Goal: Task Accomplishment & Management: Use online tool/utility

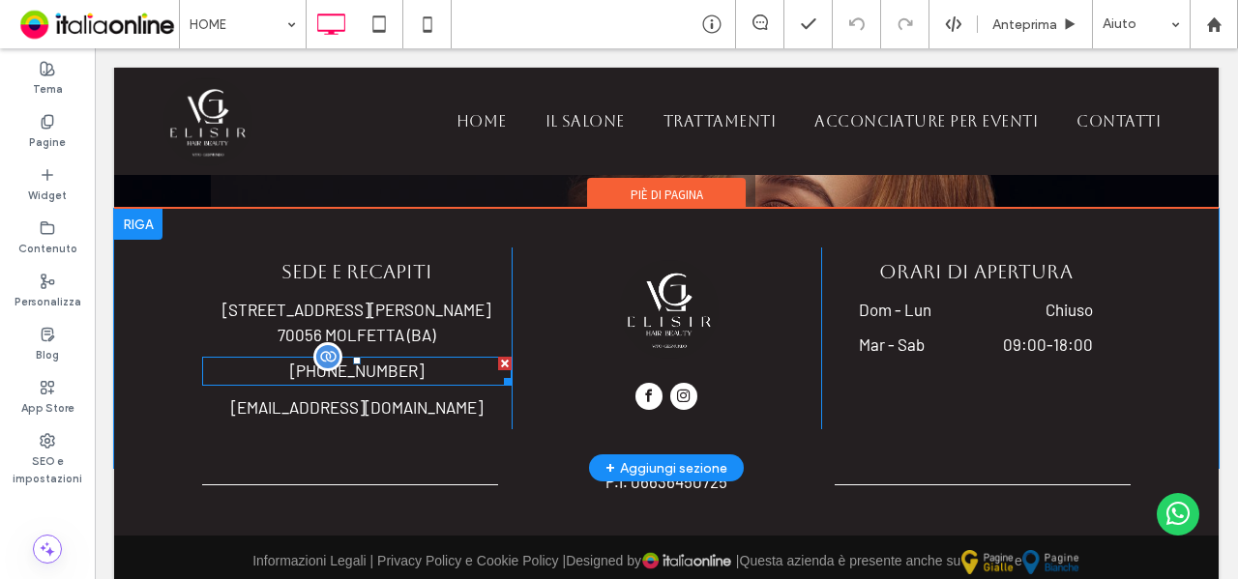
click at [404, 357] on div "[PHONE_NUMBER]" at bounding box center [357, 371] width 310 height 29
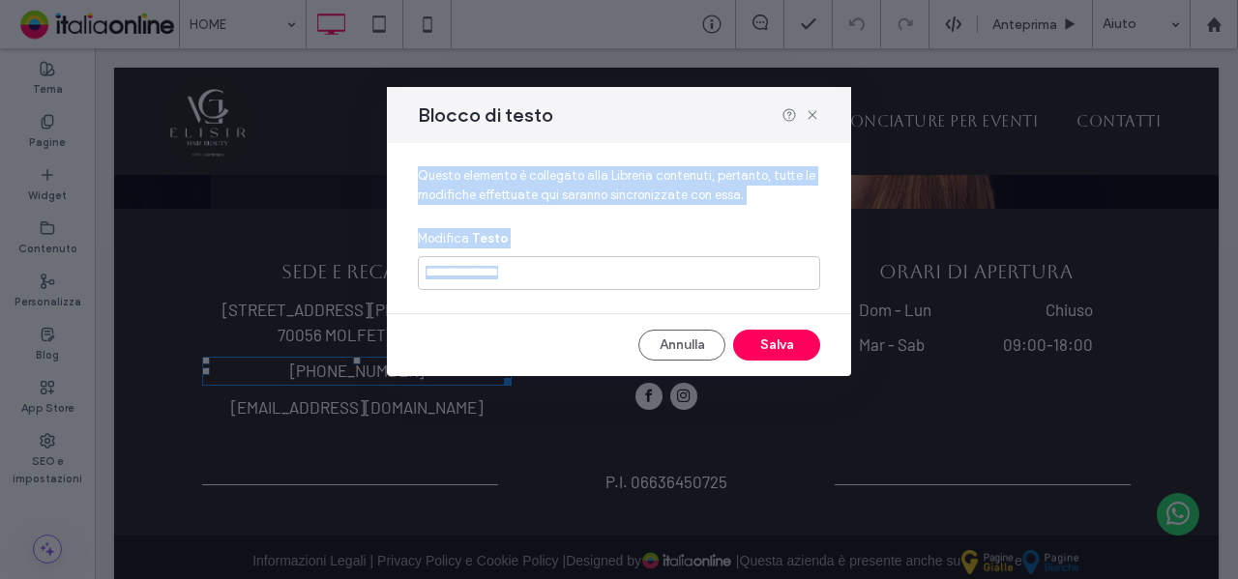
drag, startPoint x: 310, startPoint y: 297, endPoint x: 404, endPoint y: 345, distance: 106.4
click at [404, 345] on div "**********" at bounding box center [619, 259] width 464 height 233
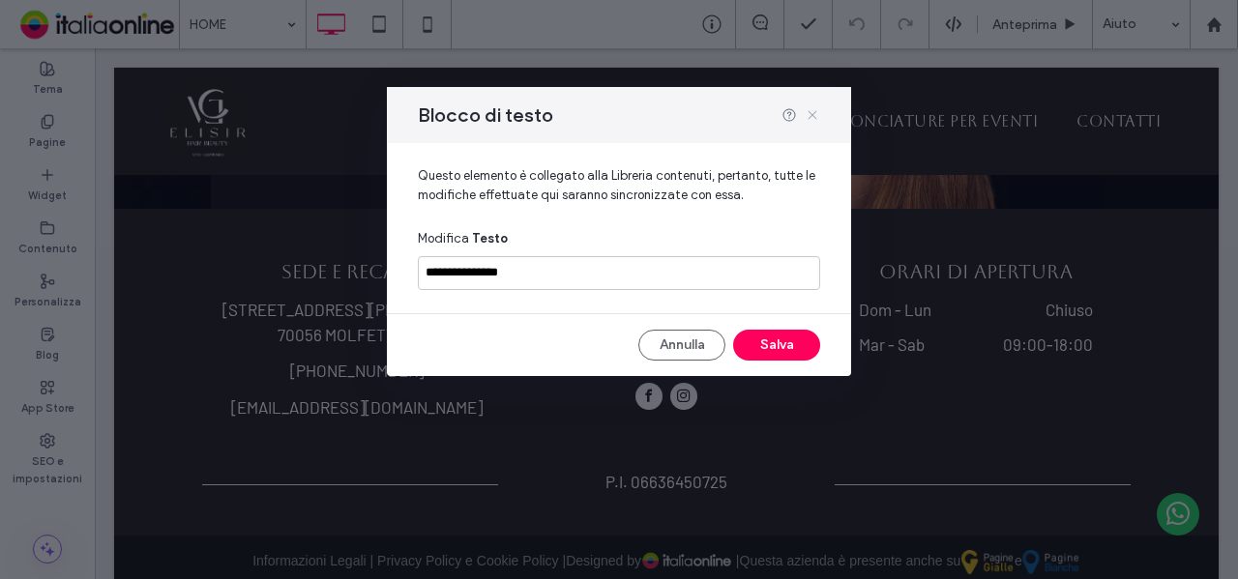
click at [812, 113] on icon at bounding box center [812, 114] width 15 height 15
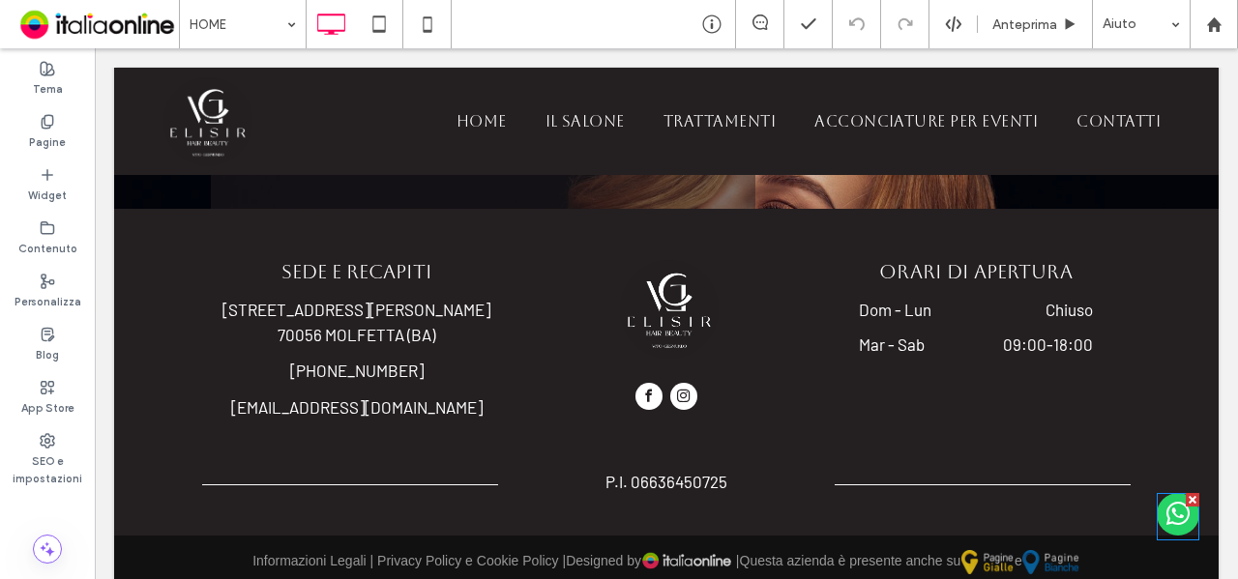
click at [1169, 521] on span "whatsapp" at bounding box center [1178, 514] width 43 height 43
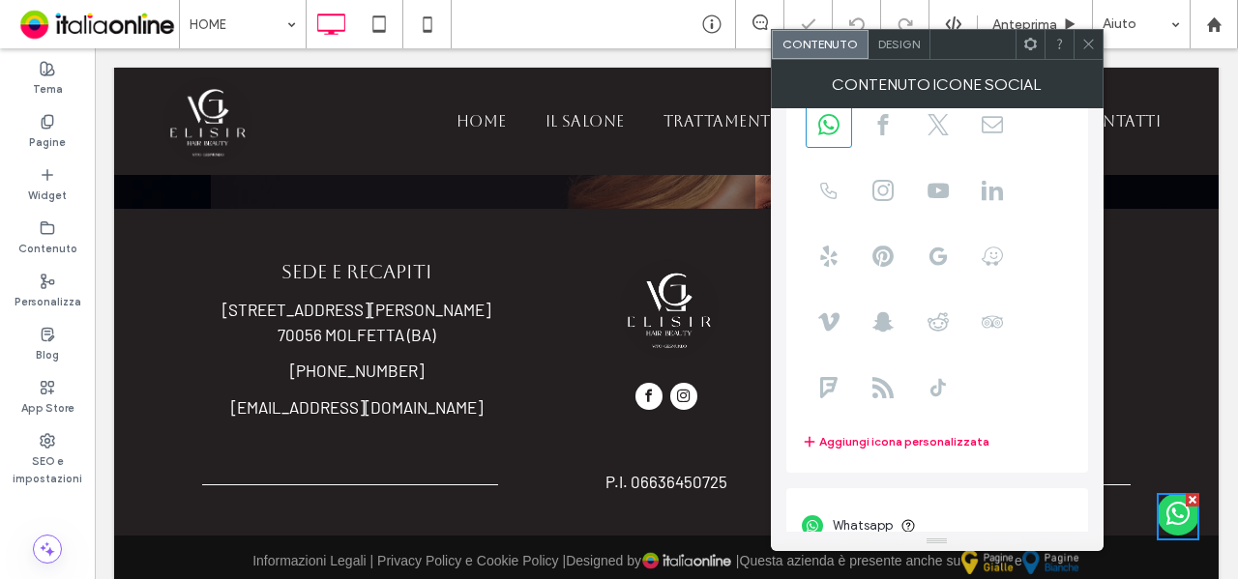
scroll to position [132, 0]
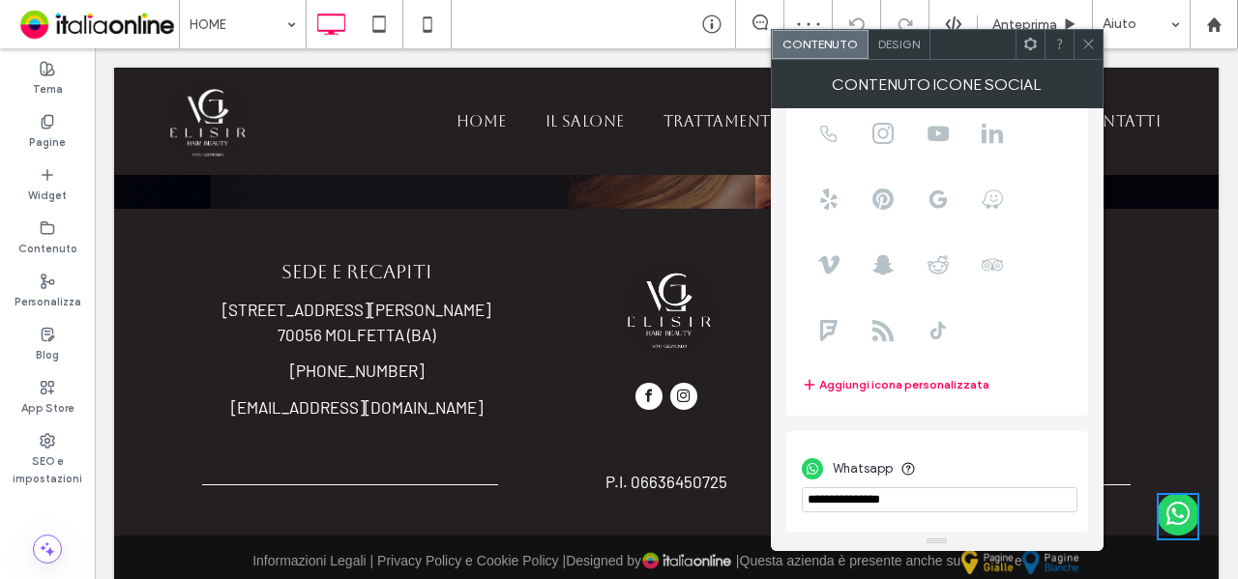
drag, startPoint x: 837, startPoint y: 498, endPoint x: 976, endPoint y: 500, distance: 139.3
click at [976, 500] on input "phone" at bounding box center [940, 499] width 276 height 25
type input "**********"
click at [988, 456] on div "Whatsapp" at bounding box center [937, 469] width 271 height 37
click at [1090, 47] on icon at bounding box center [1088, 44] width 15 height 15
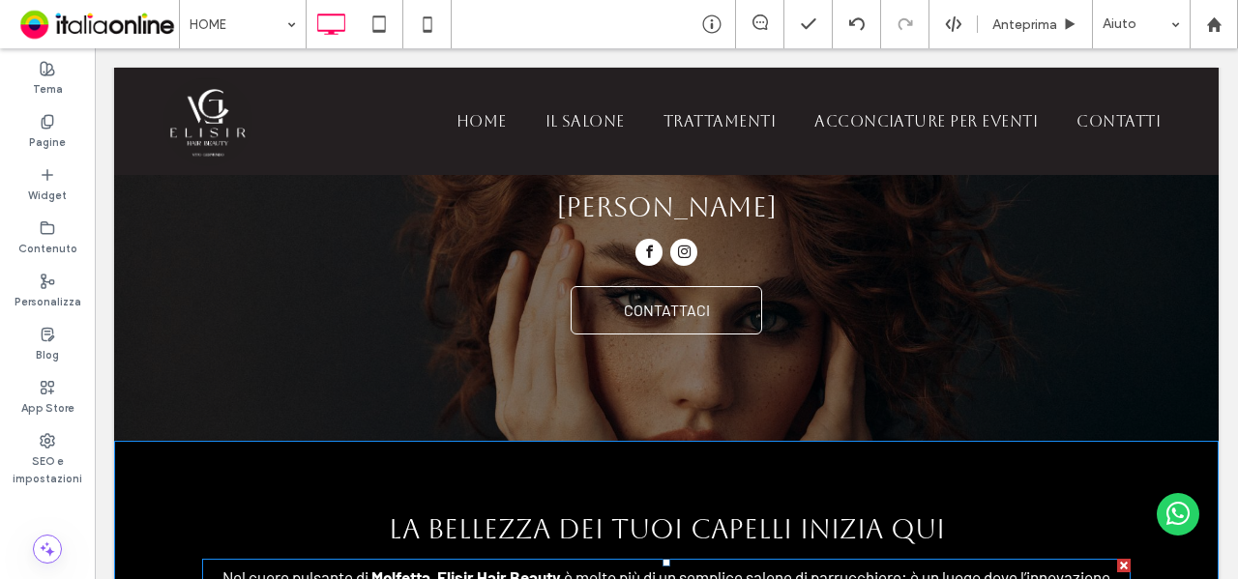
scroll to position [0, 0]
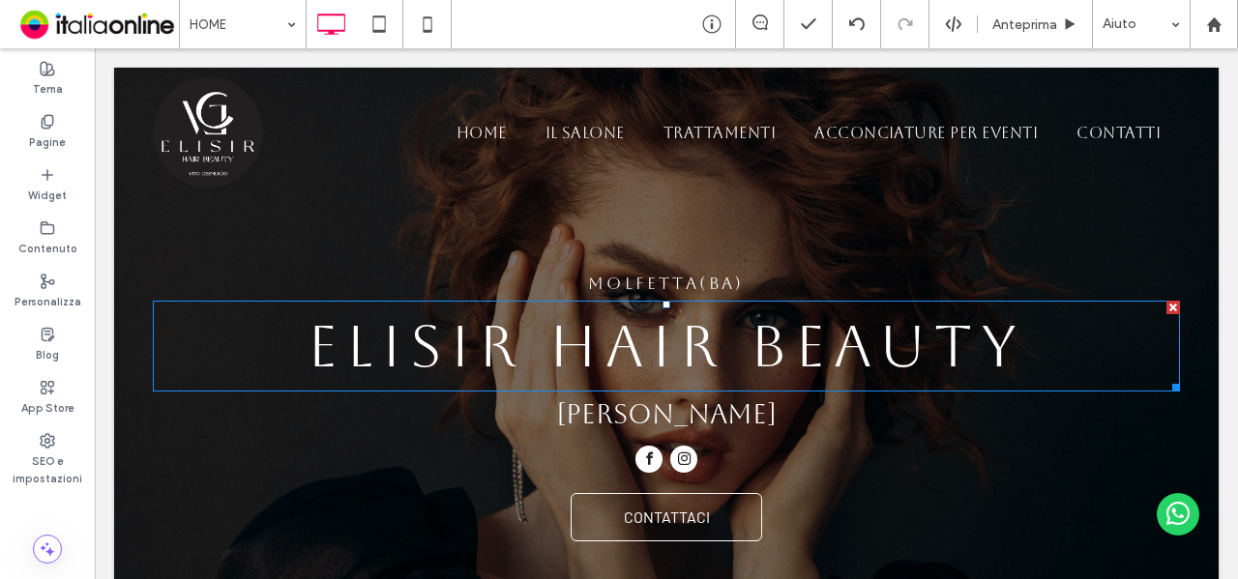
click at [237, 332] on h1 "Elisir Hair Beauty" at bounding box center [666, 346] width 1027 height 87
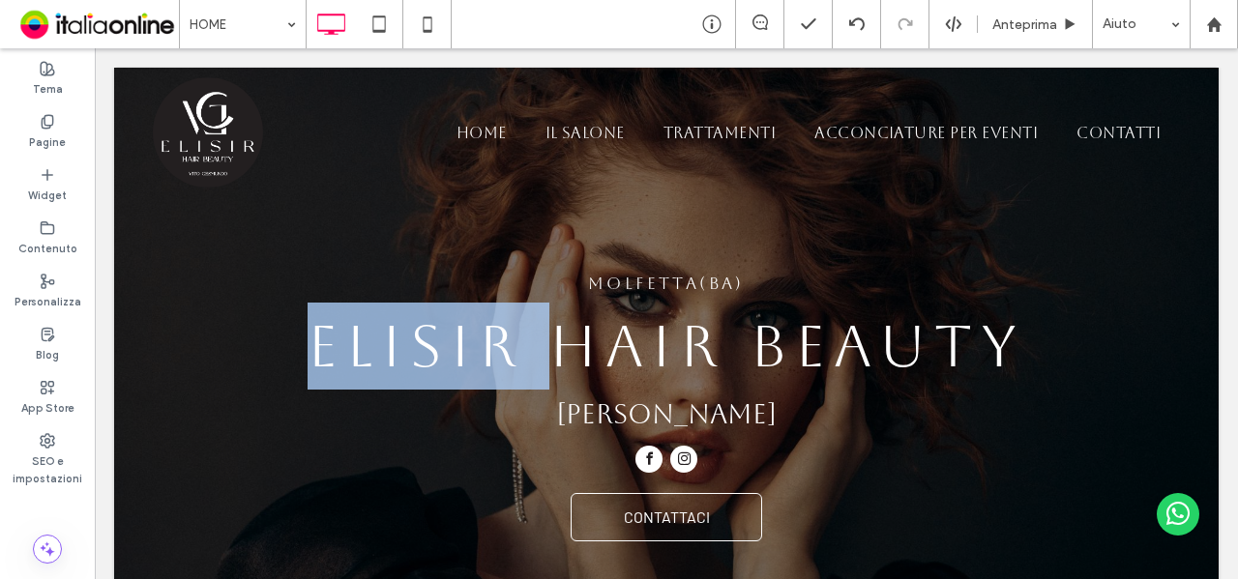
click at [237, 332] on h1 "Elisir Hair Beauty" at bounding box center [666, 346] width 1027 height 87
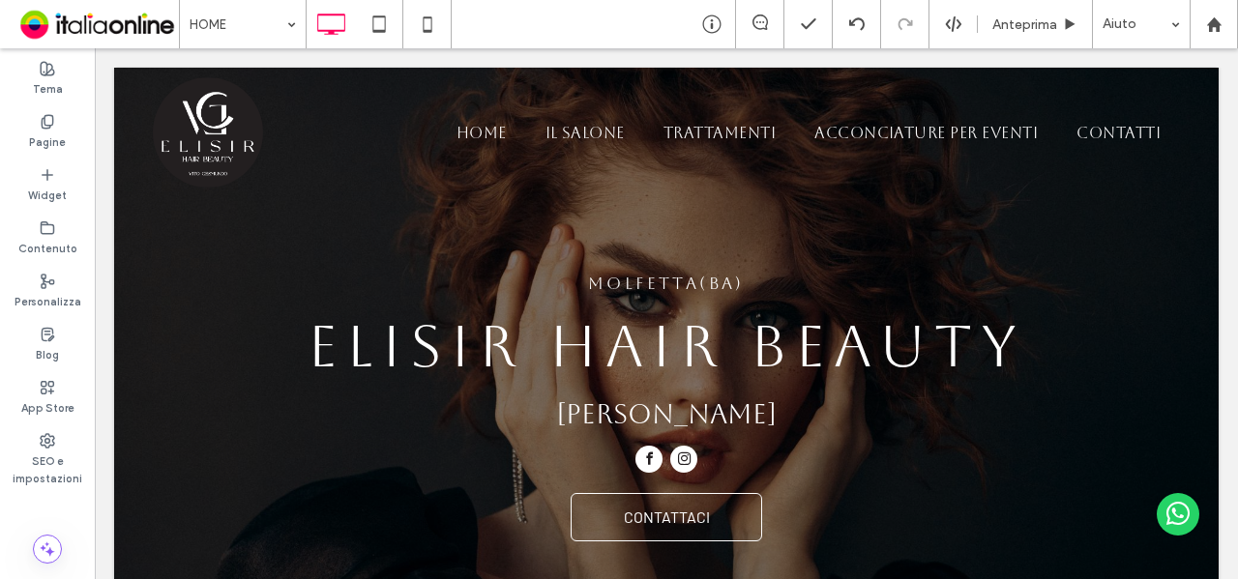
type input "*******"
type input "**"
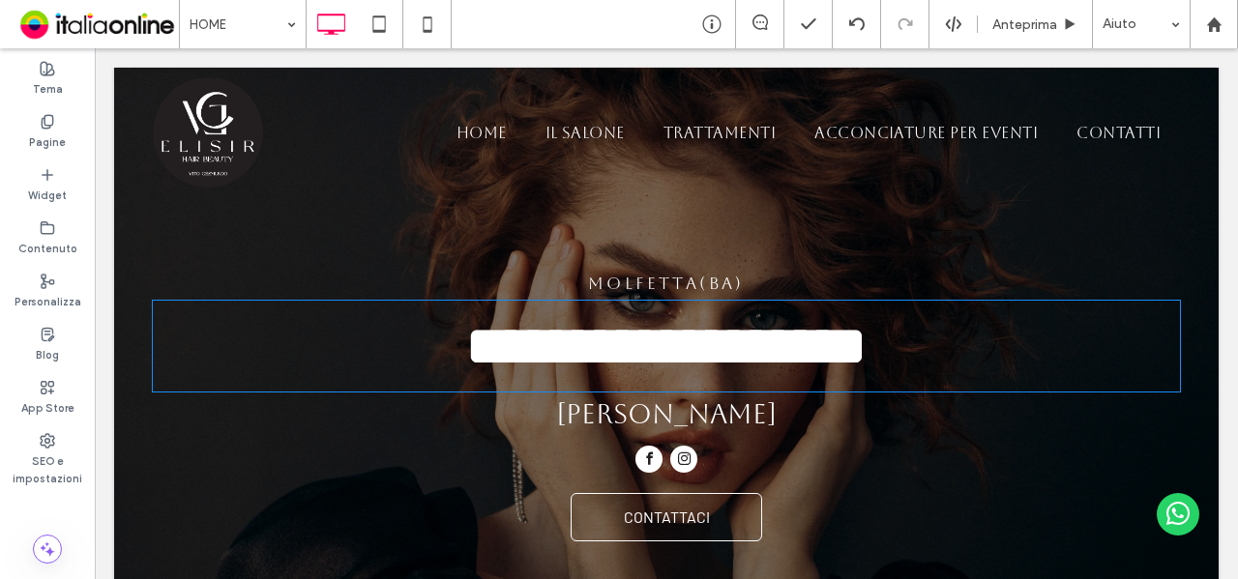
click at [465, 332] on span "**********" at bounding box center [666, 346] width 402 height 58
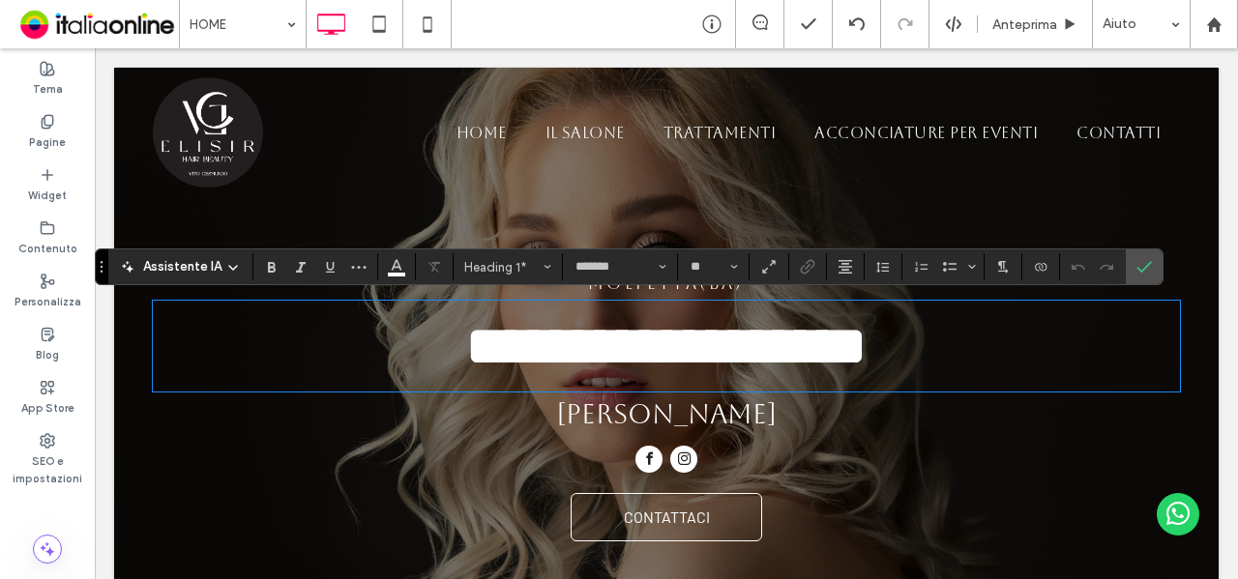
click at [465, 327] on span "**********" at bounding box center [666, 346] width 402 height 58
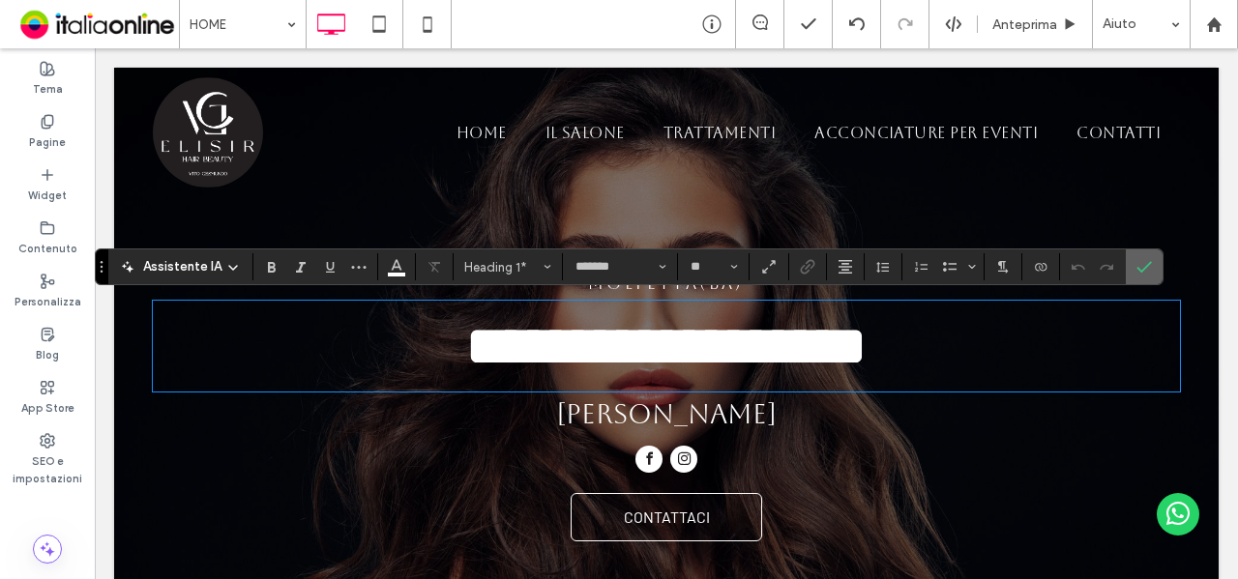
click at [1145, 264] on label "Conferma" at bounding box center [1144, 267] width 29 height 35
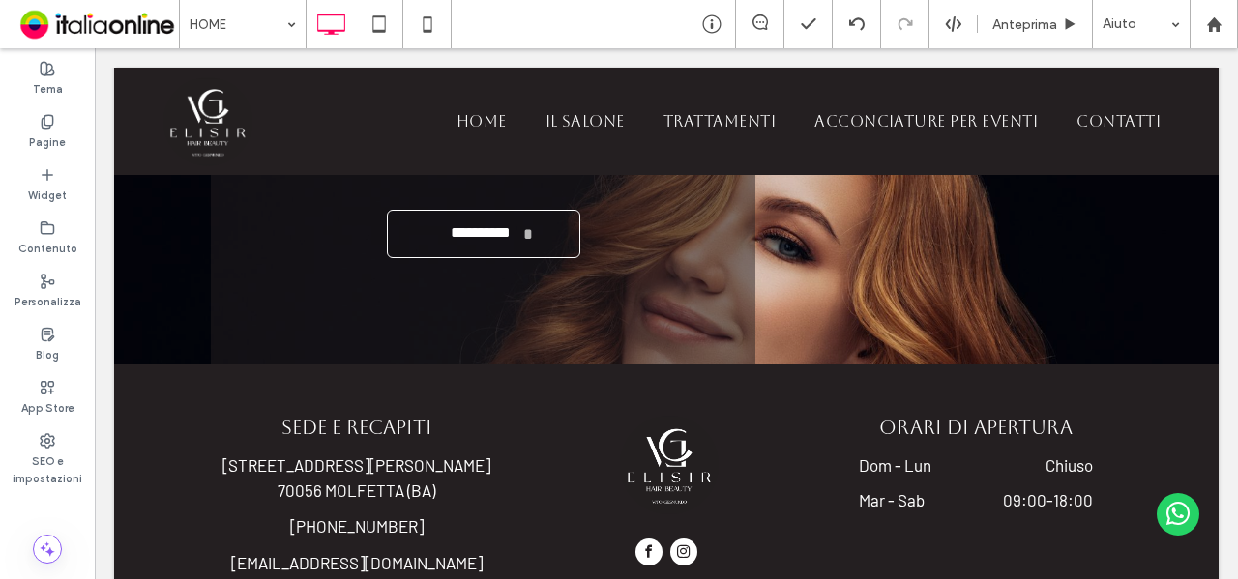
scroll to position [3056, 0]
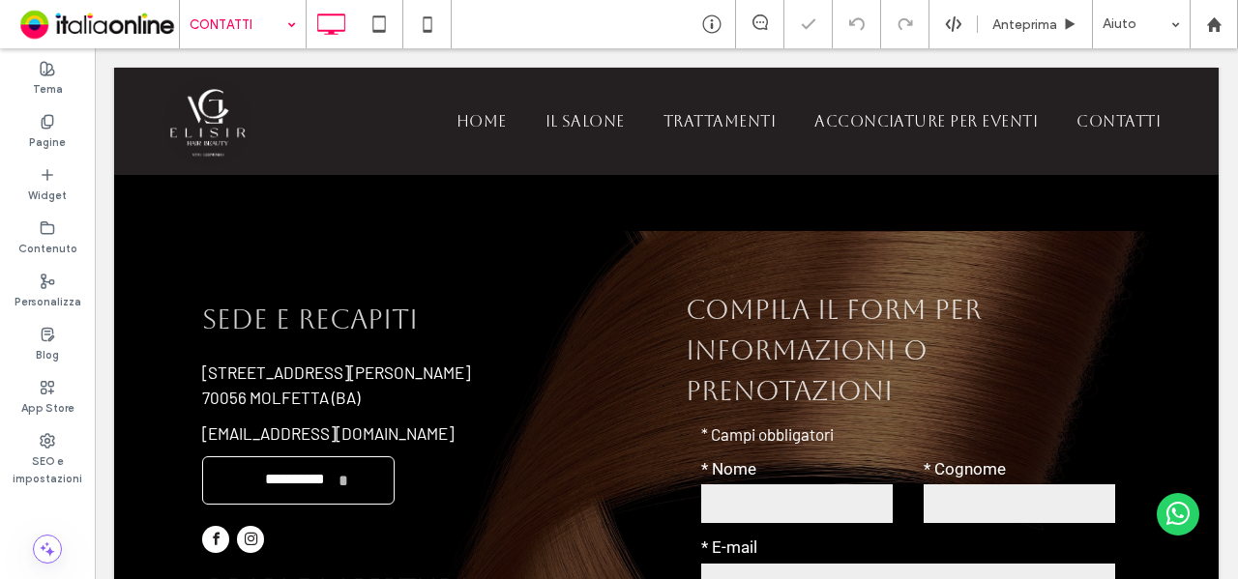
scroll to position [623, 0]
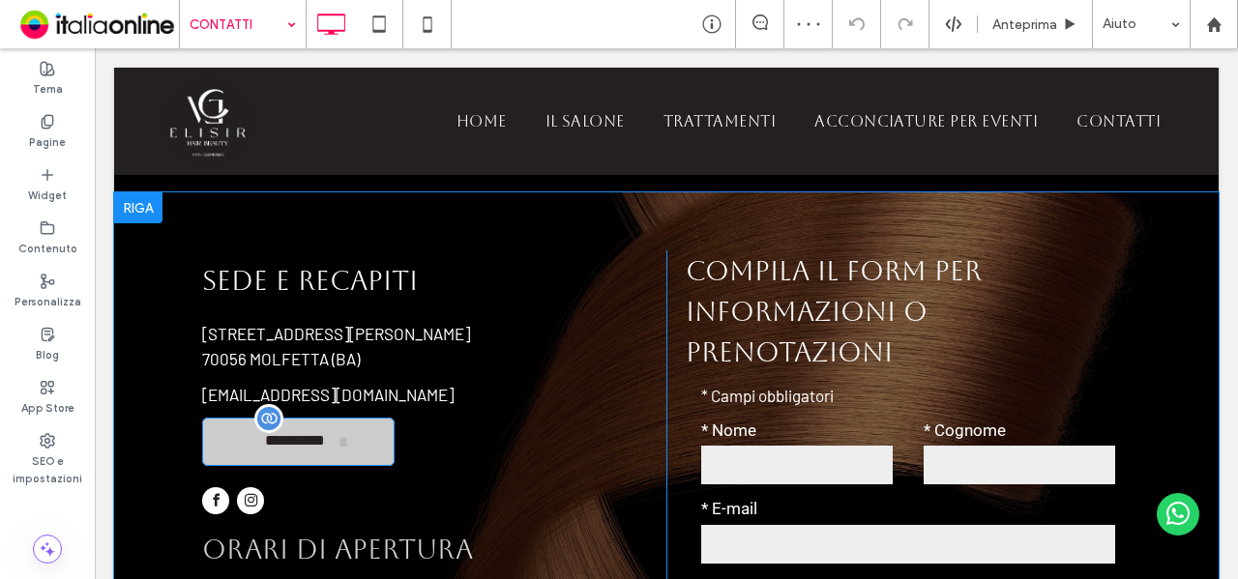
click at [302, 452] on span "**********" at bounding box center [294, 442] width 85 height 38
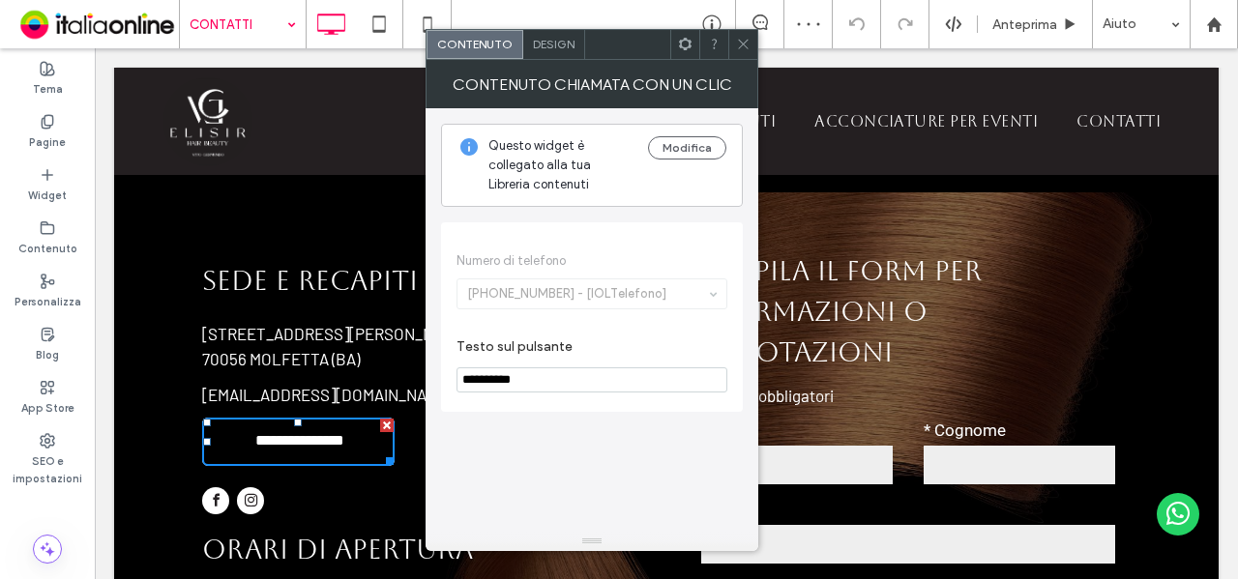
click at [736, 44] on icon at bounding box center [743, 44] width 15 height 15
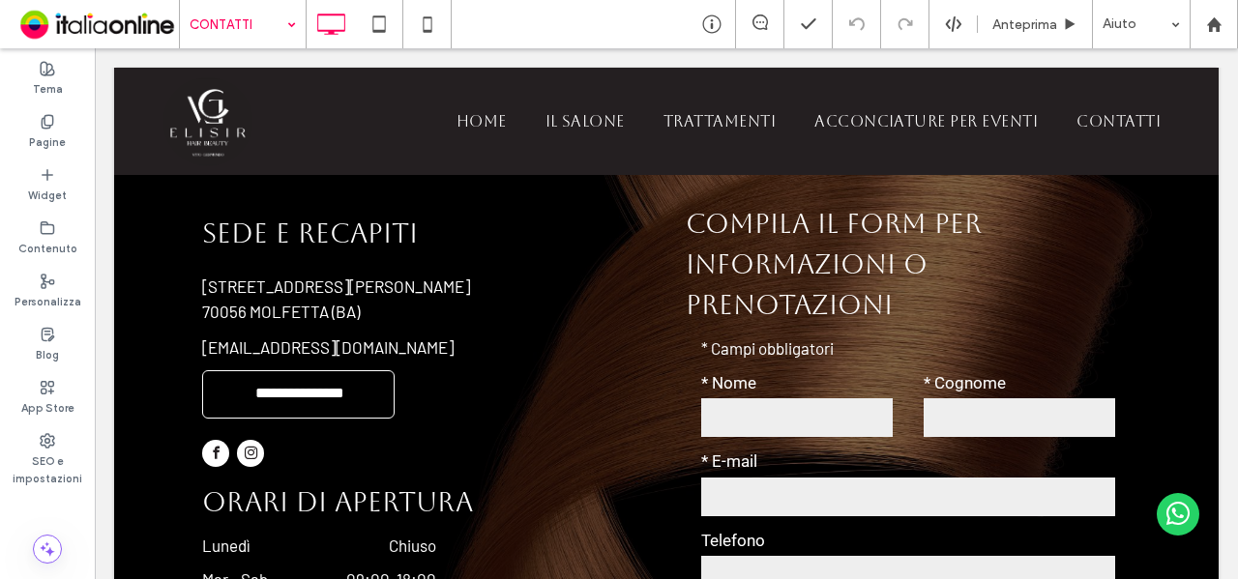
scroll to position [677, 0]
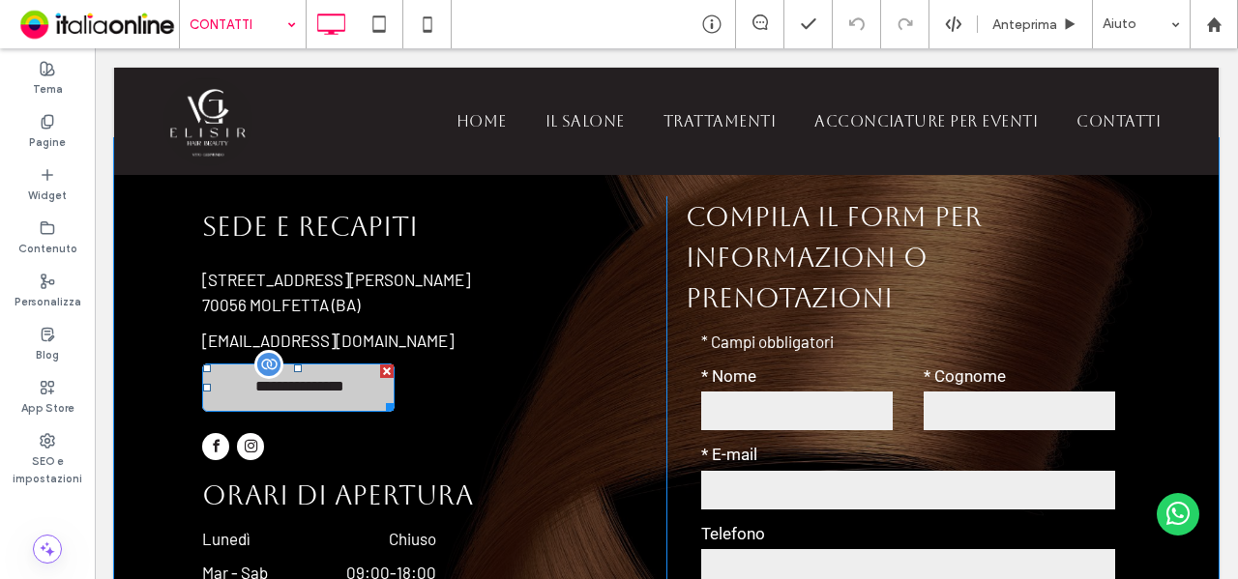
click at [332, 403] on span "**********" at bounding box center [300, 388] width 111 height 38
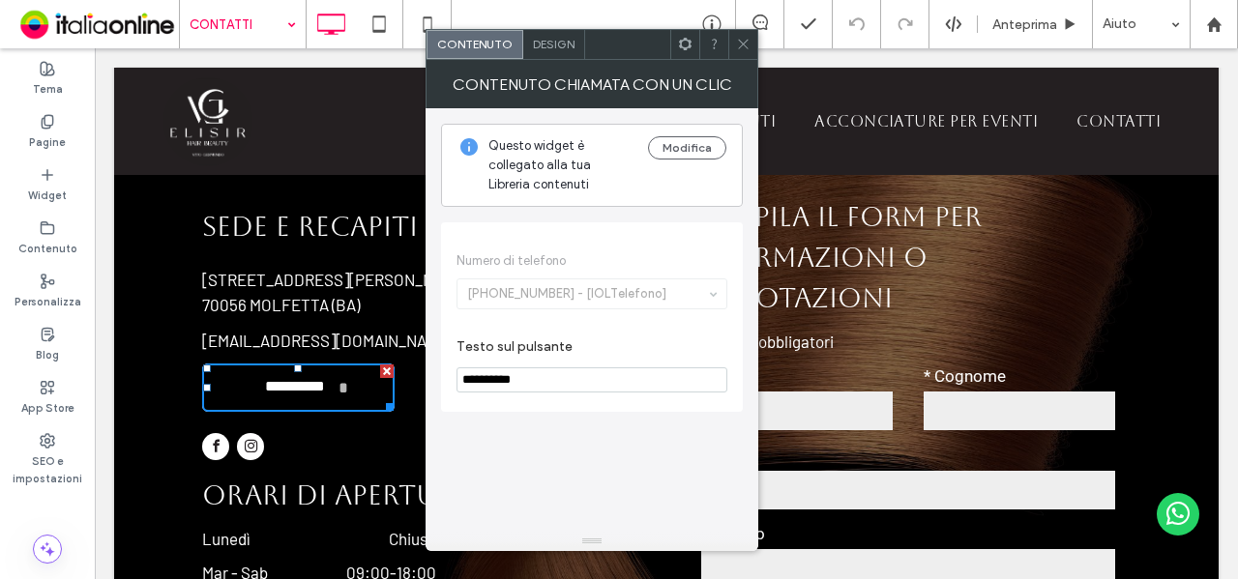
click at [744, 44] on use at bounding box center [743, 45] width 10 height 10
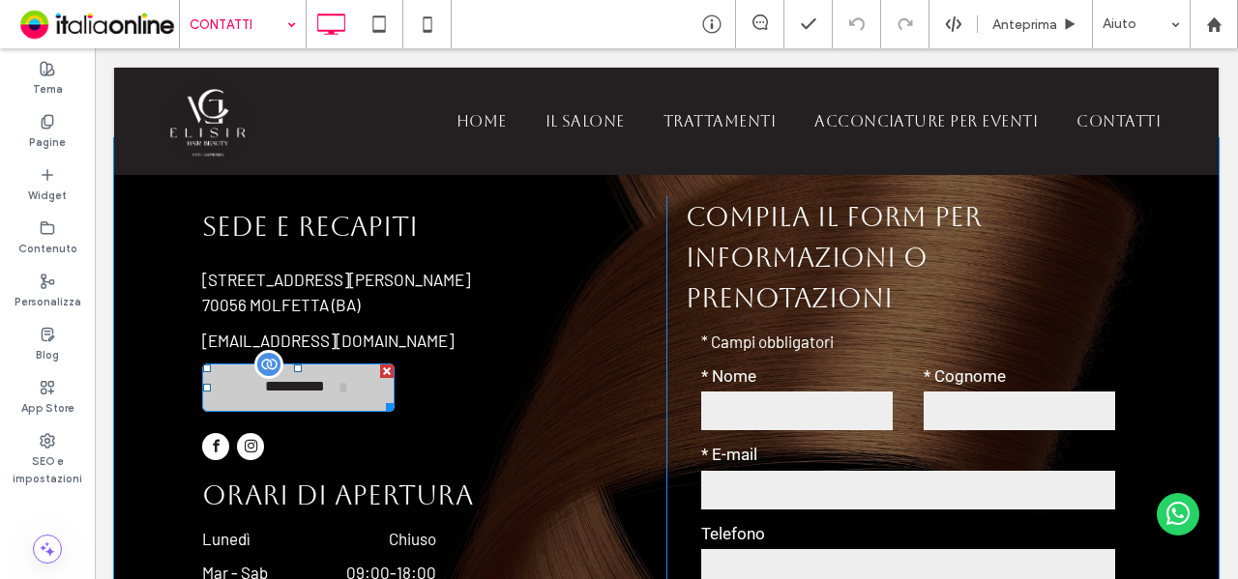
click at [265, 382] on span "**********" at bounding box center [294, 388] width 85 height 38
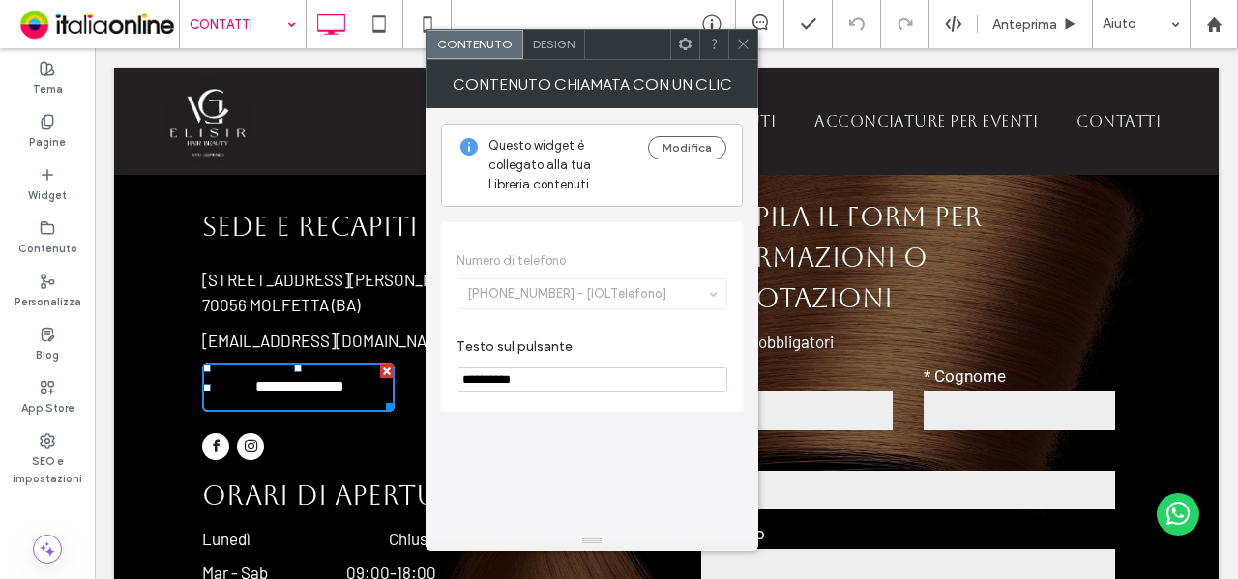
drag, startPoint x: 739, startPoint y: 45, endPoint x: 736, endPoint y: 158, distance: 112.2
click at [739, 45] on icon at bounding box center [743, 44] width 15 height 15
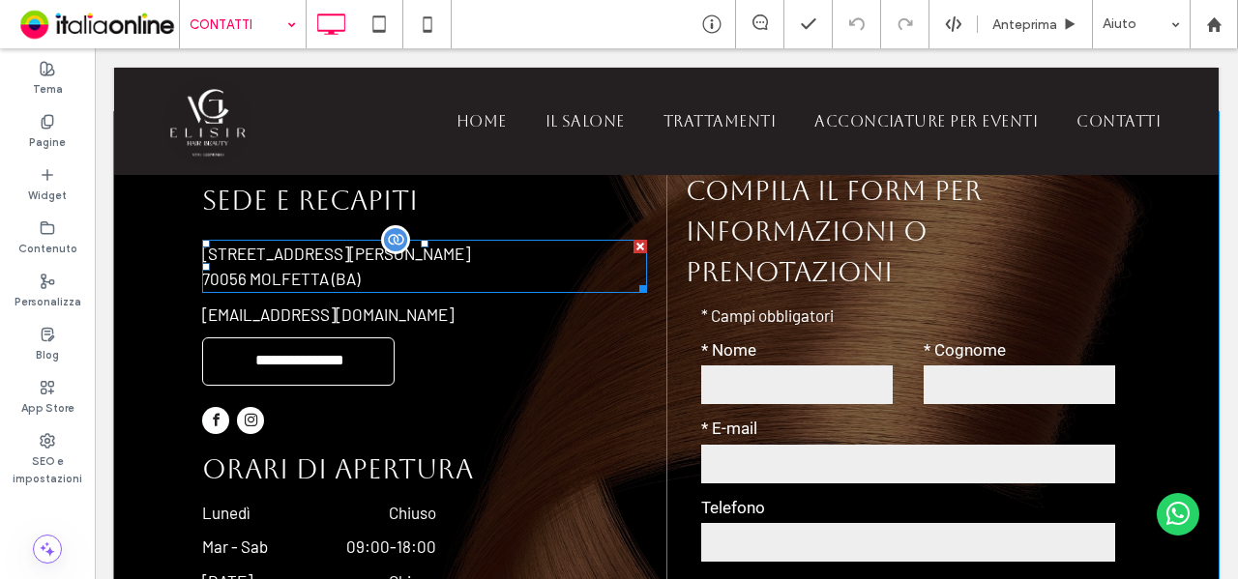
scroll to position [774, 0]
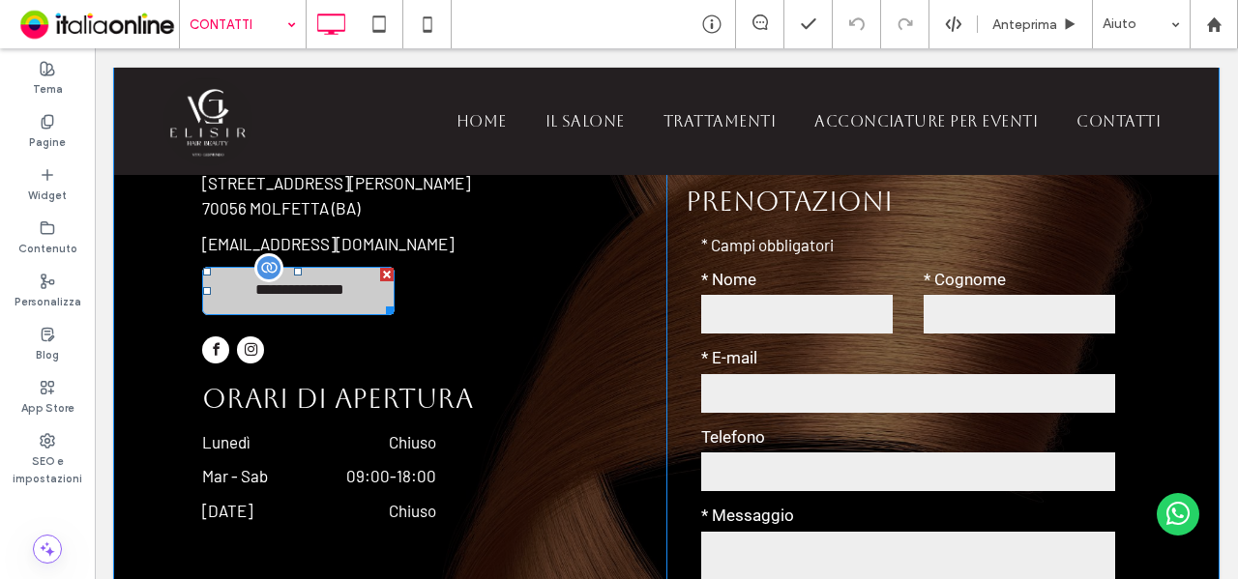
click at [285, 297] on span "**********" at bounding box center [287, 287] width 85 height 38
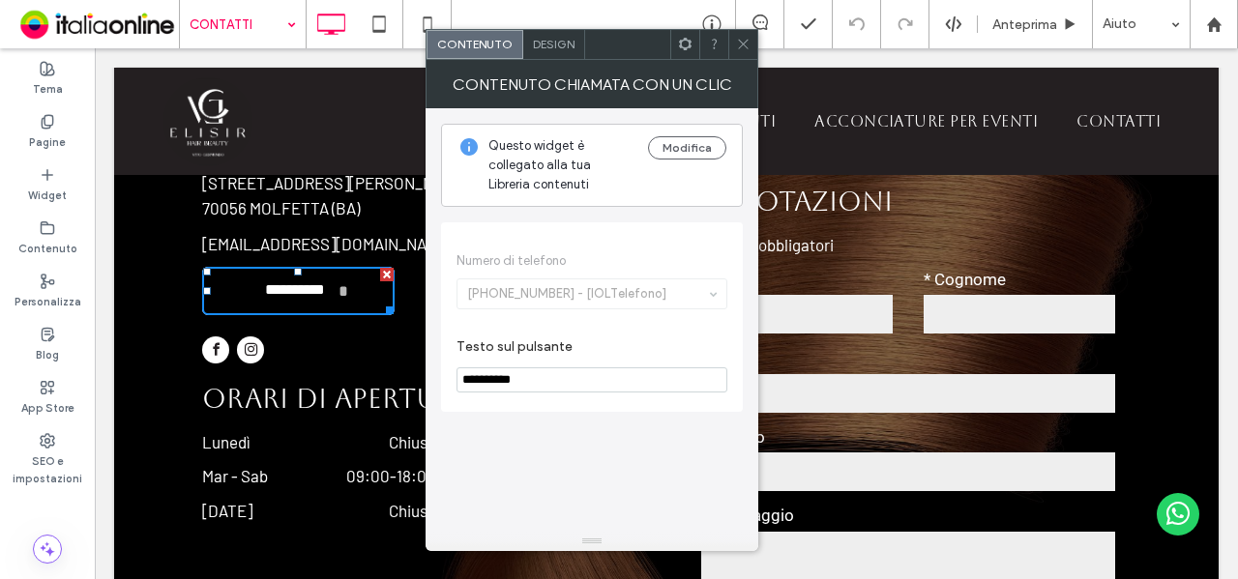
drag, startPoint x: 740, startPoint y: 45, endPoint x: 726, endPoint y: 69, distance: 26.9
click at [740, 45] on icon at bounding box center [743, 44] width 15 height 15
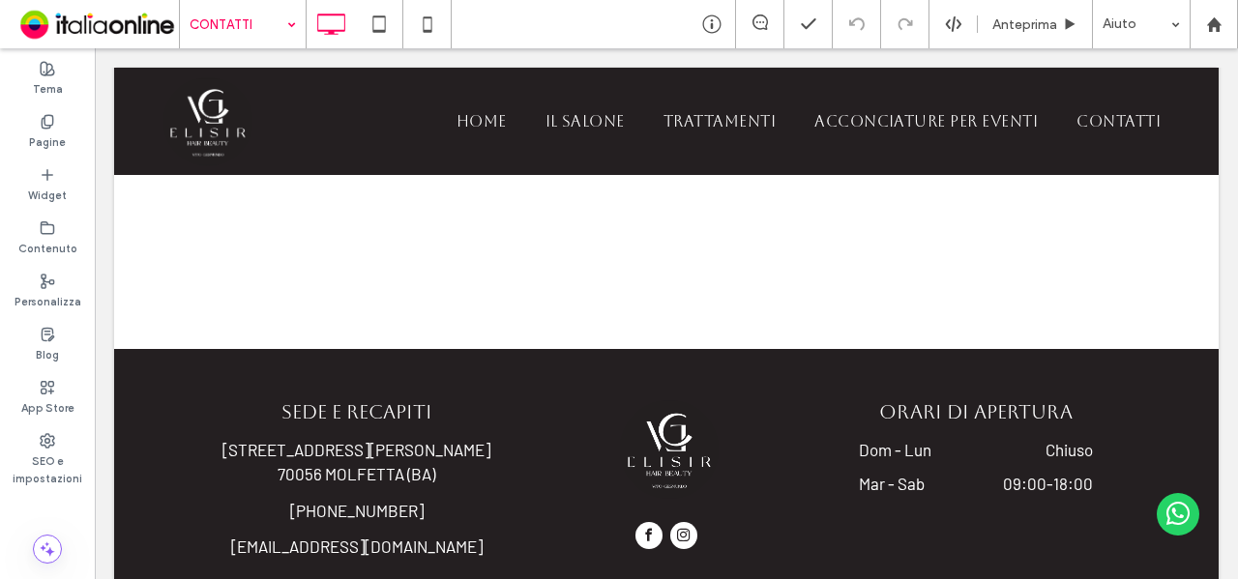
scroll to position [1838, 0]
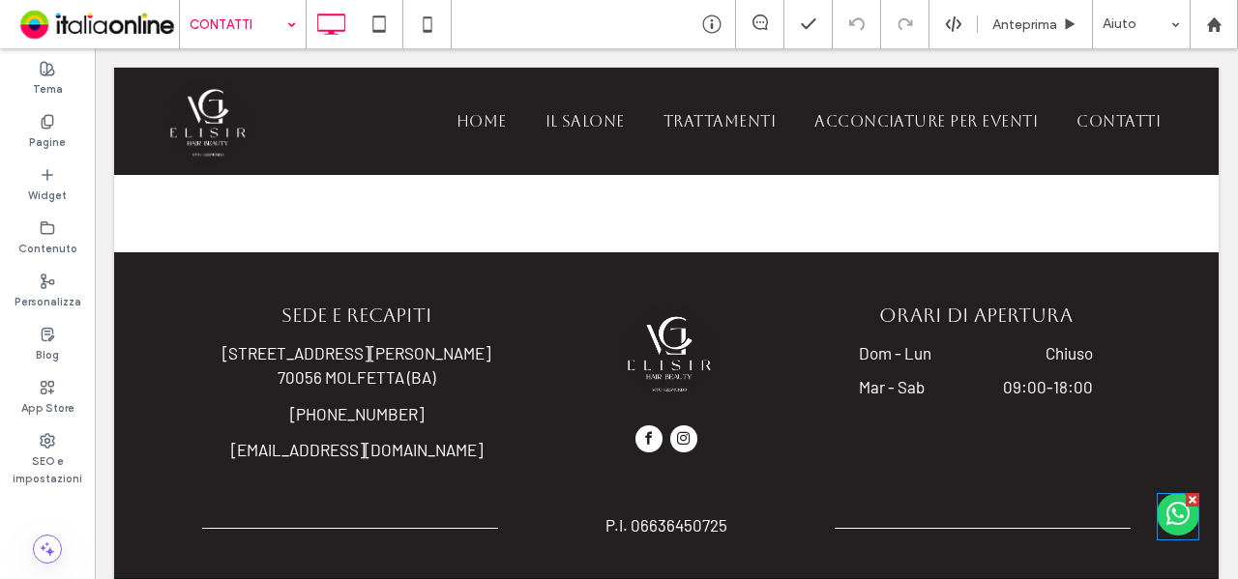
click at [1157, 510] on span "whatsapp" at bounding box center [1178, 514] width 43 height 43
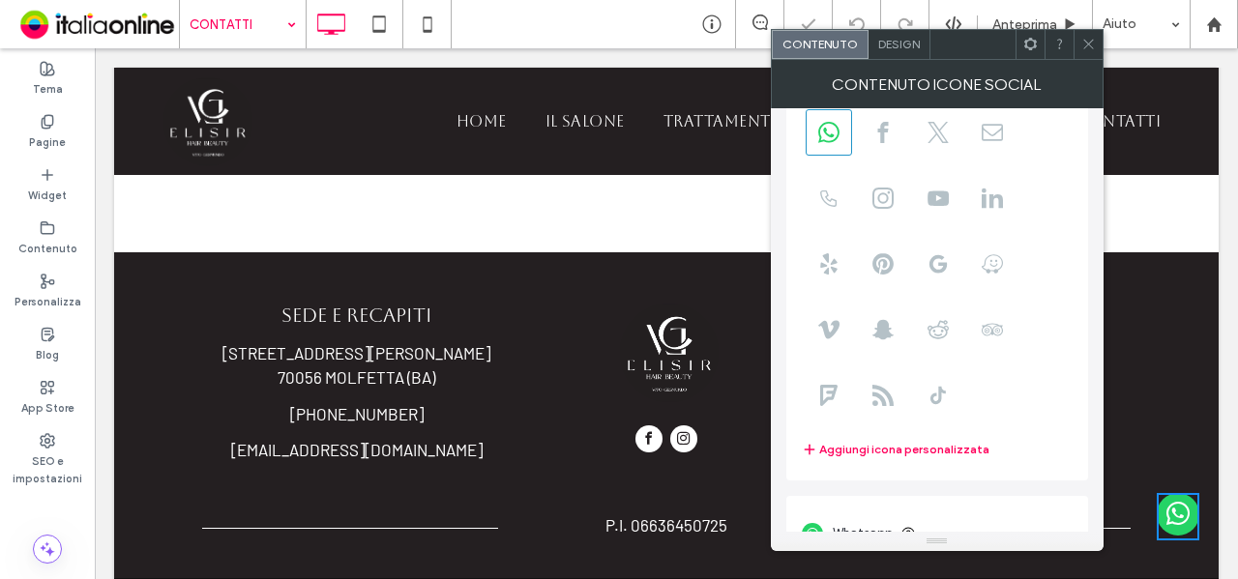
scroll to position [132, 0]
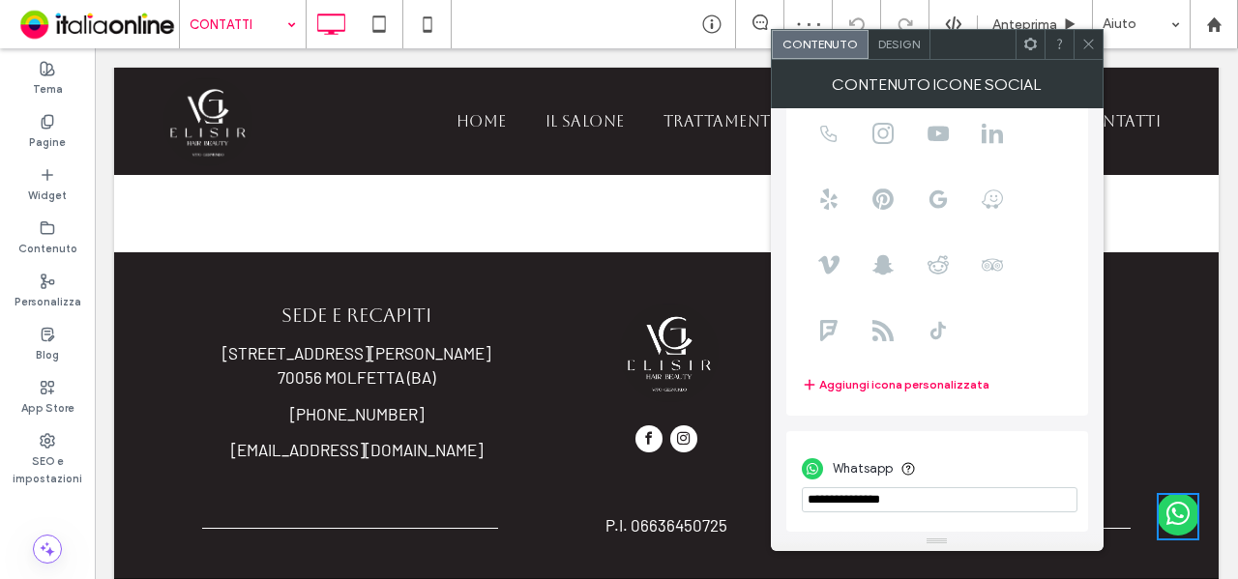
click at [1085, 47] on use at bounding box center [1088, 45] width 10 height 10
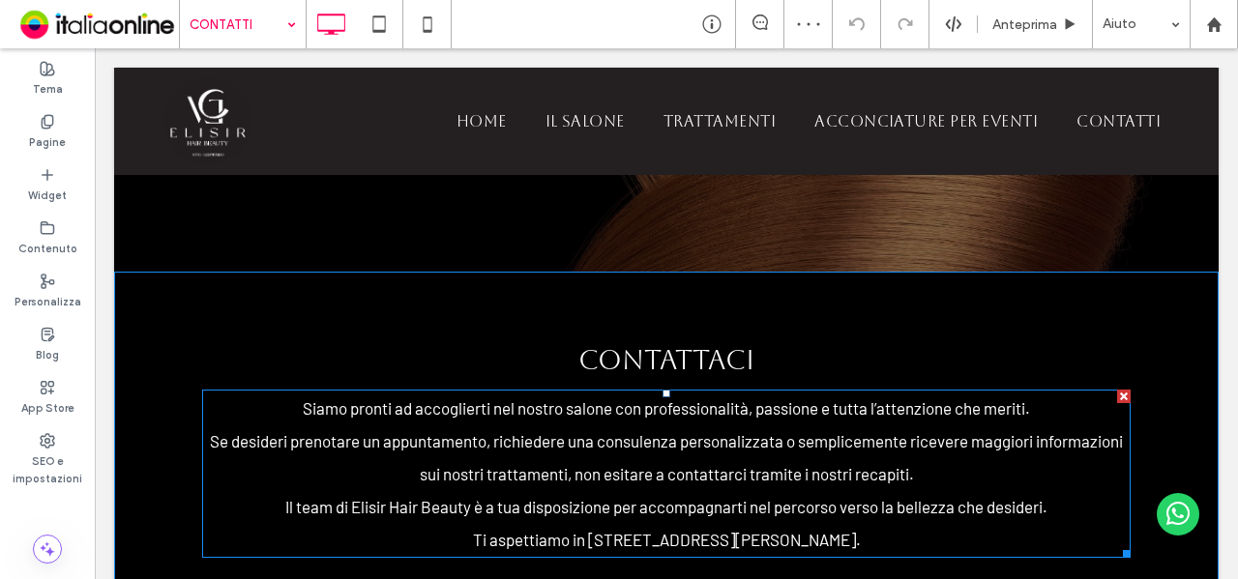
scroll to position [0, 0]
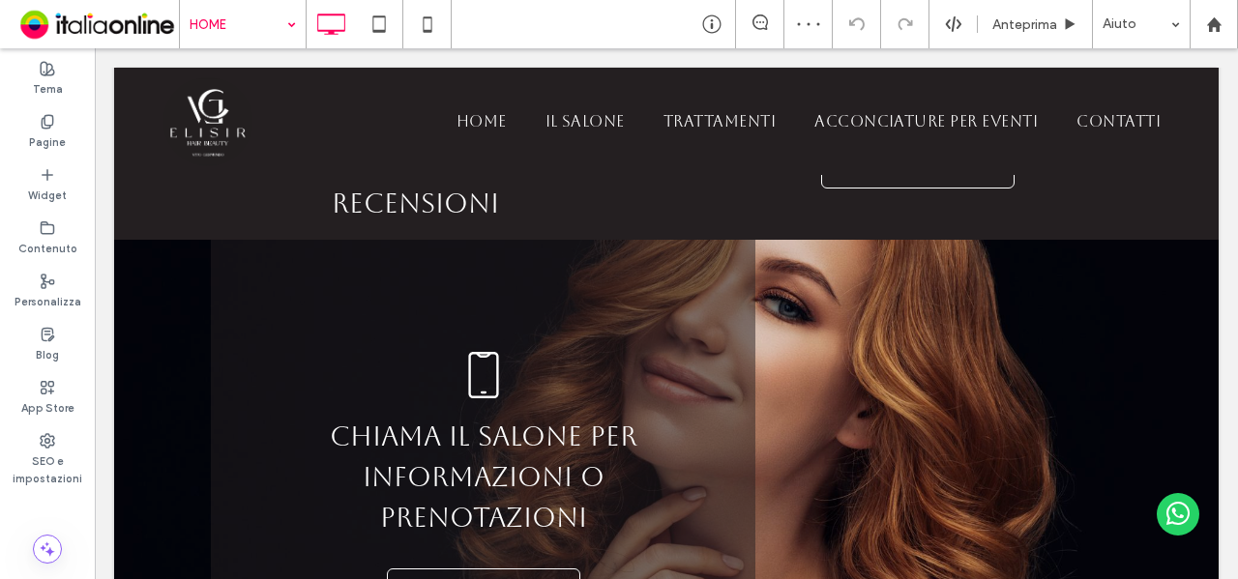
scroll to position [2696, 0]
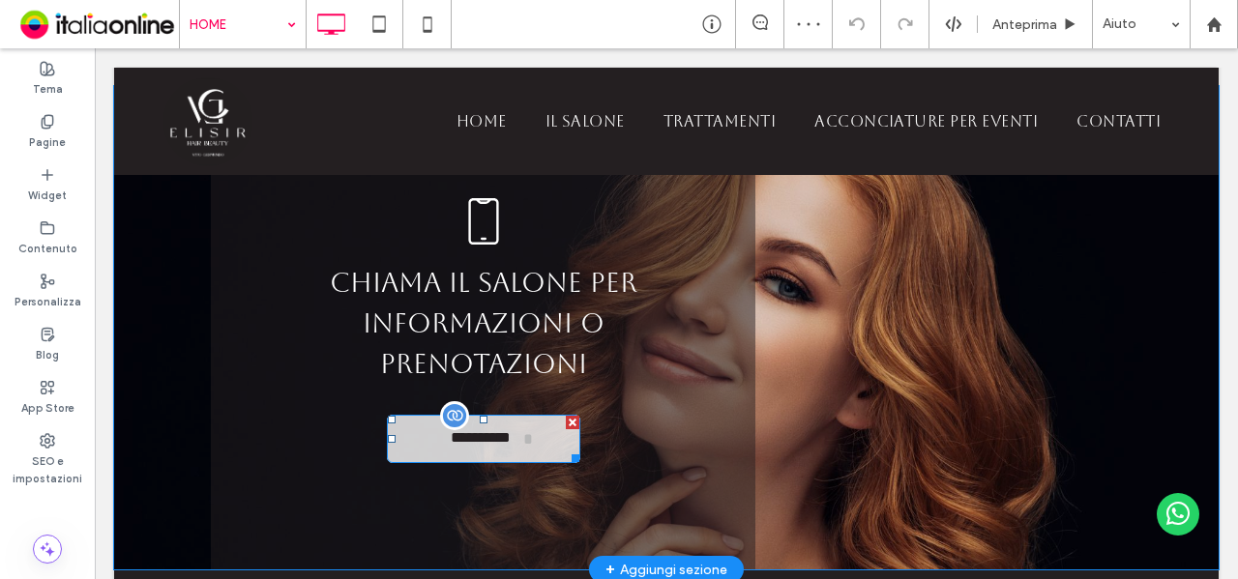
click at [502, 423] on span "**********" at bounding box center [480, 439] width 85 height 38
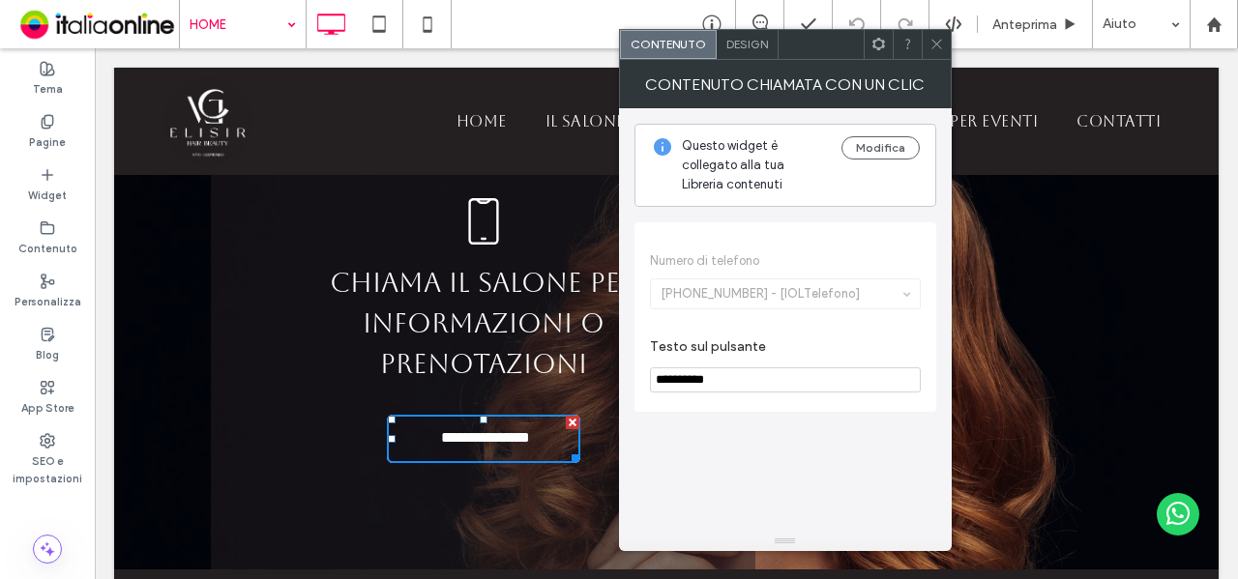
click at [936, 47] on icon at bounding box center [937, 44] width 15 height 15
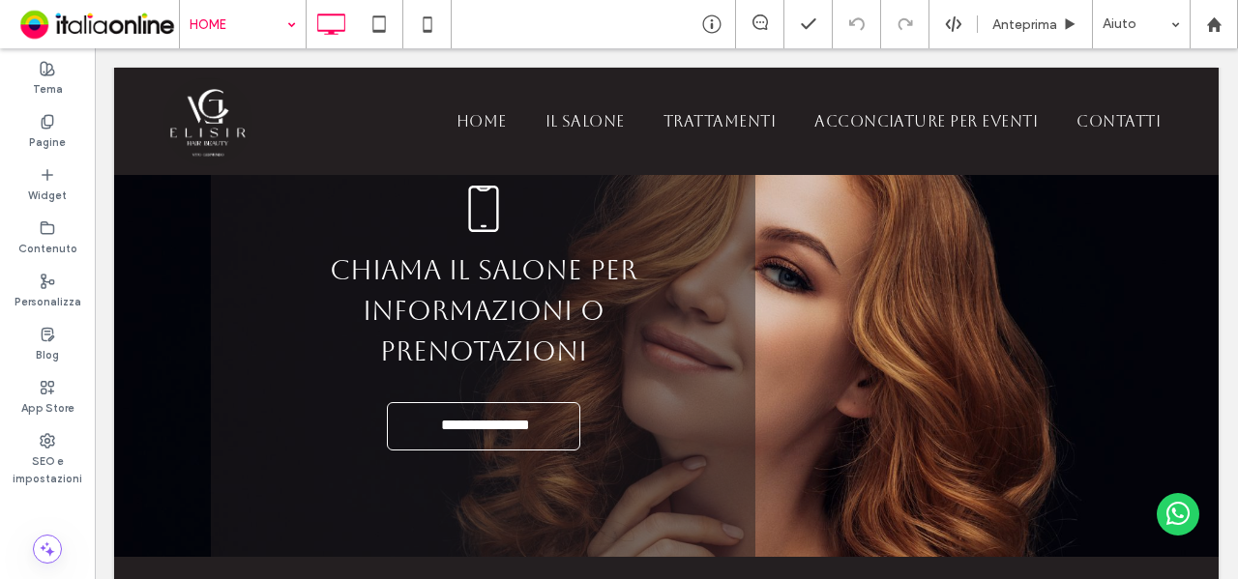
scroll to position [2960, 0]
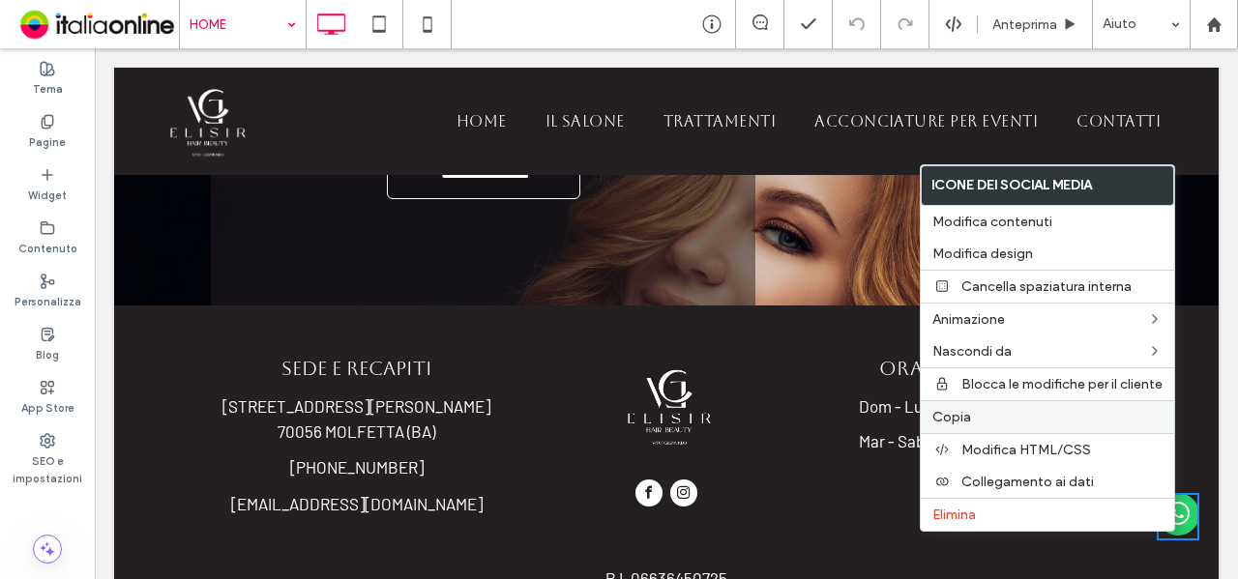
click at [1042, 419] on label "Copia" at bounding box center [1047, 417] width 230 height 16
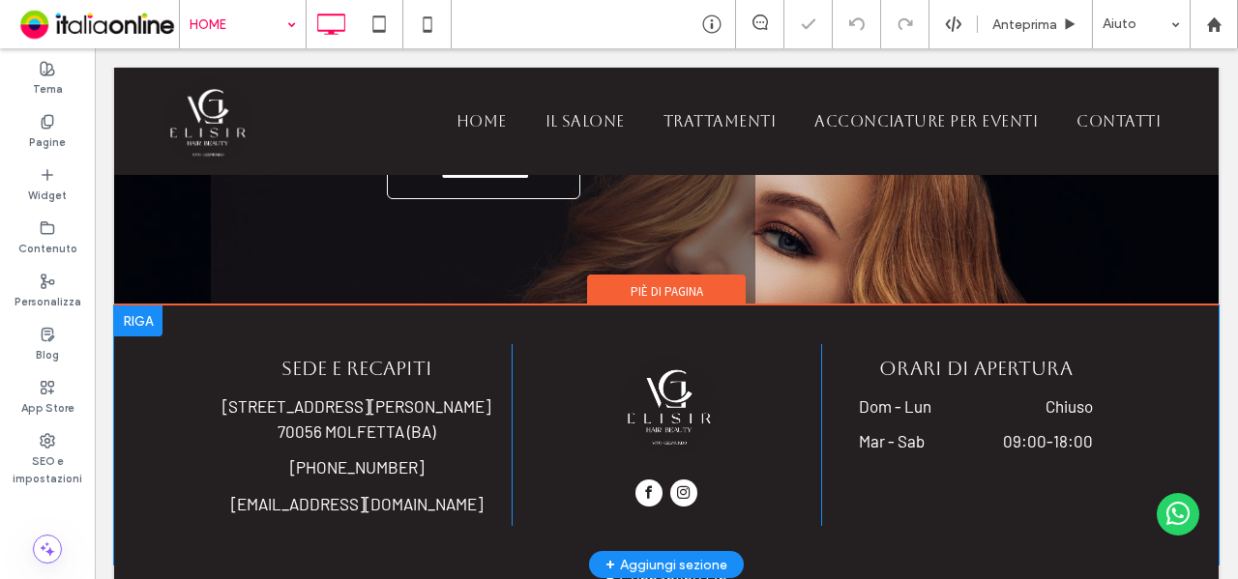
scroll to position [2766, 0]
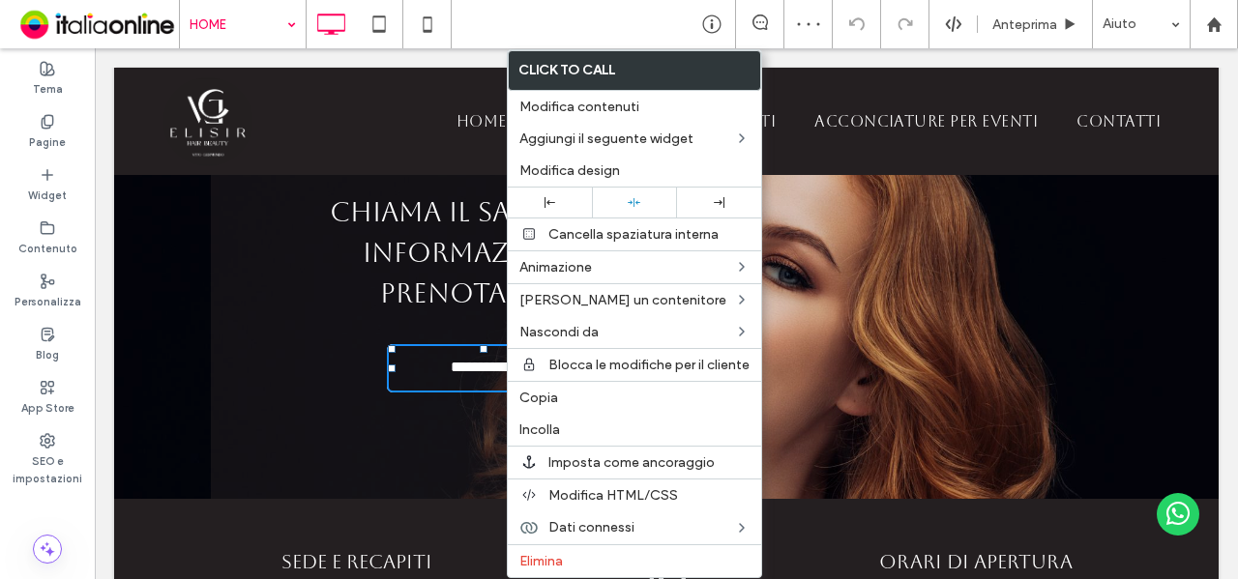
click at [346, 378] on div "**********" at bounding box center [483, 257] width 545 height 484
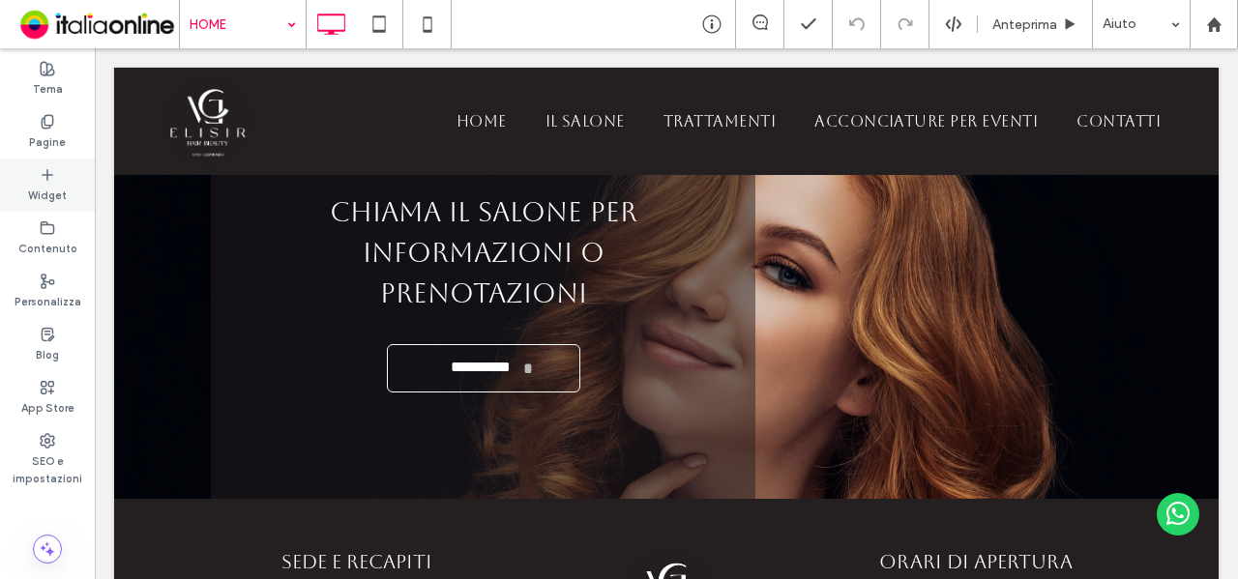
click at [46, 171] on use at bounding box center [48, 174] width 10 height 10
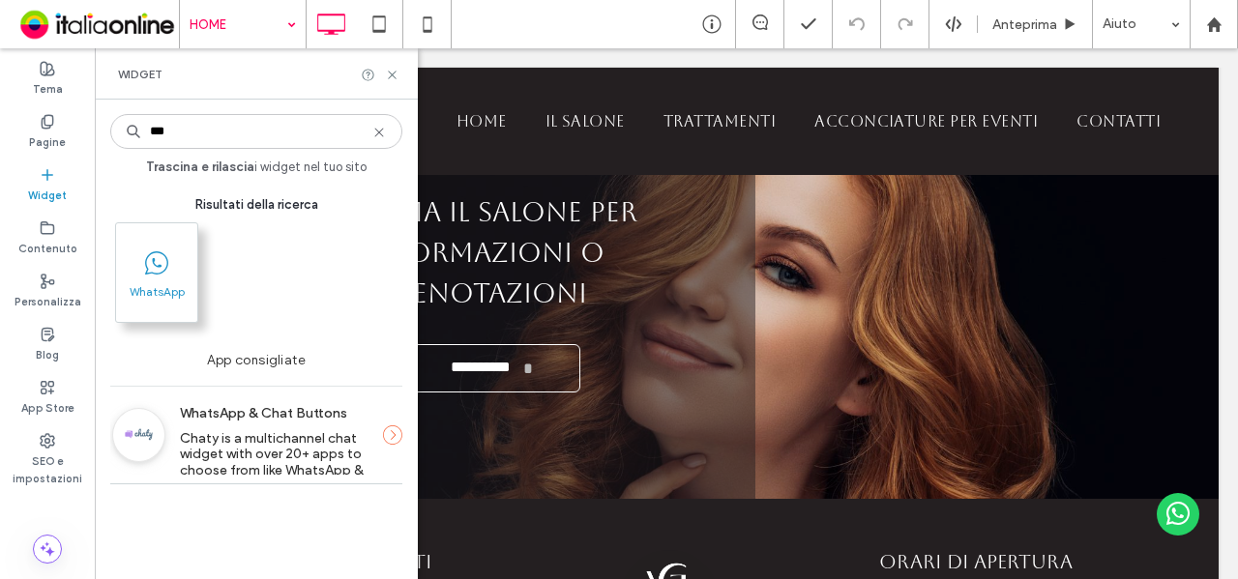
type input "***"
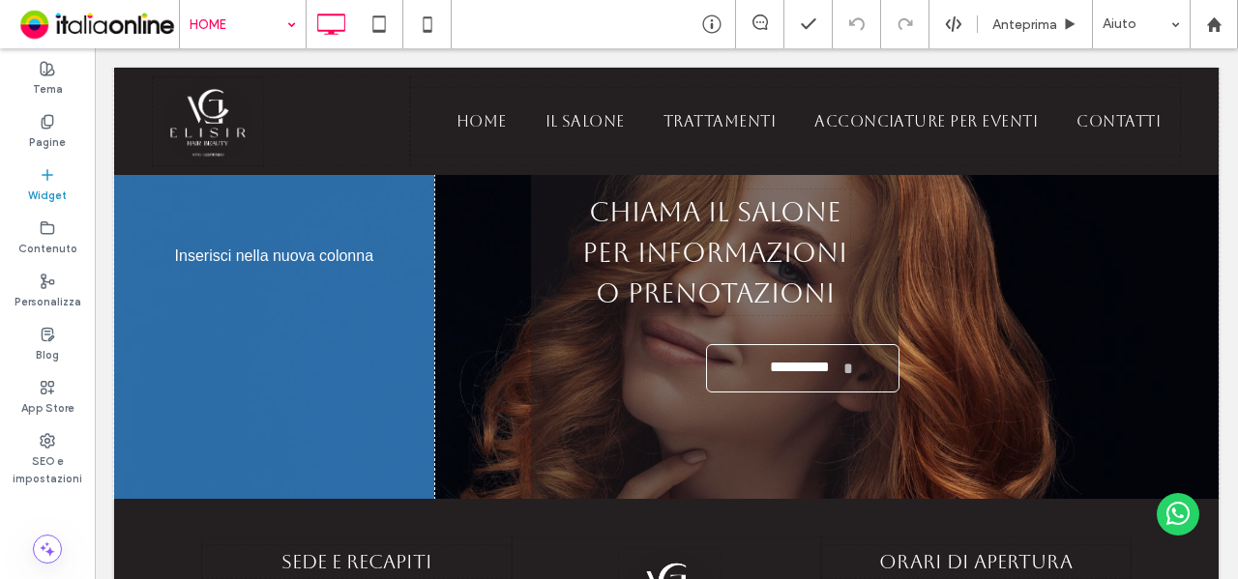
scroll to position [2823, 0]
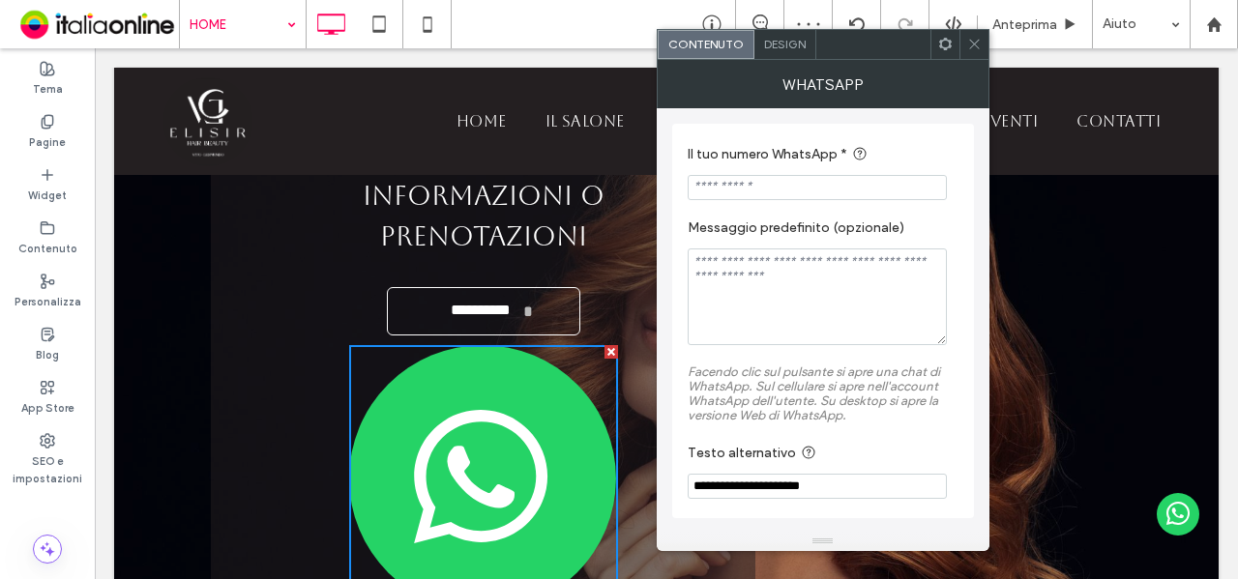
click at [789, 42] on span "Design" at bounding box center [785, 44] width 42 height 15
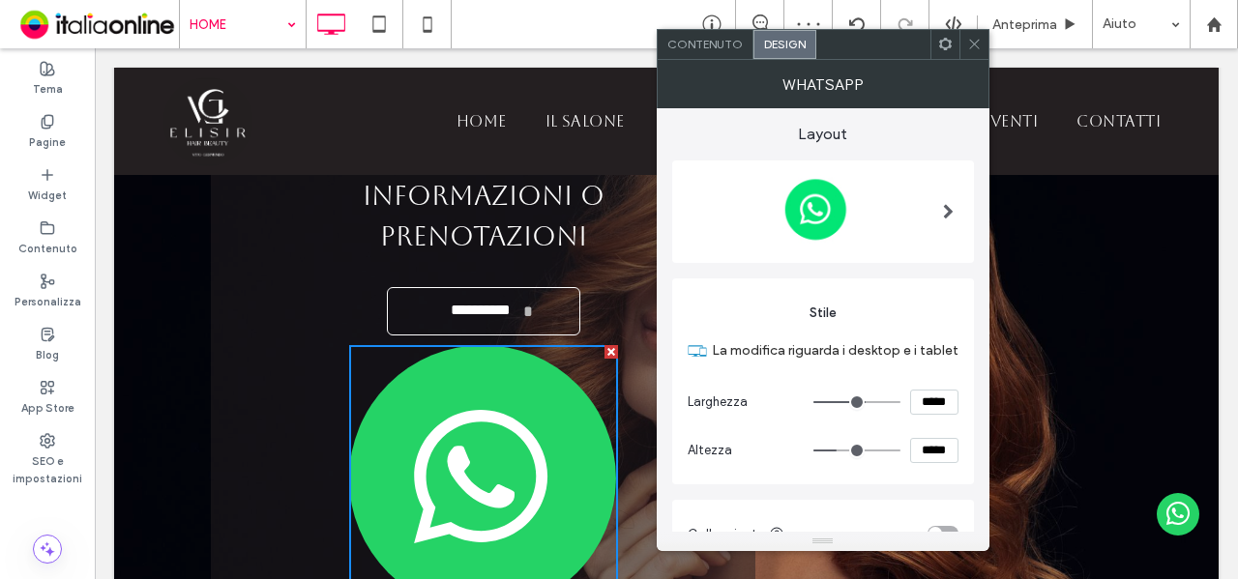
click at [929, 218] on div at bounding box center [949, 212] width 40 height 113
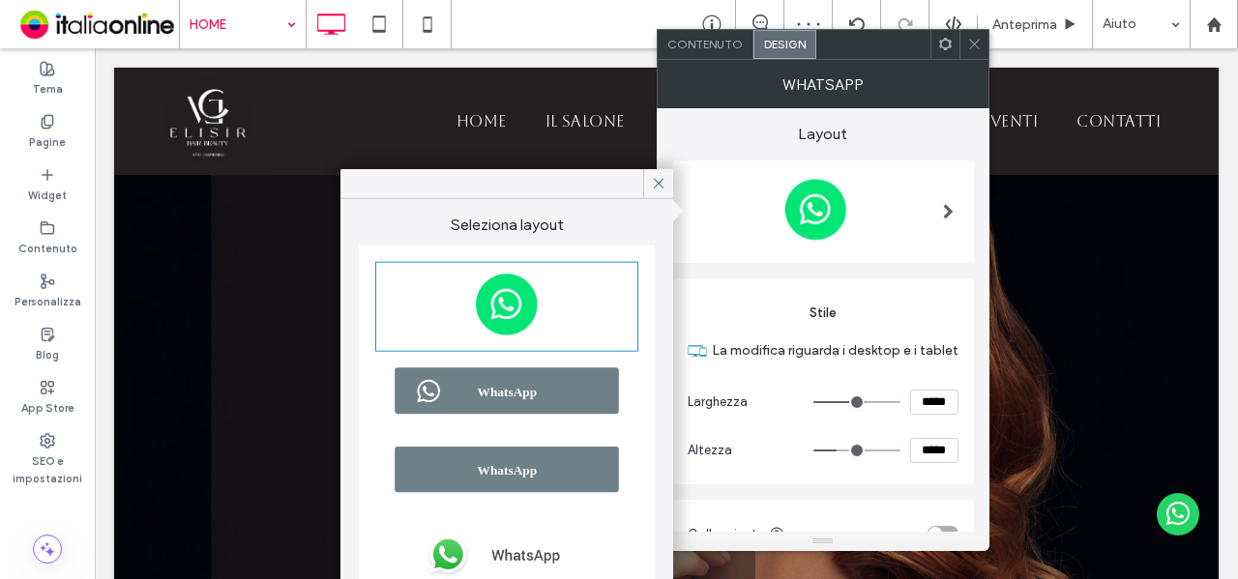
click at [525, 414] on img at bounding box center [506, 392] width 257 height 66
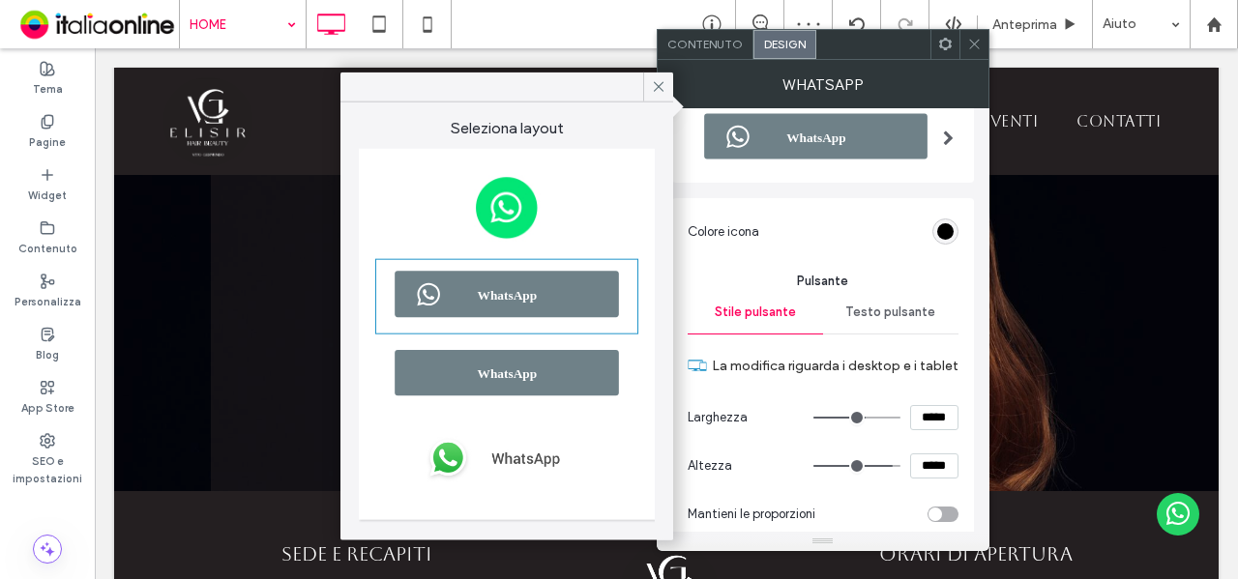
scroll to position [97, 0]
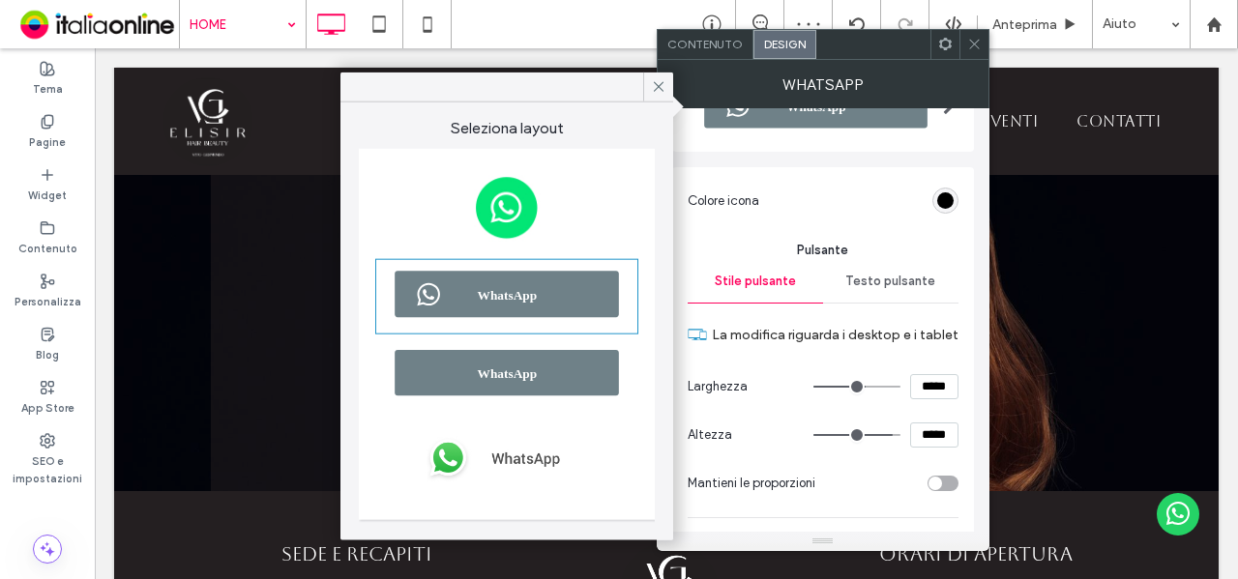
drag, startPoint x: 936, startPoint y: 382, endPoint x: 882, endPoint y: 385, distance: 54.2
click at [901, 382] on div "*****" at bounding box center [885, 386] width 145 height 25
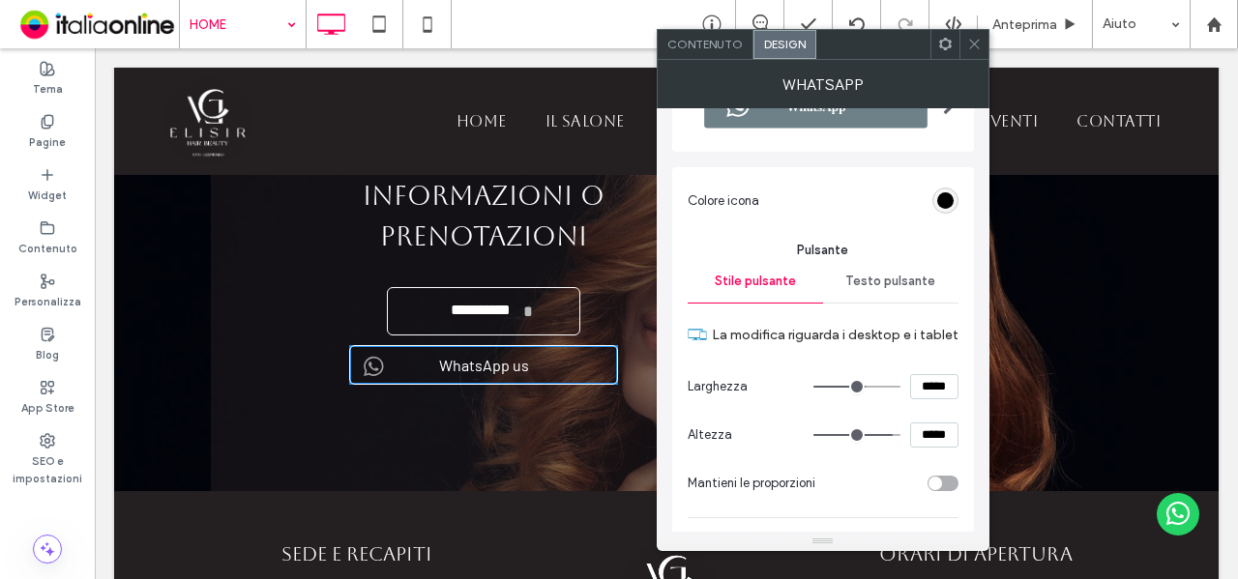
type input "*****"
type input "***"
type input "**"
type input "****"
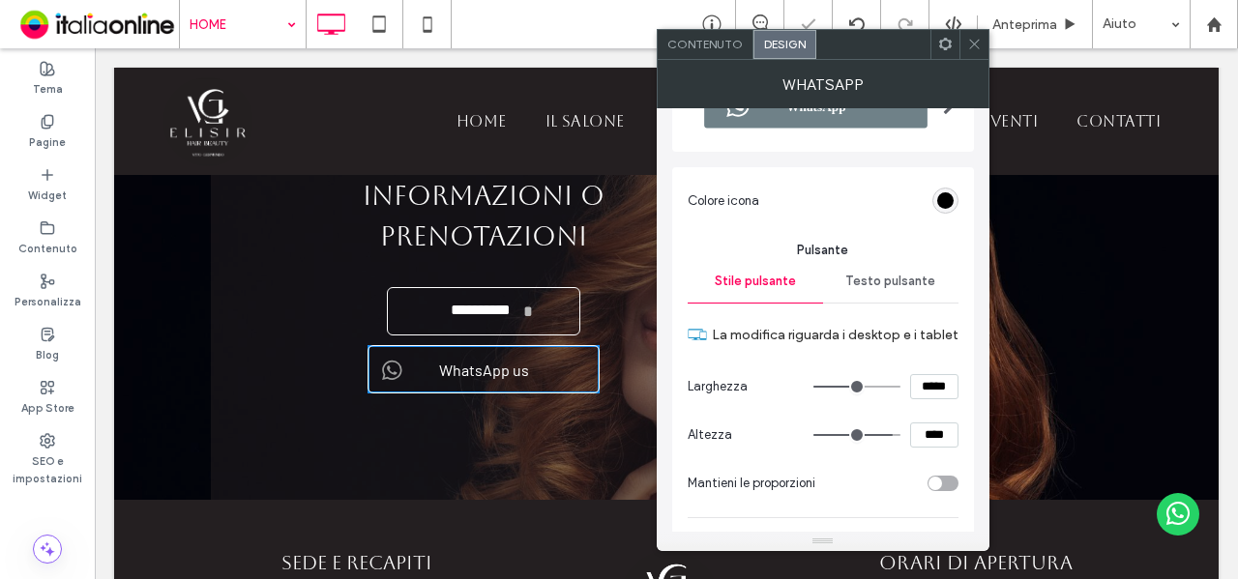
scroll to position [476, 0]
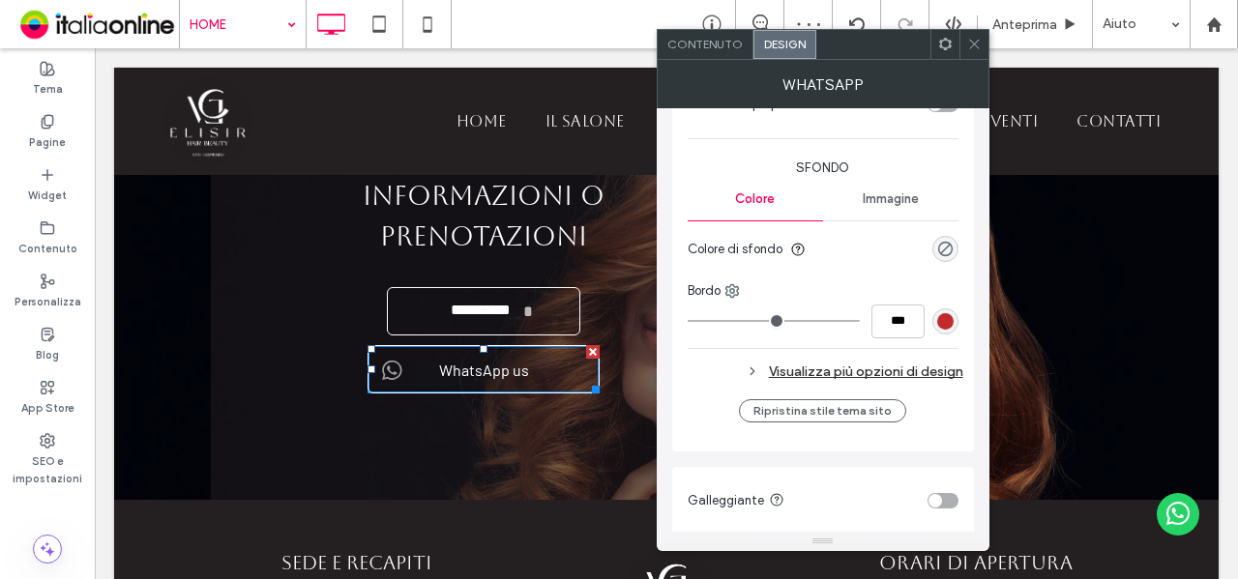
click at [715, 42] on span "Contenuto" at bounding box center [704, 44] width 75 height 15
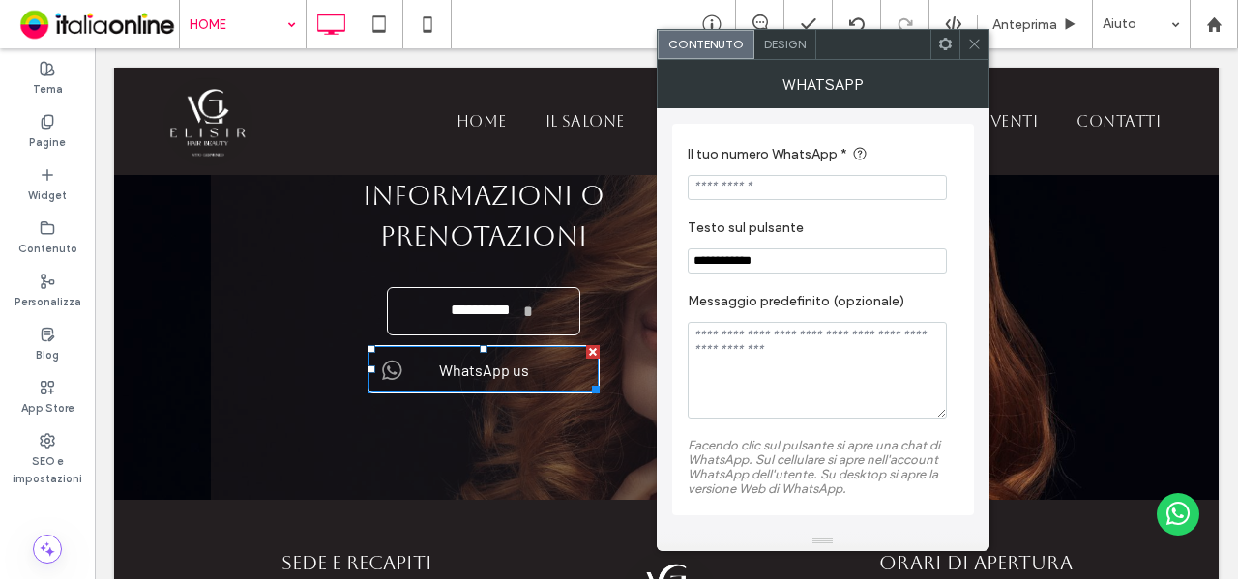
click at [818, 256] on input "**********" at bounding box center [817, 261] width 259 height 25
type input "**********"
click at [926, 231] on label "Testo sul pulsante" at bounding box center [819, 230] width 263 height 21
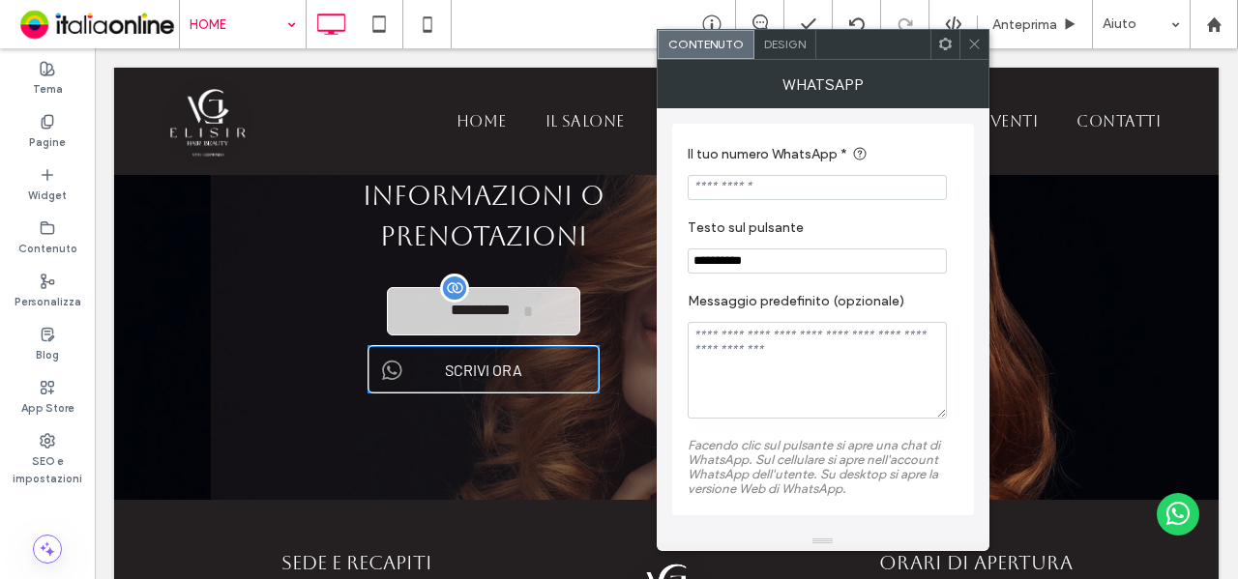
click at [478, 301] on span "**********" at bounding box center [480, 311] width 85 height 38
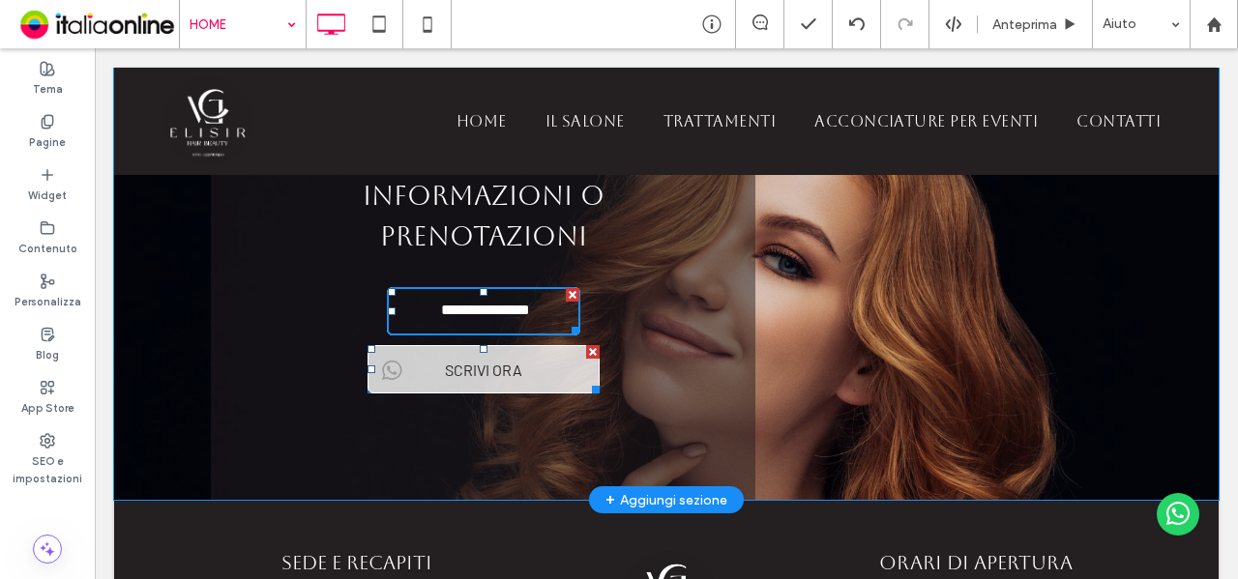
click at [500, 351] on span "SCRIVI ORA" at bounding box center [483, 370] width 91 height 38
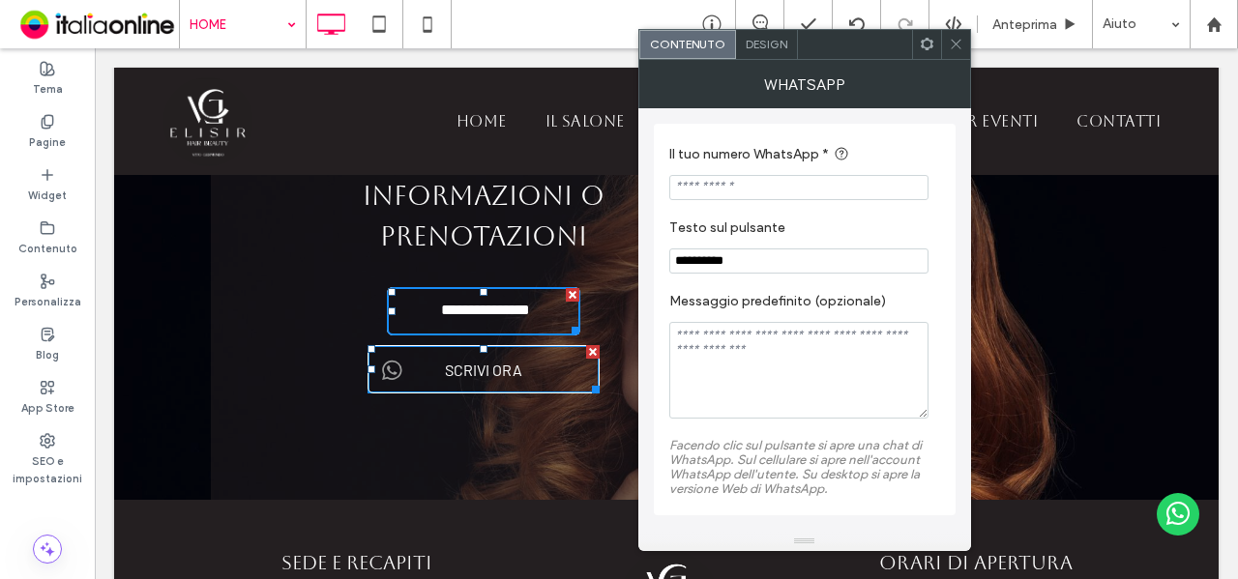
click at [762, 42] on span "Design" at bounding box center [767, 44] width 42 height 15
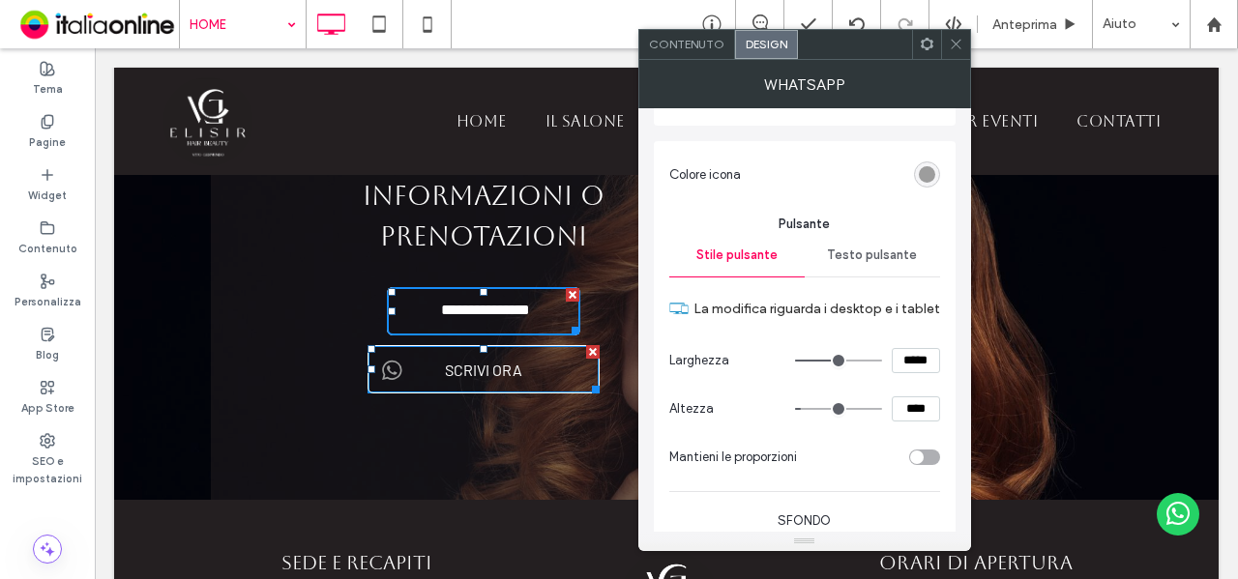
scroll to position [193, 0]
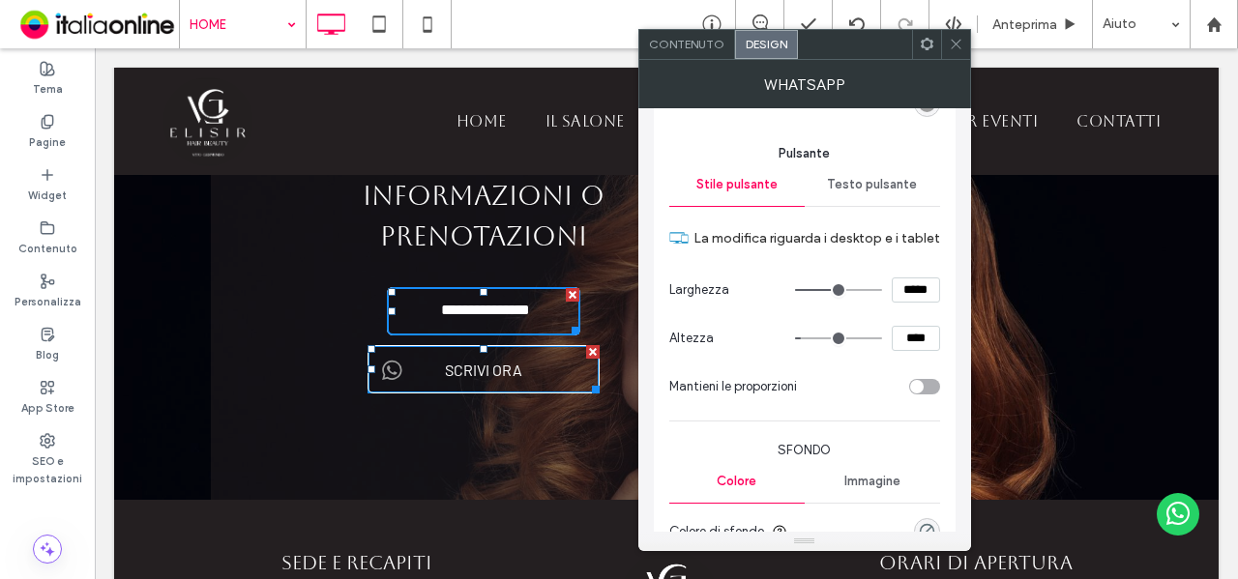
click at [911, 287] on input "*****" at bounding box center [916, 290] width 48 height 25
type input "*****"
type input "***"
click at [913, 274] on section "Larghezza *****" at bounding box center [804, 290] width 271 height 48
drag, startPoint x: 956, startPoint y: 48, endPoint x: 685, endPoint y: 272, distance: 351.1
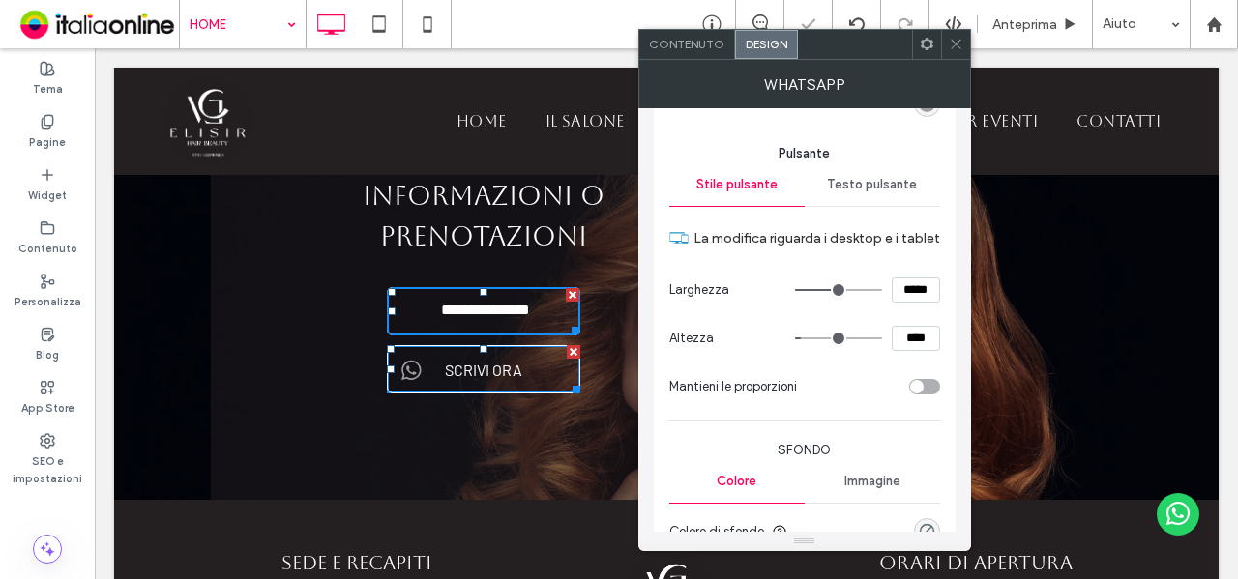
click at [956, 48] on icon at bounding box center [956, 44] width 15 height 15
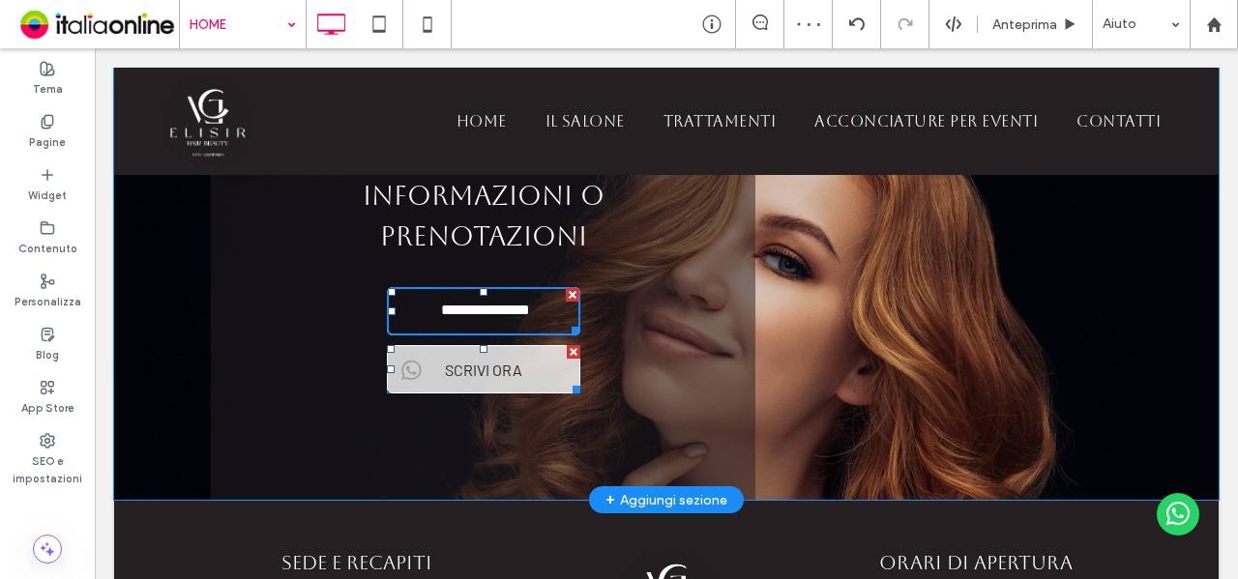
click at [479, 351] on span "SCRIVI ORA" at bounding box center [483, 370] width 91 height 38
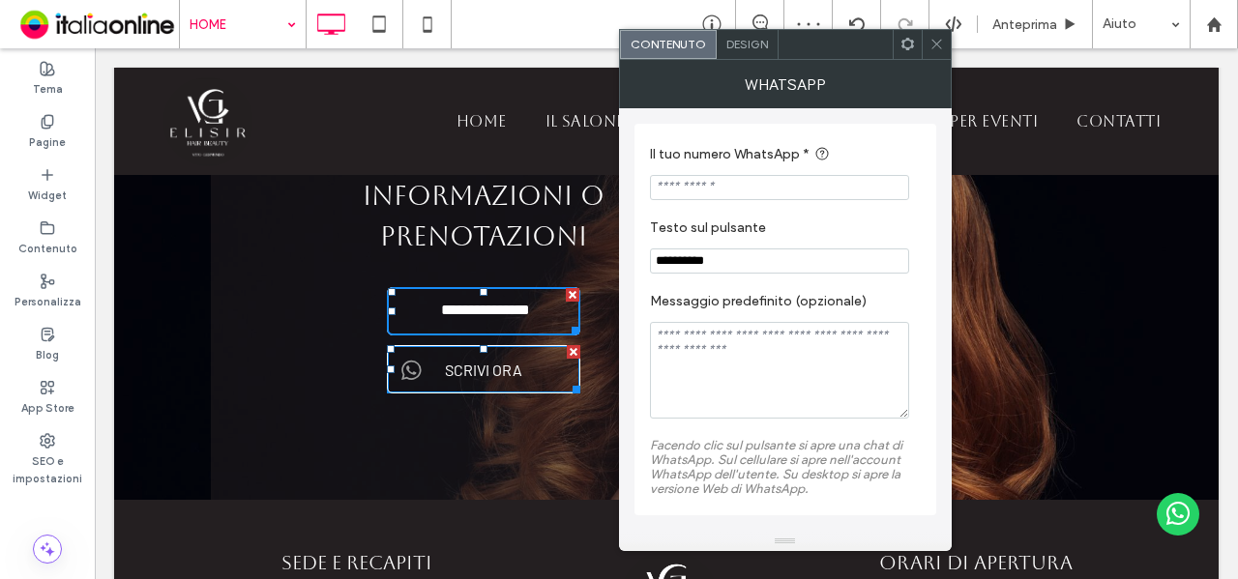
click at [942, 54] on span at bounding box center [937, 44] width 15 height 29
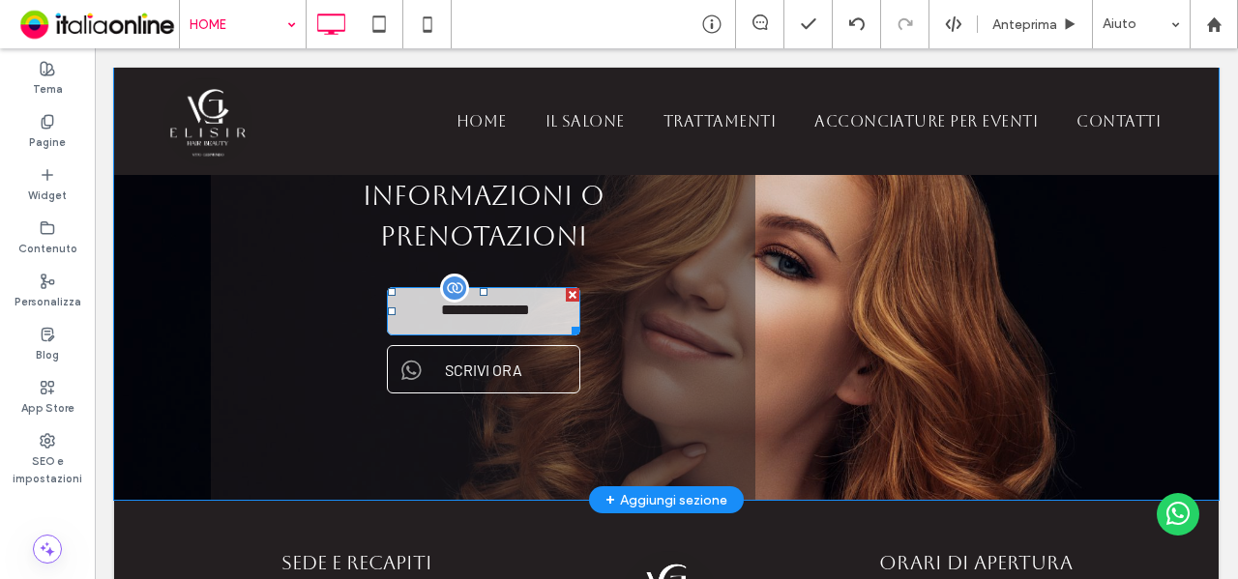
click at [505, 299] on span "**********" at bounding box center [484, 311] width 111 height 38
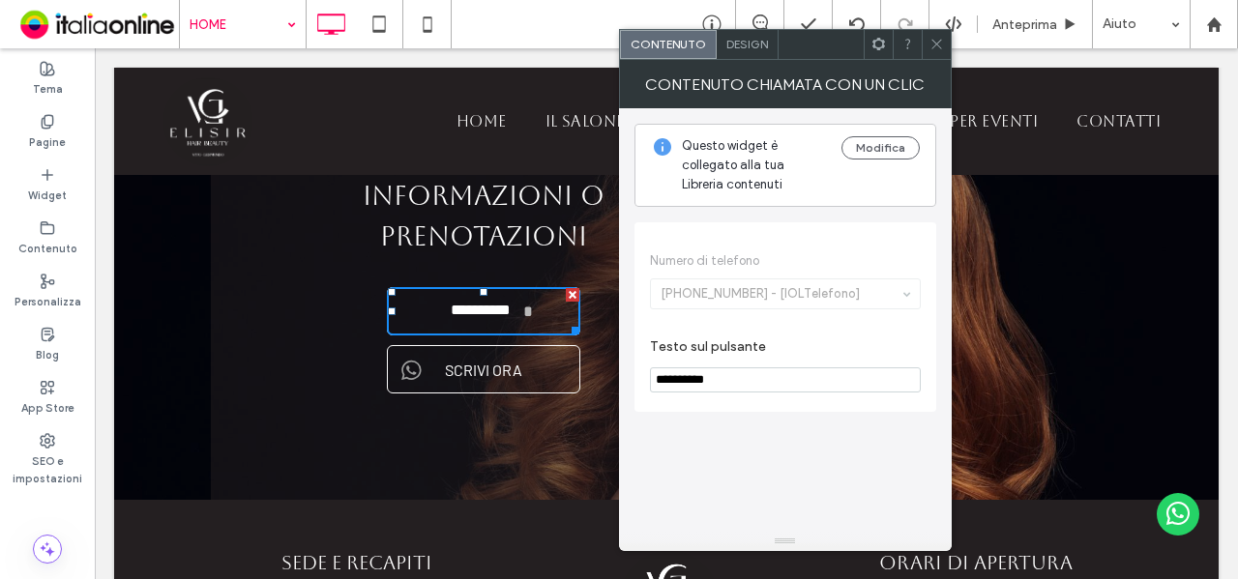
click at [930, 40] on icon at bounding box center [937, 44] width 15 height 15
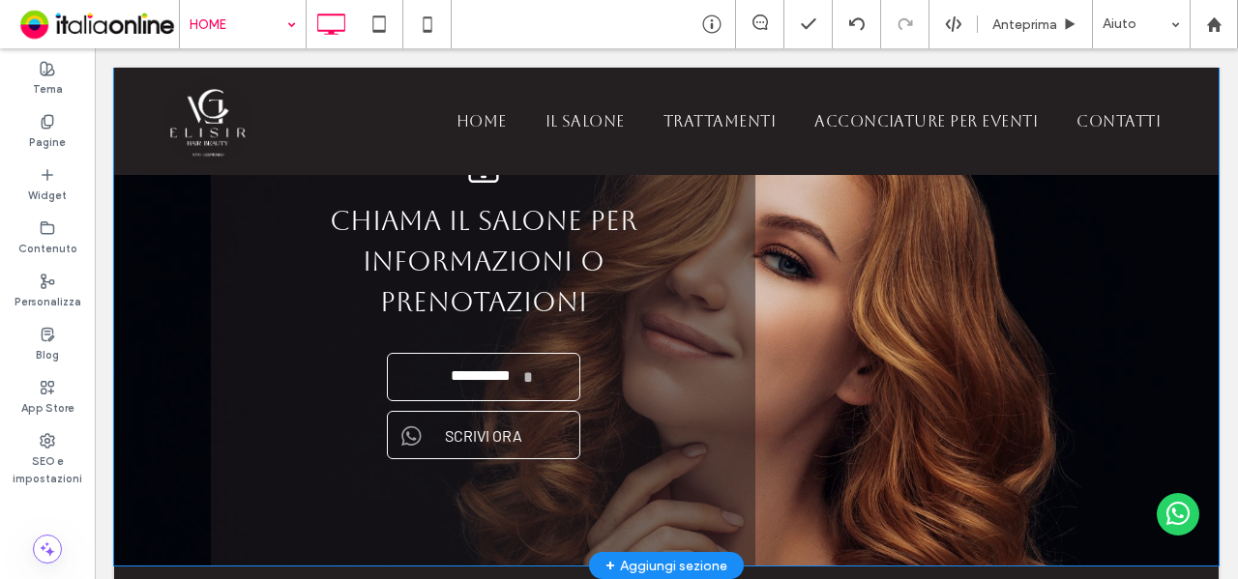
scroll to position [2727, 0]
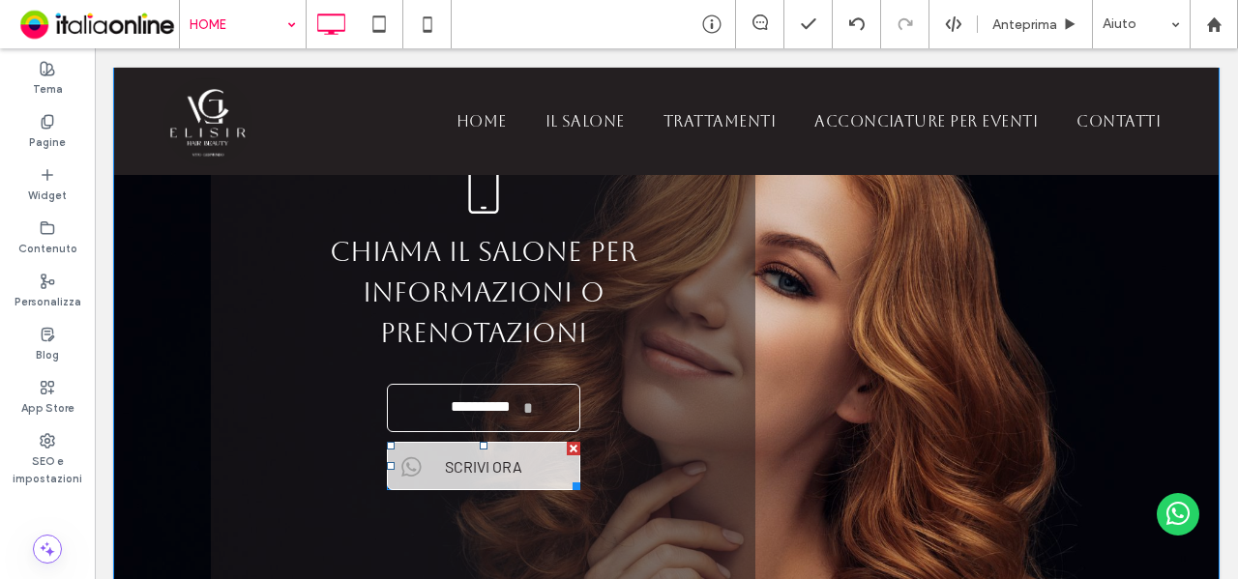
click at [501, 454] on span "SCRIVI ORA" at bounding box center [483, 467] width 91 height 38
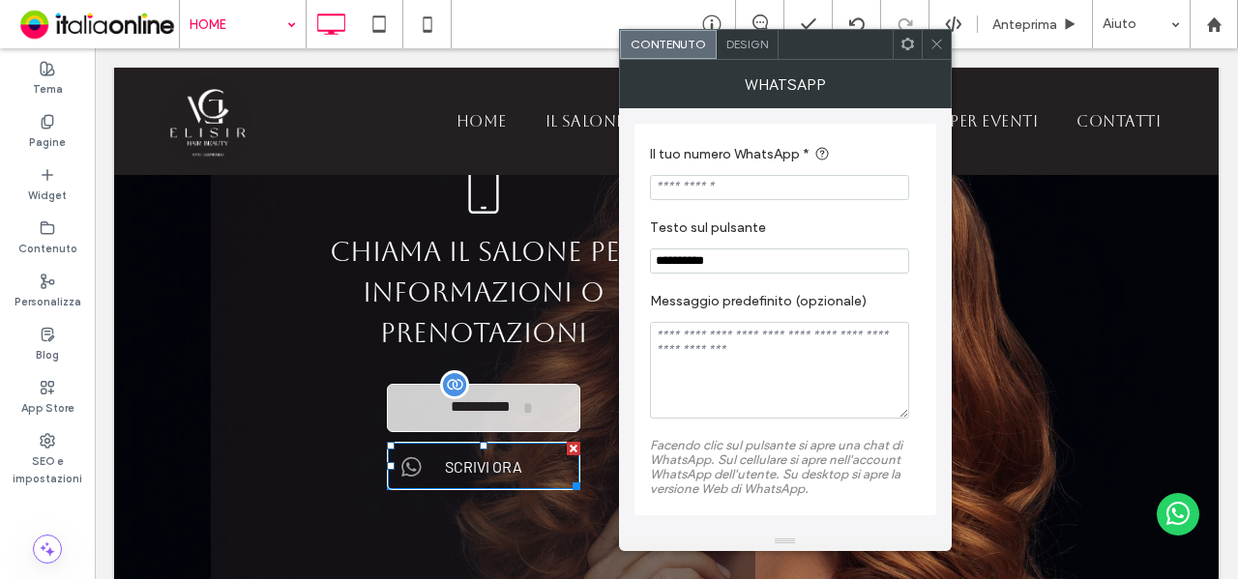
click at [538, 384] on link "**********" at bounding box center [483, 408] width 193 height 48
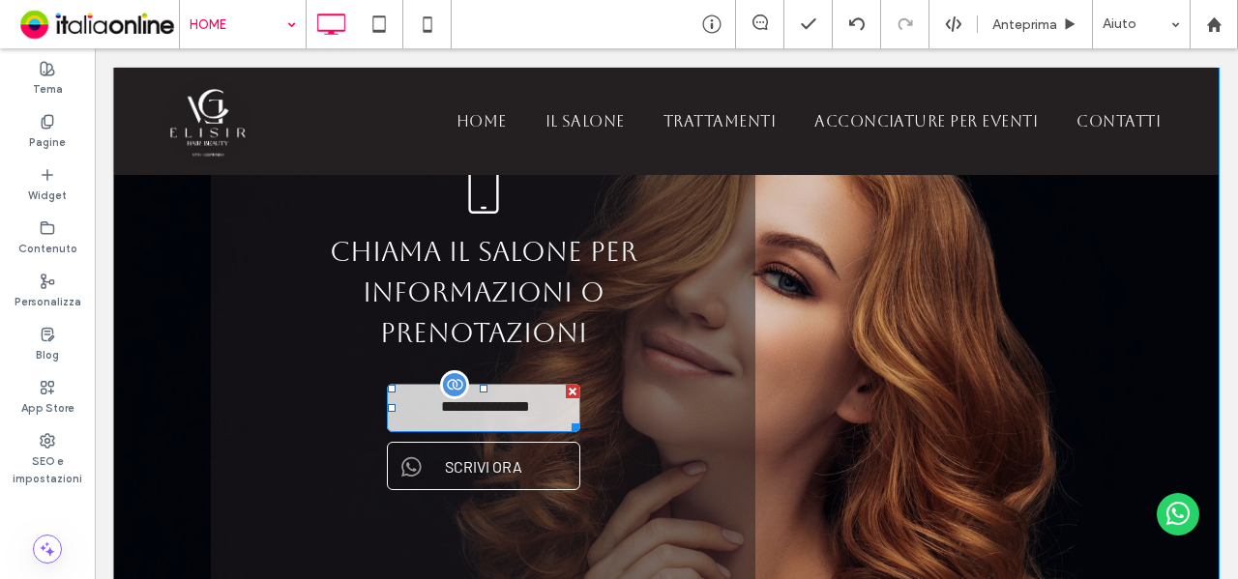
click at [532, 394] on span "**********" at bounding box center [484, 408] width 111 height 38
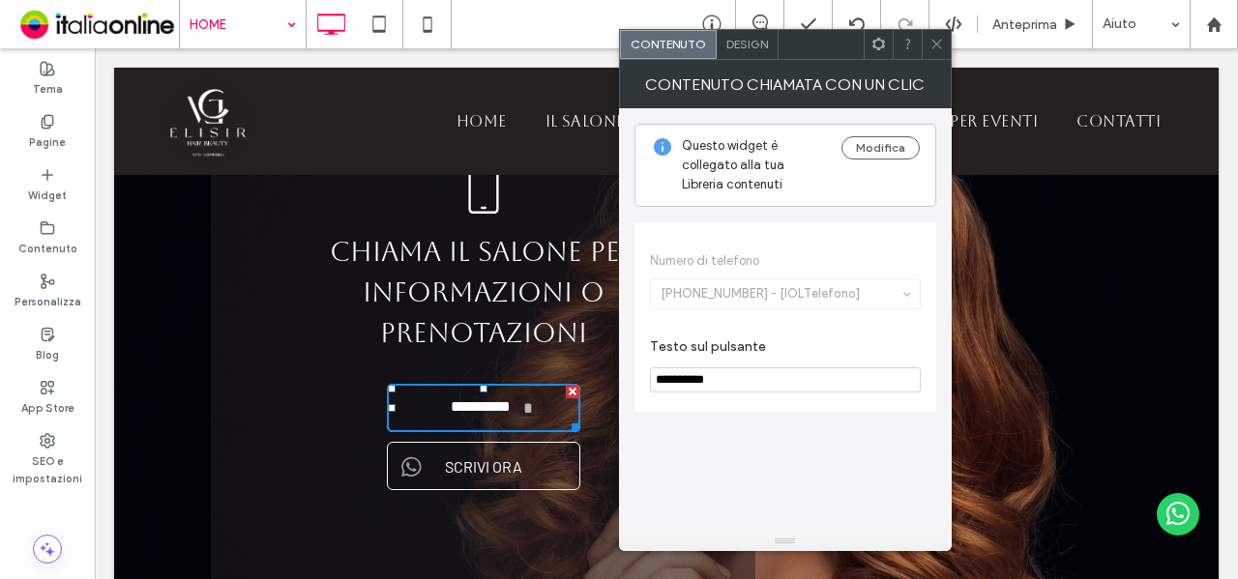
click at [747, 54] on div "Design" at bounding box center [748, 44] width 62 height 29
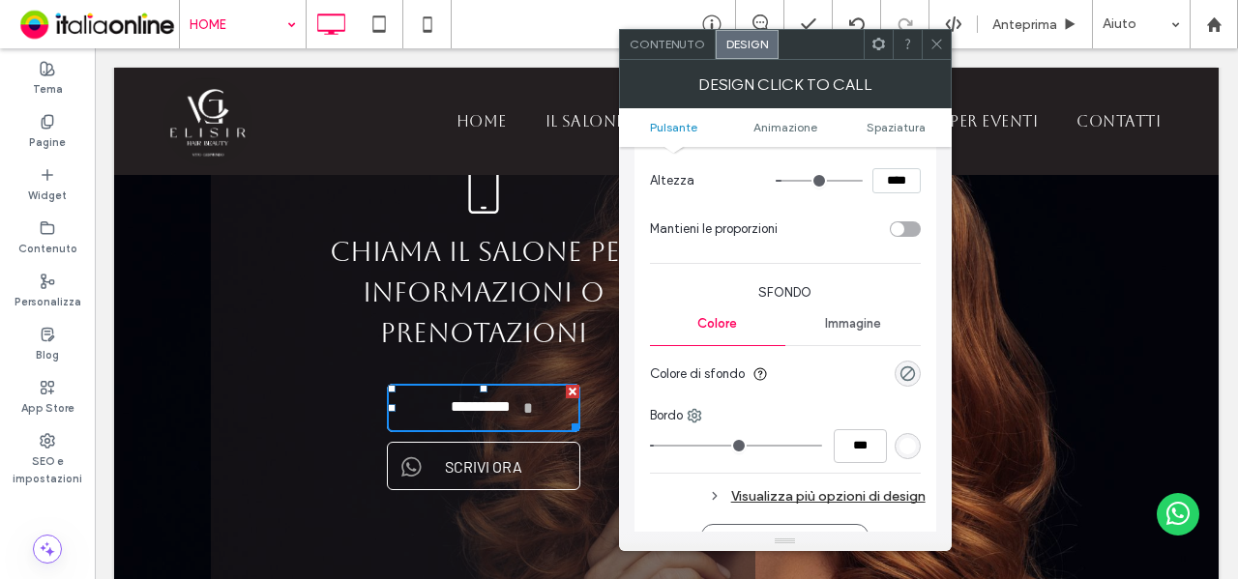
scroll to position [580, 0]
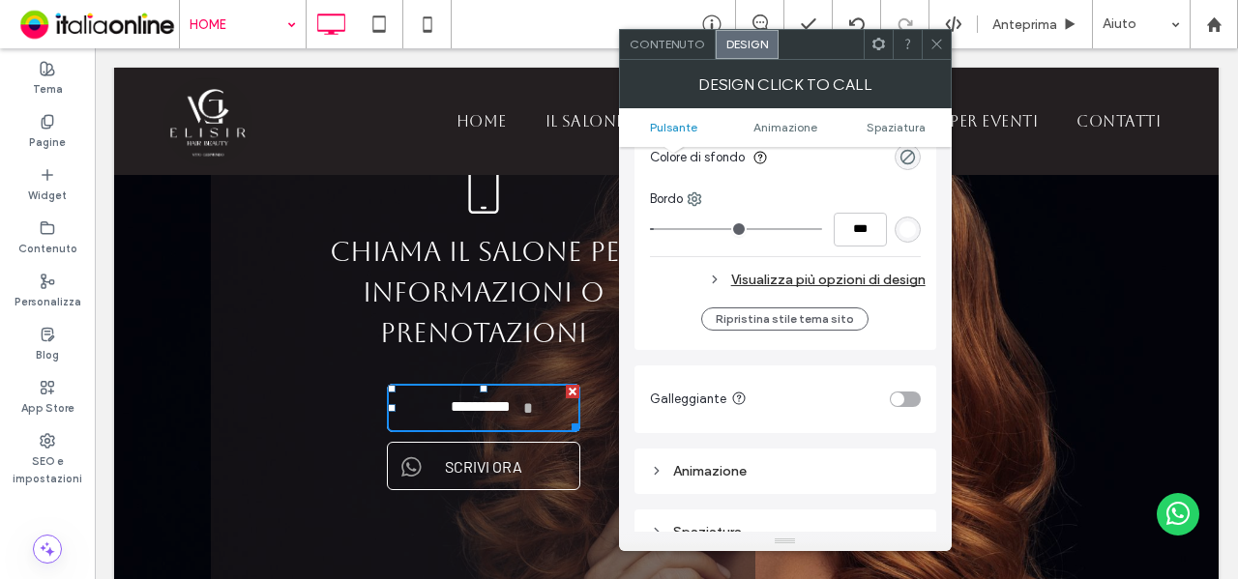
click at [870, 283] on div "Visualizza più opzioni di design" at bounding box center [788, 280] width 276 height 26
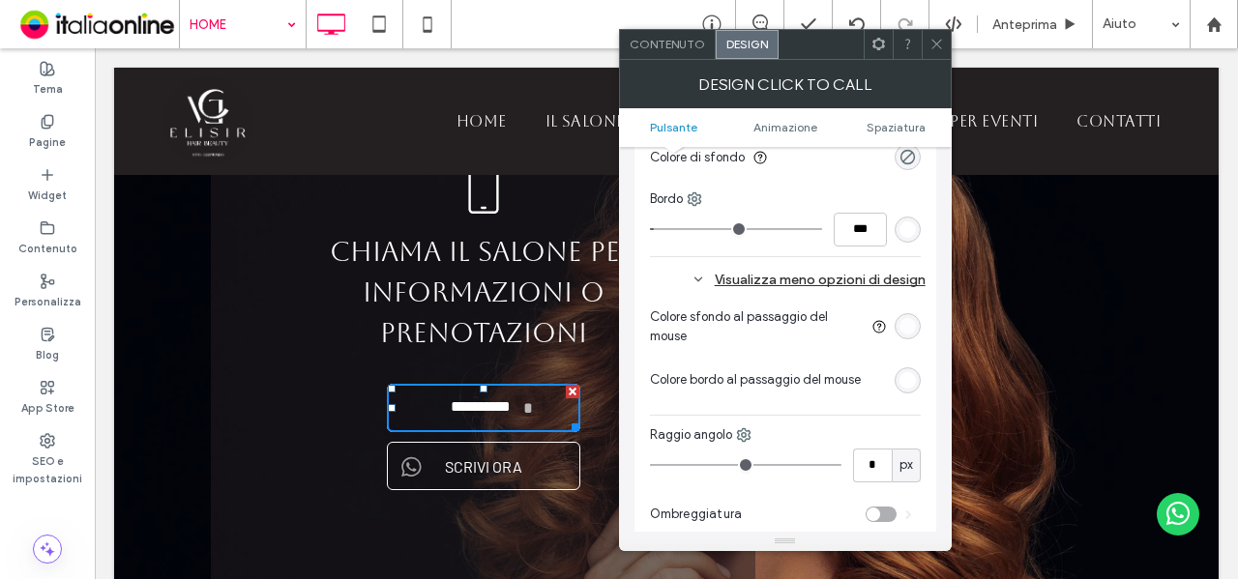
click at [933, 45] on icon at bounding box center [937, 44] width 15 height 15
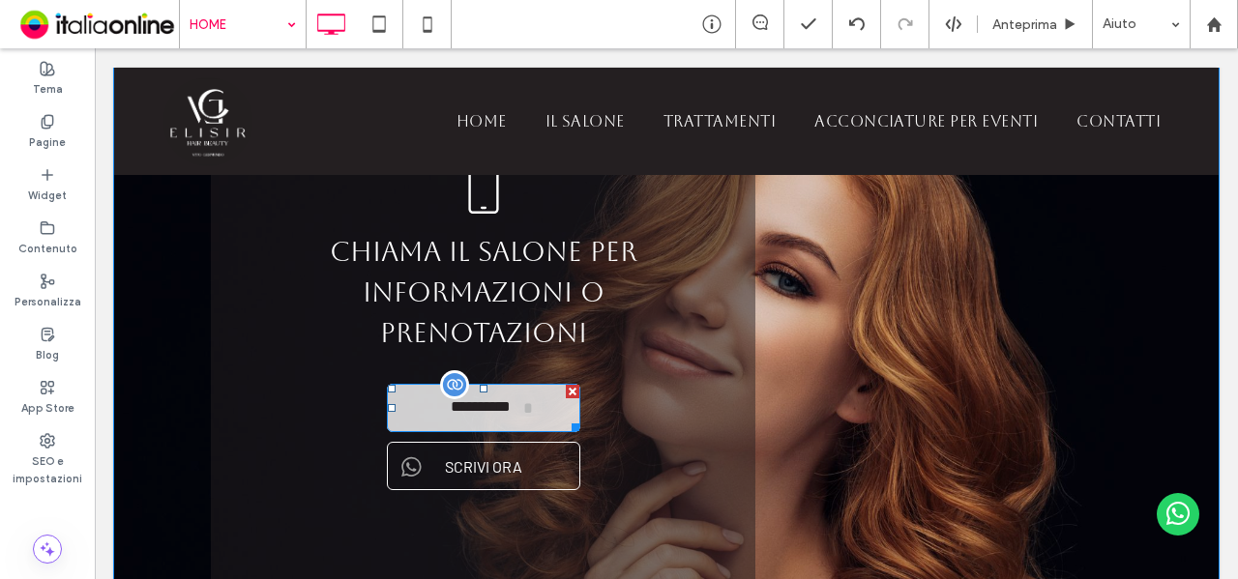
click at [490, 391] on span "**********" at bounding box center [480, 408] width 85 height 38
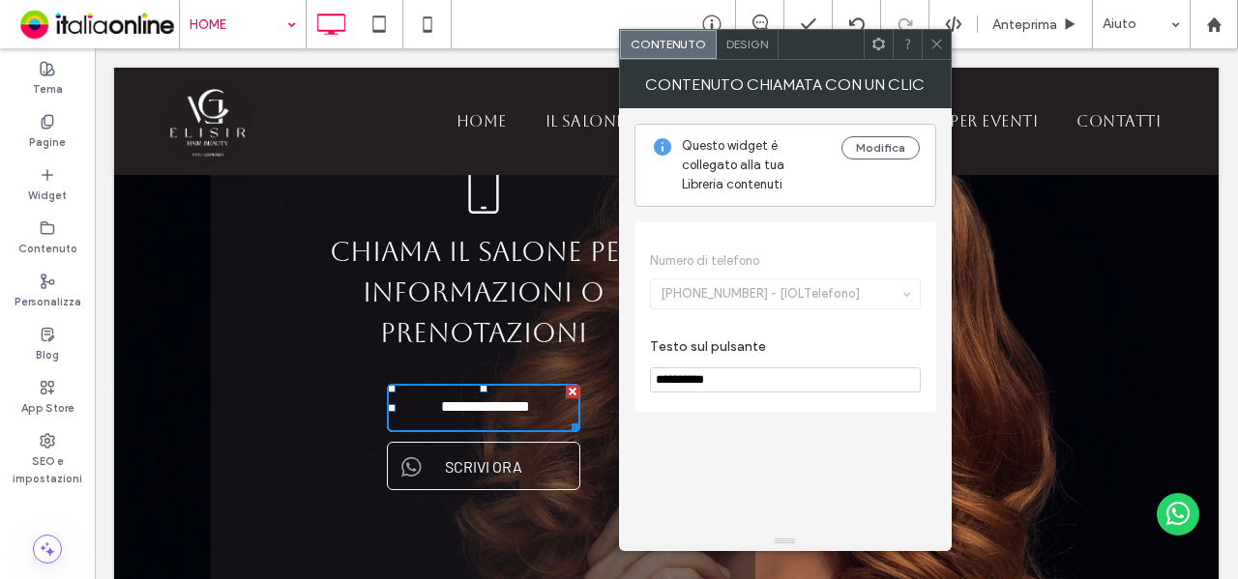
click at [932, 44] on icon at bounding box center [937, 44] width 15 height 15
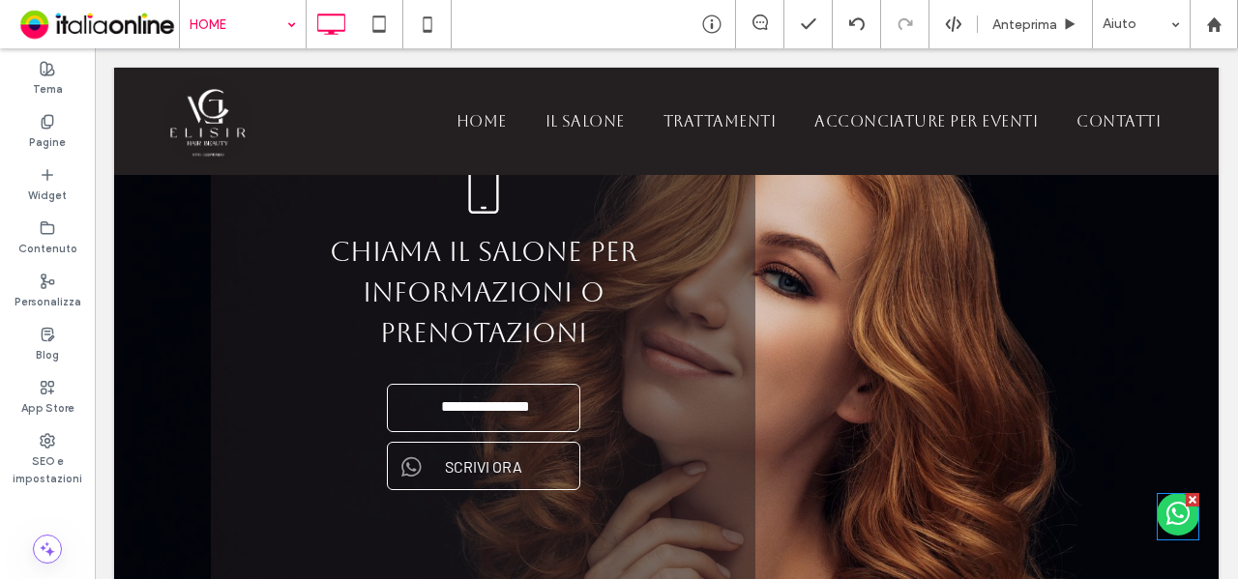
click at [1180, 521] on span "whatsapp" at bounding box center [1178, 514] width 43 height 43
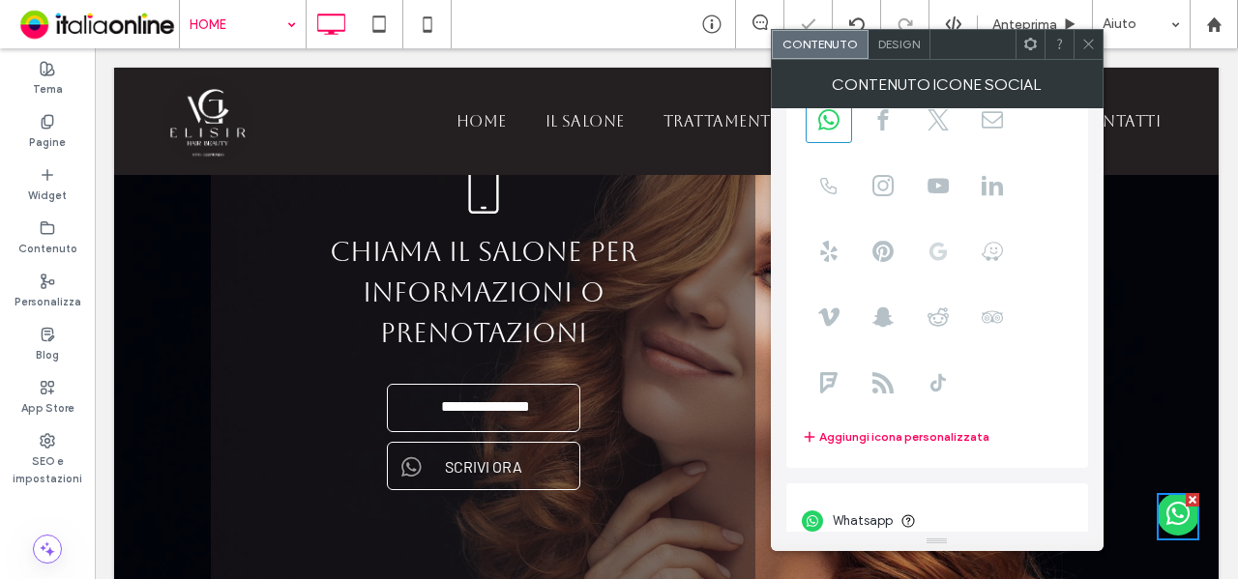
scroll to position [132, 0]
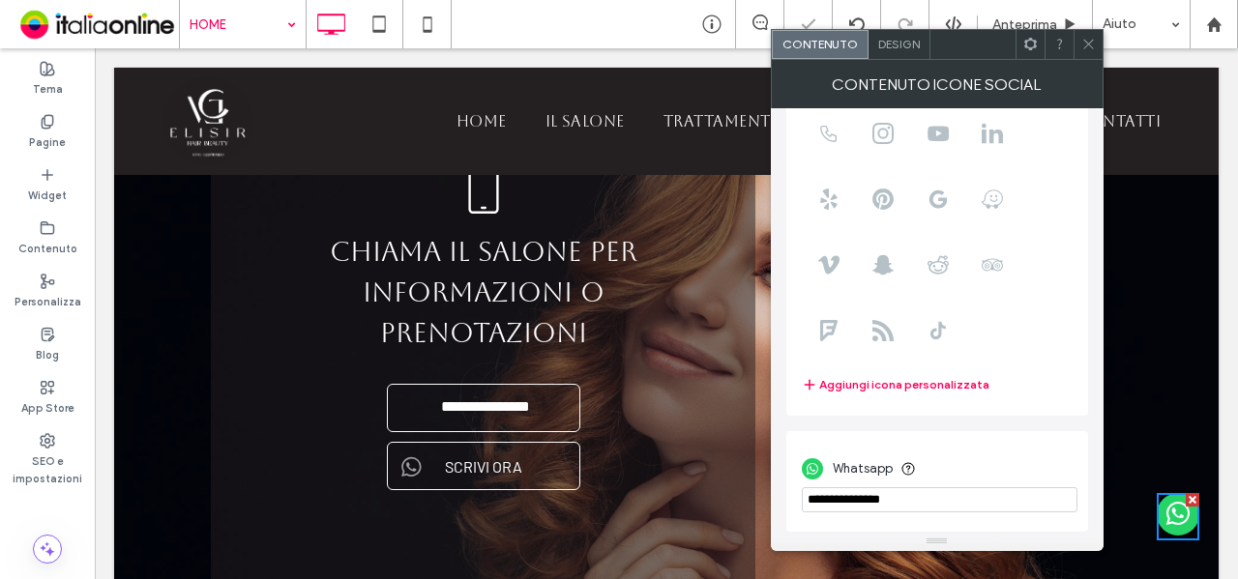
drag, startPoint x: 1031, startPoint y: 549, endPoint x: 739, endPoint y: 504, distance: 295.6
drag, startPoint x: 1091, startPoint y: 49, endPoint x: 890, endPoint y: 190, distance: 245.2
click at [1091, 49] on icon at bounding box center [1088, 44] width 15 height 15
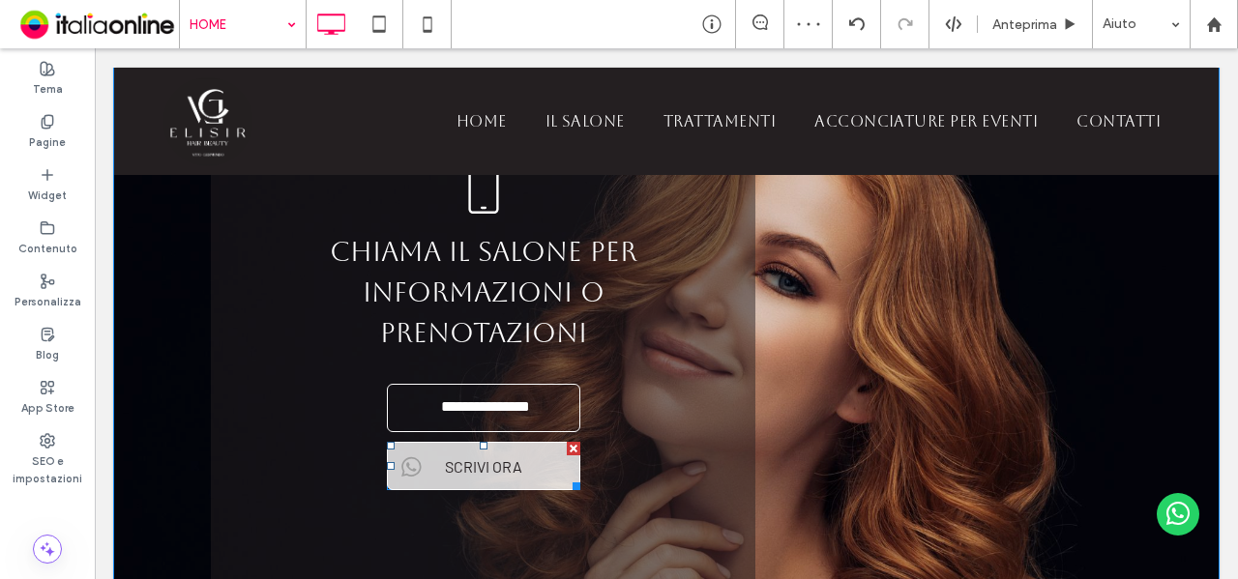
click at [461, 448] on span "SCRIVI ORA" at bounding box center [483, 467] width 91 height 38
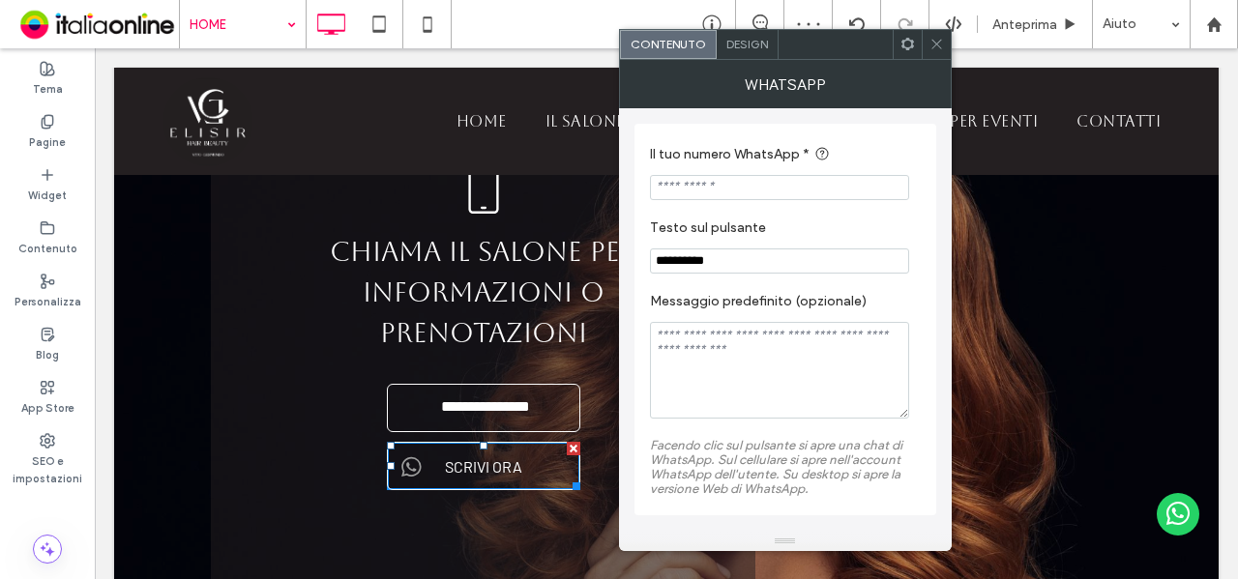
click at [786, 182] on input "Il tuo numero WhatsApp *" at bounding box center [779, 187] width 259 height 25
paste input "**********"
type input "**********"
click at [796, 218] on section "**********" at bounding box center [785, 247] width 271 height 74
click at [737, 38] on span "Design" at bounding box center [747, 44] width 42 height 15
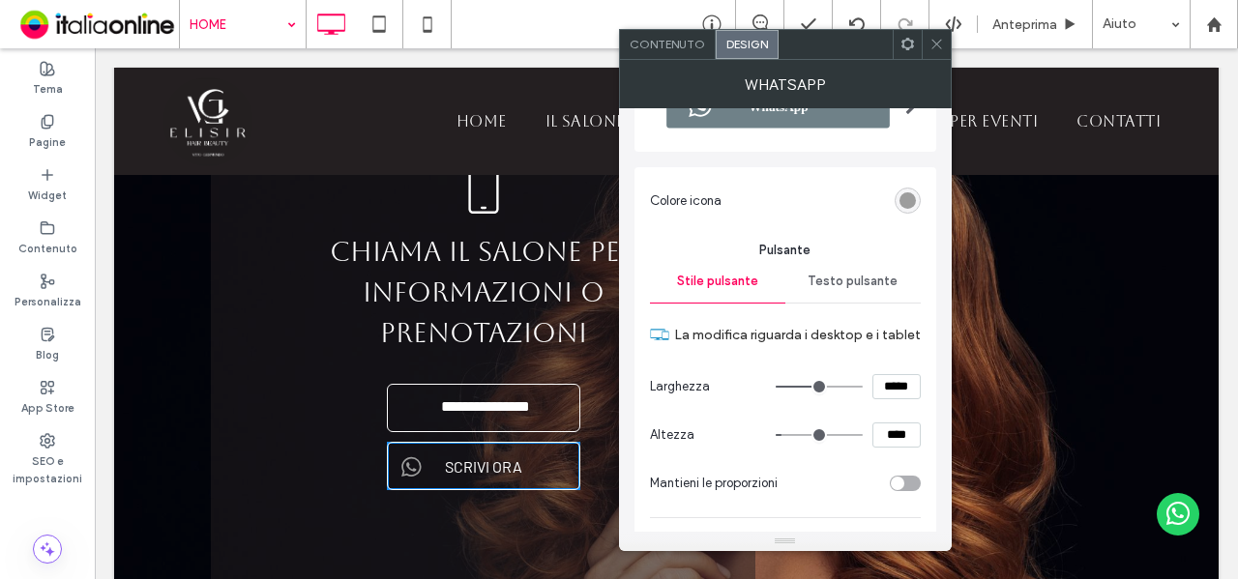
scroll to position [0, 0]
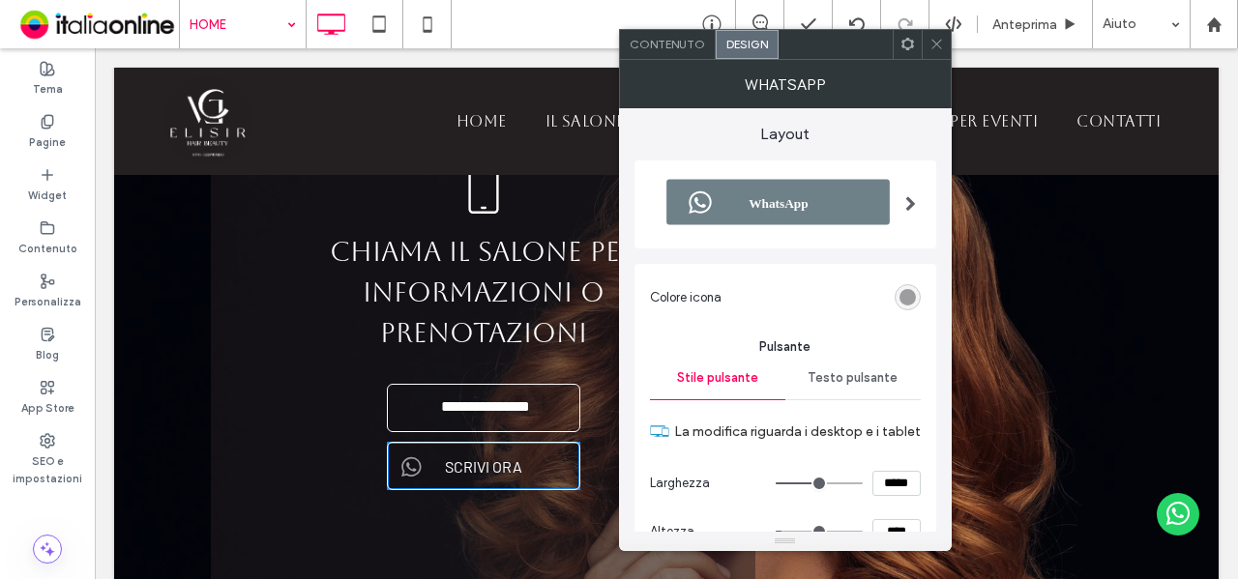
click at [664, 48] on span "Contenuto" at bounding box center [667, 44] width 75 height 15
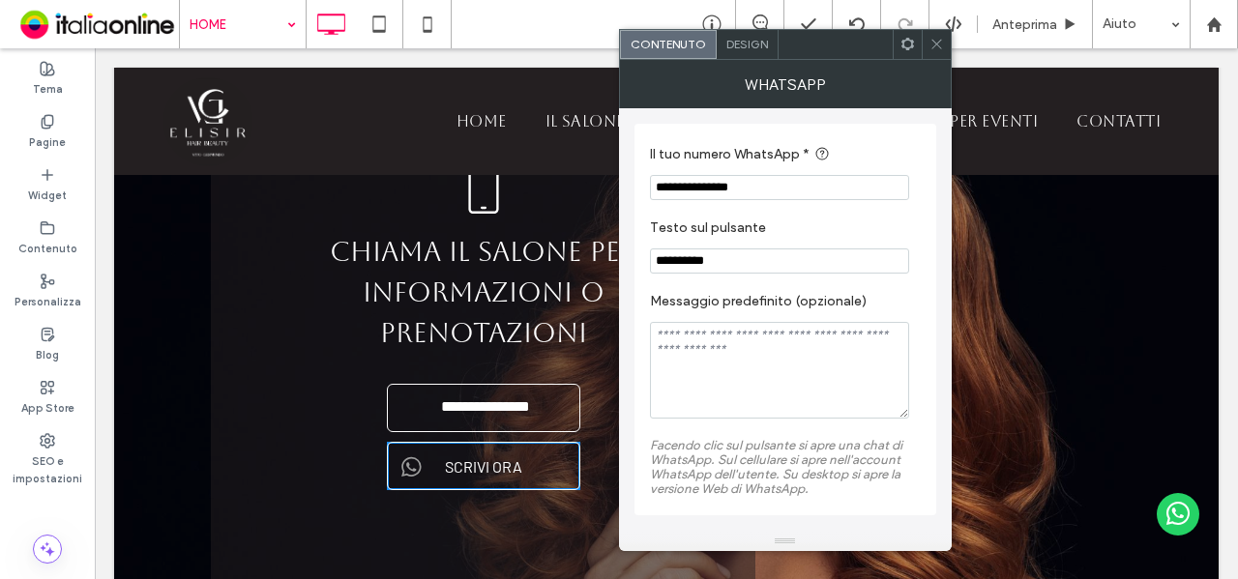
click at [738, 46] on span "Design" at bounding box center [747, 44] width 42 height 15
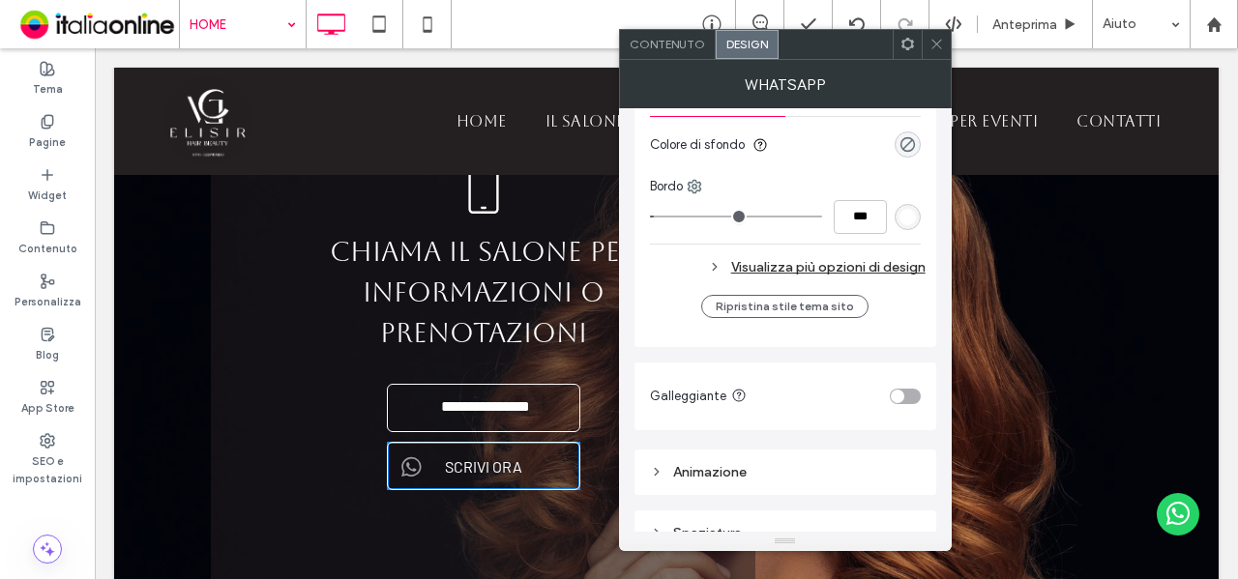
scroll to position [602, 0]
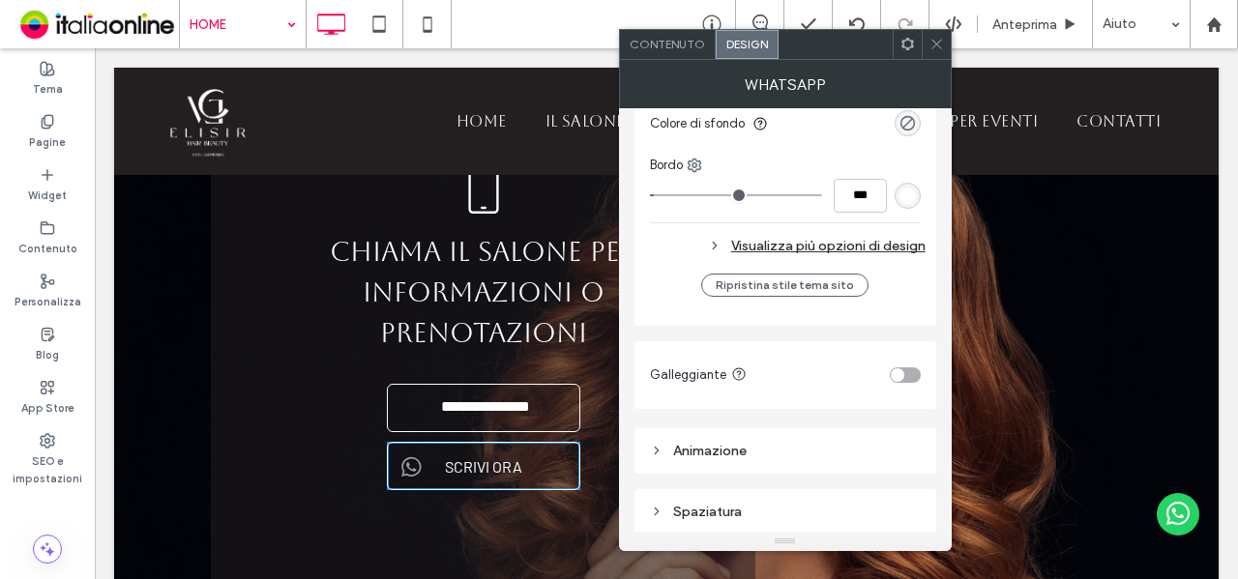
click at [807, 508] on div "Spaziatura" at bounding box center [785, 512] width 271 height 16
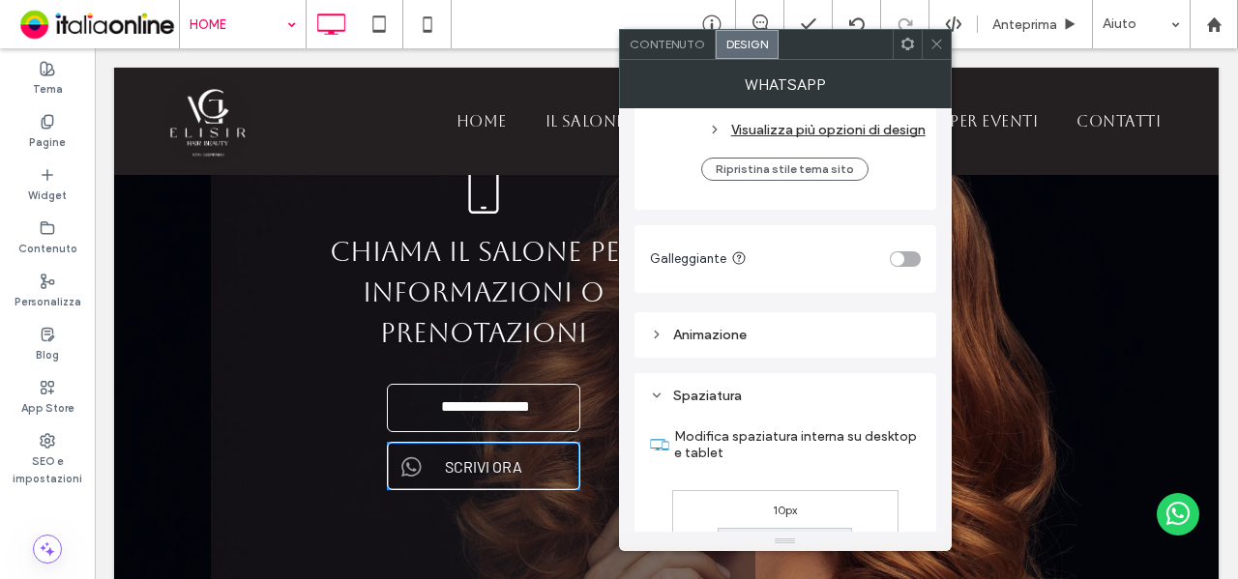
scroll to position [892, 0]
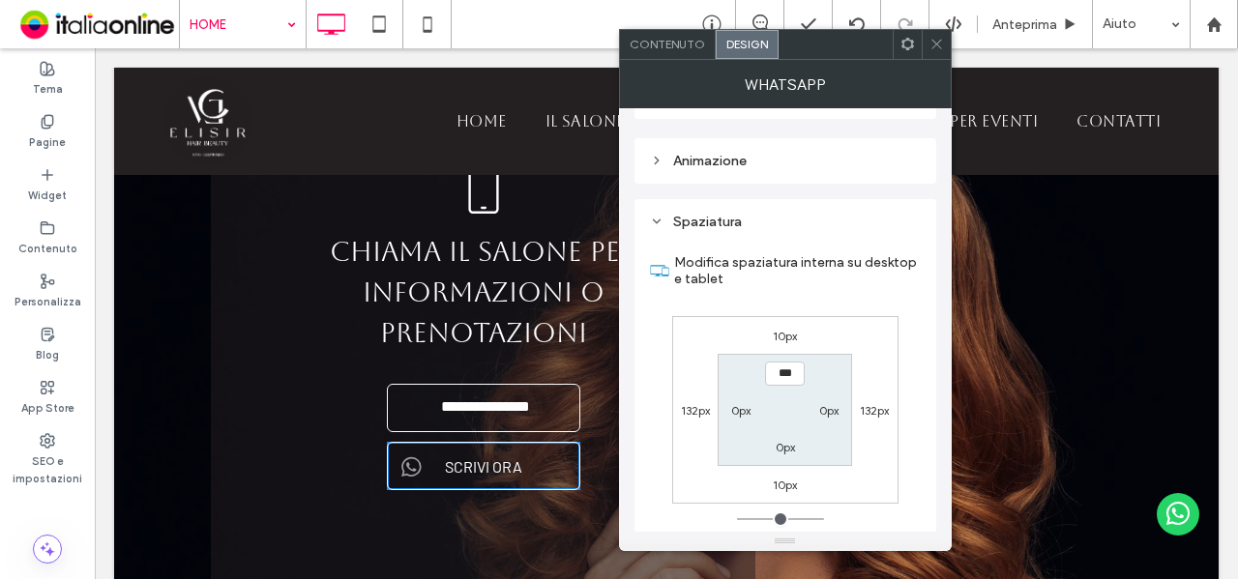
click at [741, 403] on label "0px" at bounding box center [740, 410] width 19 height 15
type input "**"
click at [741, 401] on input "****" at bounding box center [741, 410] width 40 height 24
type input "***"
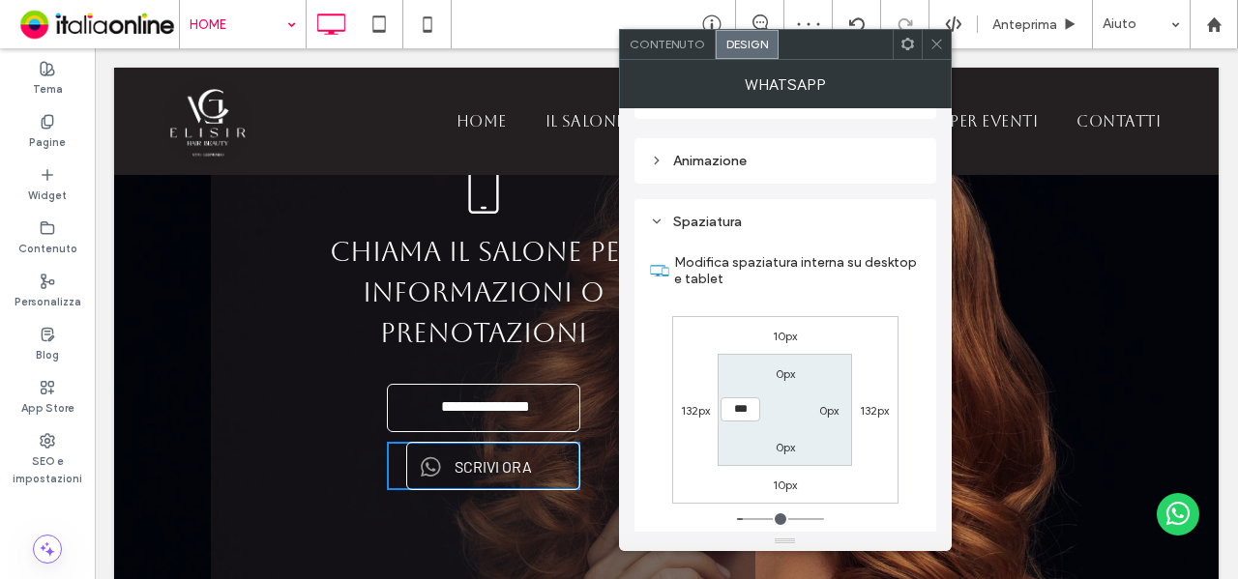
type input "*"
click at [941, 49] on icon at bounding box center [937, 44] width 15 height 15
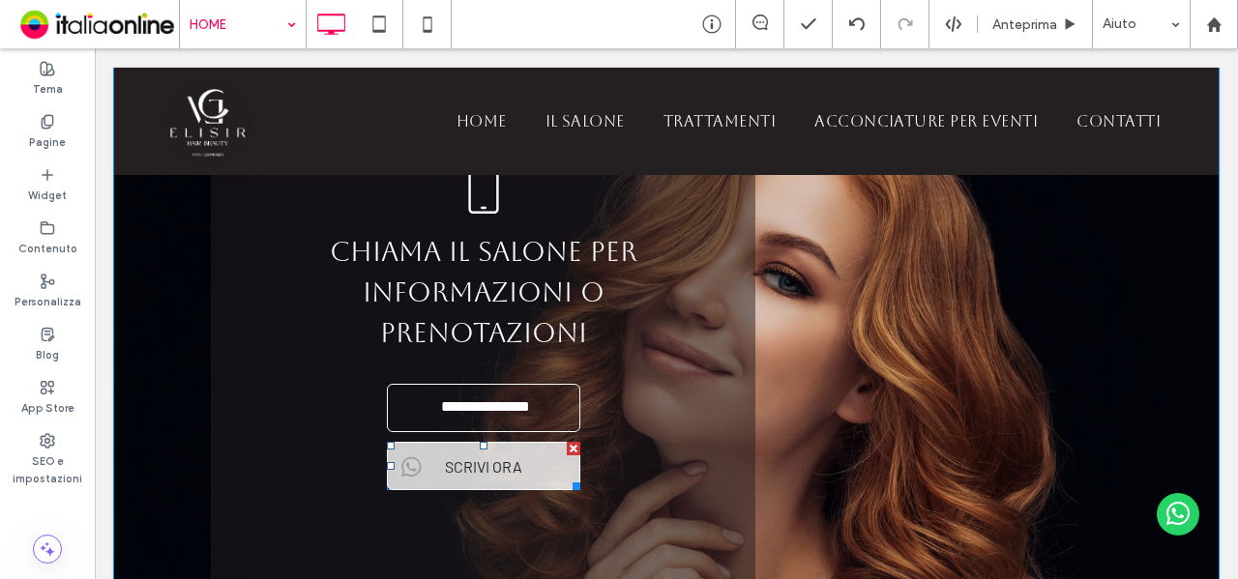
click at [520, 448] on span "SCRIVI ORA" at bounding box center [483, 467] width 91 height 38
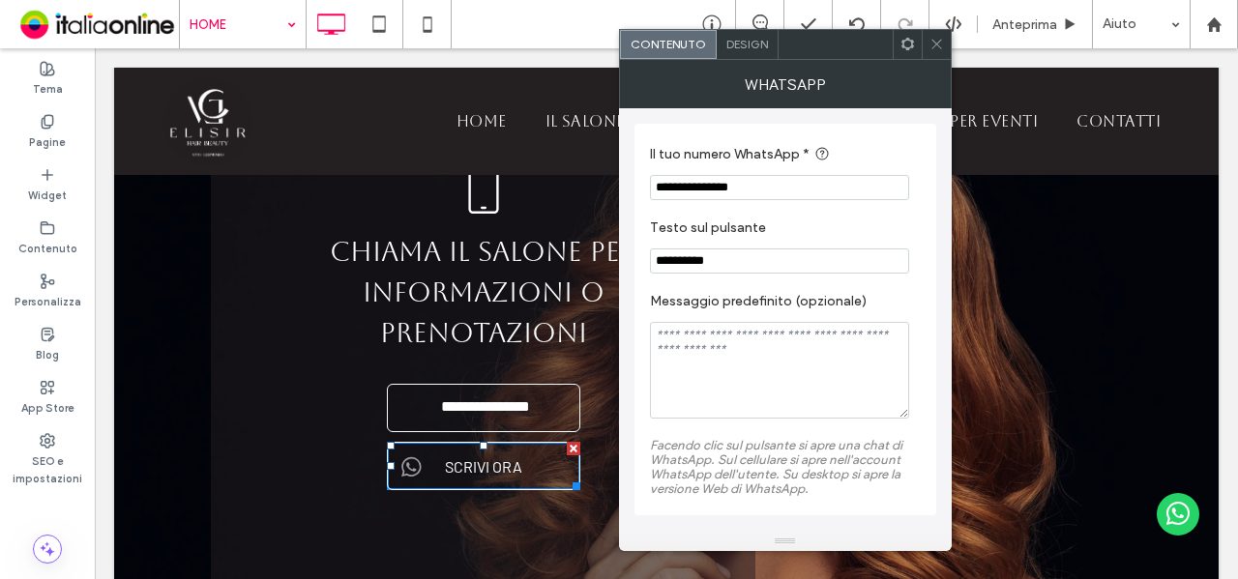
click at [749, 47] on span "Design" at bounding box center [747, 44] width 42 height 15
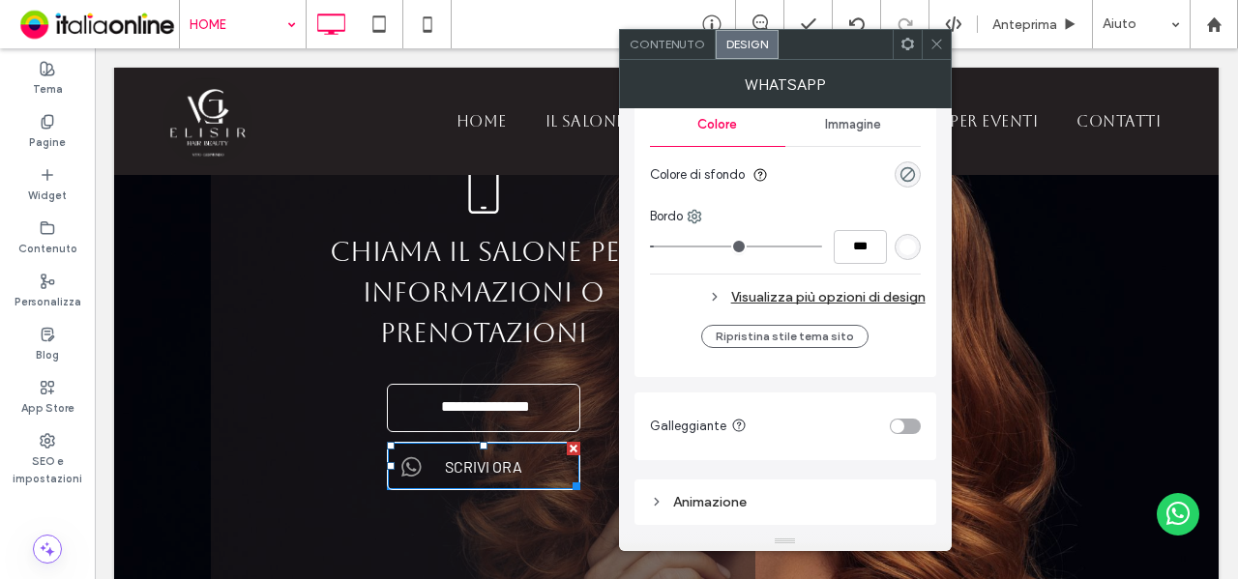
scroll to position [602, 0]
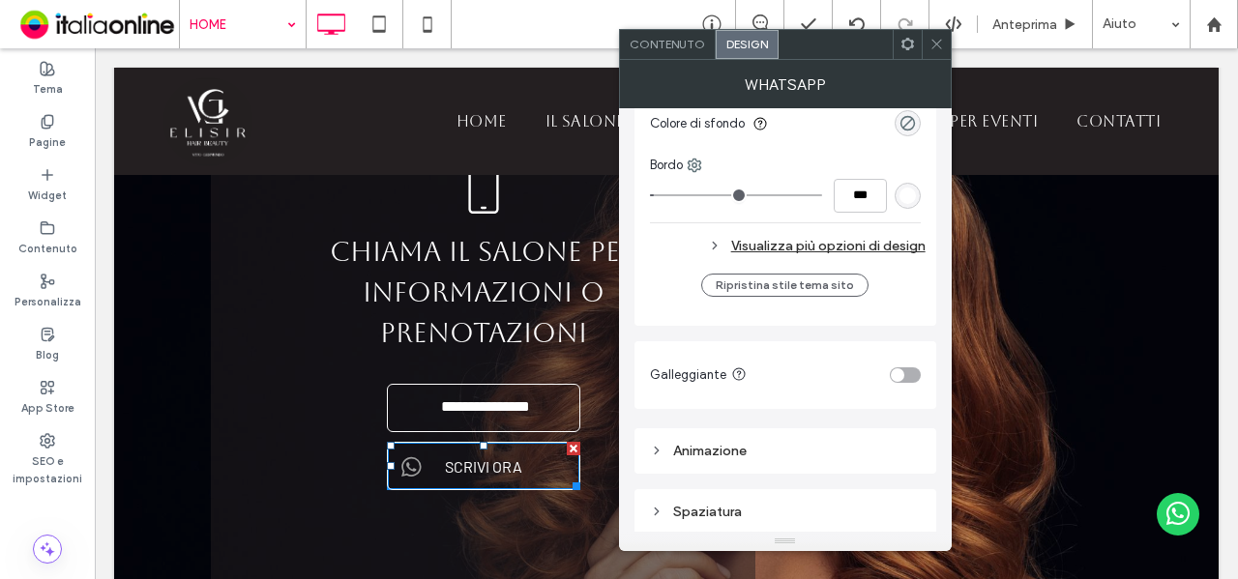
click at [878, 233] on div "Visualizza più opzioni di design" at bounding box center [788, 246] width 276 height 26
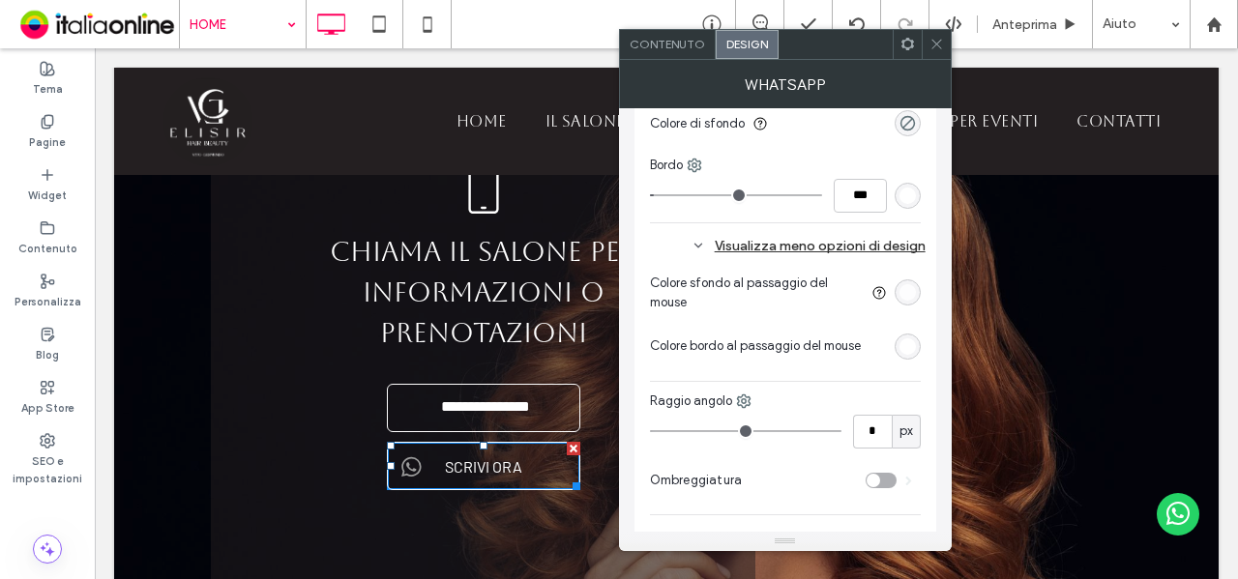
click at [937, 44] on use at bounding box center [936, 45] width 10 height 10
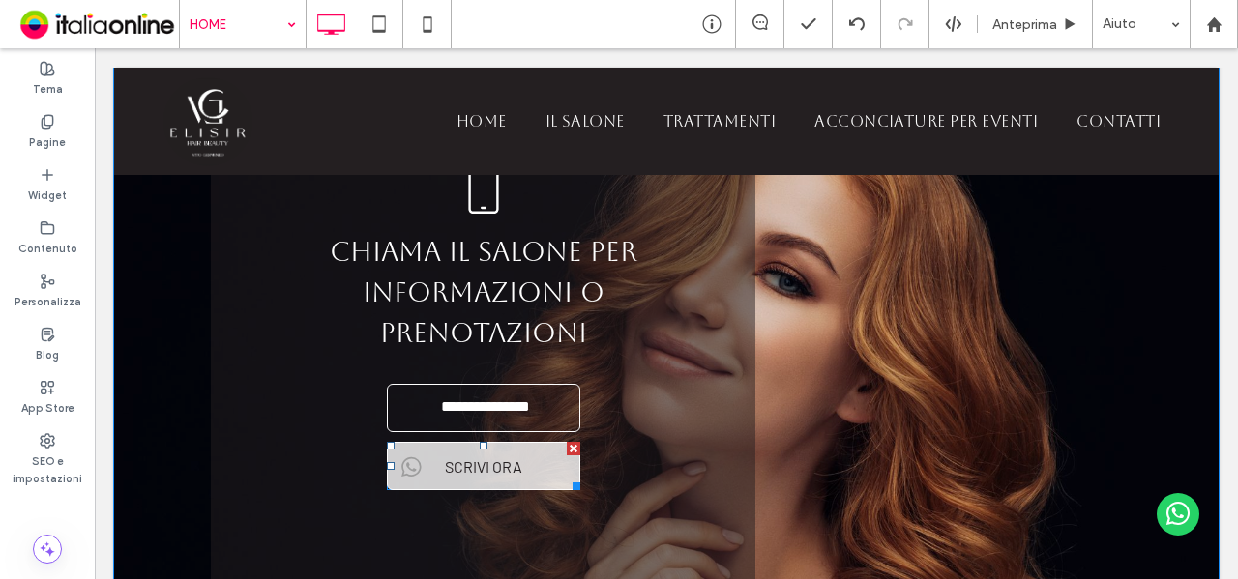
click at [503, 448] on span "SCRIVI ORA" at bounding box center [483, 467] width 91 height 38
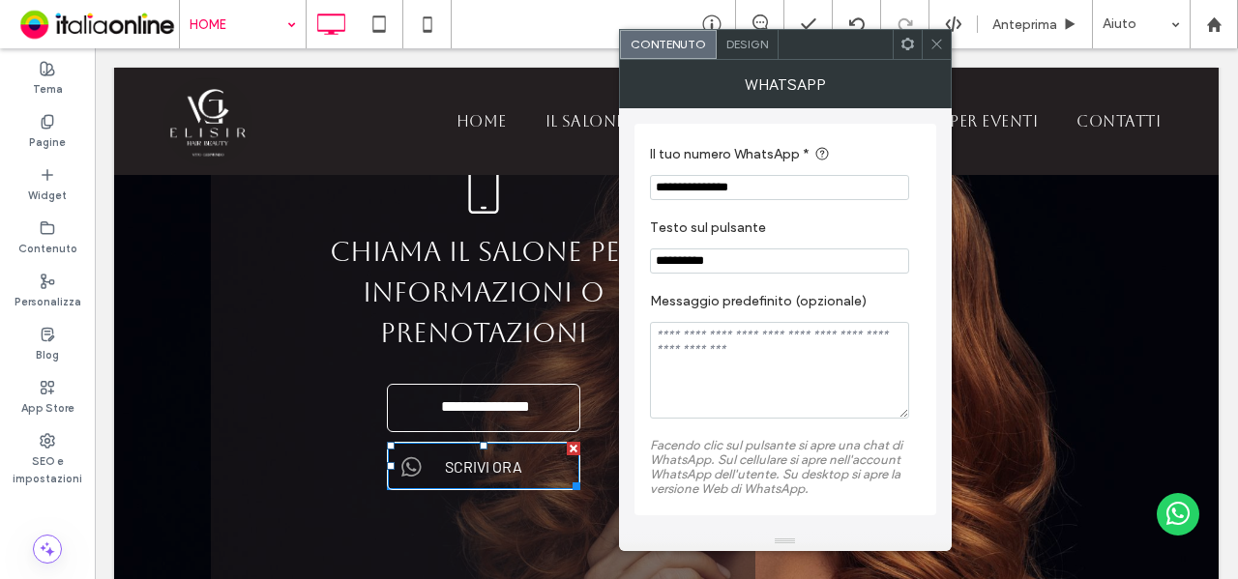
click at [937, 43] on use at bounding box center [936, 45] width 10 height 10
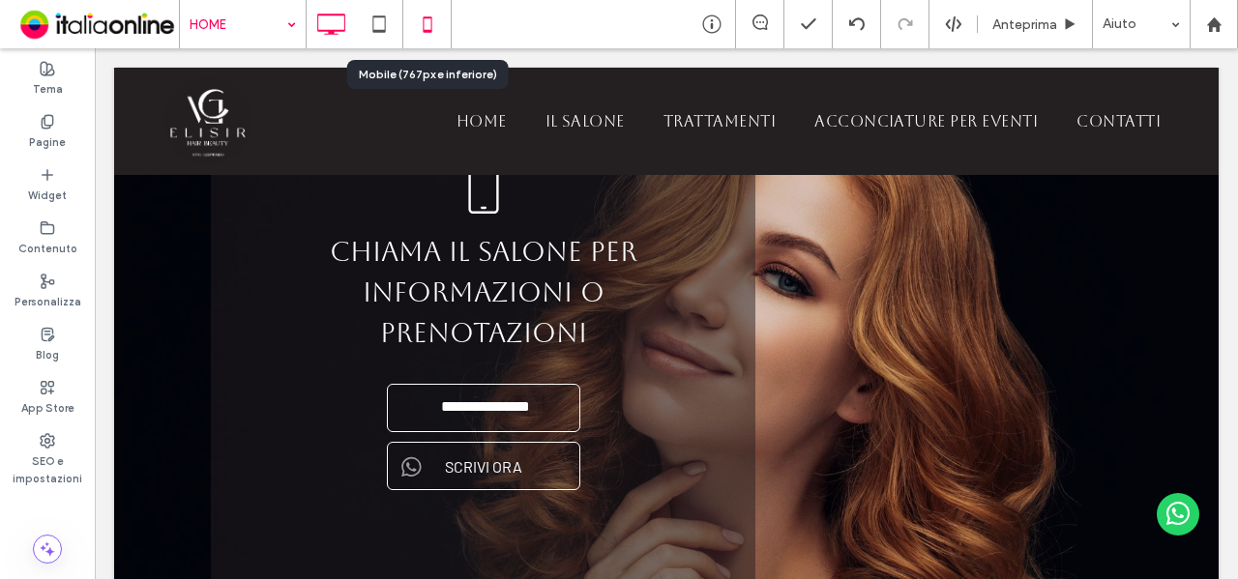
click at [433, 21] on icon at bounding box center [427, 24] width 39 height 39
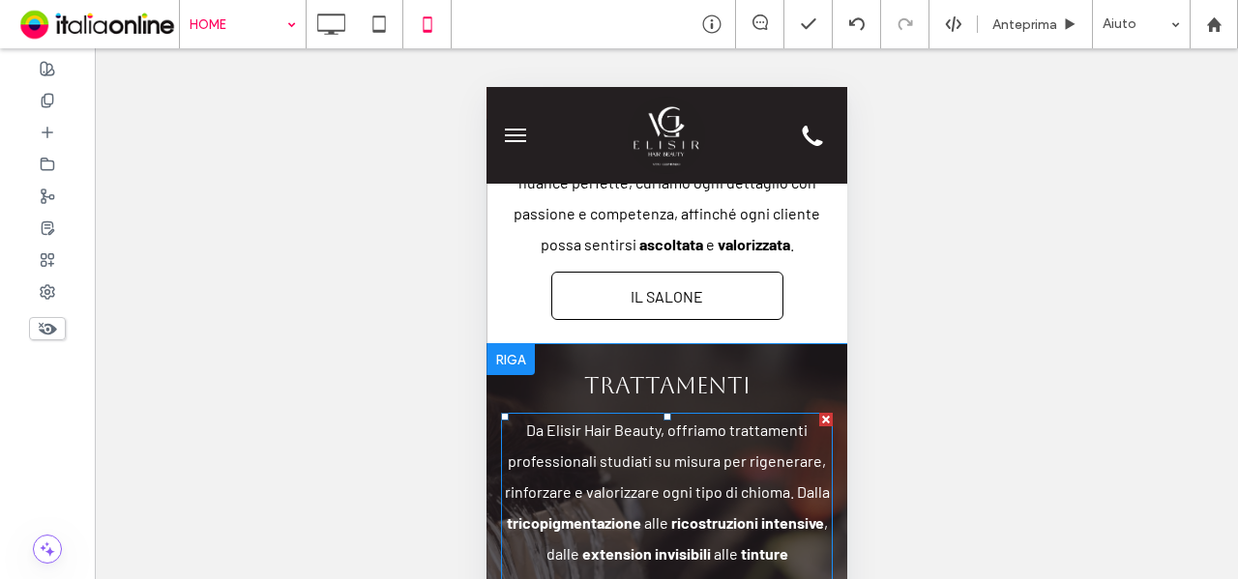
scroll to position [1548, 0]
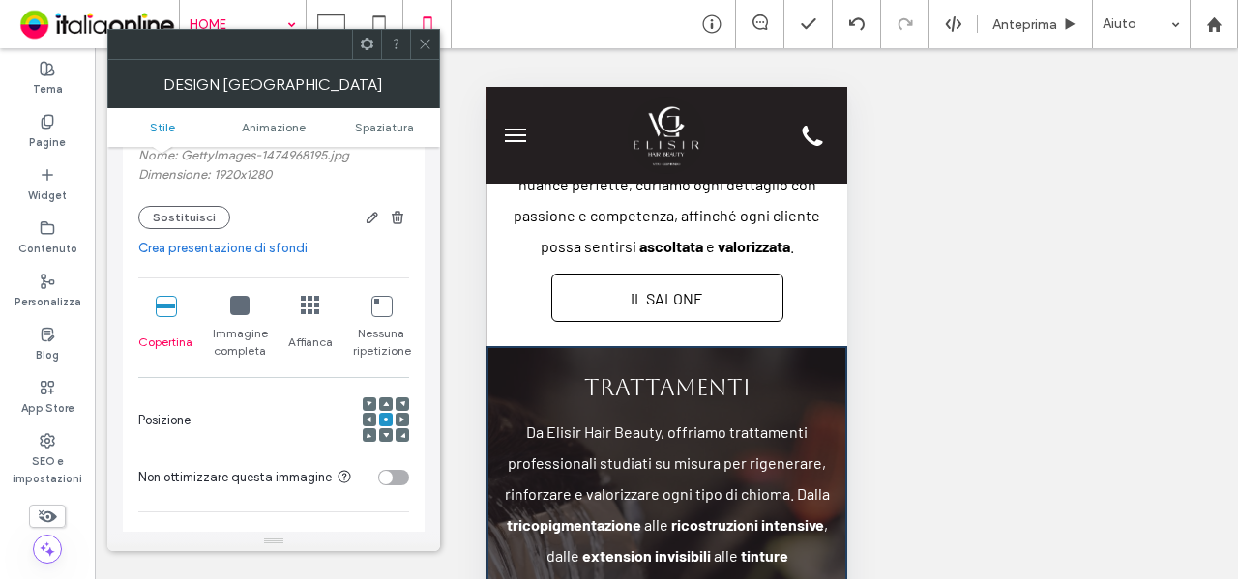
scroll to position [290, 0]
click at [425, 49] on icon at bounding box center [425, 44] width 15 height 15
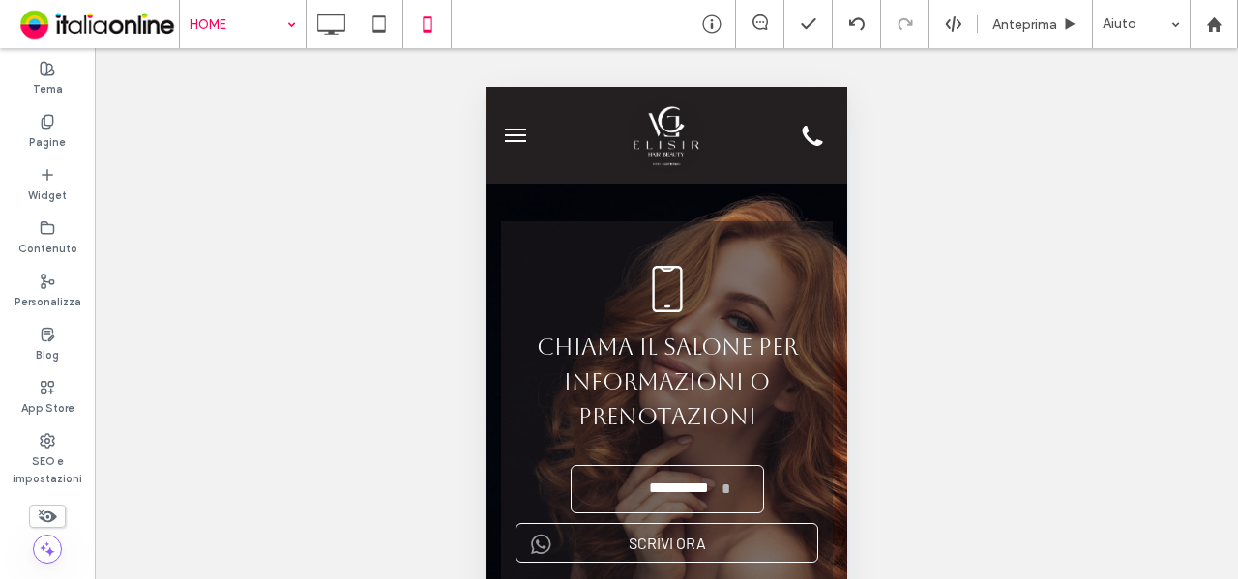
scroll to position [3482, 0]
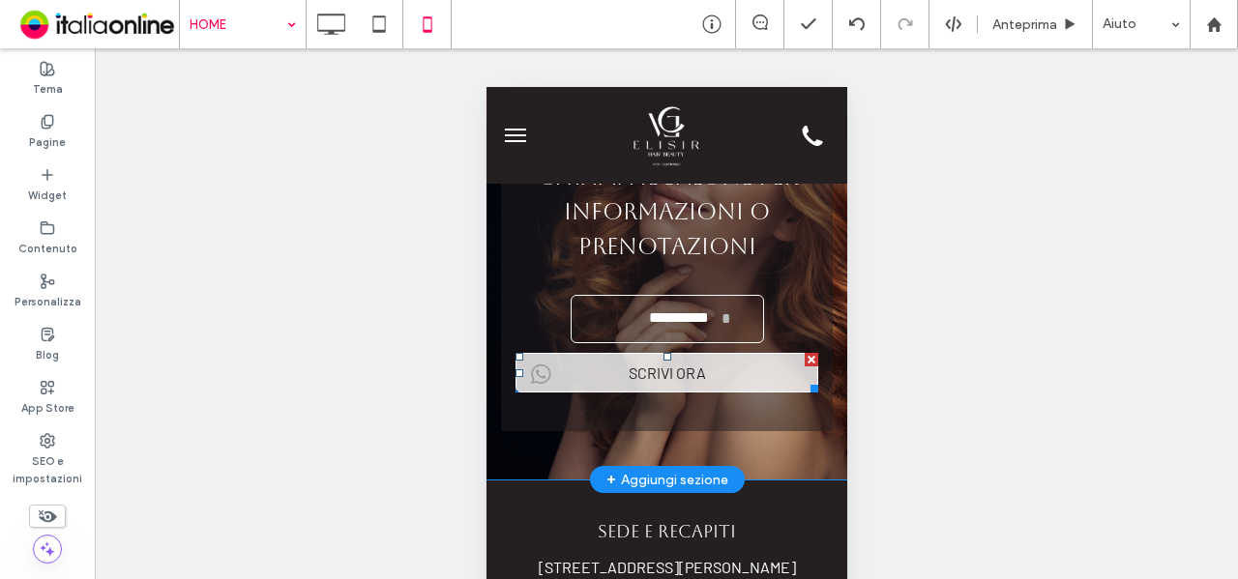
click at [707, 393] on link "SCRIVI ORA" at bounding box center [666, 373] width 303 height 40
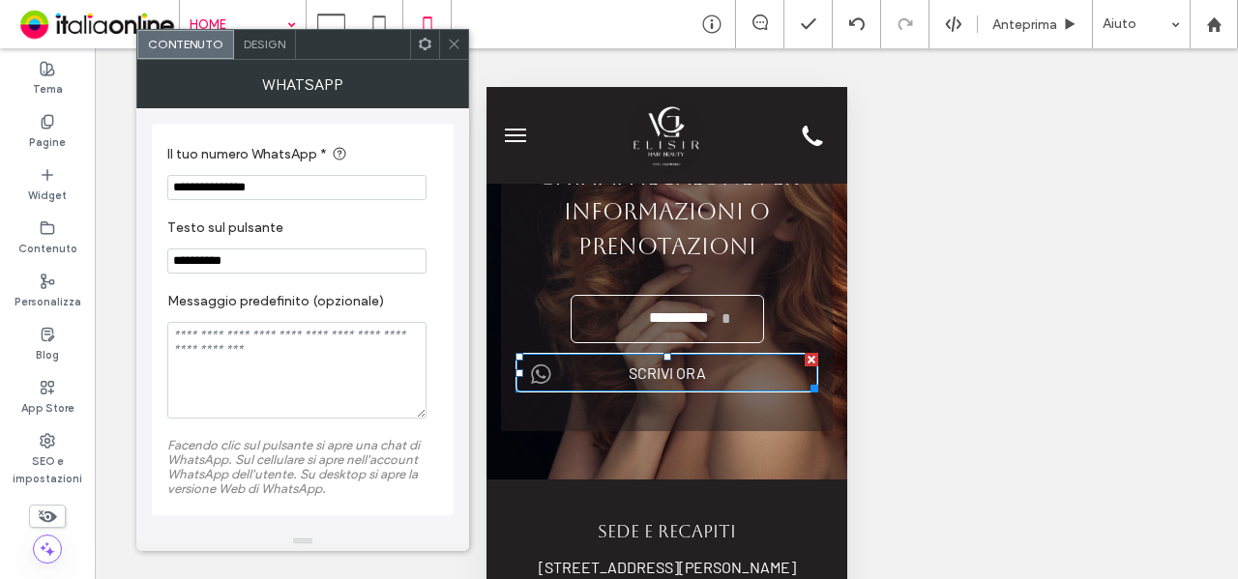
click at [252, 44] on span "Design" at bounding box center [265, 44] width 42 height 15
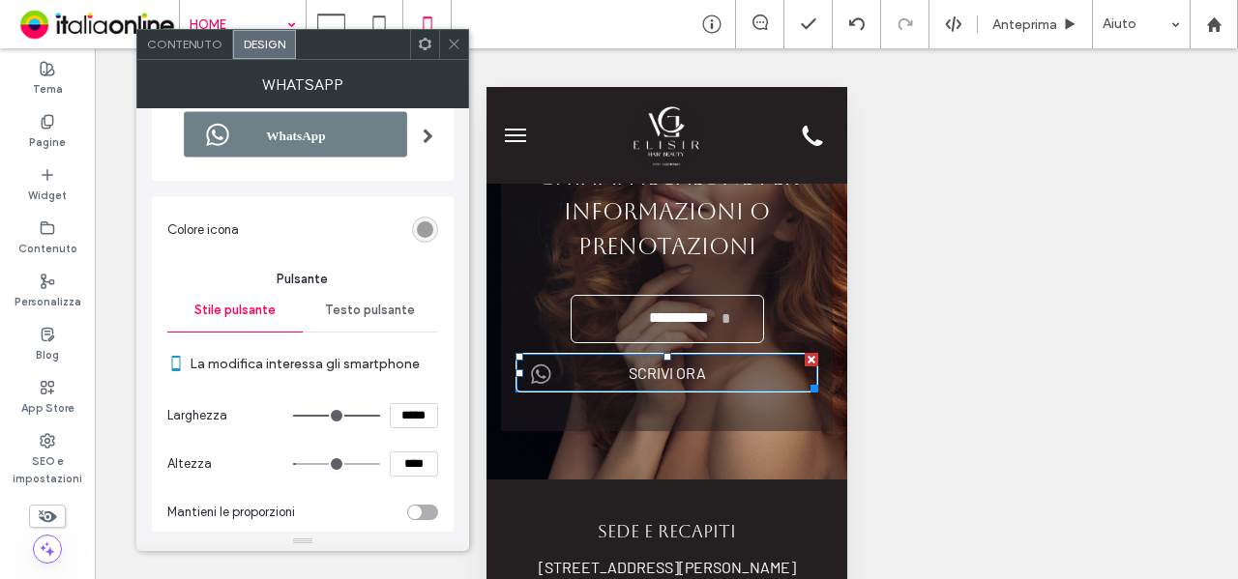
scroll to position [97, 0]
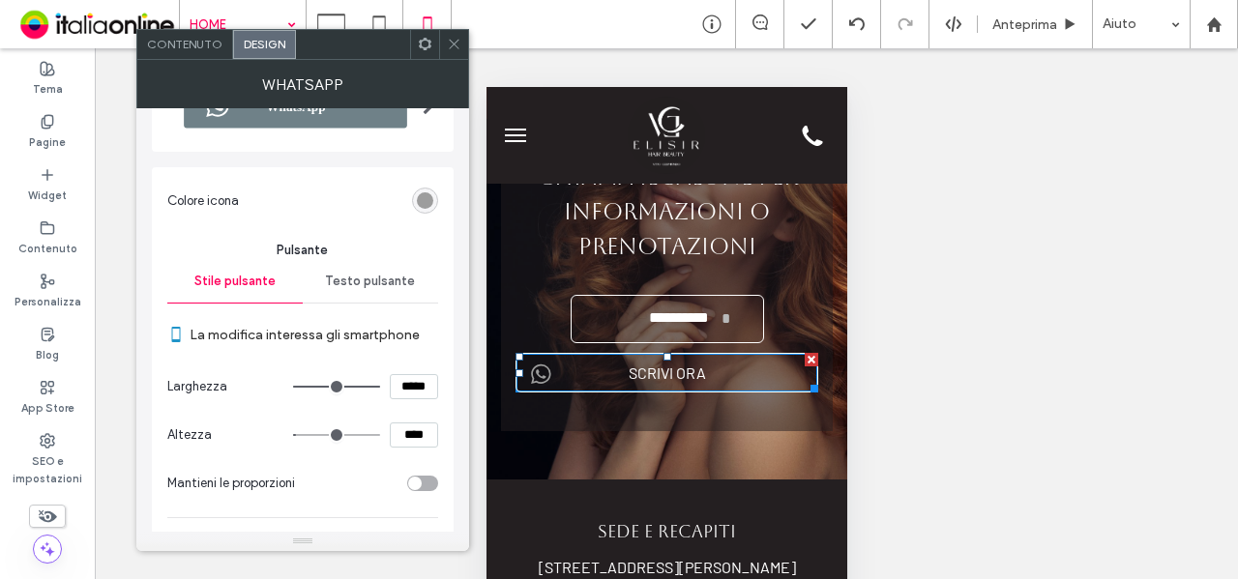
drag, startPoint x: 414, startPoint y: 382, endPoint x: 342, endPoint y: 394, distance: 72.5
click at [344, 394] on div "*****" at bounding box center [365, 386] width 145 height 25
type input "*****"
type input "***"
type input "**"
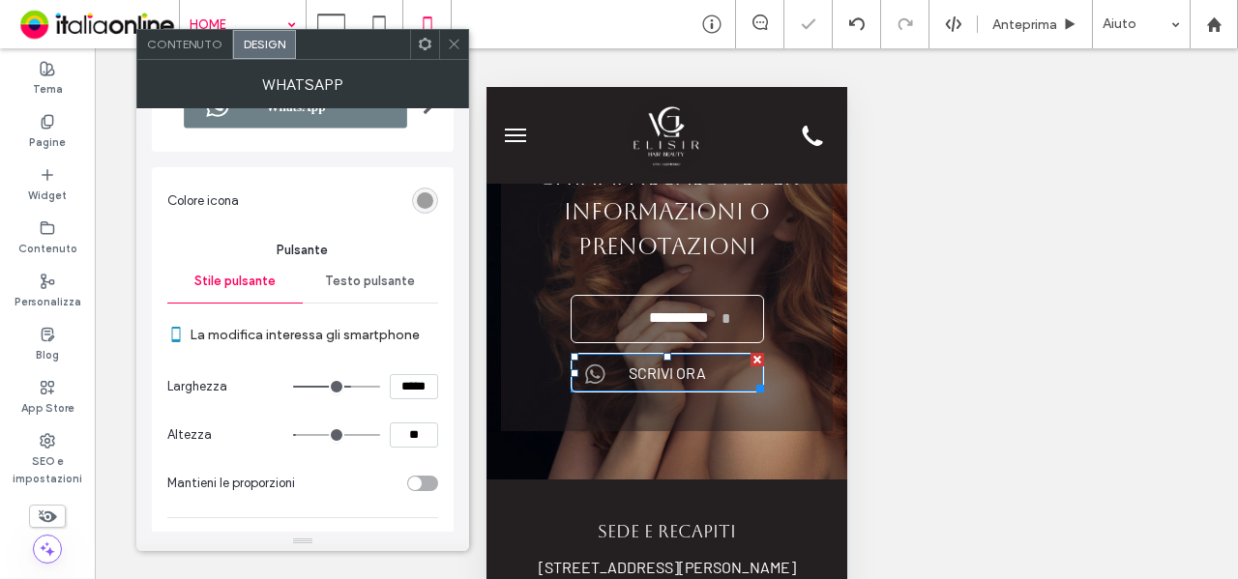
type input "**"
type input "****"
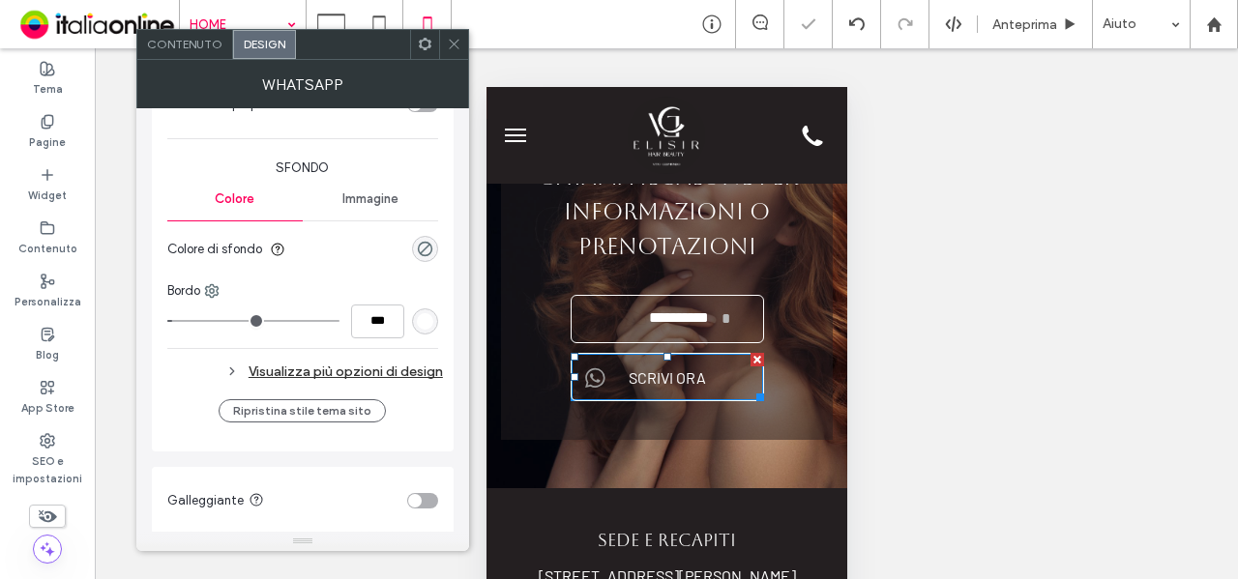
drag, startPoint x: 452, startPoint y: 44, endPoint x: 466, endPoint y: 70, distance: 29.0
click at [452, 44] on icon at bounding box center [454, 44] width 15 height 15
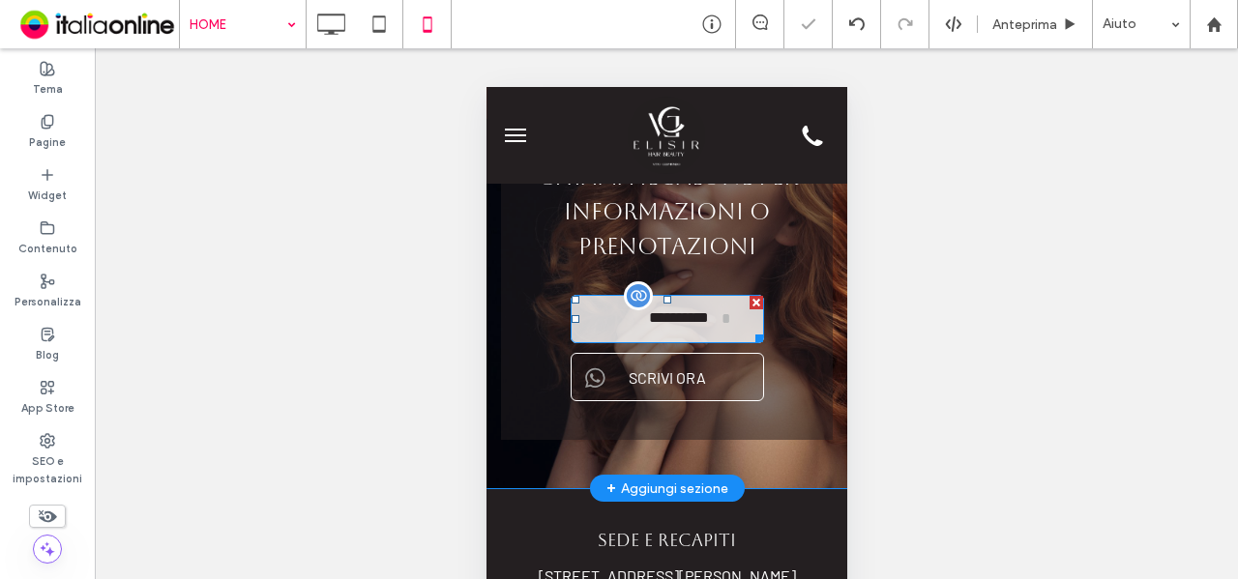
click at [629, 343] on link "**********" at bounding box center [666, 319] width 193 height 48
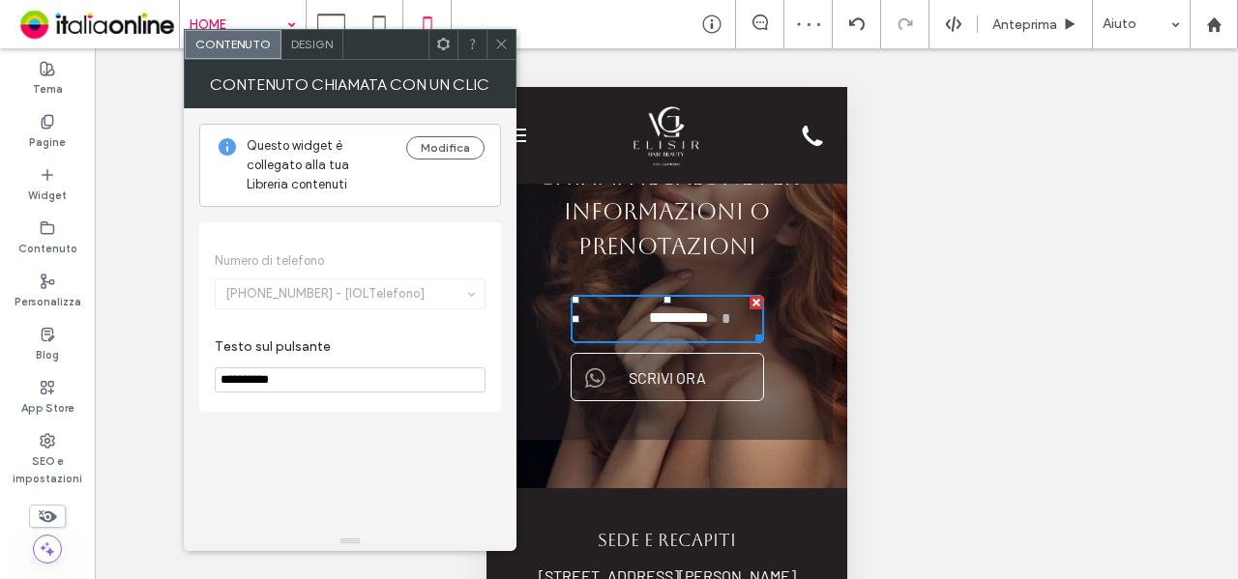
click at [298, 41] on span "Design" at bounding box center [312, 44] width 42 height 15
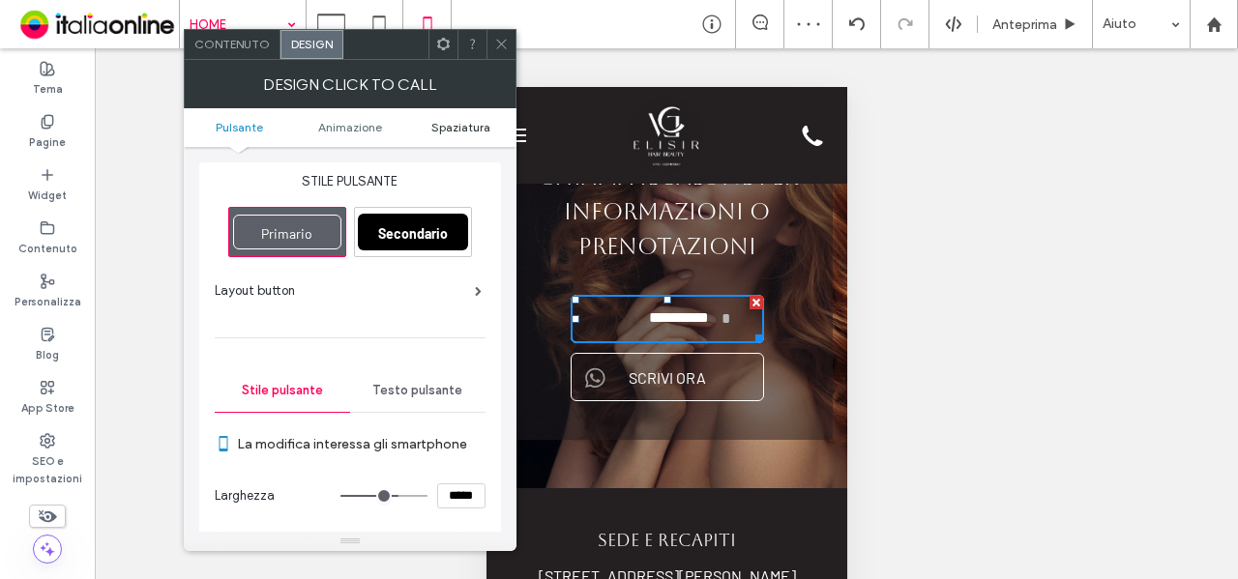
click at [467, 124] on span "Spaziatura" at bounding box center [460, 127] width 59 height 15
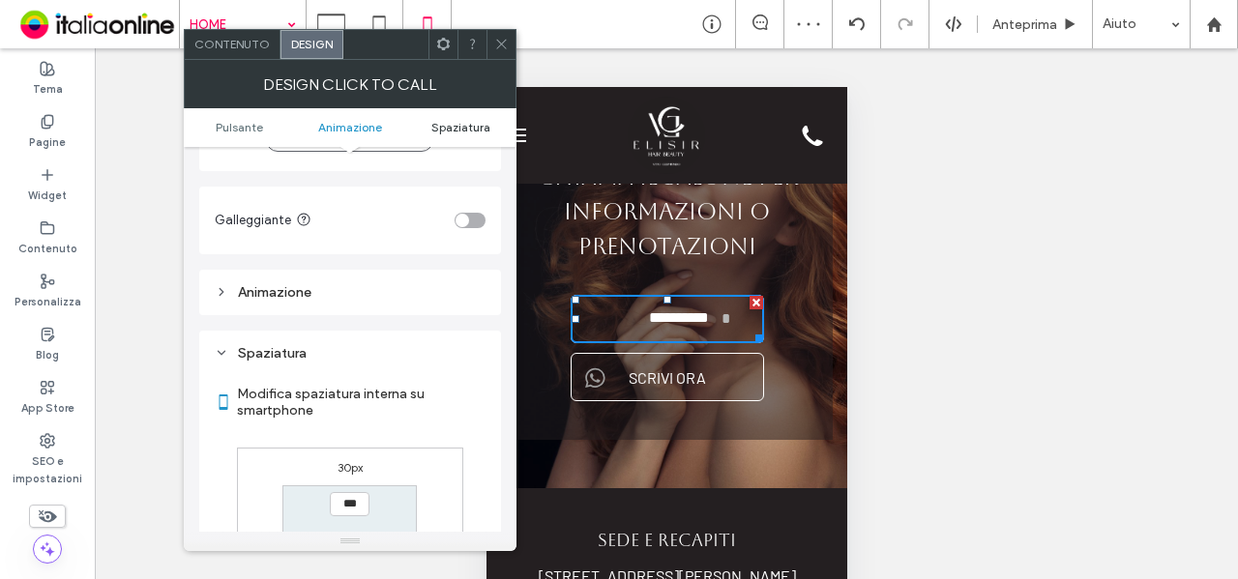
scroll to position [924, 0]
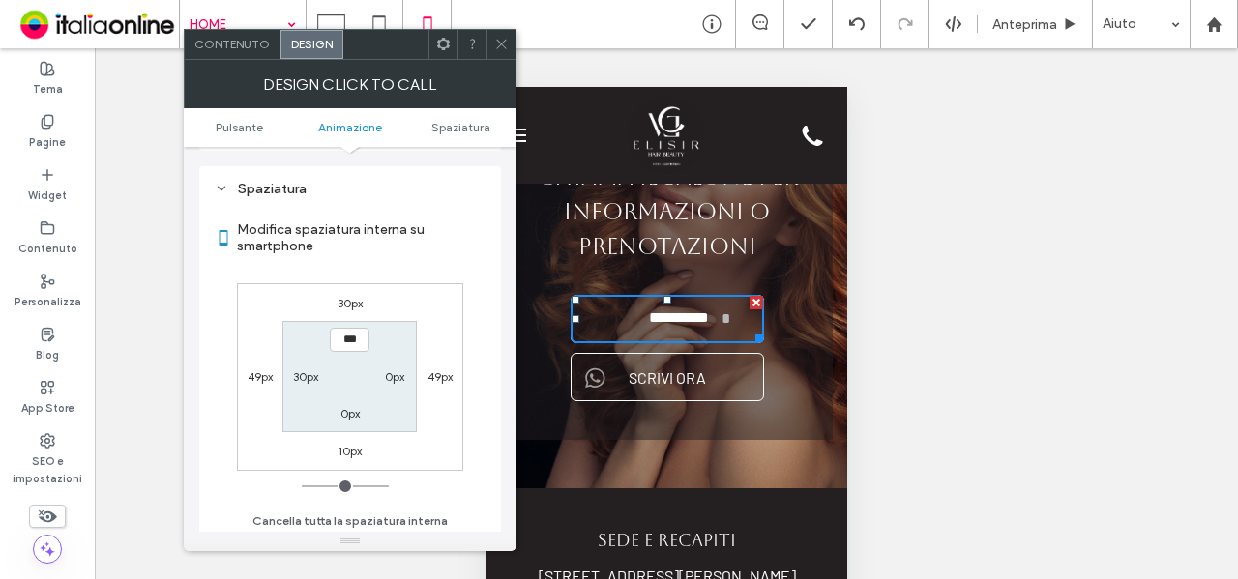
click at [310, 369] on label "30px" at bounding box center [305, 376] width 25 height 15
type input "**"
type input "*"
type input "***"
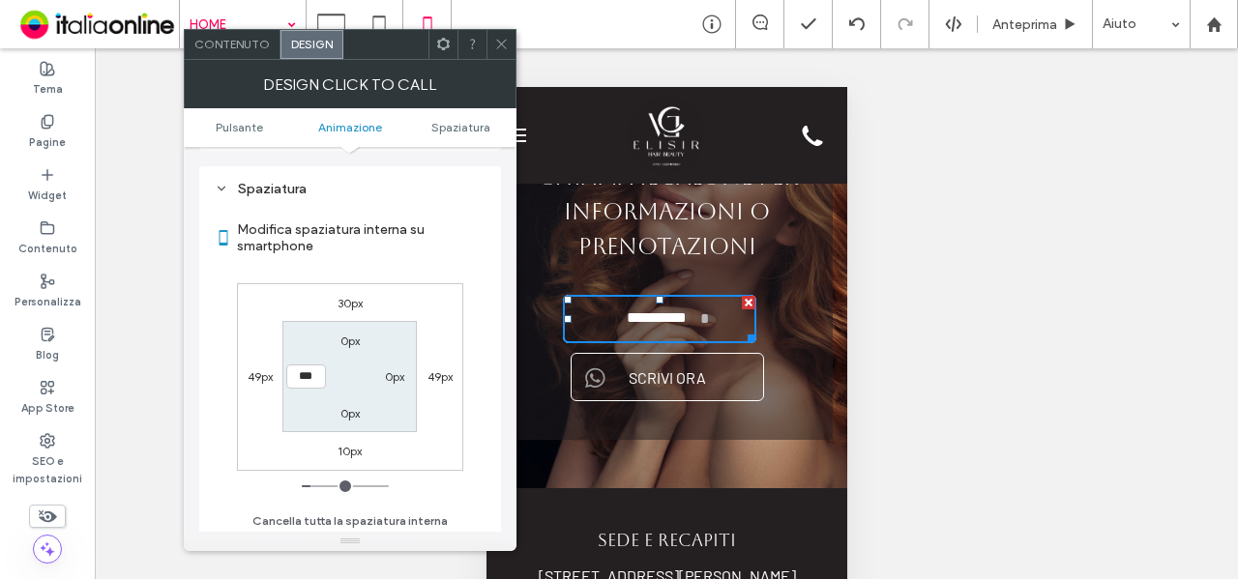
click at [349, 331] on div "0px" at bounding box center [349, 340] width 19 height 19
click at [506, 39] on icon at bounding box center [501, 44] width 15 height 15
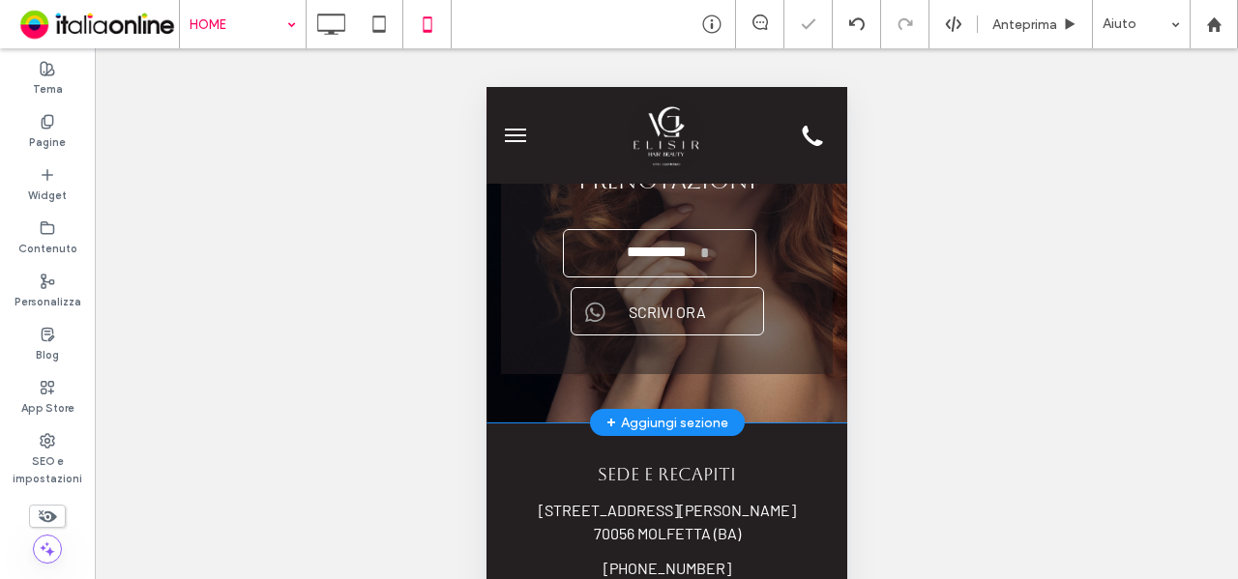
scroll to position [3579, 0]
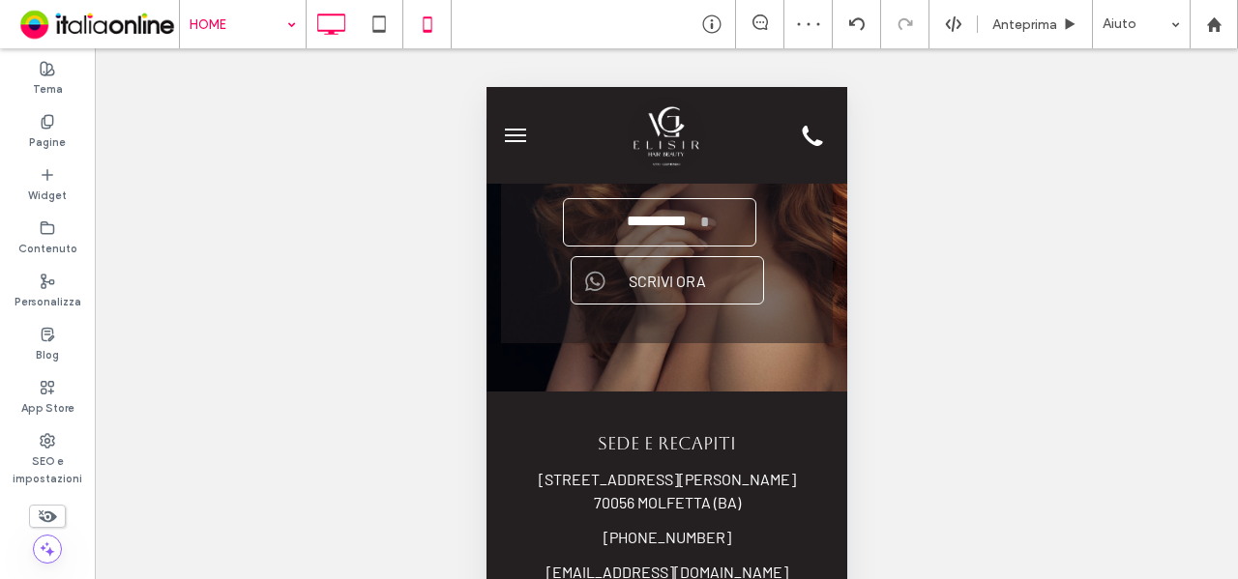
click at [324, 27] on icon at bounding box center [330, 24] width 39 height 39
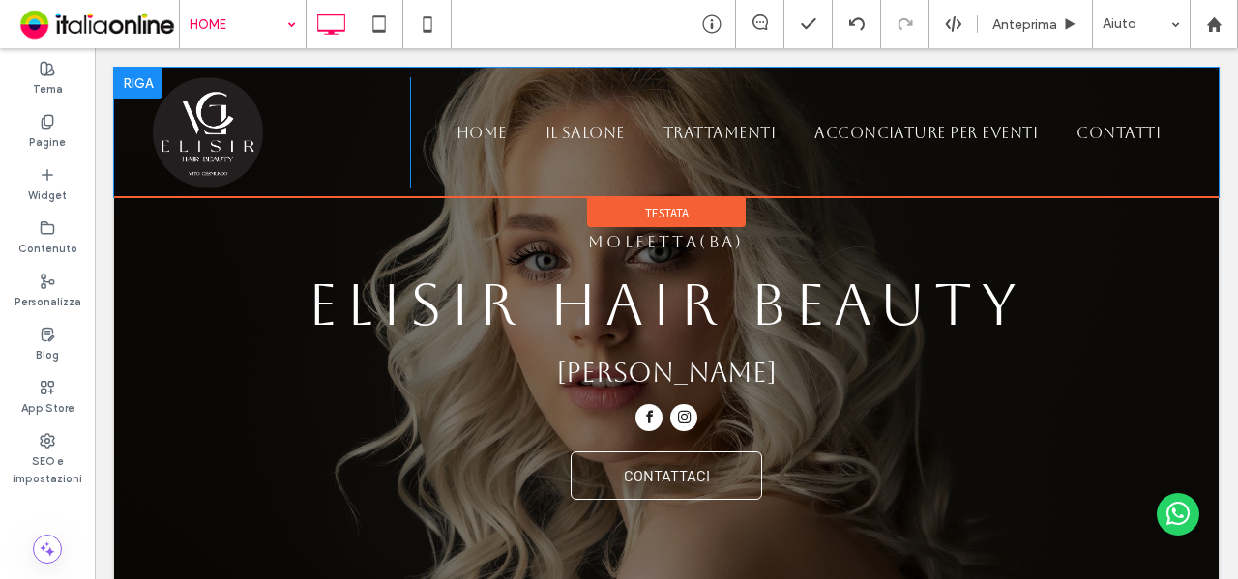
scroll to position [0, 0]
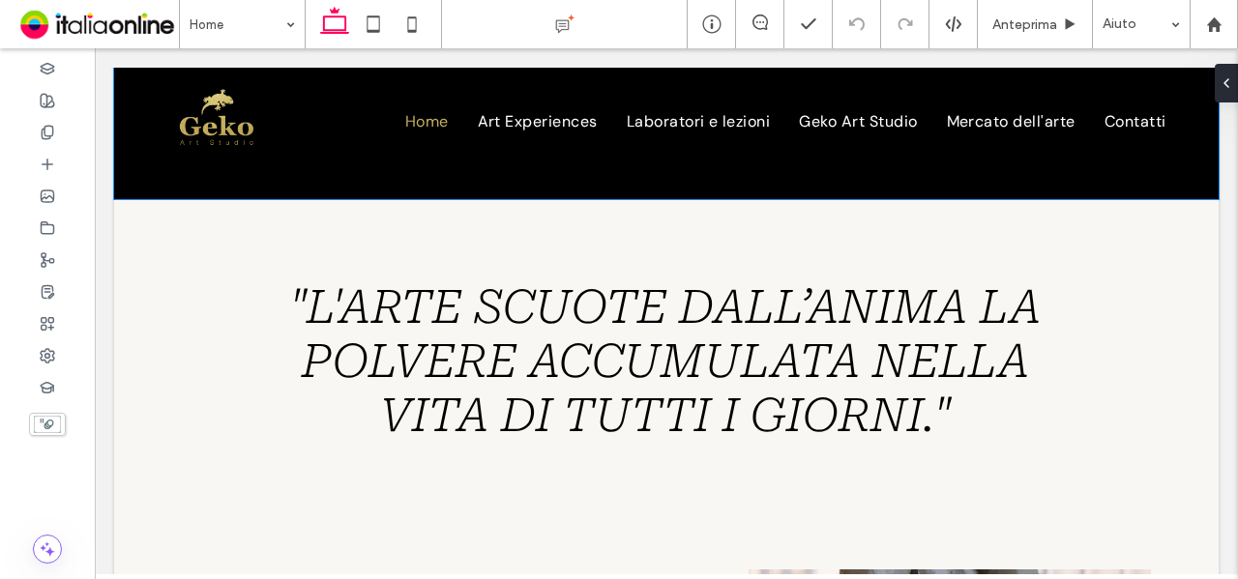
scroll to position [1548, 0]
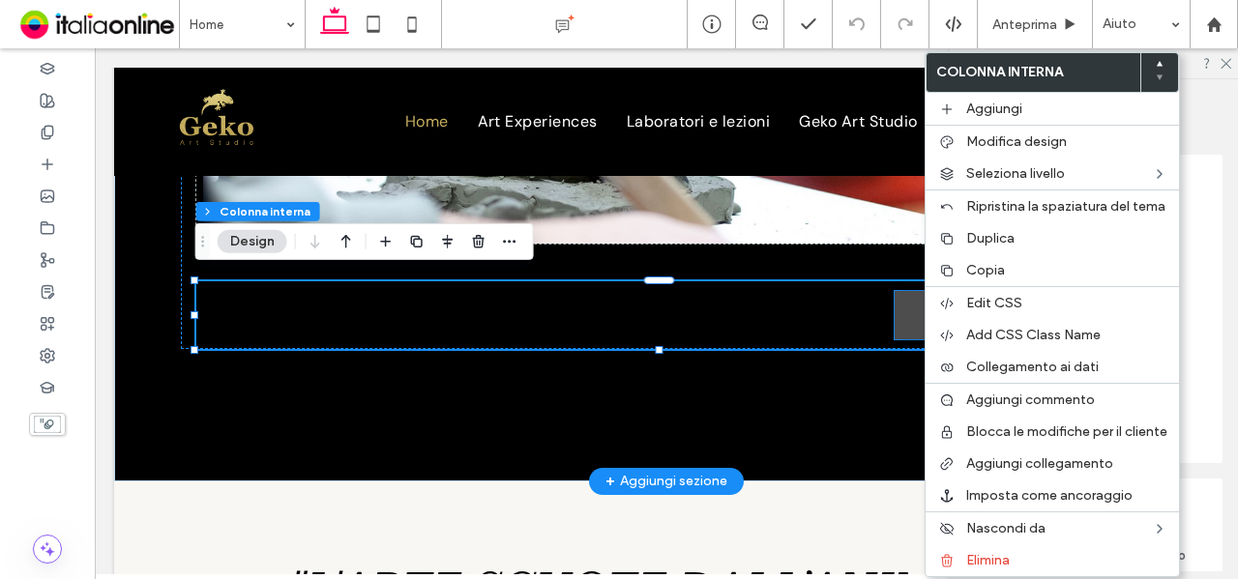
click at [900, 310] on link "I nostri corsi" at bounding box center [1011, 315] width 232 height 48
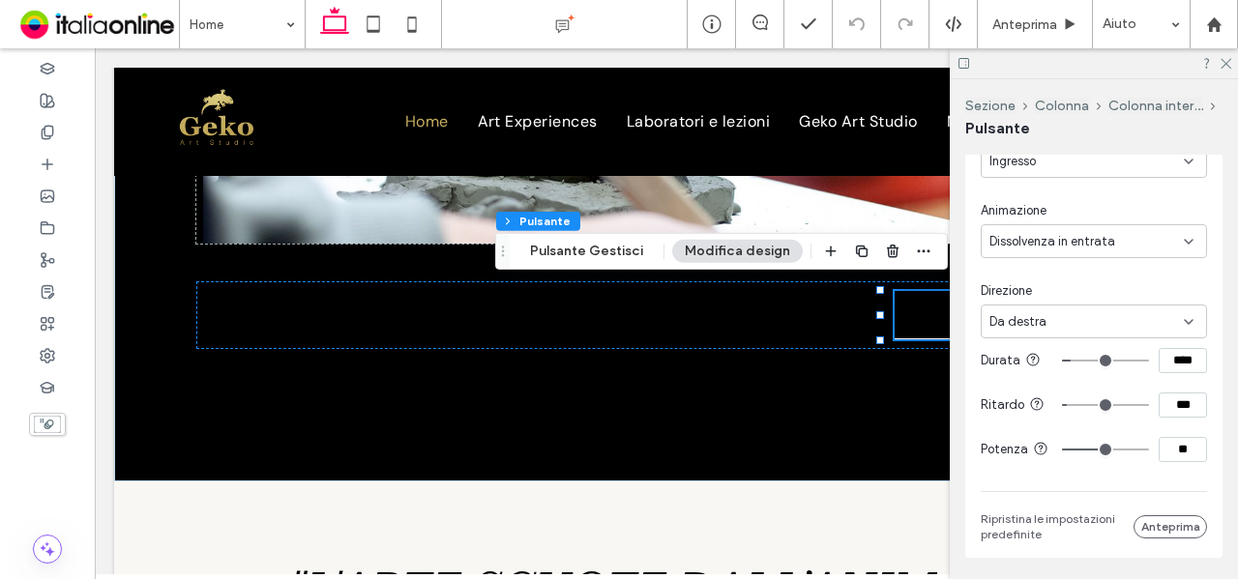
scroll to position [1064, 0]
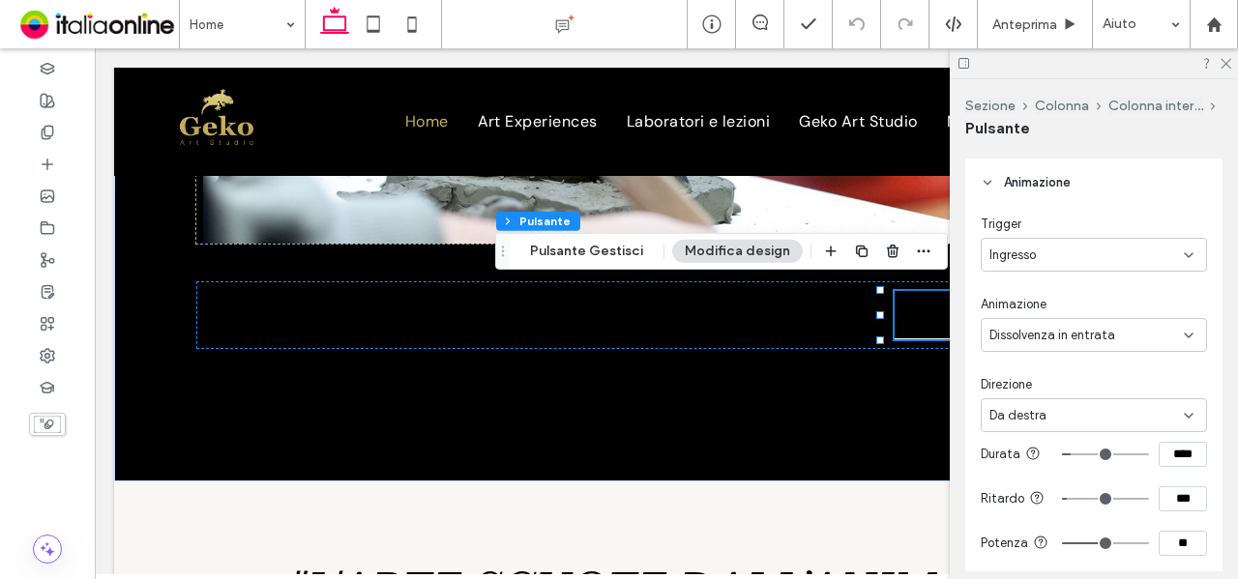
click at [1124, 319] on div "Dissolvenza in entrata" at bounding box center [1094, 335] width 226 height 34
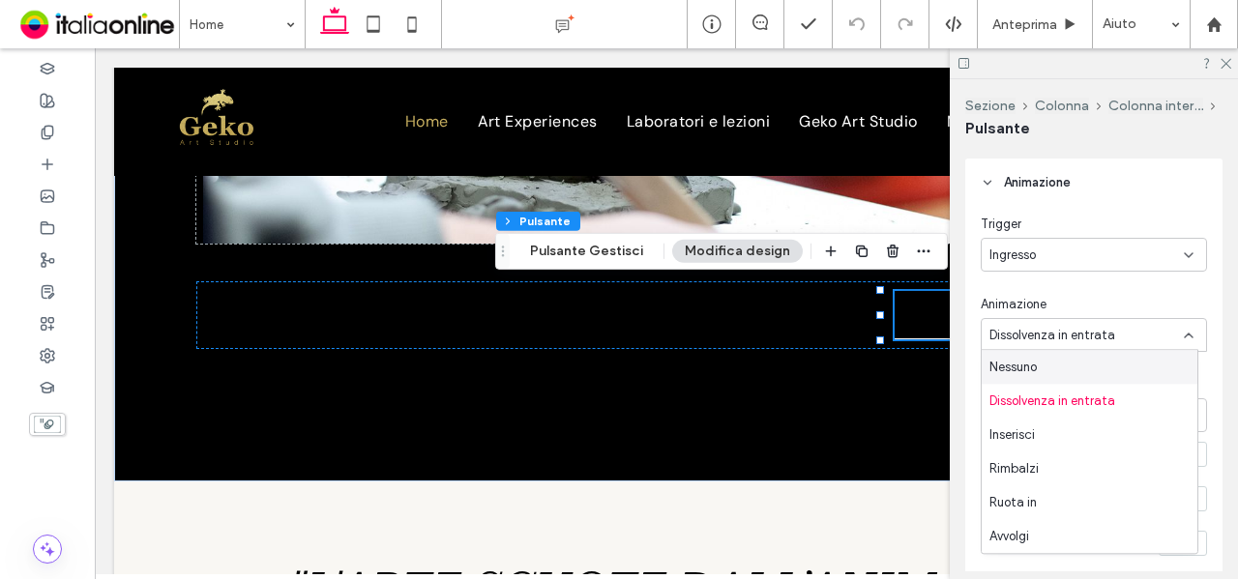
click at [1131, 297] on div "Animazione" at bounding box center [1094, 304] width 226 height 19
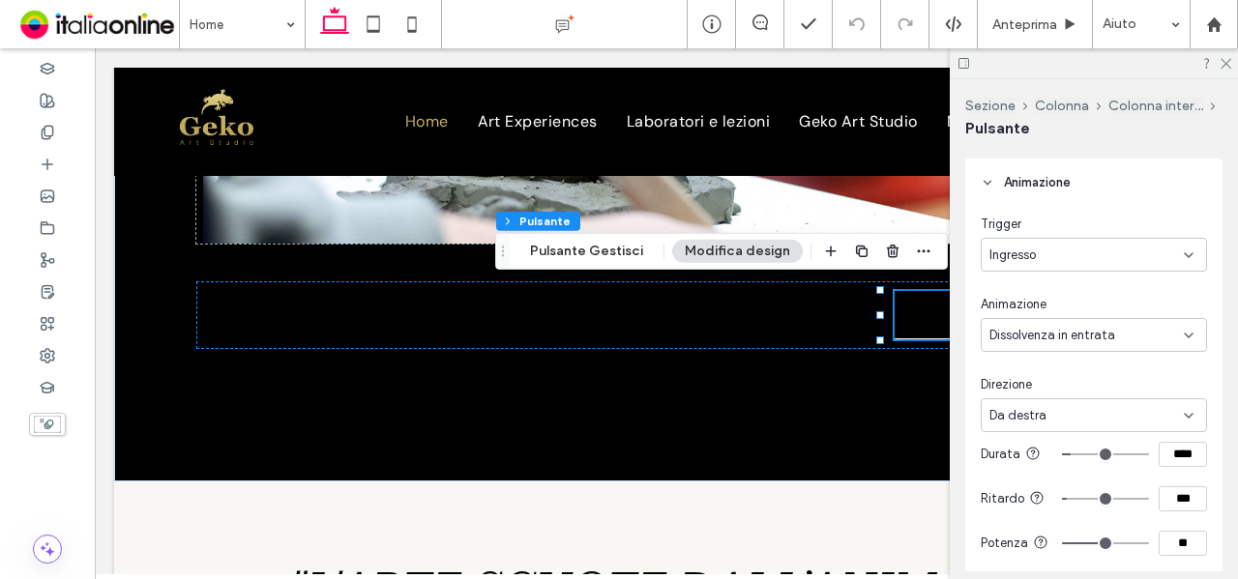
type input "***"
type input "*"
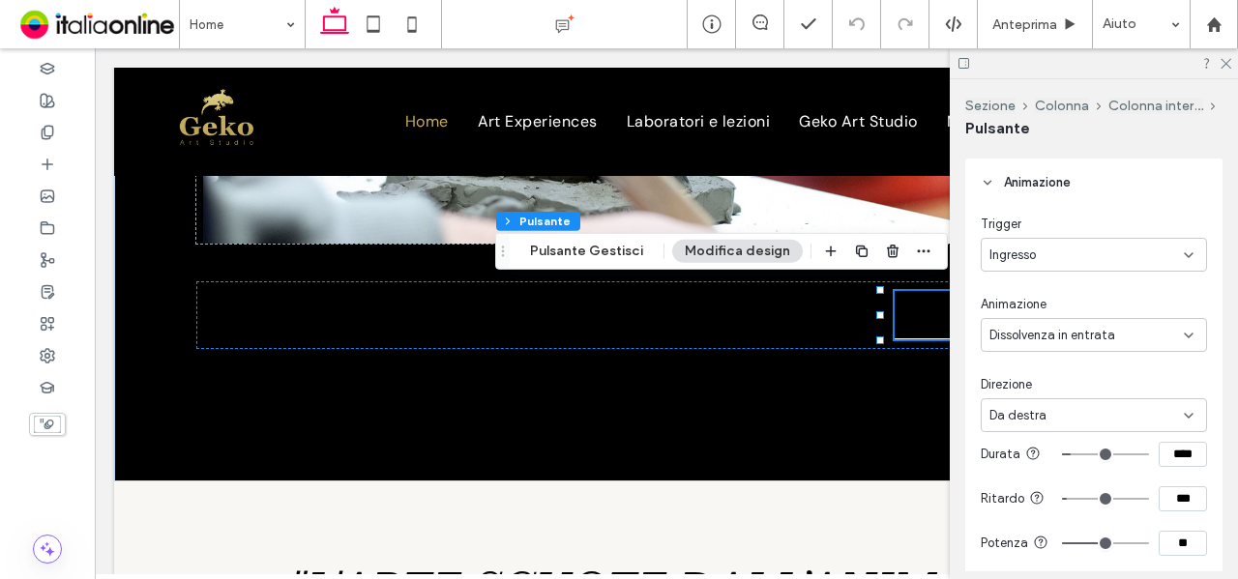
type input "*"
drag, startPoint x: 1066, startPoint y: 508, endPoint x: 1038, endPoint y: 509, distance: 28.1
type input "*"
click at [1062, 500] on input "range" at bounding box center [1105, 499] width 87 height 2
type input "*"
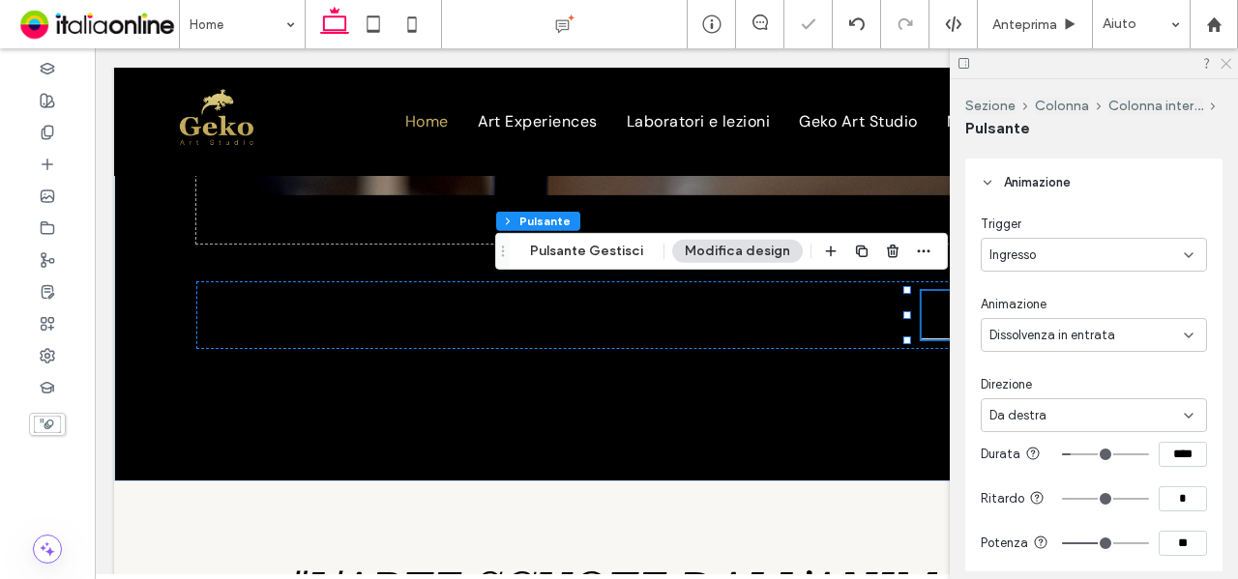
click at [1224, 67] on icon at bounding box center [1225, 62] width 13 height 13
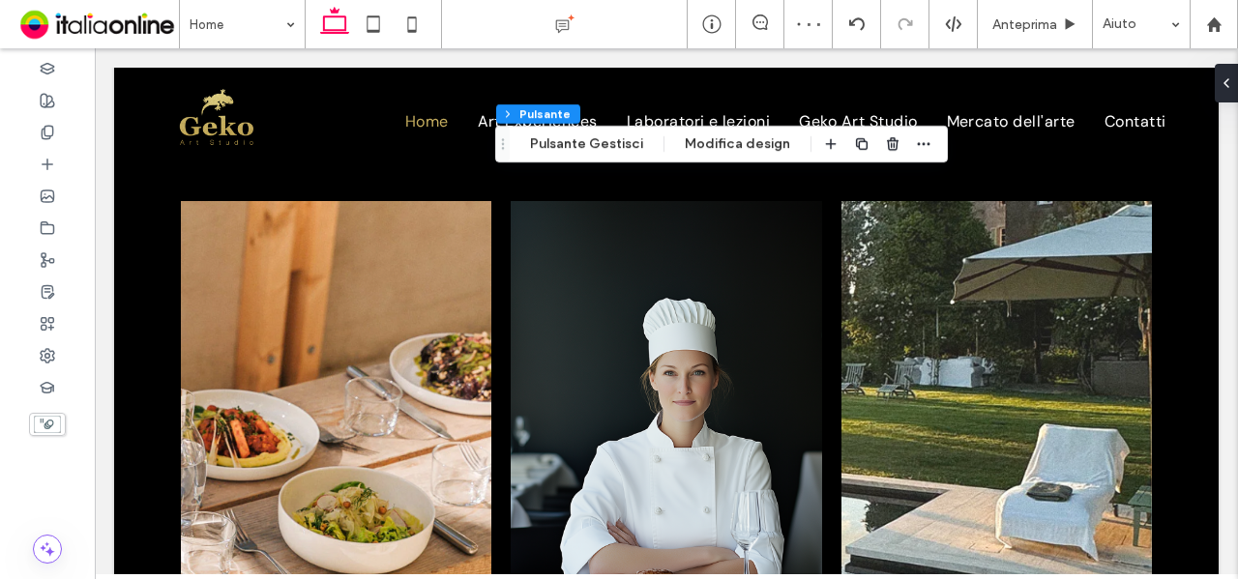
scroll to position [2805, 0]
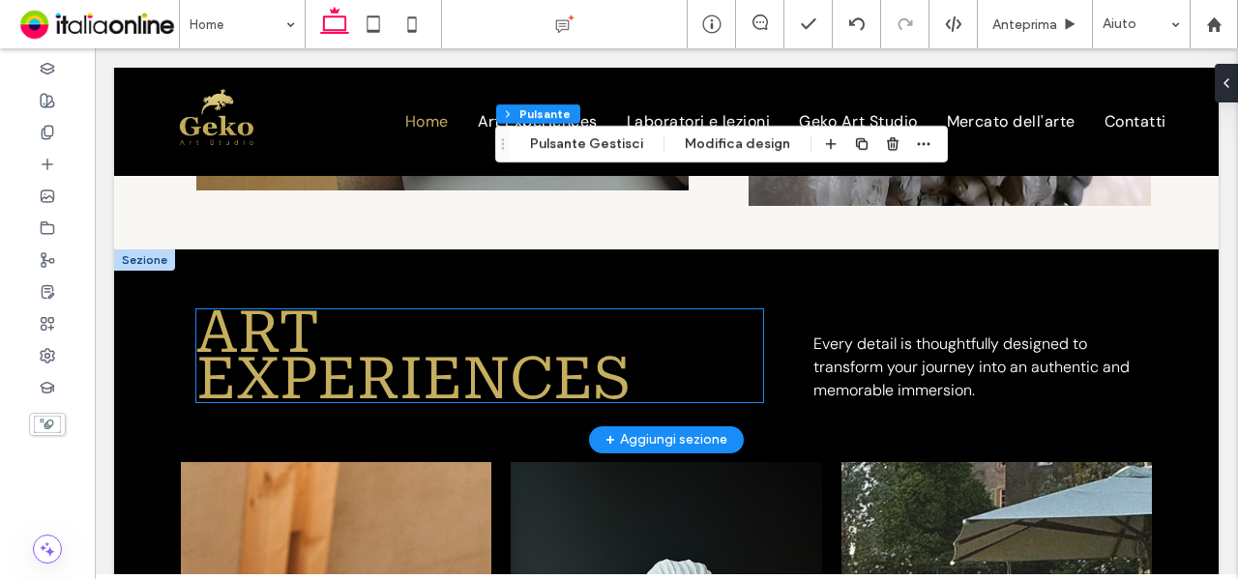
click at [281, 366] on span "ART Experiences" at bounding box center [413, 355] width 434 height 115
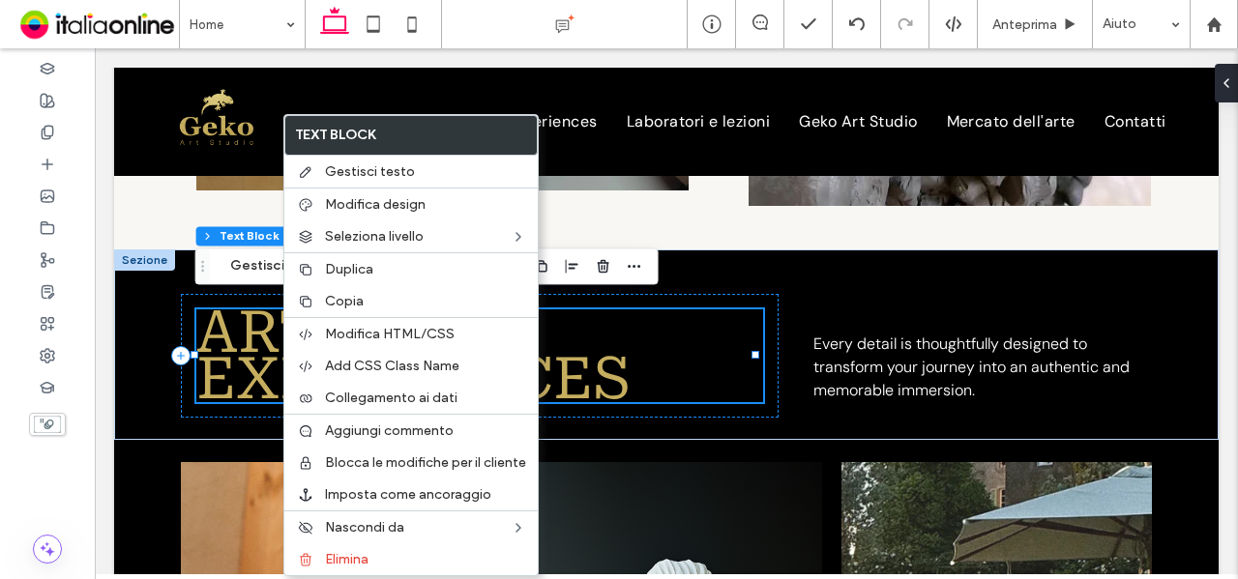
click at [211, 271] on span "Trascina" at bounding box center [203, 266] width 35 height 14
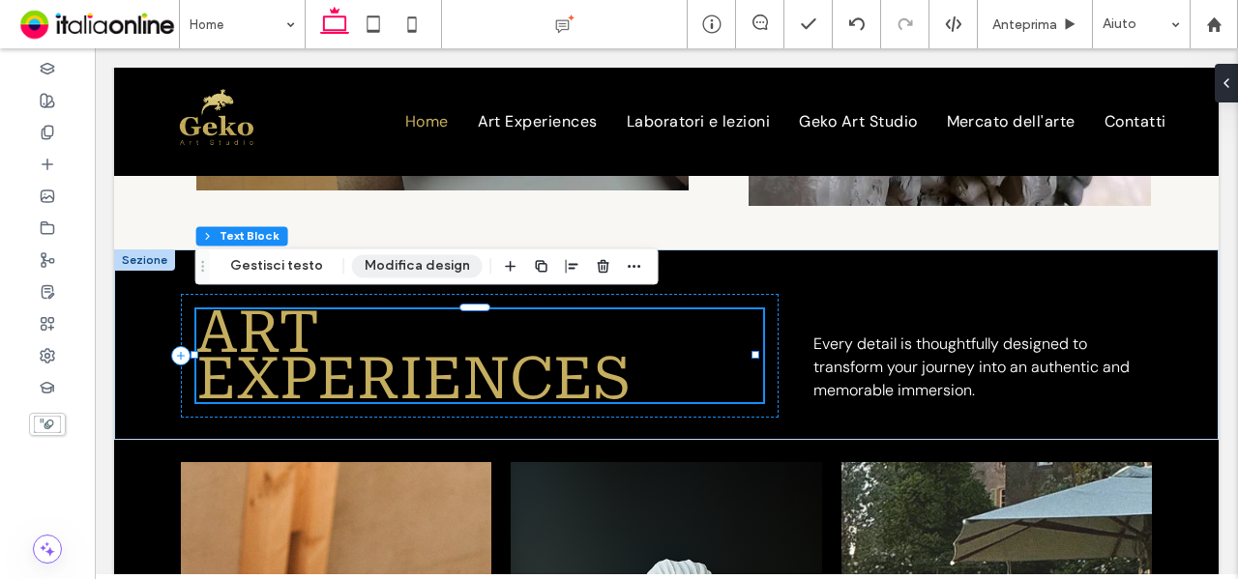
click at [426, 265] on button "Modifica design" at bounding box center [417, 265] width 131 height 23
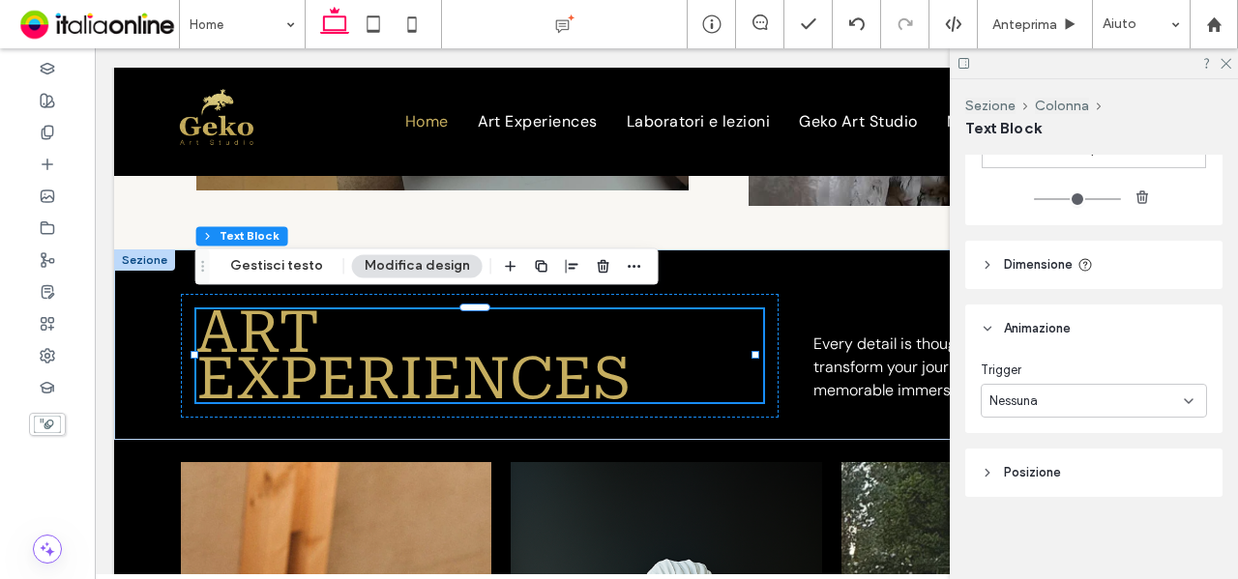
scroll to position [700, 0]
click at [1107, 403] on div "Nessuna" at bounding box center [1086, 399] width 194 height 19
click at [1103, 464] on div "Ingresso" at bounding box center [1090, 467] width 216 height 34
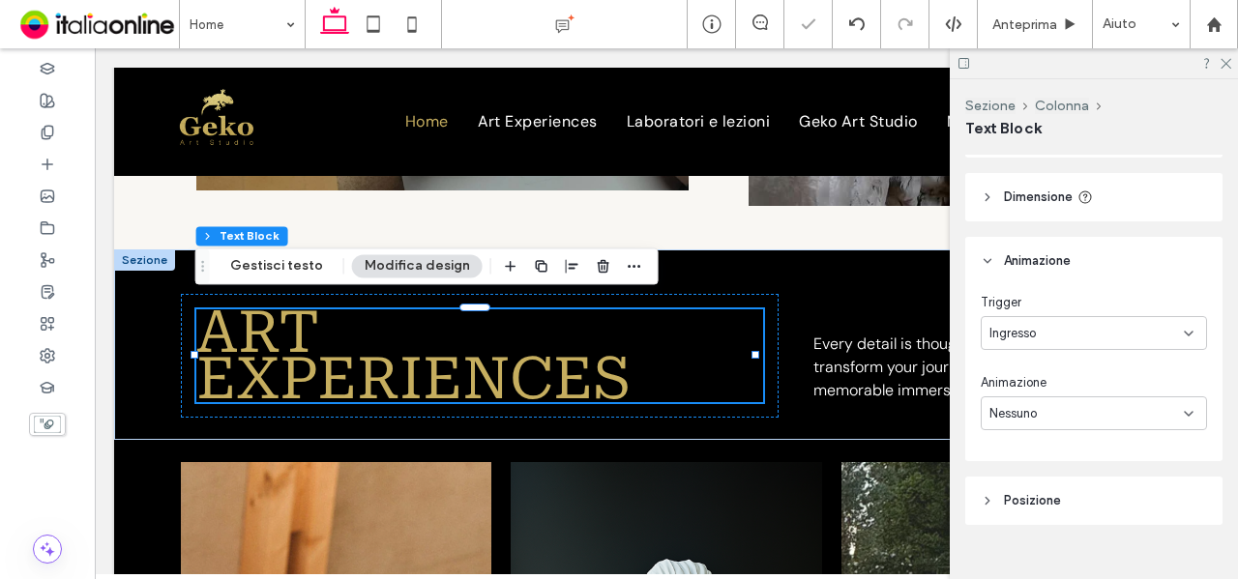
scroll to position [795, 0]
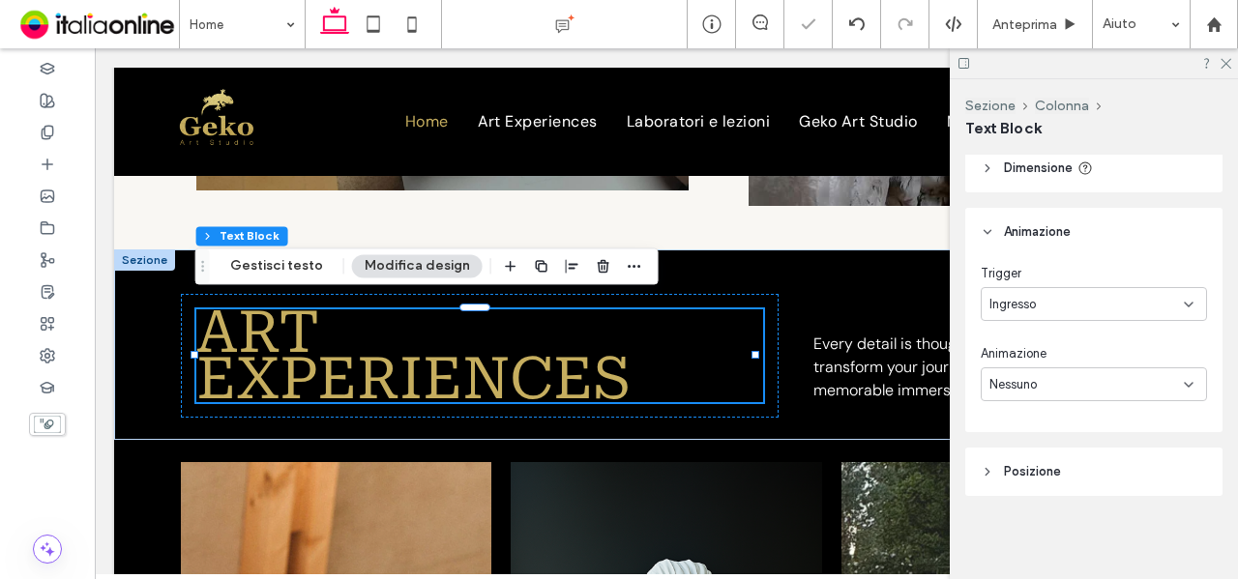
click at [1079, 395] on div "Nessuno" at bounding box center [1094, 385] width 226 height 34
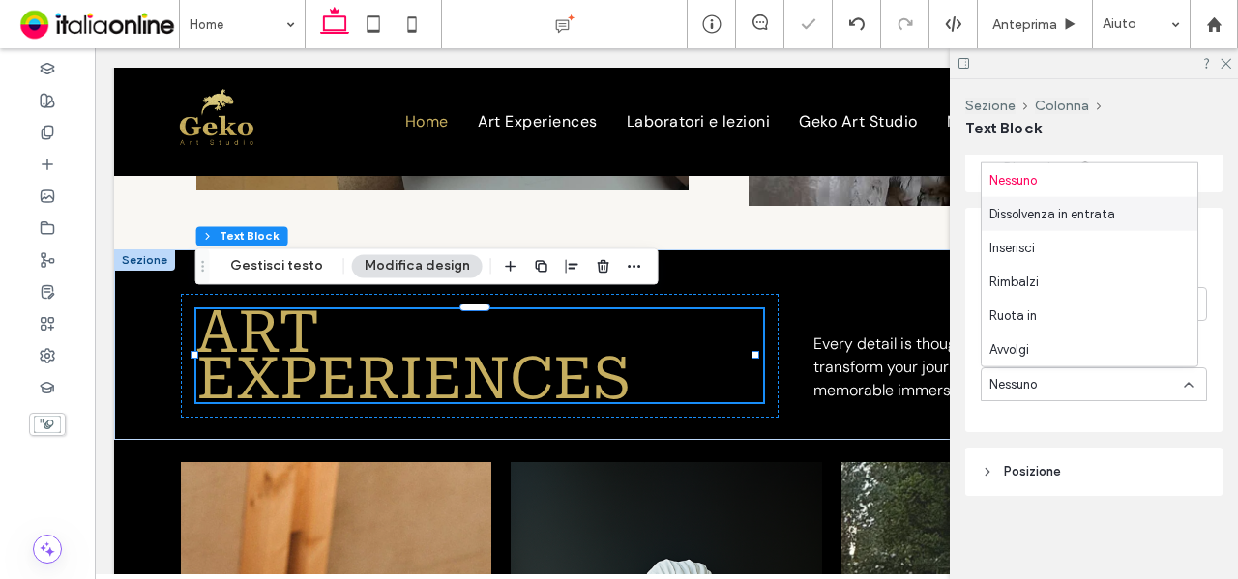
click at [1093, 214] on span "Dissolvenza in entrata" at bounding box center [1052, 213] width 126 height 19
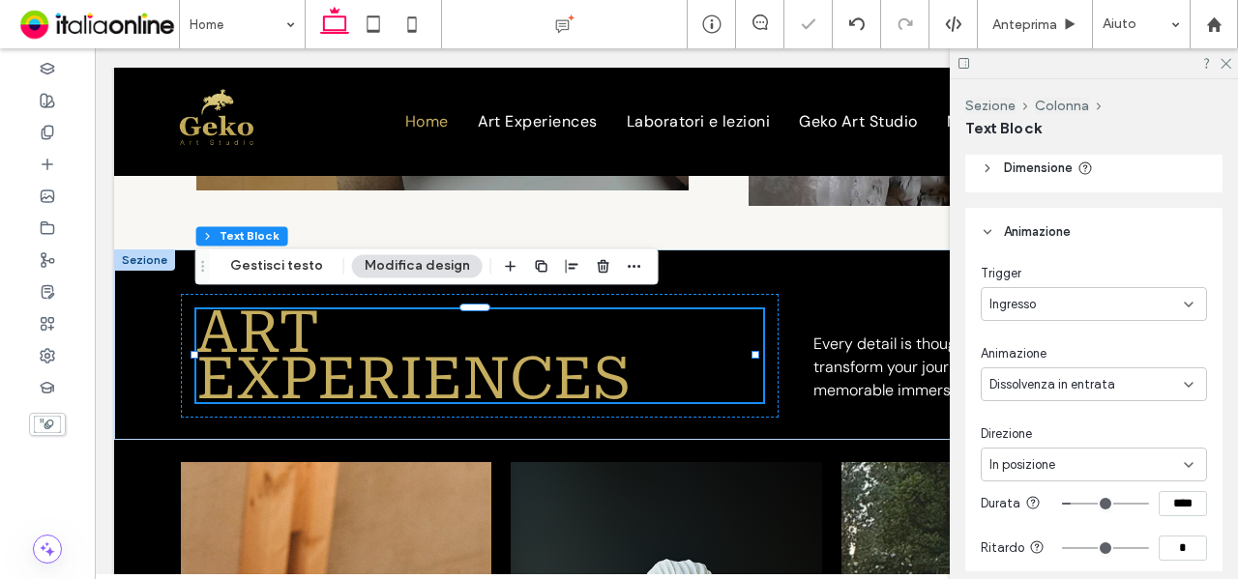
click at [1093, 458] on div "In posizione" at bounding box center [1086, 465] width 194 height 19
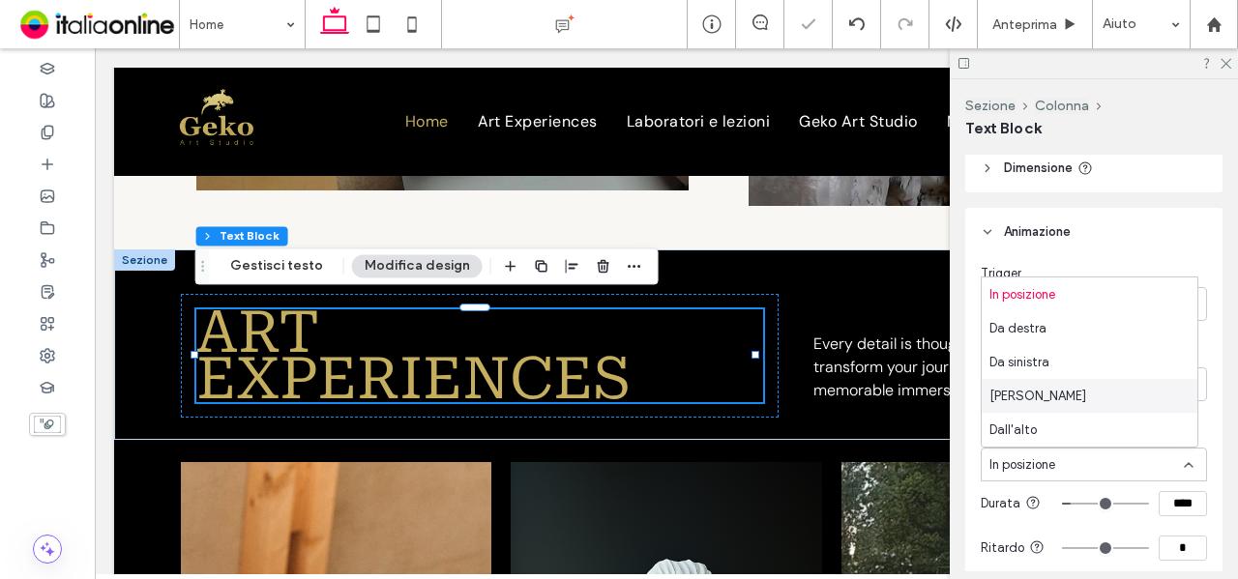
click at [1084, 379] on div "Dal basso" at bounding box center [1090, 396] width 216 height 34
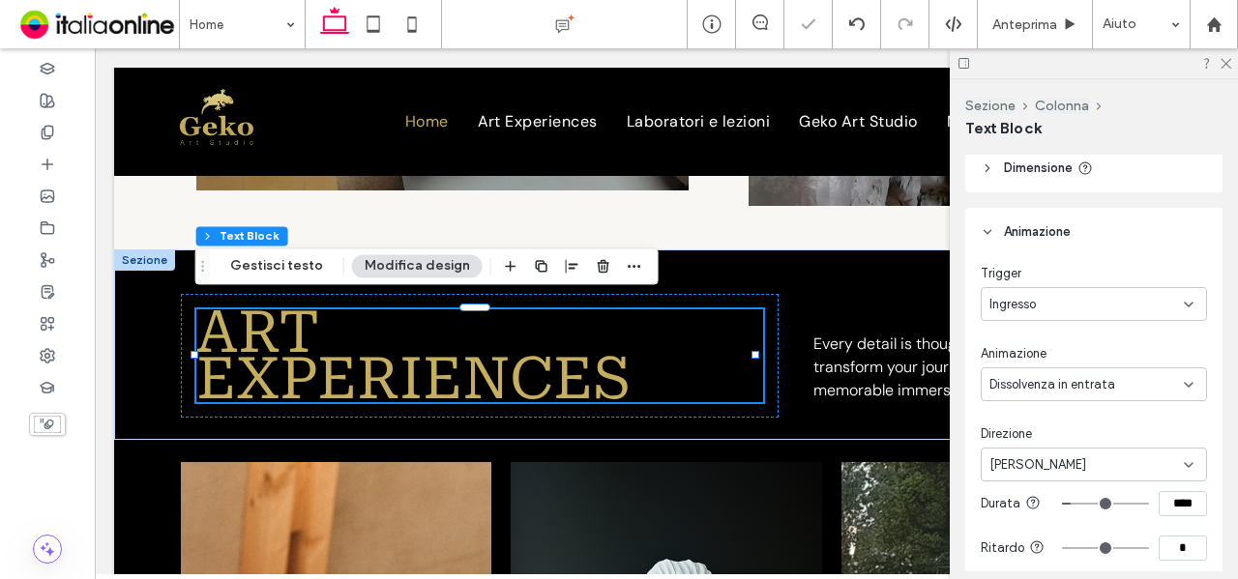
click at [1081, 451] on div "Dal basso" at bounding box center [1094, 465] width 226 height 34
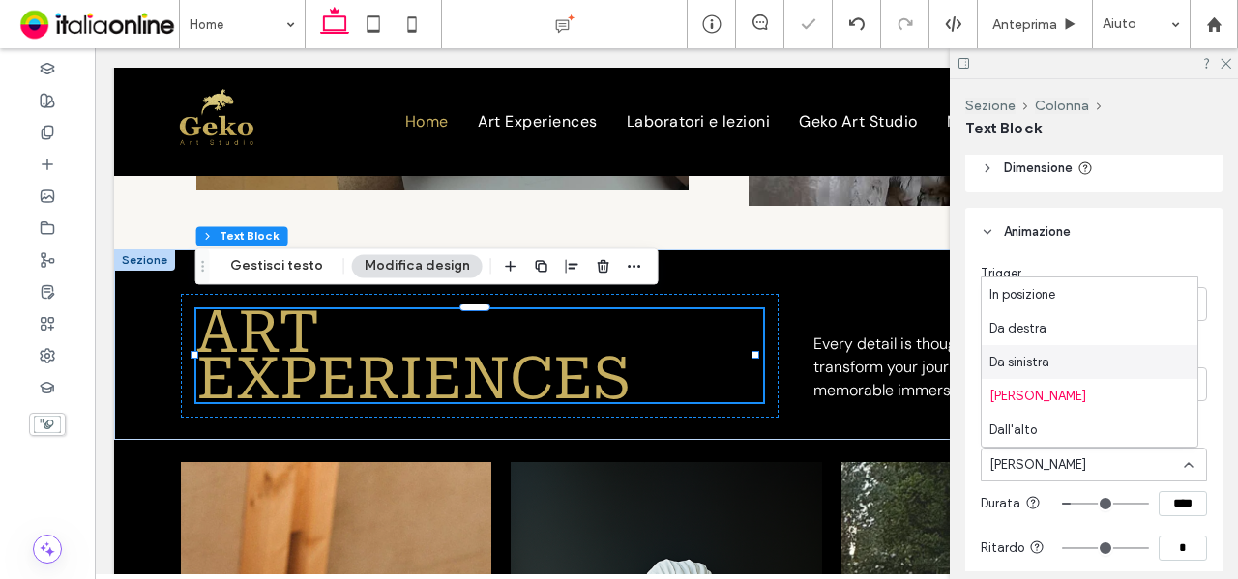
click at [1079, 367] on div "Da sinistra" at bounding box center [1090, 362] width 216 height 34
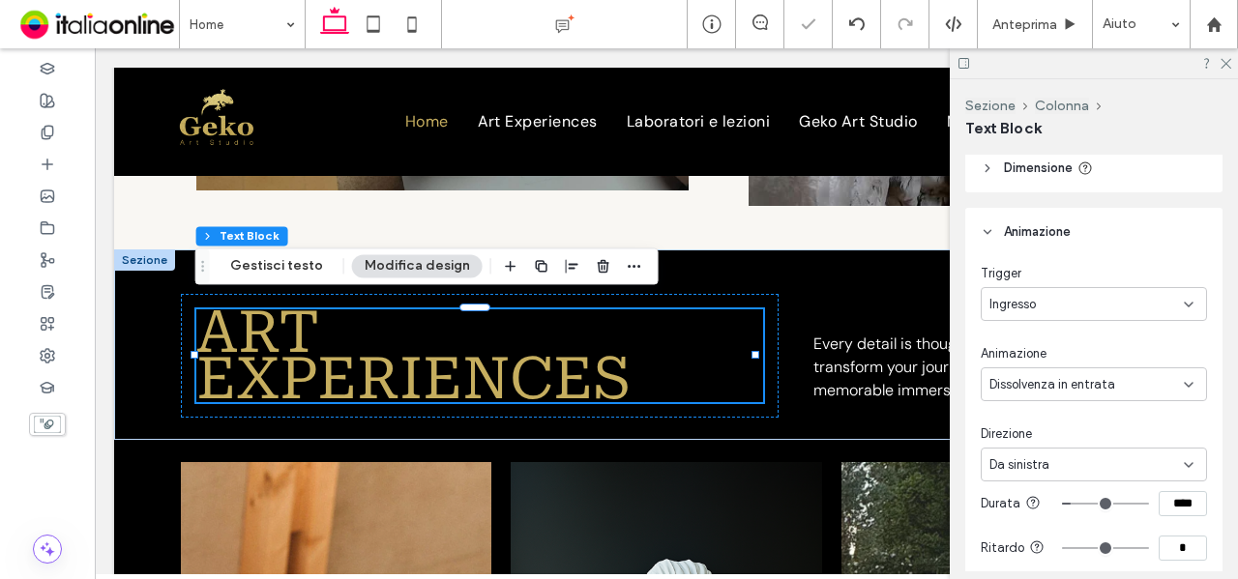
click at [1085, 403] on div "Trigger Ingresso Animazione Dissolvenza in entrata Direzione Da sinistra Durata…" at bounding box center [1094, 475] width 226 height 422
click at [1089, 392] on span "Dissolvenza in entrata" at bounding box center [1052, 384] width 126 height 19
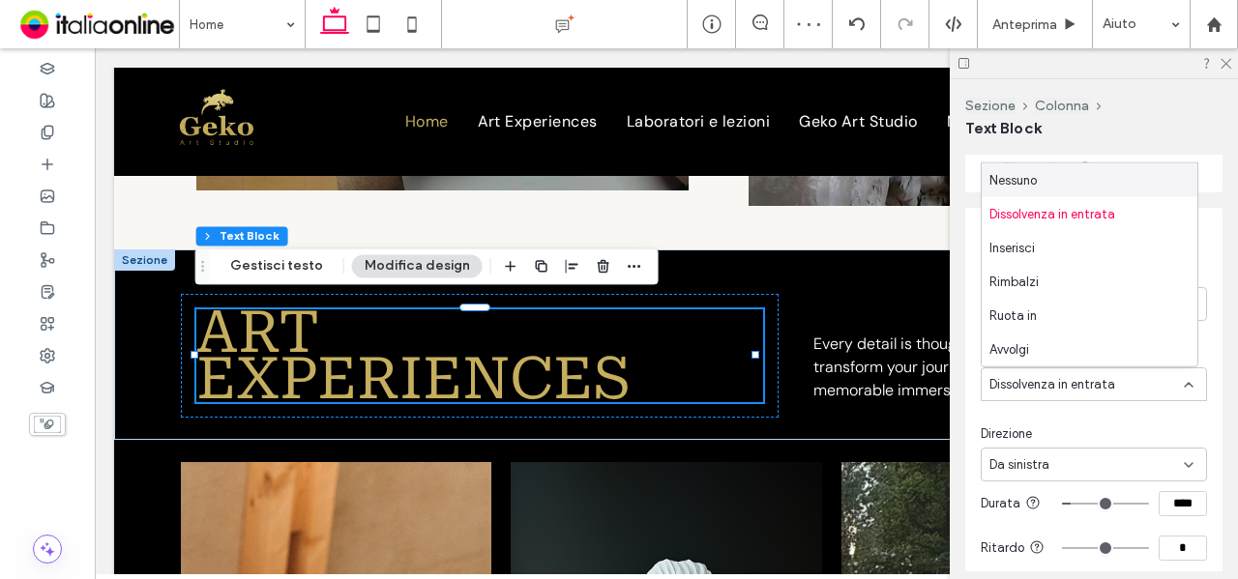
click at [1087, 464] on div "Da sinistra" at bounding box center [1086, 465] width 194 height 19
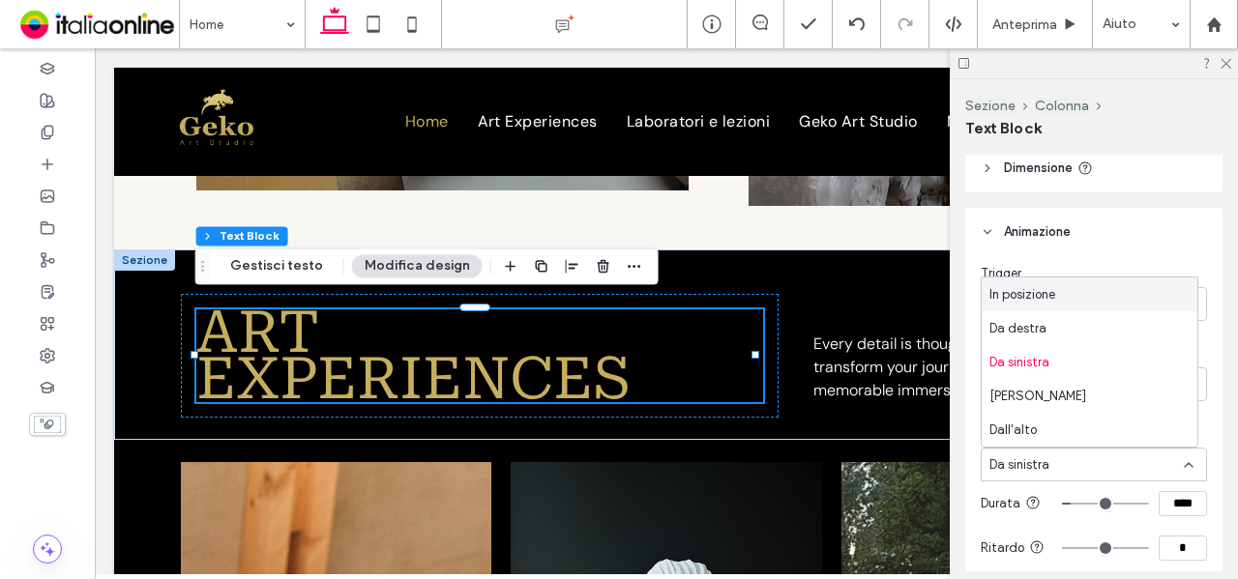
click at [1061, 299] on div "In posizione" at bounding box center [1090, 295] width 216 height 34
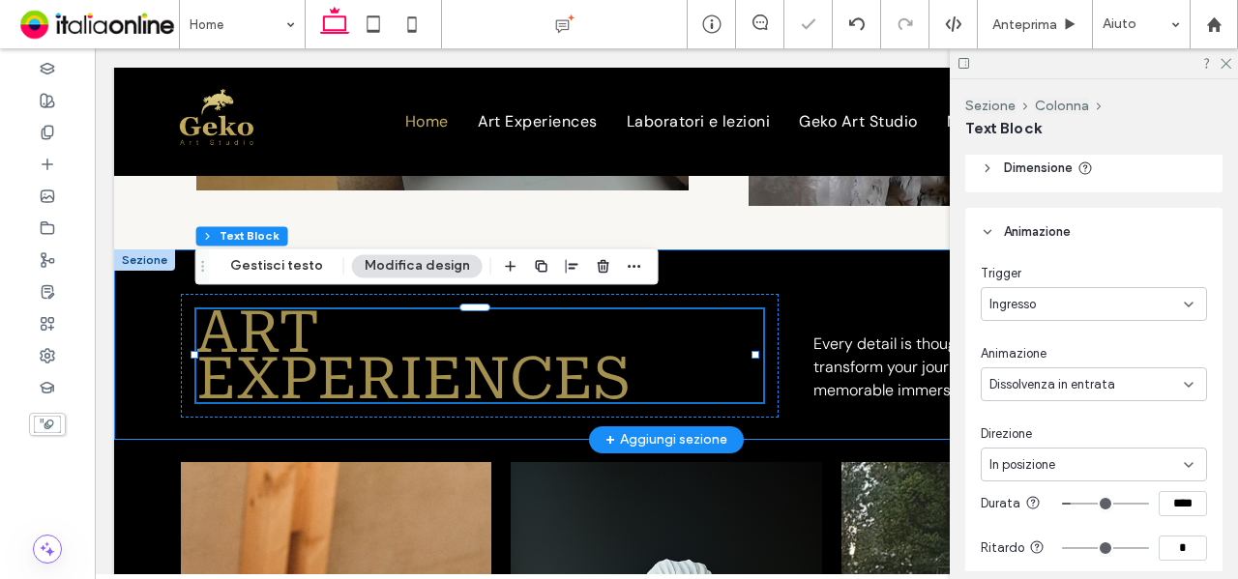
click at [834, 278] on div "ART Experiences Every detail is thoughtfully designed to transform your journey…" at bounding box center [666, 345] width 1105 height 191
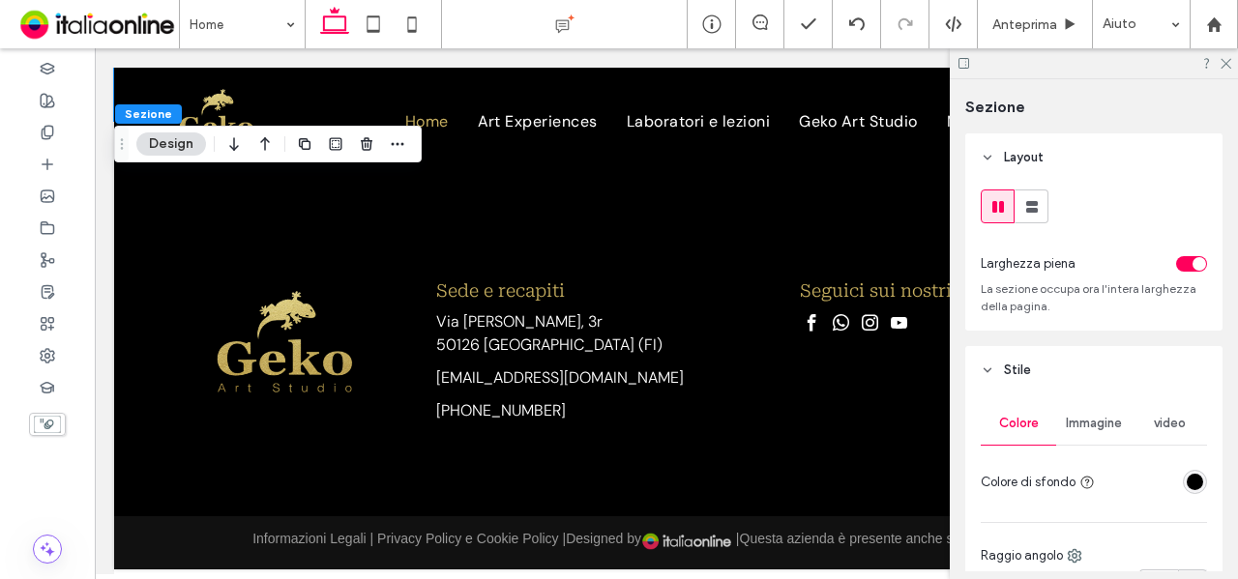
scroll to position [3807, 0]
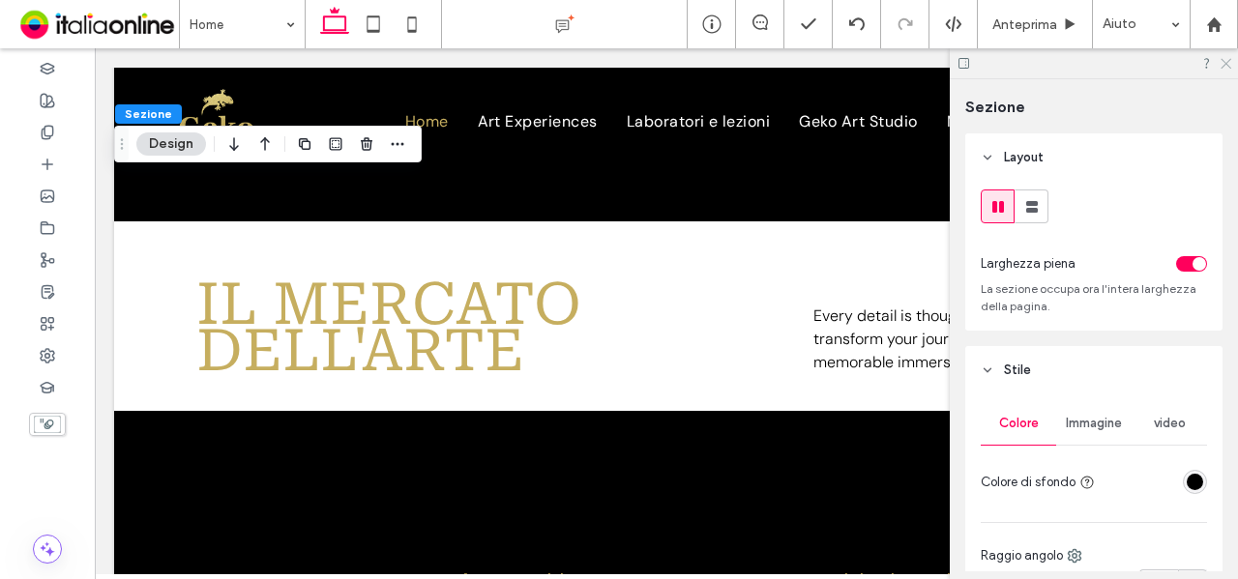
click at [1226, 59] on icon at bounding box center [1225, 62] width 13 height 13
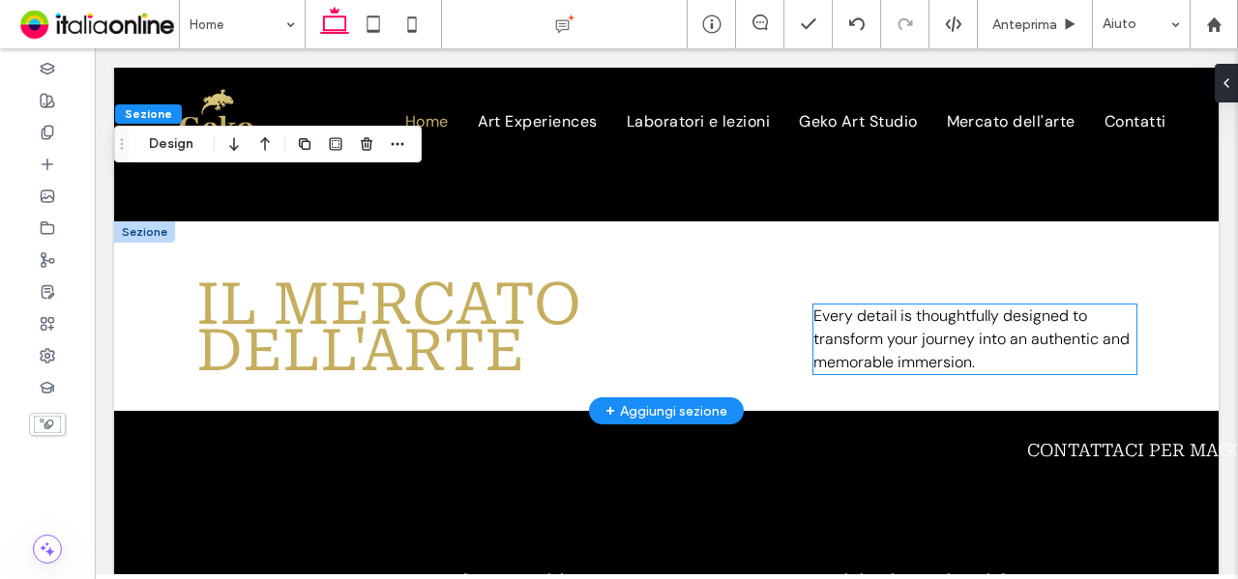
click at [989, 326] on span "Every detail is thoughtfully designed to transform your journey into an authent…" at bounding box center [971, 339] width 316 height 67
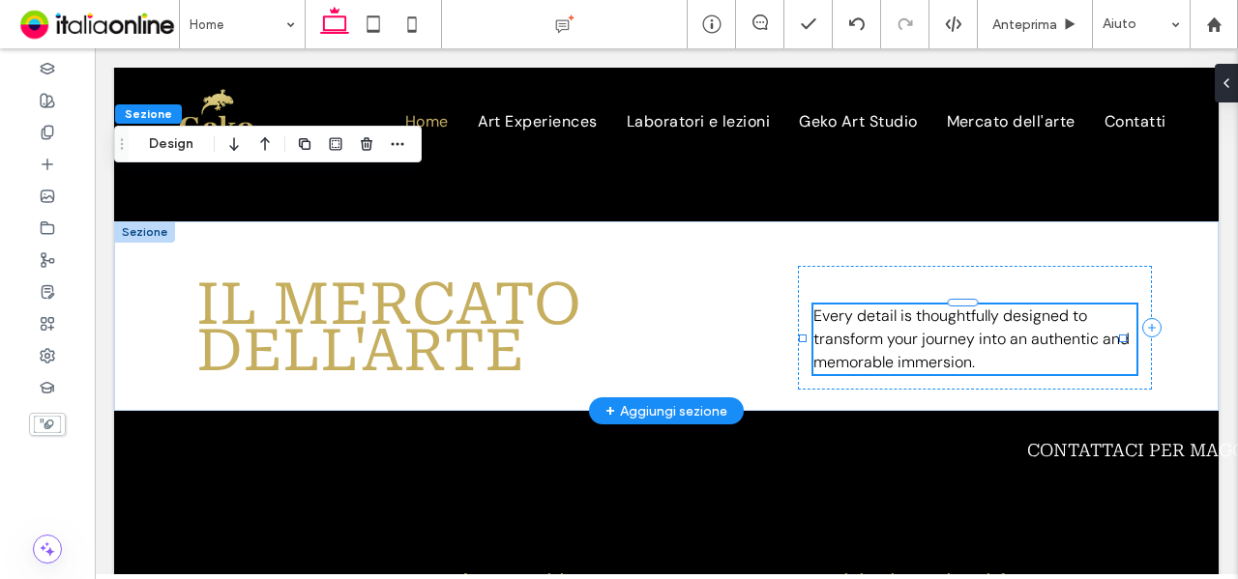
click at [989, 326] on span "Every detail is thoughtfully designed to transform your journey into an authent…" at bounding box center [971, 339] width 316 height 67
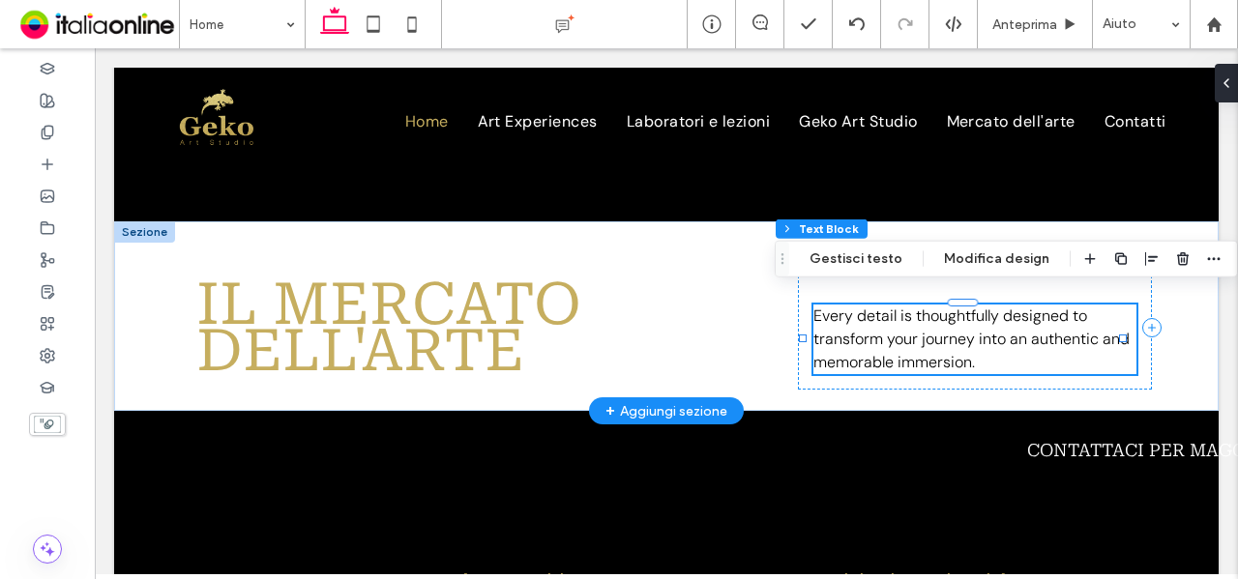
click at [989, 326] on span "Every detail is thoughtfully designed to transform your journey into an authent…" at bounding box center [971, 339] width 316 height 67
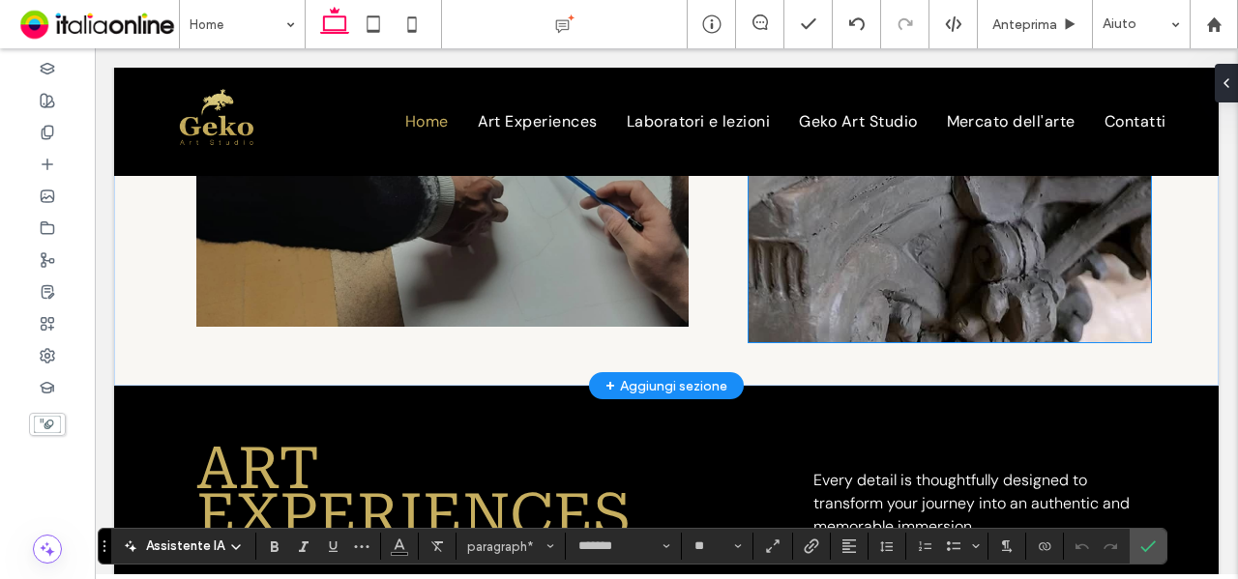
scroll to position [2550, 0]
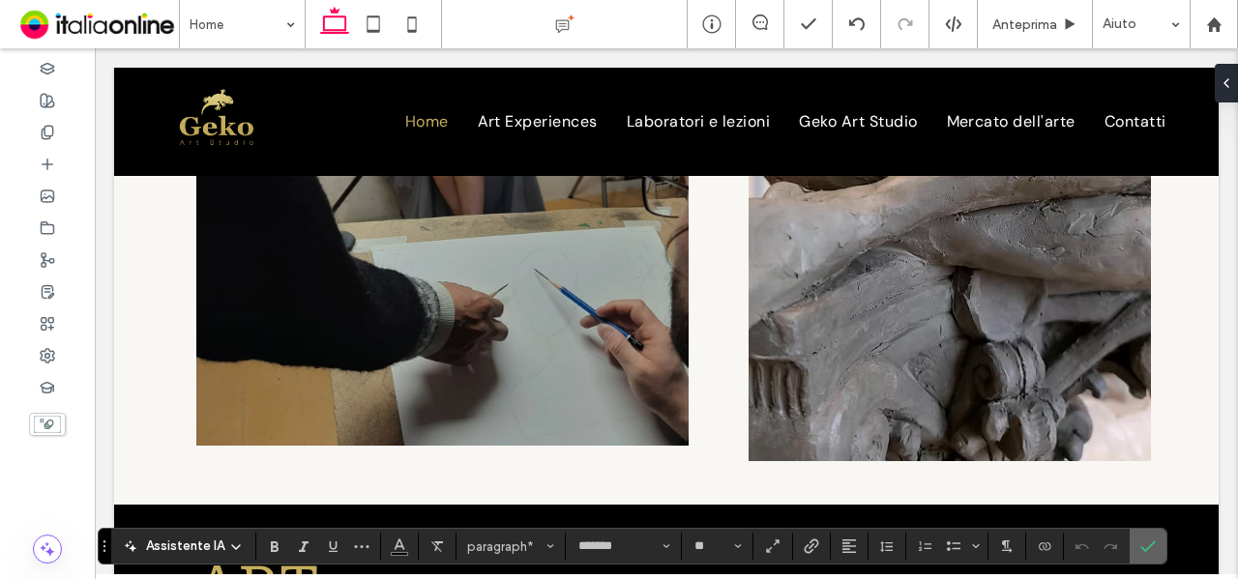
click at [1143, 541] on icon "Conferma" at bounding box center [1147, 546] width 15 height 15
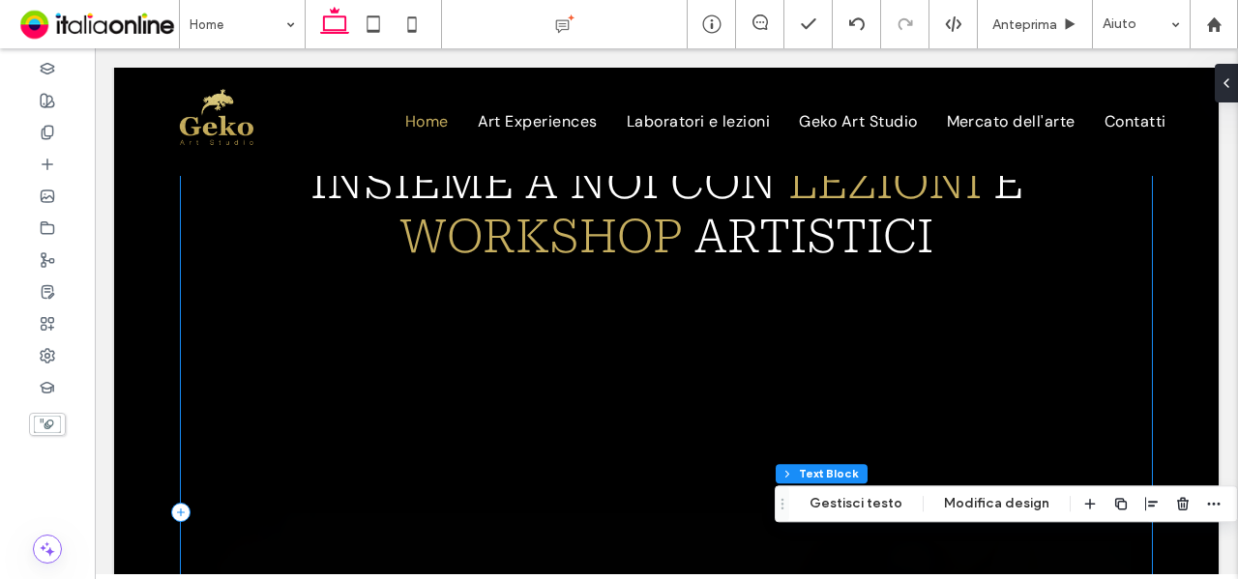
scroll to position [809, 0]
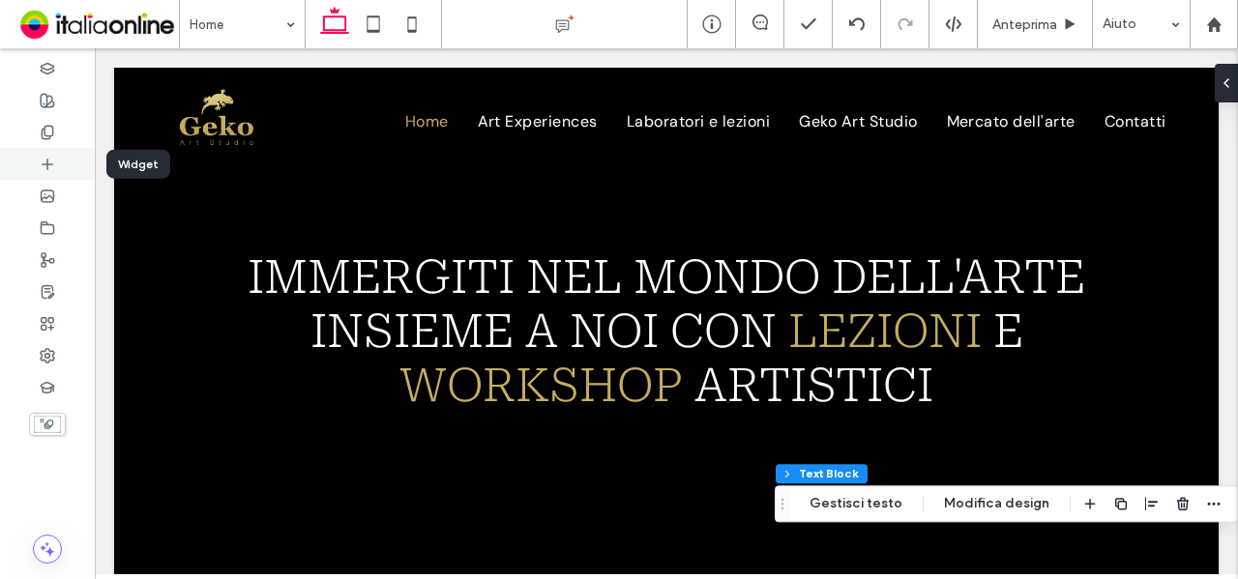
click at [35, 164] on div at bounding box center [47, 164] width 95 height 32
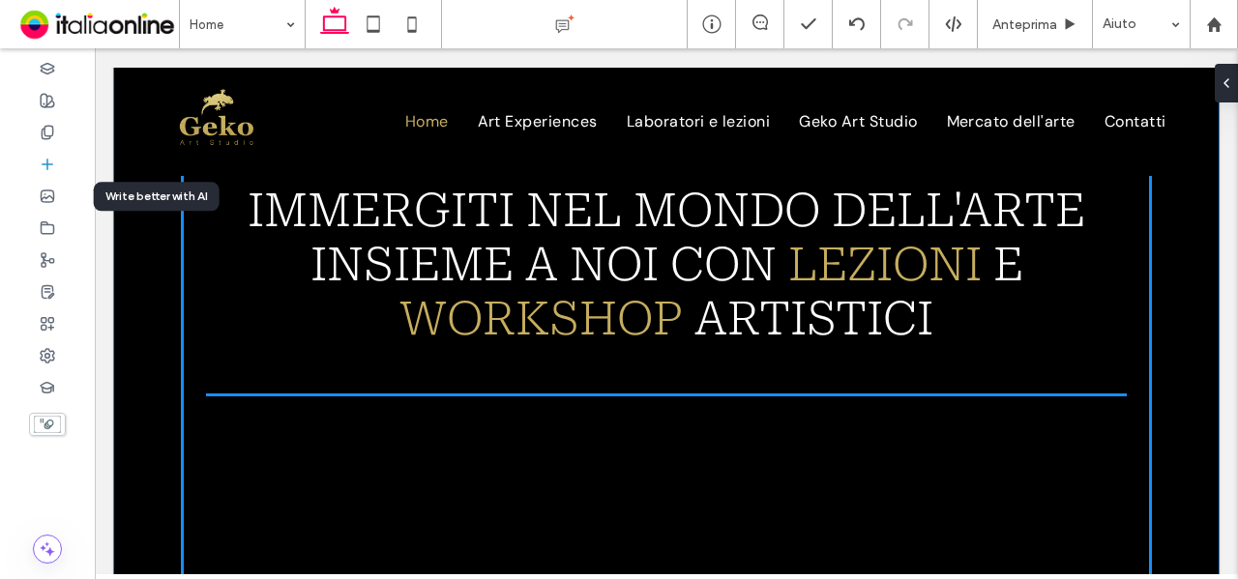
scroll to position [880, 0]
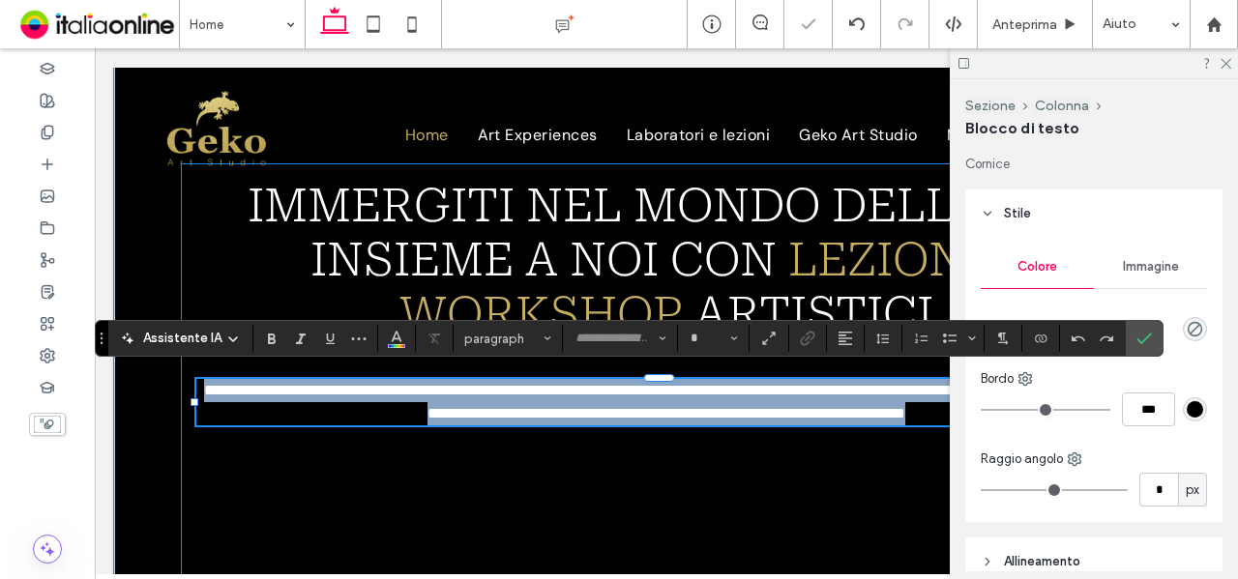
type input "*******"
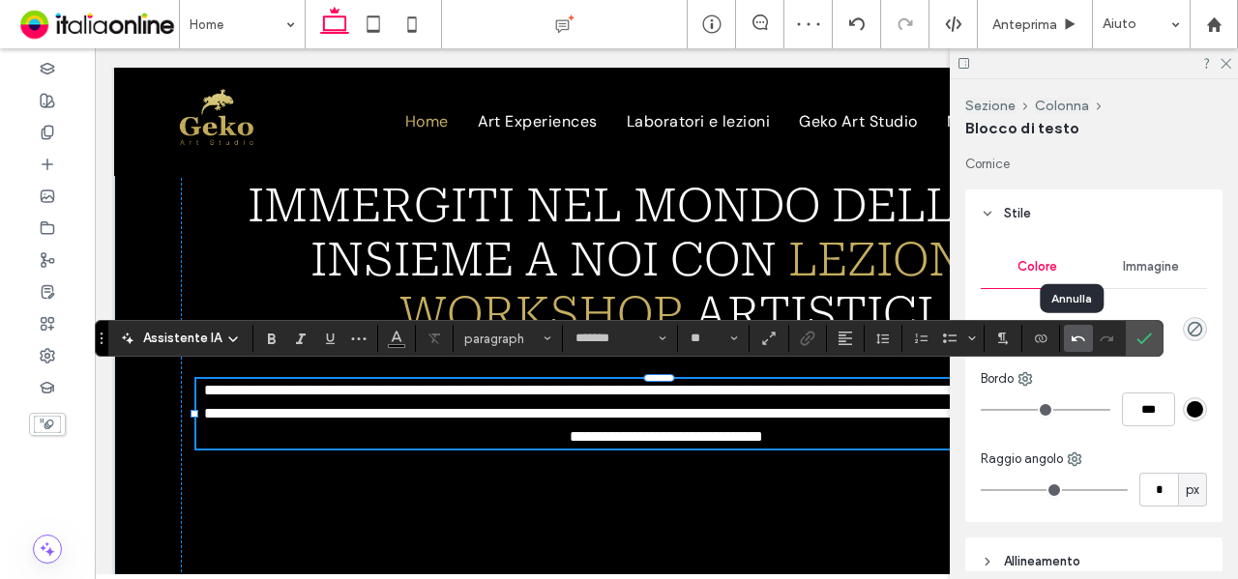
click at [1080, 334] on label "Annulla" at bounding box center [1078, 338] width 29 height 27
type input "**"
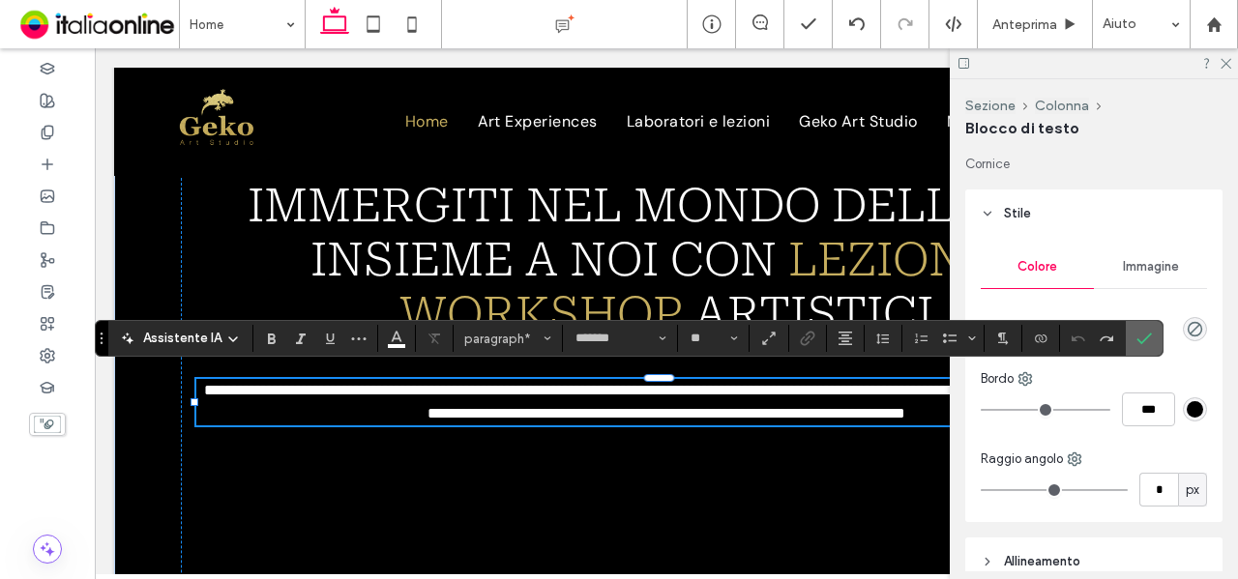
click at [1130, 340] on label "Conferma" at bounding box center [1144, 338] width 29 height 35
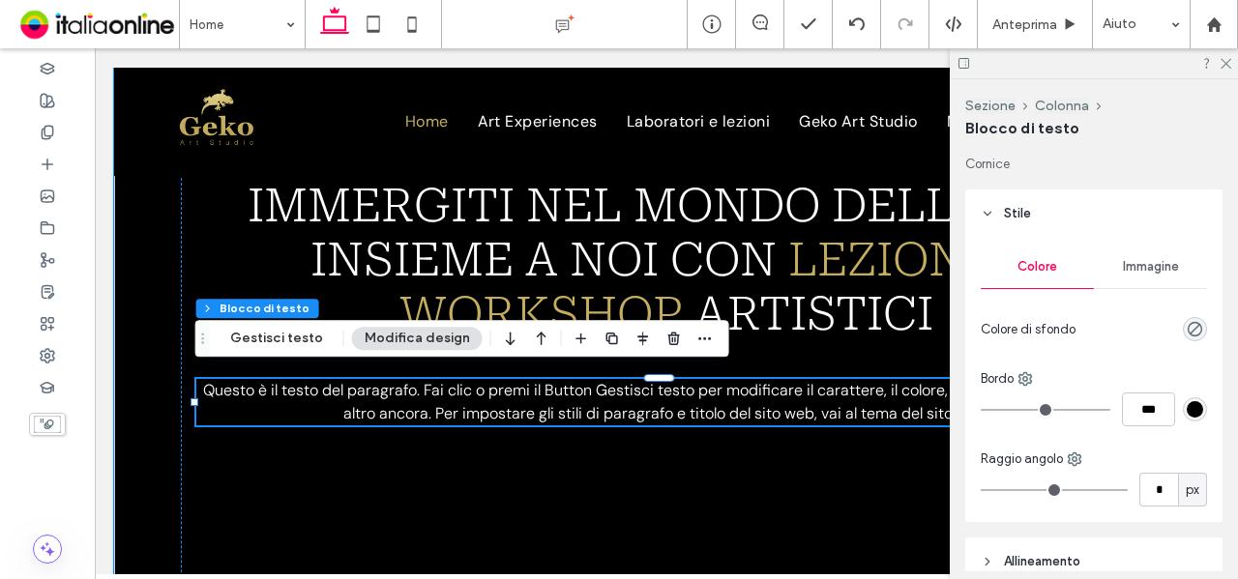
click at [803, 392] on span "Questo è il testo del paragrafo. Fai clic o premi il Button Gestisci testo per …" at bounding box center [667, 402] width 928 height 44
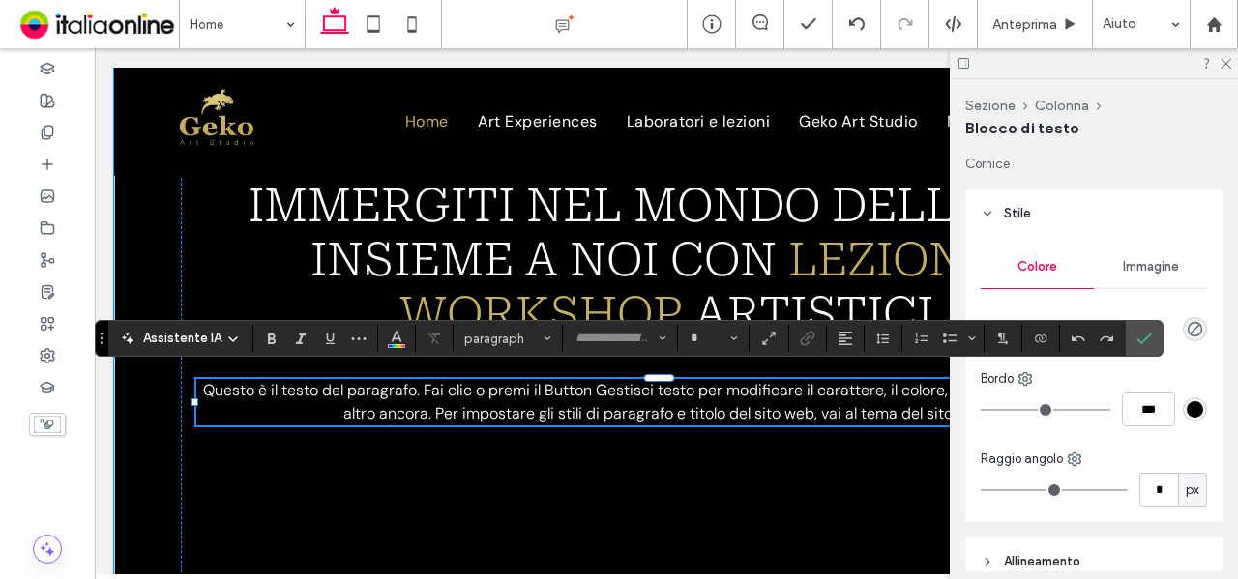
type input "*******"
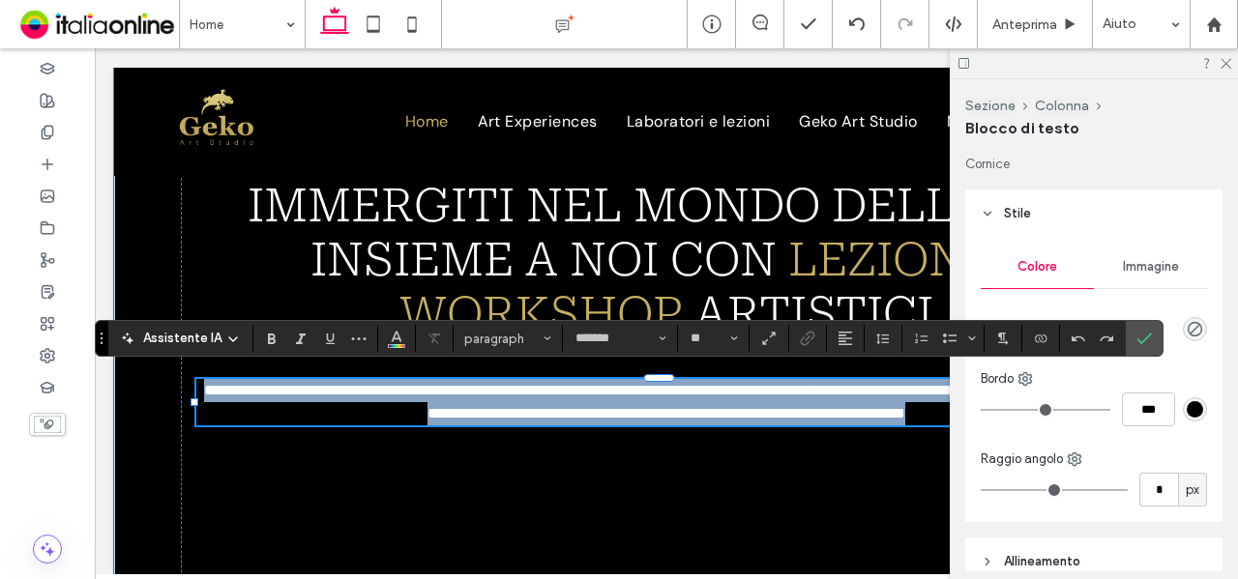
click at [803, 392] on span "**********" at bounding box center [669, 402] width 930 height 38
type input "**"
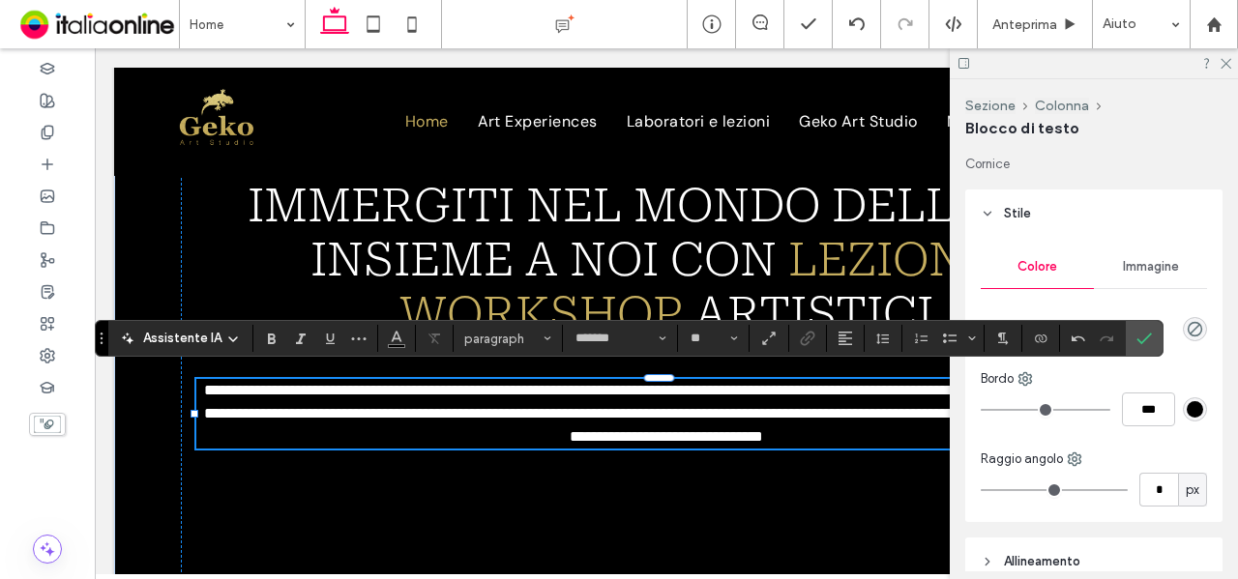
drag, startPoint x: 1143, startPoint y: 340, endPoint x: 1143, endPoint y: 318, distance: 21.3
click at [1143, 340] on icon "Conferma" at bounding box center [1144, 338] width 15 height 15
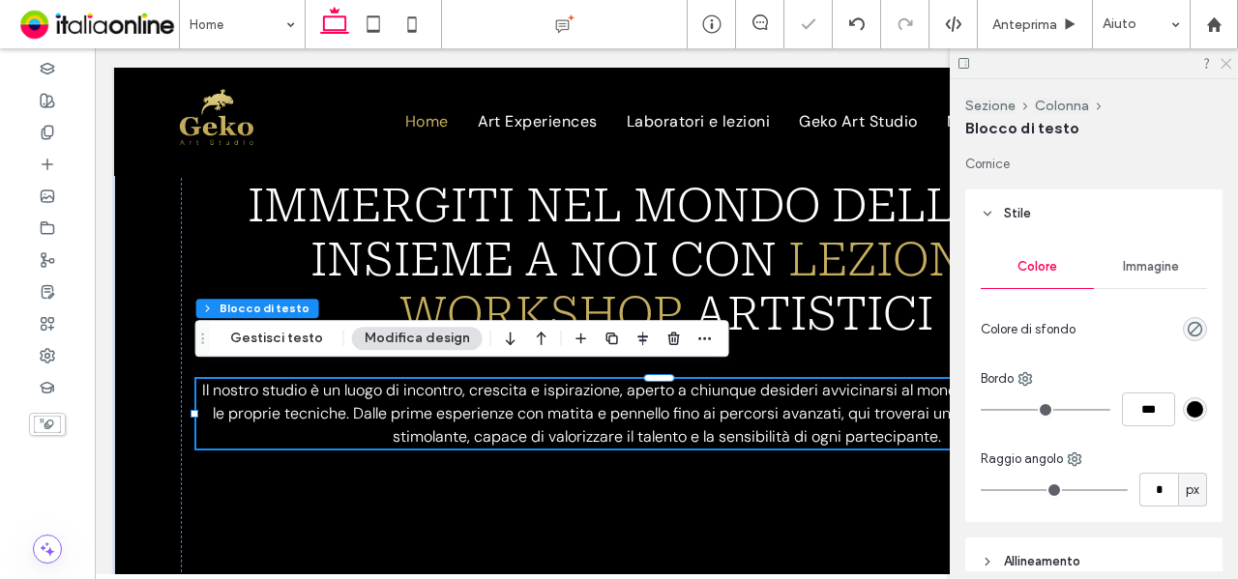
click at [1224, 64] on icon at bounding box center [1225, 62] width 13 height 13
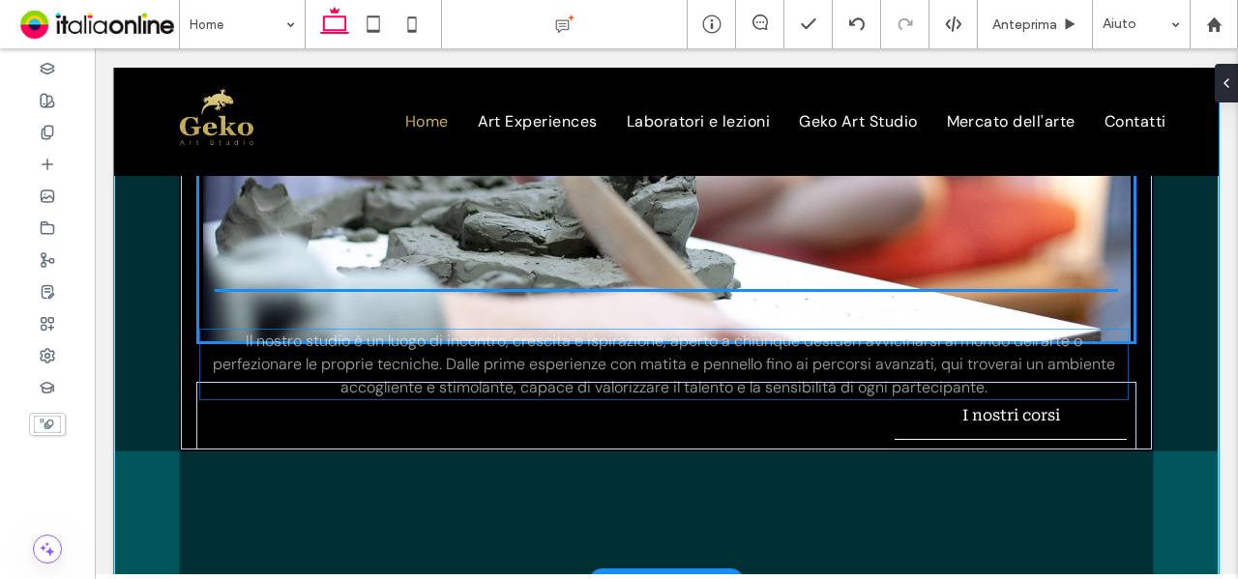
scroll to position [1450, 0]
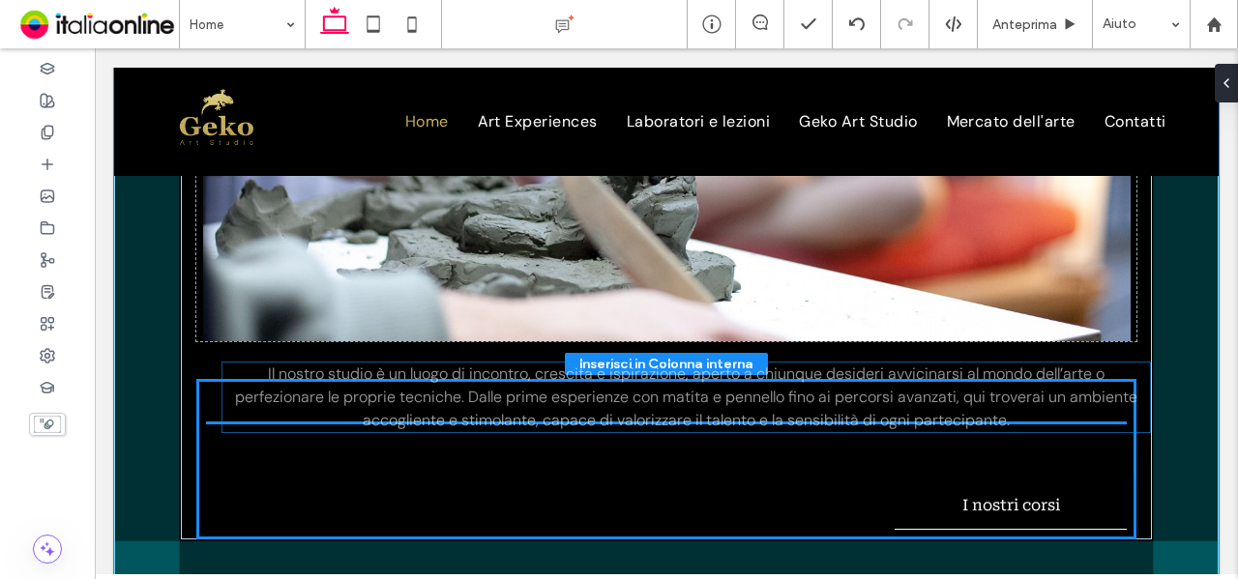
drag, startPoint x: 747, startPoint y: 224, endPoint x: 774, endPoint y: 409, distance: 186.7
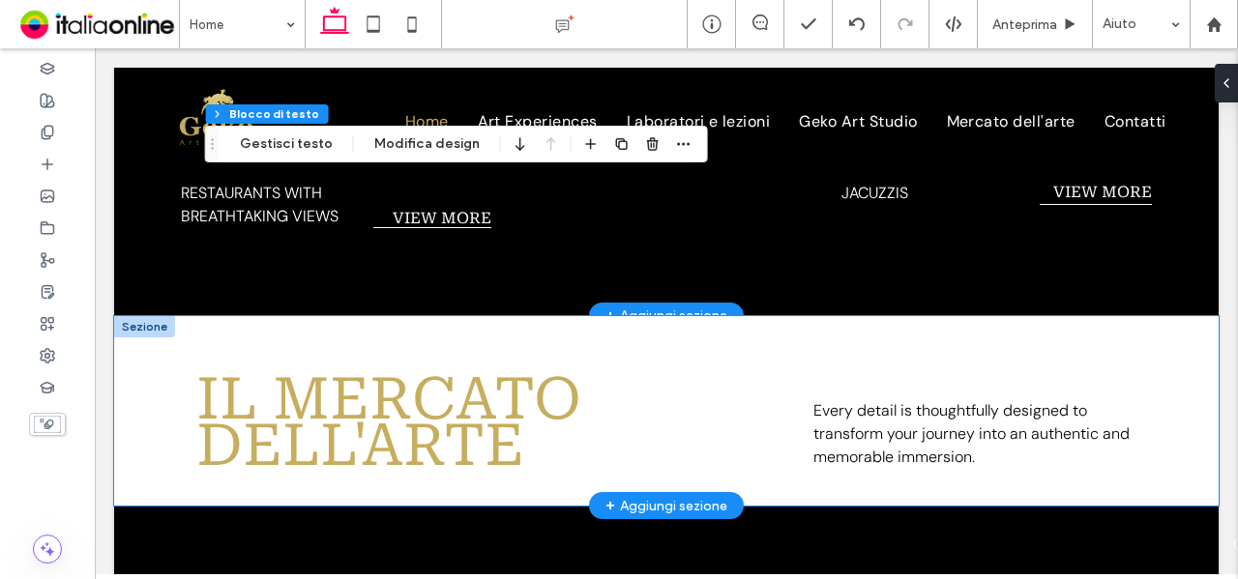
scroll to position [3788, 0]
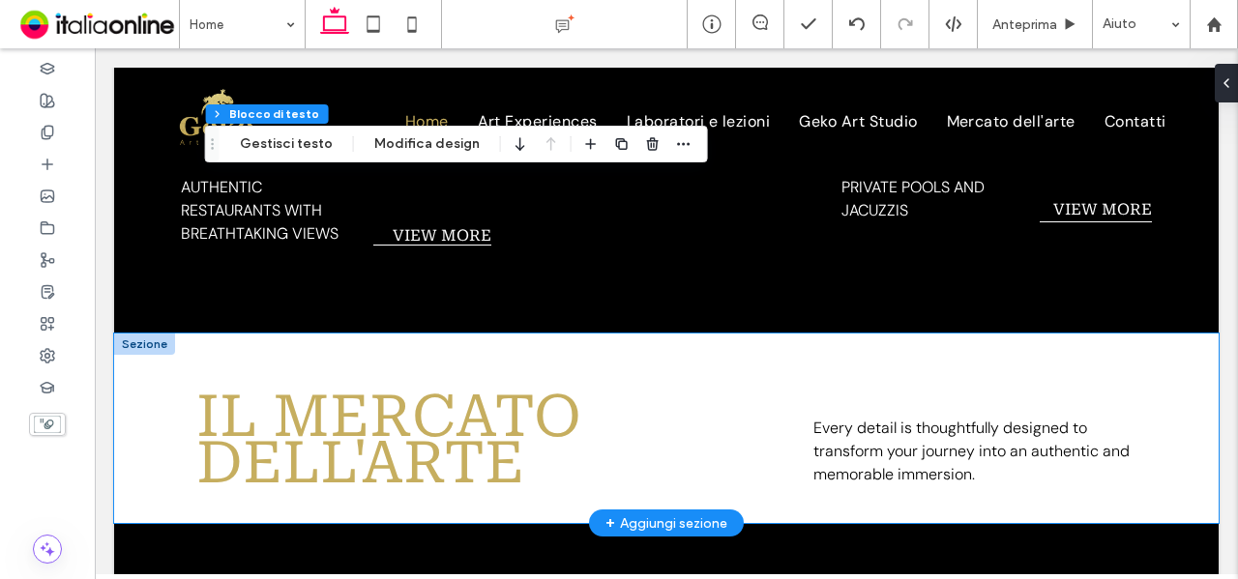
click at [681, 348] on div "il mercato dell'arte Every detail is thoughtfully designed to transform your jo…" at bounding box center [666, 429] width 1105 height 191
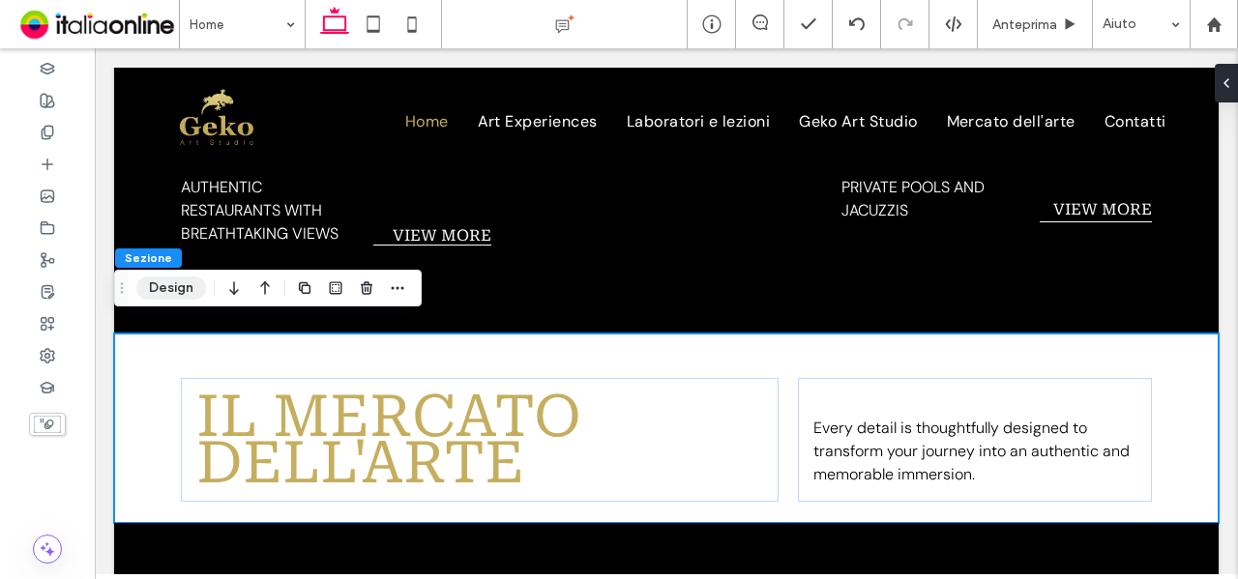
click at [160, 293] on button "Design" at bounding box center [171, 288] width 70 height 23
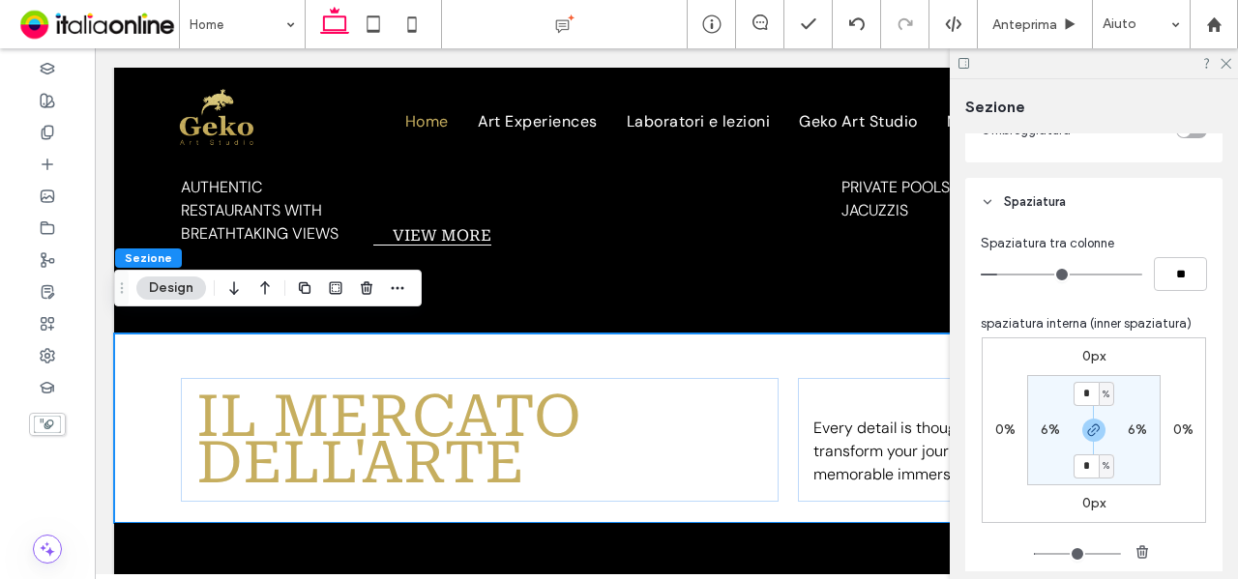
scroll to position [967, 0]
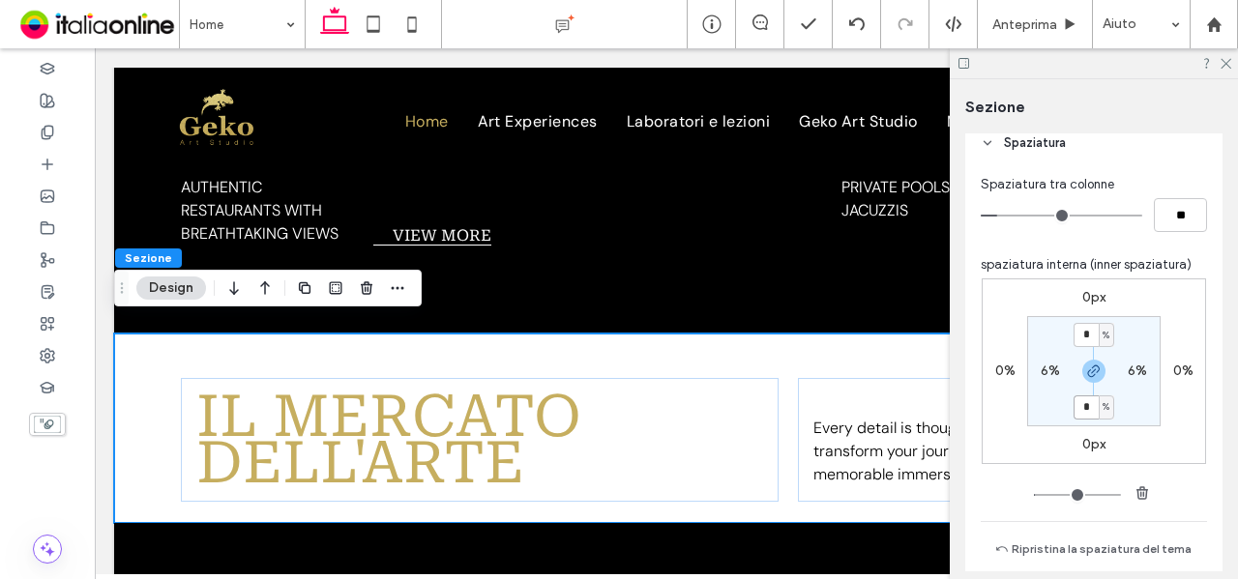
click at [1087, 403] on input "*" at bounding box center [1086, 408] width 25 height 24
click at [1085, 337] on input "*" at bounding box center [1086, 335] width 25 height 24
type input "*"
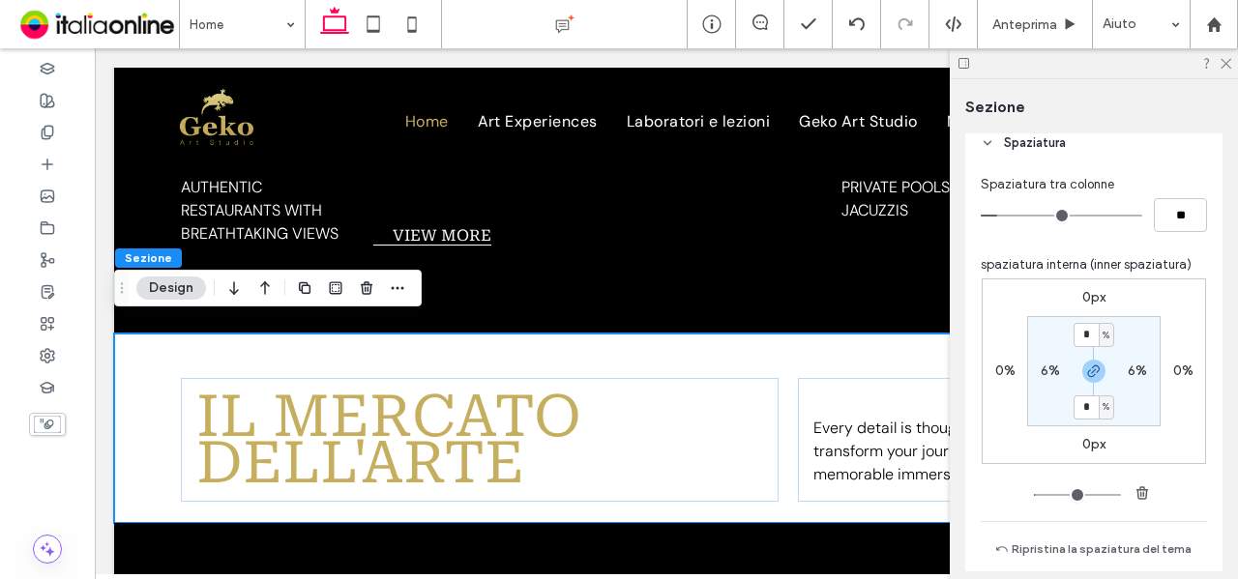
click at [1134, 328] on section "* % 6% * % 6%" at bounding box center [1093, 371] width 133 height 110
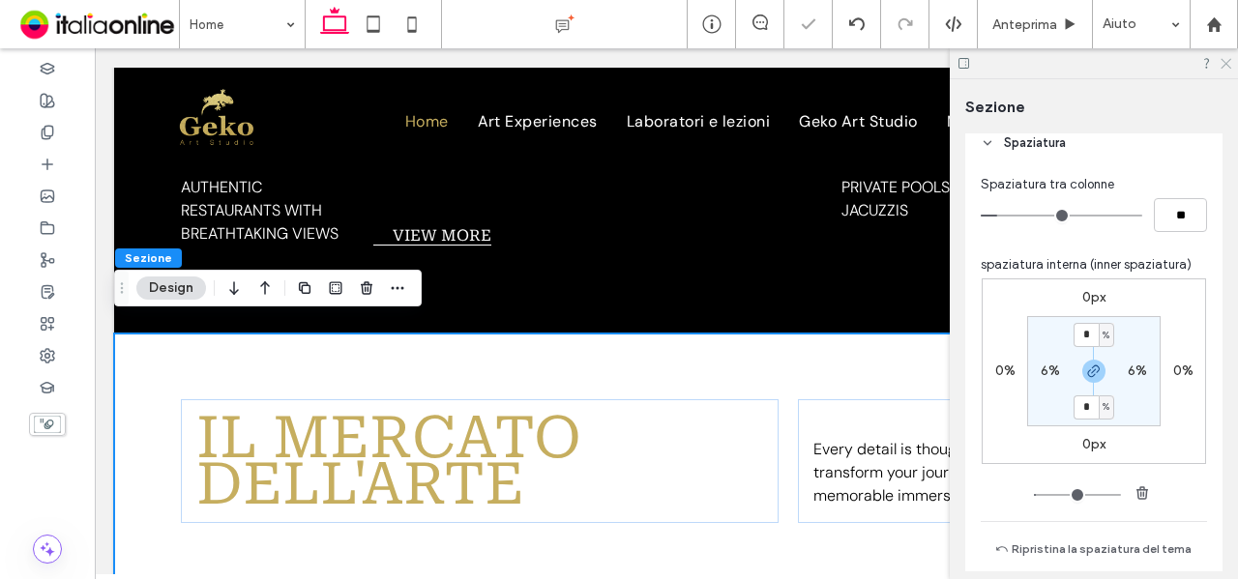
click at [1228, 59] on icon at bounding box center [1225, 62] width 13 height 13
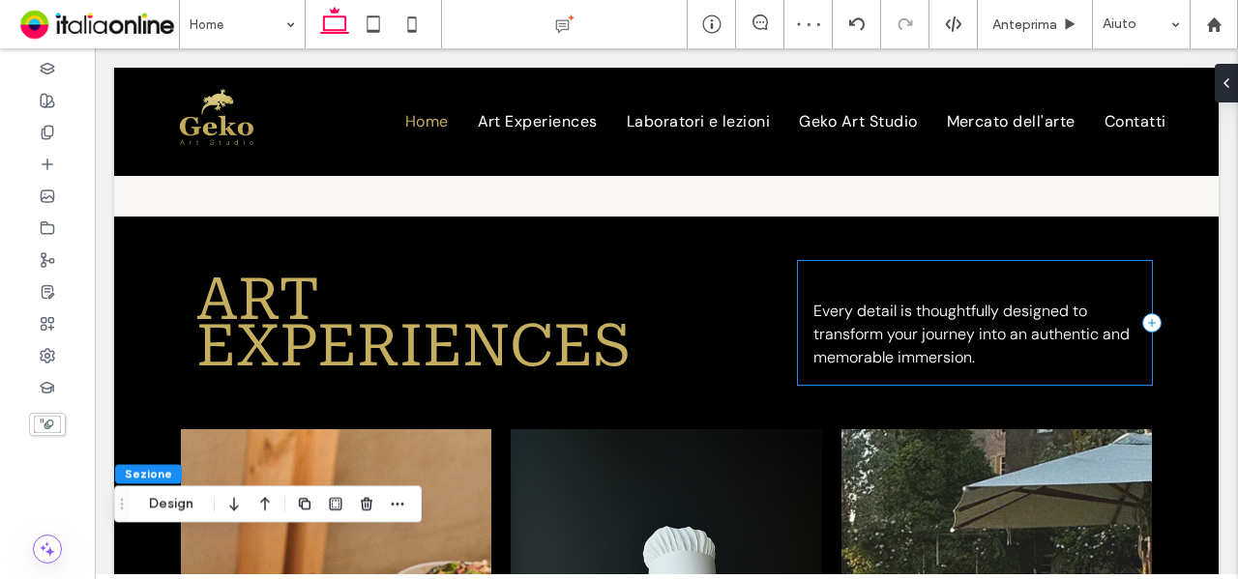
scroll to position [2820, 0]
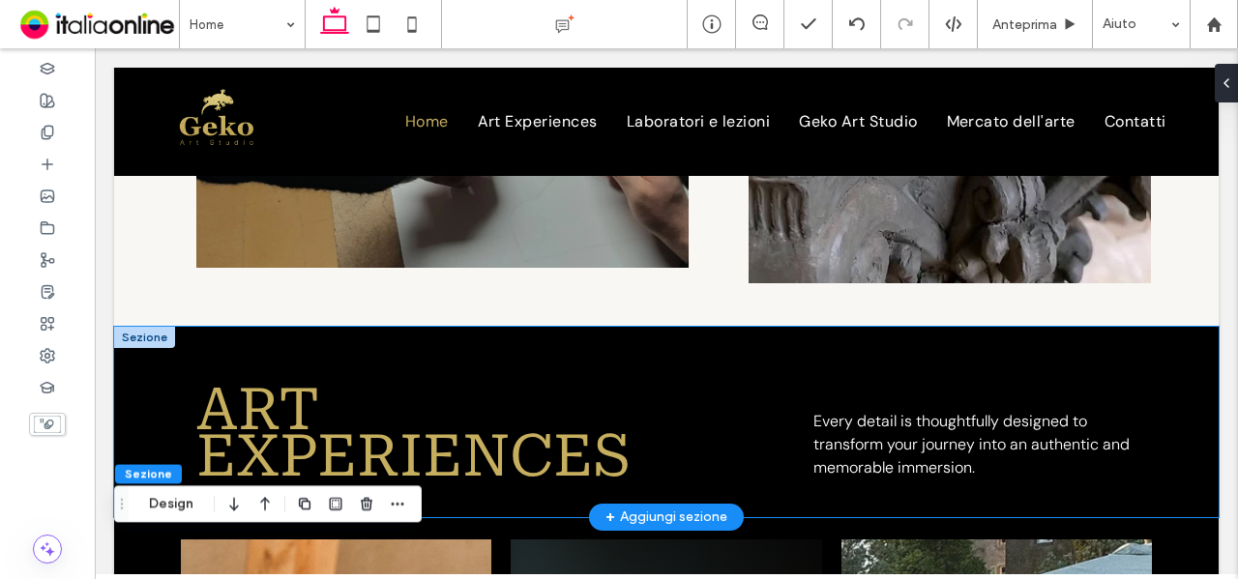
click at [580, 330] on div "ART Experiences Every detail is thoughtfully designed to transform your journey…" at bounding box center [666, 422] width 1105 height 191
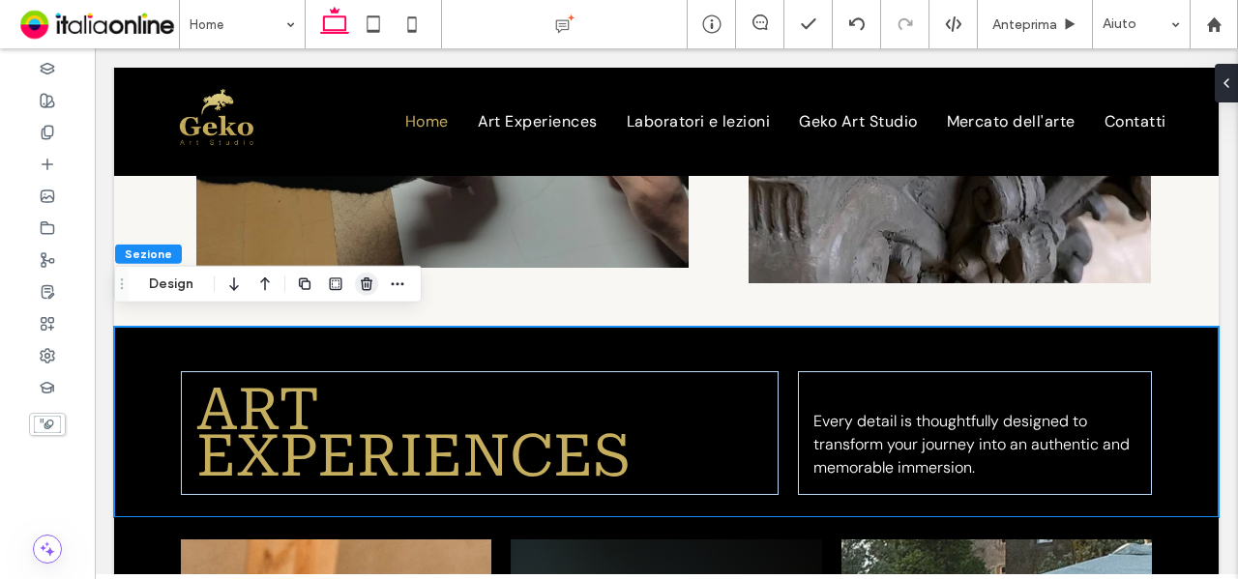
drag, startPoint x: 180, startPoint y: 285, endPoint x: 356, endPoint y: 286, distance: 176.0
click at [180, 285] on button "Design" at bounding box center [171, 284] width 70 height 23
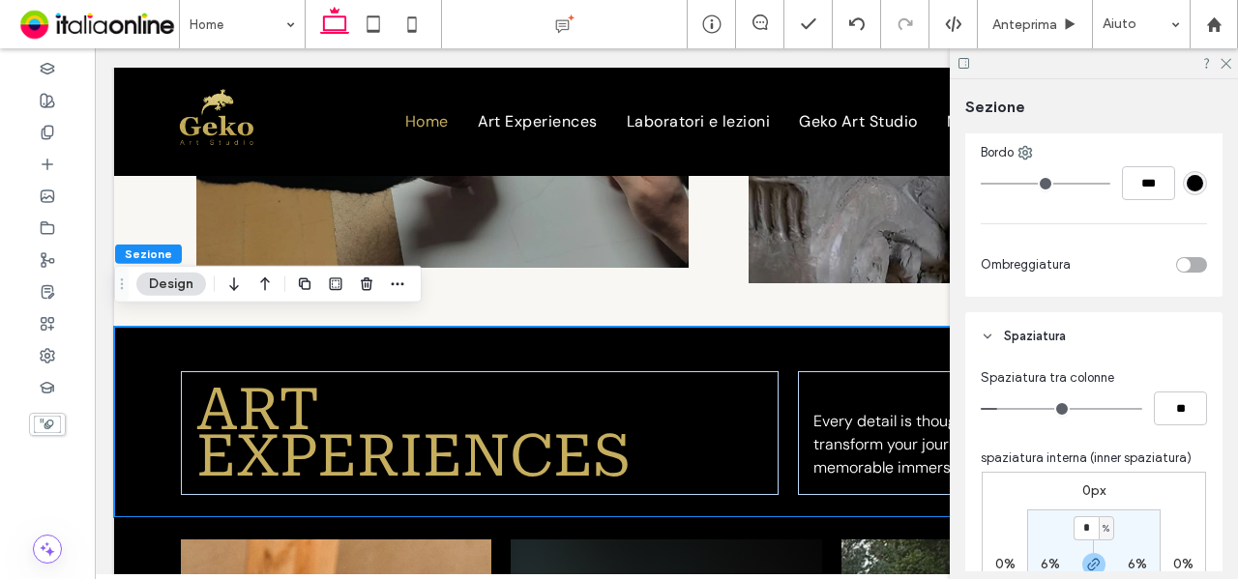
scroll to position [967, 0]
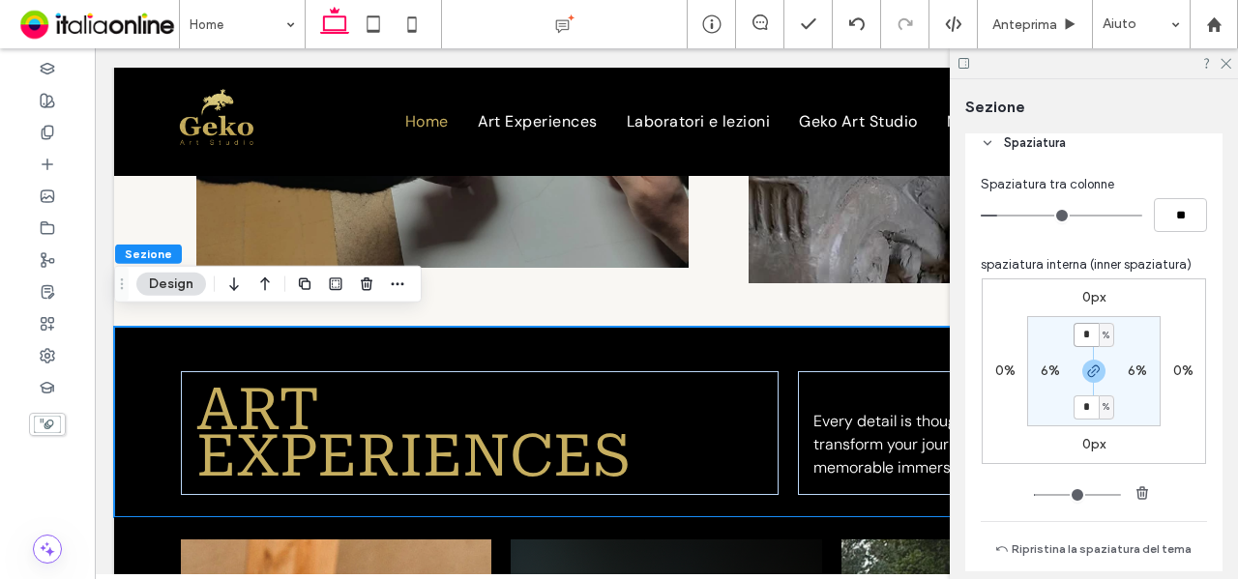
click at [1091, 334] on input "*" at bounding box center [1086, 335] width 25 height 24
type input "*"
click at [1110, 338] on div "* %" at bounding box center [1094, 335] width 44 height 24
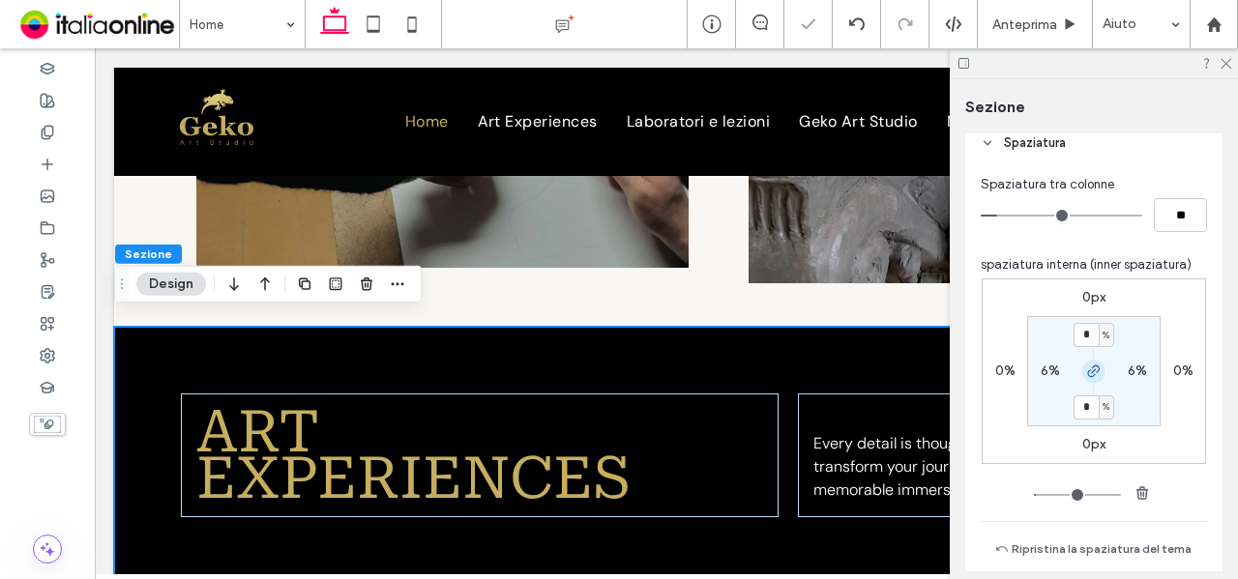
click at [1088, 371] on icon "button" at bounding box center [1093, 371] width 15 height 15
click at [1084, 399] on label "6%" at bounding box center [1093, 407] width 19 height 16
type input "*"
click at [1132, 399] on section "6% 6% * % 6%" at bounding box center [1093, 371] width 133 height 110
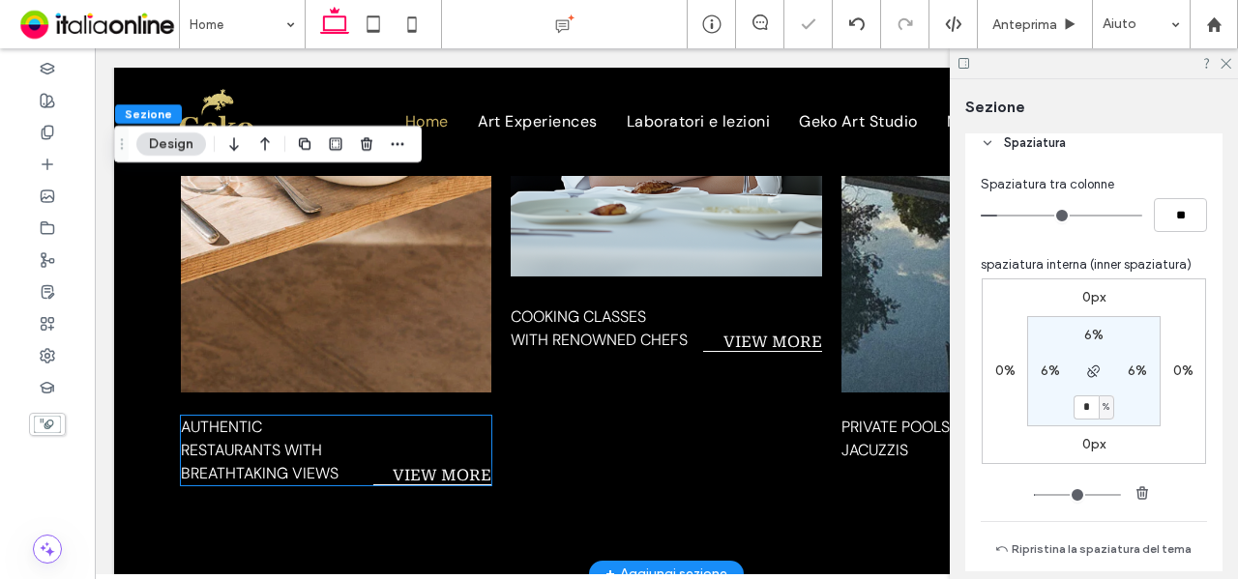
scroll to position [3594, 0]
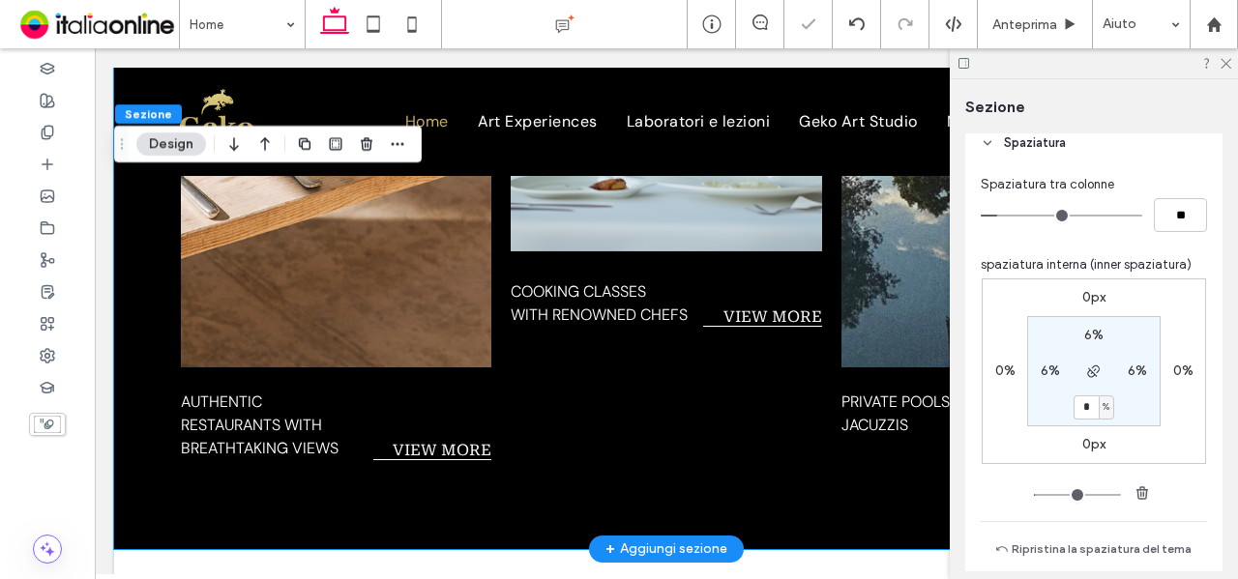
click at [377, 516] on div "Authentic restaurants with breathtaking views VIEW MORE Cooking Classes with Re…" at bounding box center [666, 157] width 1105 height 783
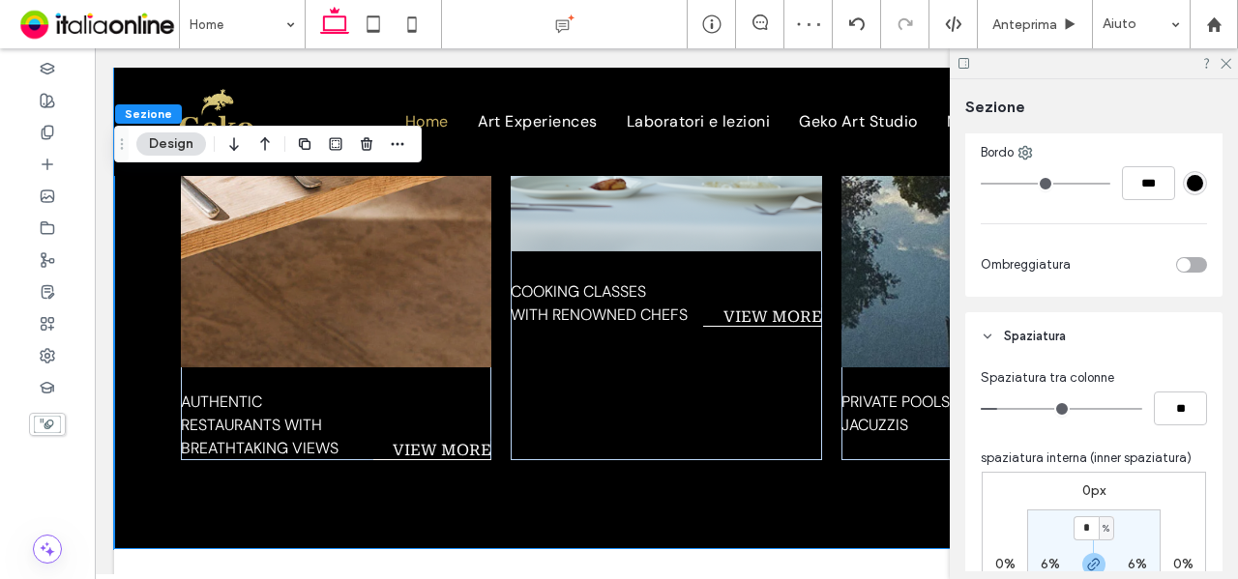
scroll to position [1064, 0]
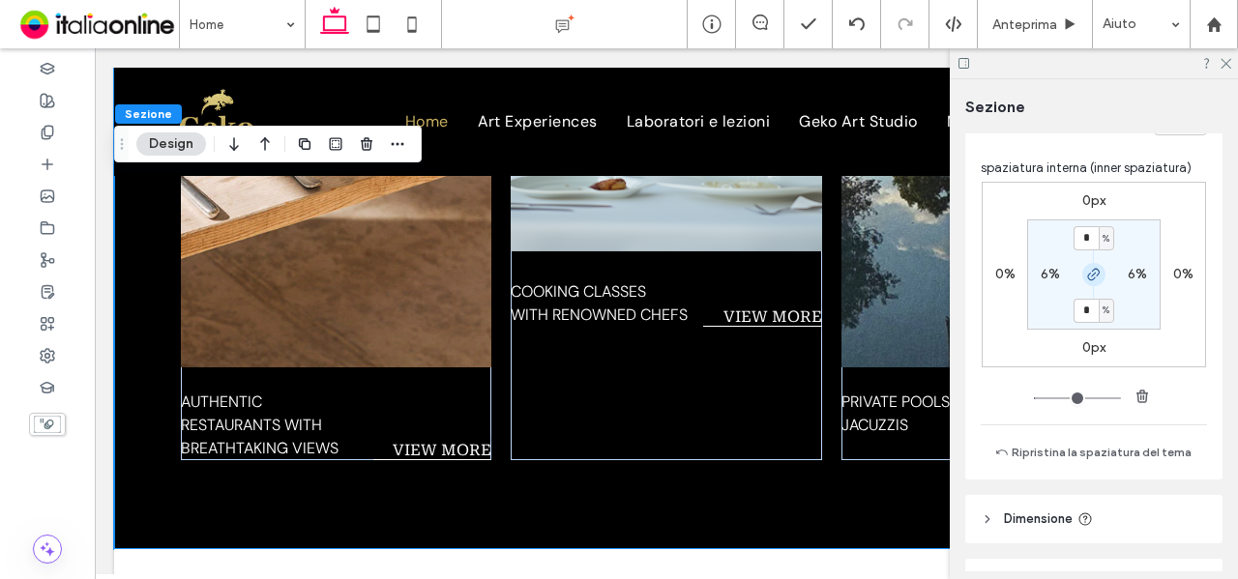
click at [1089, 279] on icon "button" at bounding box center [1093, 274] width 15 height 15
click at [1085, 310] on label "8%" at bounding box center [1093, 310] width 19 height 16
type input "*"
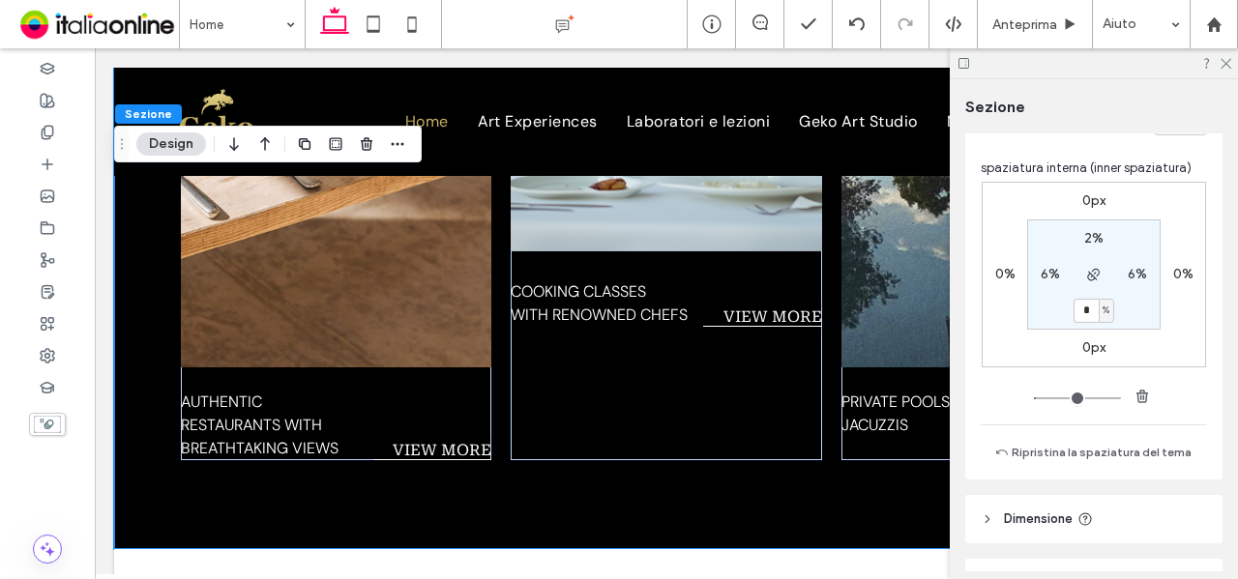
click at [1132, 312] on section "2% 6% * % 6%" at bounding box center [1093, 275] width 133 height 110
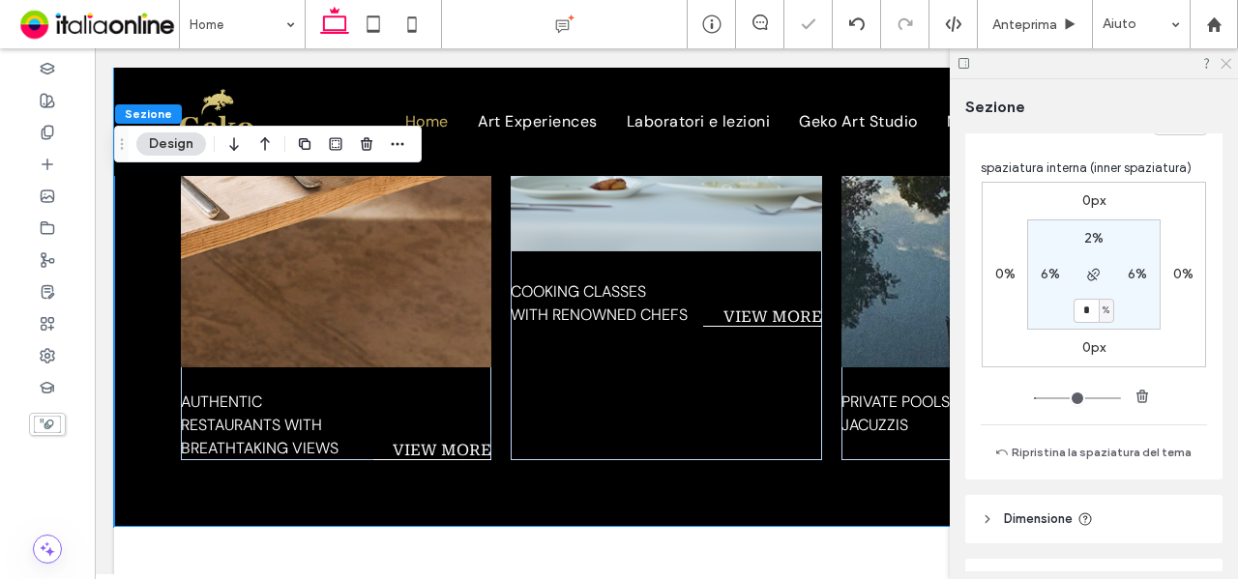
click at [1226, 63] on use at bounding box center [1226, 64] width 11 height 11
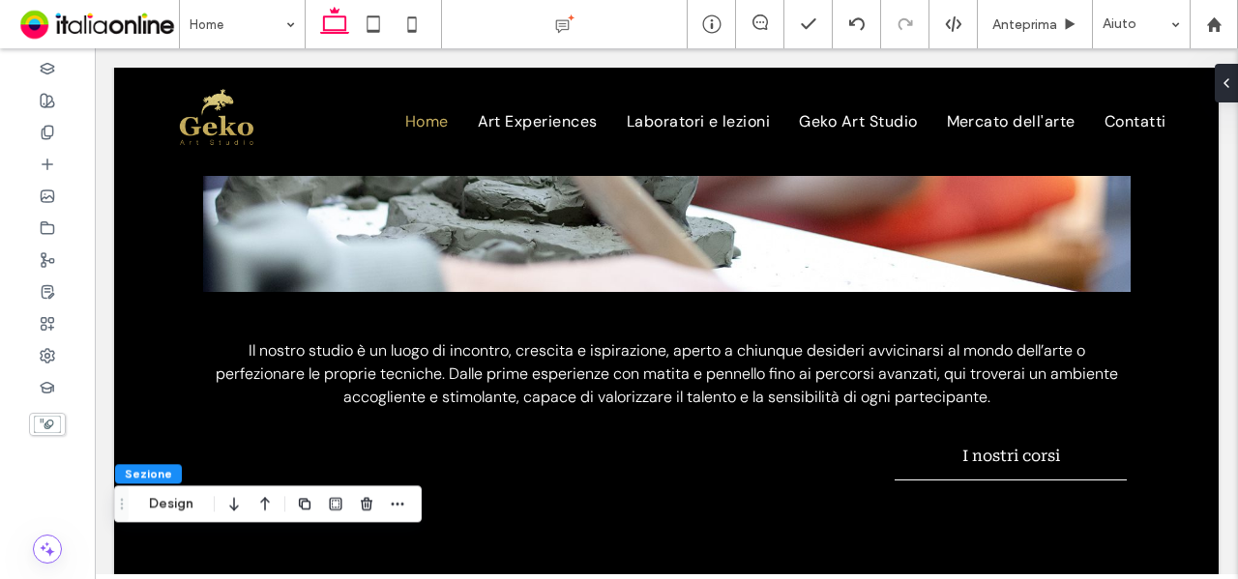
scroll to position [1574, 0]
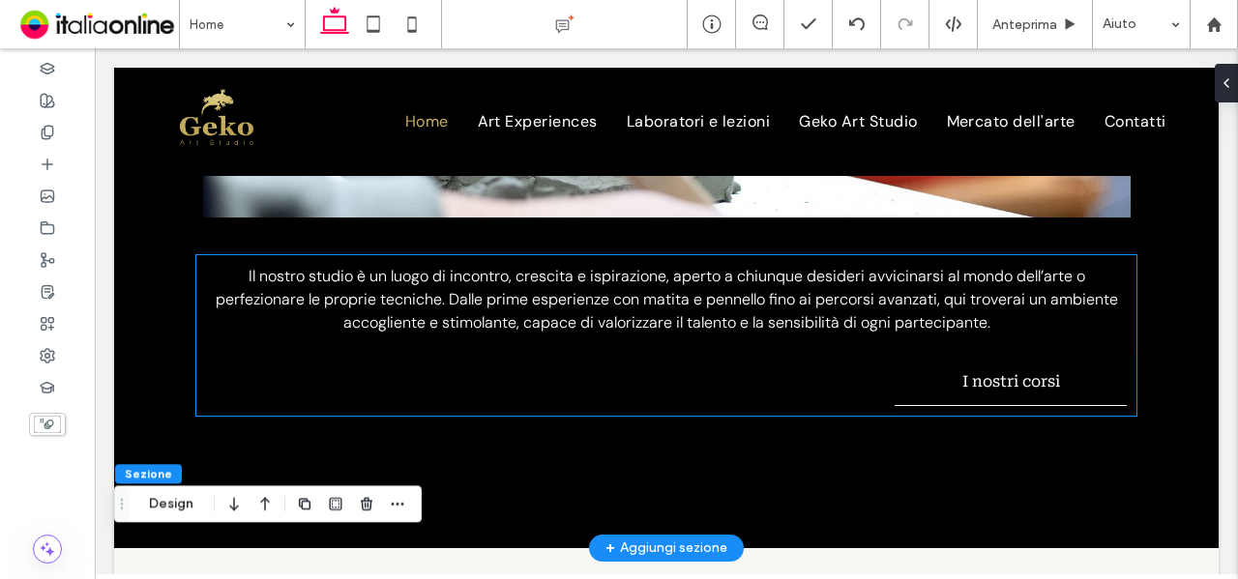
click at [464, 289] on span "Il nostro studio è un luogo di incontro, crescita e ispirazione, aperto a chiun…" at bounding box center [667, 299] width 902 height 67
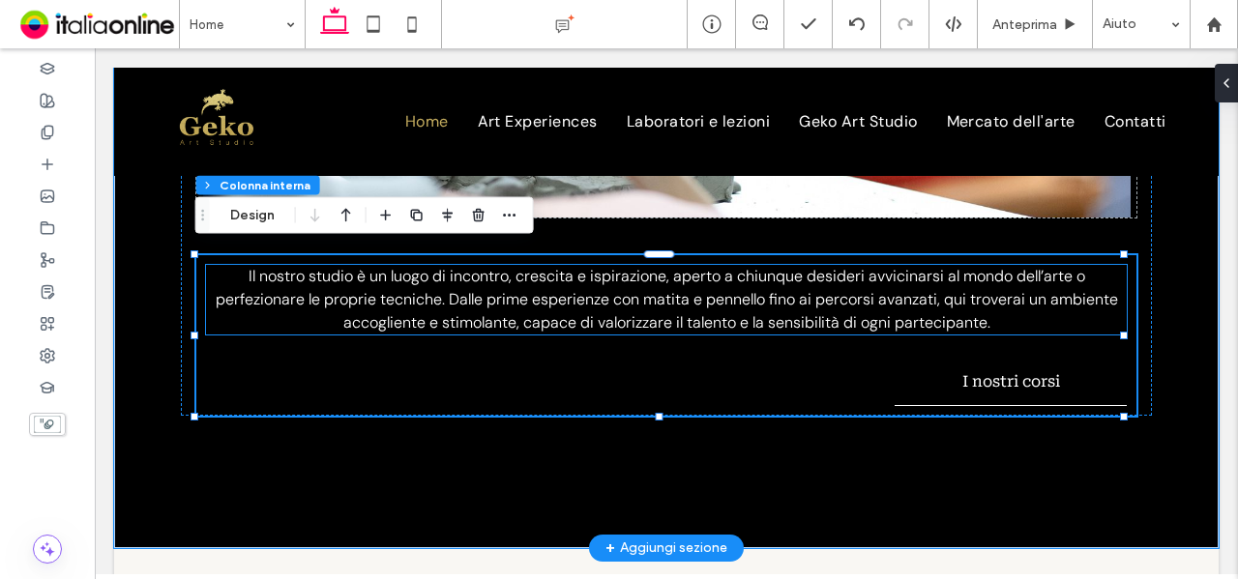
click at [460, 280] on p "Il nostro studio è un luogo di incontro, crescita e ispirazione, aperto a chiun…" at bounding box center [667, 300] width 922 height 70
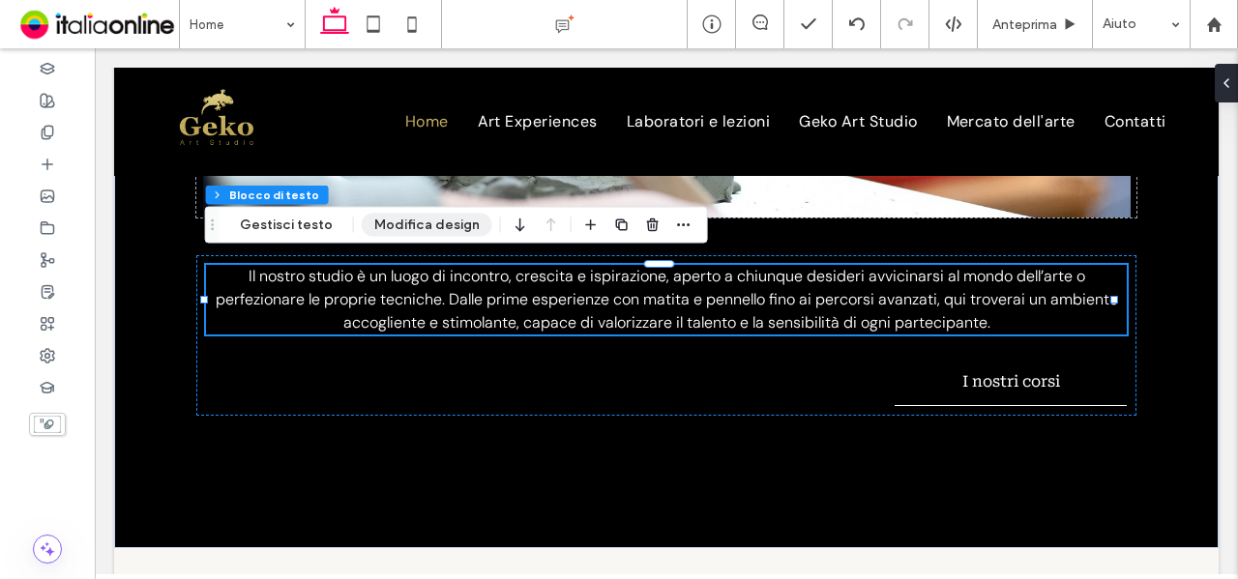
click at [423, 236] on button "Modifica design" at bounding box center [427, 225] width 131 height 23
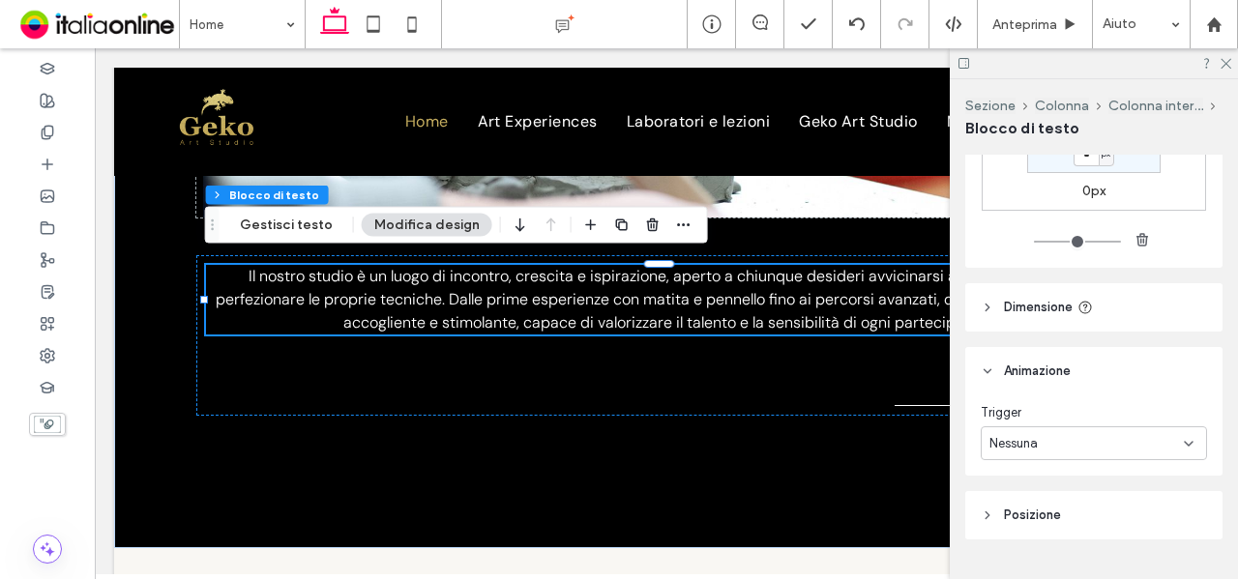
scroll to position [700, 0]
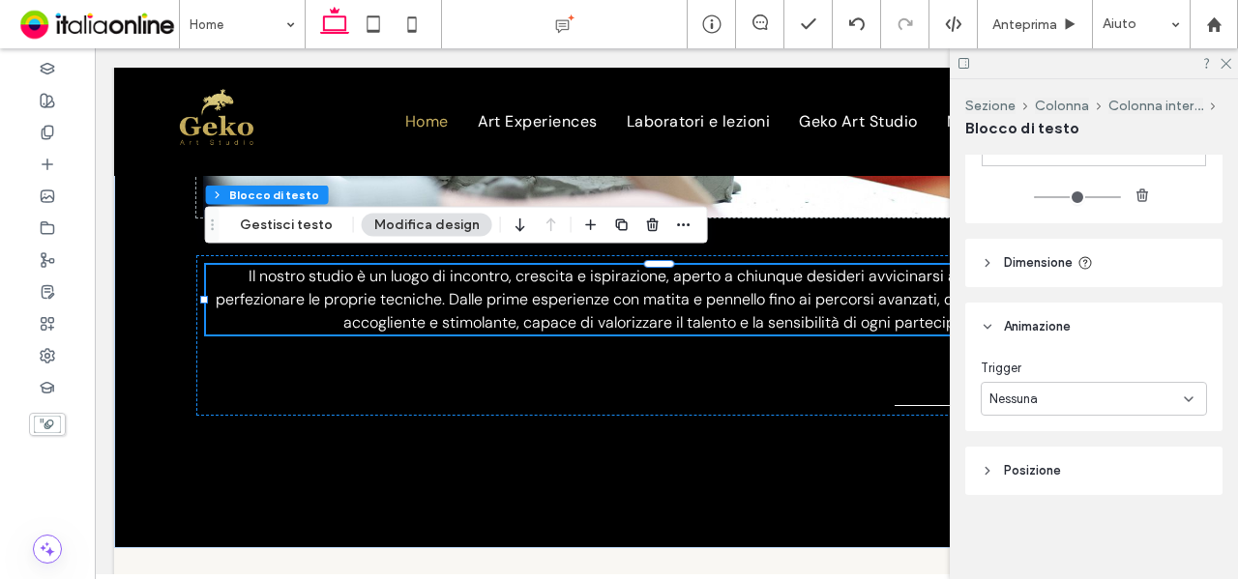
click at [1093, 417] on div "Trigger Nessuna" at bounding box center [1093, 391] width 257 height 80
click at [1093, 407] on div "Nessuna" at bounding box center [1086, 399] width 194 height 19
click at [1087, 469] on div "Ingresso" at bounding box center [1090, 467] width 216 height 34
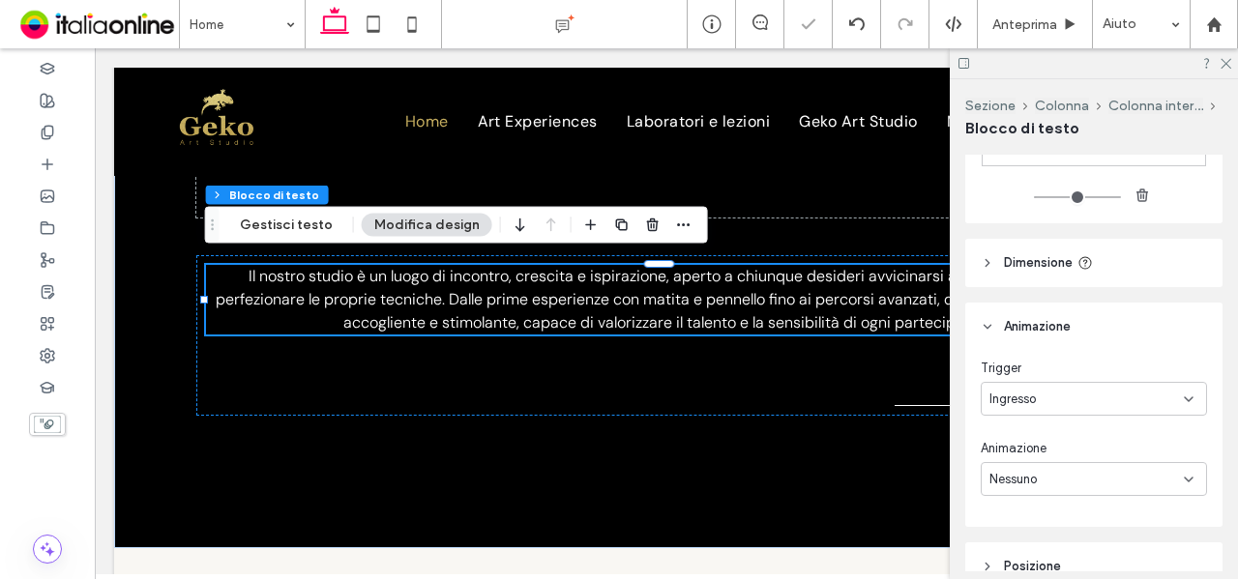
scroll to position [795, 0]
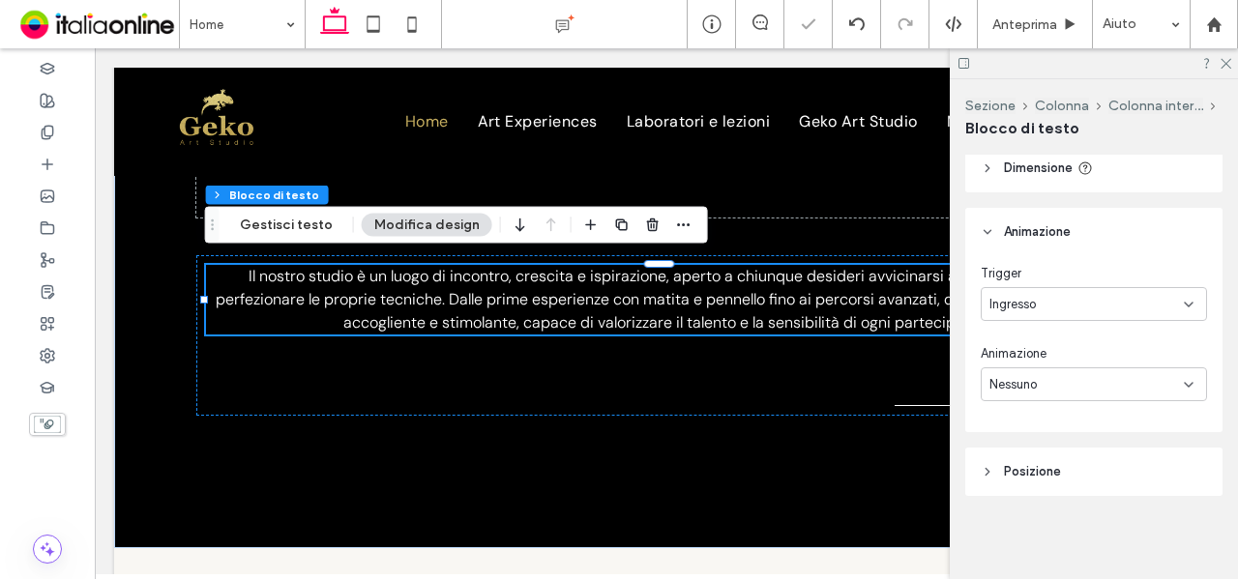
click at [1062, 388] on div "Nessuno" at bounding box center [1086, 384] width 194 height 19
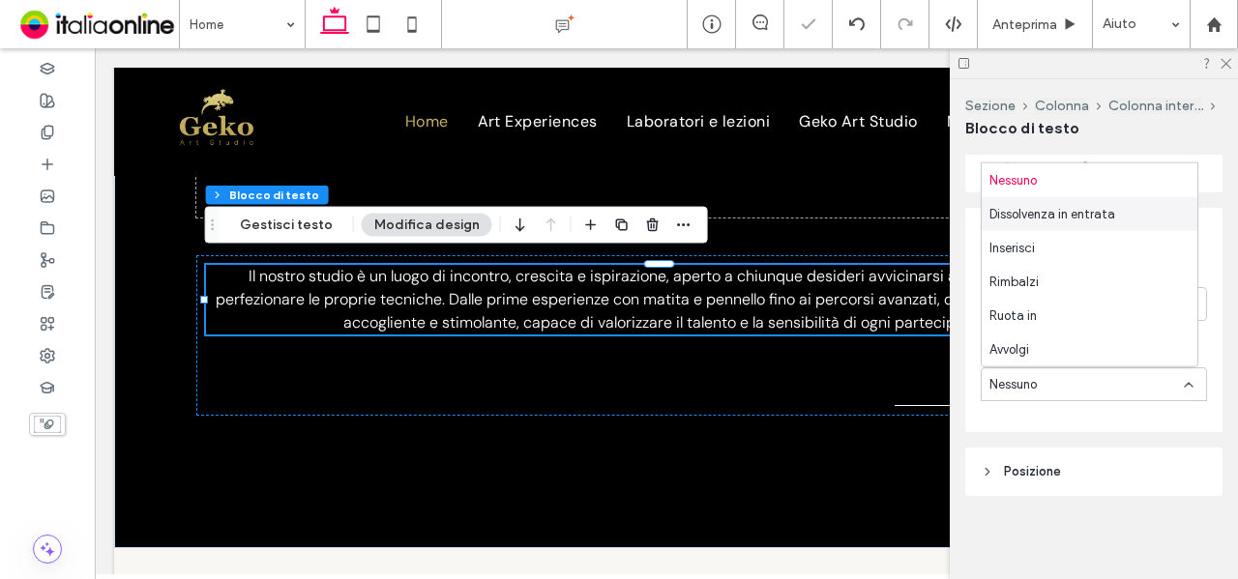
click at [1075, 218] on span "Dissolvenza in entrata" at bounding box center [1052, 213] width 126 height 19
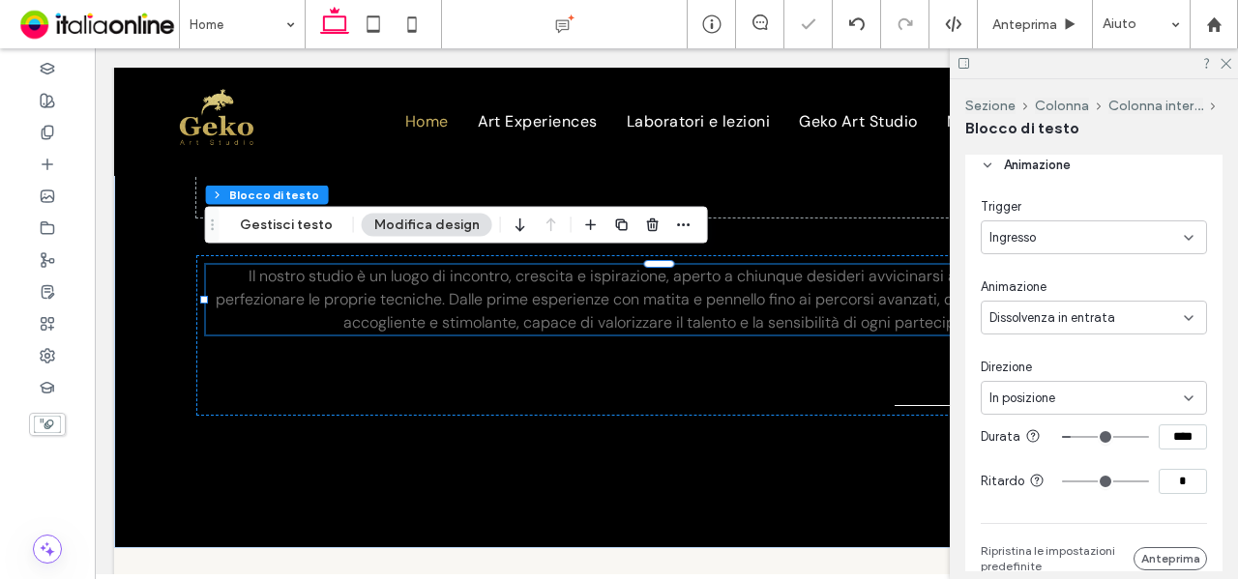
scroll to position [892, 0]
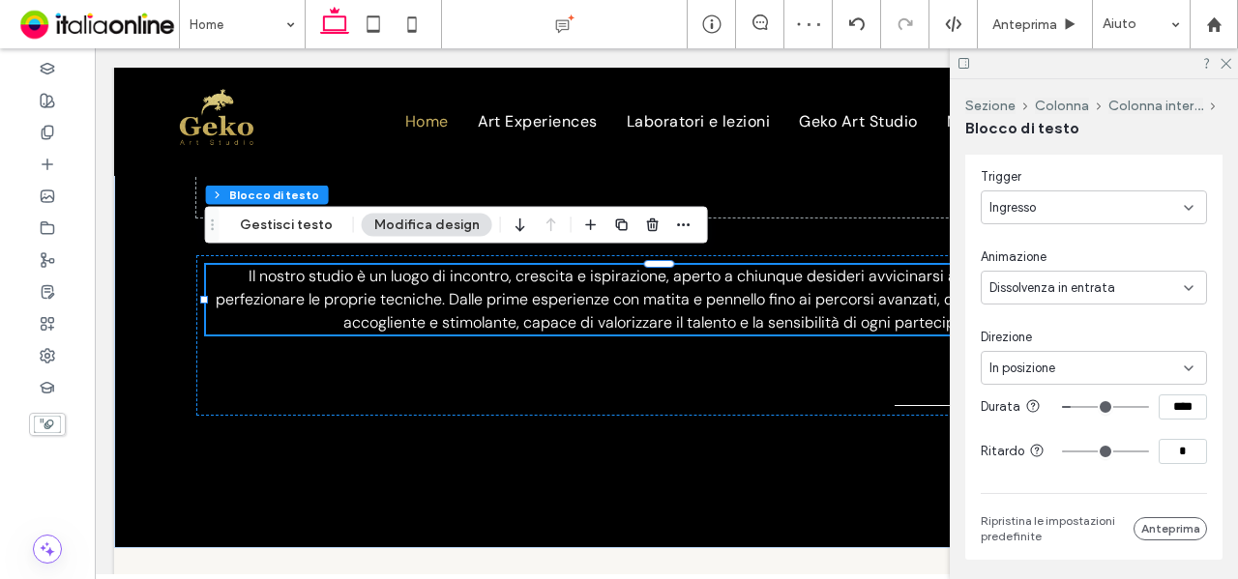
click at [1050, 370] on span "In posizione" at bounding box center [1022, 368] width 66 height 19
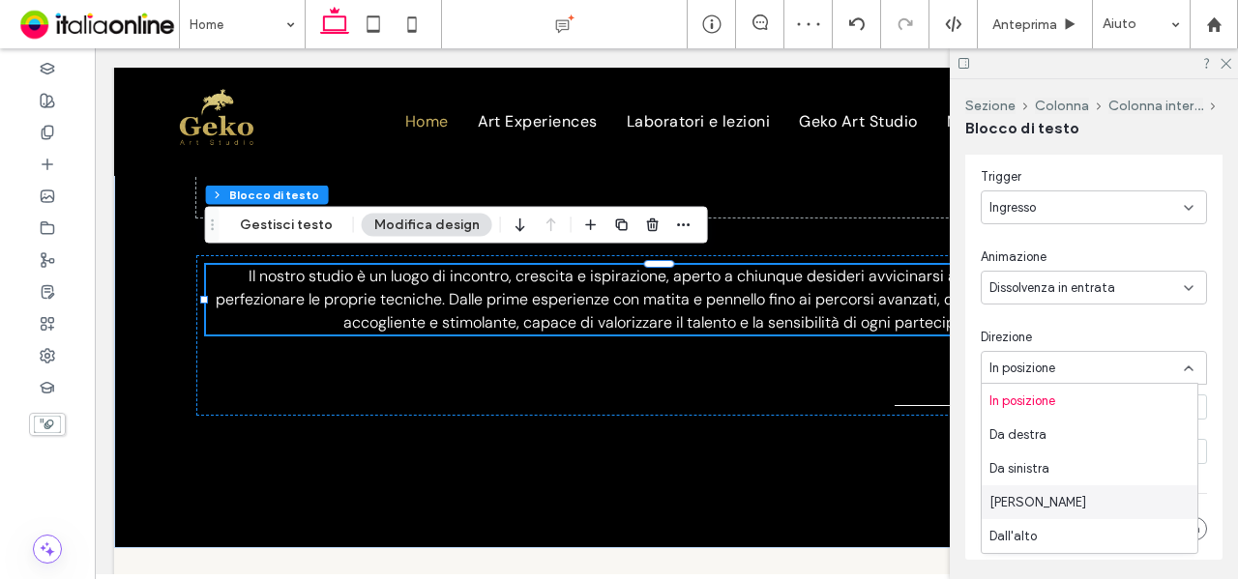
click at [1058, 497] on div "Dal basso" at bounding box center [1090, 503] width 216 height 34
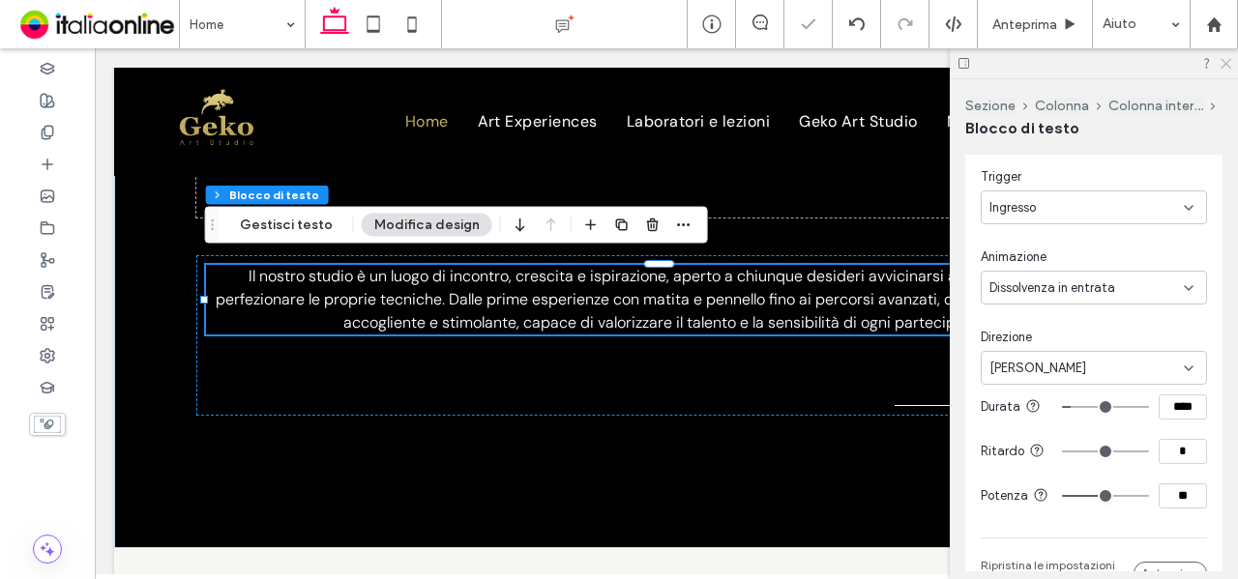
click at [1226, 65] on icon at bounding box center [1225, 62] width 13 height 13
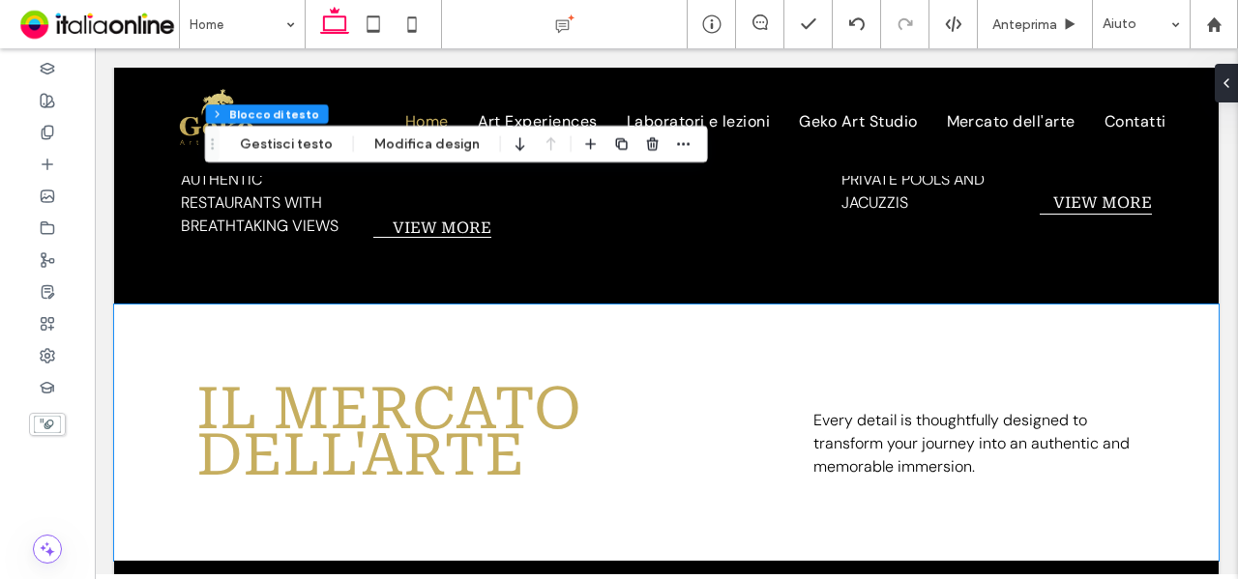
scroll to position [3757, 0]
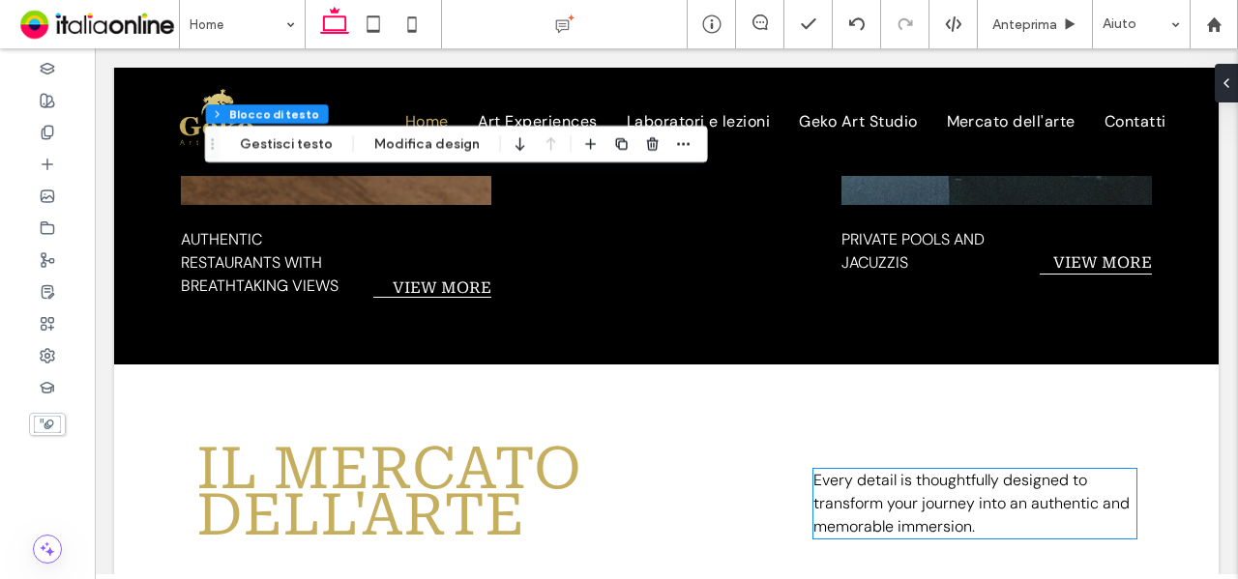
click at [961, 470] on span "Every detail is thoughtfully designed to transform your journey into an authent…" at bounding box center [971, 503] width 316 height 67
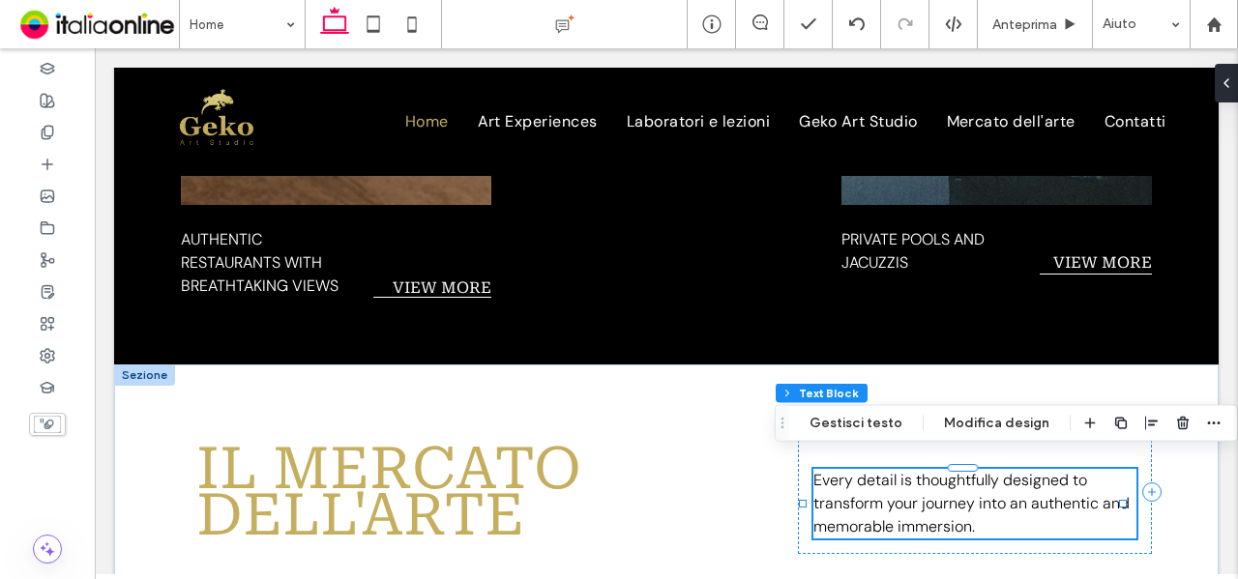
click at [987, 490] on span "Every detail is thoughtfully designed to transform your journey into an authent…" at bounding box center [971, 503] width 316 height 67
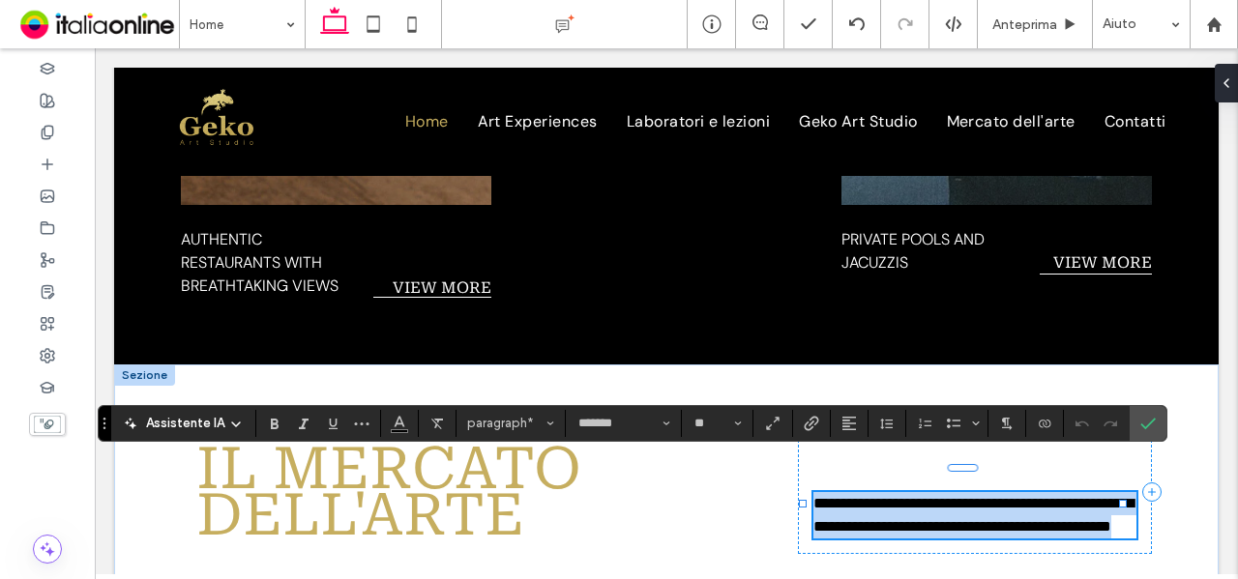
click at [987, 496] on span "**********" at bounding box center [973, 515] width 320 height 38
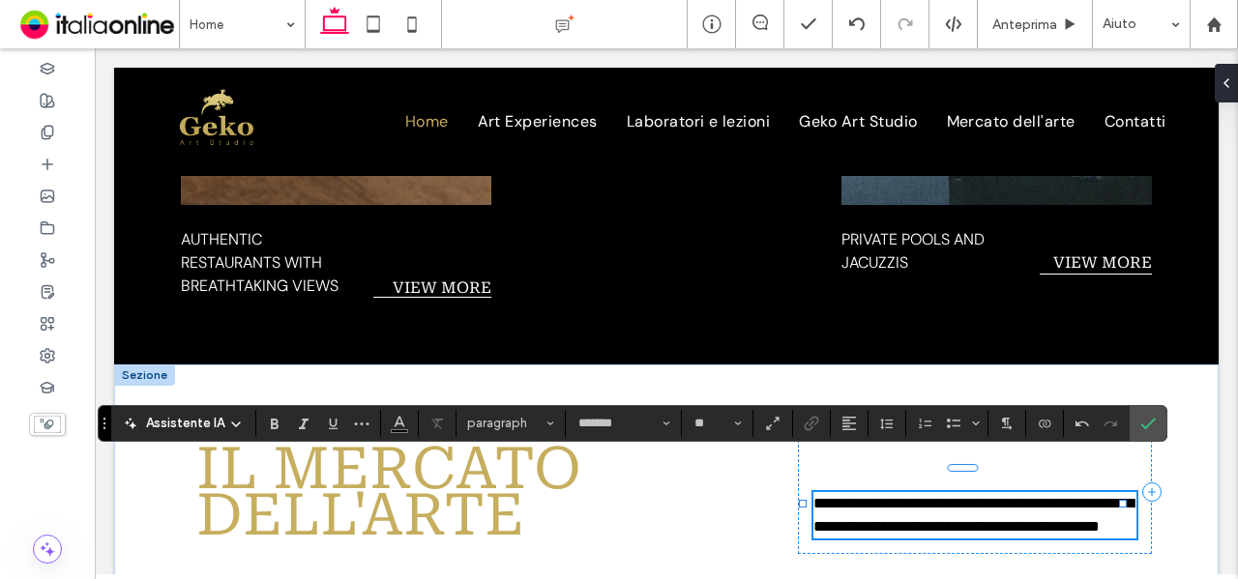
type input "**"
drag, startPoint x: 811, startPoint y: 469, endPoint x: 791, endPoint y: 468, distance: 19.4
click at [798, 468] on div "**********" at bounding box center [975, 492] width 354 height 124
click at [869, 496] on span "**********" at bounding box center [973, 515] width 320 height 38
drag, startPoint x: 920, startPoint y: 470, endPoint x: 932, endPoint y: 471, distance: 12.6
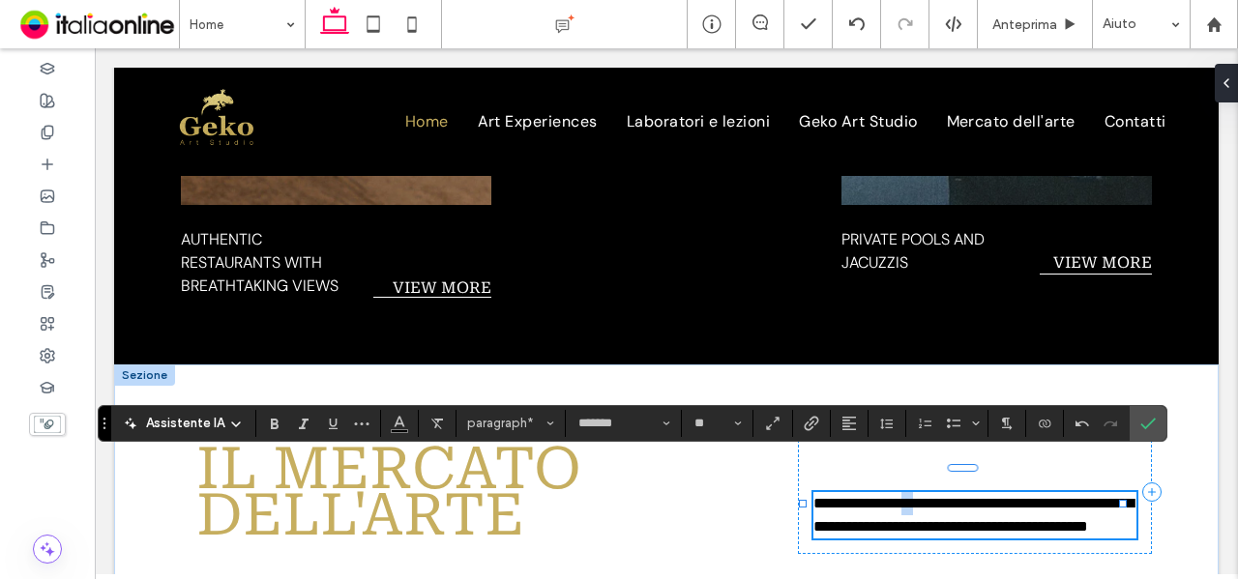
click at [932, 496] on span "**********" at bounding box center [973, 515] width 320 height 38
click at [976, 519] on p "**********" at bounding box center [974, 515] width 323 height 46
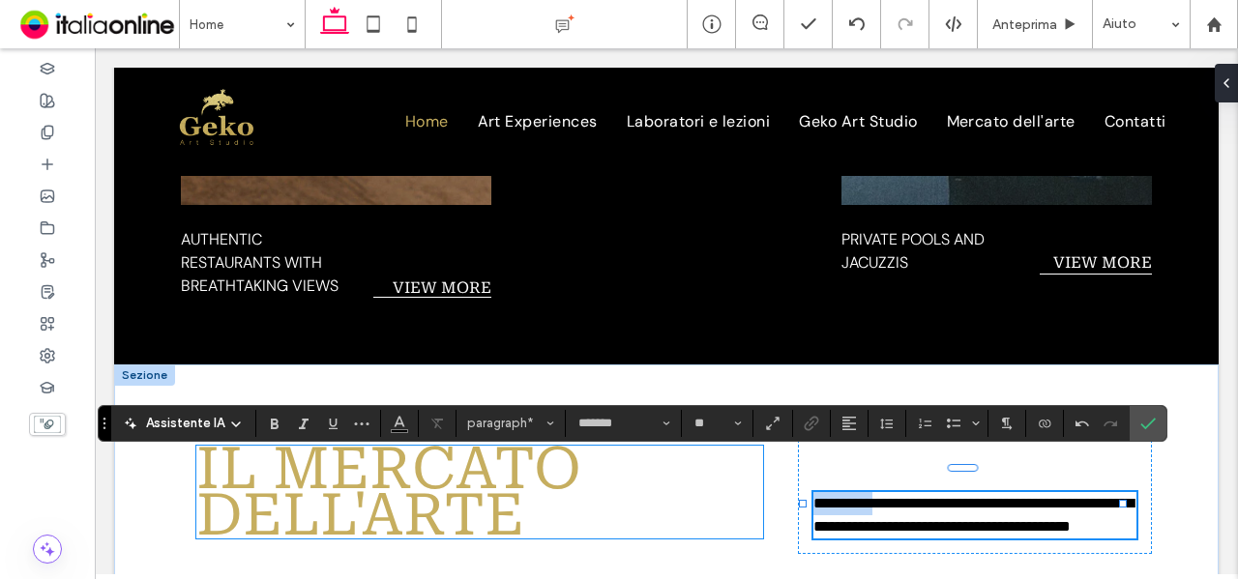
drag, startPoint x: 882, startPoint y: 467, endPoint x: 888, endPoint y: 503, distance: 36.3
click at [748, 476] on div "**********" at bounding box center [666, 493] width 1105 height 256
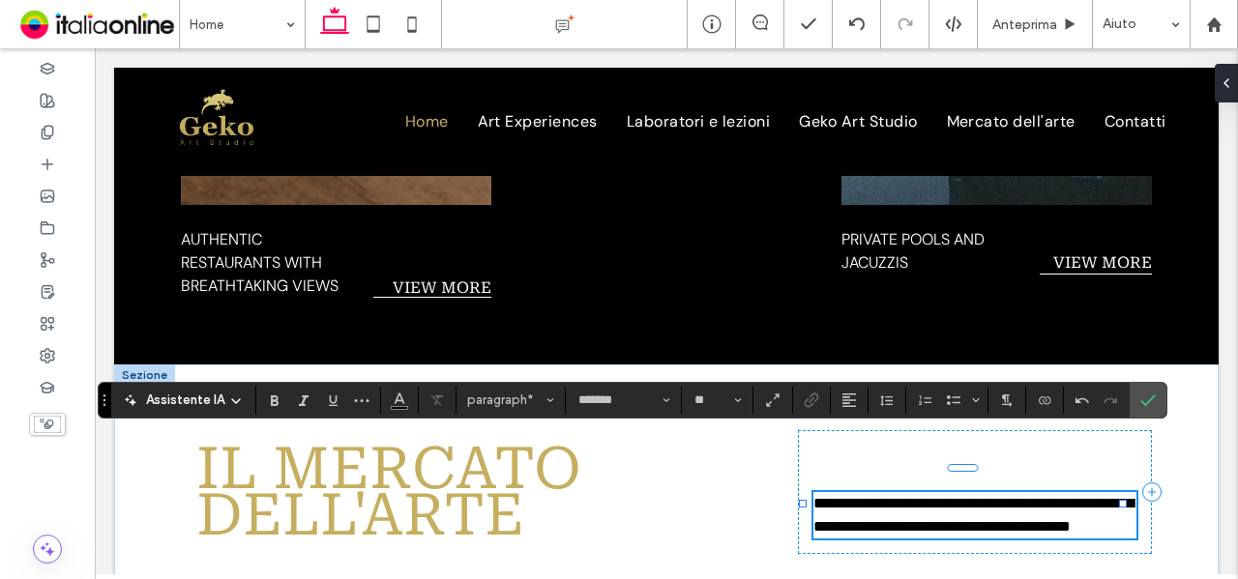
scroll to position [3780, 0]
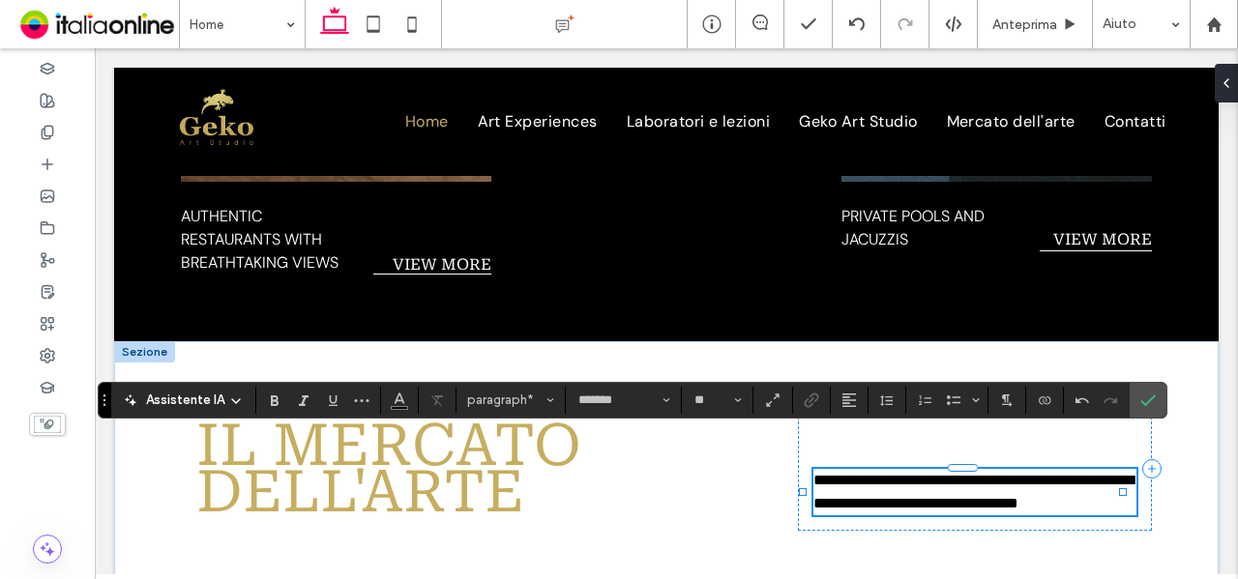
drag, startPoint x: 996, startPoint y: 472, endPoint x: 1101, endPoint y: 451, distance: 106.6
click at [996, 473] on span "**********" at bounding box center [973, 492] width 320 height 38
click at [1145, 401] on icon "Conferma" at bounding box center [1147, 400] width 15 height 15
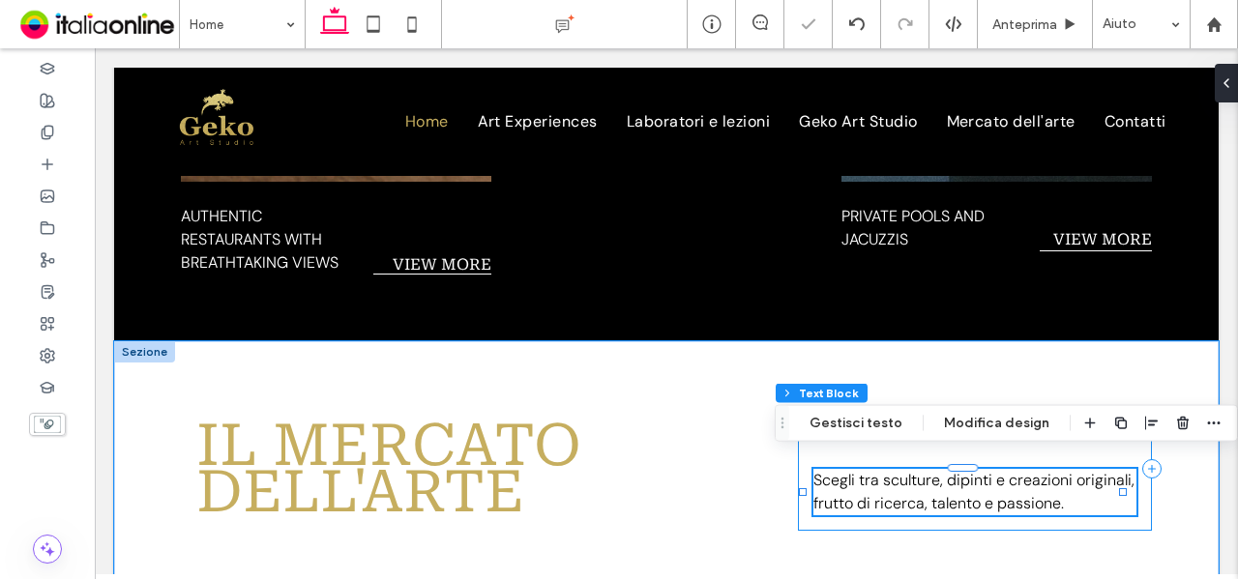
click at [1047, 407] on div "Scegli tra sculture, dipinti e creazioni originali, frutto di ricerca, talento …" at bounding box center [975, 469] width 354 height 124
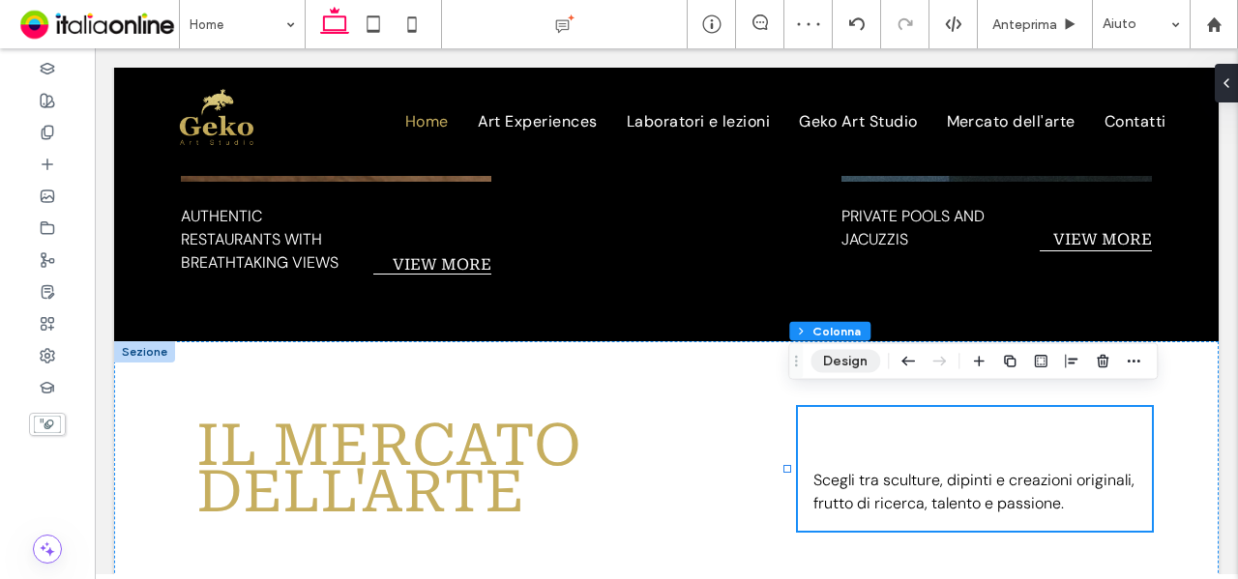
click at [855, 367] on button "Design" at bounding box center [846, 361] width 70 height 23
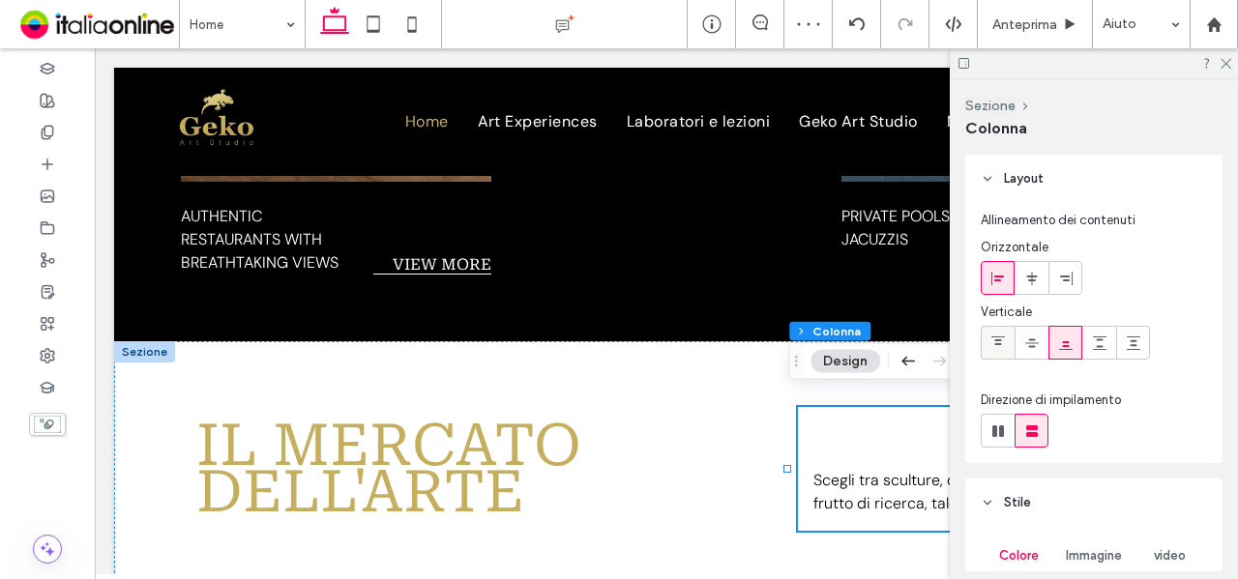
click at [1010, 339] on div at bounding box center [998, 343] width 32 height 32
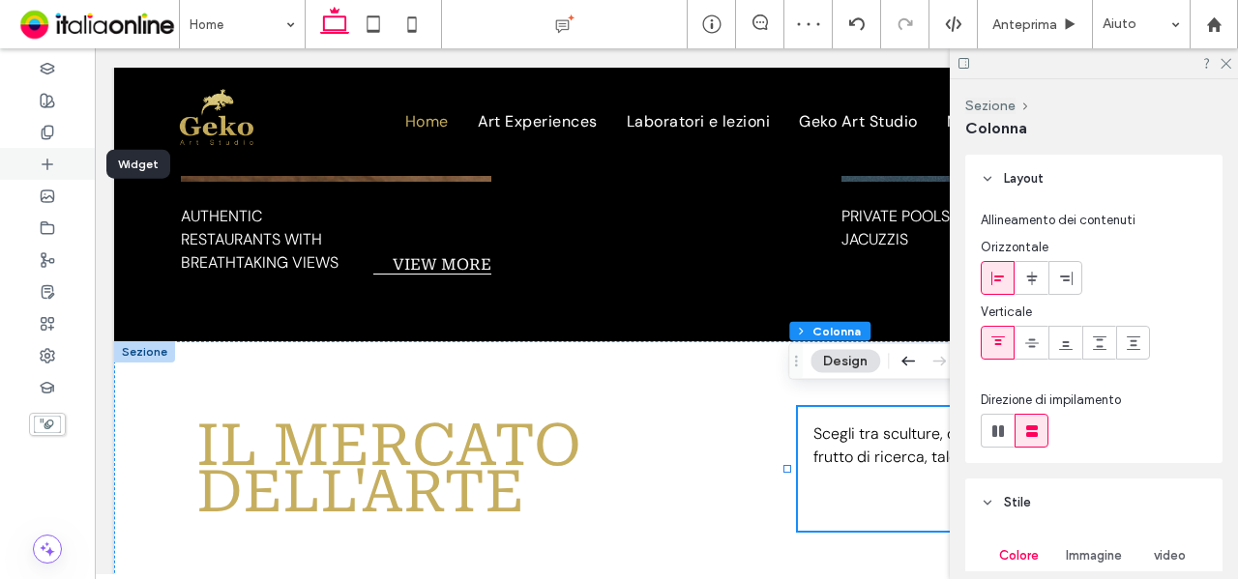
click at [48, 162] on icon at bounding box center [47, 164] width 15 height 15
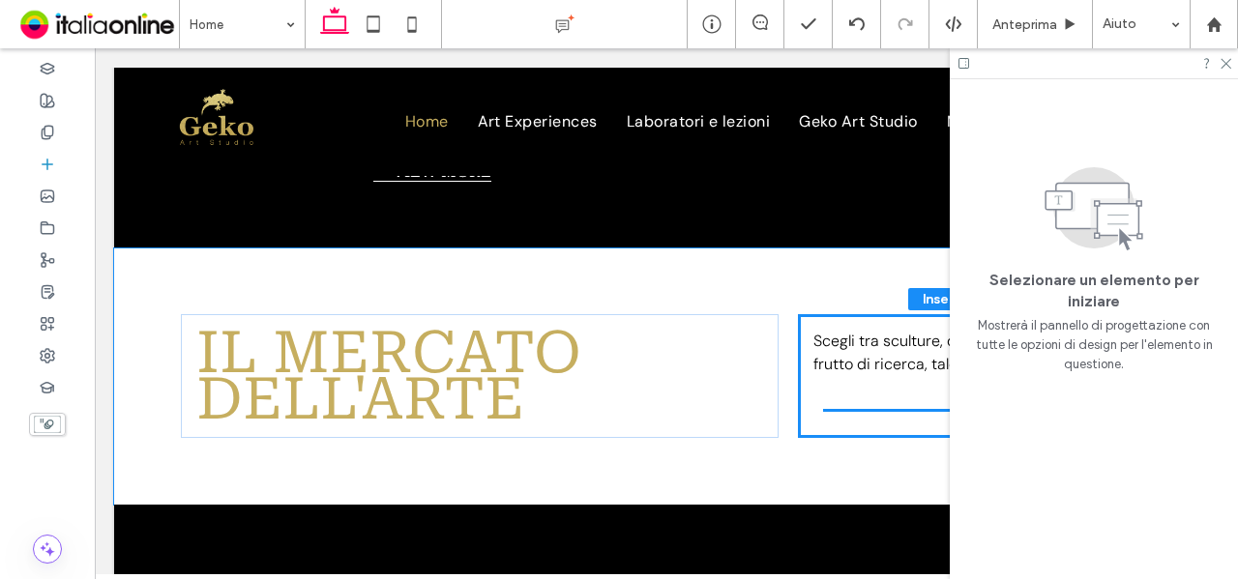
scroll to position [3894, 0]
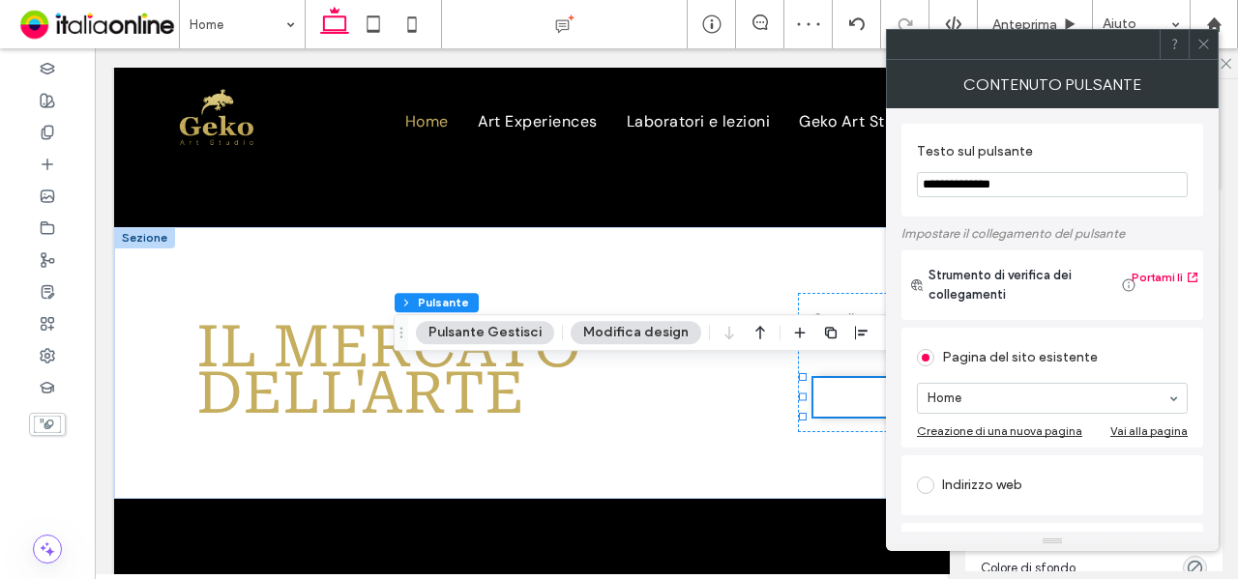
click at [1195, 44] on div at bounding box center [1203, 44] width 29 height 29
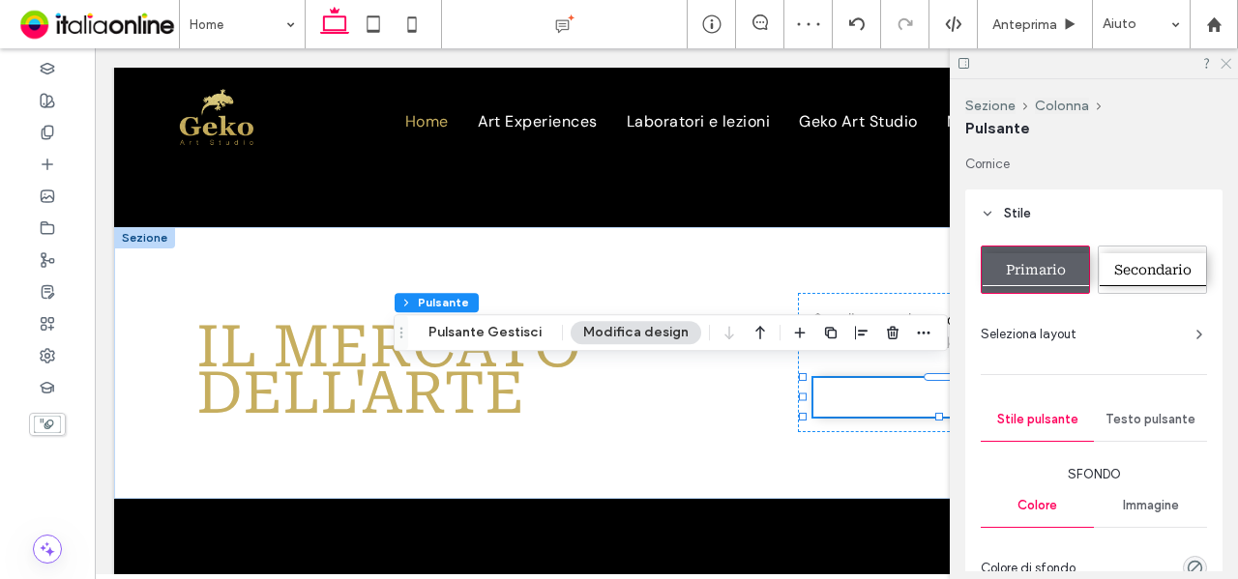
click at [1230, 63] on icon at bounding box center [1225, 62] width 13 height 13
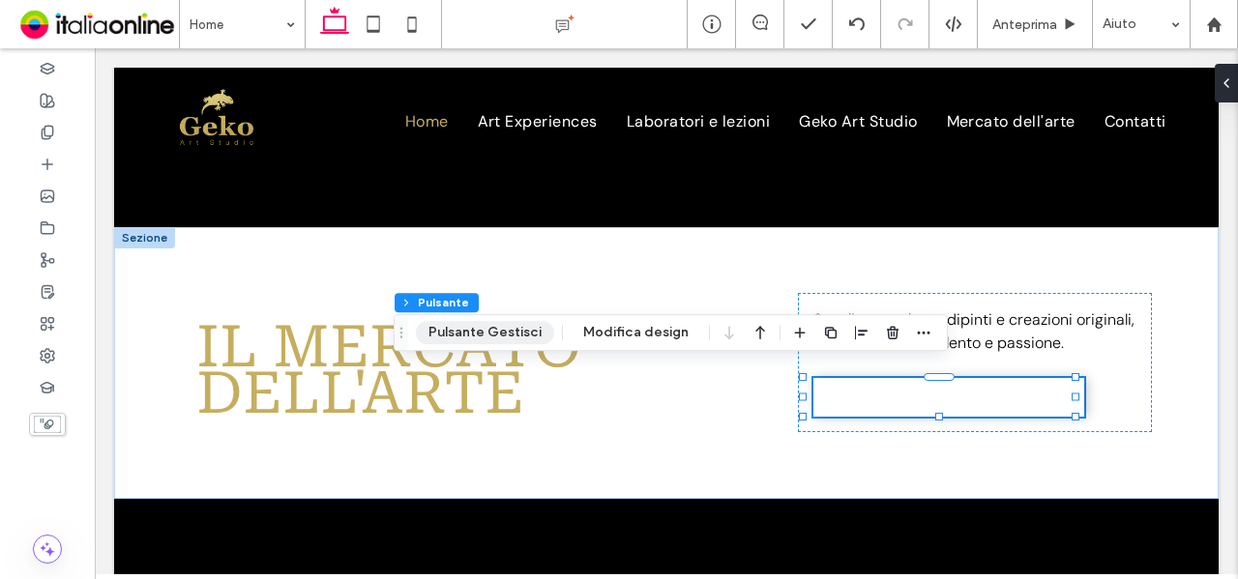
click at [499, 341] on button "Pulsante Gestisci" at bounding box center [485, 332] width 138 height 23
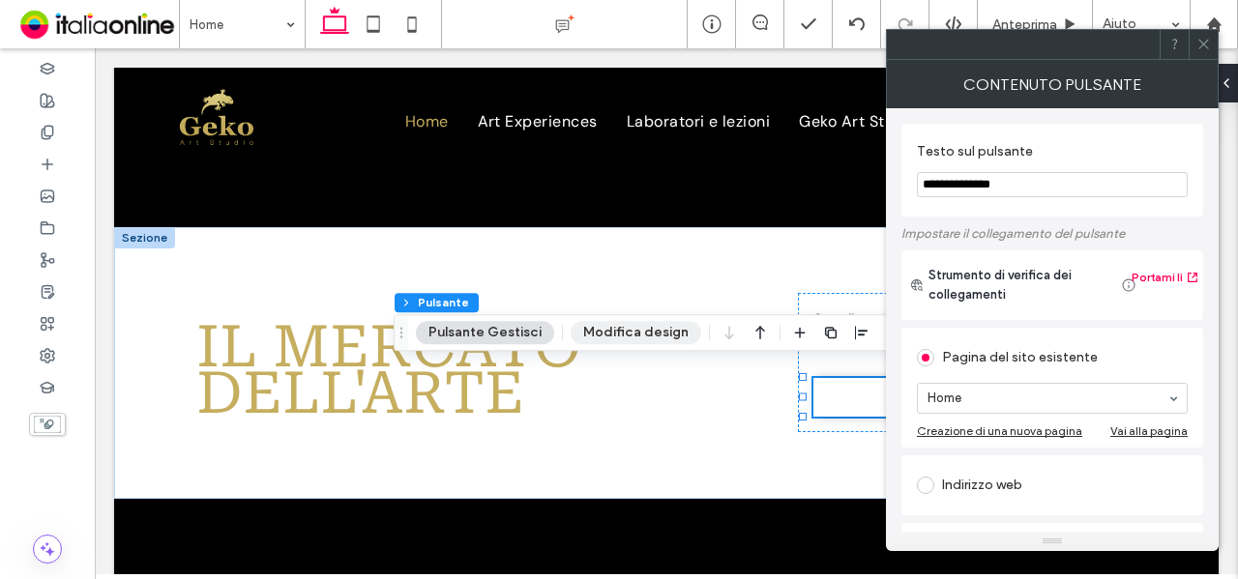
click at [626, 325] on button "Modifica design" at bounding box center [636, 332] width 131 height 23
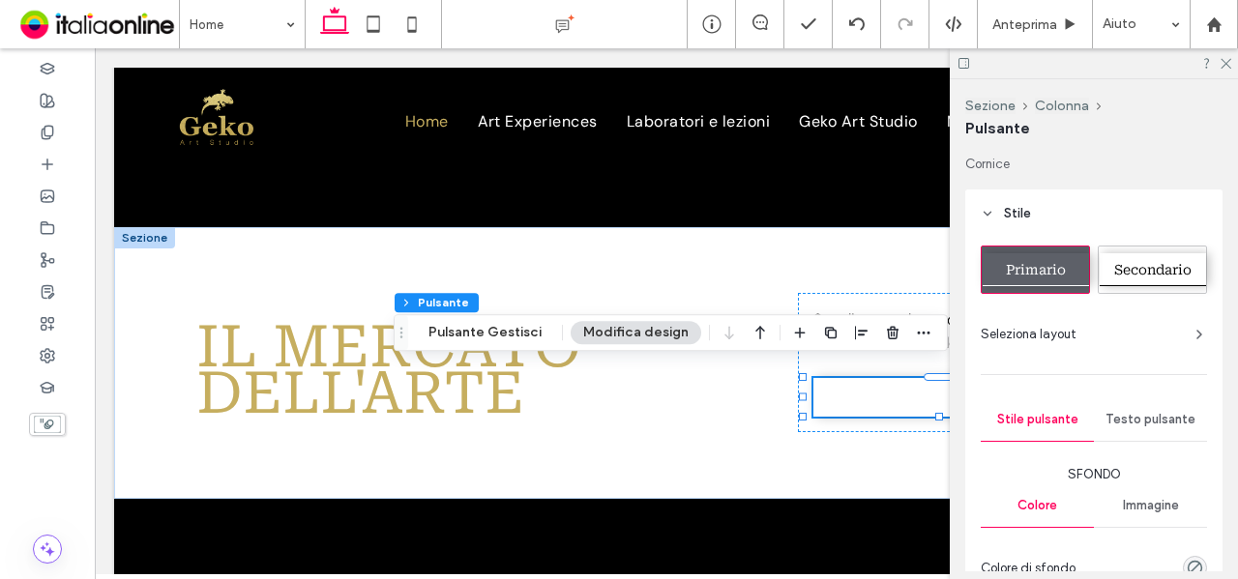
click at [1156, 266] on span "Secondario" at bounding box center [1152, 269] width 77 height 15
type input "*"
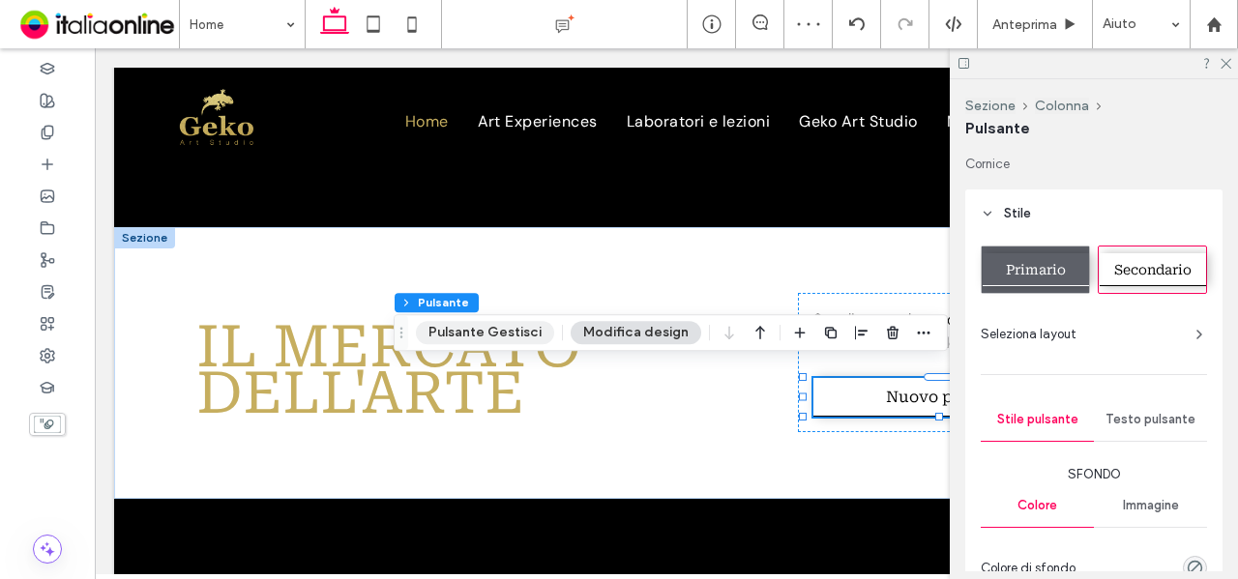
click at [466, 338] on button "Pulsante Gestisci" at bounding box center [485, 332] width 138 height 23
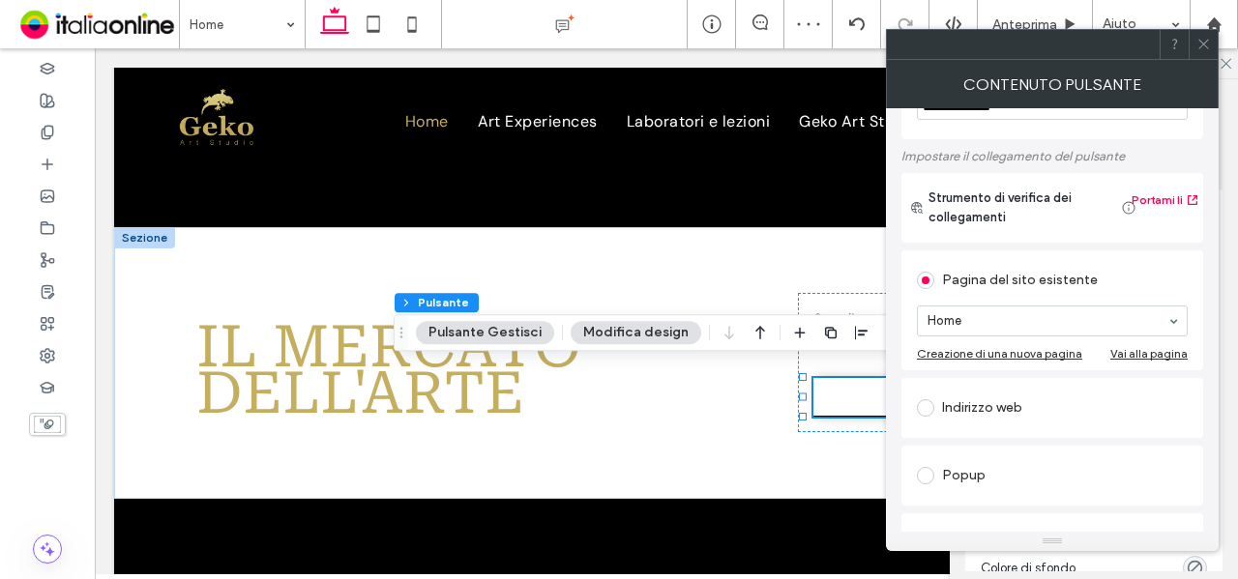
scroll to position [193, 0]
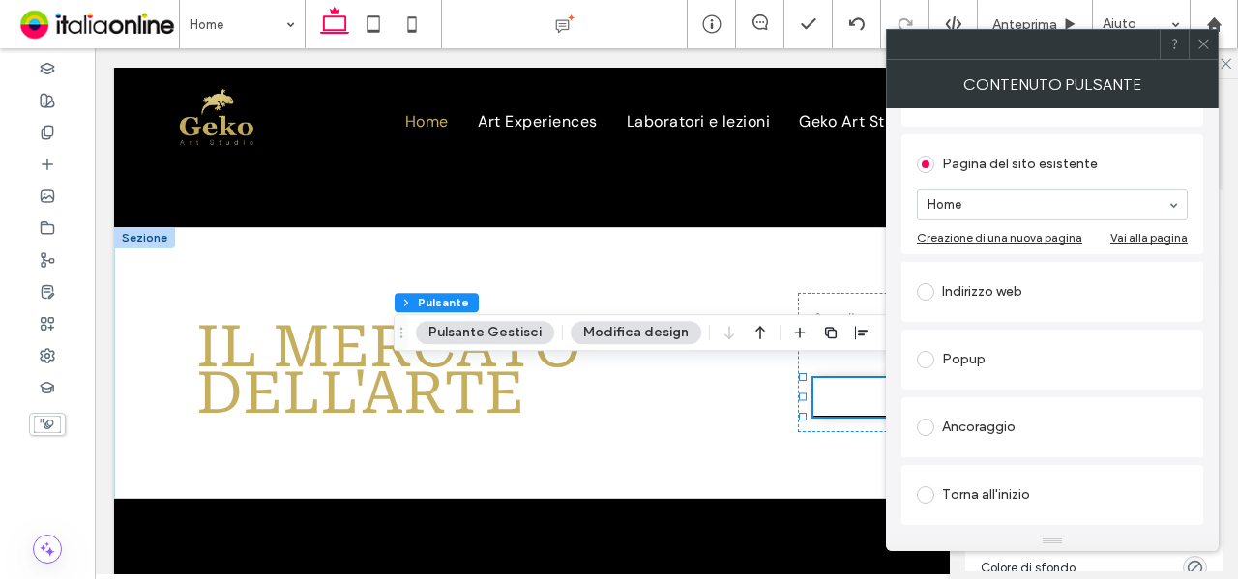
click at [1198, 38] on icon at bounding box center [1203, 44] width 15 height 15
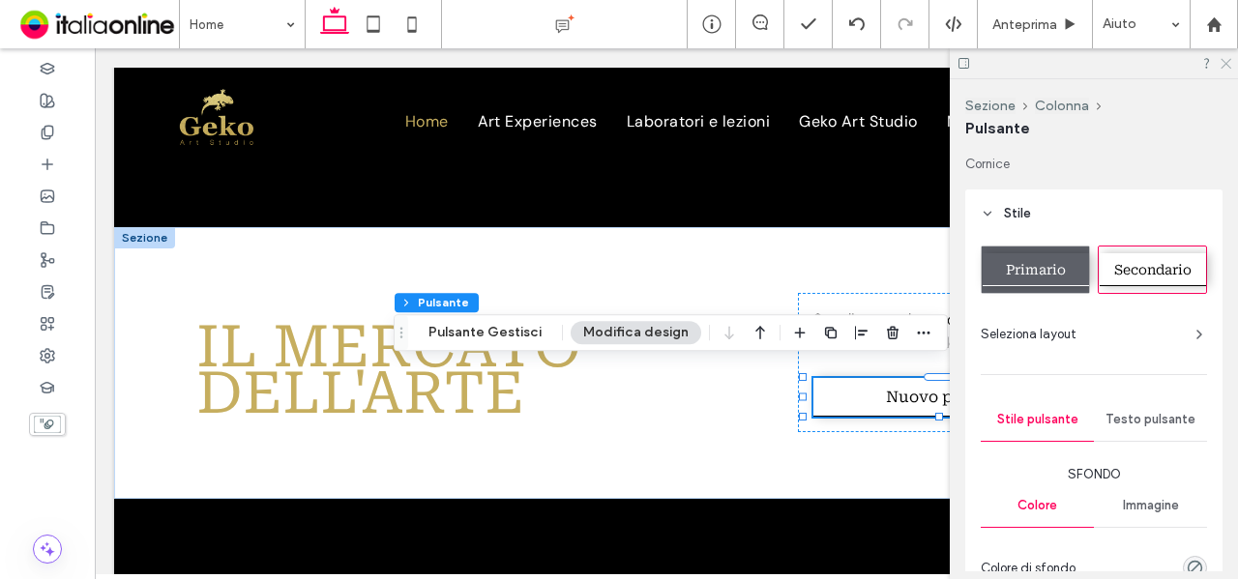
click at [1226, 64] on use at bounding box center [1226, 64] width 11 height 11
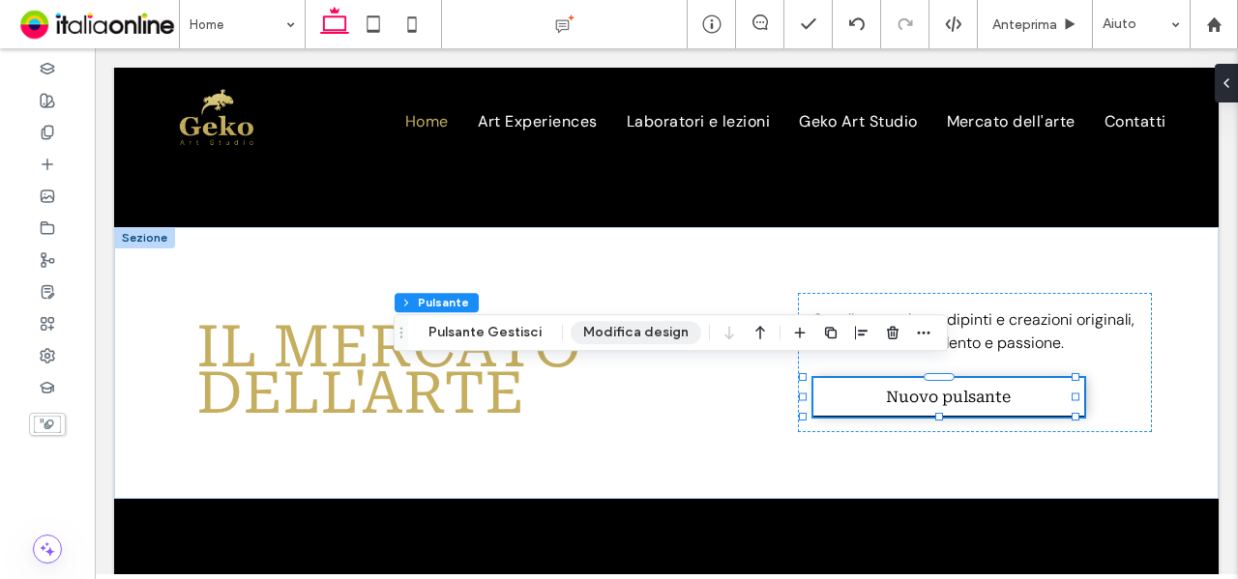
click at [635, 340] on button "Modifica design" at bounding box center [636, 332] width 131 height 23
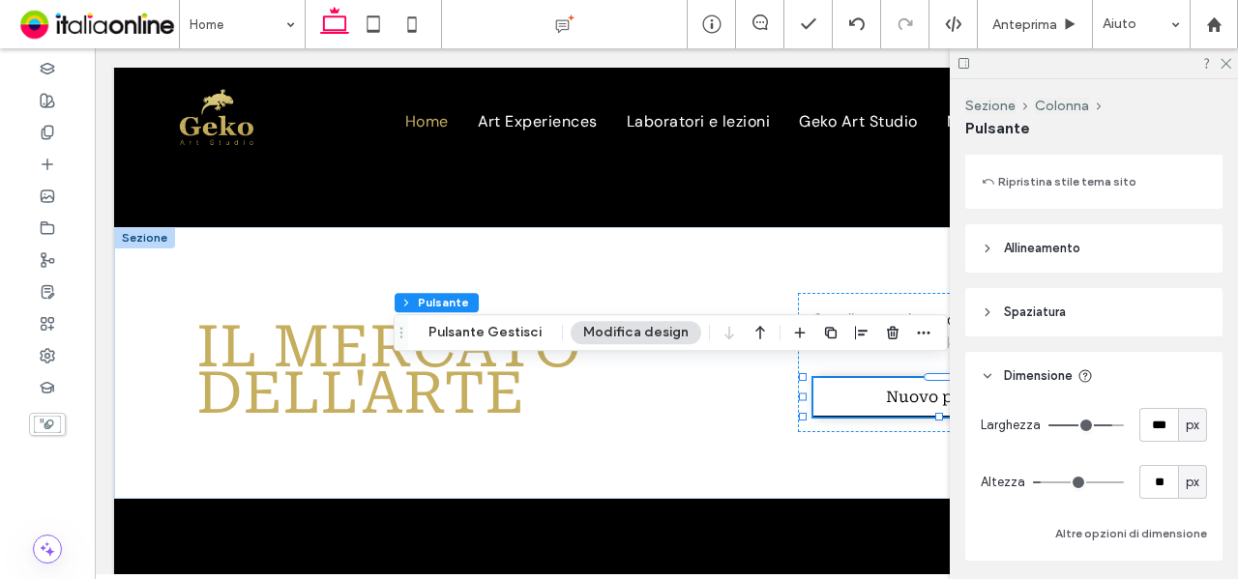
scroll to position [677, 0]
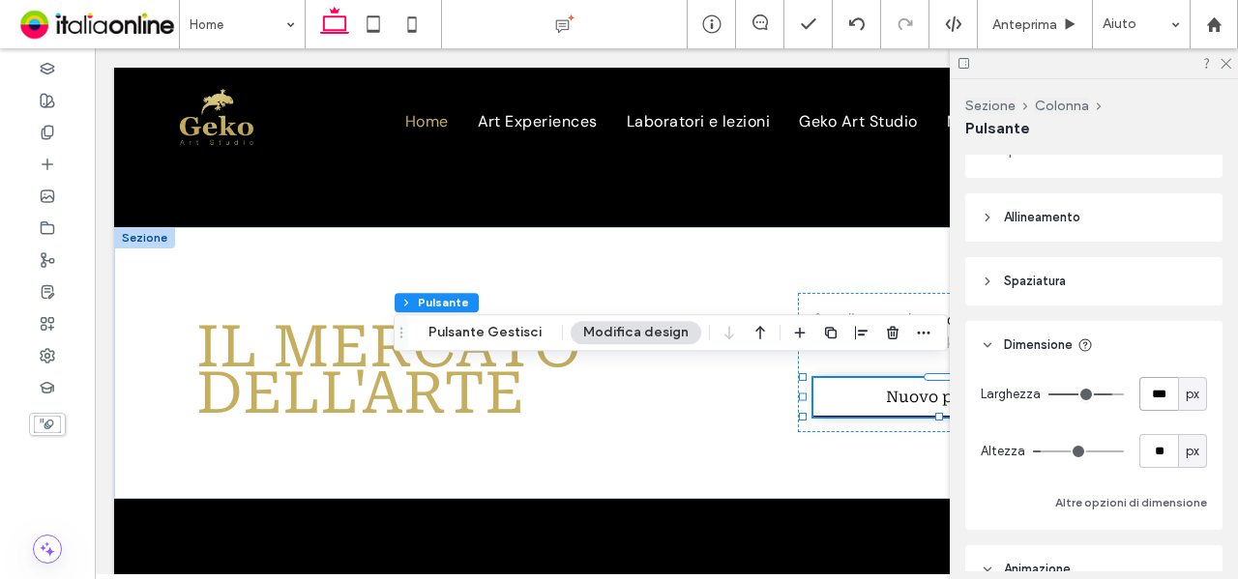
click at [1149, 390] on input "***" at bounding box center [1158, 394] width 39 height 34
type input "***"
type input "**"
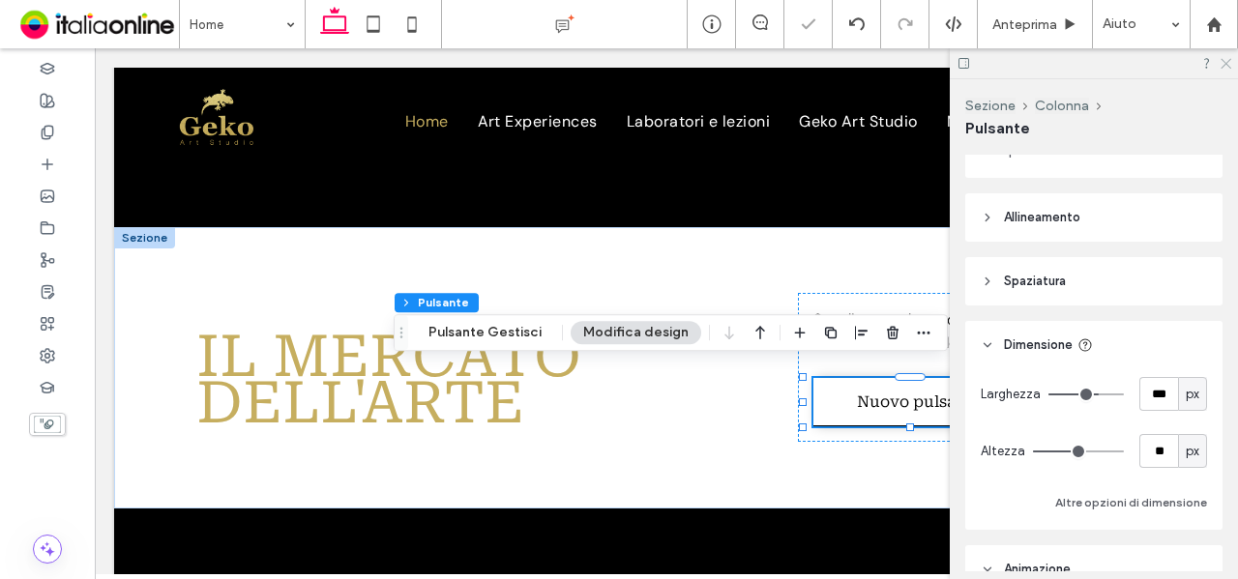
click at [1225, 63] on icon at bounding box center [1225, 62] width 13 height 13
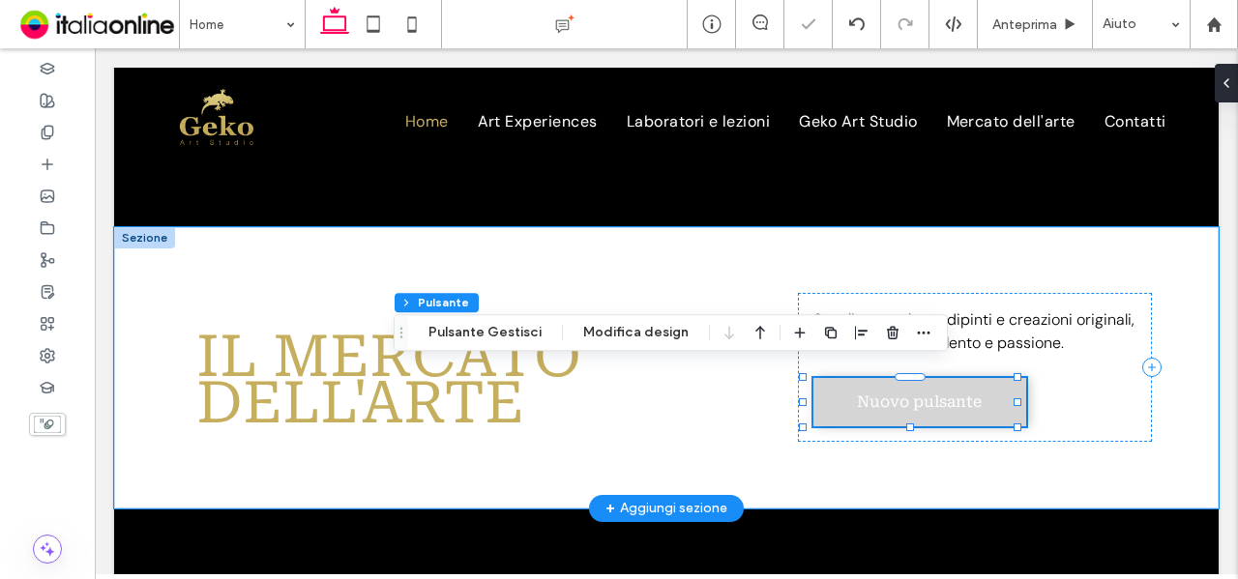
click at [875, 393] on span "Nuovo pulsante" at bounding box center [919, 402] width 125 height 18
type input "*"
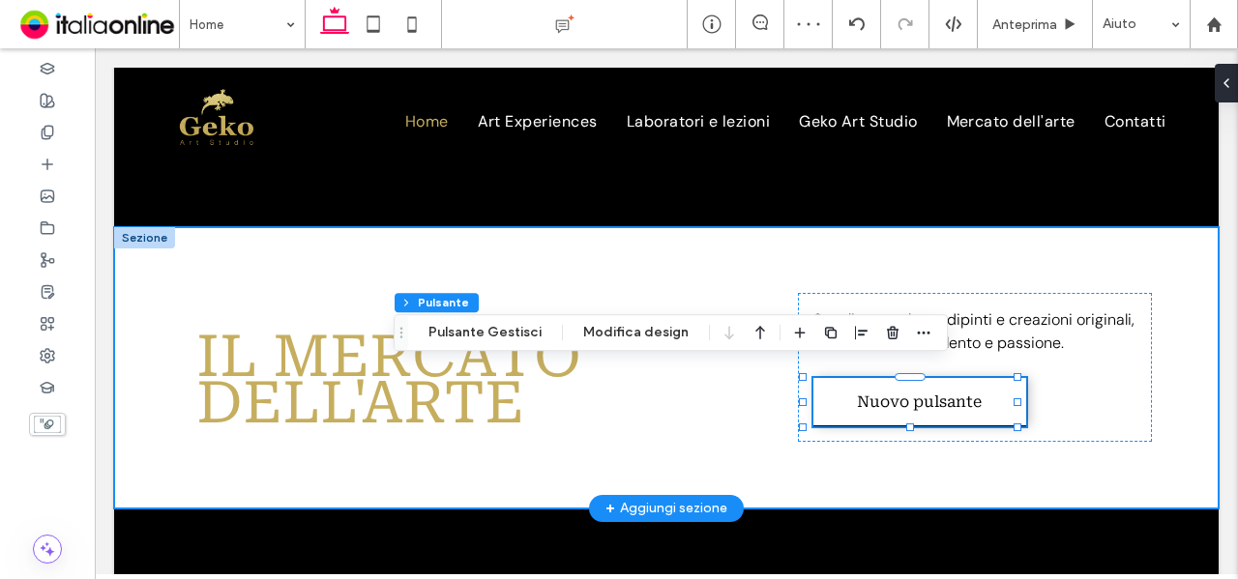
click at [769, 481] on div "il mercato dell'arte Scegli tra sculture, dipinti e creazioni originali, frutto…" at bounding box center [666, 367] width 1105 height 281
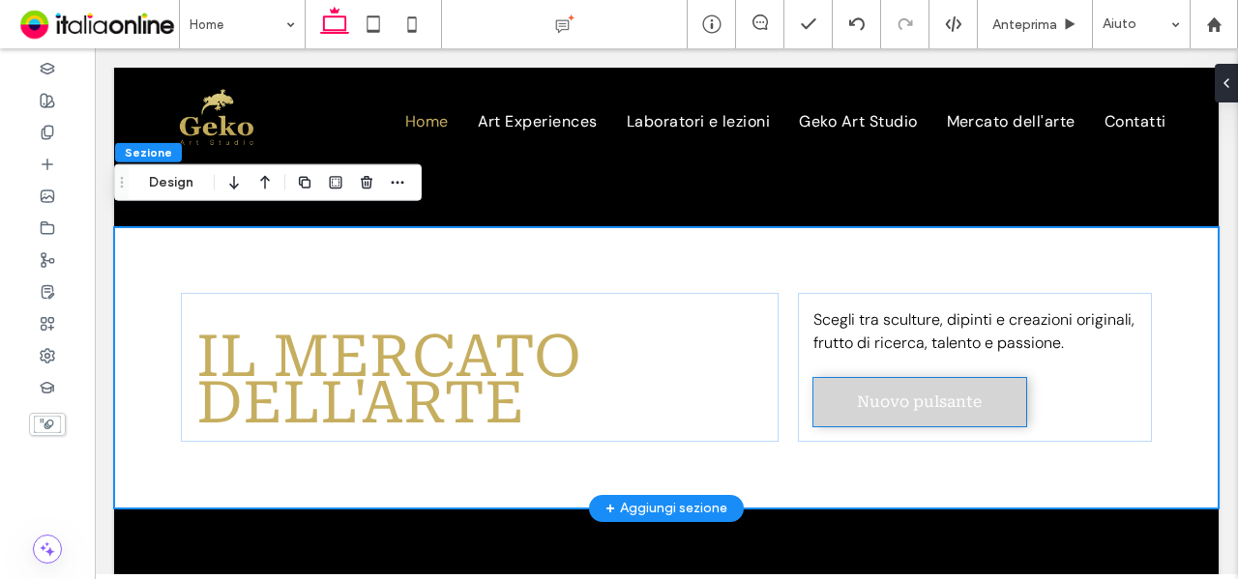
click at [906, 399] on link "Nuovo pulsante" at bounding box center [919, 402] width 213 height 48
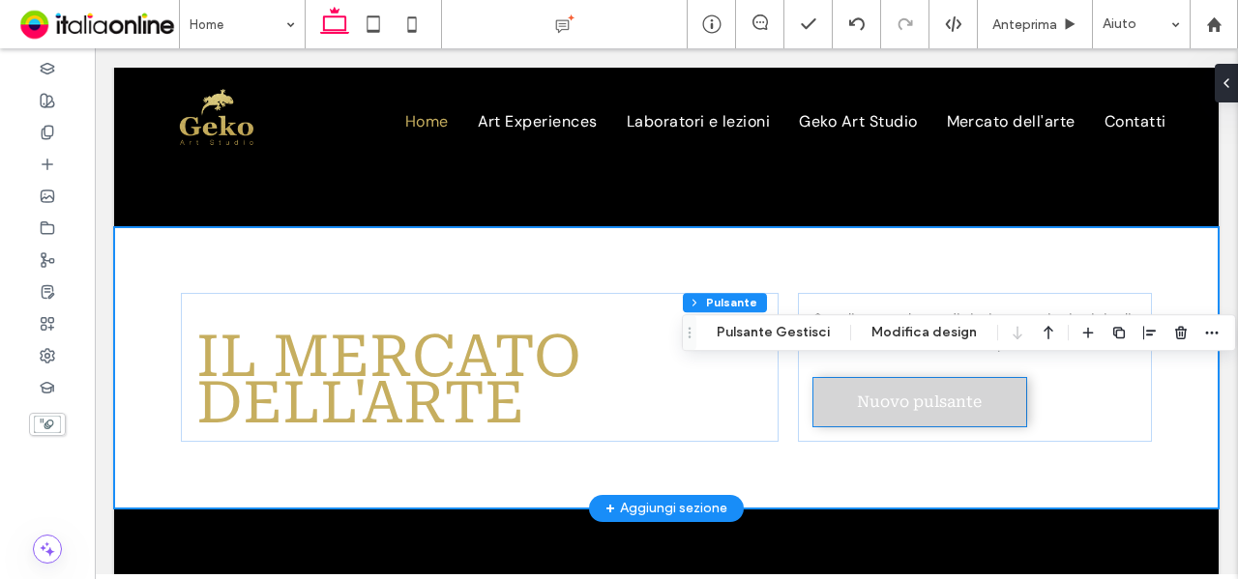
type input "**"
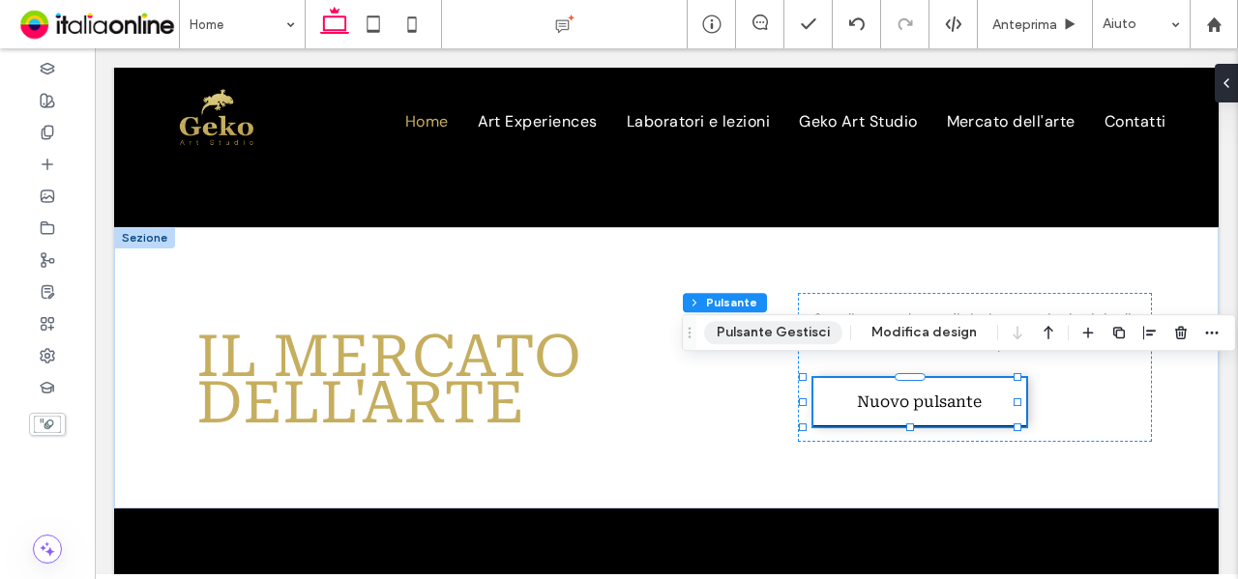
click at [760, 334] on button "Pulsante Gestisci" at bounding box center [773, 332] width 138 height 23
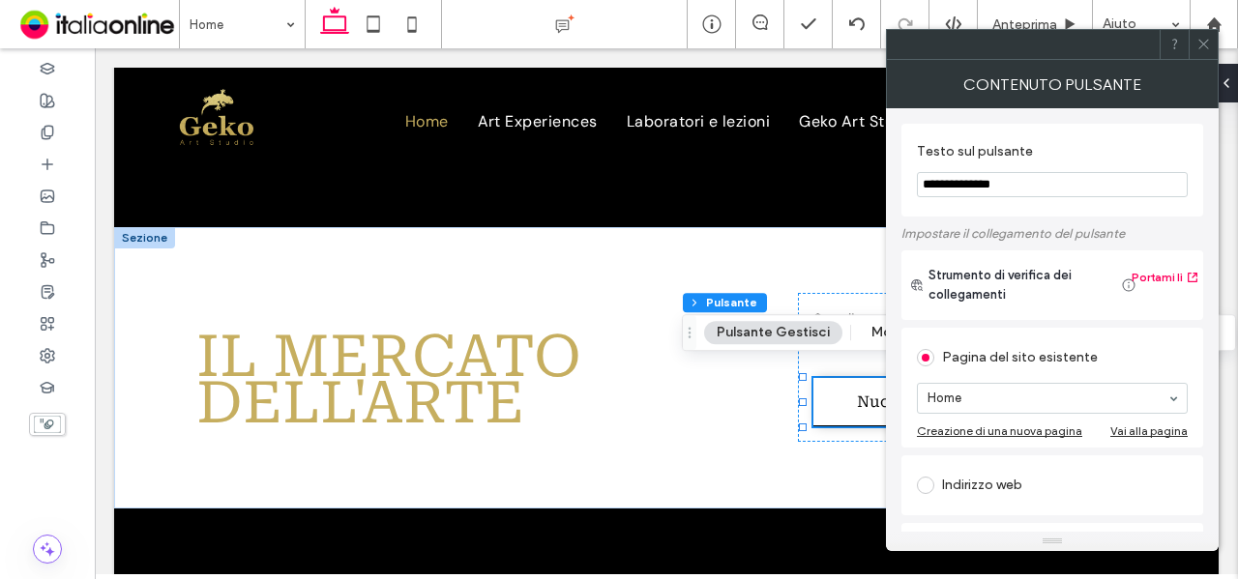
click at [1076, 175] on input "**********" at bounding box center [1052, 184] width 271 height 25
type input "******"
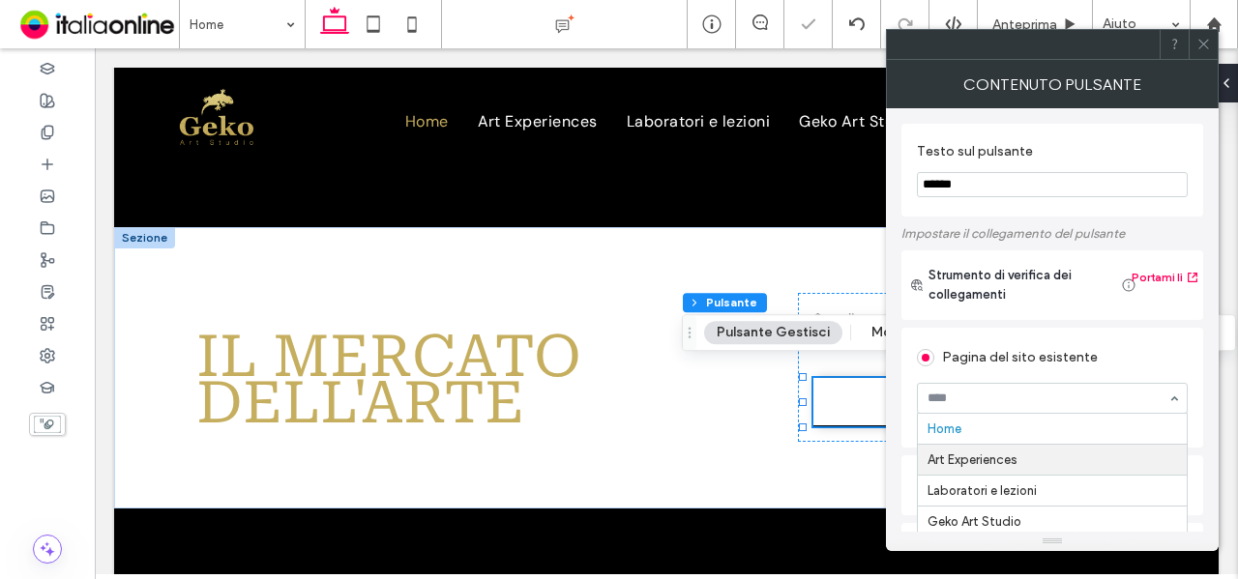
scroll to position [193, 0]
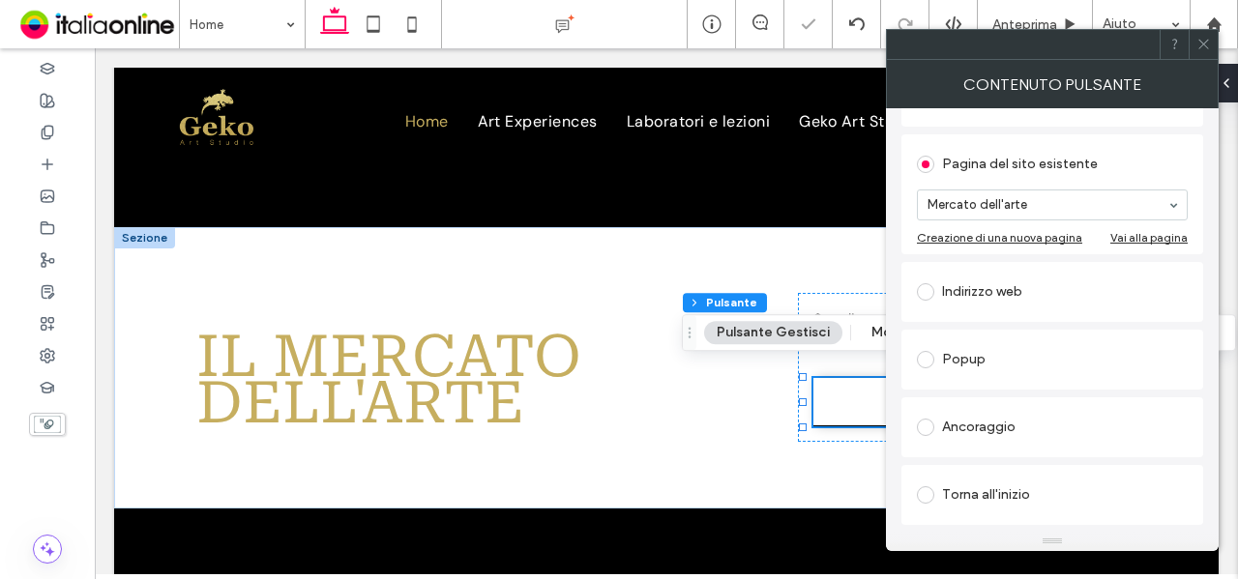
click at [1194, 45] on div at bounding box center [1203, 44] width 29 height 29
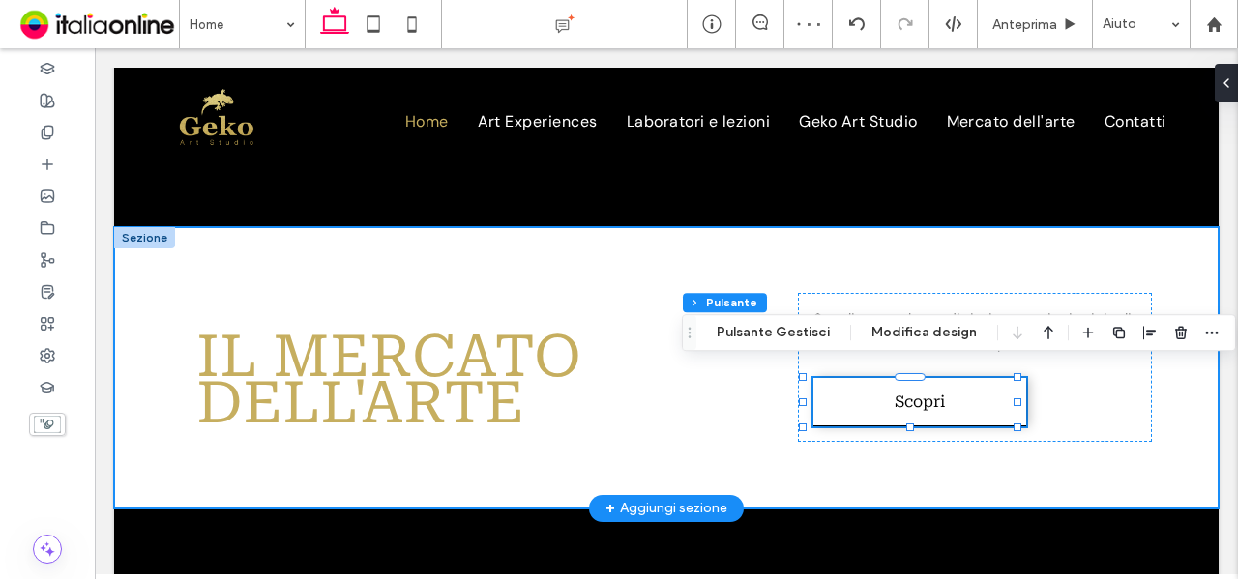
click at [1141, 446] on div "il mercato dell'arte Scegli tra sculture, dipinti e creazioni originali, frutto…" at bounding box center [666, 367] width 1105 height 281
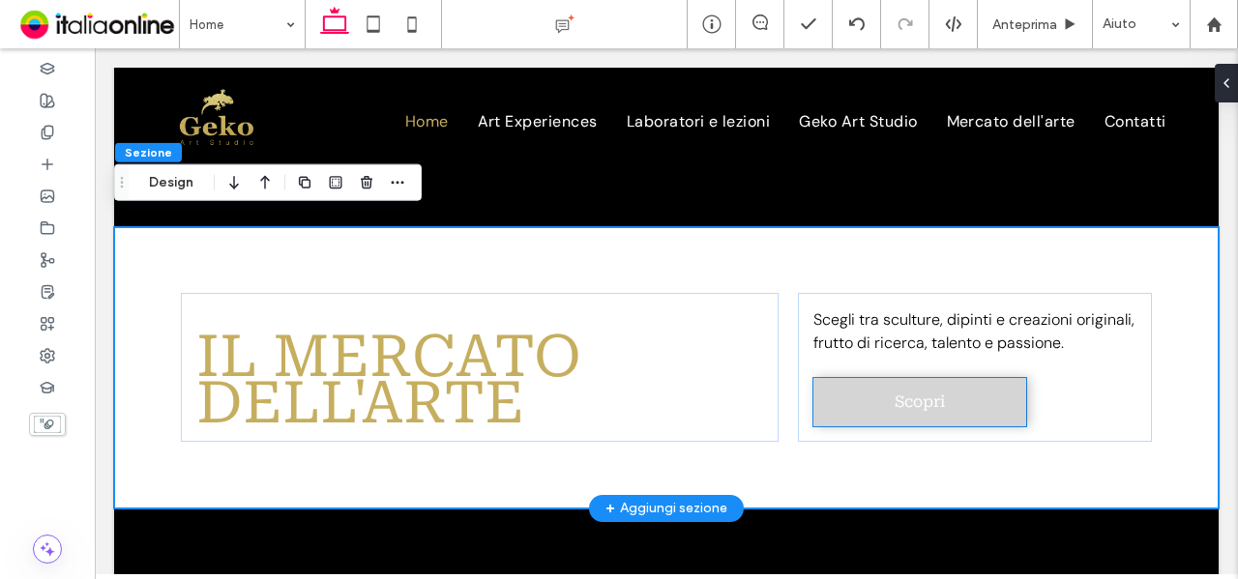
click at [928, 407] on link "Scopri" at bounding box center [919, 402] width 213 height 48
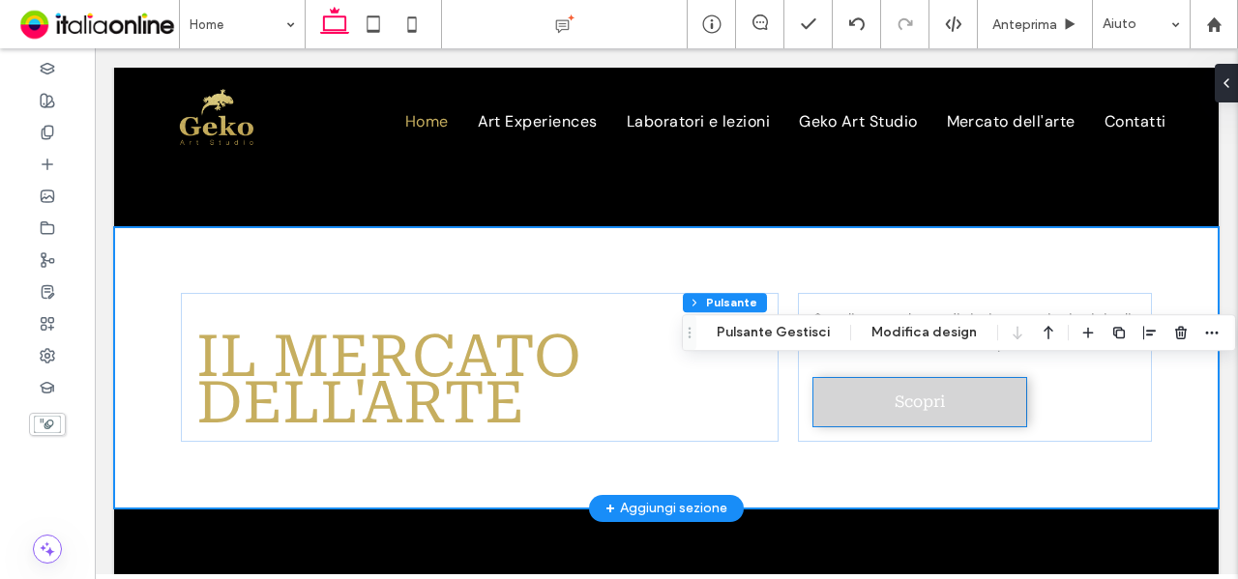
type input "**"
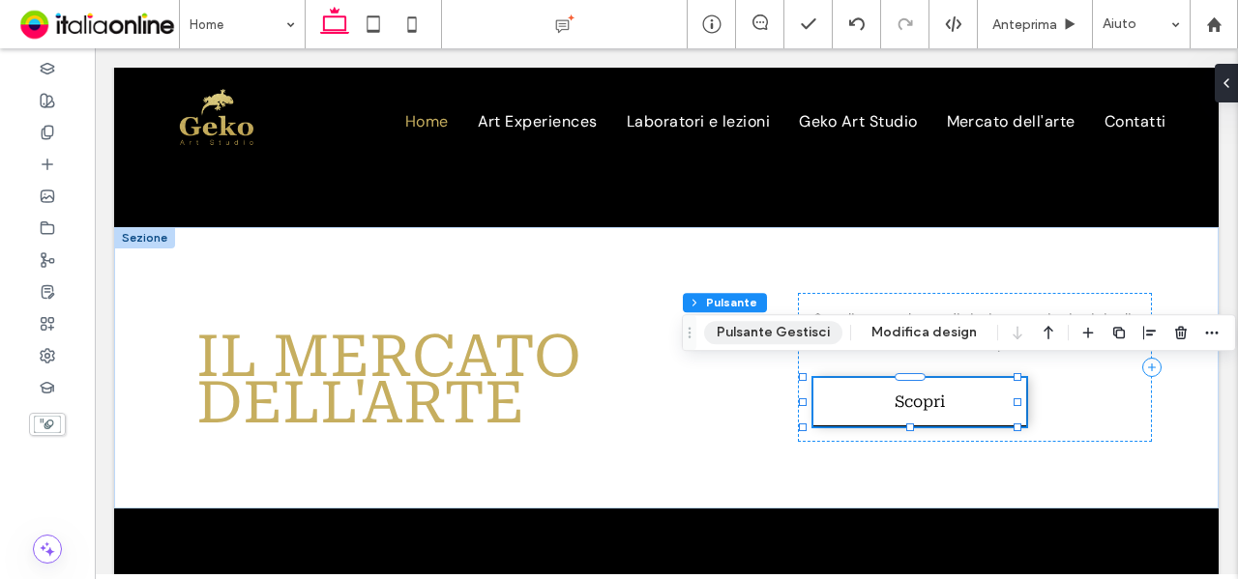
click at [774, 342] on button "Pulsante Gestisci" at bounding box center [773, 332] width 138 height 23
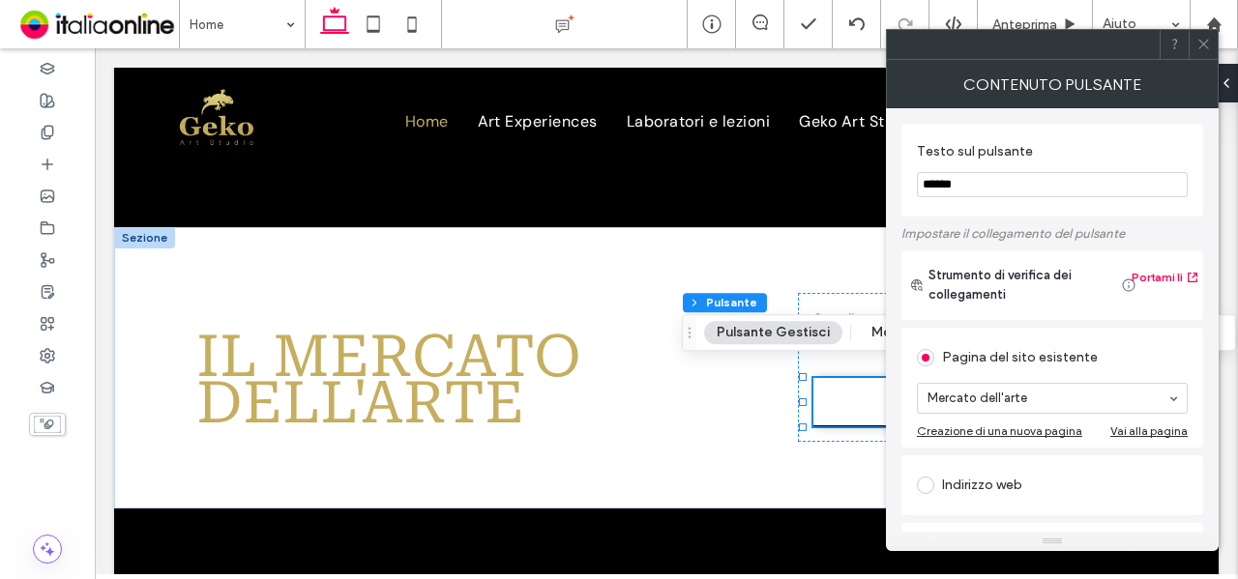
click at [1204, 49] on icon at bounding box center [1203, 44] width 15 height 15
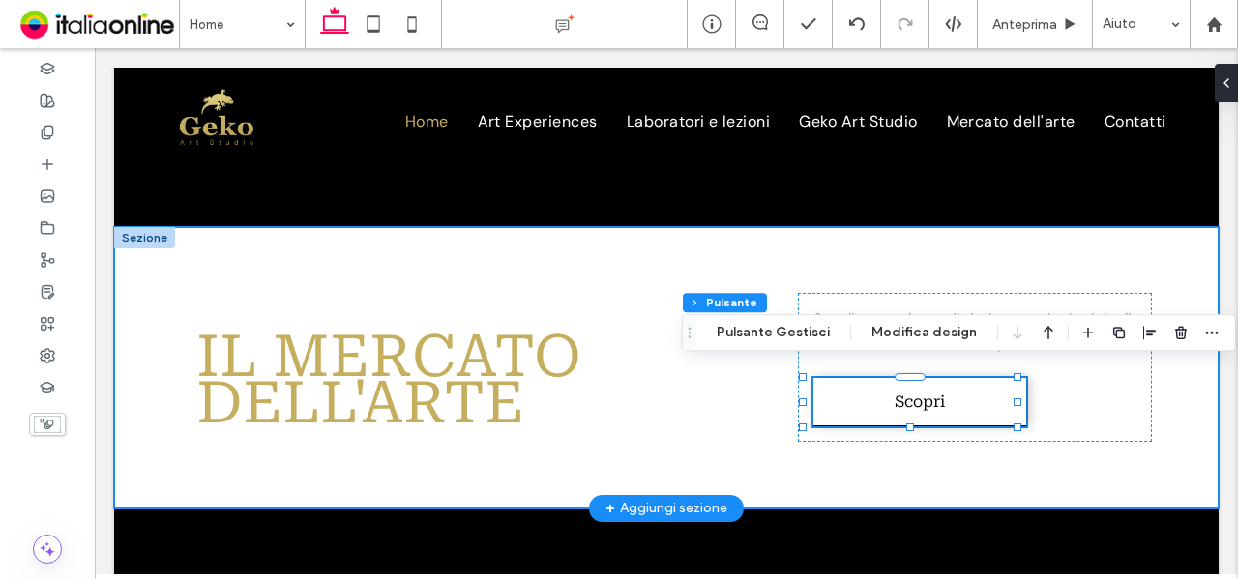
click at [1038, 445] on div "il mercato dell'arte Scegli tra sculture, dipinti e creazioni originali, frutto…" at bounding box center [666, 367] width 1105 height 281
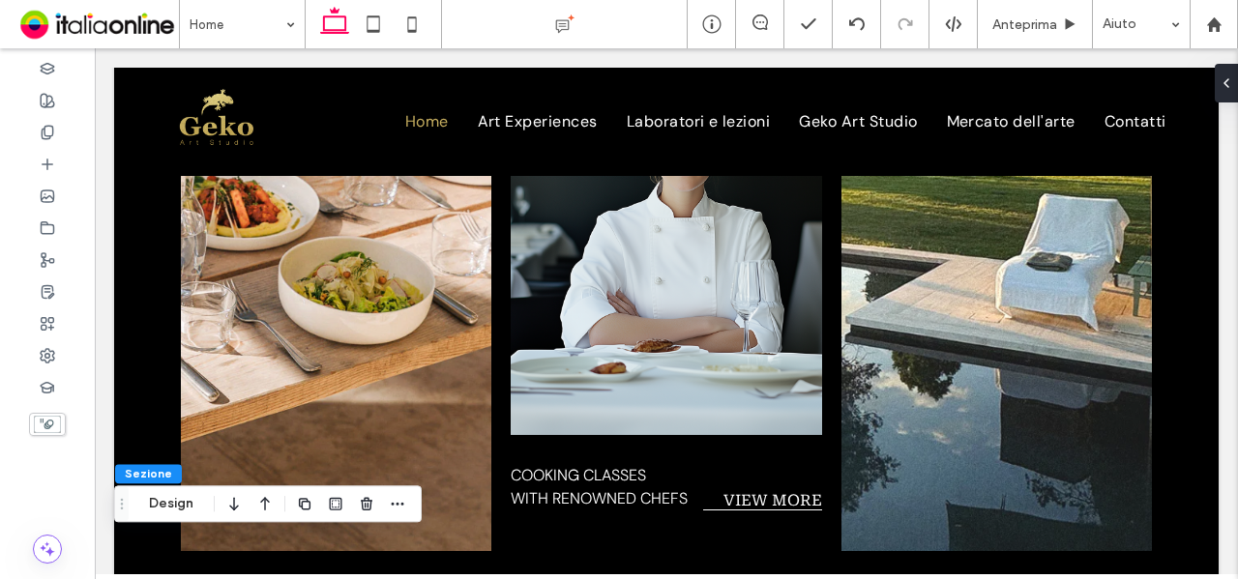
scroll to position [0, 0]
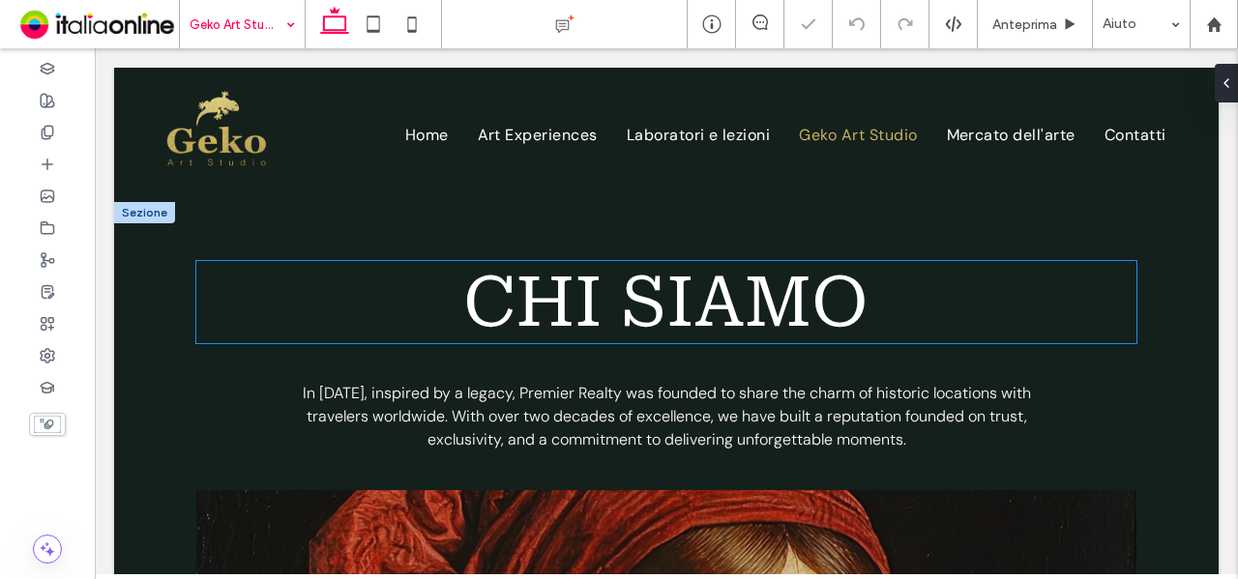
click at [582, 283] on span "chi siamo" at bounding box center [665, 302] width 405 height 82
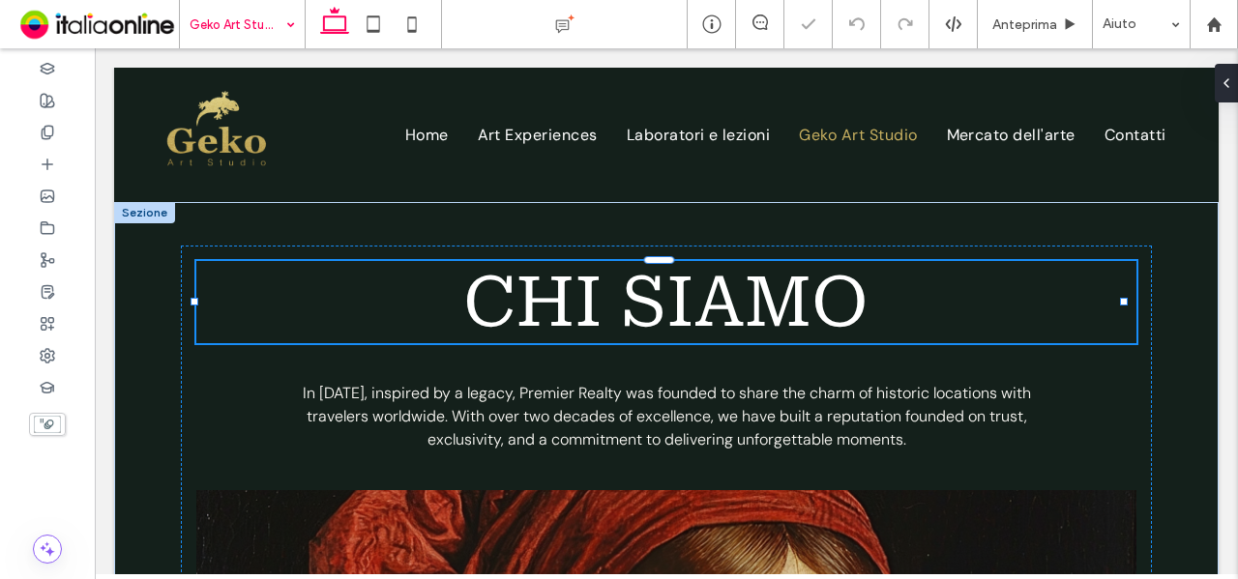
click at [582, 283] on span "chi siamo" at bounding box center [665, 302] width 405 height 82
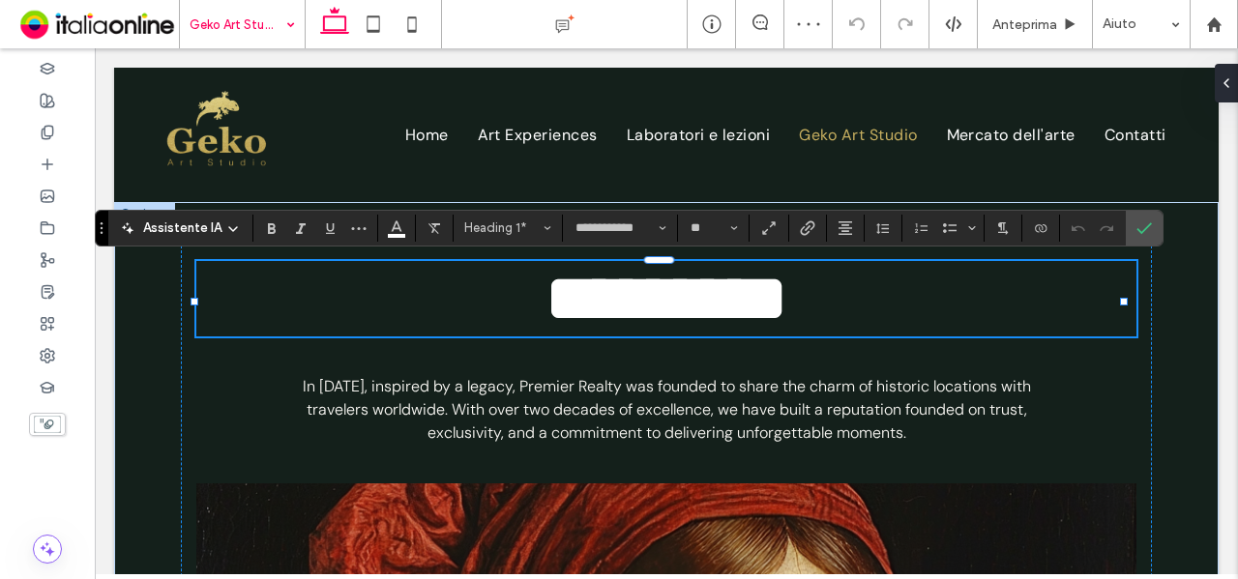
click at [545, 295] on span "*********" at bounding box center [667, 298] width 244 height 69
click at [545, 287] on span "*********" at bounding box center [667, 298] width 244 height 69
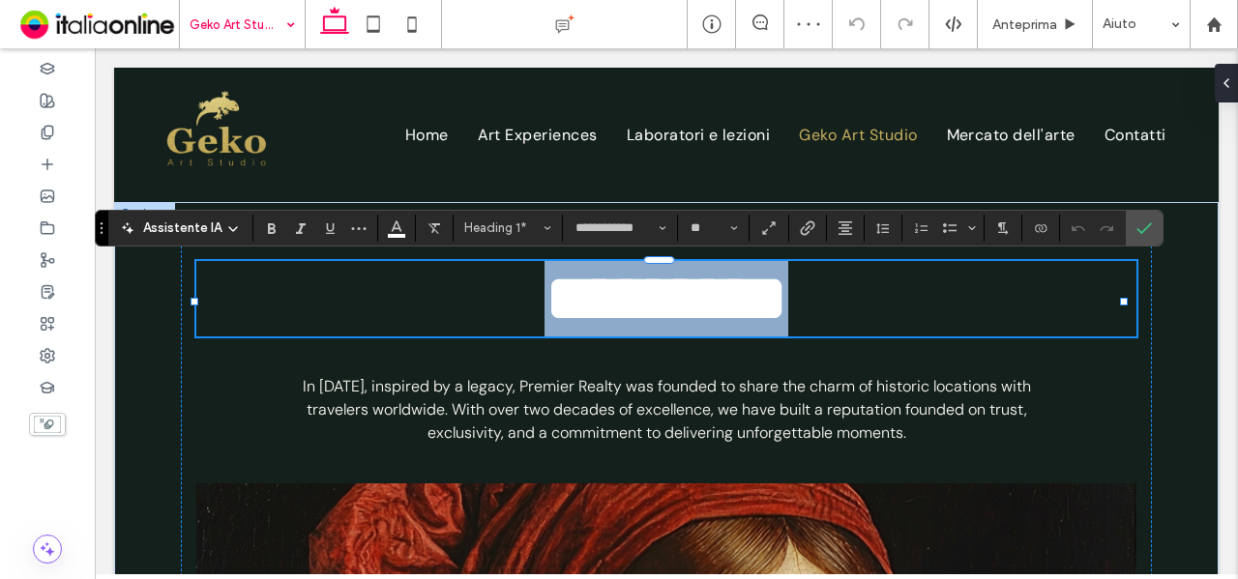
click at [545, 287] on span "*********" at bounding box center [667, 298] width 244 height 69
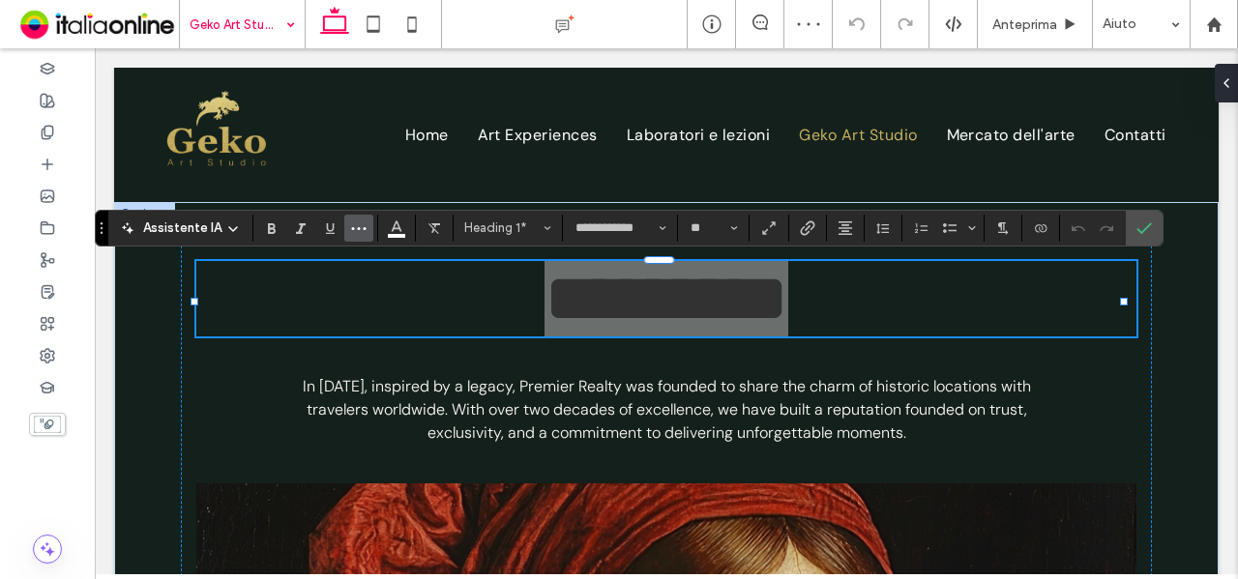
click at [368, 228] on button "Altro" at bounding box center [358, 228] width 29 height 27
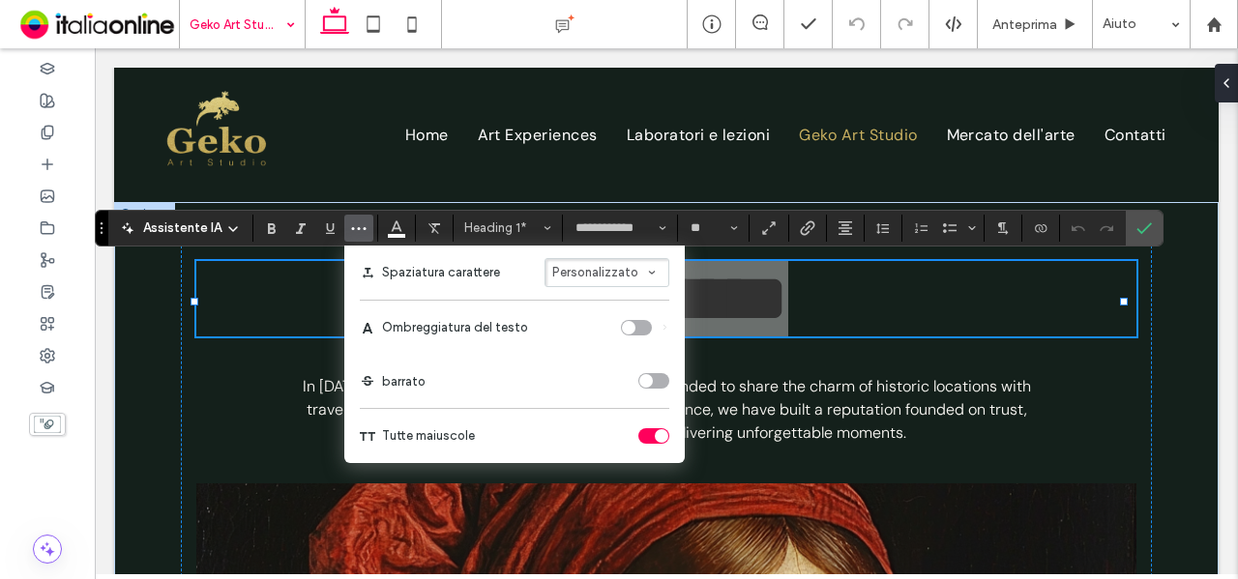
click at [649, 428] on div "toggle" at bounding box center [653, 435] width 31 height 15
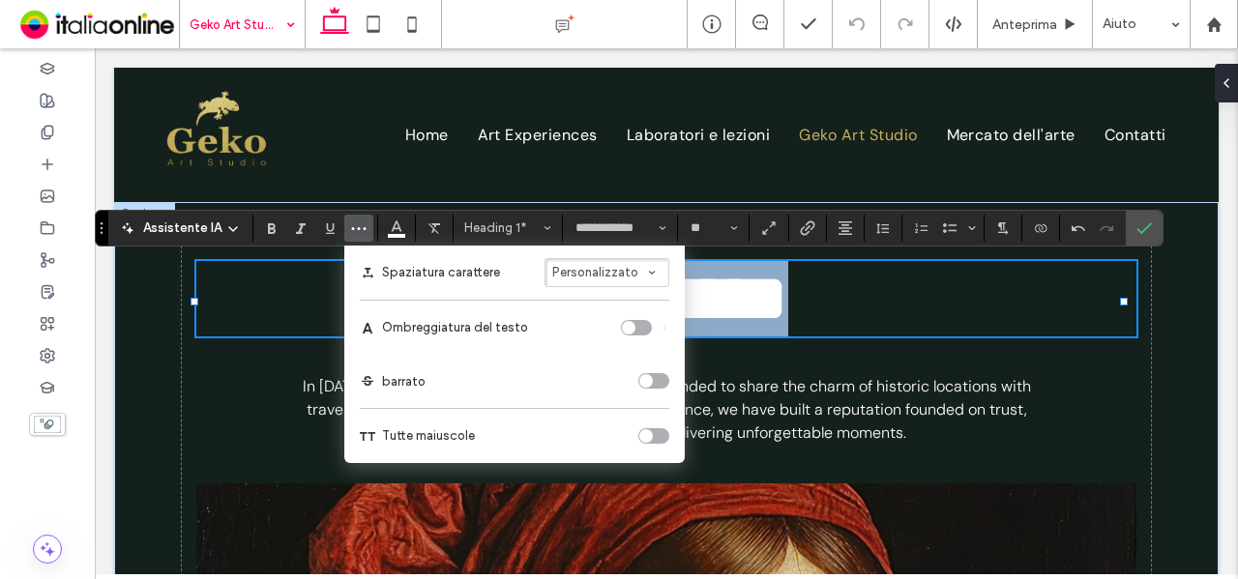
click at [756, 310] on span "*********" at bounding box center [667, 298] width 244 height 69
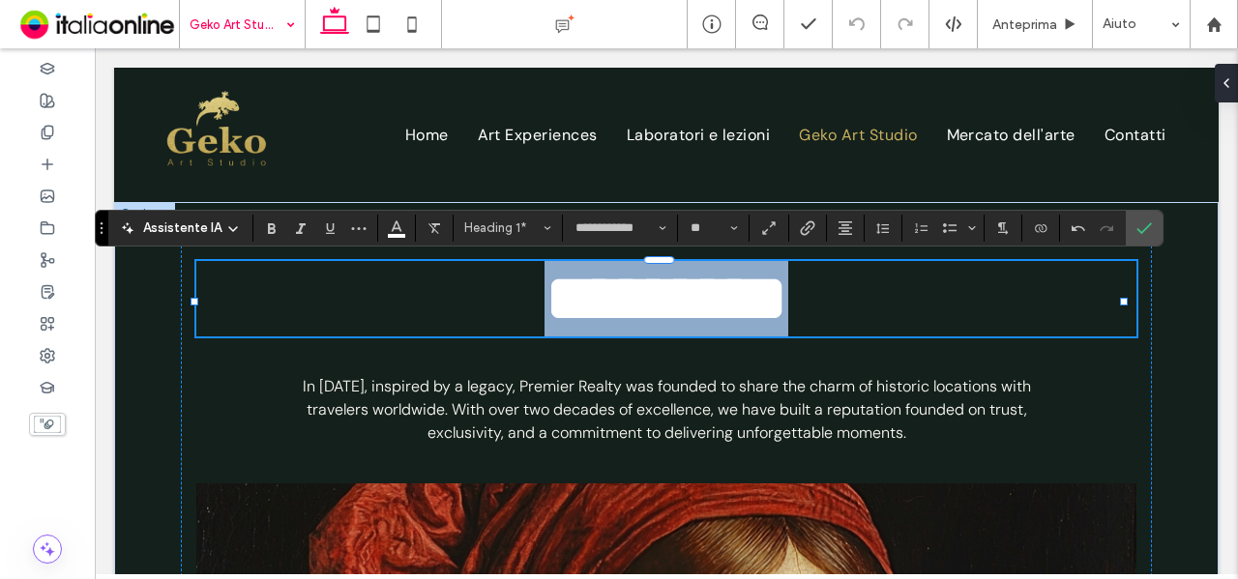
drag, startPoint x: 910, startPoint y: 310, endPoint x: 309, endPoint y: 318, distance: 601.7
click at [309, 318] on h1 "*********" at bounding box center [666, 298] width 941 height 75
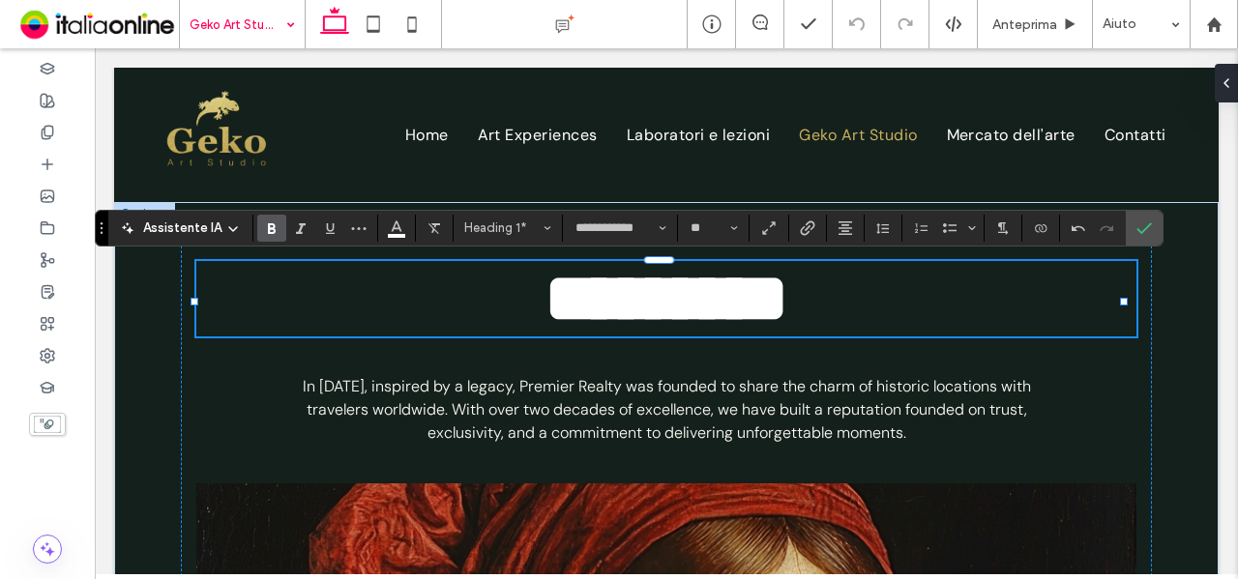
click at [545, 305] on strong "*********" at bounding box center [667, 298] width 244 height 69
drag, startPoint x: 500, startPoint y: 294, endPoint x: 473, endPoint y: 289, distance: 27.5
click at [476, 289] on h1 "*********" at bounding box center [666, 298] width 941 height 75
click at [1156, 223] on div "**********" at bounding box center [629, 228] width 1069 height 37
click at [1145, 225] on label "Conferma" at bounding box center [1144, 228] width 29 height 35
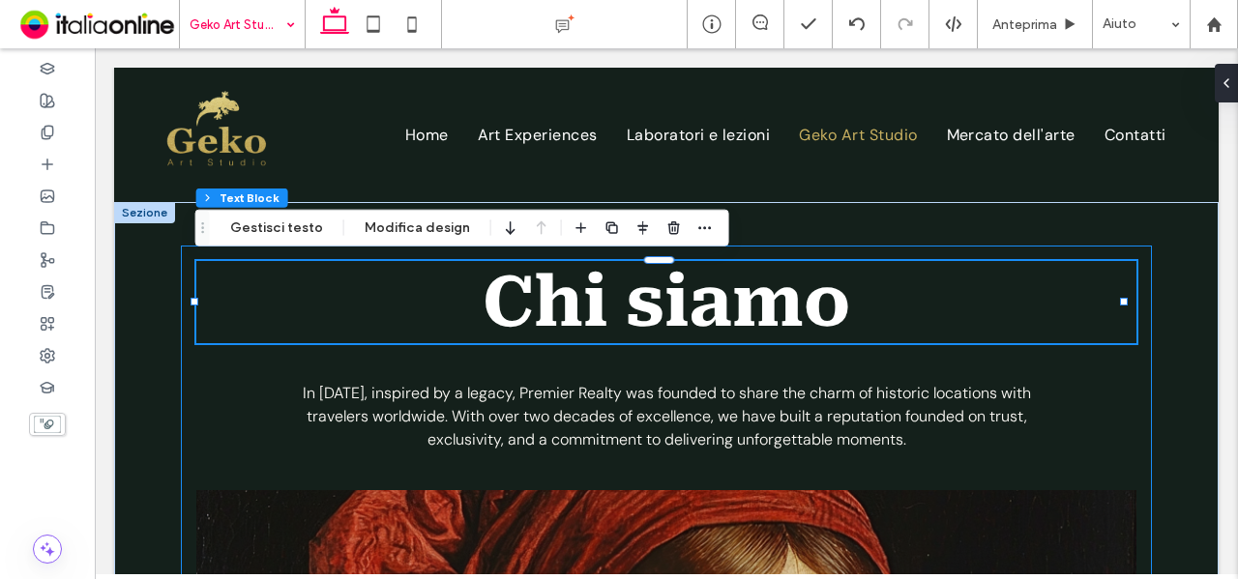
click at [798, 445] on span "In 1997, inspired by a legacy, Premier Realty was founded to share the charm of…" at bounding box center [667, 416] width 728 height 67
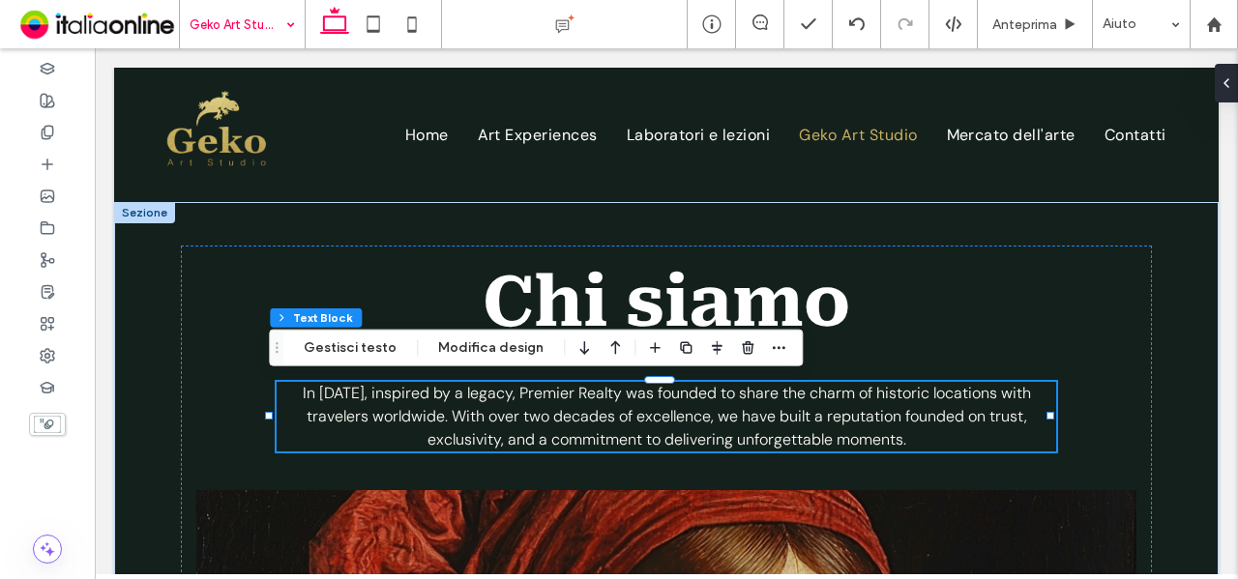
click at [795, 443] on span "In 1997, inspired by a legacy, Premier Realty was founded to share the charm of…" at bounding box center [667, 416] width 728 height 67
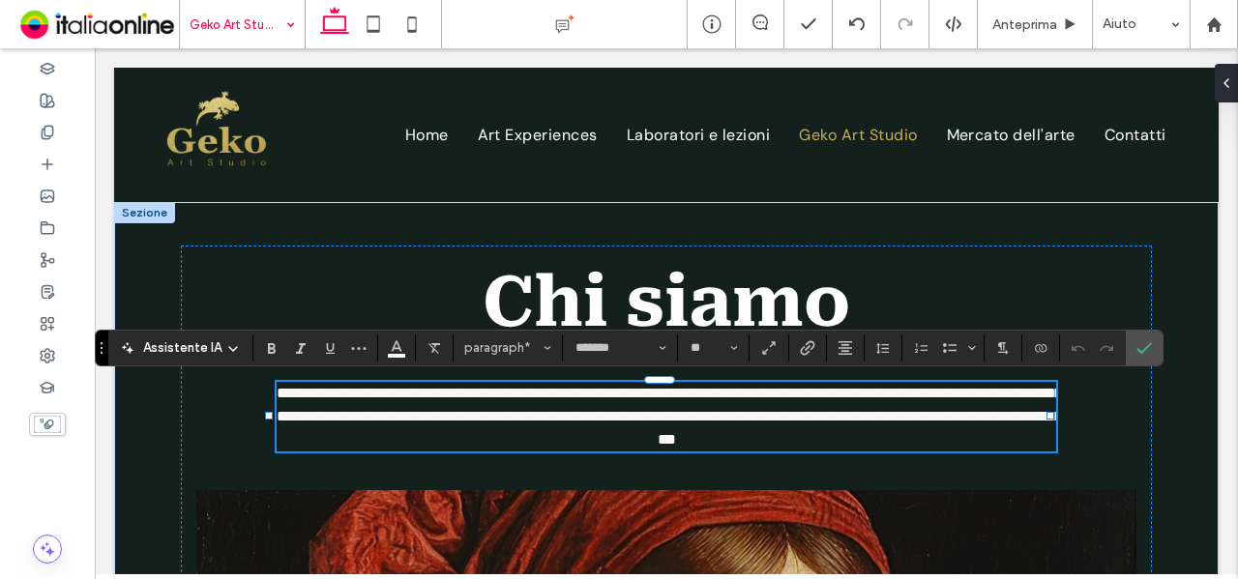
click at [795, 443] on span "**********" at bounding box center [669, 416] width 785 height 61
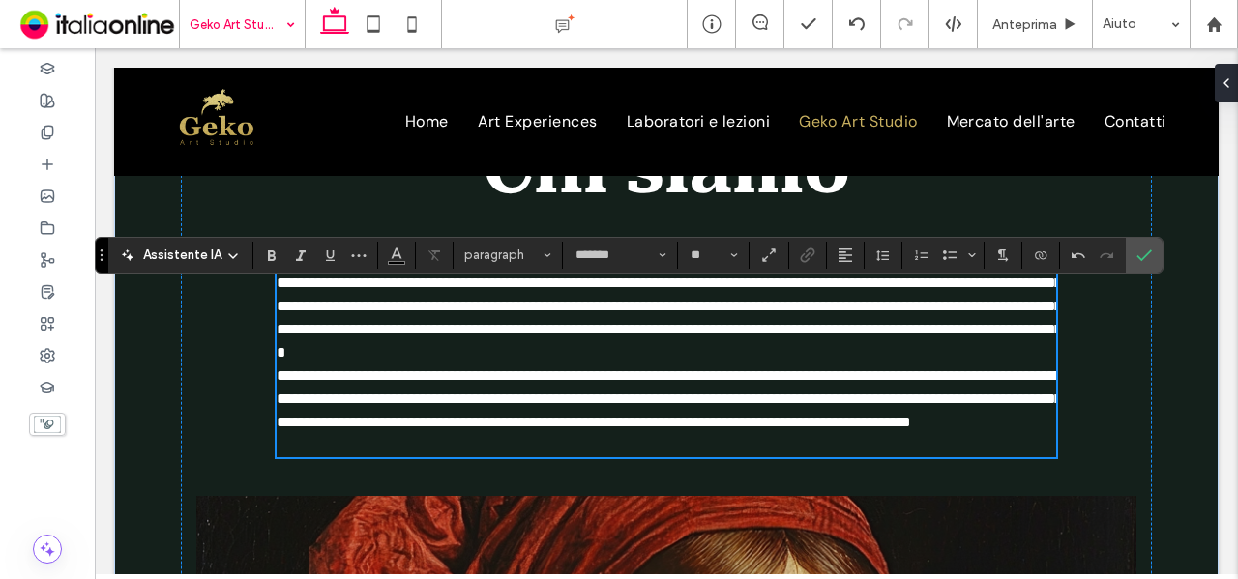
scroll to position [93, 0]
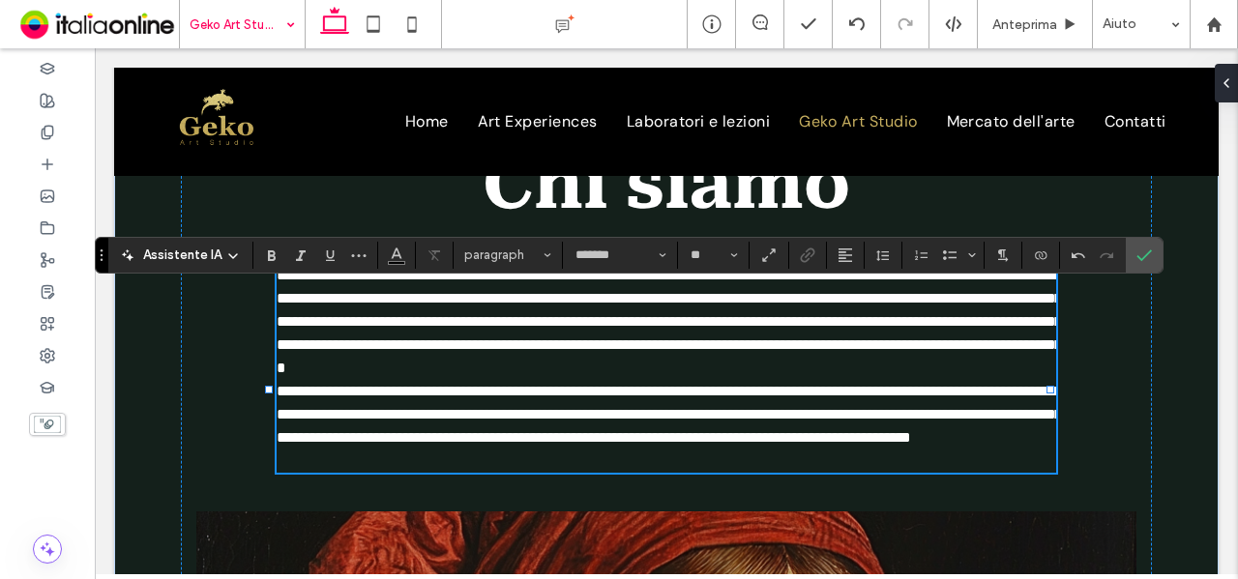
type input "**"
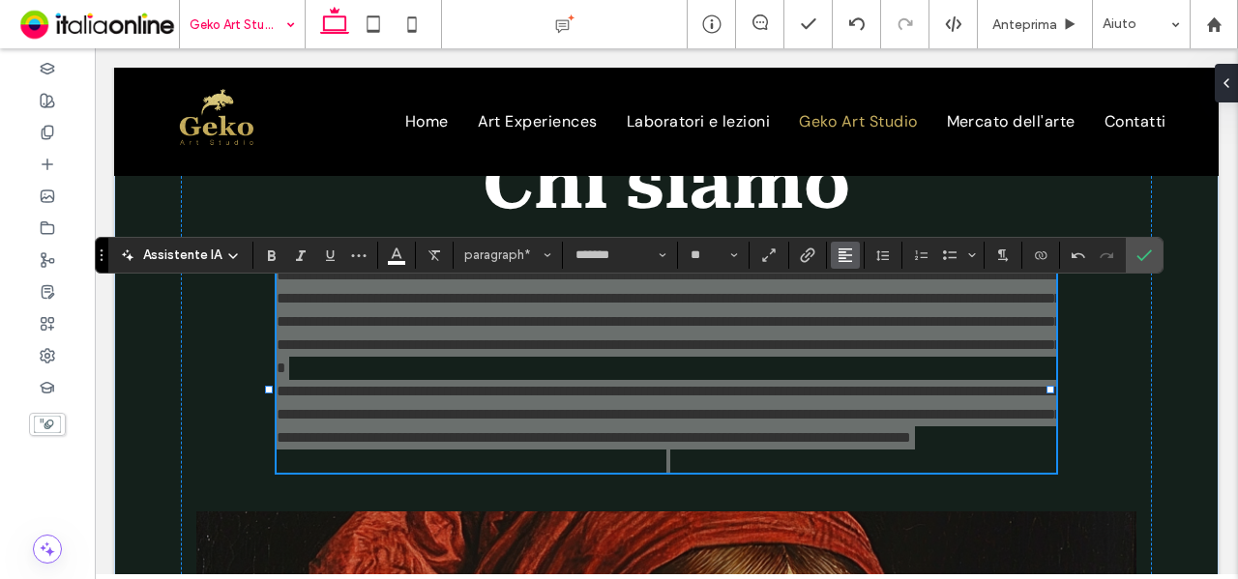
click at [842, 255] on use "Allineamento" at bounding box center [846, 256] width 14 height 14
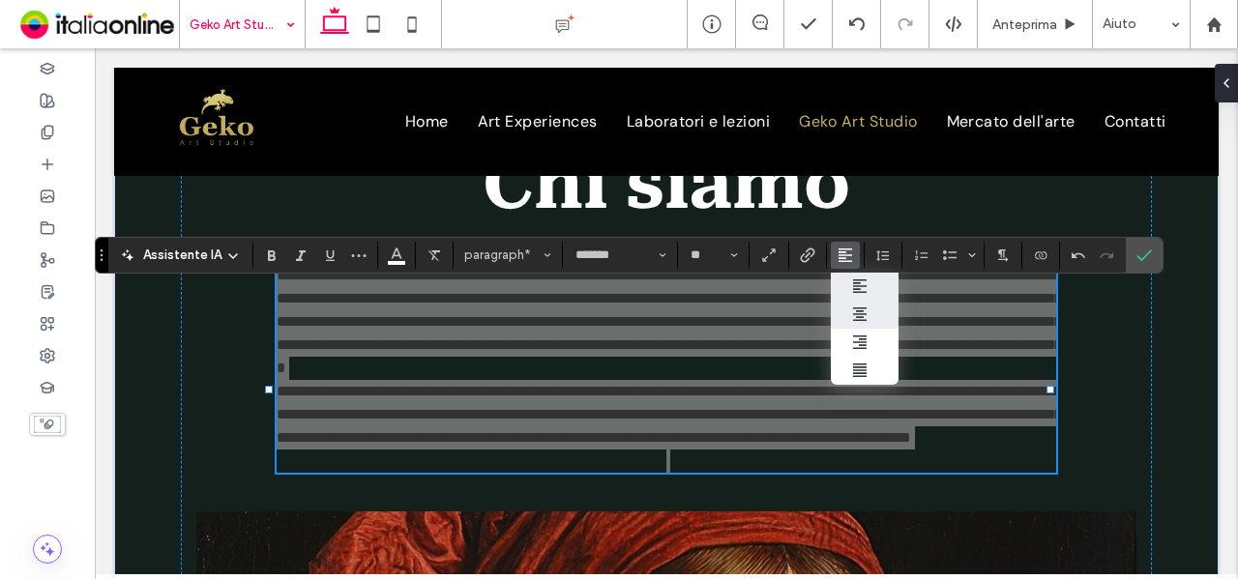
click at [880, 307] on label "ui.textEditor.alignment.center" at bounding box center [865, 315] width 68 height 28
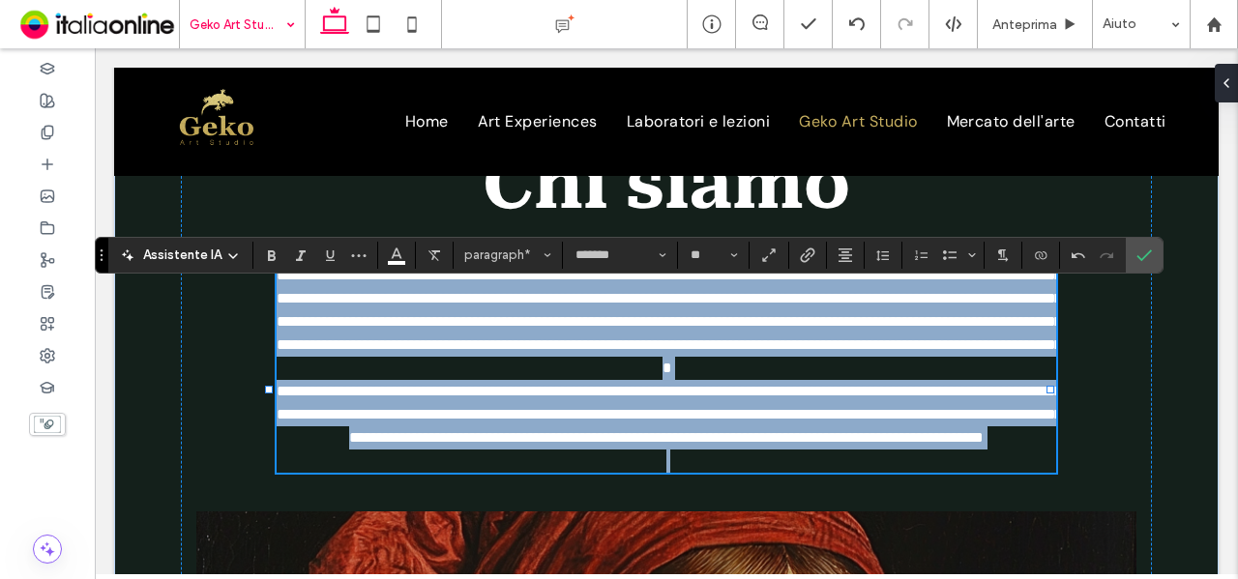
click at [950, 450] on p "**********" at bounding box center [667, 415] width 780 height 70
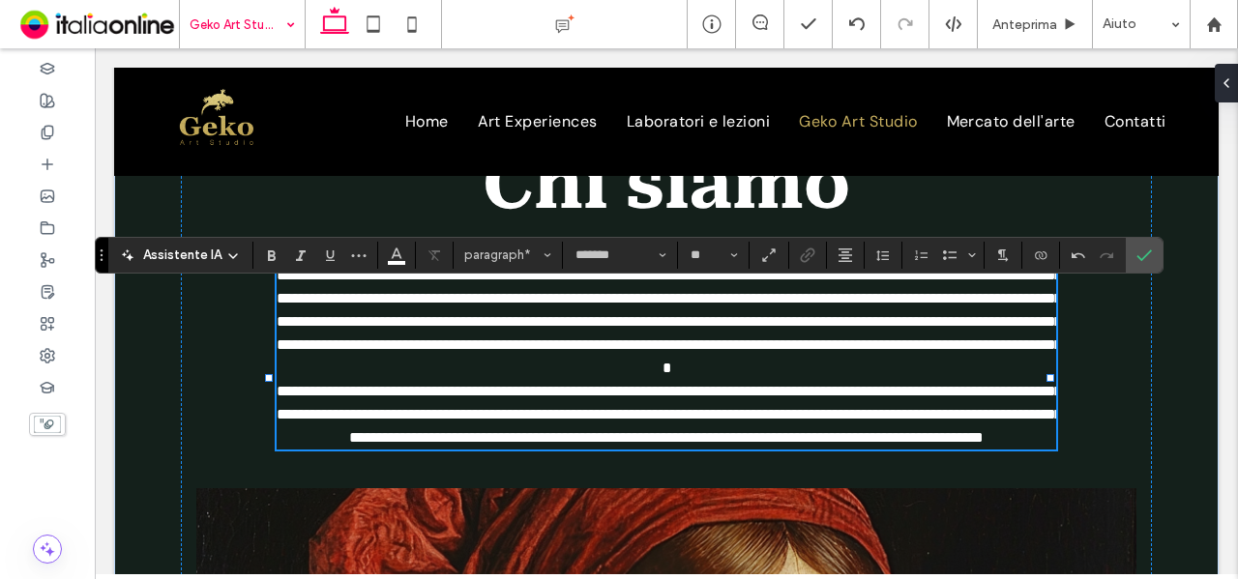
click at [870, 380] on p "**********" at bounding box center [667, 322] width 780 height 116
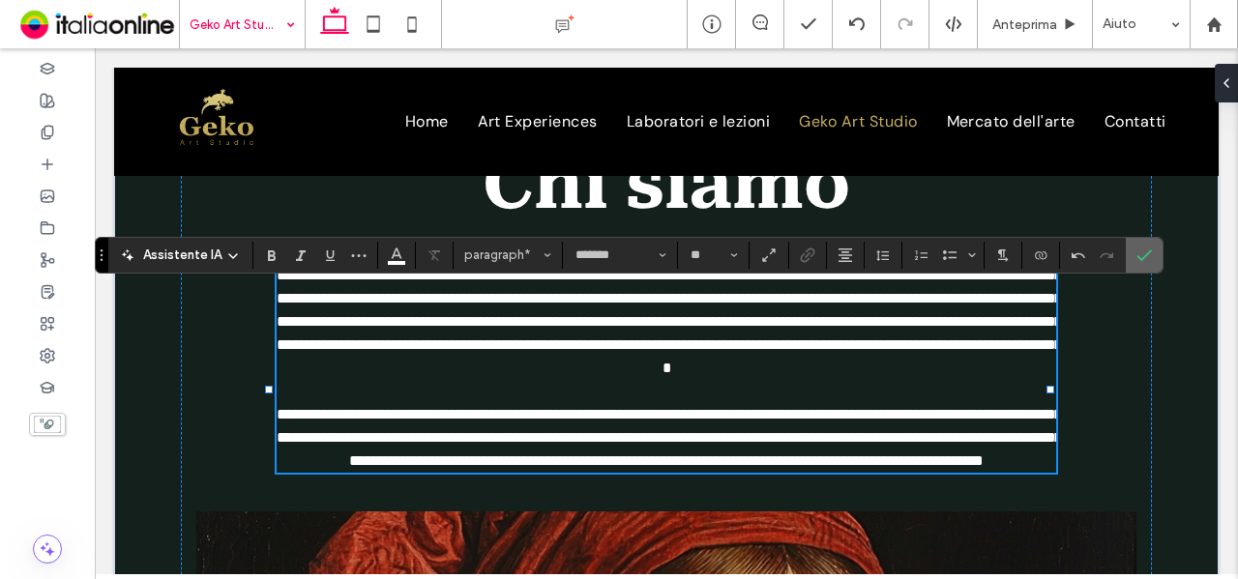
drag, startPoint x: 1135, startPoint y: 249, endPoint x: 1025, endPoint y: 221, distance: 112.6
click at [1137, 249] on icon "Conferma" at bounding box center [1144, 255] width 15 height 15
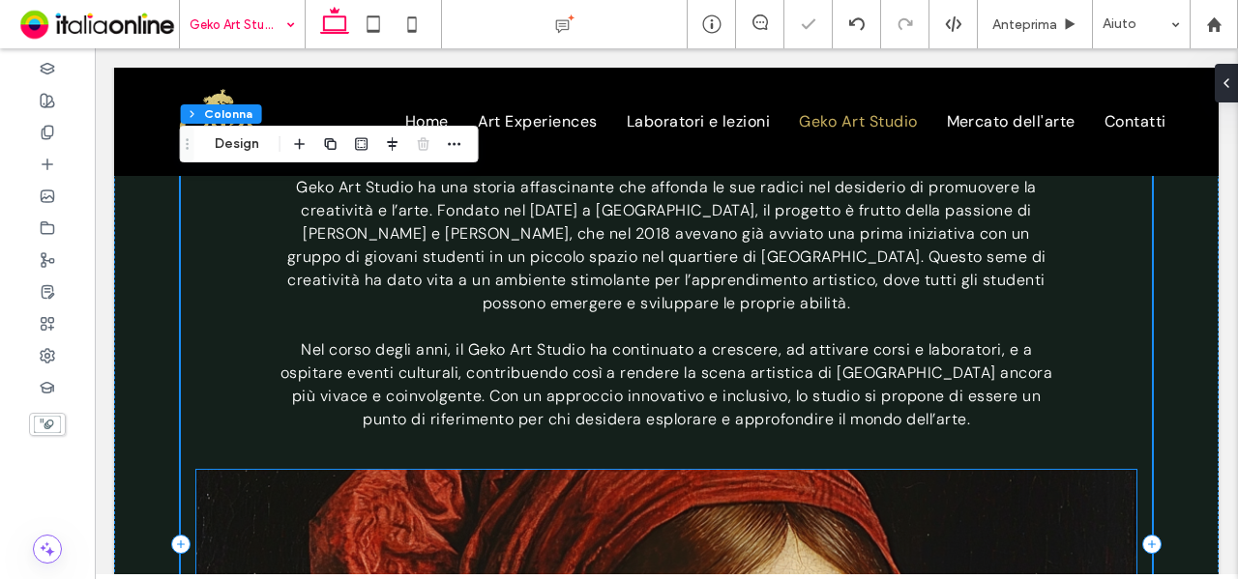
scroll to position [480, 0]
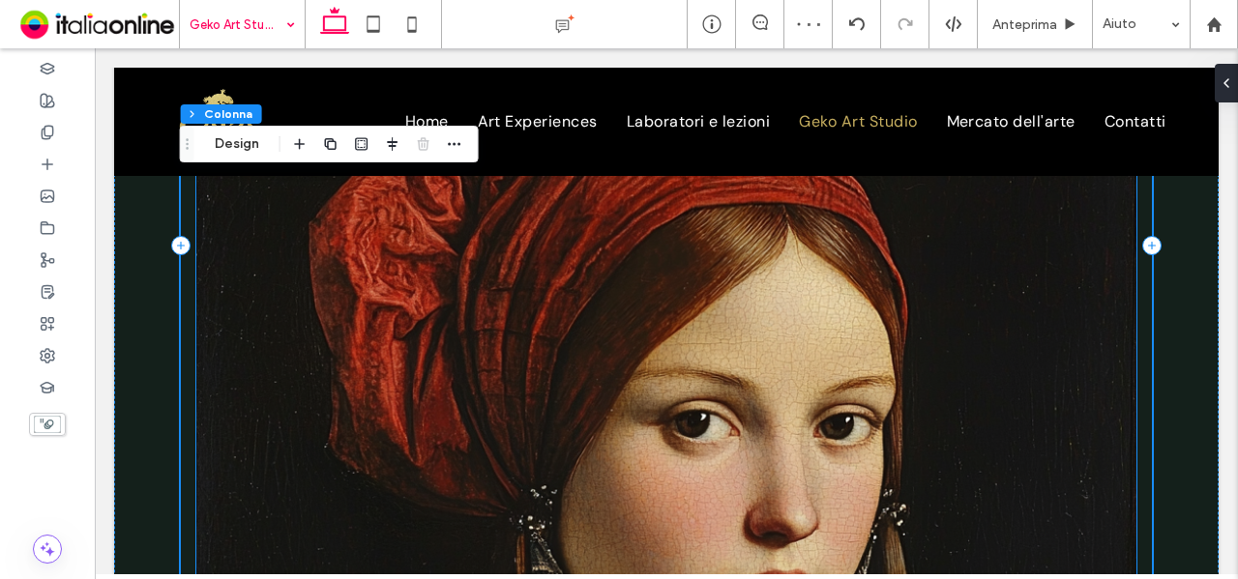
click at [799, 291] on img at bounding box center [666, 461] width 941 height 580
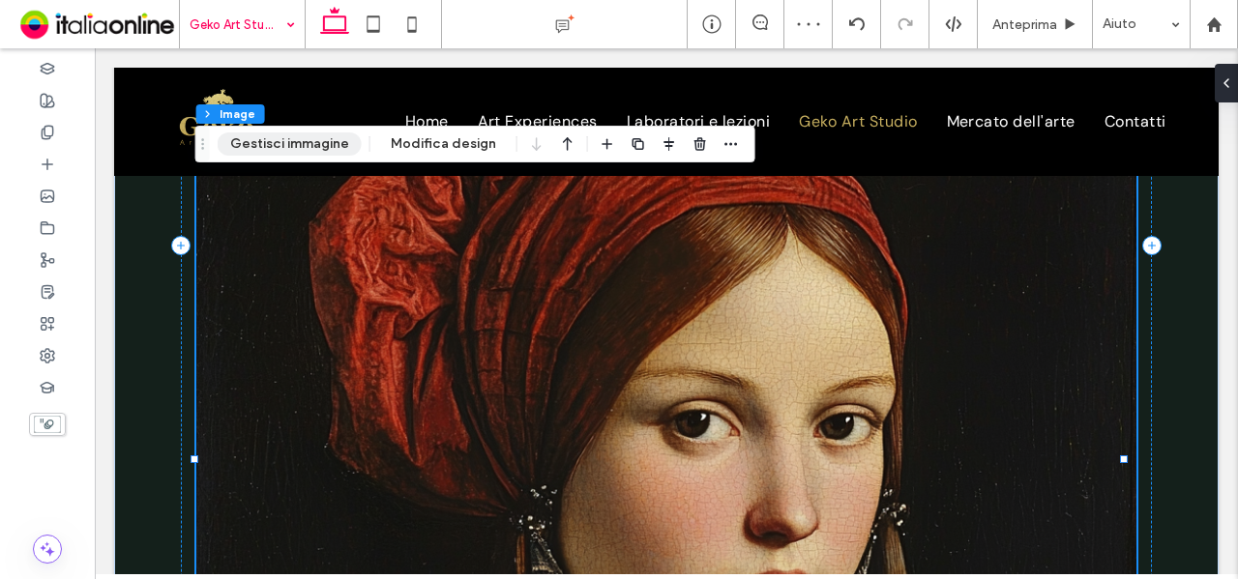
click at [298, 153] on button "Gestisci immagine" at bounding box center [290, 144] width 144 height 23
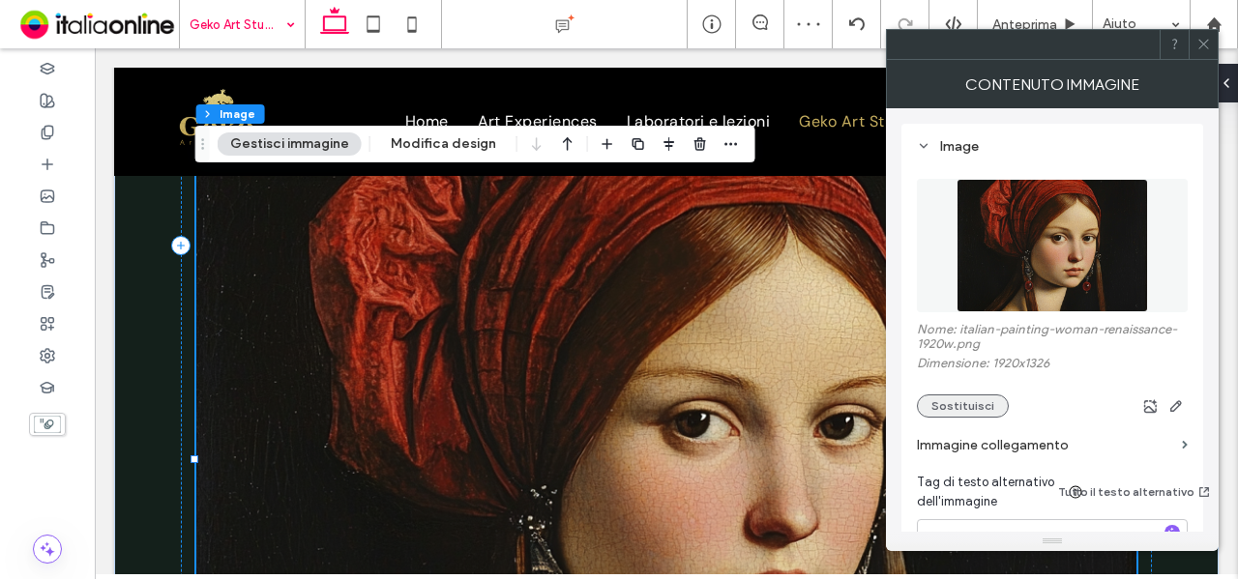
click at [948, 411] on button "Sostituisci" at bounding box center [963, 406] width 92 height 23
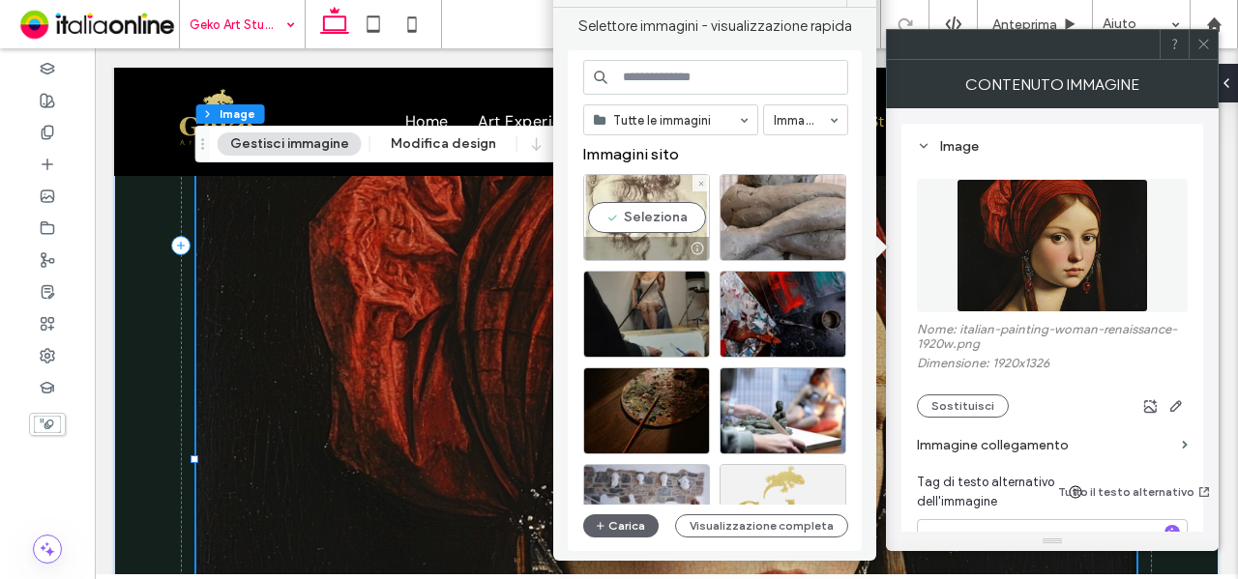
click at [655, 232] on div "Seleziona" at bounding box center [646, 217] width 127 height 87
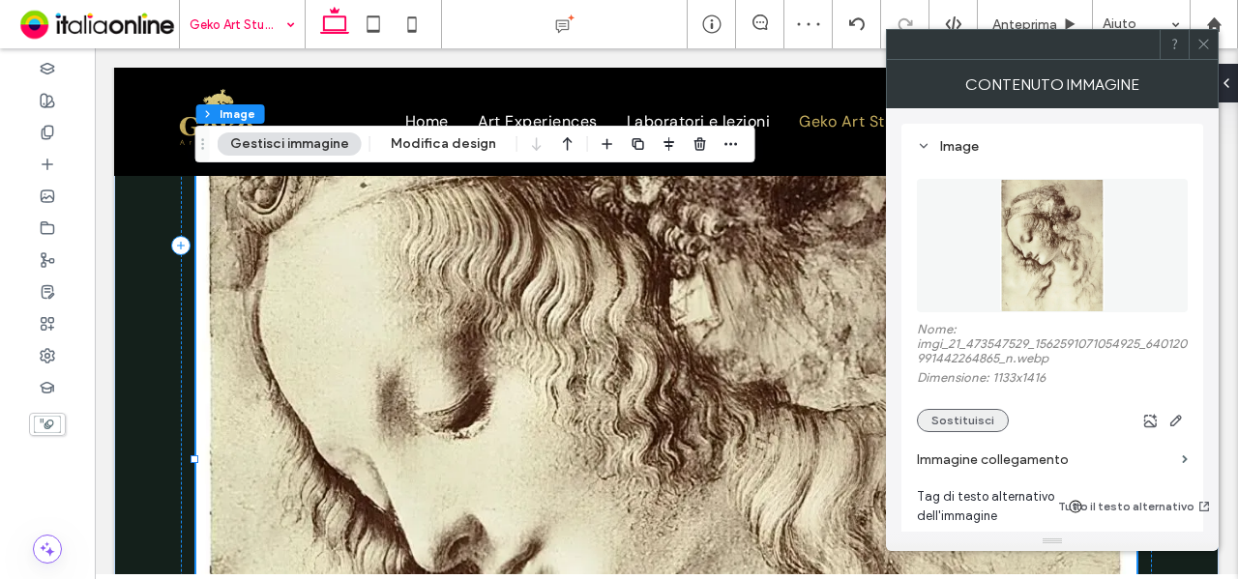
click at [960, 430] on button "Sostituisci" at bounding box center [963, 420] width 92 height 23
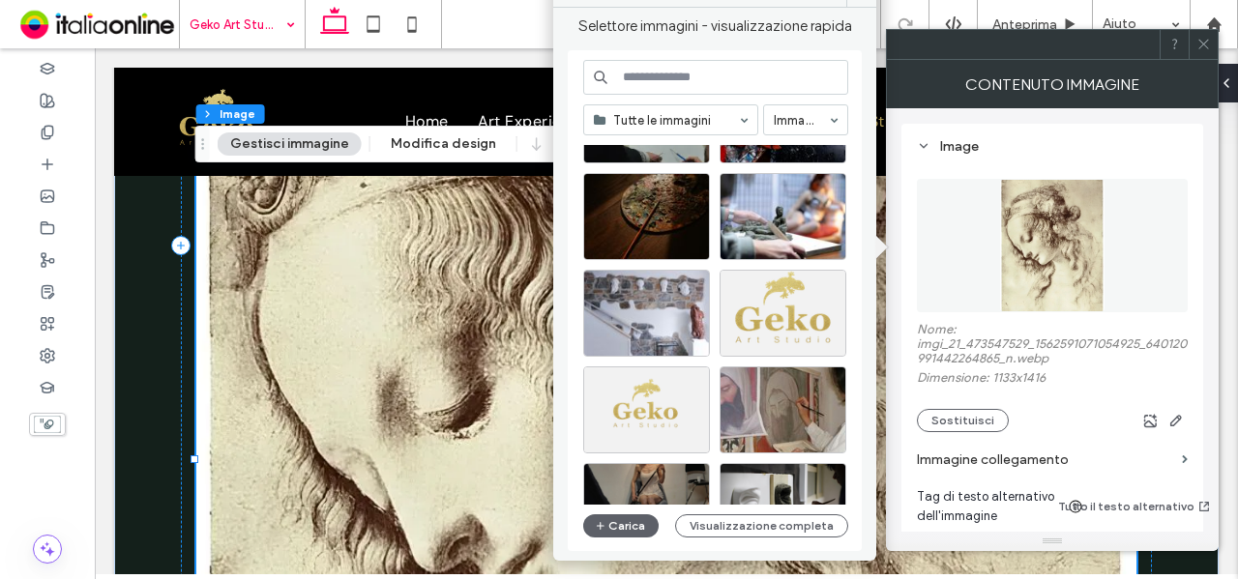
scroll to position [193, 0]
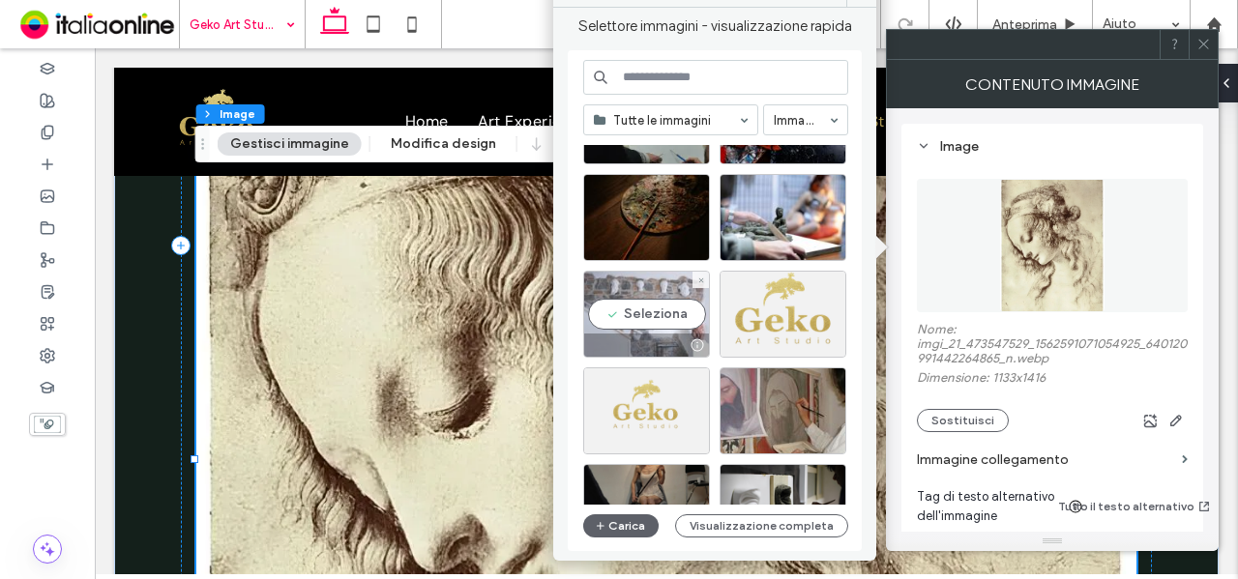
click at [642, 302] on div "Seleziona" at bounding box center [646, 314] width 127 height 87
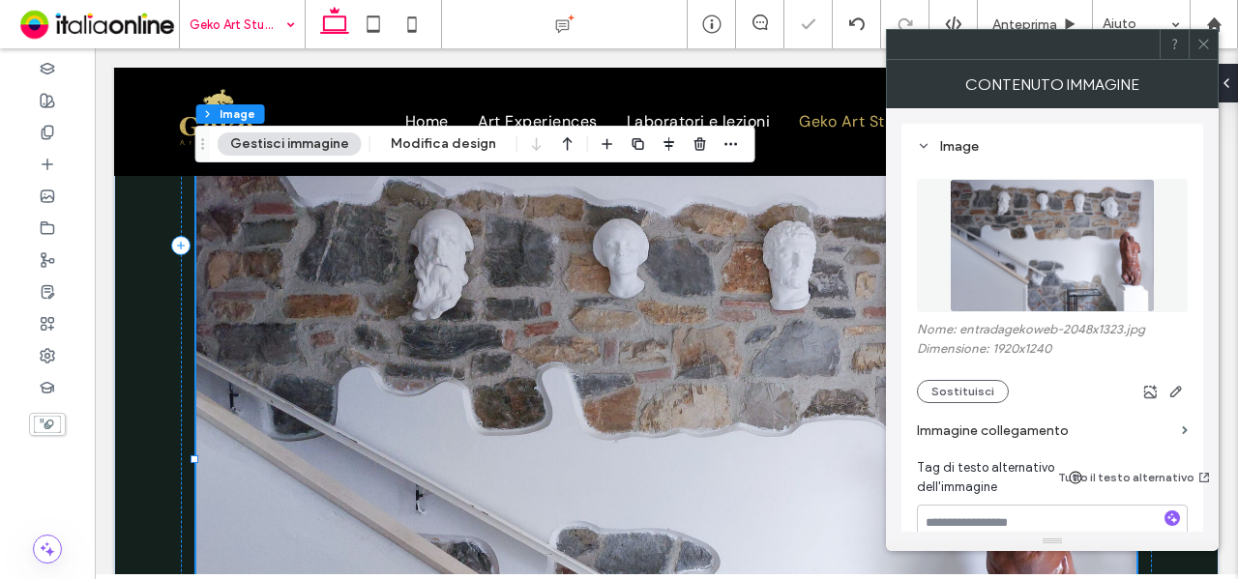
click at [1199, 44] on icon at bounding box center [1203, 44] width 15 height 15
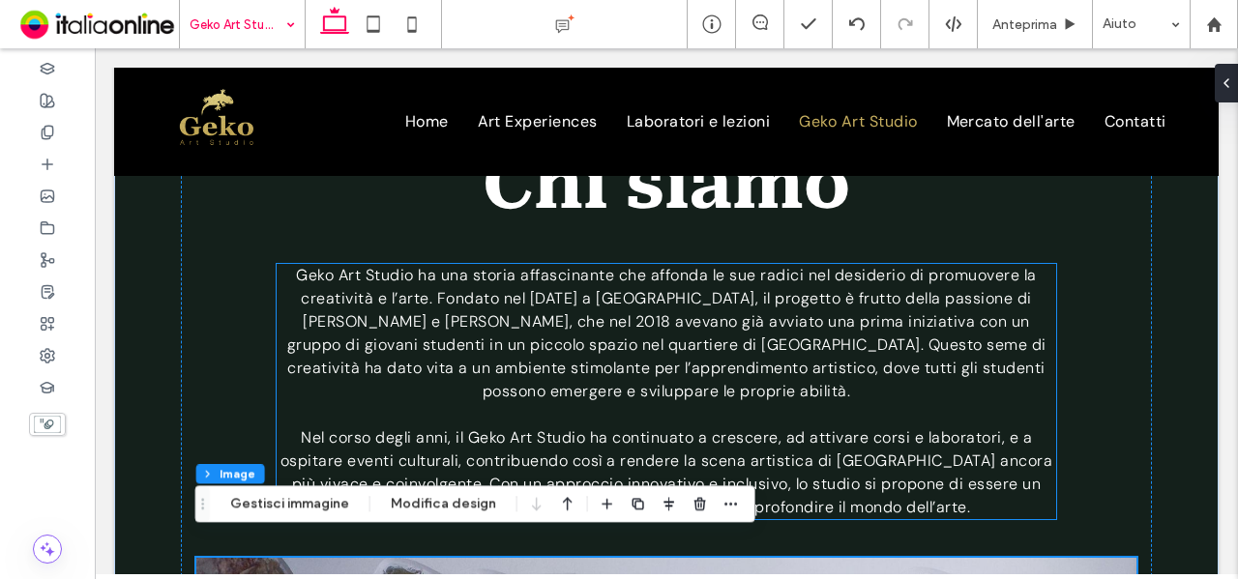
scroll to position [190, 0]
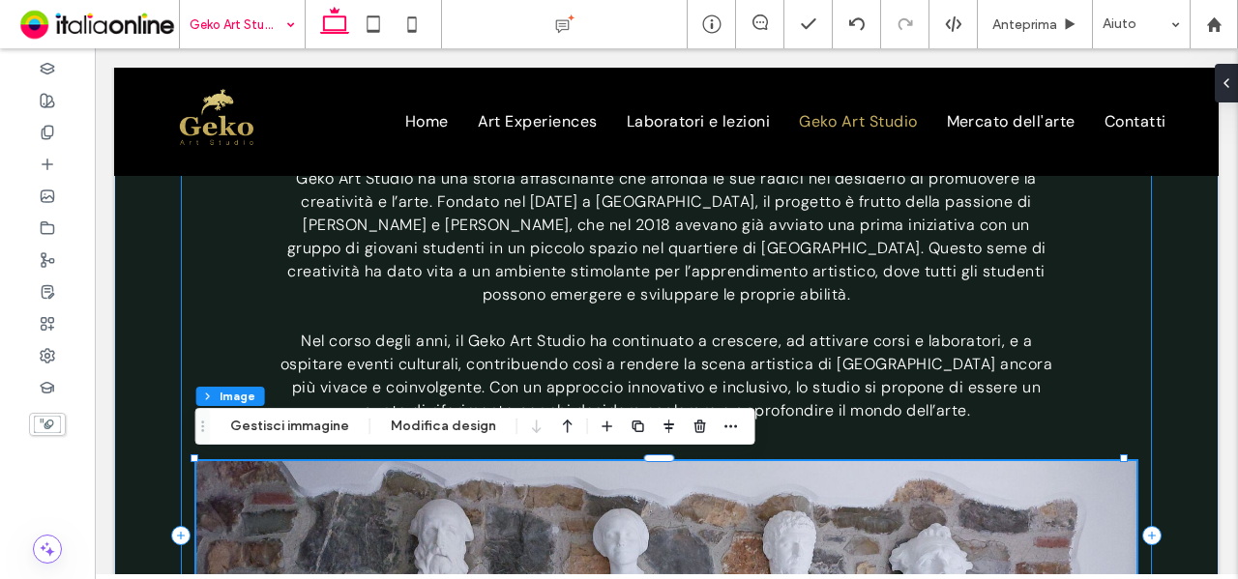
click at [1078, 299] on div "Chi siamo Geko Art Studio ha una storia affascinante che affonda le sue radici …" at bounding box center [667, 536] width 972 height 1011
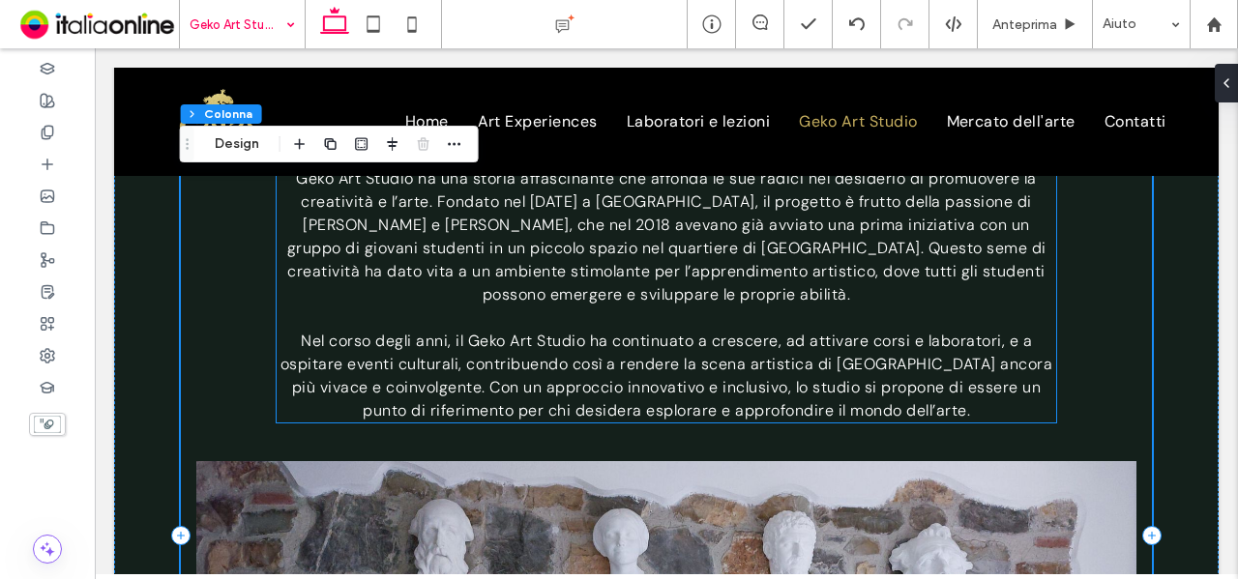
click at [1007, 307] on p "﻿" at bounding box center [667, 318] width 780 height 23
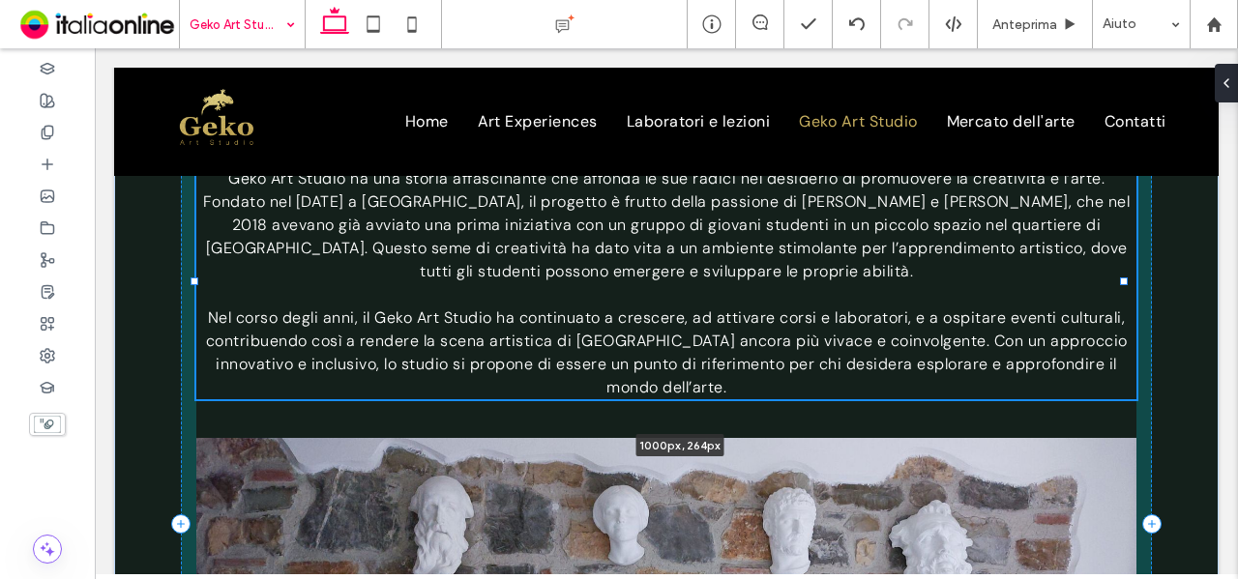
drag, startPoint x: 1050, startPoint y: 294, endPoint x: 1144, endPoint y: 285, distance: 94.2
click at [1144, 285] on div "Chi siamo Geko Art Studio ha una storia affascinante che affonda le sue radici …" at bounding box center [666, 502] width 1105 height 1032
type input "***"
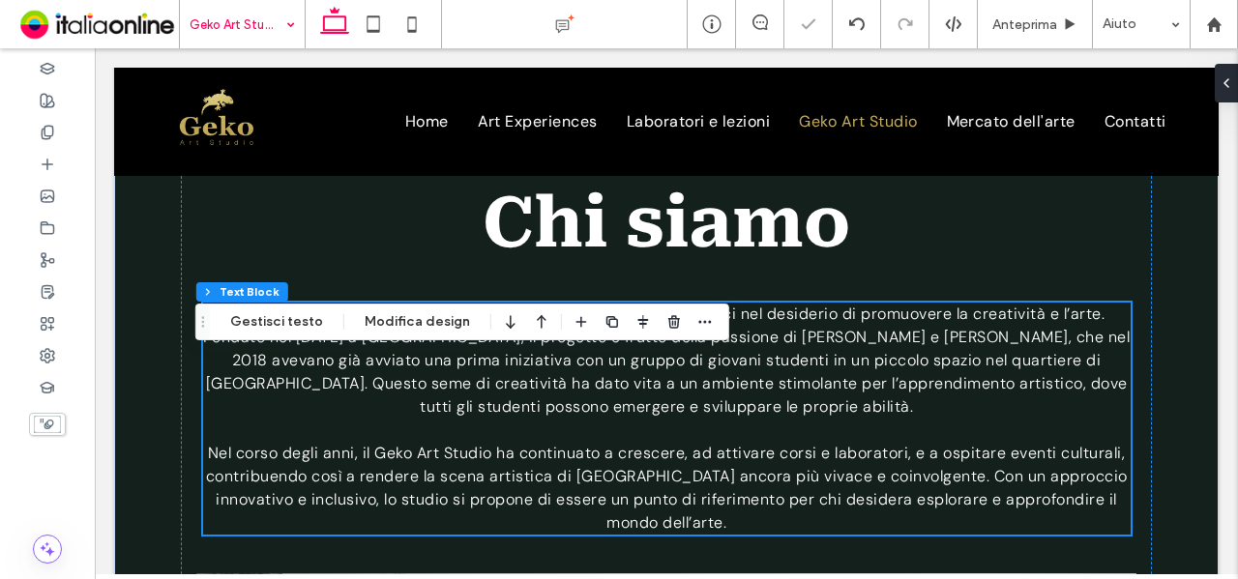
scroll to position [167, 0]
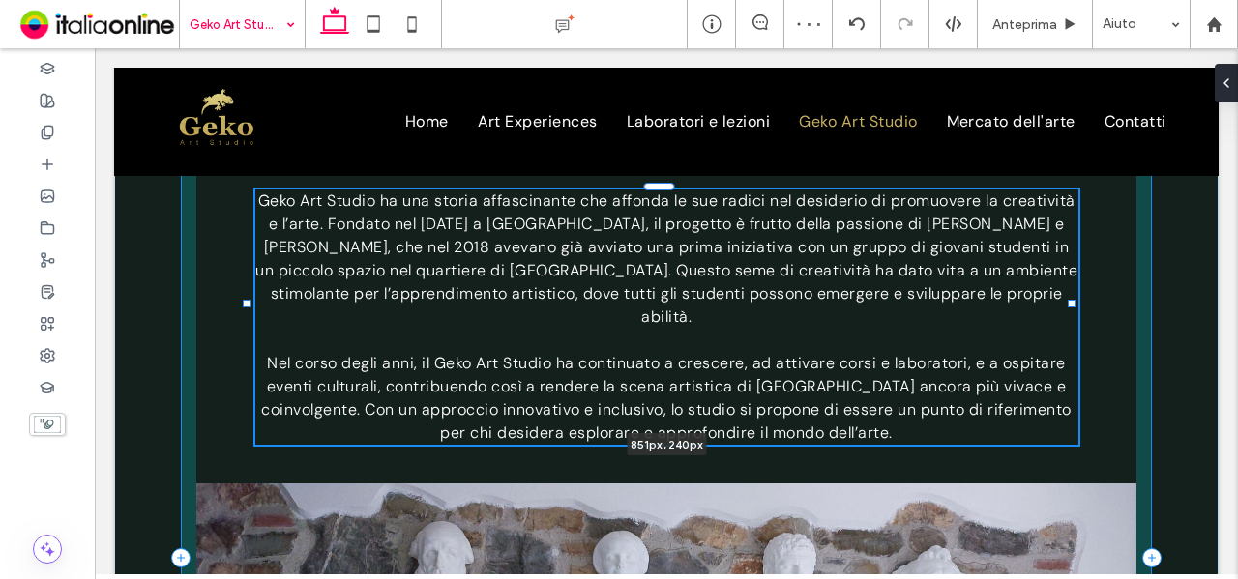
drag, startPoint x: 1127, startPoint y: 303, endPoint x: 1075, endPoint y: 298, distance: 52.5
click at [1075, 298] on div "Chi siamo Geko Art Studio ha una storia affascinante che affonda le sue radici …" at bounding box center [666, 536] width 1105 height 1055
type input "***"
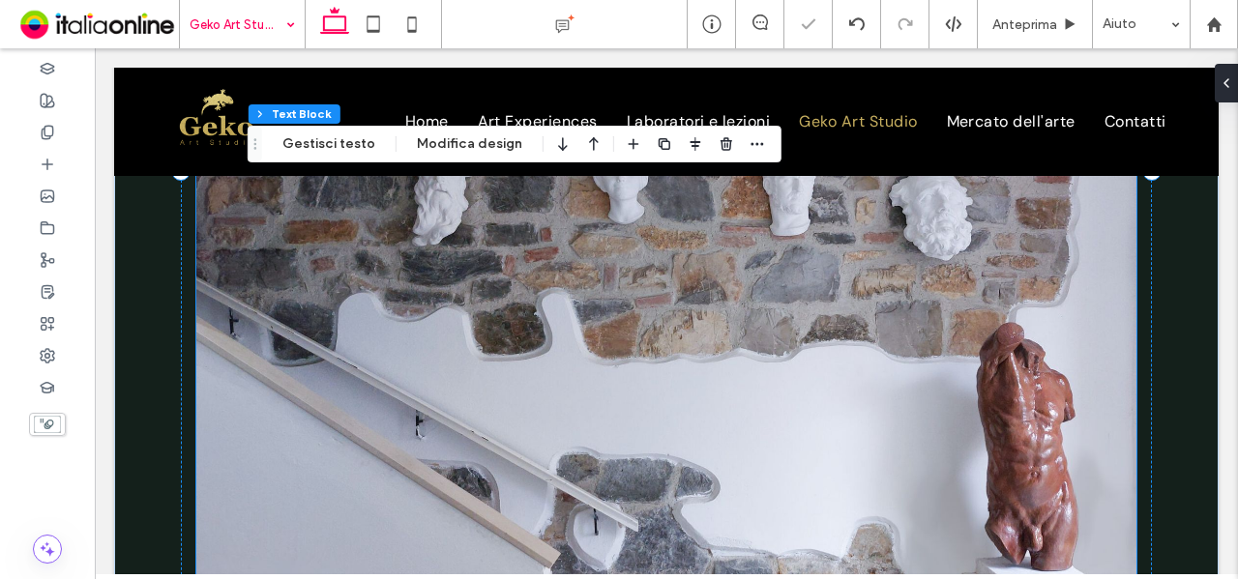
scroll to position [748, 0]
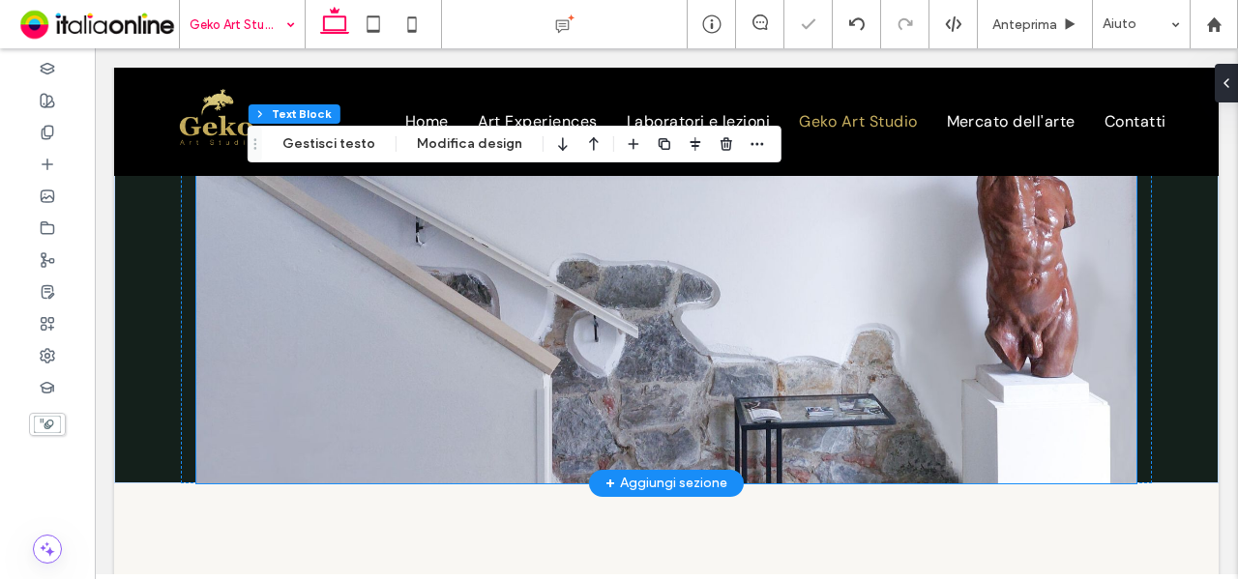
click at [1093, 362] on img at bounding box center [666, 193] width 941 height 580
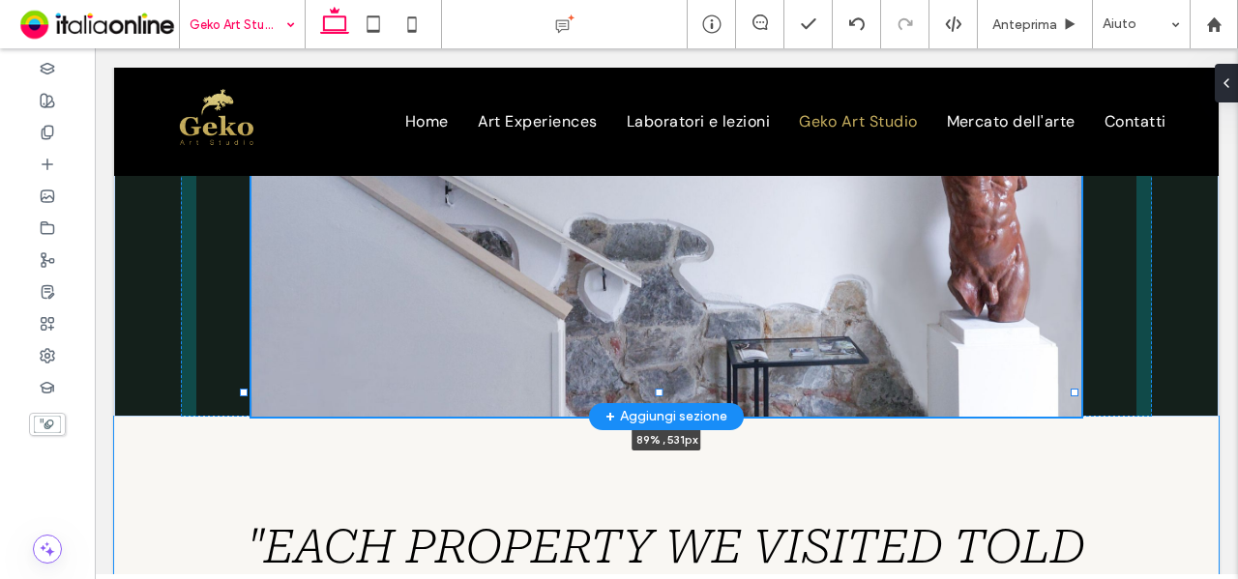
drag, startPoint x: 1124, startPoint y: 457, endPoint x: 1075, endPoint y: 390, distance: 83.0
click at [1075, 390] on div at bounding box center [1075, 392] width 8 height 8
type input "**"
type input "****"
type input "***"
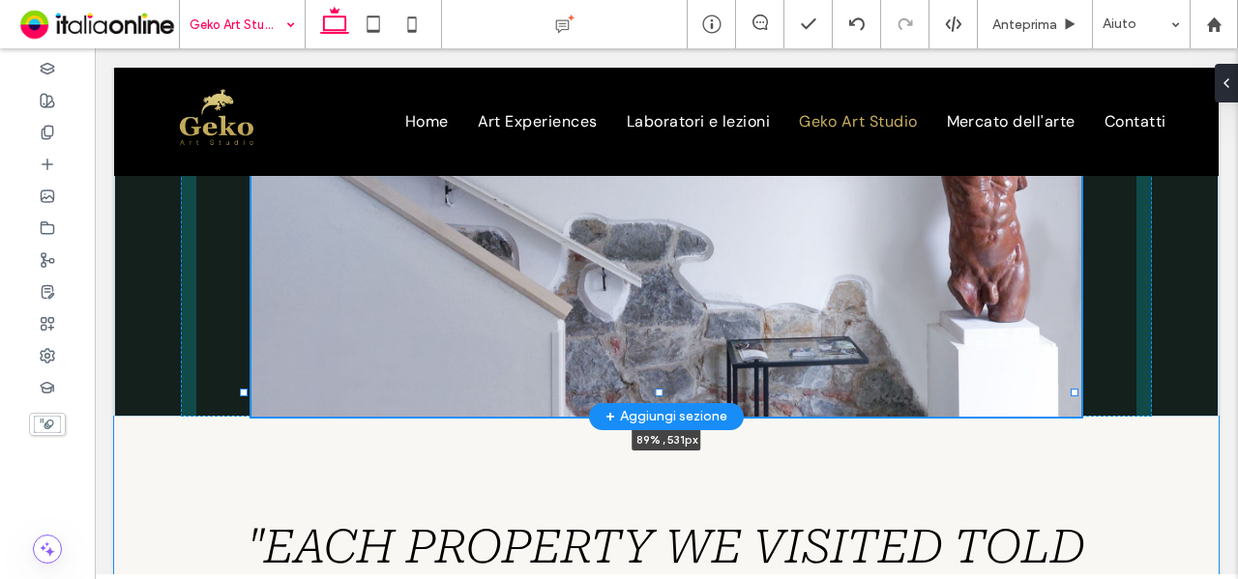
type input "***"
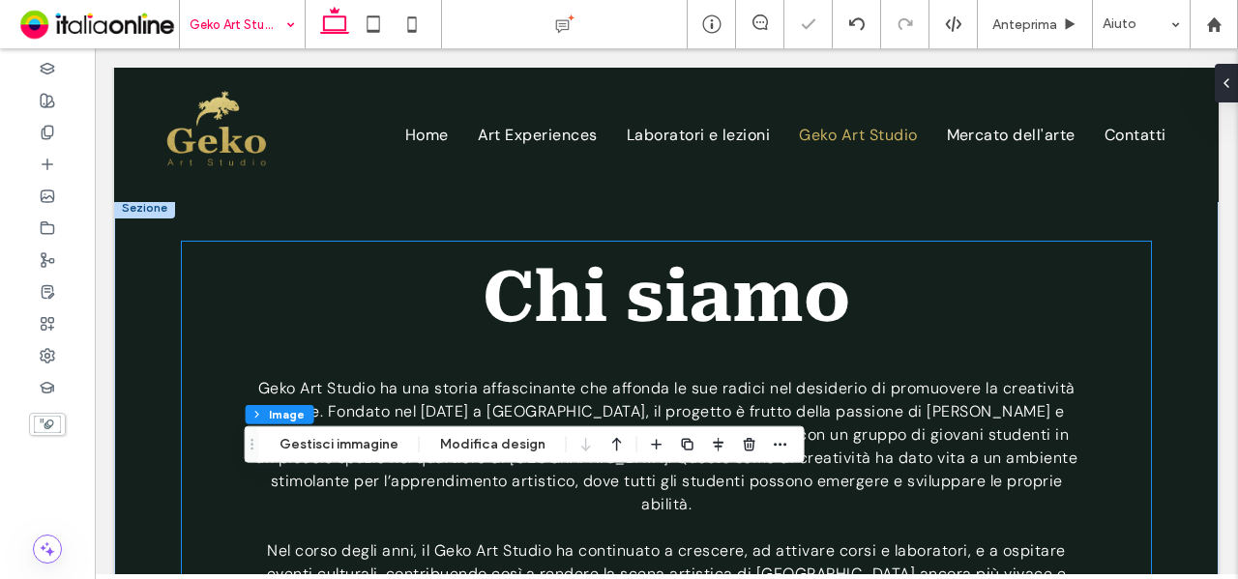
scroll to position [0, 0]
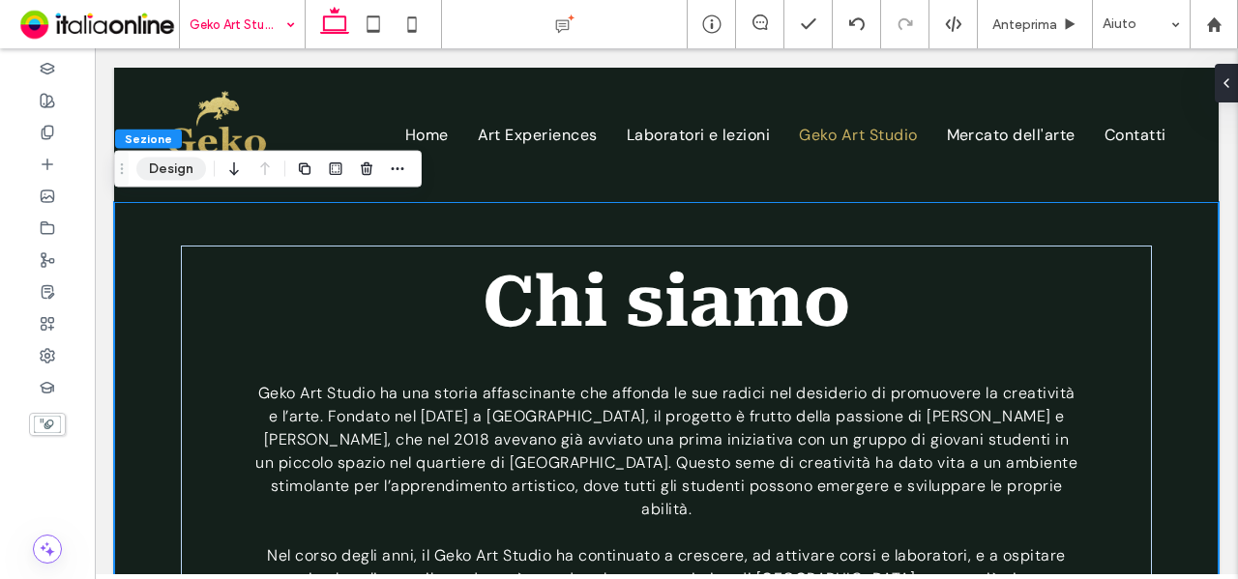
click at [184, 162] on button "Design" at bounding box center [171, 169] width 70 height 23
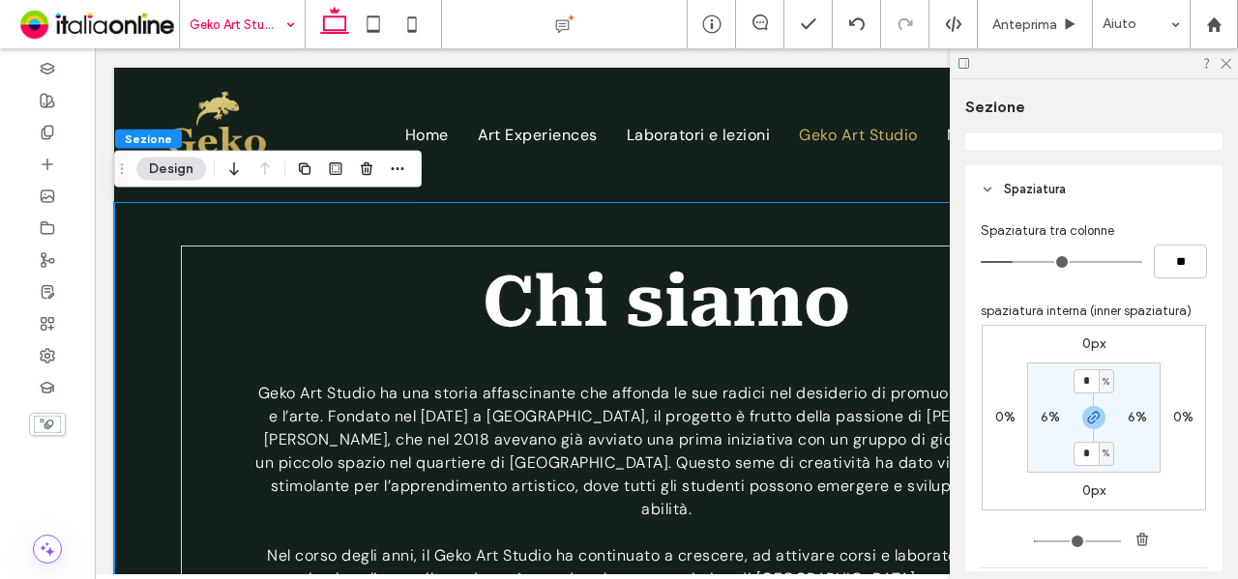
scroll to position [967, 0]
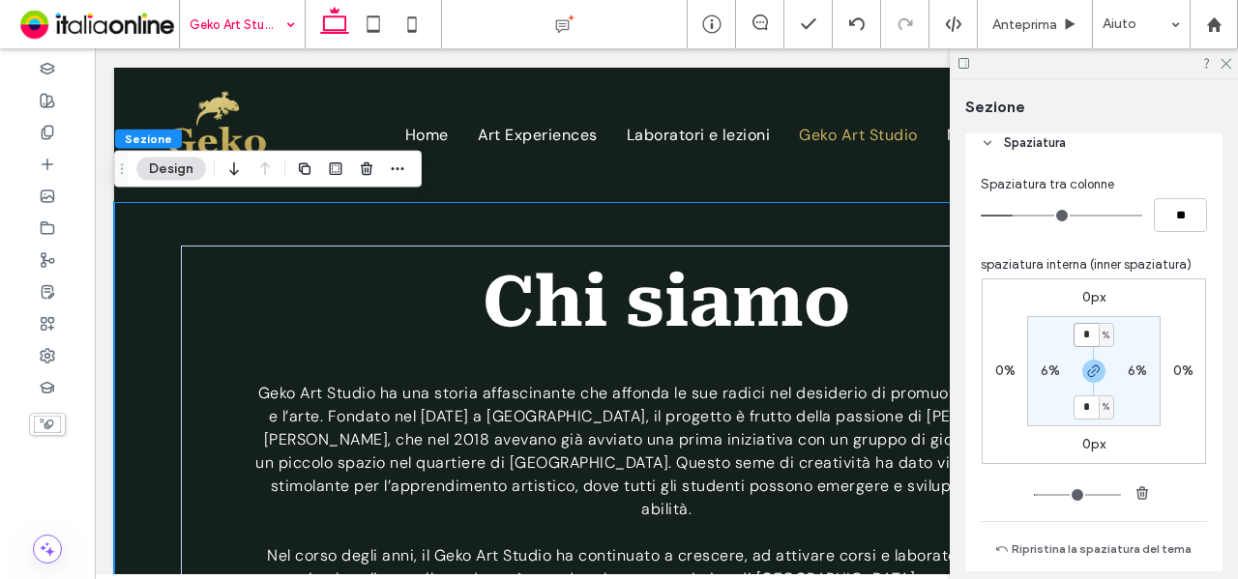
click at [1087, 332] on input "*" at bounding box center [1086, 335] width 25 height 24
type input "*"
click at [1128, 324] on section "* % 6% * % 6%" at bounding box center [1093, 371] width 133 height 110
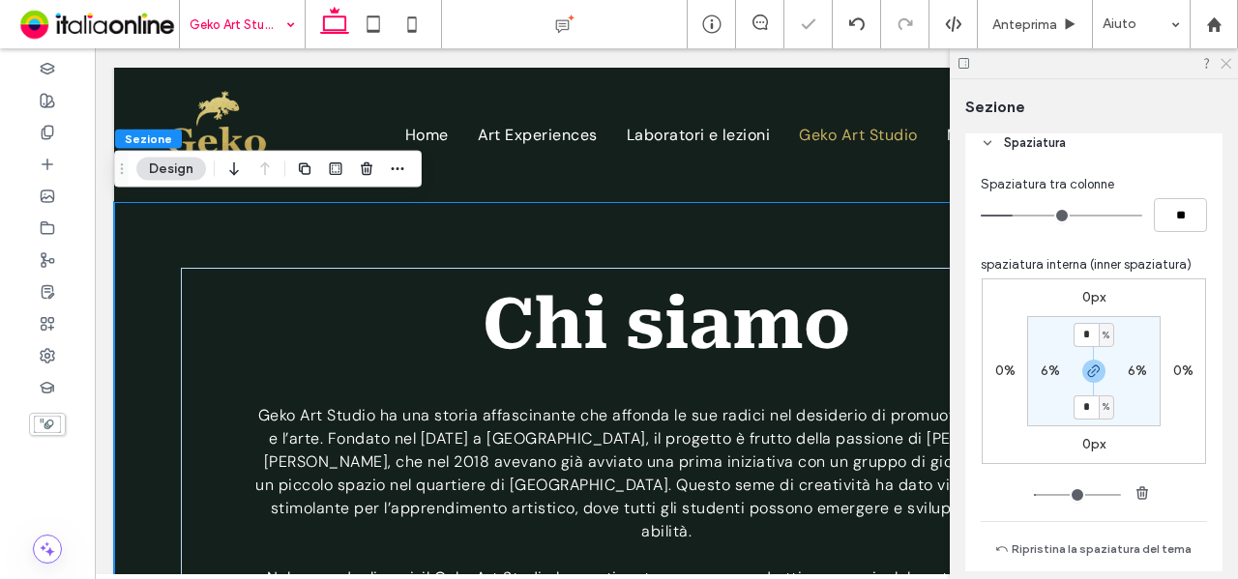
click at [1221, 62] on icon at bounding box center [1225, 62] width 13 height 13
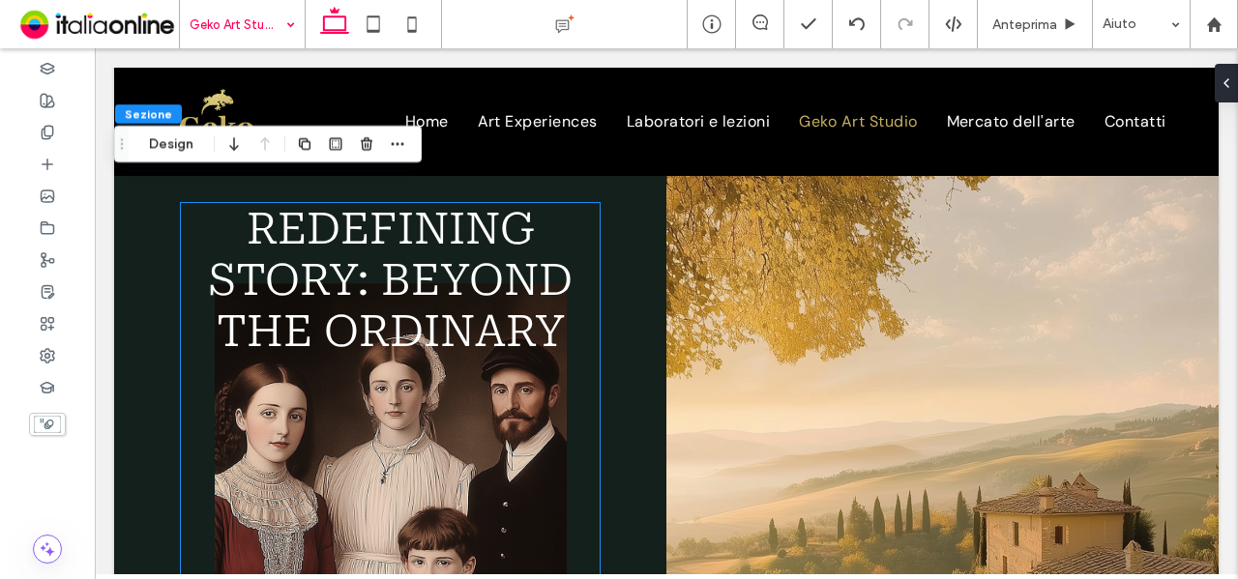
scroll to position [1425, 0]
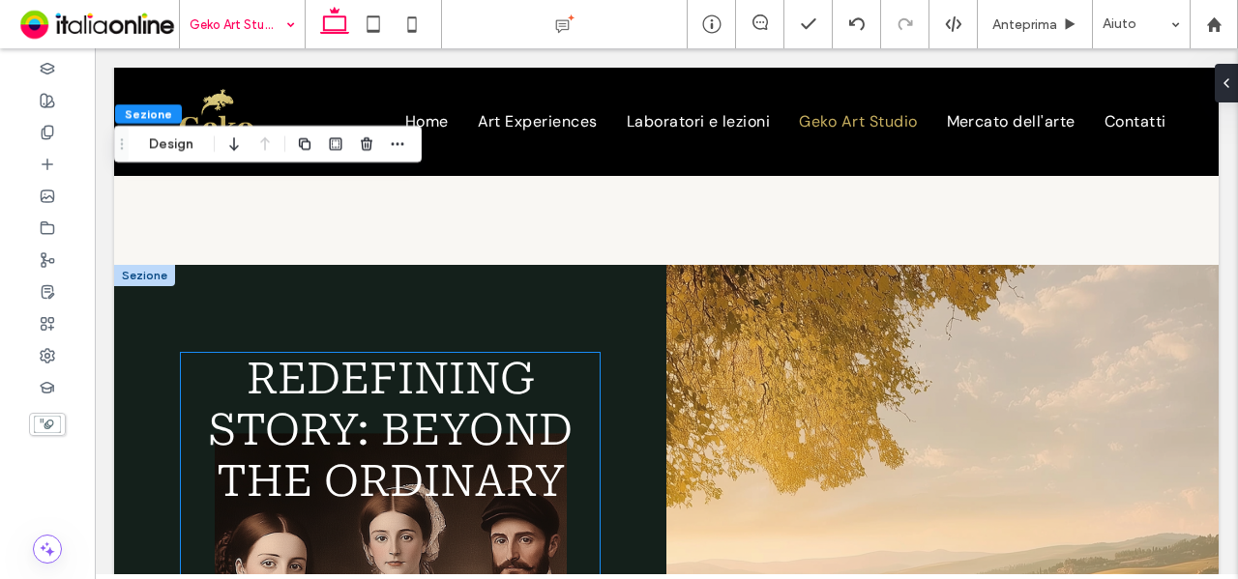
click at [463, 367] on span "Redefining story: Beyond the Ordinary" at bounding box center [390, 430] width 365 height 154
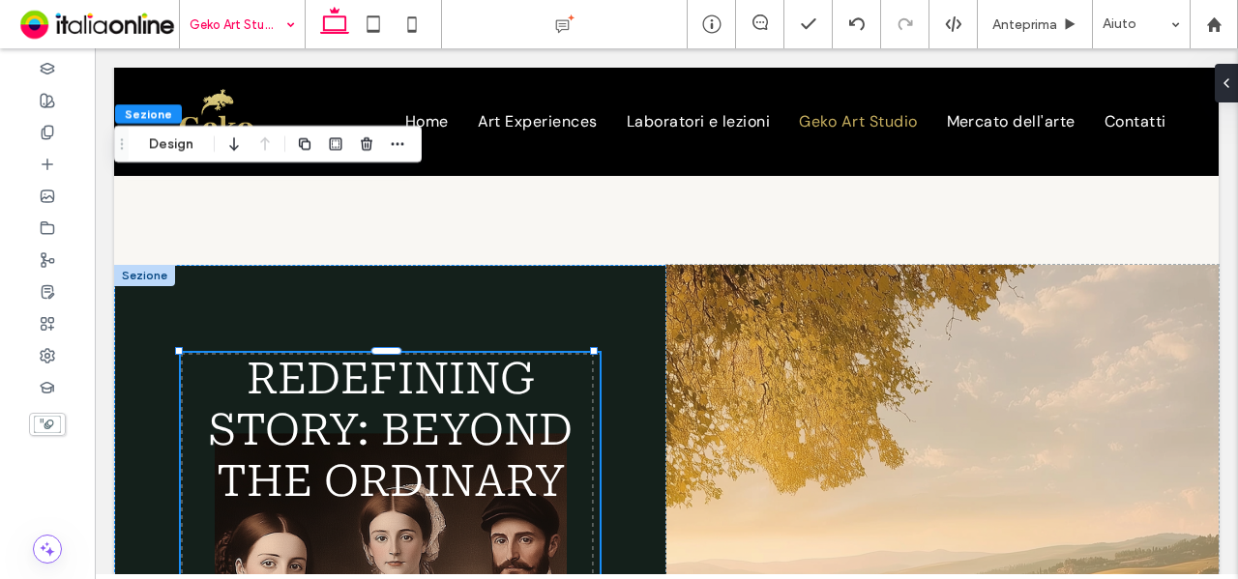
click at [463, 367] on span "Redefining story: Beyond the Ordinary" at bounding box center [390, 430] width 365 height 154
click at [463, 367] on div "Redefining story: Beyond the Ordinary" at bounding box center [390, 430] width 419 height 154
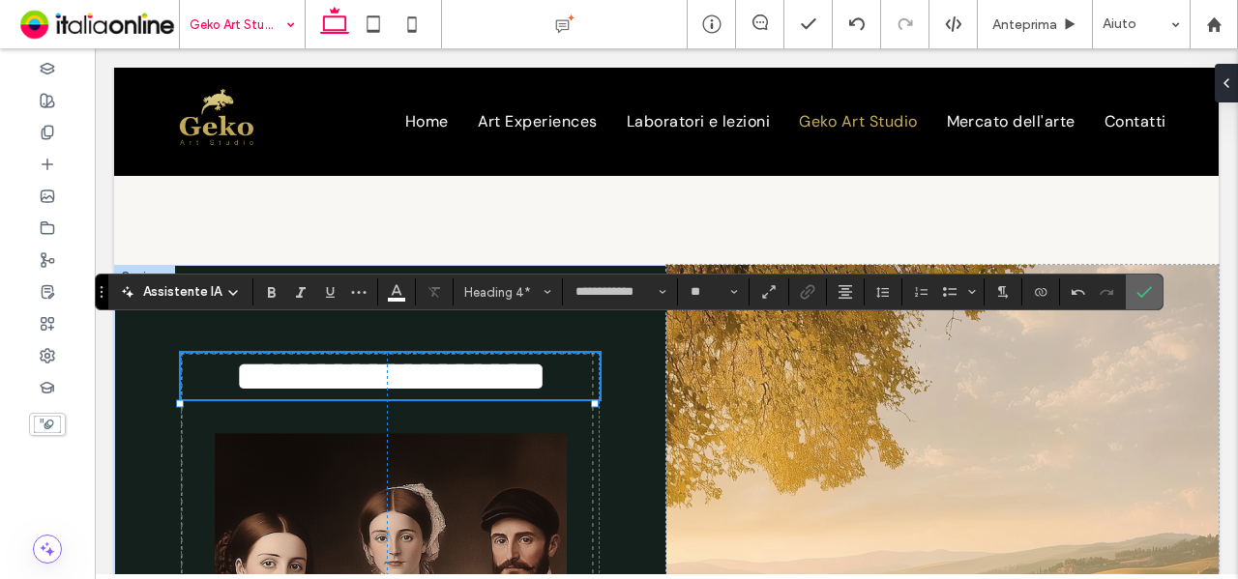
click at [1138, 291] on icon "Conferma" at bounding box center [1144, 291] width 15 height 15
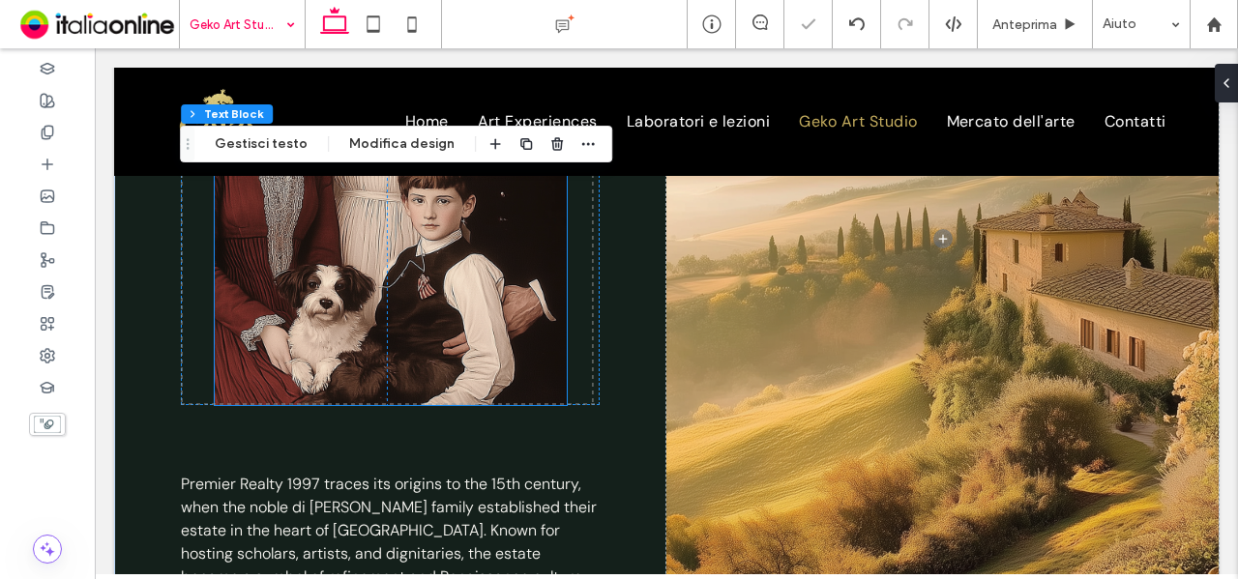
scroll to position [1908, 0]
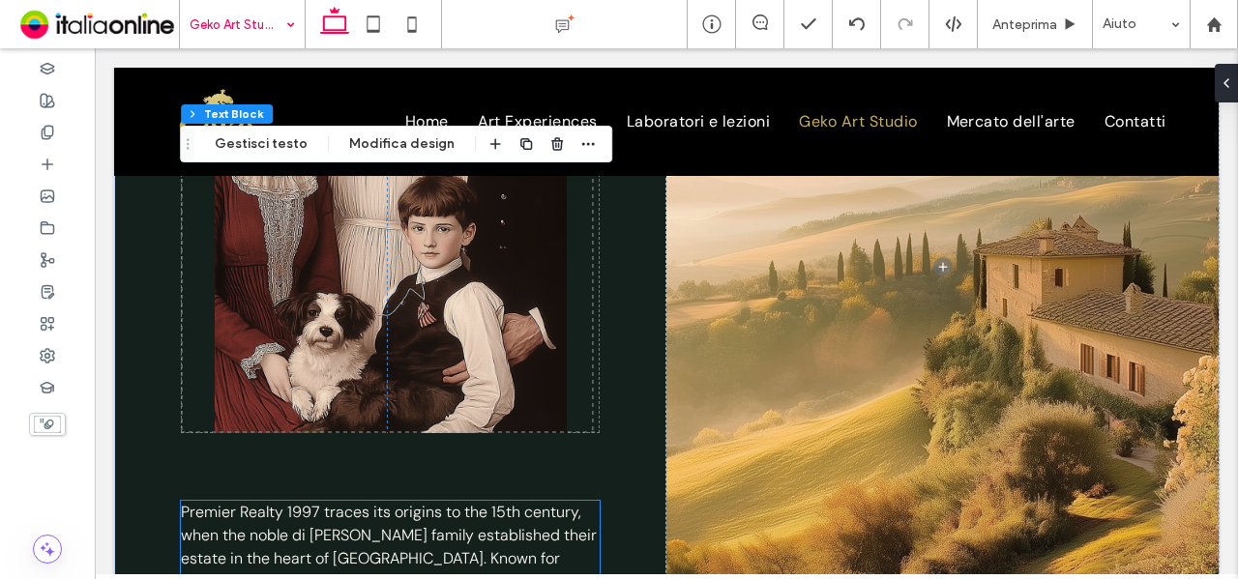
click at [495, 502] on span "Premier Realty 1997 traces its origins to the 15th century, when the noble di B…" at bounding box center [390, 582] width 418 height 160
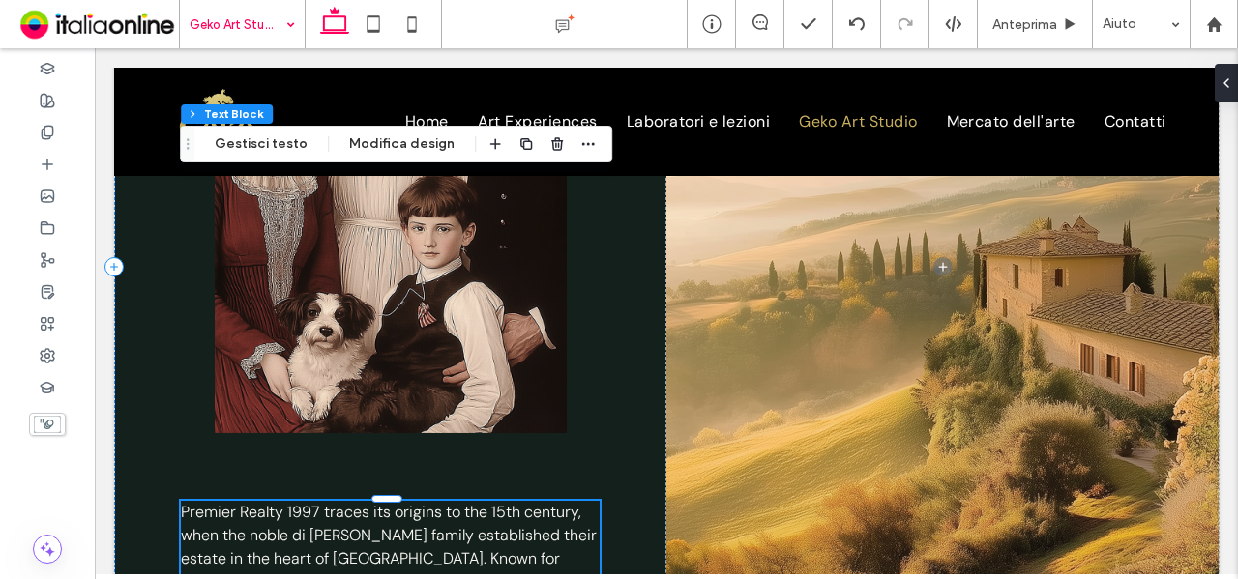
click at [495, 502] on span "Premier Realty 1997 traces its origins to the 15th century, when the noble di B…" at bounding box center [390, 582] width 418 height 160
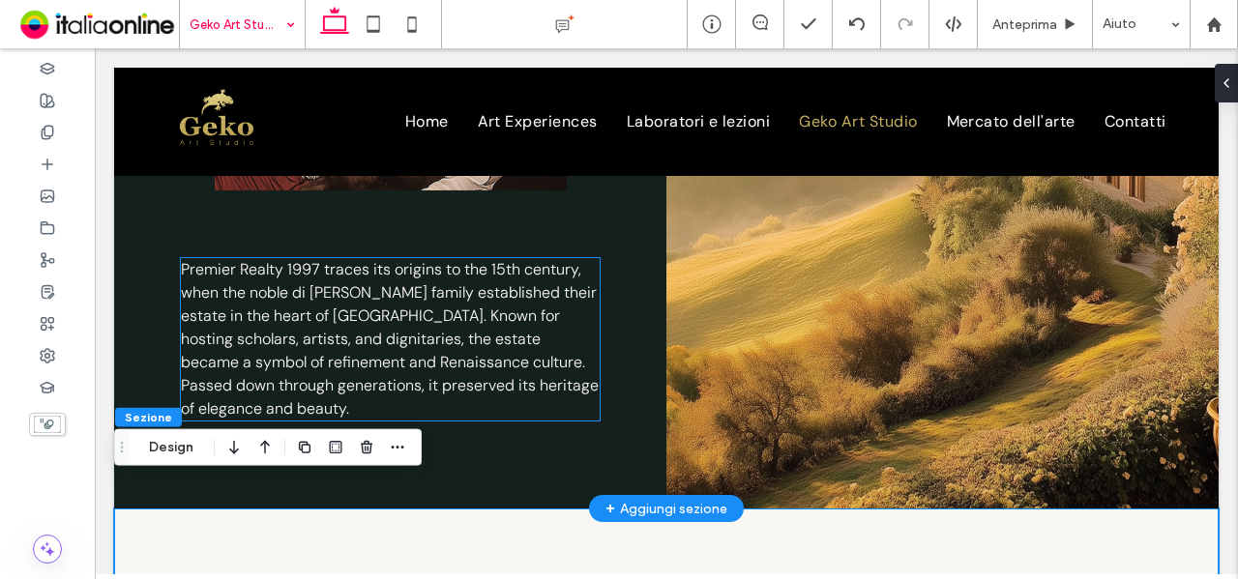
click at [476, 310] on span "Premier Realty 1997 traces its origins to the 15th century, when the noble di B…" at bounding box center [390, 339] width 418 height 160
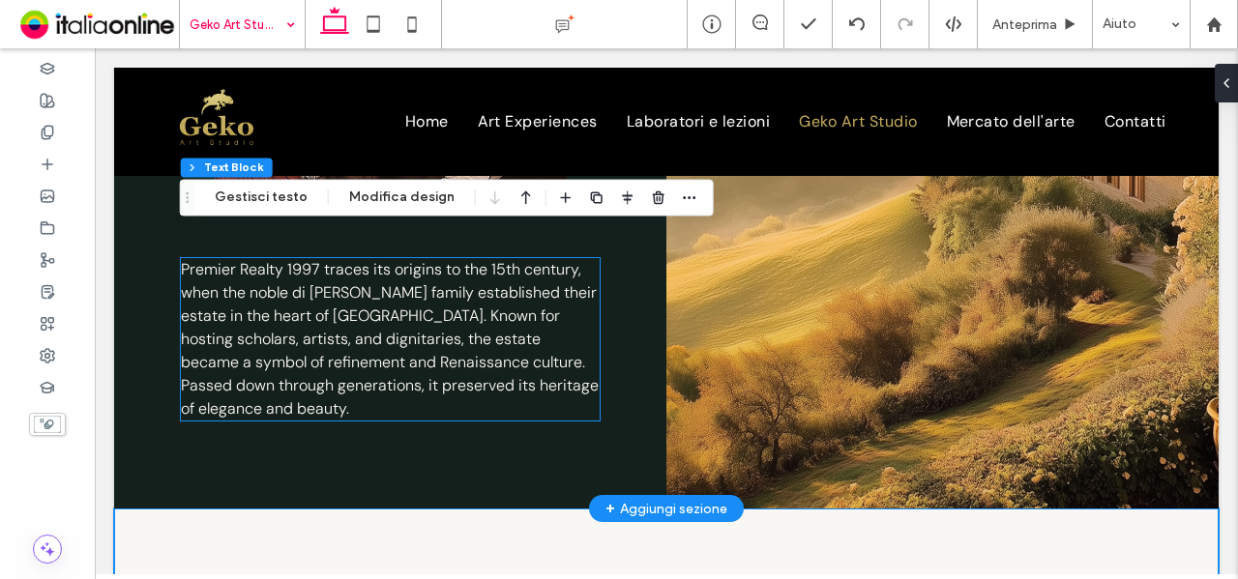
click at [476, 310] on span "Premier Realty 1997 traces its origins to the 15th century, when the noble di B…" at bounding box center [390, 339] width 418 height 160
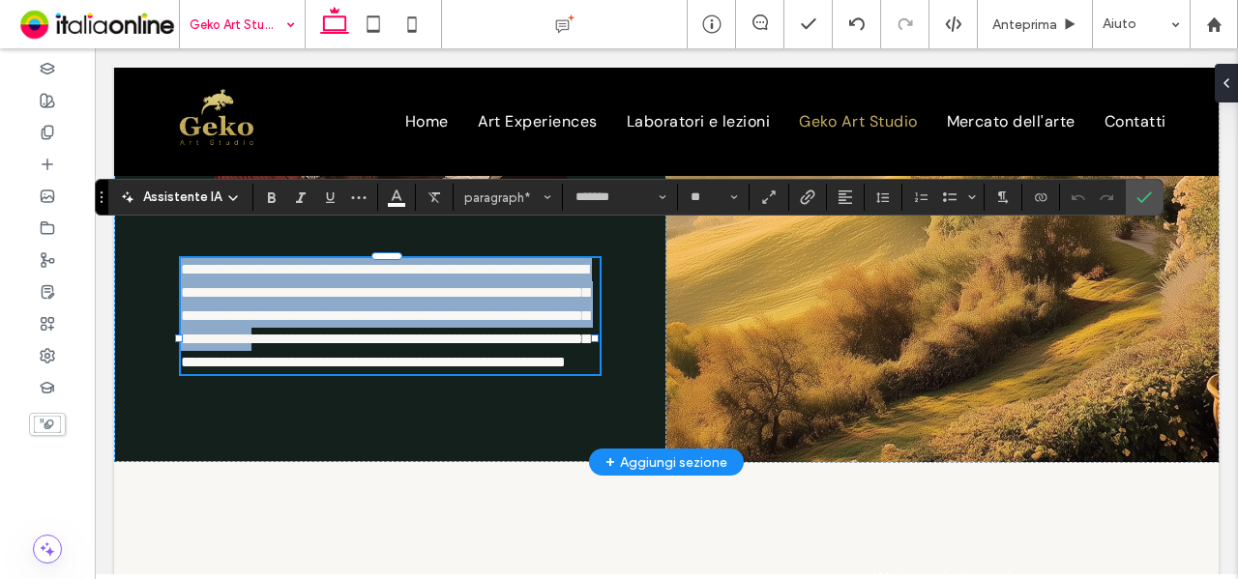
click at [476, 310] on span "**********" at bounding box center [385, 315] width 408 height 107
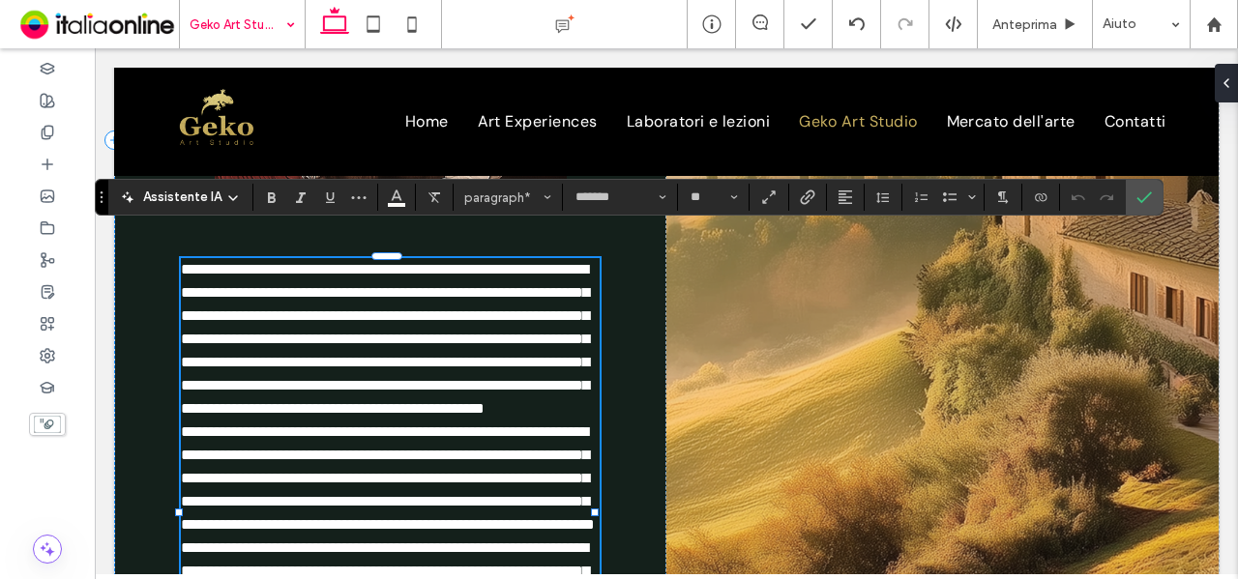
scroll to position [2554, 0]
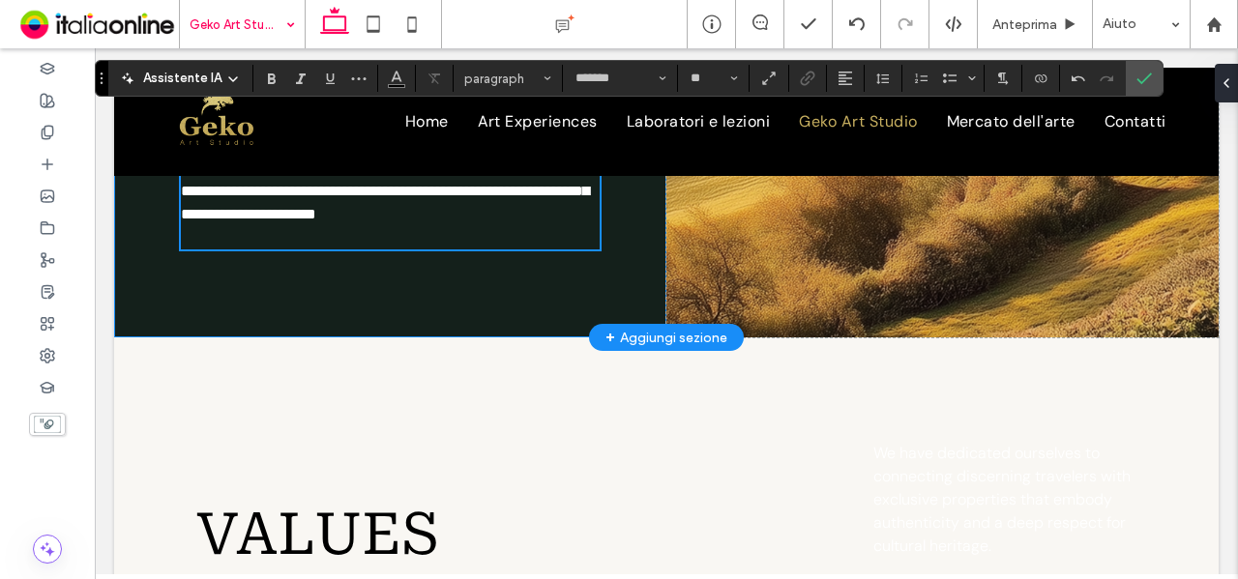
type input "**"
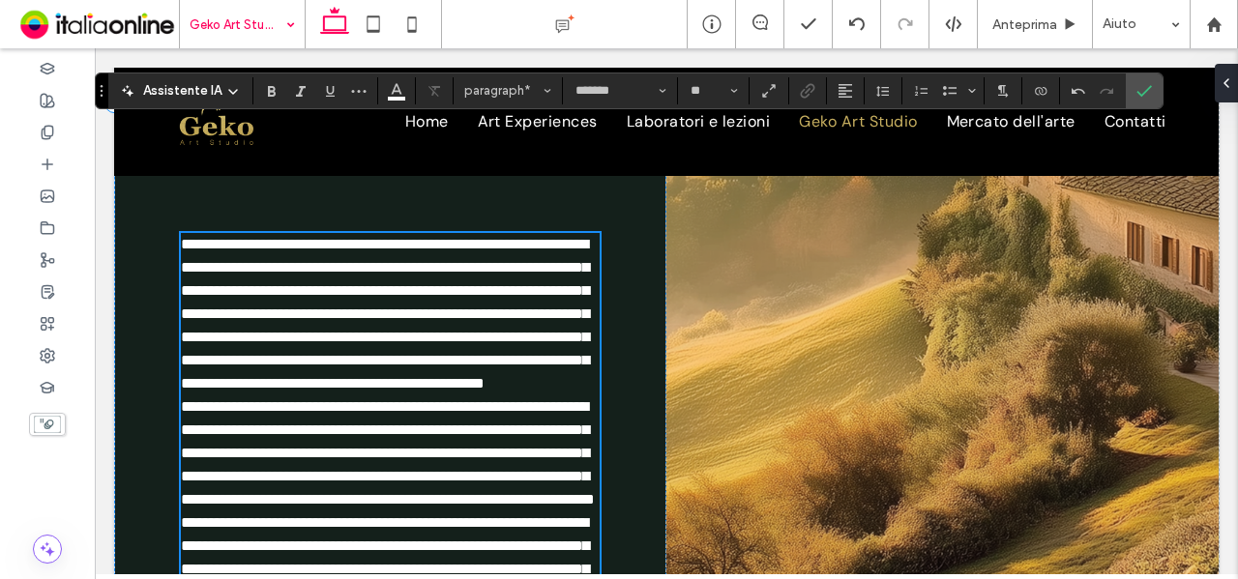
scroll to position [2071, 0]
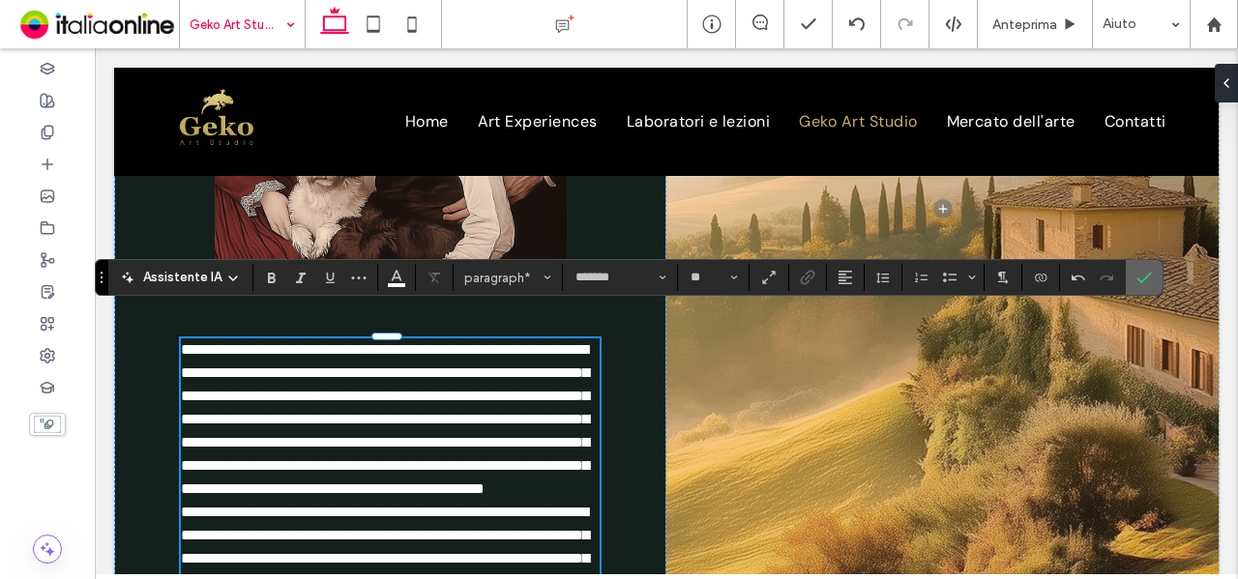
click at [1137, 276] on icon "Conferma" at bounding box center [1144, 277] width 15 height 15
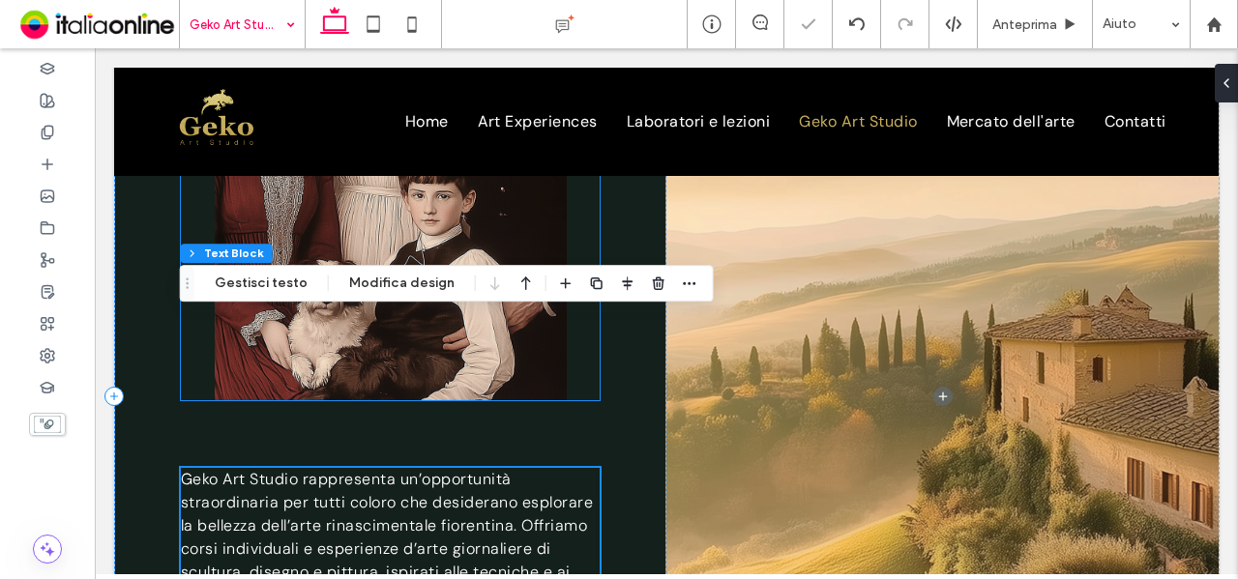
scroll to position [1781, 0]
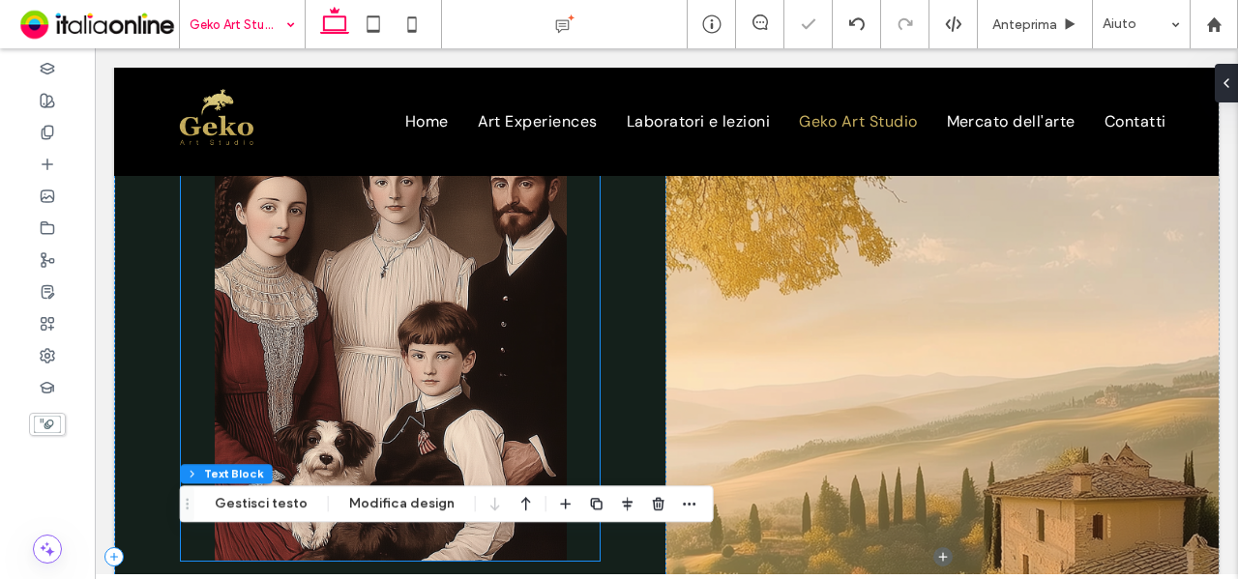
click at [468, 348] on img at bounding box center [391, 319] width 352 height 484
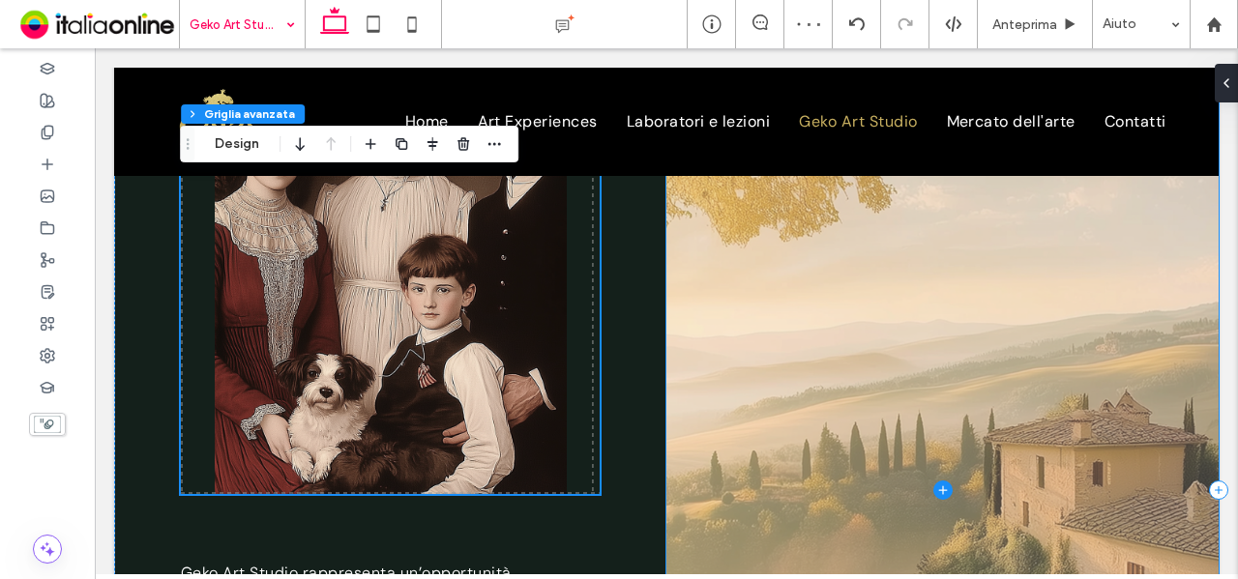
scroll to position [1877, 0]
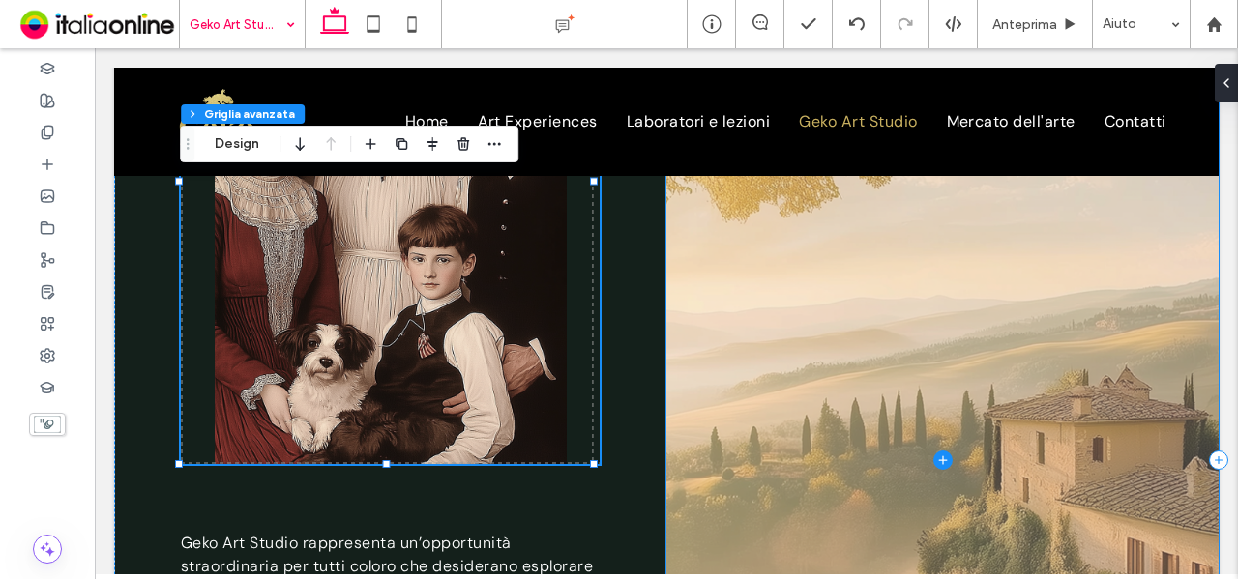
click at [897, 476] on span at bounding box center [942, 460] width 552 height 1296
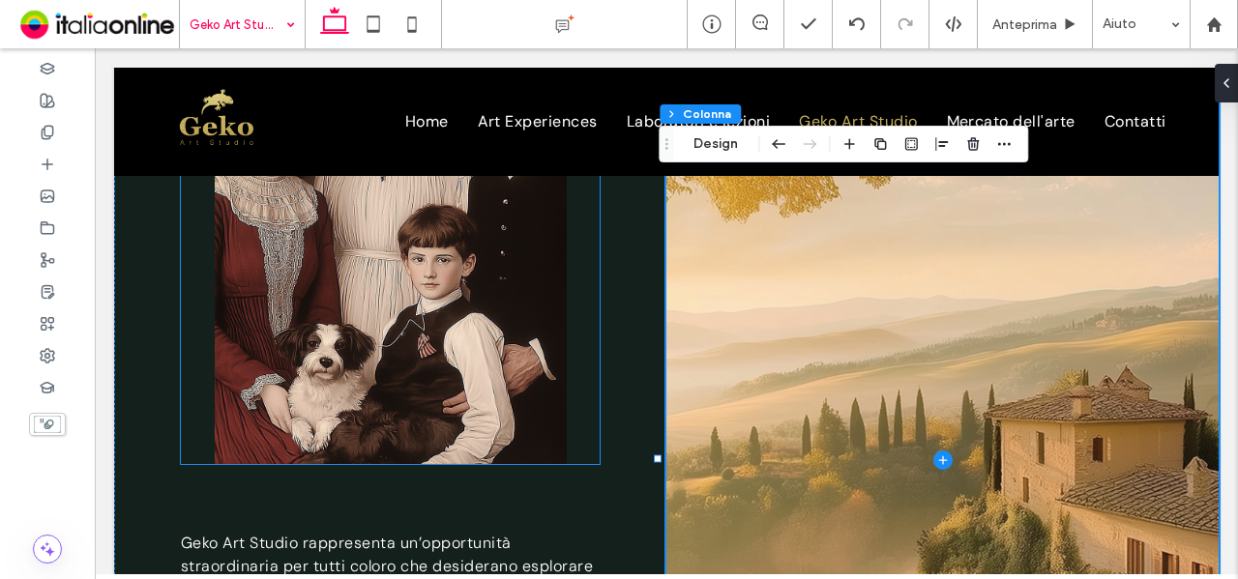
click at [470, 368] on img at bounding box center [391, 223] width 352 height 484
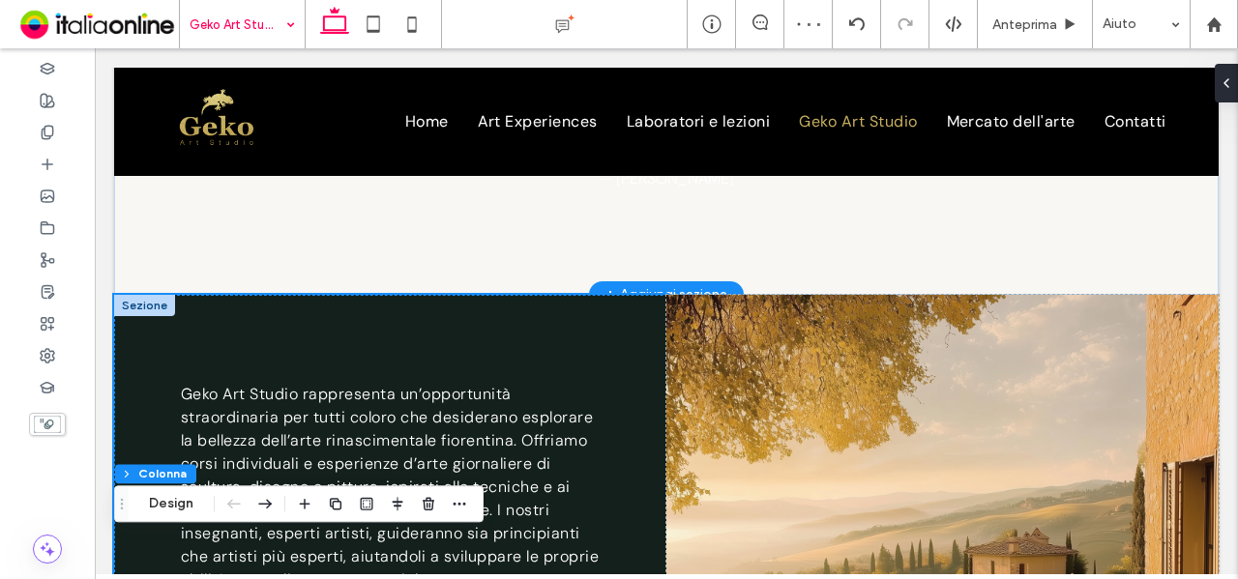
scroll to position [1491, 0]
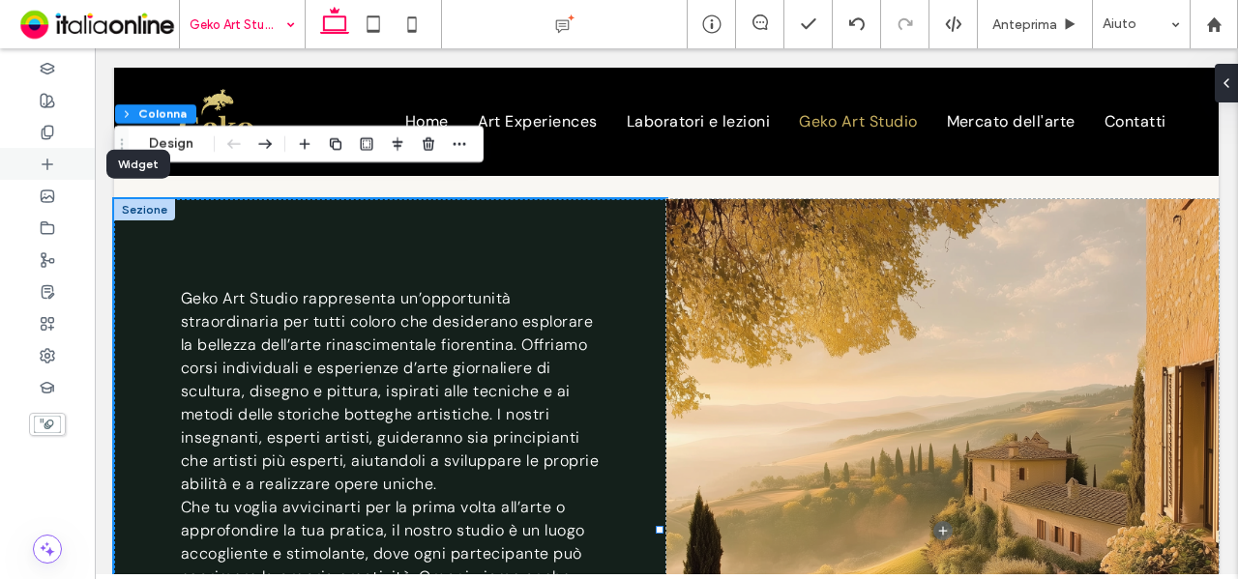
click at [53, 162] on icon at bounding box center [47, 164] width 15 height 15
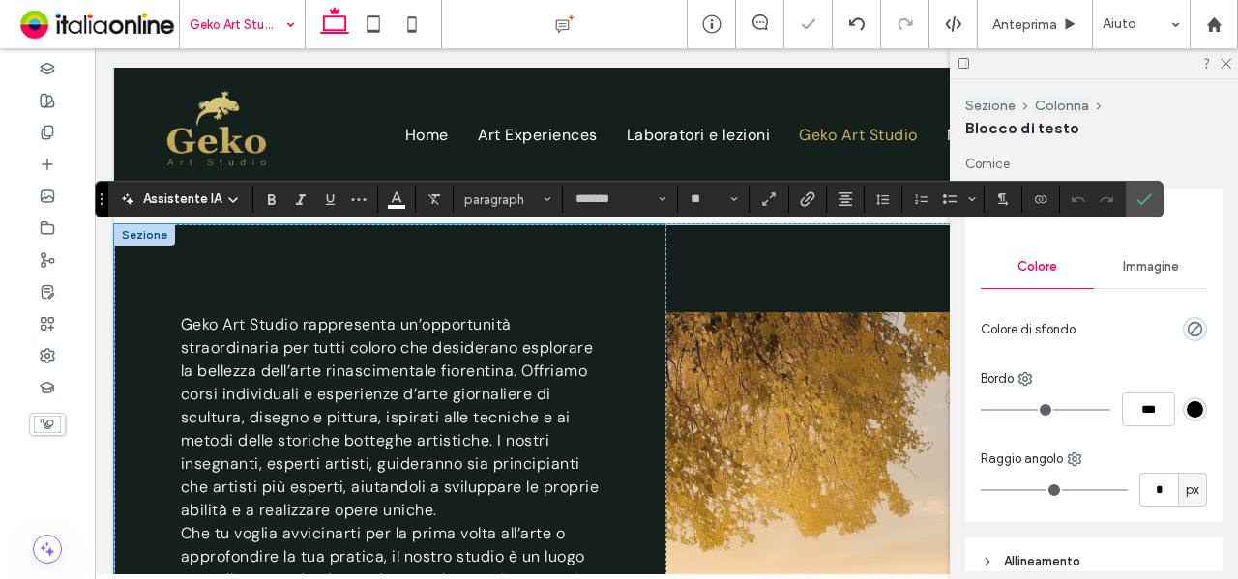
scroll to position [2047, 0]
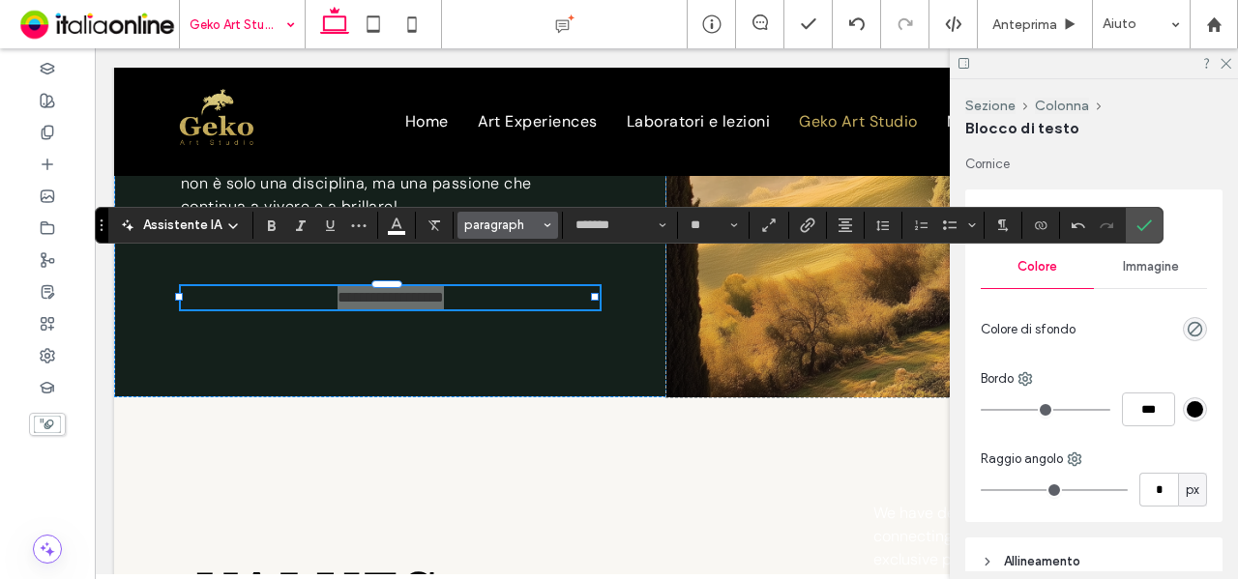
click at [530, 229] on span "paragraph" at bounding box center [501, 225] width 75 height 15
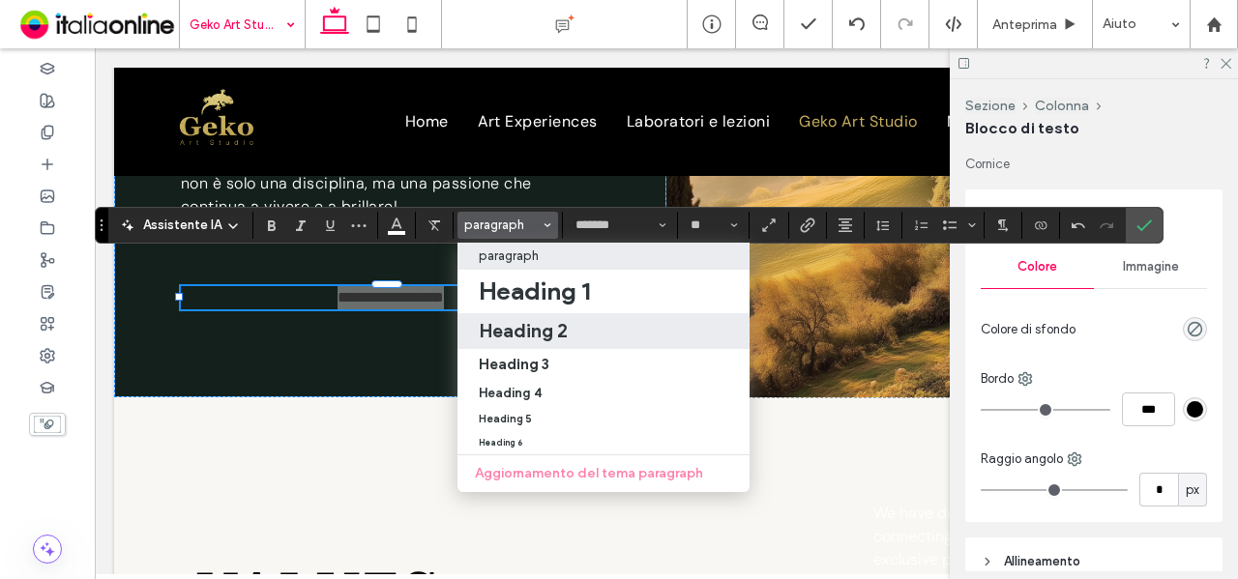
click at [546, 317] on label "Heading 2" at bounding box center [604, 331] width 292 height 36
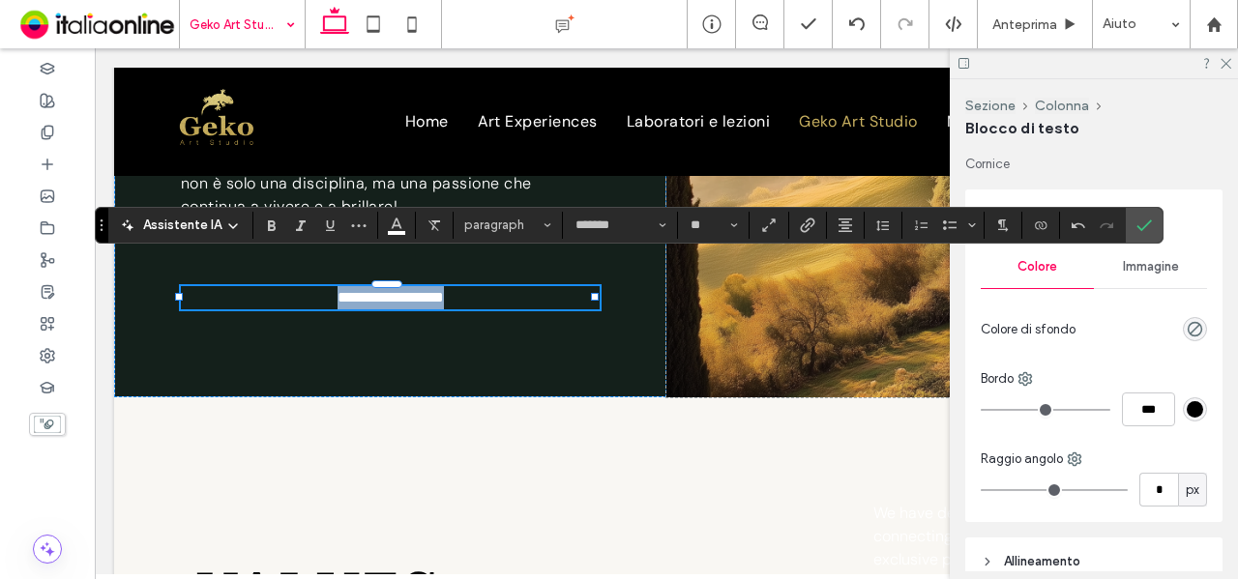
type input "**********"
type input "**"
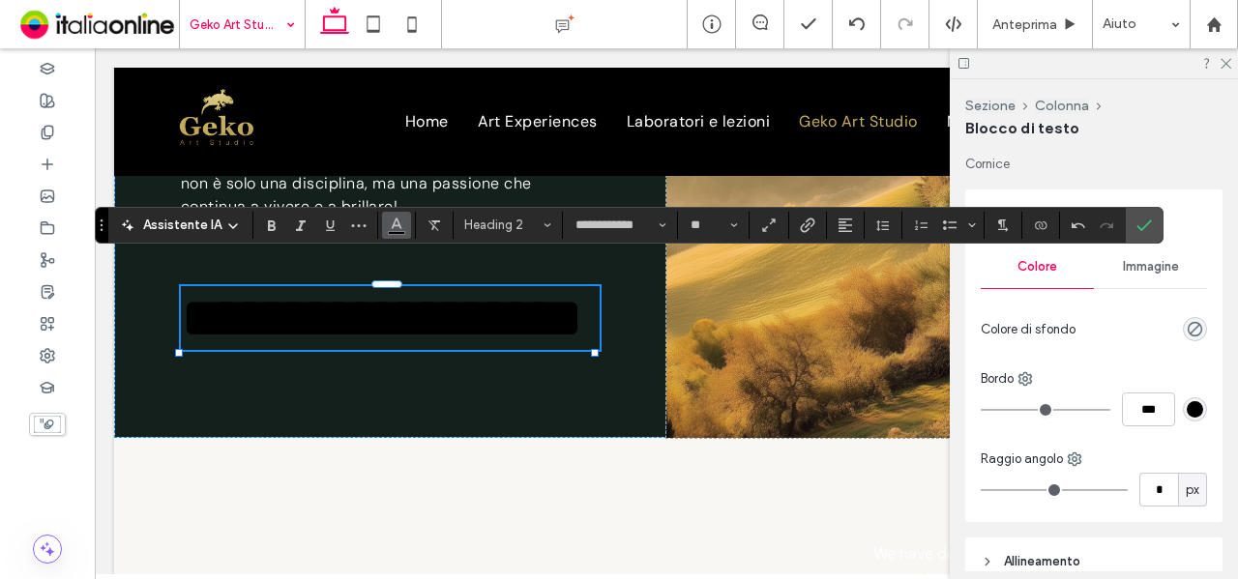
click at [399, 236] on button "Colore" at bounding box center [396, 225] width 29 height 27
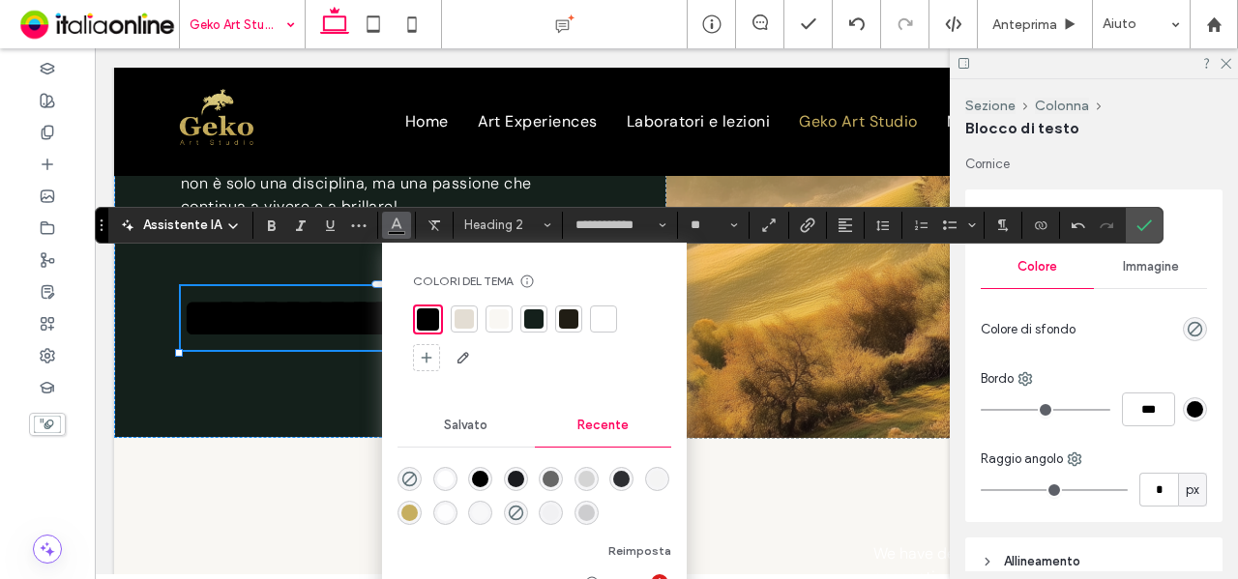
click at [404, 514] on div "rgba(198, 174, 95, 1)" at bounding box center [409, 513] width 16 height 16
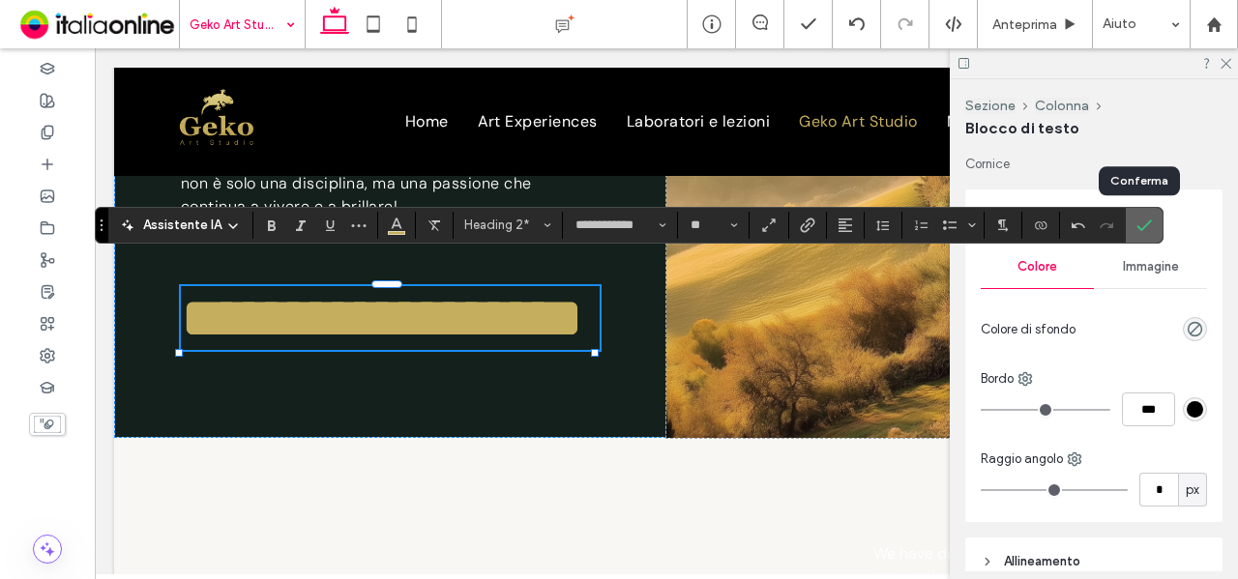
click at [1137, 223] on icon "Conferma" at bounding box center [1144, 225] width 15 height 15
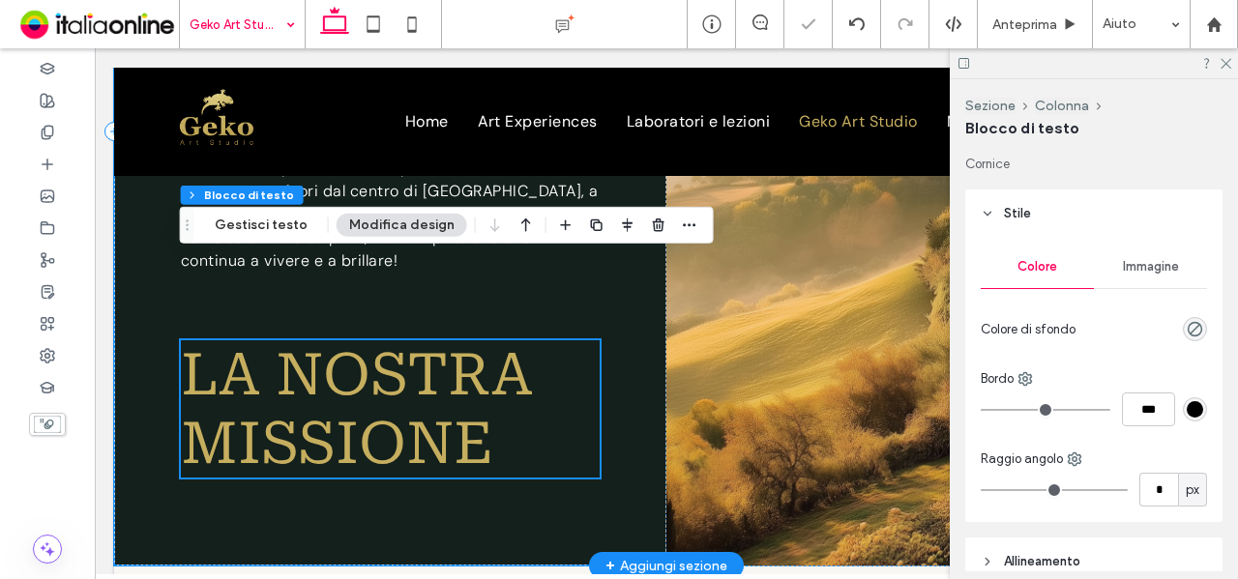
scroll to position [1950, 0]
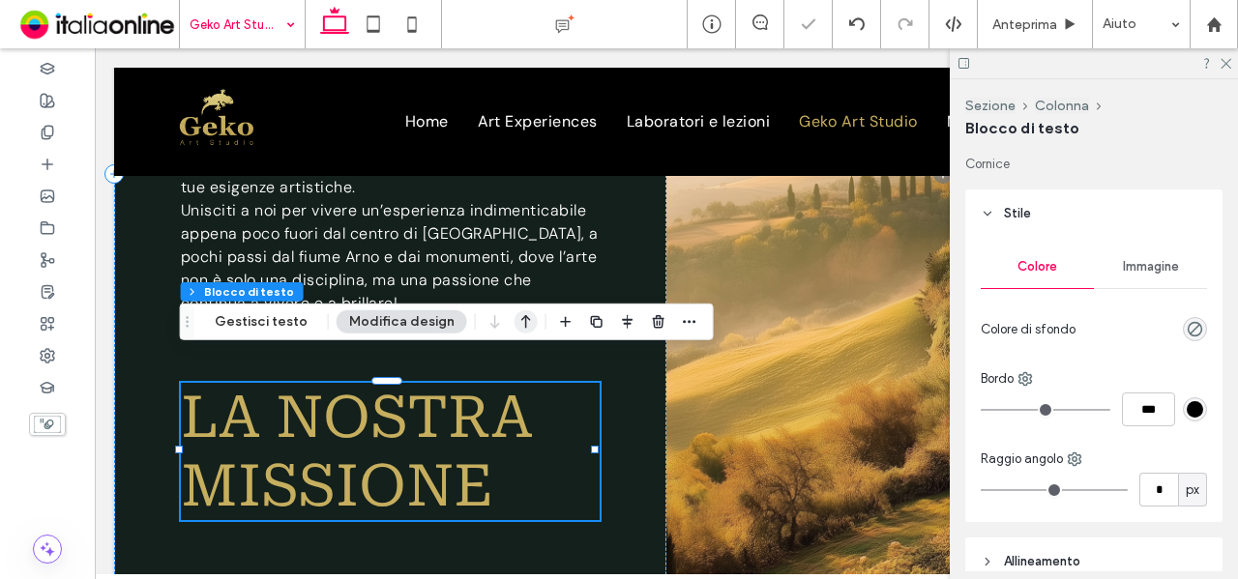
click at [521, 322] on use "button" at bounding box center [526, 322] width 10 height 14
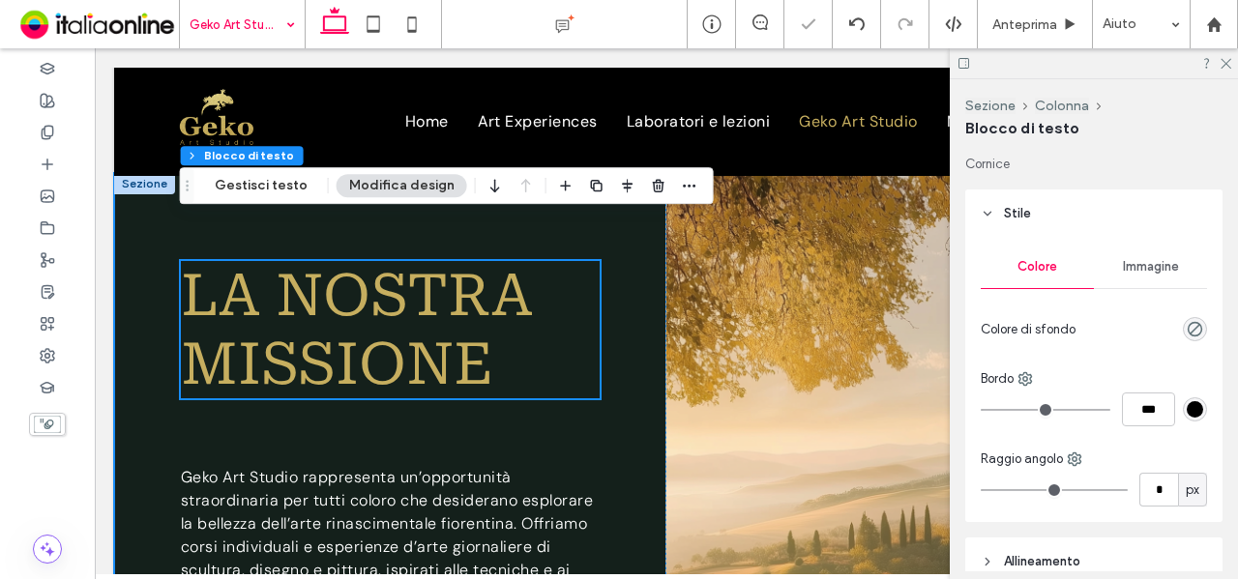
scroll to position [1513, 0]
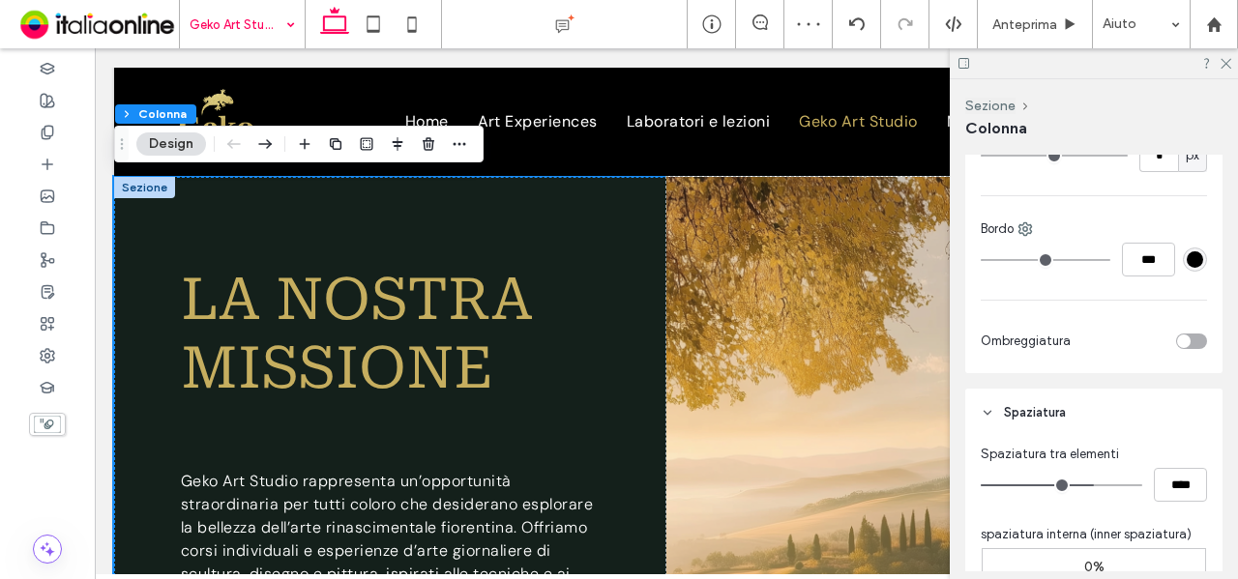
scroll to position [677, 0]
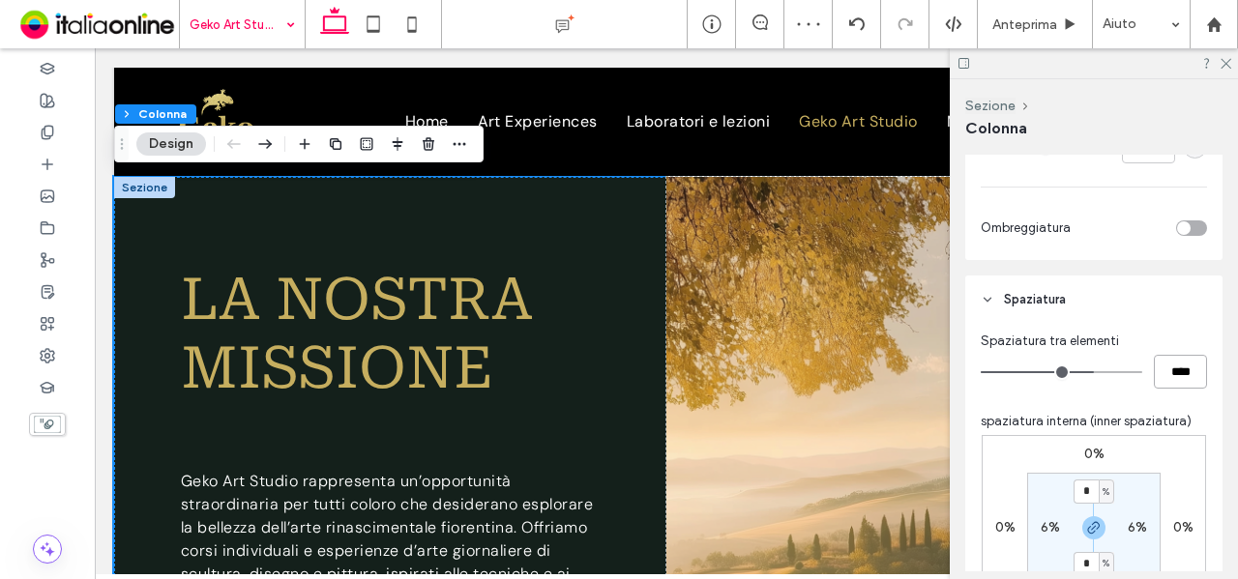
click at [1176, 360] on input "****" at bounding box center [1180, 372] width 53 height 34
type input "**"
type input "****"
click at [1190, 332] on div "Spaziatura tra elementi" at bounding box center [1094, 341] width 226 height 19
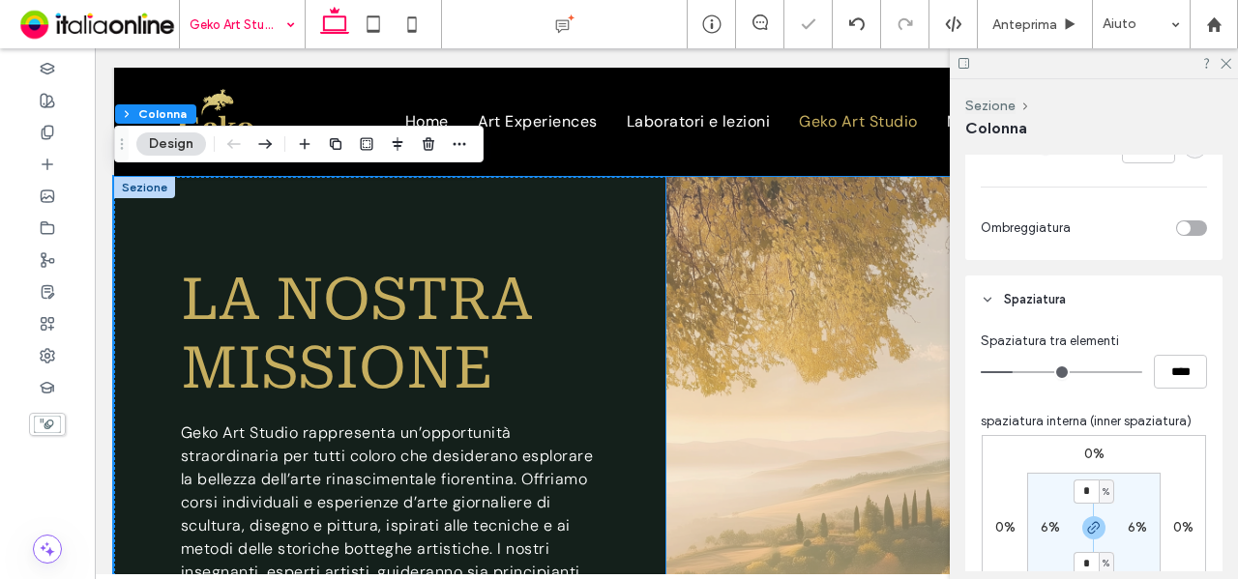
click at [727, 331] on span at bounding box center [942, 587] width 552 height 821
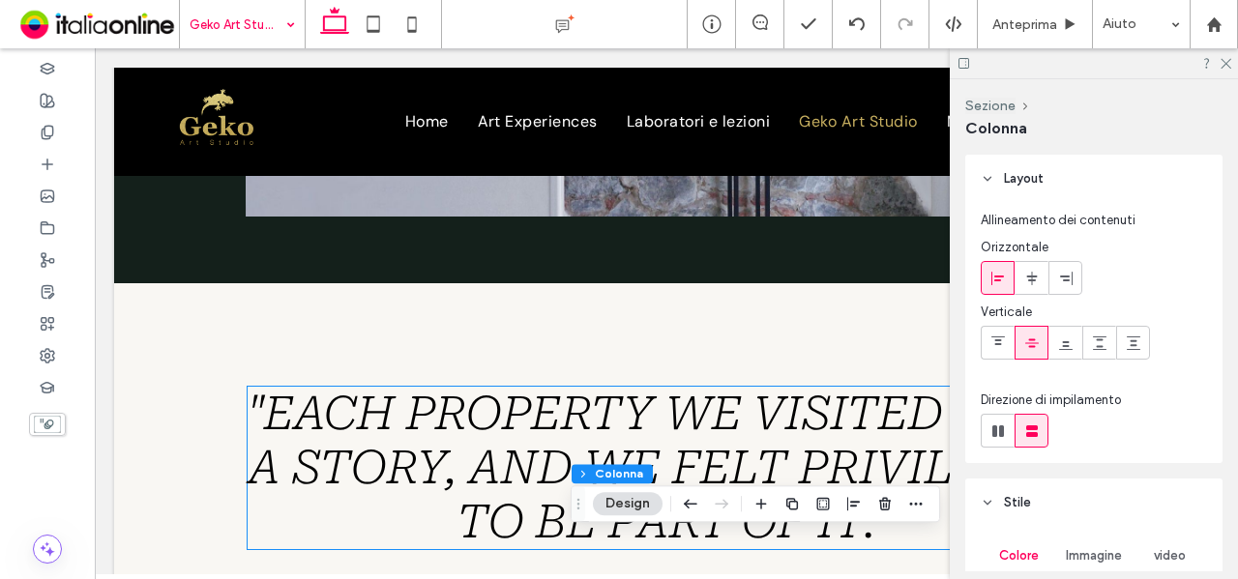
scroll to position [932, 0]
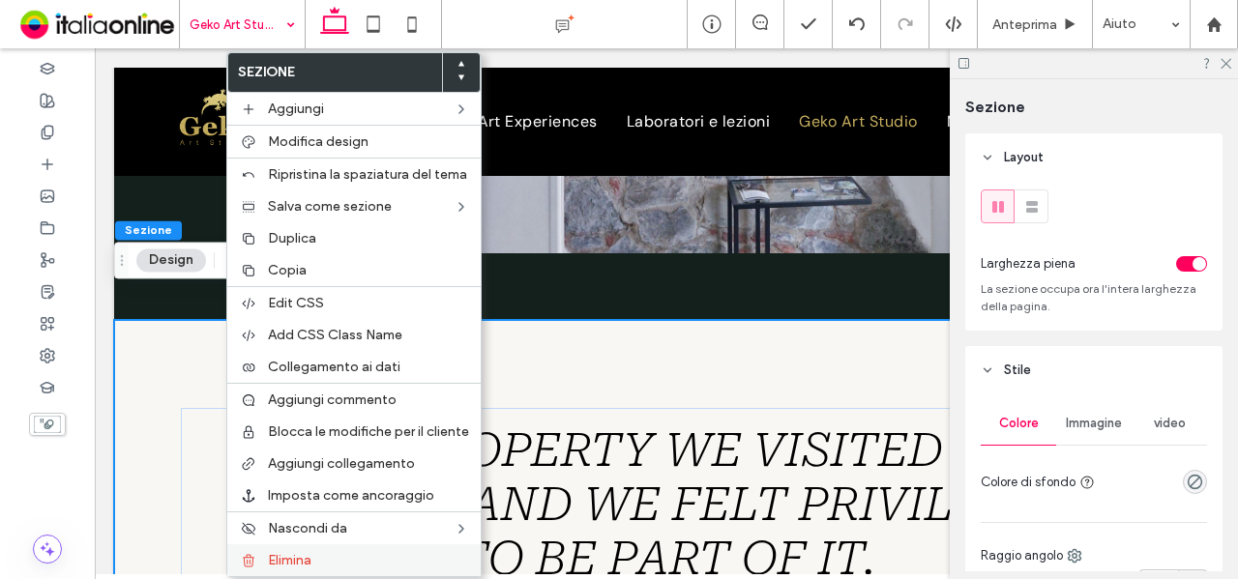
click at [310, 552] on span "Elimina" at bounding box center [290, 560] width 44 height 16
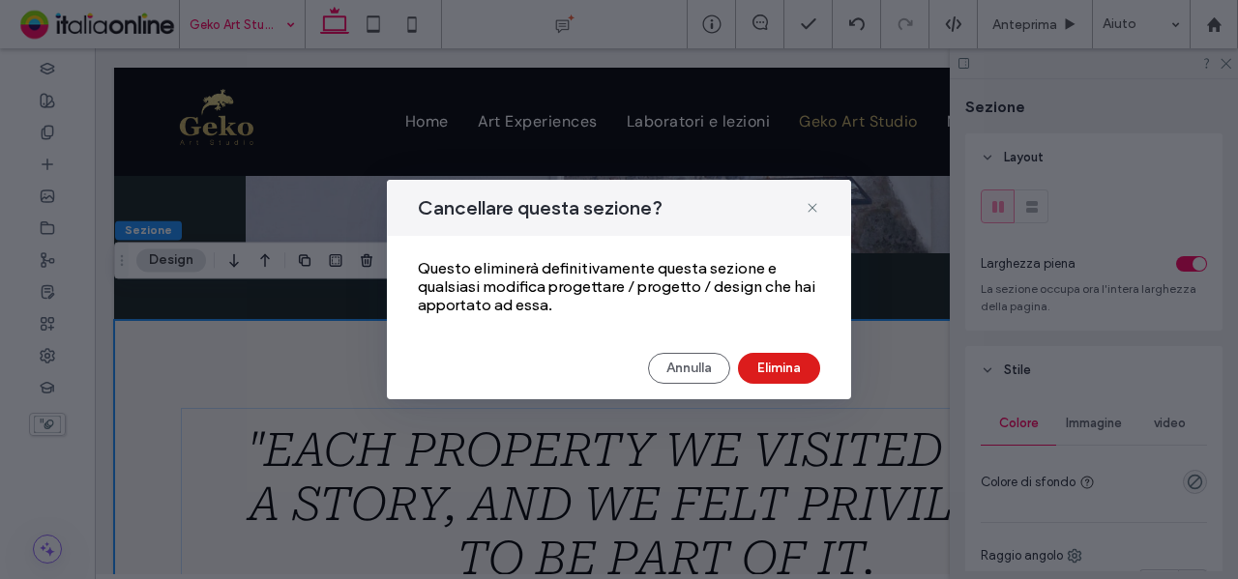
click at [906, 328] on div "Cancellare questa sezione? Questo eliminerà definitivamente questa sezione e qu…" at bounding box center [619, 289] width 1238 height 579
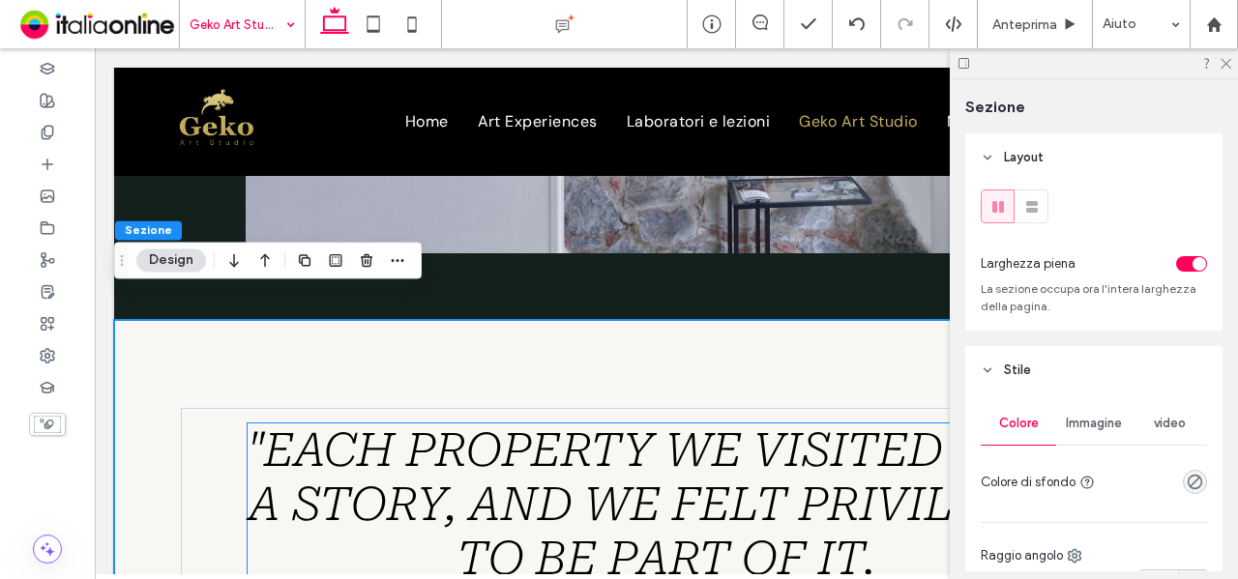
click at [714, 424] on span ""Each property we visited told a story, and we felt privileged to be part of it." at bounding box center [667, 505] width 838 height 162
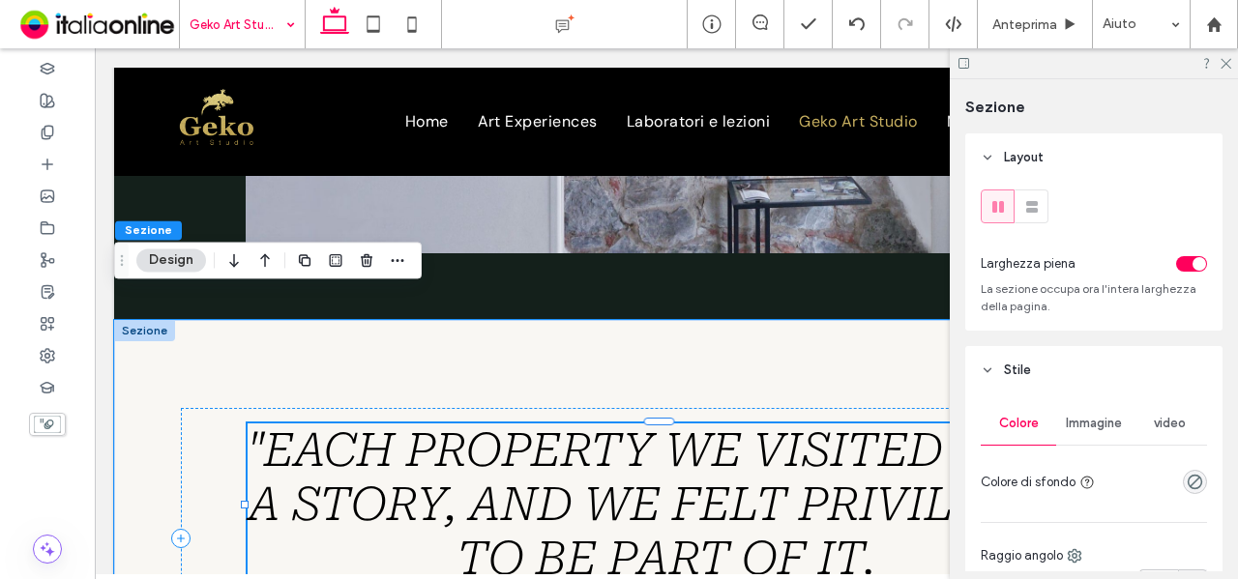
click at [714, 424] on span ""Each property we visited told a story, and we felt privileged to be part of it." at bounding box center [667, 505] width 838 height 162
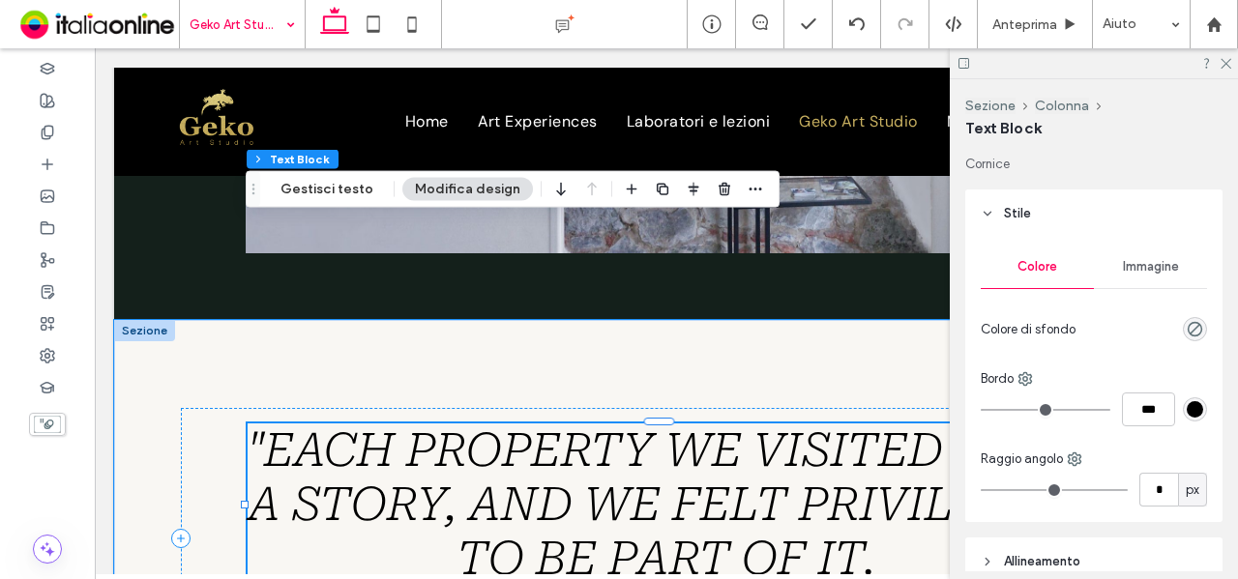
scroll to position [1107, 0]
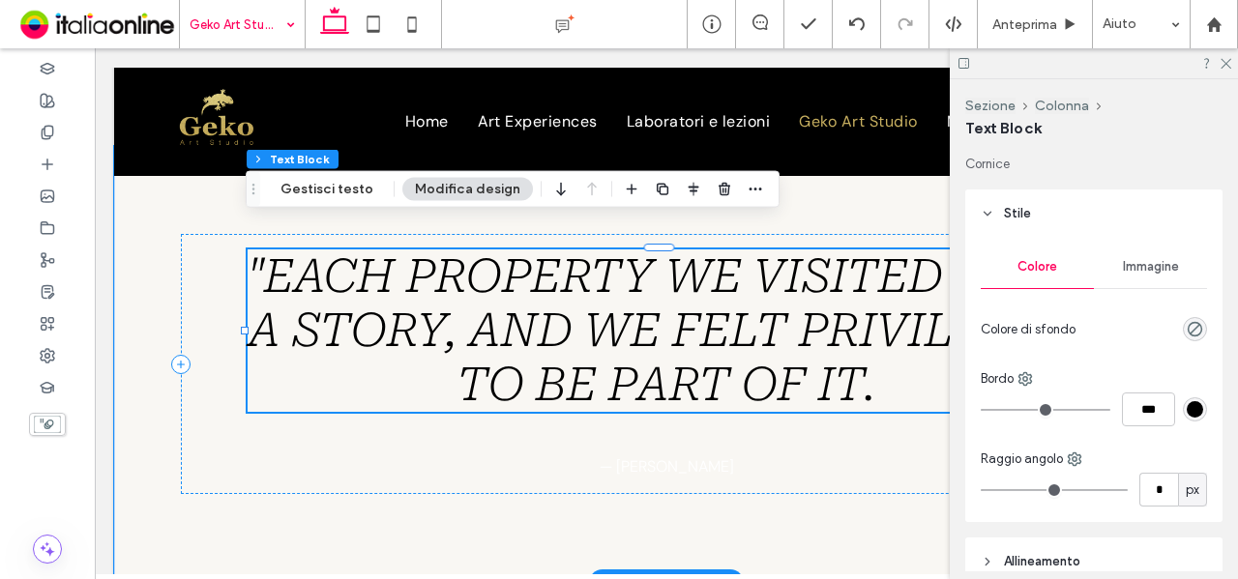
type input "**********"
type input "**"
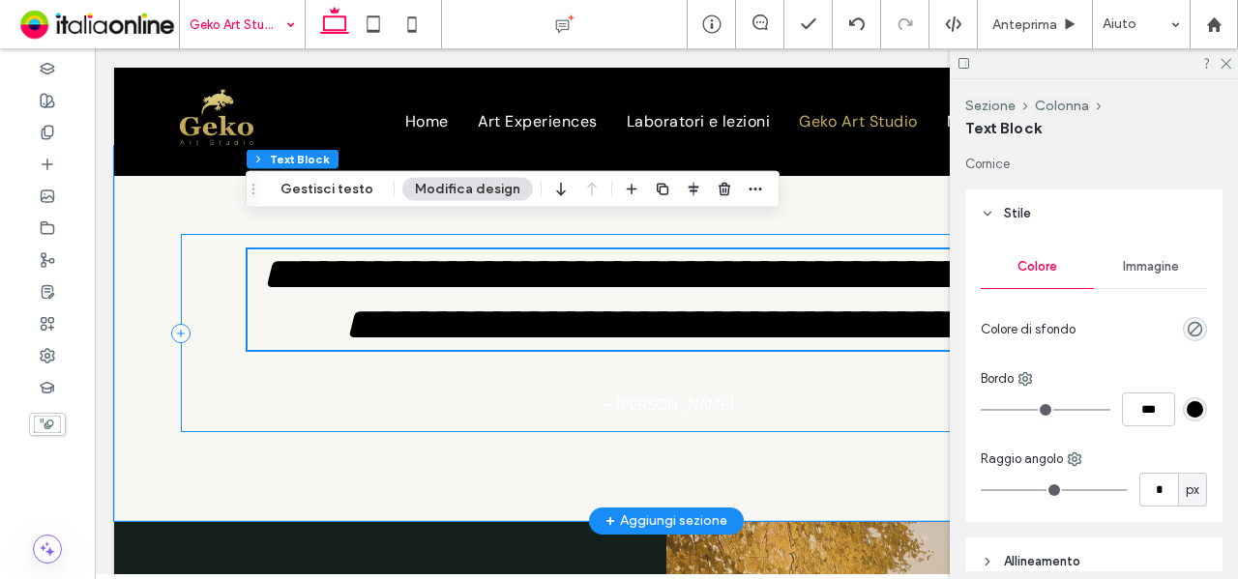
click at [714, 415] on div "**********" at bounding box center [667, 333] width 972 height 198
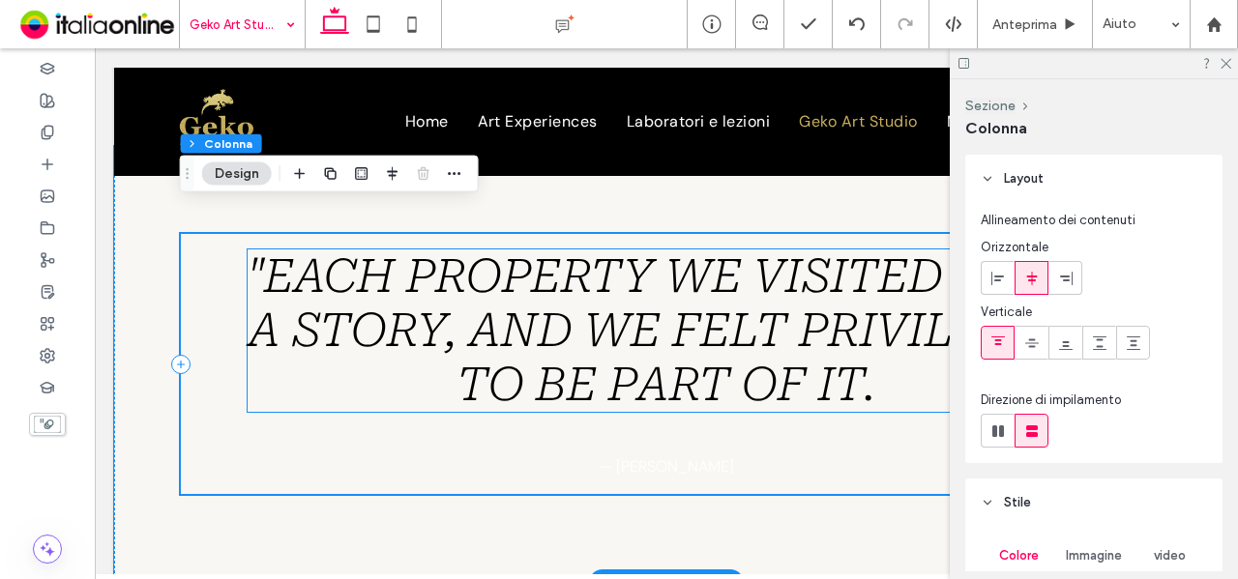
click at [714, 300] on span ""Each property we visited told a story, and we felt privileged to be part of it." at bounding box center [667, 331] width 838 height 162
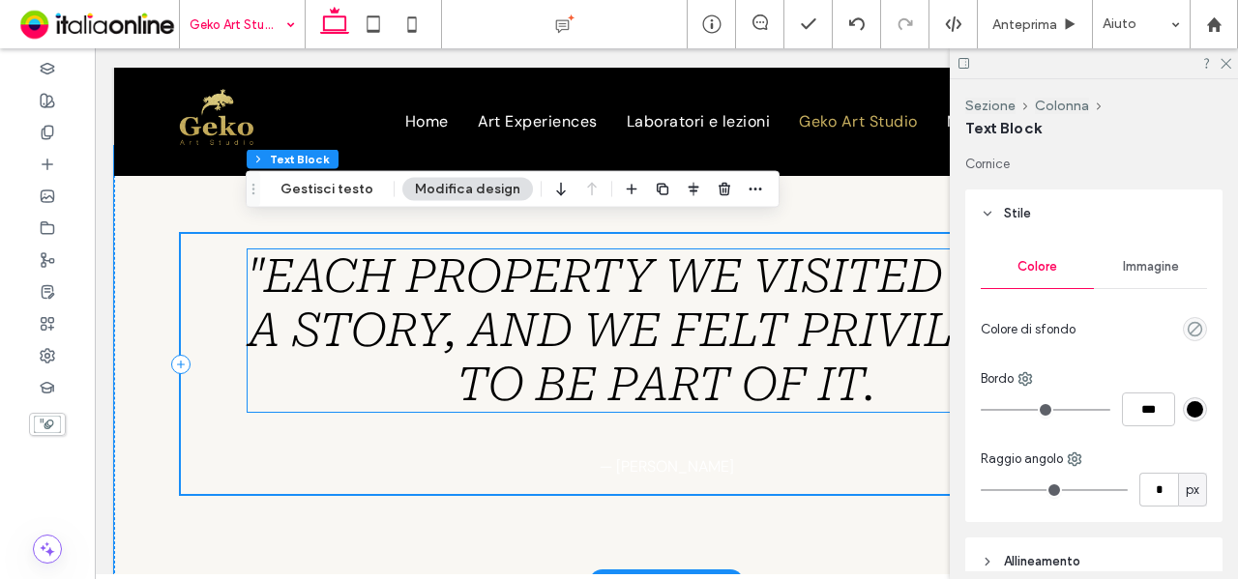
click at [714, 300] on span ""Each property we visited told a story, and we felt privileged to be part of it." at bounding box center [667, 331] width 838 height 162
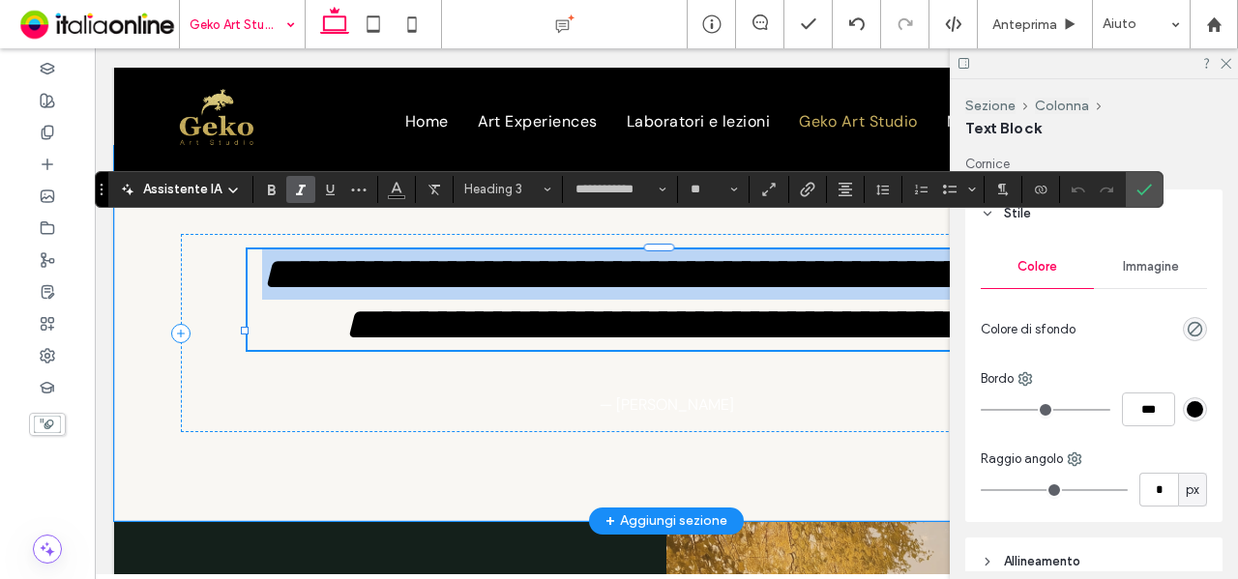
click at [714, 300] on span "**********" at bounding box center [675, 299] width 827 height 96
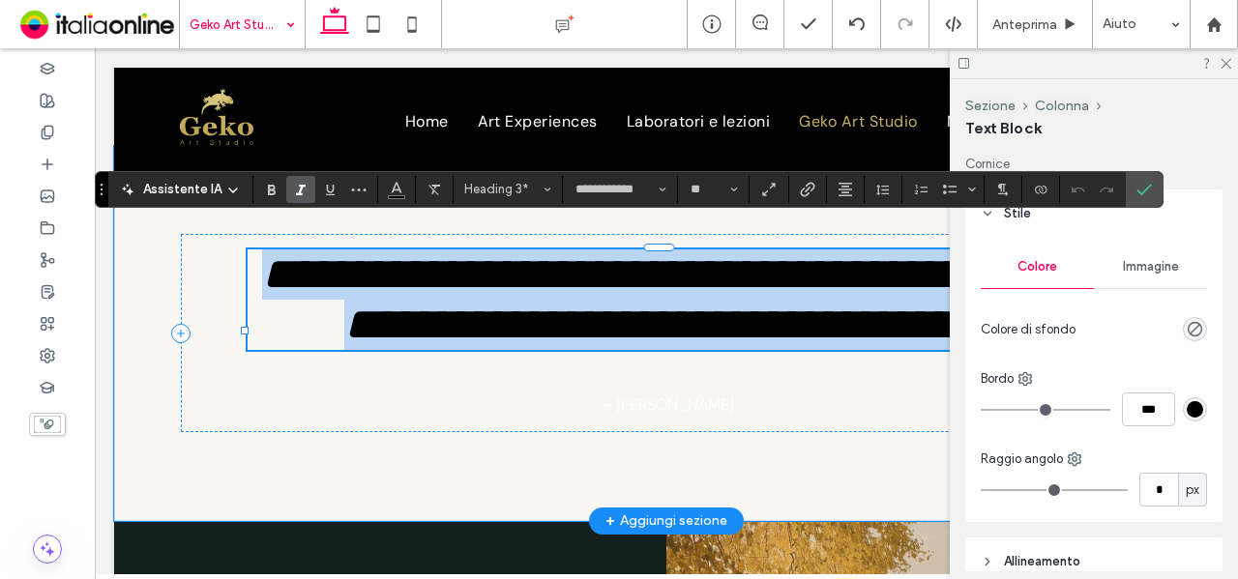
drag, startPoint x: 380, startPoint y: 285, endPoint x: 369, endPoint y: 272, distance: 17.2
click at [380, 285] on span "**********" at bounding box center [675, 299] width 827 height 96
click at [348, 251] on span "**********" at bounding box center [675, 299] width 827 height 96
drag, startPoint x: 340, startPoint y: 241, endPoint x: 963, endPoint y: 370, distance: 636.2
click at [963, 347] on span "**********" at bounding box center [675, 299] width 827 height 96
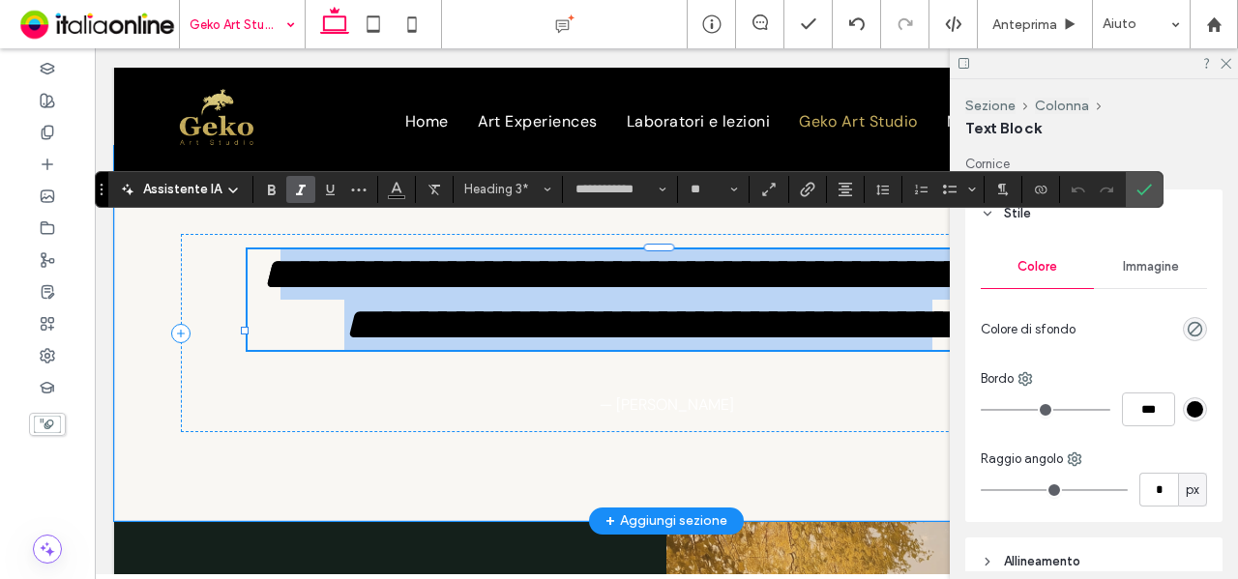
type input "*******"
type input "**"
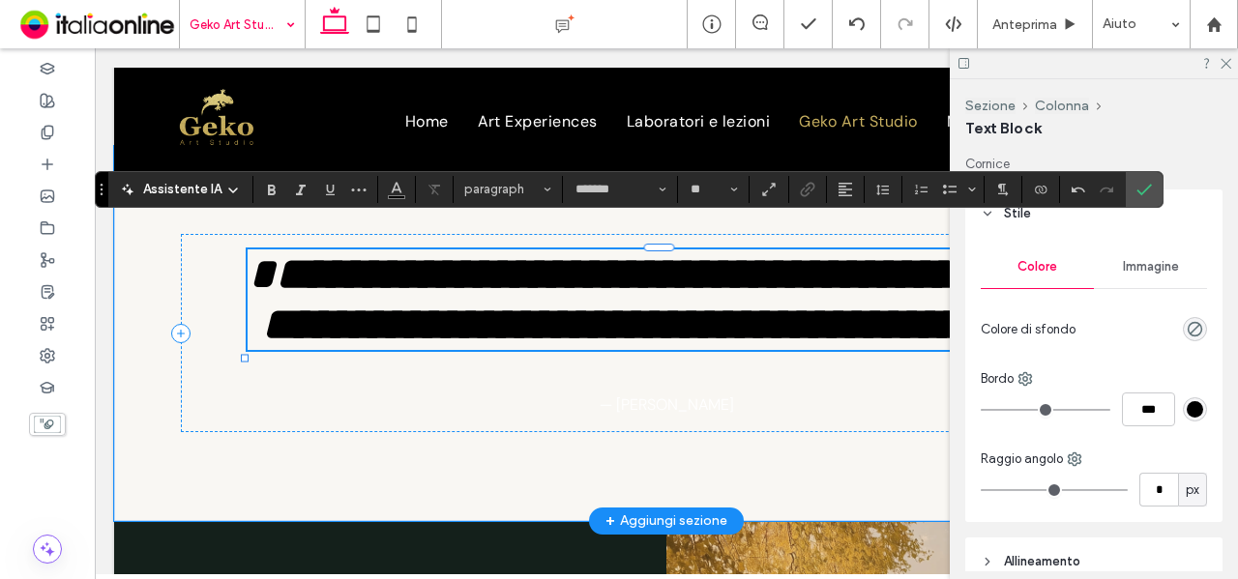
type input "**********"
type input "**"
click at [356, 251] on span "**********" at bounding box center [682, 299] width 841 height 96
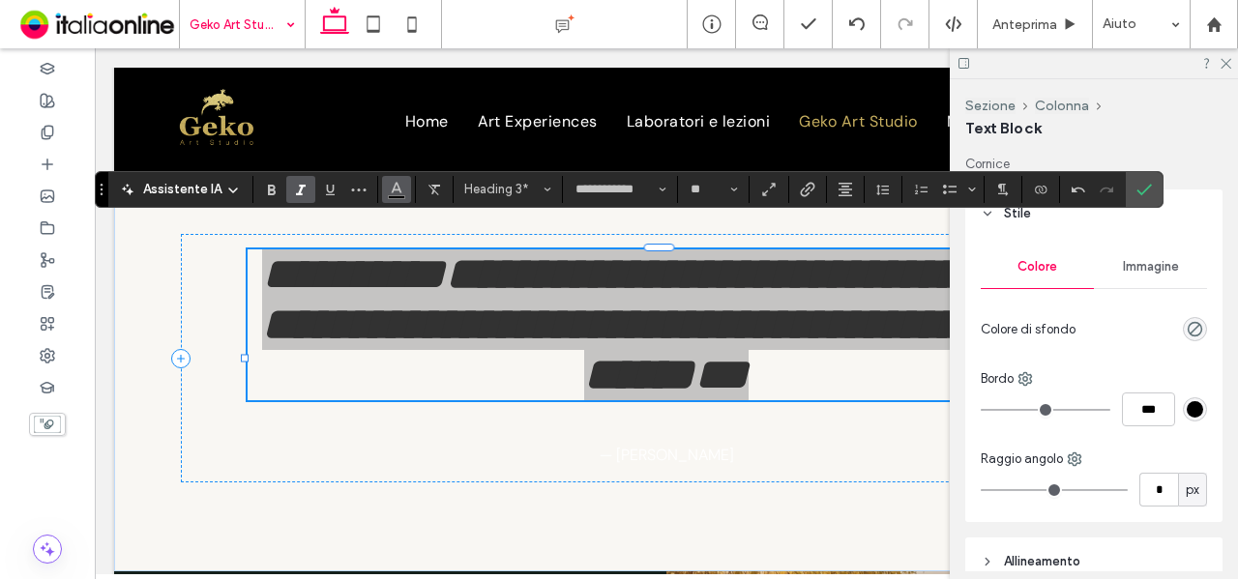
click at [392, 192] on use "Colore" at bounding box center [397, 187] width 11 height 11
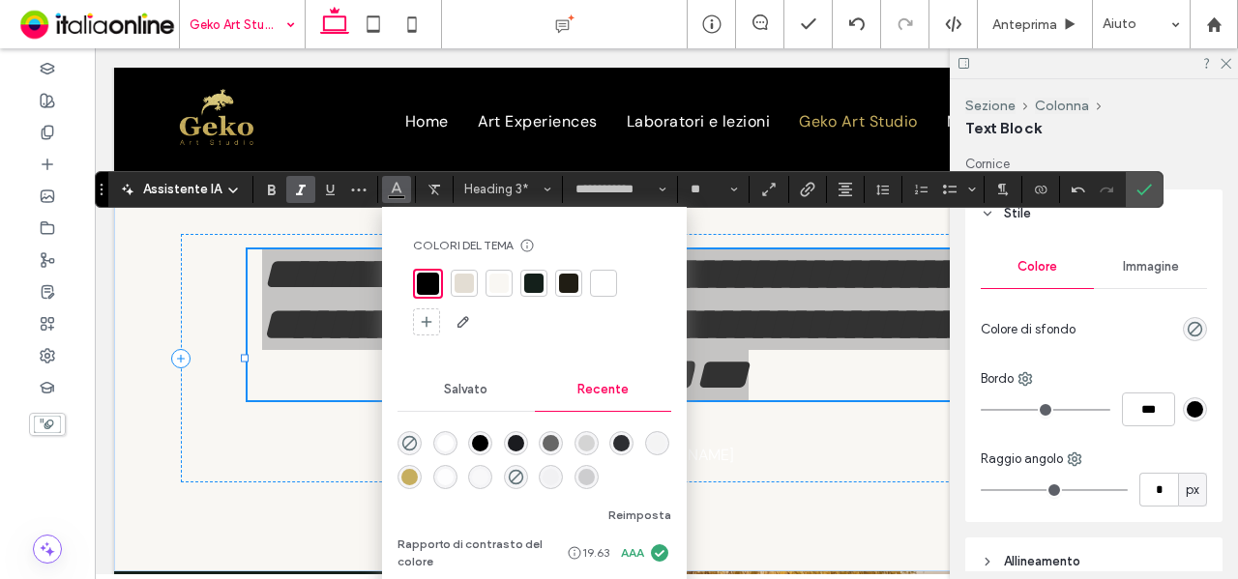
click at [479, 438] on div "rgba(0, 0, 0, 1)" at bounding box center [480, 443] width 16 height 16
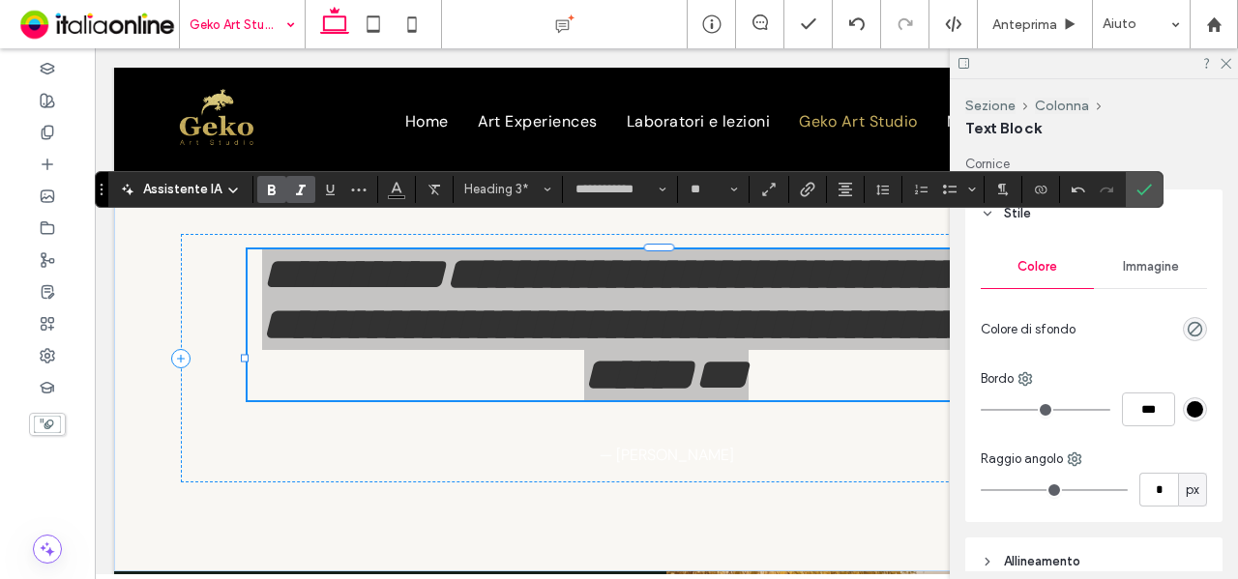
click at [271, 187] on use "Grassetto" at bounding box center [272, 190] width 8 height 11
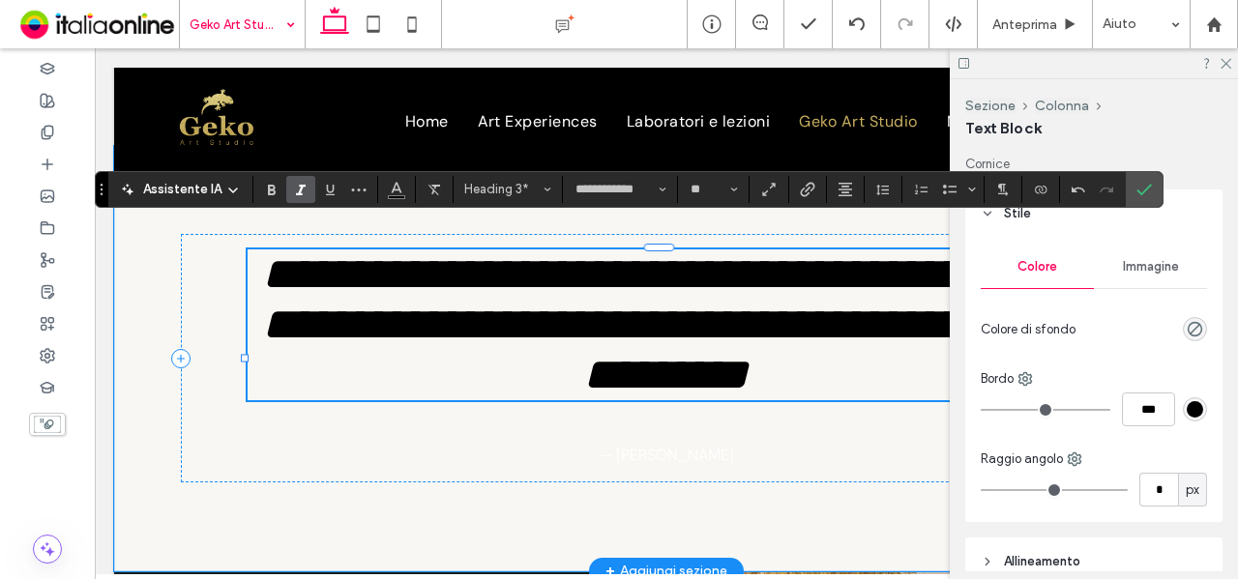
click at [828, 368] on span "**********" at bounding box center [675, 324] width 827 height 146
click at [776, 398] on span "**********" at bounding box center [675, 324] width 827 height 146
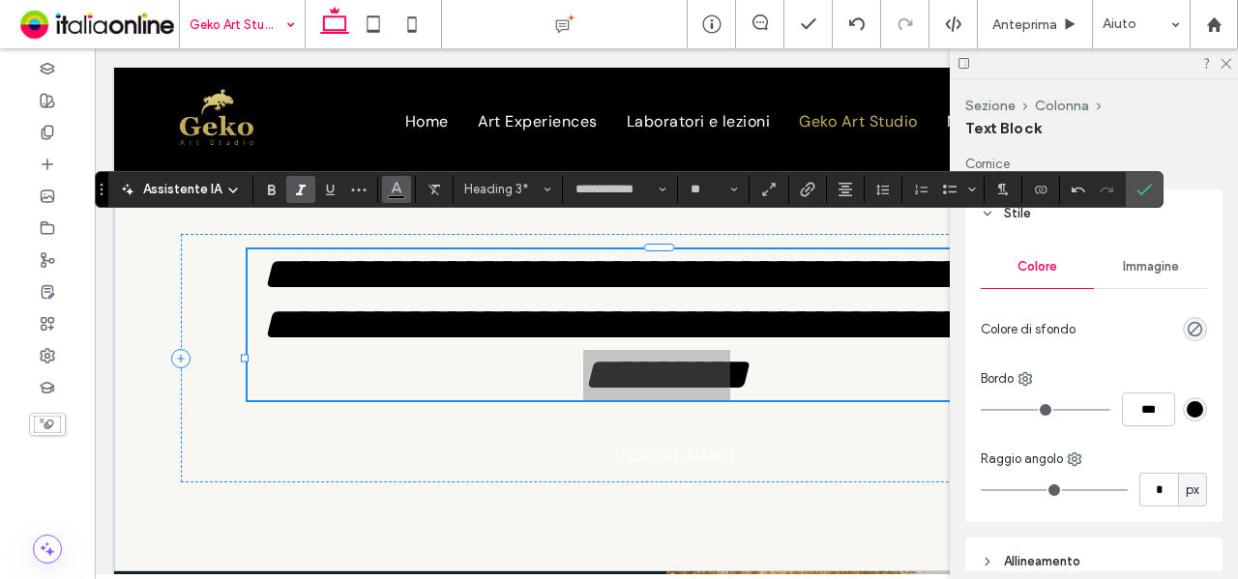
click at [394, 191] on icon "Colore" at bounding box center [396, 187] width 15 height 15
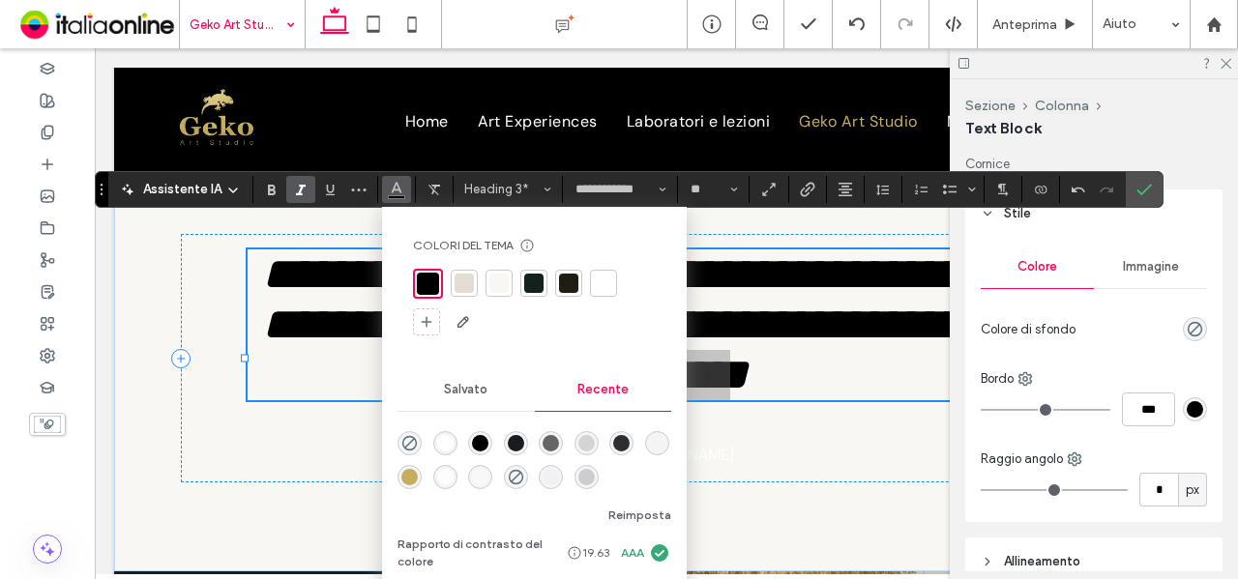
click at [406, 475] on div "rgba(198, 174, 95, 1)" at bounding box center [409, 477] width 16 height 16
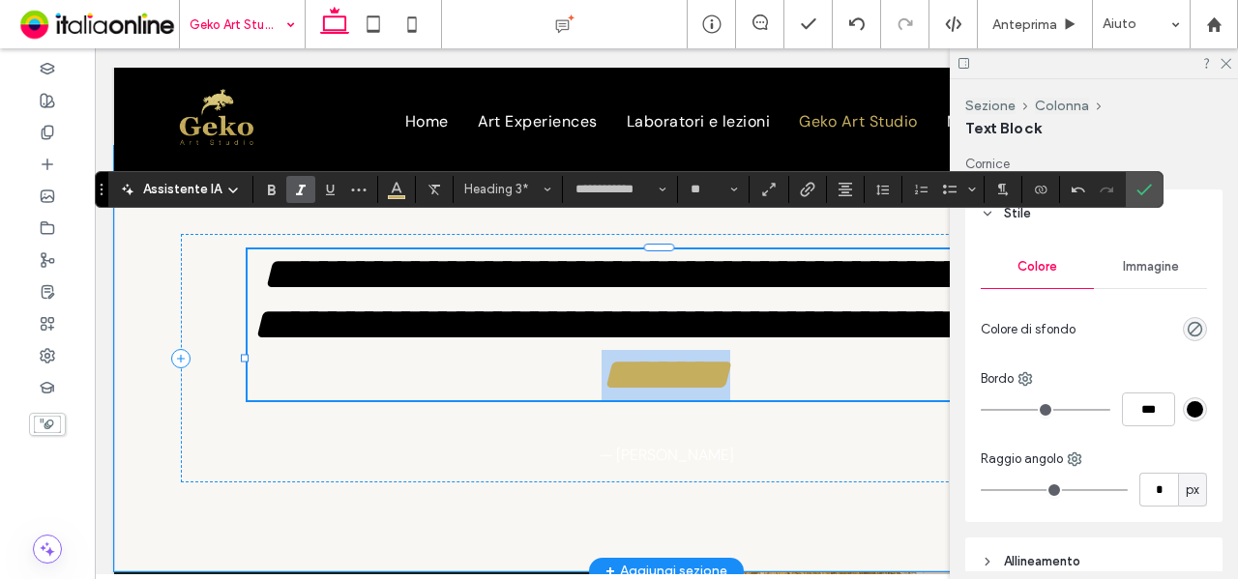
click at [837, 398] on span "**********" at bounding box center [850, 350] width 496 height 96
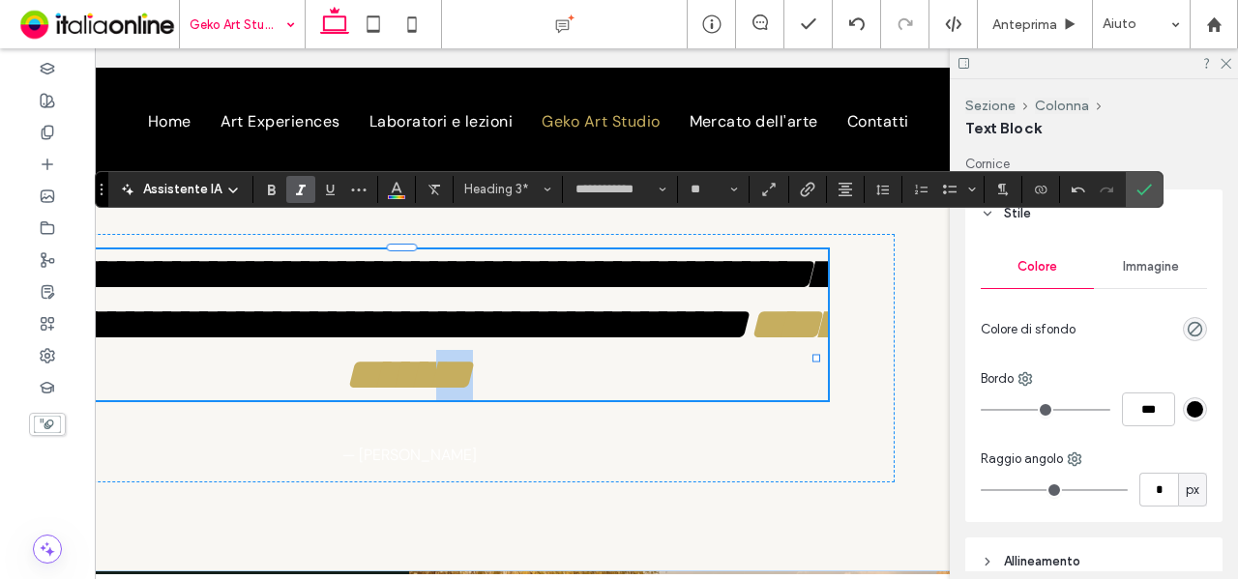
scroll to position [0, 288]
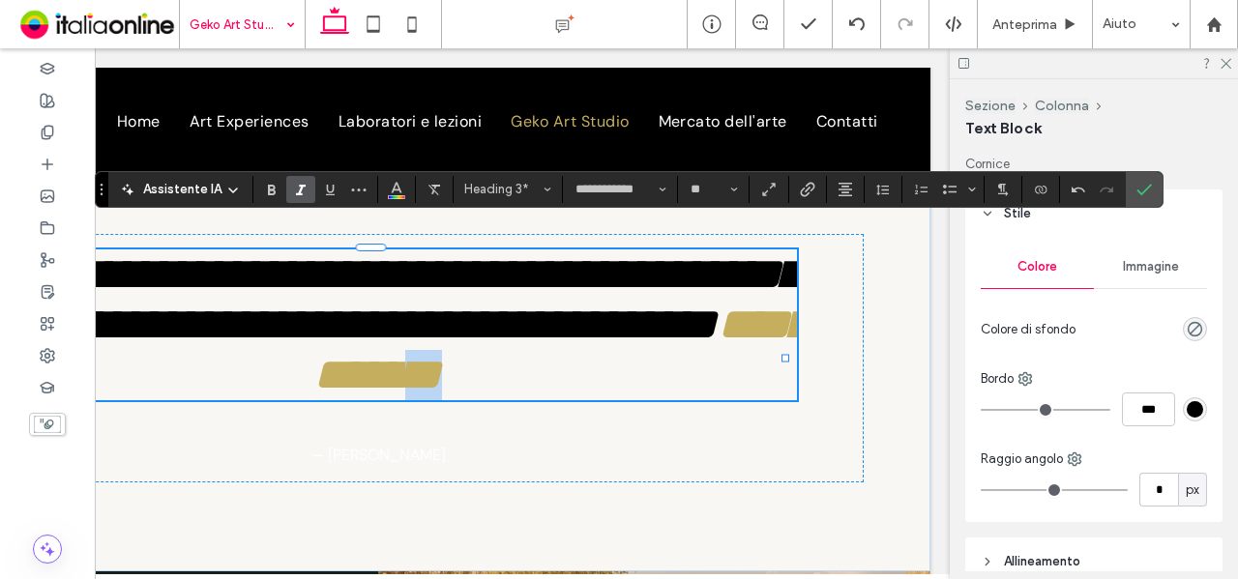
drag, startPoint x: 646, startPoint y: 413, endPoint x: 1237, endPoint y: 414, distance: 591.0
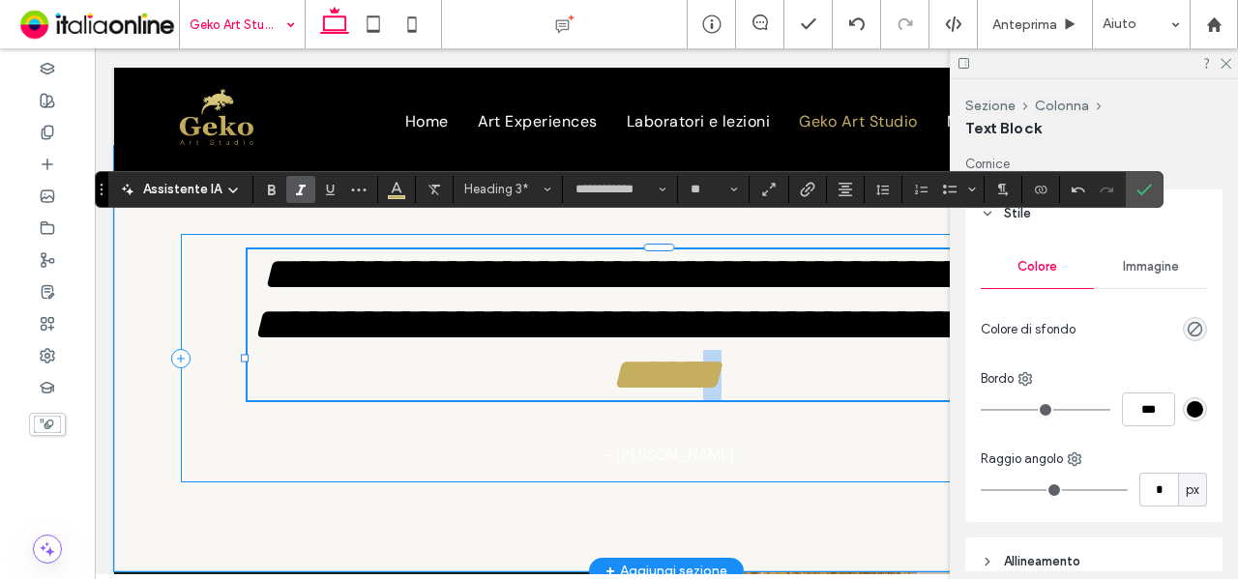
drag, startPoint x: 948, startPoint y: 401, endPoint x: 567, endPoint y: 280, distance: 400.1
click at [1076, 402] on div "**********" at bounding box center [667, 358] width 972 height 249
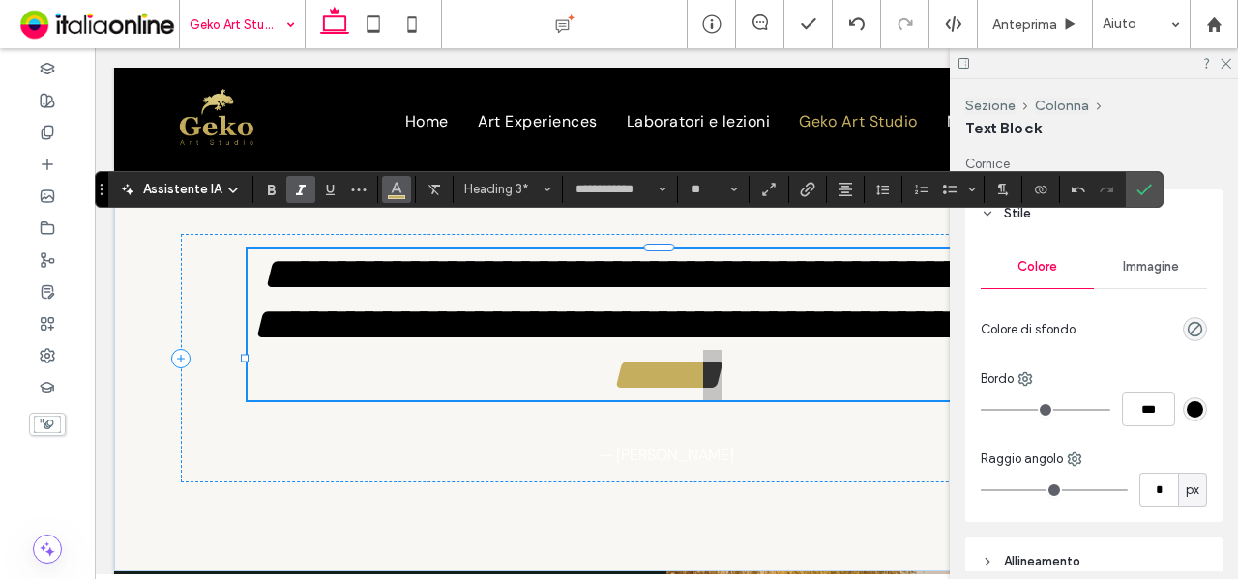
click at [397, 189] on use "Colore" at bounding box center [397, 187] width 11 height 11
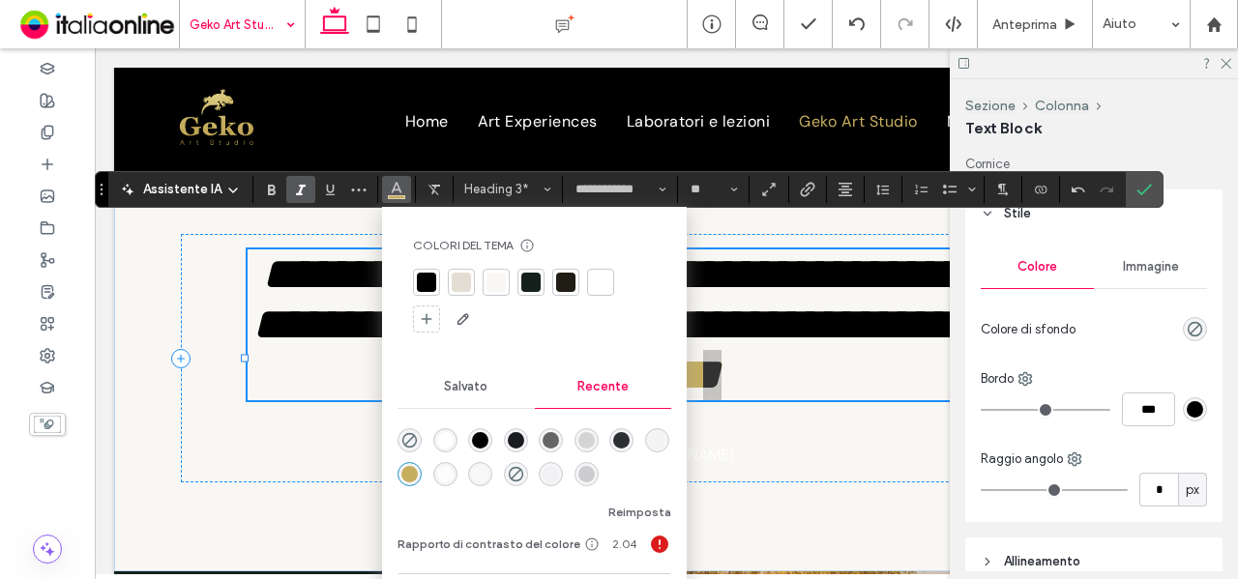
click at [484, 437] on div "rgba(0, 0, 0, 1)" at bounding box center [480, 440] width 16 height 16
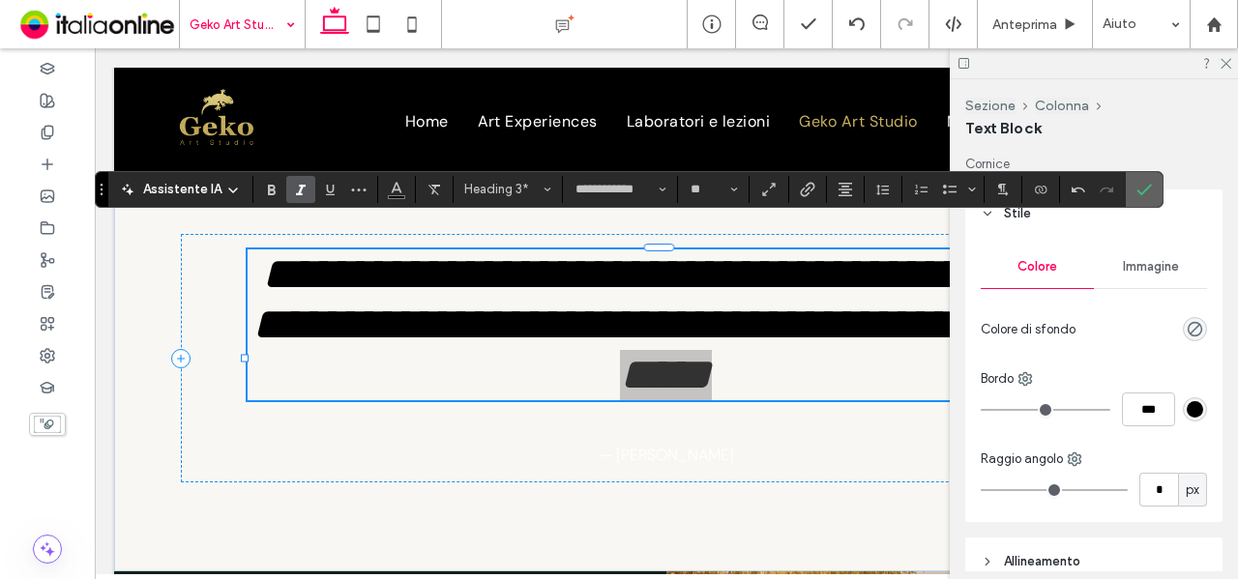
click at [1139, 185] on icon "Conferma" at bounding box center [1144, 189] width 15 height 15
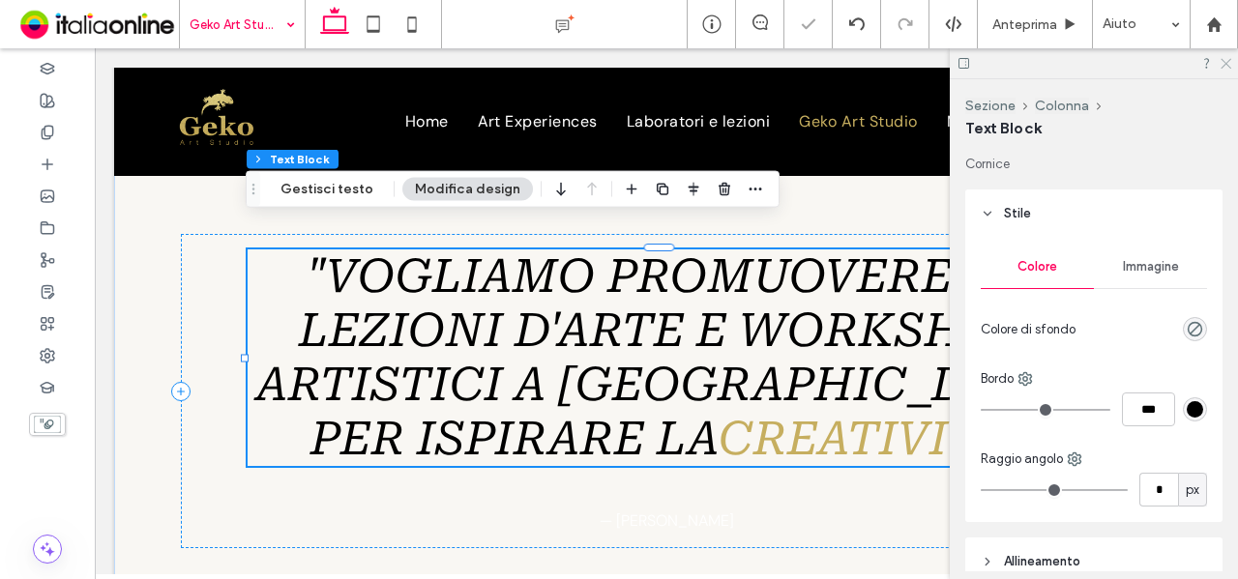
click at [1226, 63] on use at bounding box center [1226, 64] width 11 height 11
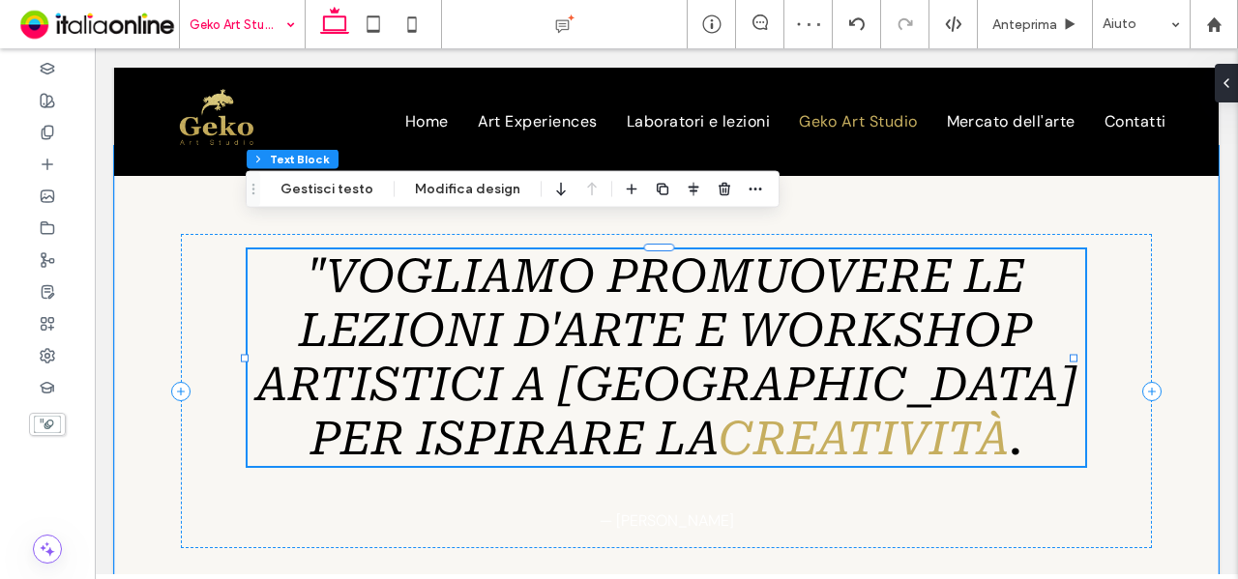
click at [901, 376] on span ""vogliamo Promuovere le lezioni d'arte e workshop artistici a Firenze per ispir…" at bounding box center [666, 358] width 820 height 217
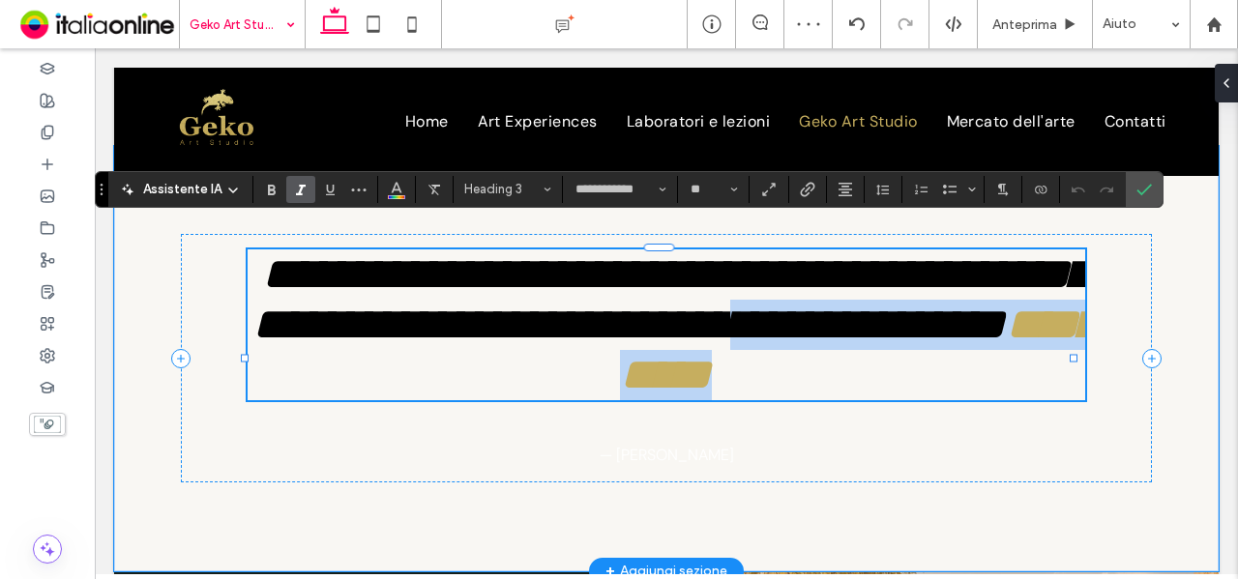
click at [901, 347] on span "**********" at bounding box center [670, 299] width 837 height 96
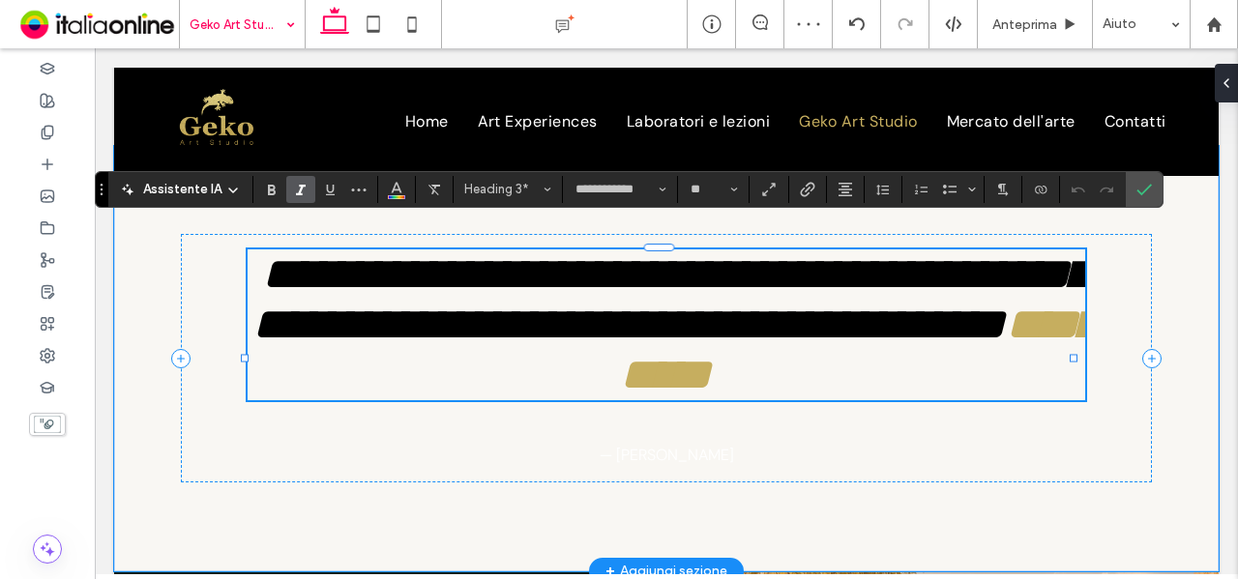
click at [994, 400] on h3 "**********" at bounding box center [667, 325] width 839 height 151
drag, startPoint x: 960, startPoint y: 417, endPoint x: 970, endPoint y: 419, distance: 10.8
click at [712, 398] on span "*" at bounding box center [712, 374] width 0 height 45
drag, startPoint x: 957, startPoint y: 409, endPoint x: 967, endPoint y: 411, distance: 10.8
click at [967, 400] on h3 "**********" at bounding box center [667, 325] width 839 height 151
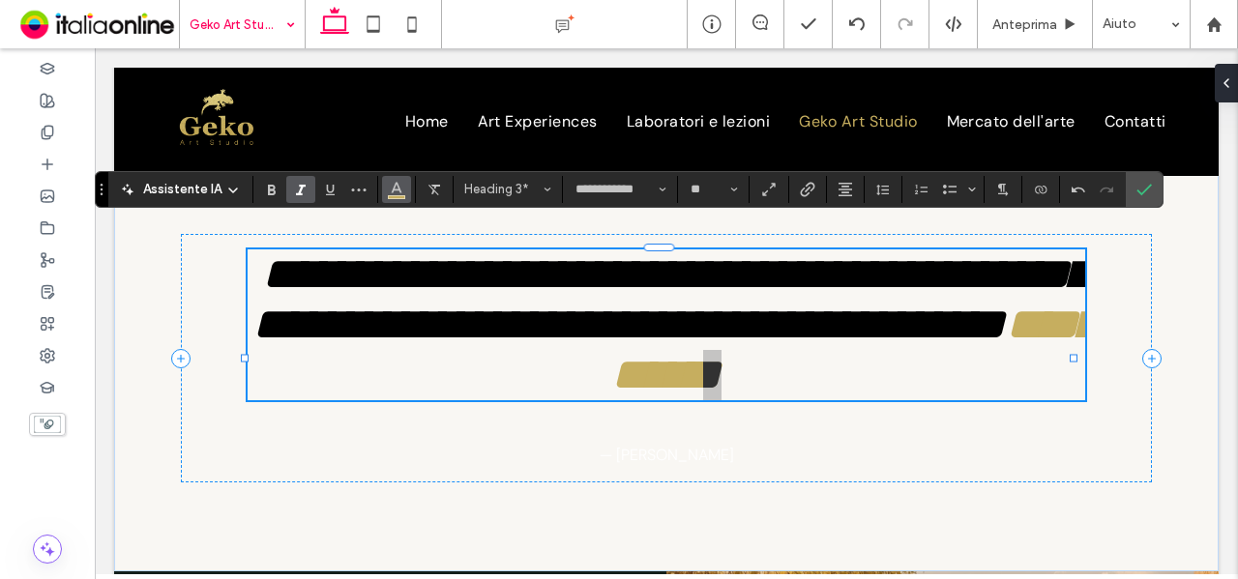
click at [392, 200] on button "Colore" at bounding box center [396, 189] width 29 height 27
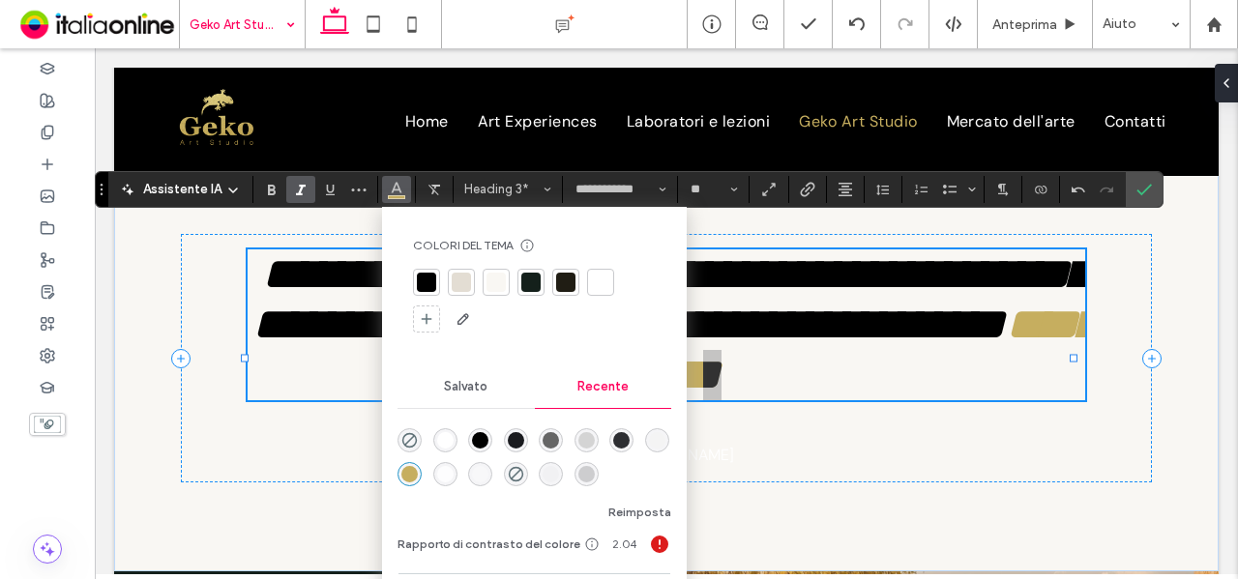
click at [482, 435] on div "rgba(0, 0, 0, 1)" at bounding box center [480, 440] width 16 height 16
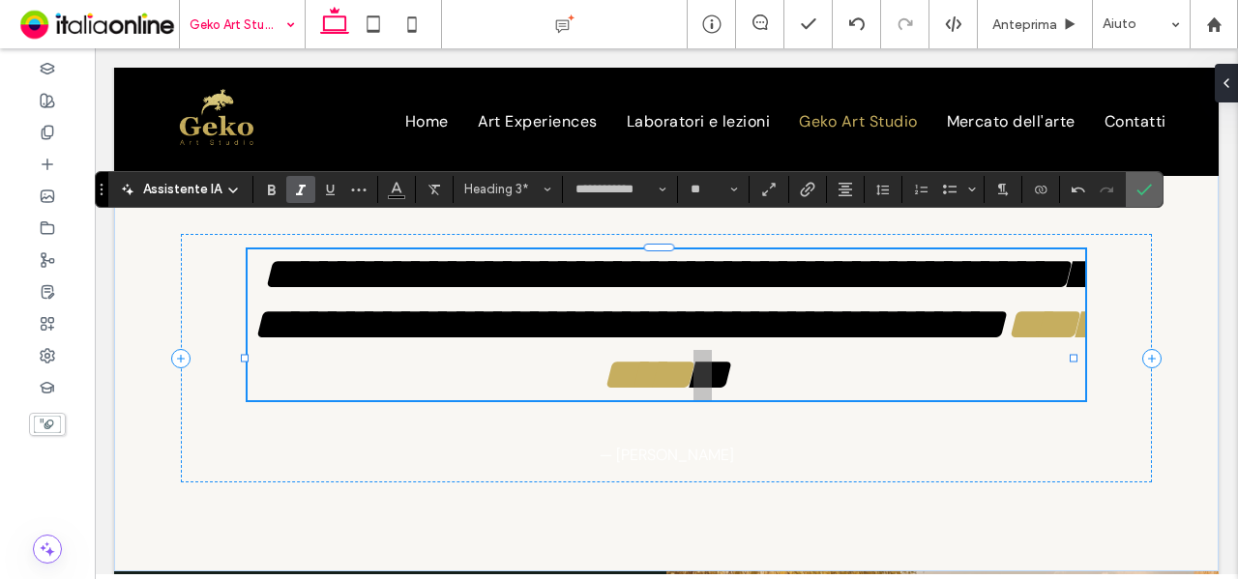
drag, startPoint x: 1045, startPoint y: 166, endPoint x: 1135, endPoint y: 191, distance: 93.1
click at [1137, 191] on icon "Conferma" at bounding box center [1144, 189] width 15 height 15
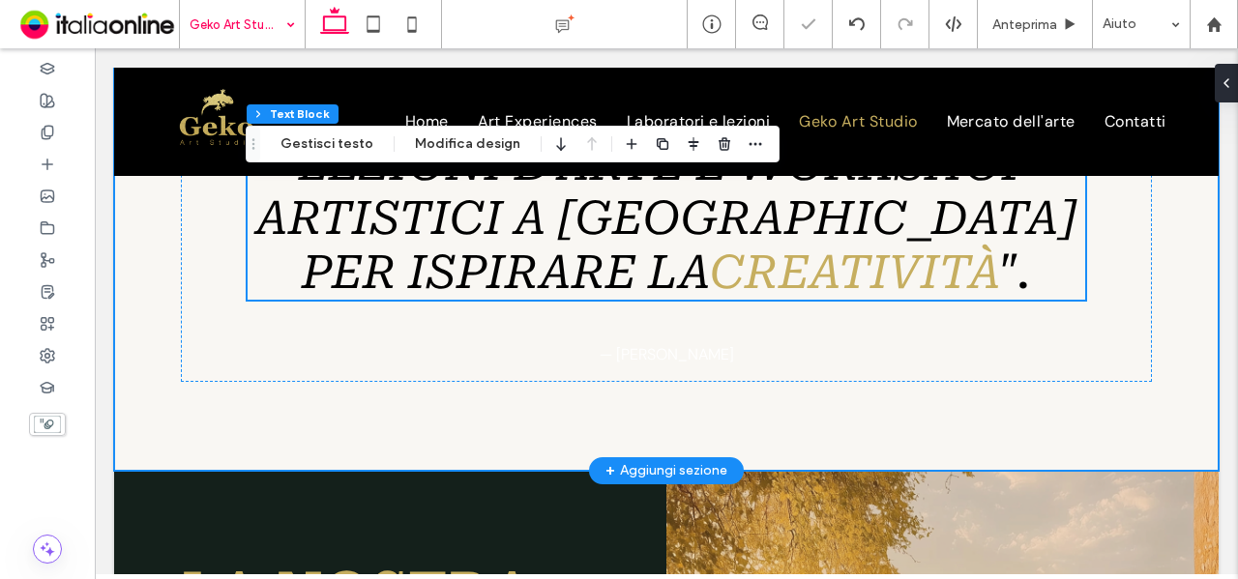
scroll to position [1300, 0]
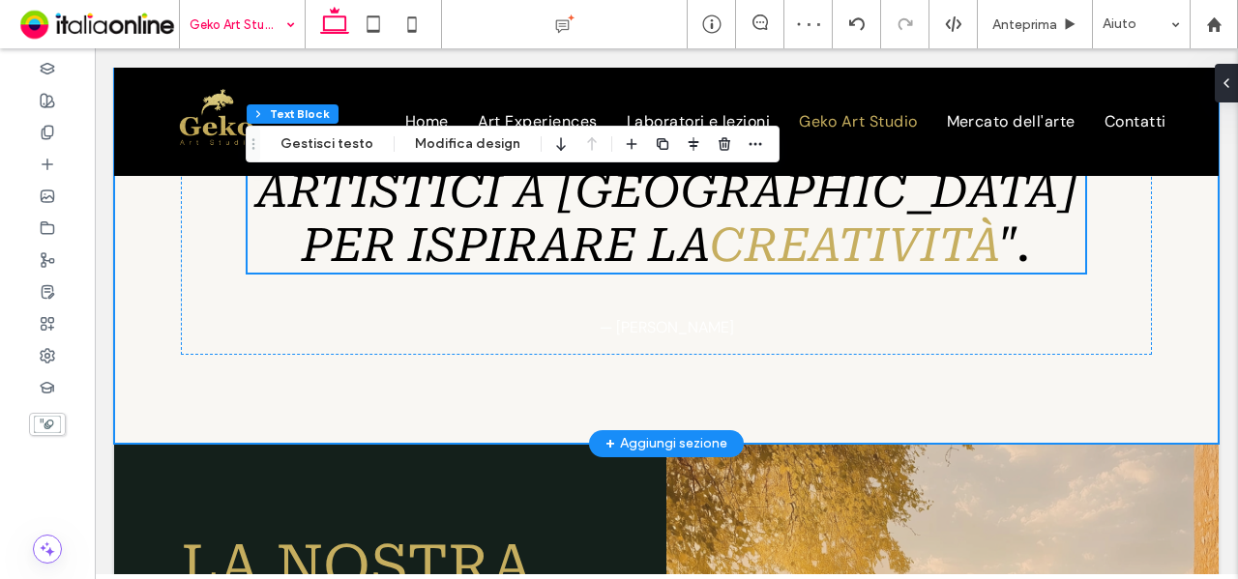
click at [837, 357] on div ""vogliamo Promuovere le lezioni d'arte e workshop artistici a Firenze per ispir…" at bounding box center [666, 198] width 1105 height 491
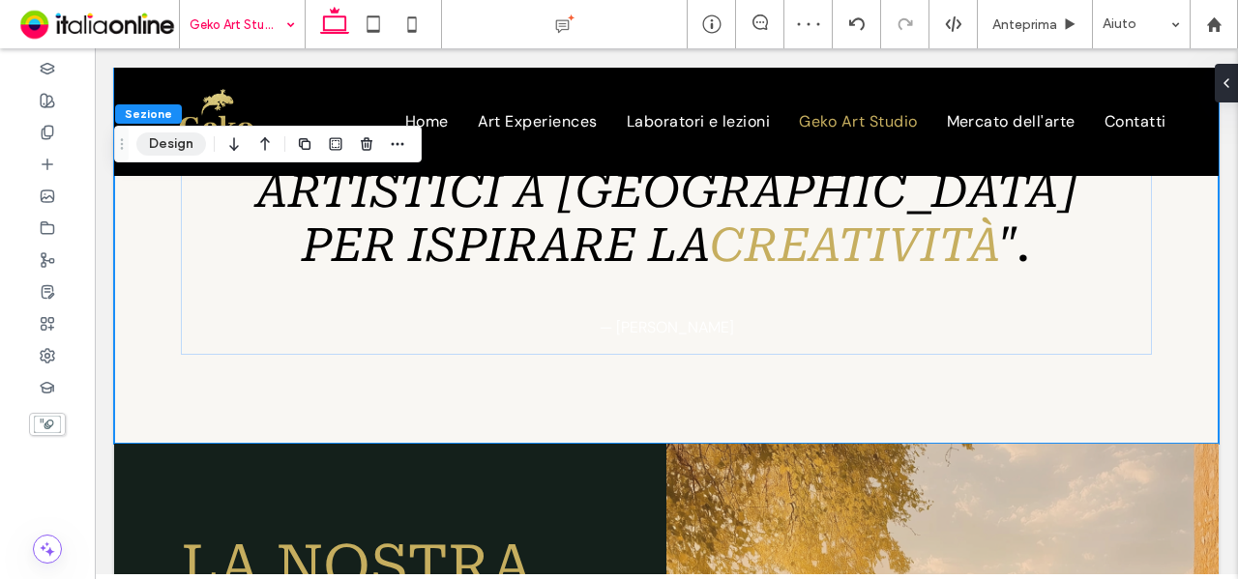
click at [186, 154] on button "Design" at bounding box center [171, 144] width 70 height 23
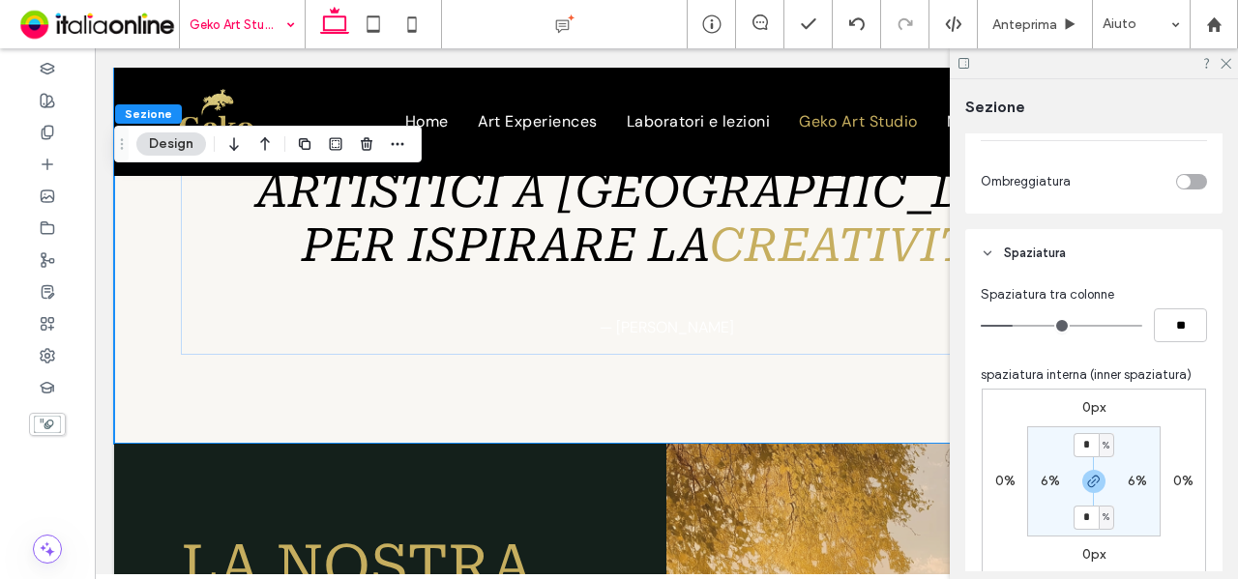
scroll to position [871, 0]
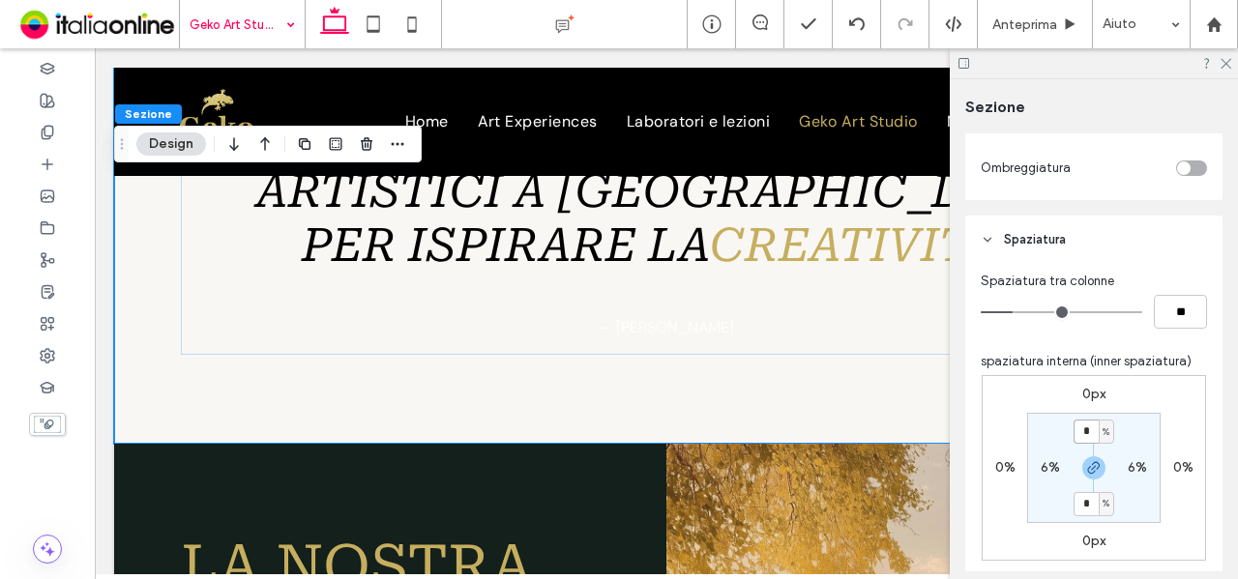
drag, startPoint x: 1088, startPoint y: 430, endPoint x: 1119, endPoint y: 430, distance: 31.0
click at [1088, 430] on input "*" at bounding box center [1086, 432] width 25 height 24
type input "*"
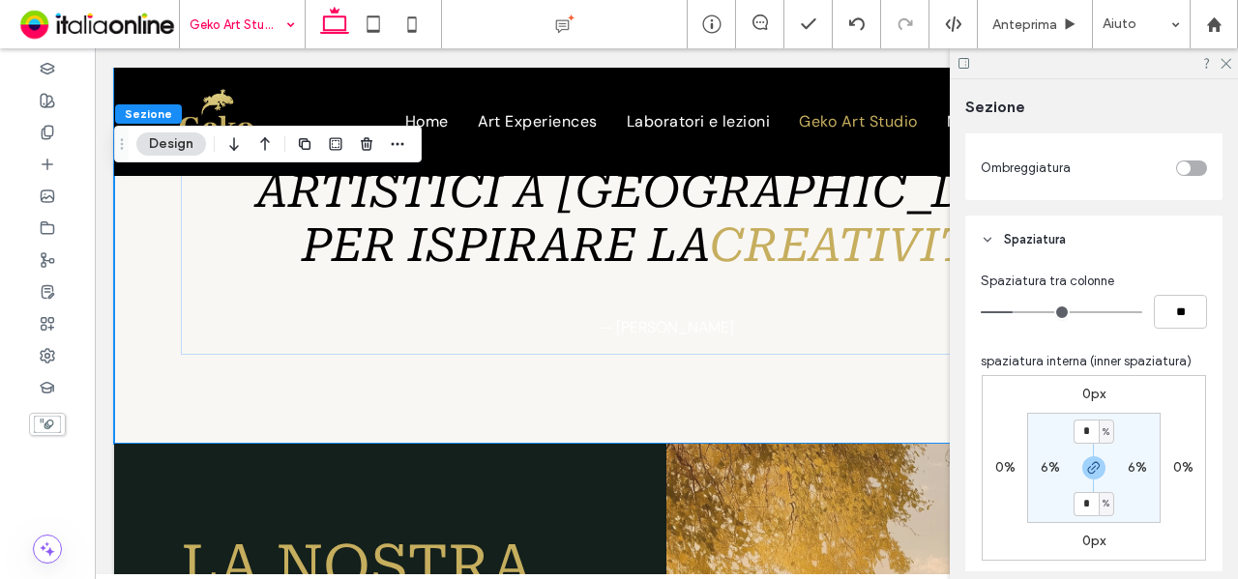
click at [1137, 418] on section "* % 6% * % 6%" at bounding box center [1093, 468] width 133 height 110
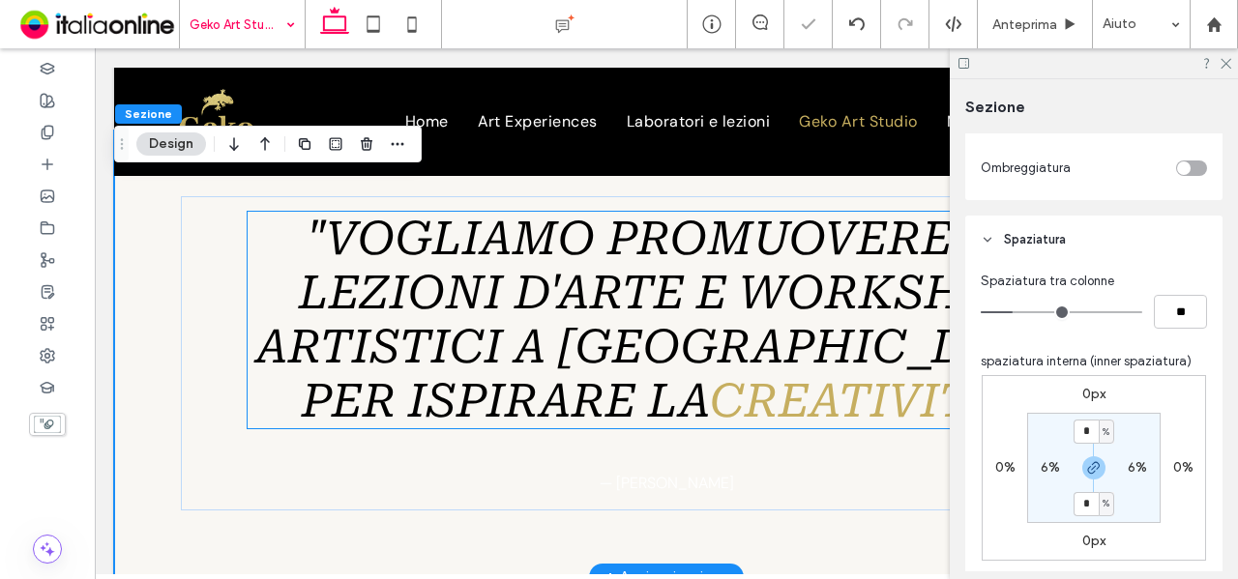
scroll to position [1107, 0]
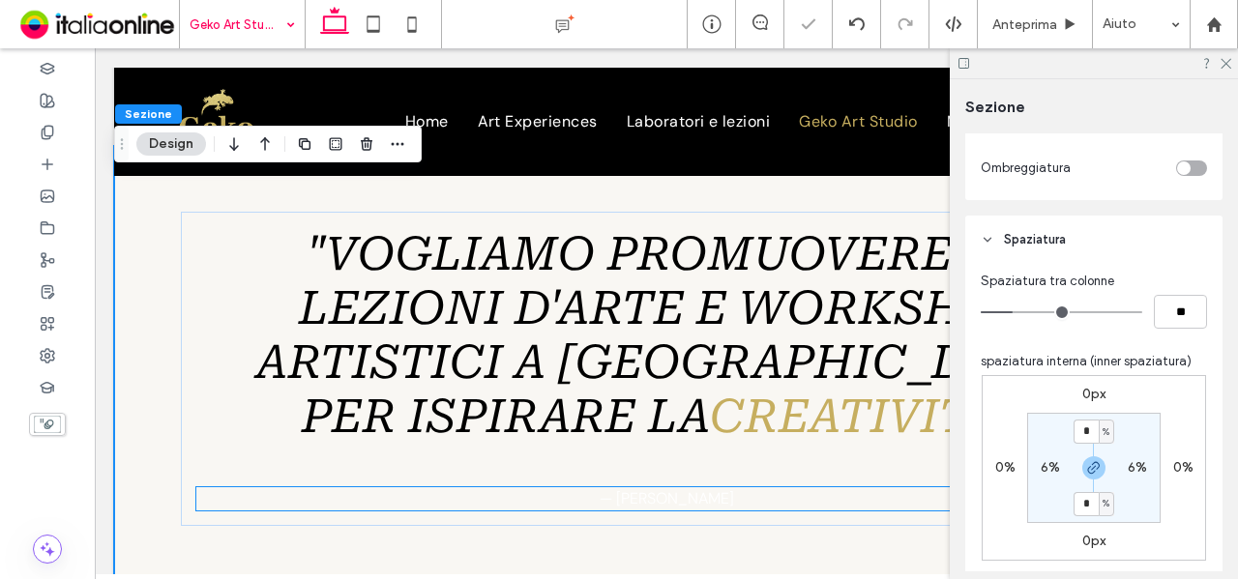
click at [702, 487] on p "— Elena M." at bounding box center [666, 498] width 941 height 23
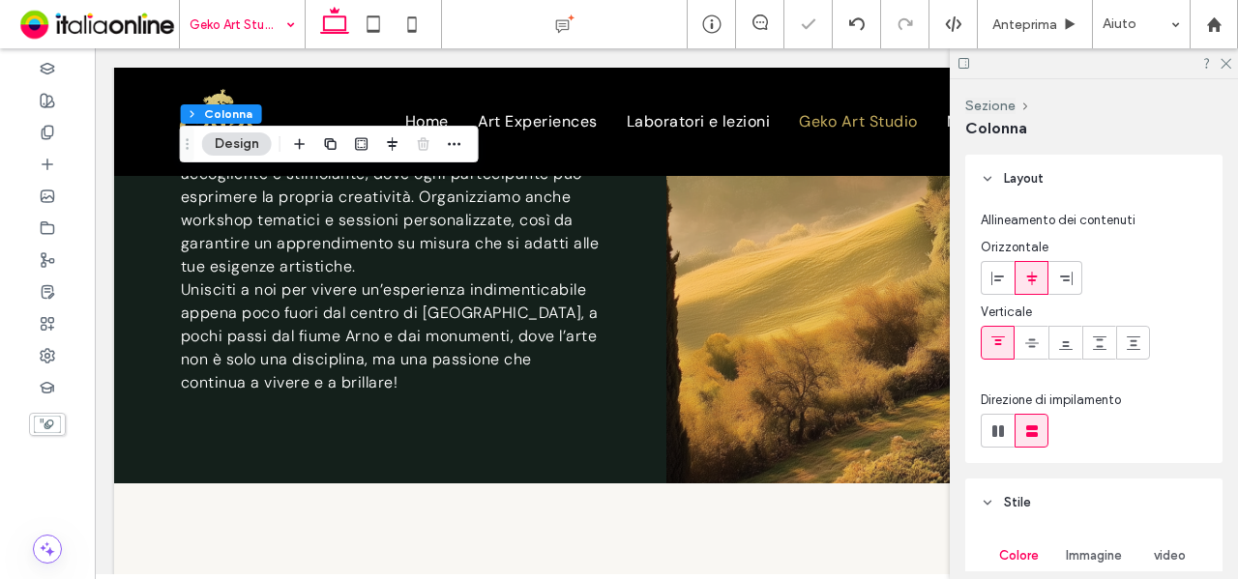
scroll to position [1977, 0]
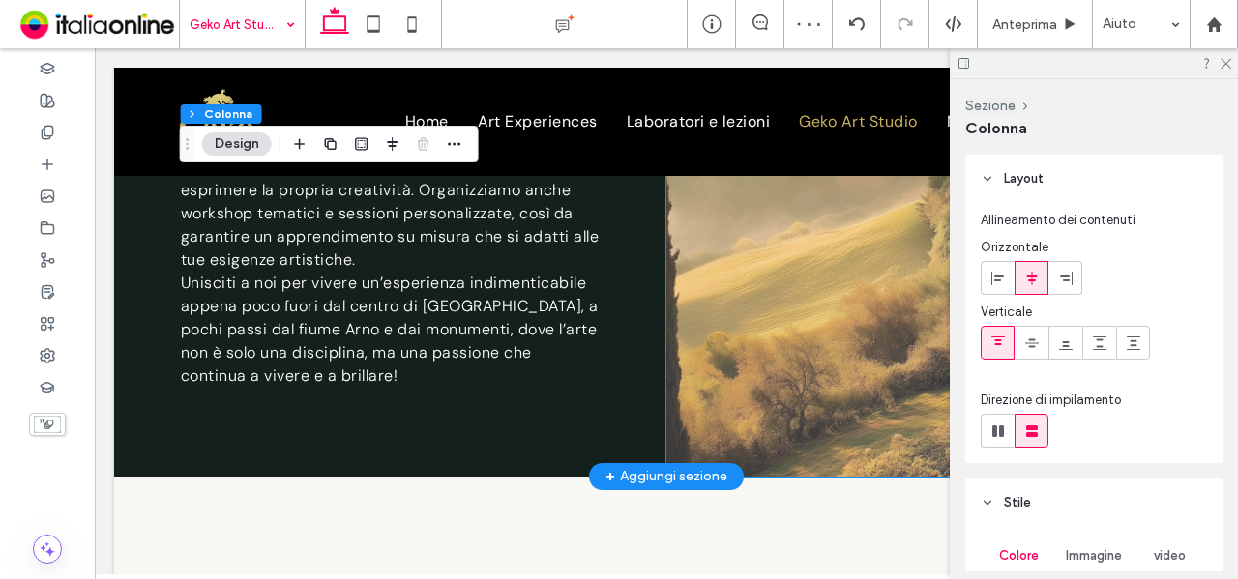
click at [747, 351] on span at bounding box center [942, 66] width 552 height 821
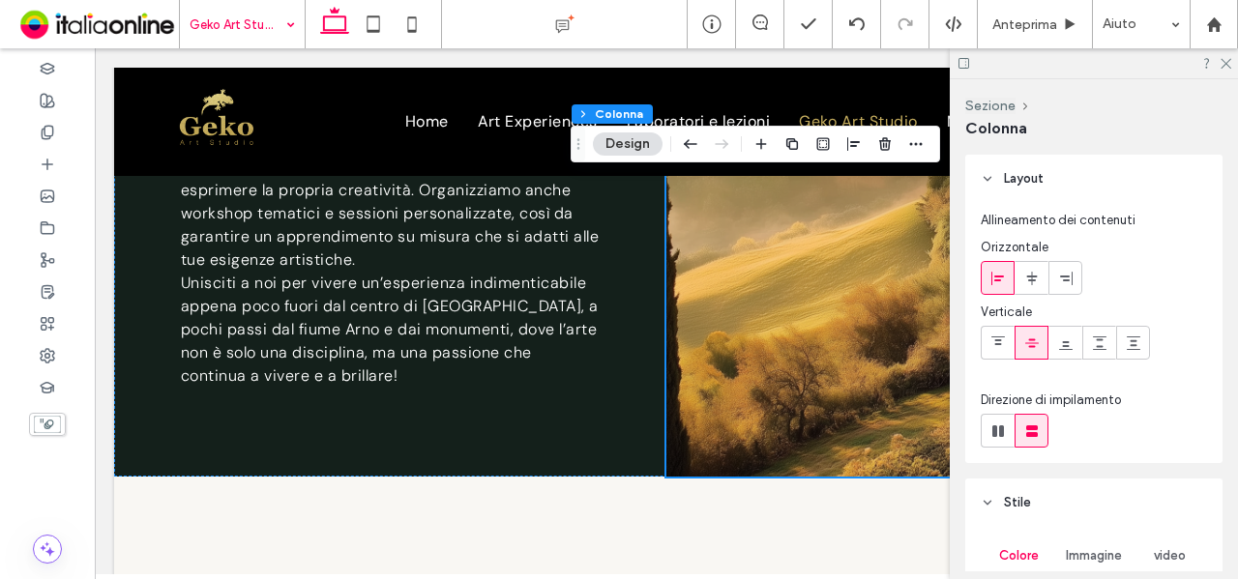
click at [644, 148] on button "Design" at bounding box center [628, 144] width 70 height 23
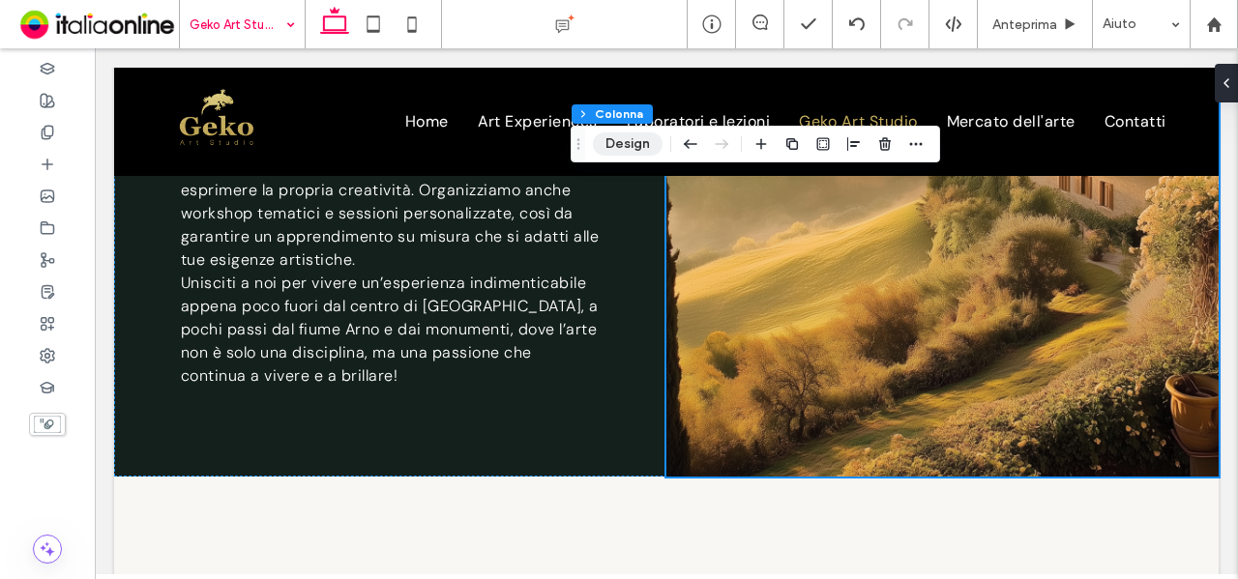
click at [644, 148] on button "Design" at bounding box center [628, 144] width 70 height 23
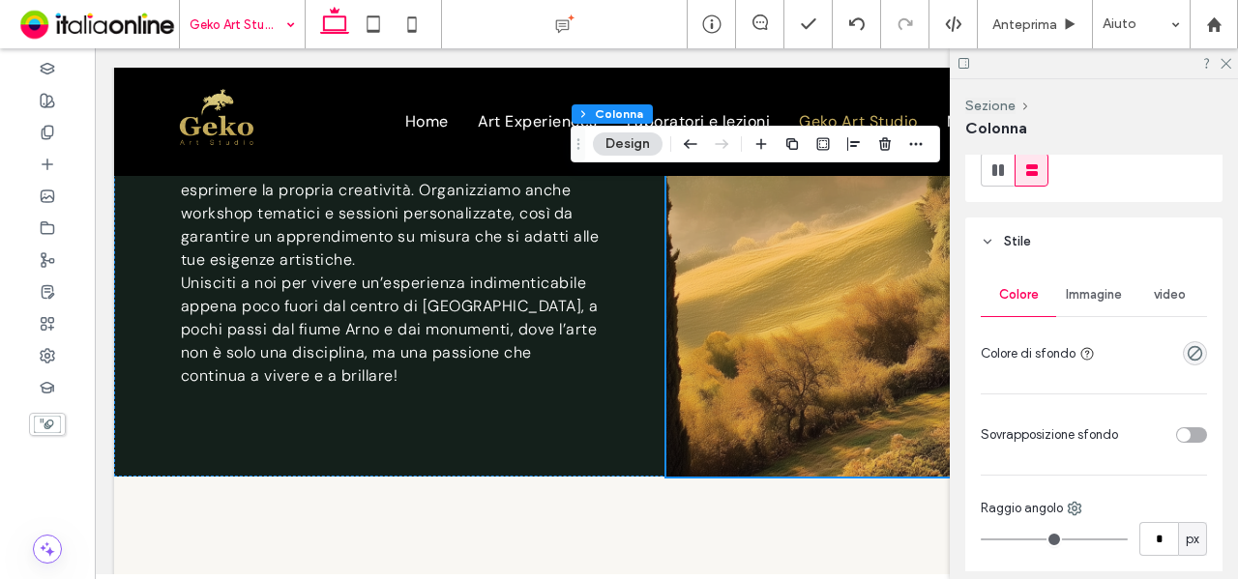
scroll to position [290, 0]
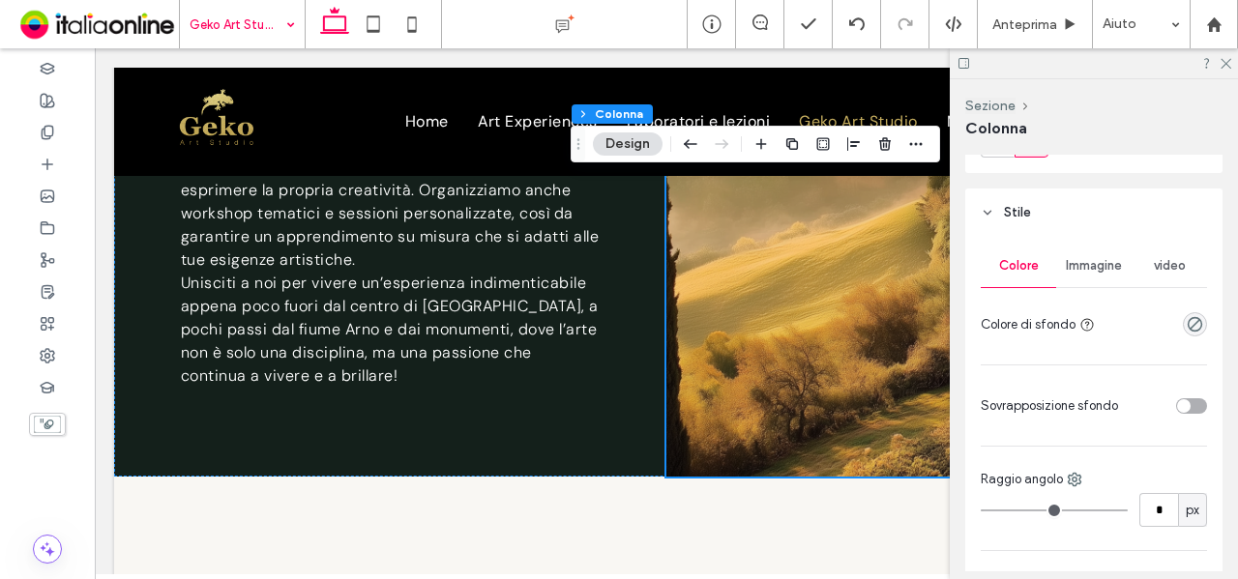
click at [1093, 289] on div "Colore Immagine video Colore di sfondo" at bounding box center [1094, 293] width 226 height 97
click at [1093, 281] on div "Immagine" at bounding box center [1093, 266] width 75 height 43
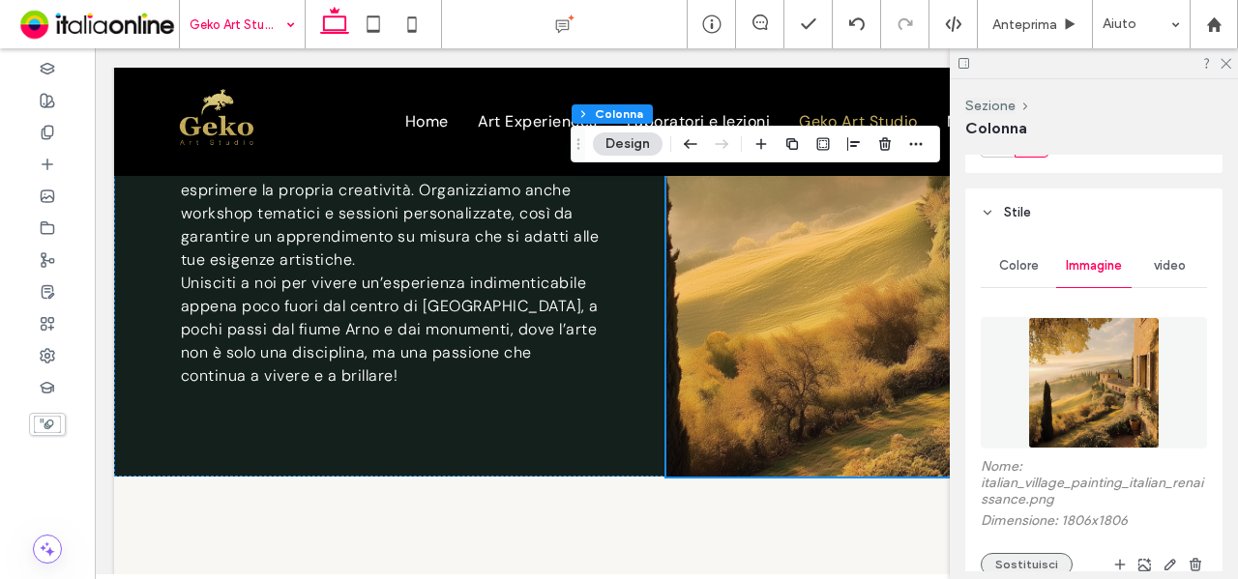
click at [1037, 557] on button "Sostituisci" at bounding box center [1027, 564] width 92 height 23
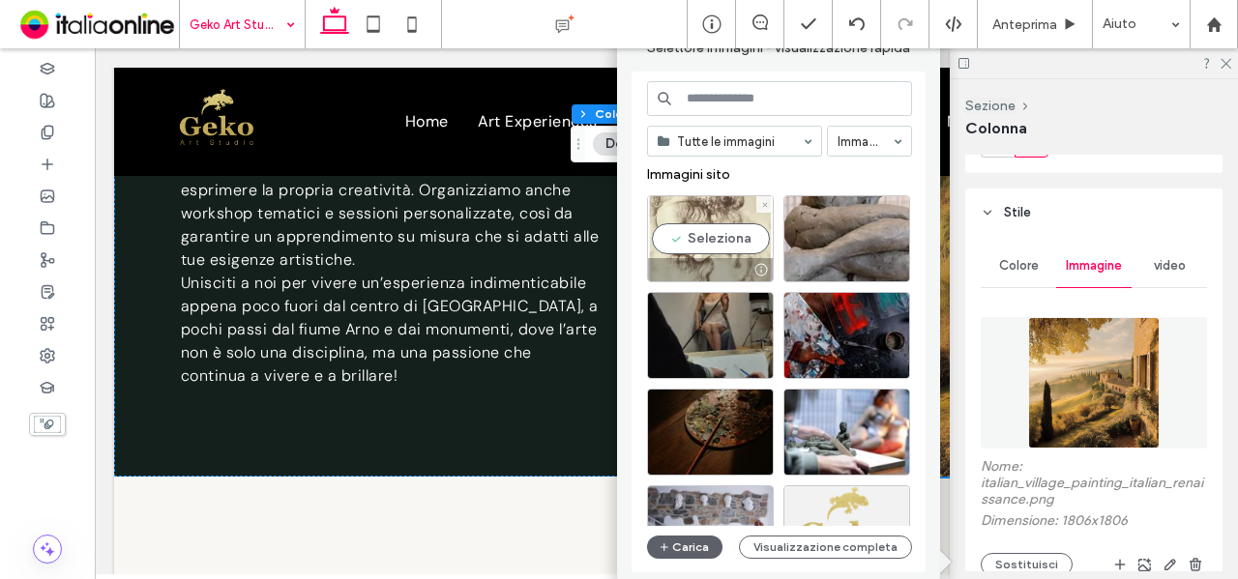
click at [694, 243] on div "Seleziona" at bounding box center [710, 238] width 127 height 87
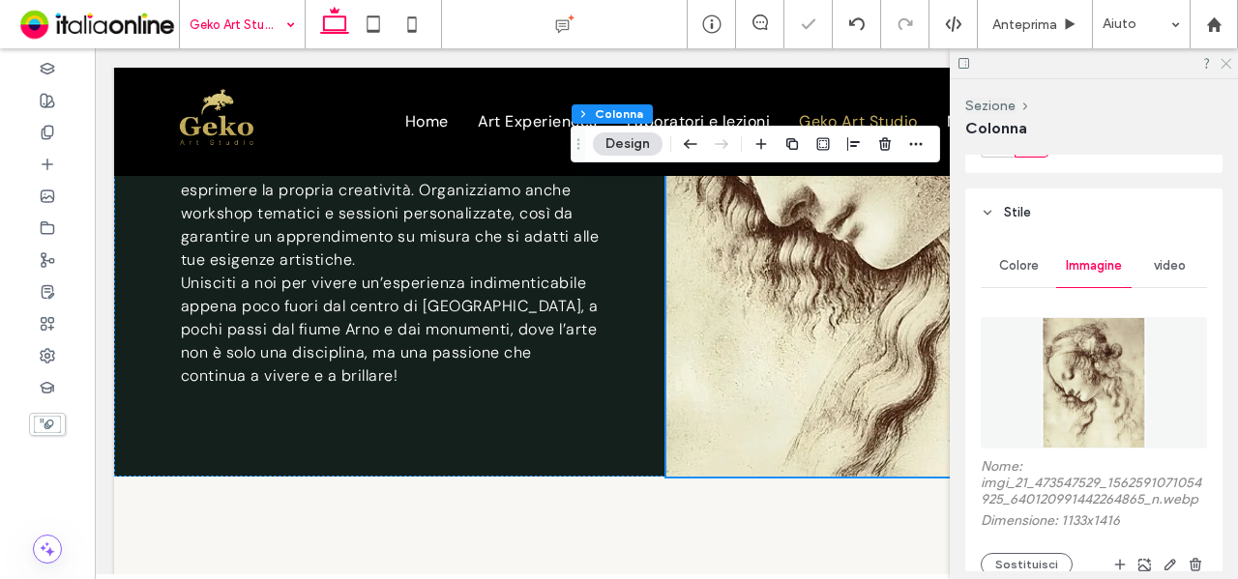
click at [1225, 65] on use at bounding box center [1226, 64] width 11 height 11
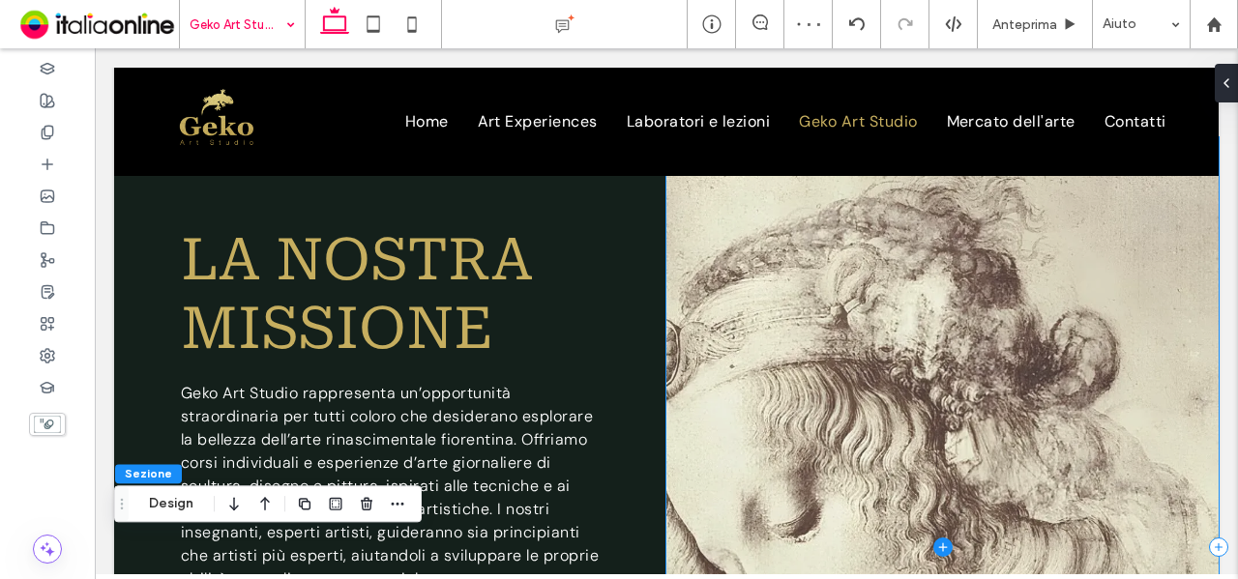
scroll to position [1493, 0]
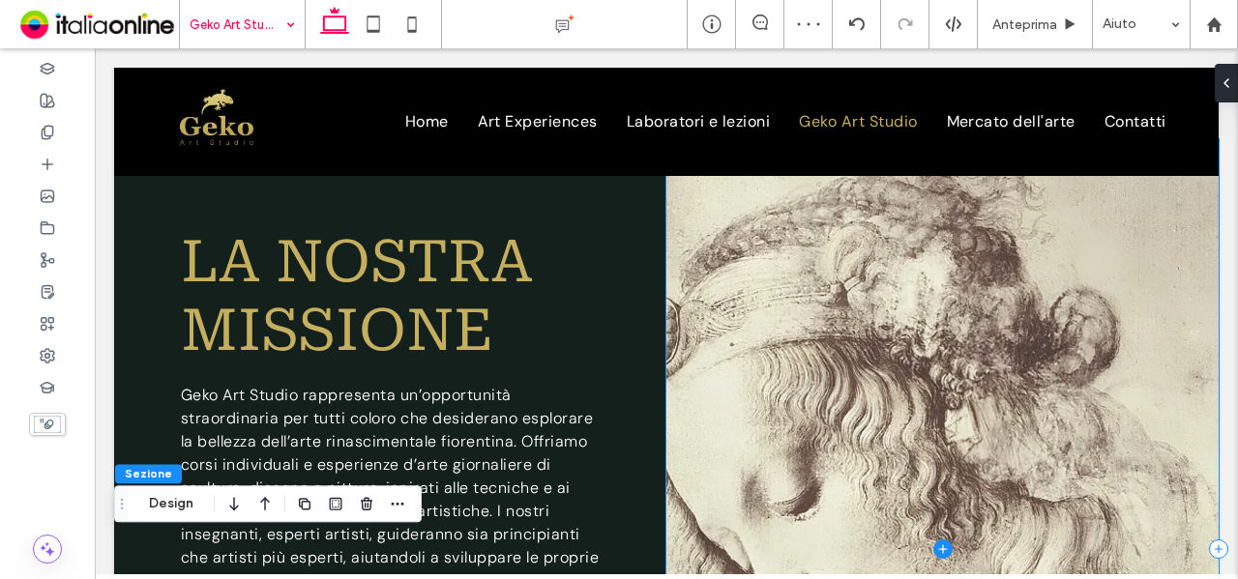
click at [1015, 489] on span at bounding box center [942, 549] width 552 height 821
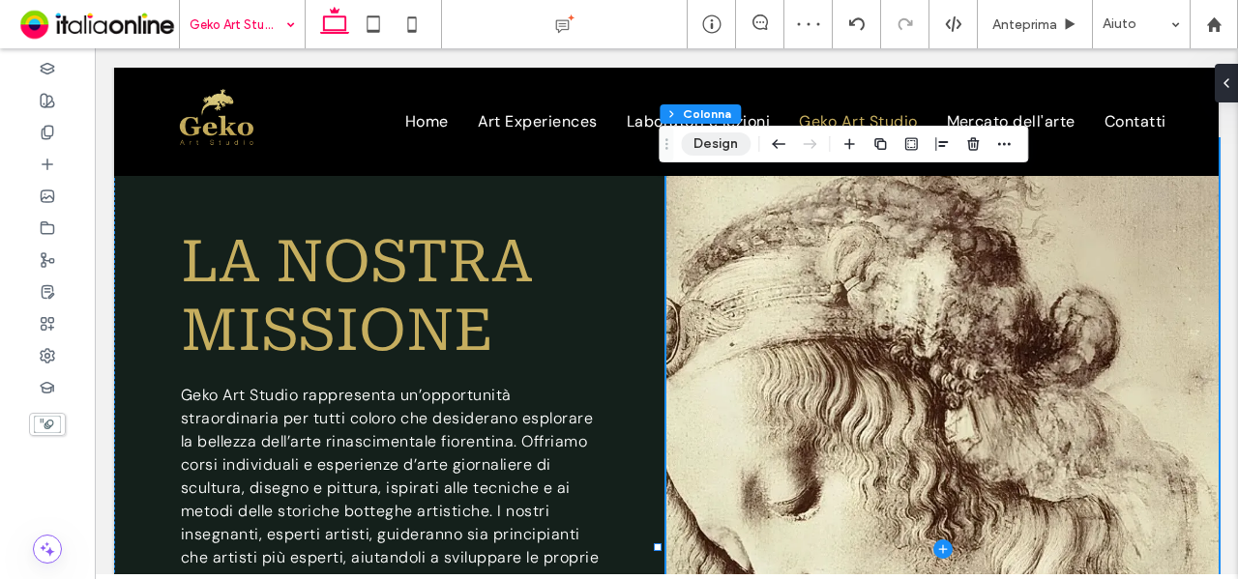
click at [724, 138] on button "Design" at bounding box center [716, 144] width 70 height 23
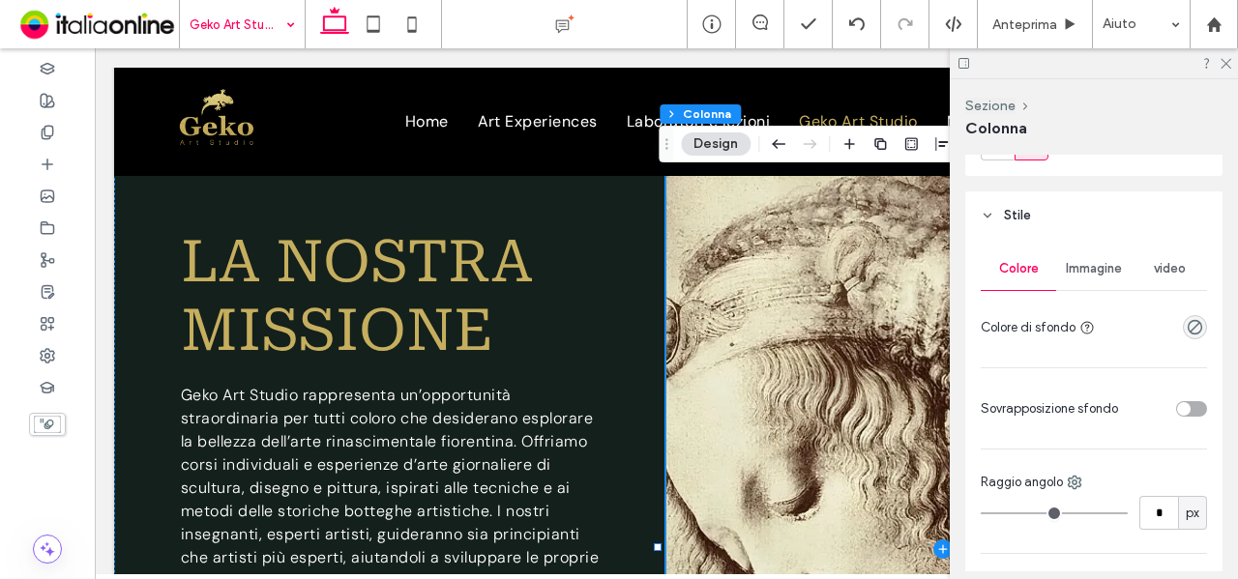
scroll to position [290, 0]
click at [1109, 270] on span "Immagine" at bounding box center [1094, 265] width 56 height 15
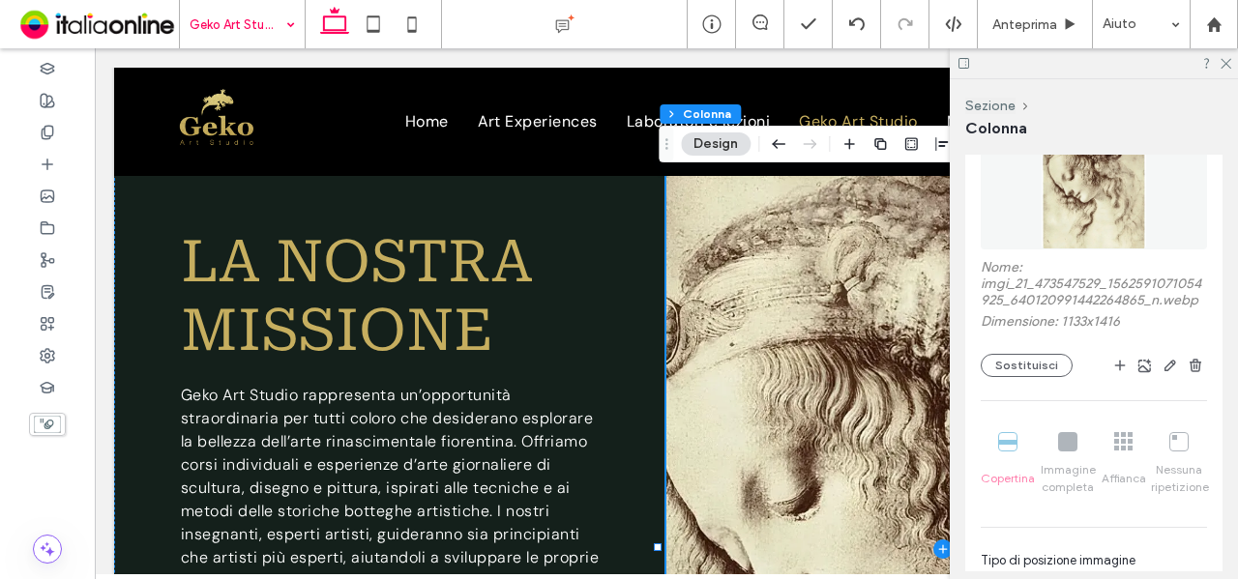
scroll to position [580, 0]
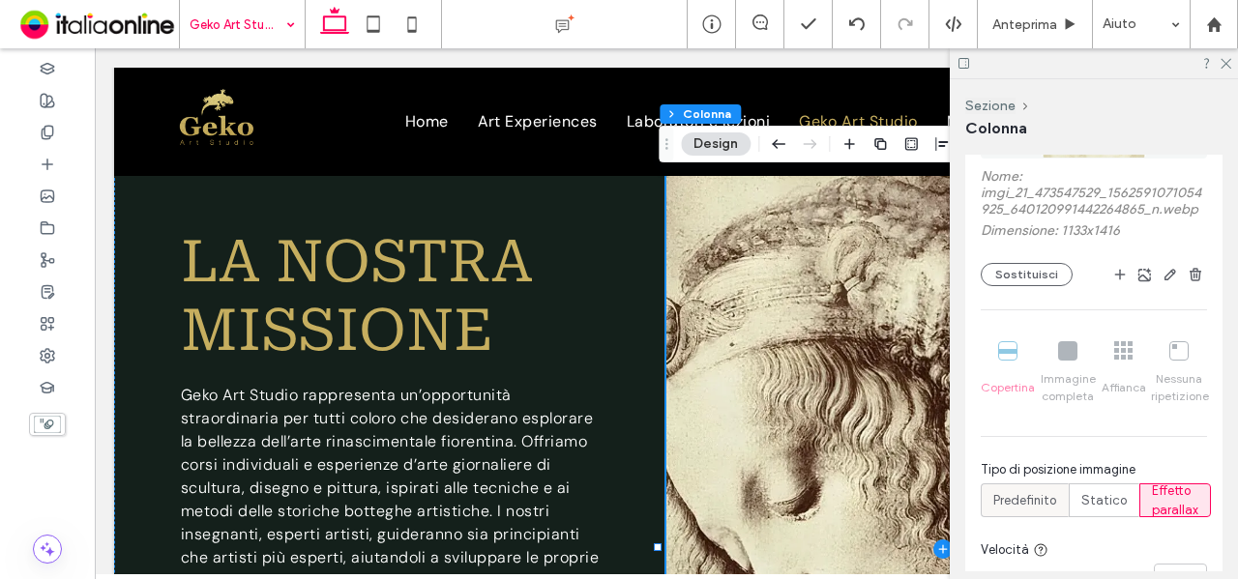
click at [1039, 511] on span "Predefinito" at bounding box center [1024, 500] width 63 height 19
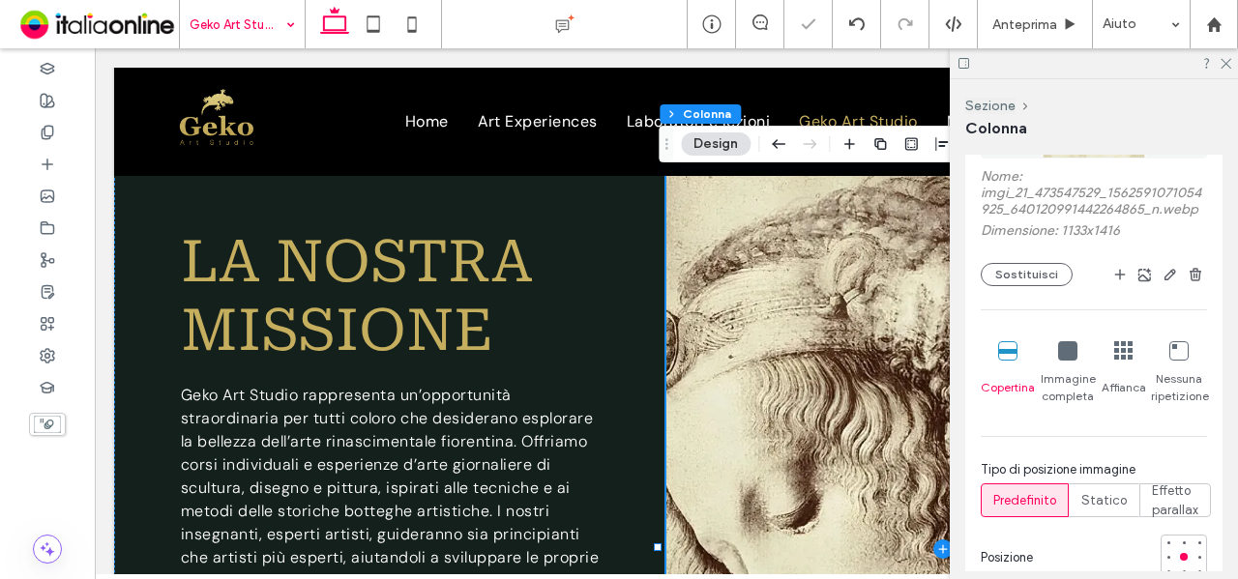
click at [1067, 357] on icon at bounding box center [1067, 350] width 19 height 19
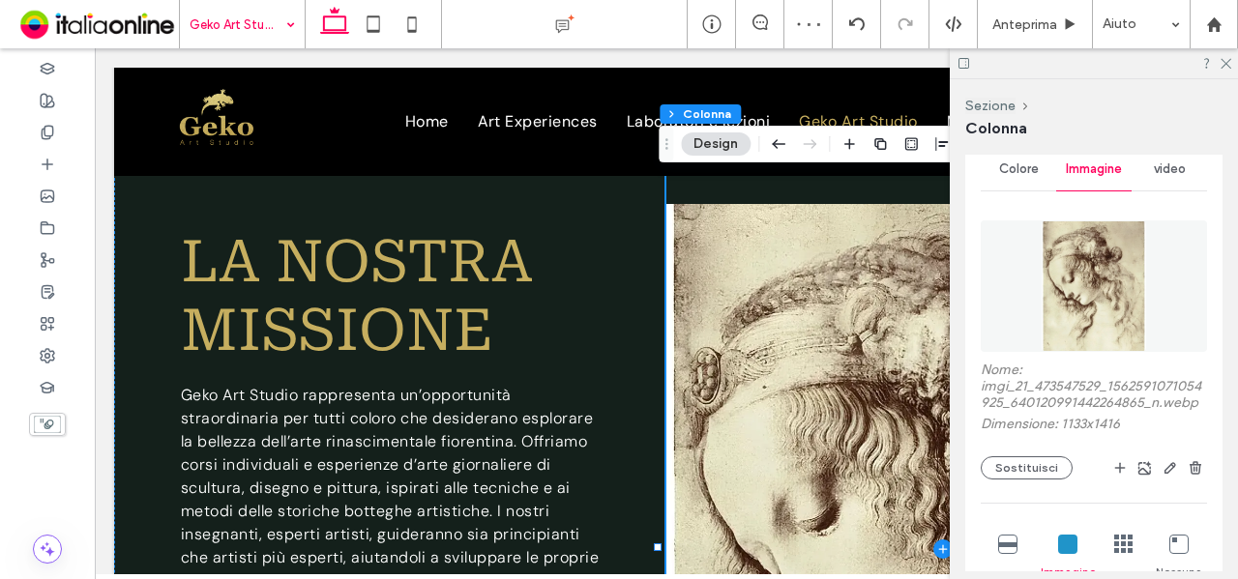
scroll to position [484, 0]
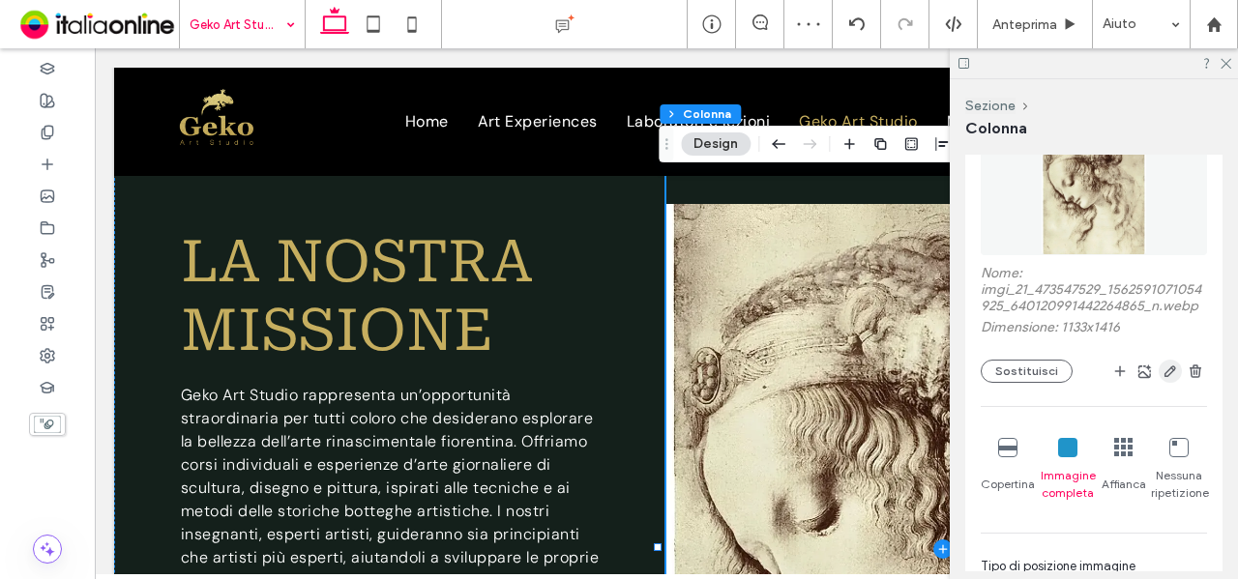
click at [1163, 377] on icon "button" at bounding box center [1170, 371] width 15 height 15
click at [1165, 377] on use "button" at bounding box center [1171, 372] width 12 height 12
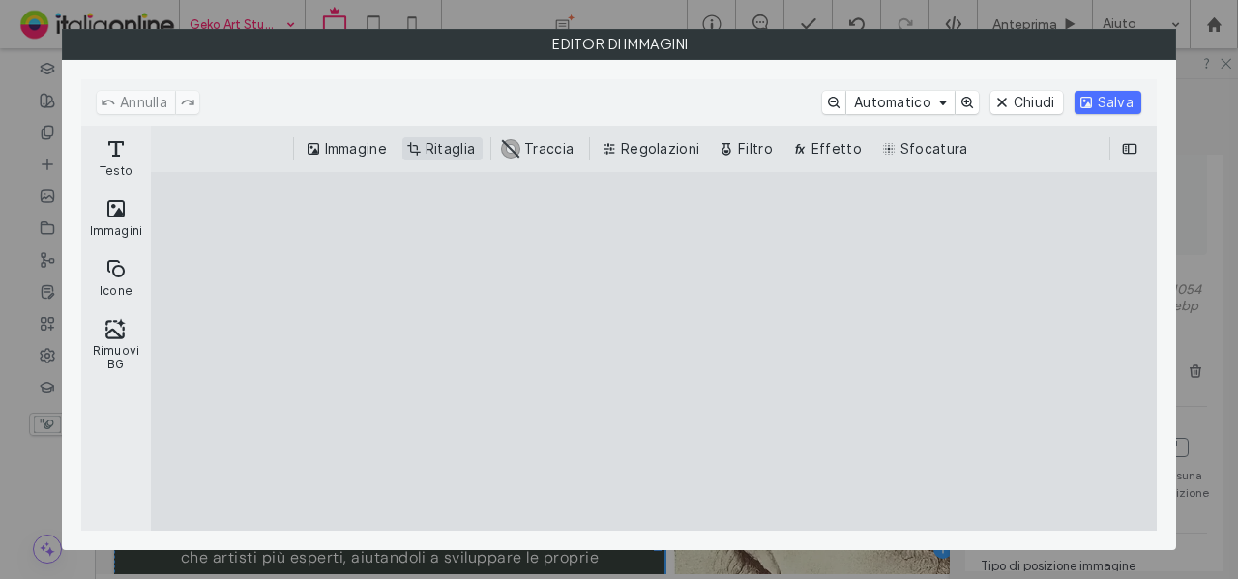
click at [434, 153] on button "Ritaglia" at bounding box center [442, 148] width 80 height 23
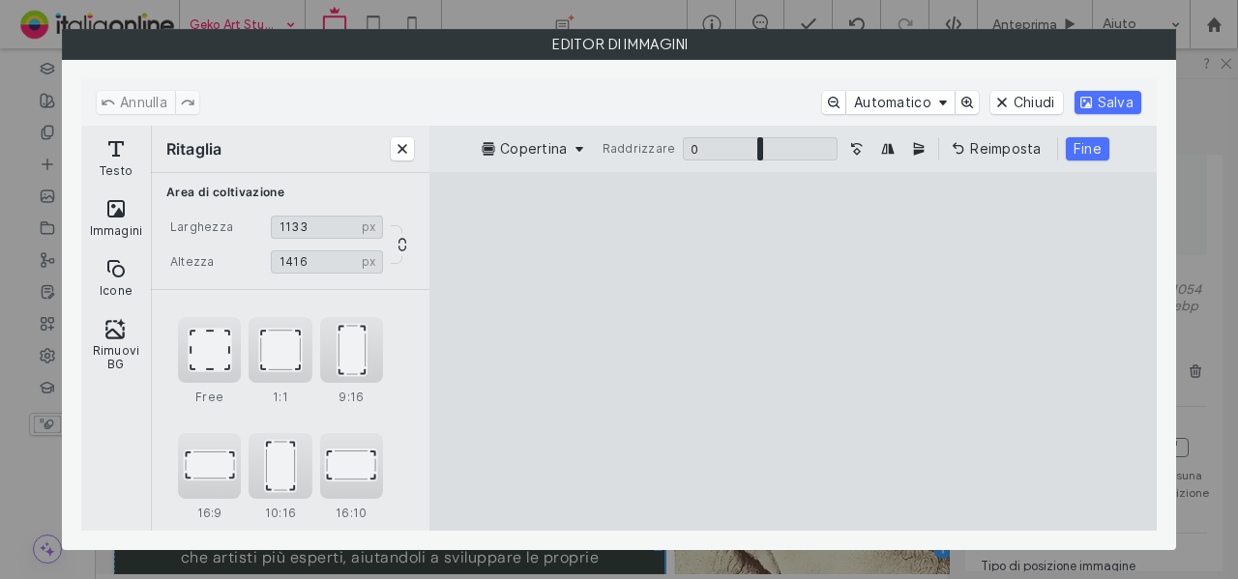
type input "****"
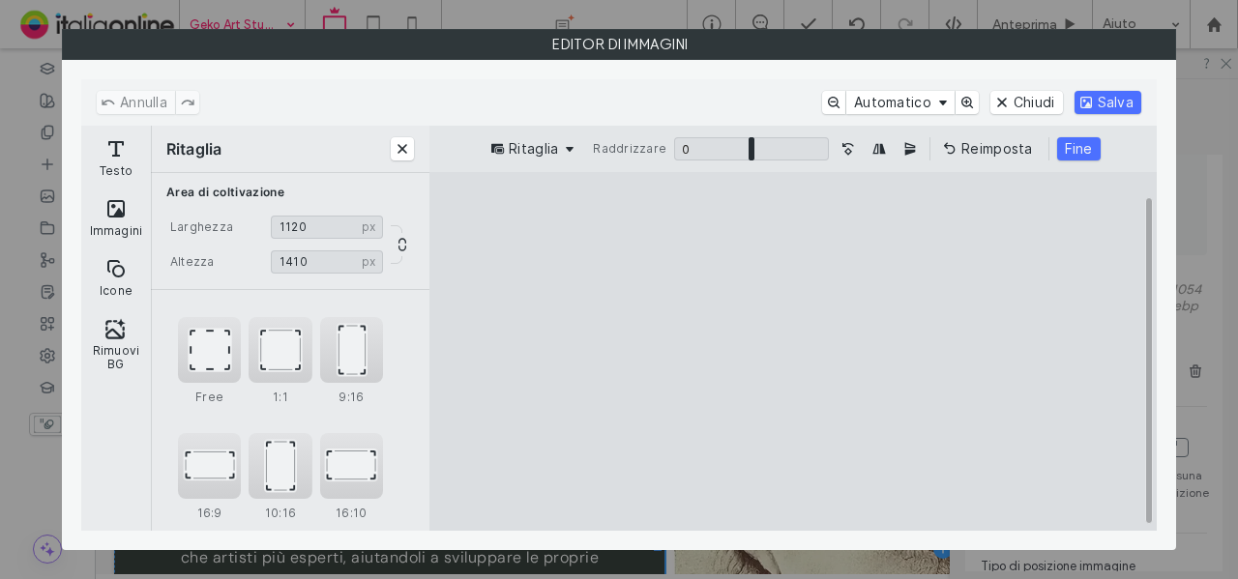
click at [793, 352] on cesdk-canvas "Editor / piattaforma / website builder canvas" at bounding box center [793, 352] width 0 height 0
type input "****"
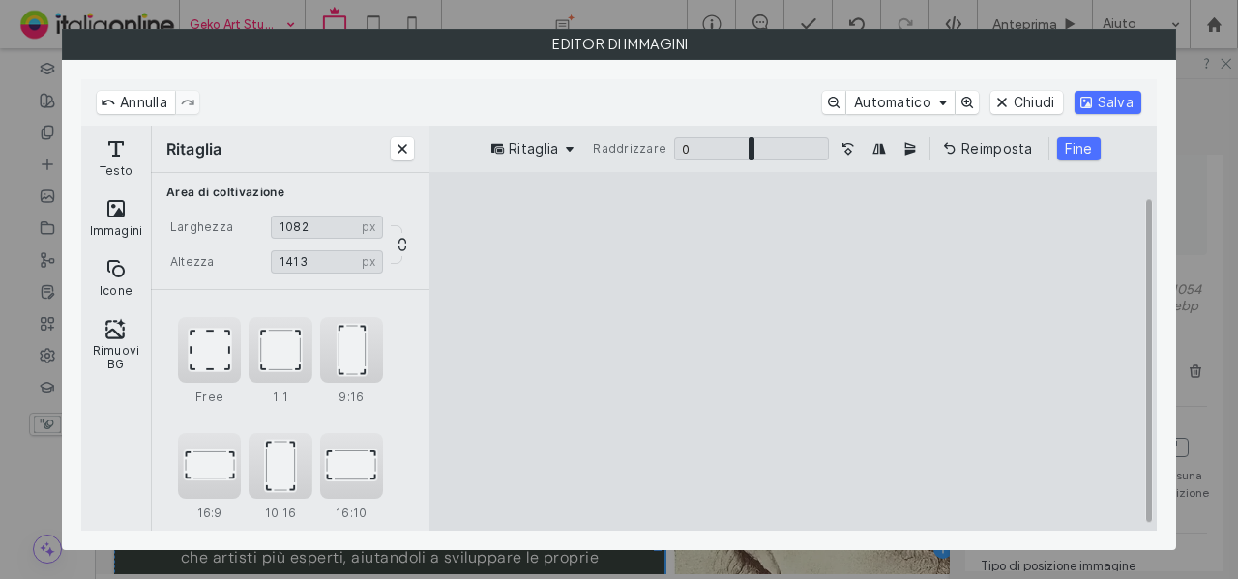
type input "****"
click at [793, 352] on cesdk-canvas "Editor / piattaforma / website builder canvas" at bounding box center [793, 352] width 0 height 0
click at [1118, 96] on button "Salva" at bounding box center [1108, 102] width 67 height 23
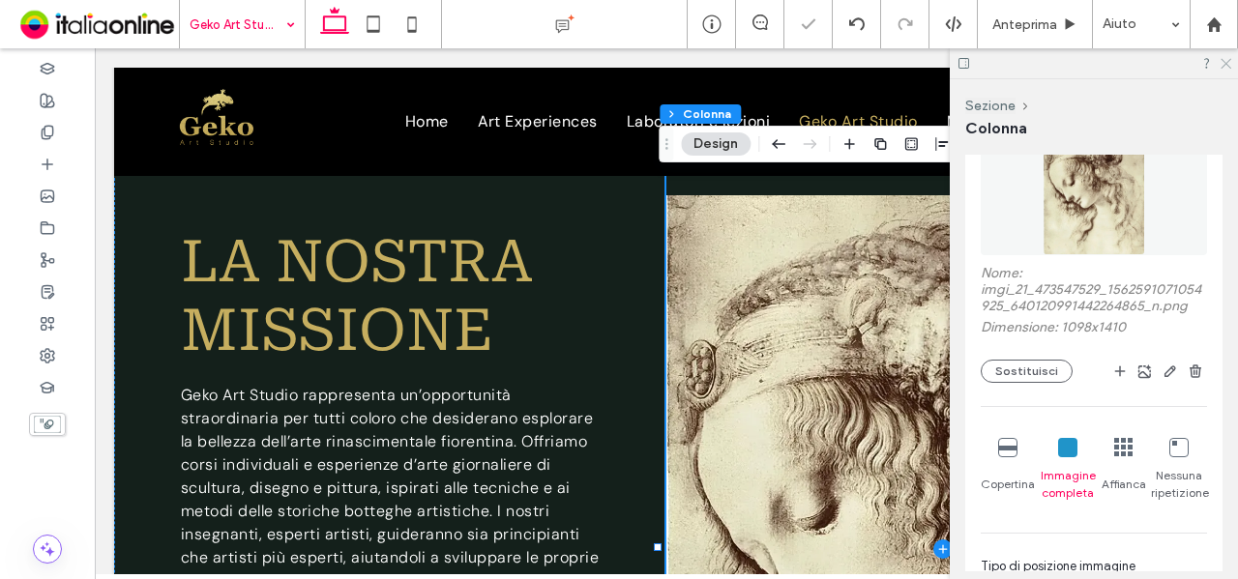
click at [1226, 64] on use at bounding box center [1226, 64] width 11 height 11
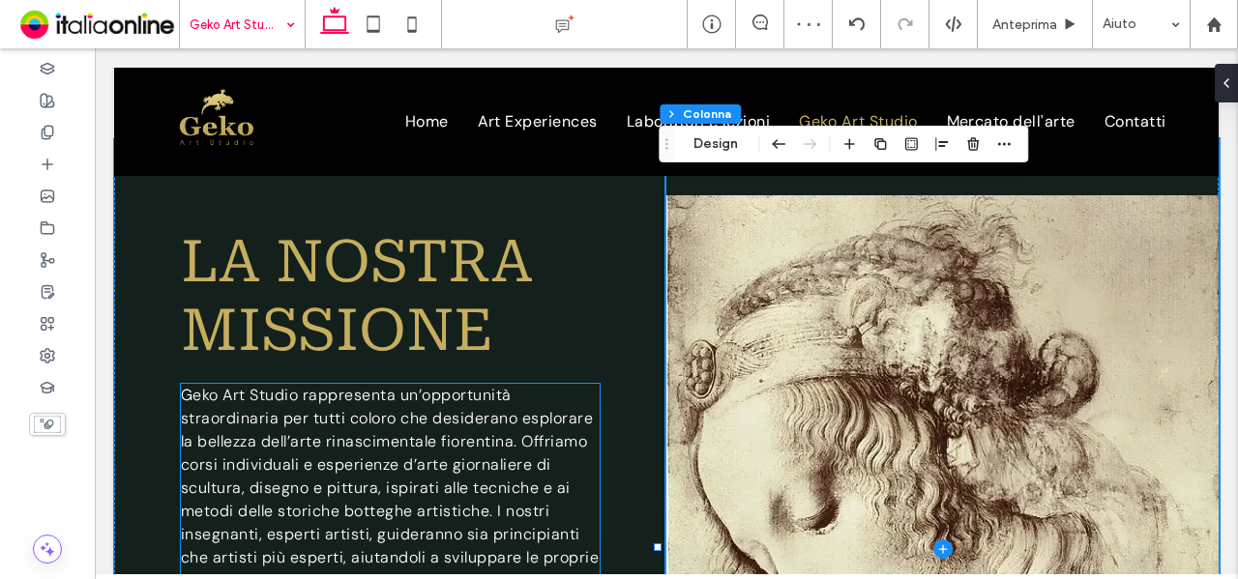
click at [529, 394] on span "Geko Art Studio rappresenta un’opportunità straordinaria per tutti coloro che d…" at bounding box center [390, 488] width 419 height 206
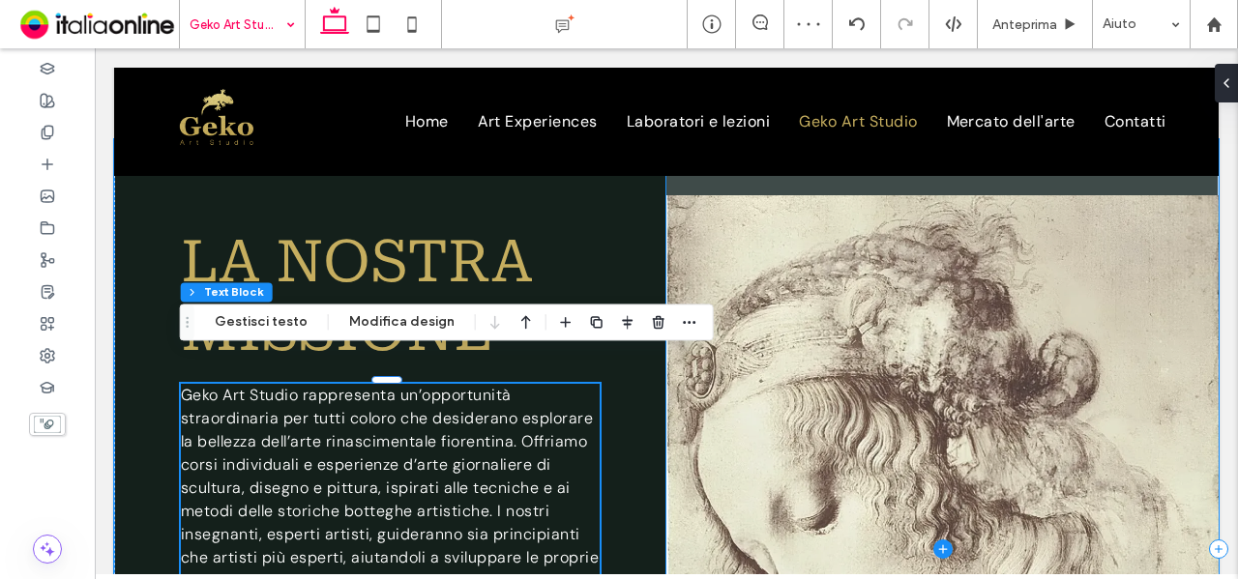
click at [851, 412] on span at bounding box center [942, 549] width 552 height 821
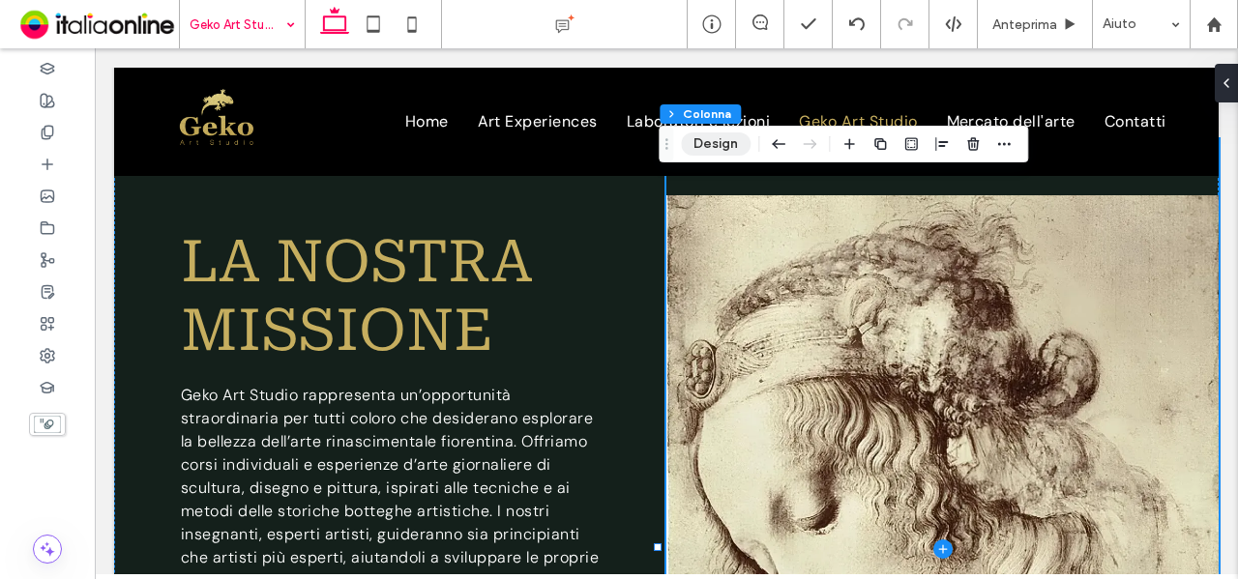
click at [733, 142] on button "Design" at bounding box center [716, 144] width 70 height 23
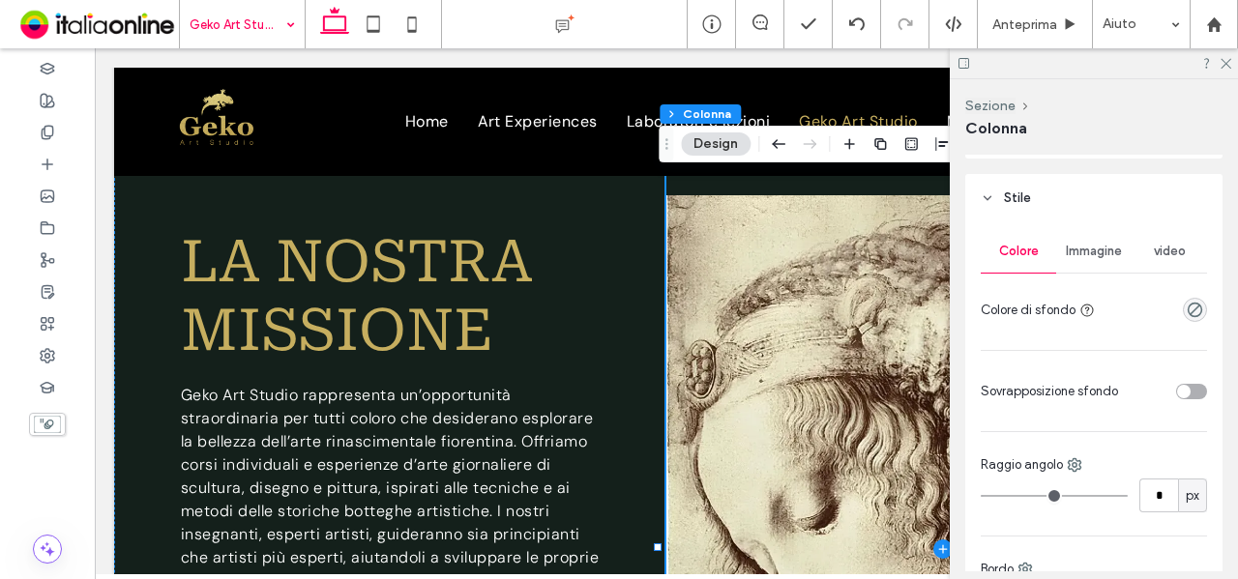
scroll to position [290, 0]
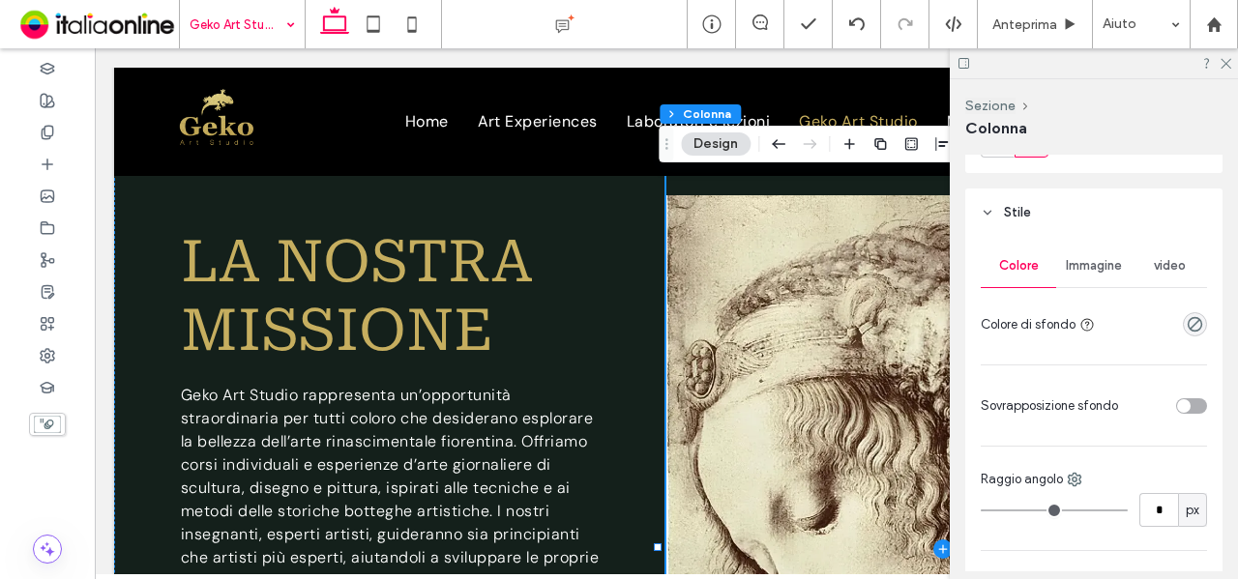
click at [1107, 243] on div "Colore Immagine video Colore di sfondo Sovrapposizione sfondo Raggio angolo * p…" at bounding box center [1093, 482] width 257 height 491
click at [1114, 269] on span "Immagine" at bounding box center [1094, 265] width 56 height 15
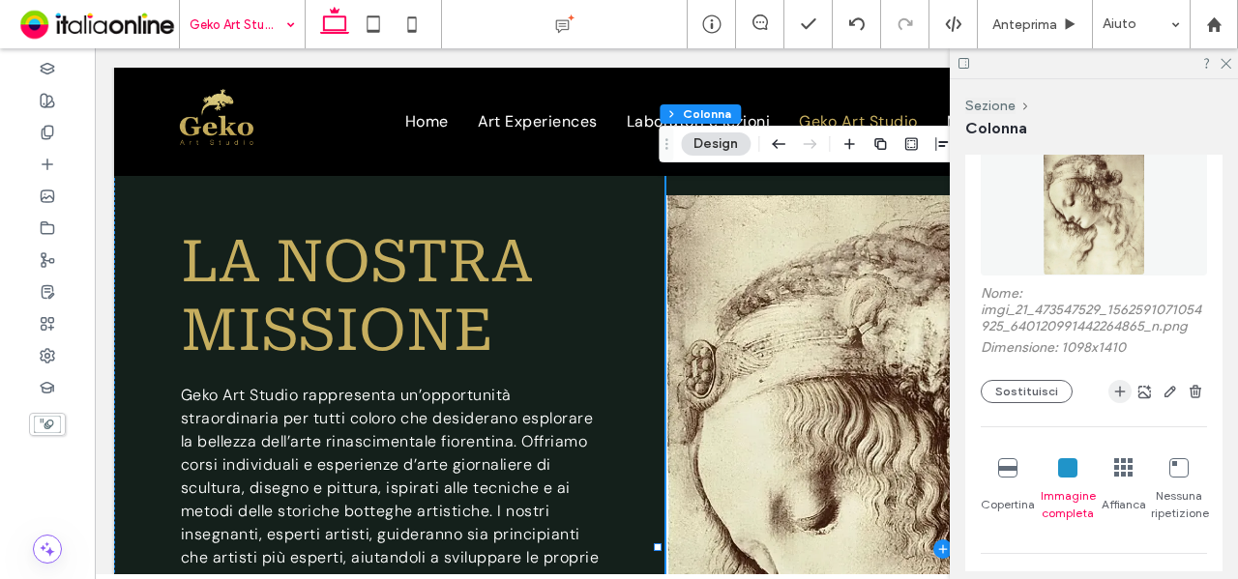
scroll to position [484, 0]
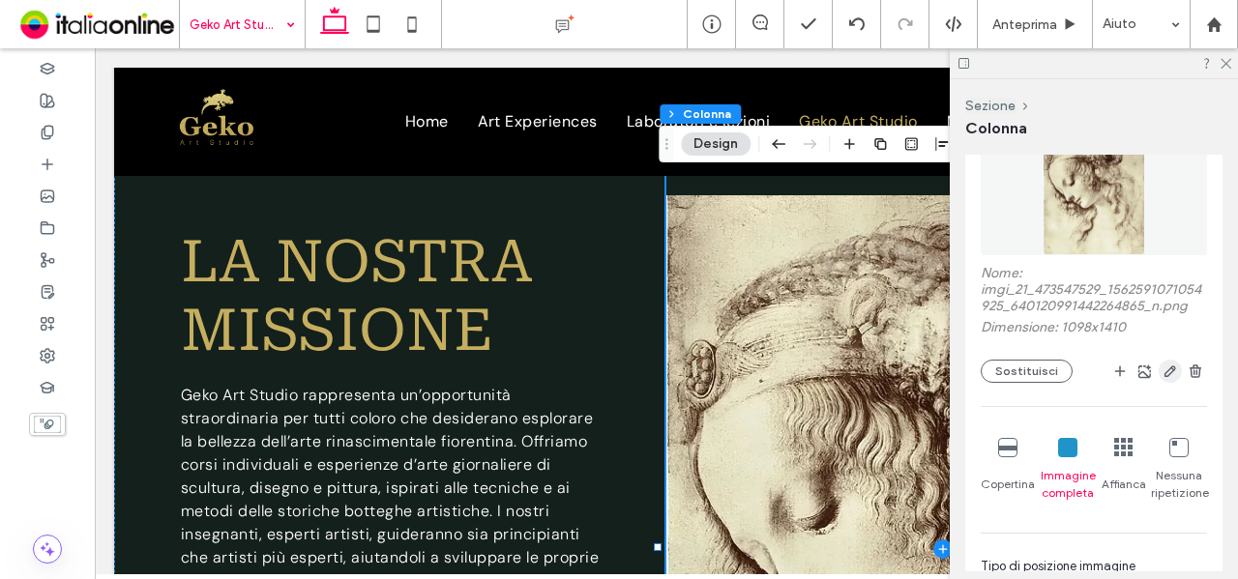
click at [1165, 377] on use "button" at bounding box center [1171, 372] width 12 height 12
click at [1162, 386] on body ".wqwq-1{fill:#231f20;} .cls-1q, .cls-2q { fill-rule: evenodd; } .cls-2q { fill:…" at bounding box center [619, 289] width 1238 height 579
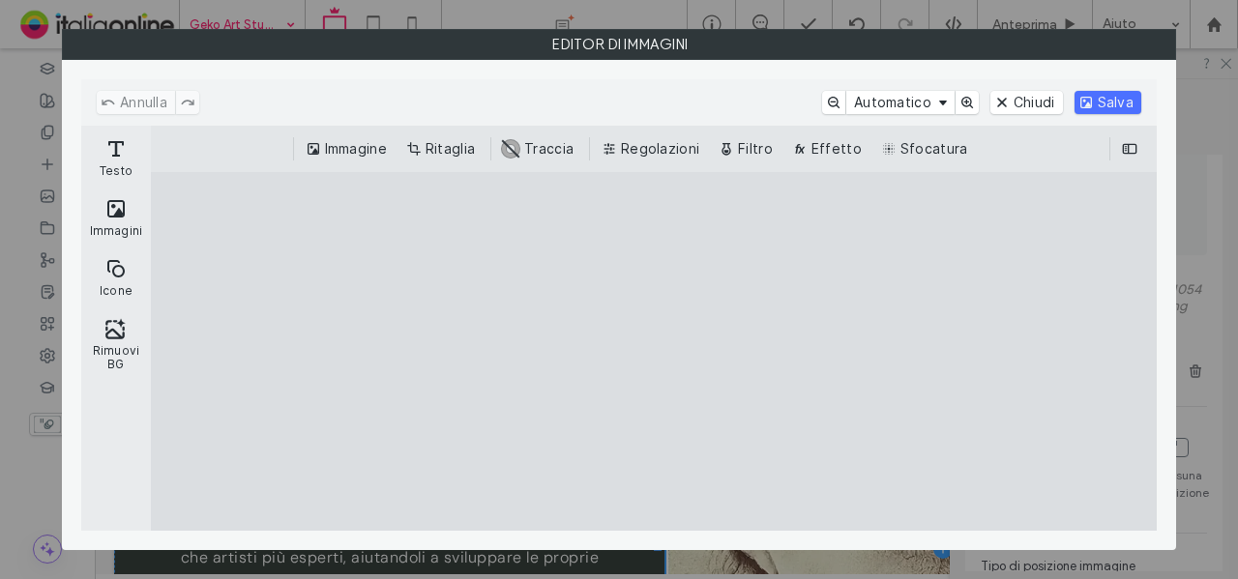
click at [441, 134] on div "Immagine Ritaglia #ABABAB Traccia Regolazioni Filtro Effetto Sfocatura" at bounding box center [654, 149] width 1006 height 46
click at [448, 142] on button "Ritaglia" at bounding box center [442, 148] width 80 height 23
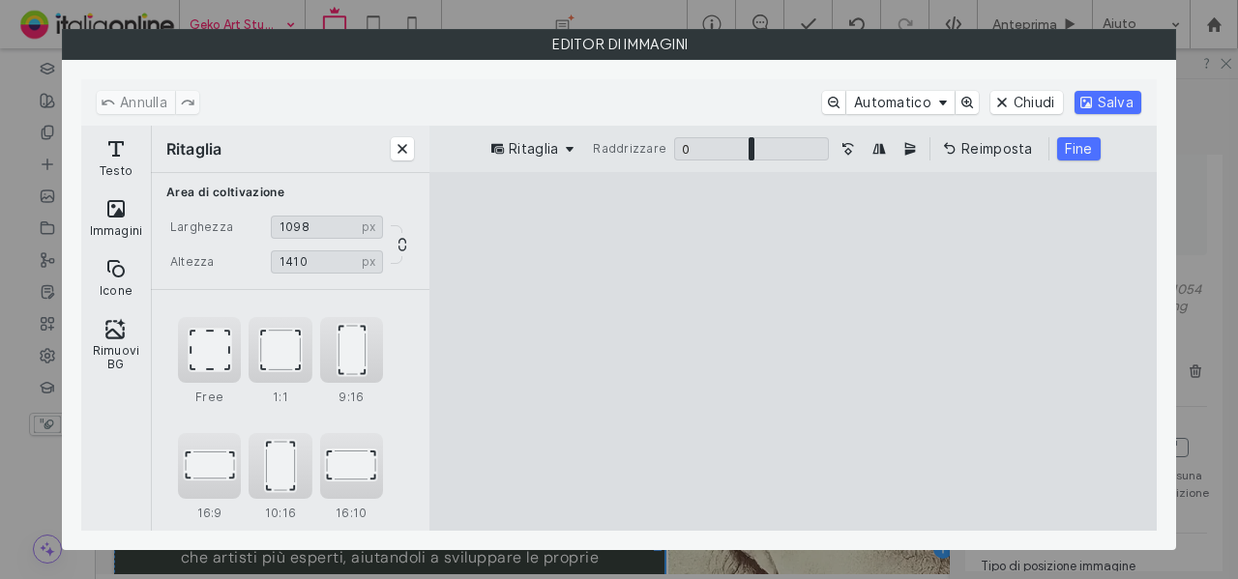
type input "****"
click at [793, 352] on cesdk-canvas "Editor / piattaforma / website builder canvas" at bounding box center [793, 352] width 0 height 0
click at [1107, 103] on button "Salva" at bounding box center [1108, 102] width 67 height 23
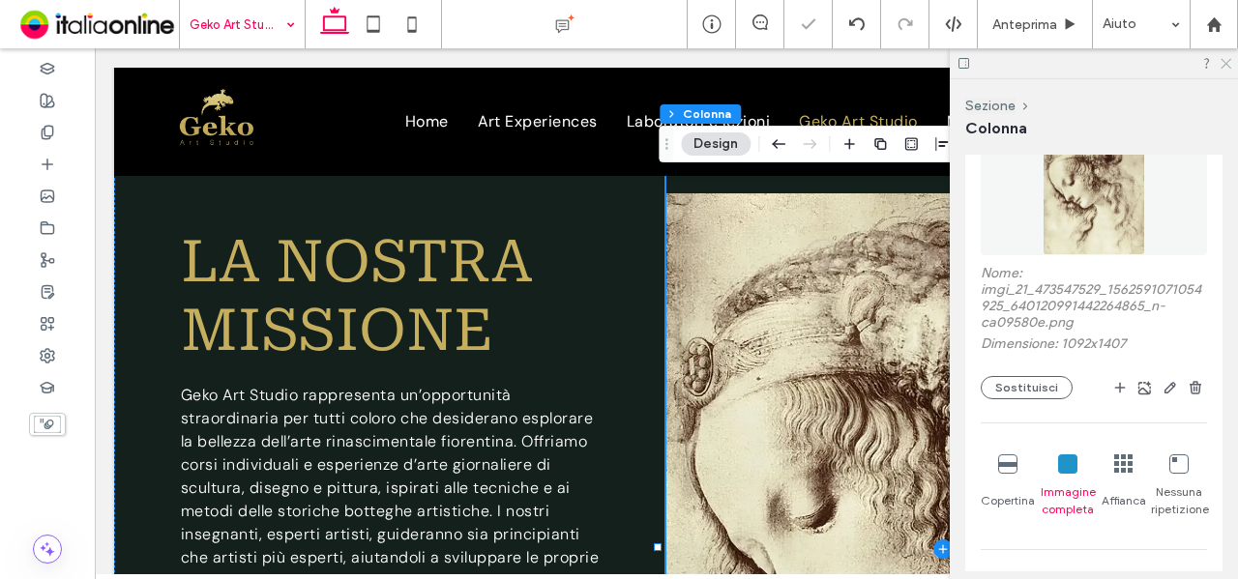
click at [1225, 63] on icon at bounding box center [1225, 62] width 13 height 13
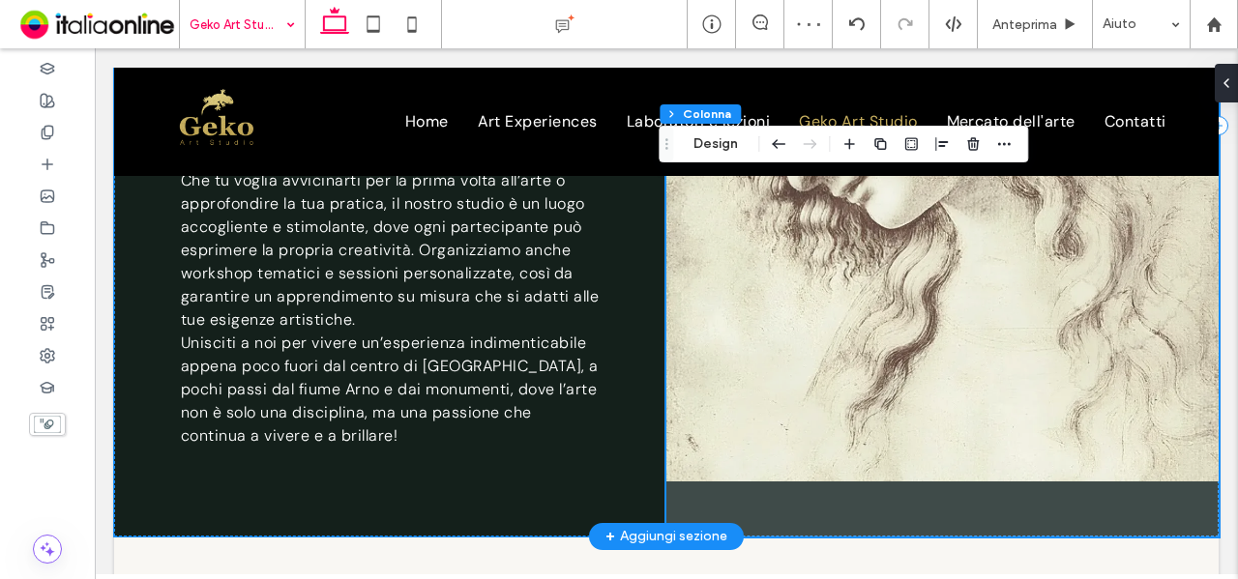
scroll to position [1977, 0]
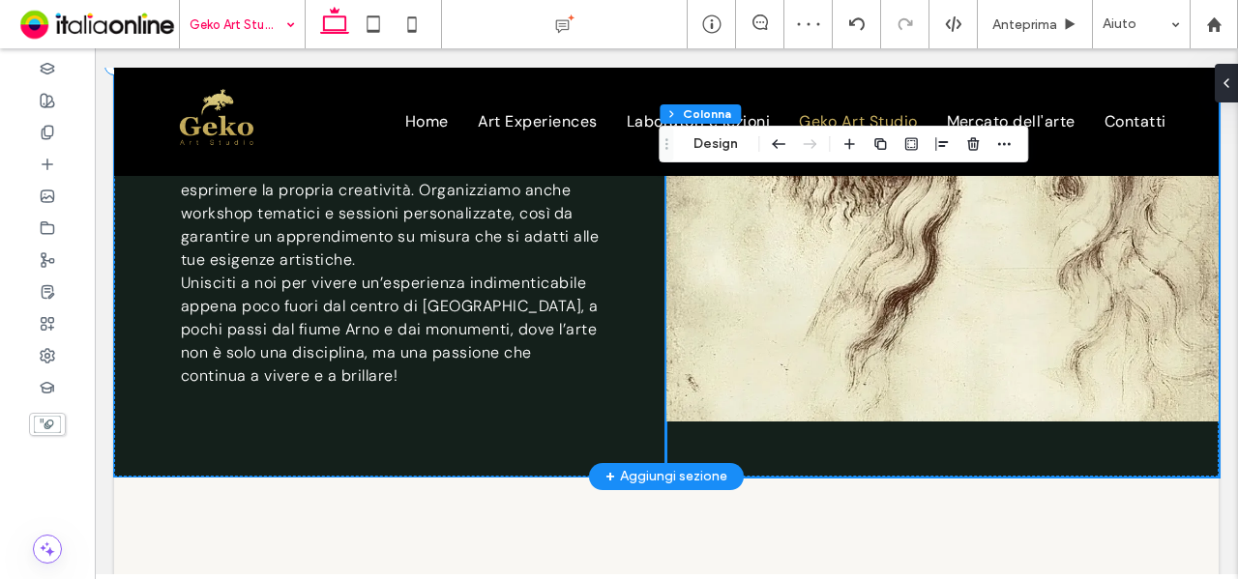
click at [553, 417] on div "la nostra missione Geko Art Studio rappresenta un’opportunità straordinaria per…" at bounding box center [390, 66] width 552 height 821
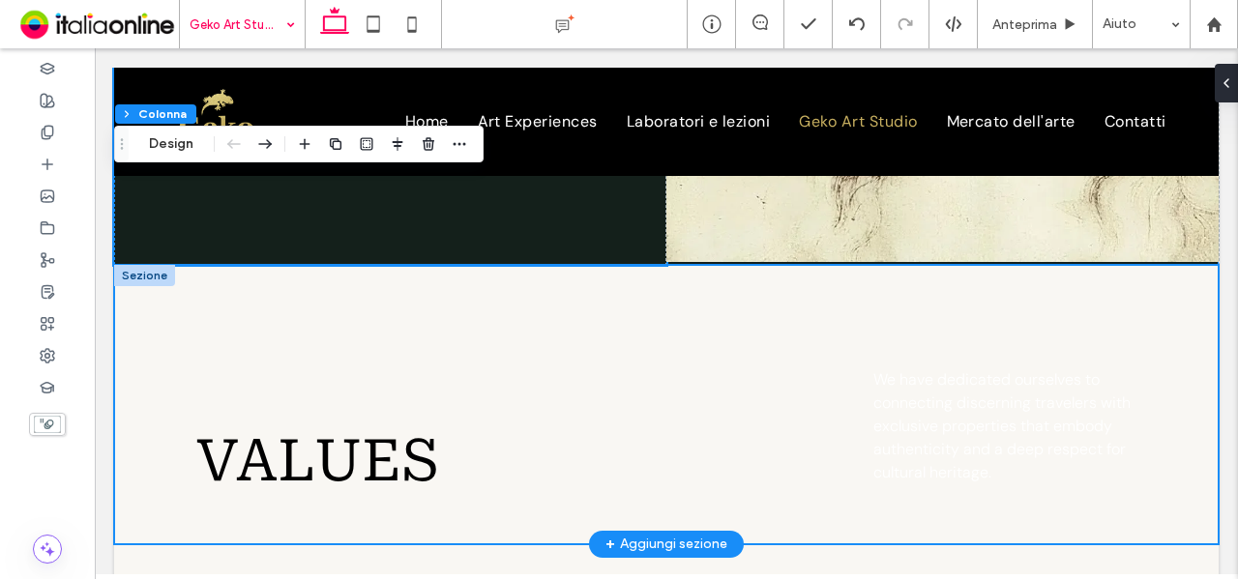
scroll to position [2364, 0]
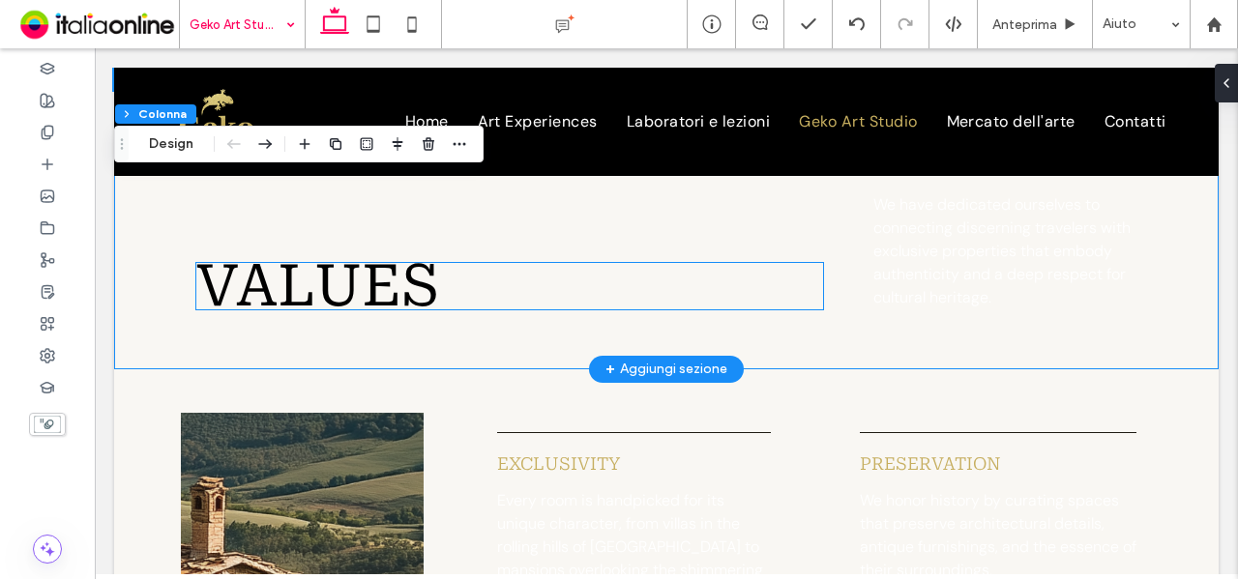
click at [387, 258] on span "VALUES" at bounding box center [317, 285] width 243 height 69
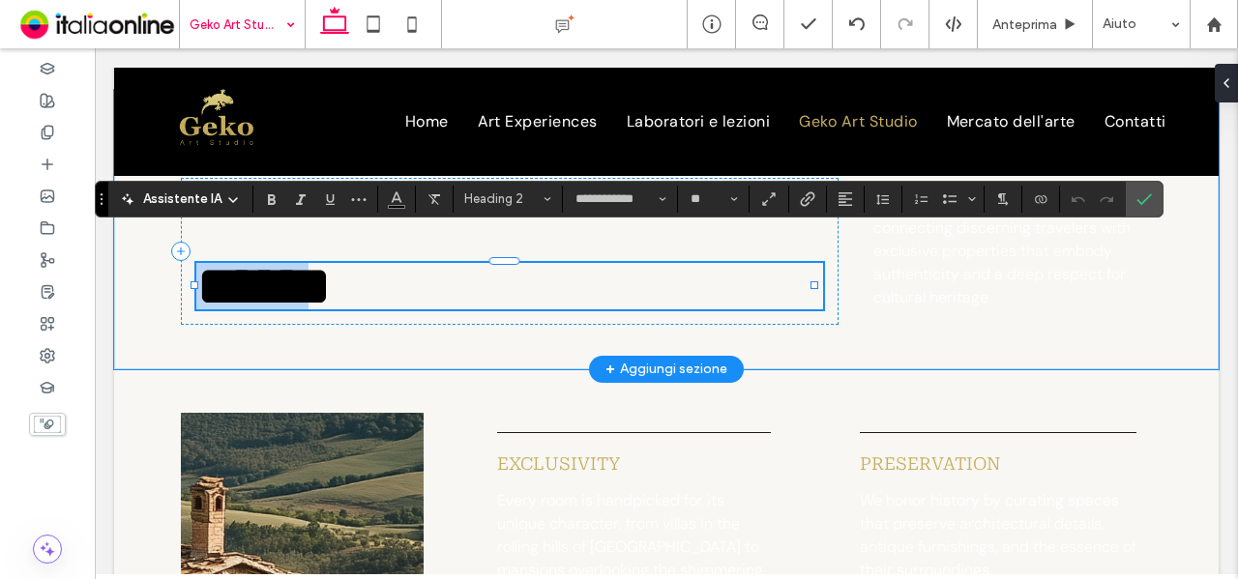
click at [332, 258] on span "******" at bounding box center [263, 286] width 135 height 58
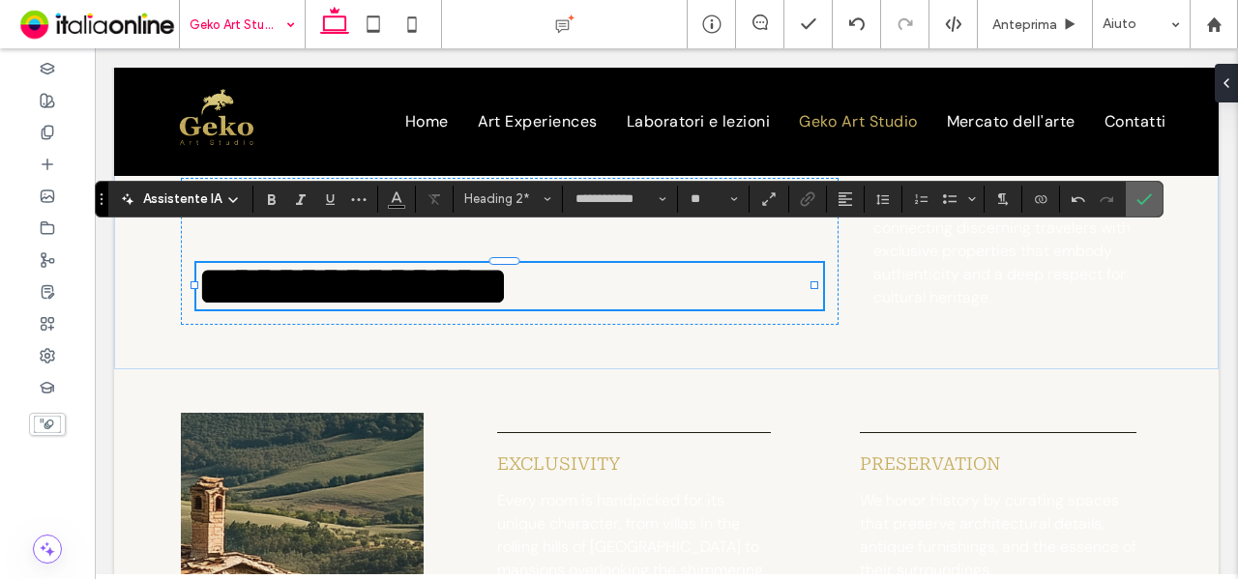
click at [1137, 204] on icon "Conferma" at bounding box center [1144, 199] width 15 height 15
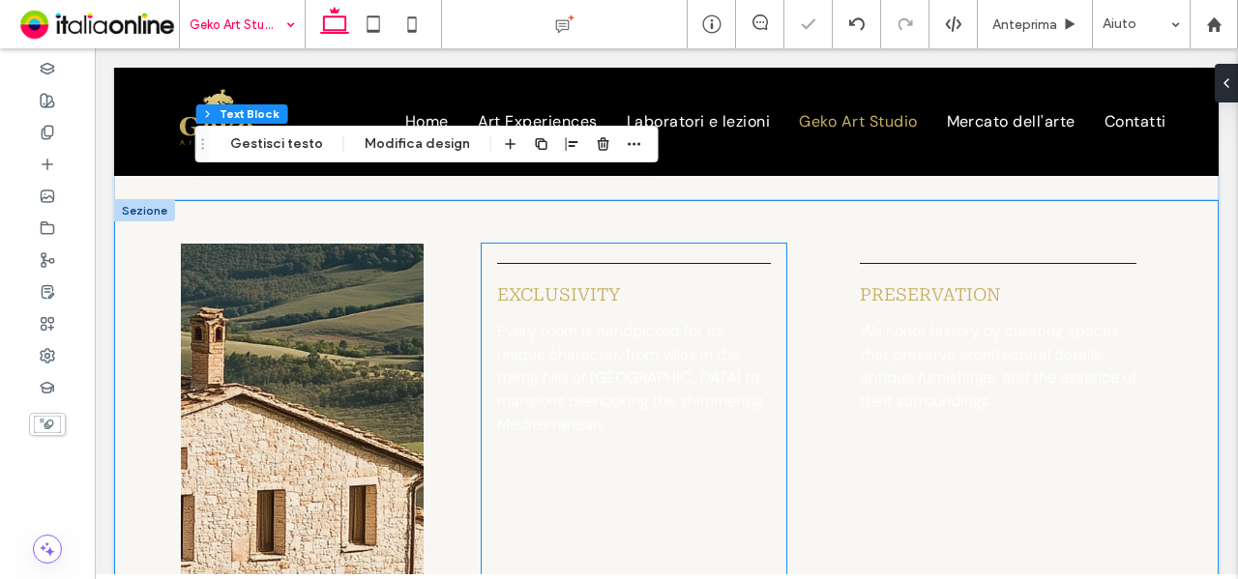
scroll to position [2461, 0]
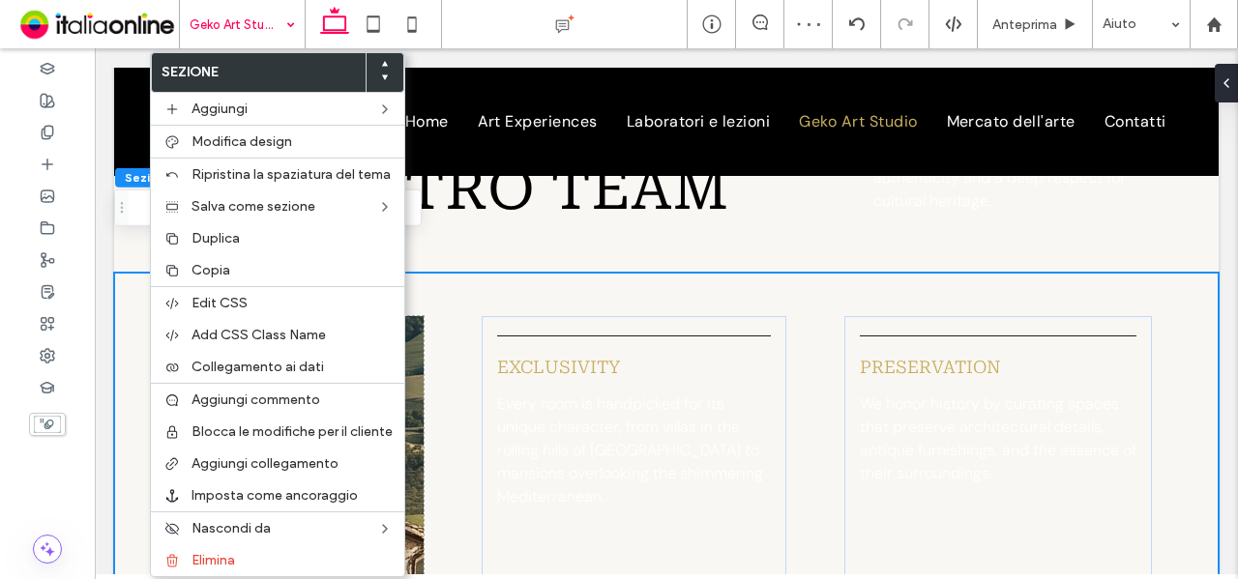
click at [244, 556] on label "Elimina" at bounding box center [292, 560] width 201 height 16
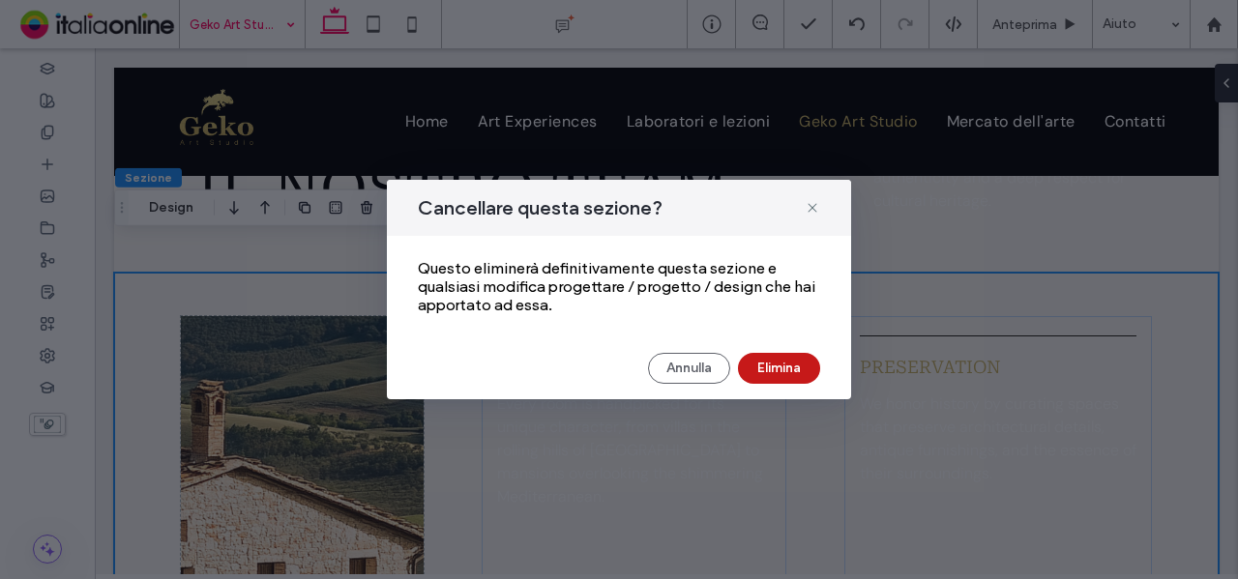
click at [768, 353] on div "Cancellare questa sezione? Questo eliminerà definitivamente questa sezione e qu…" at bounding box center [619, 290] width 464 height 220
click at [799, 360] on button "Elimina" at bounding box center [779, 368] width 82 height 31
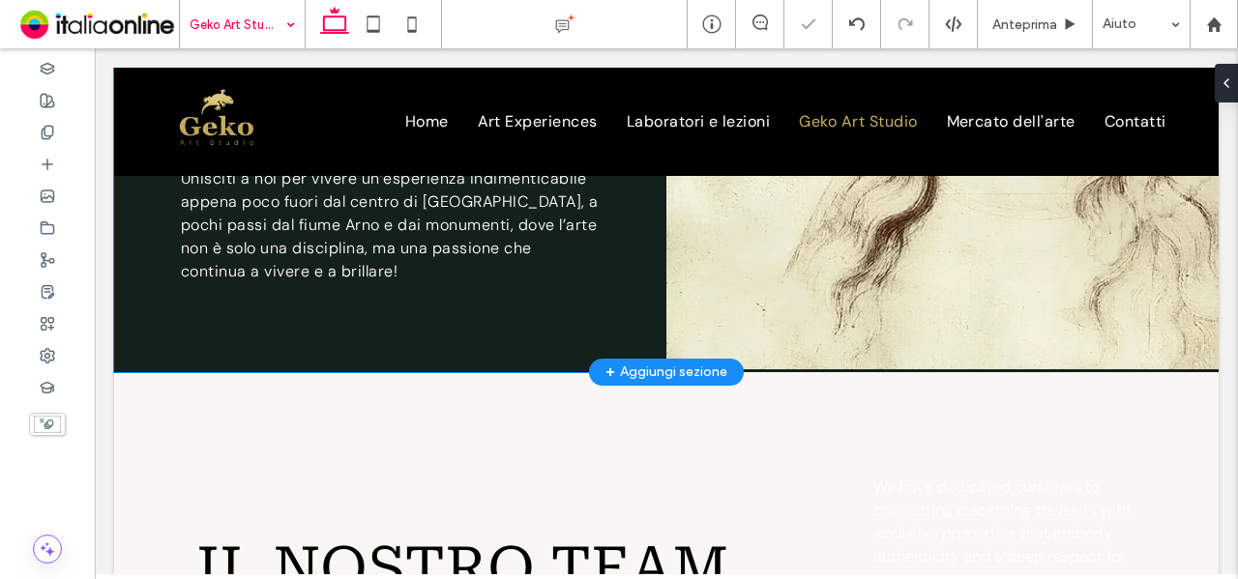
scroll to position [2074, 0]
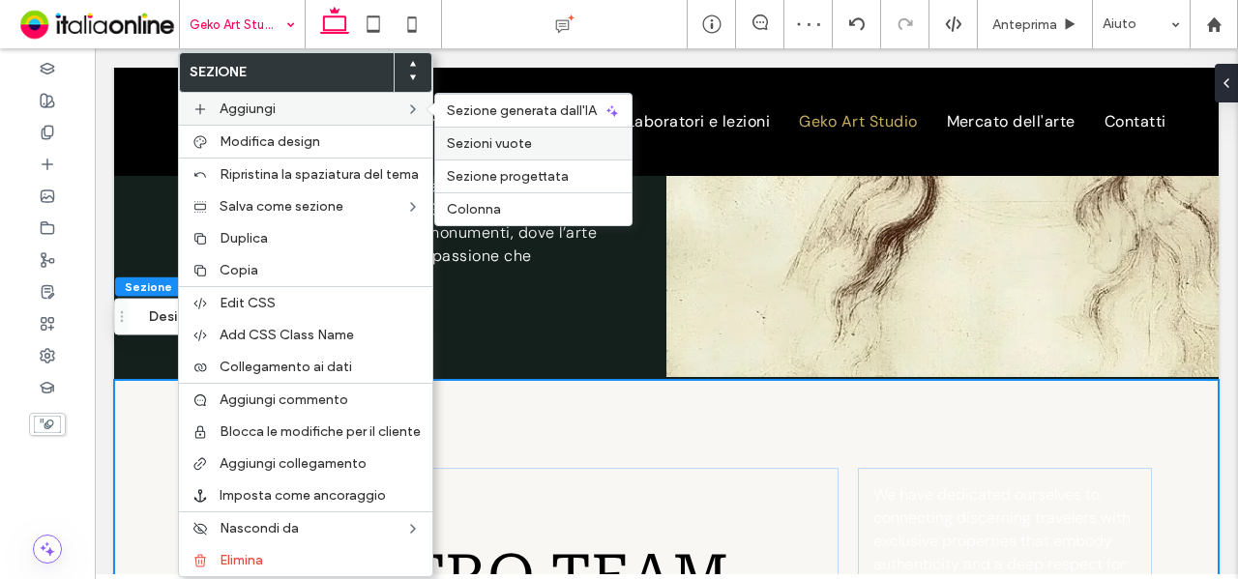
drag, startPoint x: 445, startPoint y: 98, endPoint x: 541, endPoint y: 146, distance: 107.3
click at [541, 146] on label "Sezioni vuote" at bounding box center [533, 143] width 173 height 16
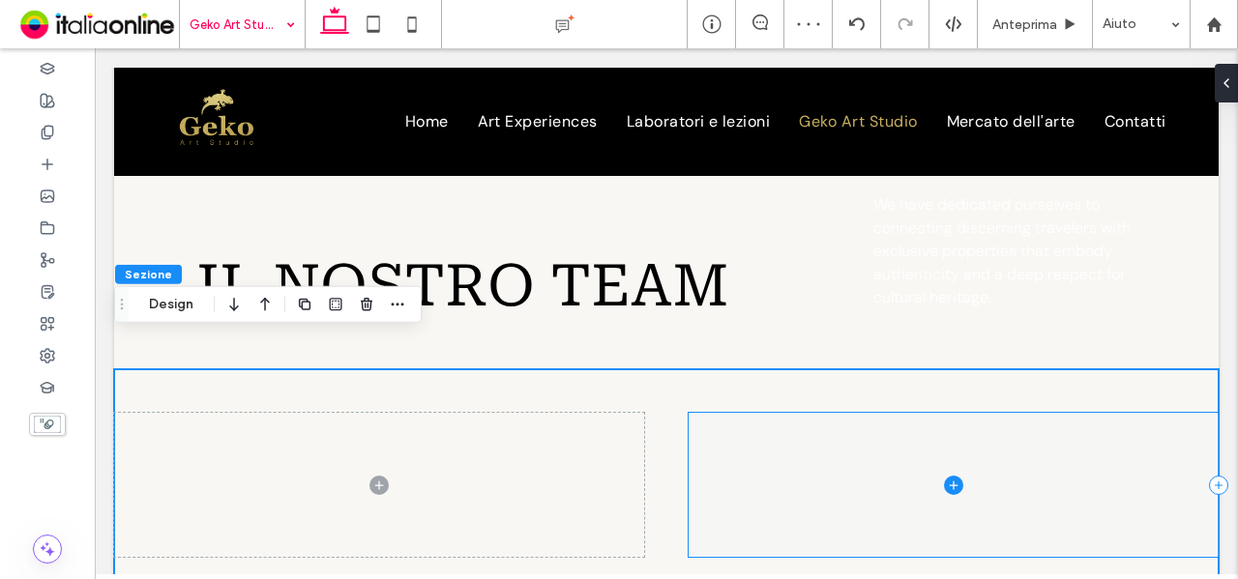
scroll to position [2171, 0]
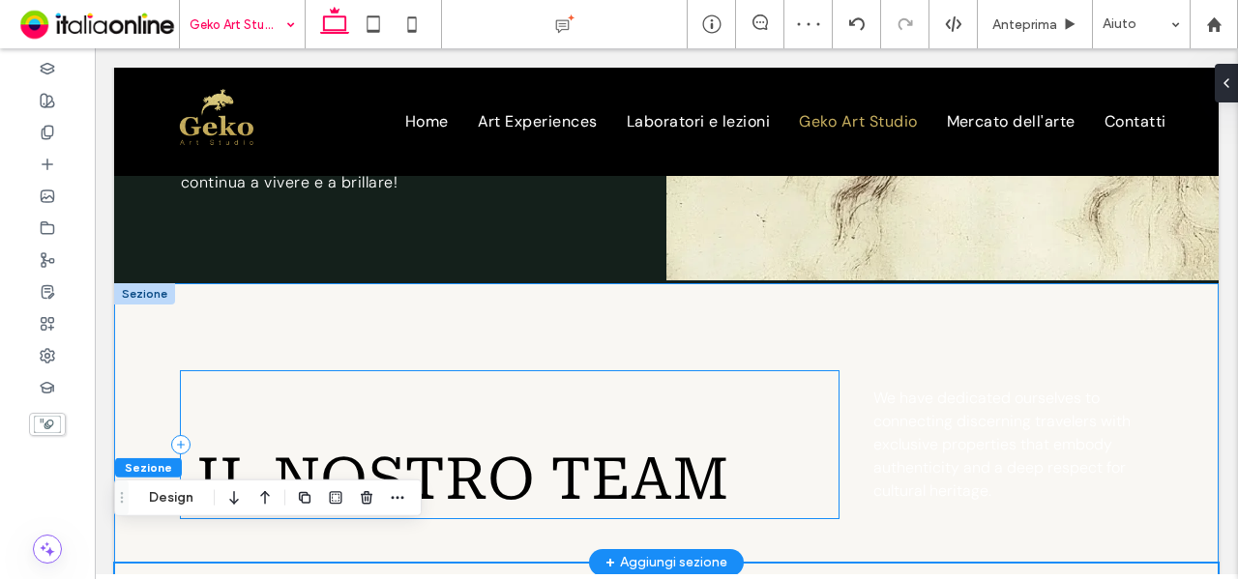
click at [663, 371] on div "il nostro team" at bounding box center [510, 444] width 658 height 147
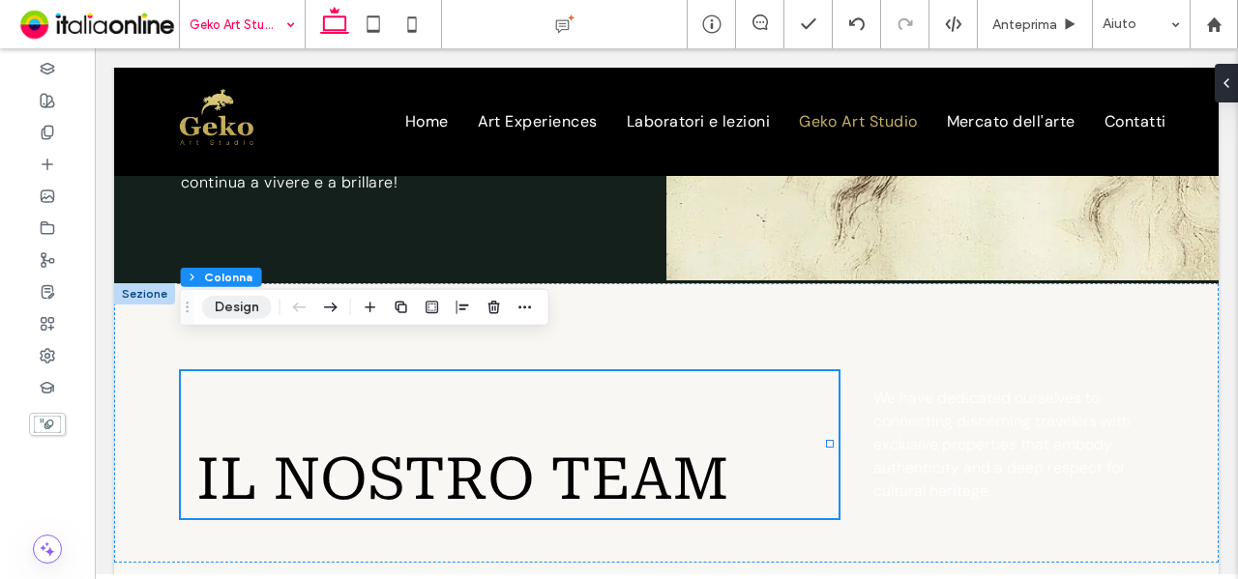
click at [243, 302] on button "Design" at bounding box center [237, 307] width 70 height 23
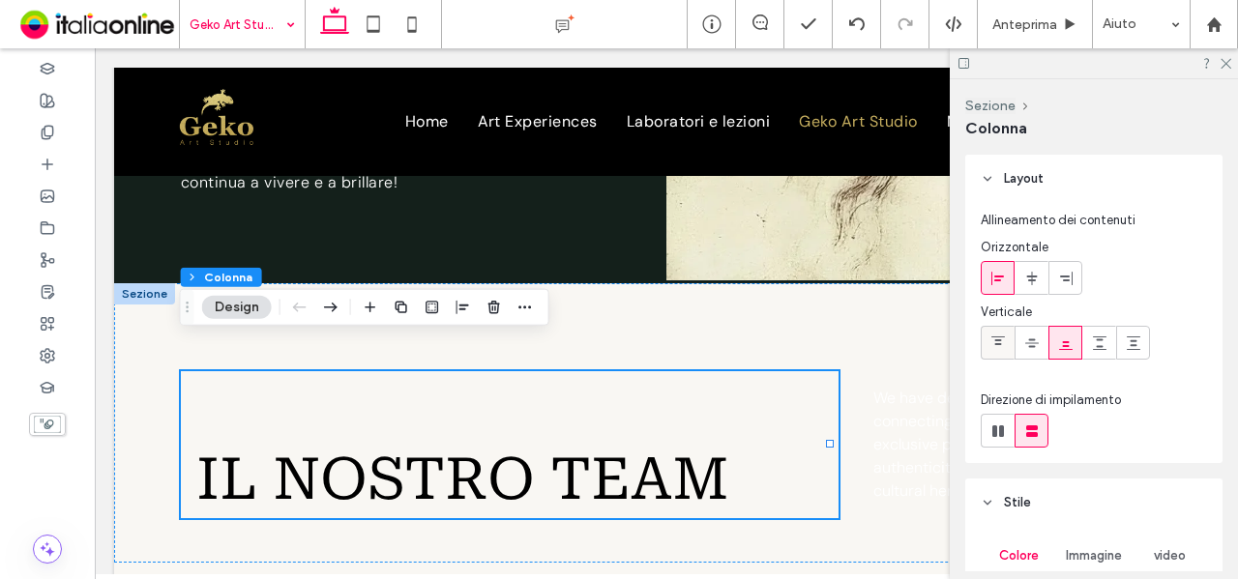
click at [1006, 341] on div at bounding box center [998, 343] width 32 height 32
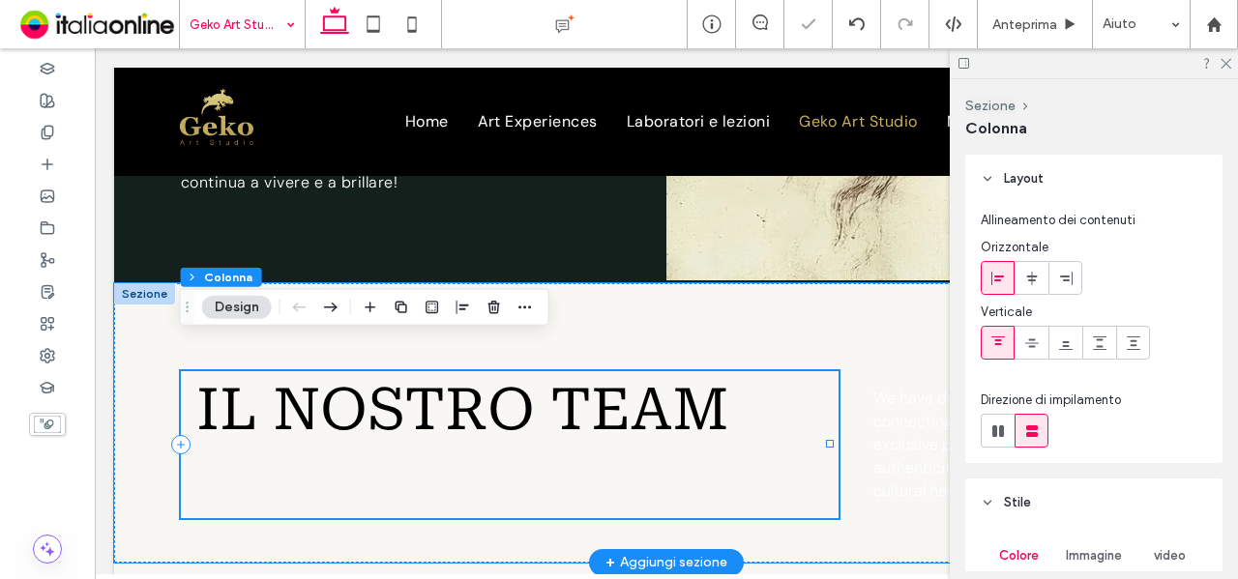
click at [542, 465] on div "il nostro team" at bounding box center [510, 444] width 658 height 147
click at [885, 450] on span "We have dedicated ourselves to connecting discerning travelers with exclusive p…" at bounding box center [1001, 444] width 257 height 113
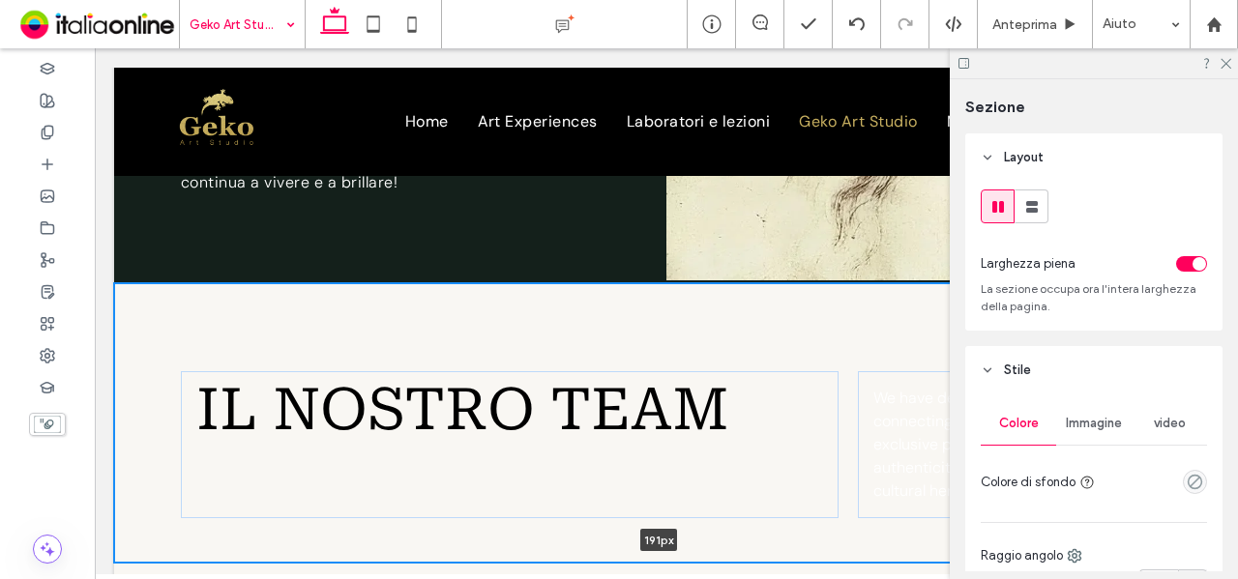
drag, startPoint x: 777, startPoint y: 526, endPoint x: 781, endPoint y: 433, distance: 92.9
click at [781, 433] on div "il nostro team We have dedicated ourselves to connecting discerning travelers w…" at bounding box center [666, 423] width 1105 height 280
type input "***"
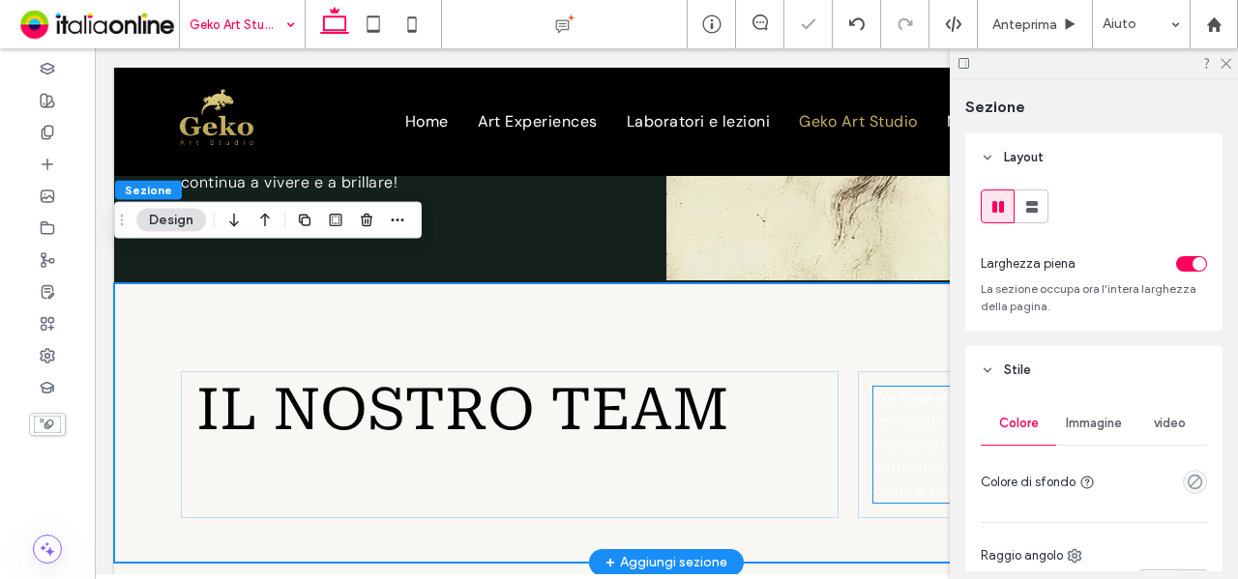
click at [882, 425] on p "We have dedicated ourselves to connecting discerning travelers with exclusive p…" at bounding box center [1004, 445] width 263 height 116
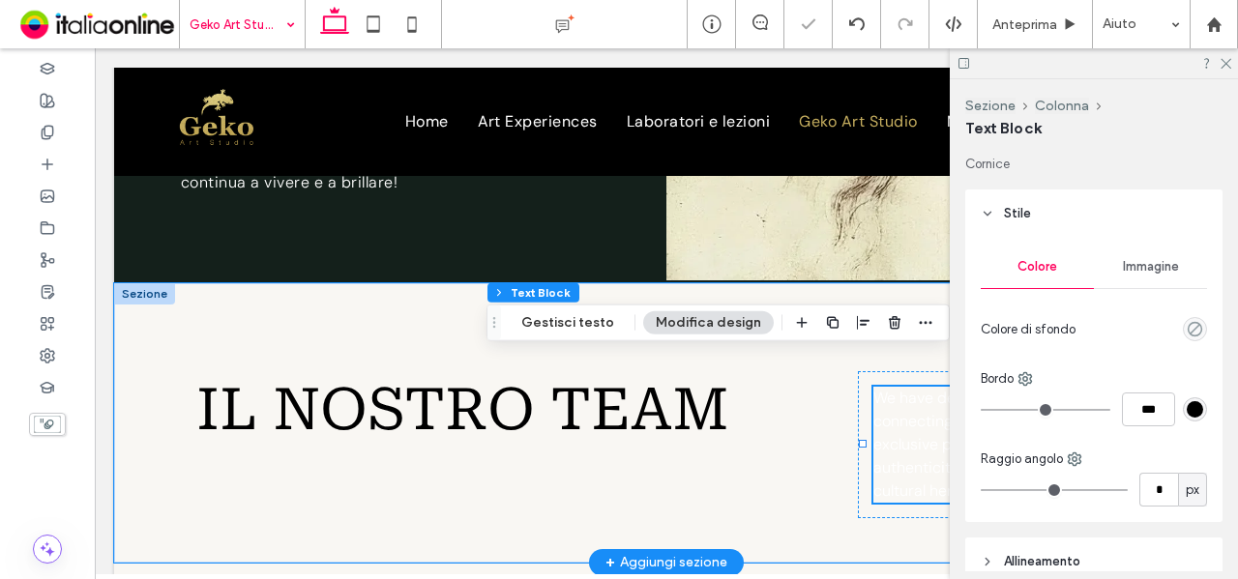
click at [882, 425] on p "We have dedicated ourselves to connecting discerning travelers with exclusive p…" at bounding box center [1004, 445] width 263 height 116
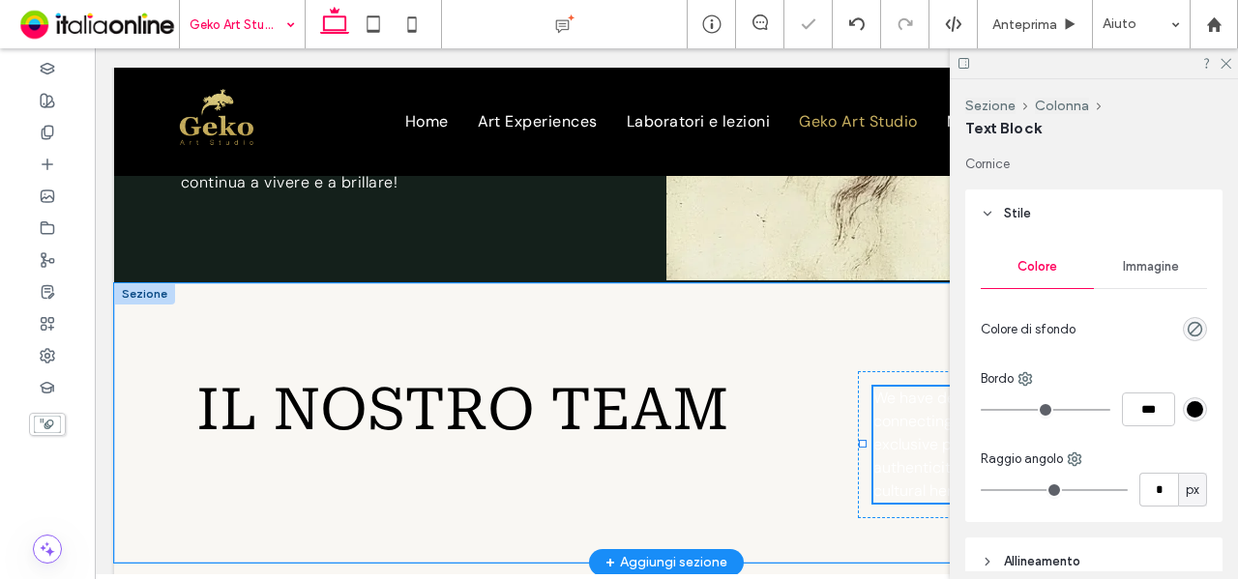
type input "*******"
type input "**"
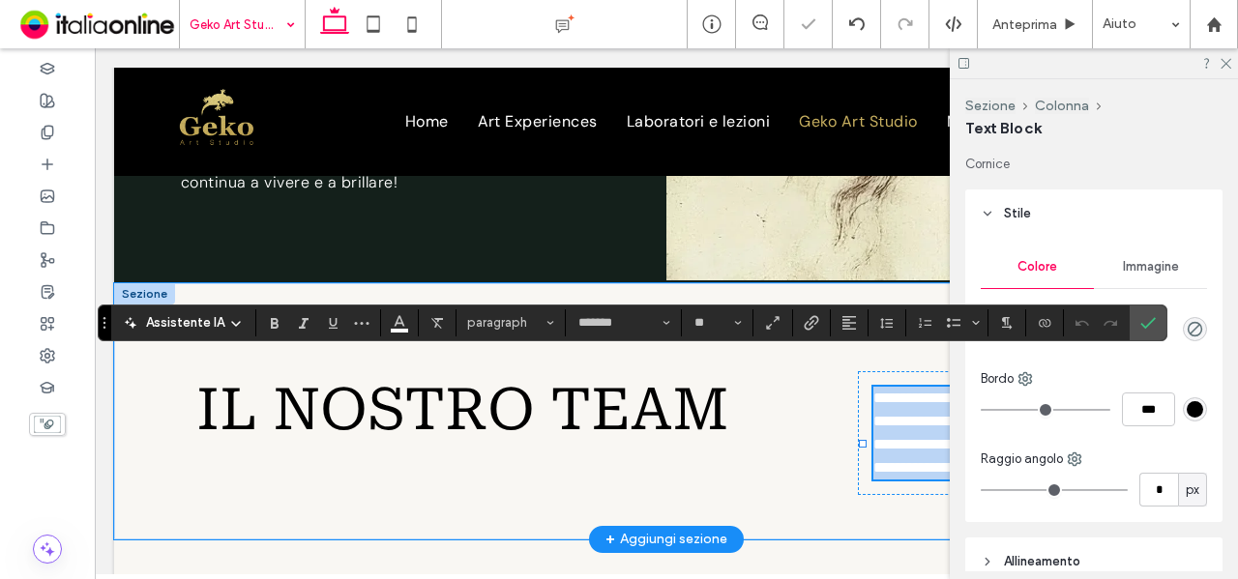
click at [882, 425] on p "**********" at bounding box center [1004, 433] width 263 height 93
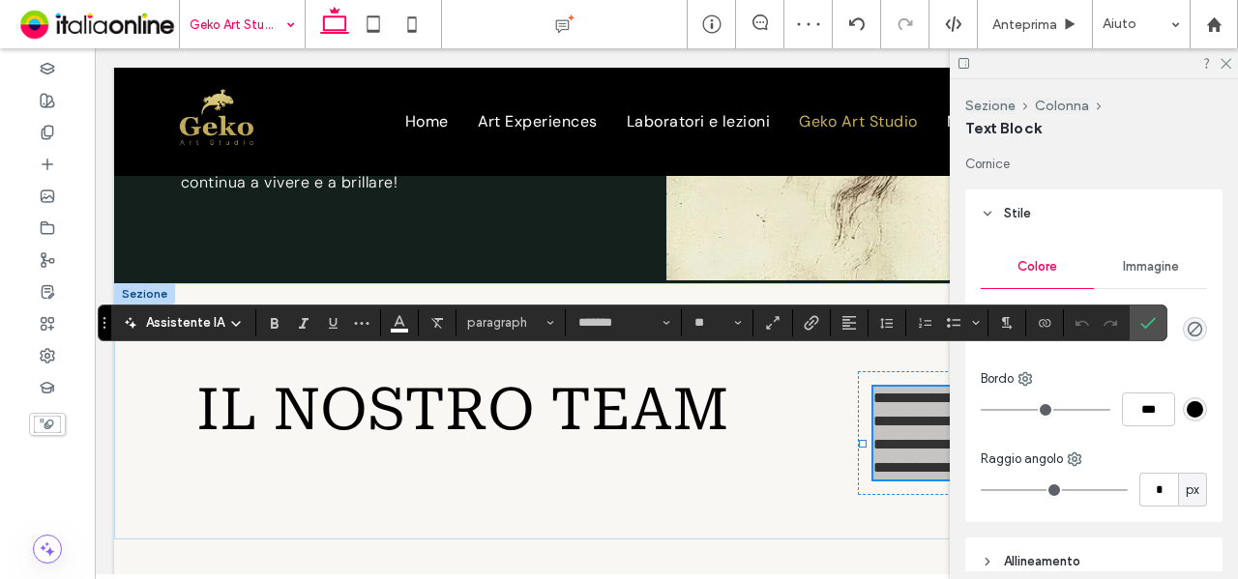
click at [1134, 320] on label "Conferma" at bounding box center [1148, 323] width 29 height 35
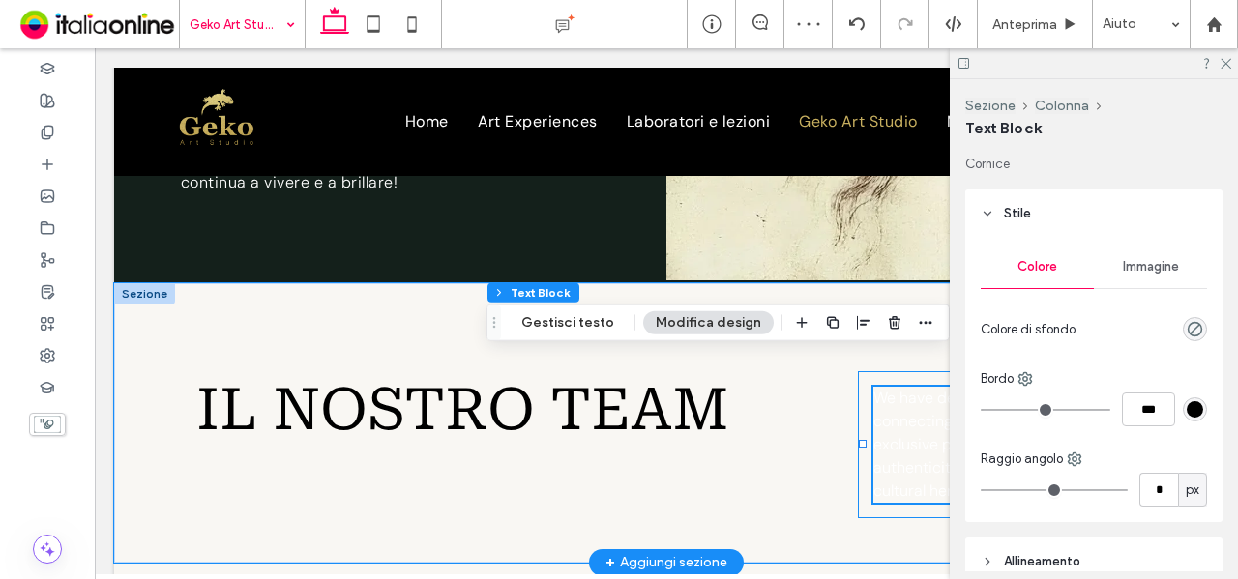
click at [858, 398] on div "We have dedicated ourselves to connecting discerning travelers with exclusive p…" at bounding box center [1005, 444] width 294 height 147
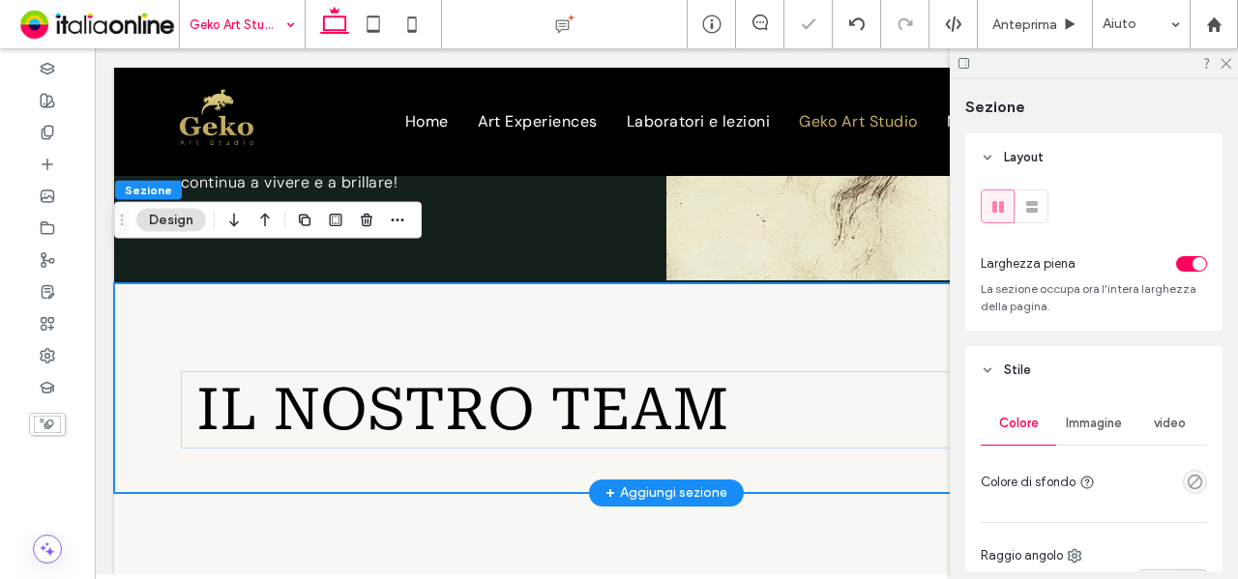
click at [676, 283] on div "il nostro team" at bounding box center [666, 388] width 1105 height 210
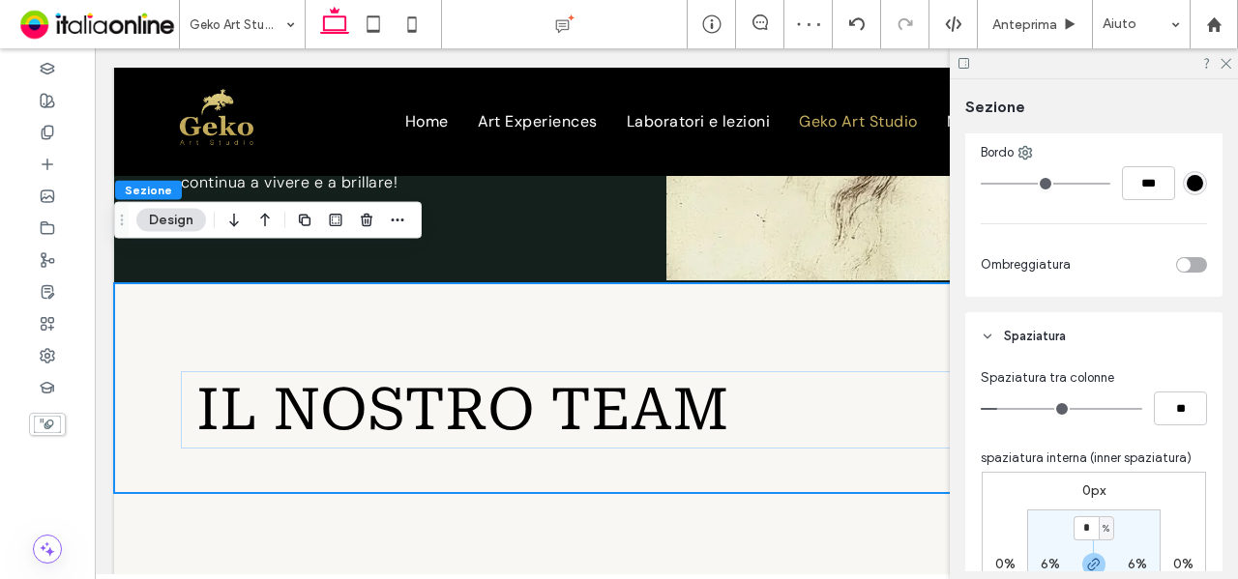
scroll to position [967, 0]
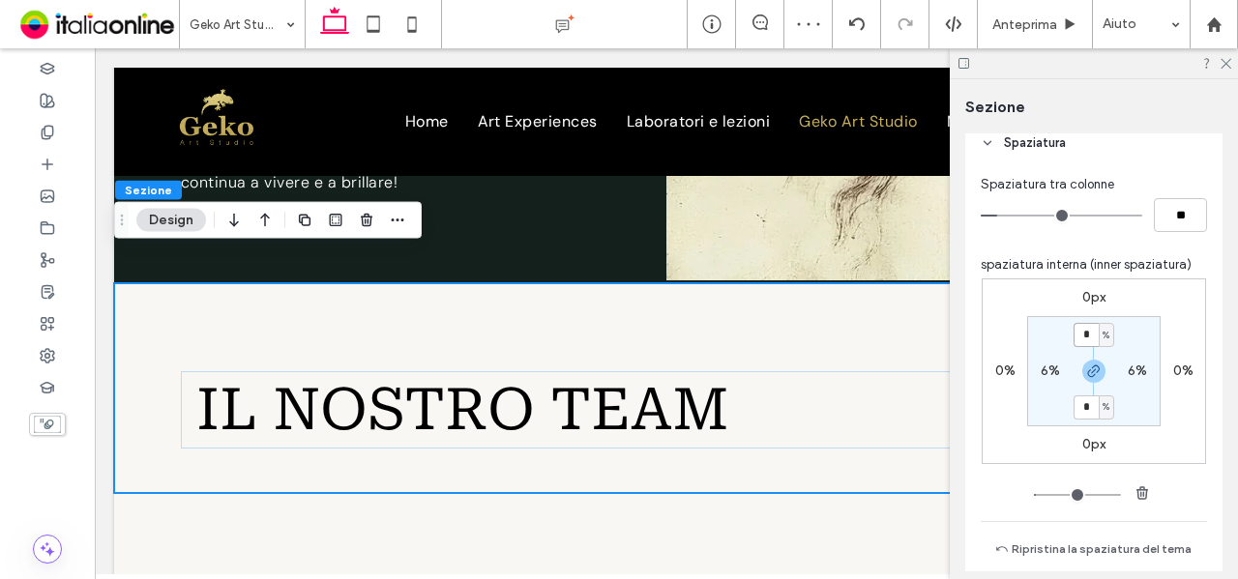
click at [1086, 338] on input "*" at bounding box center [1086, 335] width 25 height 24
drag, startPoint x: 1087, startPoint y: 366, endPoint x: 1088, endPoint y: 345, distance: 20.3
click at [1087, 366] on icon "button" at bounding box center [1093, 371] width 15 height 15
click at [1088, 341] on input "*" at bounding box center [1086, 335] width 25 height 24
type input "*"
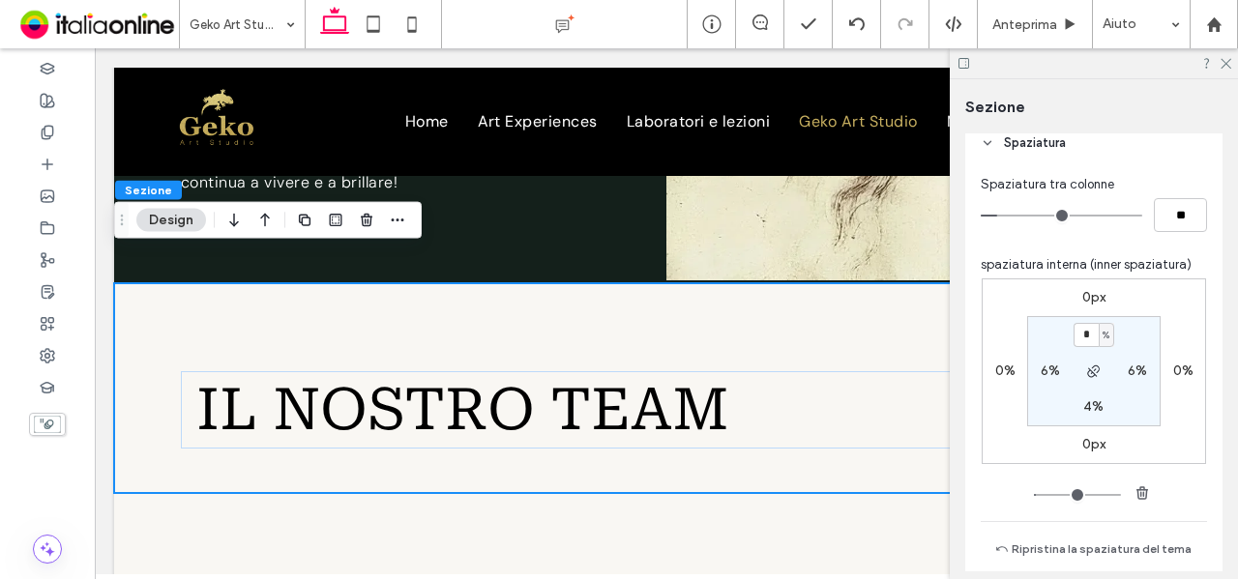
type input "*"
click at [1137, 327] on section "* % 6% 4% 6%" at bounding box center [1093, 371] width 133 height 110
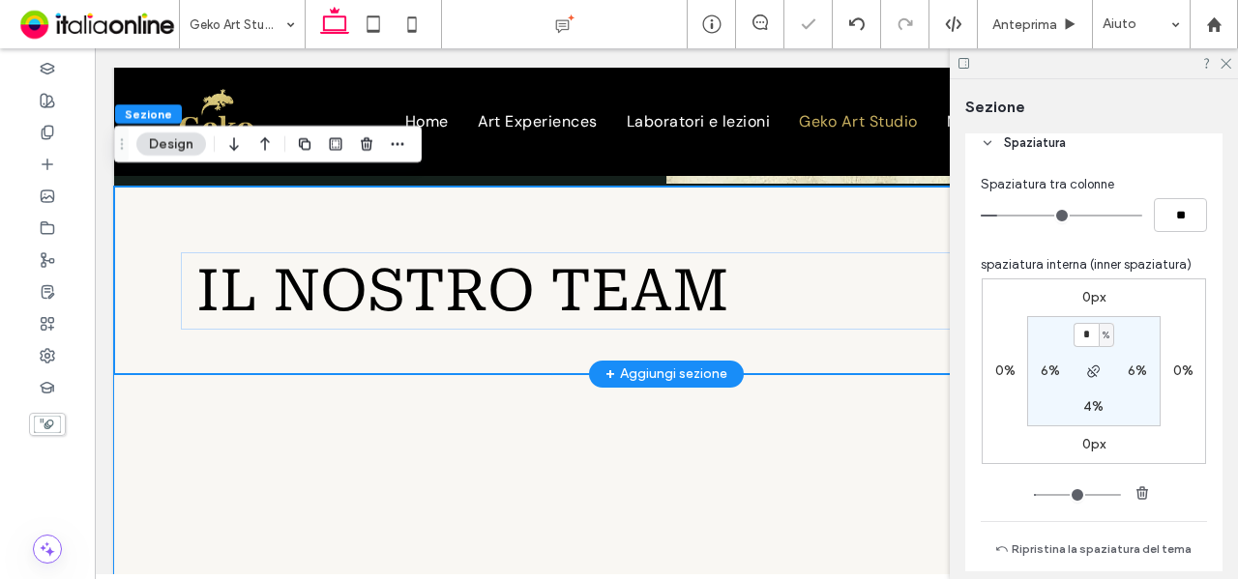
scroll to position [2364, 0]
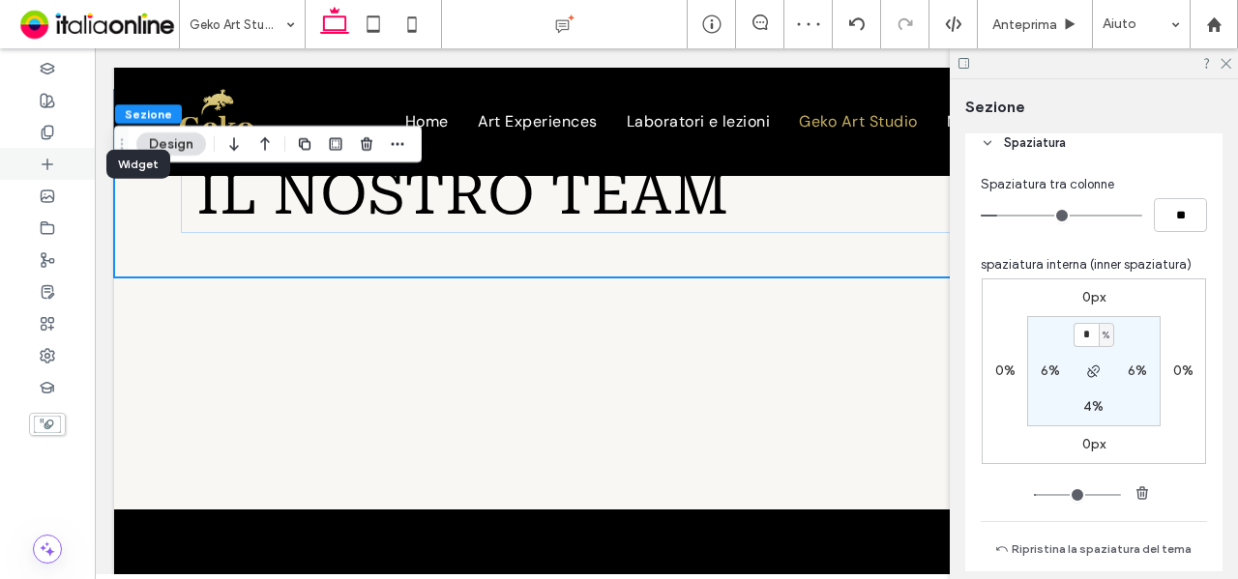
click at [71, 169] on div at bounding box center [47, 164] width 95 height 32
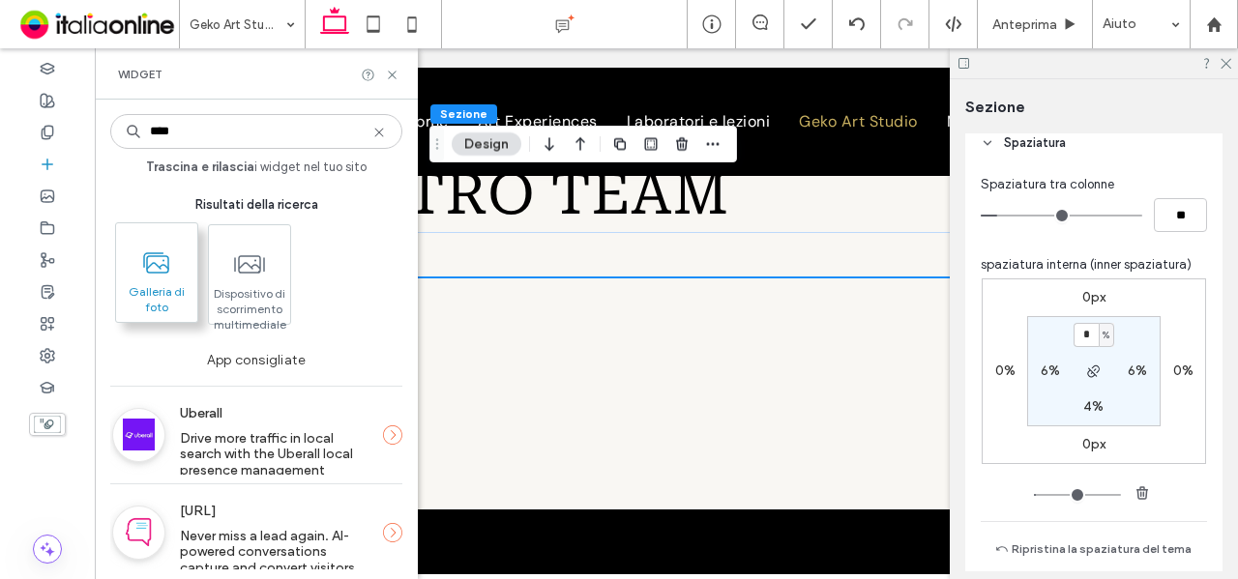
type input "****"
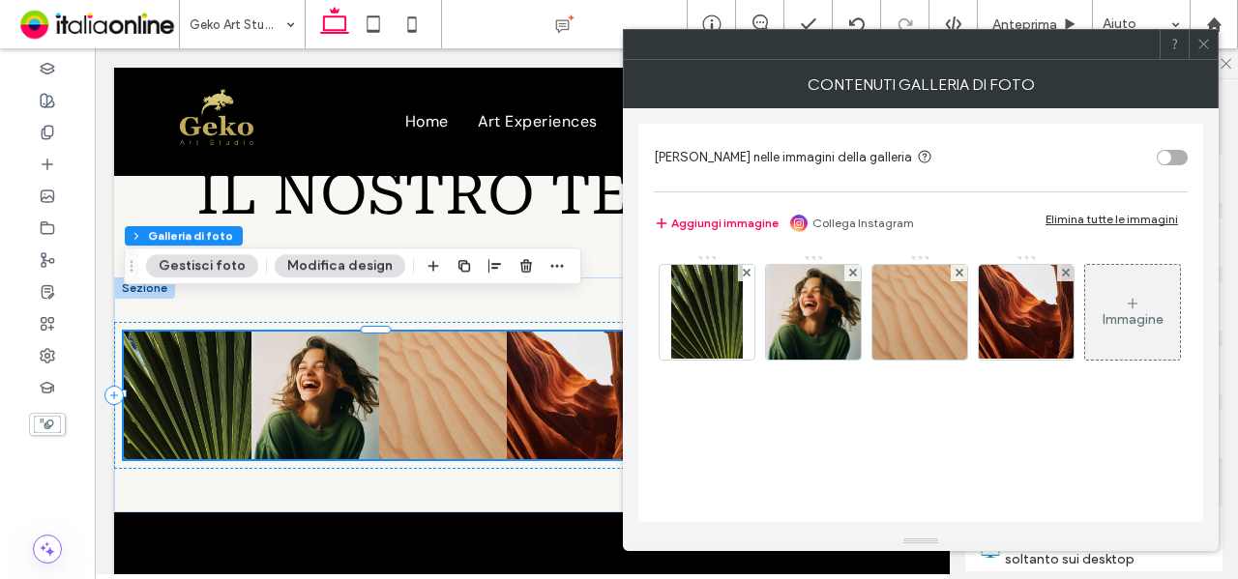
click at [798, 380] on div "Immagine" at bounding box center [920, 317] width 532 height 126
click at [1116, 213] on div "Elimina tutte le immagini" at bounding box center [1112, 219] width 133 height 15
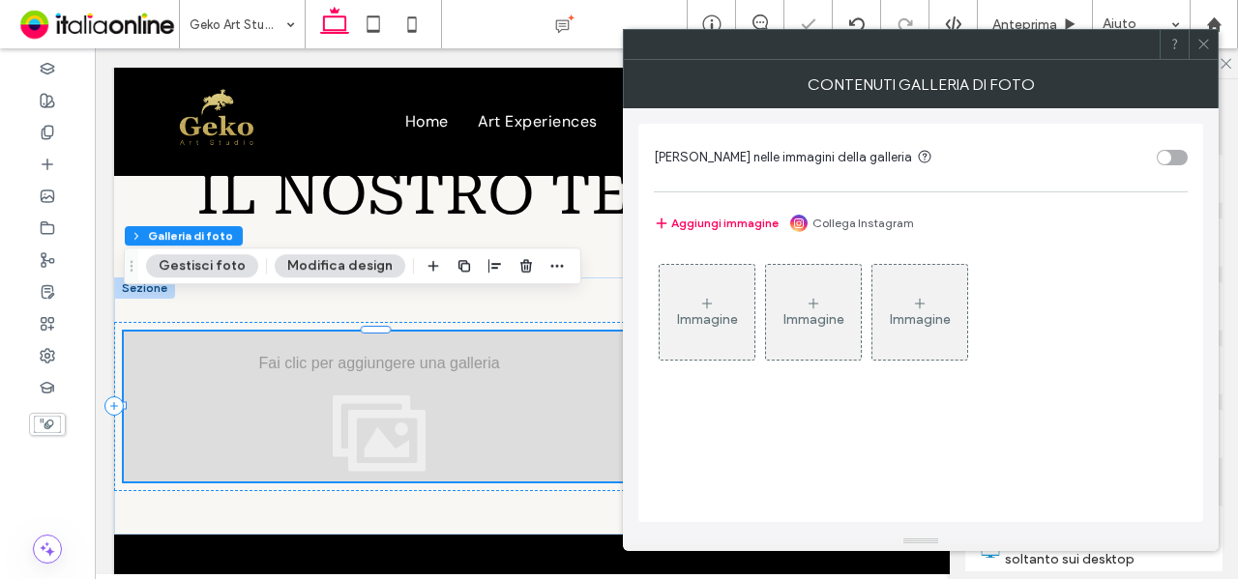
click at [730, 283] on div "Immagine" at bounding box center [707, 312] width 95 height 91
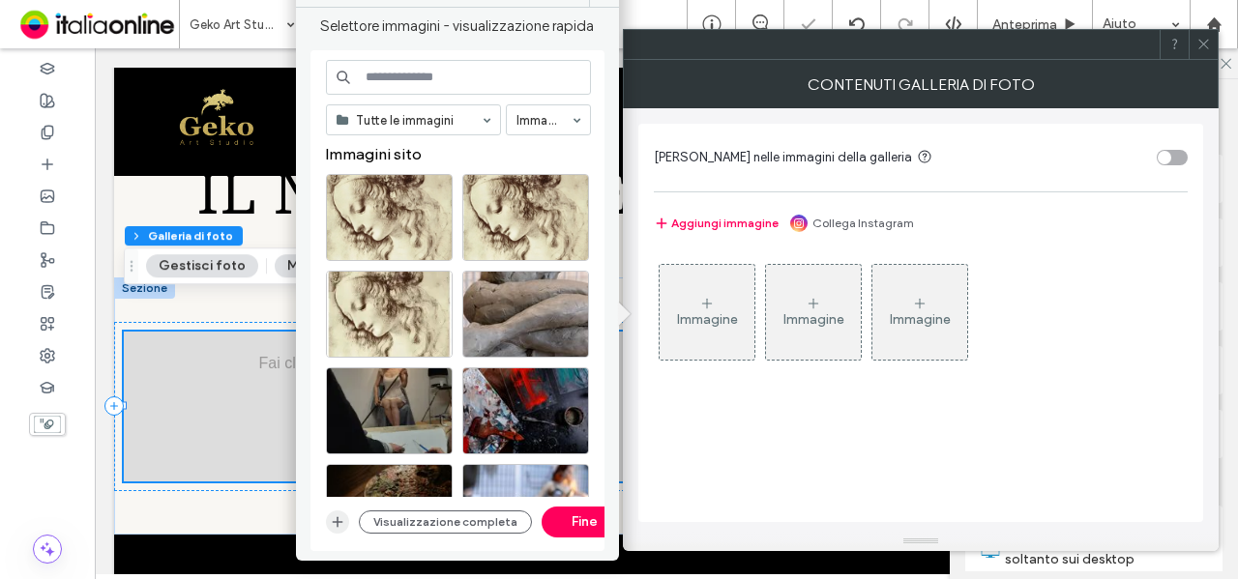
click at [340, 512] on span "button" at bounding box center [337, 522] width 23 height 23
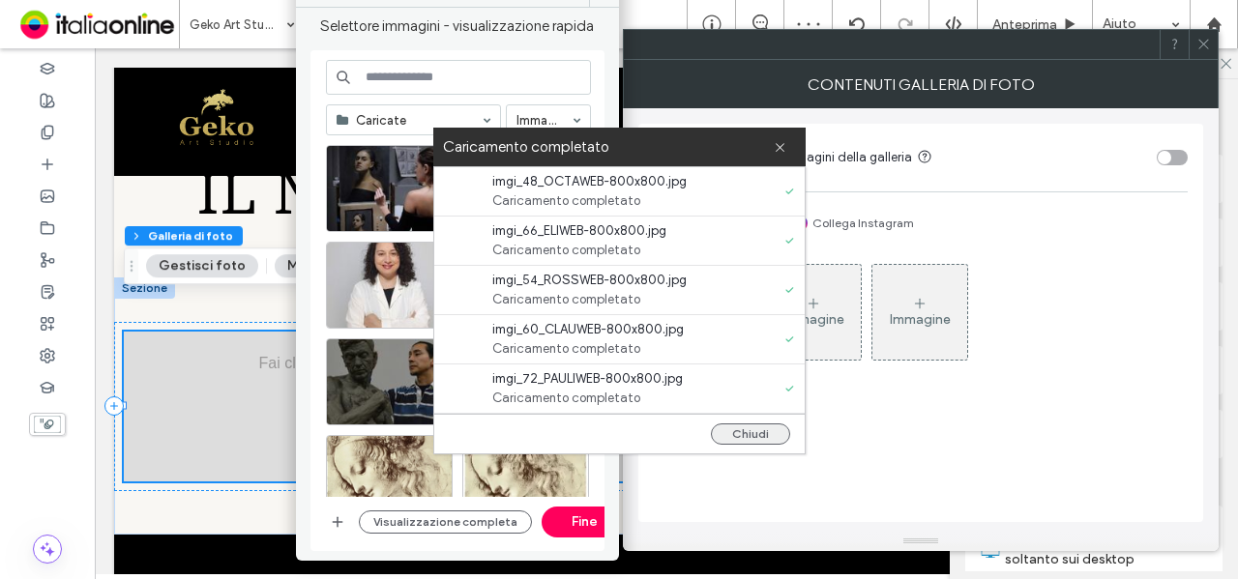
click at [764, 436] on button "Chiudi" at bounding box center [750, 434] width 79 height 21
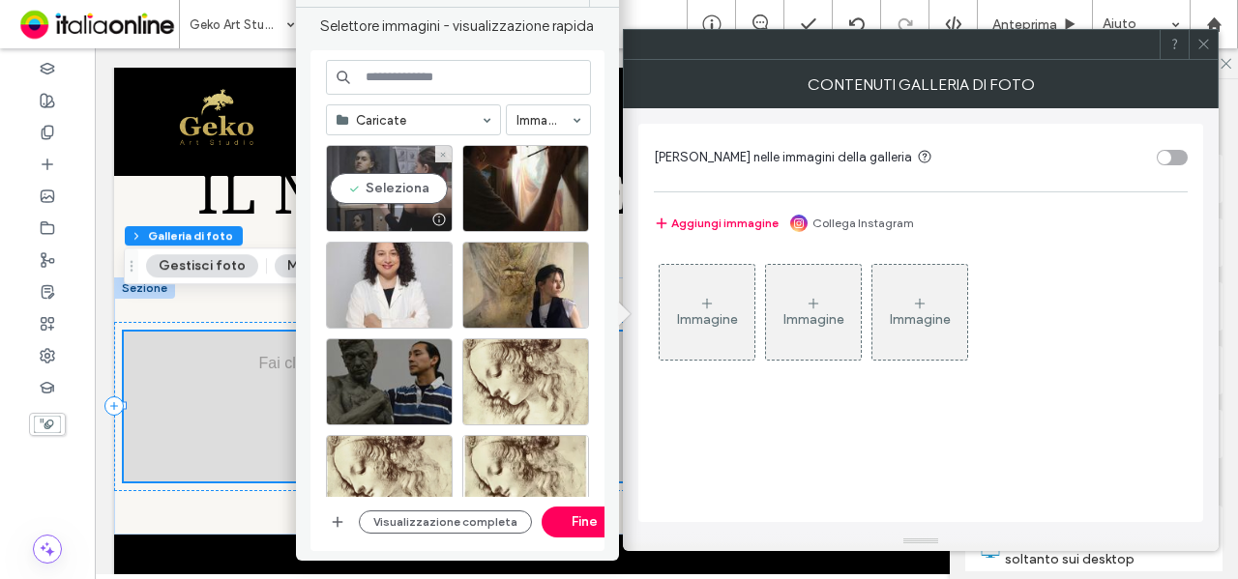
click at [400, 210] on div at bounding box center [389, 219] width 125 height 23
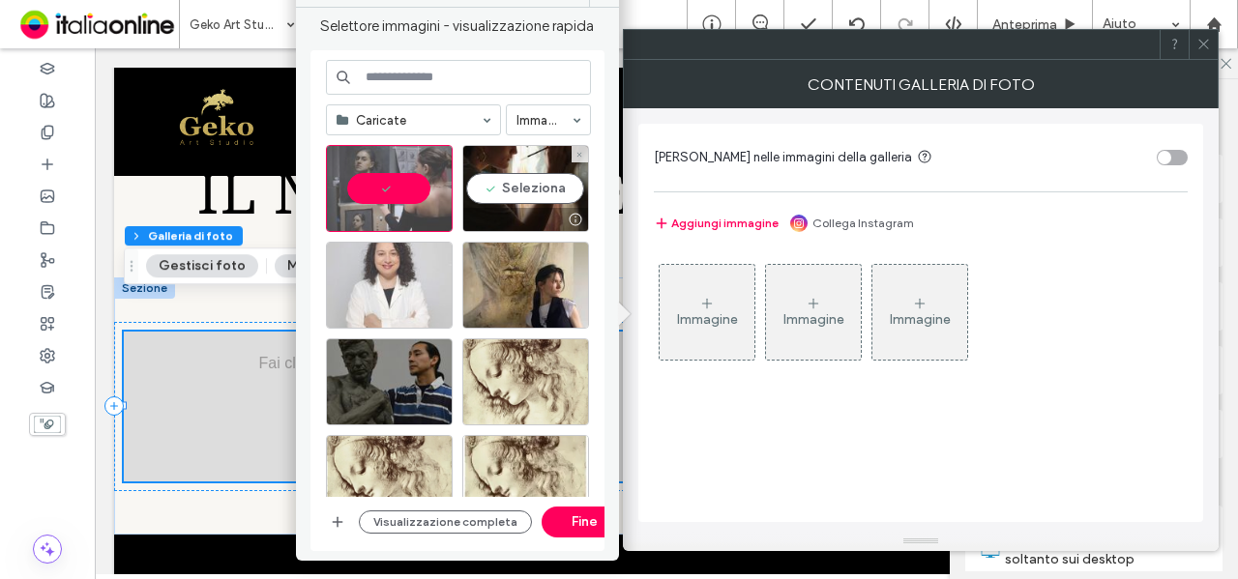
click at [519, 213] on div at bounding box center [525, 219] width 125 height 23
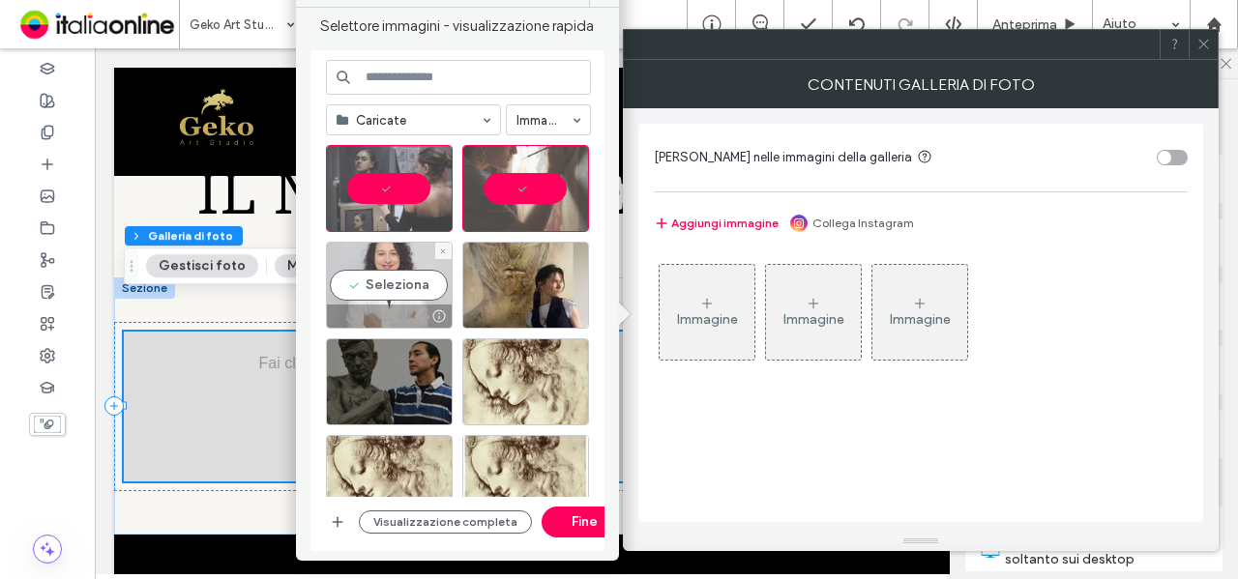
click at [401, 310] on div at bounding box center [389, 316] width 125 height 23
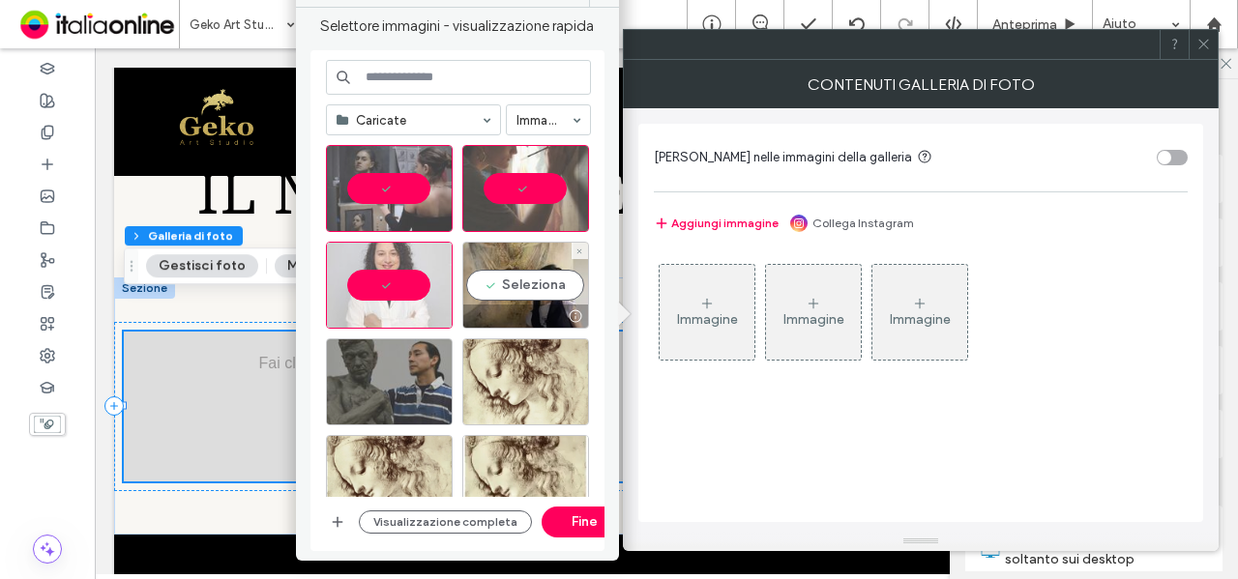
drag, startPoint x: 469, startPoint y: 309, endPoint x: 375, endPoint y: 369, distance: 111.9
click at [474, 307] on div at bounding box center [525, 316] width 125 height 23
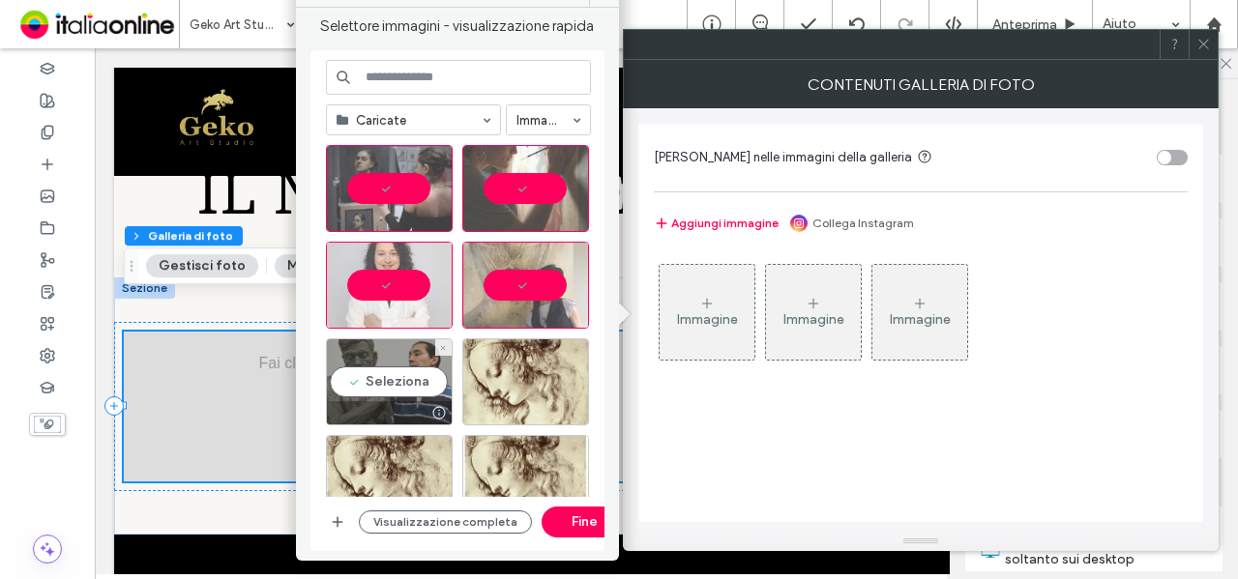
click at [363, 378] on div "Seleziona" at bounding box center [389, 382] width 127 height 87
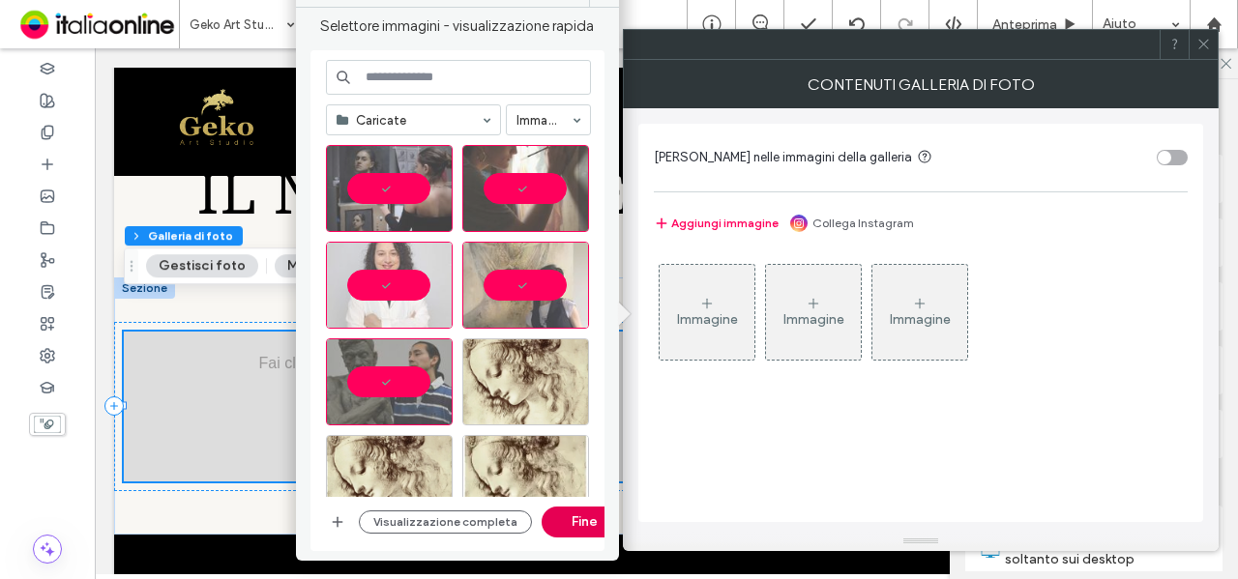
click at [567, 518] on button "Fine" at bounding box center [585, 522] width 87 height 31
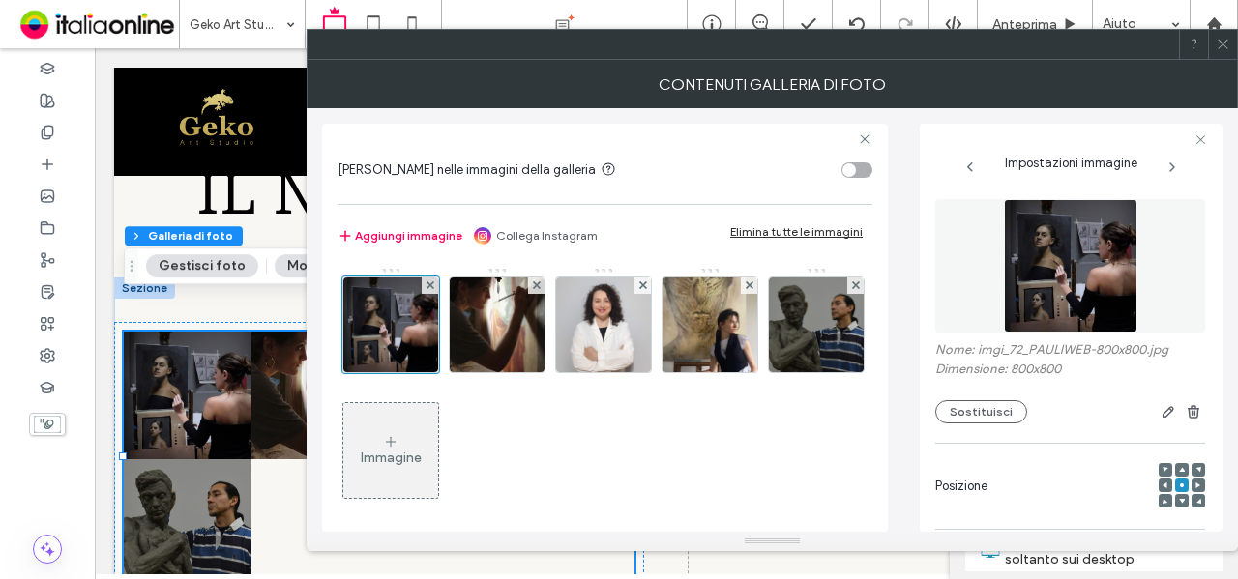
click at [1227, 43] on icon at bounding box center [1223, 44] width 15 height 15
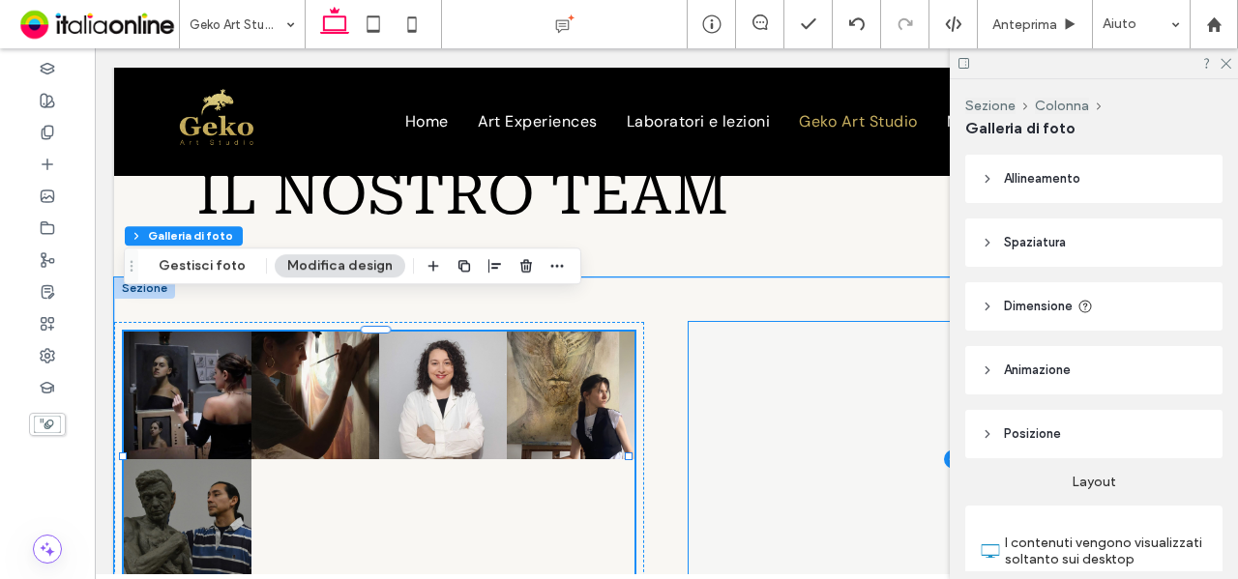
click at [878, 383] on span at bounding box center [954, 459] width 530 height 275
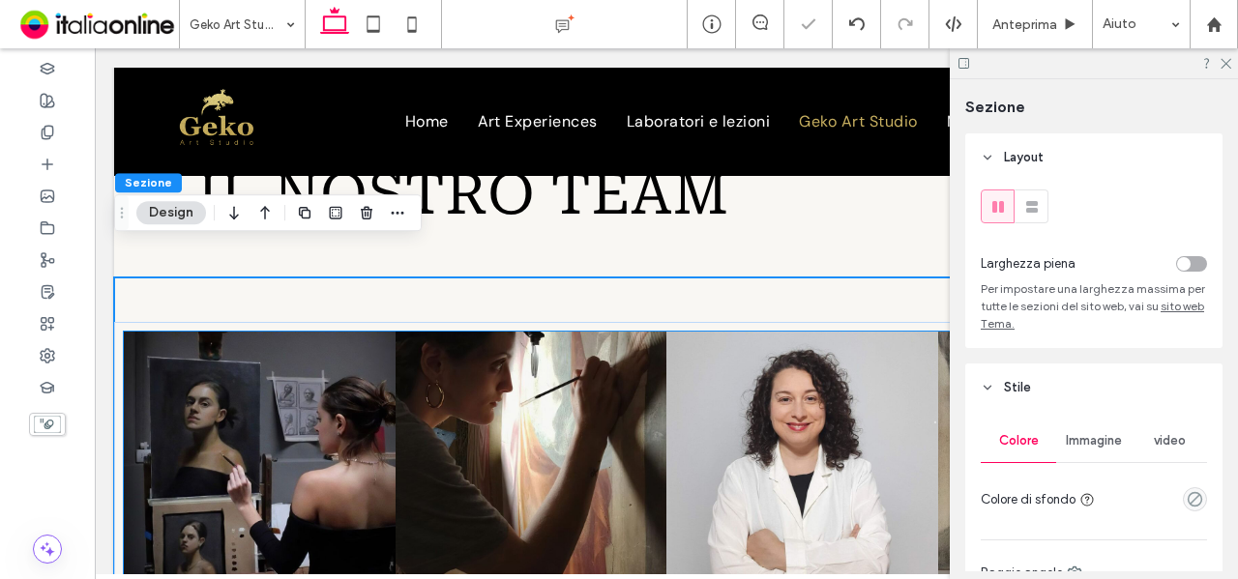
click at [878, 383] on link at bounding box center [802, 468] width 272 height 272
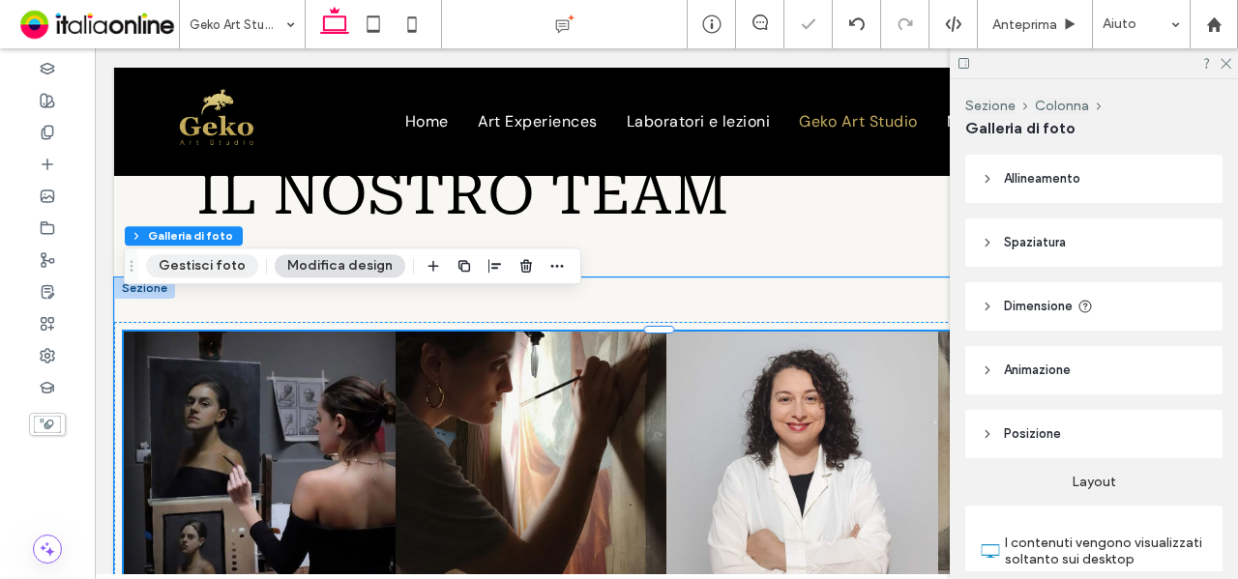
click at [240, 263] on button "Gestisci foto" at bounding box center [202, 265] width 112 height 23
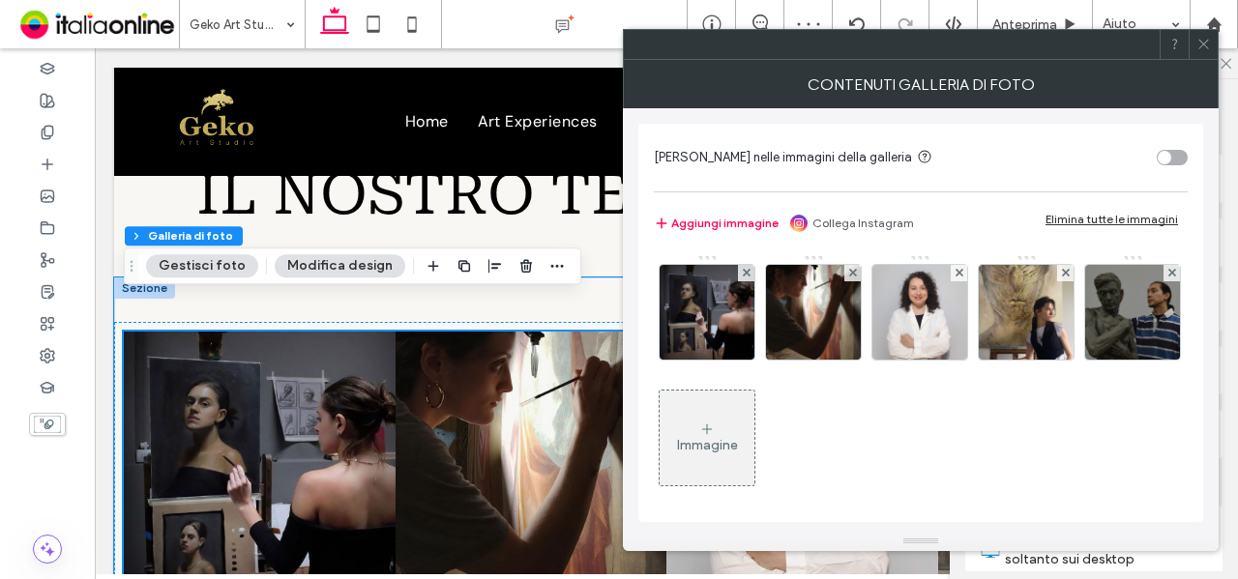
drag, startPoint x: 1201, startPoint y: 42, endPoint x: 1172, endPoint y: 217, distance: 177.5
click at [1201, 42] on icon at bounding box center [1203, 44] width 15 height 15
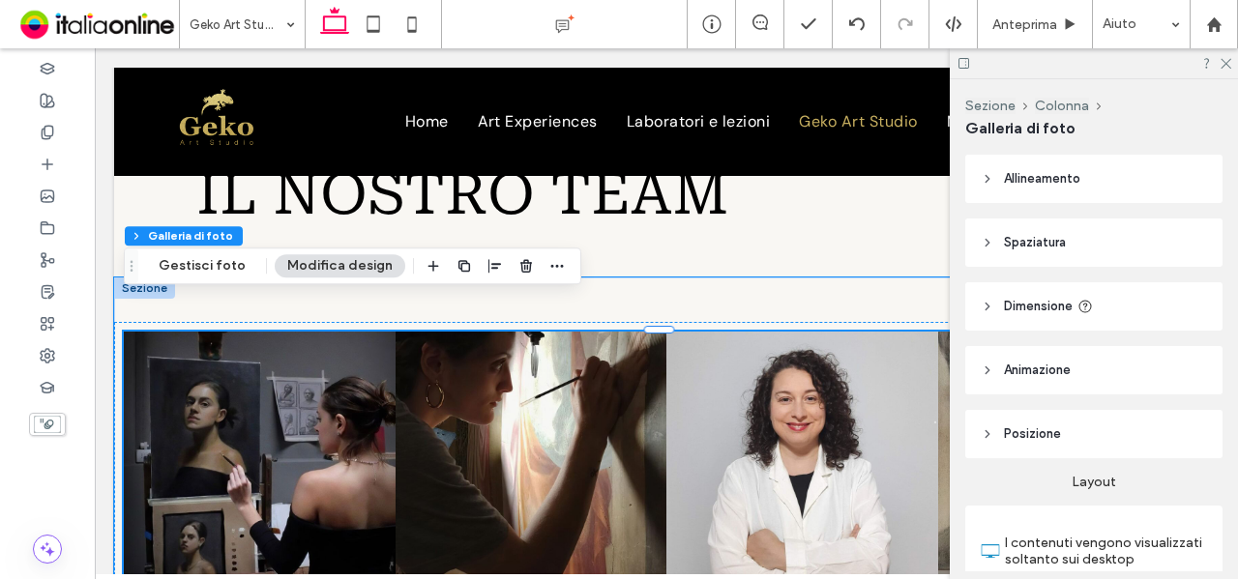
click at [621, 382] on link at bounding box center [532, 468] width 272 height 272
click at [346, 270] on button "Modifica design" at bounding box center [340, 265] width 131 height 23
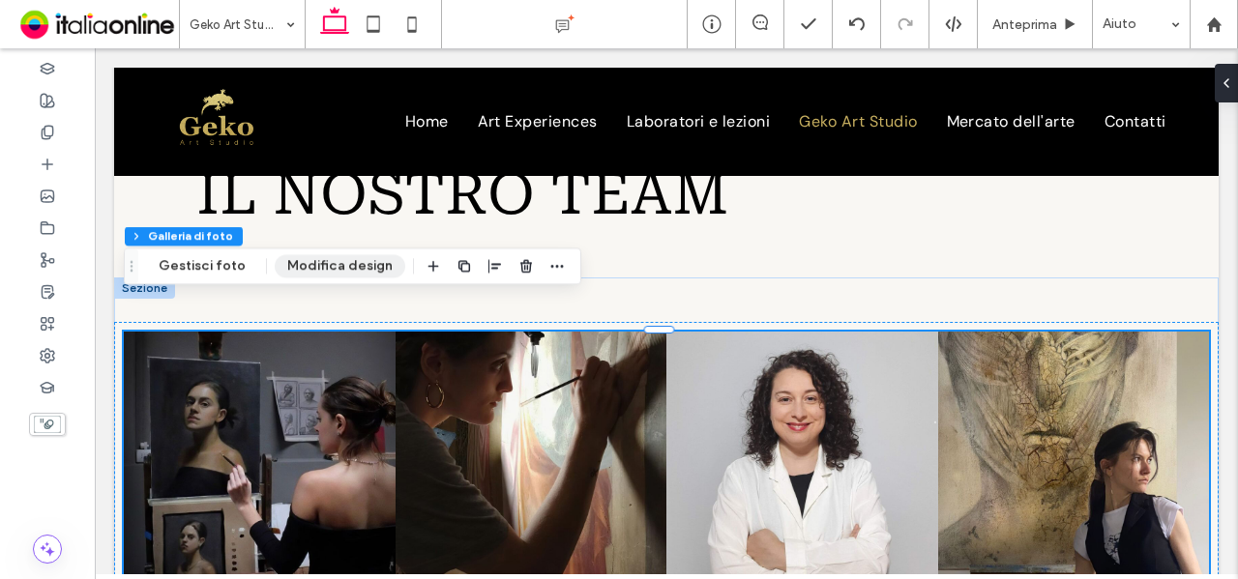
drag, startPoint x: 356, startPoint y: 264, endPoint x: 521, endPoint y: 264, distance: 165.4
click at [356, 264] on button "Modifica design" at bounding box center [340, 266] width 131 height 23
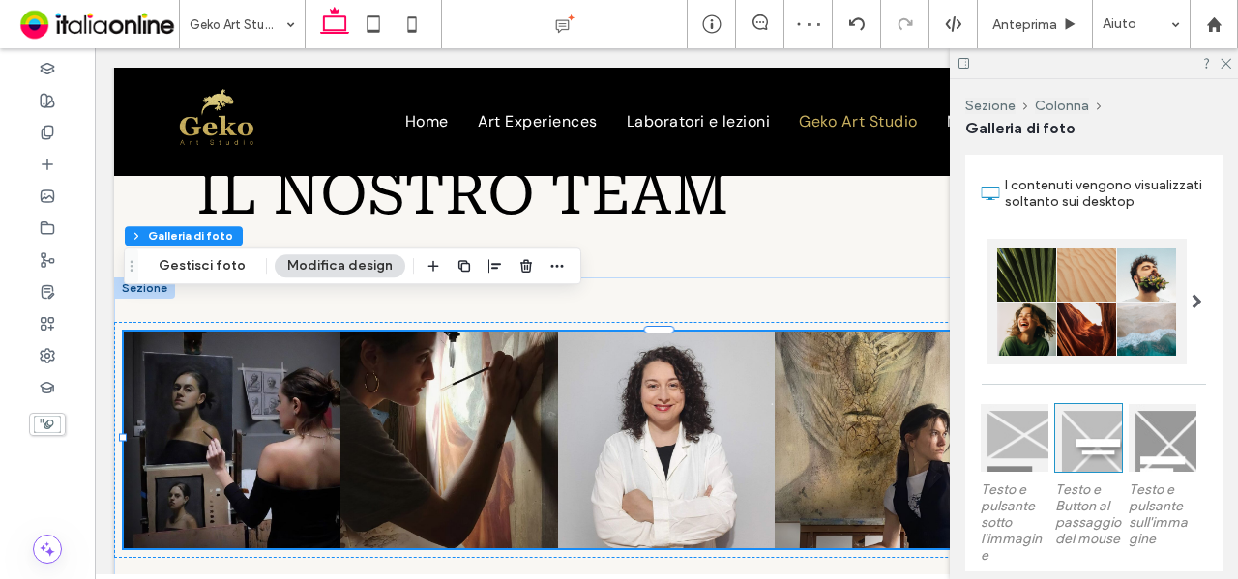
scroll to position [387, 0]
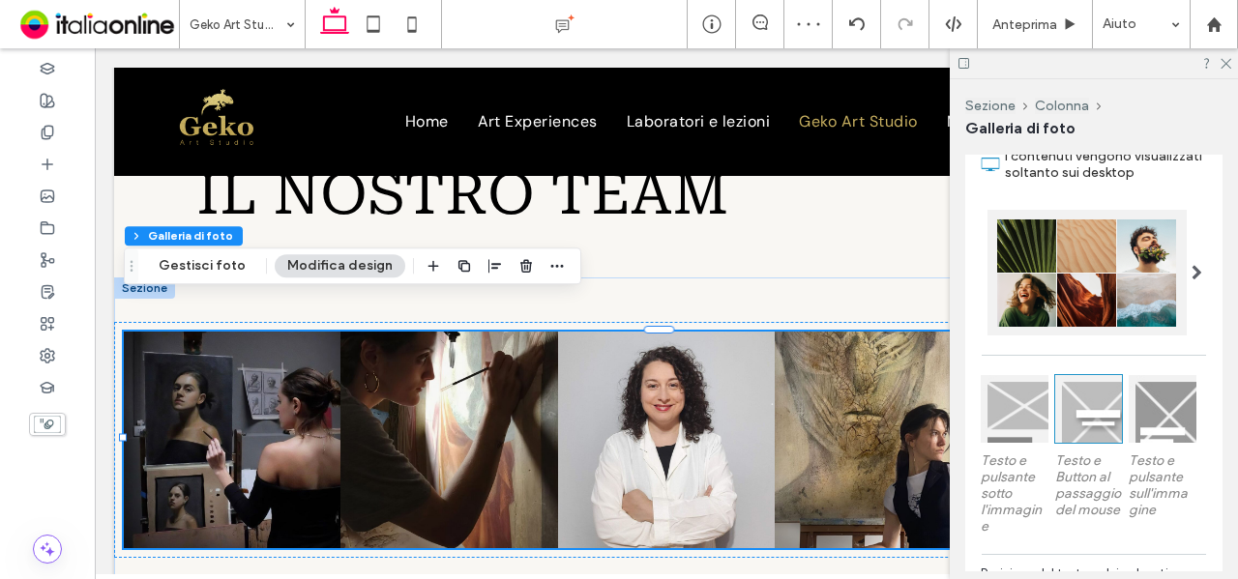
click at [1019, 424] on div at bounding box center [1015, 409] width 68 height 68
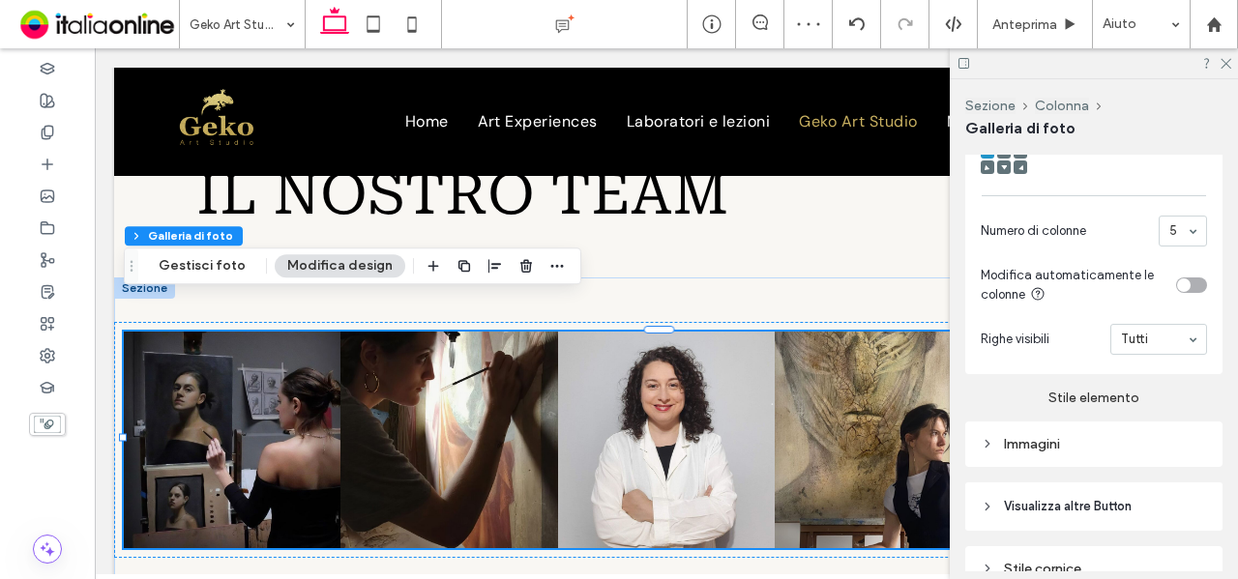
scroll to position [955, 0]
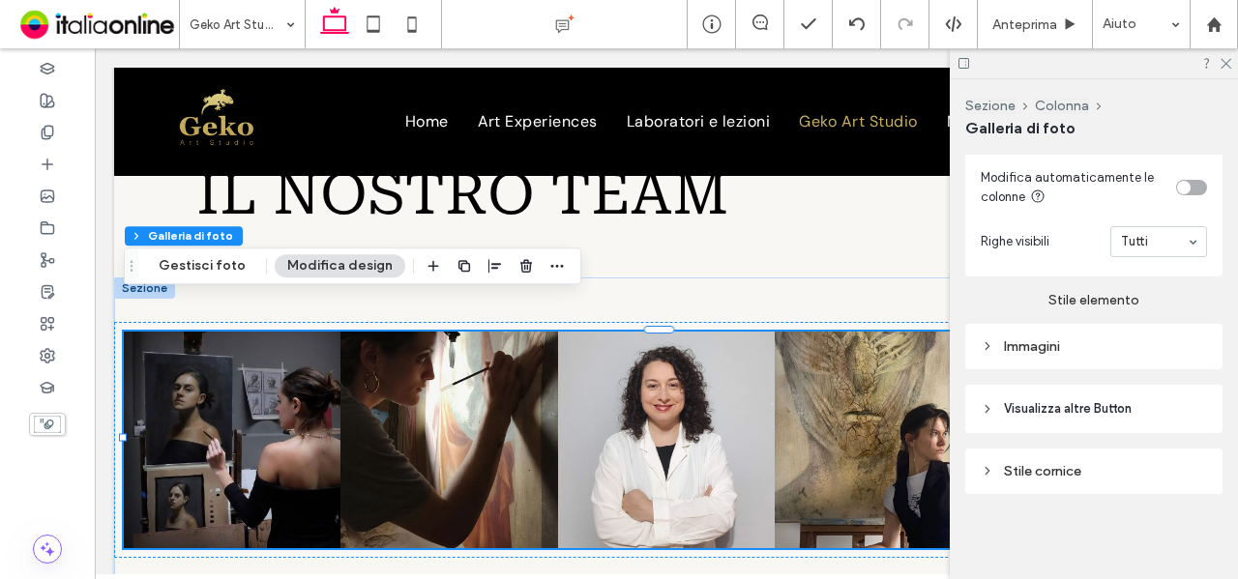
click at [1124, 354] on div "Immagini" at bounding box center [1094, 347] width 226 height 16
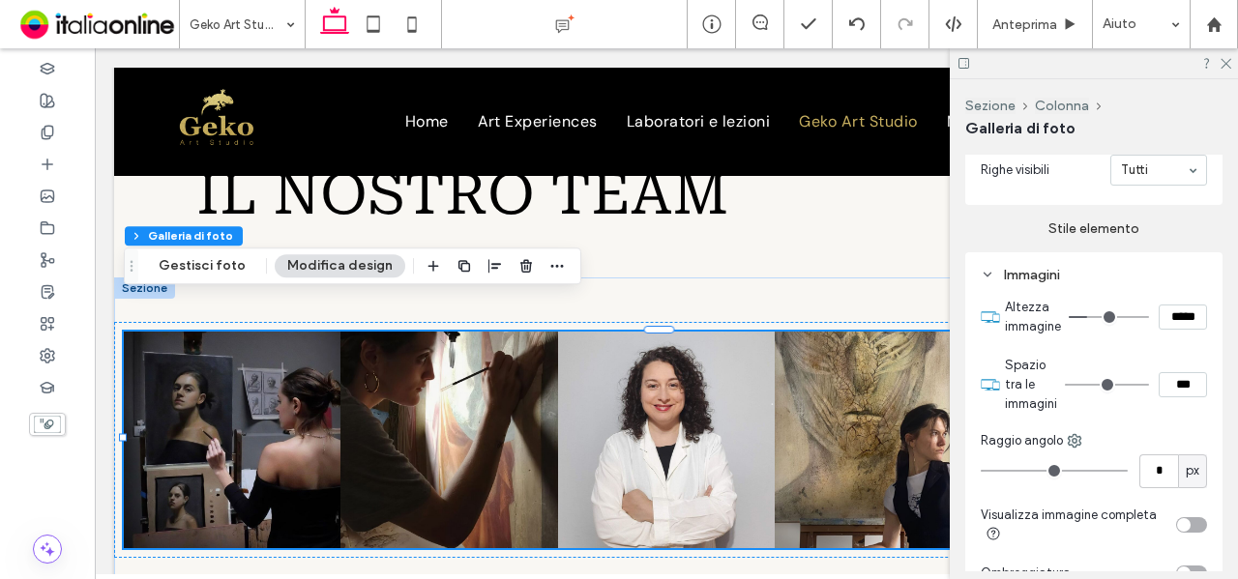
scroll to position [1051, 0]
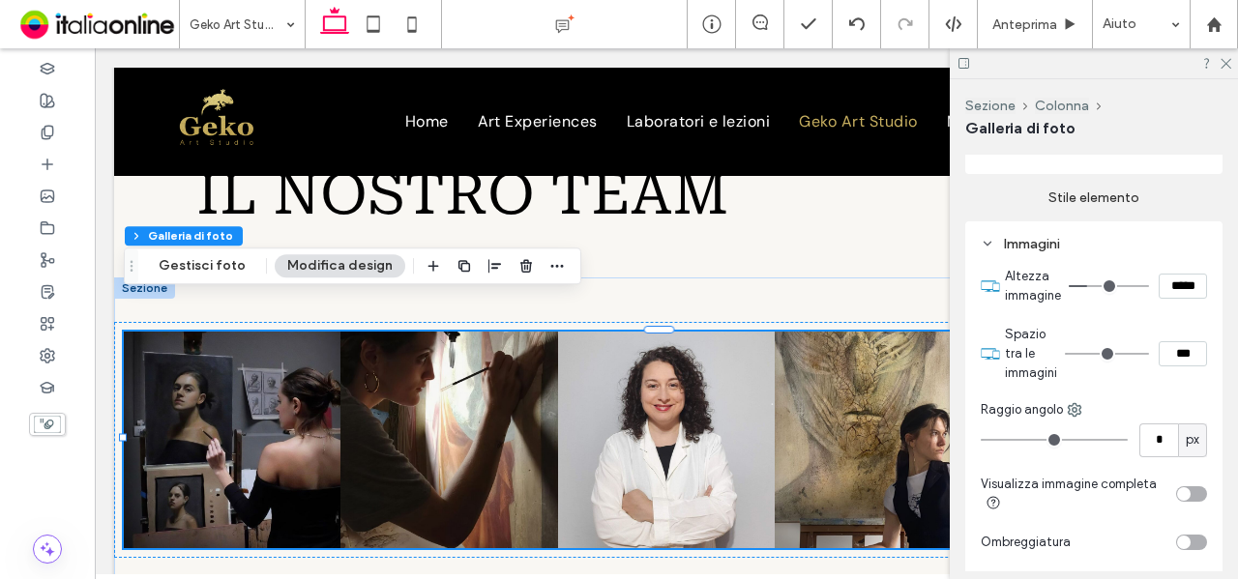
type input "*"
type input "***"
type input "*"
type input "***"
type input "**"
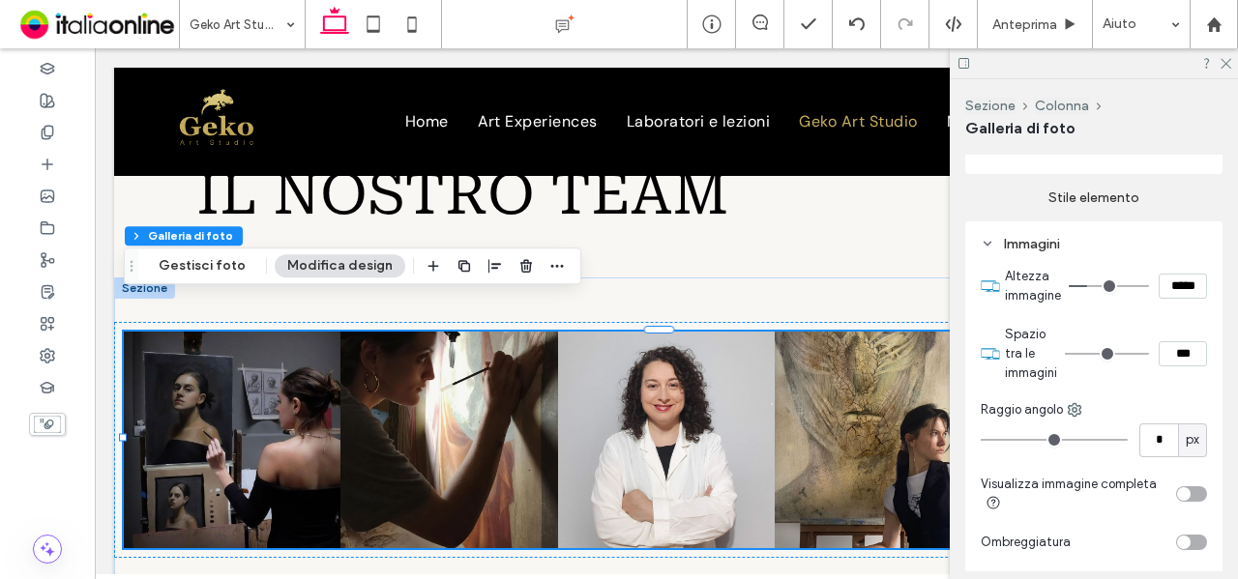
type input "****"
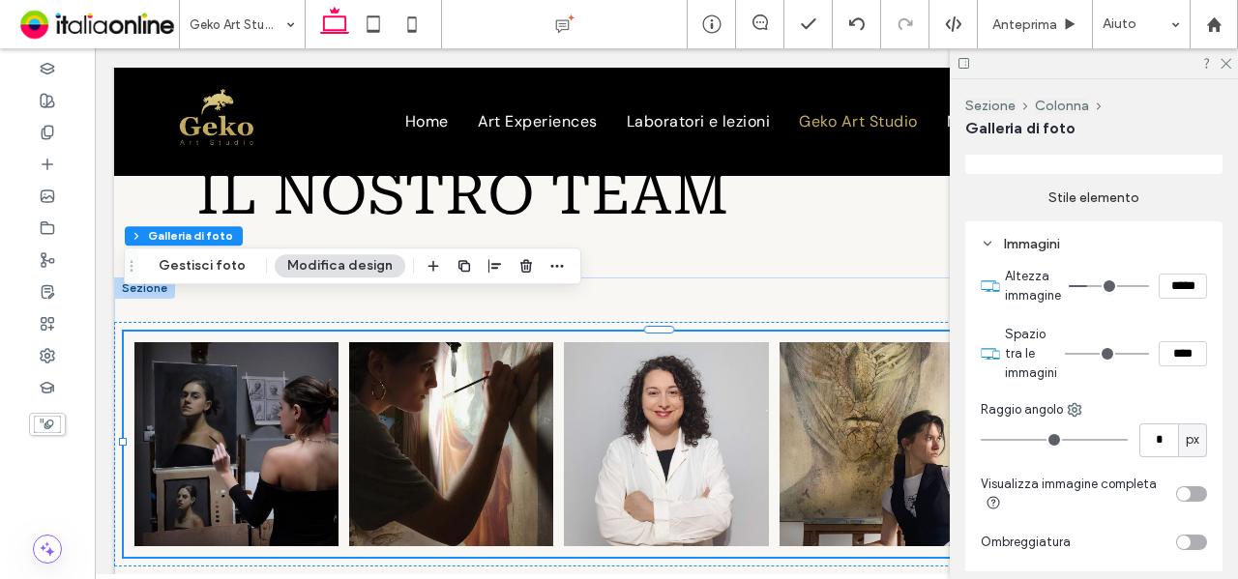
type input "**"
type input "****"
type input "**"
type input "****"
drag, startPoint x: 1076, startPoint y: 359, endPoint x: 1197, endPoint y: 359, distance: 121.9
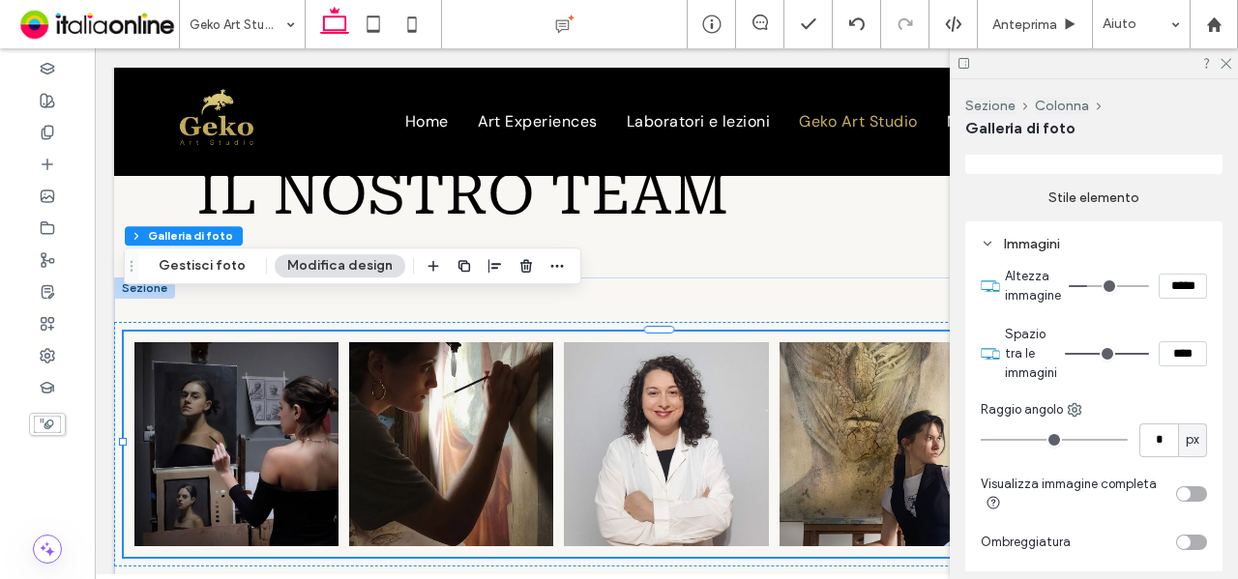
type input "**"
click at [1149, 355] on input "range" at bounding box center [1107, 354] width 84 height 2
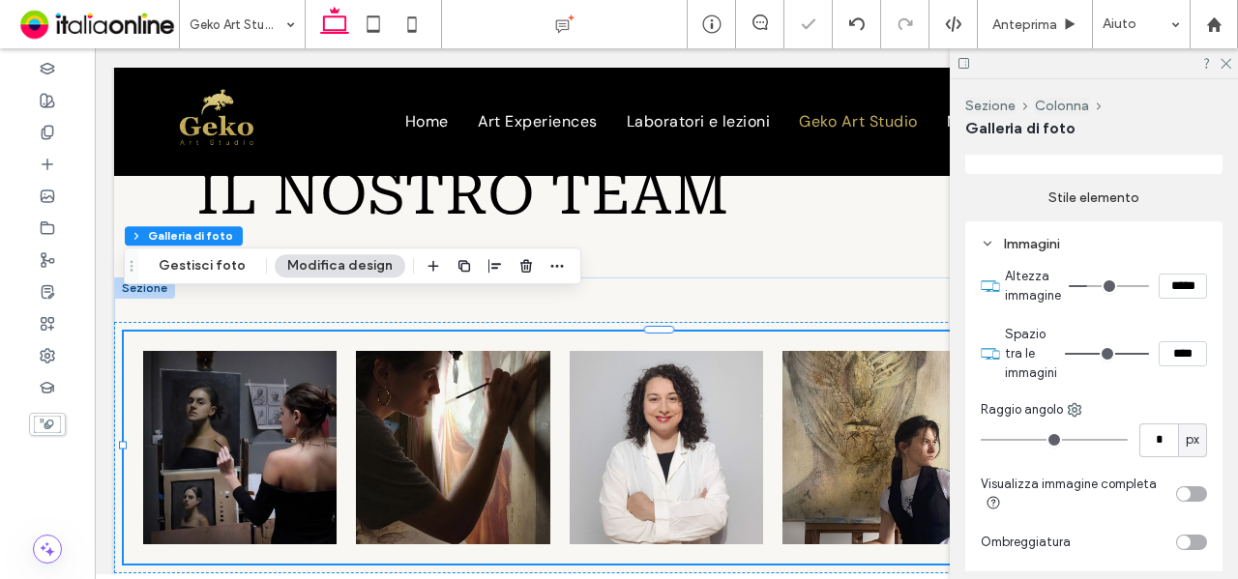
drag, startPoint x: 1166, startPoint y: 355, endPoint x: 1147, endPoint y: 351, distance: 19.7
click at [1147, 351] on div "****" at bounding box center [1136, 353] width 142 height 25
type input "****"
type input "**"
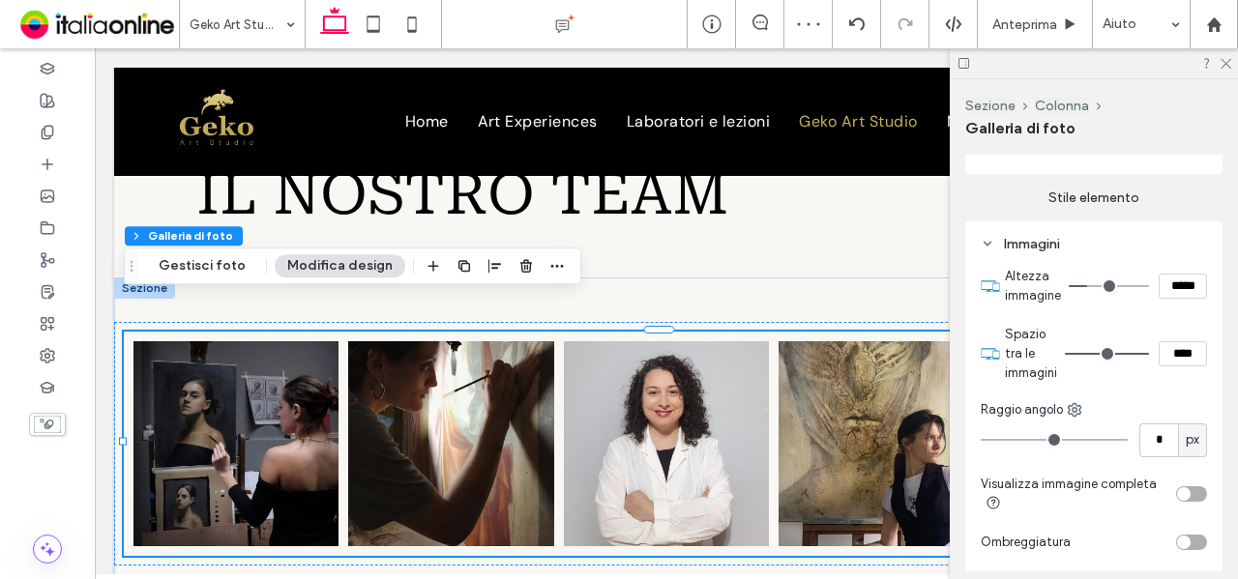
drag, startPoint x: 1157, startPoint y: 334, endPoint x: 1156, endPoint y: 319, distance: 14.5
click at [1157, 334] on section "Spazio tra le immagini ****" at bounding box center [1106, 353] width 202 height 77
click at [879, 278] on div "Button Button Button Button Button Mostra altri" at bounding box center [666, 444] width 1105 height 333
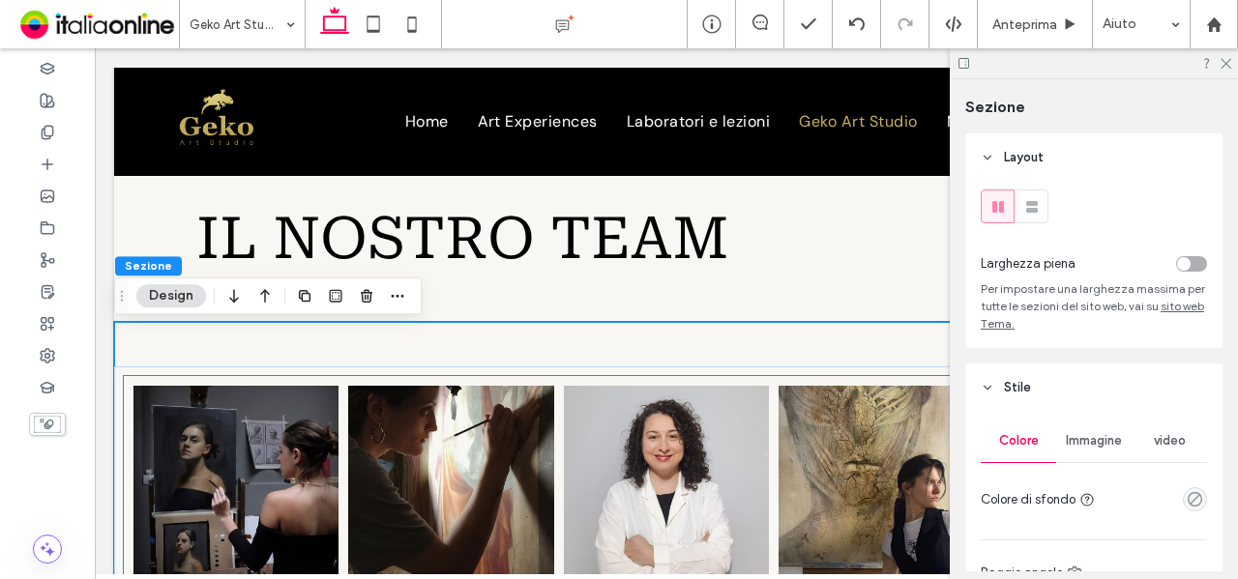
scroll to position [2364, 0]
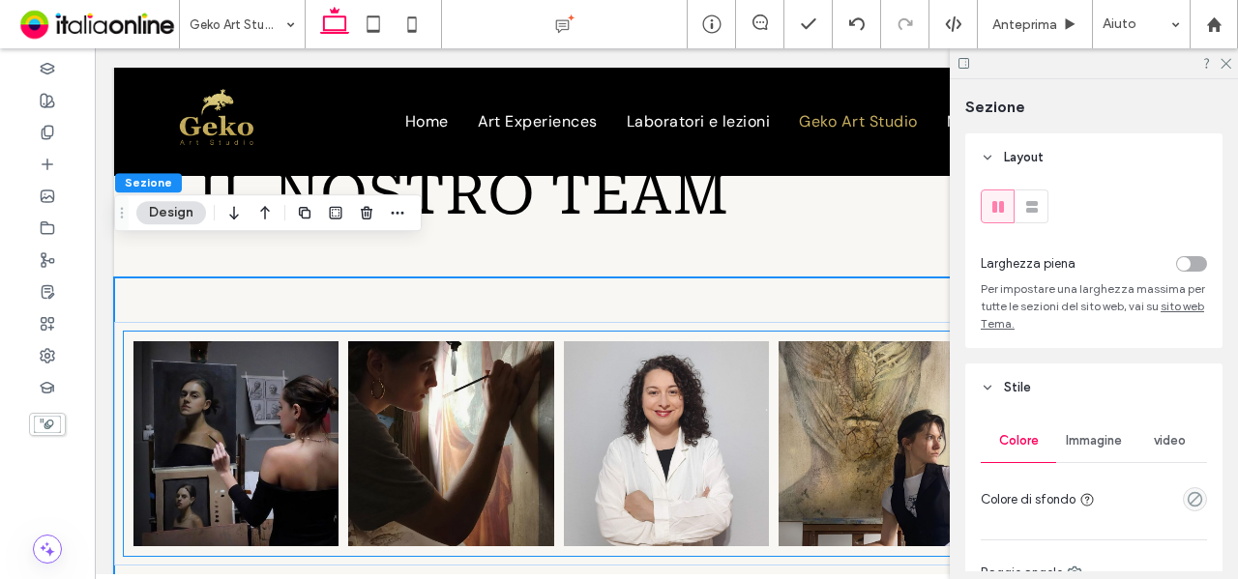
click at [227, 406] on link at bounding box center [235, 443] width 205 height 205
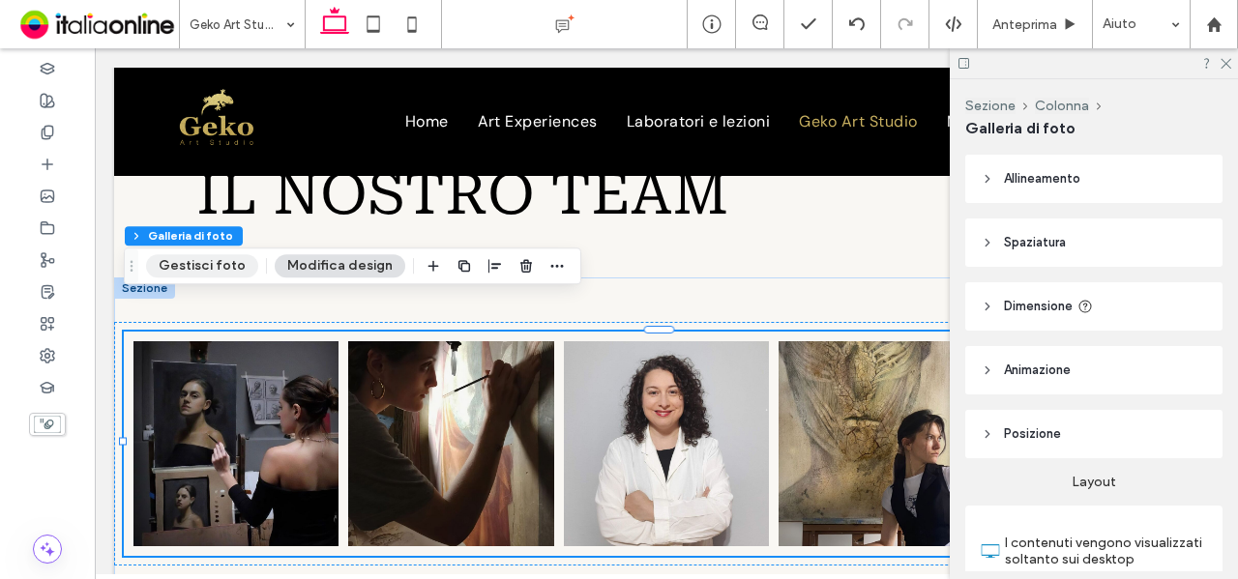
click at [225, 271] on button "Gestisci foto" at bounding box center [202, 265] width 112 height 23
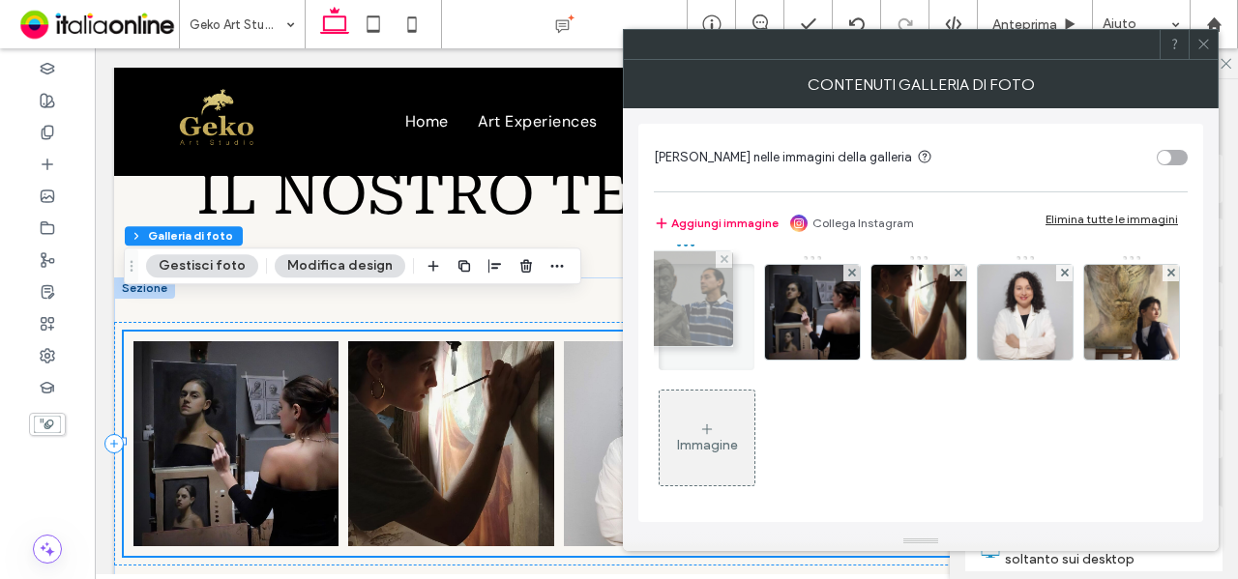
drag, startPoint x: 694, startPoint y: 439, endPoint x: 667, endPoint y: 301, distance: 140.8
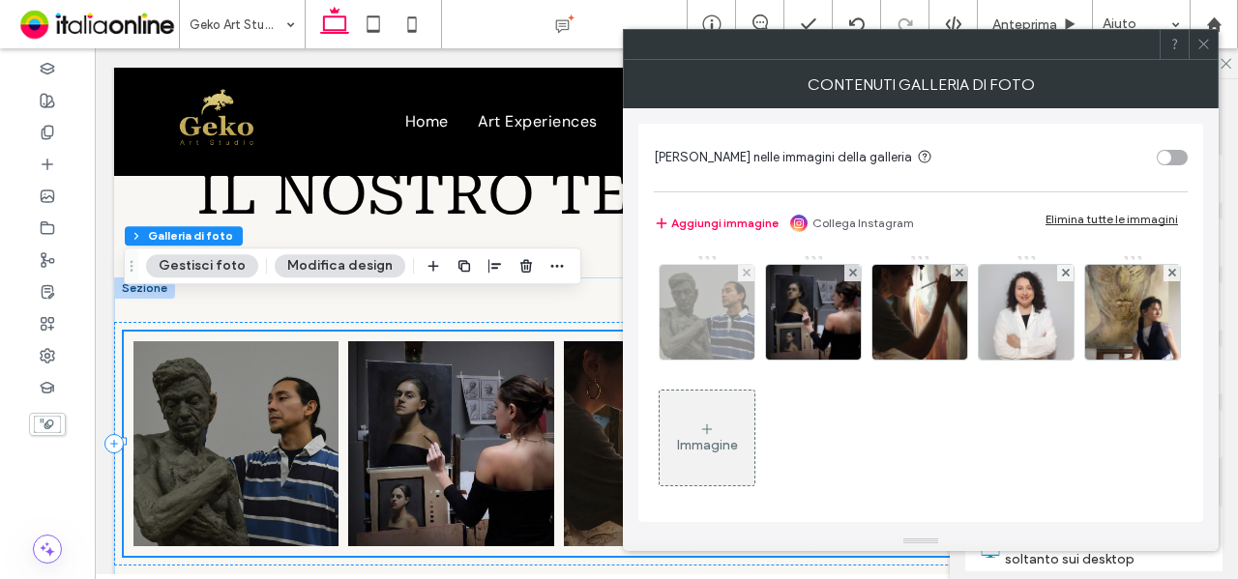
click at [692, 314] on img at bounding box center [707, 312] width 95 height 95
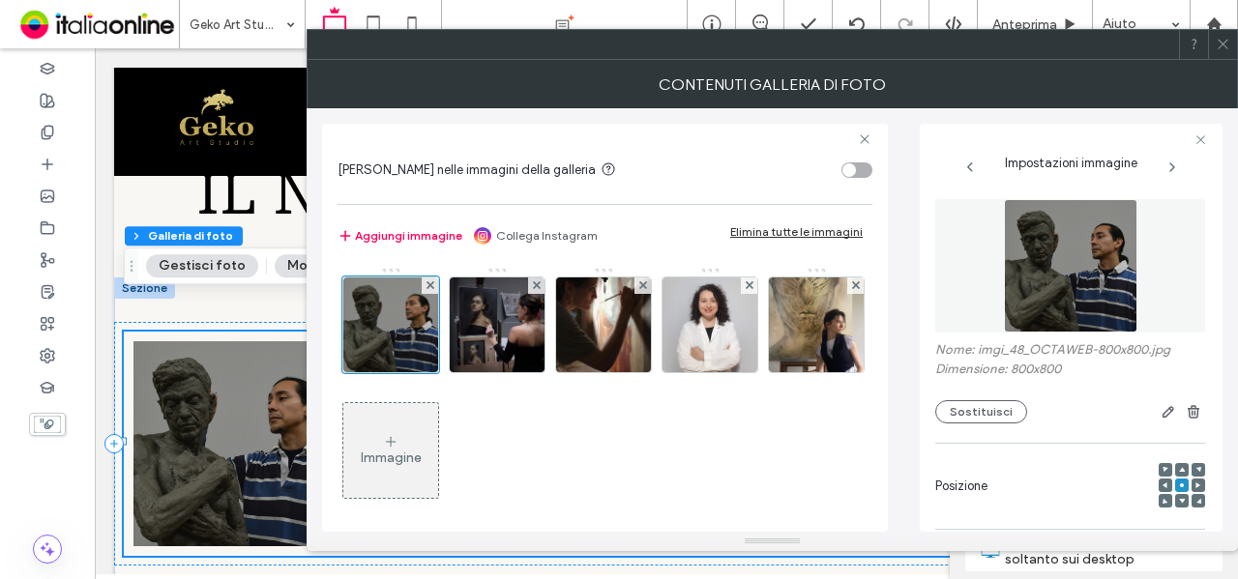
scroll to position [387, 0]
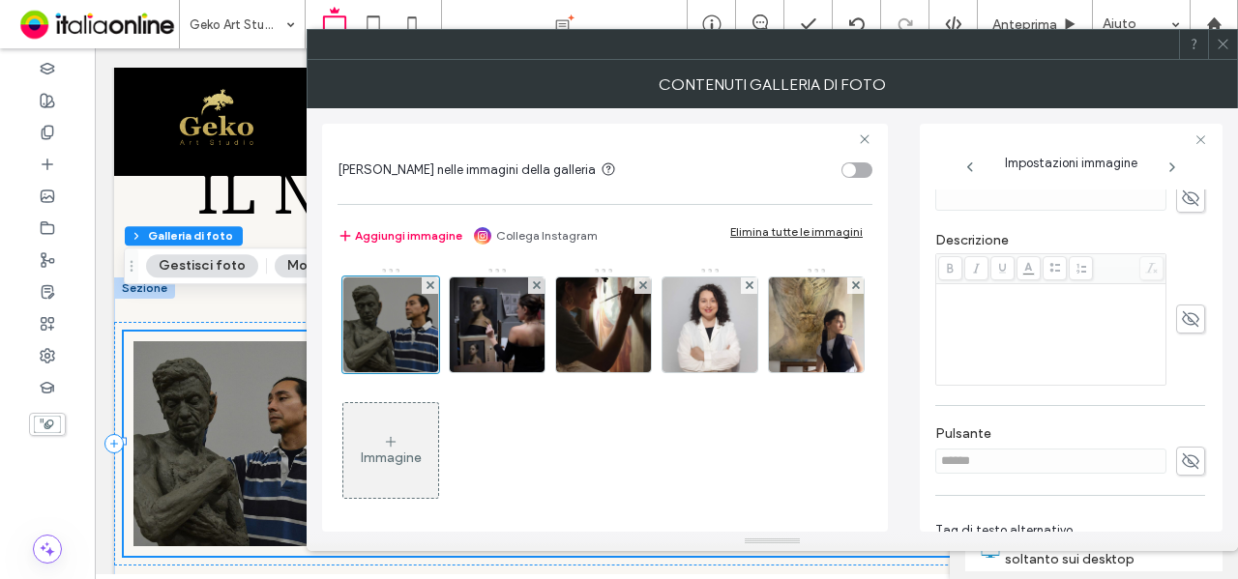
drag, startPoint x: 1170, startPoint y: 206, endPoint x: 1143, endPoint y: 225, distance: 33.3
click at [1181, 206] on icon at bounding box center [1190, 198] width 19 height 21
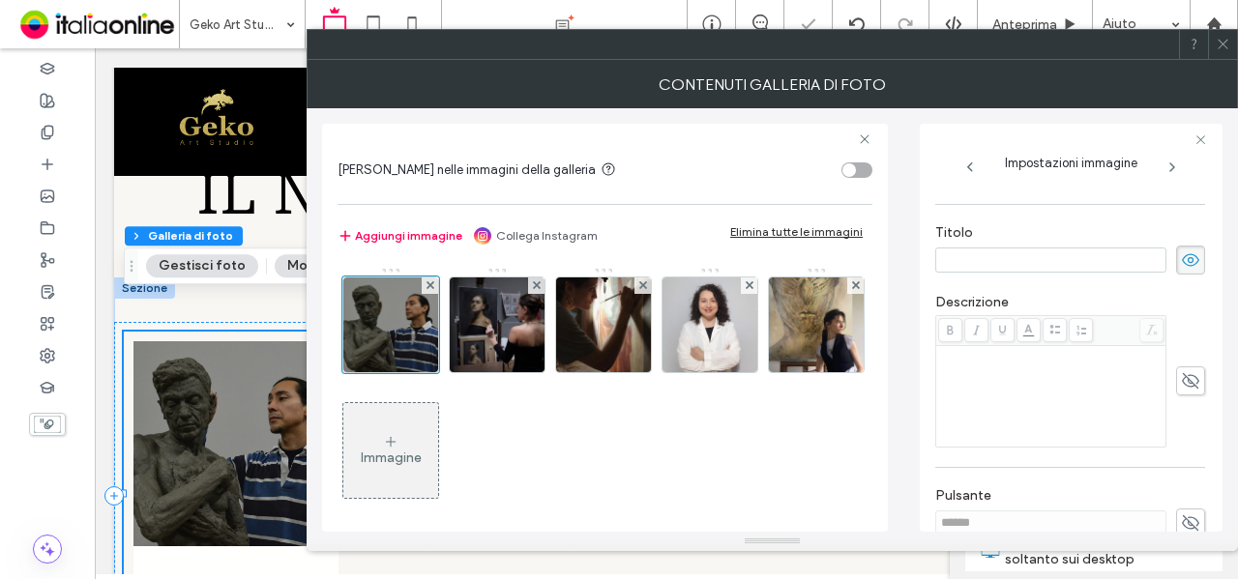
scroll to position [190, 0]
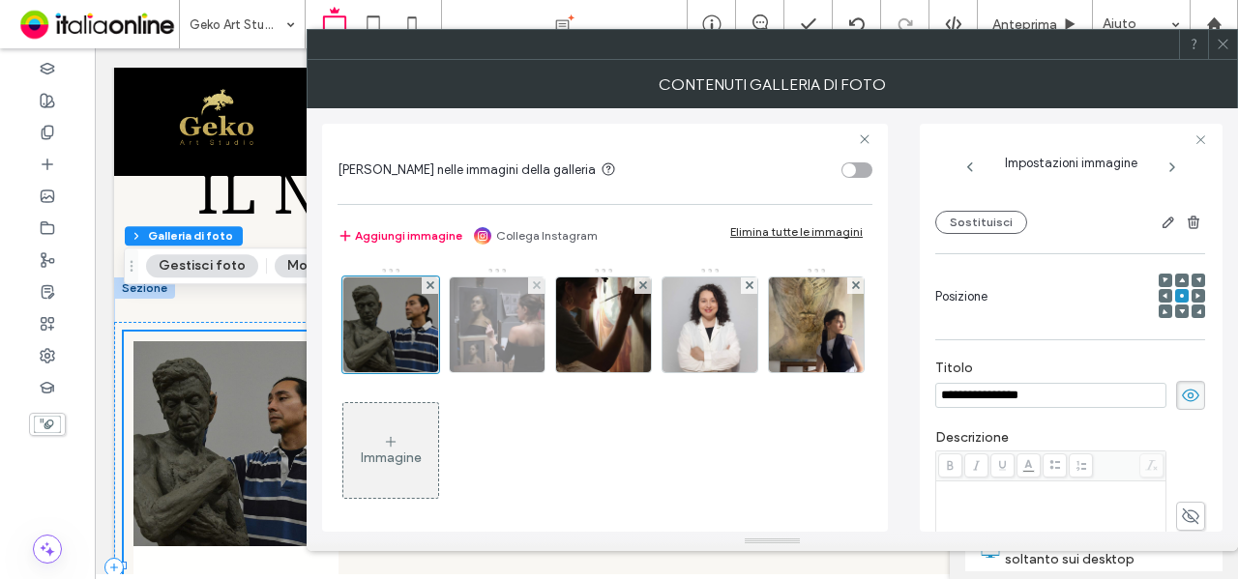
type input "**********"
click at [483, 335] on img at bounding box center [497, 325] width 95 height 95
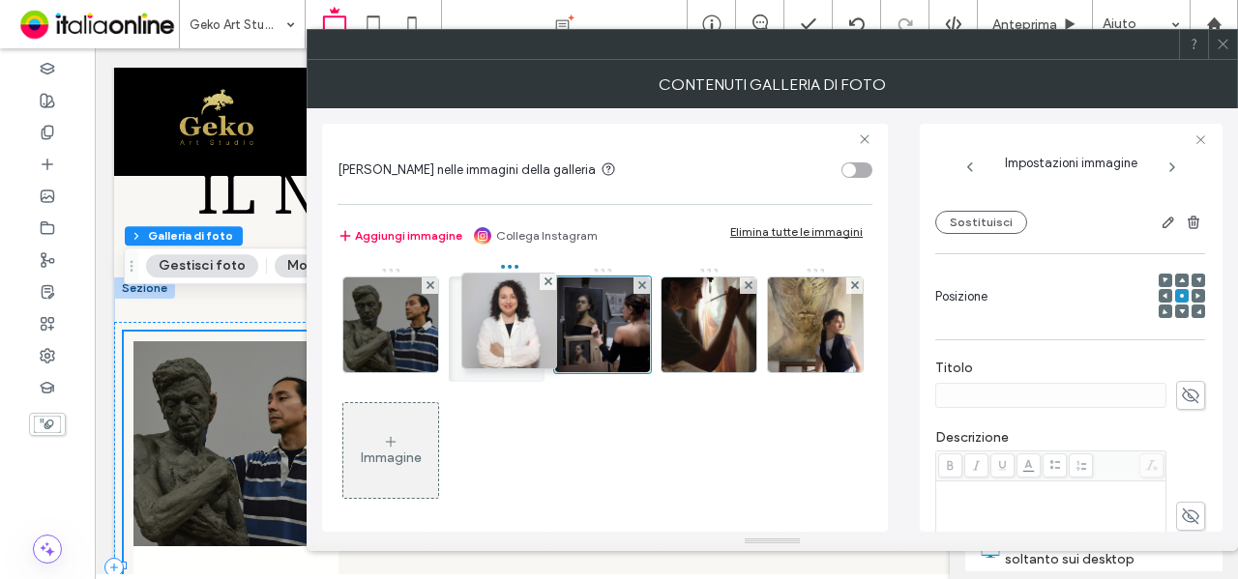
drag, startPoint x: 694, startPoint y: 332, endPoint x: 545, endPoint y: 322, distance: 150.2
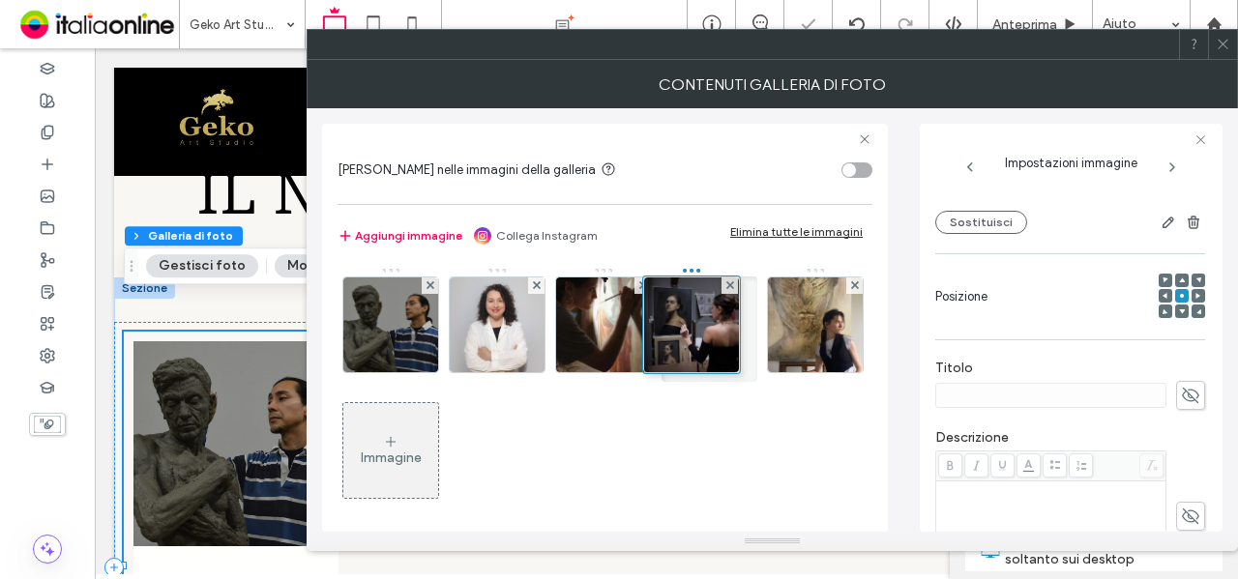
drag, startPoint x: 598, startPoint y: 322, endPoint x: 675, endPoint y: 322, distance: 77.4
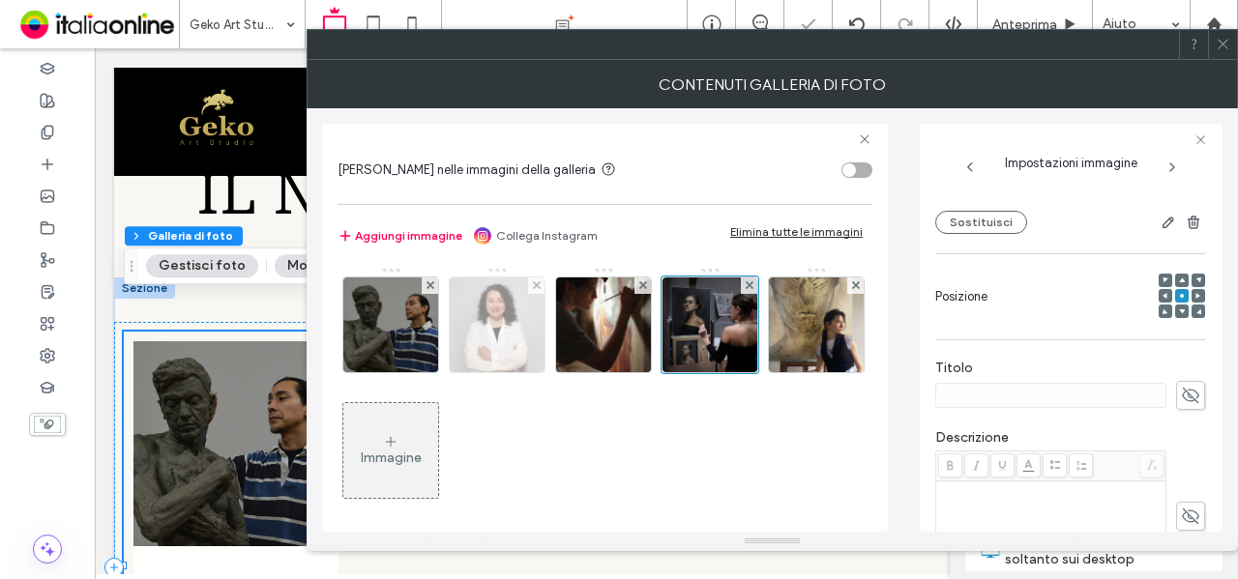
click at [454, 338] on img at bounding box center [497, 325] width 95 height 95
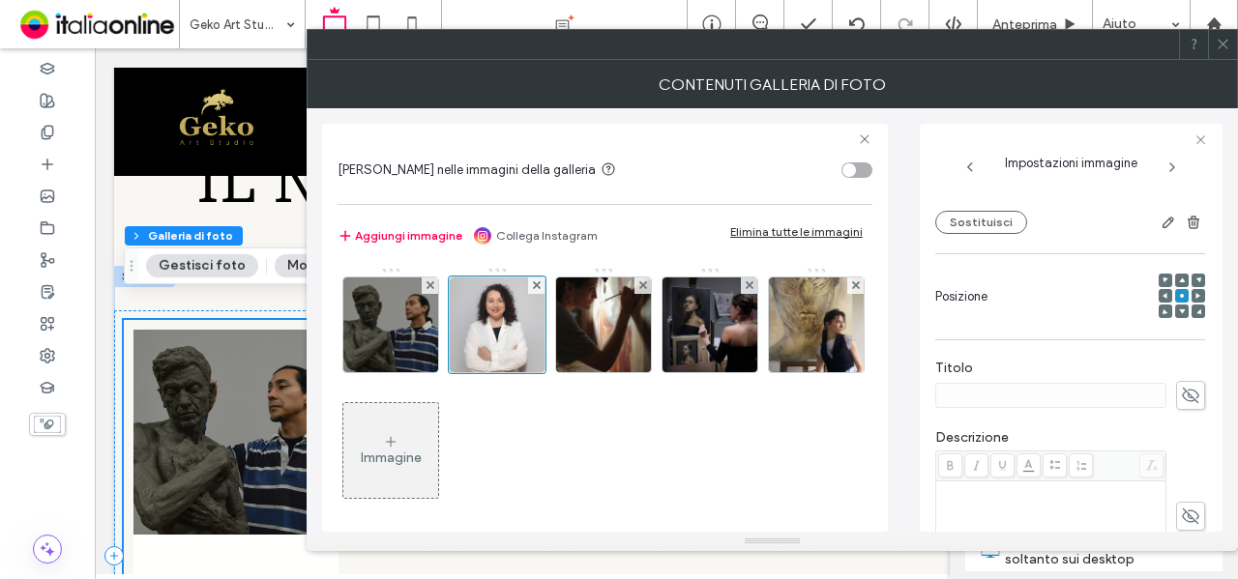
scroll to position [2364, 0]
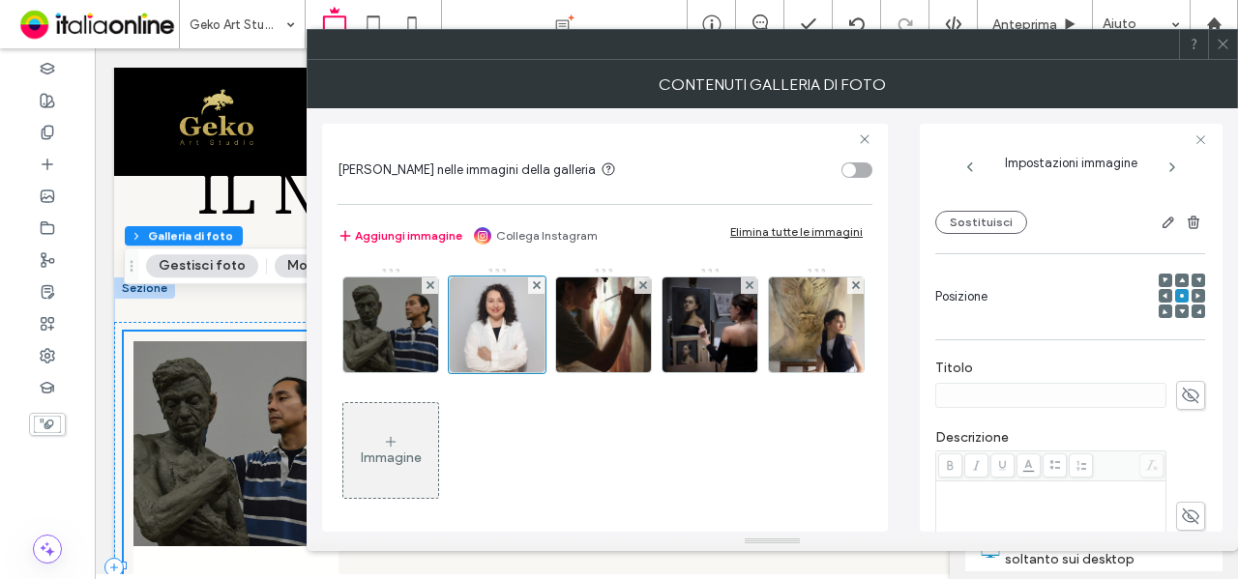
click at [1187, 397] on use at bounding box center [1190, 395] width 17 height 15
type input "**********"
drag, startPoint x: 1023, startPoint y: 353, endPoint x: 878, endPoint y: 375, distance: 146.8
click at [1023, 353] on div "**********" at bounding box center [1070, 385] width 270 height 70
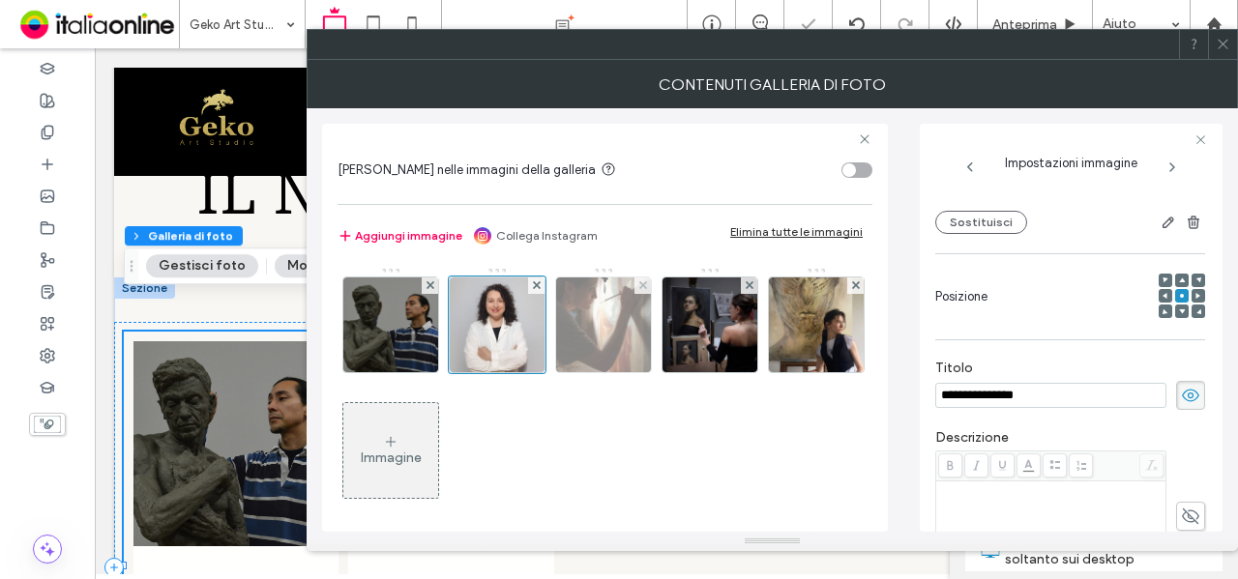
click at [617, 333] on img at bounding box center [603, 325] width 95 height 95
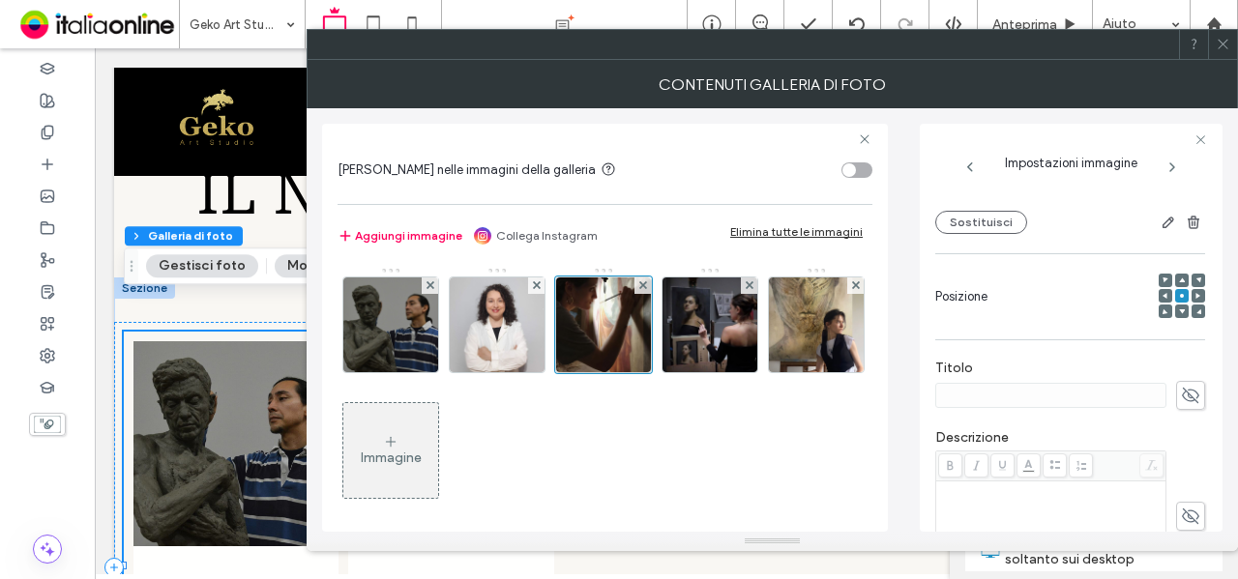
click at [1182, 395] on use at bounding box center [1190, 395] width 17 height 15
type input "**********"
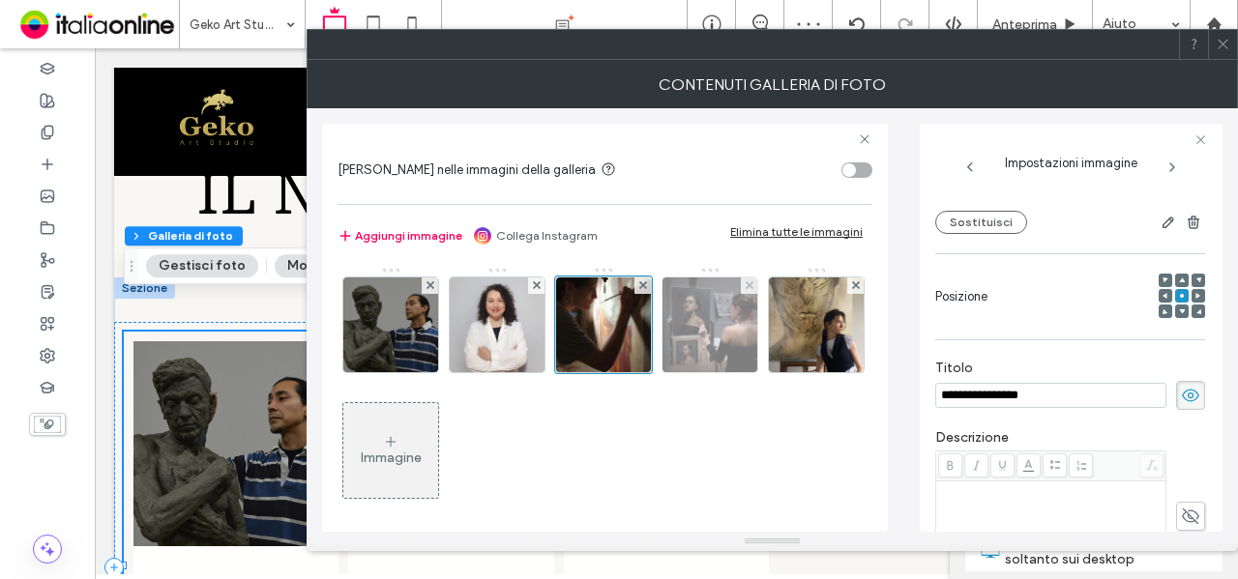
click at [718, 338] on img at bounding box center [710, 325] width 95 height 95
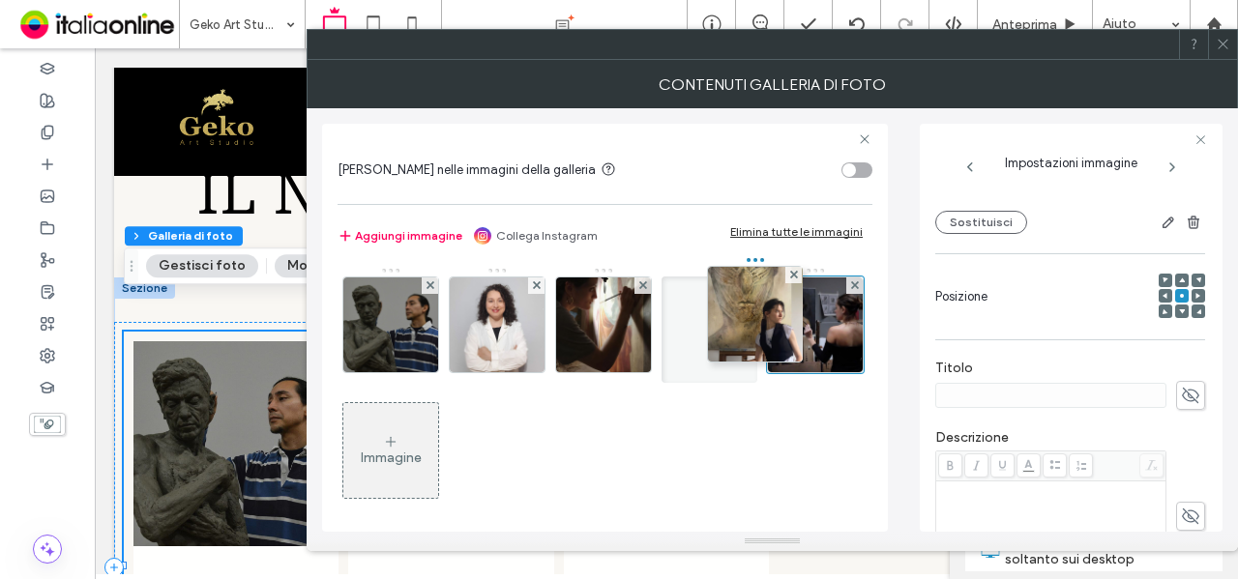
drag, startPoint x: 406, startPoint y: 461, endPoint x: 729, endPoint y: 335, distance: 347.0
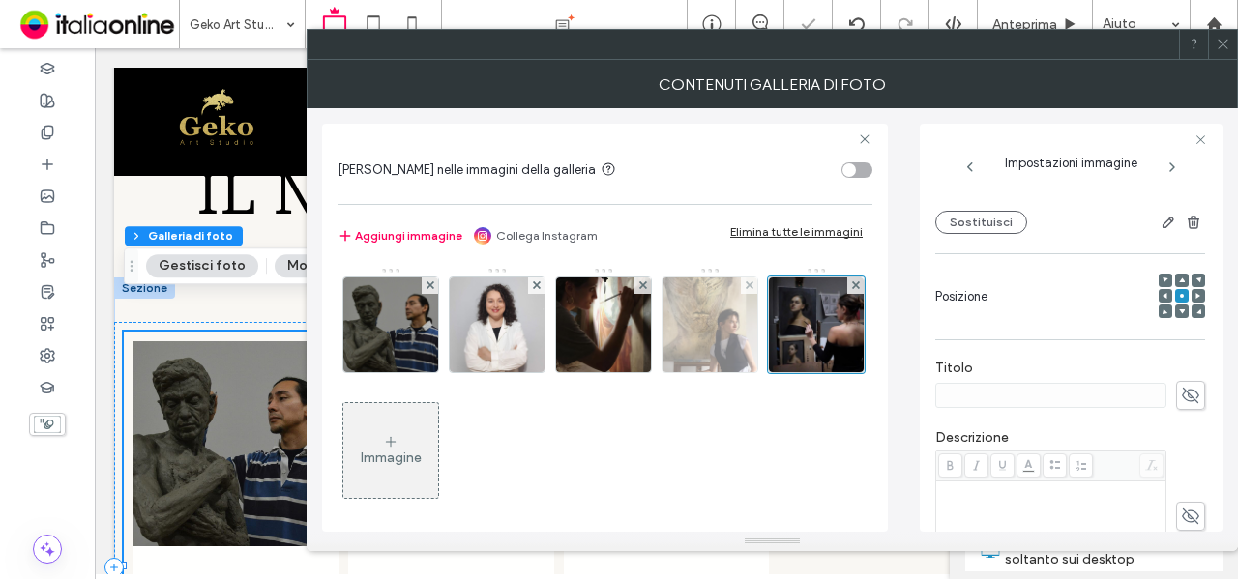
click at [719, 334] on img at bounding box center [710, 325] width 95 height 95
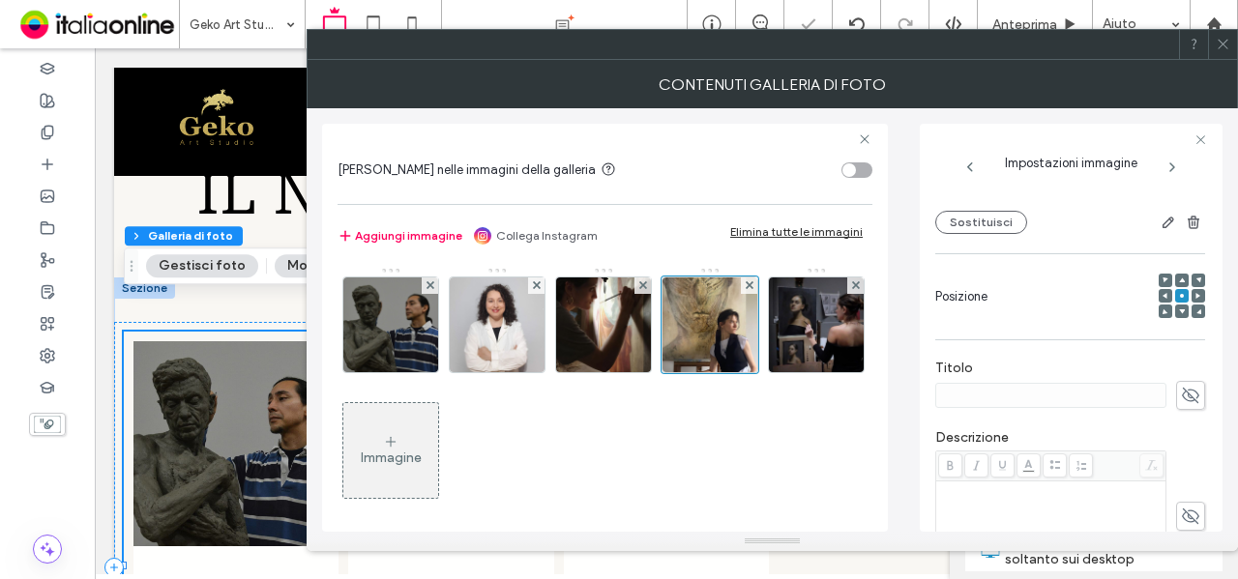
click at [1182, 392] on icon at bounding box center [1190, 395] width 19 height 21
type input "**********"
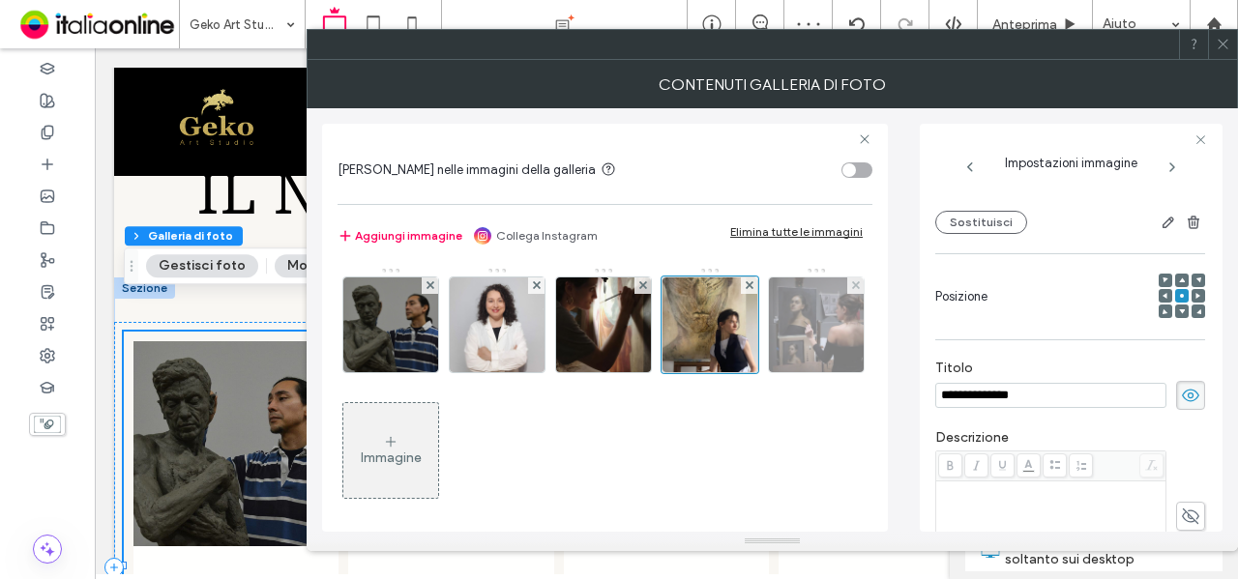
click at [769, 372] on img at bounding box center [816, 325] width 95 height 95
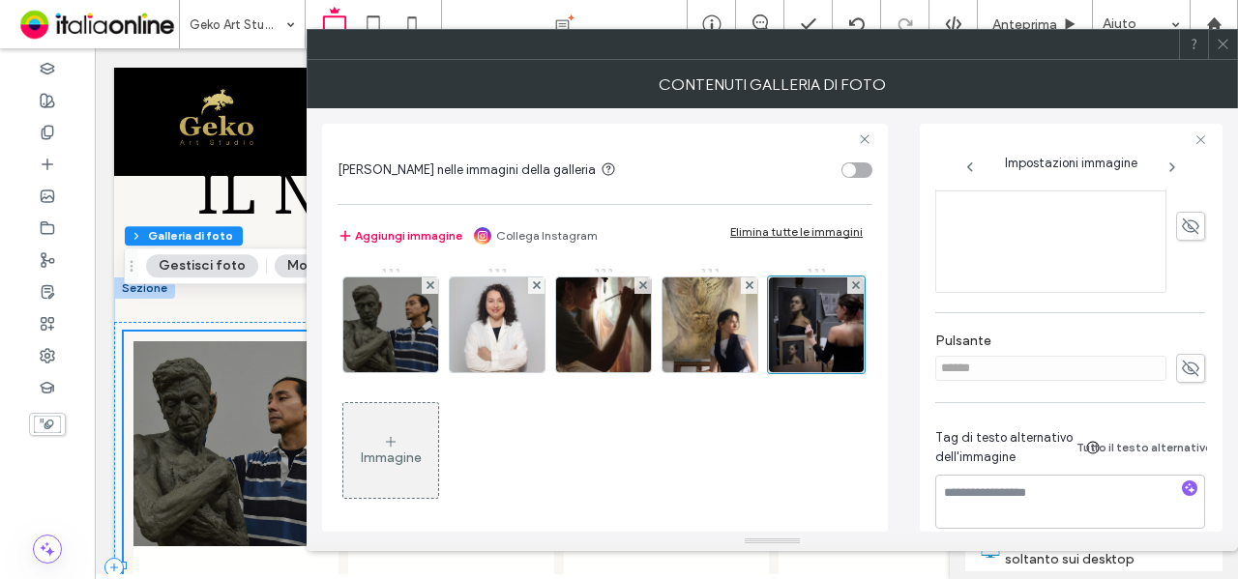
click at [1194, 397] on div "Nome: imgi_72_PAULIWEB-800x800.jpg Dimensione: 800x800 Sostituisci Posizione Ti…" at bounding box center [1070, 131] width 270 height 842
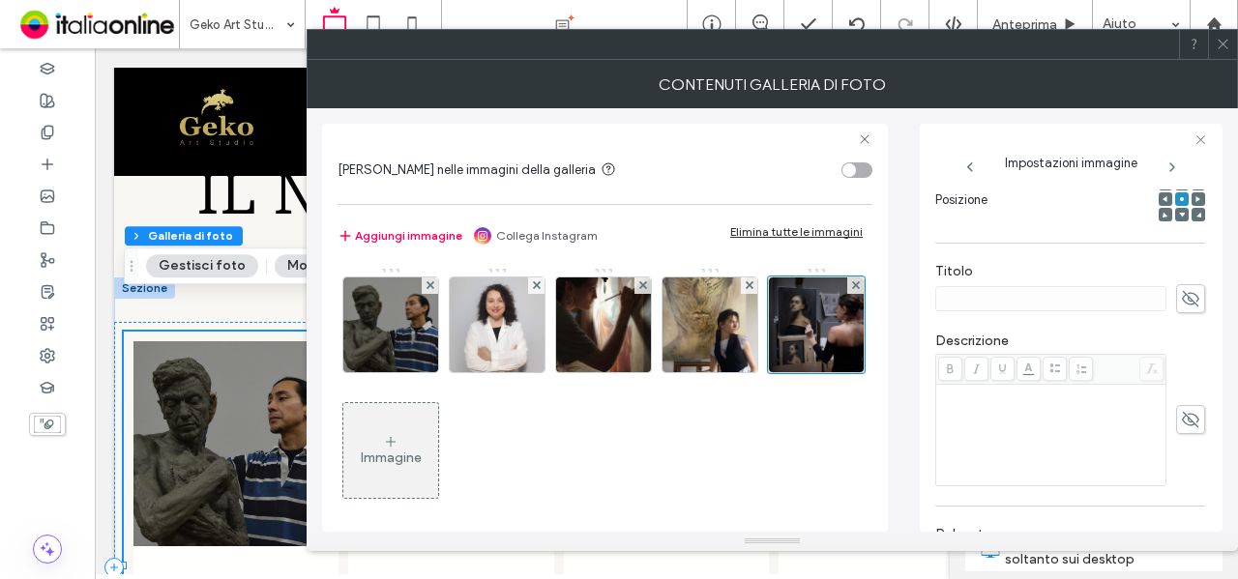
click at [1184, 307] on icon at bounding box center [1190, 298] width 19 height 21
type input "**********"
click at [815, 415] on div "Immagine" at bounding box center [604, 392] width 533 height 251
click at [1216, 44] on icon at bounding box center [1223, 44] width 15 height 15
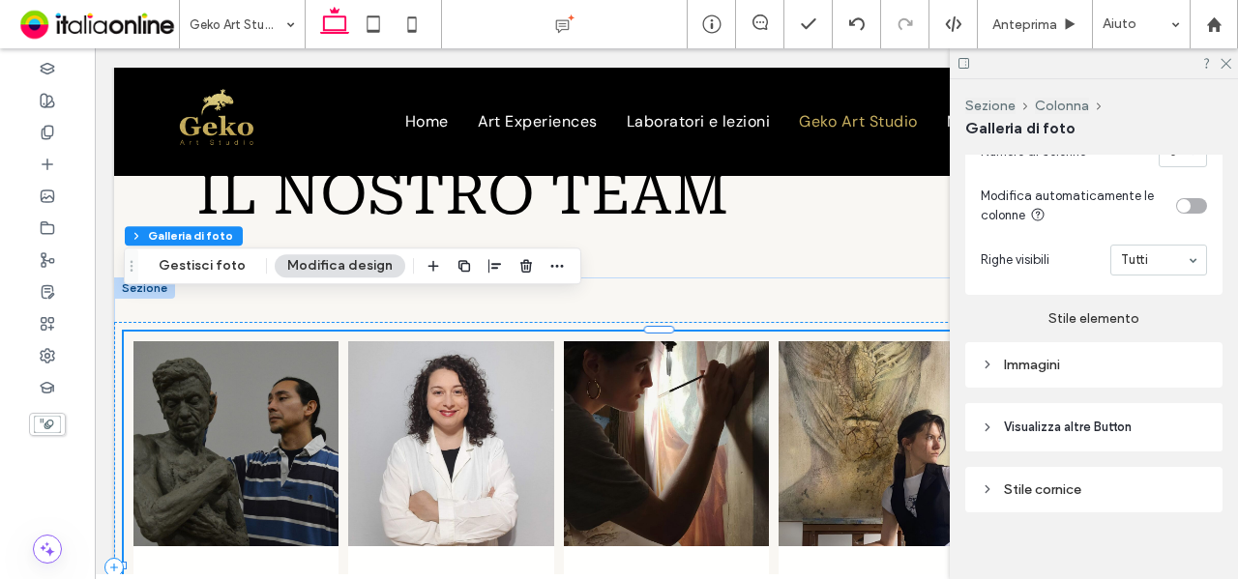
scroll to position [955, 0]
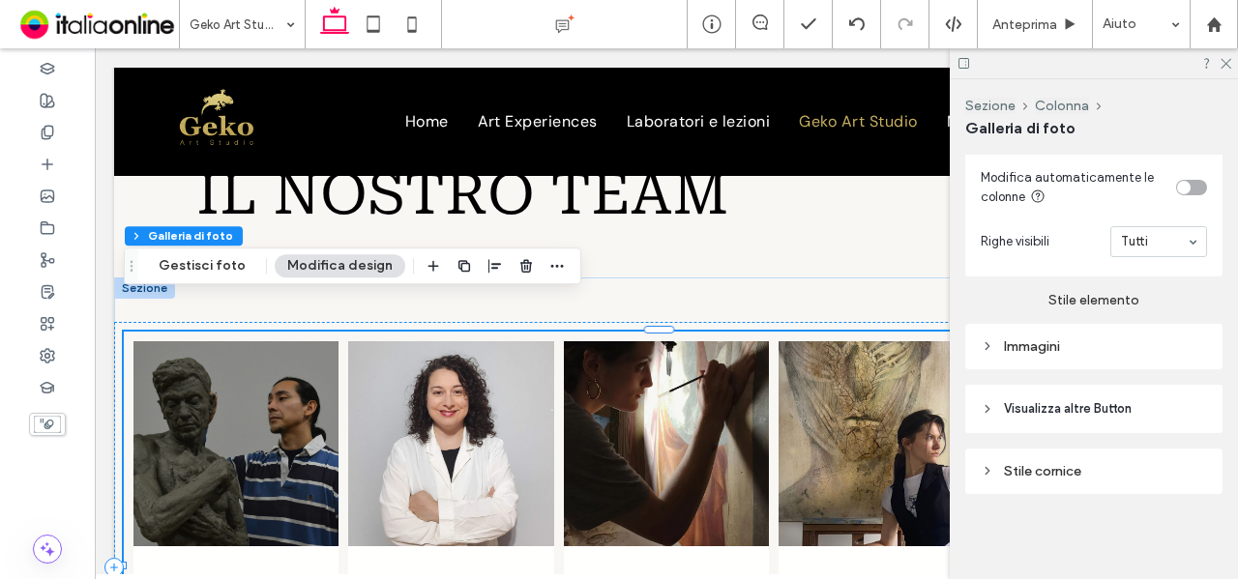
click at [1161, 347] on div "Immagini" at bounding box center [1094, 347] width 226 height 16
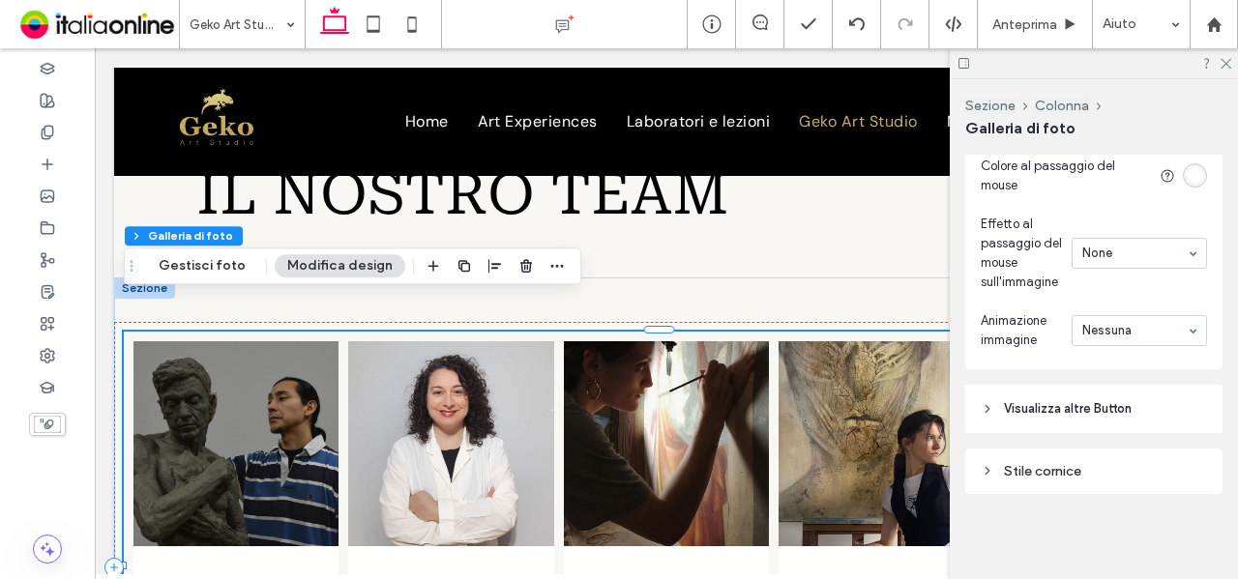
scroll to position [1550, 0]
click at [1116, 420] on header "Visualizza altre Button" at bounding box center [1093, 409] width 257 height 48
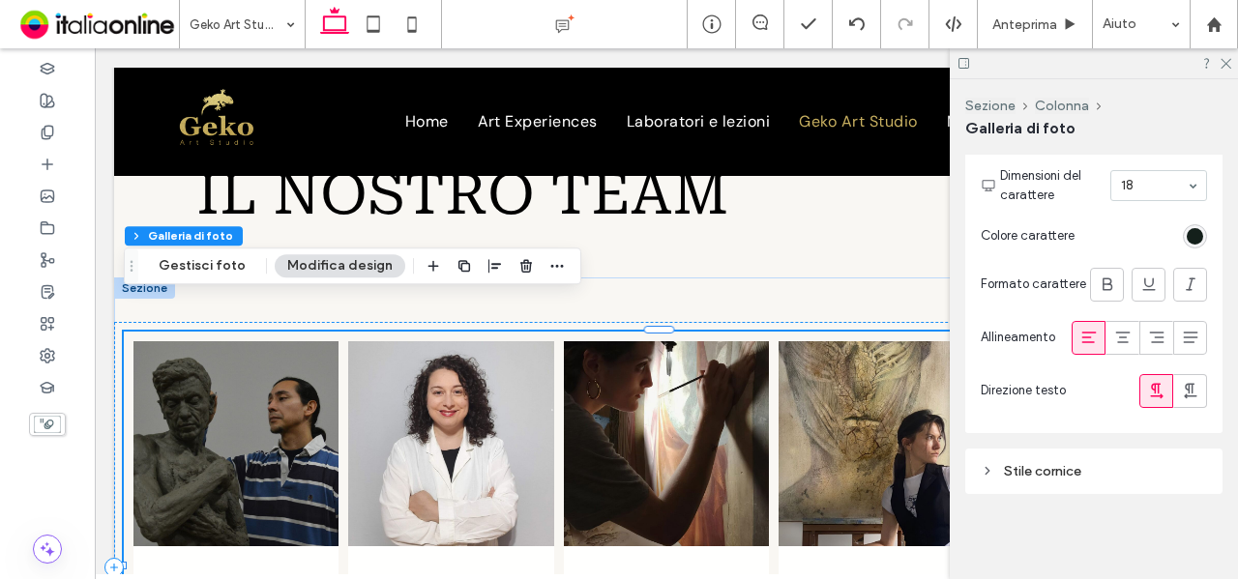
scroll to position [1934, 0]
click at [1137, 459] on div "Stile cornice" at bounding box center [1094, 471] width 226 height 26
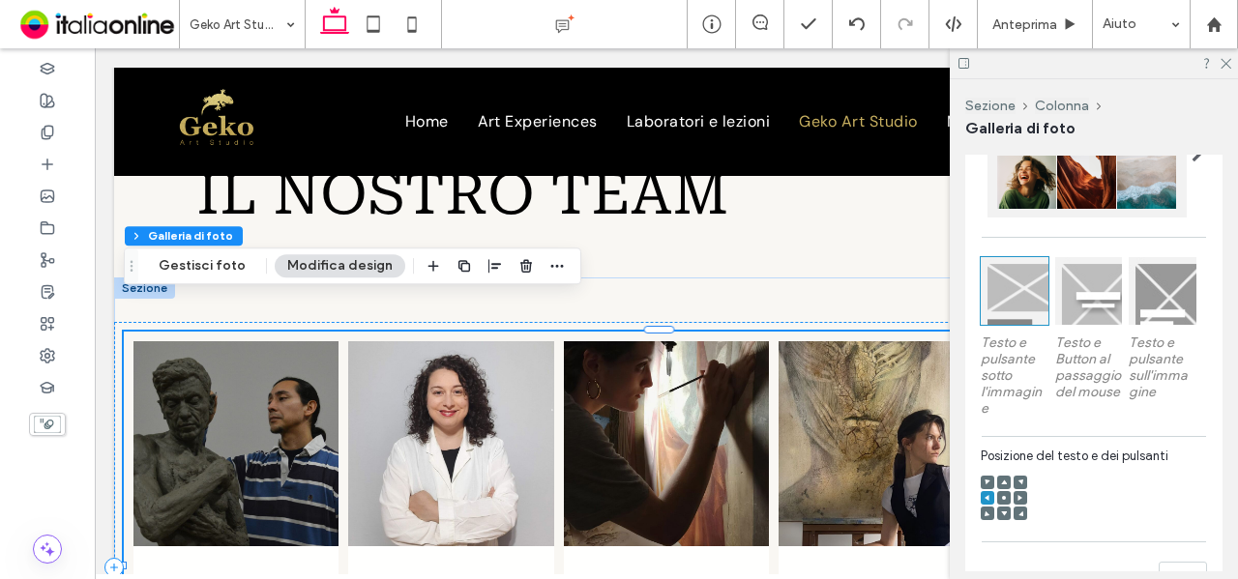
scroll to position [0, 0]
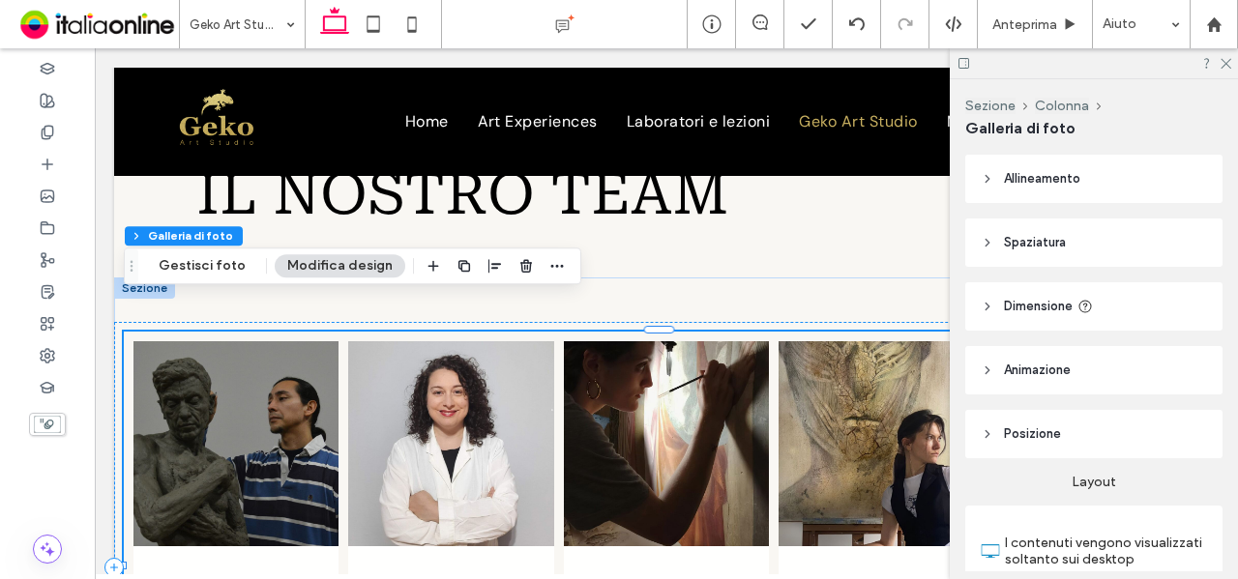
click at [1114, 306] on header "Dimensione" at bounding box center [1093, 306] width 257 height 48
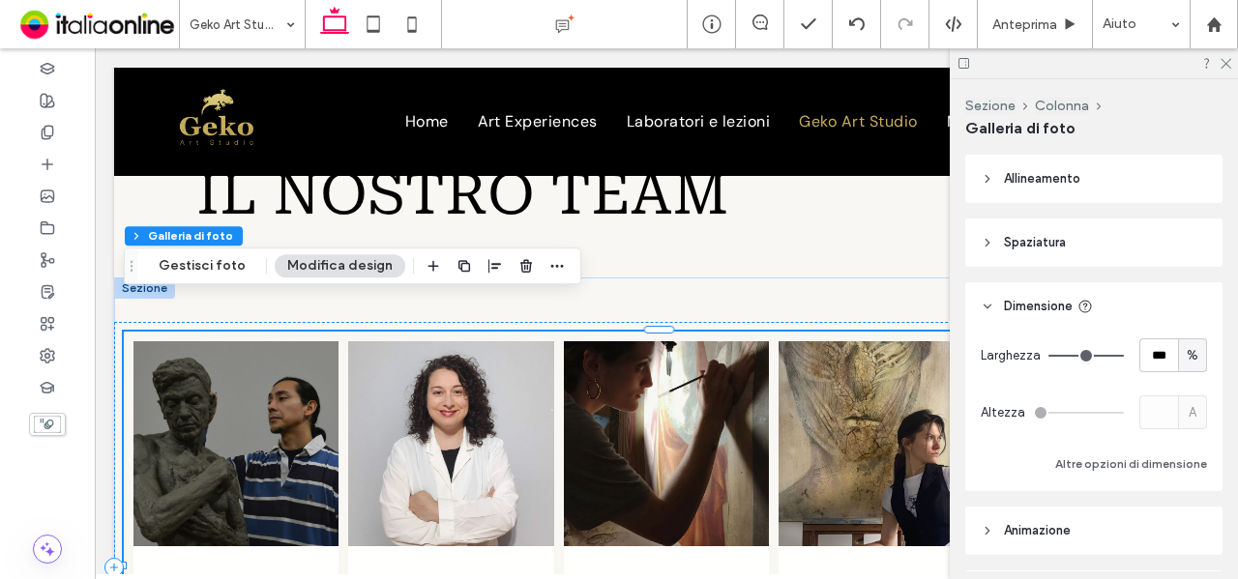
click at [1114, 306] on header "Dimensione" at bounding box center [1093, 306] width 257 height 48
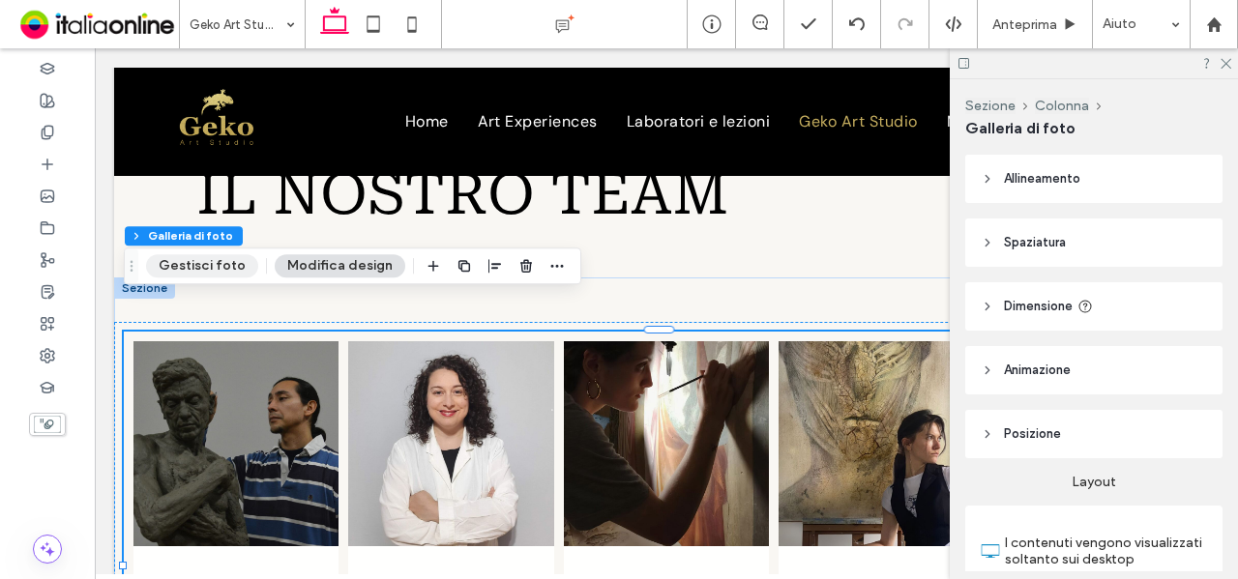
click at [233, 266] on button "Gestisci foto" at bounding box center [202, 265] width 112 height 23
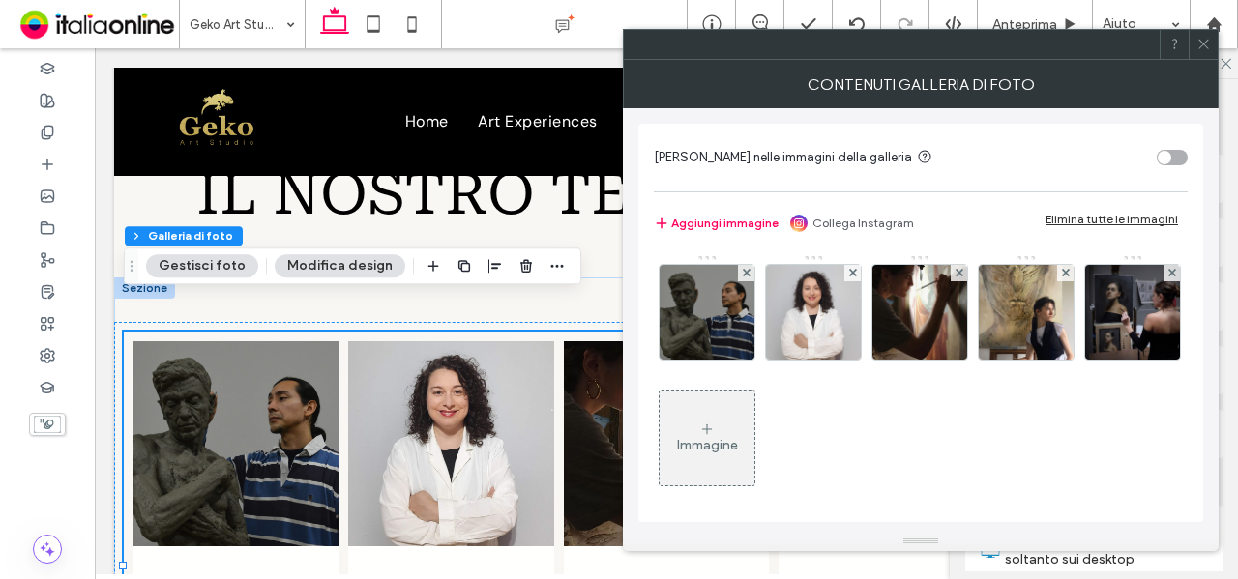
click at [322, 265] on button "Modifica design" at bounding box center [340, 265] width 131 height 23
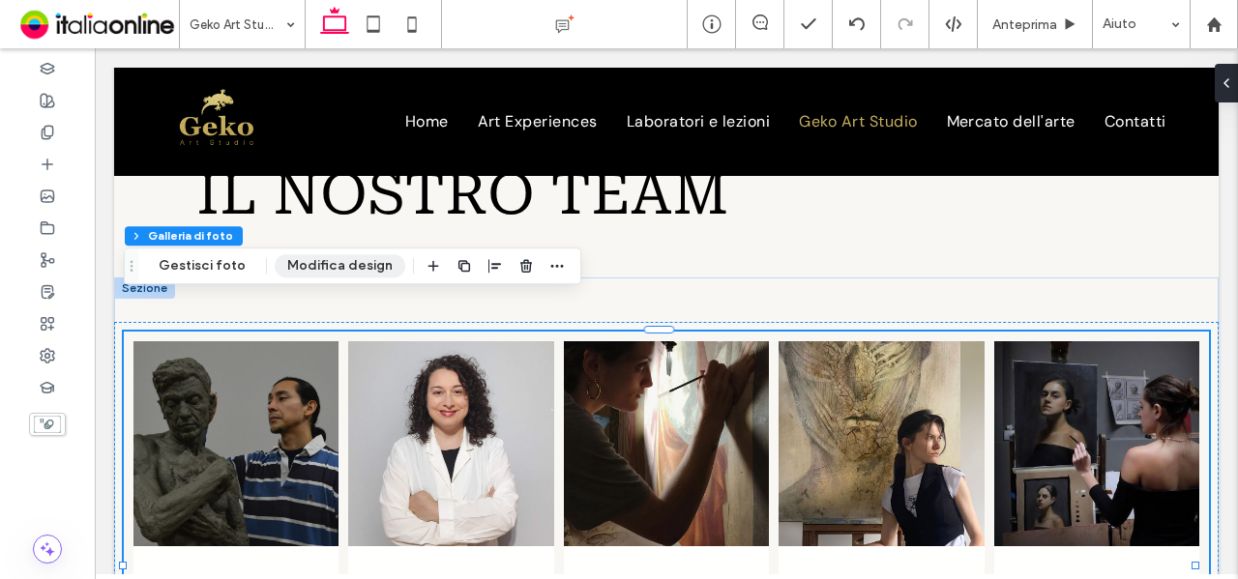
click at [322, 265] on button "Modifica design" at bounding box center [340, 265] width 131 height 23
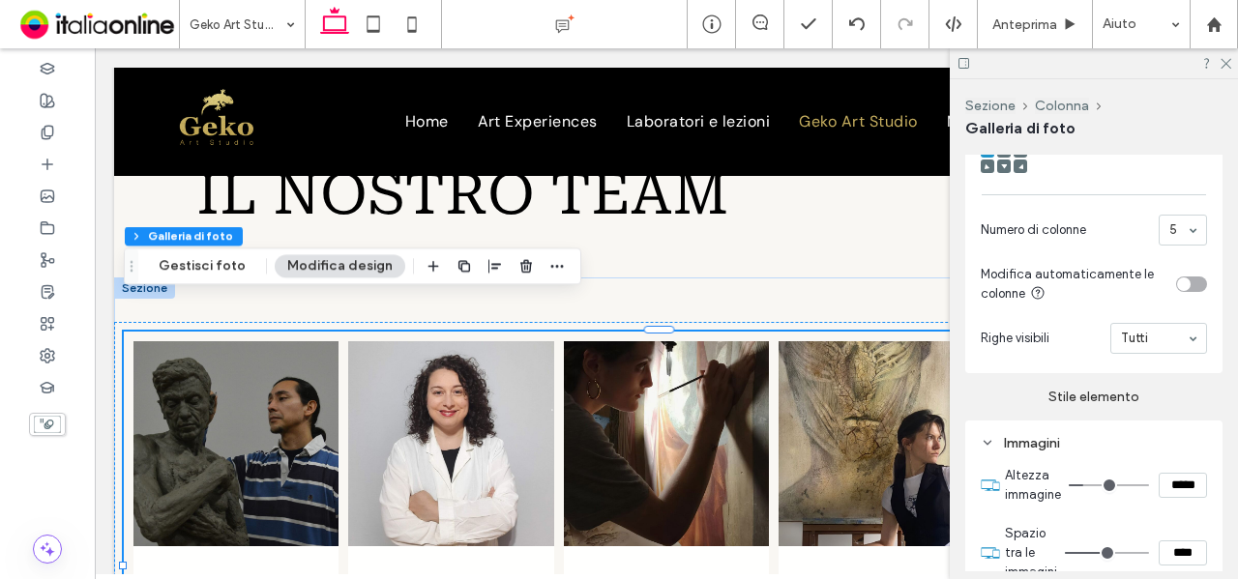
scroll to position [871, 0]
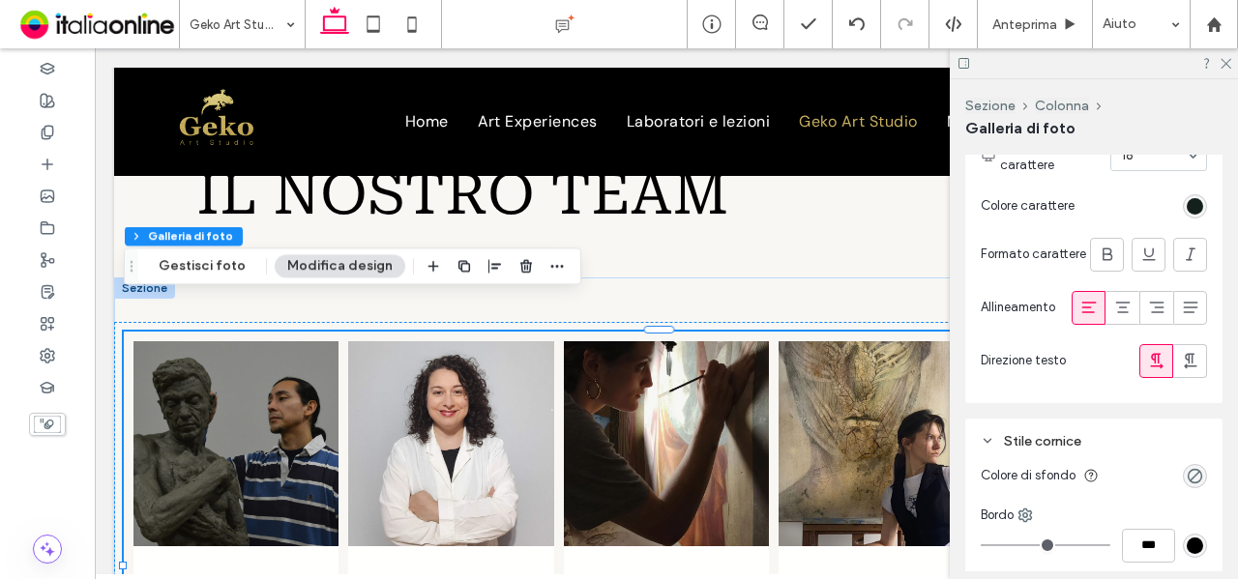
click at [1027, 455] on div "Stile cornice" at bounding box center [1094, 441] width 226 height 26
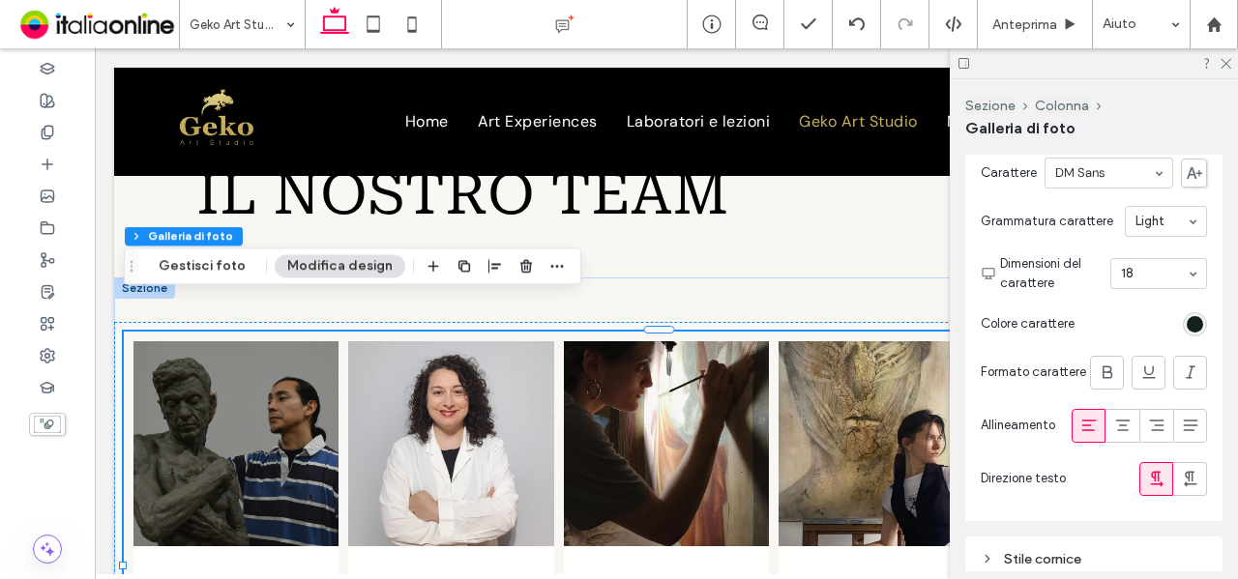
scroll to position [1644, 0]
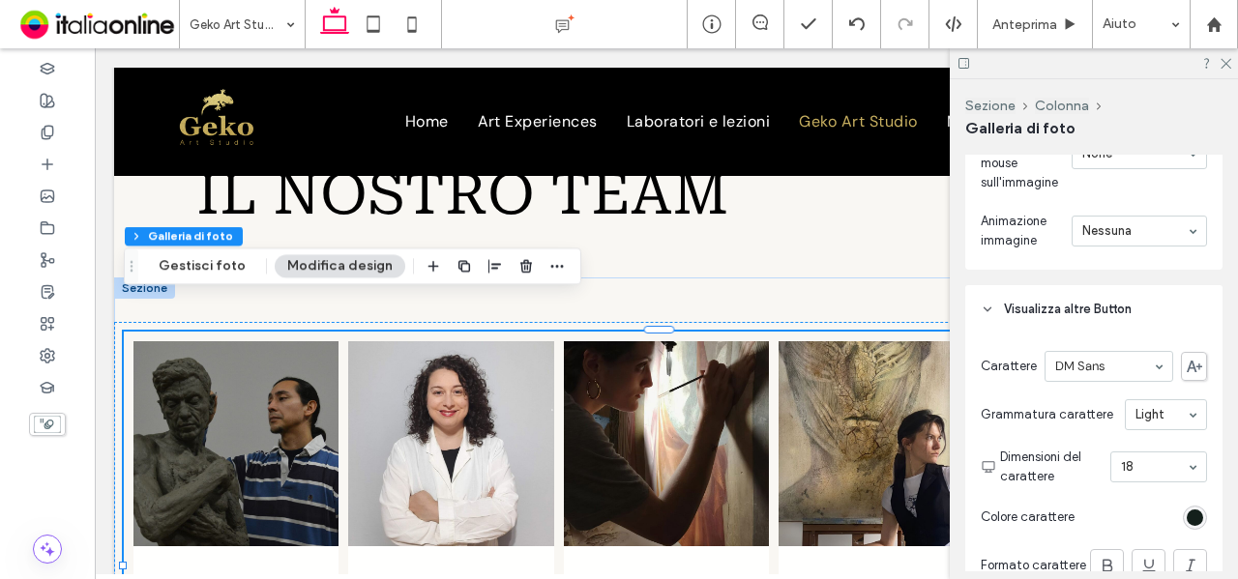
click at [1039, 308] on span "Visualizza altre Button" at bounding box center [1068, 309] width 128 height 19
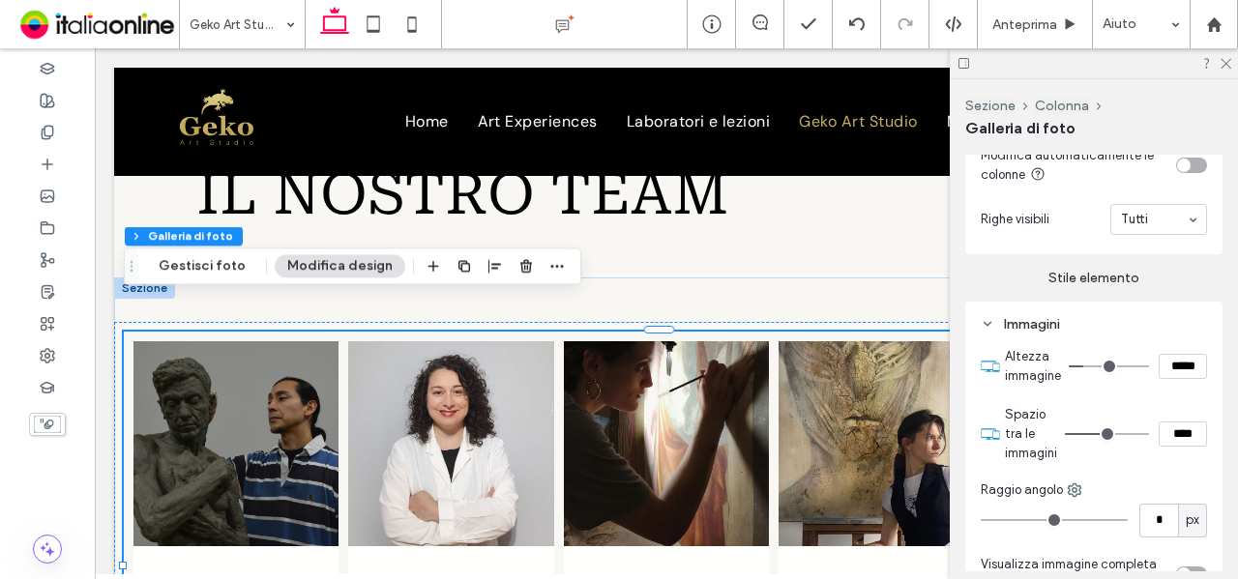
click at [1067, 333] on div "Immagini" at bounding box center [1094, 324] width 226 height 16
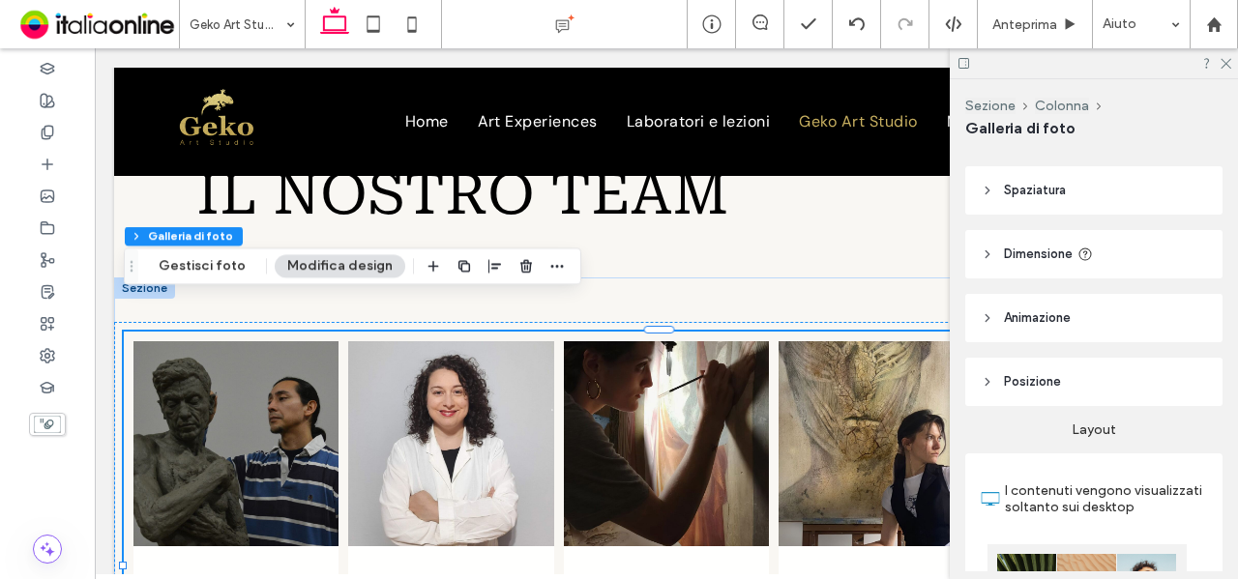
scroll to position [0, 0]
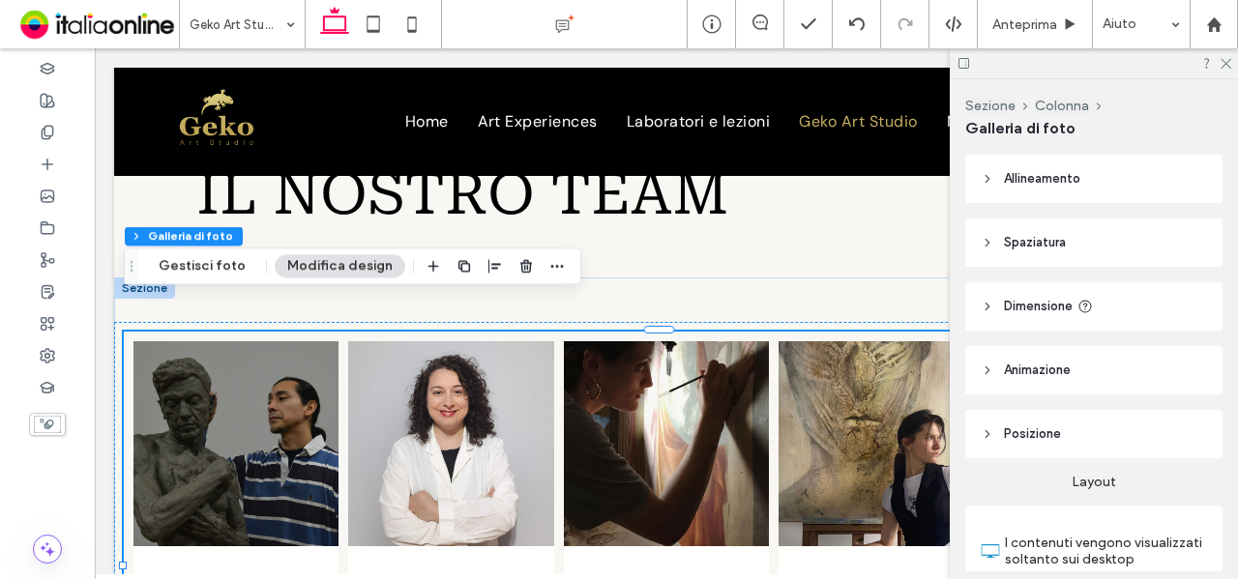
click at [1082, 310] on use at bounding box center [1085, 307] width 13 height 13
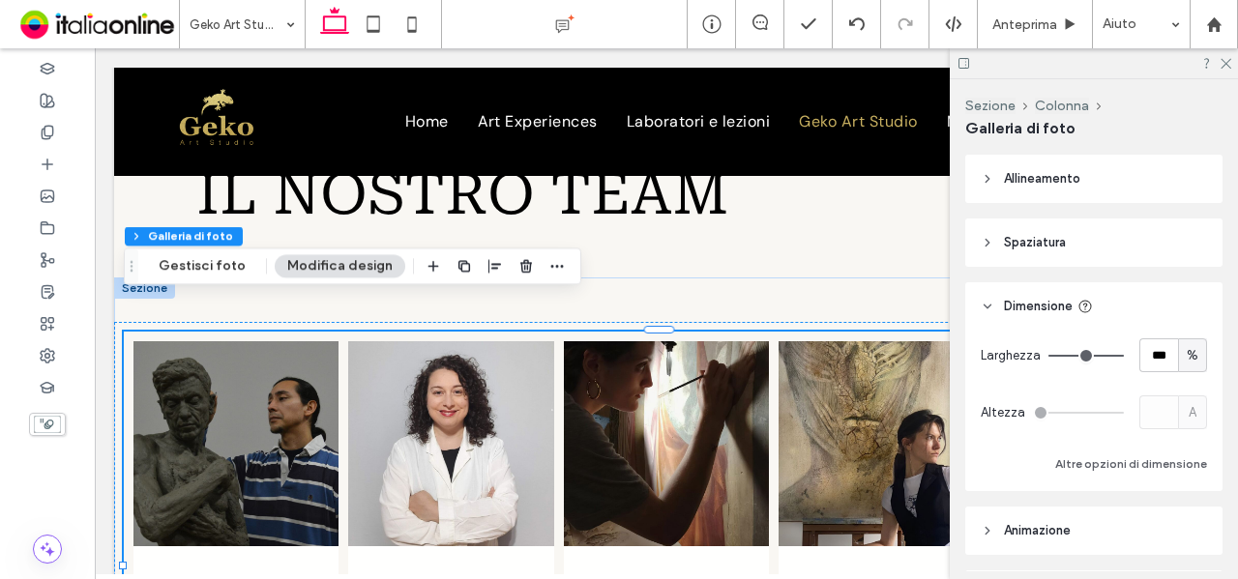
click at [1050, 314] on span "Dimensione" at bounding box center [1038, 306] width 69 height 19
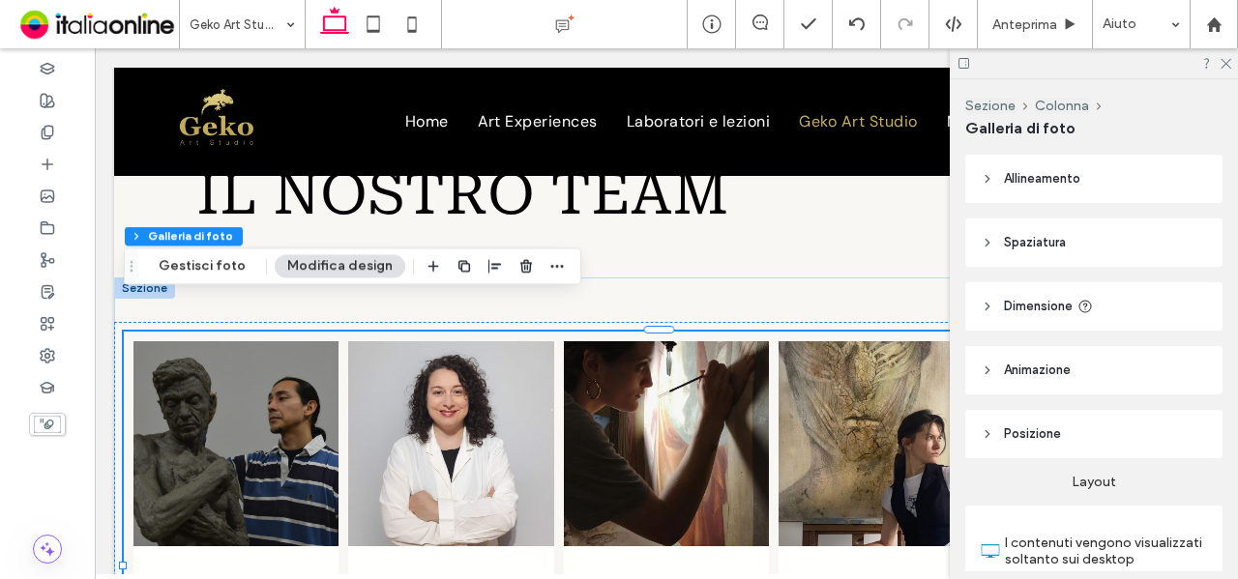
click at [1082, 169] on header "Allineamento" at bounding box center [1093, 179] width 257 height 48
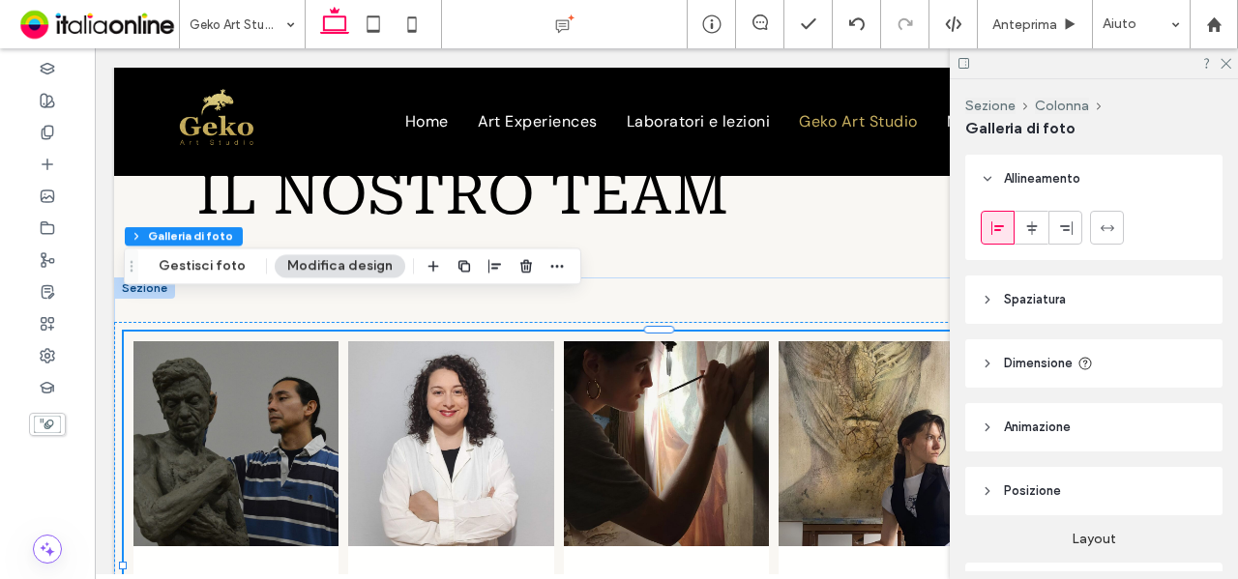
click at [1080, 169] on span "Allineamento" at bounding box center [1042, 178] width 76 height 19
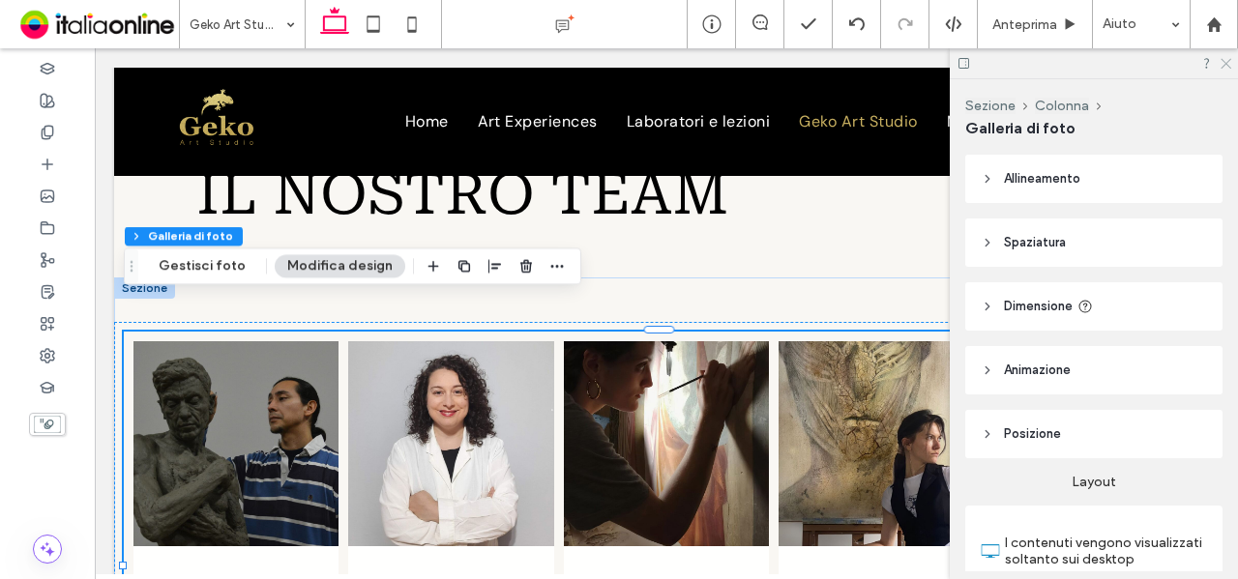
click at [1226, 63] on use at bounding box center [1226, 64] width 11 height 11
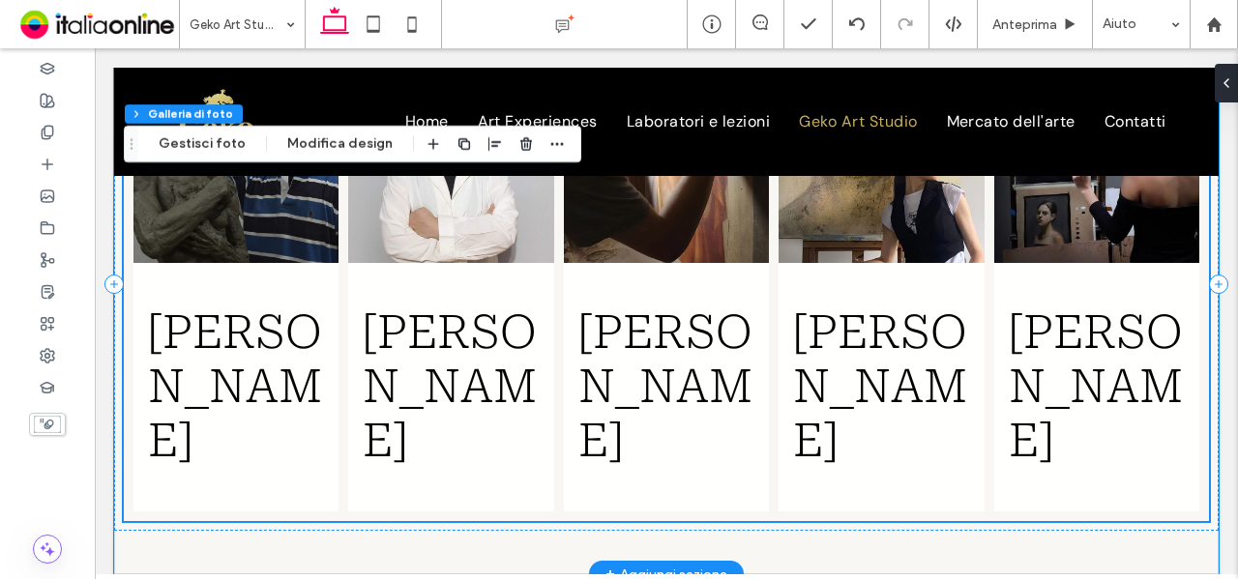
scroll to position [2654, 0]
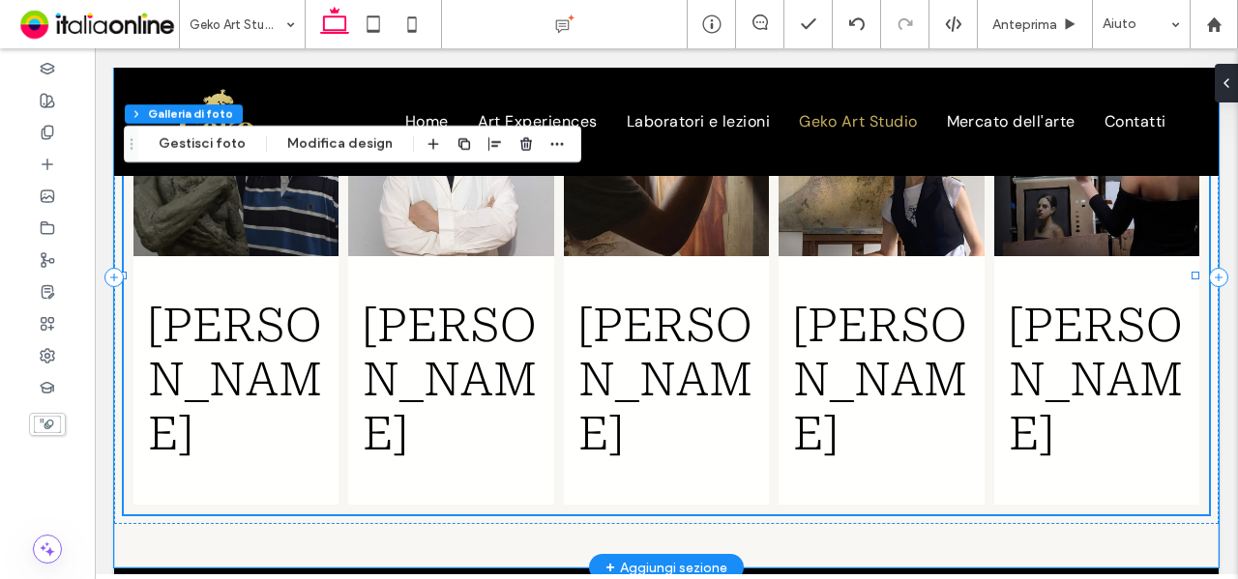
click at [954, 348] on h3 "Elisaveta Mina" at bounding box center [881, 380] width 176 height 162
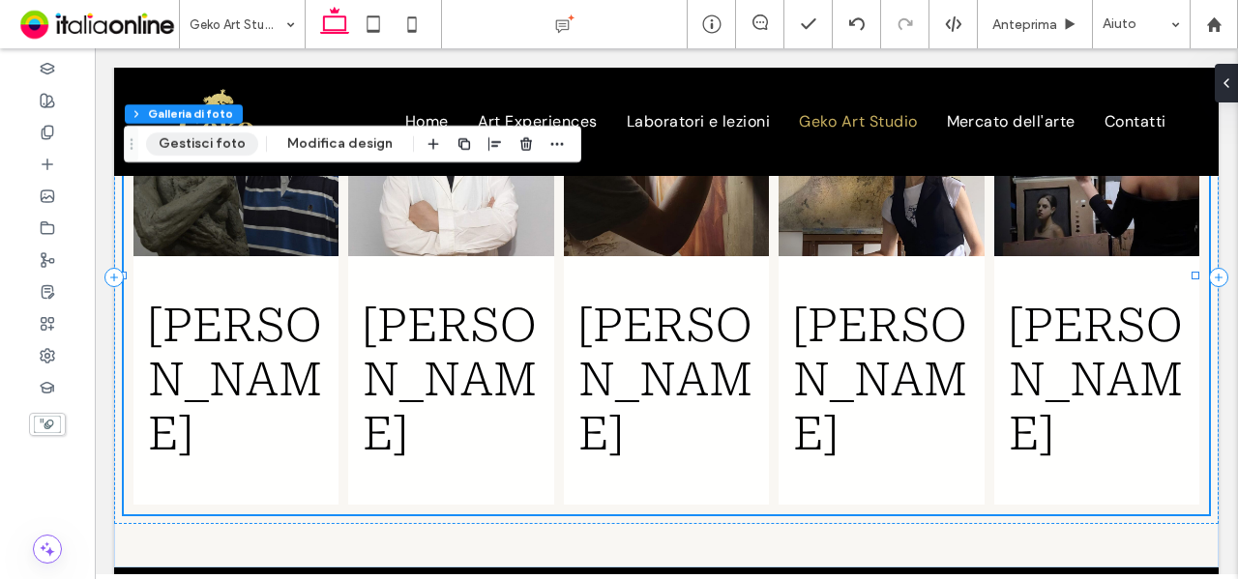
click at [216, 142] on button "Gestisci foto" at bounding box center [202, 144] width 112 height 23
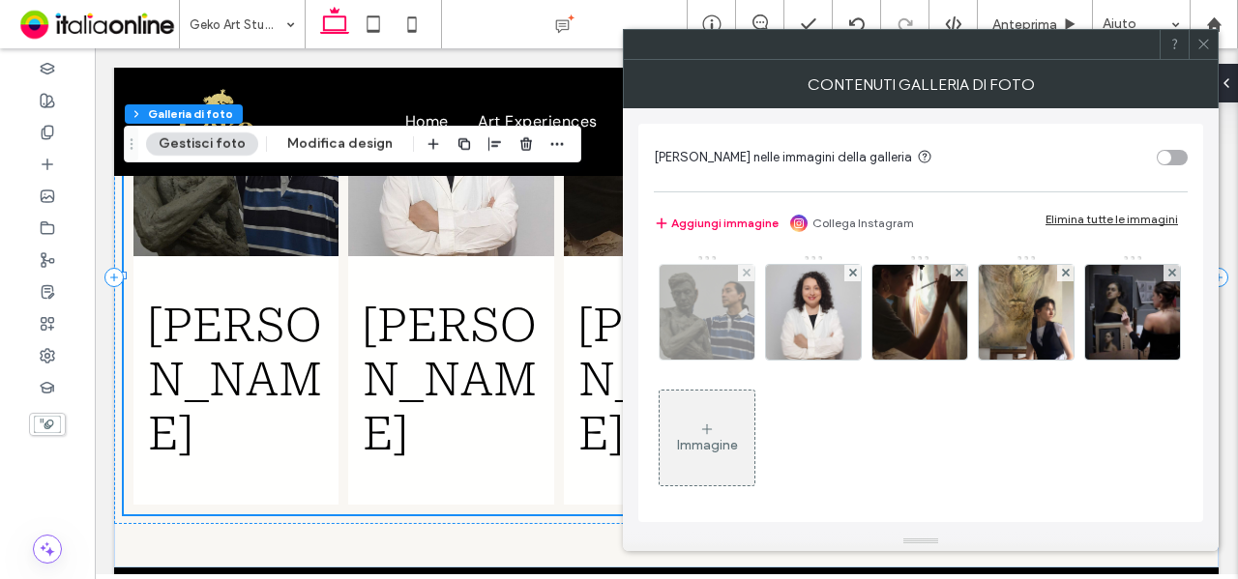
click at [731, 310] on img at bounding box center [707, 312] width 95 height 95
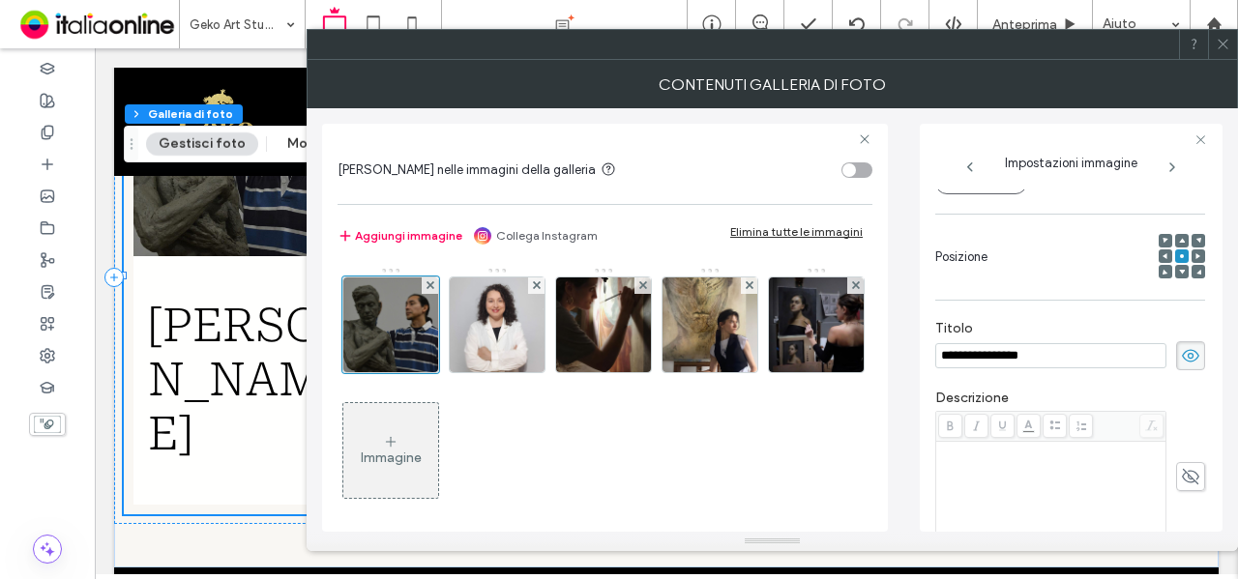
scroll to position [0, 0]
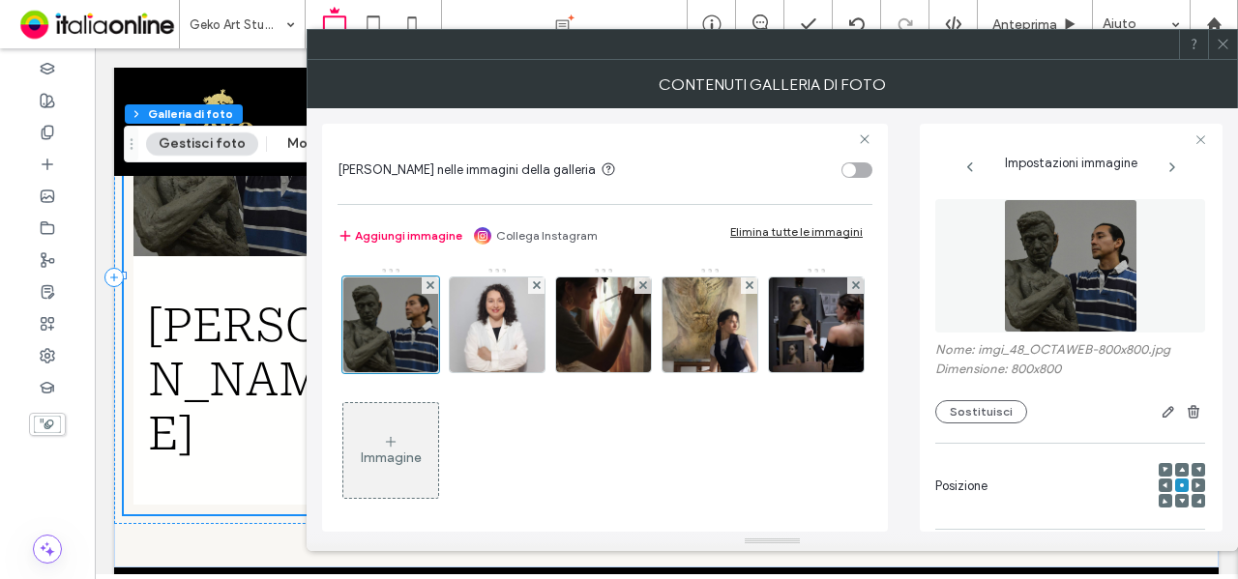
click at [1226, 42] on use at bounding box center [1223, 45] width 10 height 10
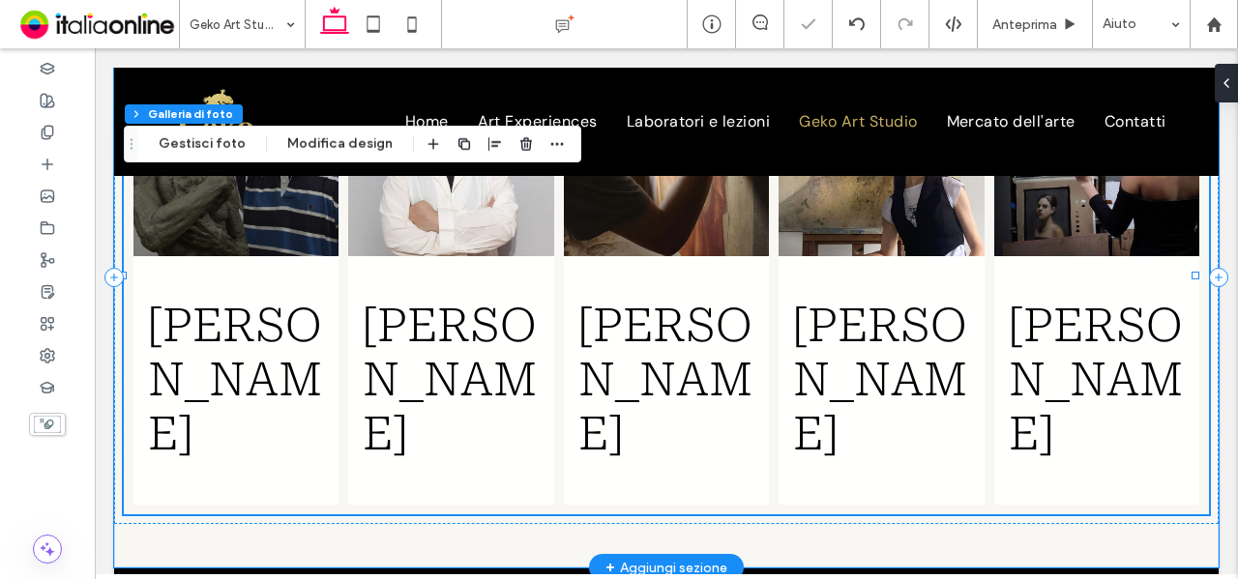
click at [564, 355] on span "Claudia Borrelli Button" at bounding box center [666, 380] width 205 height 249
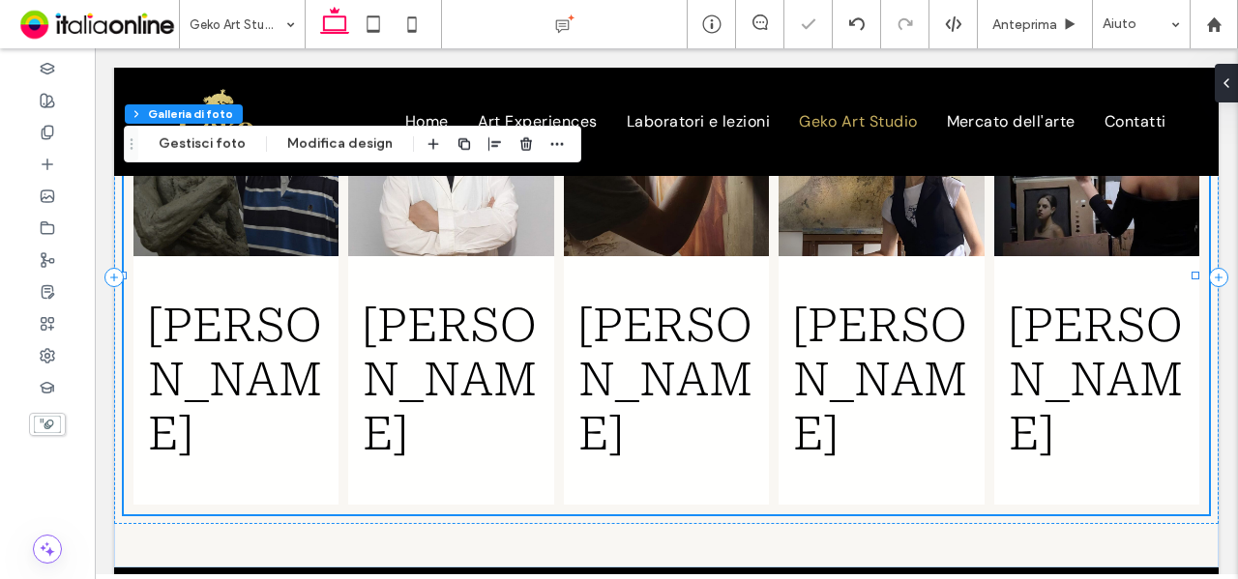
click at [354, 158] on div "Sezione Colonna Galleria di foto Gestisci foto Modifica design" at bounding box center [353, 144] width 458 height 37
click at [352, 147] on button "Modifica design" at bounding box center [340, 144] width 131 height 23
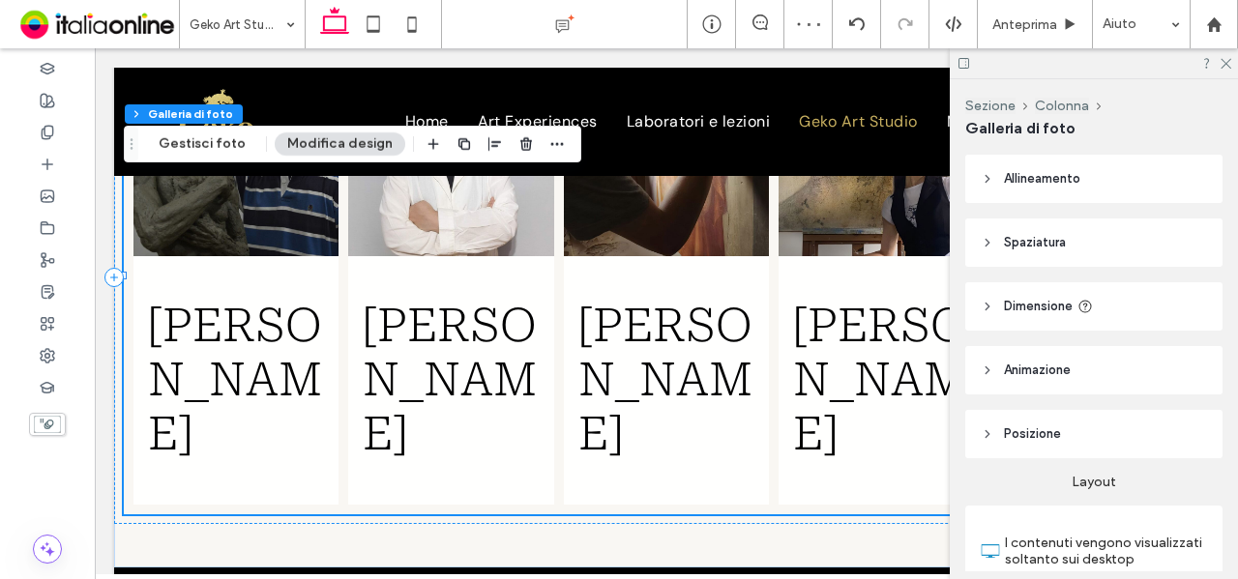
click at [1148, 307] on header "Dimensione" at bounding box center [1093, 306] width 257 height 48
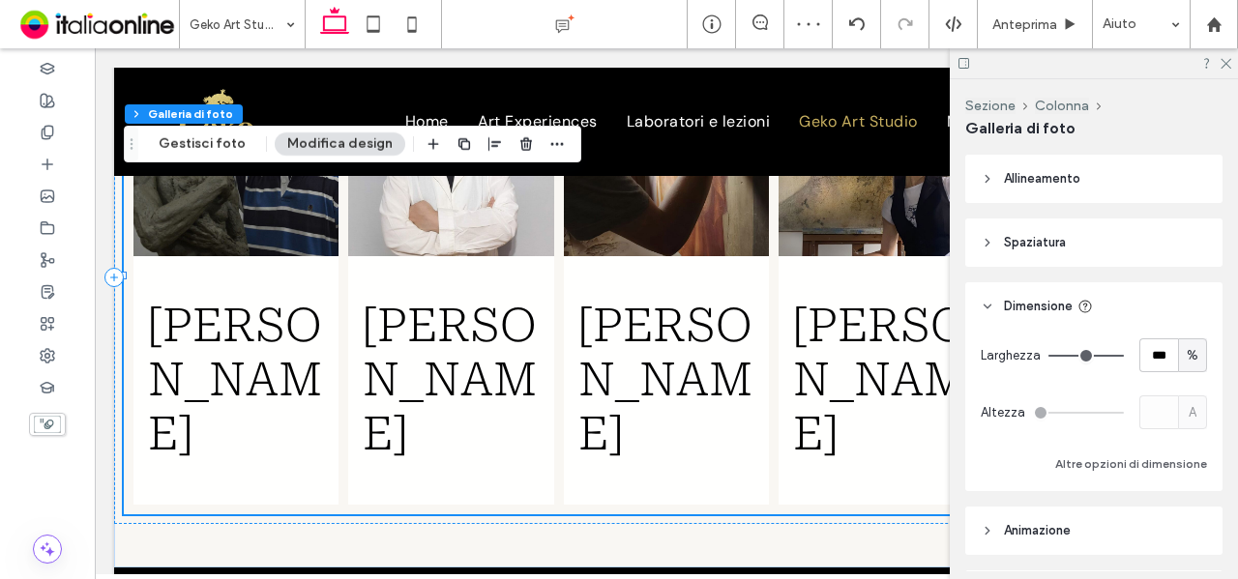
click at [1148, 307] on header "Dimensione" at bounding box center [1093, 306] width 257 height 48
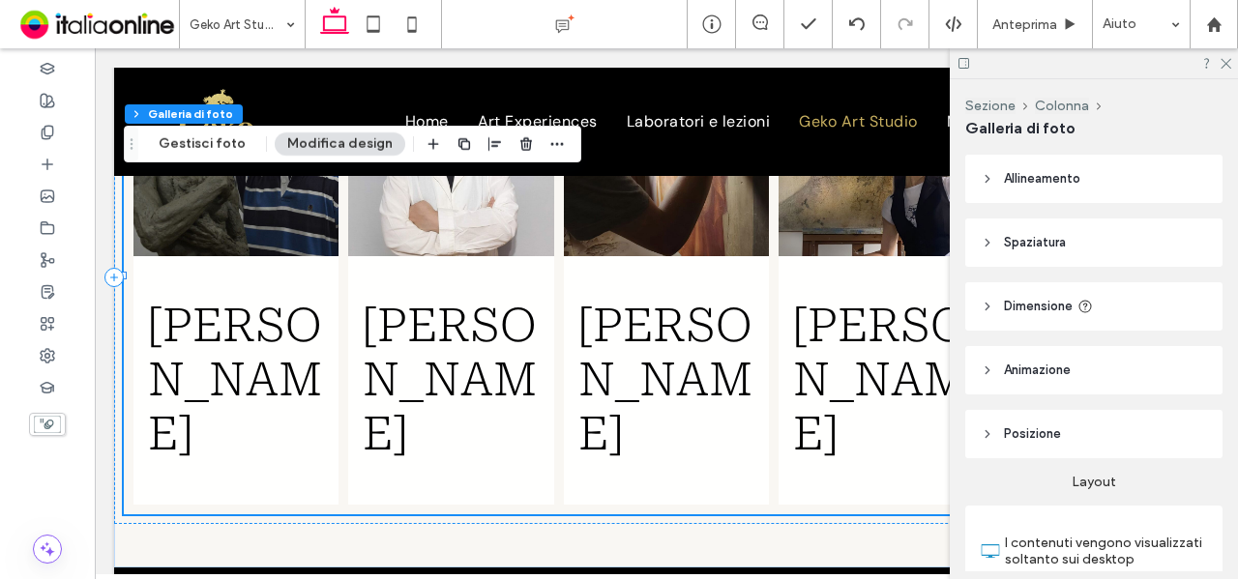
click at [1134, 240] on header "Spaziatura" at bounding box center [1093, 243] width 257 height 48
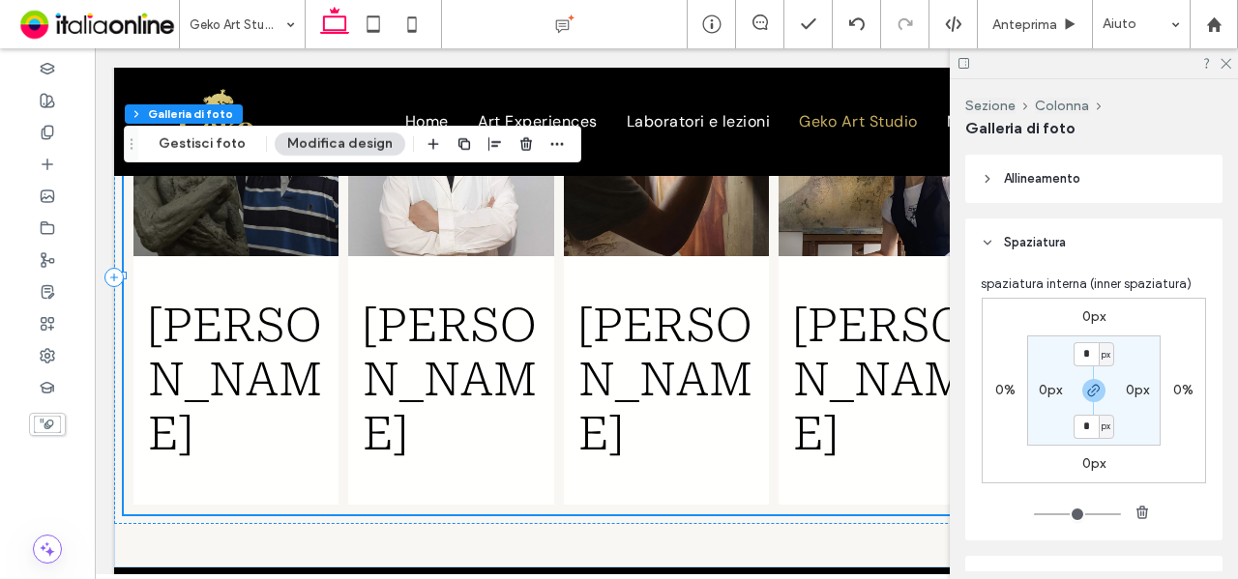
click at [1134, 240] on header "Spaziatura" at bounding box center [1093, 243] width 257 height 48
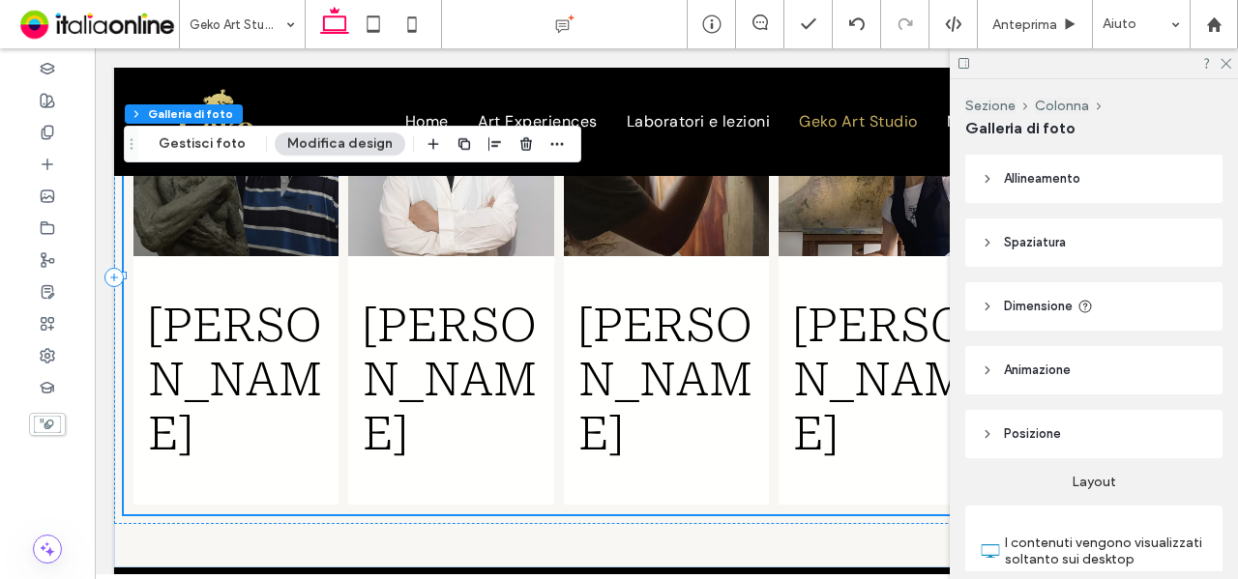
click at [1116, 178] on header "Allineamento" at bounding box center [1093, 179] width 257 height 48
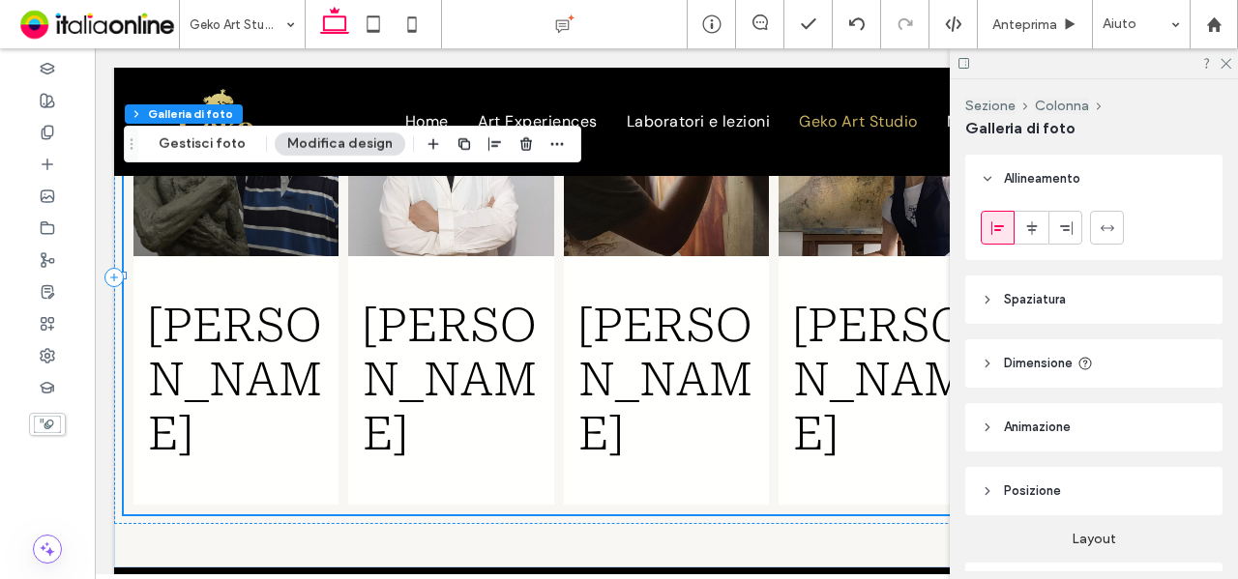
click at [1116, 178] on header "Allineamento" at bounding box center [1093, 179] width 257 height 48
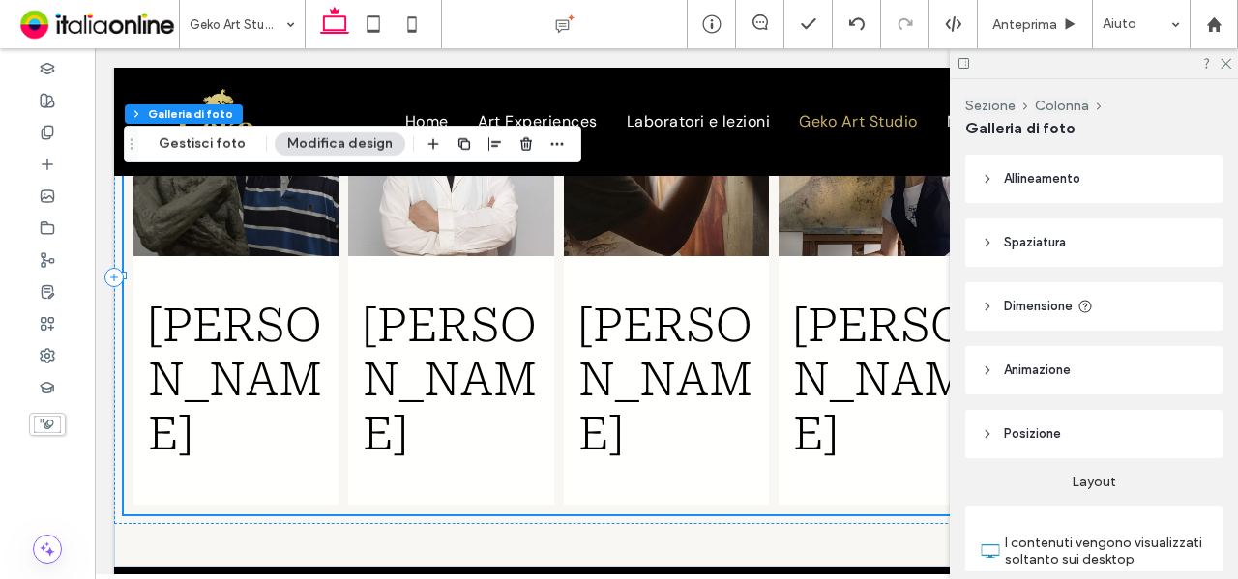
click at [1105, 305] on header "Dimensione" at bounding box center [1093, 306] width 257 height 48
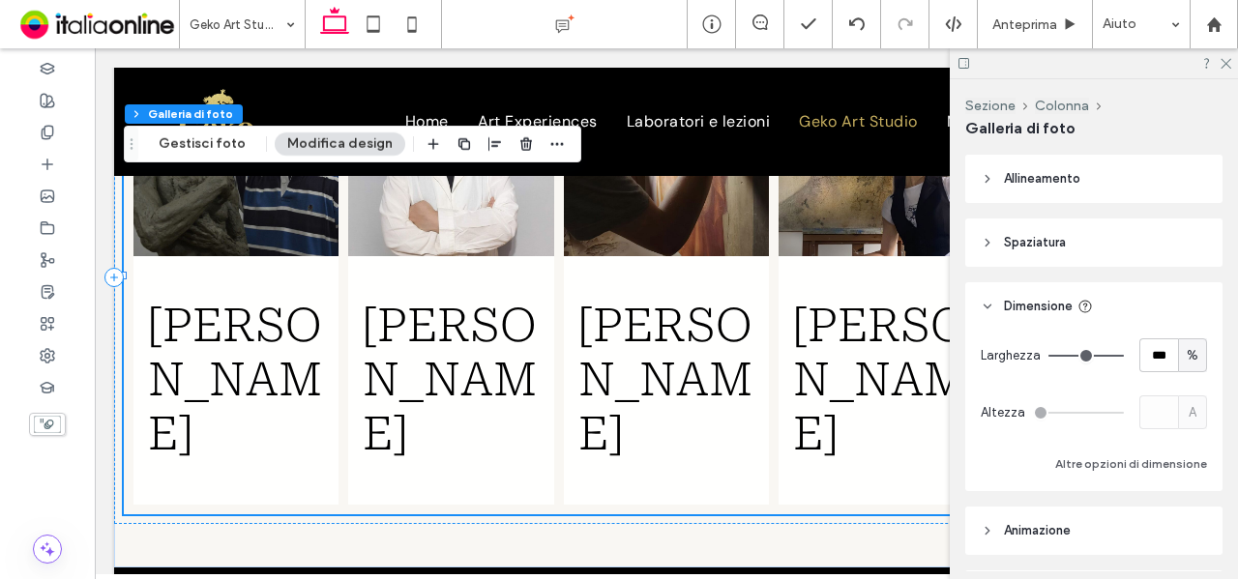
click at [1105, 305] on header "Dimensione" at bounding box center [1093, 306] width 257 height 48
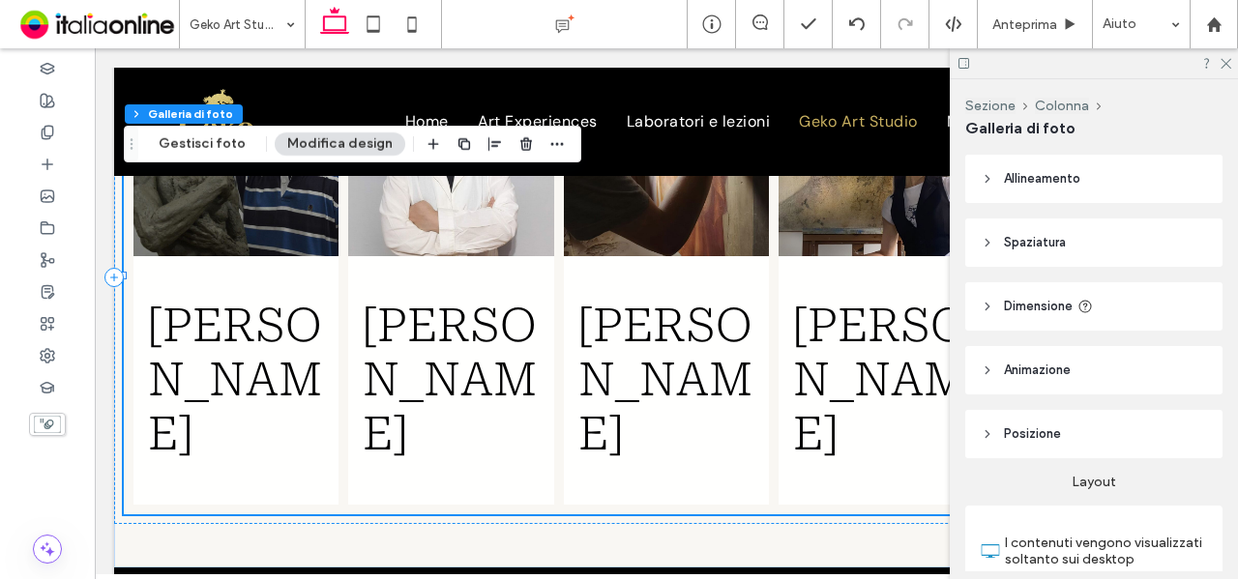
click at [1091, 371] on header "Animazione" at bounding box center [1093, 370] width 257 height 48
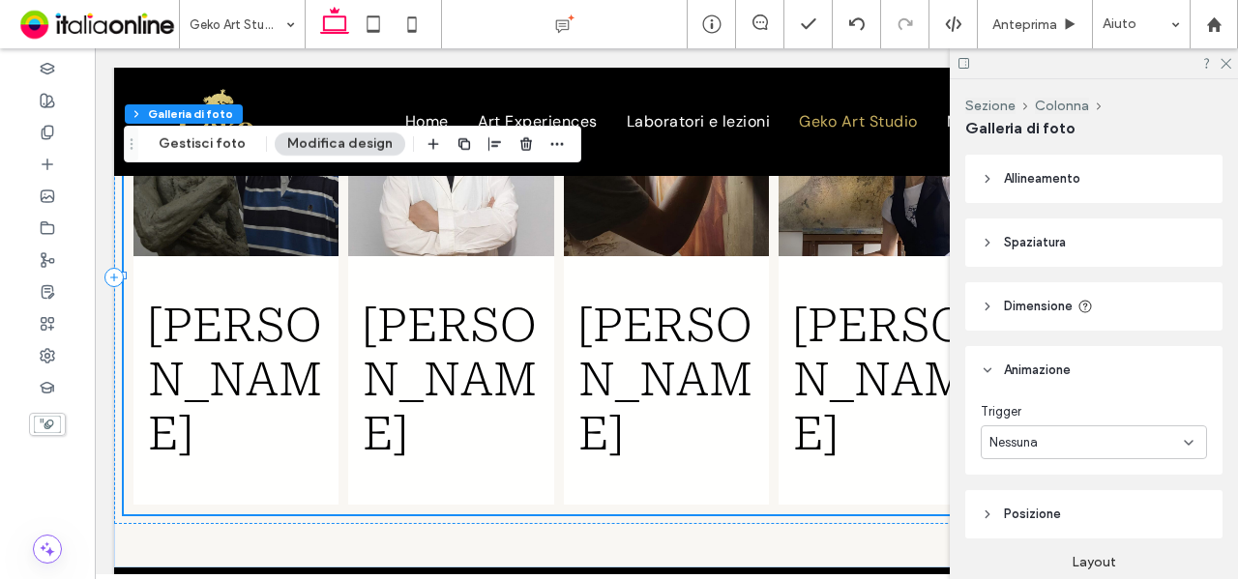
click at [1091, 371] on header "Animazione" at bounding box center [1093, 370] width 257 height 48
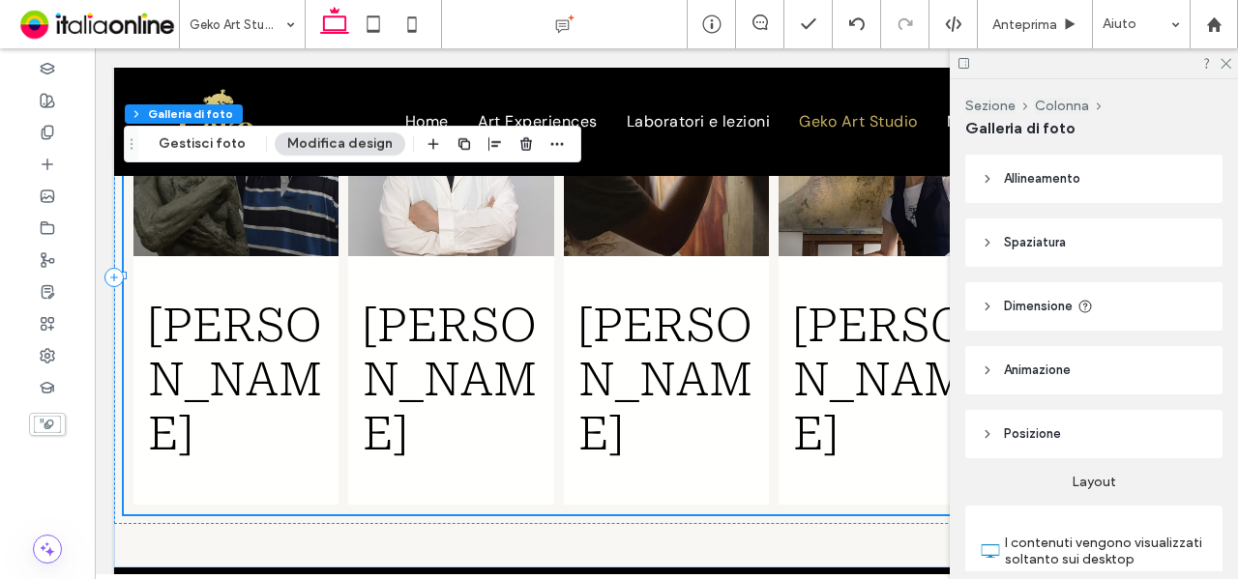
click at [1100, 442] on header "Posizione" at bounding box center [1093, 434] width 257 height 48
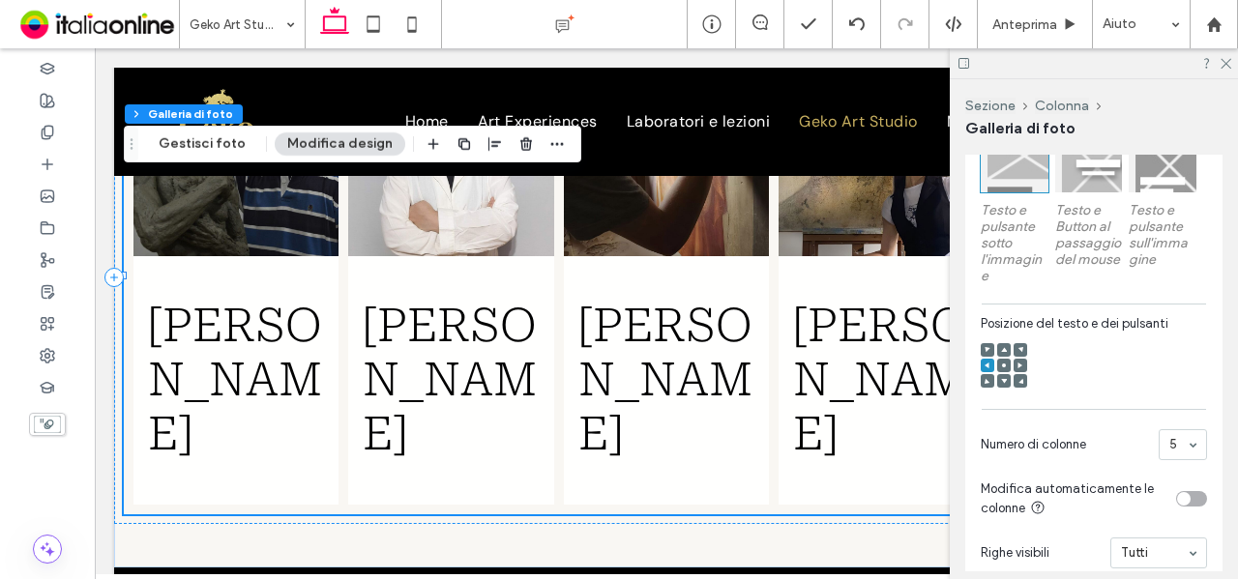
scroll to position [774, 0]
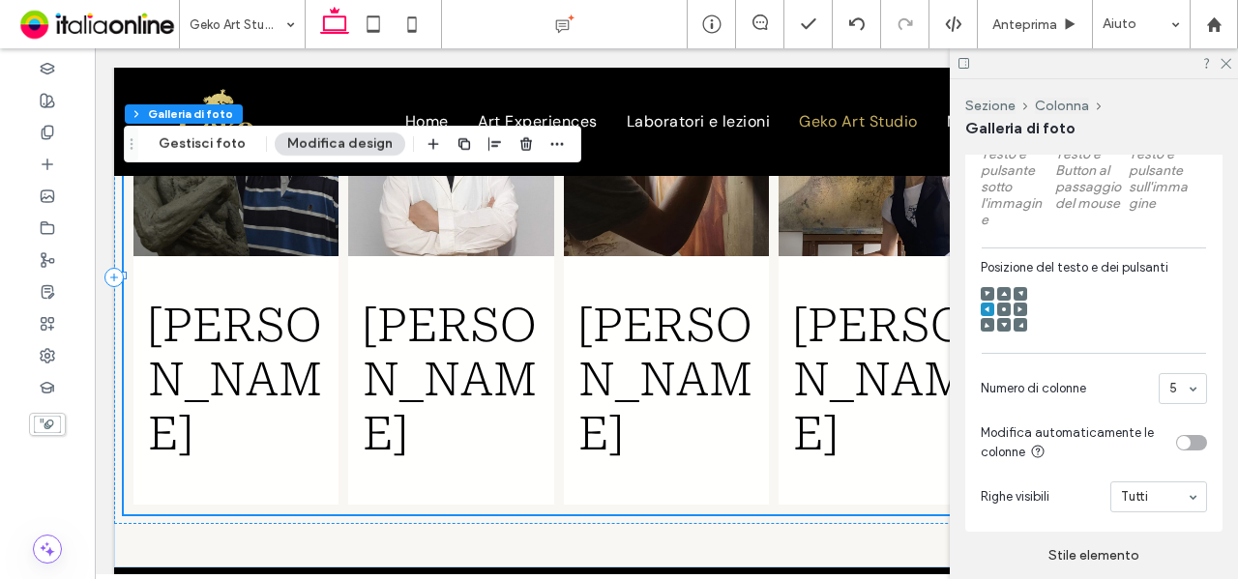
click at [986, 296] on use at bounding box center [987, 293] width 5 height 5
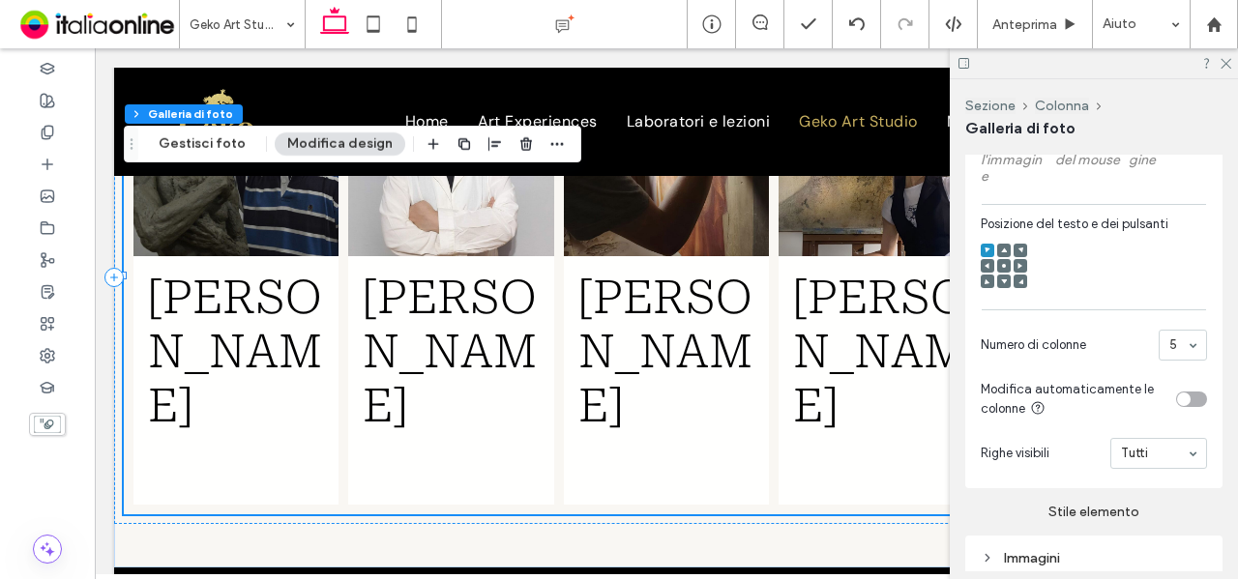
scroll to position [648, 0]
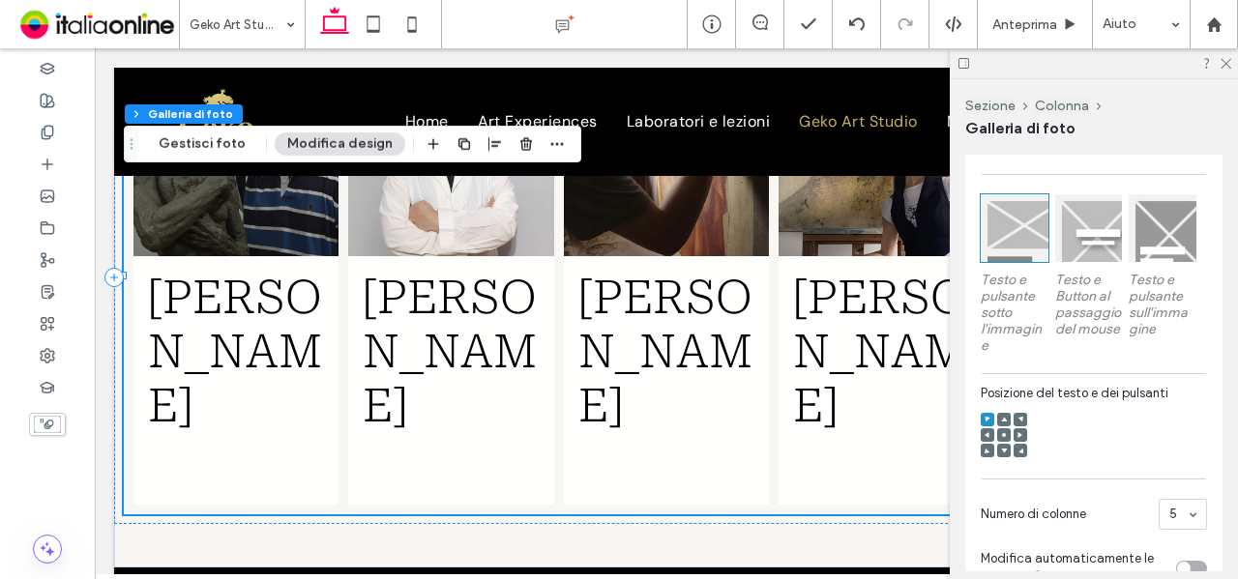
click at [1083, 256] on div at bounding box center [1089, 228] width 68 height 68
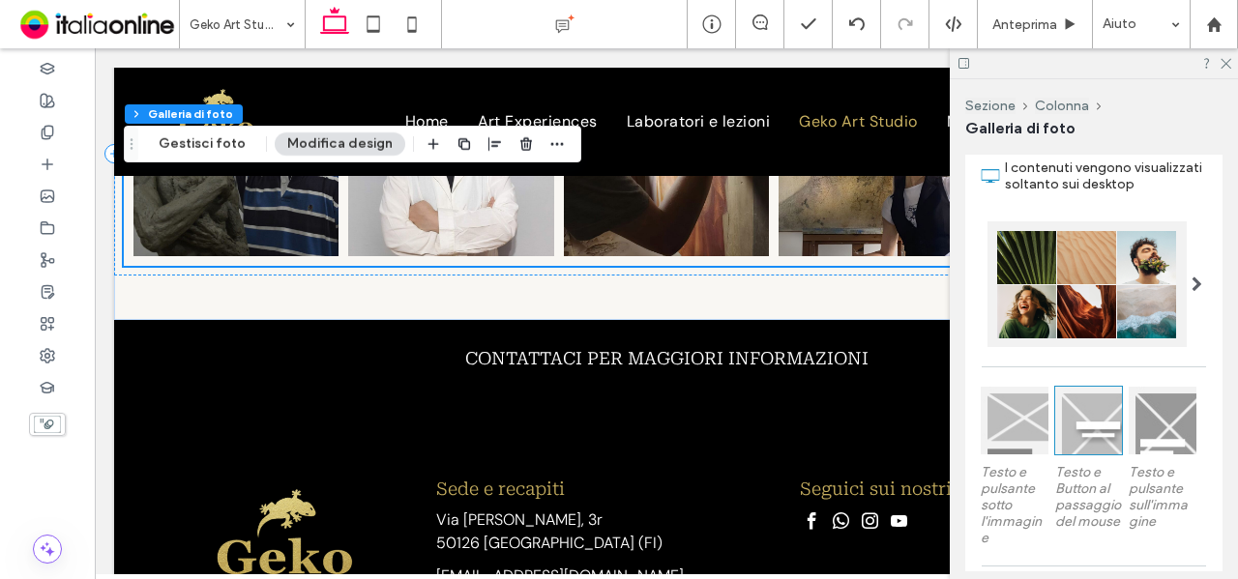
scroll to position [484, 0]
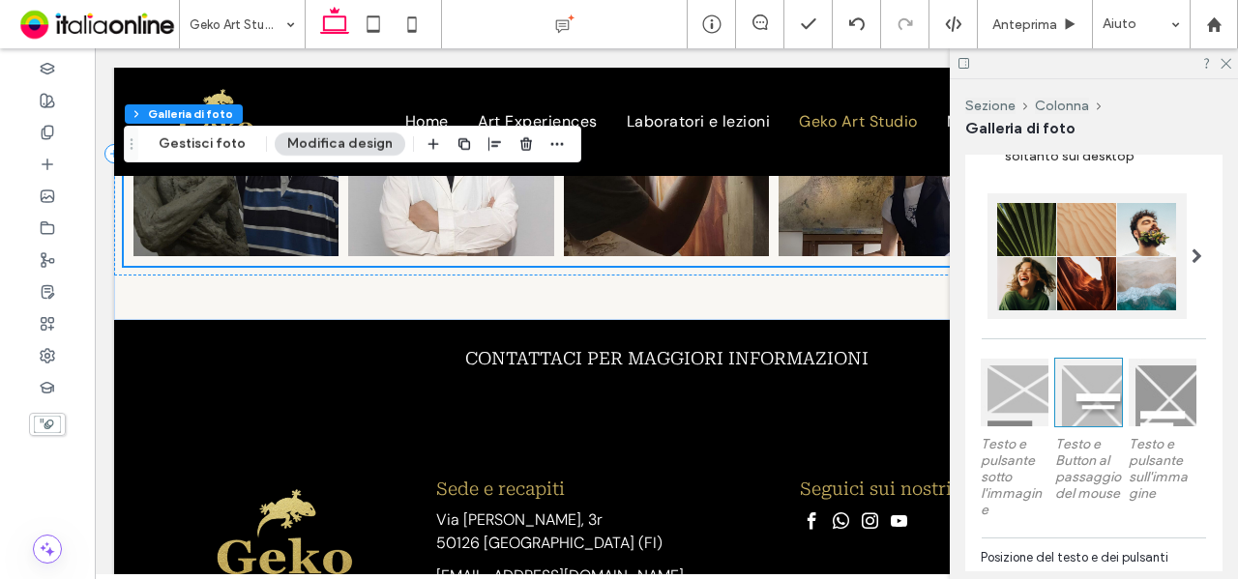
click at [1024, 388] on div at bounding box center [1015, 393] width 68 height 68
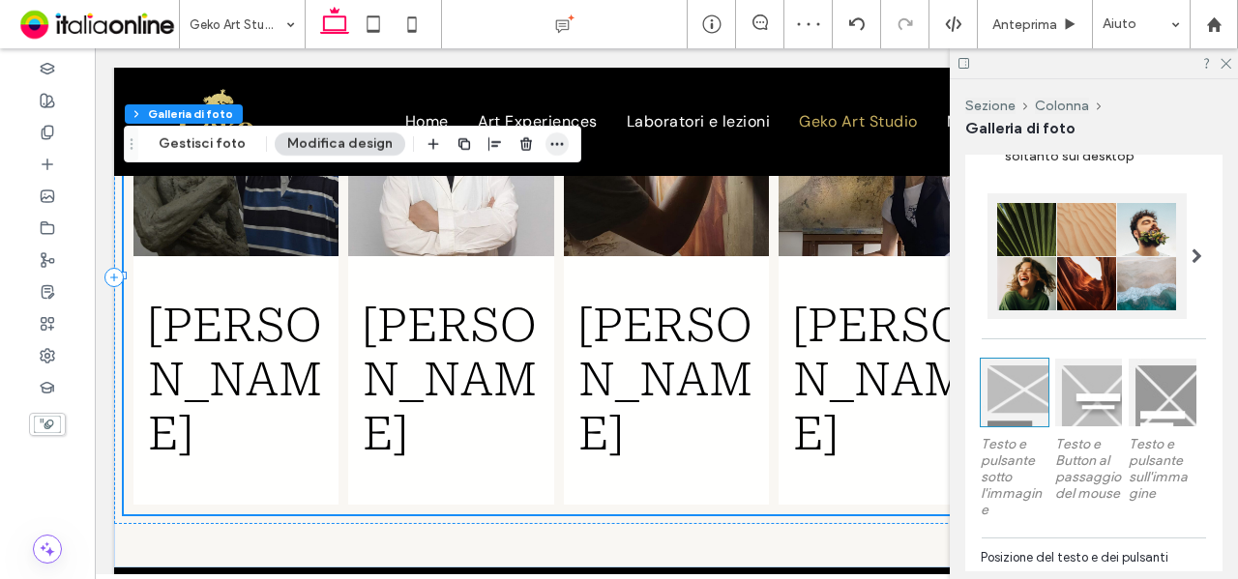
click at [549, 139] on icon "button" at bounding box center [556, 143] width 15 height 15
click at [224, 142] on button "Gestisci foto" at bounding box center [202, 144] width 112 height 23
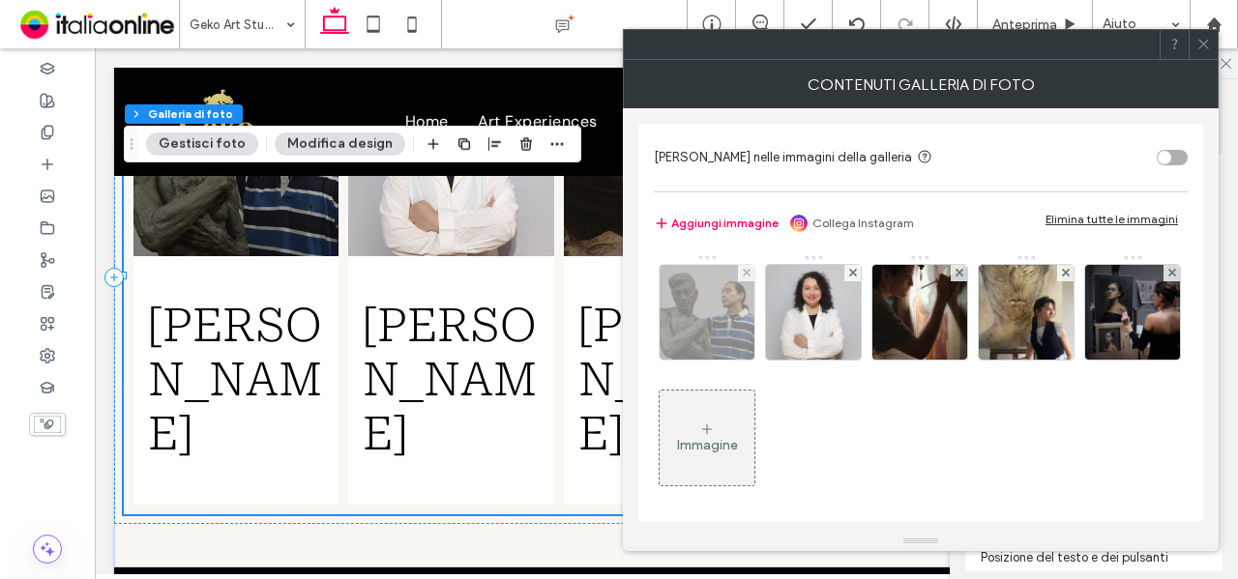
click at [707, 338] on img at bounding box center [707, 312] width 95 height 95
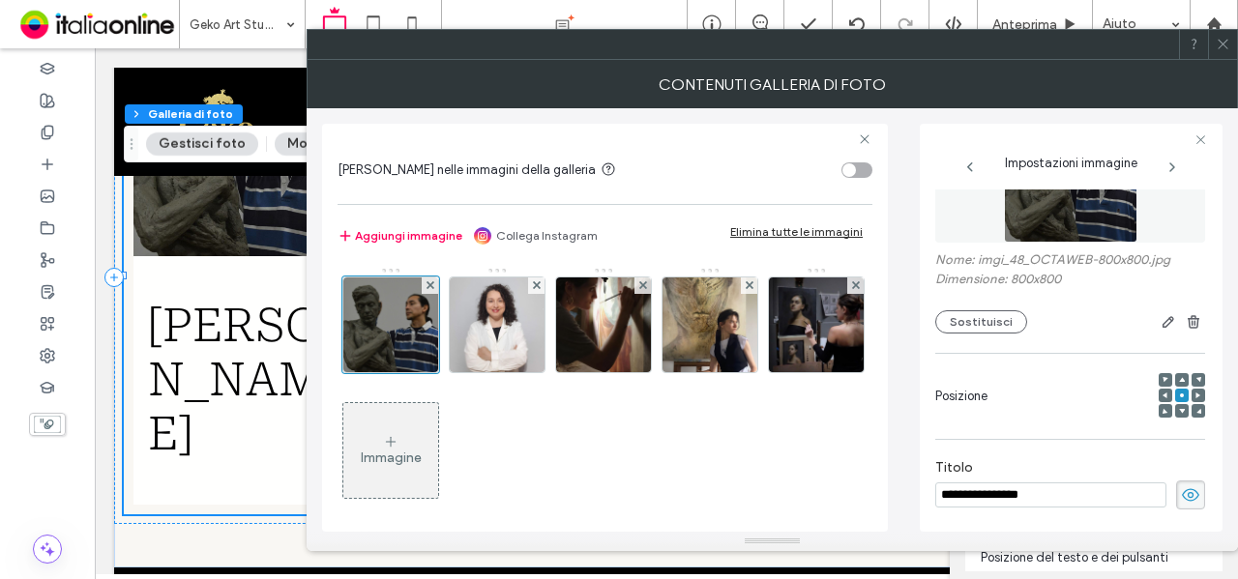
scroll to position [0, 0]
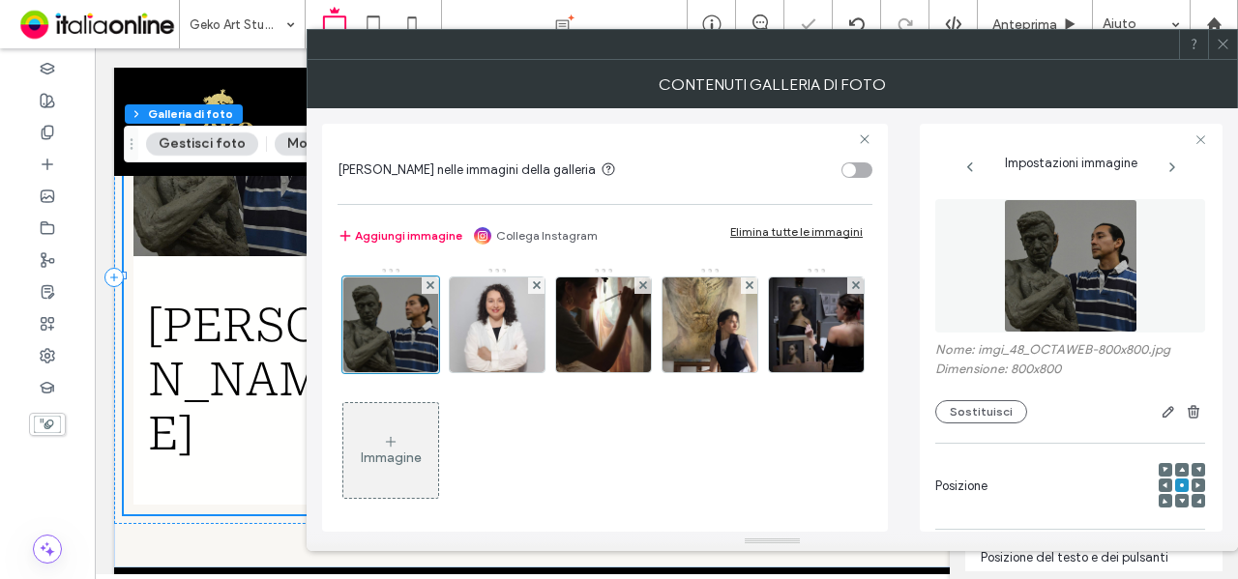
click at [1222, 42] on icon at bounding box center [1223, 44] width 15 height 15
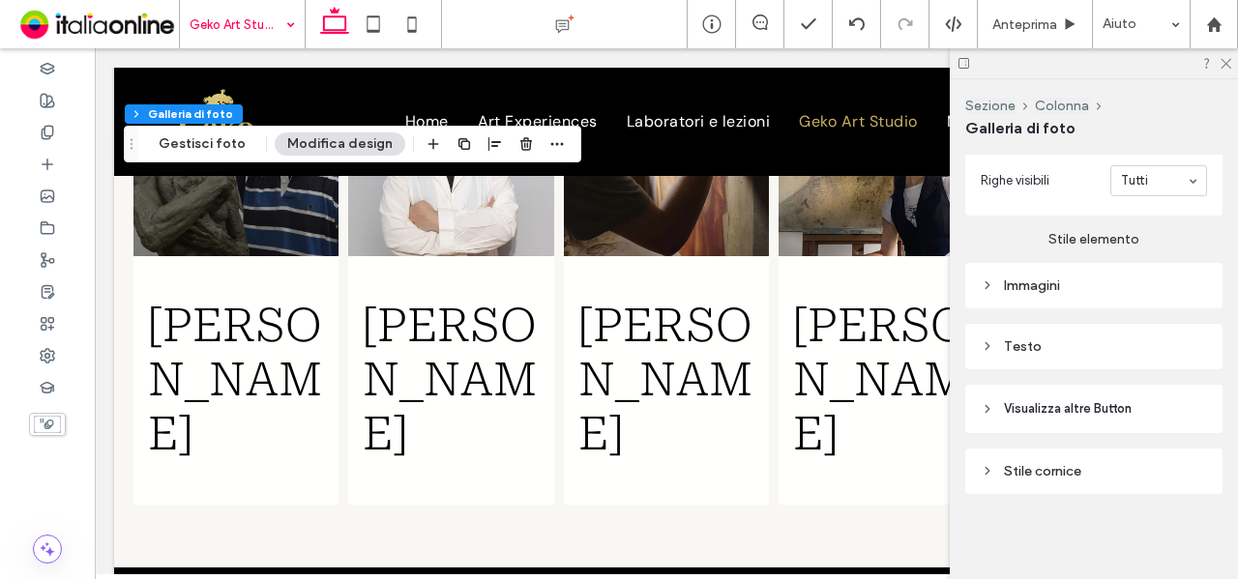
scroll to position [1096, 0]
click at [1081, 342] on div "Testo" at bounding box center [1094, 347] width 226 height 16
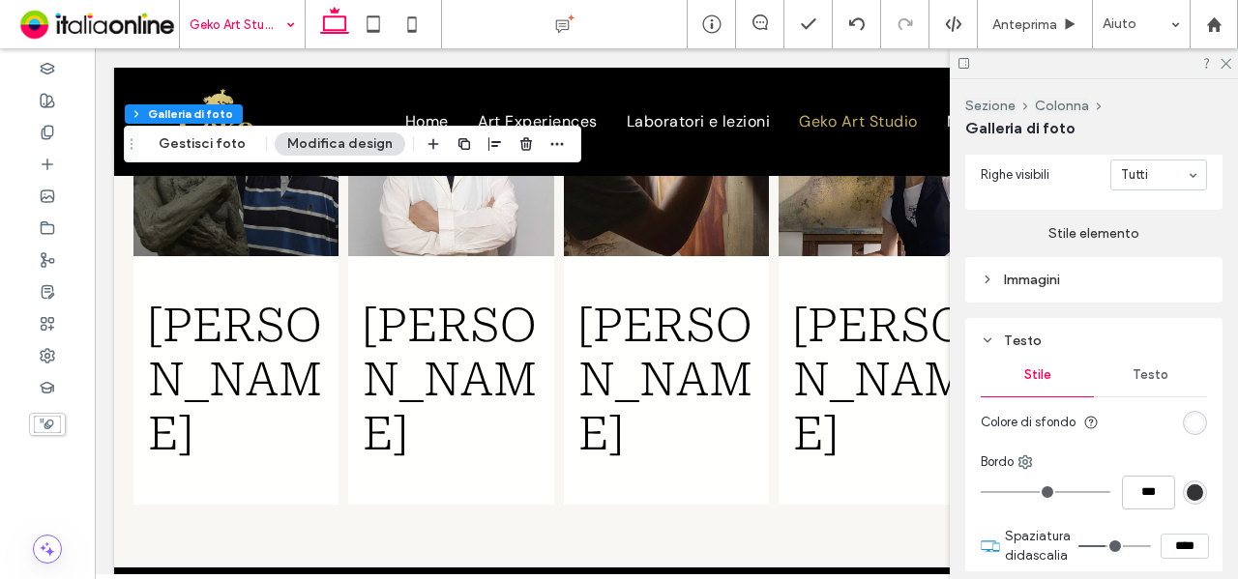
click at [1130, 391] on div "Testo" at bounding box center [1150, 375] width 113 height 43
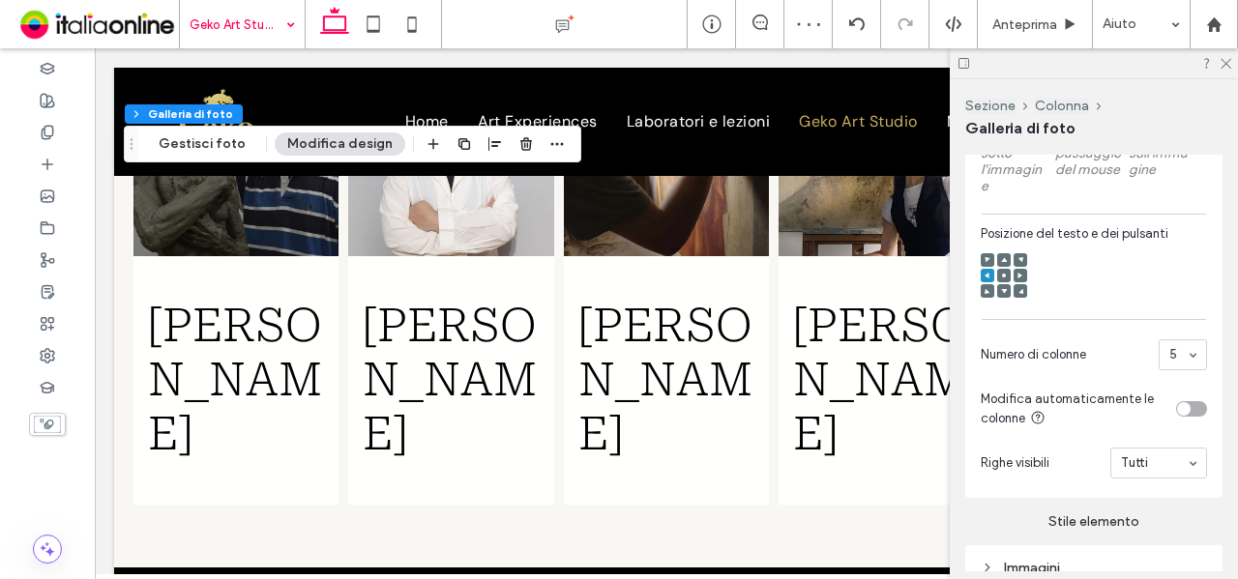
scroll to position [806, 0]
click at [987, 264] on use at bounding box center [987, 261] width 5 height 5
click at [1227, 57] on icon at bounding box center [1225, 62] width 13 height 13
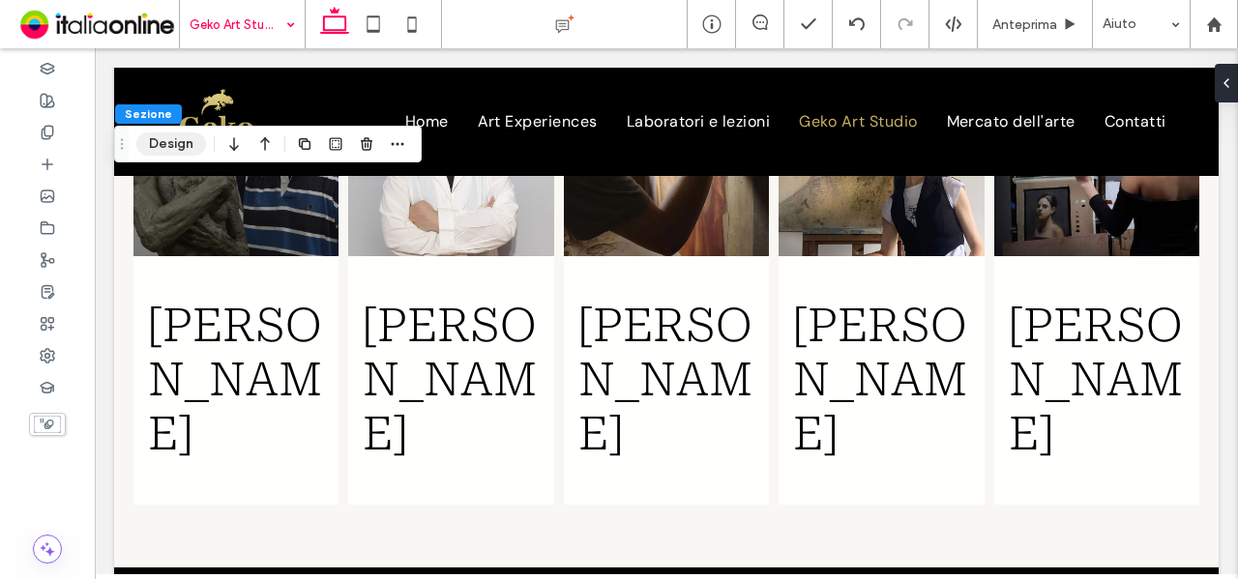
click at [182, 141] on button "Design" at bounding box center [171, 144] width 70 height 23
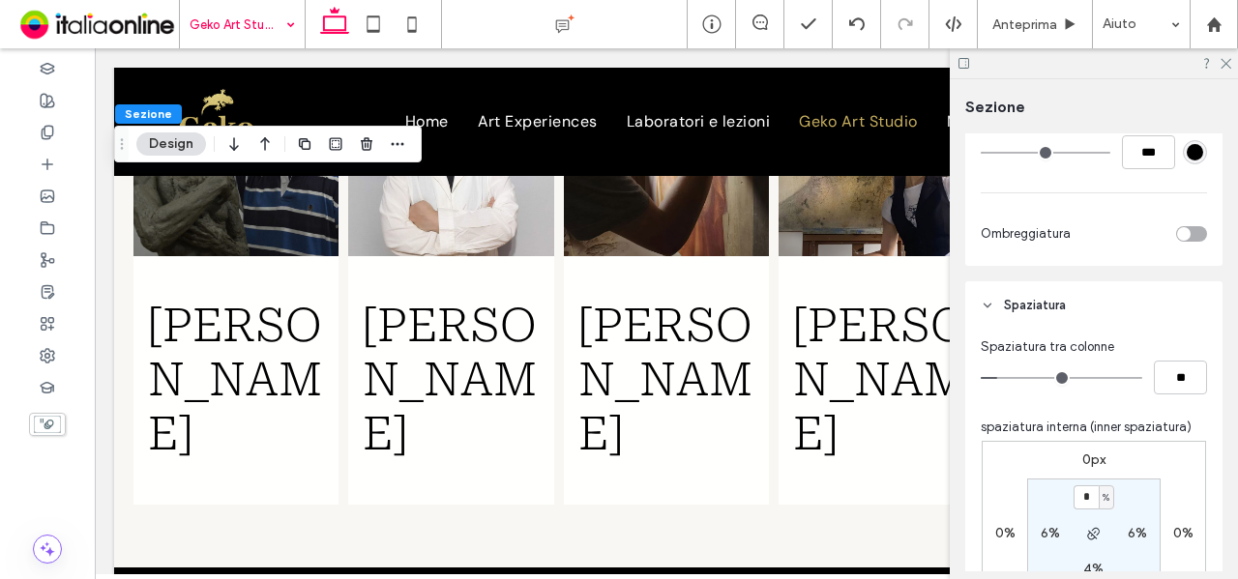
scroll to position [967, 0]
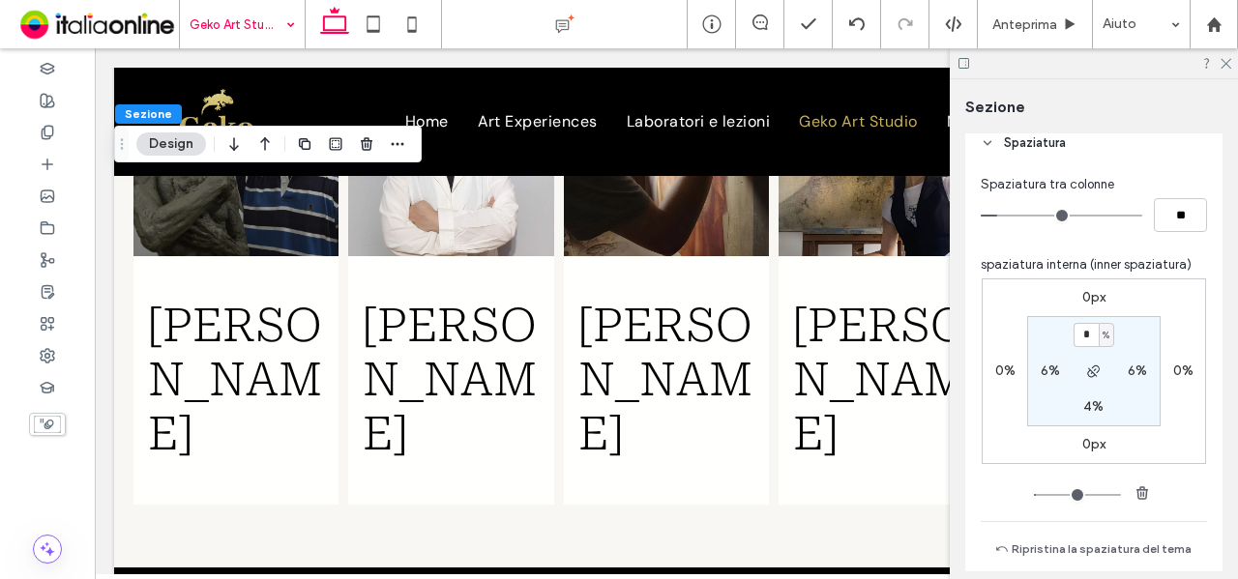
click at [1093, 407] on label "4%" at bounding box center [1093, 407] width 20 height 16
type input "*"
click at [1130, 413] on section "6% 6% * % 6%" at bounding box center [1093, 371] width 133 height 110
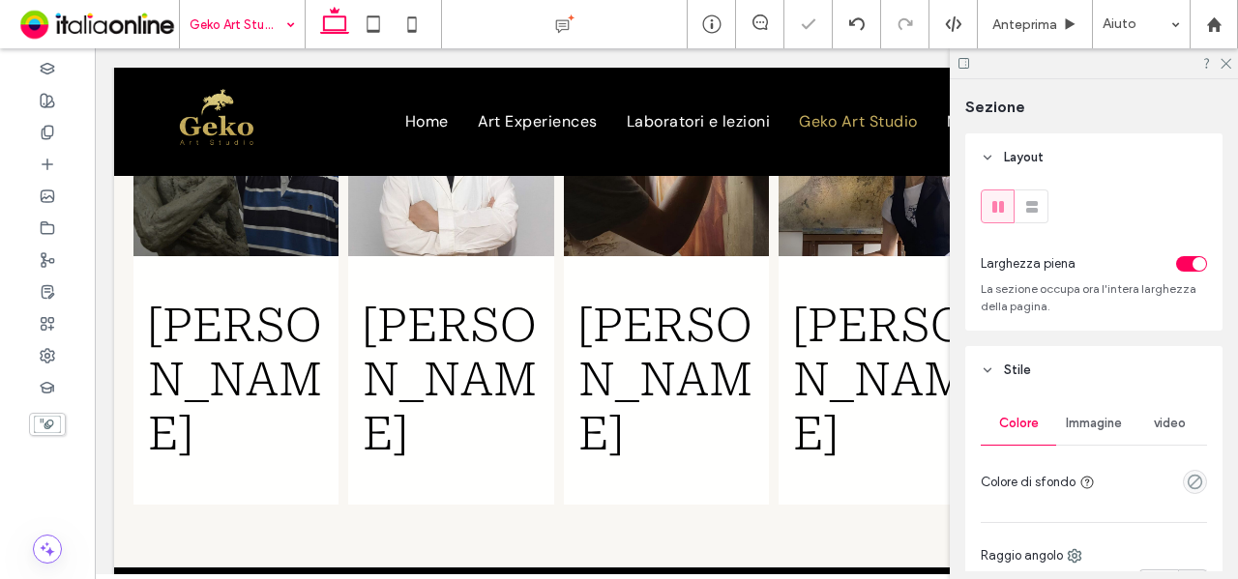
type input "***"
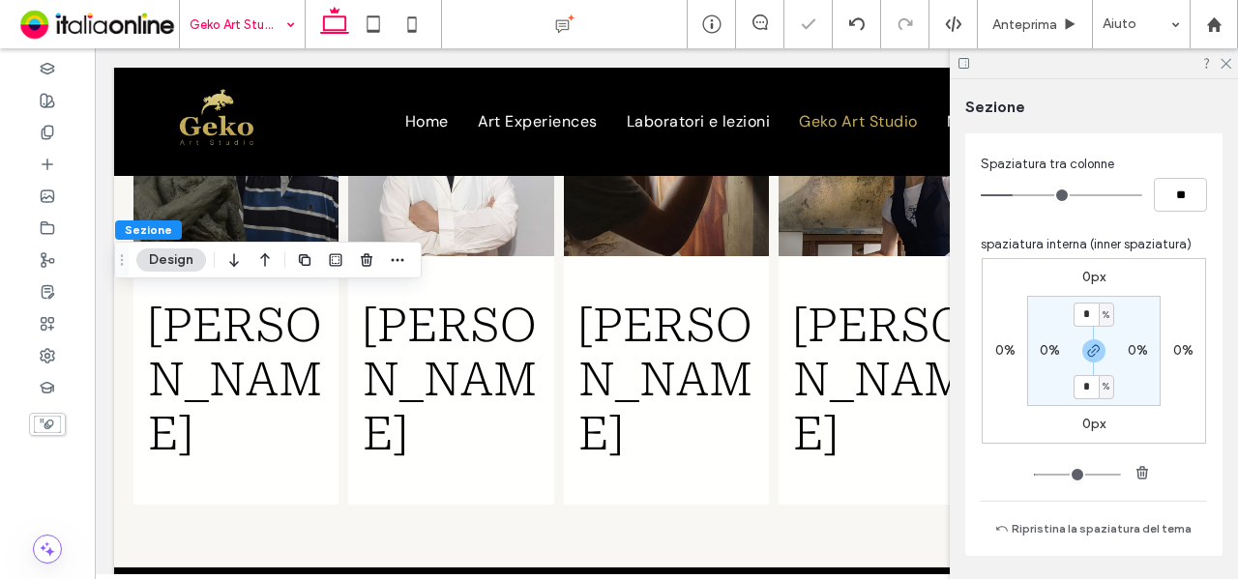
scroll to position [1064, 0]
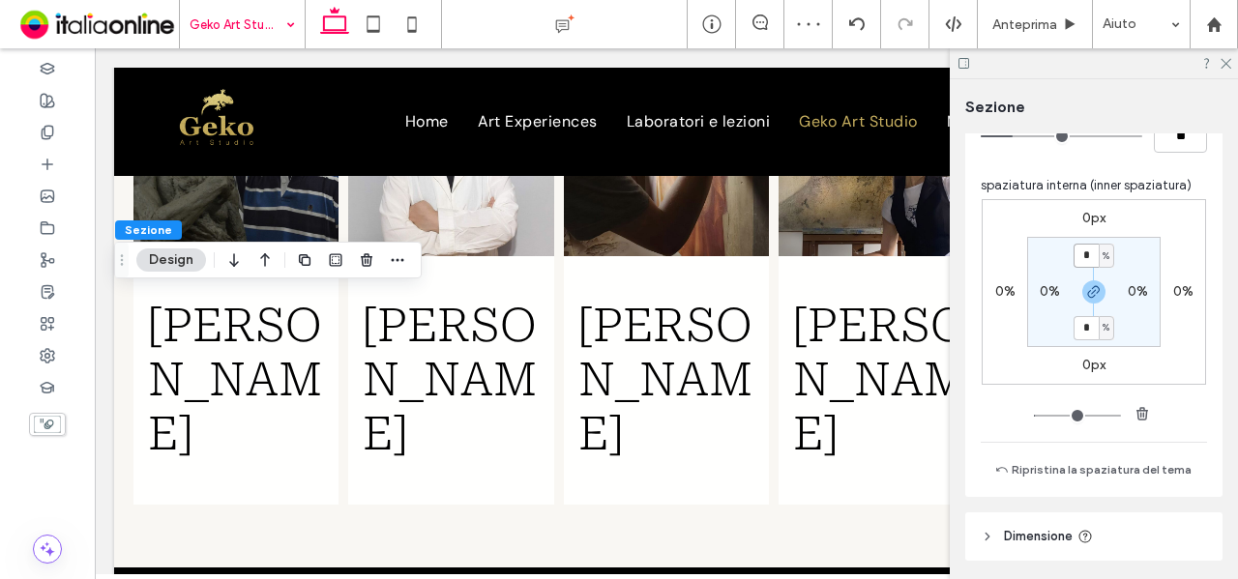
click at [1079, 248] on input "*" at bounding box center [1086, 256] width 25 height 24
type input "*"
click at [1087, 324] on input "*" at bounding box center [1086, 328] width 25 height 24
type input "*"
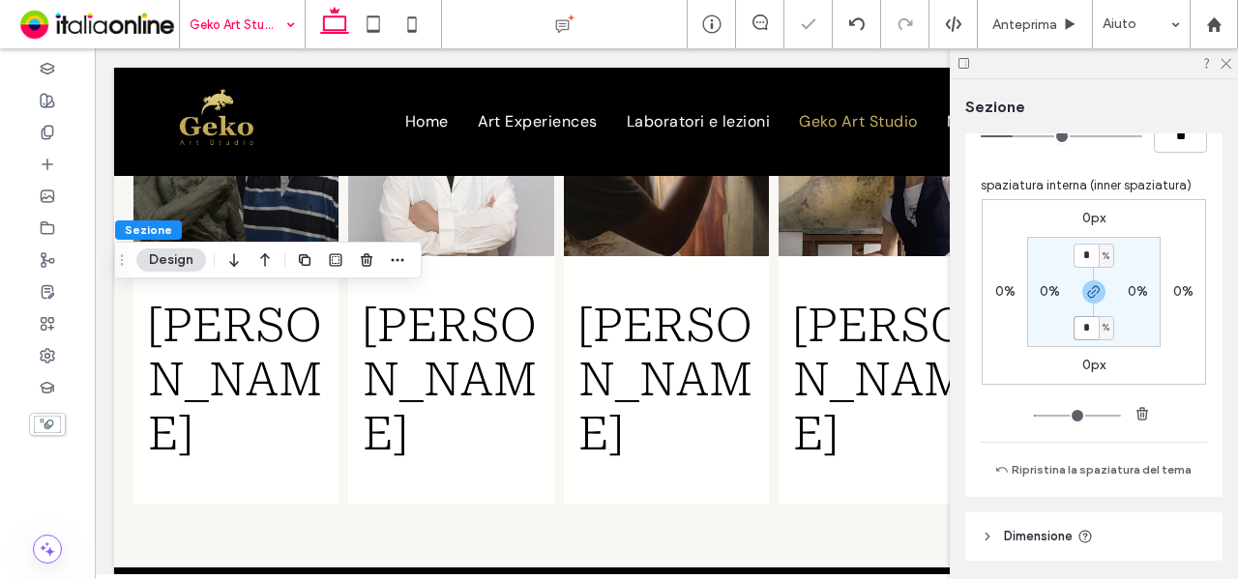
click at [1089, 326] on input "*" at bounding box center [1086, 328] width 25 height 24
click at [1095, 297] on icon "button" at bounding box center [1093, 291] width 15 height 15
drag, startPoint x: 1089, startPoint y: 316, endPoint x: 1089, endPoint y: 328, distance: 11.6
click at [1089, 316] on section "* % 0% 2% 0%" at bounding box center [1093, 292] width 133 height 110
click at [1089, 328] on label "2%" at bounding box center [1093, 327] width 19 height 16
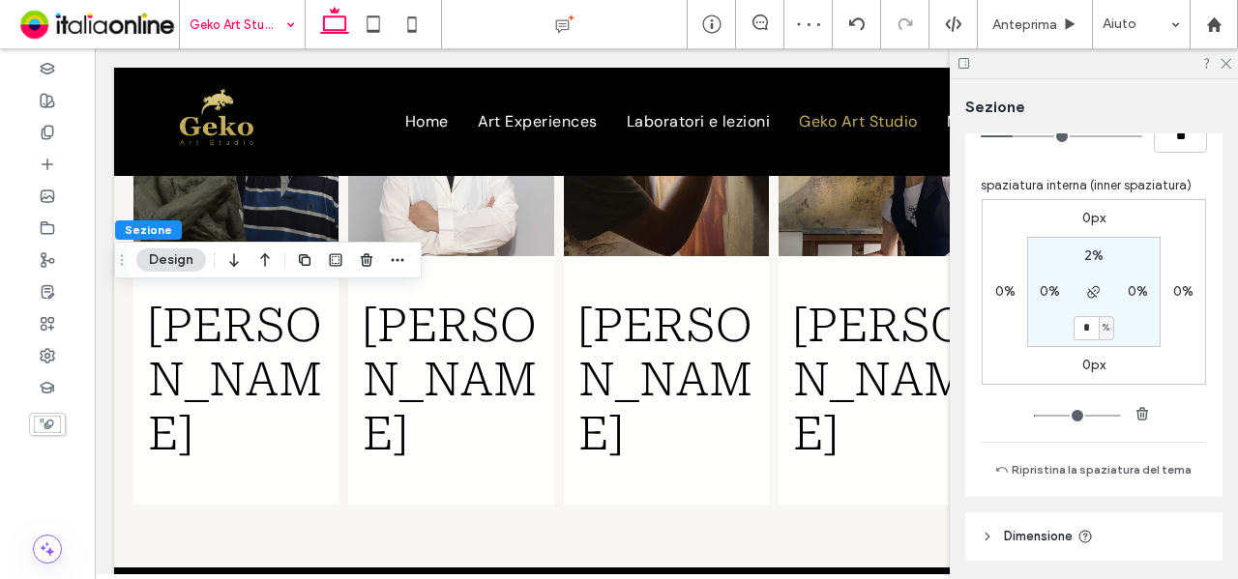
type input "*"
click at [1134, 329] on section "2% 0% * % 0%" at bounding box center [1093, 292] width 133 height 110
click at [1134, 327] on section "2% 0% * % 0%" at bounding box center [1093, 292] width 133 height 110
click at [1223, 60] on use at bounding box center [1226, 64] width 11 height 11
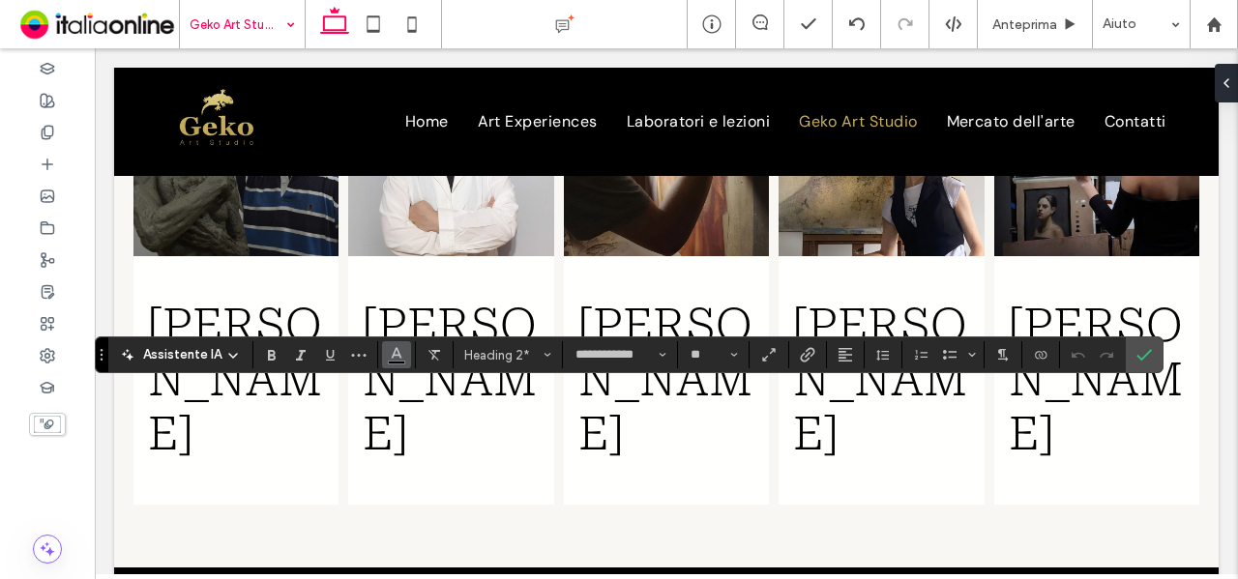
click at [382, 356] on button "Colore" at bounding box center [396, 354] width 29 height 27
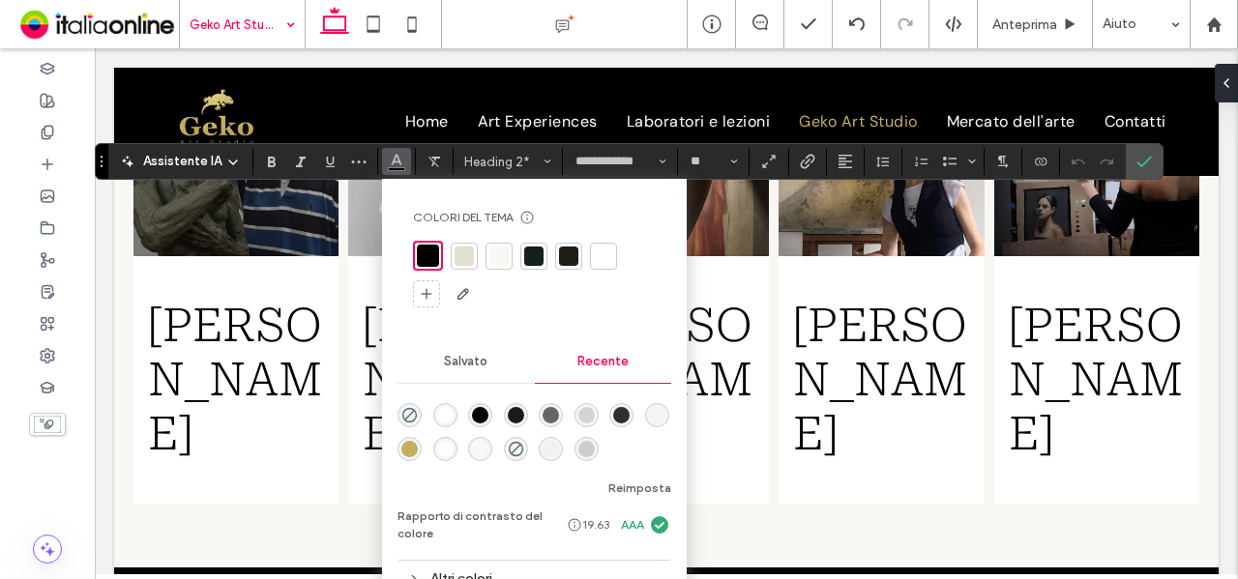
click at [405, 452] on div "rgba(198, 174, 95, 1)" at bounding box center [409, 449] width 16 height 16
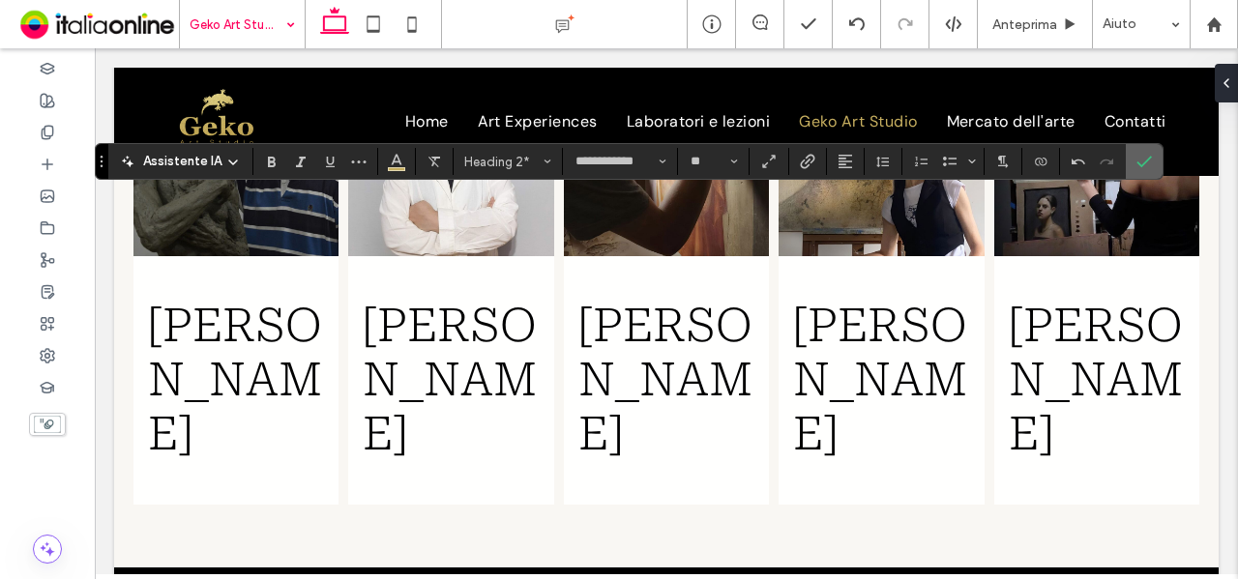
click at [1137, 175] on span "Conferma" at bounding box center [1141, 161] width 9 height 35
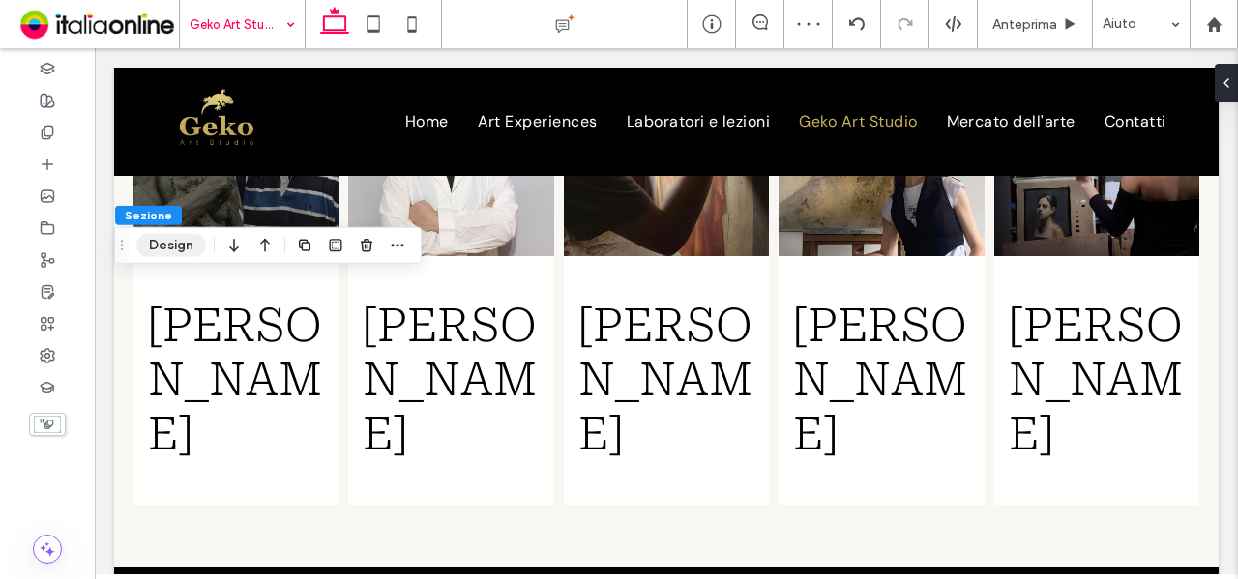
click at [157, 249] on button "Design" at bounding box center [171, 245] width 70 height 23
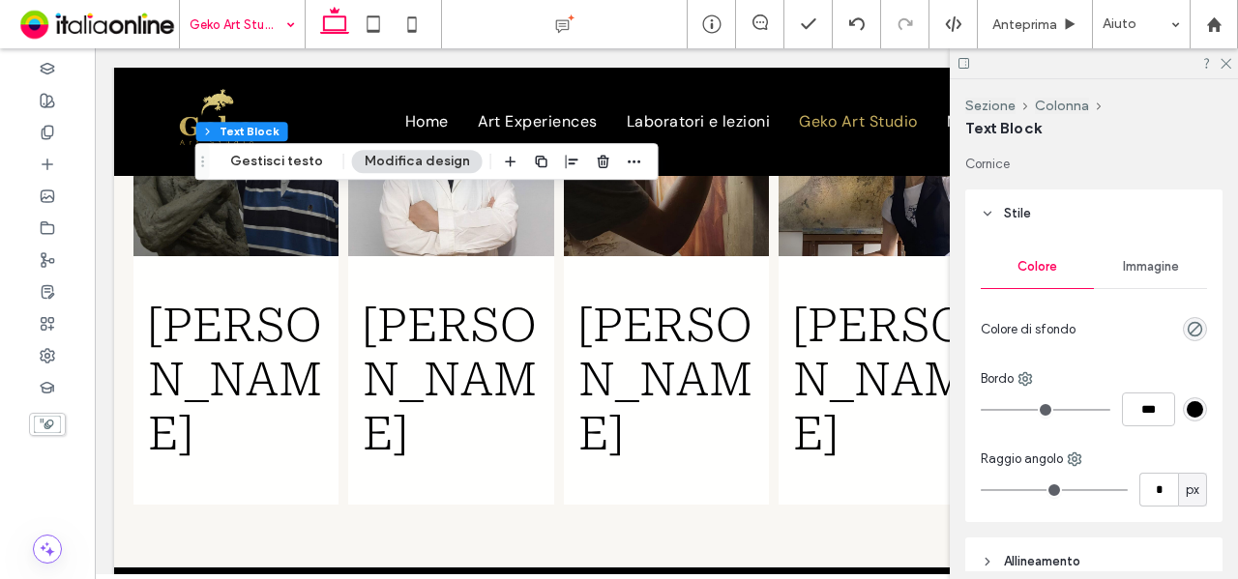
click at [1224, 69] on div at bounding box center [1094, 63] width 288 height 30
click at [1225, 61] on icon at bounding box center [1225, 62] width 13 height 13
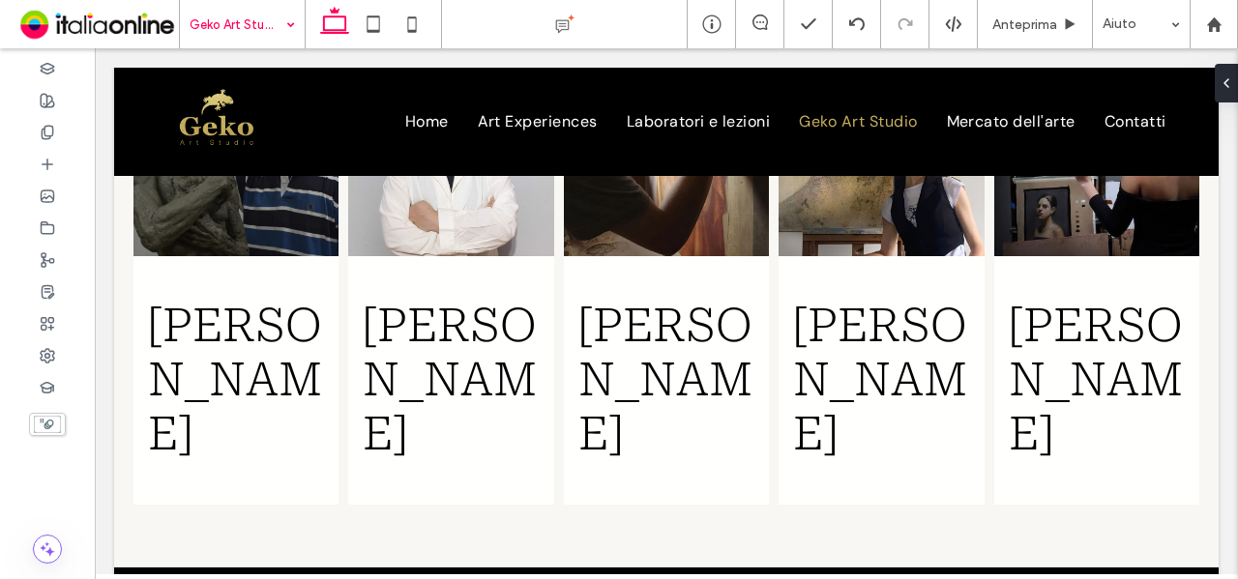
type input "**"
type input "****"
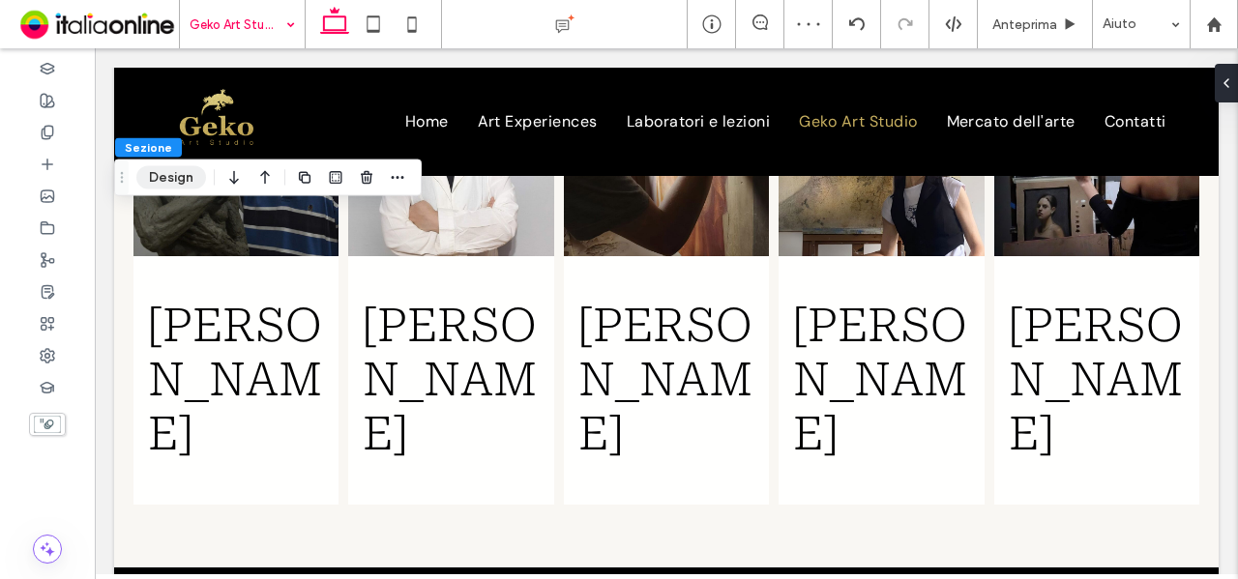
click at [179, 181] on button "Design" at bounding box center [171, 177] width 70 height 23
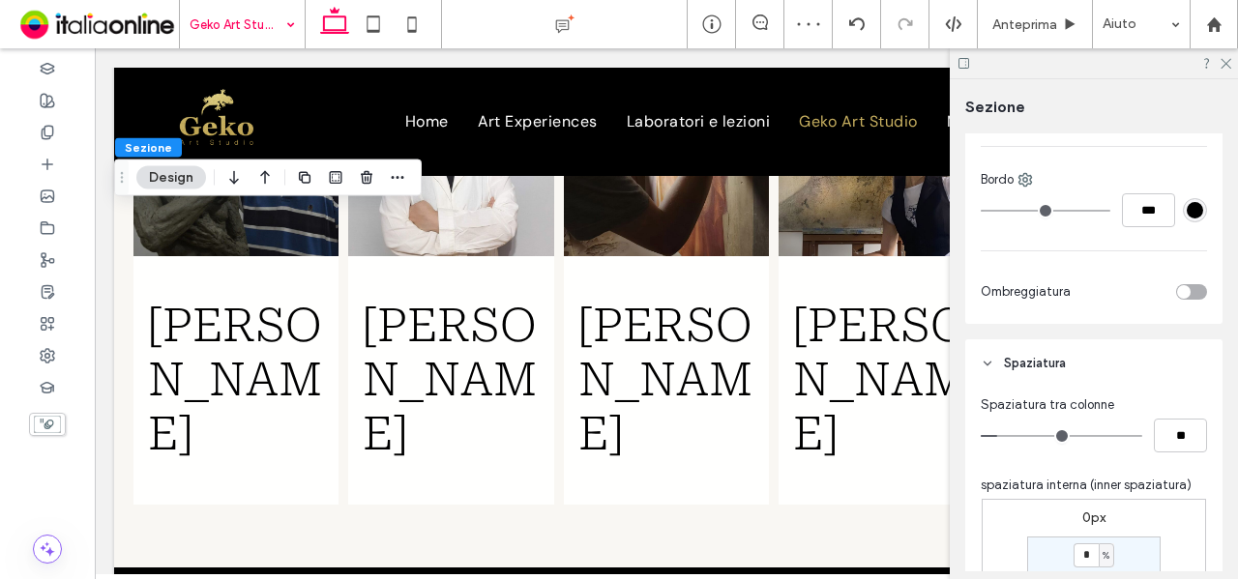
scroll to position [774, 0]
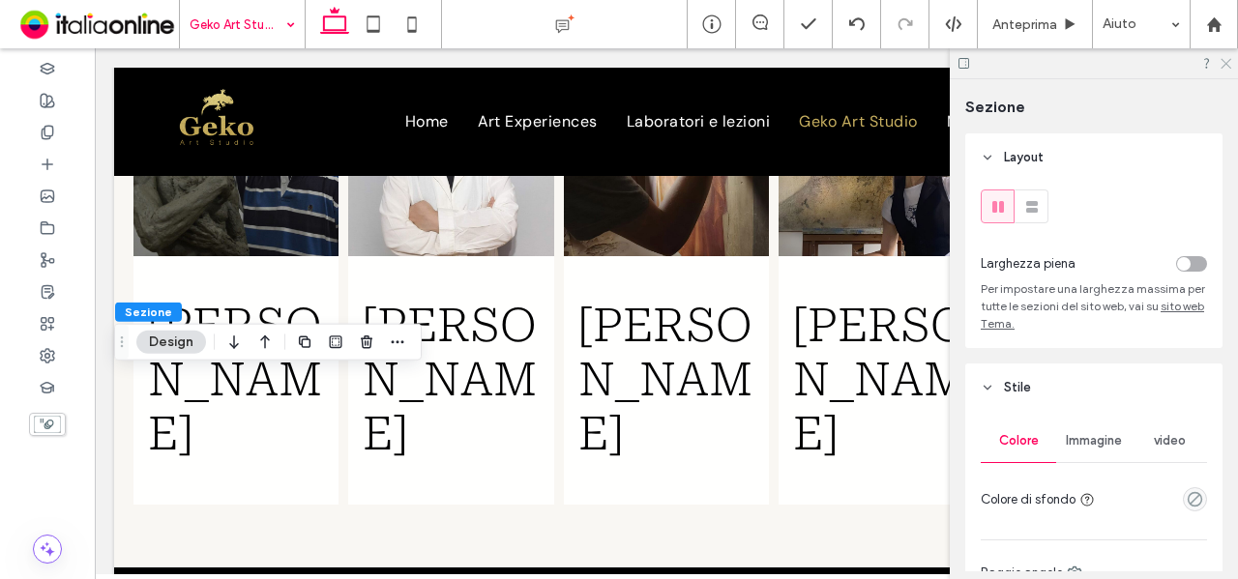
click at [1223, 63] on icon at bounding box center [1225, 62] width 13 height 13
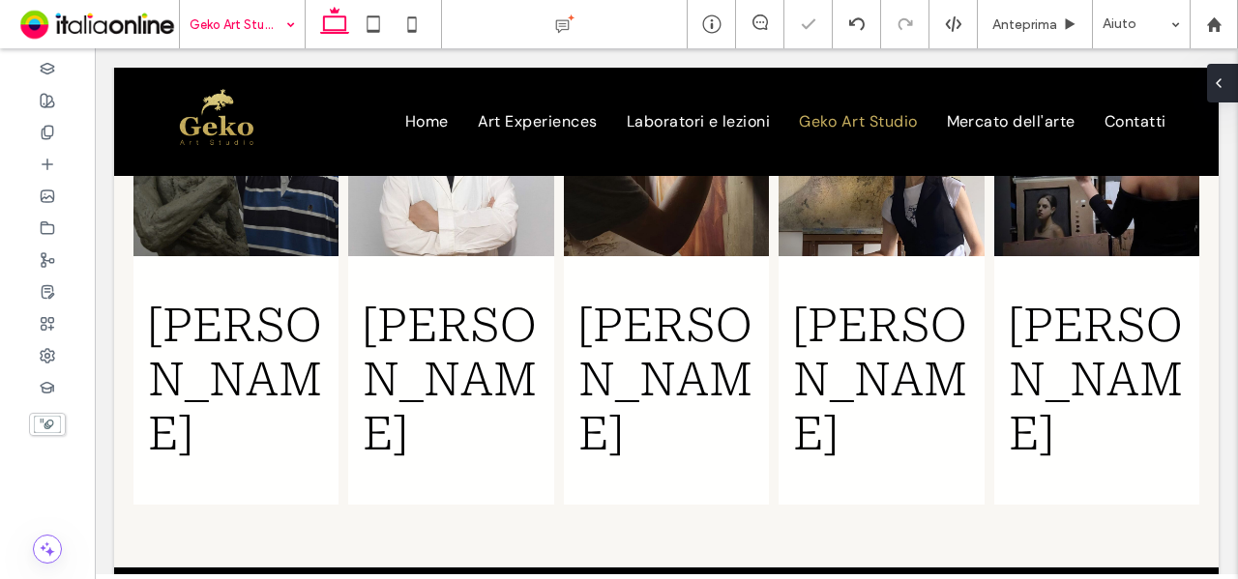
type input "***"
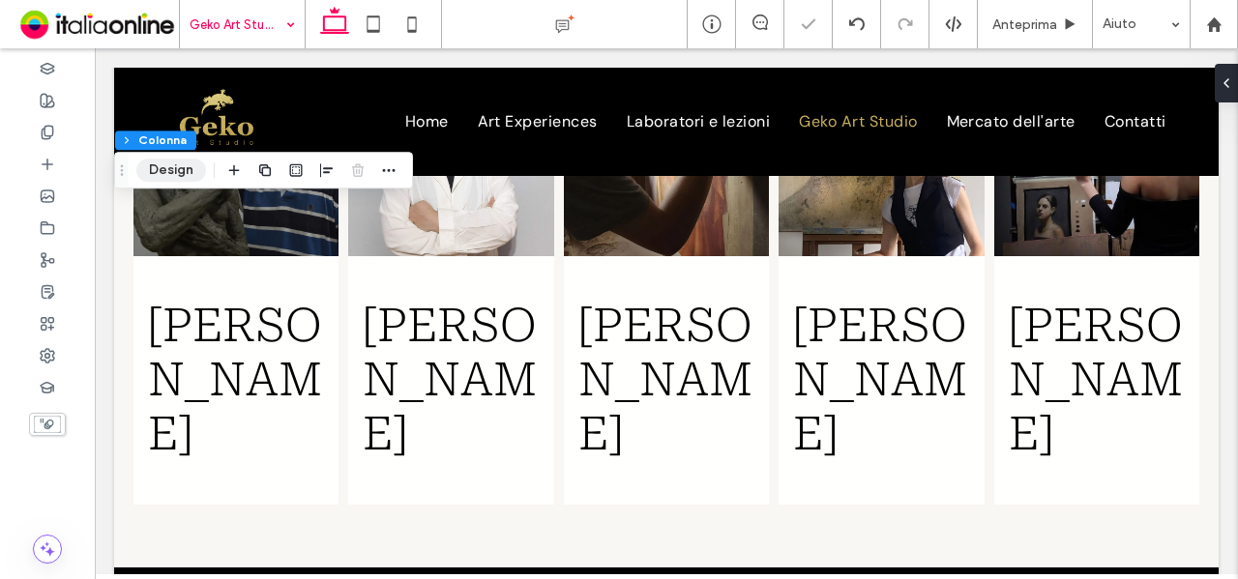
click at [176, 164] on button "Design" at bounding box center [171, 170] width 70 height 23
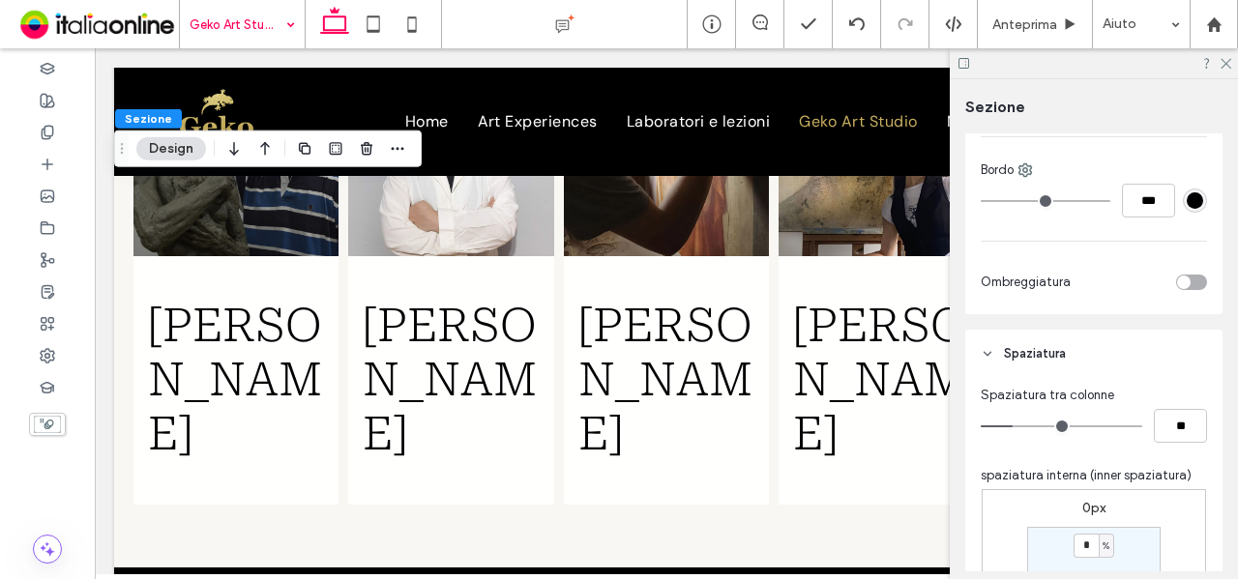
scroll to position [1064, 0]
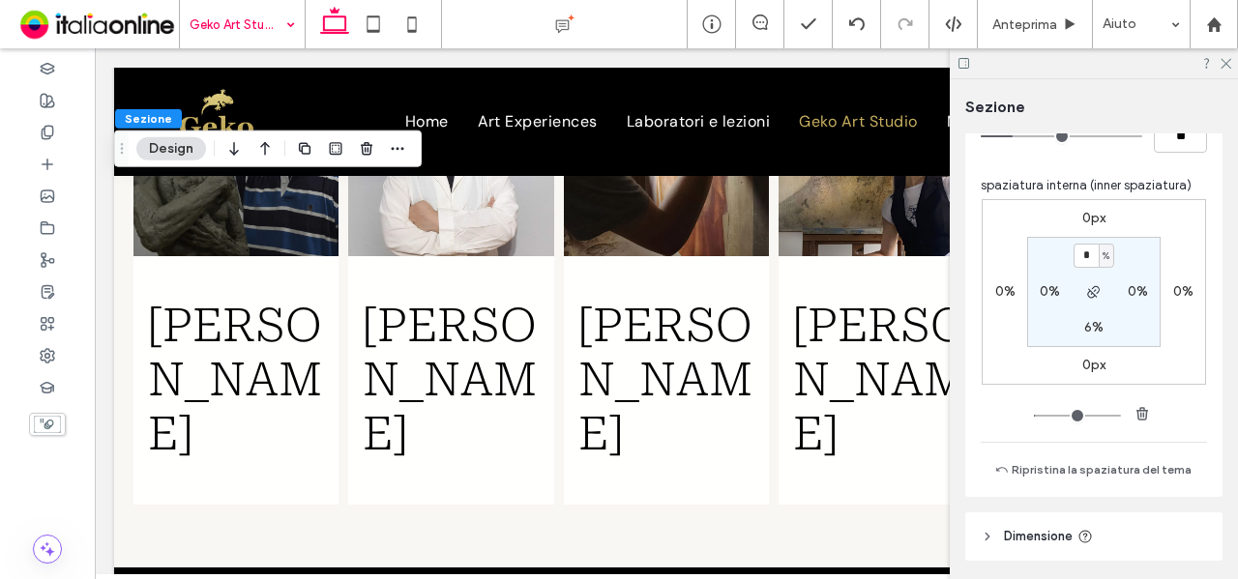
click at [1141, 284] on label "0%" at bounding box center [1138, 291] width 20 height 16
type input "*"
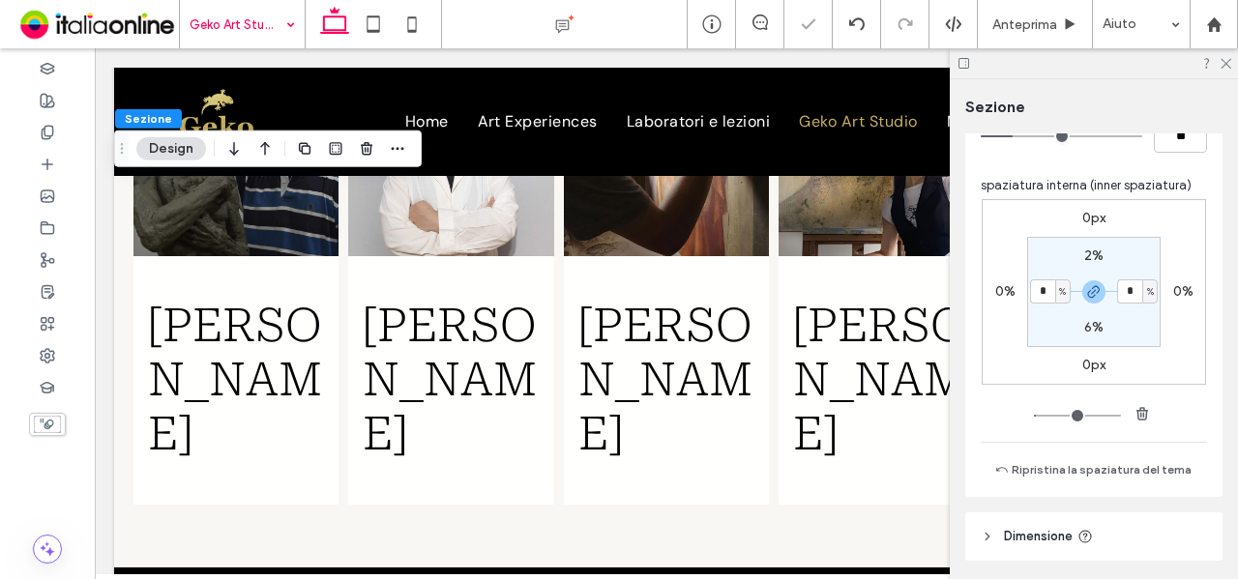
click at [1128, 237] on section "2% * % 6% * %" at bounding box center [1093, 292] width 133 height 110
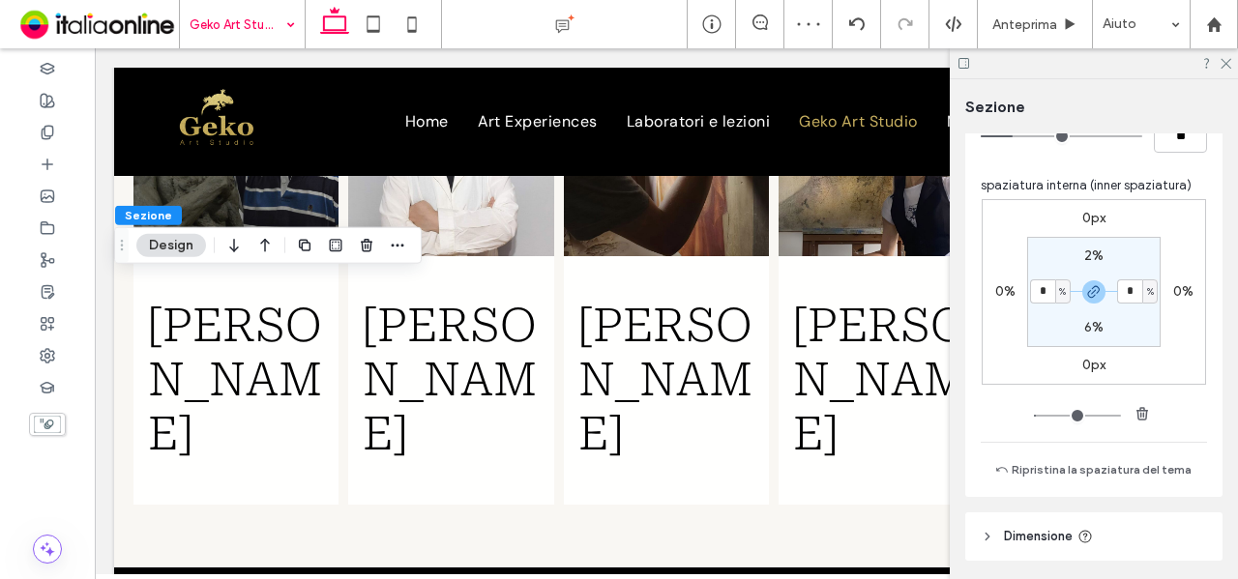
click at [1035, 278] on section "2% * % 6% * %" at bounding box center [1093, 292] width 133 height 110
click at [1042, 289] on input "*" at bounding box center [1042, 292] width 25 height 24
type input "*"
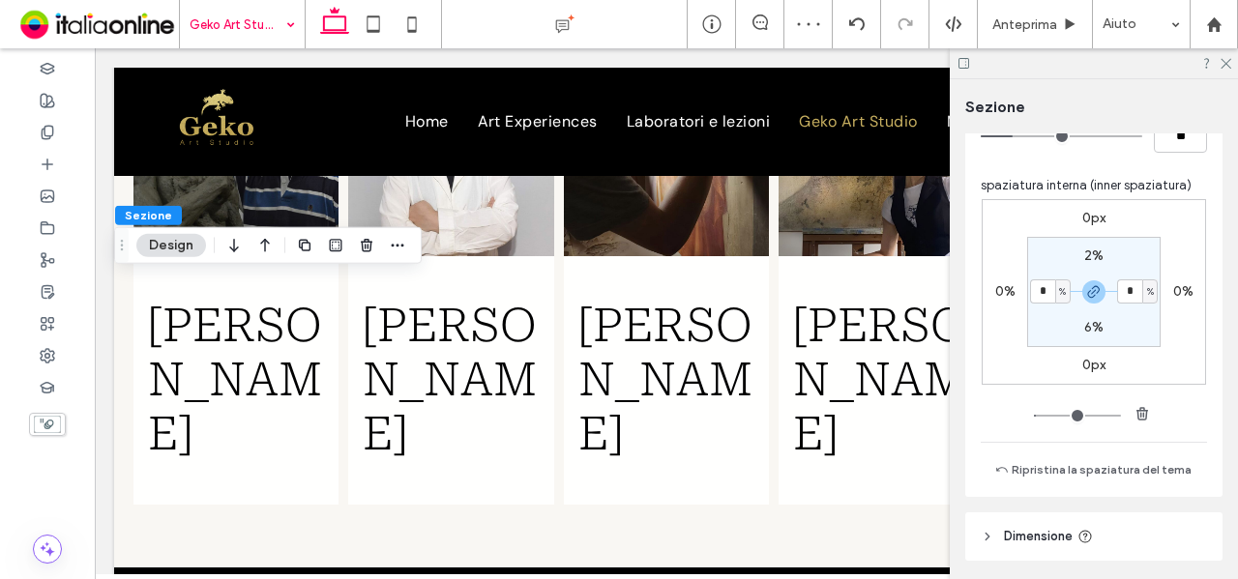
click at [1049, 244] on section "2% * % 6% * %" at bounding box center [1093, 292] width 133 height 110
click at [1226, 63] on use at bounding box center [1226, 64] width 11 height 11
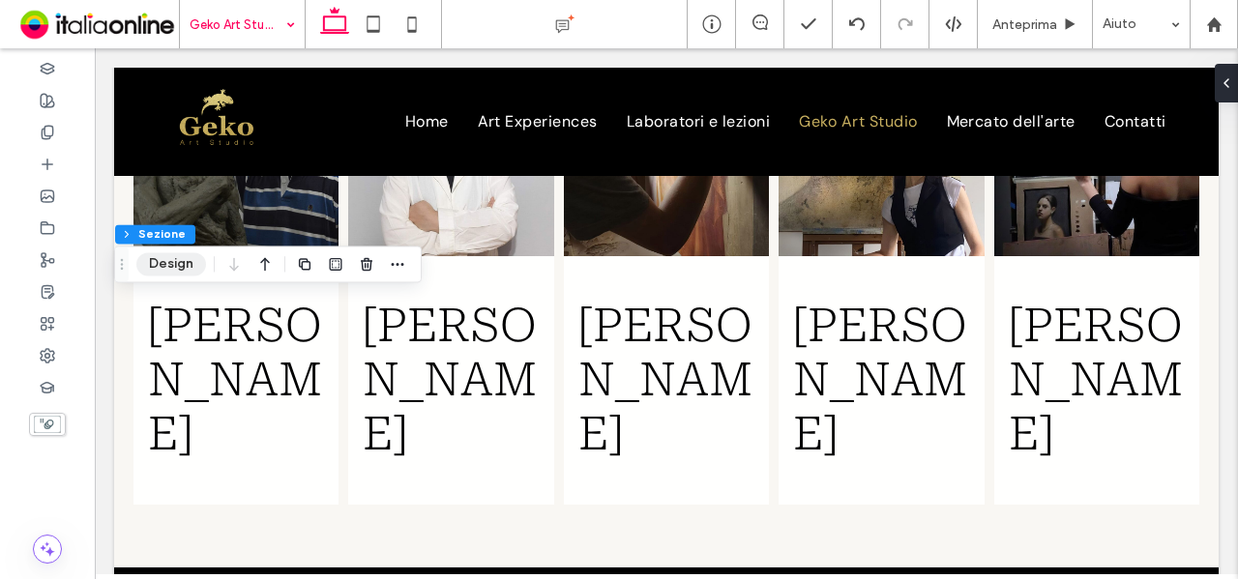
click at [187, 260] on button "Design" at bounding box center [171, 263] width 70 height 23
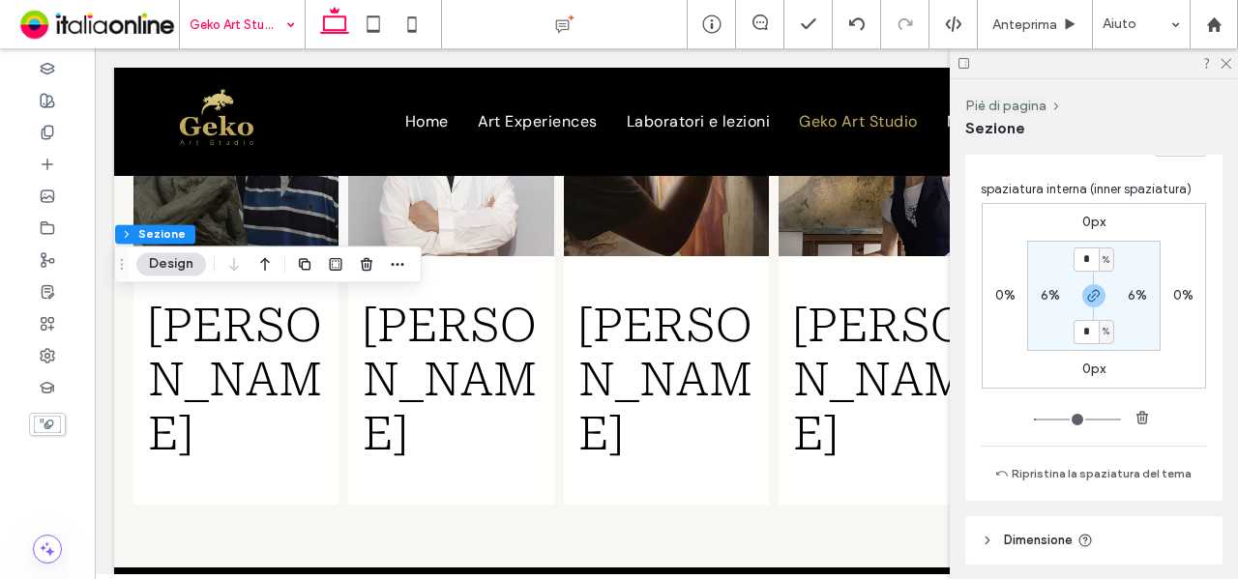
scroll to position [1036, 0]
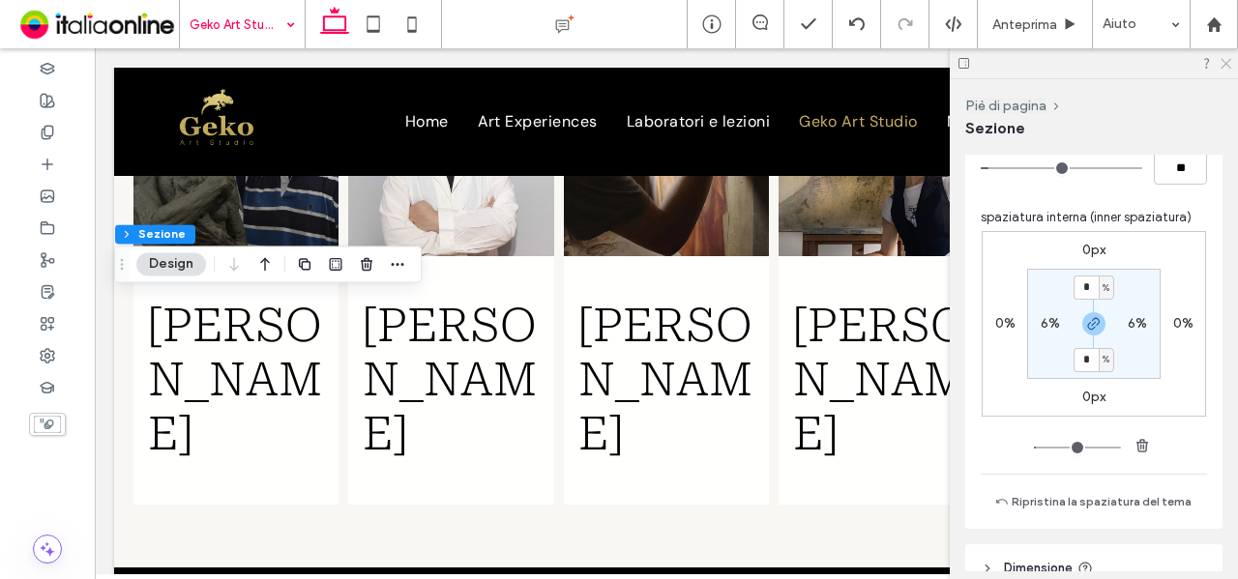
click at [1227, 65] on use at bounding box center [1226, 64] width 11 height 11
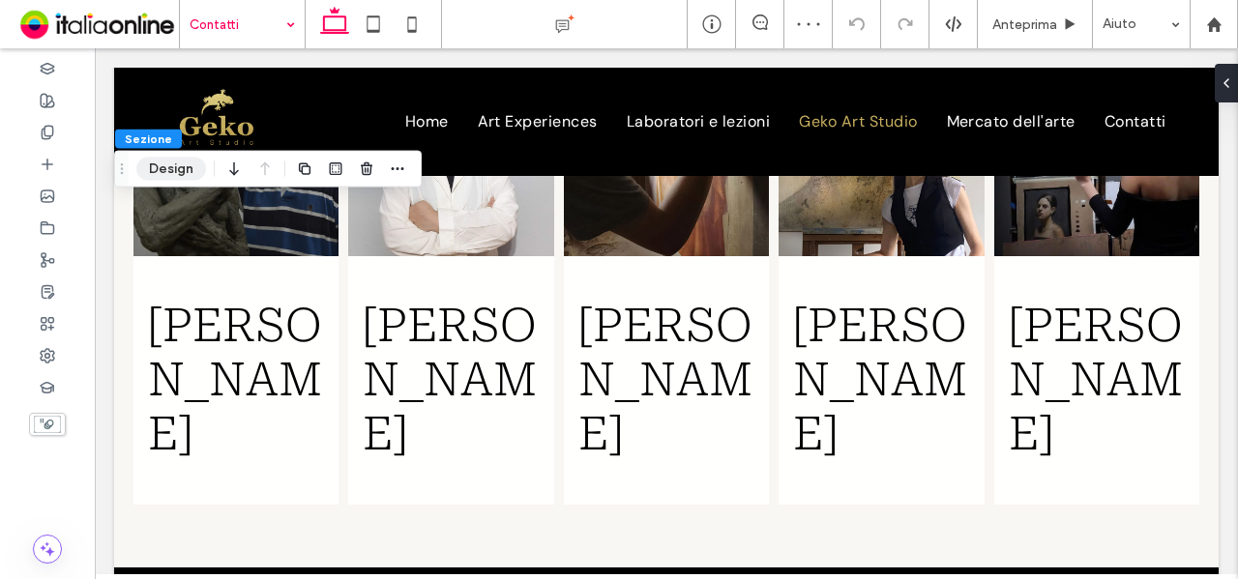
click at [164, 179] on button "Design" at bounding box center [171, 169] width 70 height 23
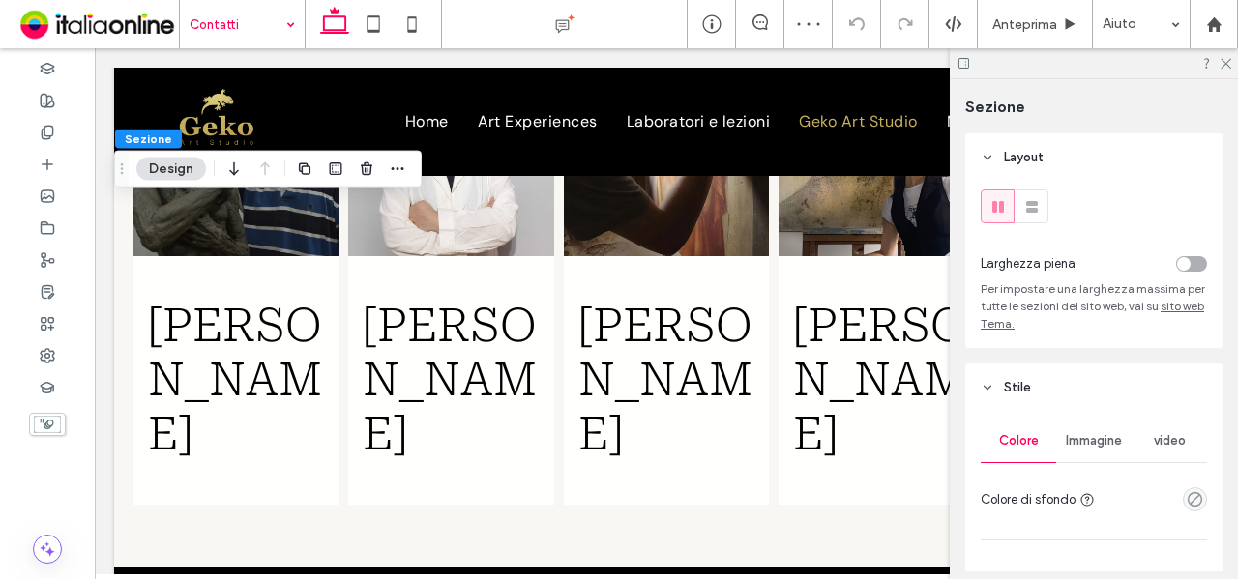
scroll to position [193, 0]
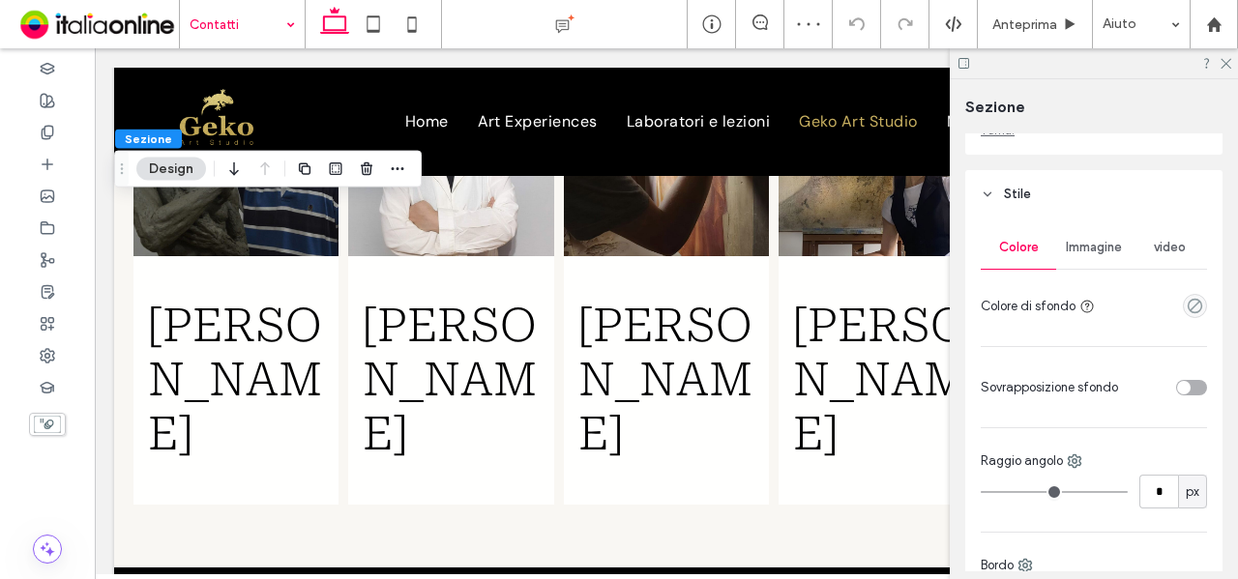
click at [1091, 245] on span "Immagine" at bounding box center [1094, 247] width 56 height 15
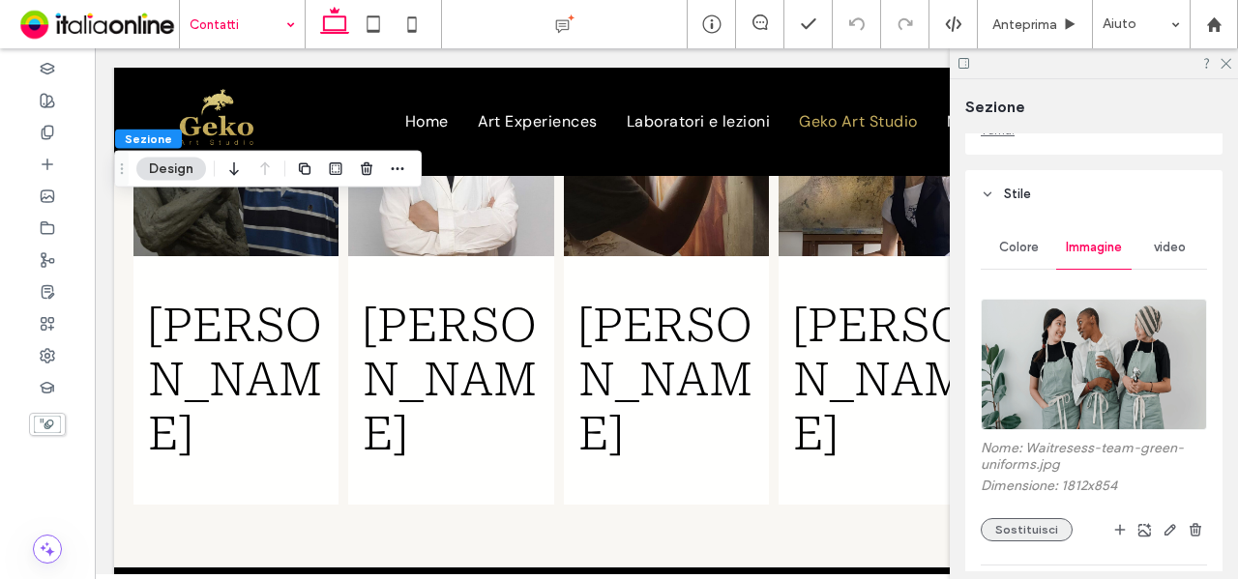
click at [1041, 537] on button "Sostituisci" at bounding box center [1027, 529] width 92 height 23
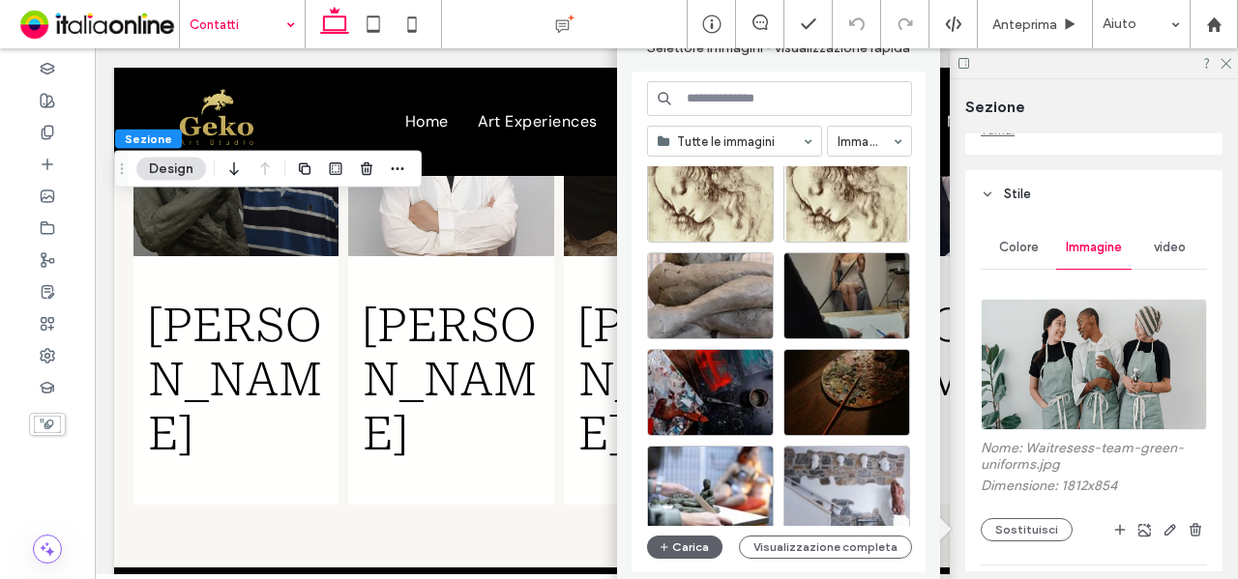
scroll to position [387, 0]
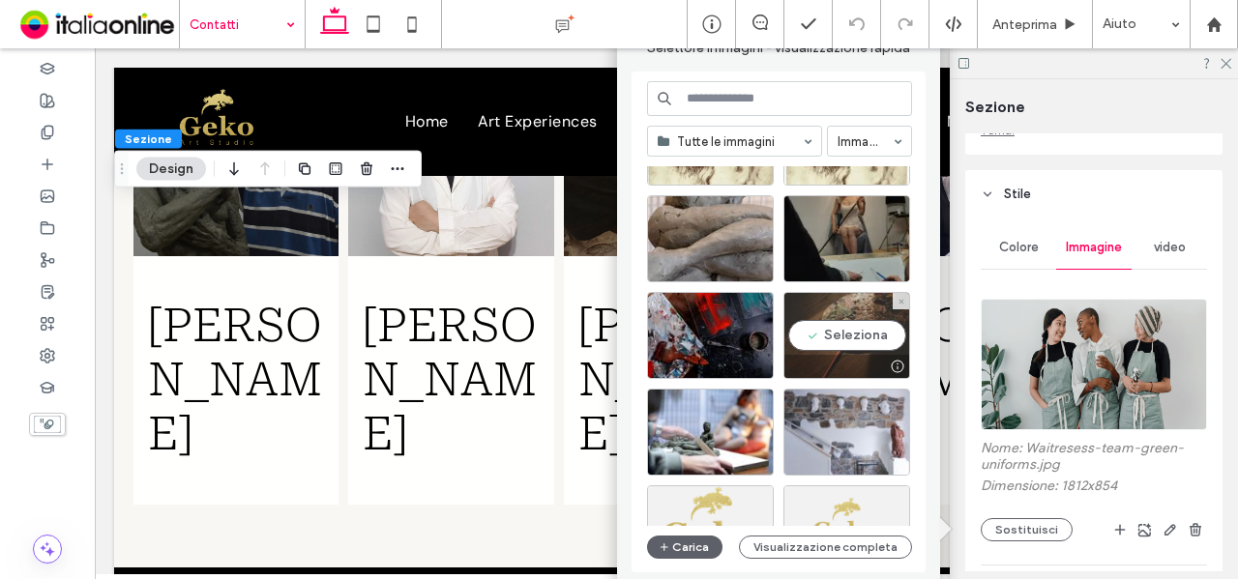
click at [847, 322] on div "Seleziona" at bounding box center [846, 335] width 127 height 87
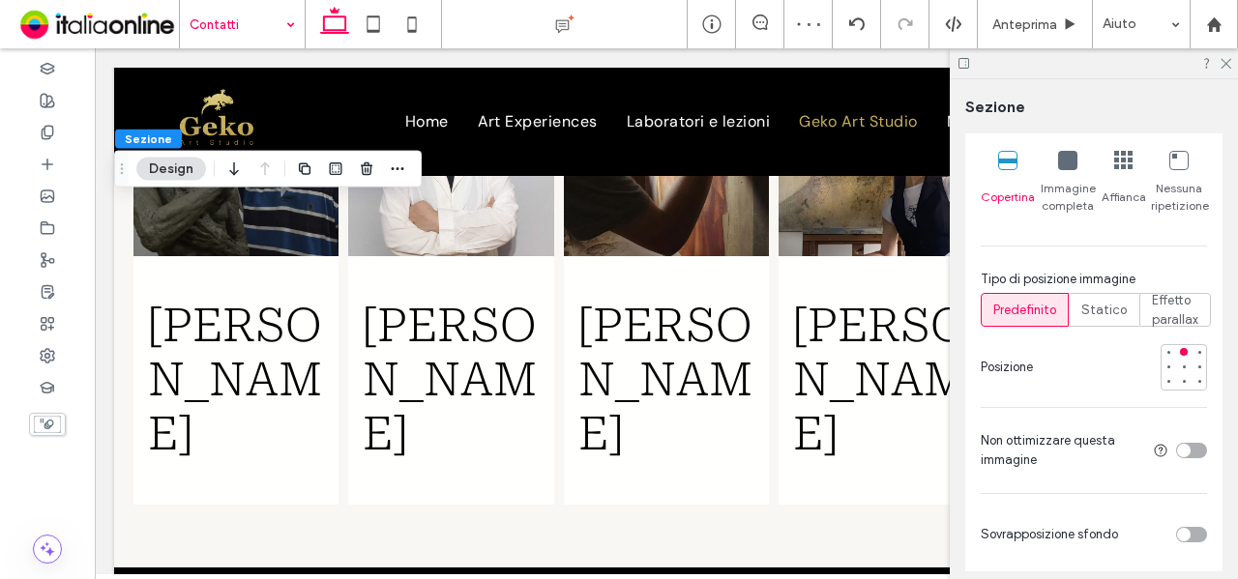
scroll to position [871, 0]
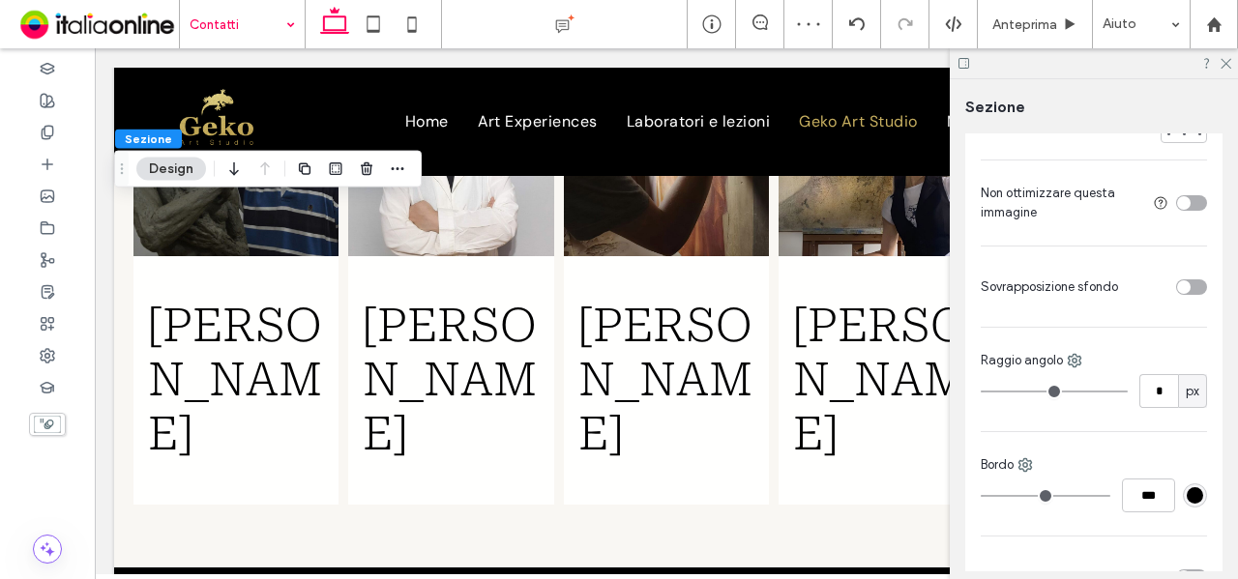
click at [1186, 295] on div "toggle" at bounding box center [1191, 287] width 31 height 15
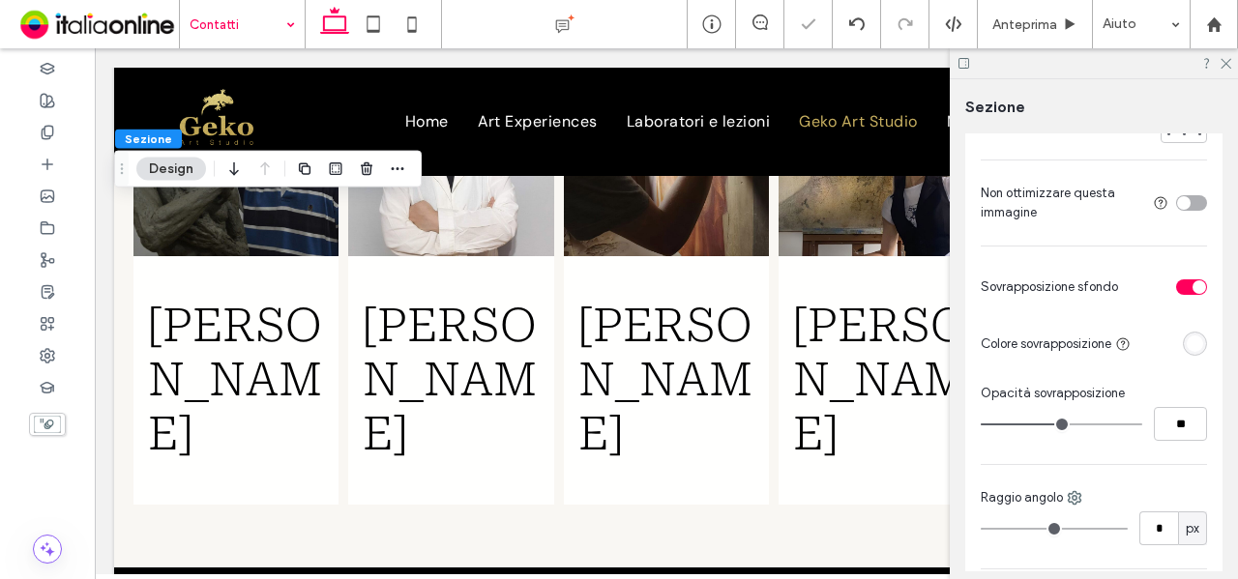
scroll to position [1257, 0]
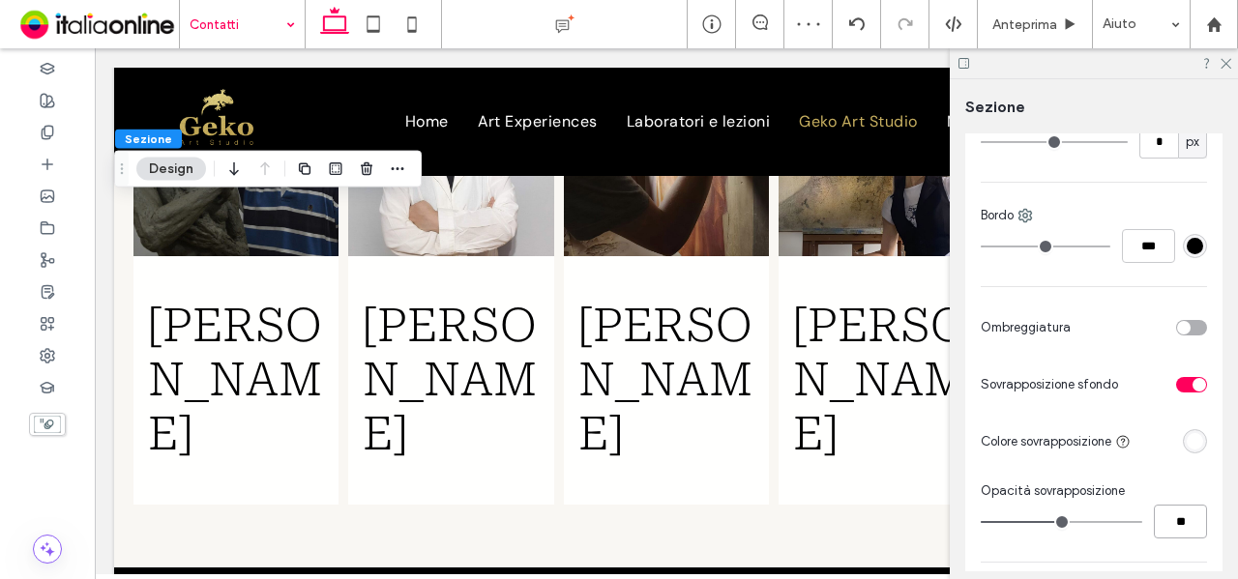
click at [1104, 539] on div "**" at bounding box center [1094, 522] width 226 height 34
type input "**"
click at [1187, 450] on div "rgba(255, 255, 255, 1)" at bounding box center [1195, 441] width 16 height 16
type input "**"
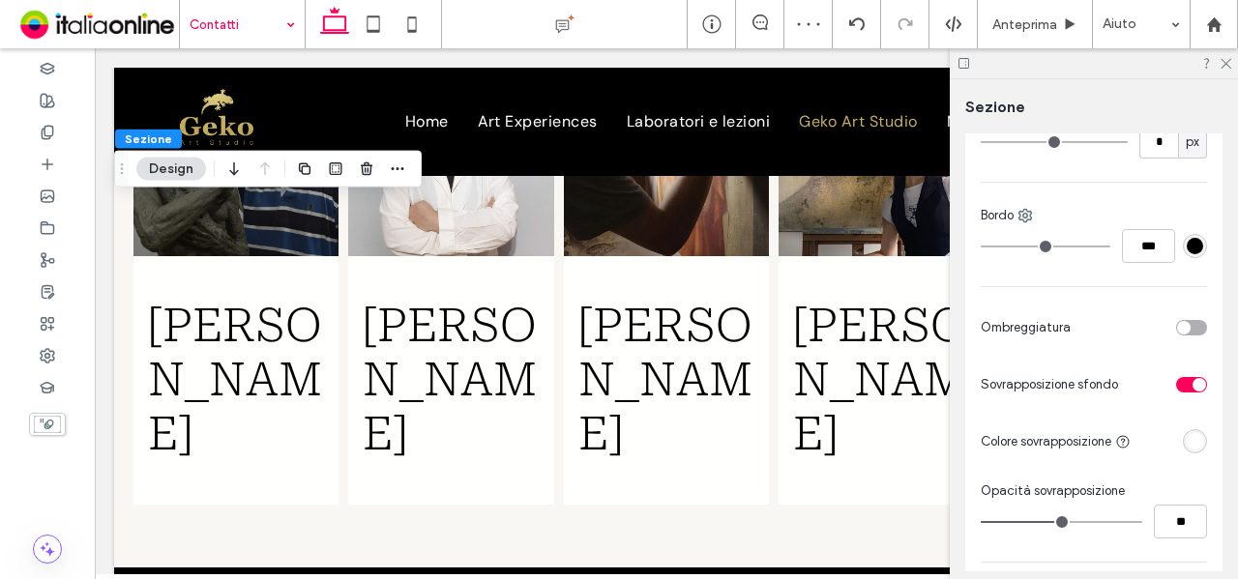
type input "**"
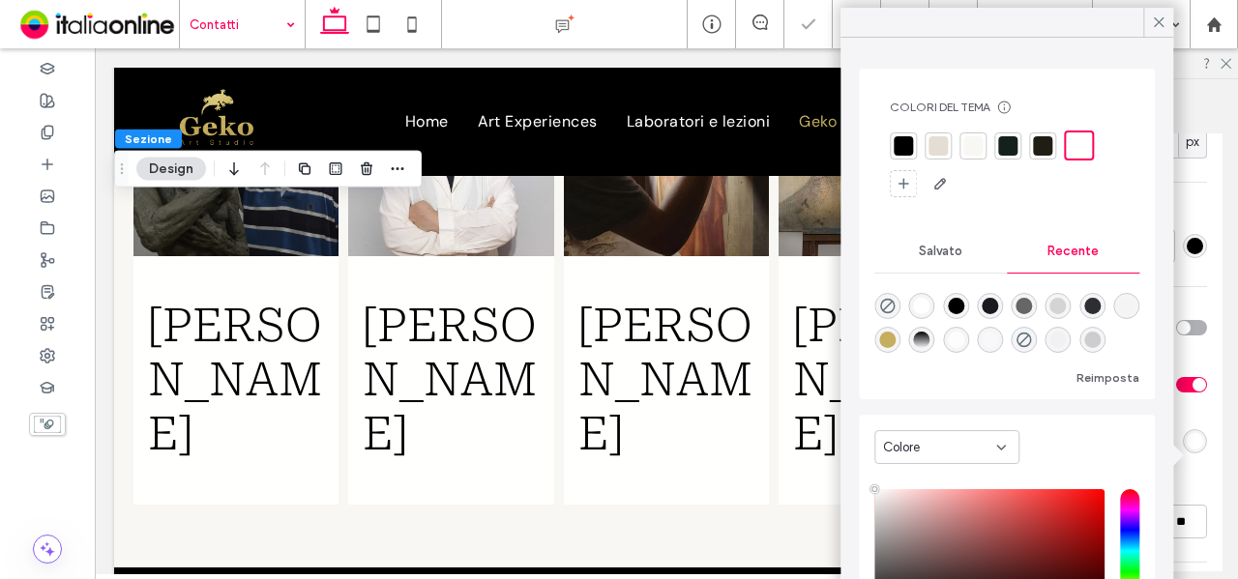
click at [911, 140] on div at bounding box center [903, 145] width 19 height 19
click at [1230, 57] on icon at bounding box center [1225, 62] width 13 height 13
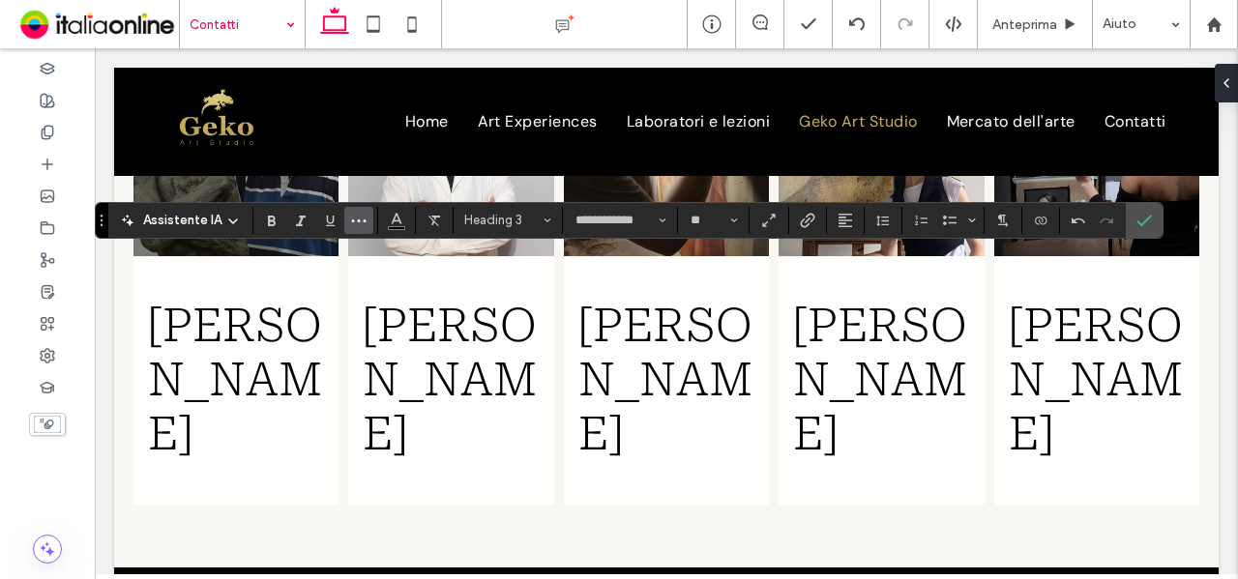
click at [353, 213] on icon "Altro" at bounding box center [358, 220] width 15 height 15
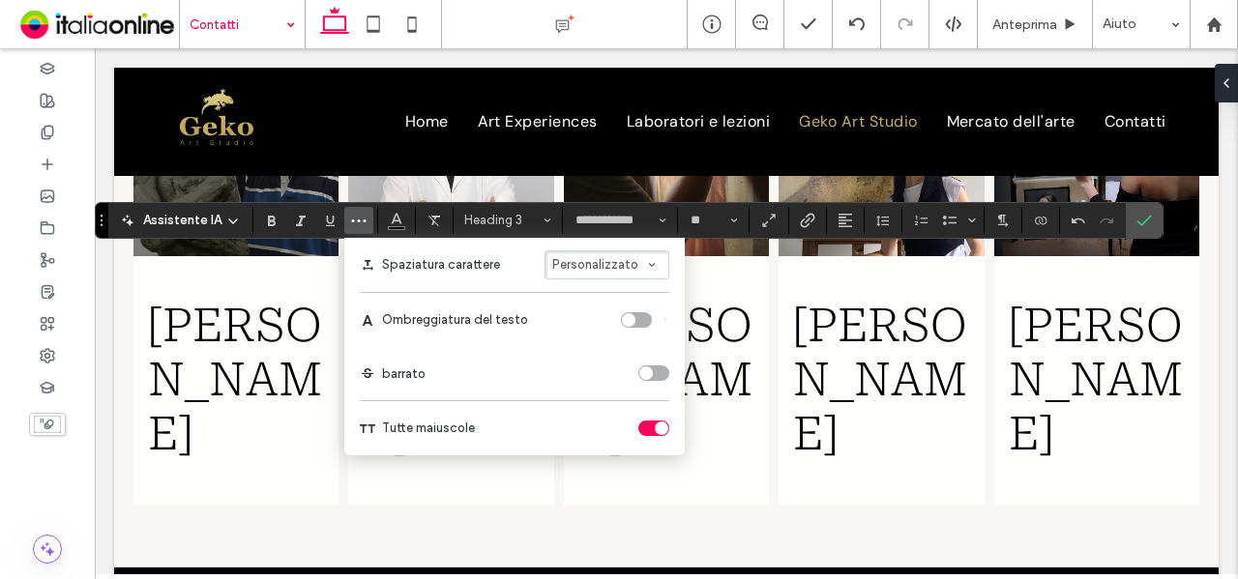
click at [655, 428] on div "toggle" at bounding box center [662, 429] width 14 height 14
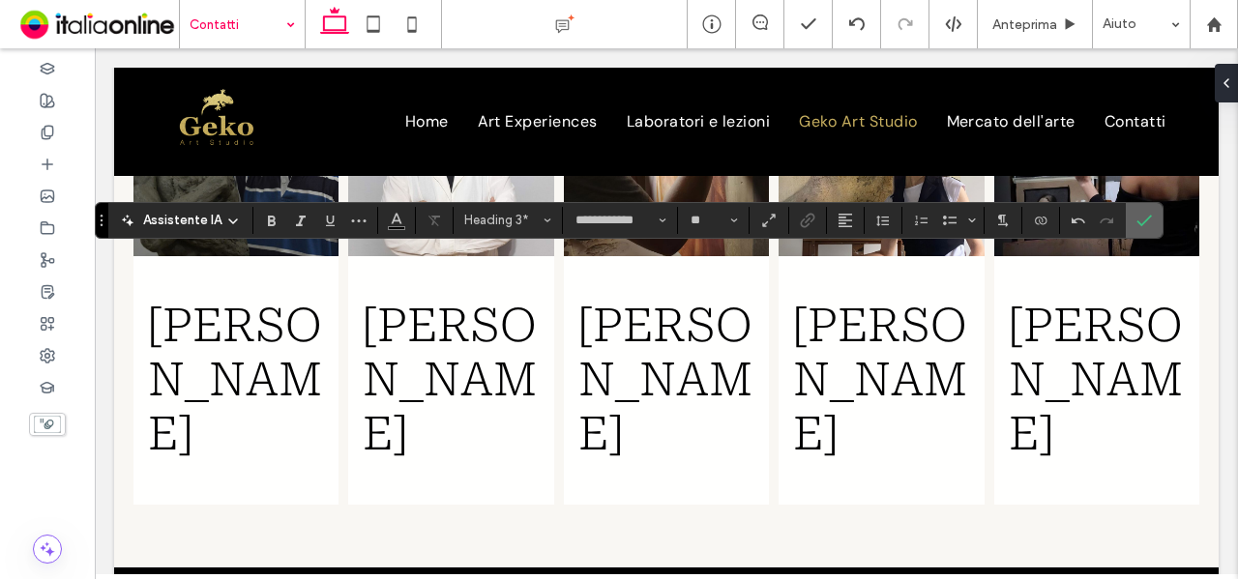
click at [1137, 227] on span "Conferma" at bounding box center [1141, 220] width 9 height 35
click at [362, 227] on span "Altro" at bounding box center [361, 220] width 15 height 25
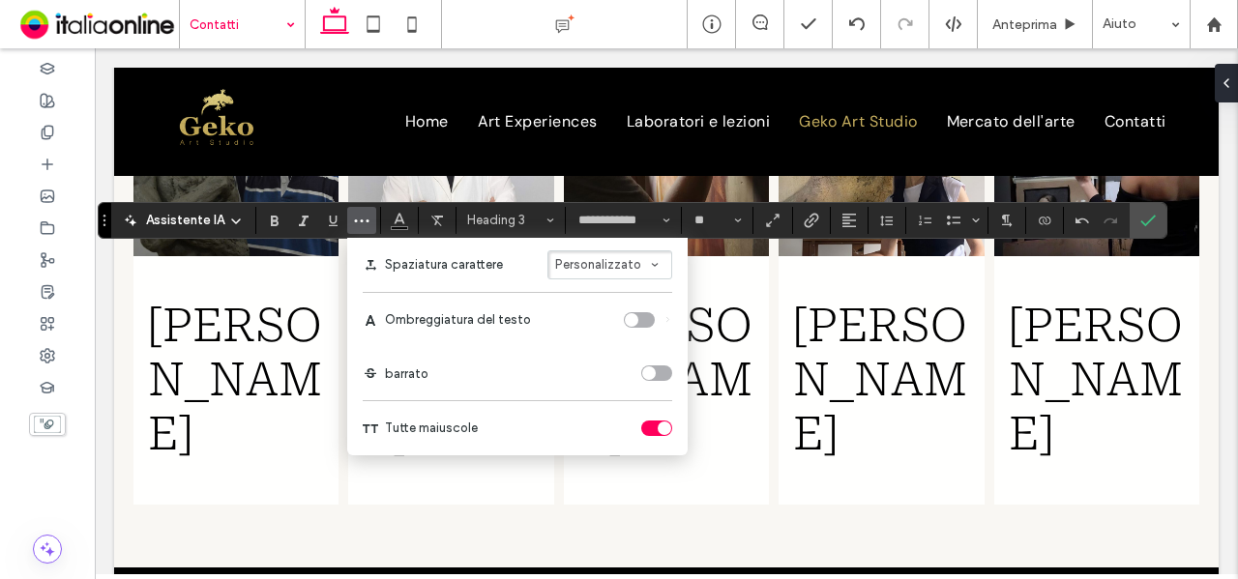
drag, startPoint x: 664, startPoint y: 434, endPoint x: 685, endPoint y: 407, distance: 33.9
click at [664, 433] on div "toggle" at bounding box center [656, 428] width 31 height 15
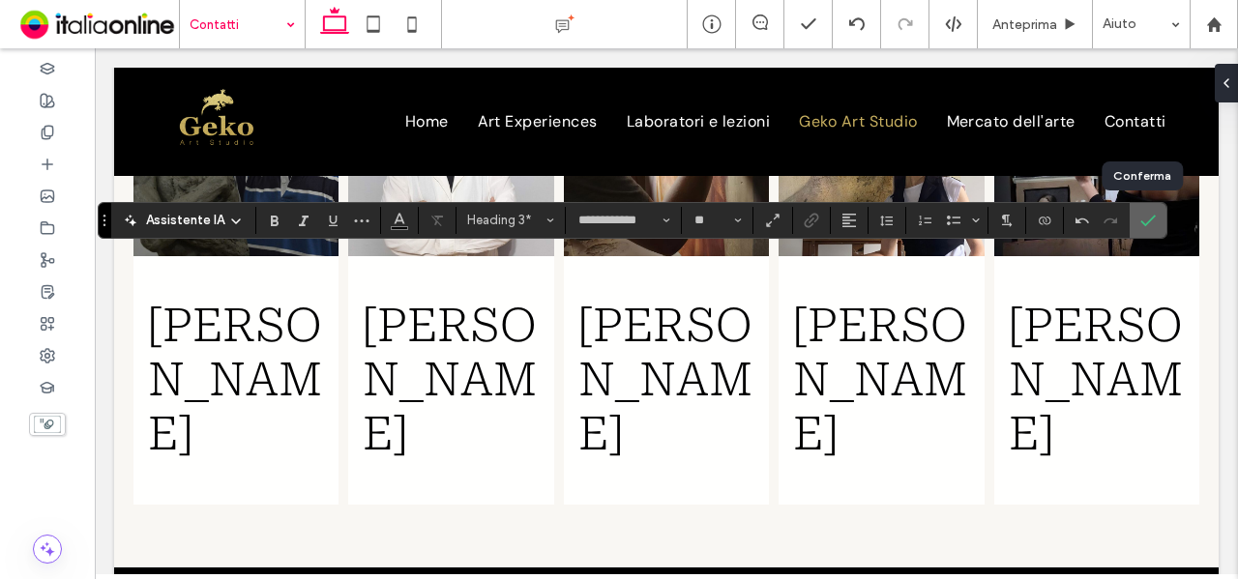
click at [1134, 223] on label "Conferma" at bounding box center [1148, 220] width 29 height 35
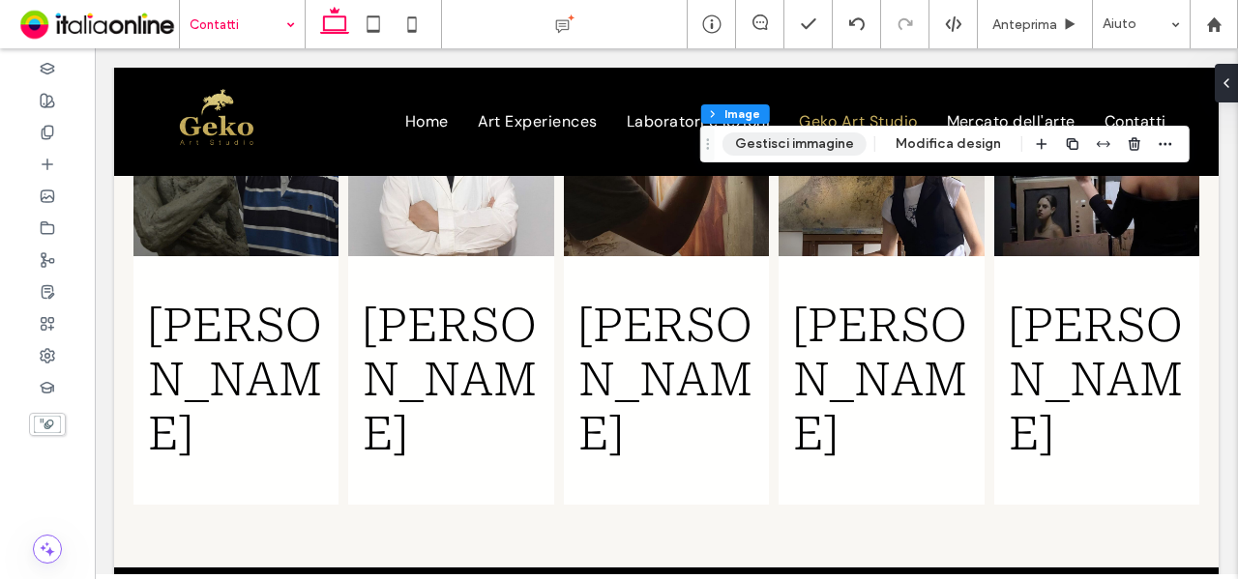
click at [765, 150] on button "Gestisci immagine" at bounding box center [795, 144] width 144 height 23
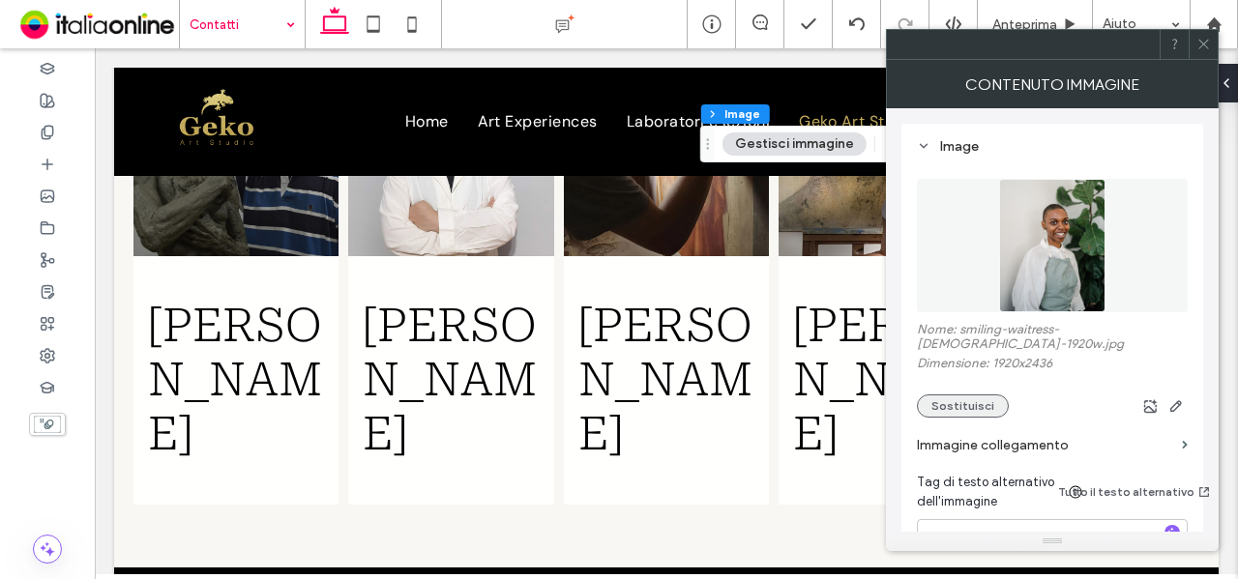
click at [981, 397] on button "Sostituisci" at bounding box center [963, 406] width 92 height 23
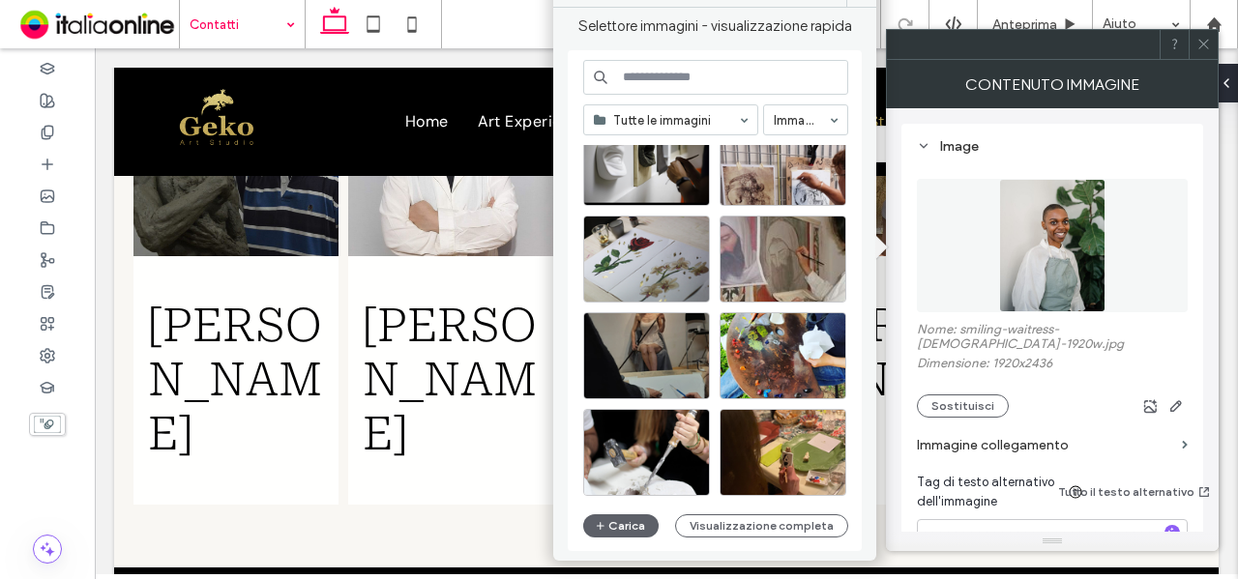
scroll to position [732, 0]
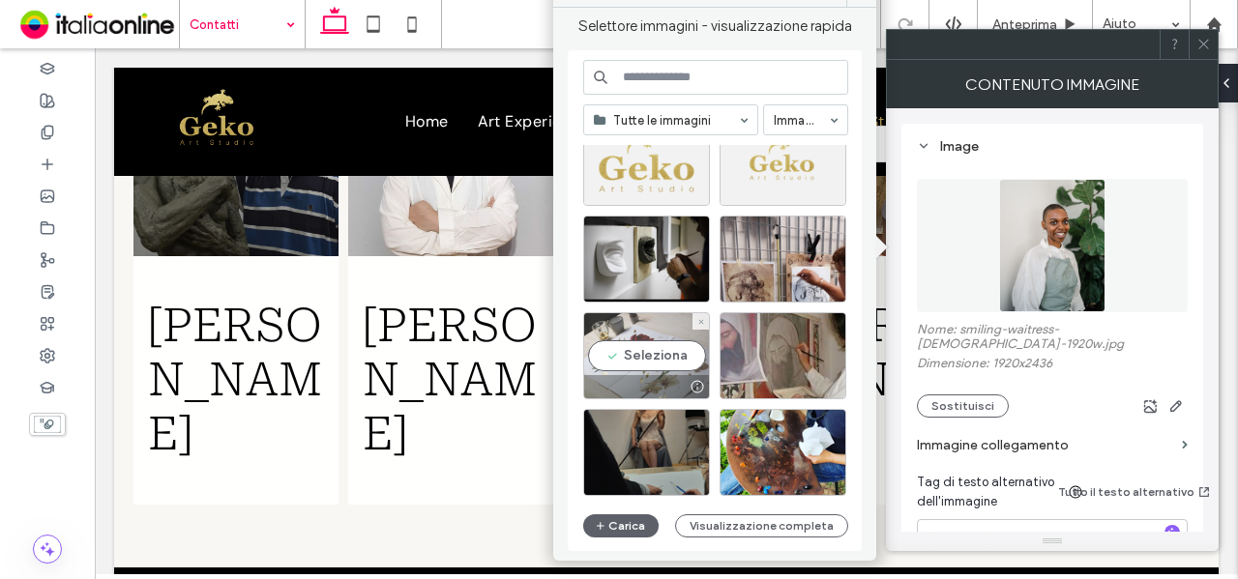
click at [656, 339] on div "Seleziona" at bounding box center [646, 355] width 127 height 87
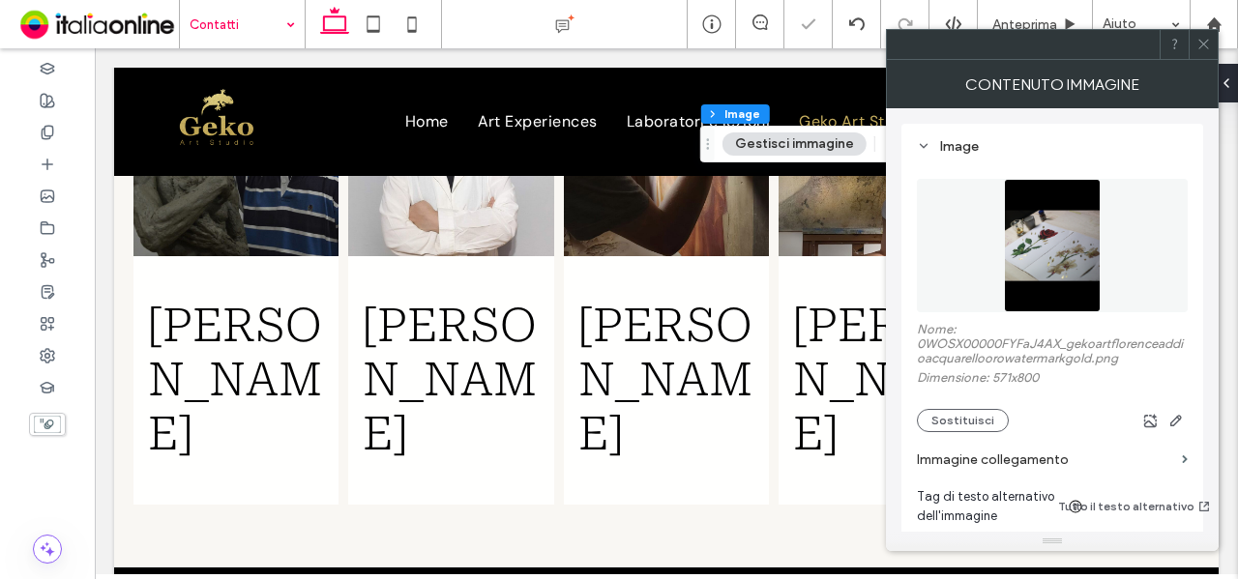
drag, startPoint x: 1200, startPoint y: 44, endPoint x: 1188, endPoint y: 118, distance: 75.5
click at [1200, 44] on icon at bounding box center [1203, 44] width 15 height 15
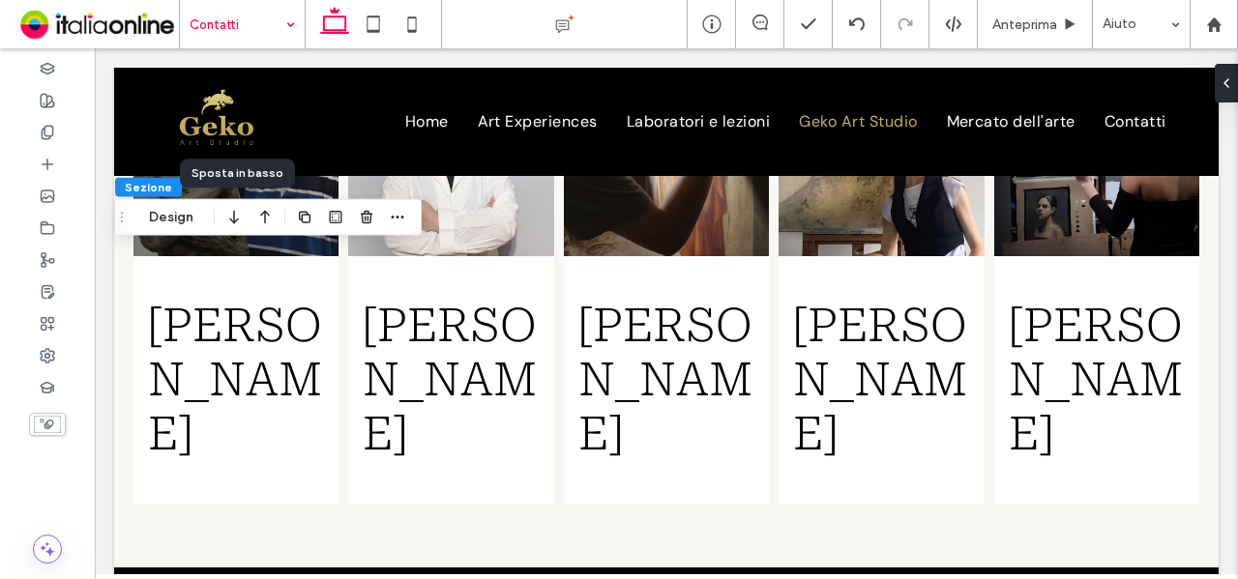
click at [243, 217] on icon "button" at bounding box center [233, 217] width 23 height 35
click at [156, 209] on button "Design" at bounding box center [171, 217] width 70 height 23
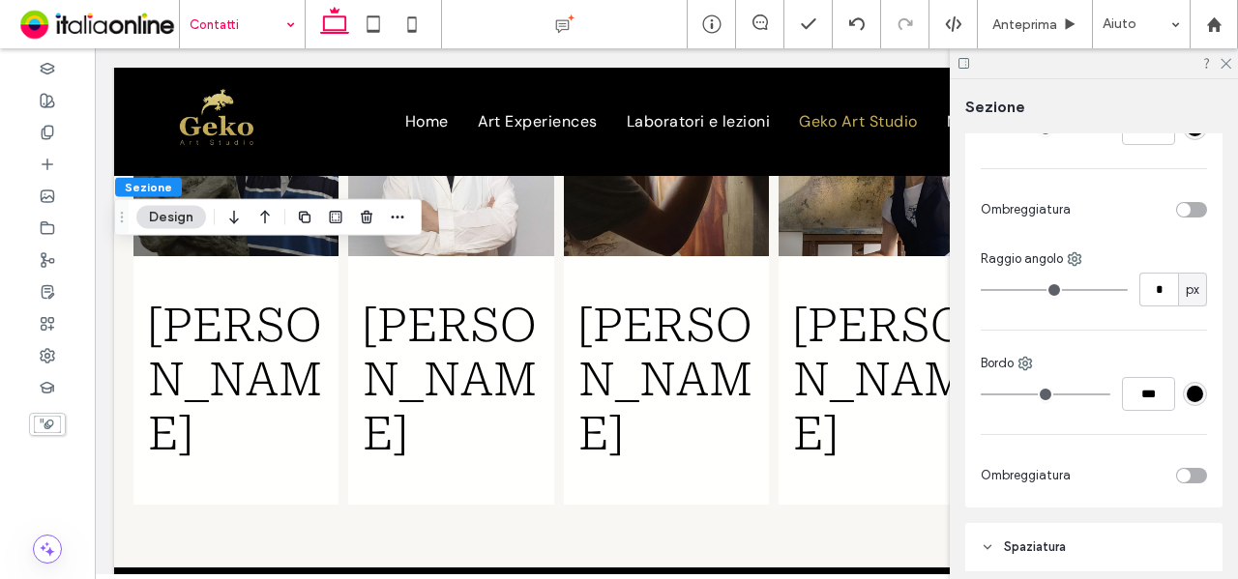
scroll to position [871, 0]
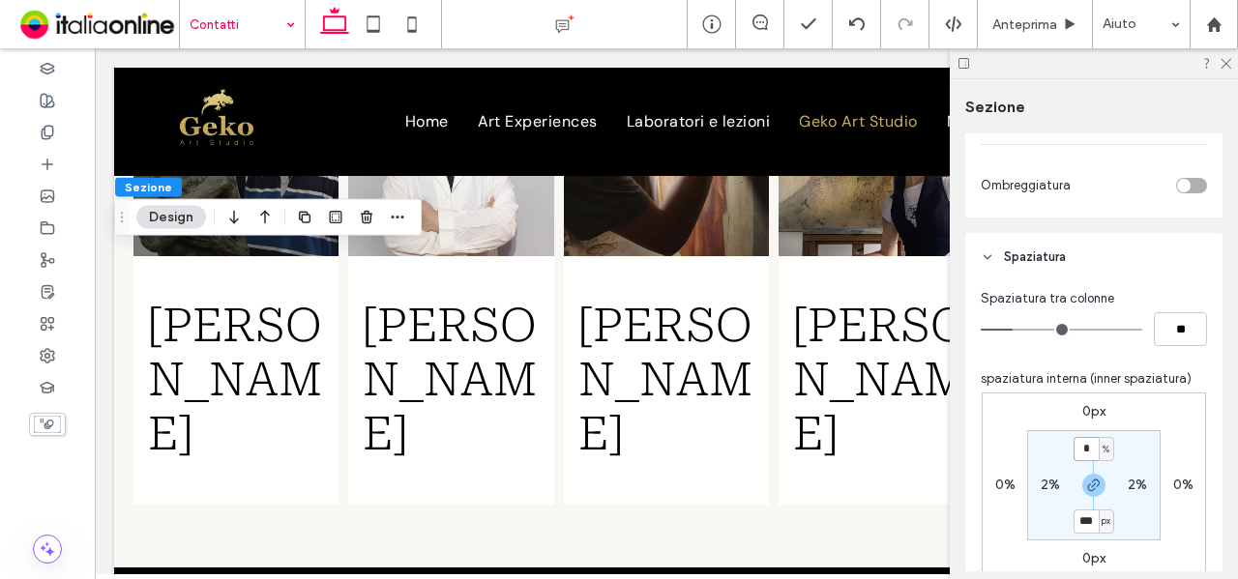
click at [1087, 437] on input "*" at bounding box center [1086, 449] width 25 height 24
type input "*"
click at [1131, 434] on section "* % 2% * px 2%" at bounding box center [1093, 485] width 133 height 110
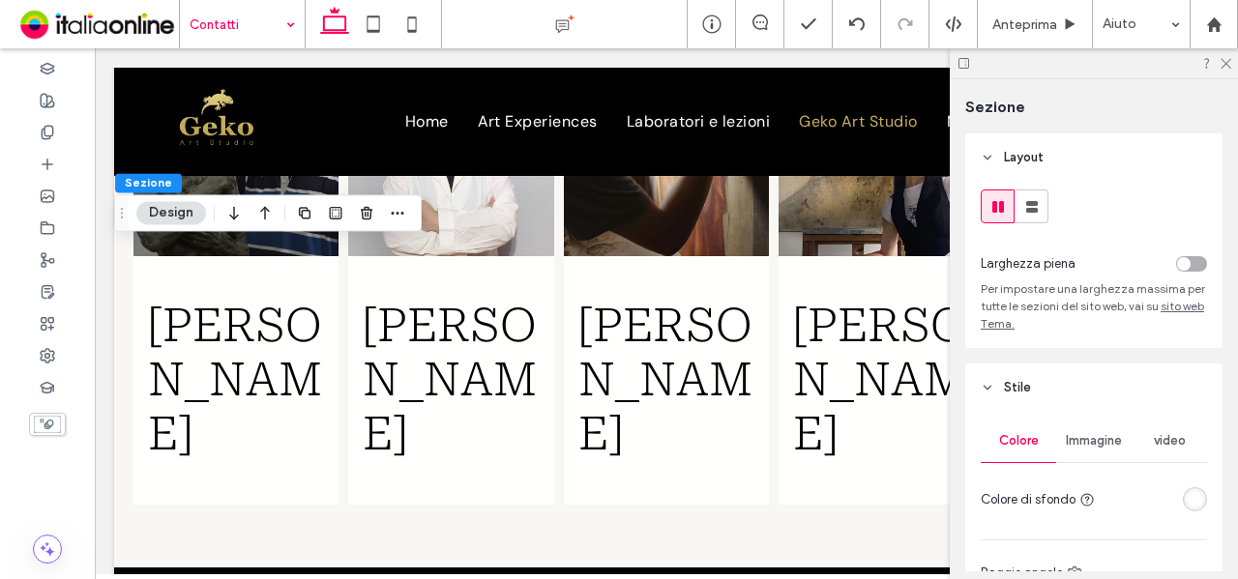
click at [170, 219] on button "Design" at bounding box center [171, 212] width 70 height 23
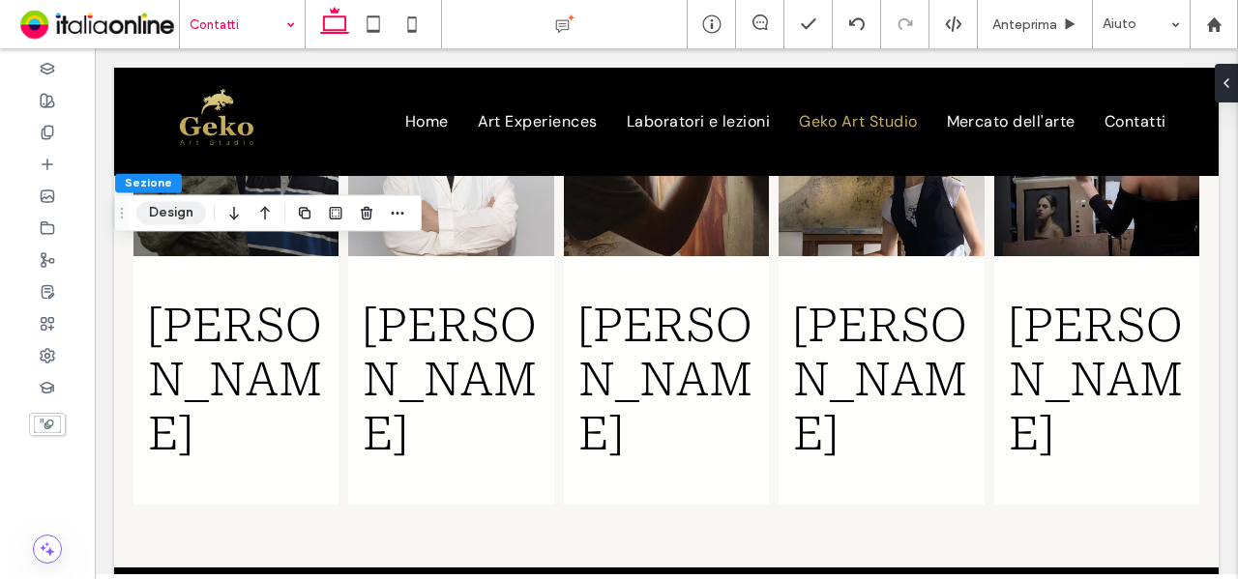
click at [172, 214] on button "Design" at bounding box center [171, 212] width 70 height 23
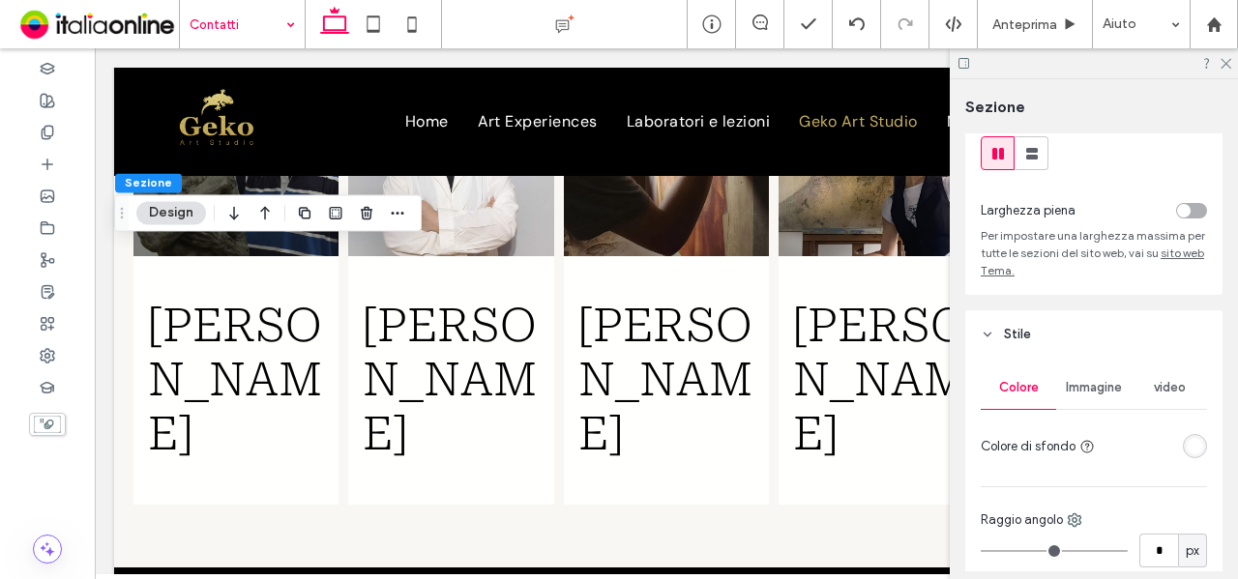
scroll to position [97, 0]
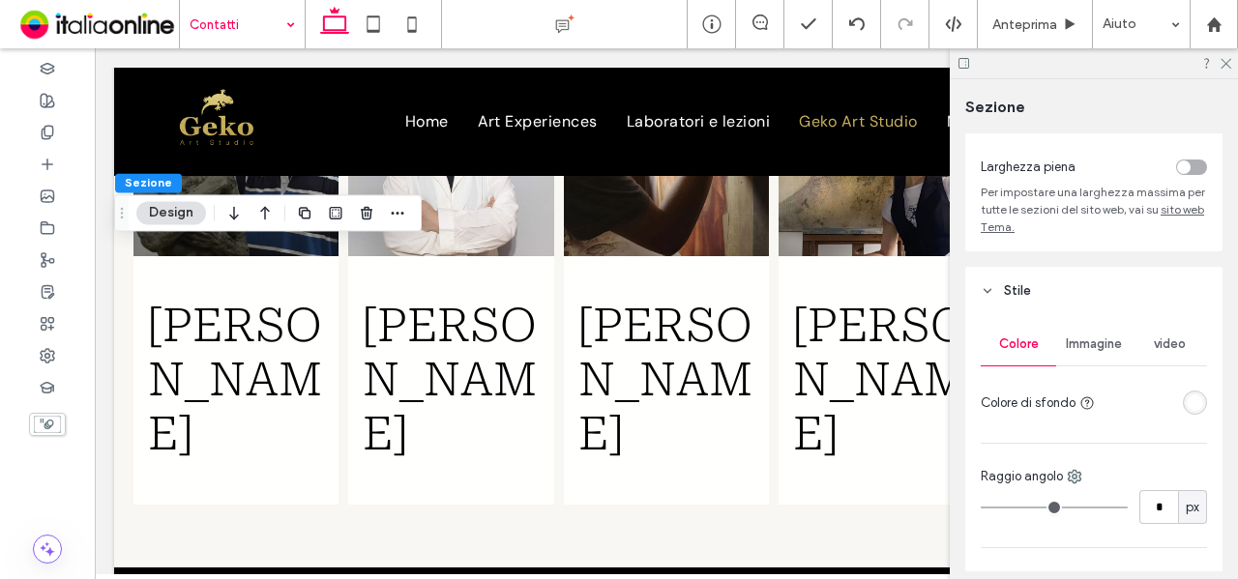
click at [1196, 394] on div at bounding box center [1195, 403] width 24 height 24
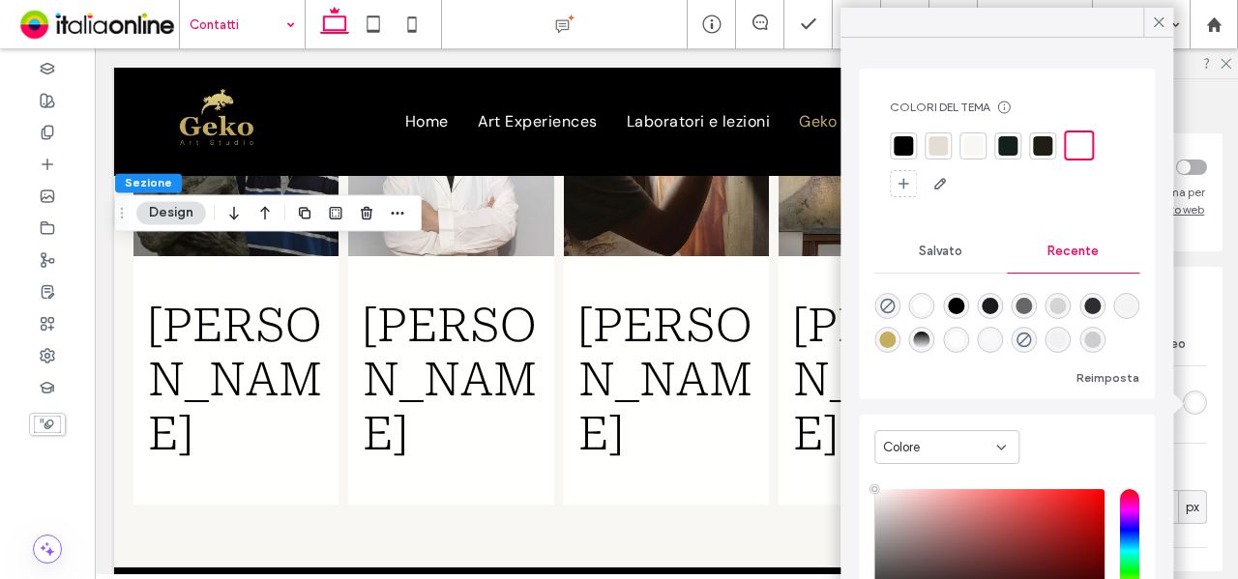
click at [1193, 406] on div "rgba(255, 255, 255, 1)" at bounding box center [1195, 403] width 16 height 16
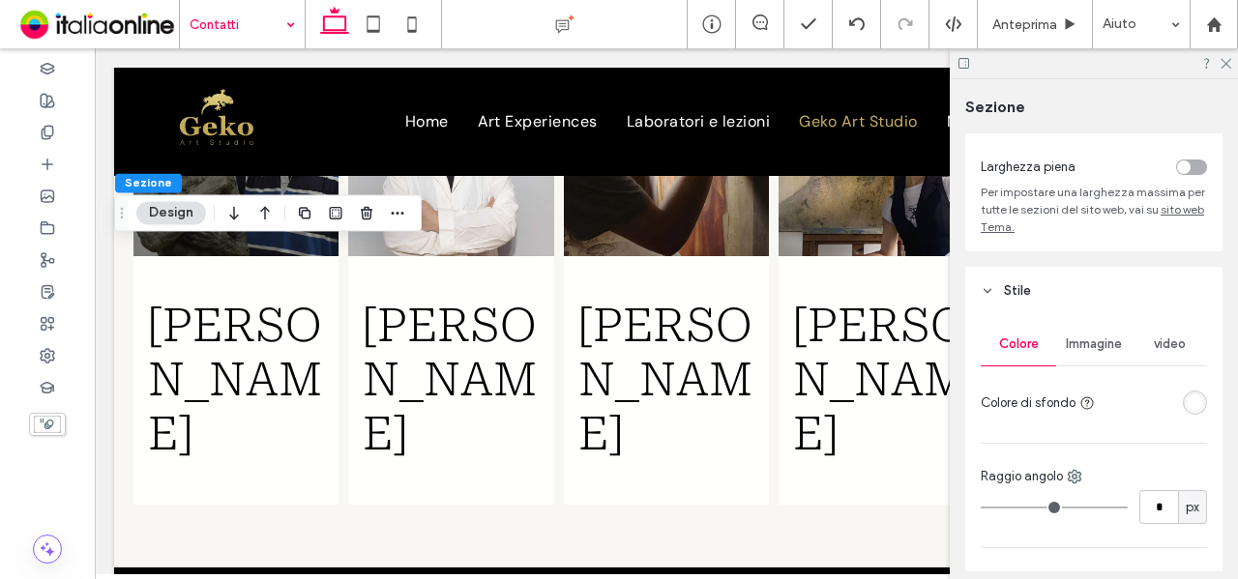
click at [1193, 404] on div "rgba(255, 255, 255, 1)" at bounding box center [1195, 403] width 16 height 16
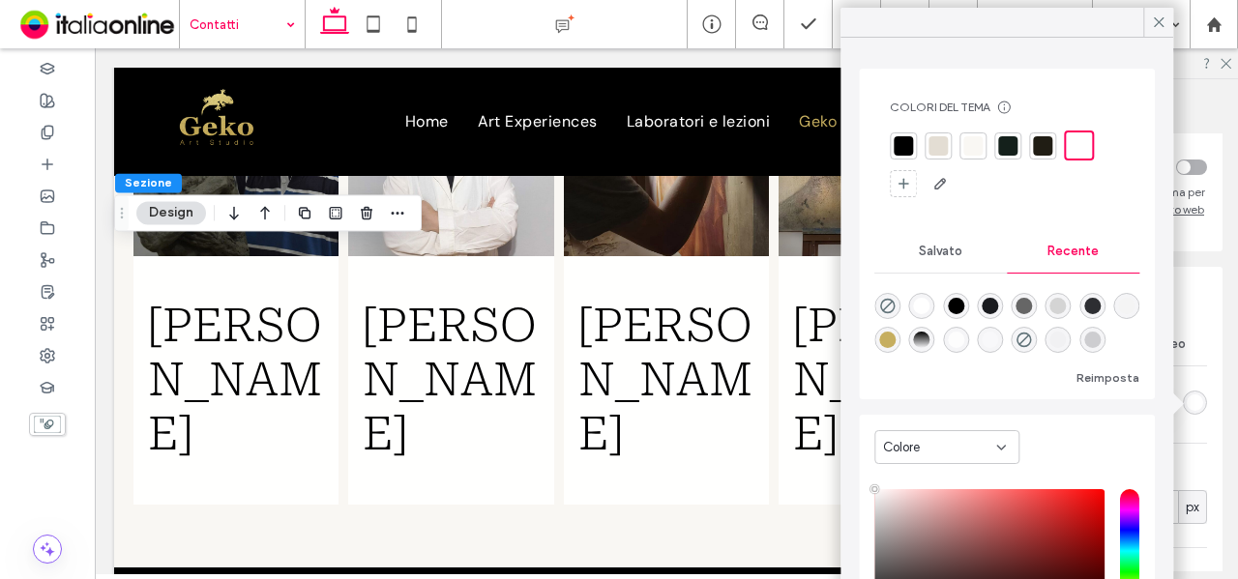
click at [963, 299] on div "rgba(0, 0, 0, 1)" at bounding box center [956, 306] width 16 height 16
type input "*******"
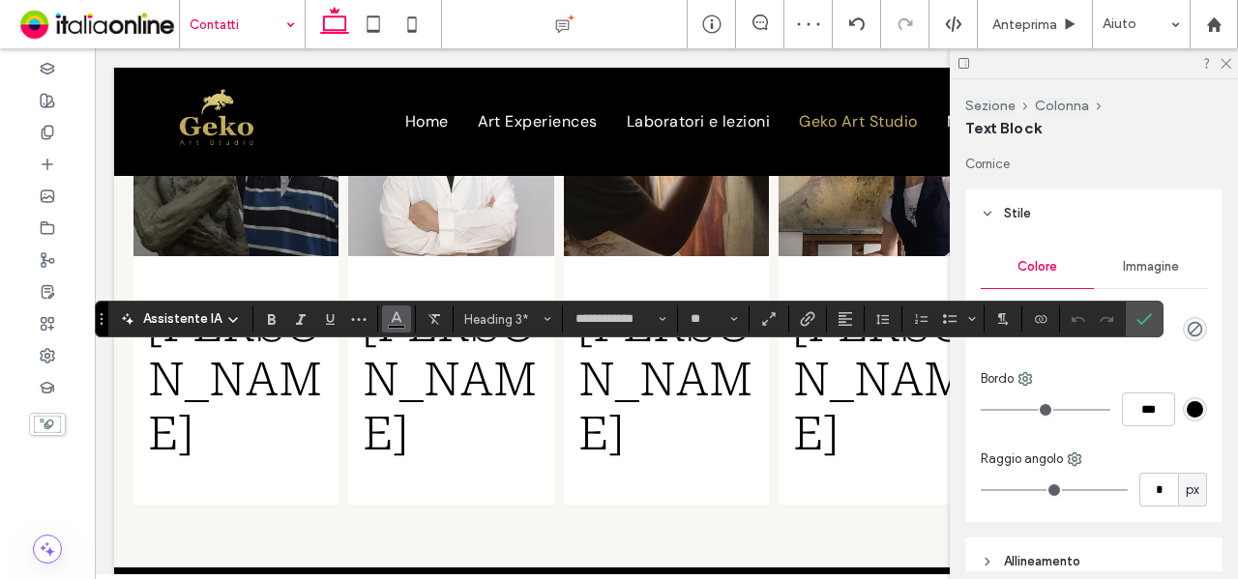
click at [403, 320] on button "Colore" at bounding box center [396, 319] width 29 height 27
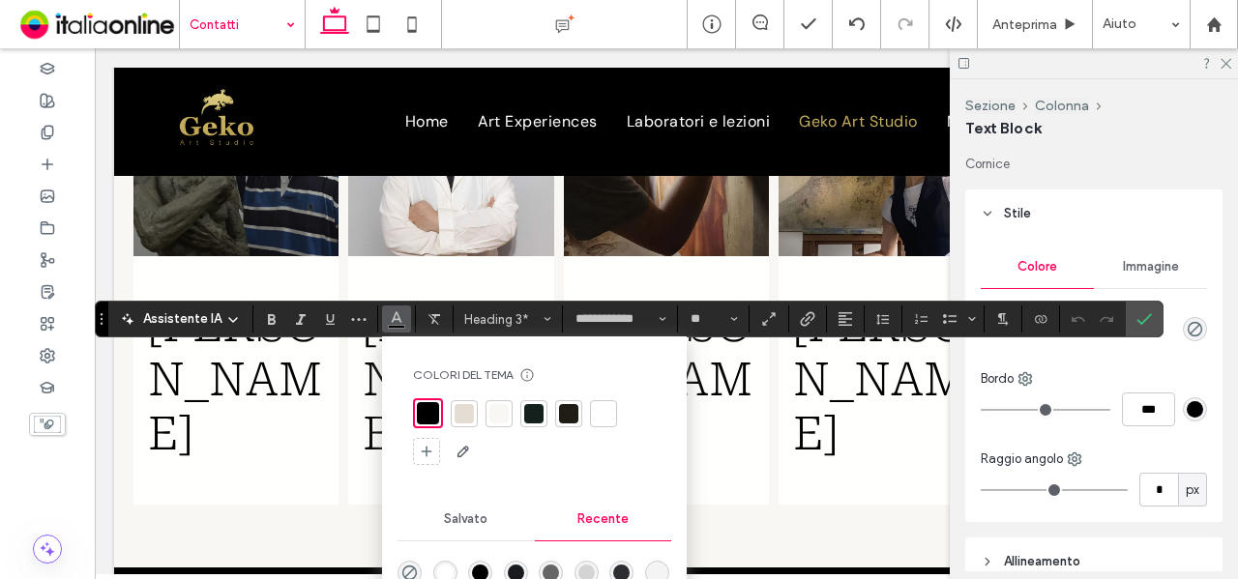
click at [443, 575] on div "rgba(255, 255, 255, 1)" at bounding box center [445, 573] width 16 height 16
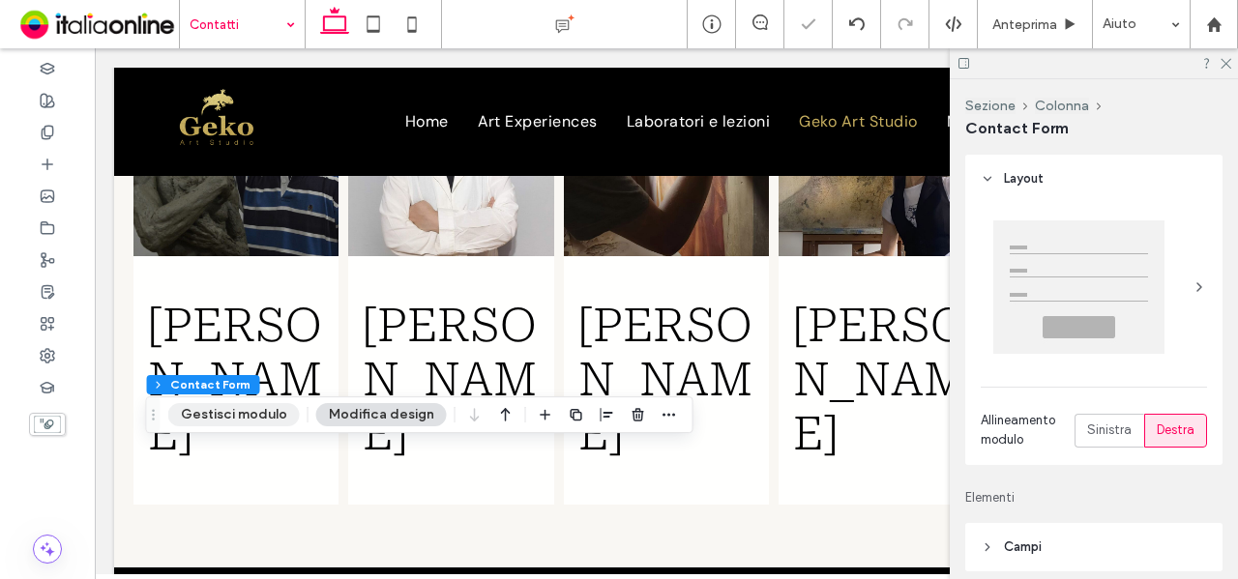
drag, startPoint x: 260, startPoint y: 413, endPoint x: 278, endPoint y: 411, distance: 17.5
click at [260, 413] on button "Gestisci modulo" at bounding box center [234, 414] width 132 height 23
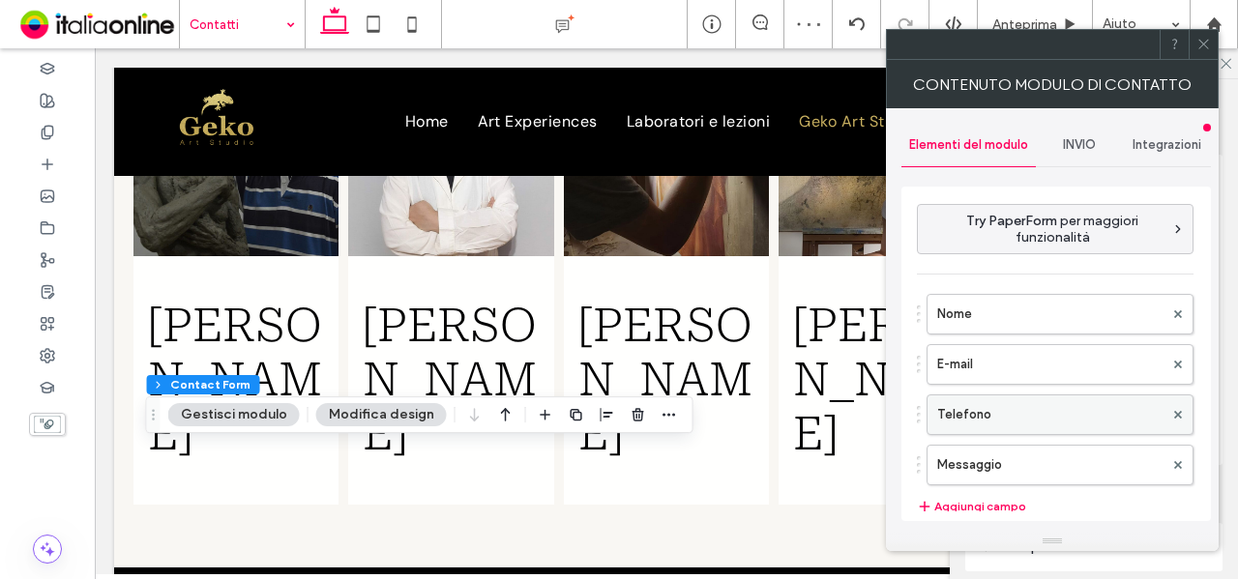
scroll to position [387, 0]
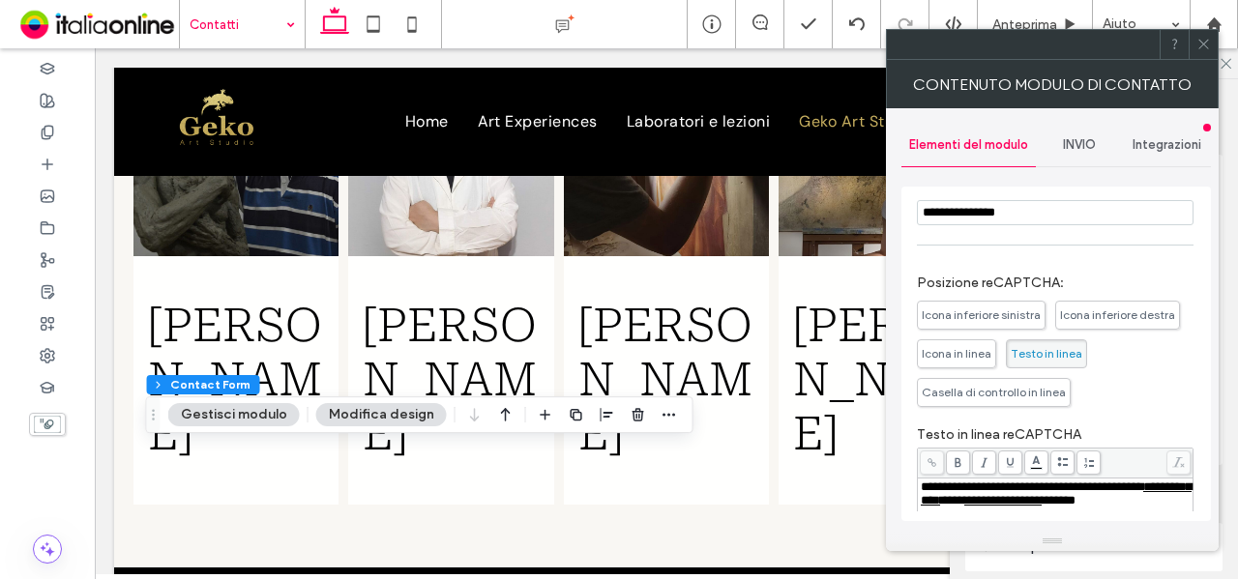
click at [1199, 40] on icon at bounding box center [1203, 44] width 15 height 15
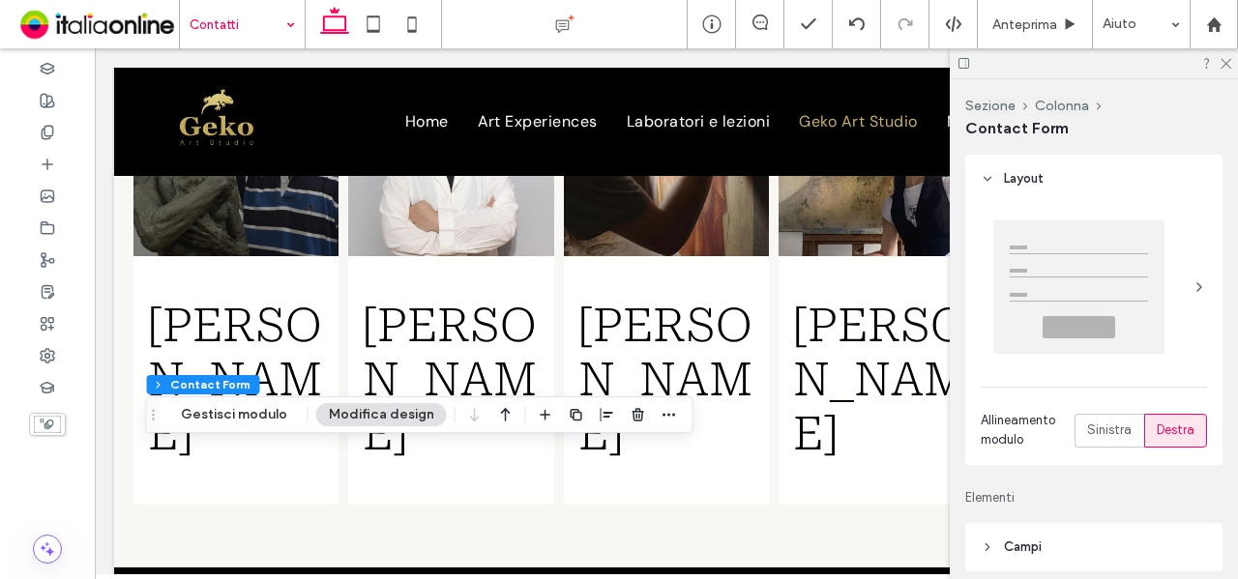
scroll to position [193, 0]
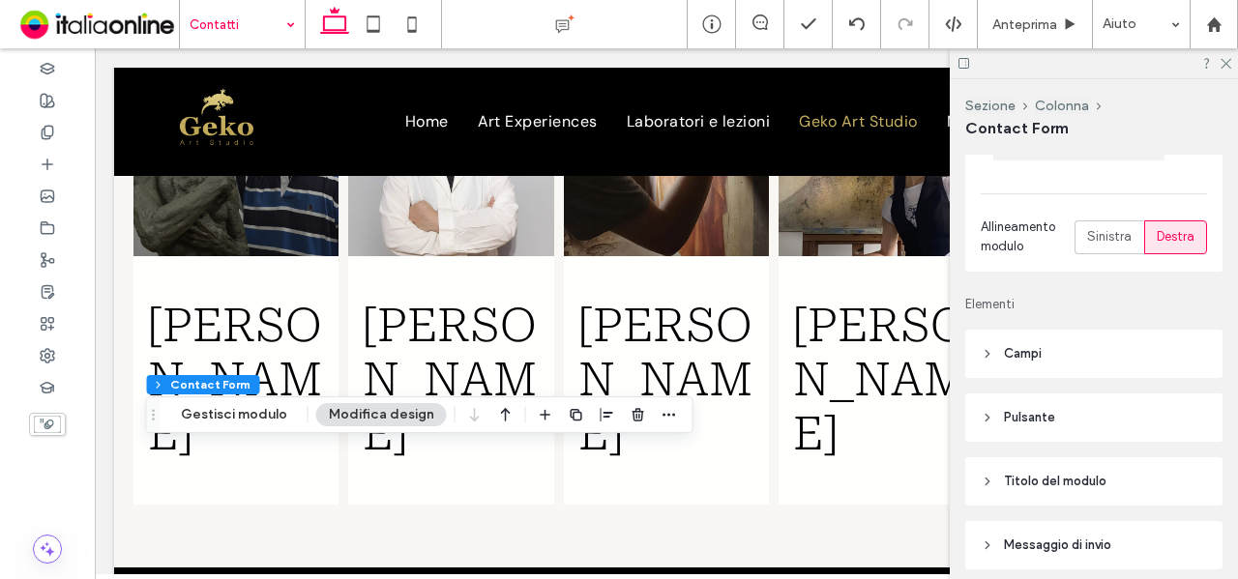
click at [1153, 347] on header "Campi" at bounding box center [1093, 354] width 257 height 48
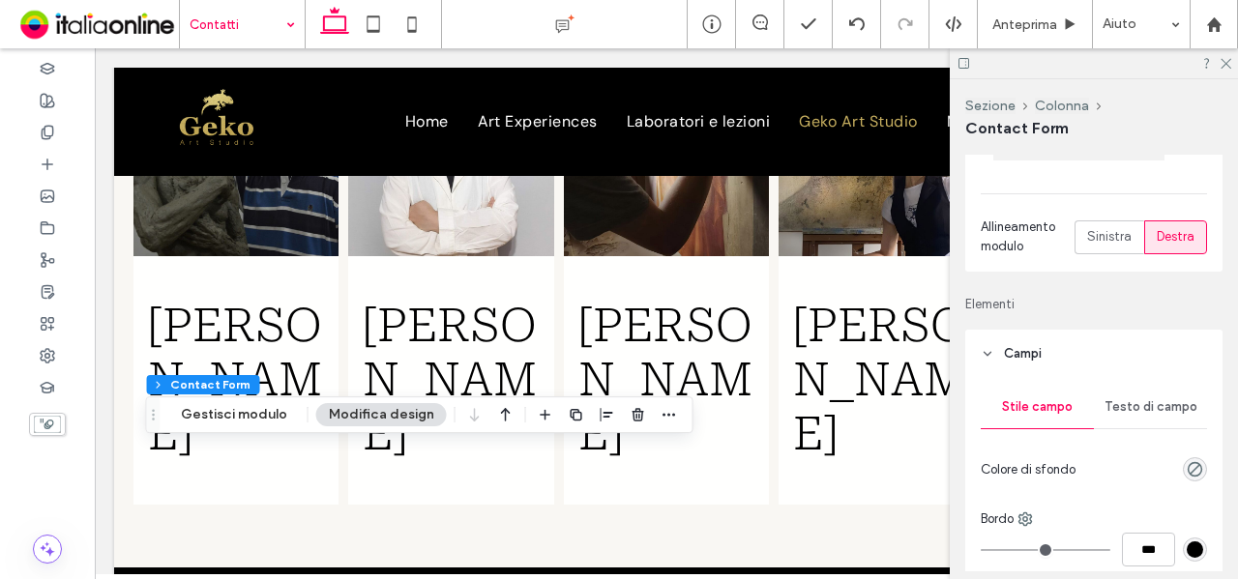
click at [1137, 403] on span "Testo di campo" at bounding box center [1151, 406] width 93 height 15
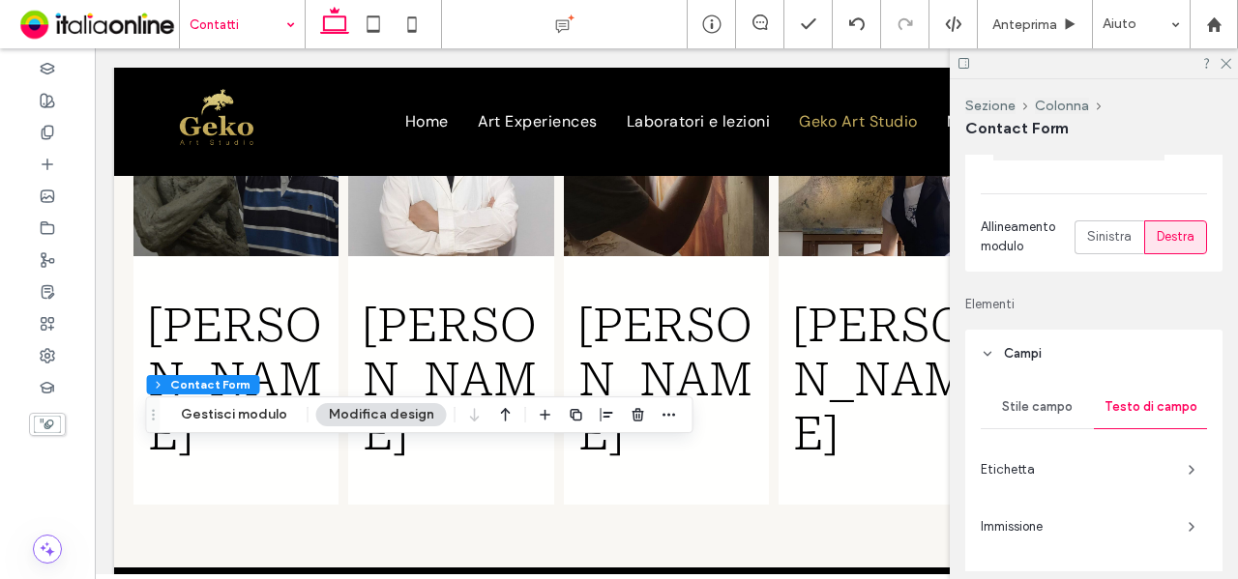
scroll to position [290, 0]
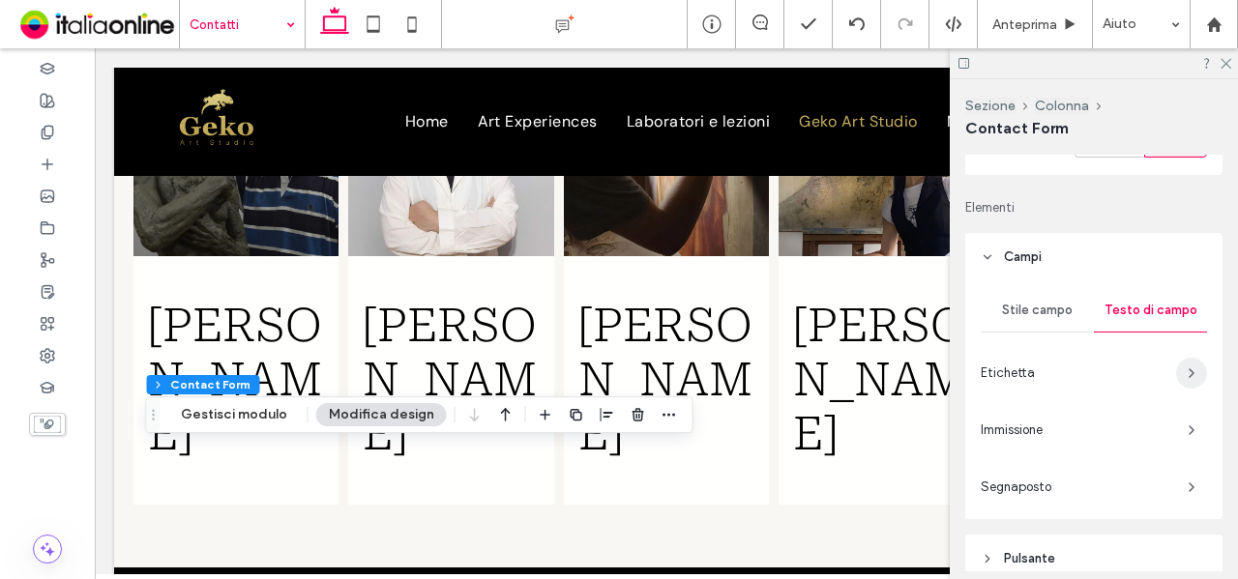
click at [1176, 362] on span "button" at bounding box center [1191, 373] width 31 height 31
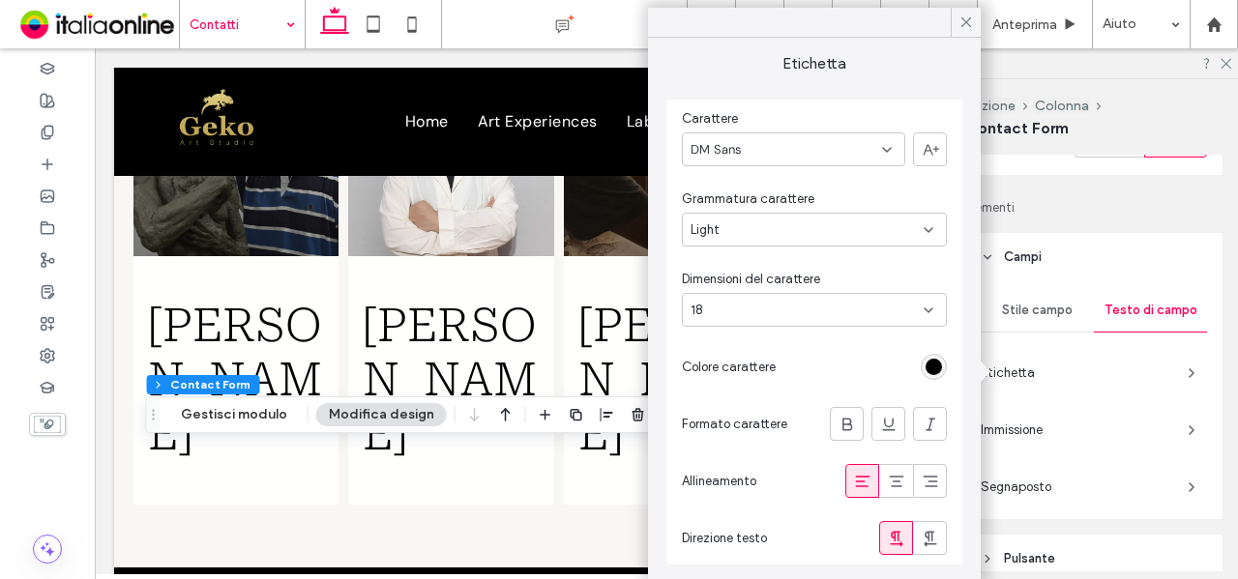
click at [938, 367] on div "rgb(0, 0, 0)" at bounding box center [934, 367] width 16 height 16
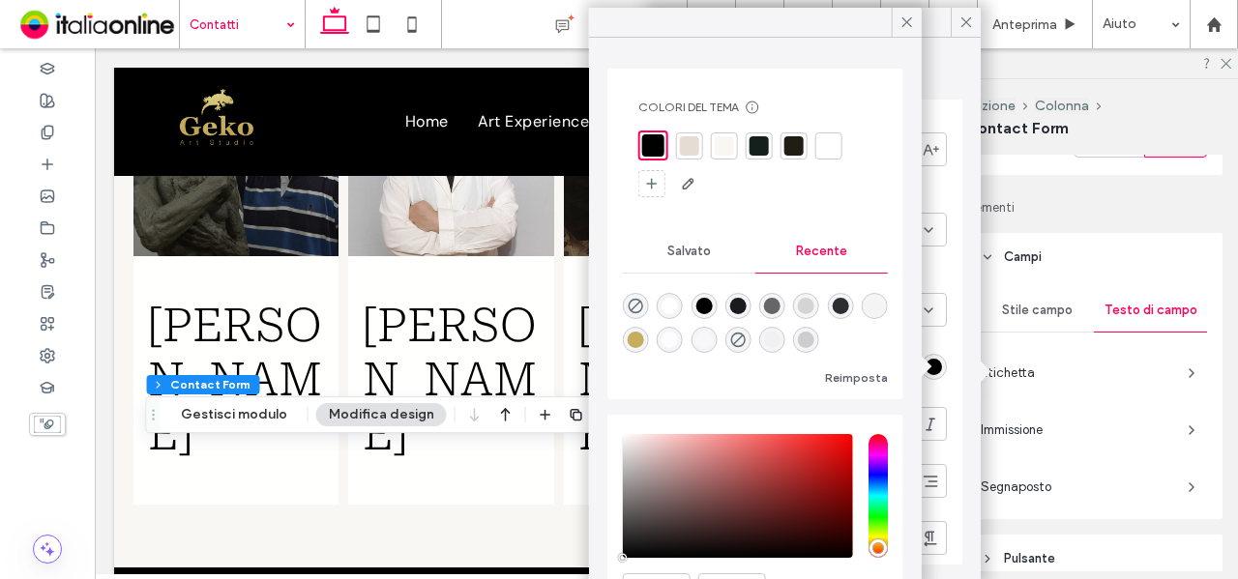
click at [675, 299] on div "rgba(255, 255, 255, 1)" at bounding box center [670, 306] width 16 height 16
type input "*******"
click at [1184, 423] on icon "button" at bounding box center [1191, 430] width 15 height 15
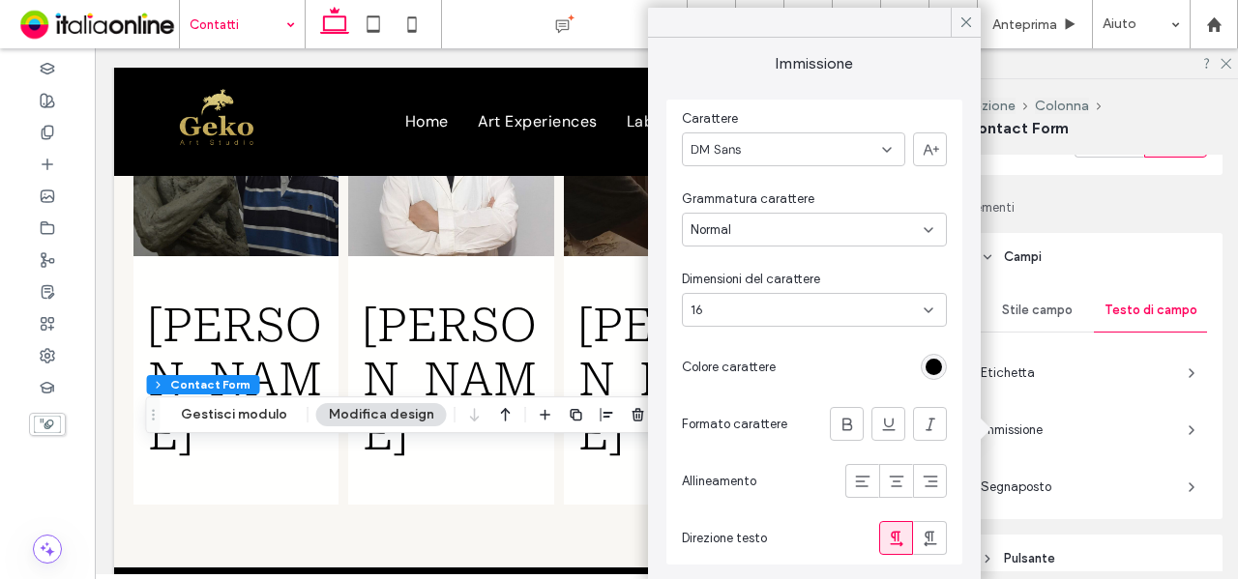
click at [929, 375] on div "rgb(0, 0, 0)" at bounding box center [934, 367] width 26 height 26
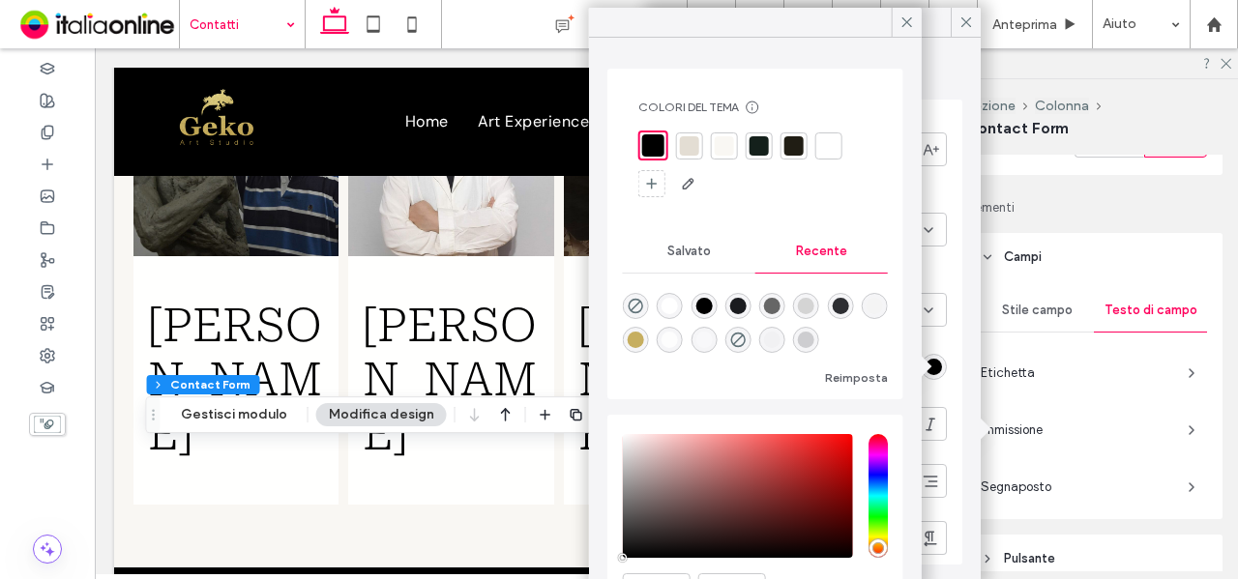
click at [675, 310] on div "rgba(255, 255, 255, 1)" at bounding box center [670, 306] width 16 height 16
type input "*******"
click at [1184, 481] on icon "button" at bounding box center [1191, 487] width 15 height 15
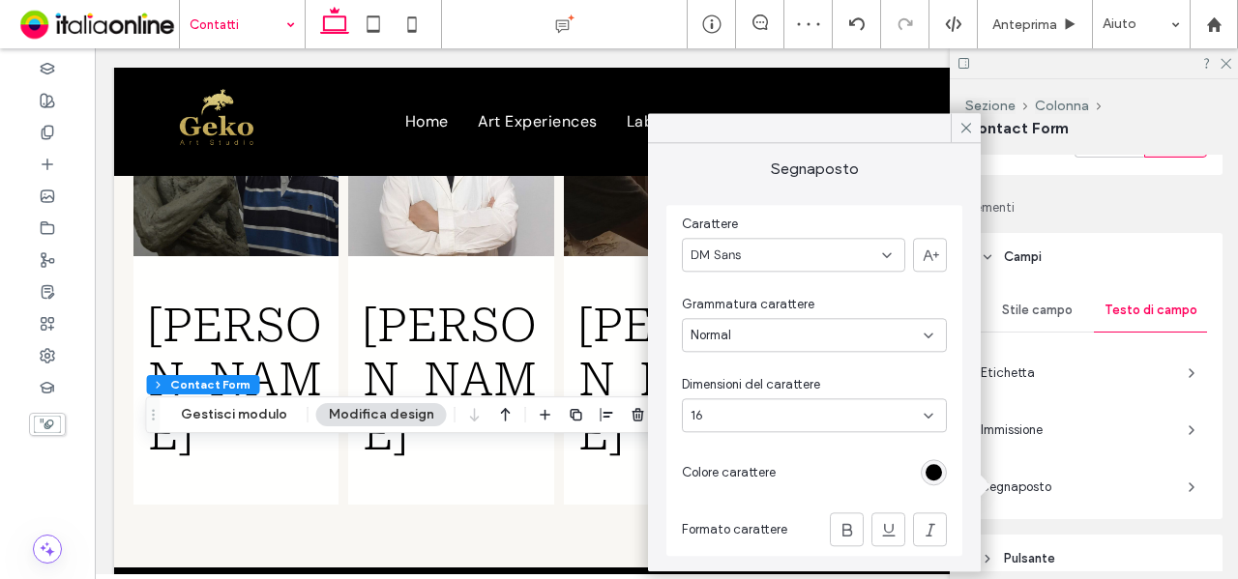
click at [946, 463] on div at bounding box center [934, 472] width 26 height 26
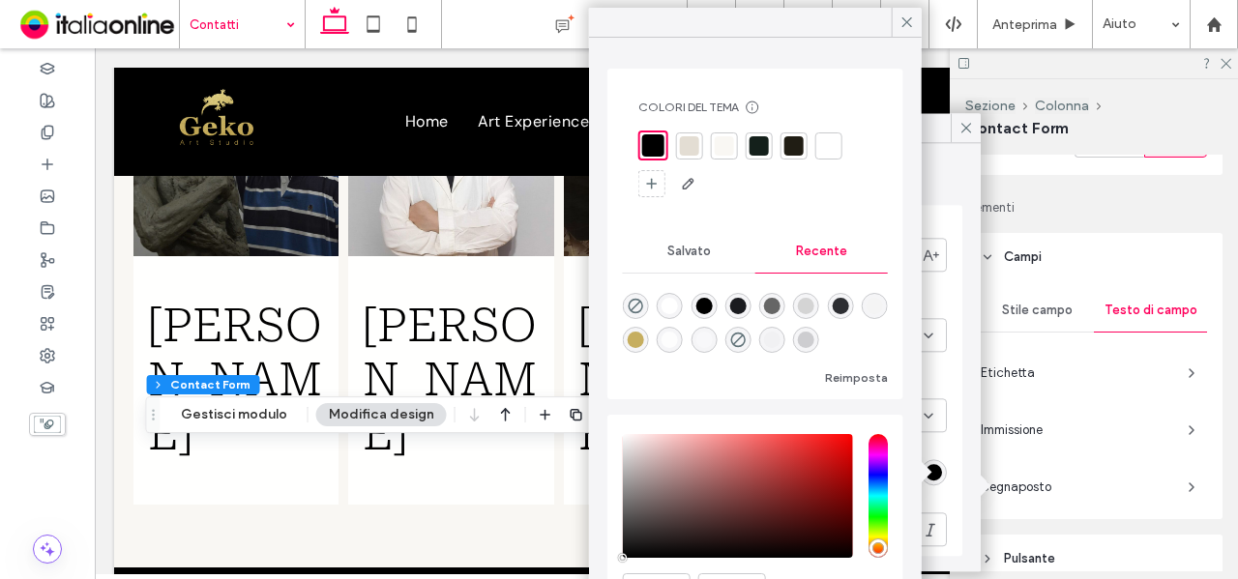
click at [667, 309] on div "rgba(255, 255, 255, 1)" at bounding box center [670, 306] width 16 height 16
type input "*******"
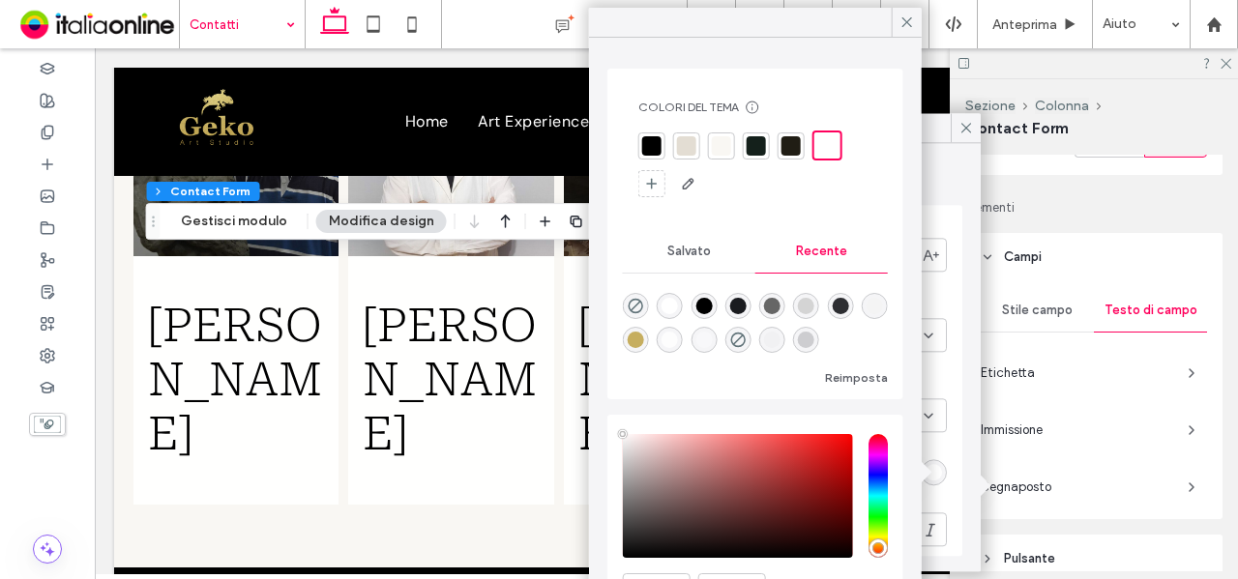
click at [1043, 305] on span "Stile campo" at bounding box center [1037, 310] width 71 height 15
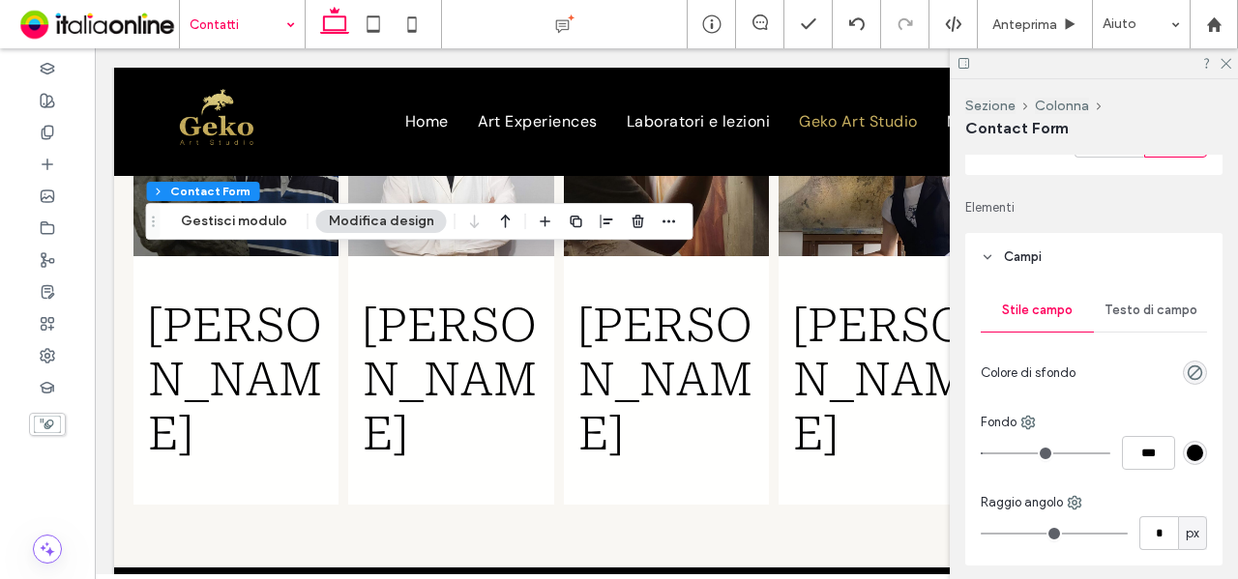
type input "*"
type input "***"
drag, startPoint x: 990, startPoint y: 452, endPoint x: 962, endPoint y: 448, distance: 28.3
type input "*"
click at [981, 453] on input "range" at bounding box center [1046, 454] width 130 height 2
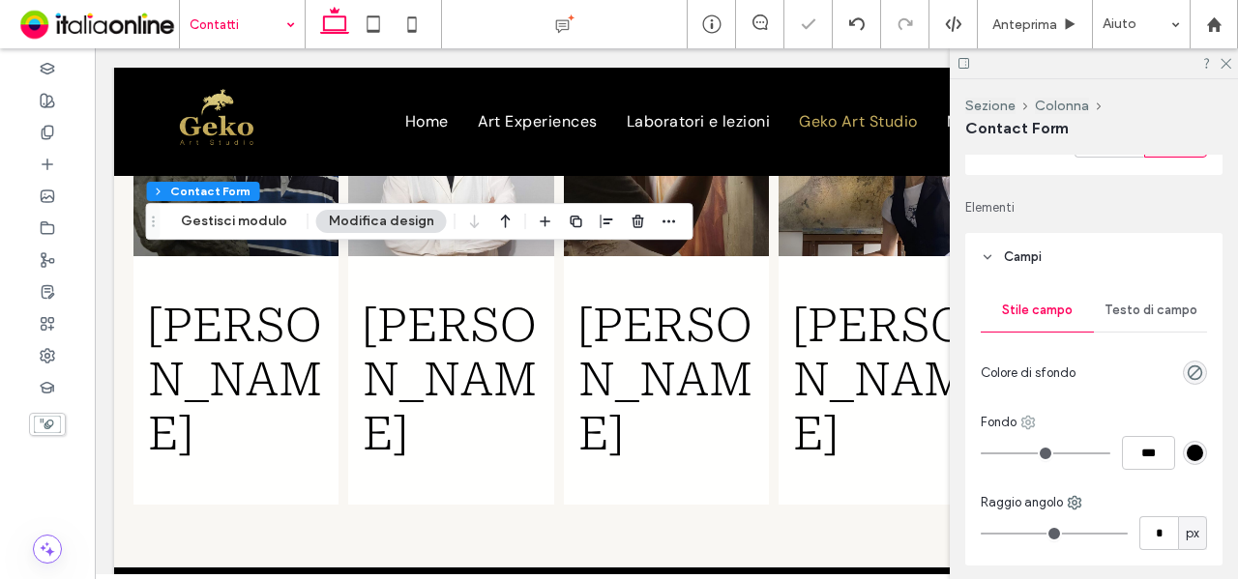
click at [1035, 422] on icon at bounding box center [1027, 422] width 15 height 15
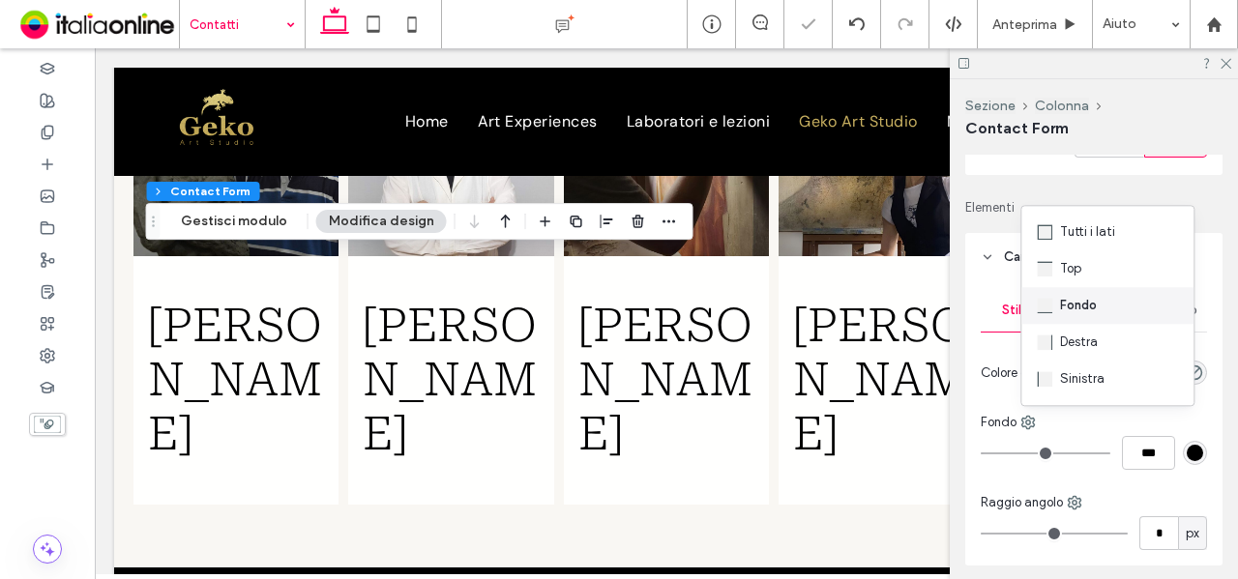
click at [1095, 299] on span "Fondo" at bounding box center [1078, 305] width 37 height 19
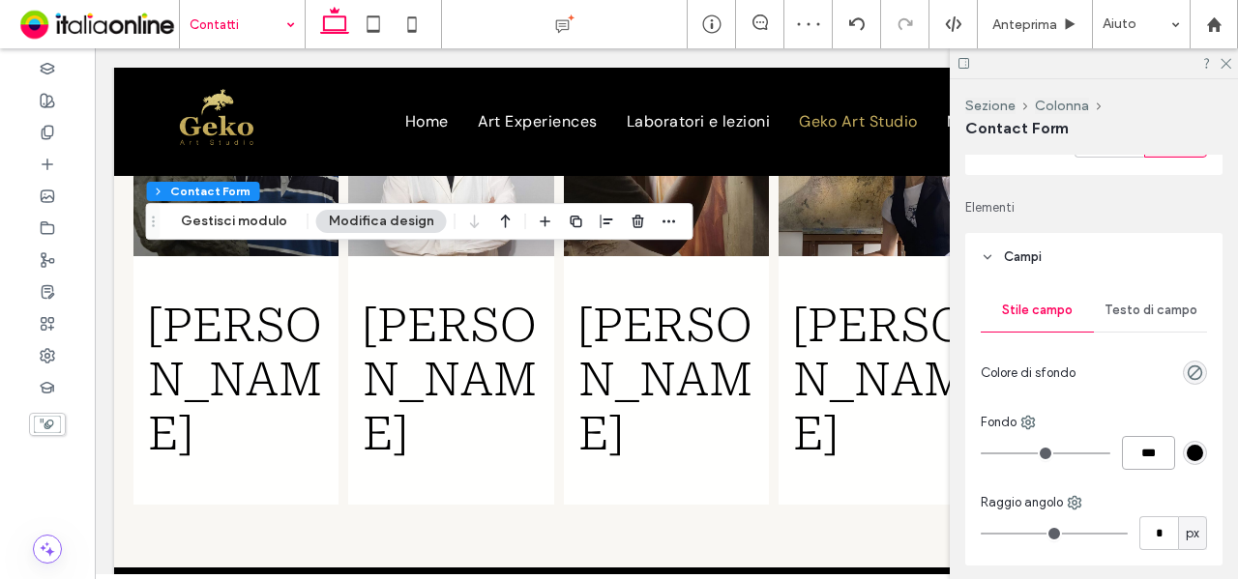
click at [1141, 454] on input "***" at bounding box center [1148, 453] width 53 height 34
type input "*"
type input "***"
click at [1140, 415] on div "Fondo" at bounding box center [1094, 422] width 226 height 19
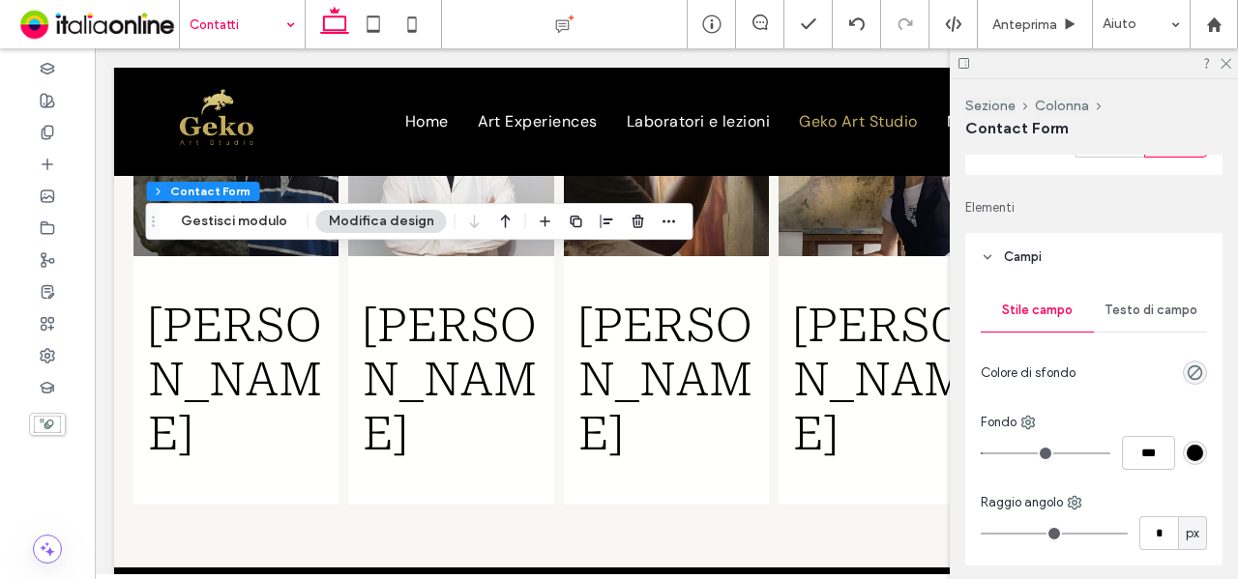
click at [1187, 452] on div "rgb(0, 0, 0)" at bounding box center [1195, 453] width 16 height 16
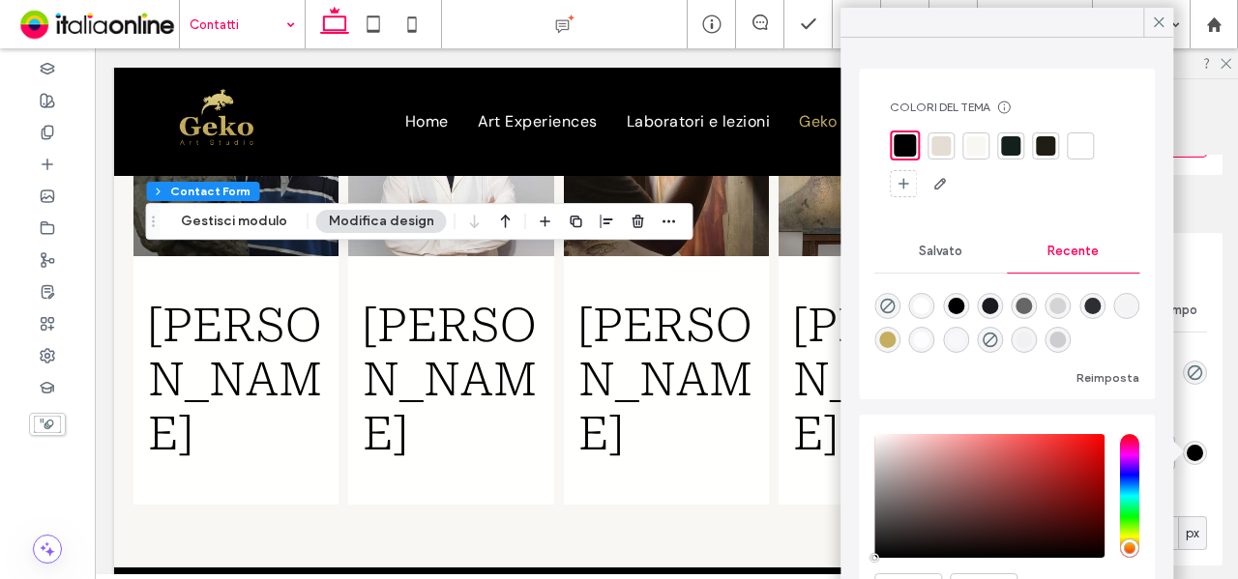
click at [925, 307] on div "rgba(255, 255, 255, 1)" at bounding box center [922, 306] width 16 height 16
type input "*"
type input "*******"
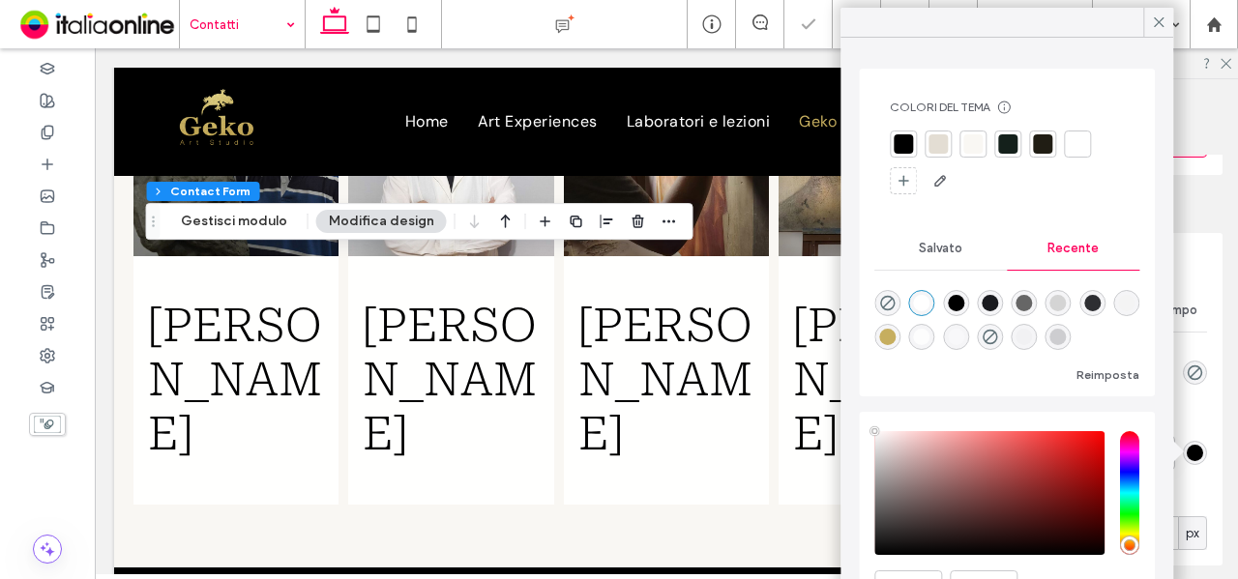
click at [896, 338] on div "rgba(198, 174, 95, 1)" at bounding box center [887, 337] width 16 height 16
type input "*"
type input "*******"
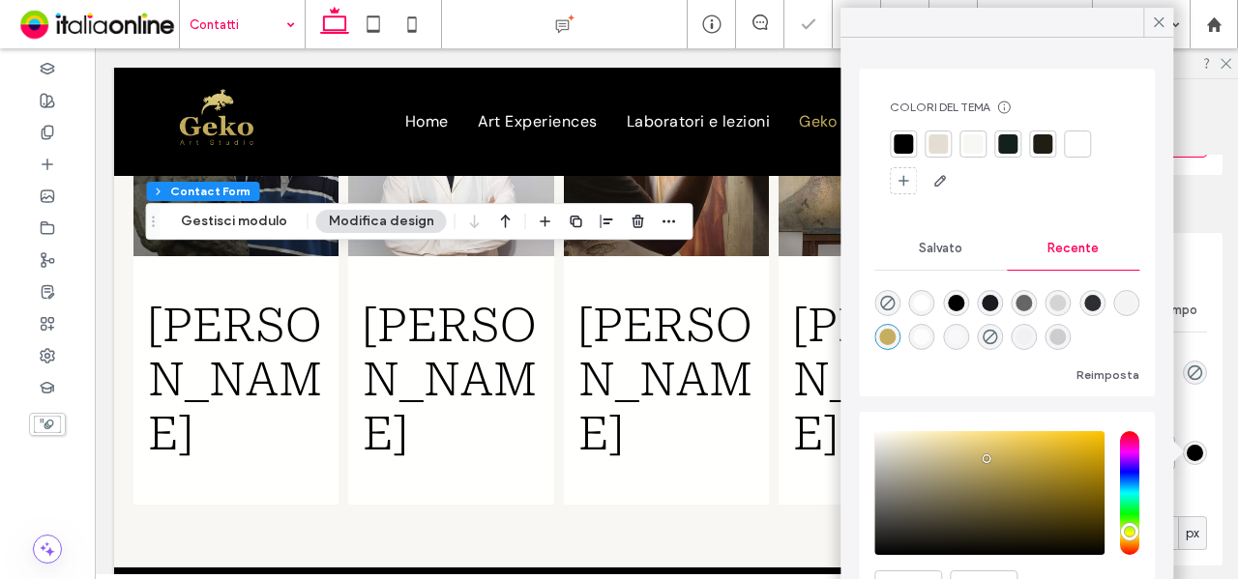
click at [896, 330] on div "rgba(198, 174, 95, 1)" at bounding box center [887, 337] width 16 height 16
click at [896, 329] on div "rgba(198, 174, 95, 1)" at bounding box center [887, 337] width 16 height 16
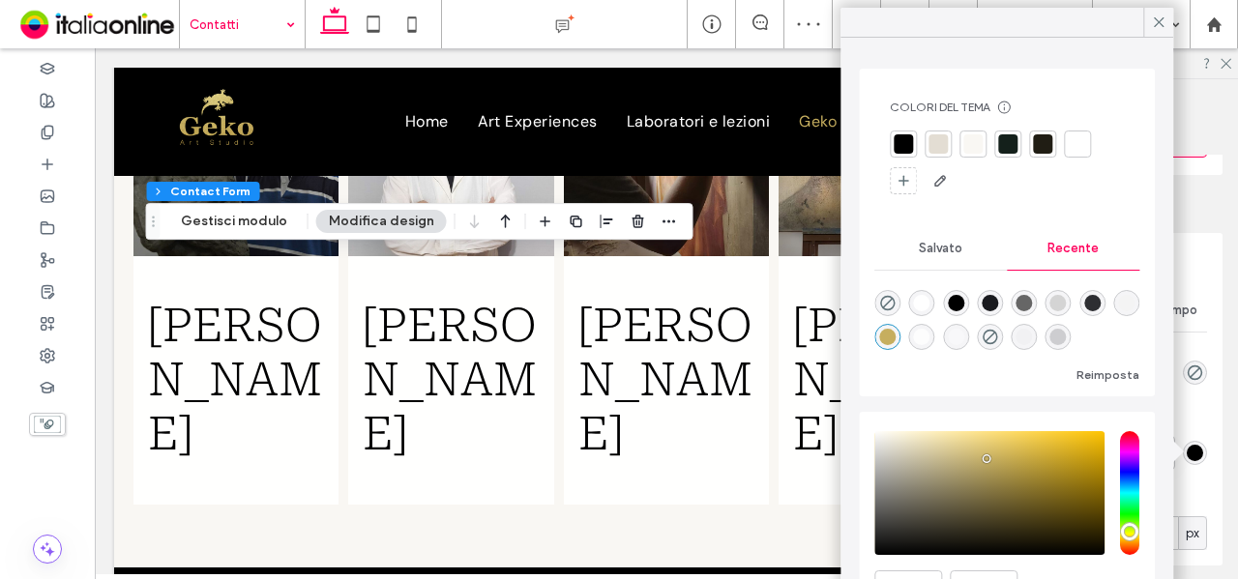
click at [896, 329] on div "rgba(198, 174, 95, 1)" at bounding box center [887, 337] width 16 height 16
type input "*"
drag, startPoint x: 1160, startPoint y: 24, endPoint x: 1207, endPoint y: 74, distance: 69.1
click at [1161, 24] on icon at bounding box center [1158, 22] width 17 height 17
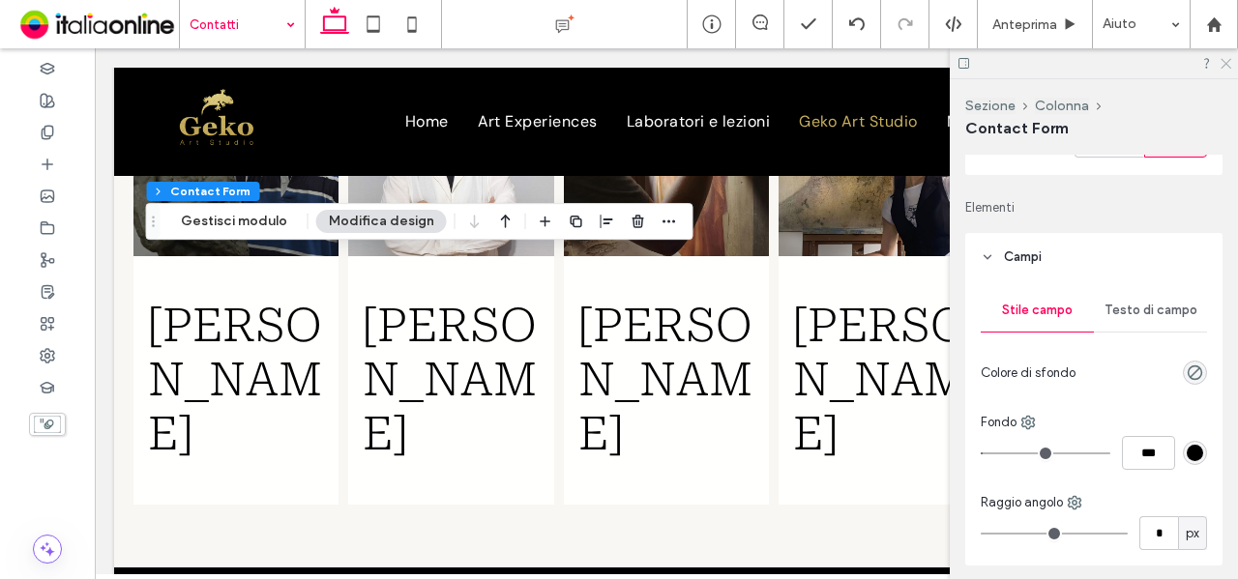
click at [1229, 61] on icon at bounding box center [1225, 62] width 13 height 13
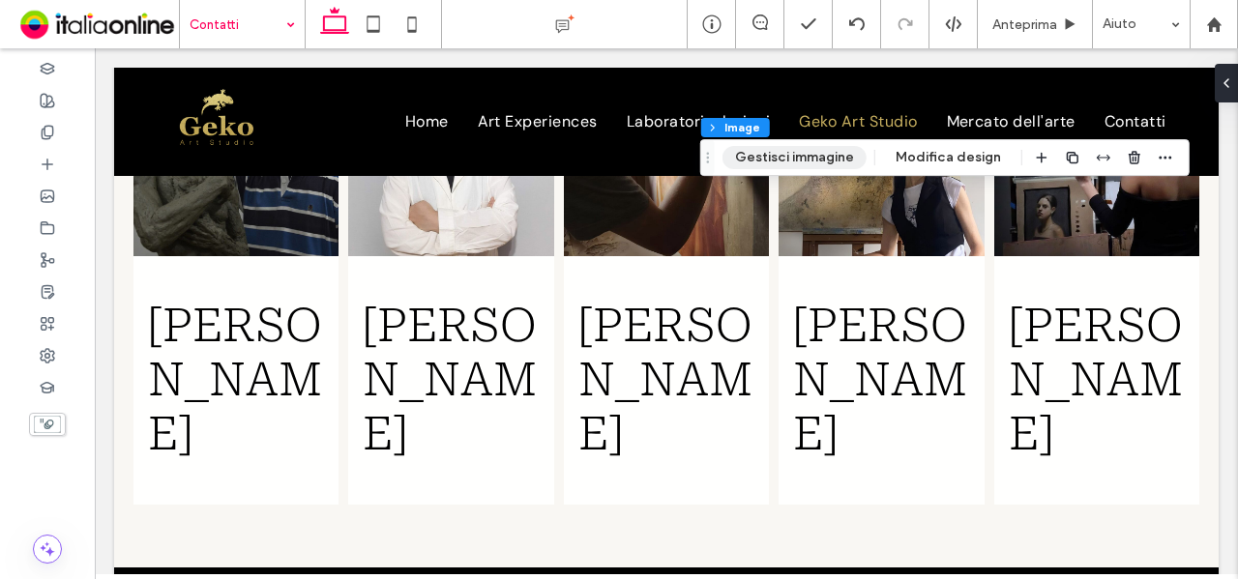
click at [820, 167] on button "Gestisci immagine" at bounding box center [795, 157] width 144 height 23
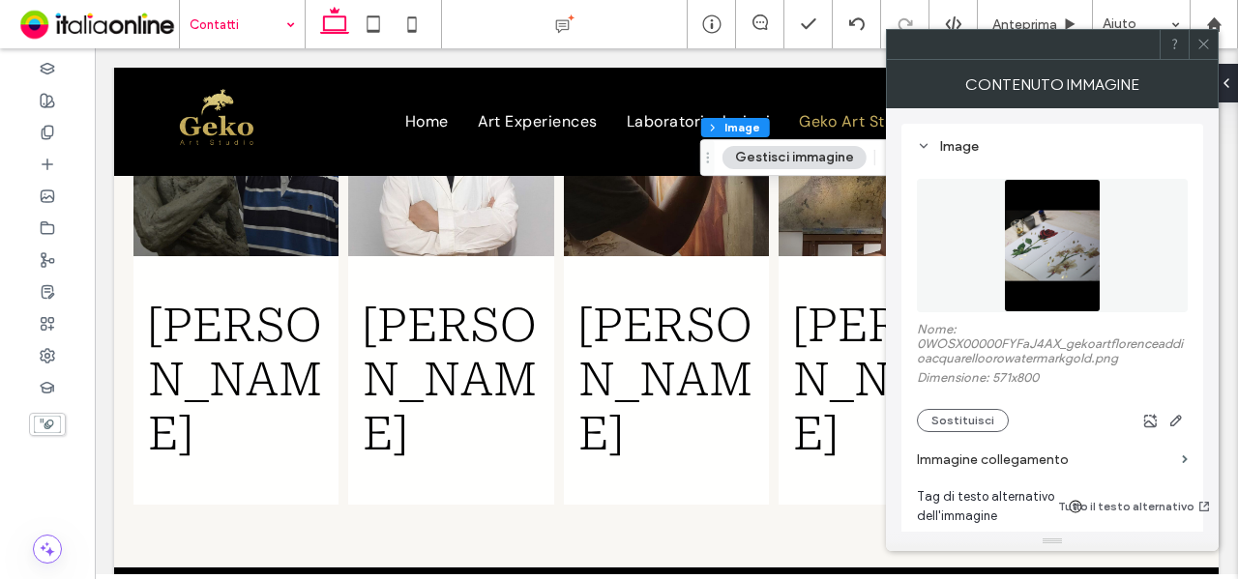
scroll to position [0, 0]
drag, startPoint x: 1199, startPoint y: 39, endPoint x: 1137, endPoint y: 94, distance: 82.9
click at [1199, 40] on use at bounding box center [1203, 45] width 10 height 10
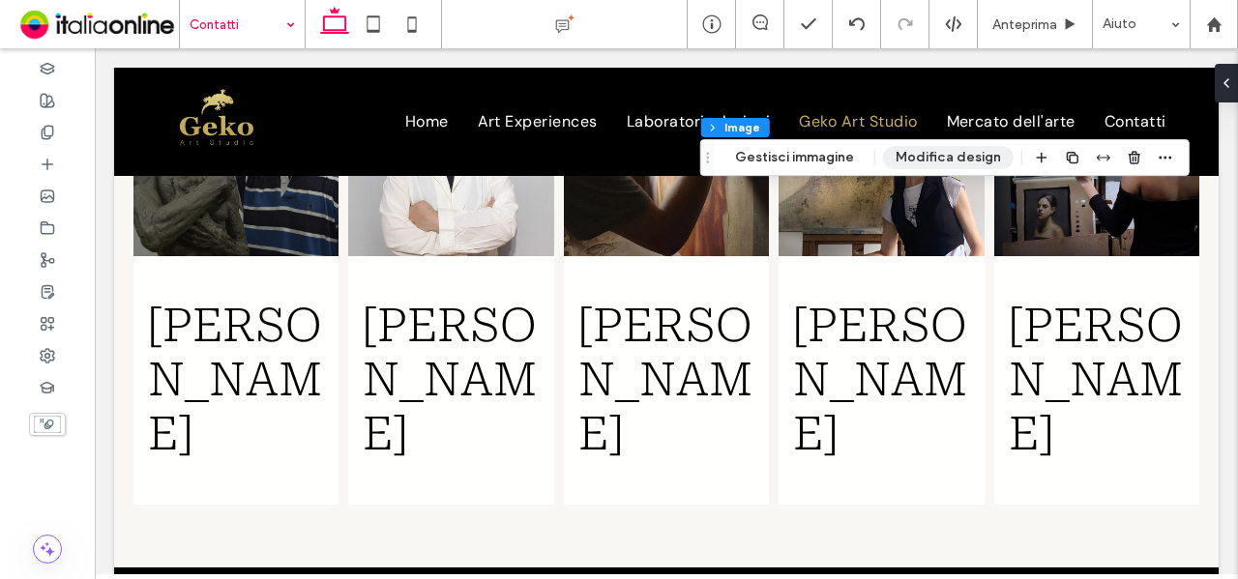
click at [955, 154] on button "Modifica design" at bounding box center [948, 157] width 131 height 23
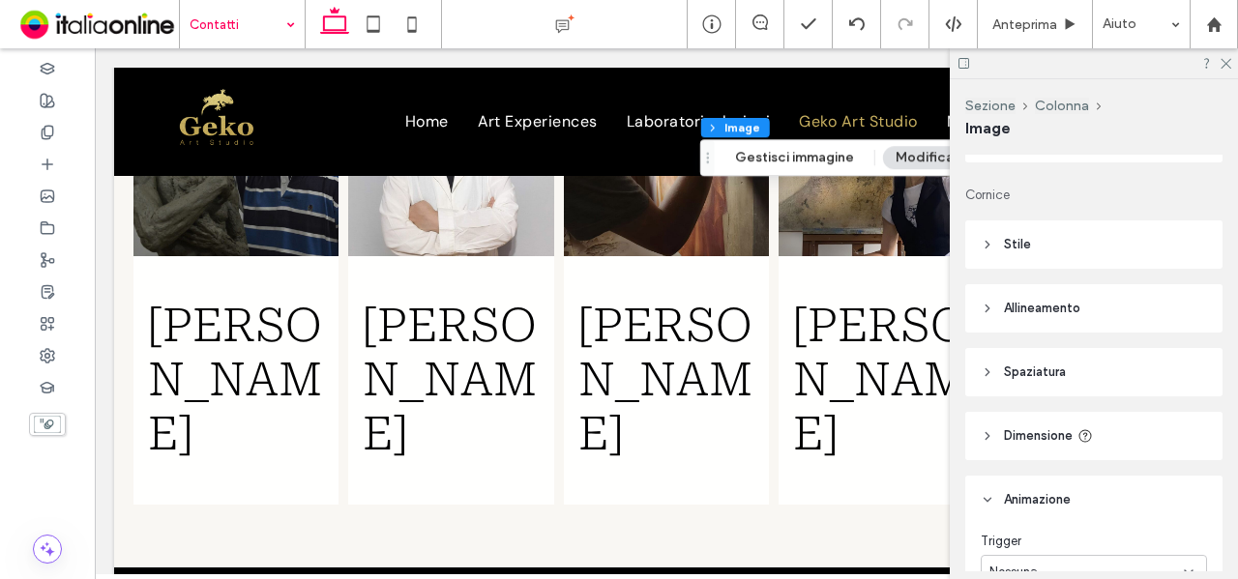
scroll to position [290, 0]
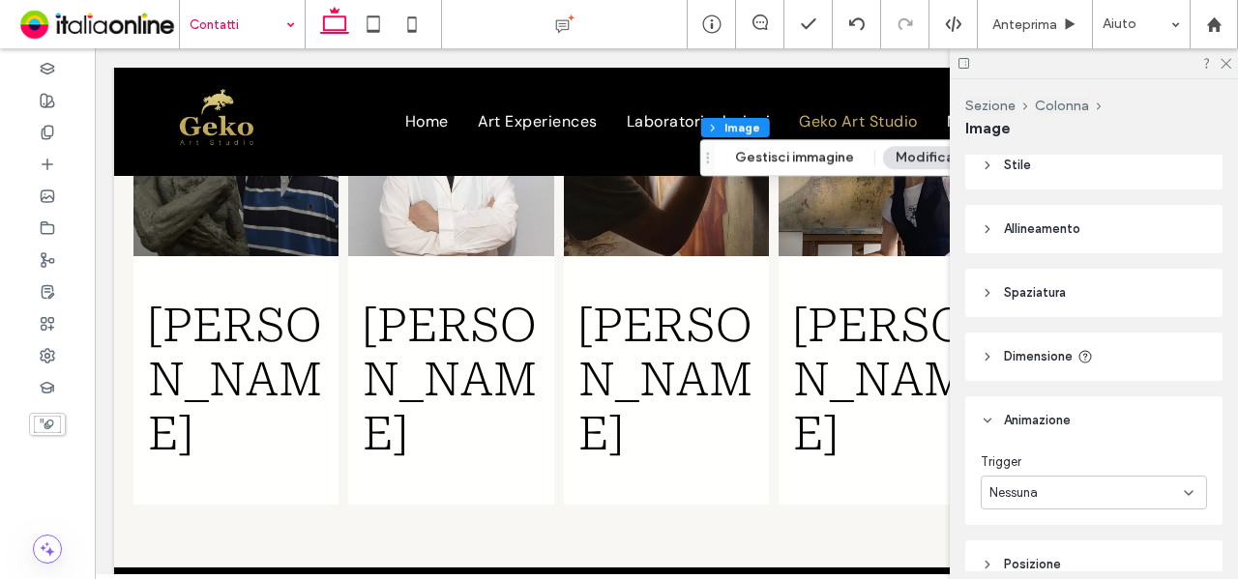
click at [1093, 172] on header "Stile" at bounding box center [1093, 165] width 257 height 48
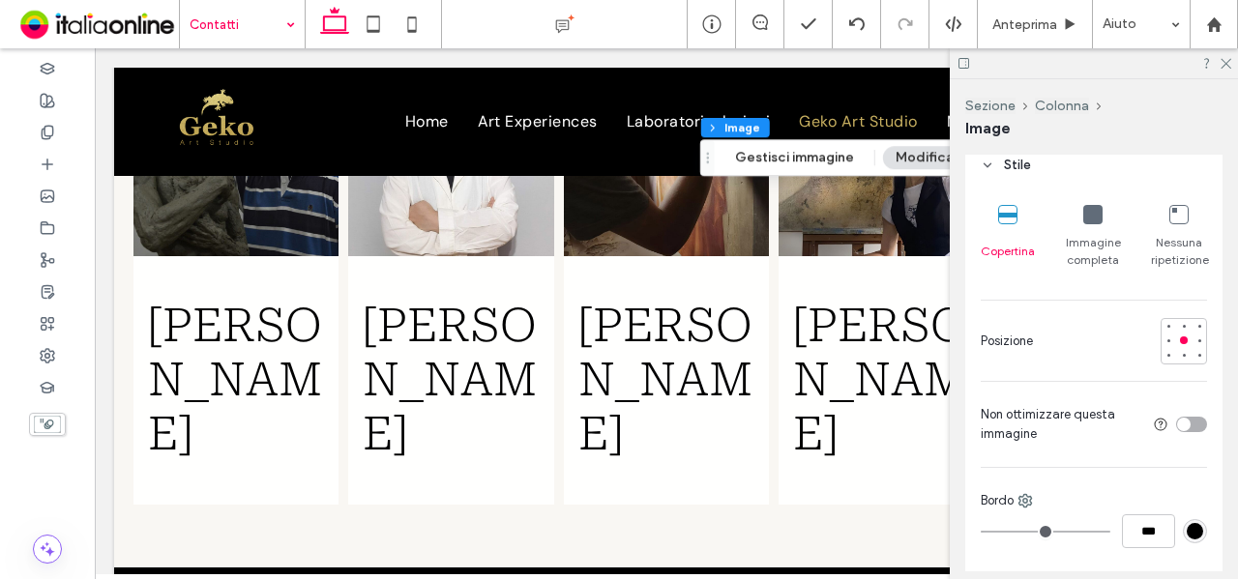
click at [1089, 222] on icon at bounding box center [1092, 214] width 19 height 19
click at [1227, 60] on icon at bounding box center [1225, 62] width 13 height 13
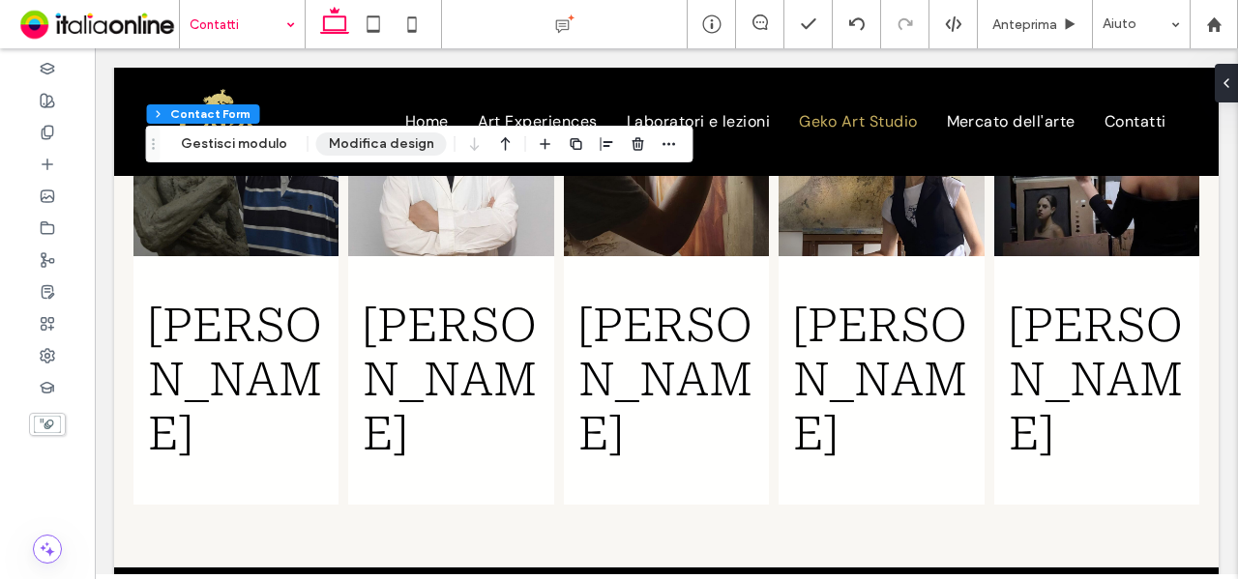
click at [350, 140] on button "Modifica design" at bounding box center [381, 144] width 131 height 23
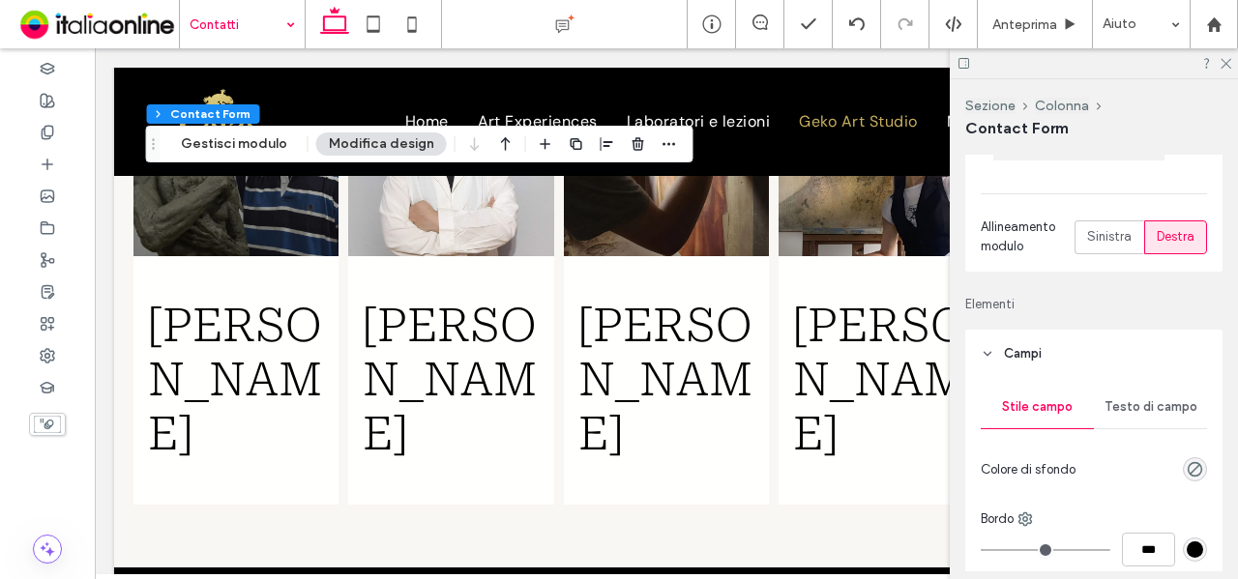
scroll to position [387, 0]
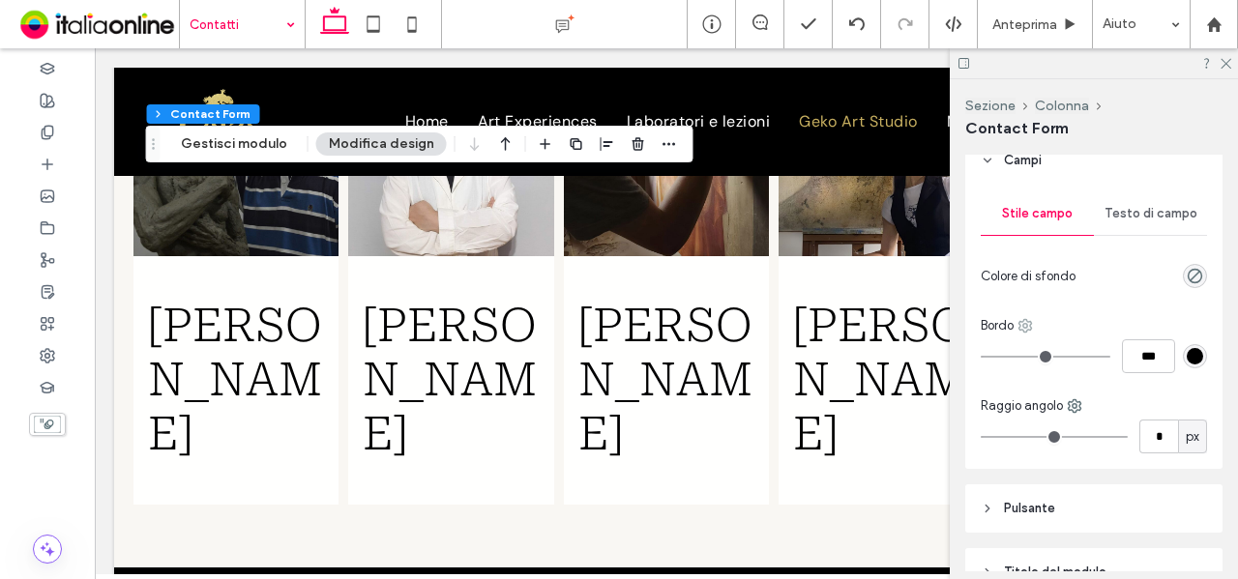
click at [1031, 325] on use at bounding box center [1025, 326] width 13 height 13
click at [1155, 225] on div "Testo di campo" at bounding box center [1150, 213] width 113 height 43
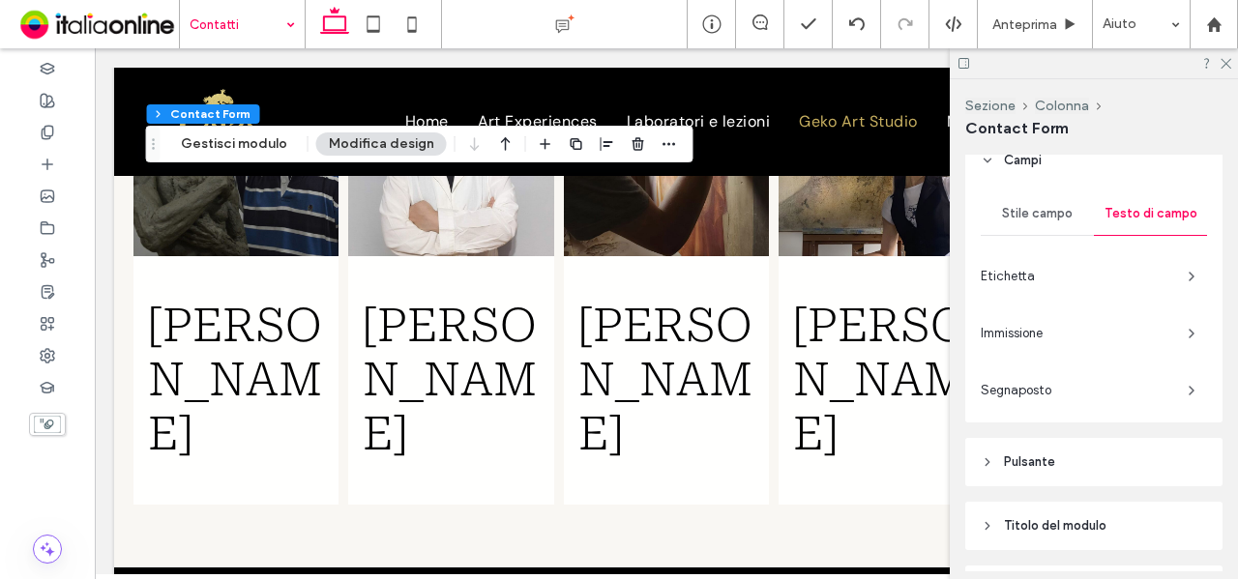
click at [996, 214] on div "Stile campo" at bounding box center [1037, 213] width 113 height 43
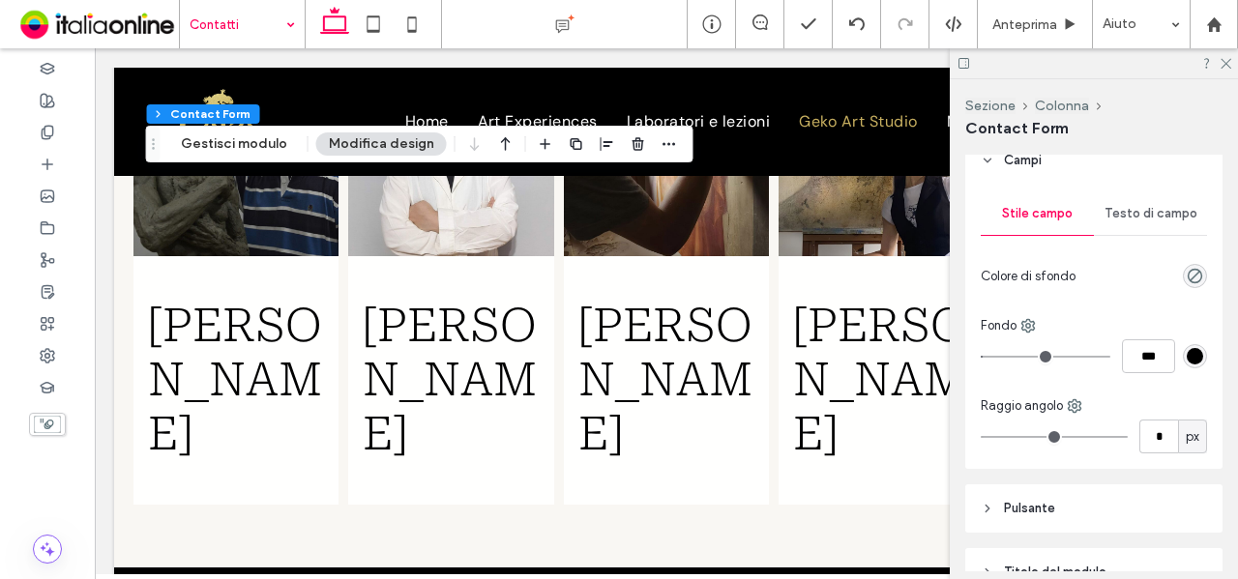
click at [1187, 359] on div "rgb(0, 0, 0)" at bounding box center [1195, 356] width 16 height 16
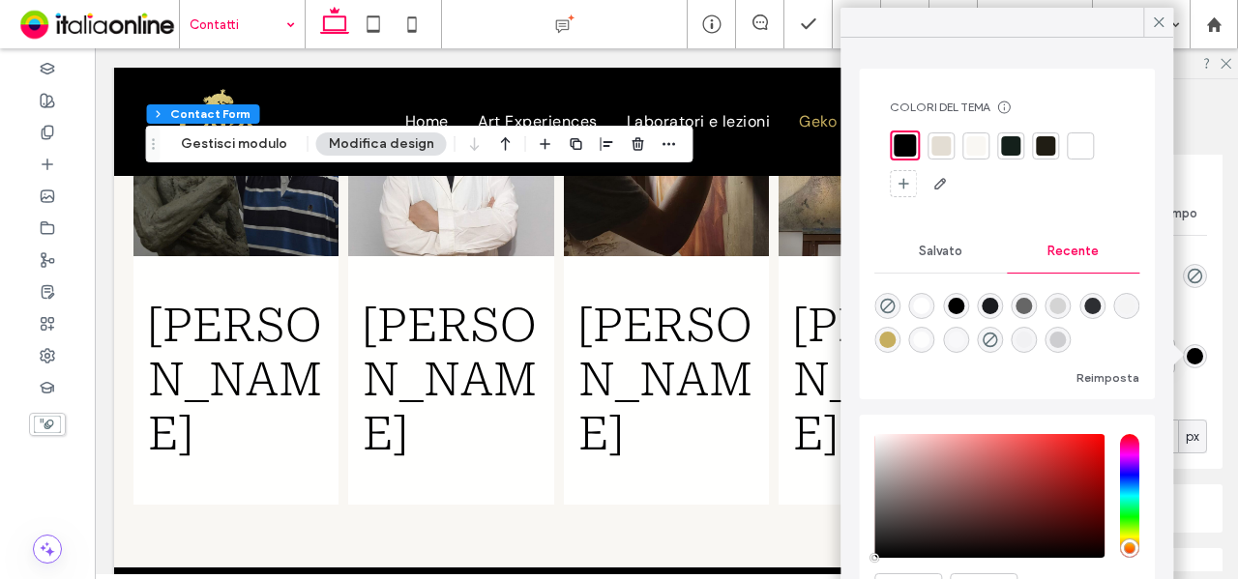
click at [896, 341] on div "rgba(198, 174, 95, 1)" at bounding box center [887, 340] width 16 height 16
type input "*"
type input "*******"
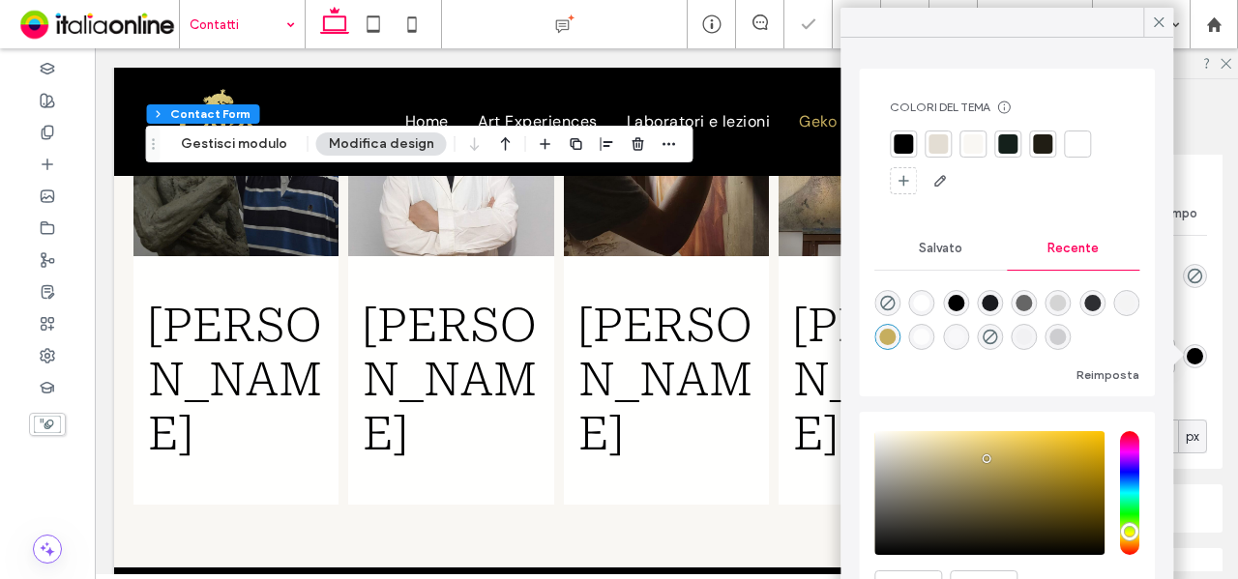
click at [922, 303] on div "rgba(255, 255, 255, 1)" at bounding box center [922, 303] width 16 height 16
type input "*"
type input "*******"
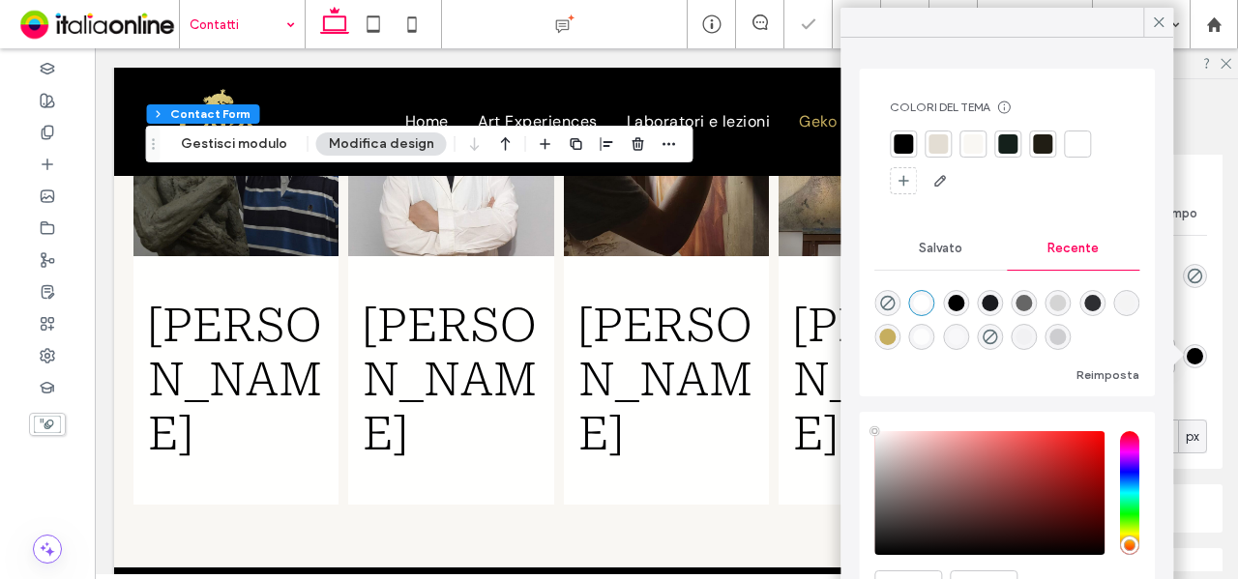
click at [896, 336] on div "rgba(198, 174, 95, 1)" at bounding box center [887, 337] width 16 height 16
type input "*"
type input "*******"
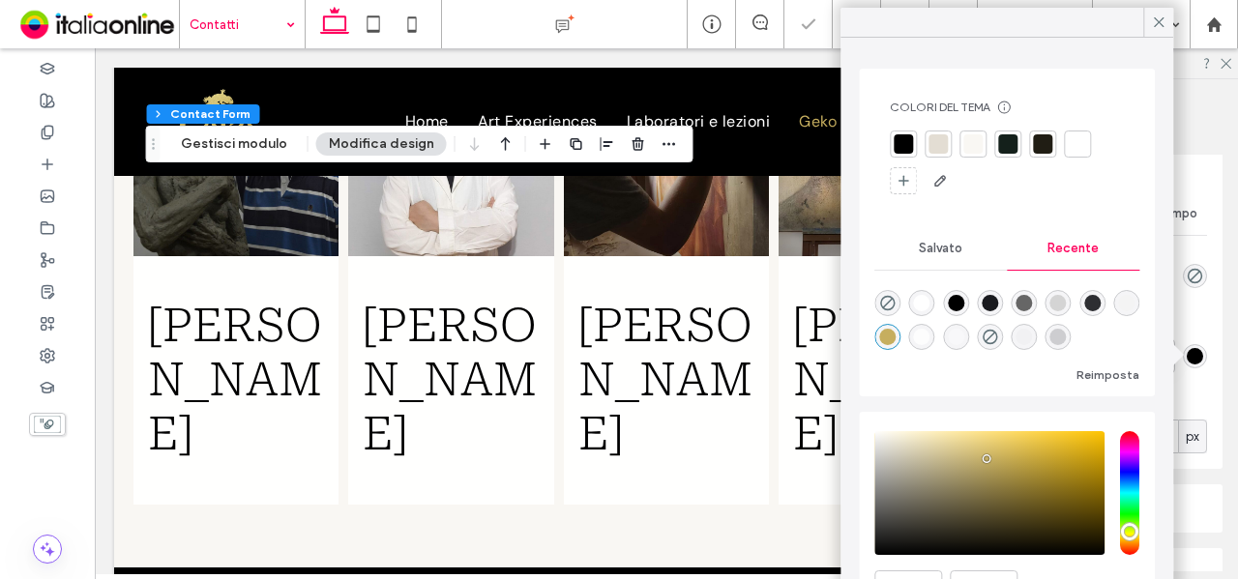
click at [896, 336] on div "rgba(198, 174, 95, 1)" at bounding box center [887, 337] width 16 height 16
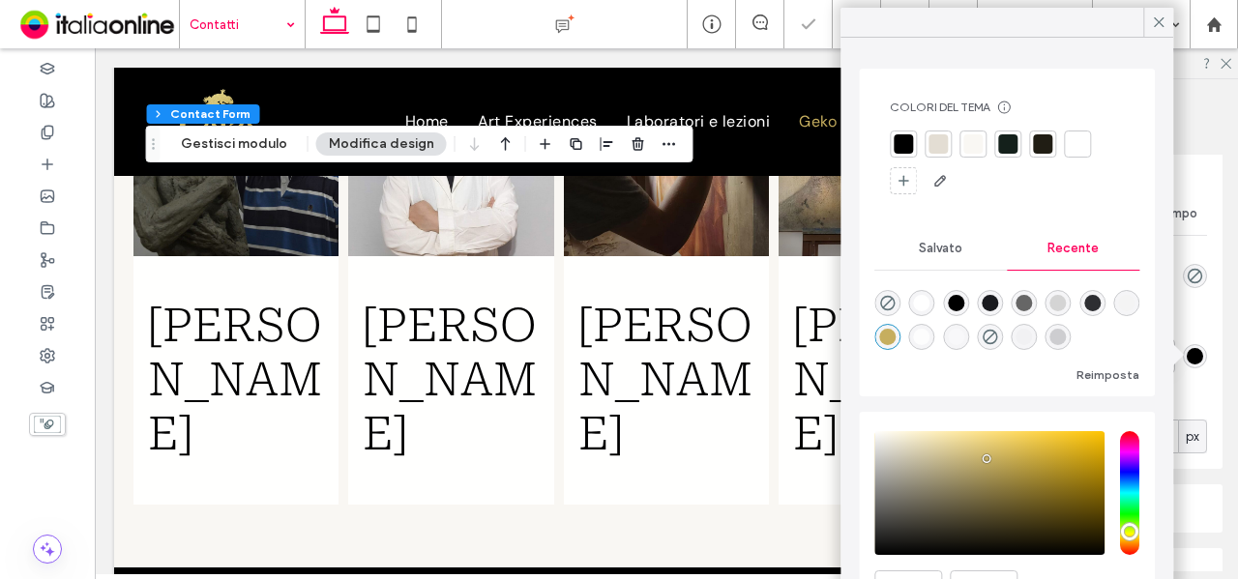
click at [896, 336] on div "rgba(198, 174, 95, 1)" at bounding box center [887, 337] width 16 height 16
type input "*"
click at [1222, 67] on use at bounding box center [1226, 64] width 11 height 11
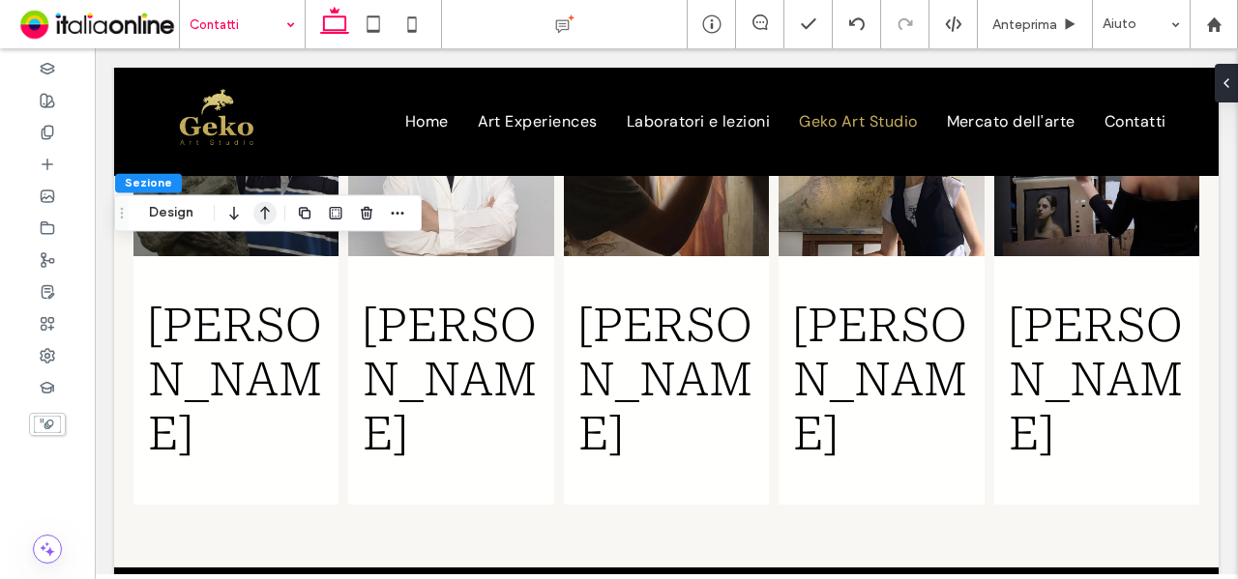
drag, startPoint x: 185, startPoint y: 206, endPoint x: 261, endPoint y: 221, distance: 77.8
click at [185, 206] on button "Design" at bounding box center [171, 212] width 70 height 23
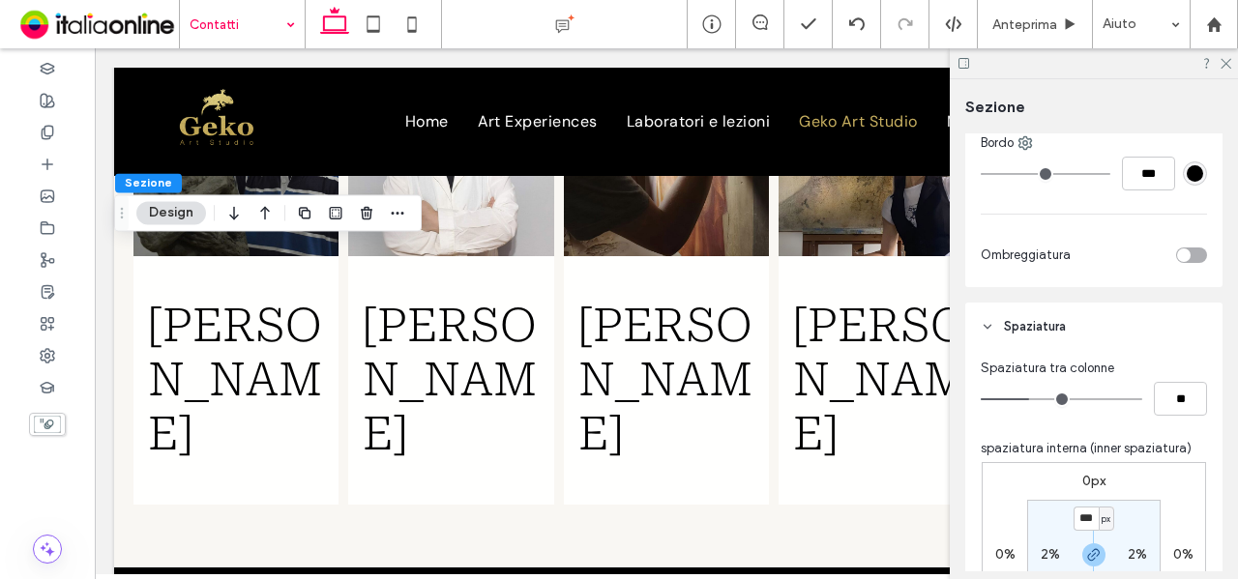
scroll to position [871, 0]
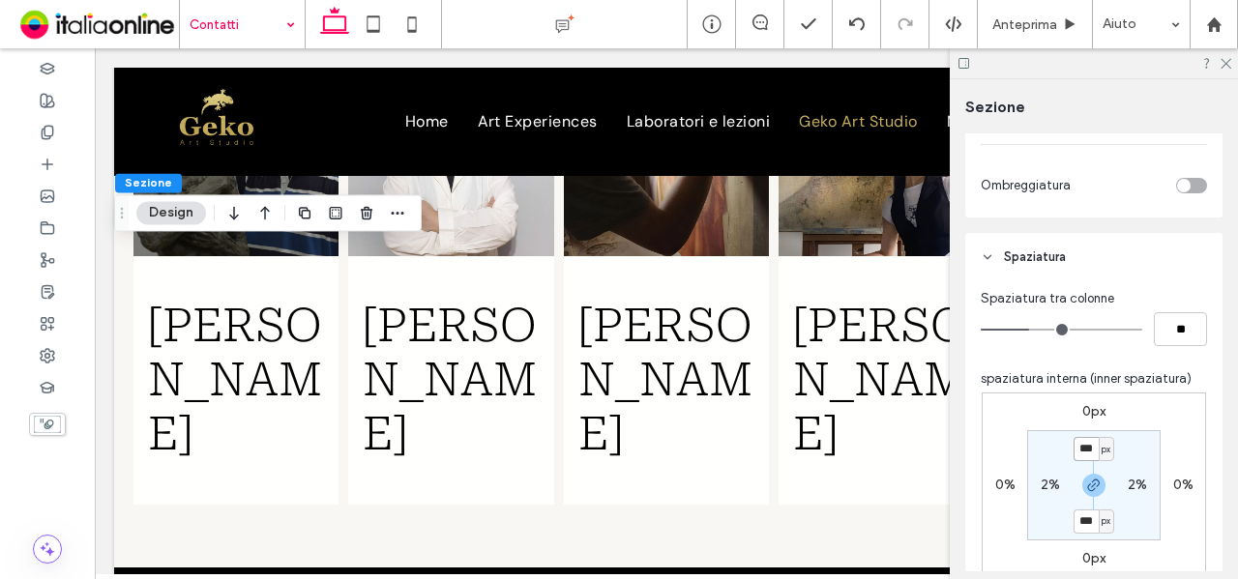
click at [1091, 458] on input "***" at bounding box center [1086, 449] width 25 height 24
type input "*"
click at [1102, 450] on span "px" at bounding box center [1106, 449] width 9 height 19
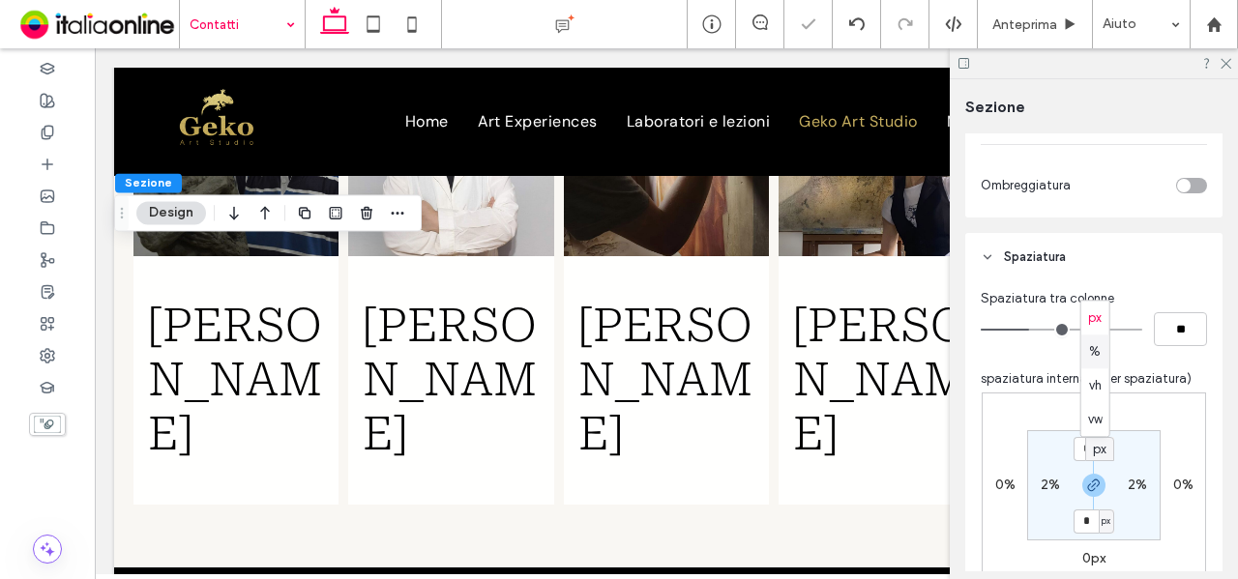
click at [1096, 354] on span "%" at bounding box center [1095, 351] width 12 height 19
type input "***"
type input "*"
drag, startPoint x: 1077, startPoint y: 456, endPoint x: 1085, endPoint y: 451, distance: 10.0
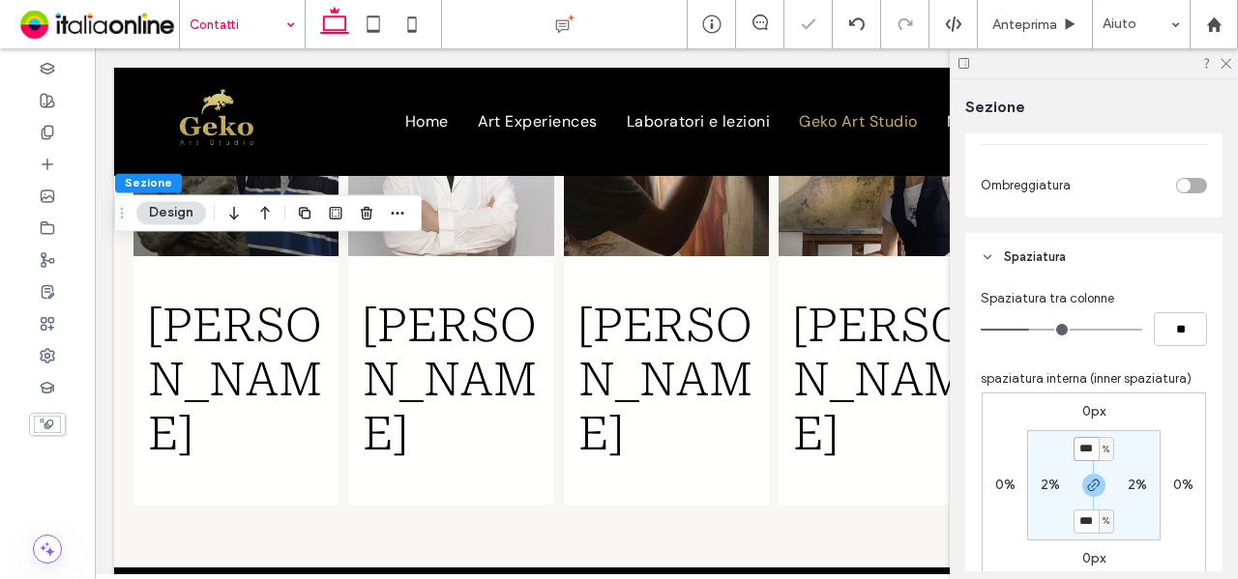
click at [1077, 456] on input "***" at bounding box center [1086, 449] width 25 height 24
type input "*"
click at [1131, 438] on section "* % 2% * % 2%" at bounding box center [1093, 485] width 133 height 110
click at [1041, 484] on label "2%" at bounding box center [1050, 485] width 19 height 16
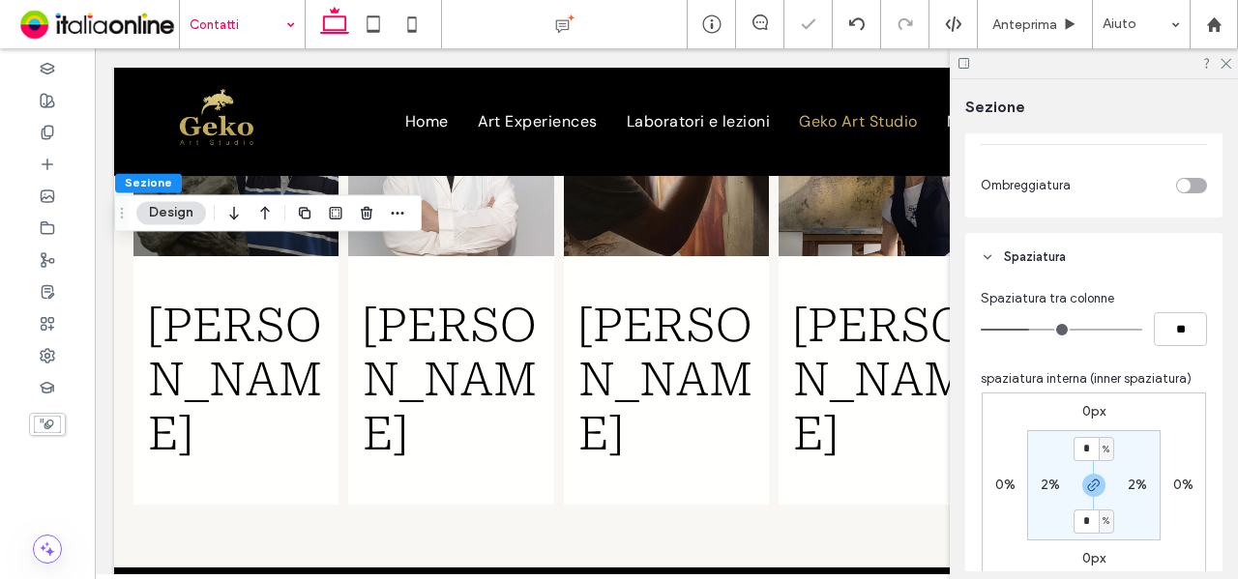
type input "*"
click at [1052, 437] on section "6% * % 6% * %" at bounding box center [1093, 485] width 133 height 110
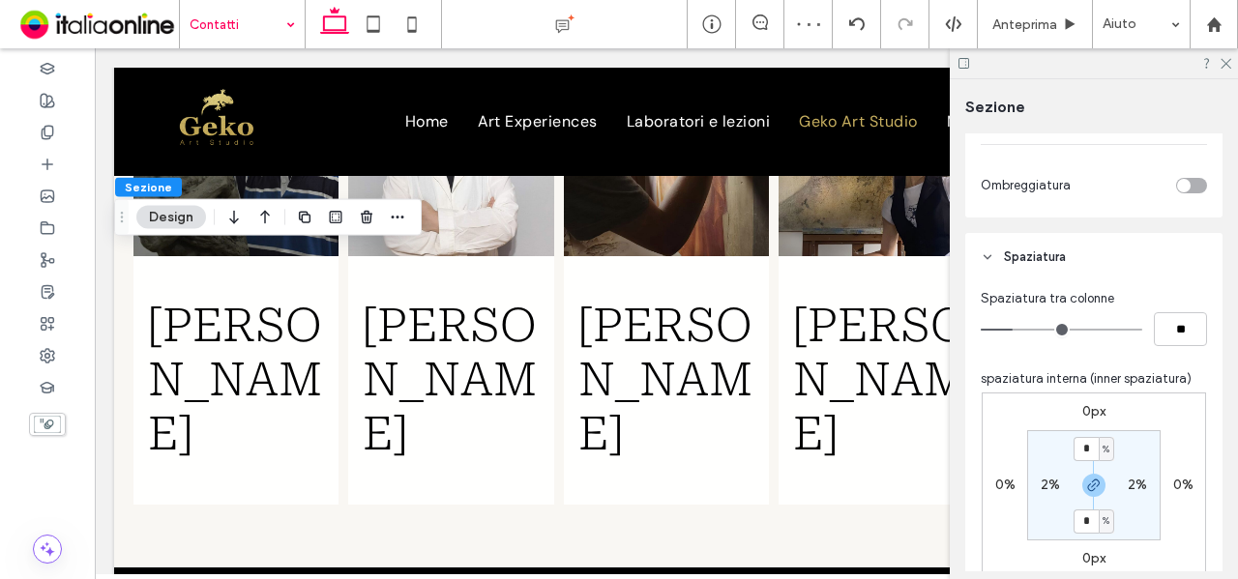
scroll to position [1064, 0]
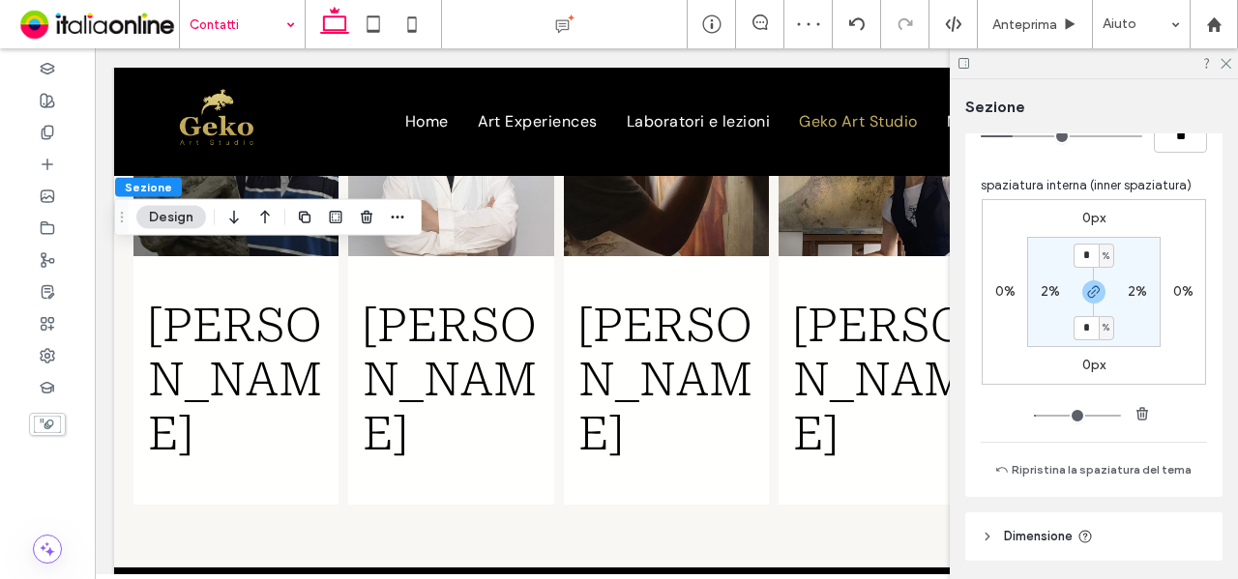
click at [1043, 280] on section "* % 2% * % 2%" at bounding box center [1093, 292] width 133 height 110
drag, startPoint x: 1044, startPoint y: 293, endPoint x: 1048, endPoint y: 278, distance: 16.0
click at [1044, 293] on label "2%" at bounding box center [1050, 291] width 19 height 16
type input "*"
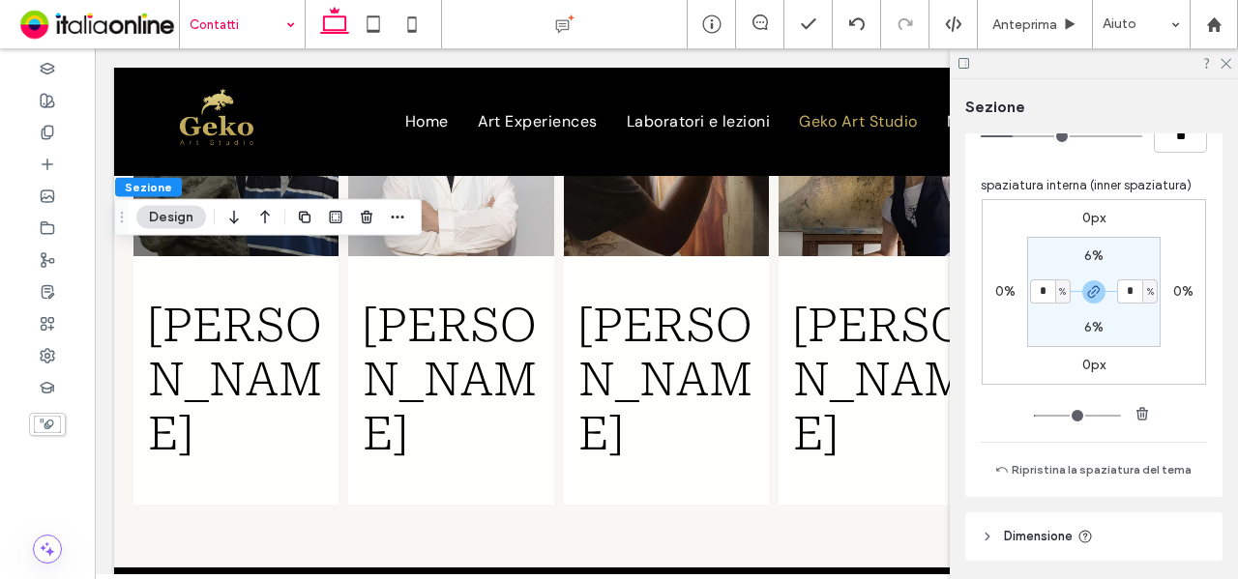
type input "*"
click at [1048, 269] on section "6% * % 6% * %" at bounding box center [1093, 292] width 133 height 110
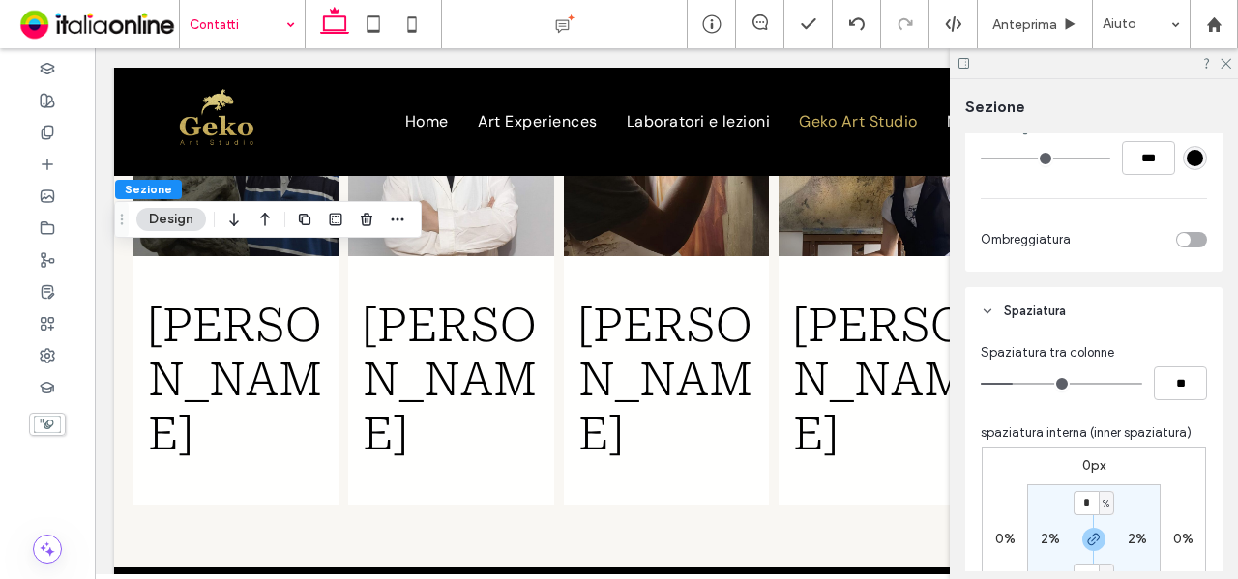
scroll to position [871, 0]
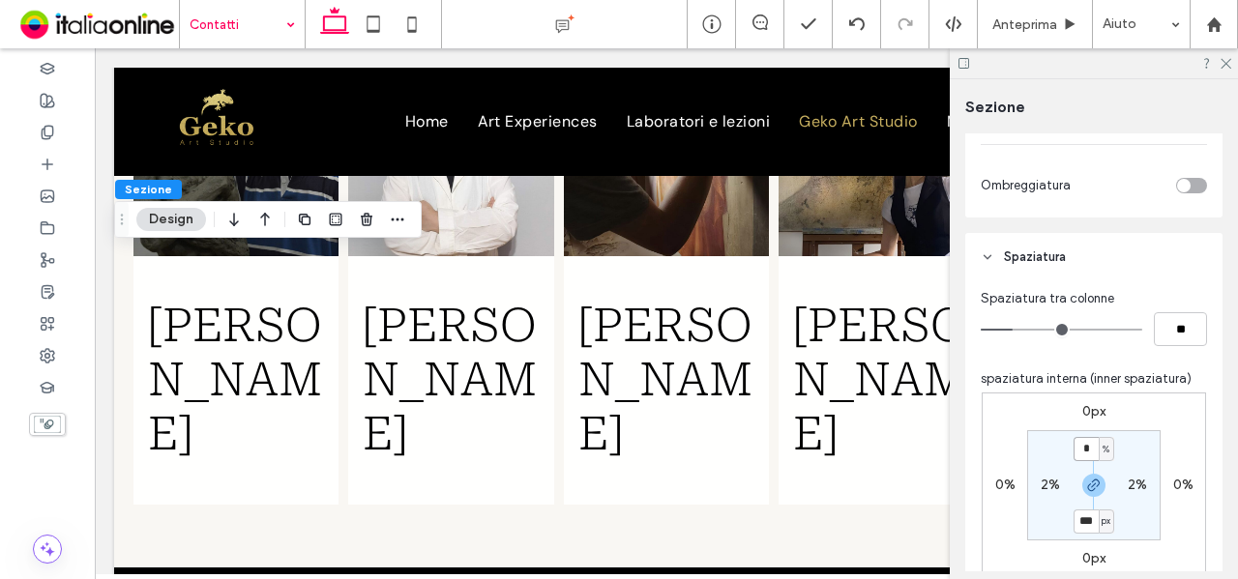
click at [1082, 450] on input "*" at bounding box center [1086, 449] width 25 height 24
type input "*"
click at [1153, 430] on section "* % 2% * px 2%" at bounding box center [1093, 485] width 133 height 110
click at [1042, 484] on label "2%" at bounding box center [1050, 485] width 19 height 16
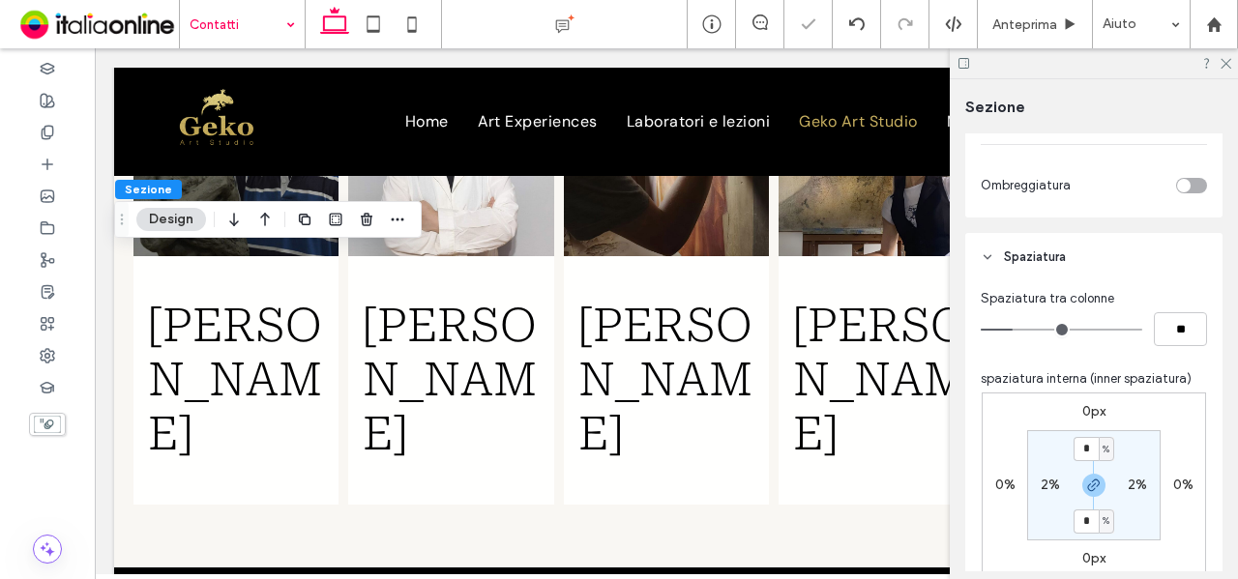
type input "*"
click at [1094, 430] on section "6% * % 6% * %" at bounding box center [1093, 485] width 133 height 110
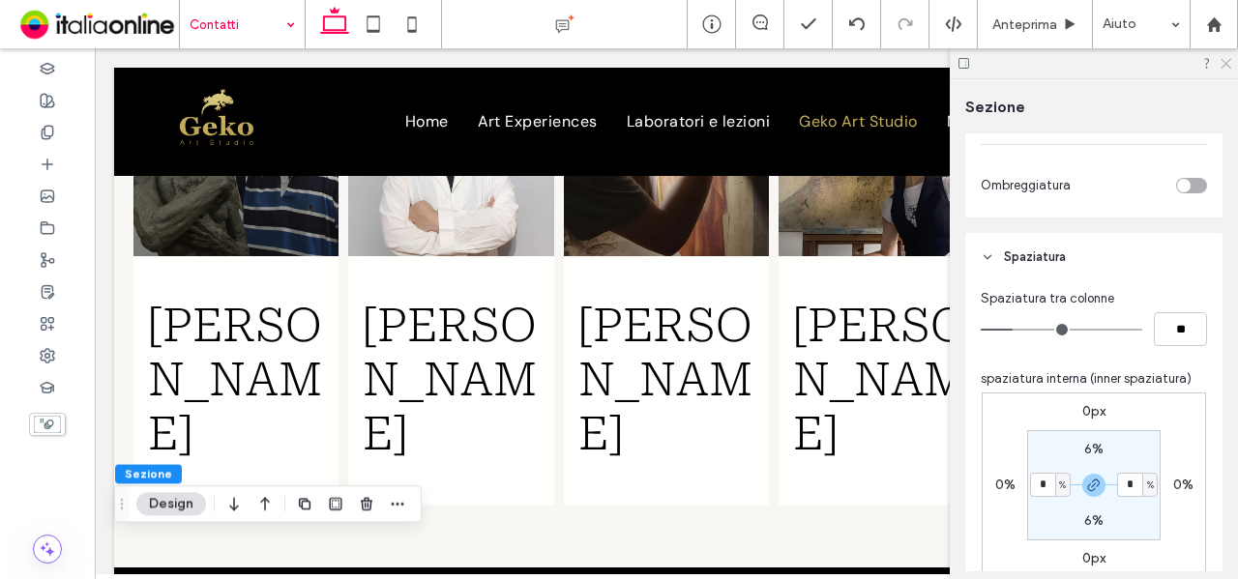
click at [1225, 60] on icon at bounding box center [1225, 62] width 13 height 13
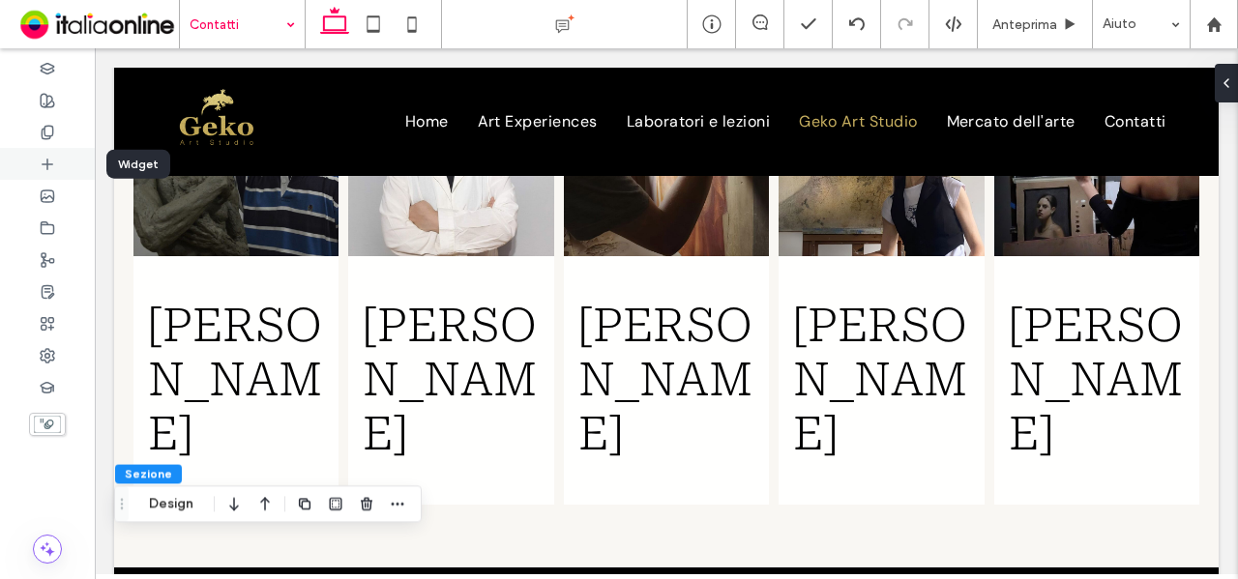
click at [43, 160] on icon at bounding box center [47, 164] width 15 height 15
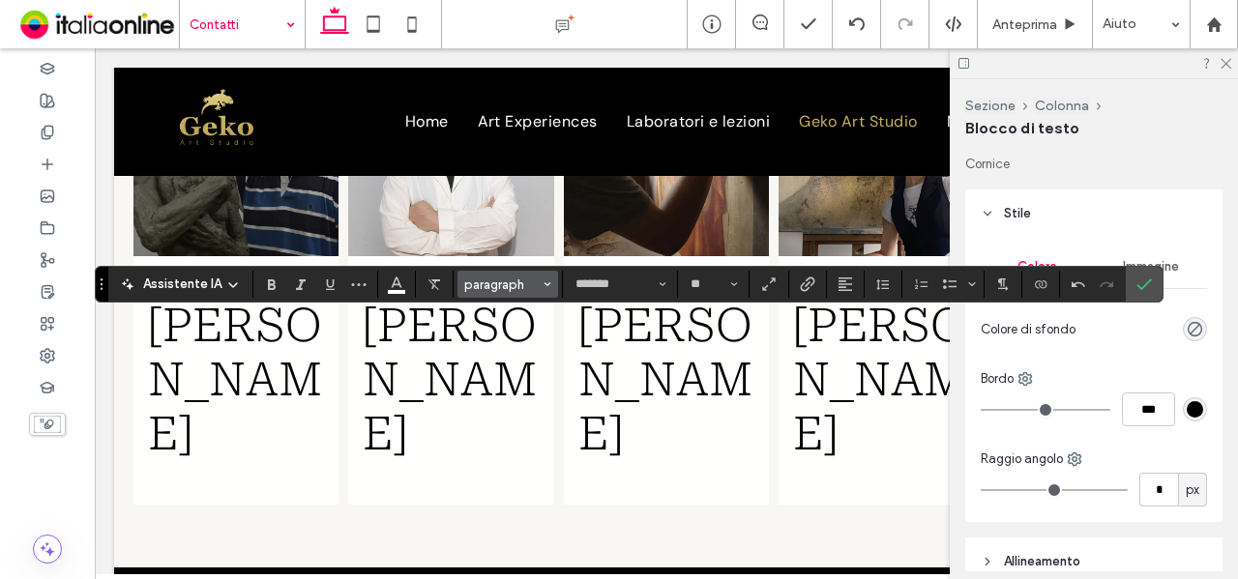
click at [495, 285] on span "paragraph" at bounding box center [501, 285] width 75 height 15
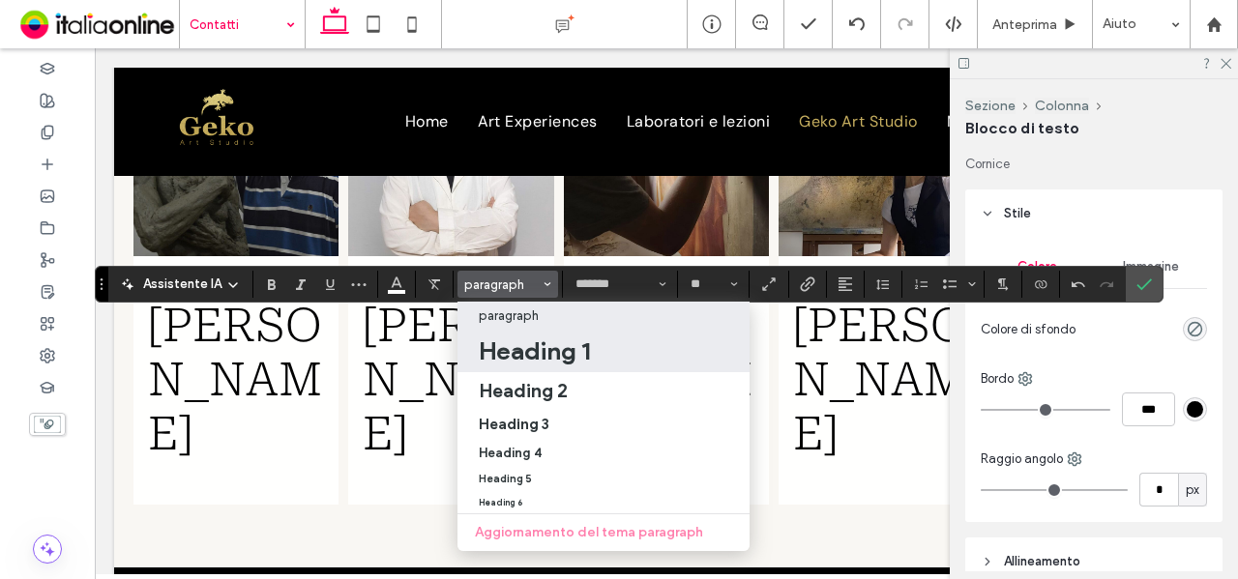
click at [565, 356] on h1 "Heading 1" at bounding box center [534, 351] width 111 height 31
type input "**********"
type input "**"
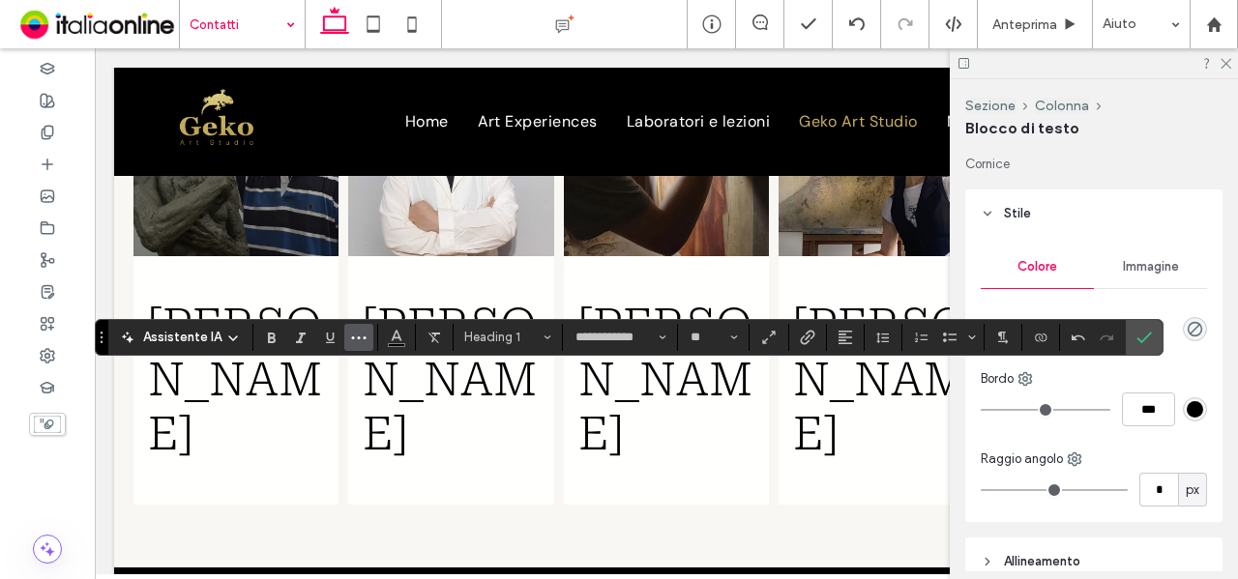
click at [355, 336] on icon "Altro" at bounding box center [358, 337] width 15 height 15
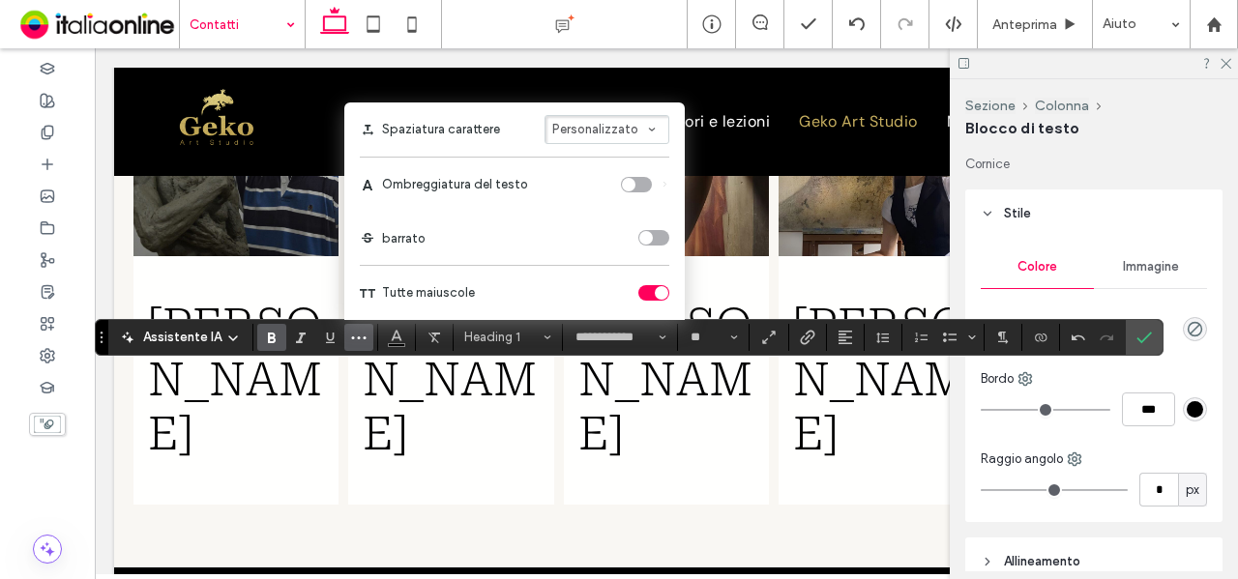
click at [268, 330] on icon "Grassetto" at bounding box center [271, 337] width 15 height 15
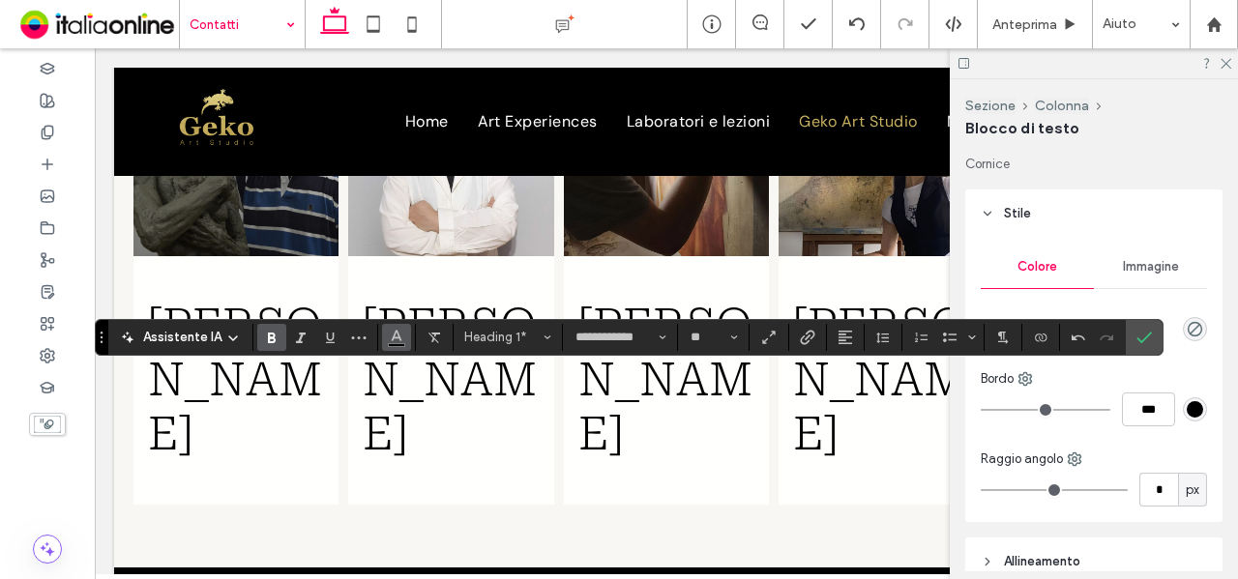
click at [393, 339] on icon "Colore" at bounding box center [396, 335] width 15 height 15
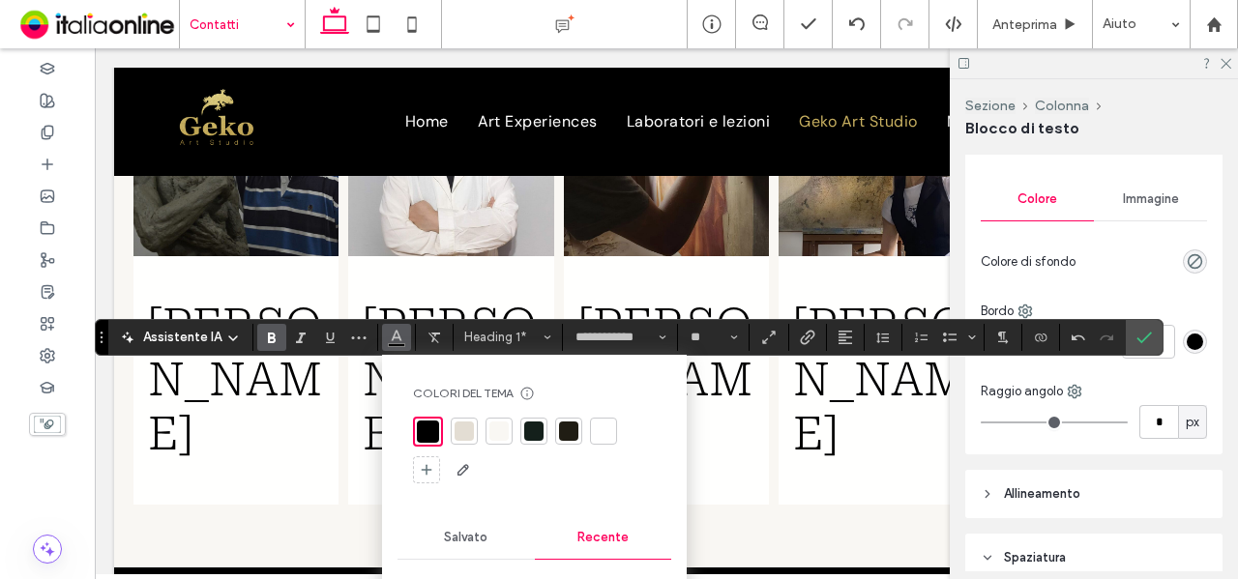
scroll to position [97, 0]
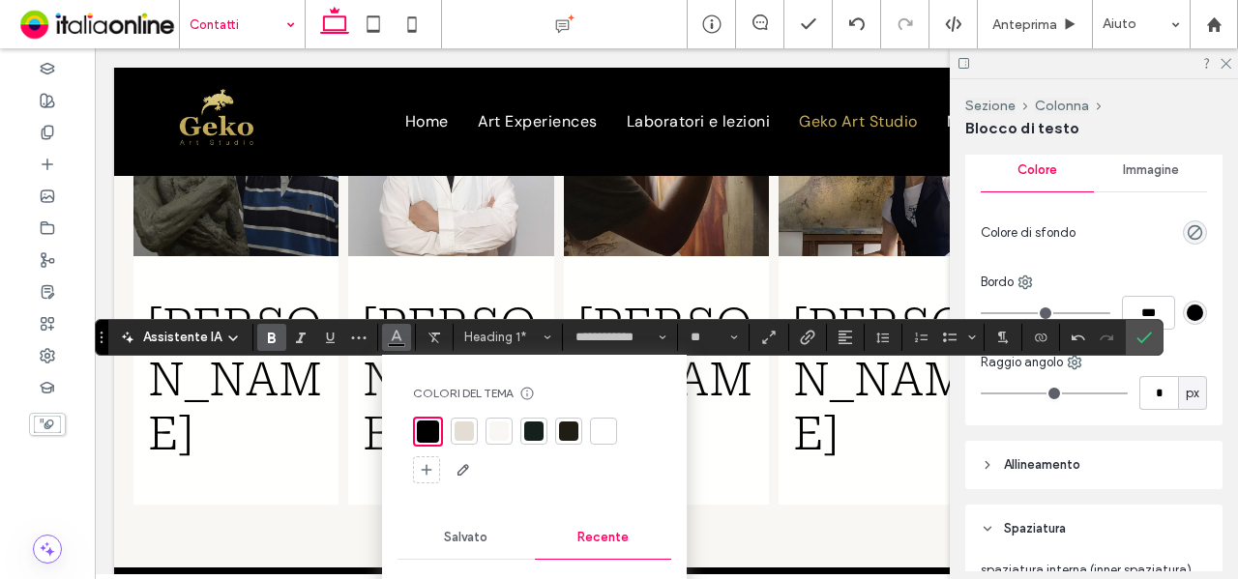
click at [604, 436] on div at bounding box center [603, 431] width 19 height 19
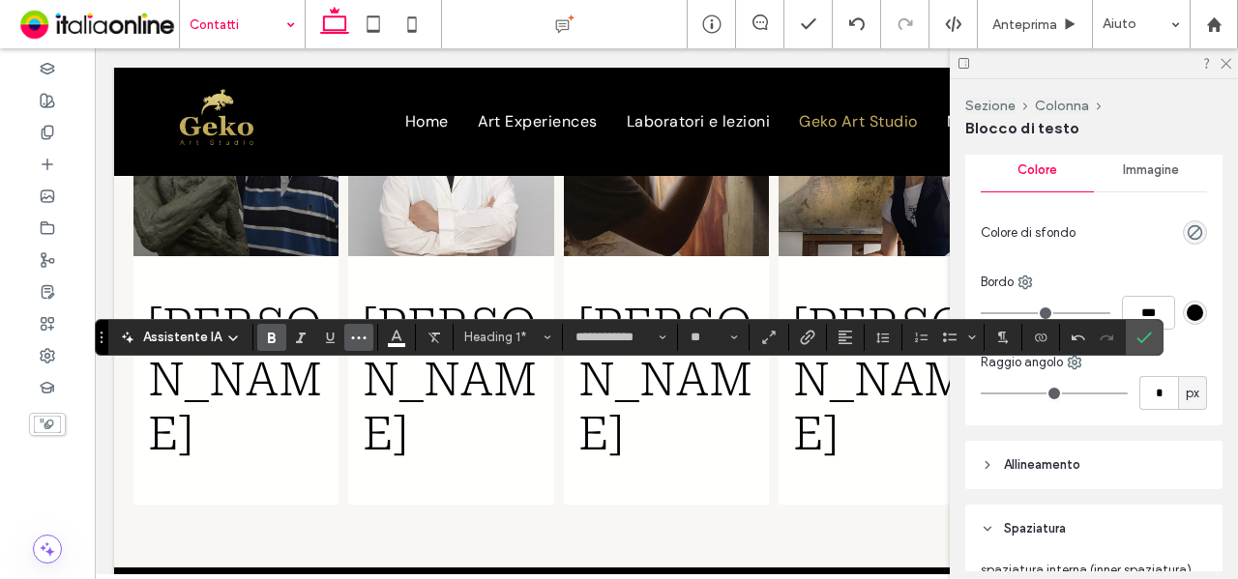
click at [353, 327] on span "Altro" at bounding box center [358, 337] width 15 height 25
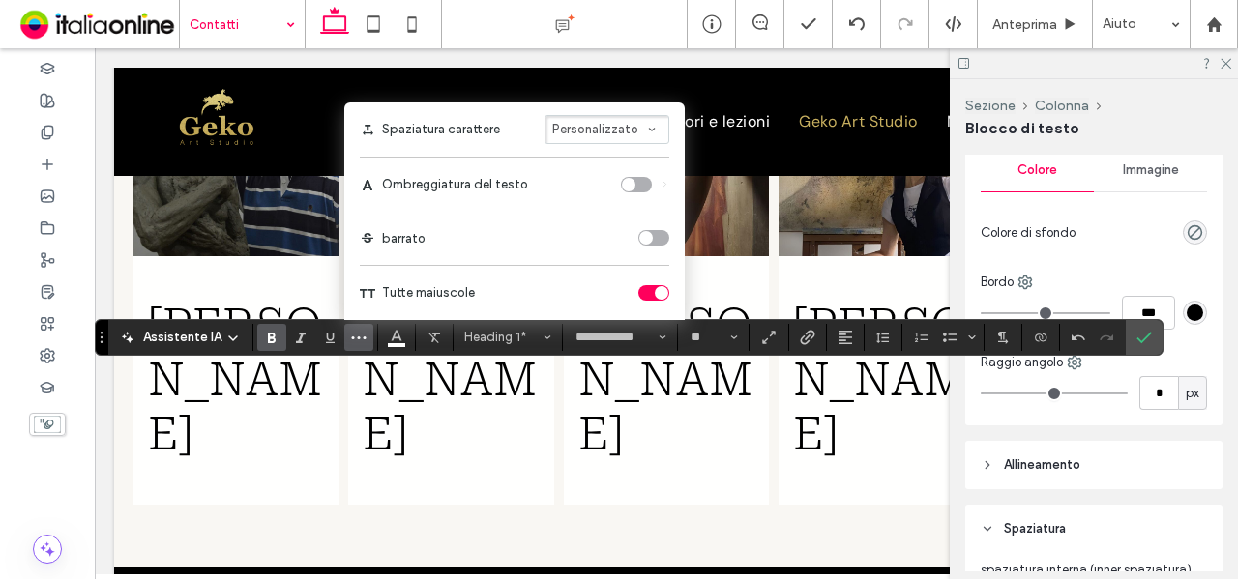
click at [655, 291] on div "toggle" at bounding box center [662, 293] width 14 height 14
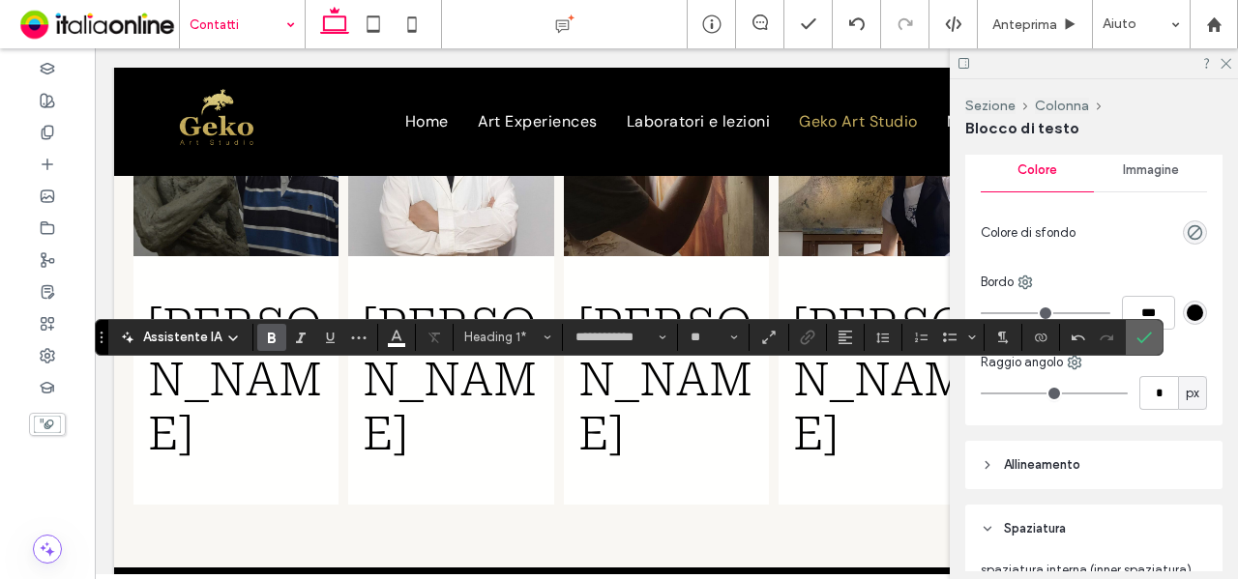
click at [1146, 341] on label "Conferma" at bounding box center [1144, 337] width 29 height 35
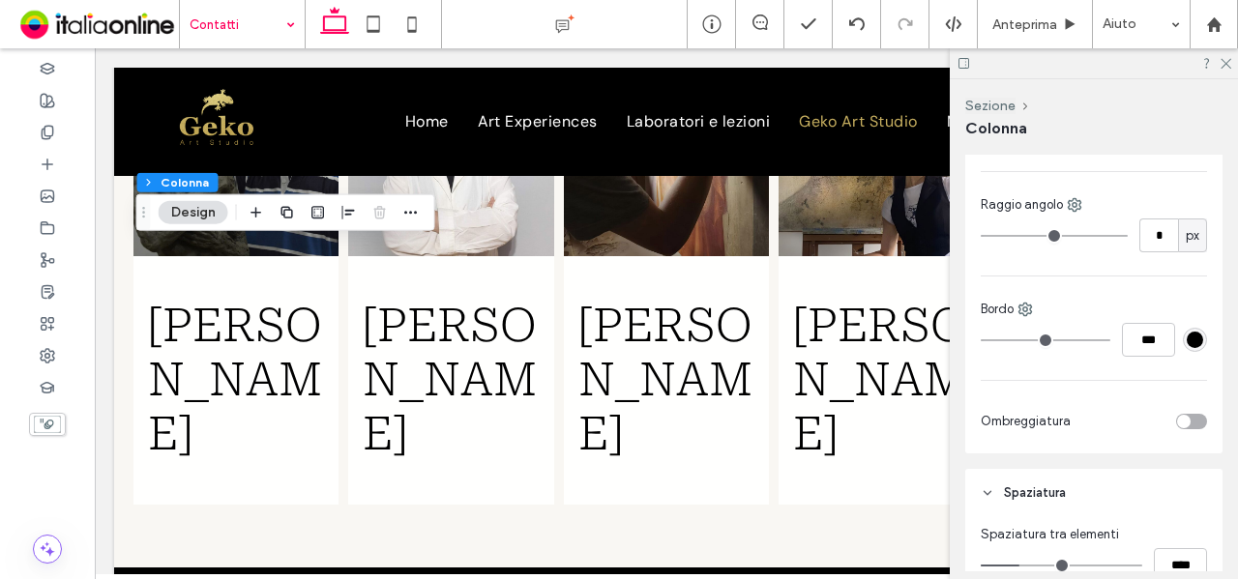
scroll to position [774, 0]
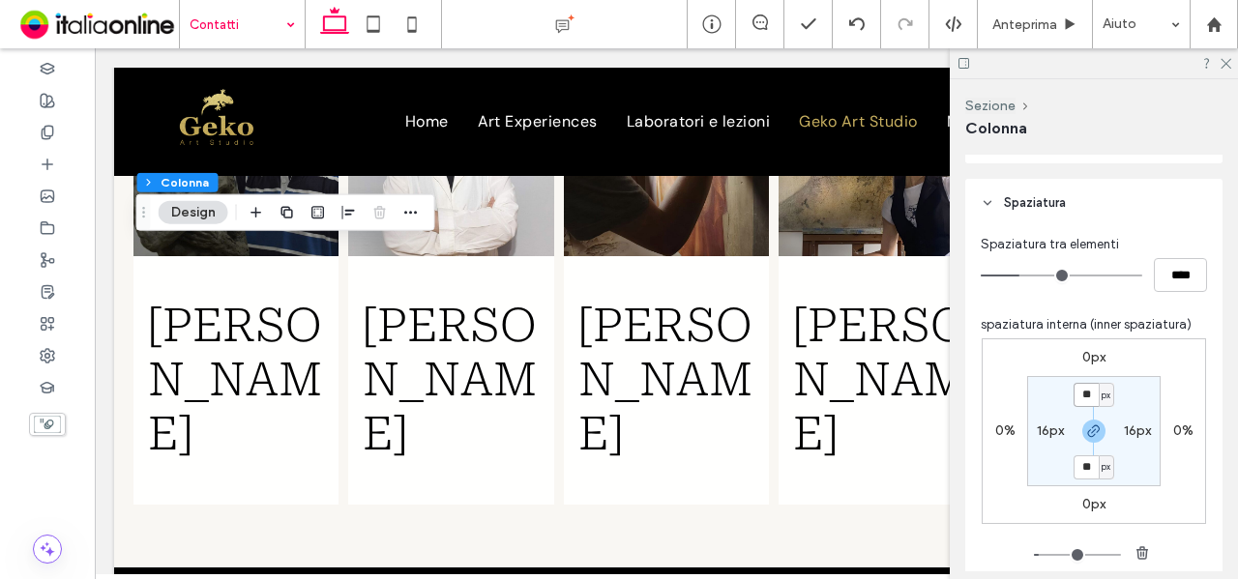
click at [1083, 395] on input "**" at bounding box center [1086, 395] width 25 height 24
type input "*"
click at [1103, 395] on span "px" at bounding box center [1106, 395] width 9 height 19
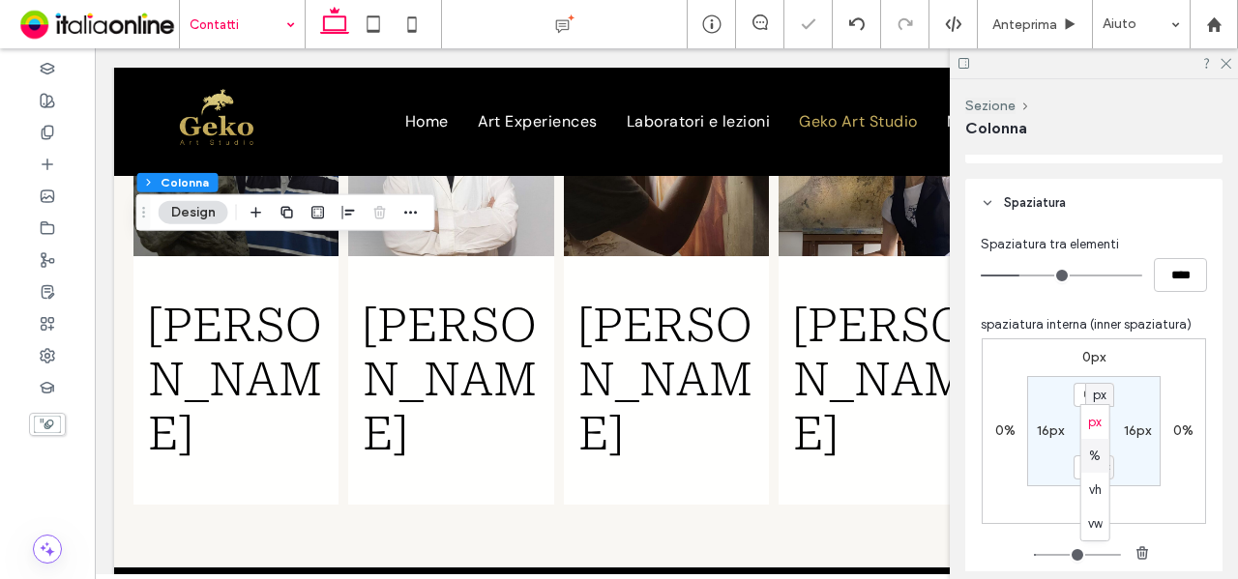
click at [1087, 458] on div "%" at bounding box center [1095, 456] width 28 height 34
type input "***"
type input "*"
click at [1085, 399] on input "***" at bounding box center [1086, 395] width 25 height 24
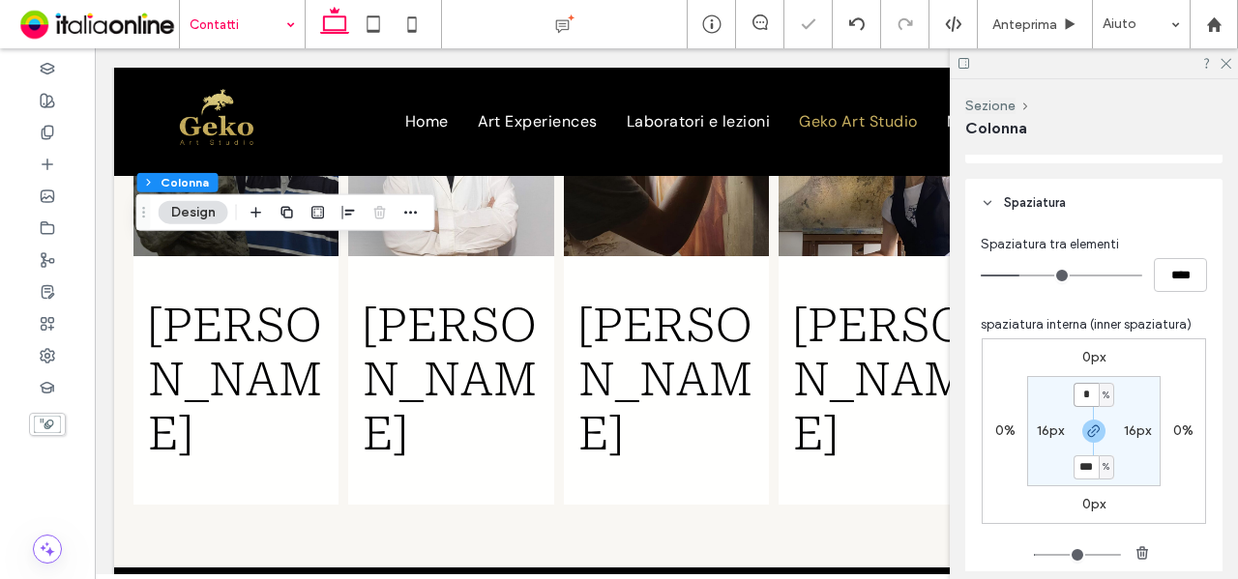
type input "*"
click at [1115, 381] on section "* % 16px * % 16px" at bounding box center [1093, 431] width 133 height 110
click at [1047, 434] on label "16px" at bounding box center [1050, 431] width 27 height 16
type input "**"
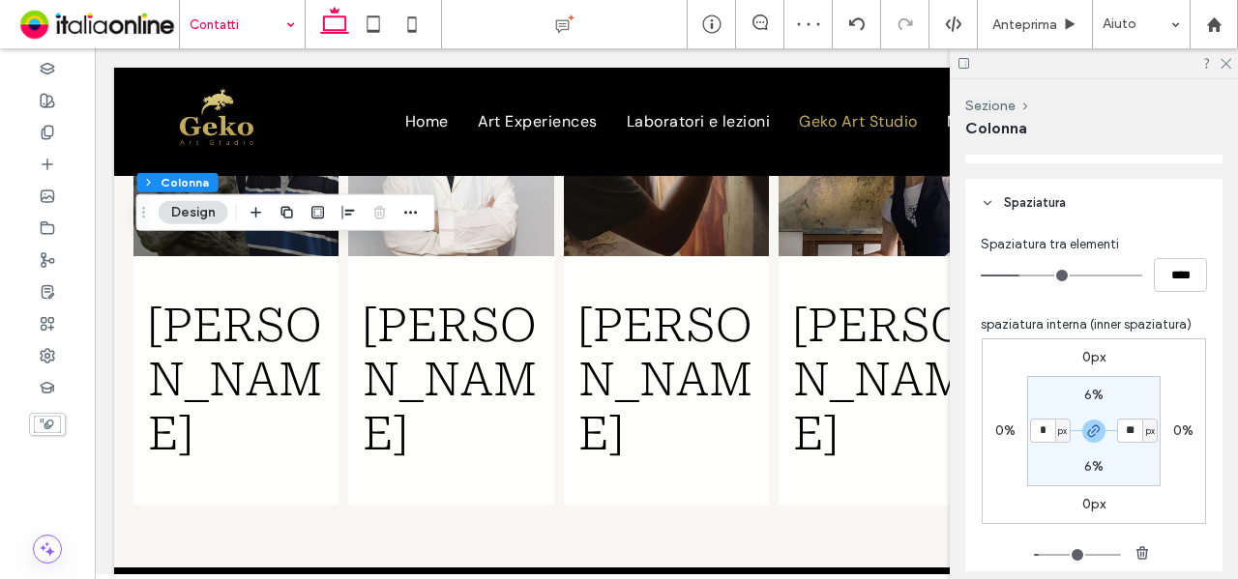
type input "*"
click at [1129, 404] on section "6% * px 6% * px" at bounding box center [1093, 431] width 133 height 110
click at [1048, 438] on input "*" at bounding box center [1042, 431] width 25 height 24
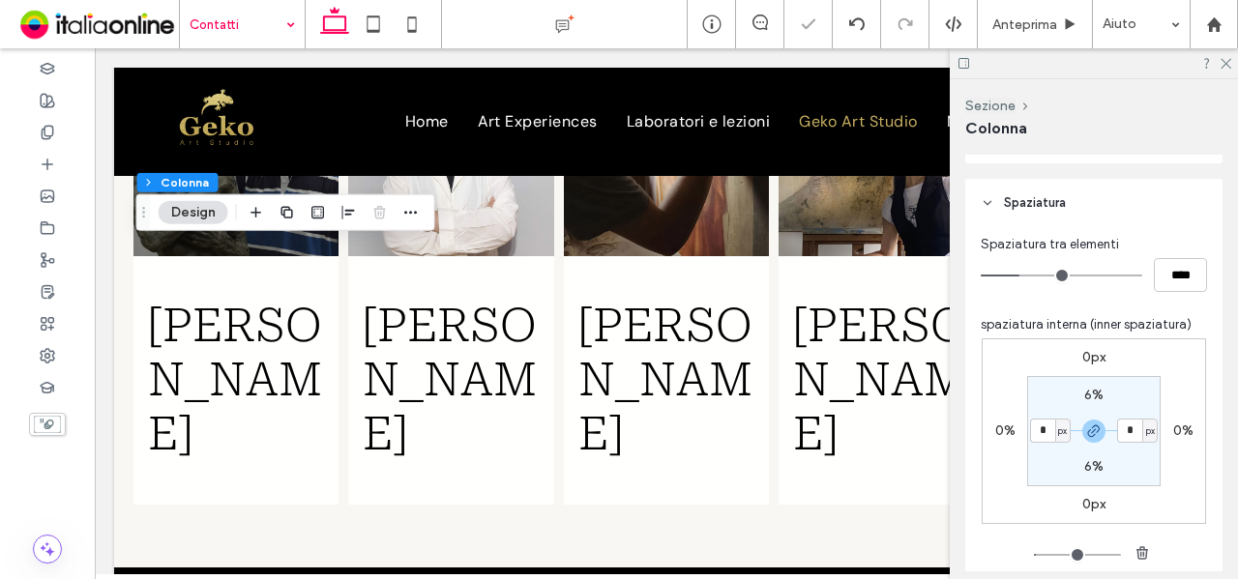
click at [1058, 435] on span "px" at bounding box center [1062, 431] width 9 height 19
click at [1046, 492] on span "%" at bounding box center [1052, 493] width 12 height 19
type input "*"
type input "***"
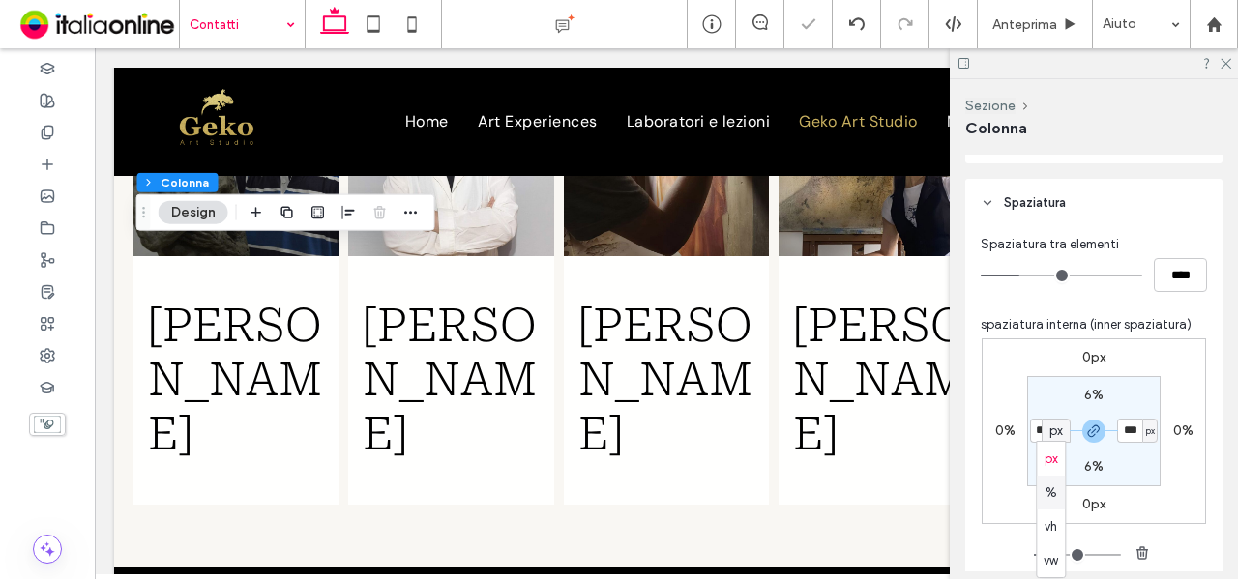
type input "*"
click at [1043, 438] on input "***" at bounding box center [1042, 431] width 25 height 24
type input "*"
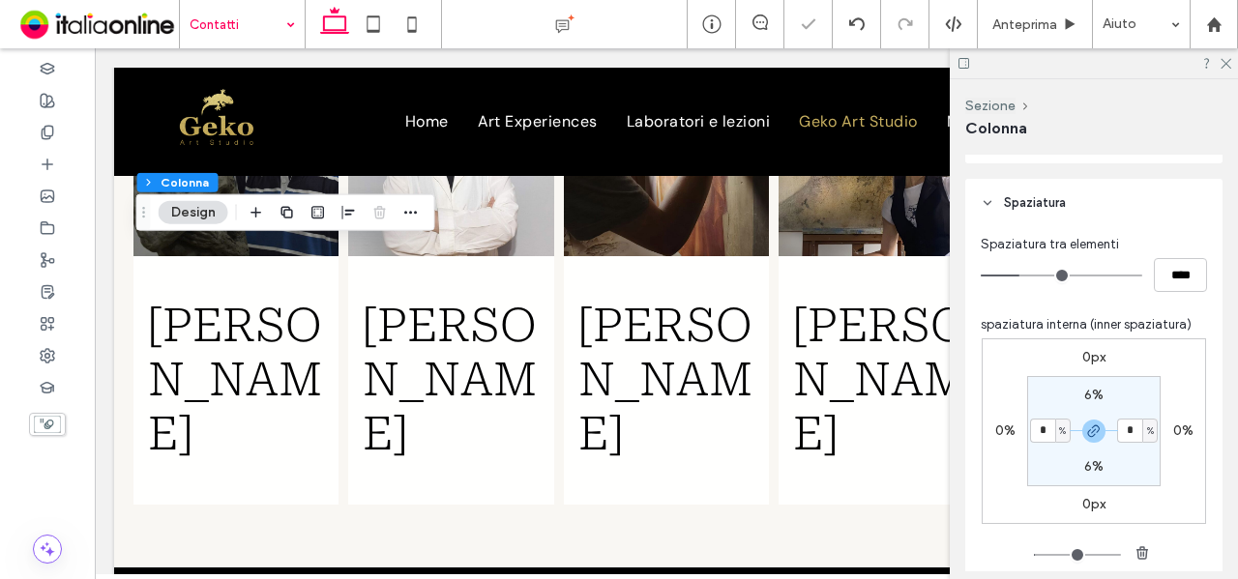
click at [1048, 382] on section "6% * % 6% * %" at bounding box center [1093, 431] width 133 height 110
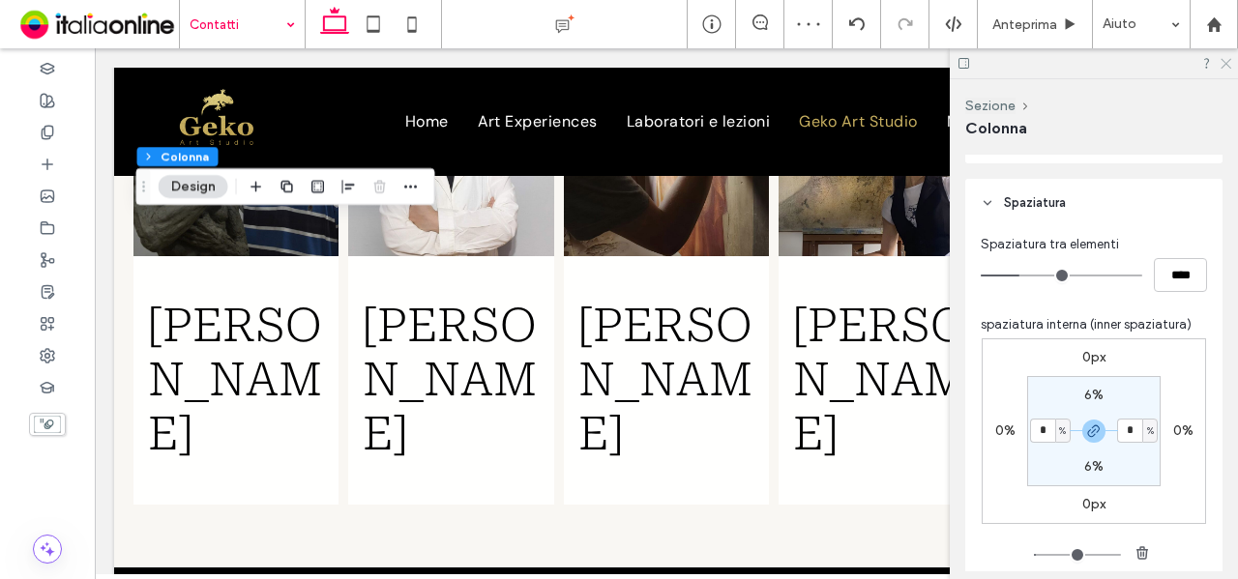
click at [1226, 57] on icon at bounding box center [1225, 62] width 13 height 13
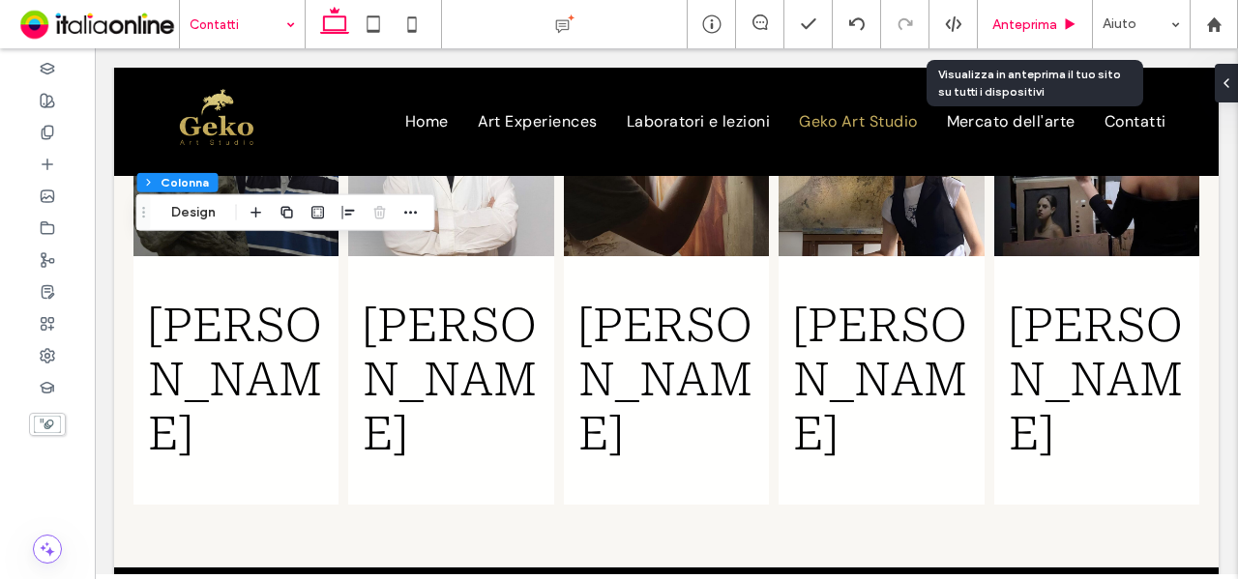
click at [1022, 18] on span "Anteprima" at bounding box center [1024, 24] width 65 height 16
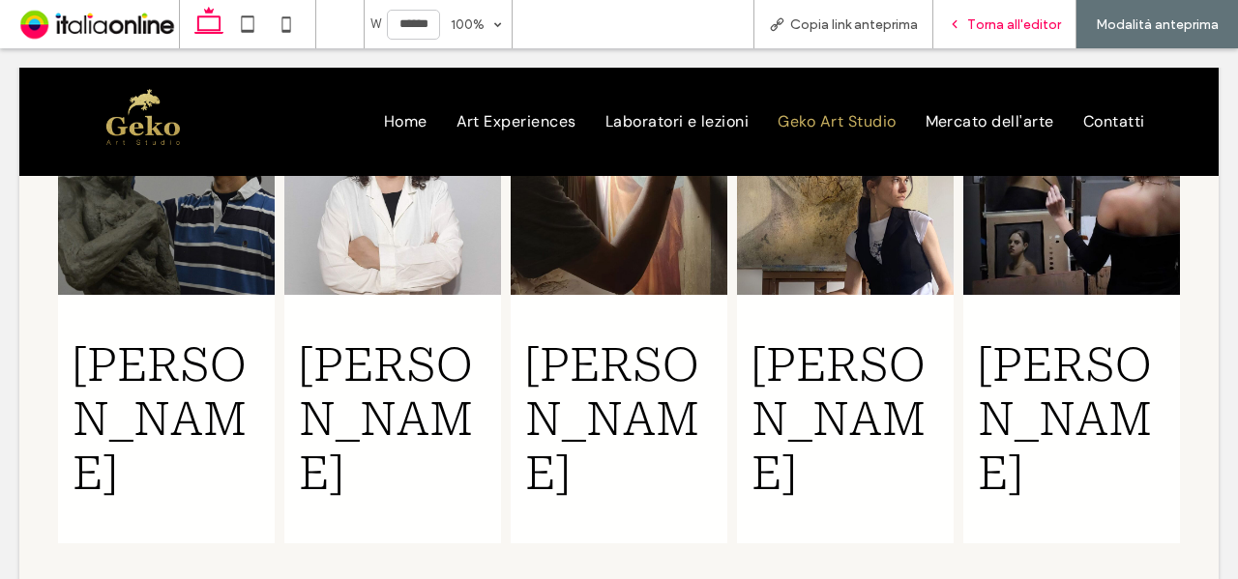
click at [1018, 24] on span "Torna all'editor" at bounding box center [1014, 24] width 94 height 16
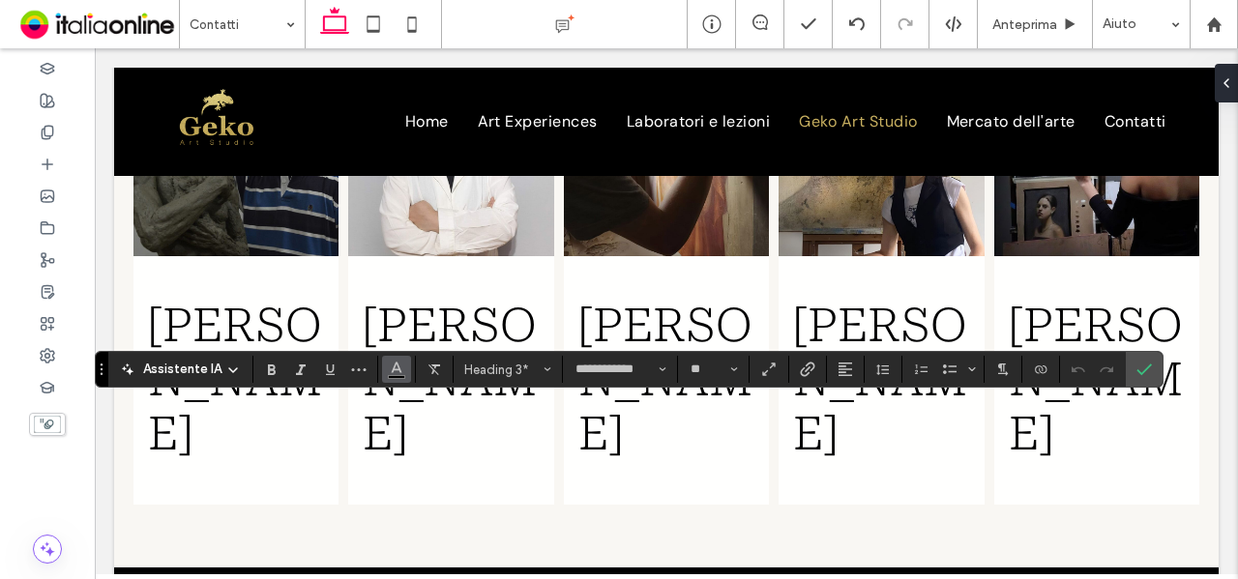
click at [404, 375] on button "Colore" at bounding box center [396, 369] width 29 height 27
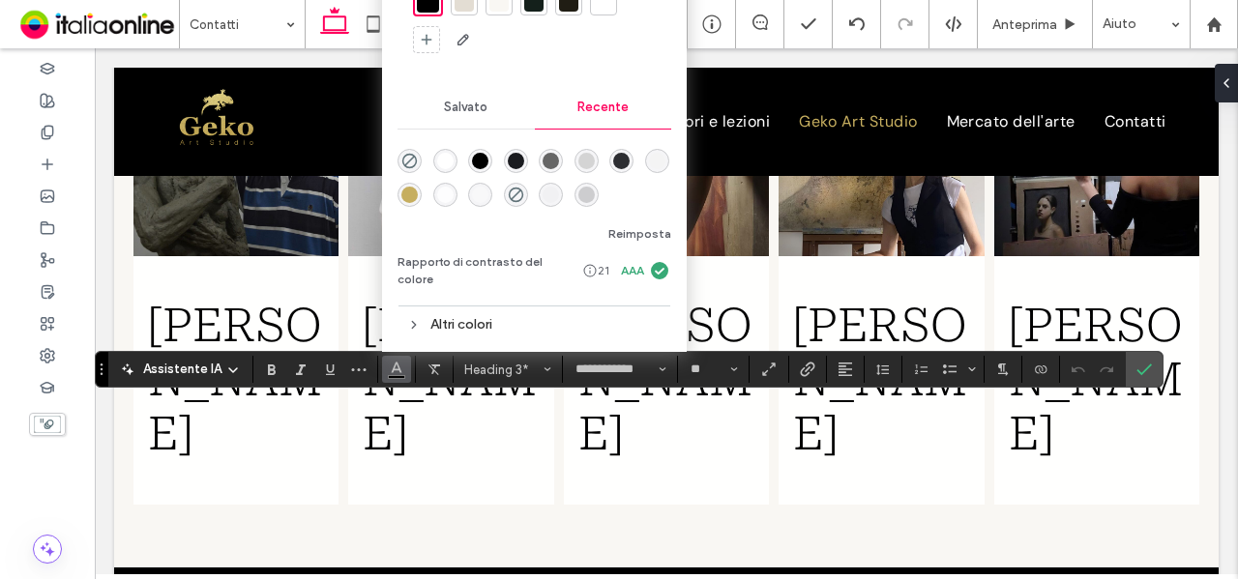
click at [404, 200] on div "rgba(198, 174, 95, 1)" at bounding box center [409, 195] width 16 height 16
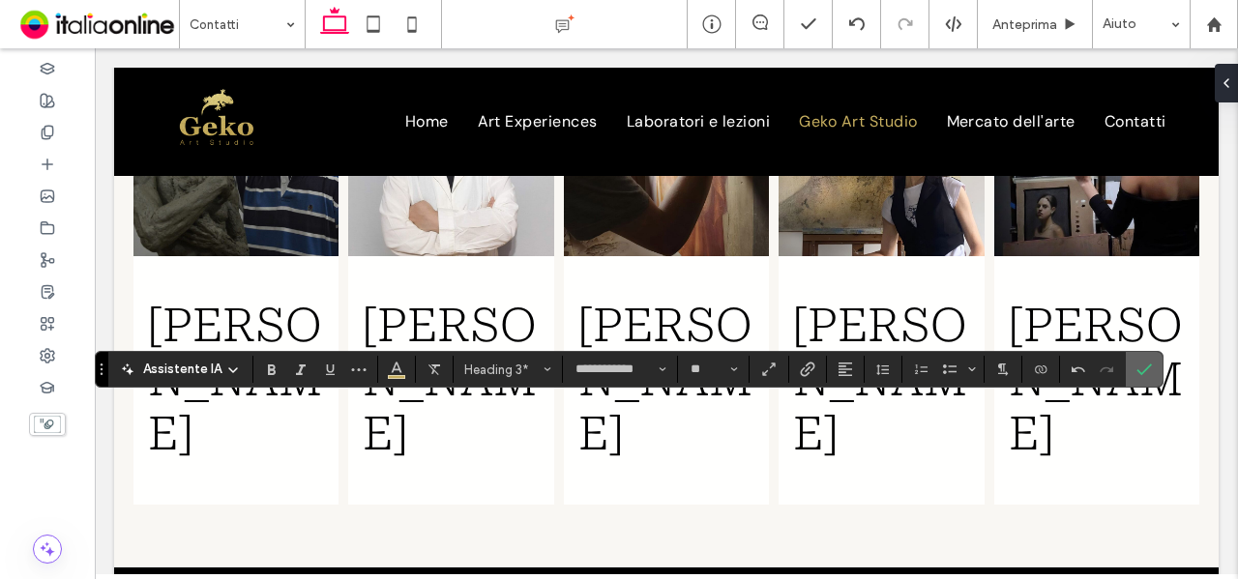
click at [1144, 367] on icon "Conferma" at bounding box center [1144, 369] width 15 height 15
click at [402, 374] on icon "Colore" at bounding box center [399, 367] width 15 height 15
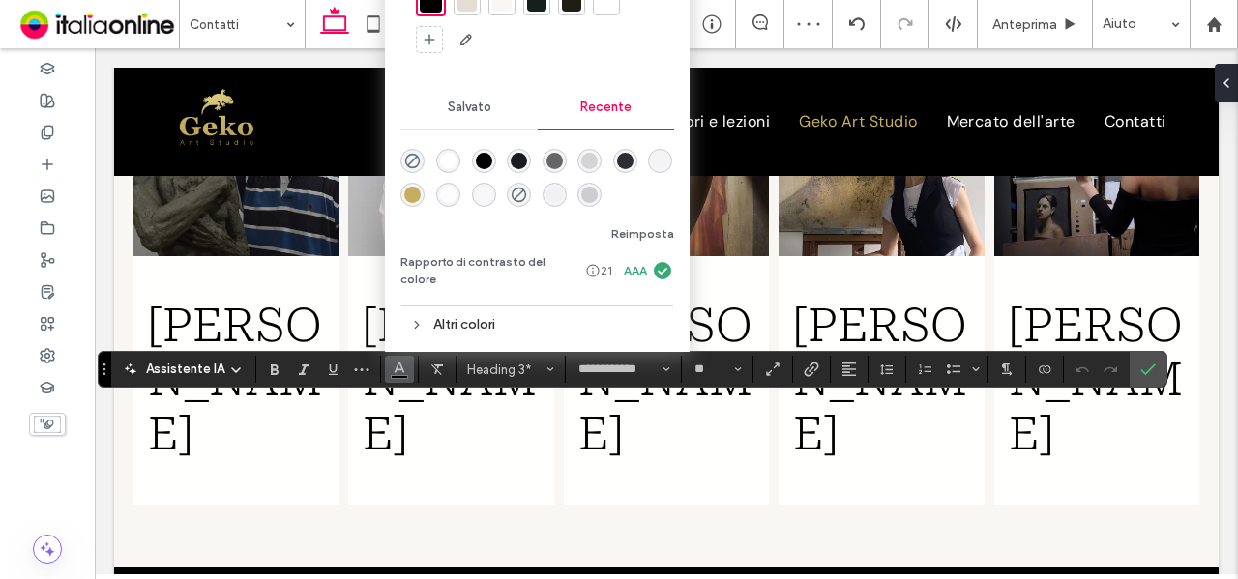
click at [405, 203] on div "rgba(198, 174, 95, 1)" at bounding box center [412, 195] width 16 height 16
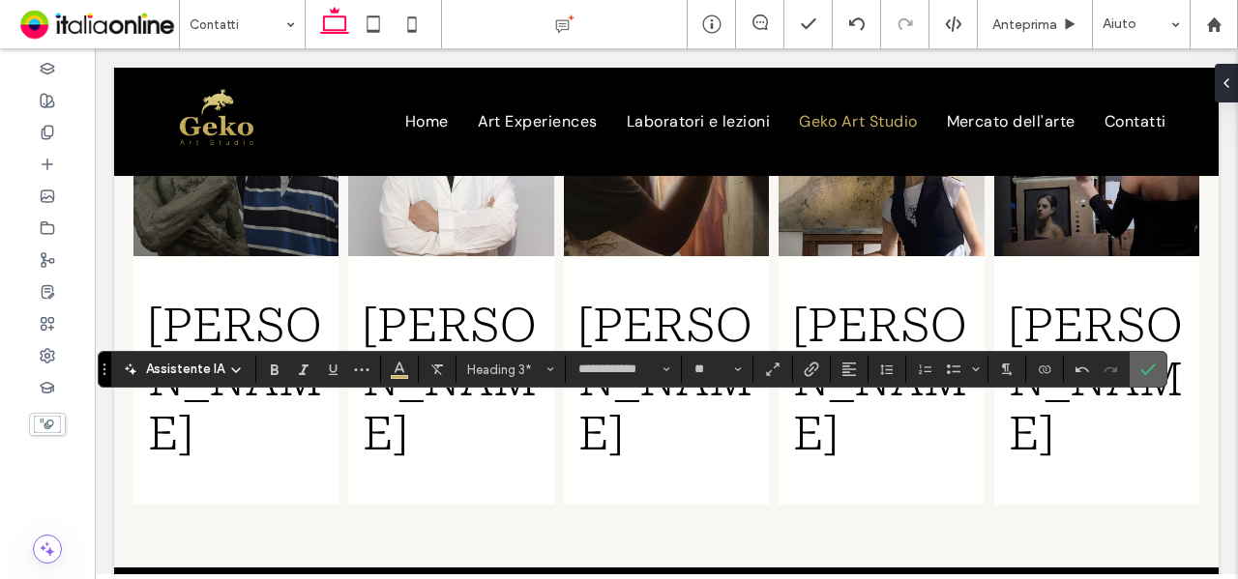
click at [1153, 364] on label "Conferma" at bounding box center [1148, 369] width 29 height 35
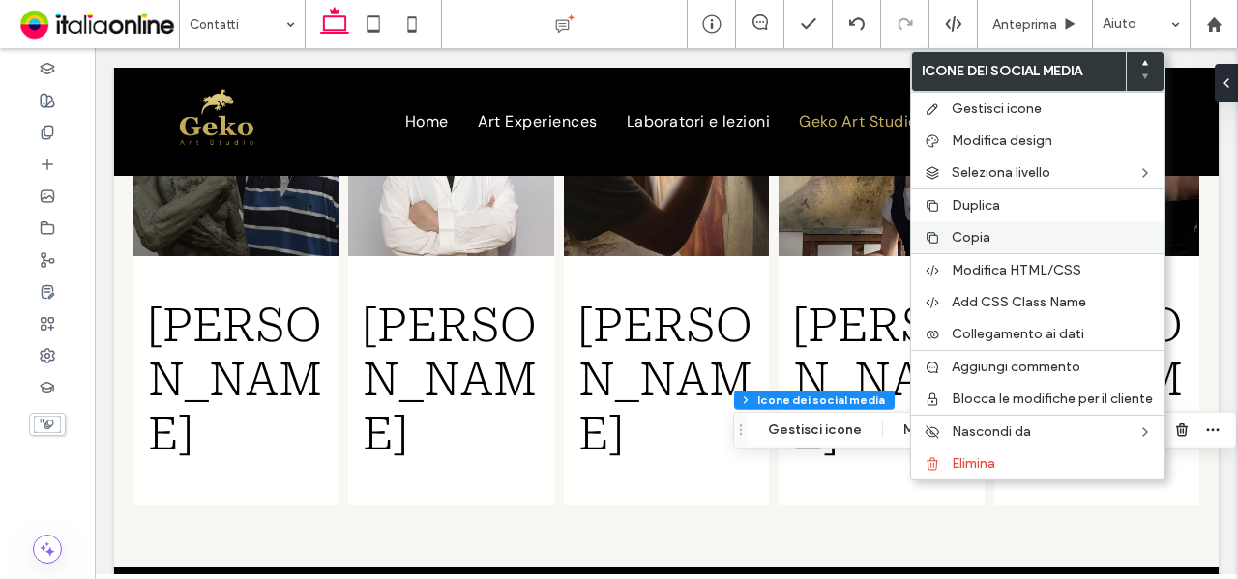
click at [1006, 237] on label "Copia" at bounding box center [1052, 237] width 201 height 16
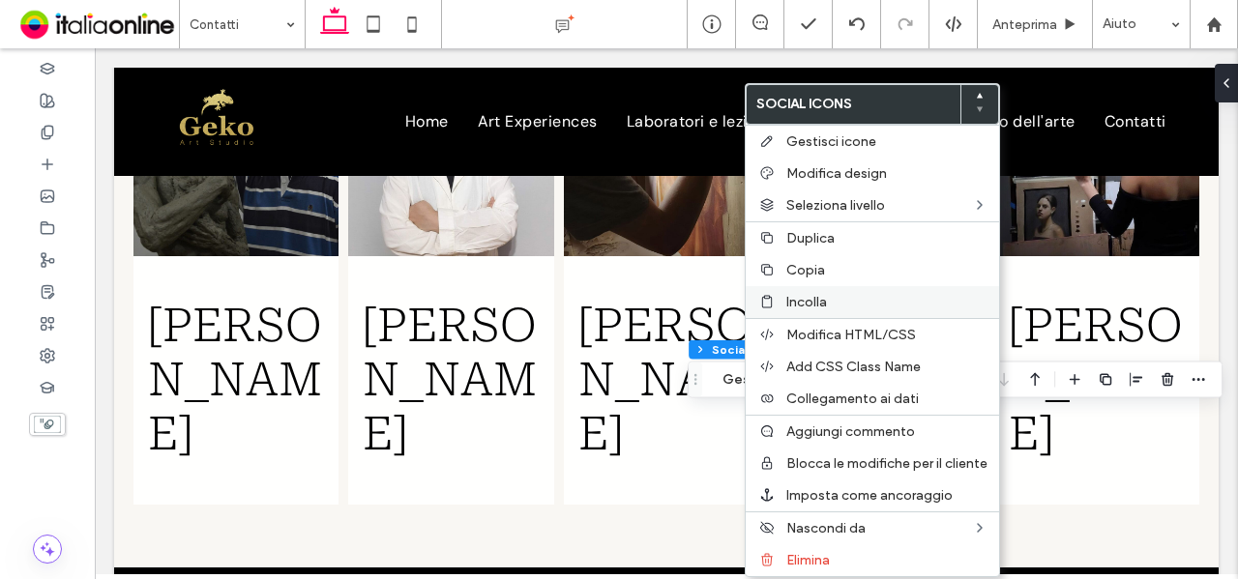
click at [822, 302] on span "Incolla" at bounding box center [806, 302] width 41 height 16
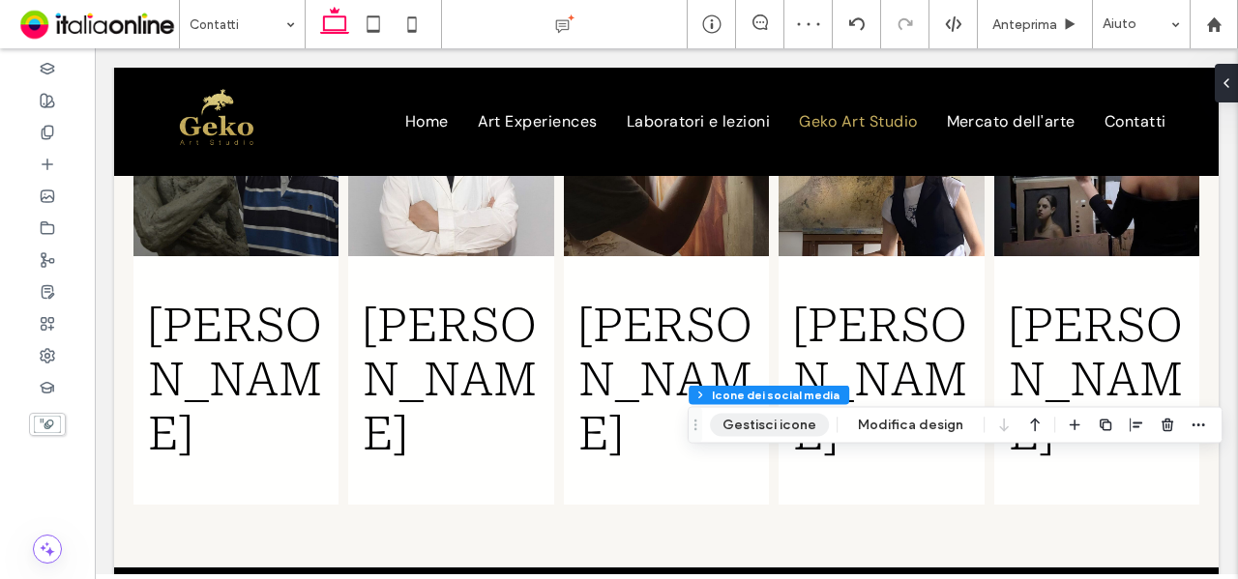
click at [782, 431] on button "Gestisci icone" at bounding box center [769, 425] width 119 height 23
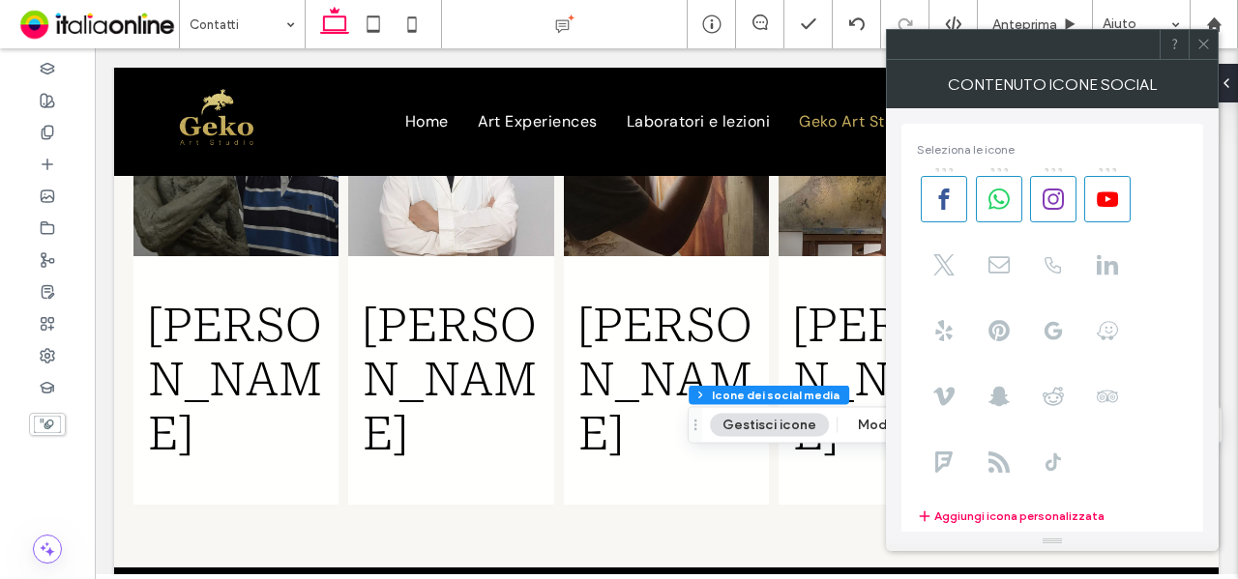
click at [1201, 49] on icon at bounding box center [1203, 44] width 15 height 15
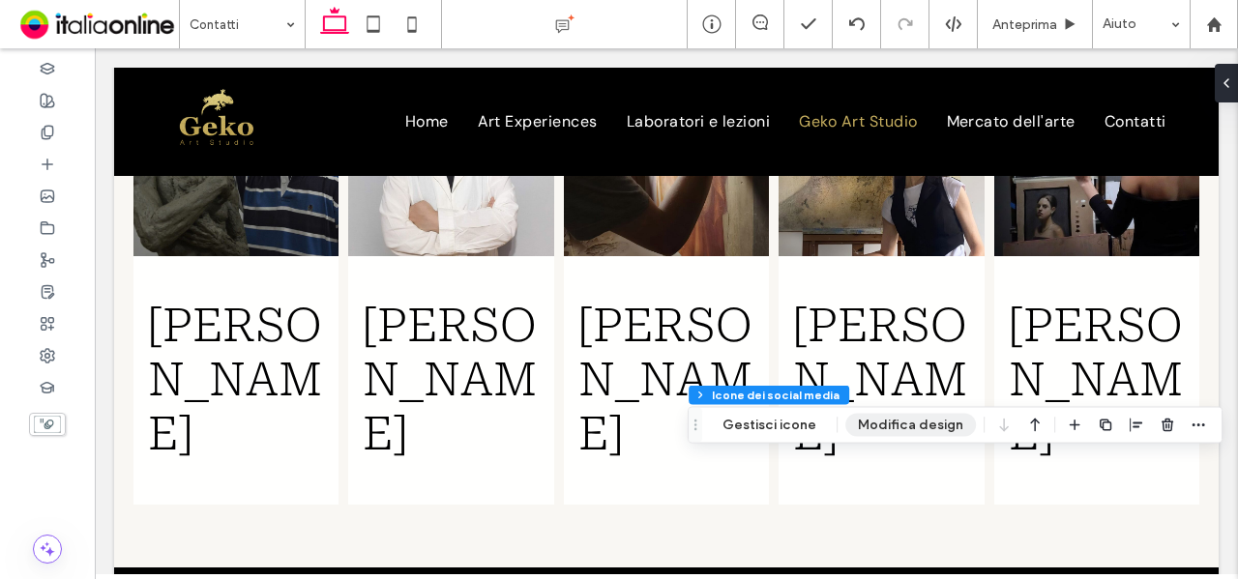
click at [887, 425] on button "Modifica design" at bounding box center [910, 425] width 131 height 23
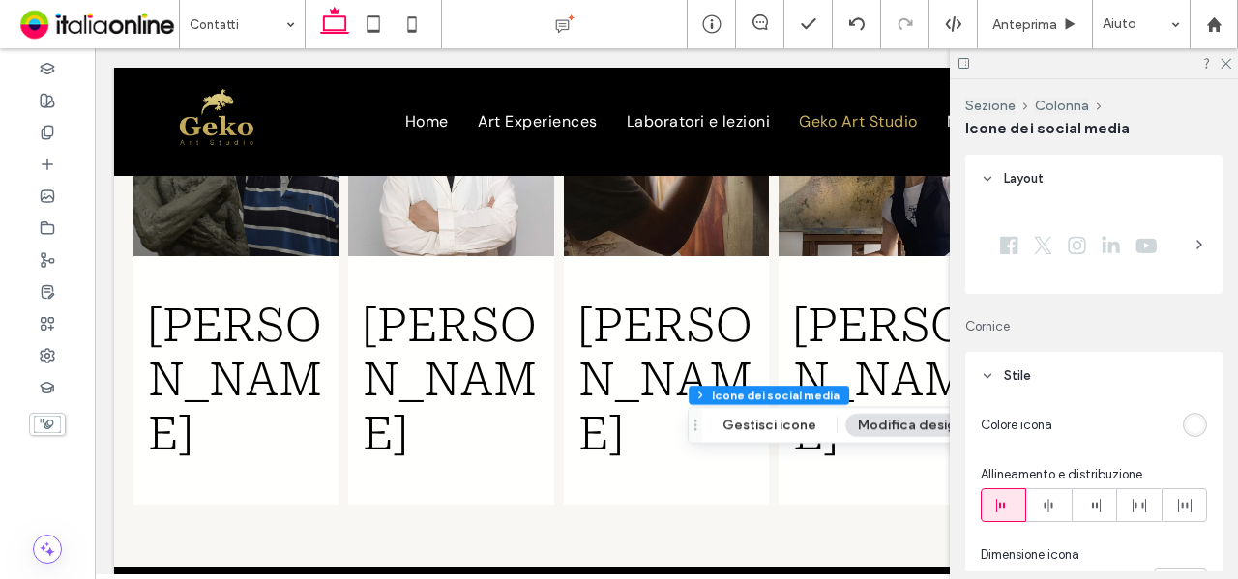
click at [1187, 429] on div "rgb(255, 255, 255)" at bounding box center [1195, 425] width 16 height 16
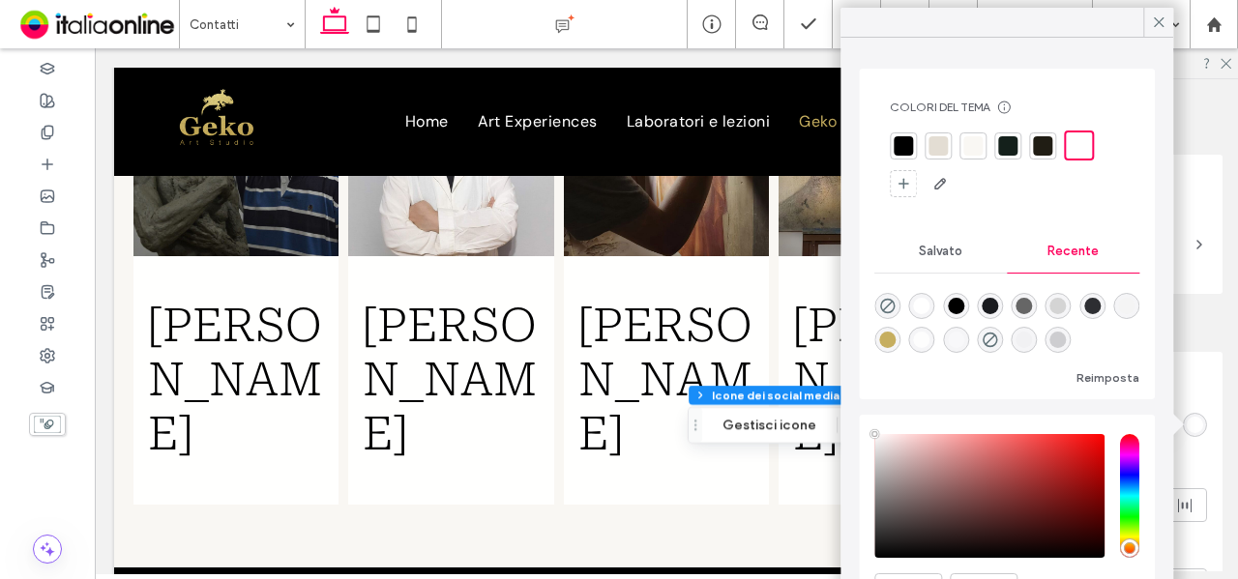
click at [896, 340] on div "rgba(198, 174, 95, 1)" at bounding box center [887, 340] width 16 height 16
type input "*******"
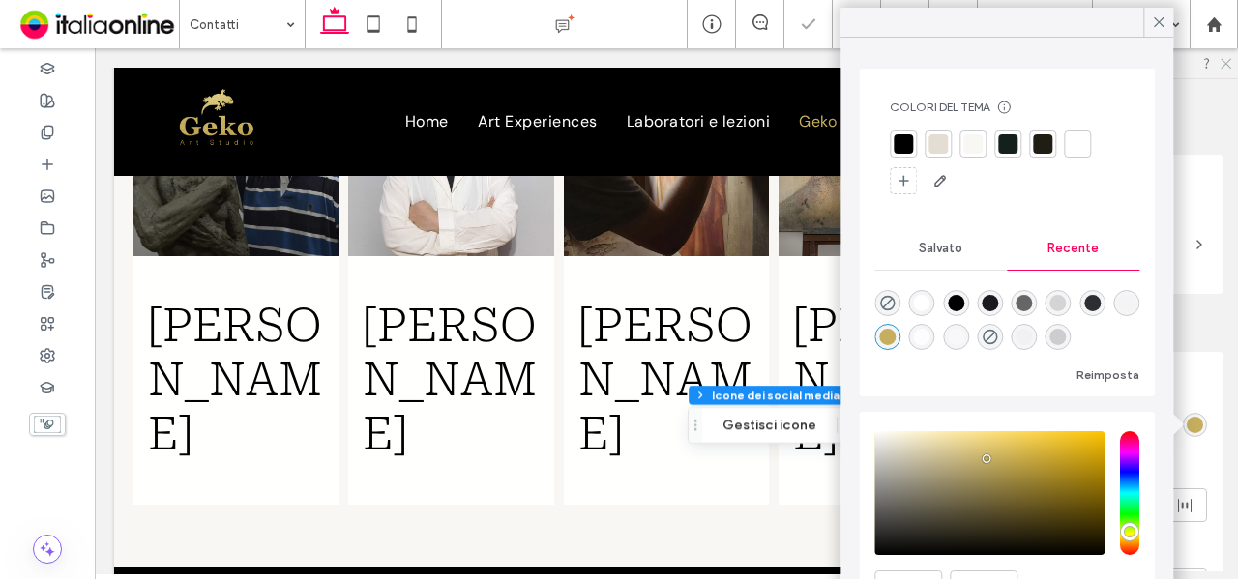
click at [1225, 61] on icon at bounding box center [1225, 62] width 13 height 13
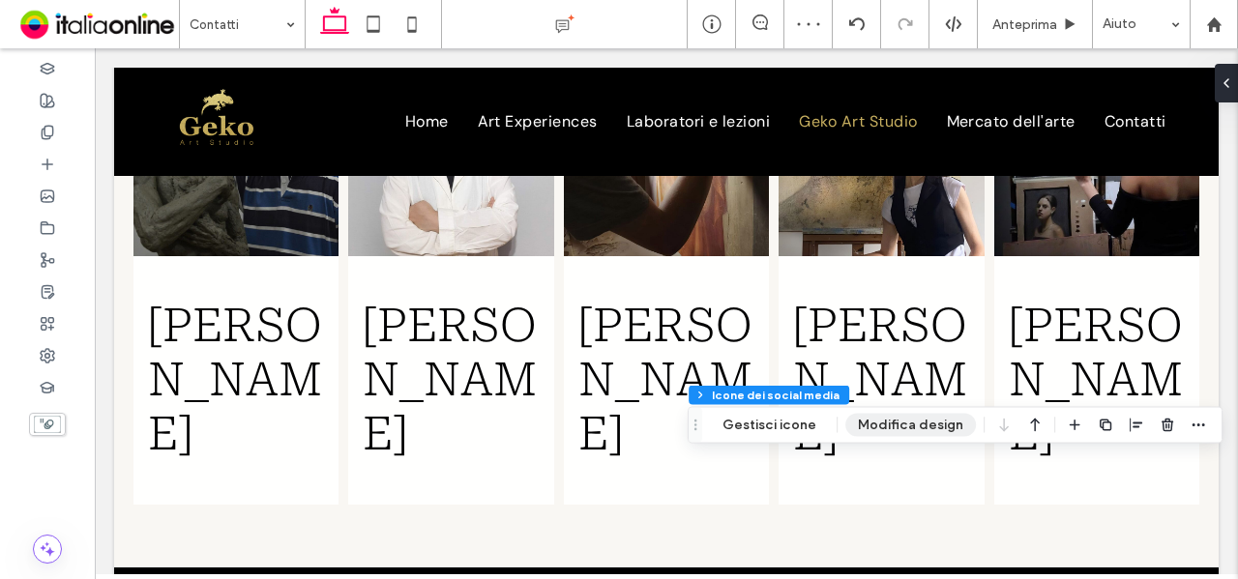
click at [885, 422] on button "Modifica design" at bounding box center [910, 425] width 131 height 23
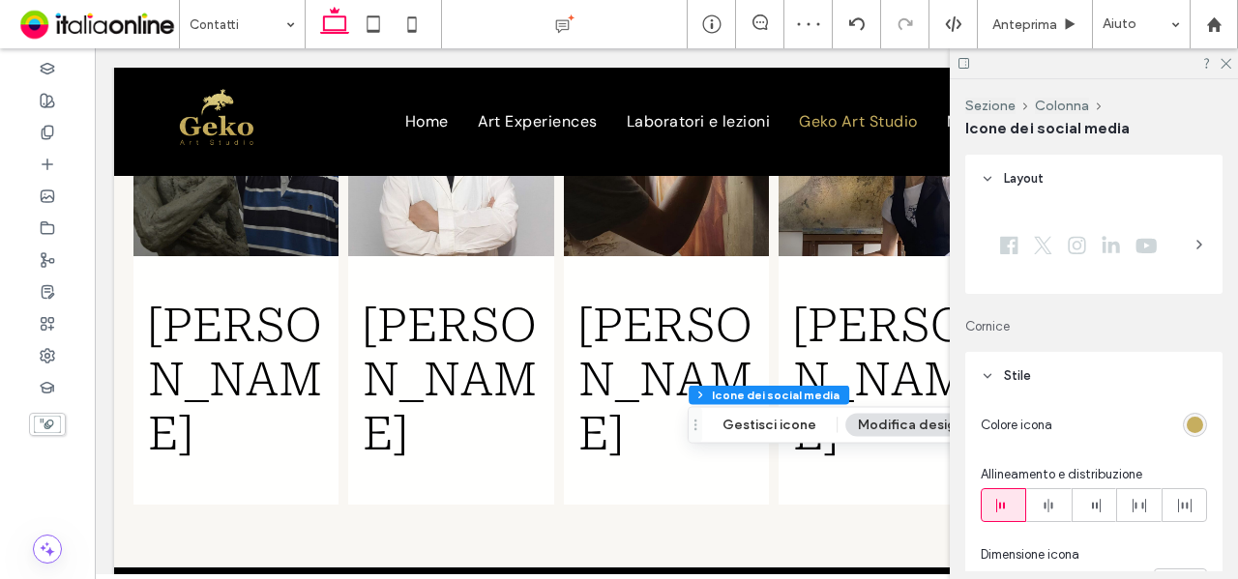
click at [1194, 422] on div "rgb(198, 174, 95)" at bounding box center [1195, 425] width 24 height 24
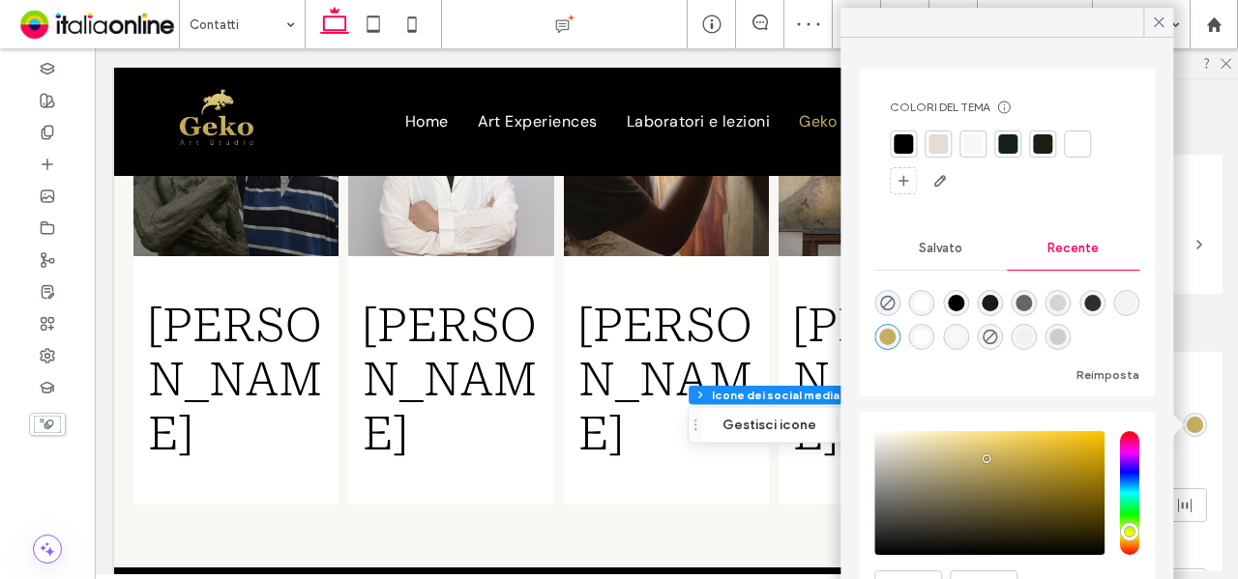
click at [963, 301] on div "rgba(0, 0, 0, 1)" at bounding box center [956, 303] width 16 height 16
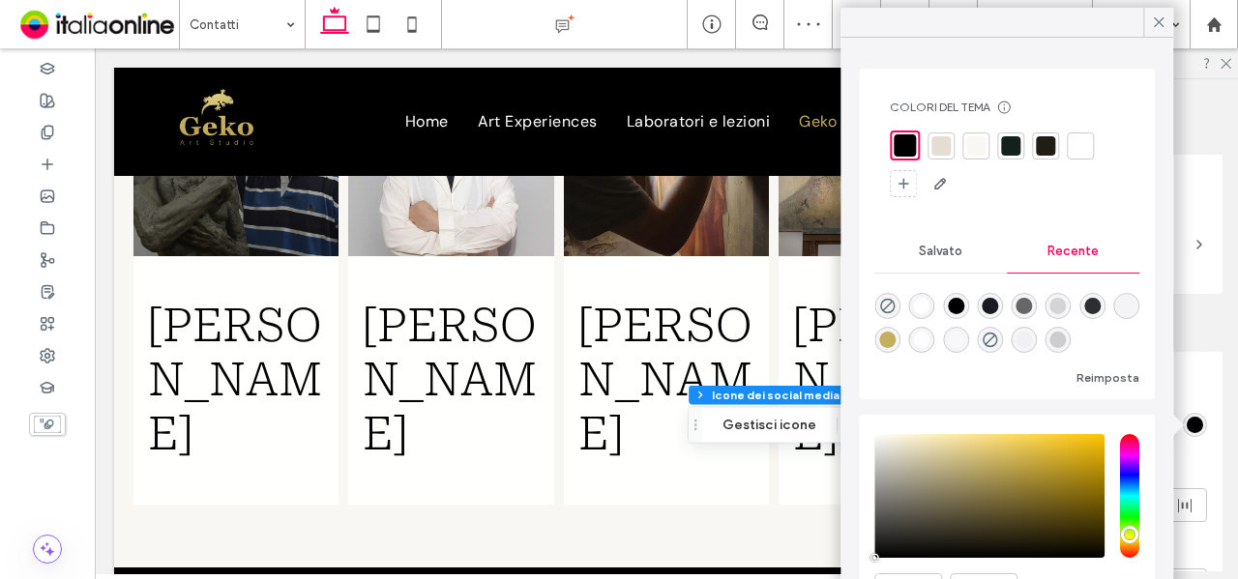
type input "*******"
click at [1224, 61] on use at bounding box center [1226, 64] width 11 height 11
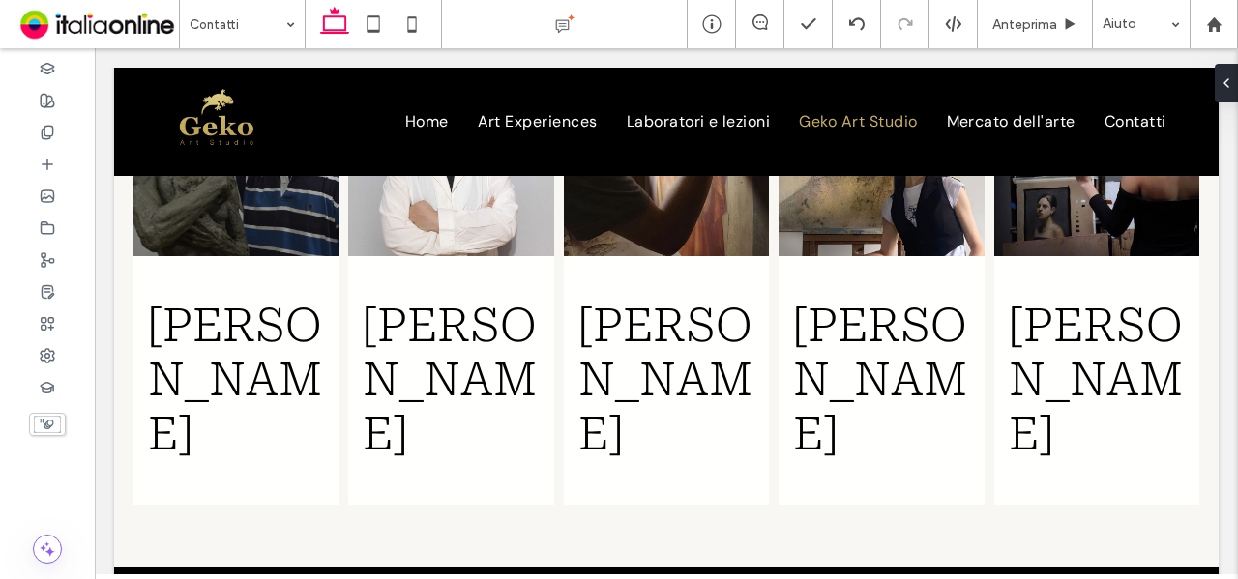
type input "*******"
type input "**"
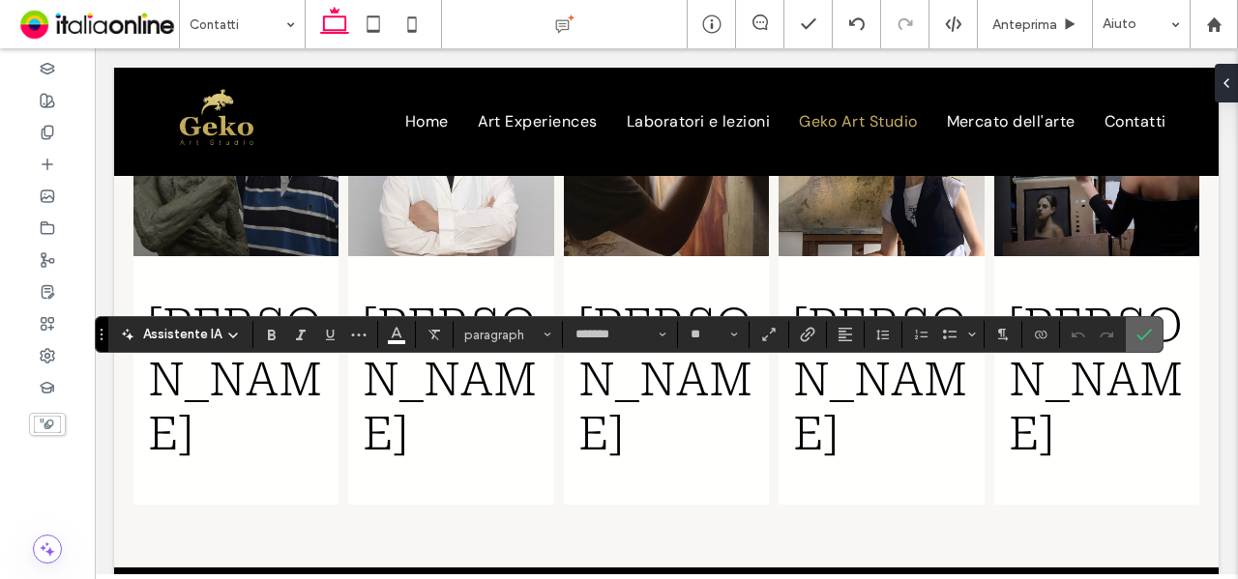
click at [1141, 335] on icon "Conferma" at bounding box center [1144, 334] width 15 height 15
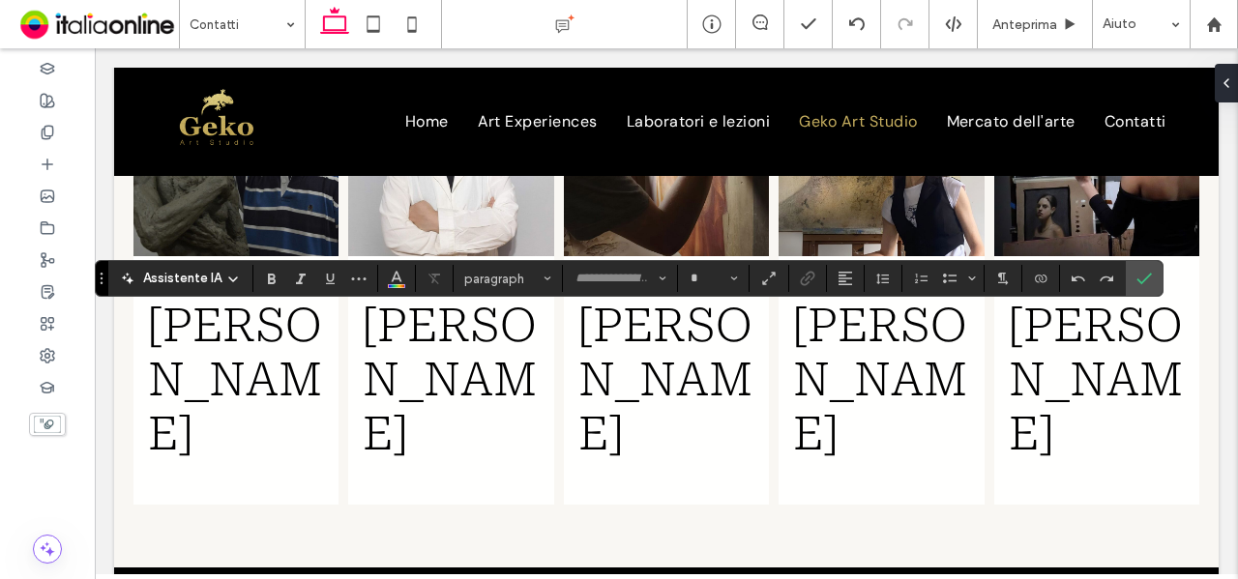
type input "*******"
type input "**"
click at [1140, 282] on icon "Conferma" at bounding box center [1144, 278] width 15 height 15
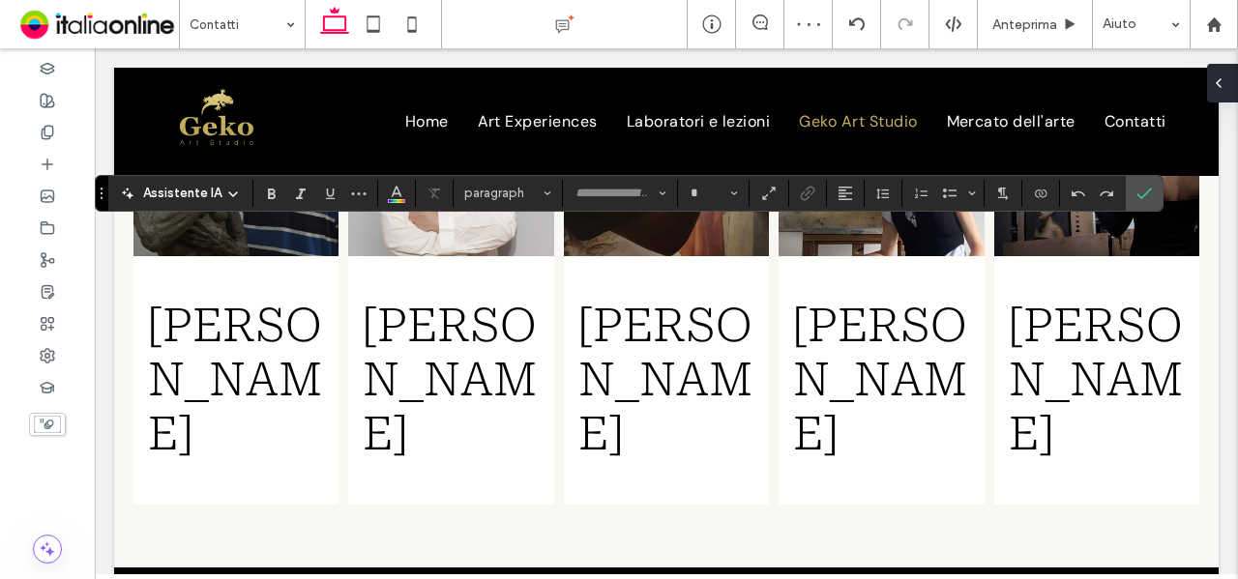
type input "*******"
type input "**"
click at [399, 192] on icon "Colore" at bounding box center [396, 191] width 15 height 15
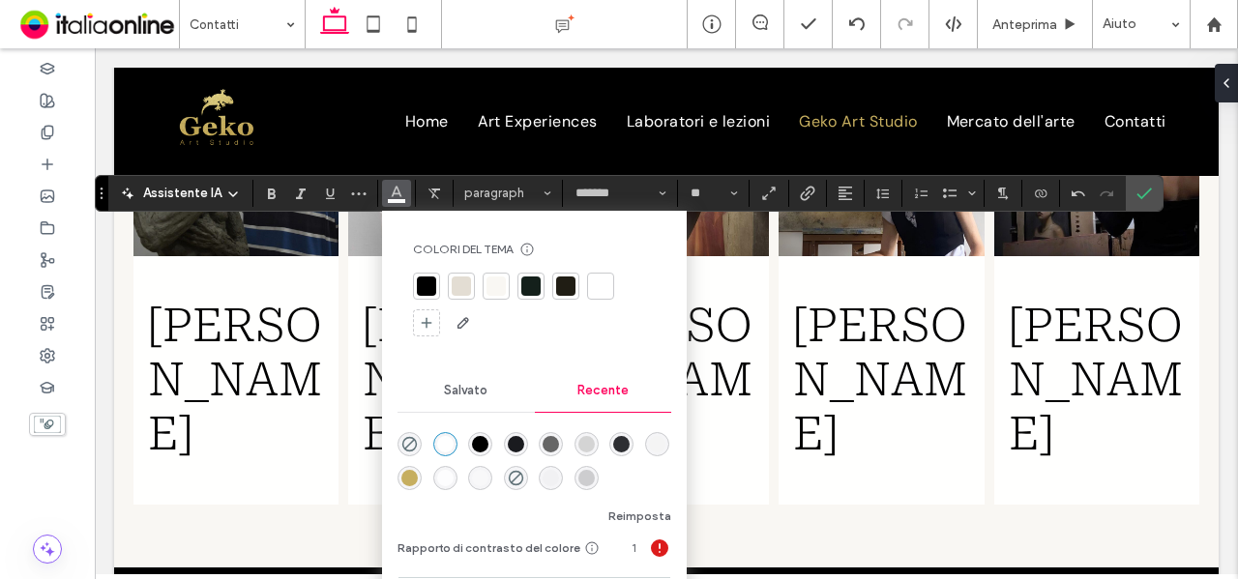
click at [477, 432] on div "rgba(0, 0, 0, 1)" at bounding box center [480, 444] width 24 height 24
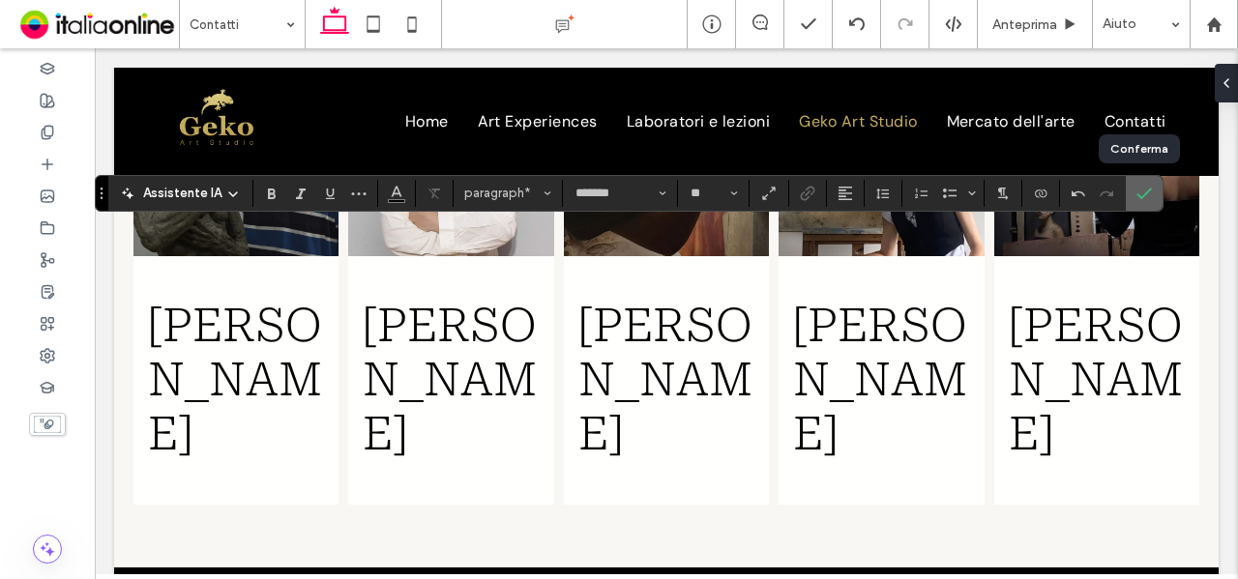
click at [1137, 196] on use "Conferma" at bounding box center [1144, 194] width 15 height 12
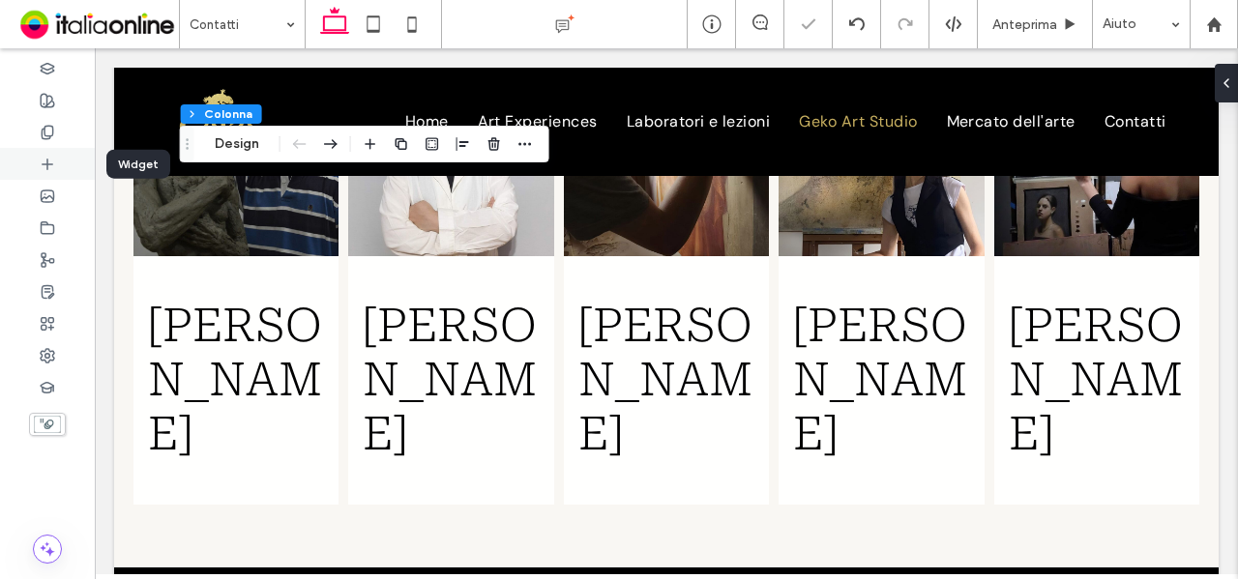
click at [34, 170] on div at bounding box center [47, 164] width 95 height 32
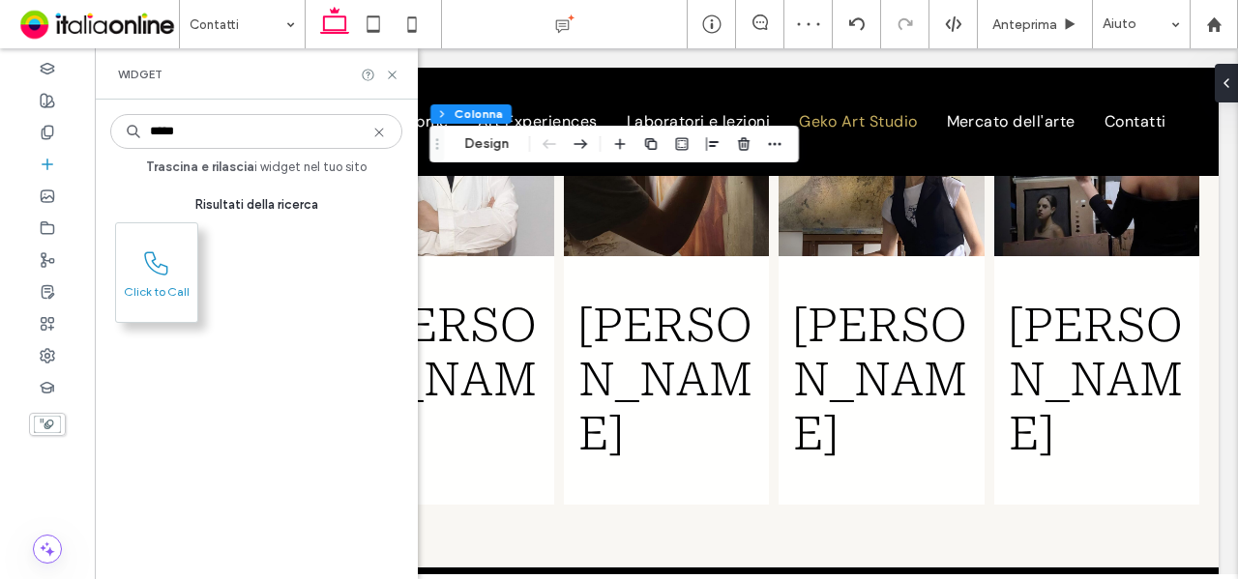
type input "*****"
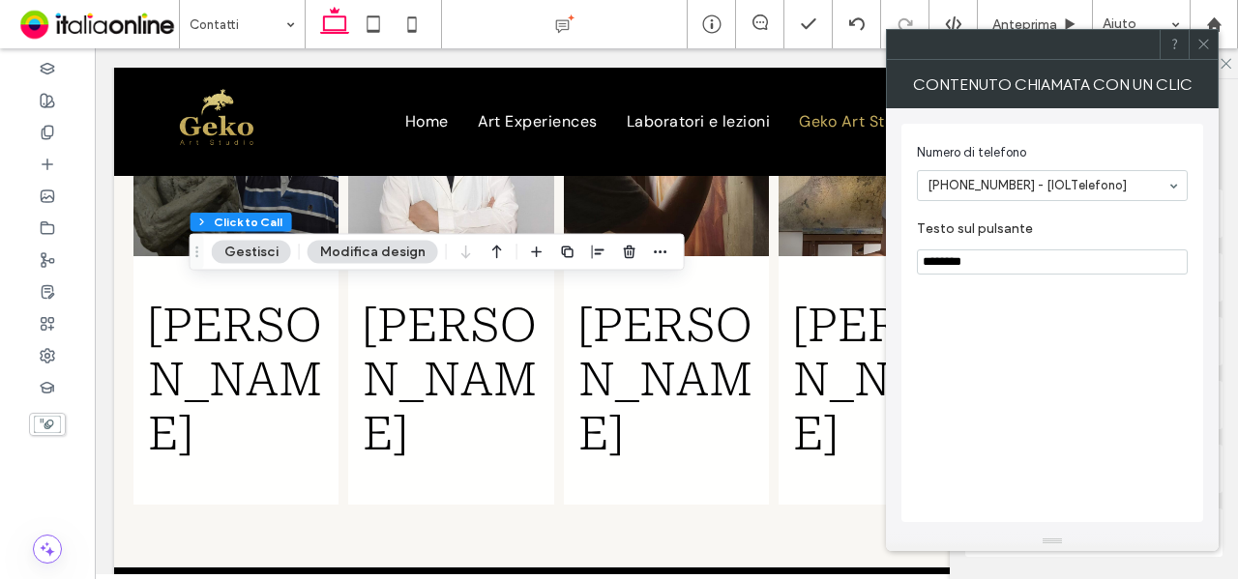
click at [235, 249] on button "Gestisci" at bounding box center [251, 252] width 79 height 23
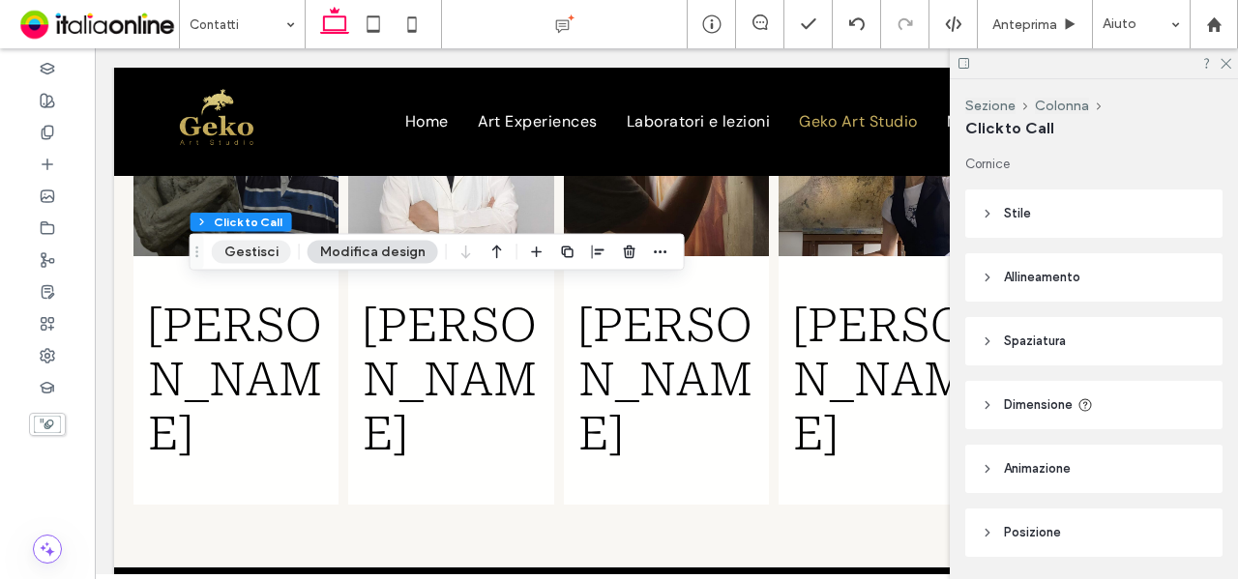
click at [241, 250] on button "Gestisci" at bounding box center [251, 252] width 79 height 23
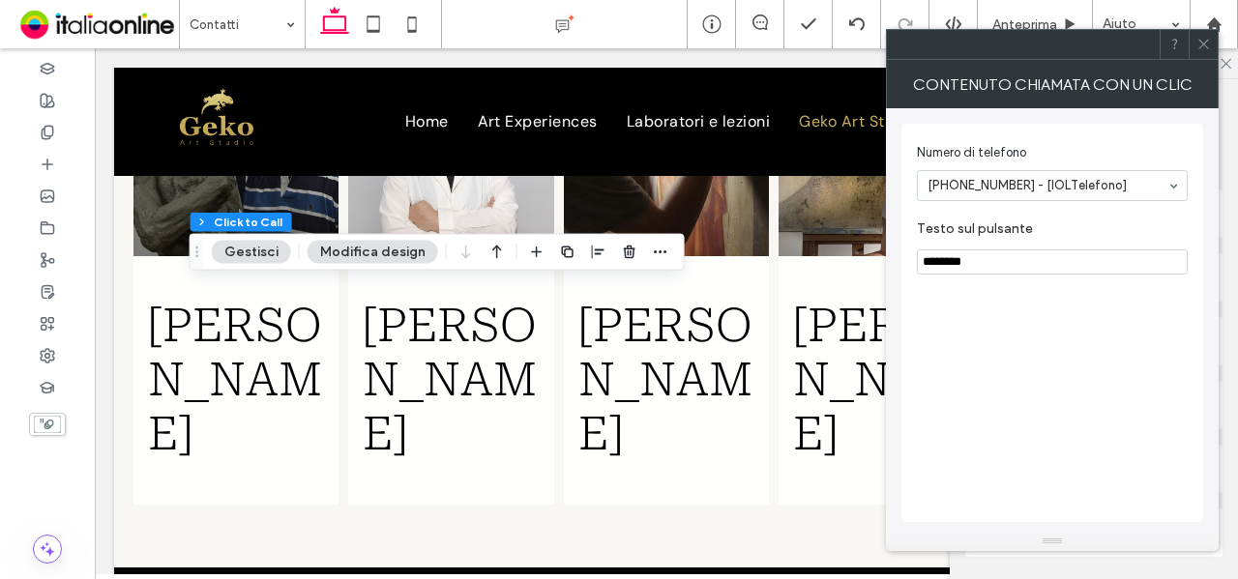
click at [369, 253] on button "Modifica design" at bounding box center [373, 252] width 131 height 23
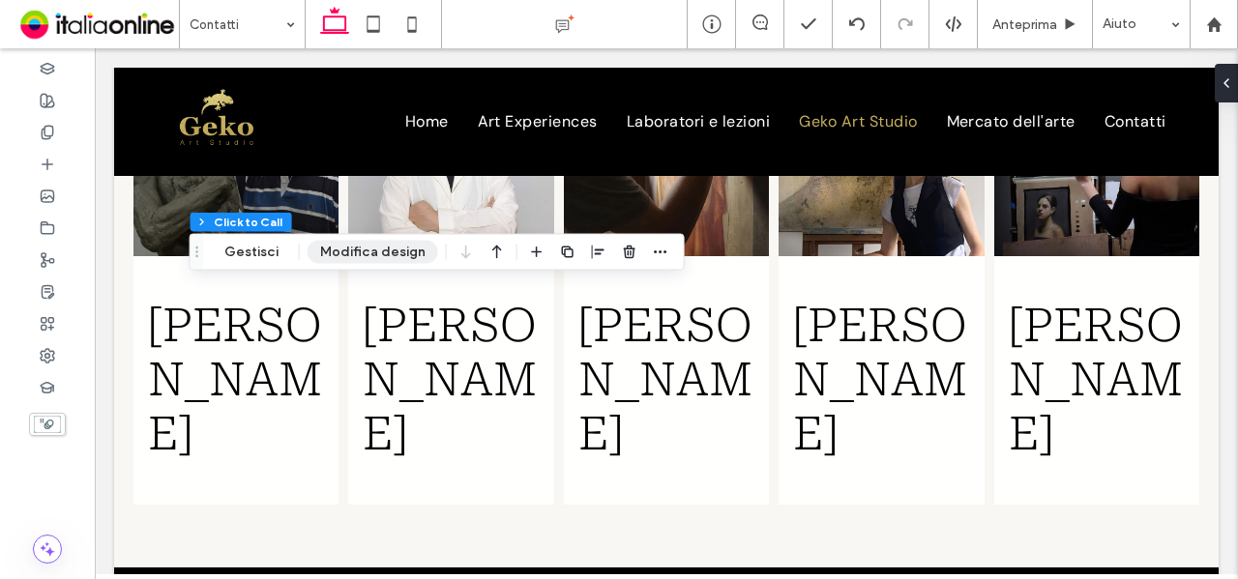
click at [369, 253] on button "Modifica design" at bounding box center [373, 252] width 131 height 23
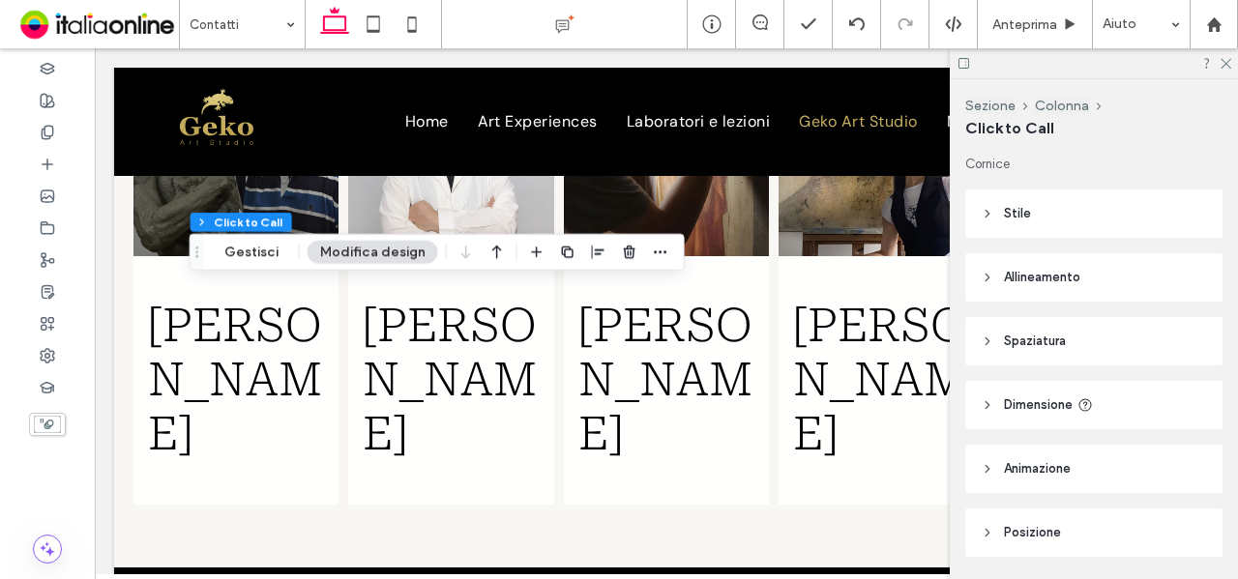
click at [1120, 202] on header "Stile" at bounding box center [1093, 214] width 257 height 48
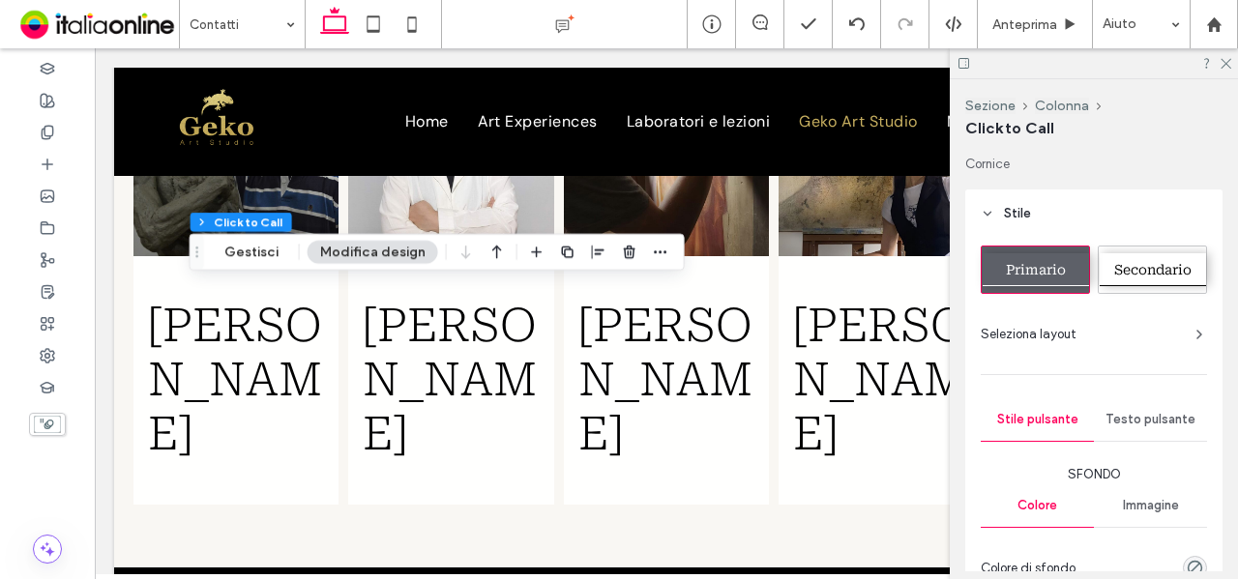
click at [1170, 264] on span "Secondario" at bounding box center [1152, 269] width 77 height 15
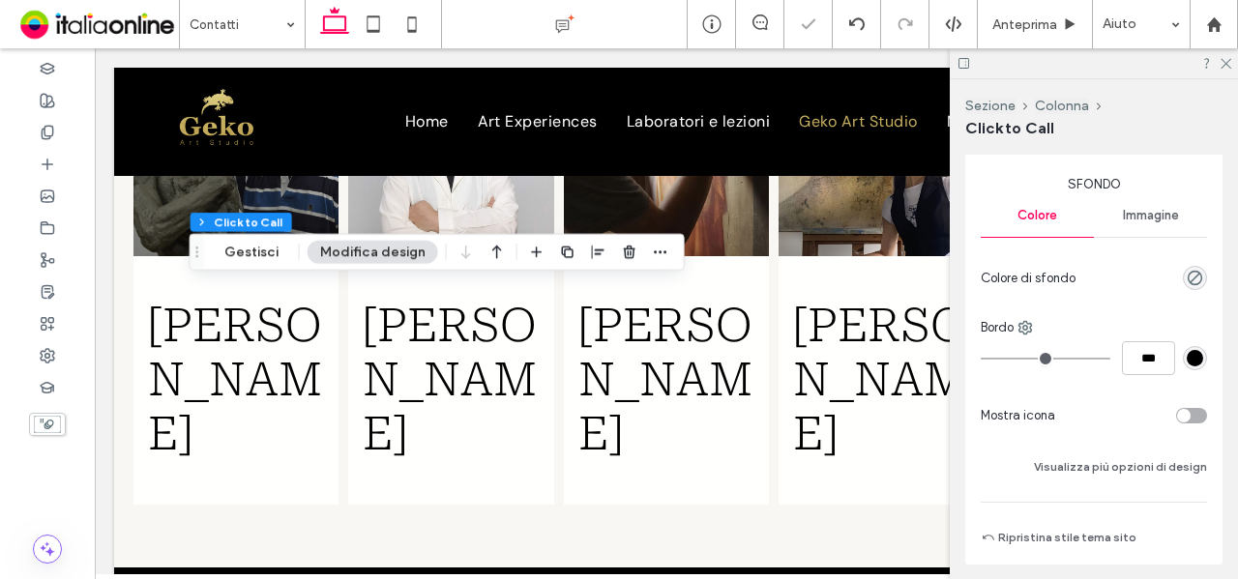
scroll to position [387, 0]
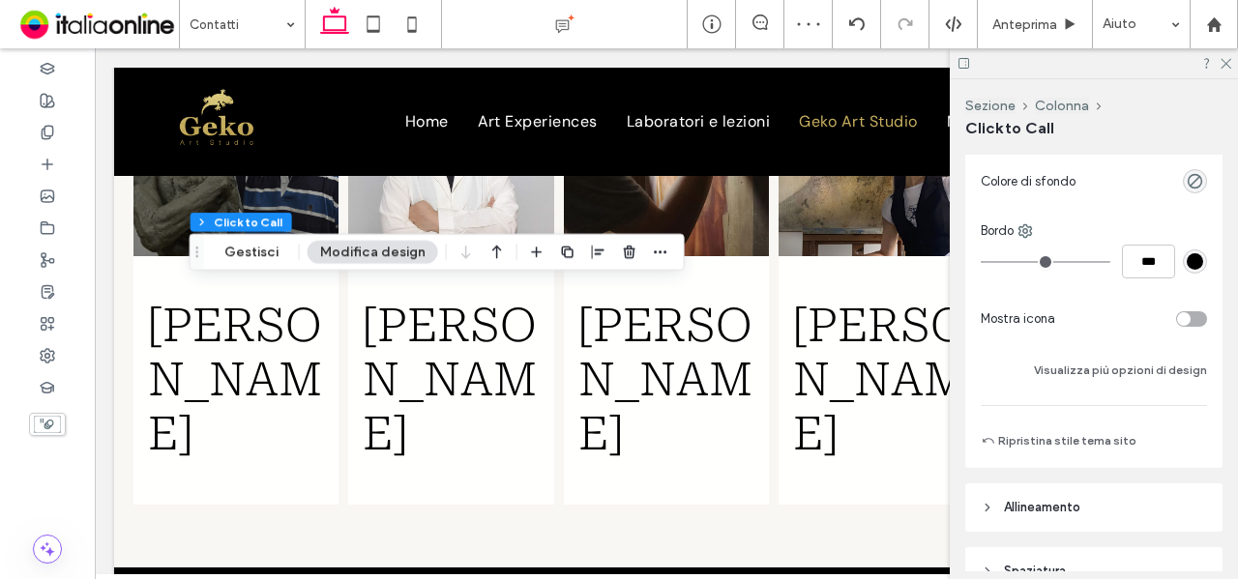
click at [238, 266] on div "Sezione Colonna Click to Call Gestisci Modifica design" at bounding box center [437, 252] width 495 height 37
click at [243, 256] on button "Gestisci" at bounding box center [251, 252] width 79 height 23
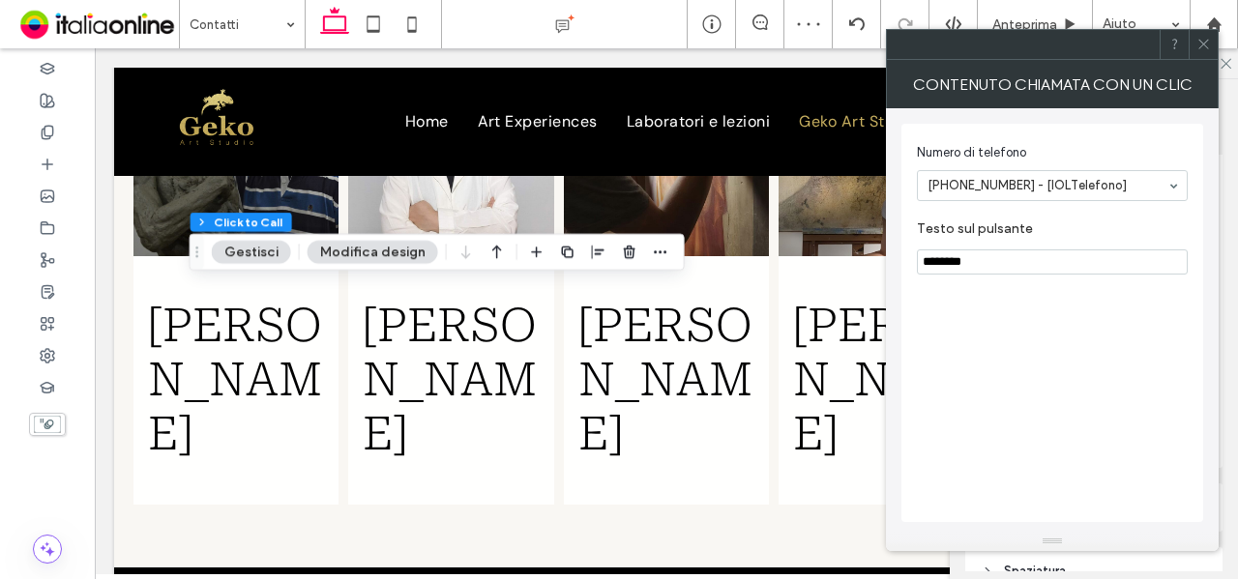
click at [1021, 266] on input "********" at bounding box center [1052, 262] width 271 height 25
type input "**********"
click at [1045, 310] on div "**********" at bounding box center [1052, 323] width 302 height 399
click at [344, 251] on button "Modifica design" at bounding box center [373, 252] width 131 height 23
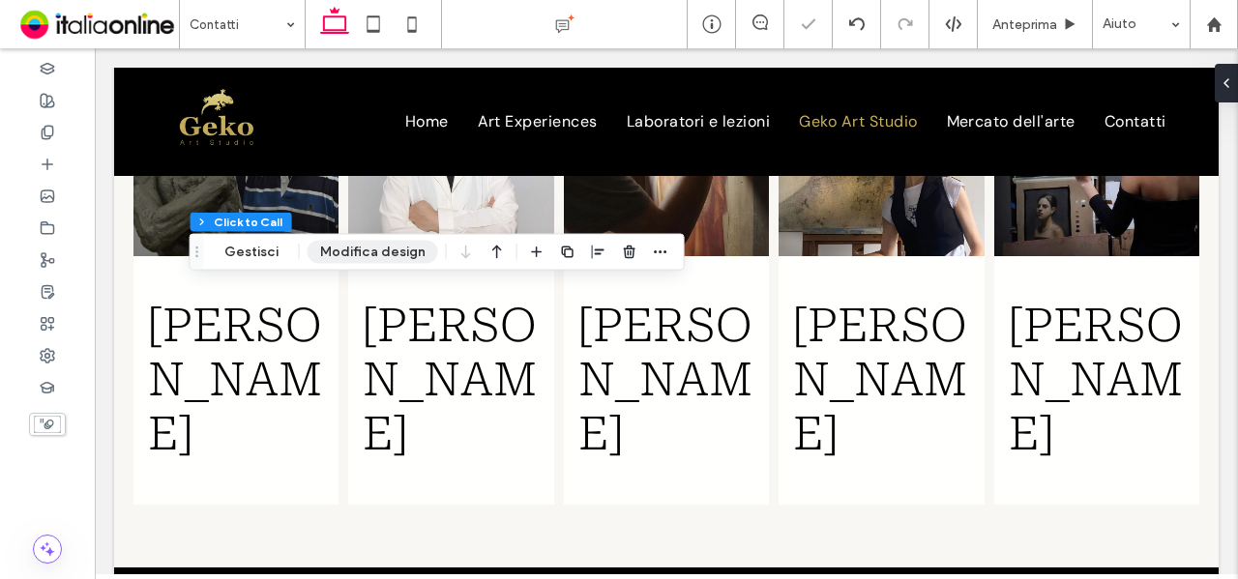
click at [394, 246] on button "Modifica design" at bounding box center [373, 252] width 131 height 23
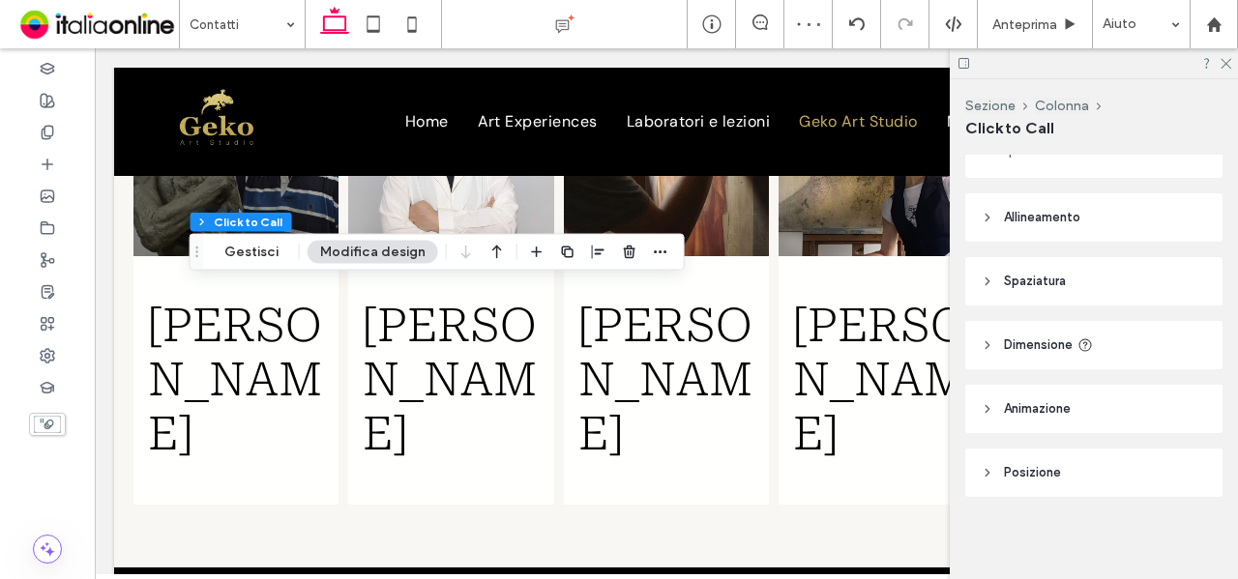
click at [1118, 325] on header "Dimensione" at bounding box center [1093, 345] width 257 height 48
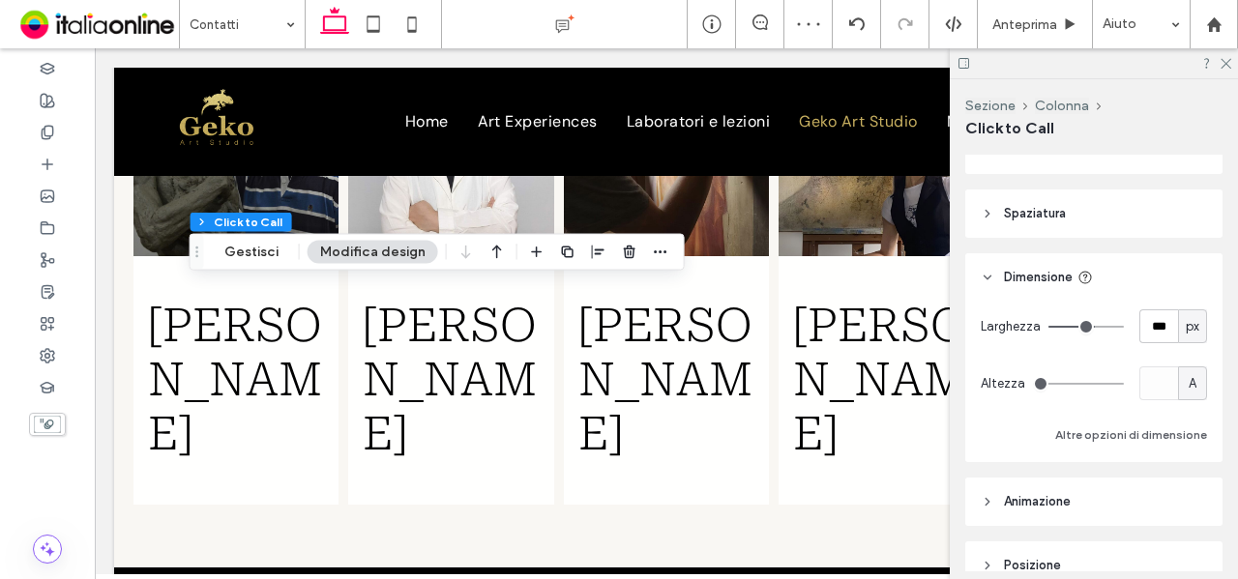
scroll to position [774, 0]
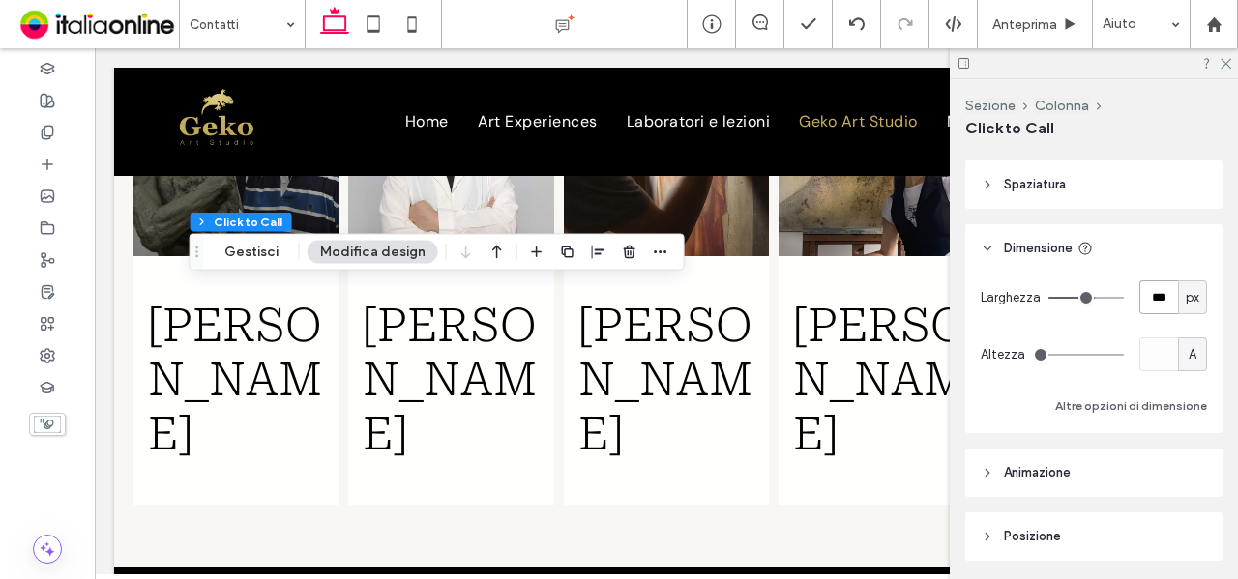
click at [1153, 298] on input "***" at bounding box center [1158, 298] width 39 height 34
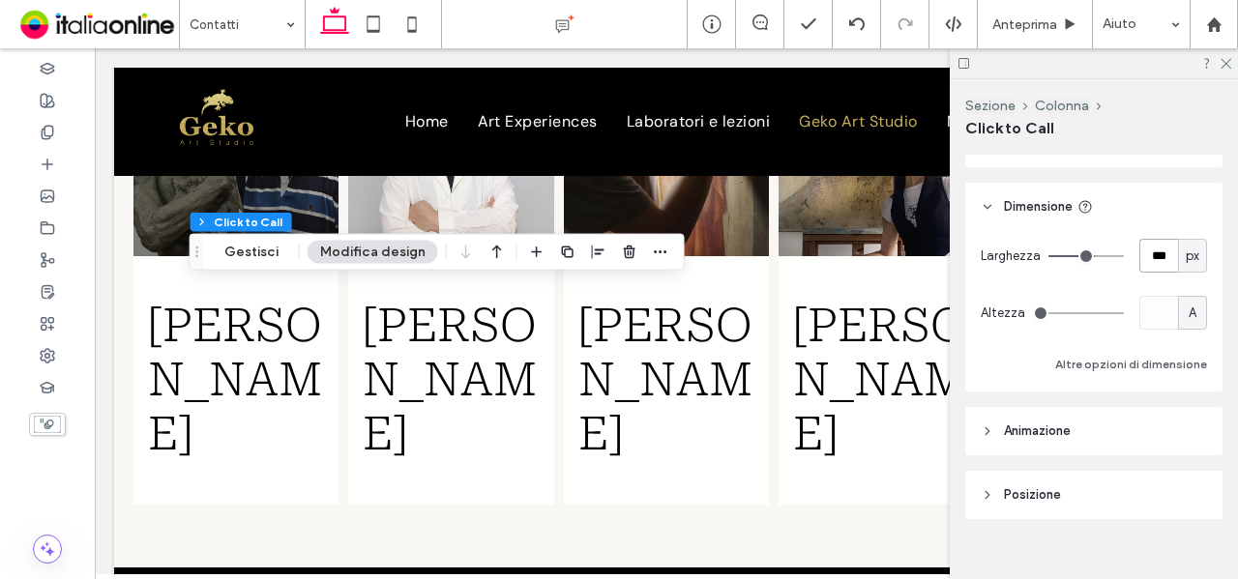
scroll to position [838, 0]
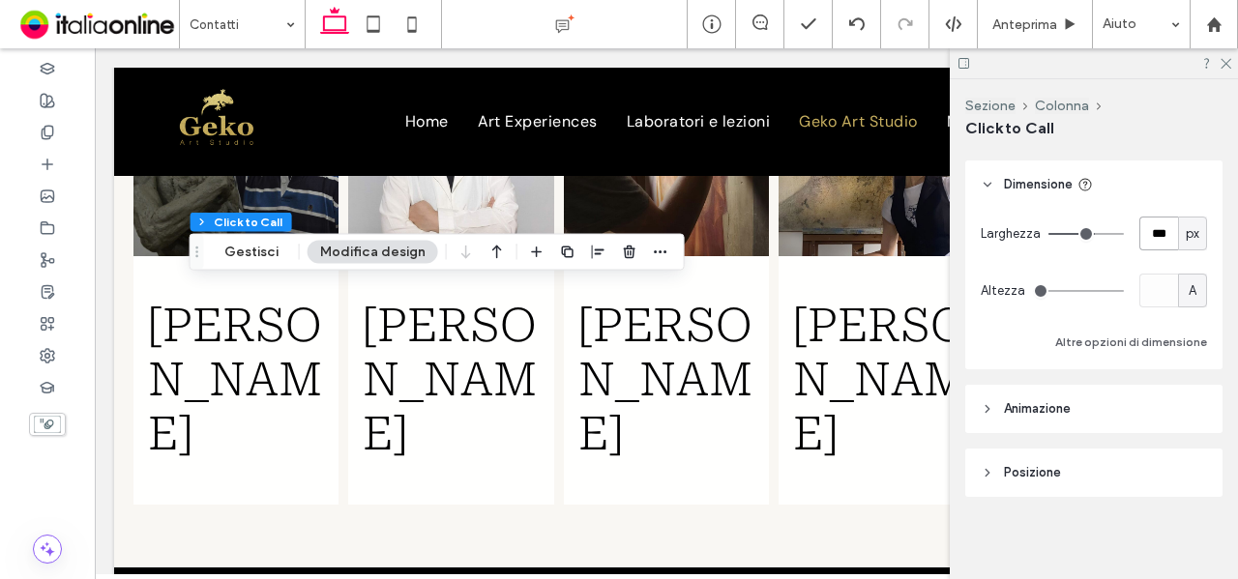
type input "***"
click at [1226, 59] on icon at bounding box center [1225, 62] width 13 height 13
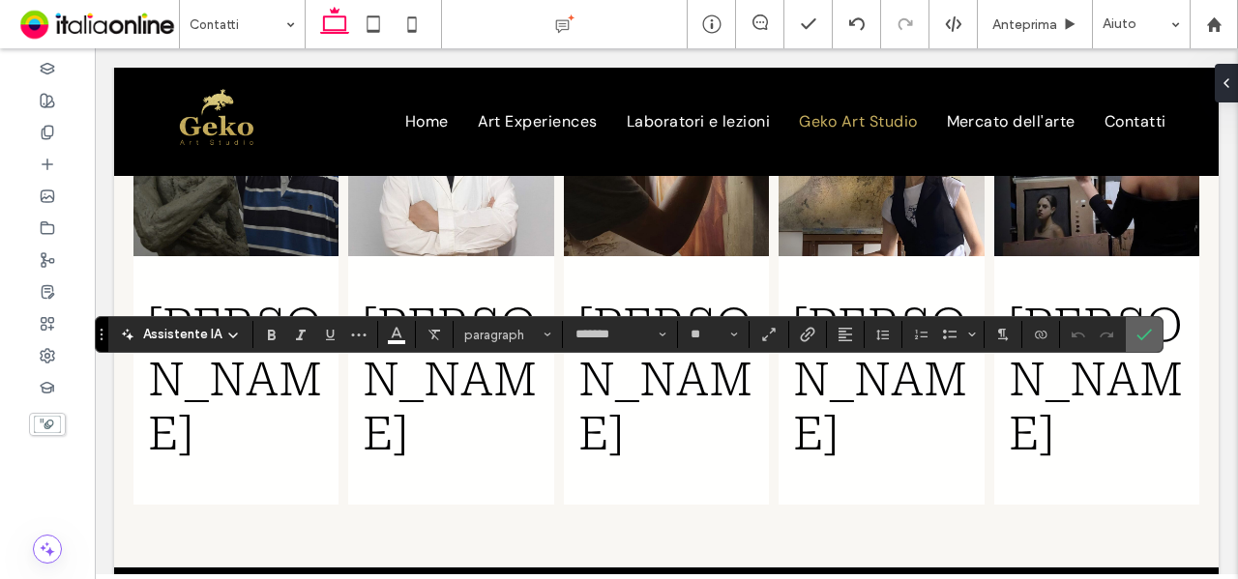
click at [1137, 332] on icon "Conferma" at bounding box center [1144, 334] width 15 height 15
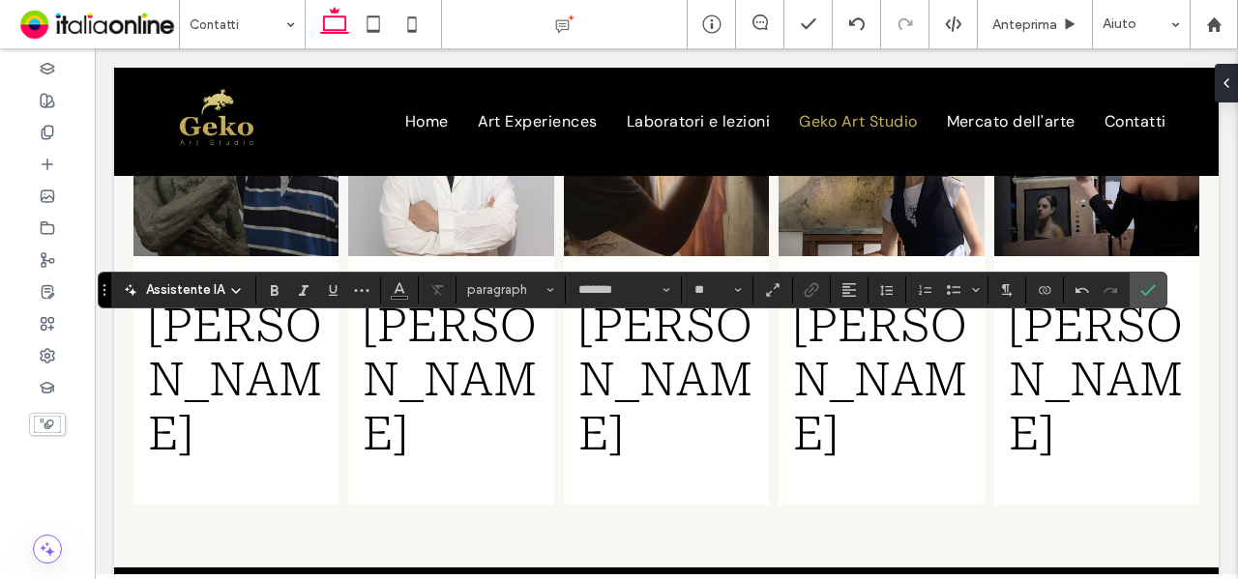
type input "**"
click at [392, 285] on icon "Colore" at bounding box center [399, 288] width 15 height 15
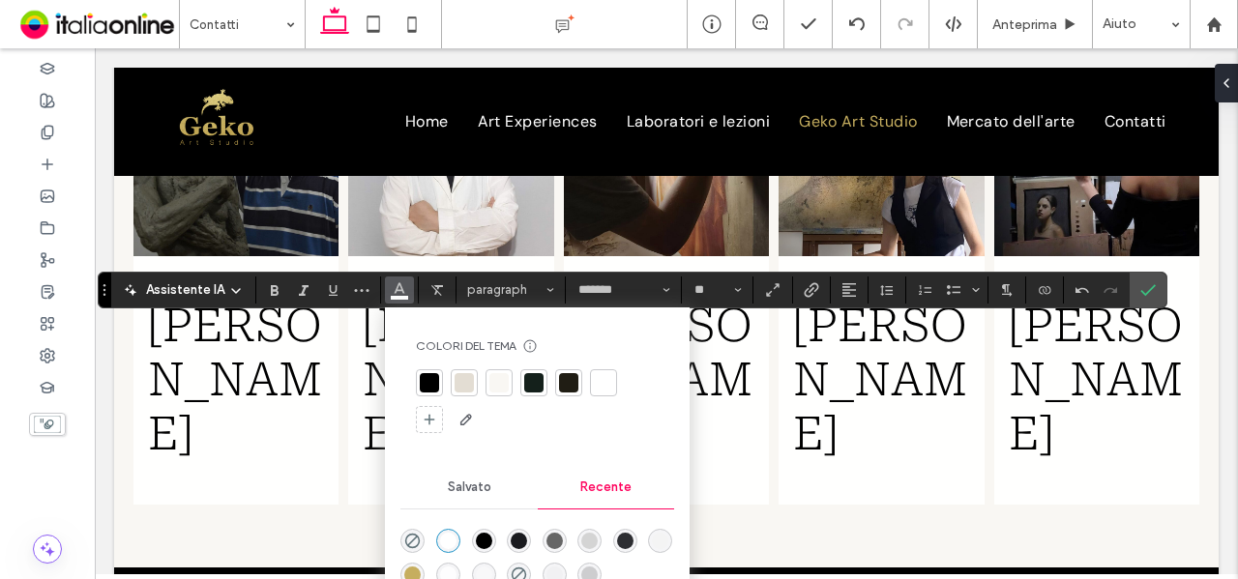
click at [478, 531] on div "rgba(0, 0, 0, 1)" at bounding box center [484, 541] width 24 height 24
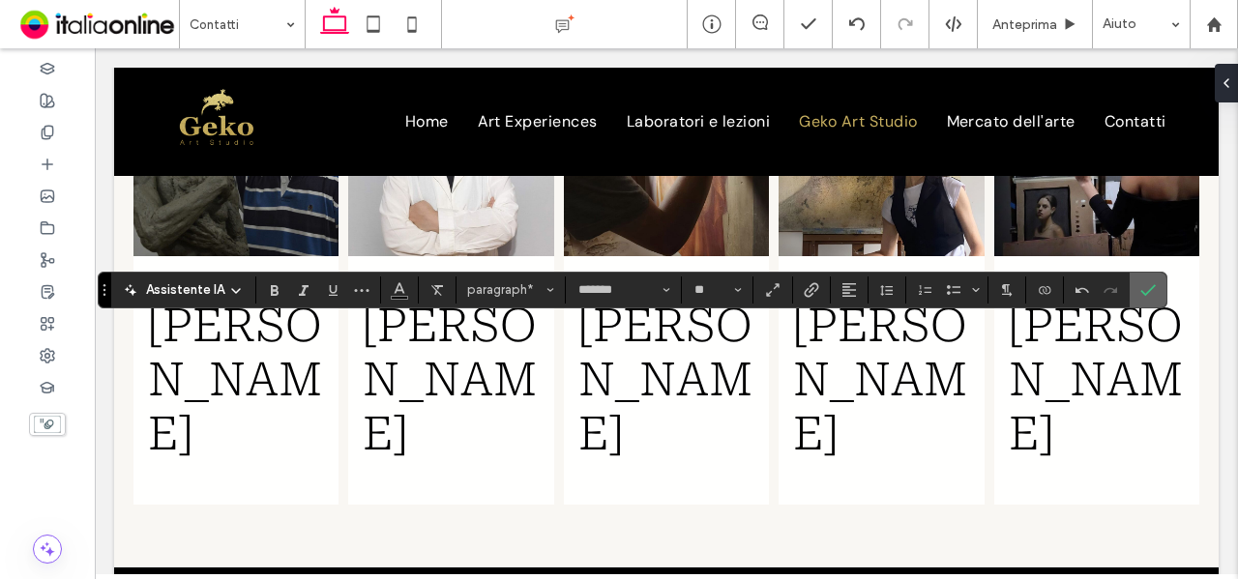
click at [1141, 287] on icon "Conferma" at bounding box center [1147, 289] width 15 height 15
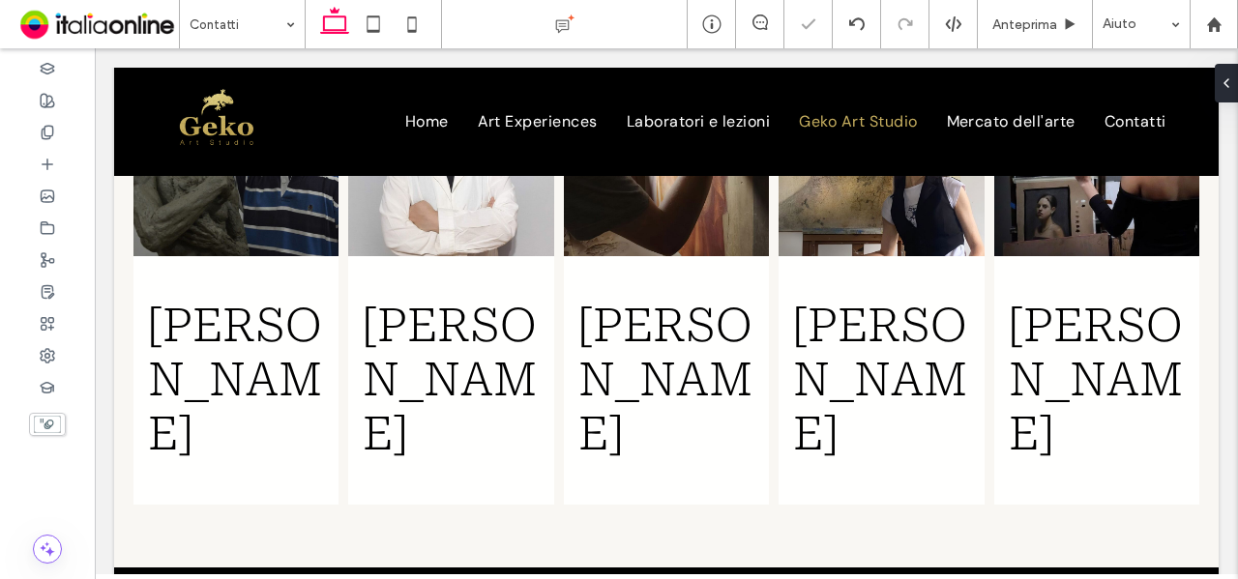
scroll to position [714, 0]
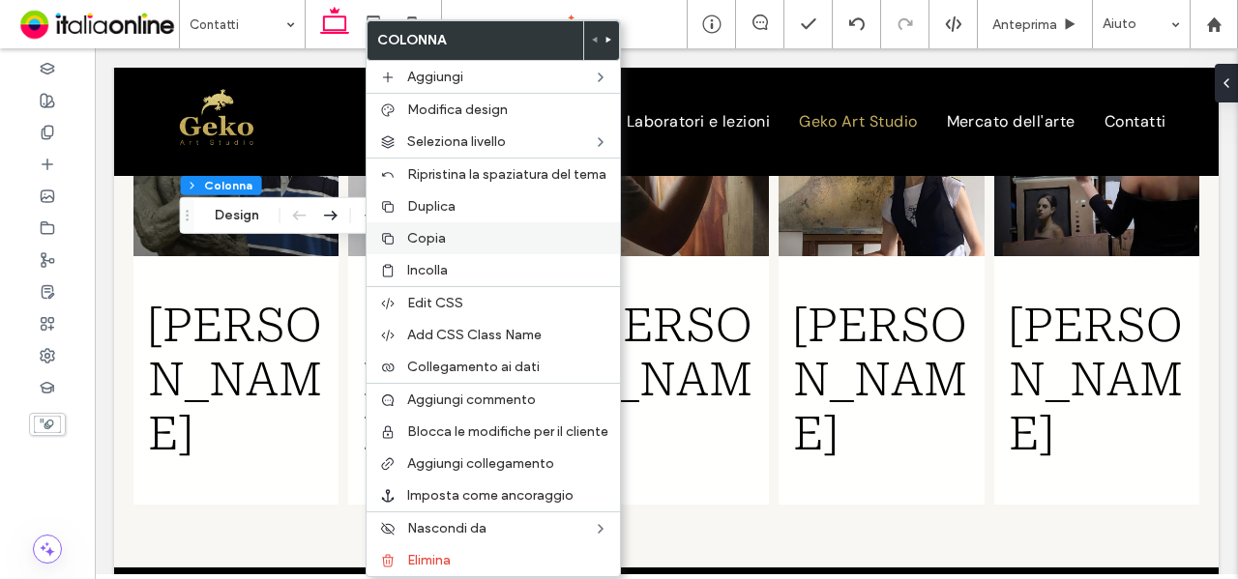
click at [437, 238] on span "Copia" at bounding box center [426, 238] width 39 height 16
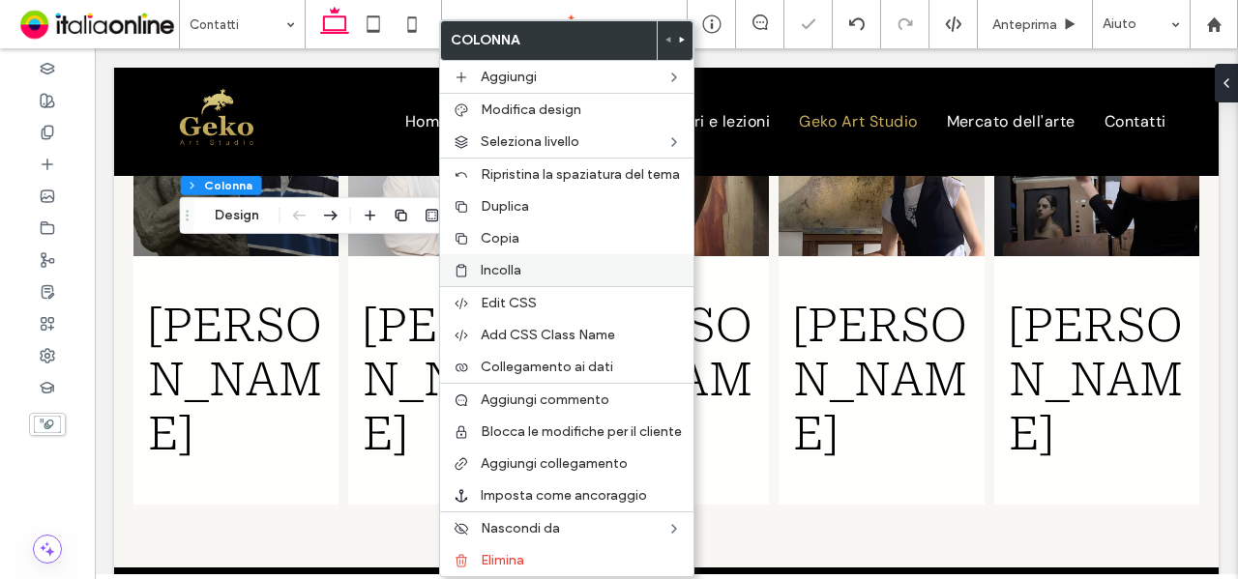
click at [507, 262] on span "Incolla" at bounding box center [501, 270] width 41 height 16
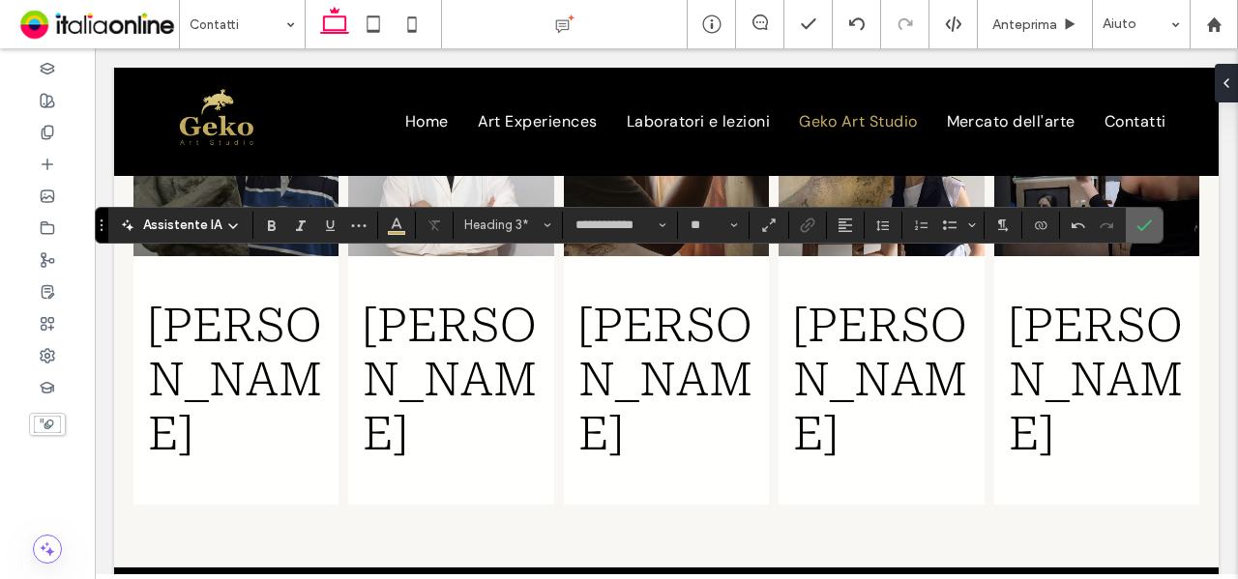
click at [1138, 216] on span "Conferma" at bounding box center [1144, 225] width 15 height 33
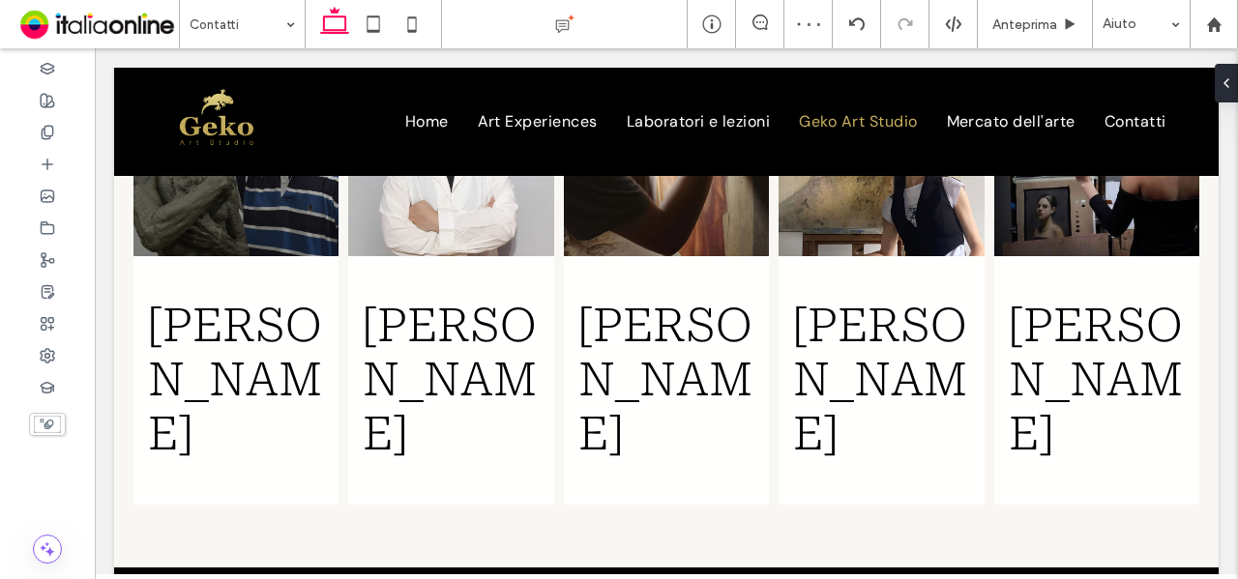
scroll to position [383, 0]
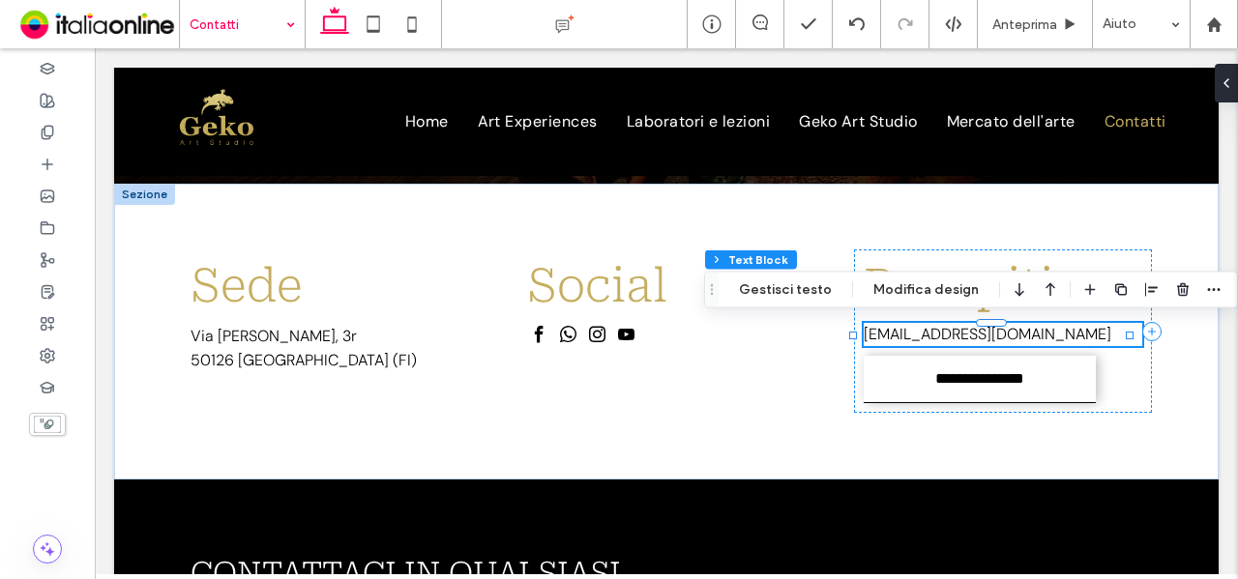
scroll to position [428, 0]
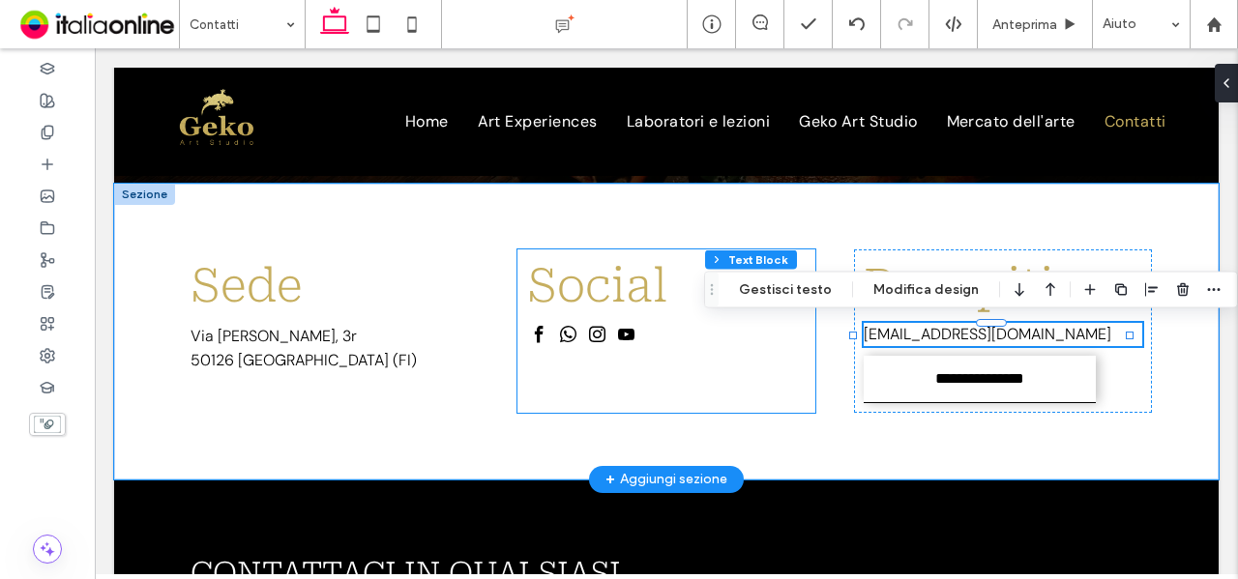
click at [691, 396] on div "Social" at bounding box center [666, 331] width 298 height 163
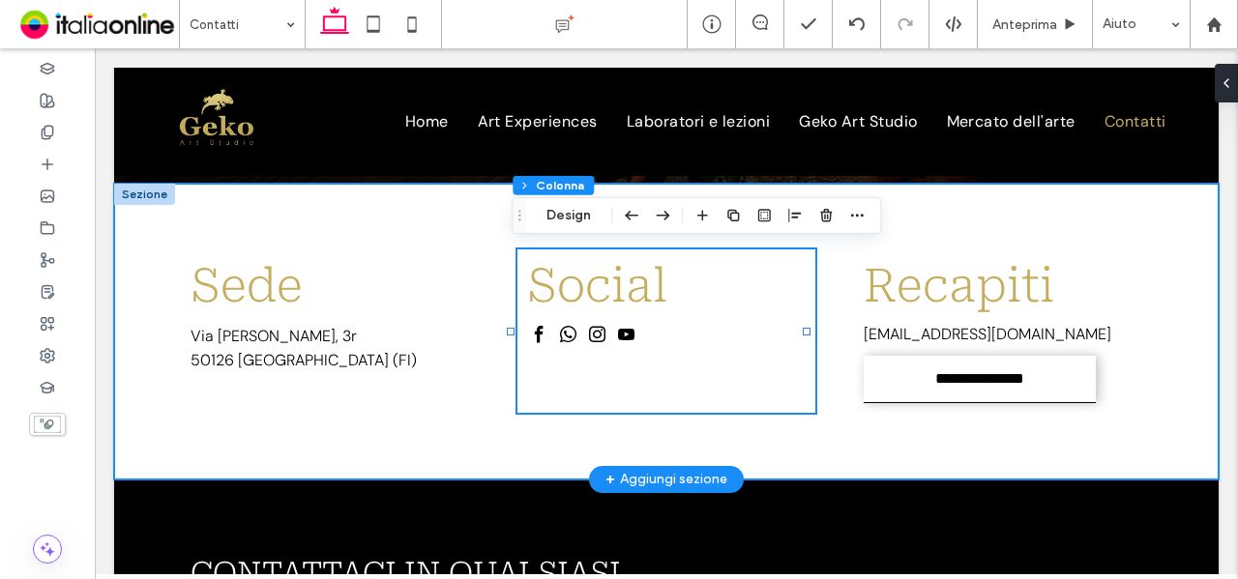
click at [909, 446] on div "**********" at bounding box center [666, 332] width 1105 height 296
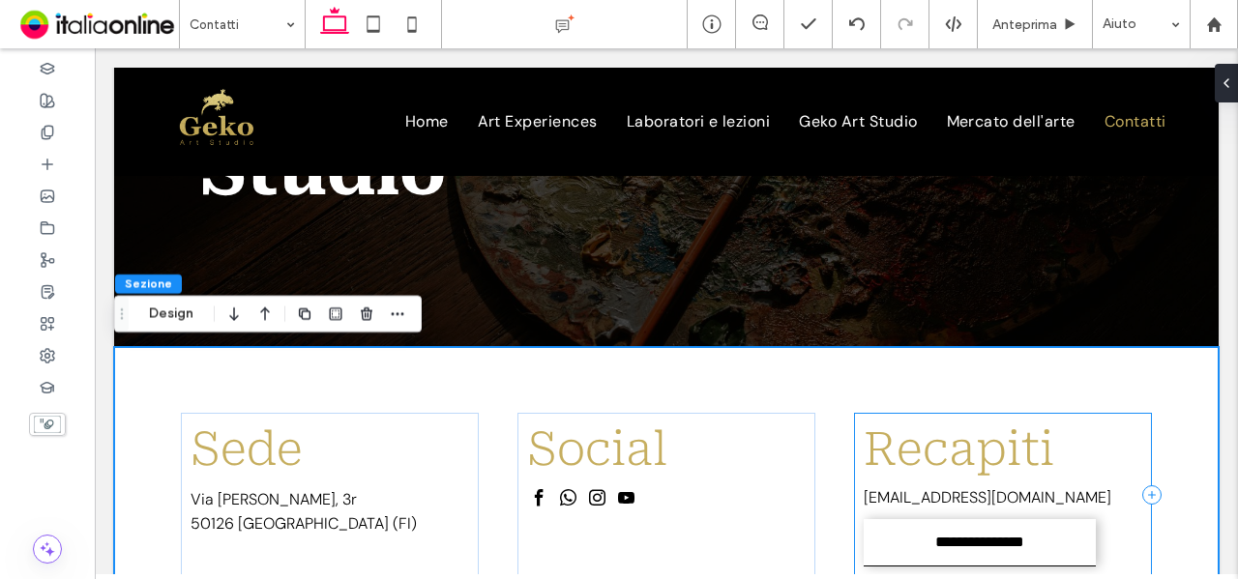
scroll to position [458, 0]
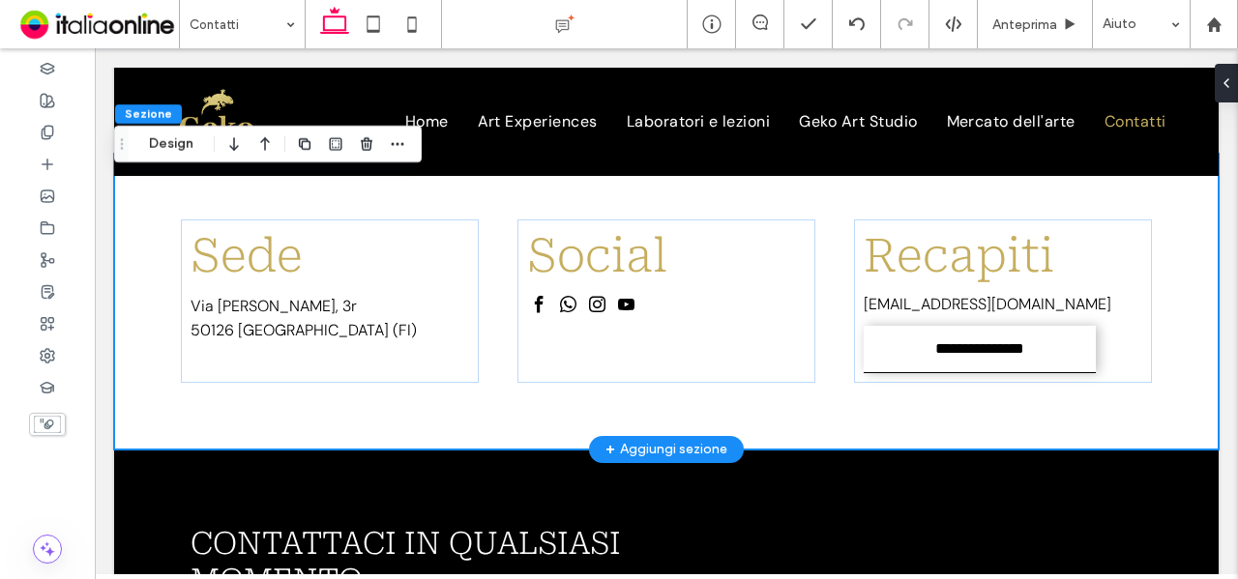
click at [872, 438] on div "**********" at bounding box center [666, 302] width 1105 height 296
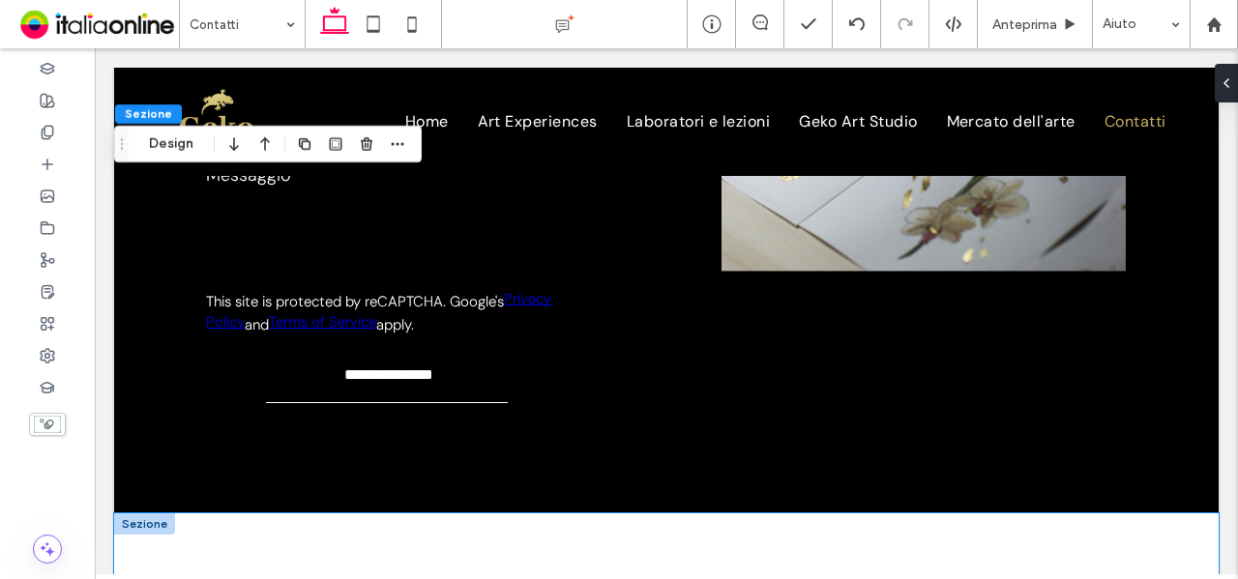
scroll to position [1328, 0]
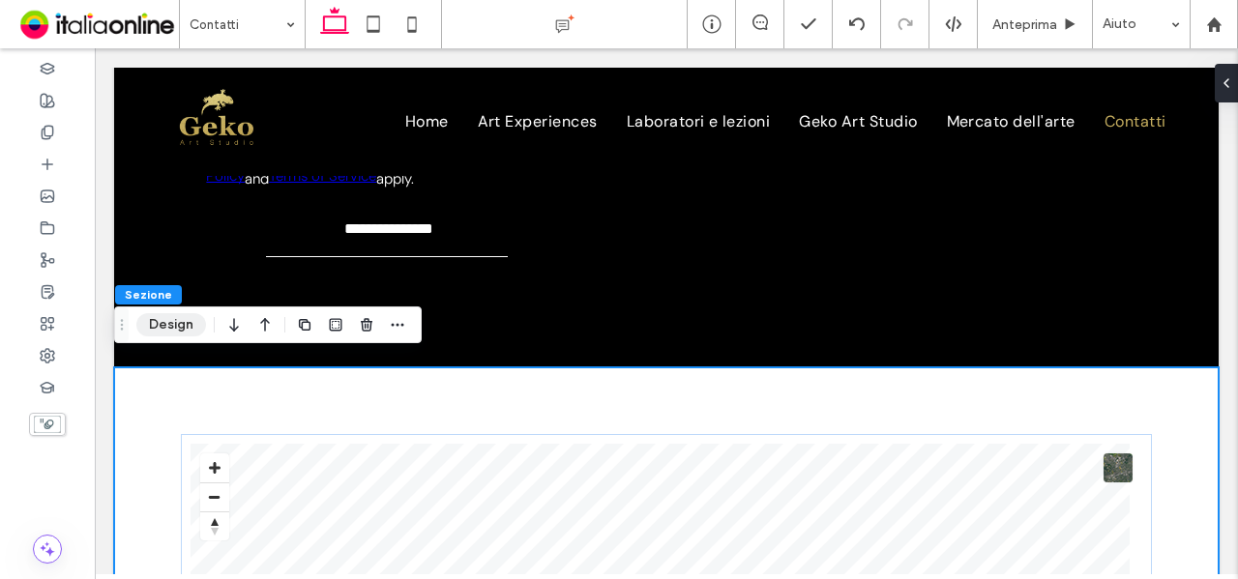
click at [180, 328] on button "Design" at bounding box center [171, 324] width 70 height 23
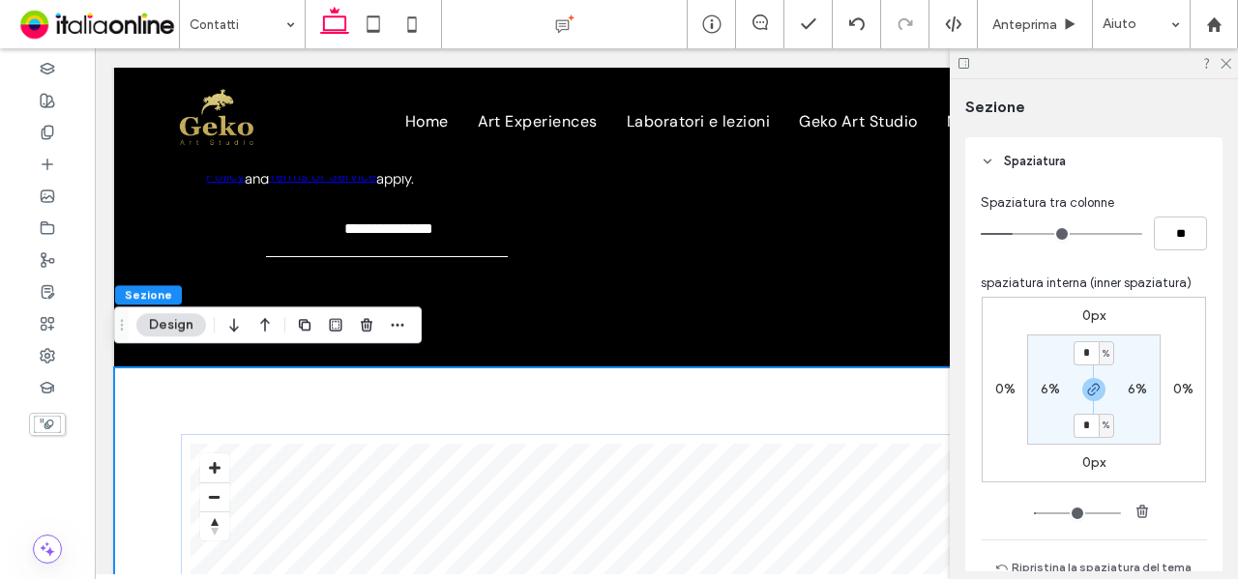
scroll to position [967, 0]
click at [1084, 351] on input "*" at bounding box center [1086, 352] width 25 height 24
type input "*"
click at [1137, 387] on label "6%" at bounding box center [1137, 388] width 19 height 16
type input "*"
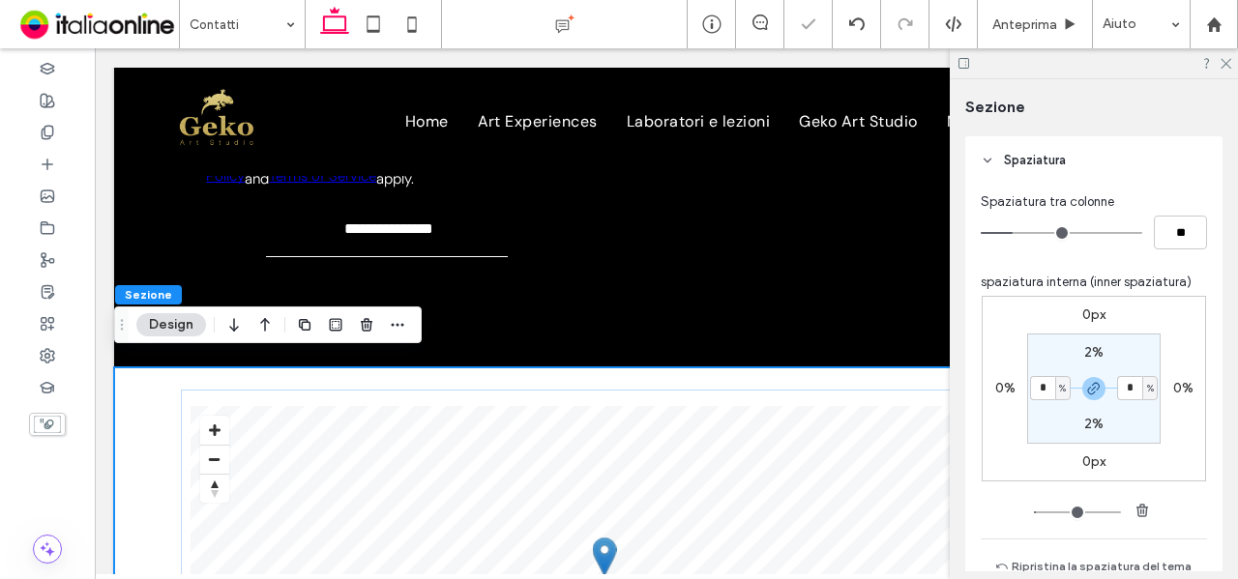
type input "*"
click at [1137, 345] on section "2% * % 2% * %" at bounding box center [1093, 389] width 133 height 110
type input "*"
click at [1228, 62] on icon at bounding box center [1225, 62] width 13 height 13
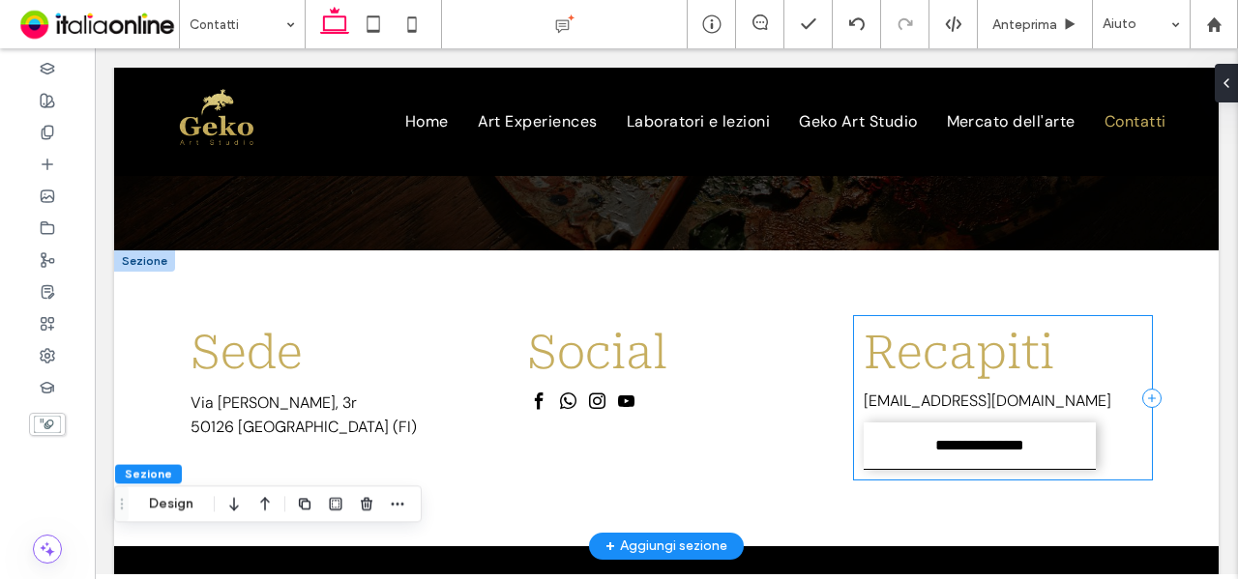
scroll to position [458, 0]
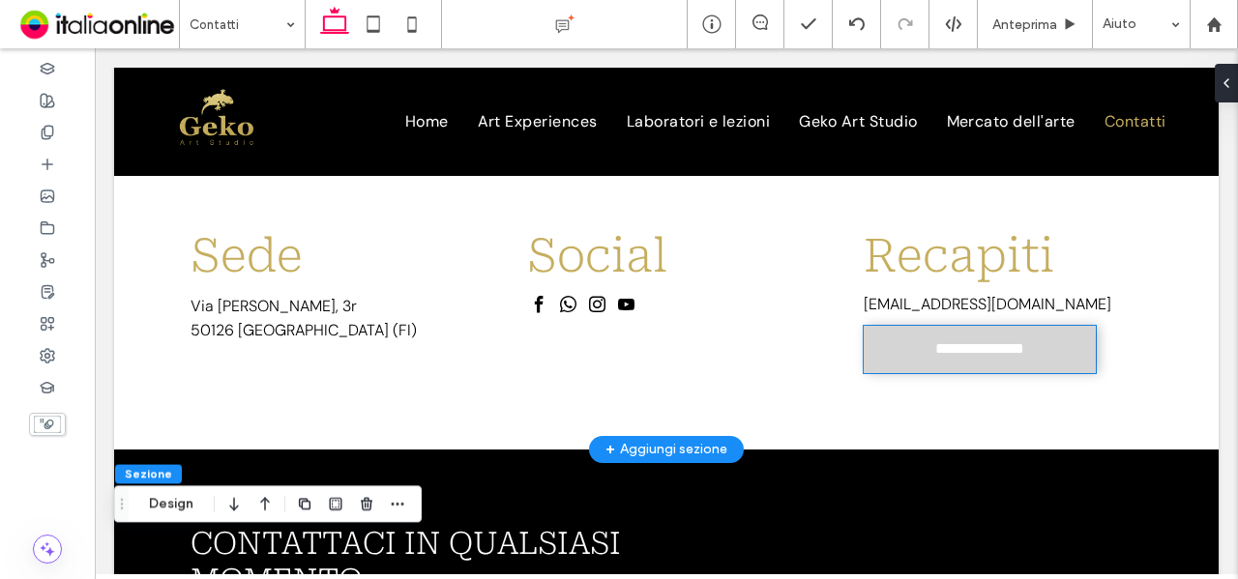
click at [956, 347] on span "**********" at bounding box center [980, 349] width 90 height 18
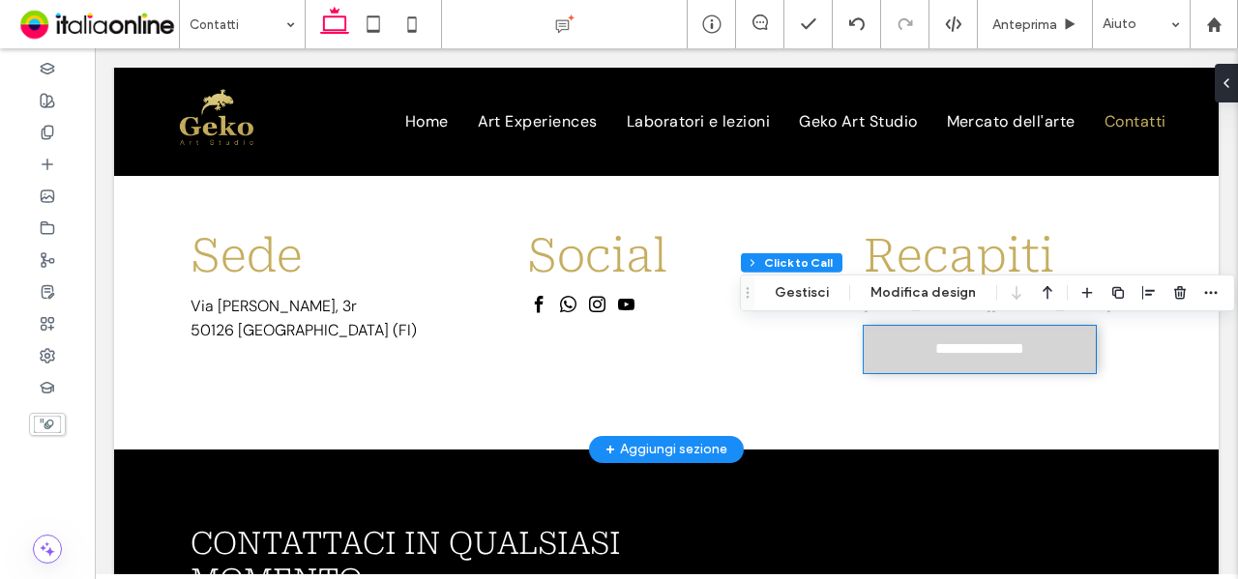
type input "**"
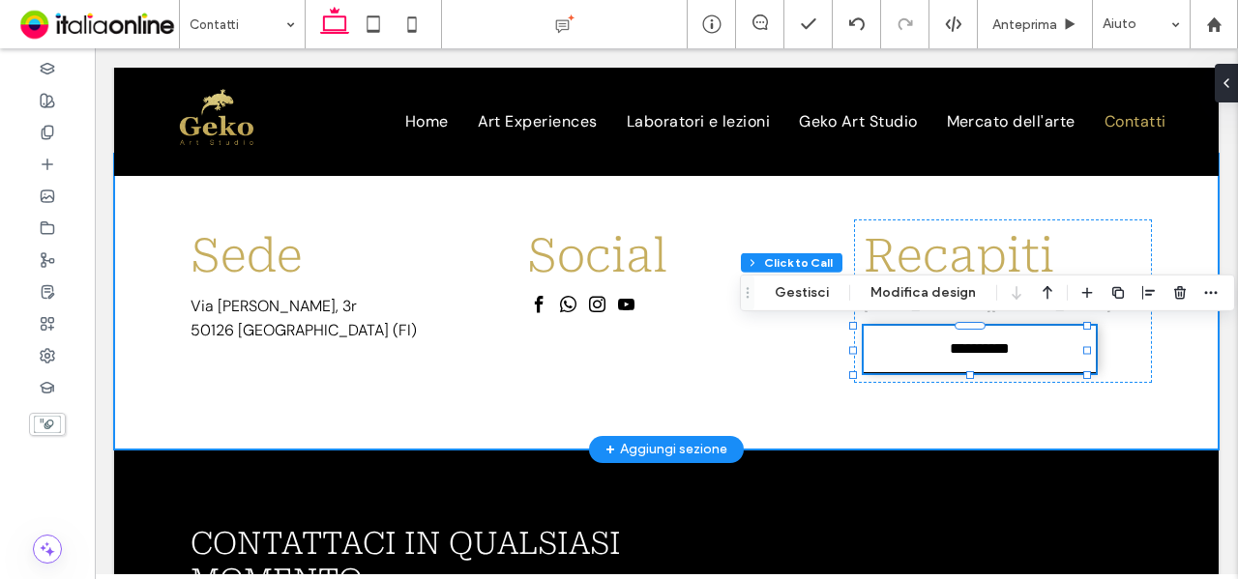
click at [842, 433] on div "**********" at bounding box center [666, 302] width 1105 height 296
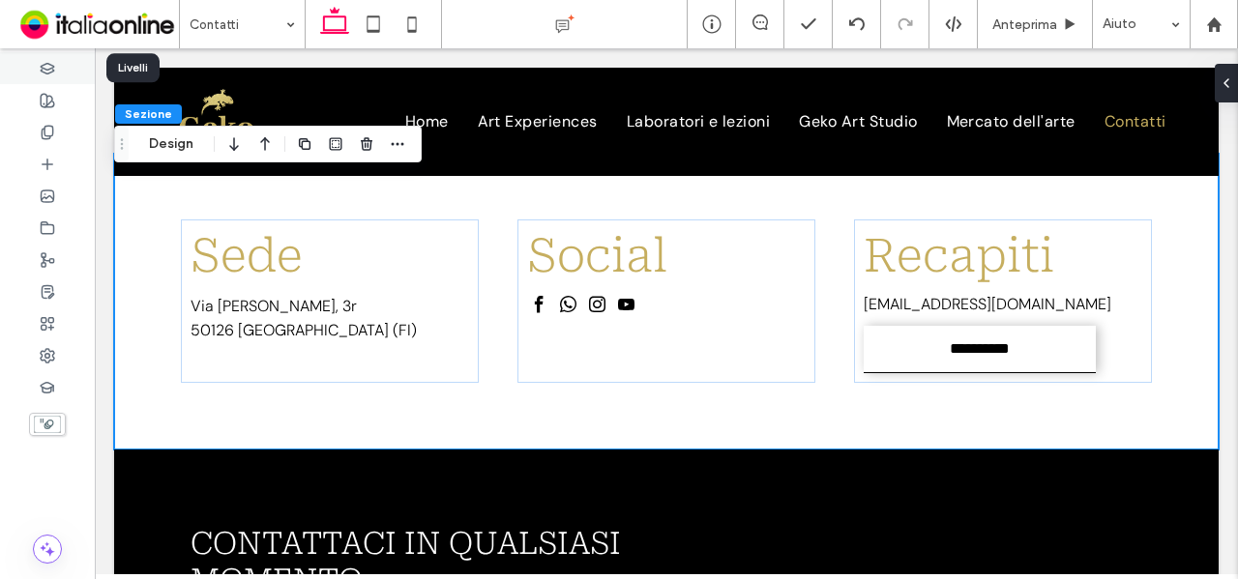
click at [43, 74] on icon at bounding box center [47, 68] width 15 height 15
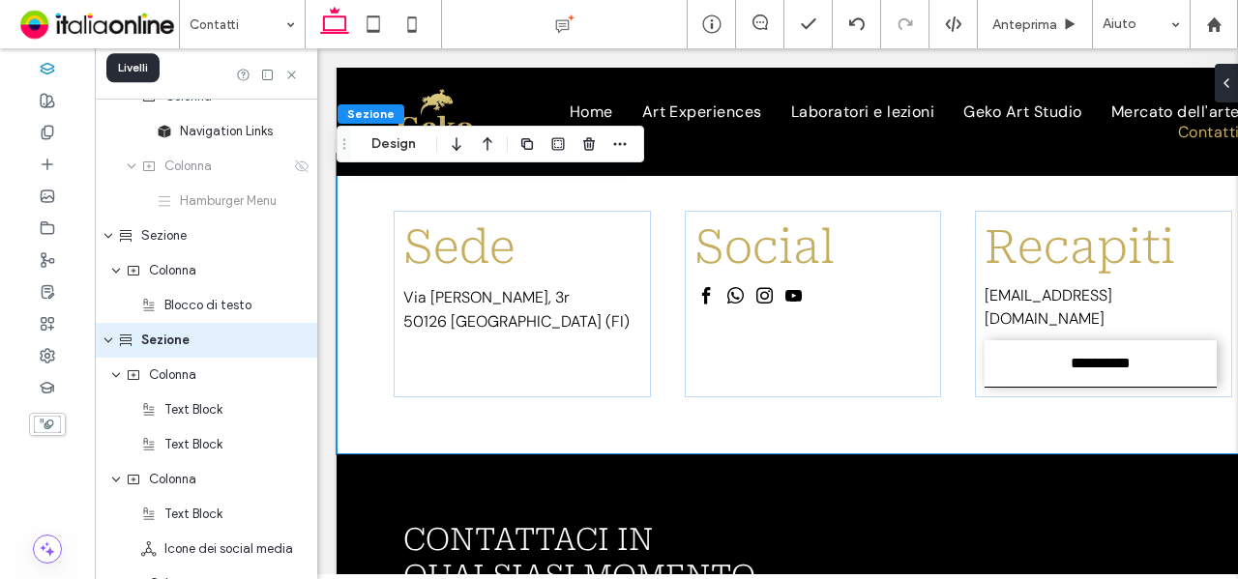
scroll to position [161, 0]
click at [58, 96] on div at bounding box center [47, 100] width 95 height 32
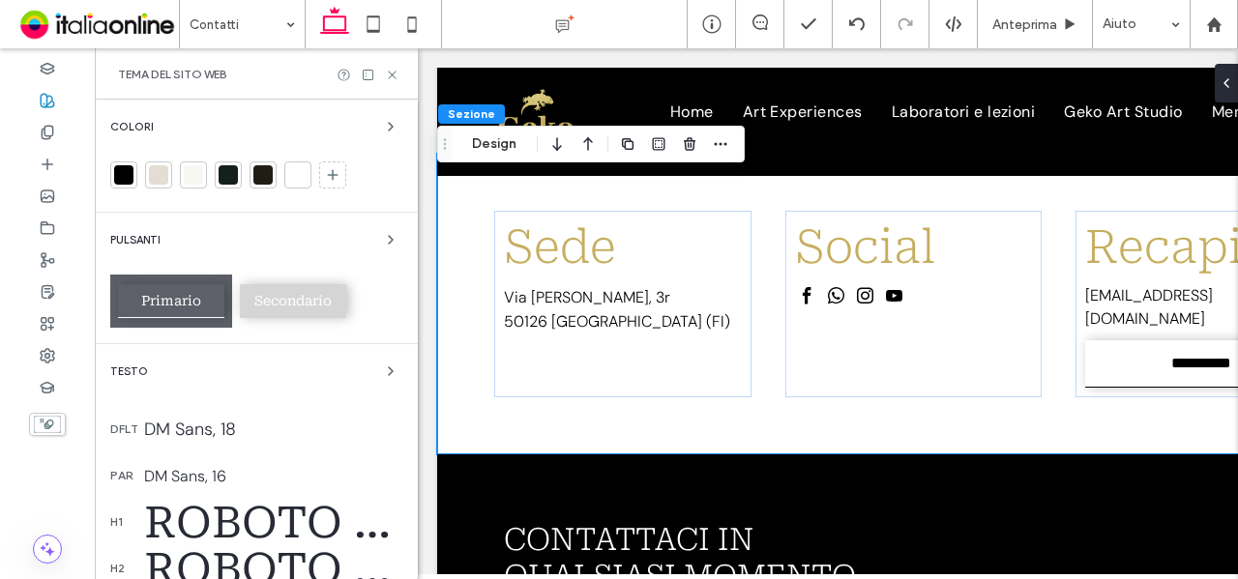
click at [291, 309] on div "Secondario" at bounding box center [293, 301] width 106 height 34
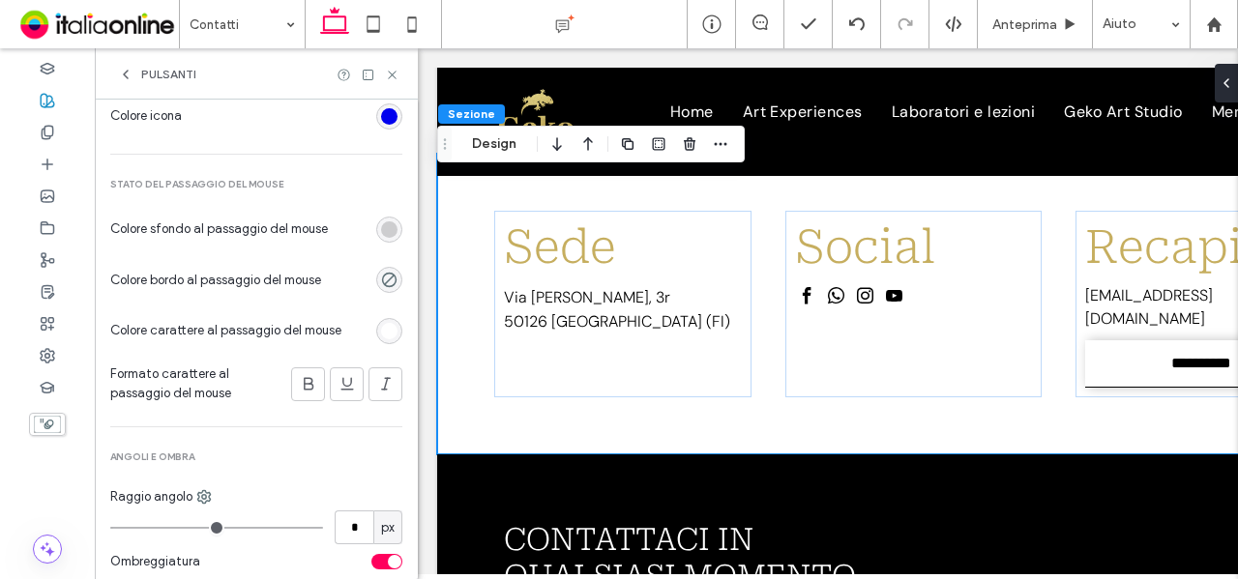
scroll to position [1064, 0]
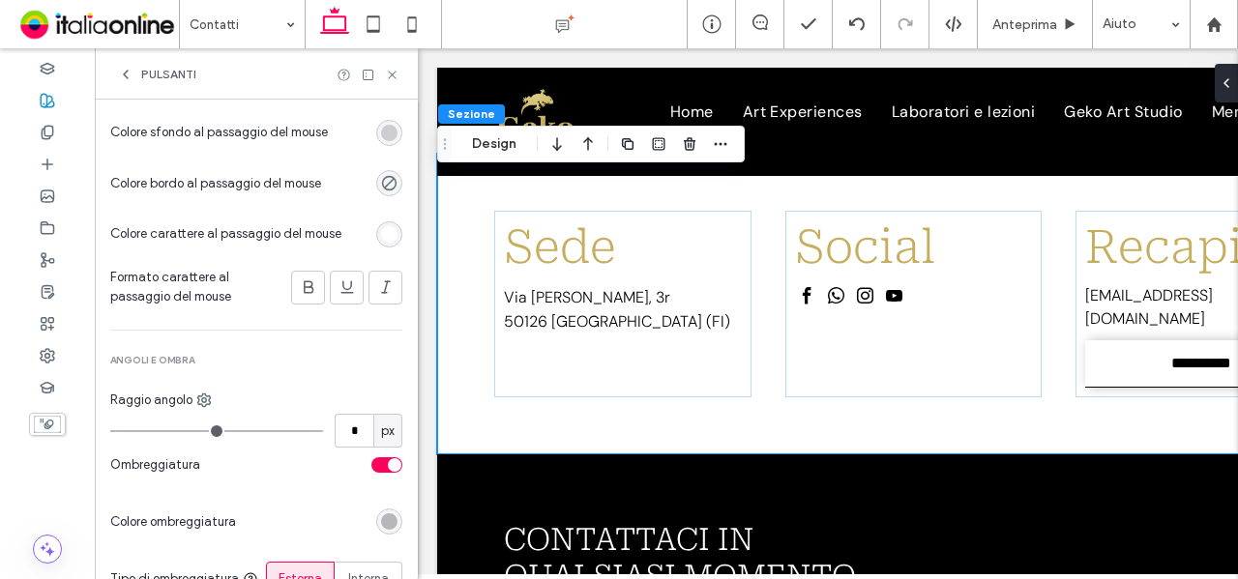
click at [388, 466] on div "toggle" at bounding box center [395, 465] width 14 height 14
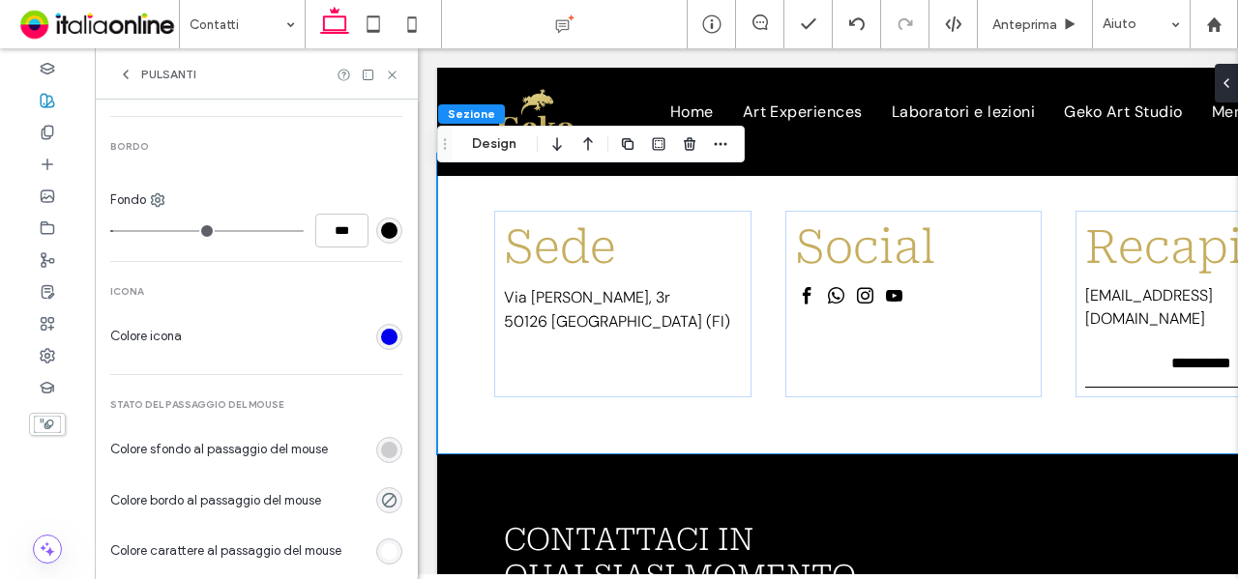
scroll to position [623, 0]
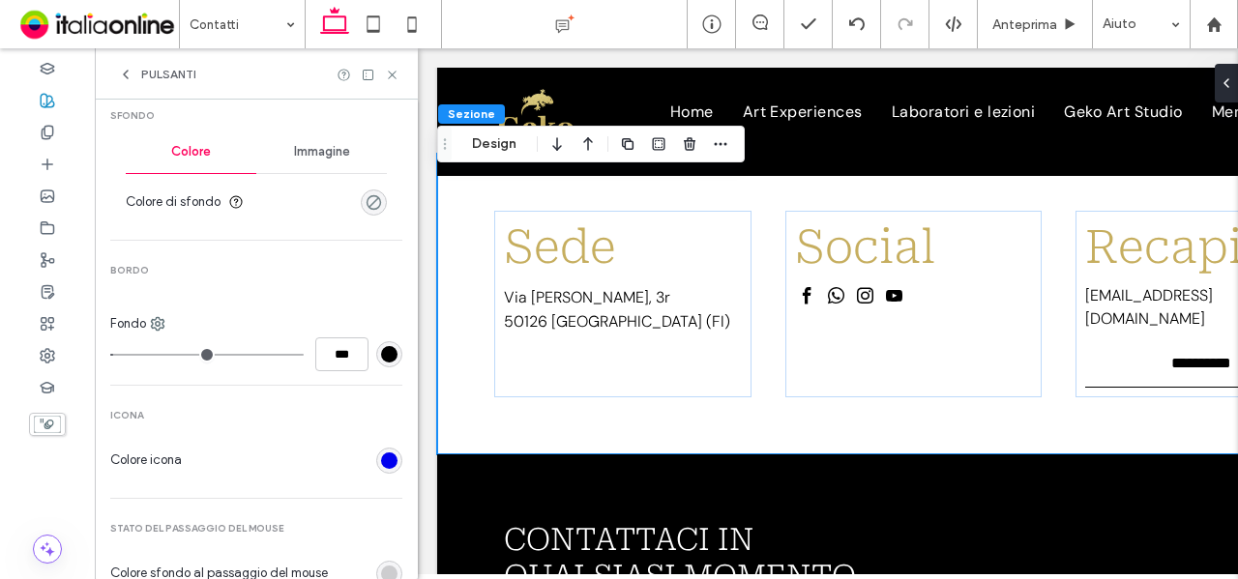
click at [366, 199] on div "rgba(0, 0, 0, 0)" at bounding box center [374, 202] width 16 height 16
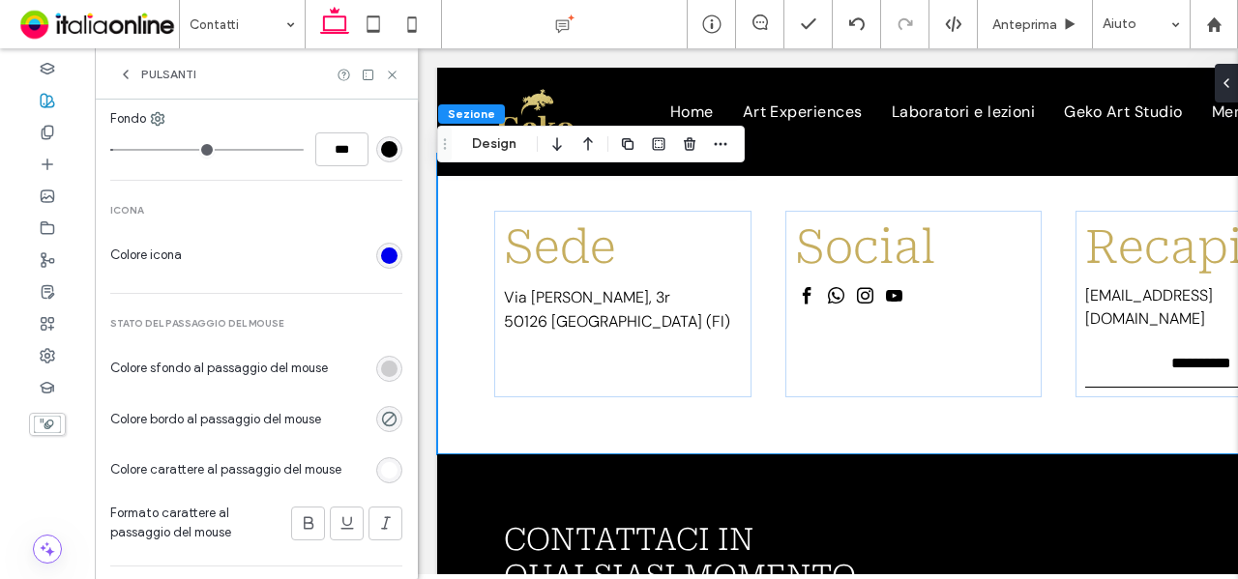
scroll to position [913, 0]
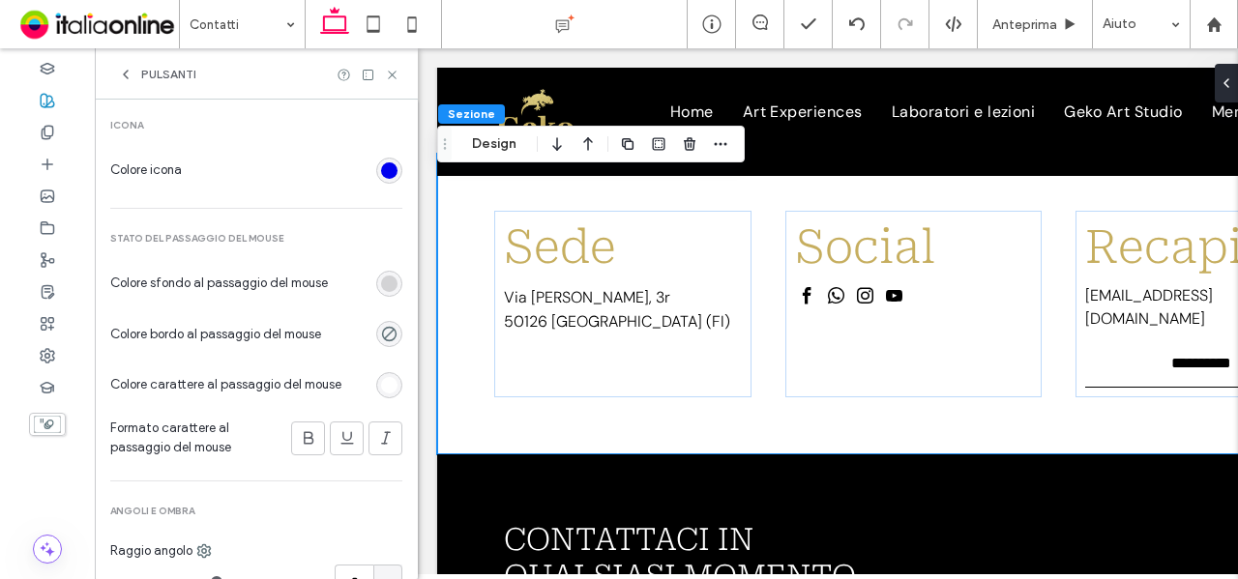
click at [381, 276] on div "rgba(45, 46, 50, 0.2)" at bounding box center [389, 284] width 16 height 16
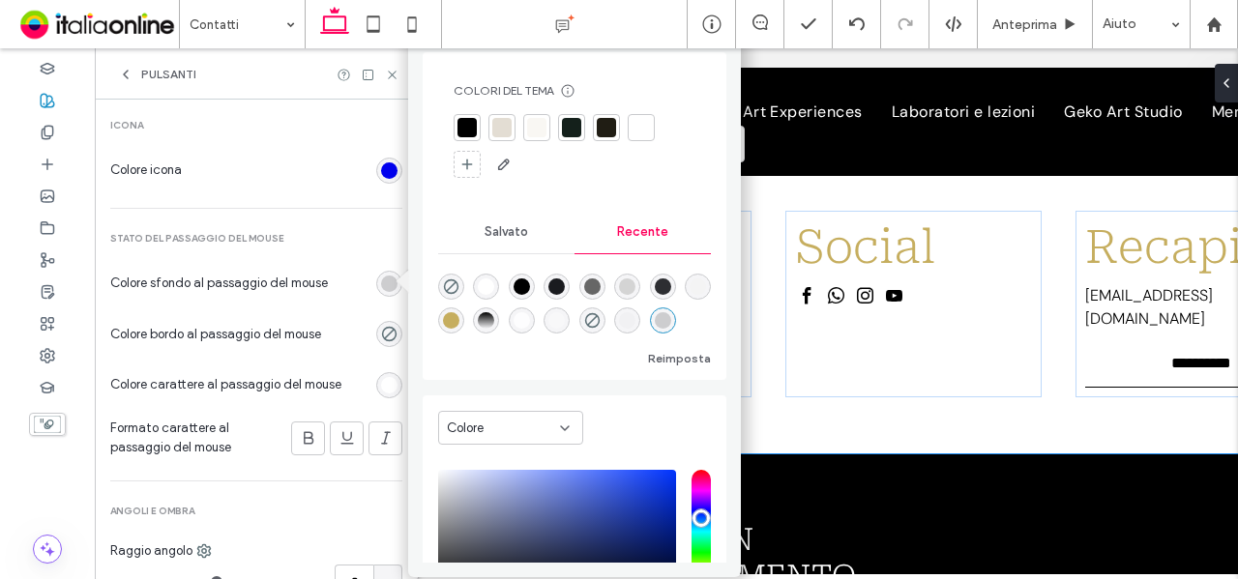
click at [564, 281] on div "rgba(26, 27, 31, 1)" at bounding box center [556, 287] width 16 height 16
type input "*"
type input "*******"
type input "***"
type input "****"
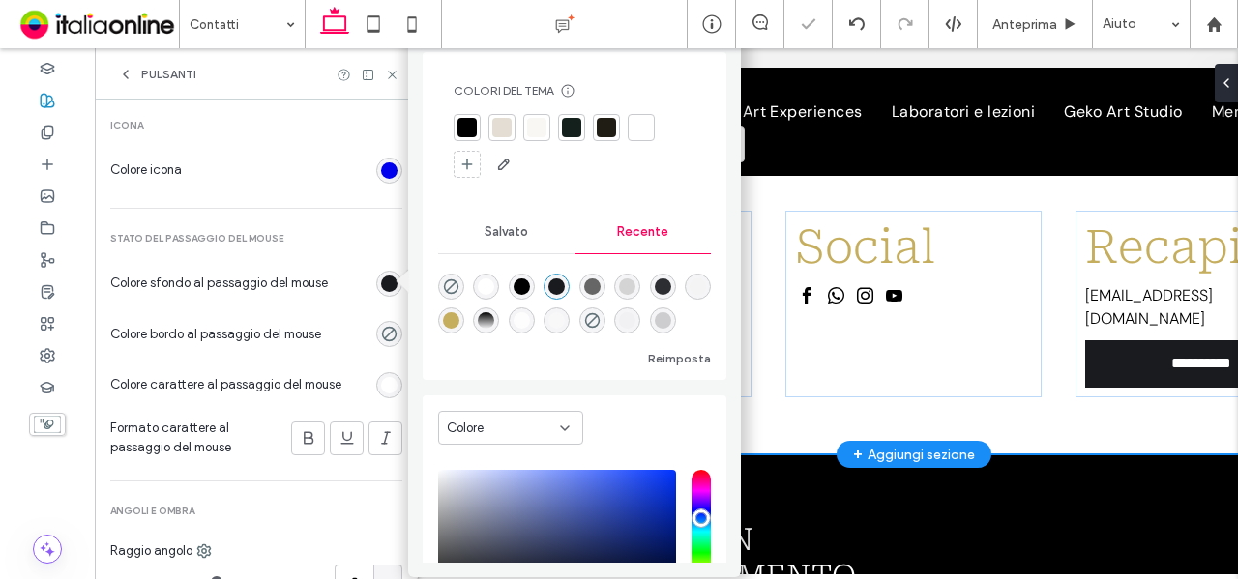
type input "*"
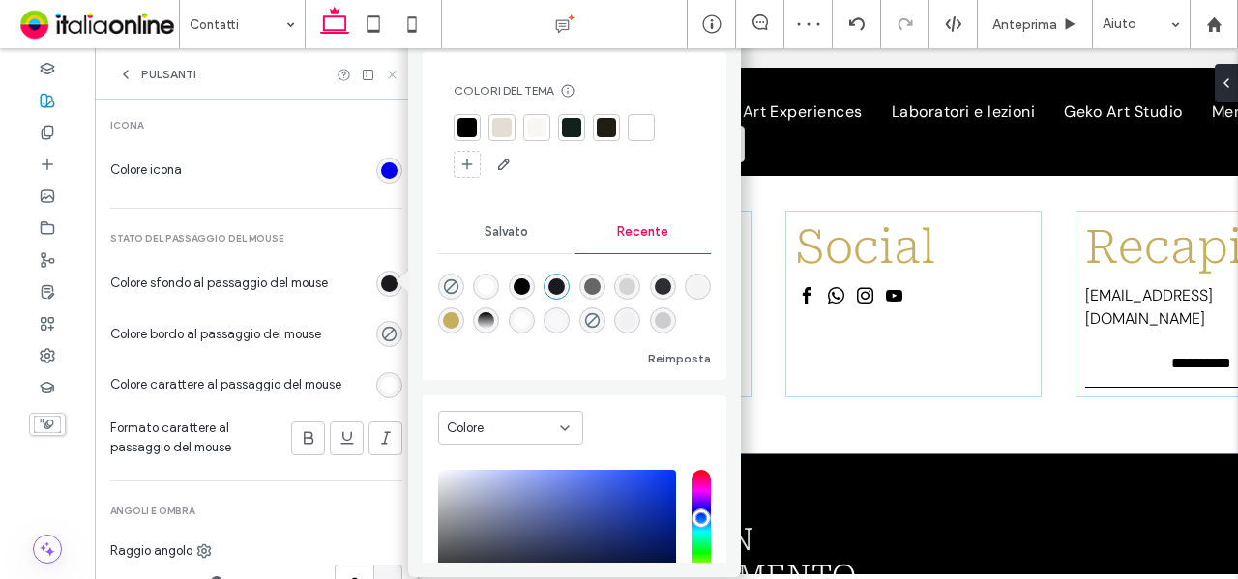
click at [391, 75] on use at bounding box center [392, 75] width 8 height 8
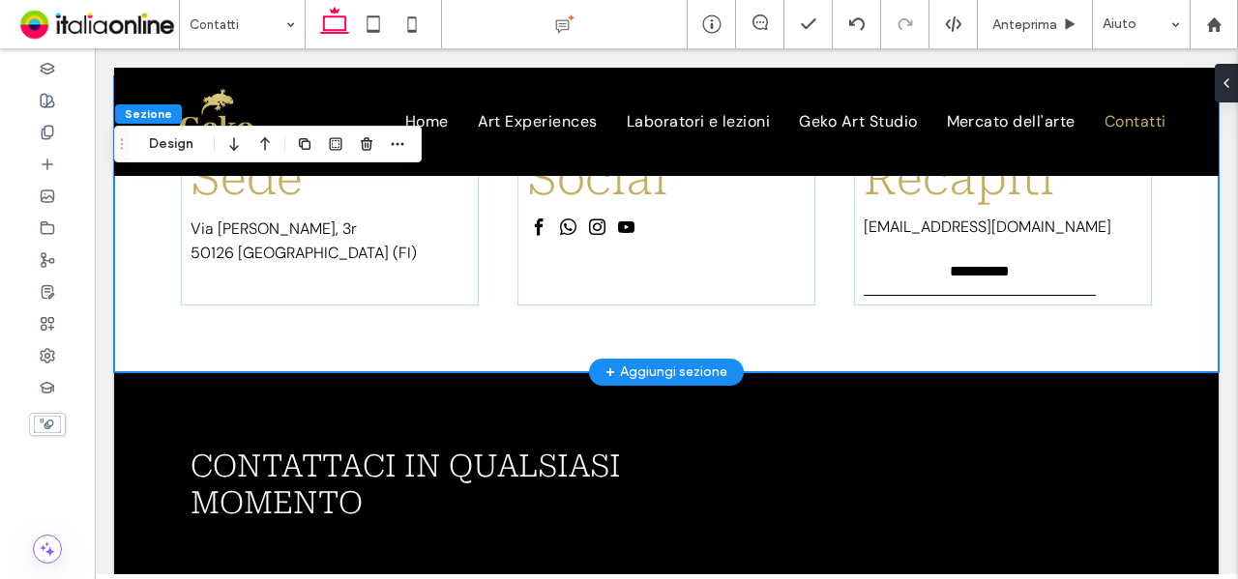
scroll to position [361, 0]
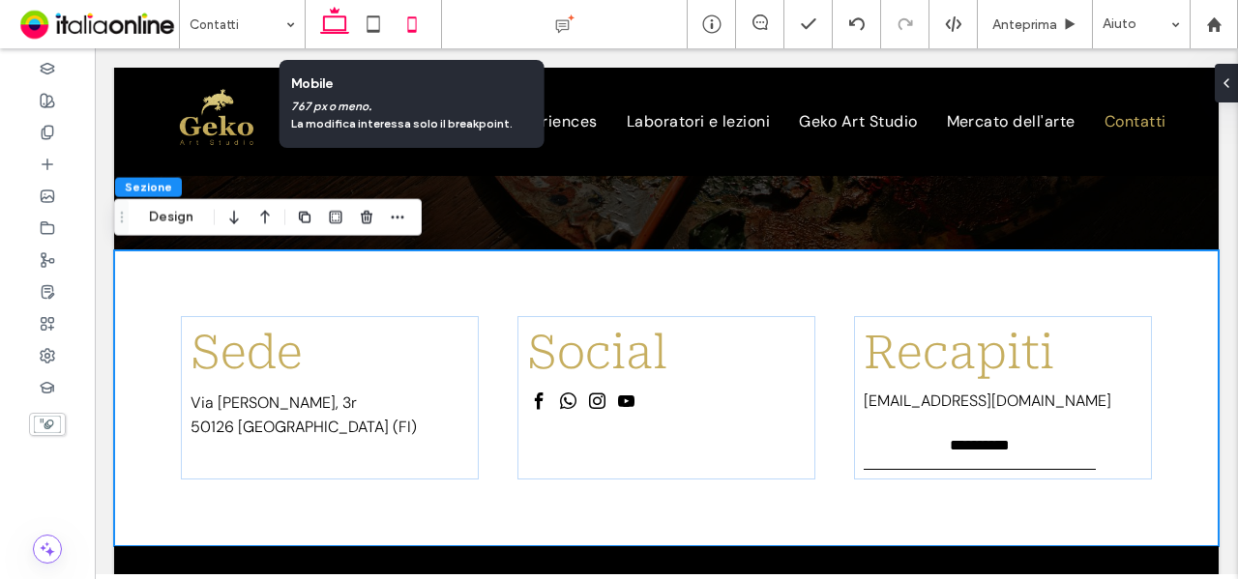
click at [427, 31] on icon at bounding box center [412, 24] width 39 height 39
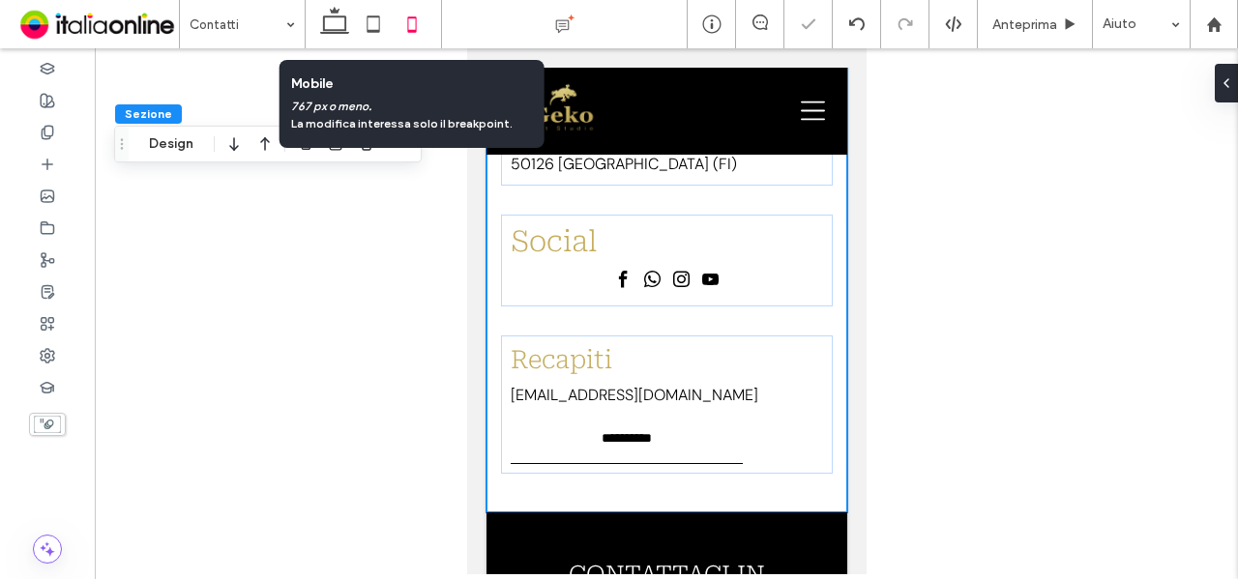
type input "**"
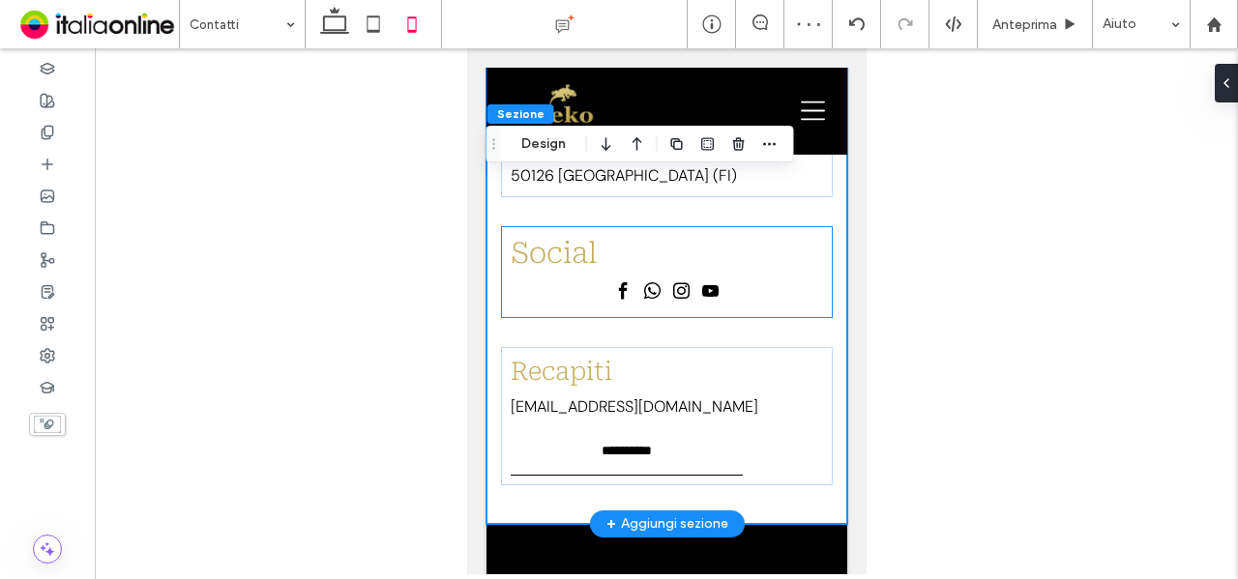
scroll to position [435, 0]
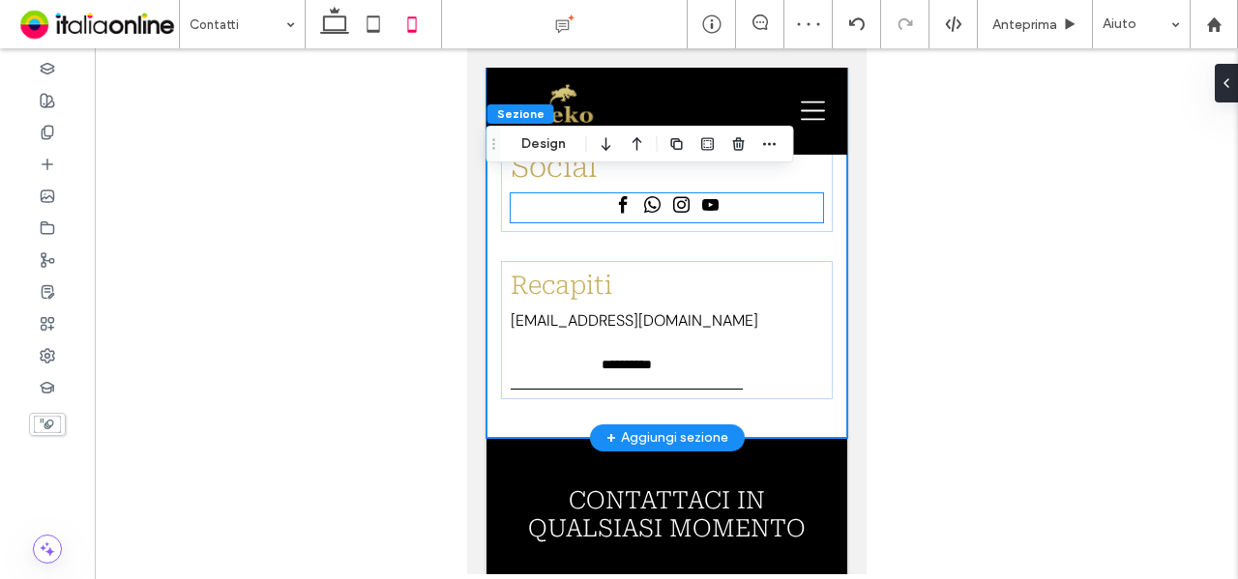
click at [701, 200] on span "youtube" at bounding box center [709, 205] width 24 height 24
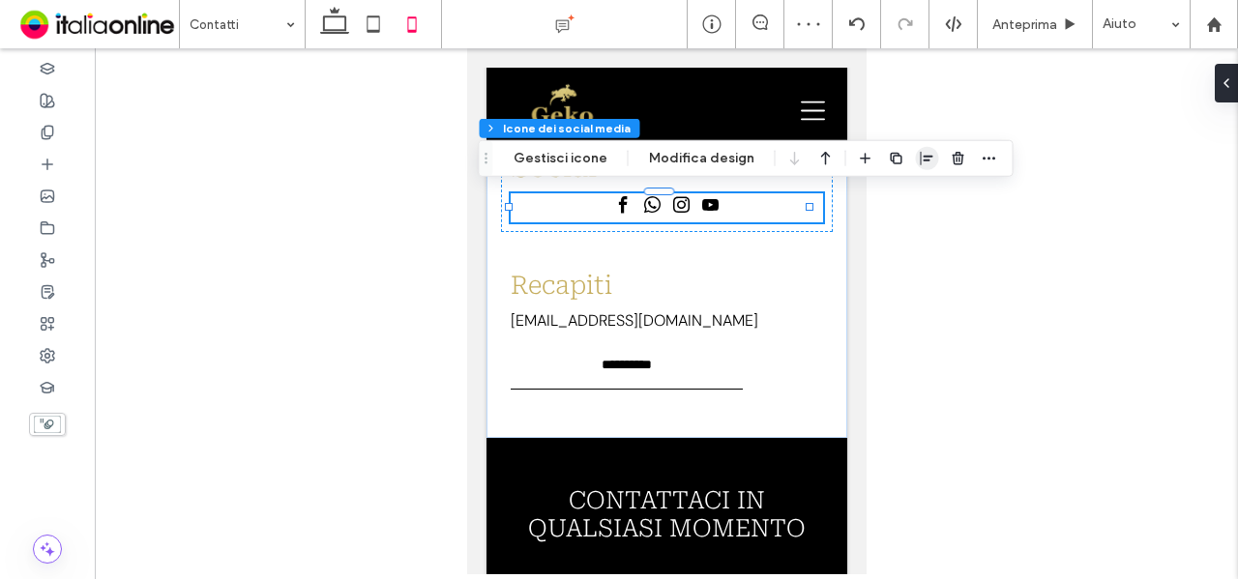
click at [920, 158] on icon "button" at bounding box center [927, 158] width 15 height 15
click at [869, 195] on icon "flex-start" at bounding box center [876, 196] width 15 height 15
click at [683, 158] on button "Modifica design" at bounding box center [701, 158] width 131 height 23
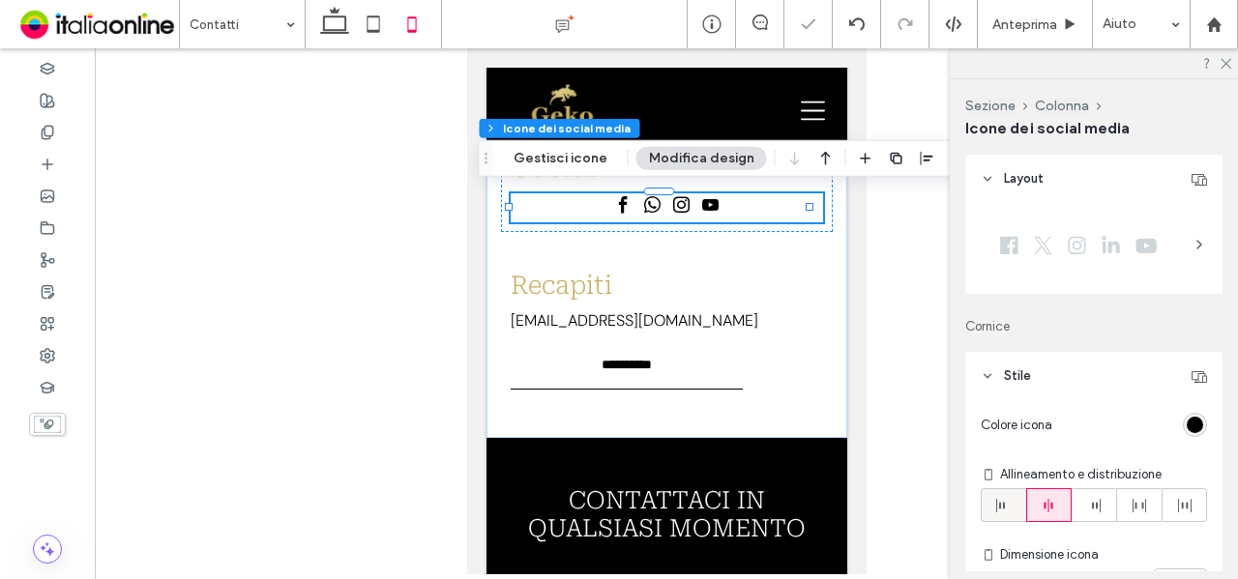
click at [1007, 504] on icon at bounding box center [1002, 505] width 15 height 15
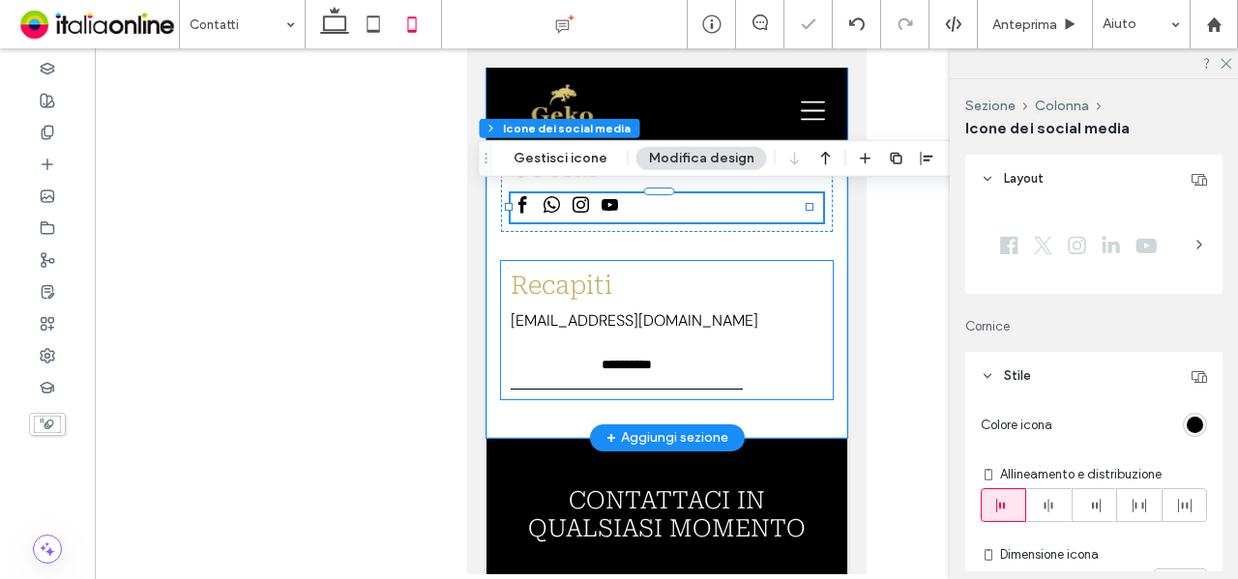
click at [691, 266] on div "**********" at bounding box center [666, 330] width 332 height 138
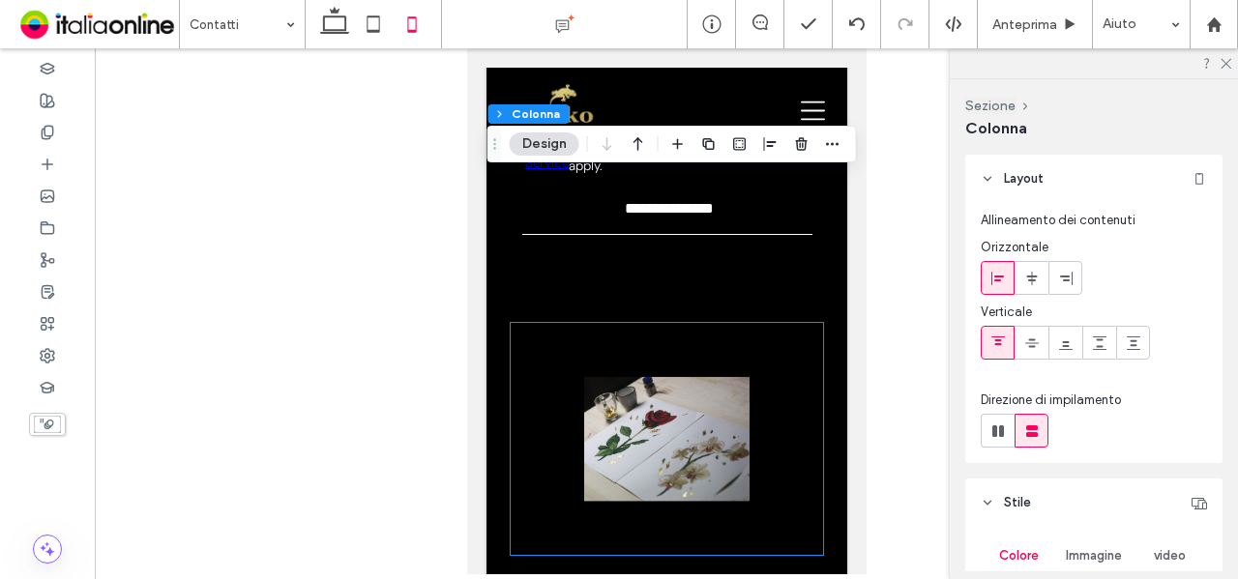
scroll to position [1306, 0]
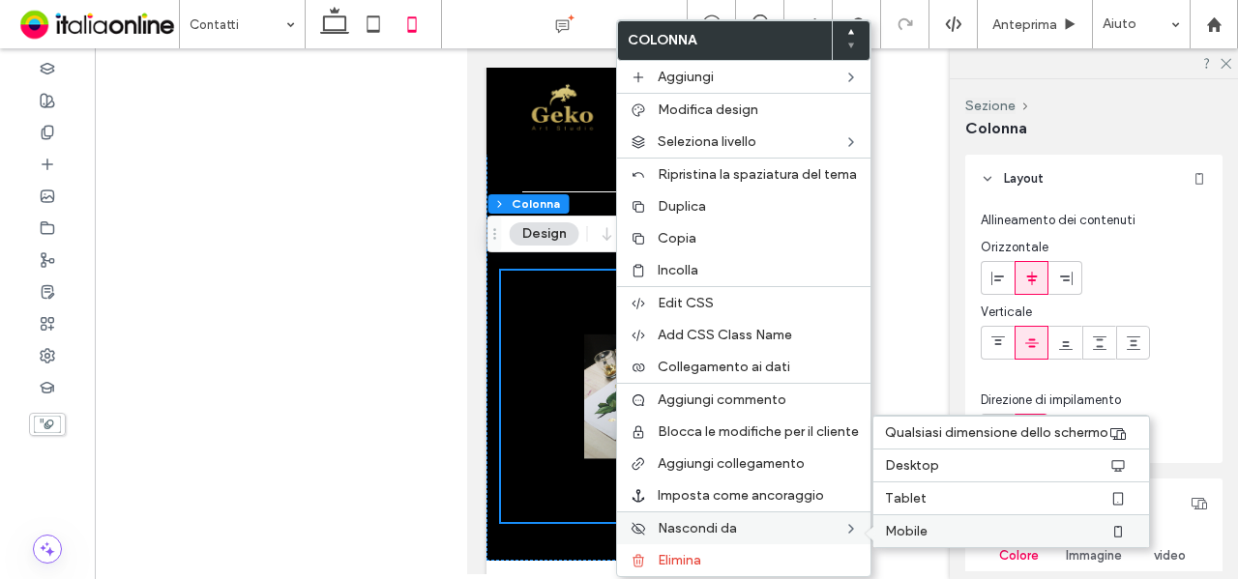
click at [896, 523] on span "Mobile" at bounding box center [906, 531] width 43 height 16
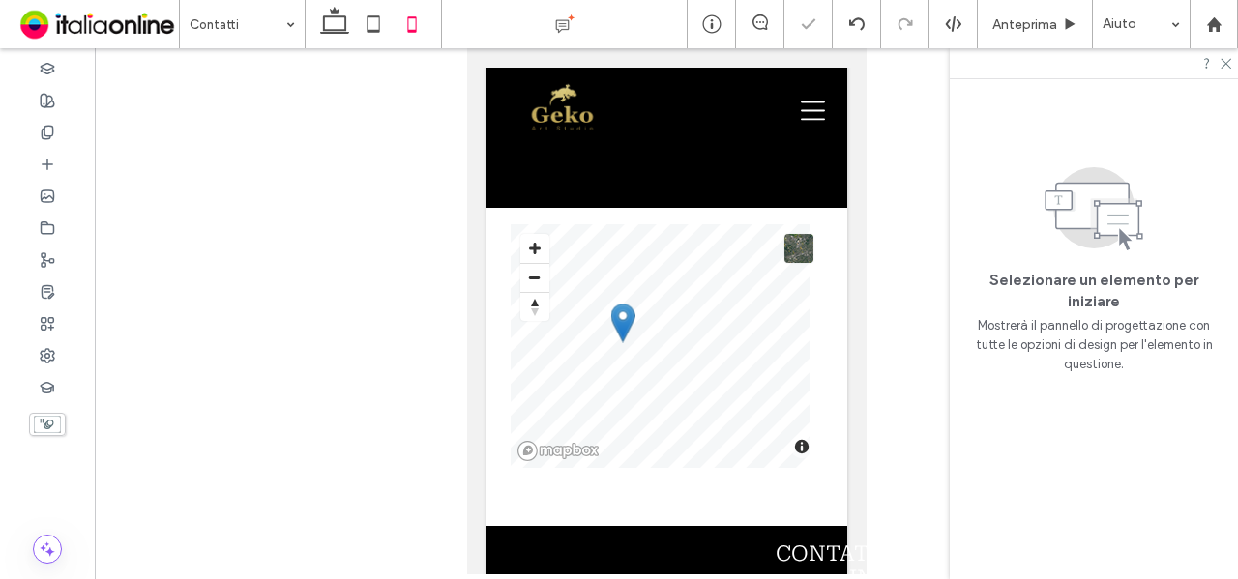
scroll to position [1403, 0]
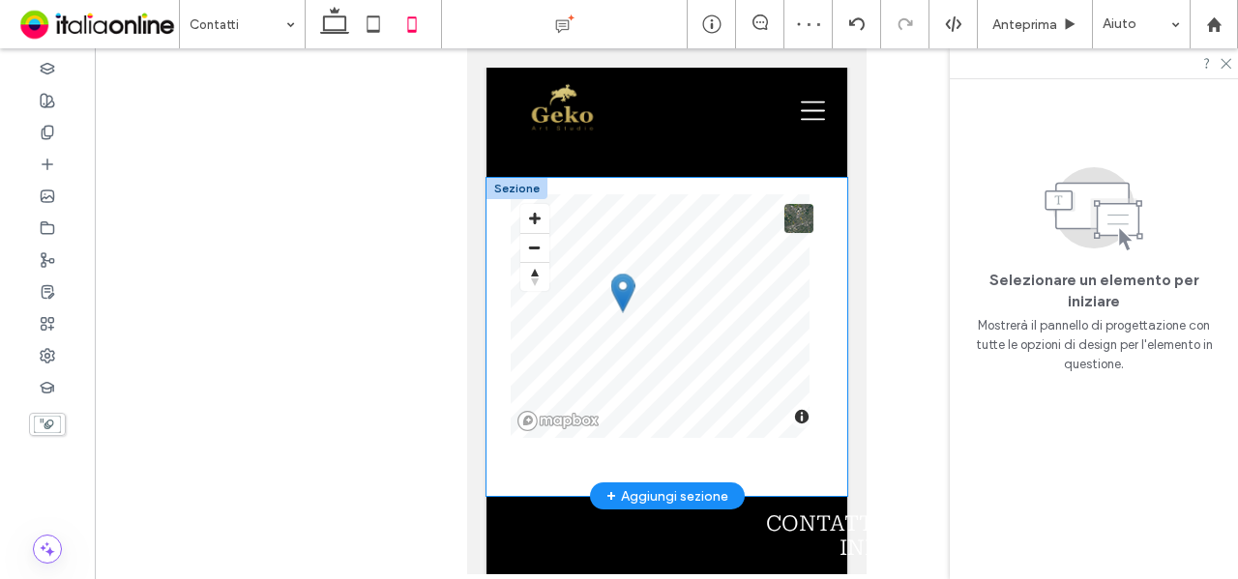
click at [785, 467] on div "© Mapbox © OpenStreetMap Improve this map" at bounding box center [666, 337] width 361 height 318
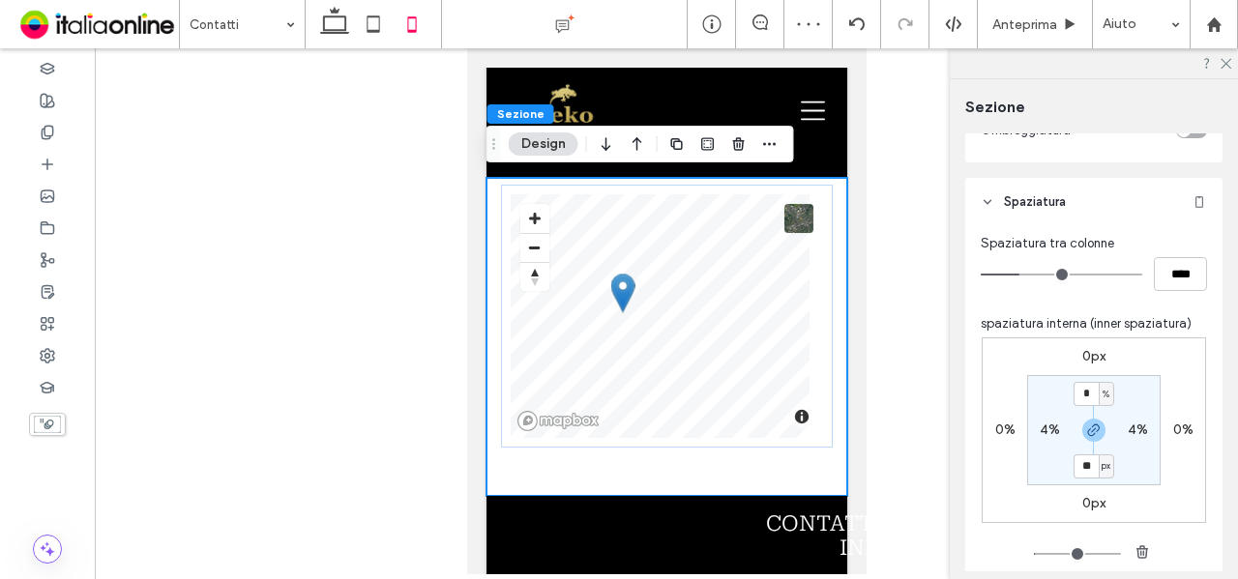
scroll to position [871, 0]
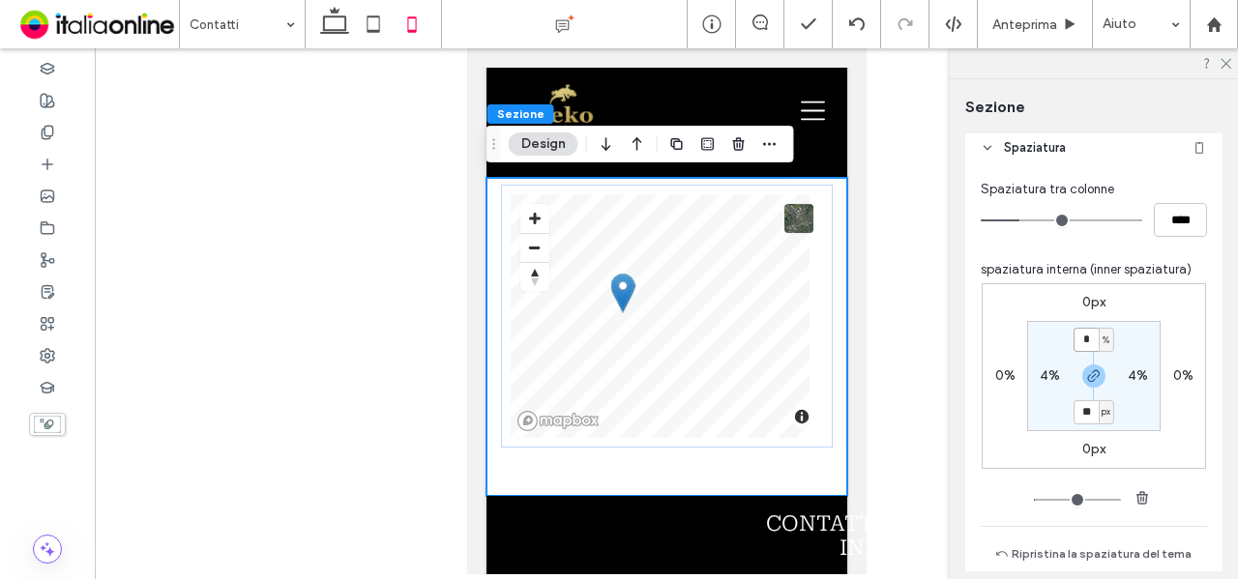
click at [1087, 332] on input "*" at bounding box center [1086, 340] width 25 height 24
click at [1136, 323] on section "* % 4% ** px 4%" at bounding box center [1093, 376] width 133 height 110
click at [1102, 413] on span "px" at bounding box center [1106, 411] width 9 height 19
click at [1097, 472] on span "%" at bounding box center [1095, 473] width 12 height 19
type input "**"
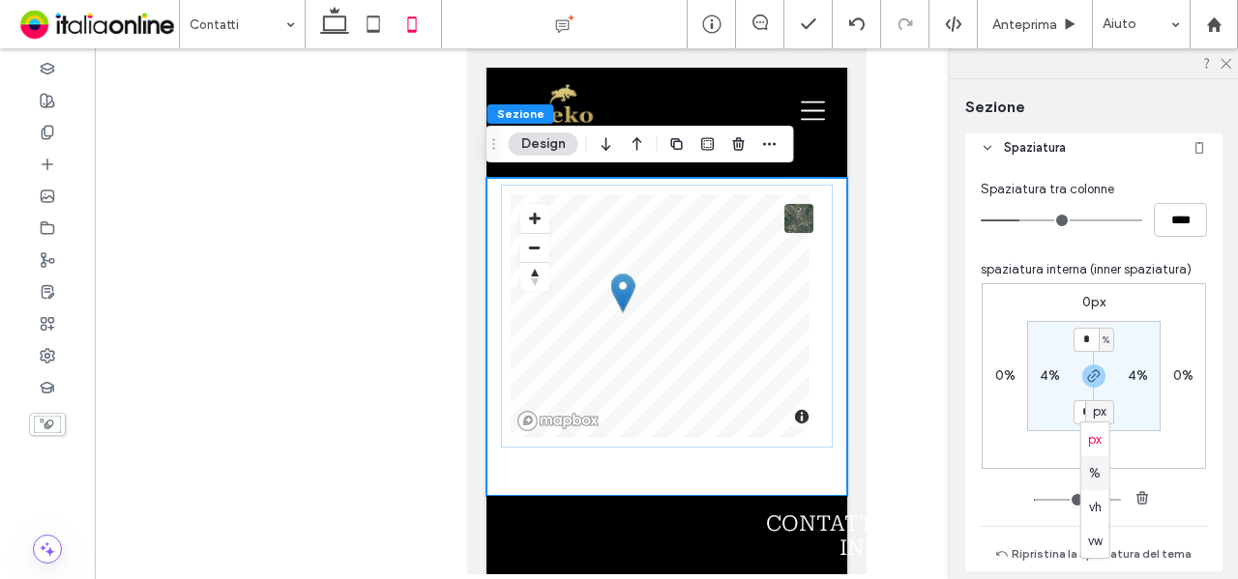
type input "**"
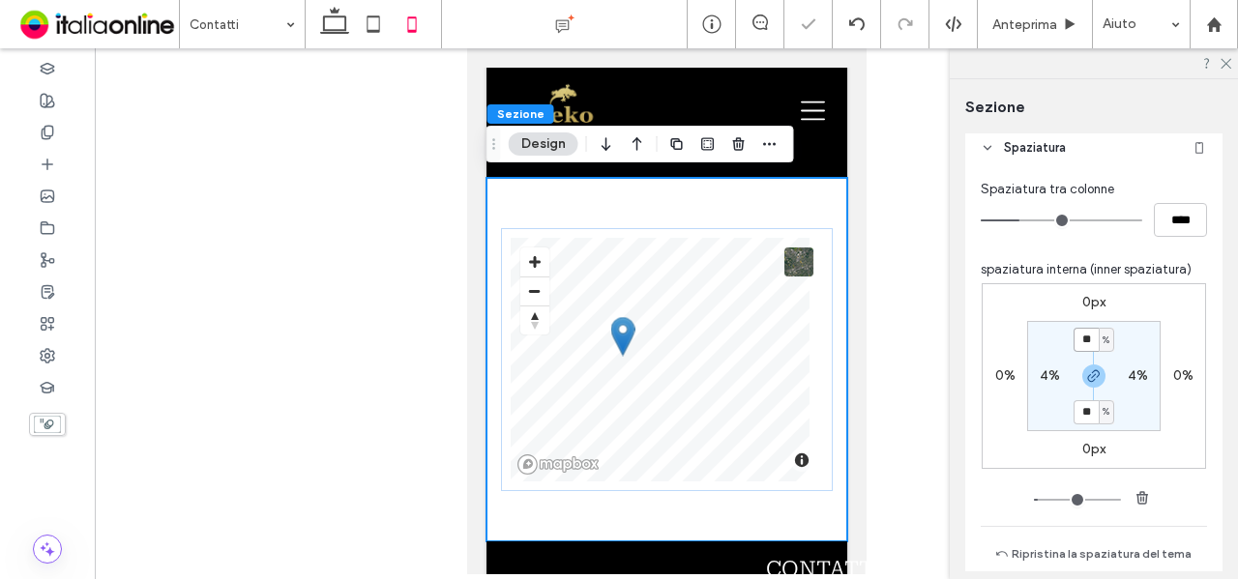
click at [1085, 339] on input "**" at bounding box center [1086, 340] width 25 height 24
type input "*"
click at [1137, 326] on section "* % 4% * % 4%" at bounding box center [1093, 376] width 133 height 110
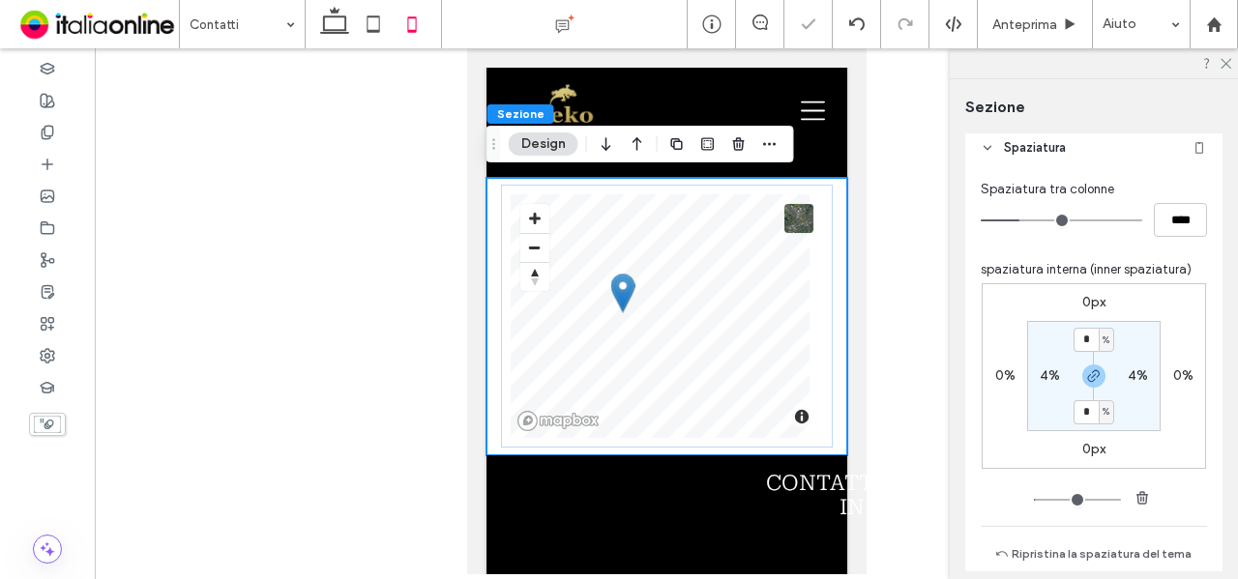
click at [1043, 369] on label "4%" at bounding box center [1050, 376] width 20 height 16
type input "*"
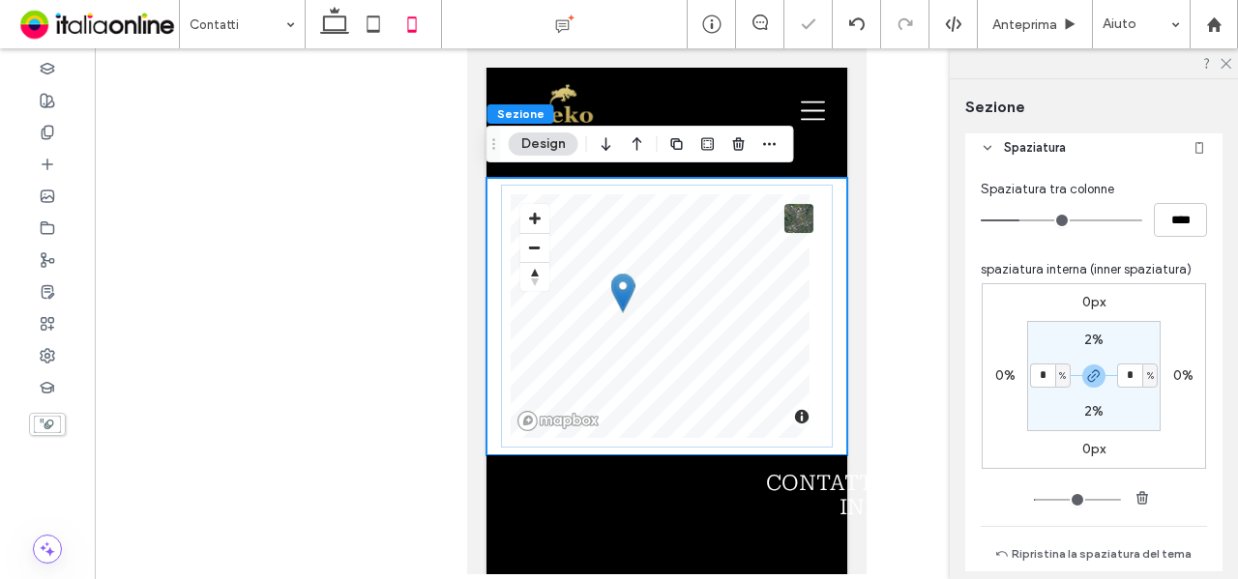
click at [1148, 334] on section "2% * % 2% * %" at bounding box center [1093, 376] width 133 height 110
drag, startPoint x: 1223, startPoint y: 63, endPoint x: 1197, endPoint y: 95, distance: 40.6
click at [1223, 63] on icon at bounding box center [1225, 62] width 13 height 13
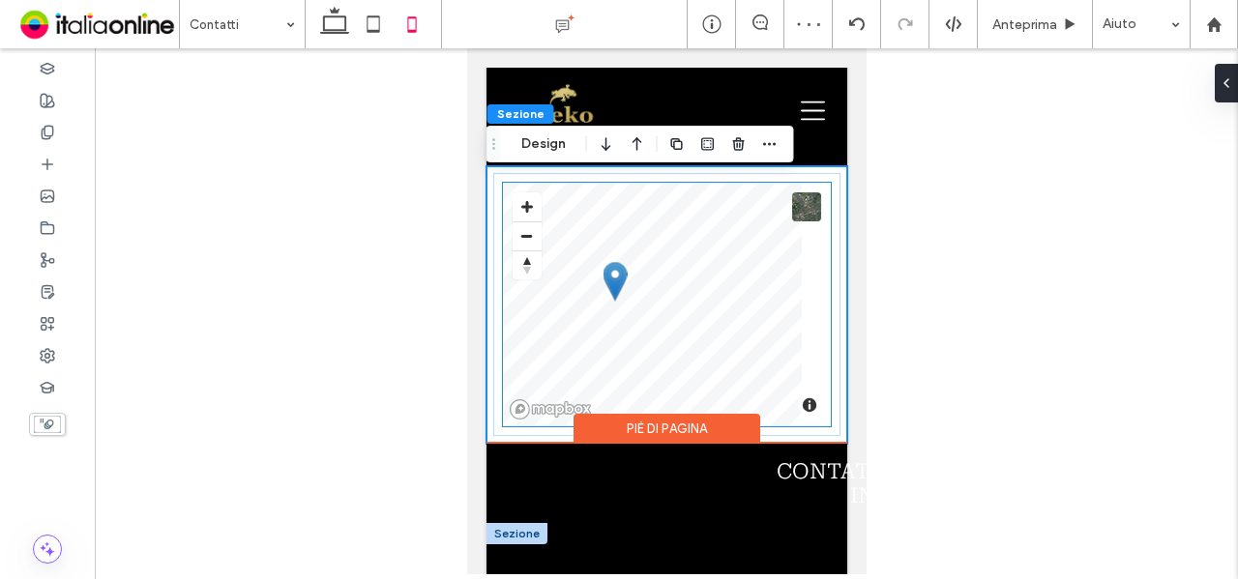
scroll to position [1351, 0]
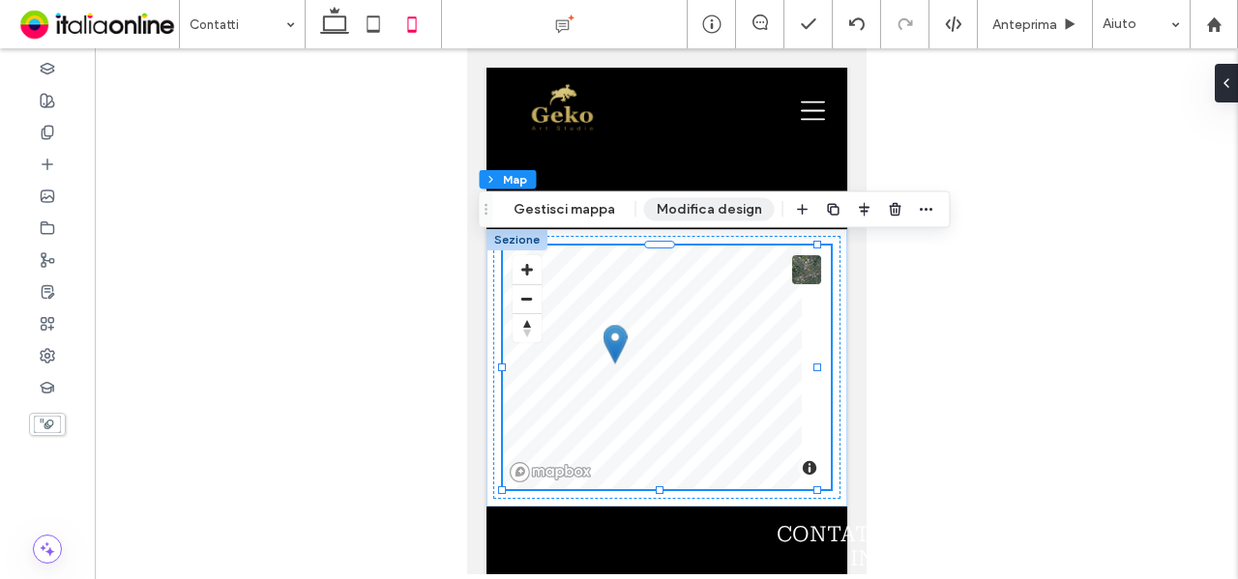
click at [732, 204] on button "Modifica design" at bounding box center [709, 209] width 131 height 23
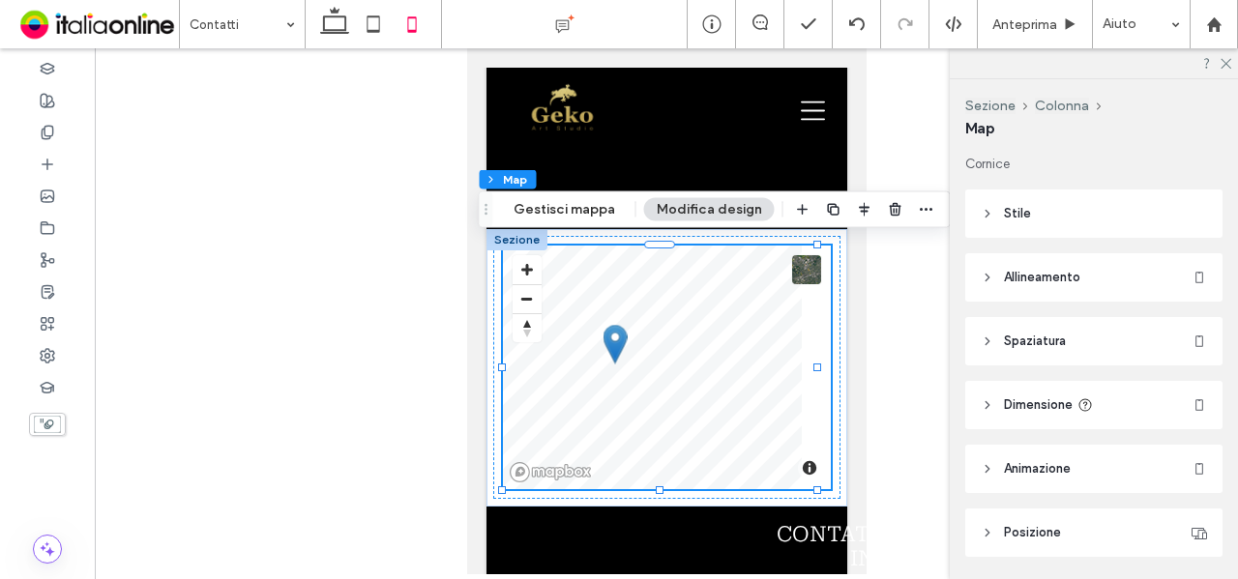
click at [1088, 340] on header "Spaziatura" at bounding box center [1093, 341] width 257 height 48
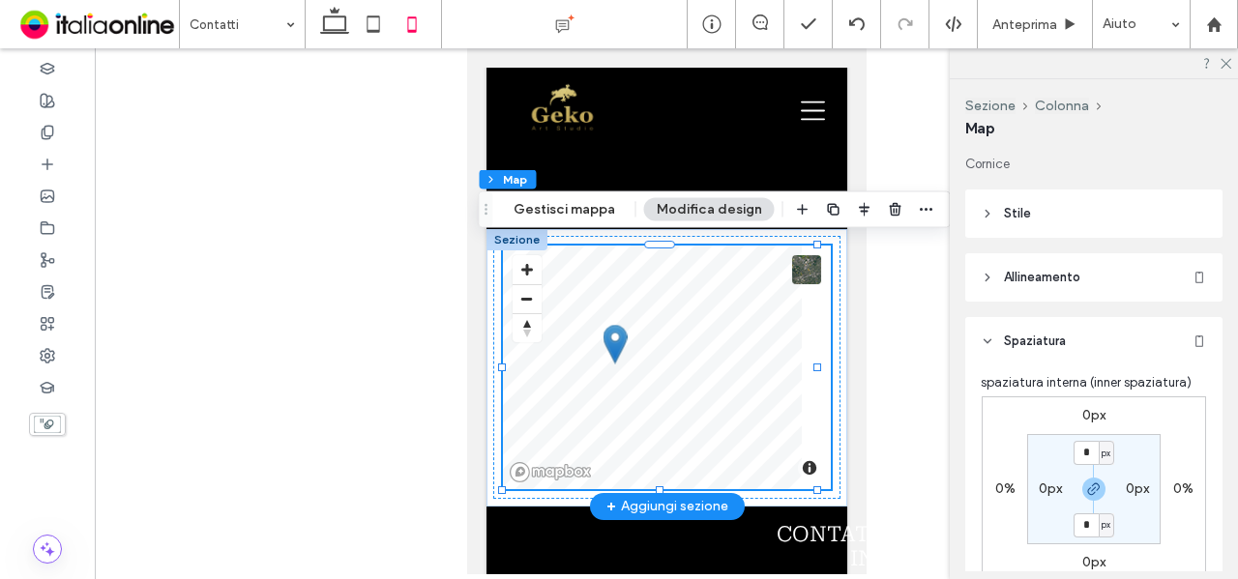
click at [812, 355] on div "© Mapbox © OpenStreetMap Improve this map" at bounding box center [665, 368] width 327 height 244
click at [816, 353] on div "© Mapbox © OpenStreetMap Improve this map" at bounding box center [665, 367] width 346 height 263
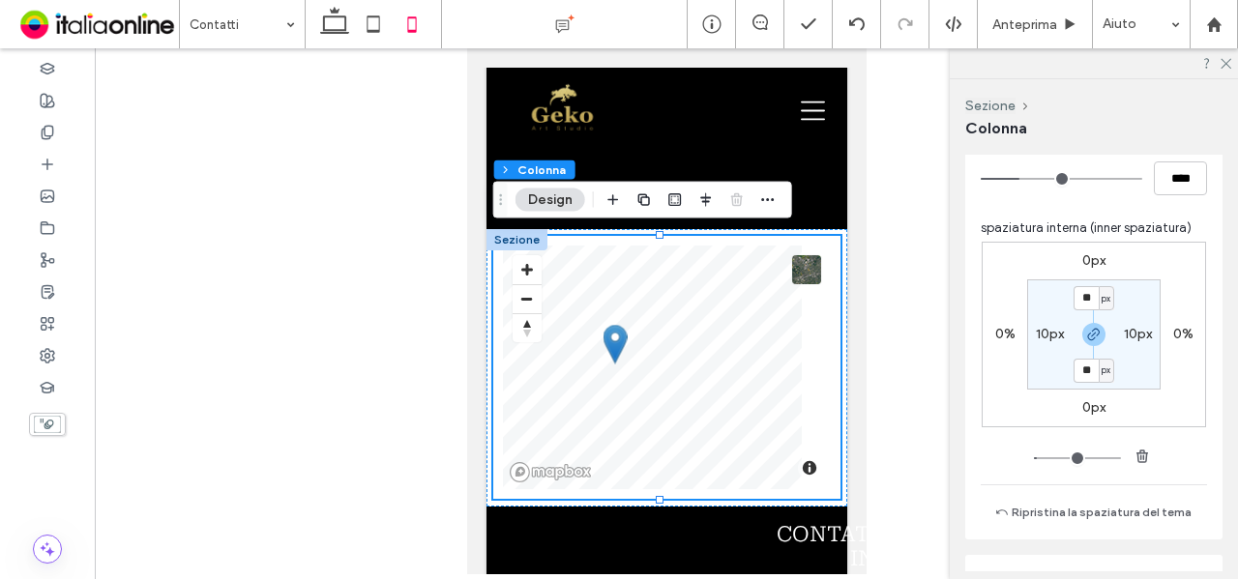
scroll to position [774, 0]
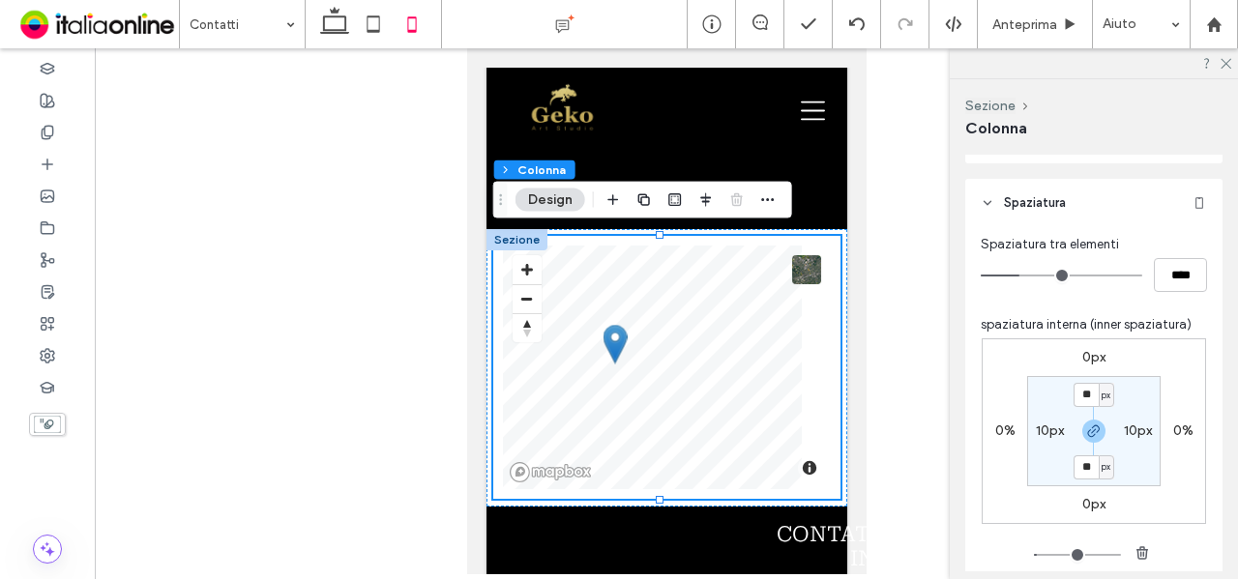
click at [1134, 429] on label "10px" at bounding box center [1138, 431] width 28 height 16
type input "*"
click at [1141, 401] on section "10px * px 10px * px" at bounding box center [1093, 431] width 133 height 110
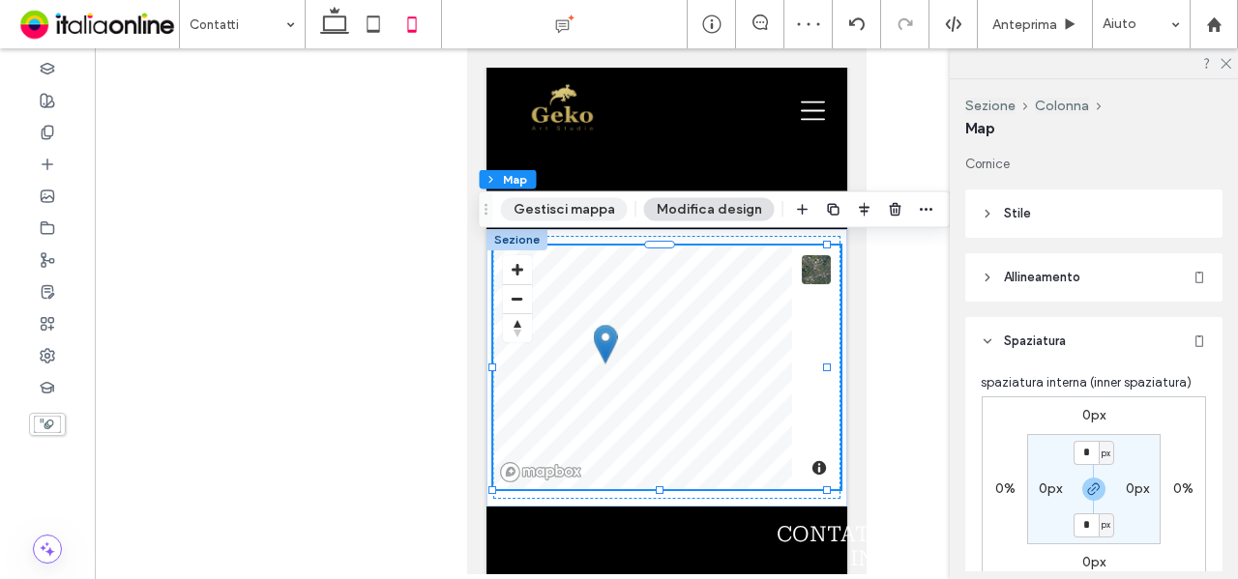
click at [598, 214] on button "Gestisci mappa" at bounding box center [564, 209] width 127 height 23
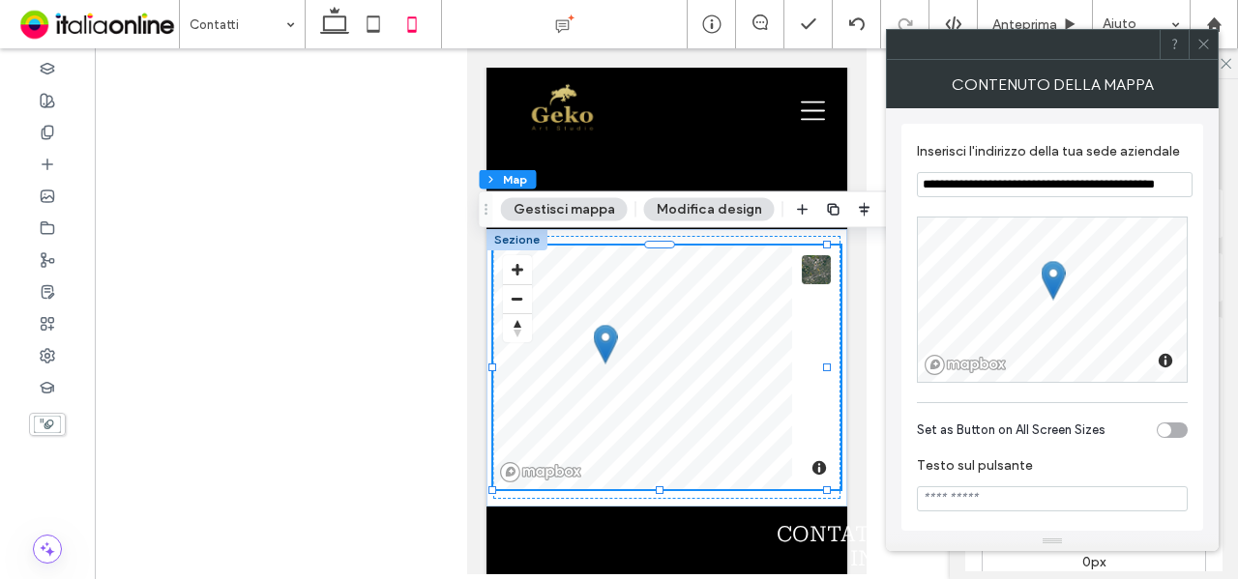
click at [724, 204] on button "Modifica design" at bounding box center [709, 209] width 131 height 23
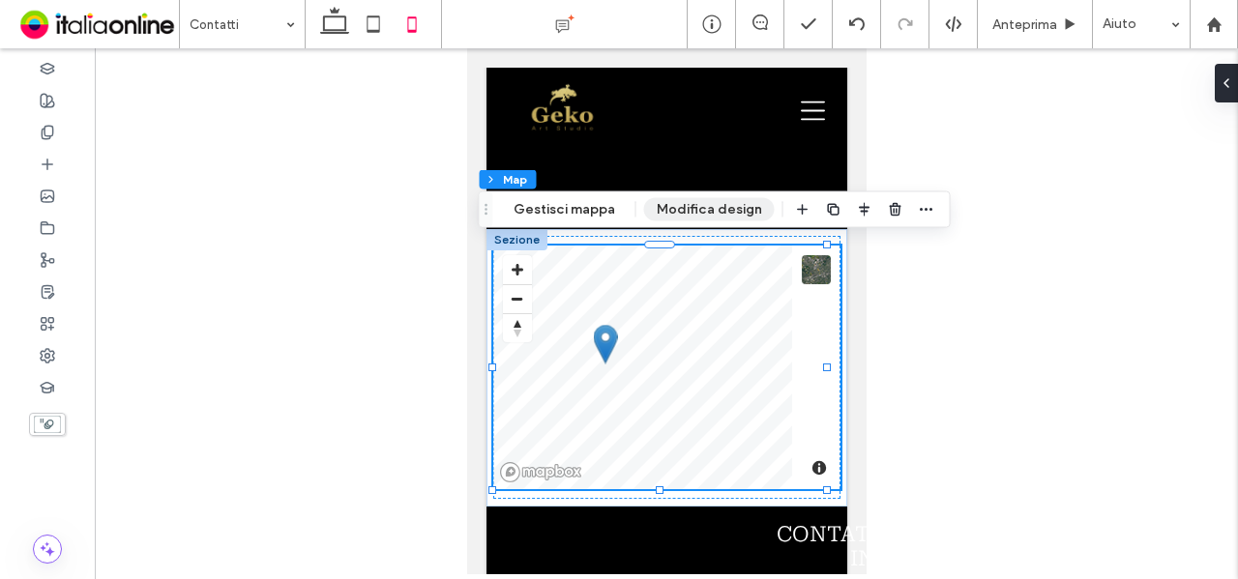
click at [724, 206] on button "Modifica design" at bounding box center [709, 209] width 131 height 23
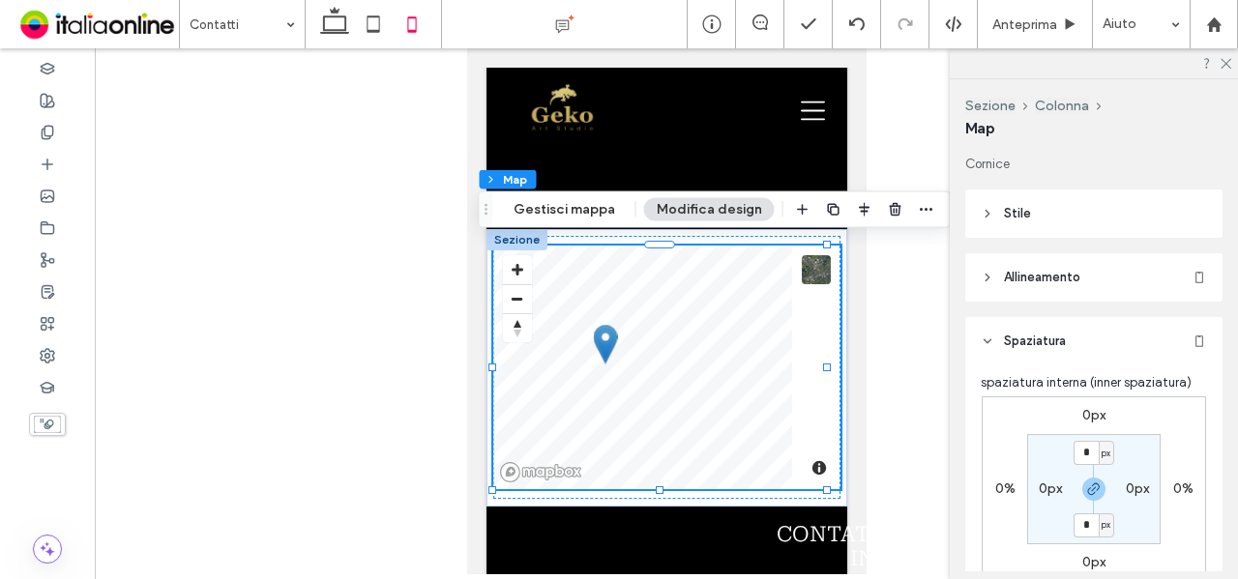
click at [1134, 222] on header "Stile" at bounding box center [1093, 214] width 257 height 48
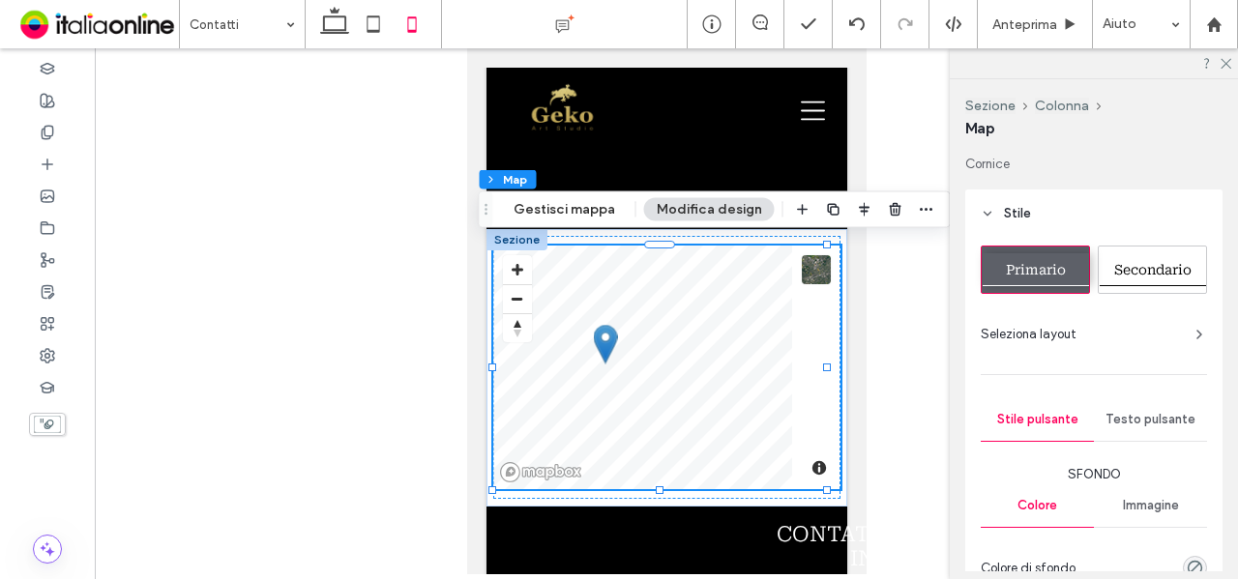
click at [1132, 216] on header "Stile" at bounding box center [1093, 214] width 257 height 48
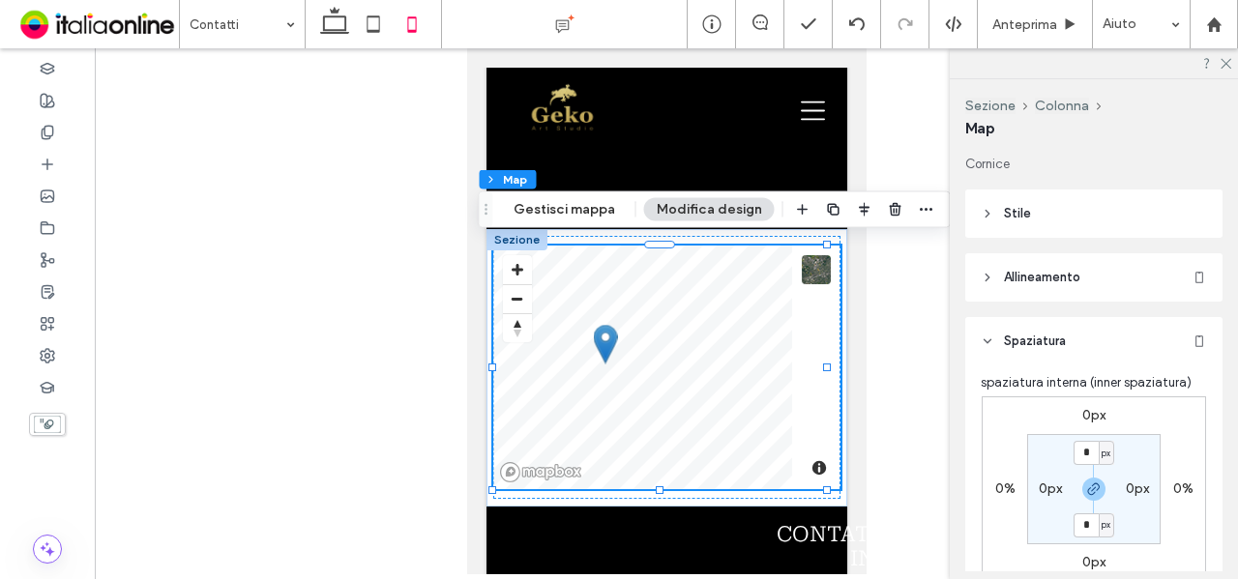
click at [1094, 277] on header "Allineamento" at bounding box center [1093, 277] width 257 height 48
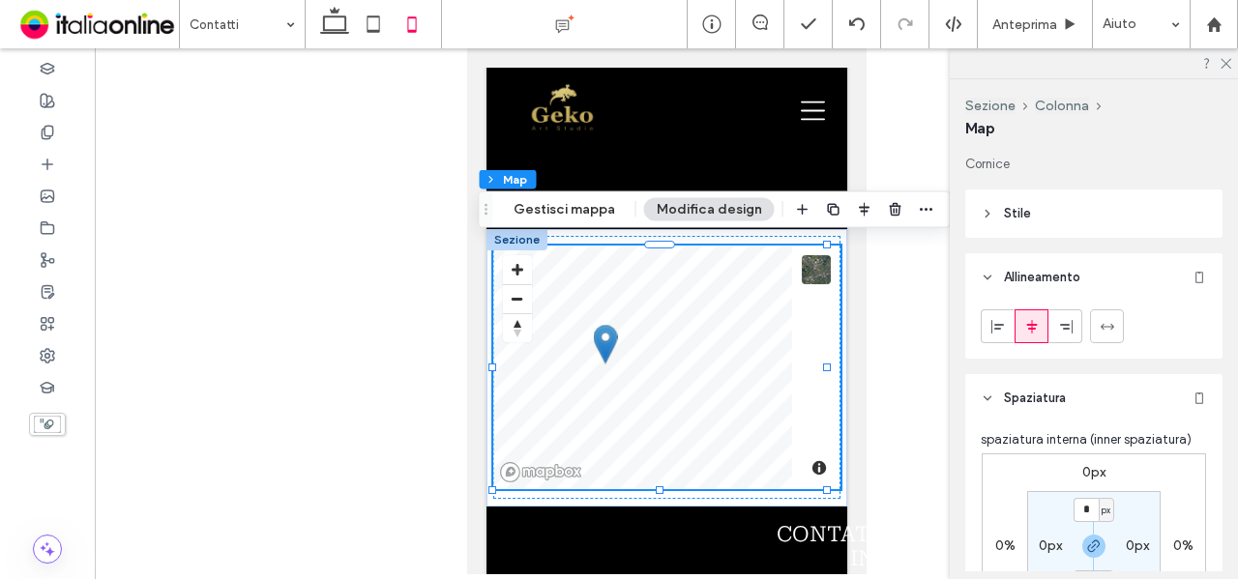
click at [1094, 277] on header "Allineamento" at bounding box center [1093, 277] width 257 height 48
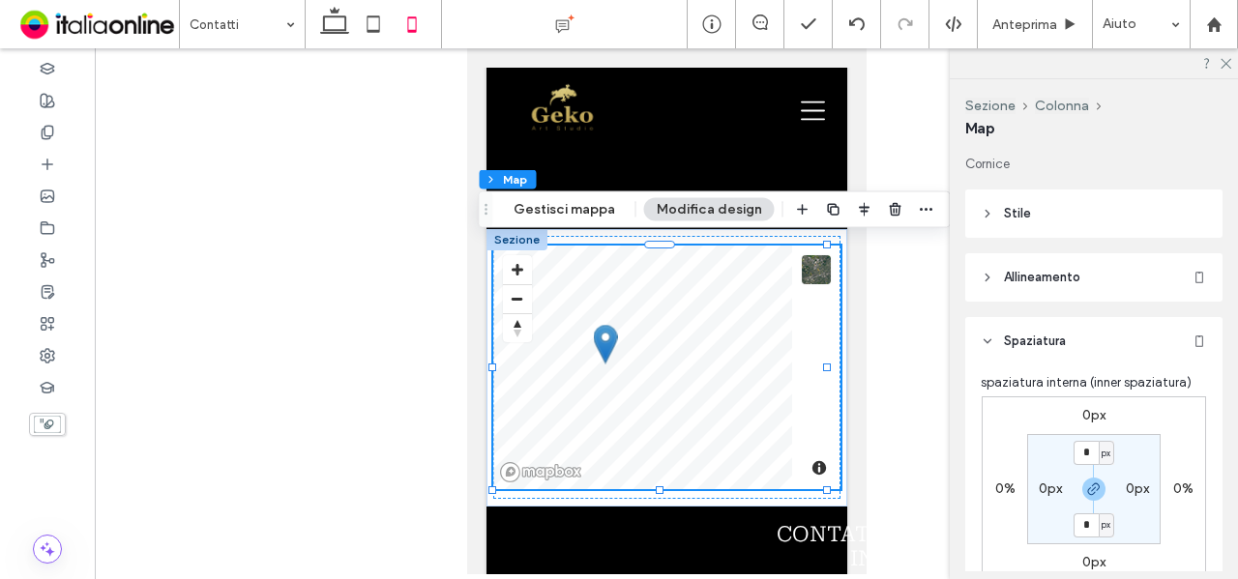
click at [1094, 277] on header "Allineamento" at bounding box center [1093, 277] width 257 height 48
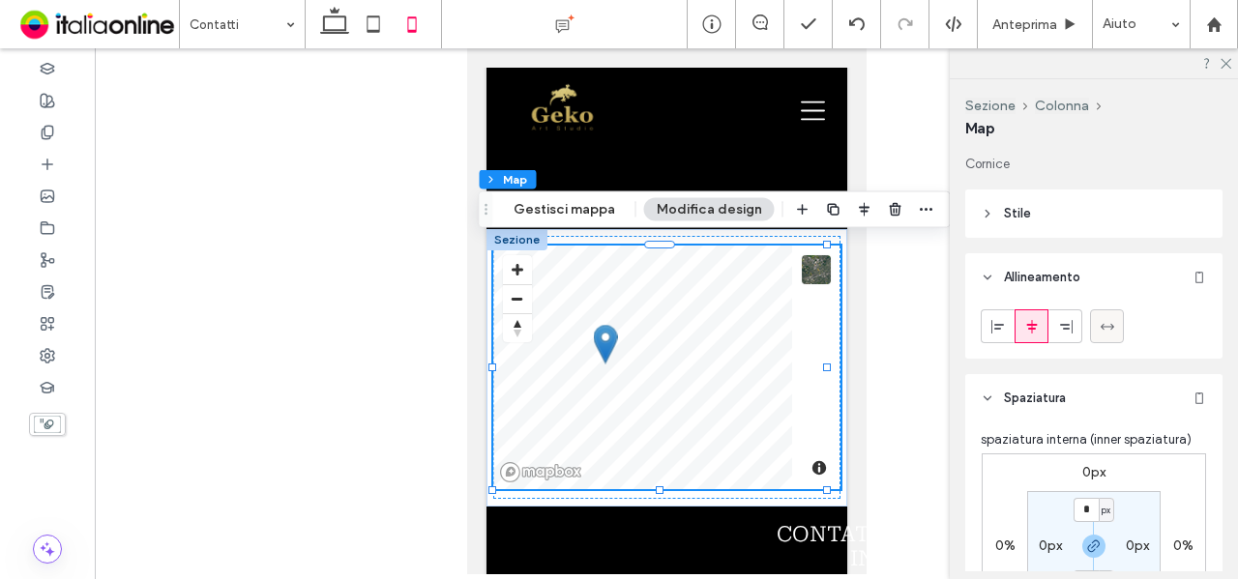
click at [1095, 322] on div at bounding box center [1107, 326] width 32 height 32
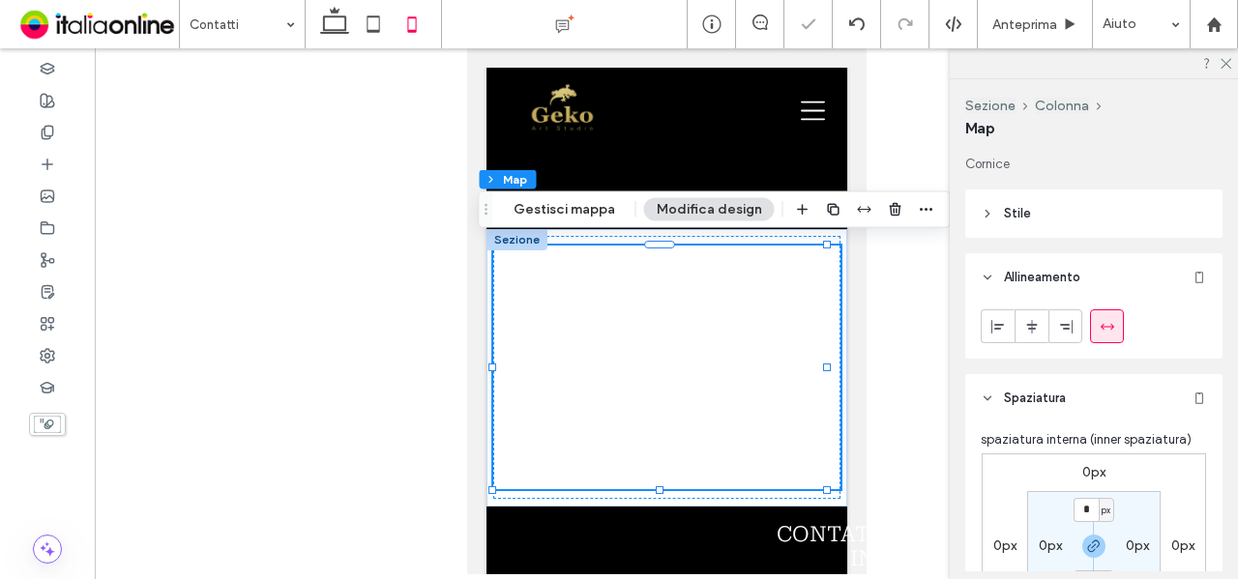
click at [1221, 71] on div at bounding box center [1094, 63] width 288 height 30
drag, startPoint x: 1221, startPoint y: 64, endPoint x: 1188, endPoint y: 81, distance: 37.2
click at [1221, 64] on icon at bounding box center [1225, 62] width 13 height 13
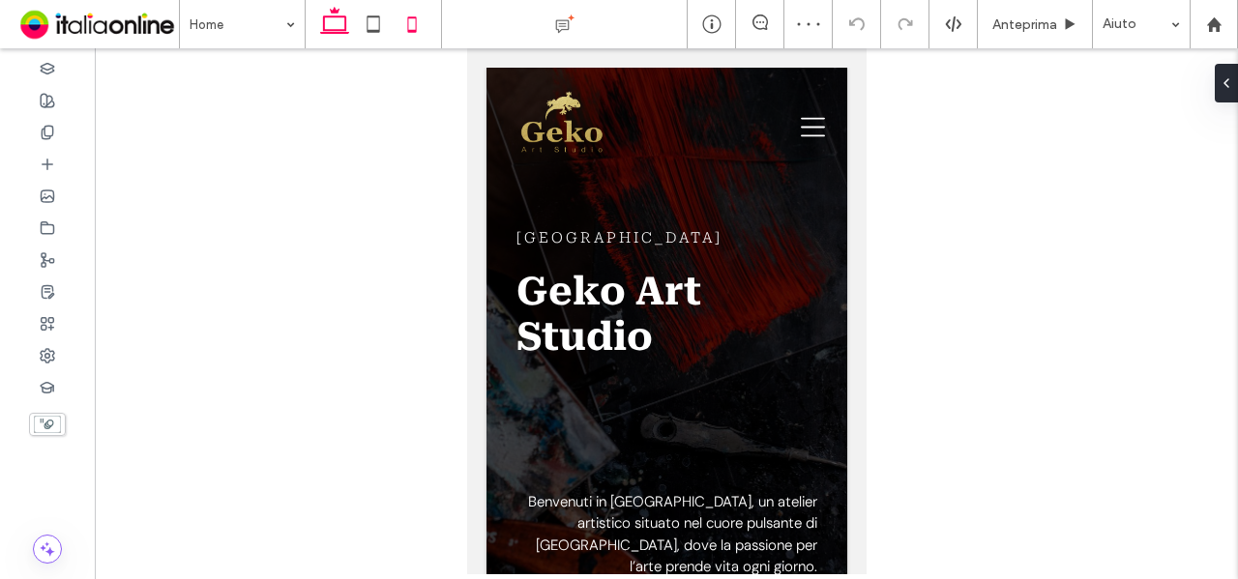
click at [351, 34] on icon at bounding box center [334, 24] width 39 height 39
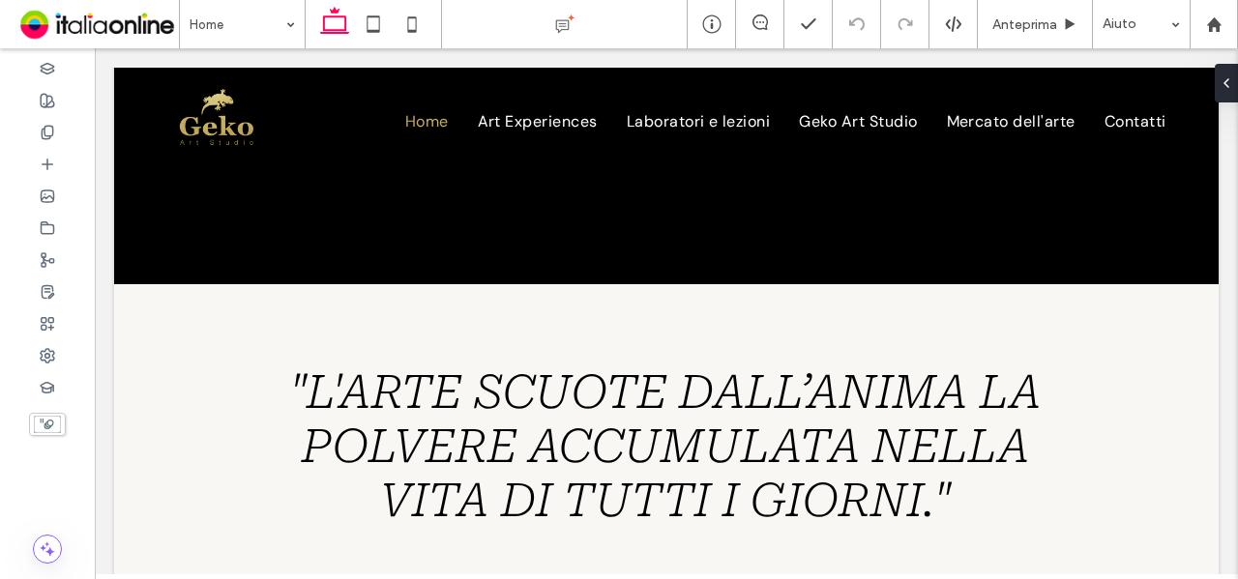
scroll to position [1644, 0]
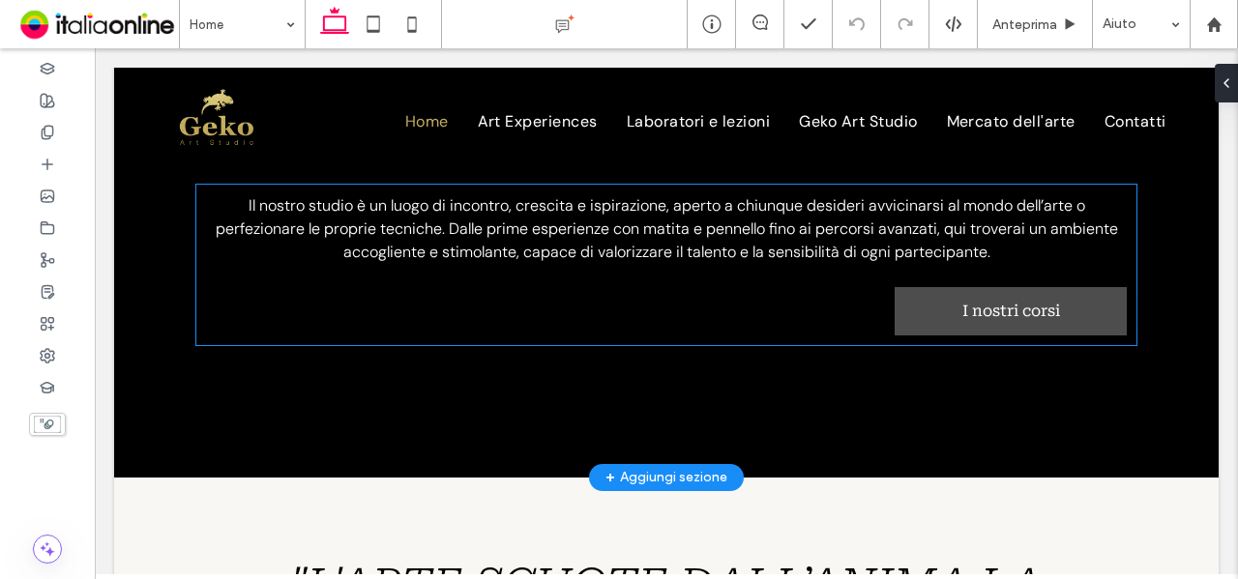
click at [989, 314] on link "I nostri corsi" at bounding box center [1011, 311] width 232 height 48
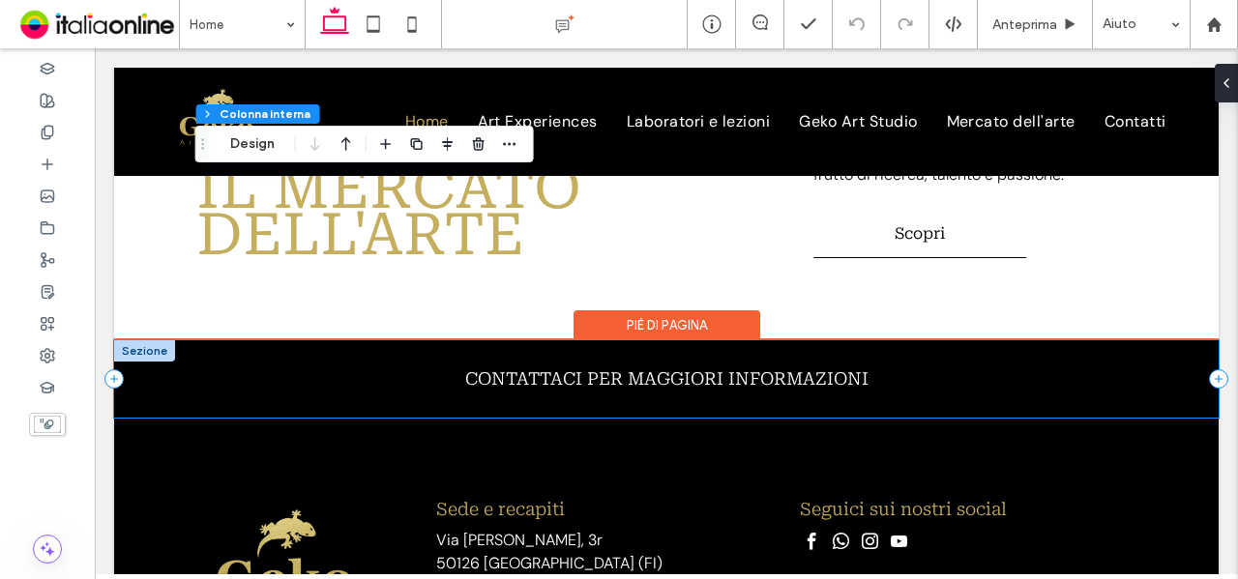
scroll to position [3869, 0]
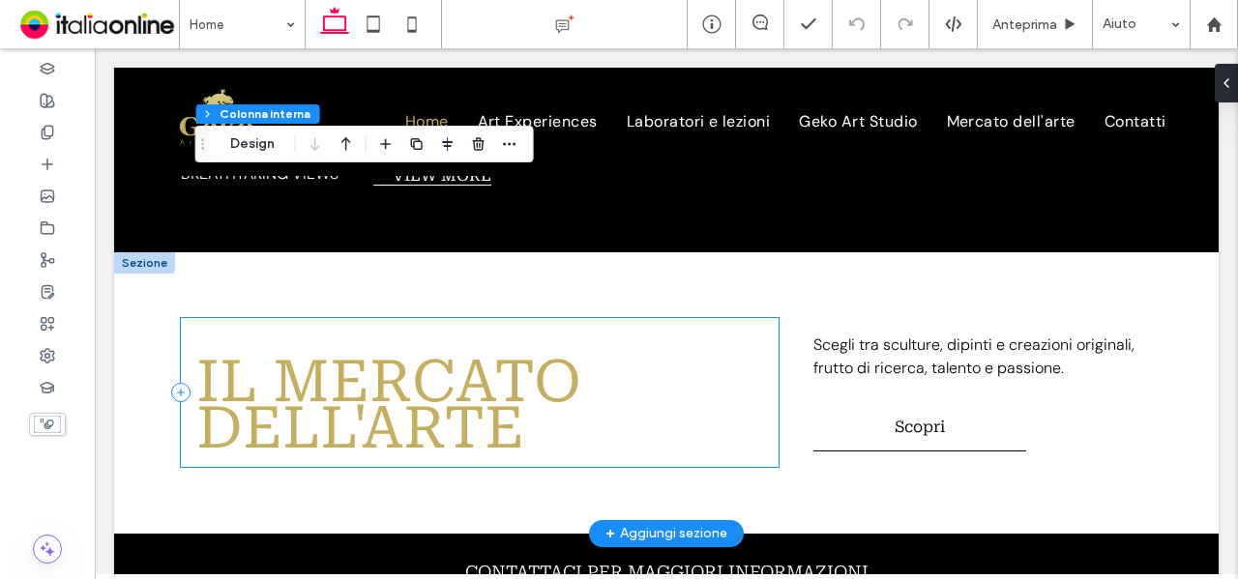
click at [615, 334] on div "il mercato dell'arte" at bounding box center [480, 392] width 598 height 149
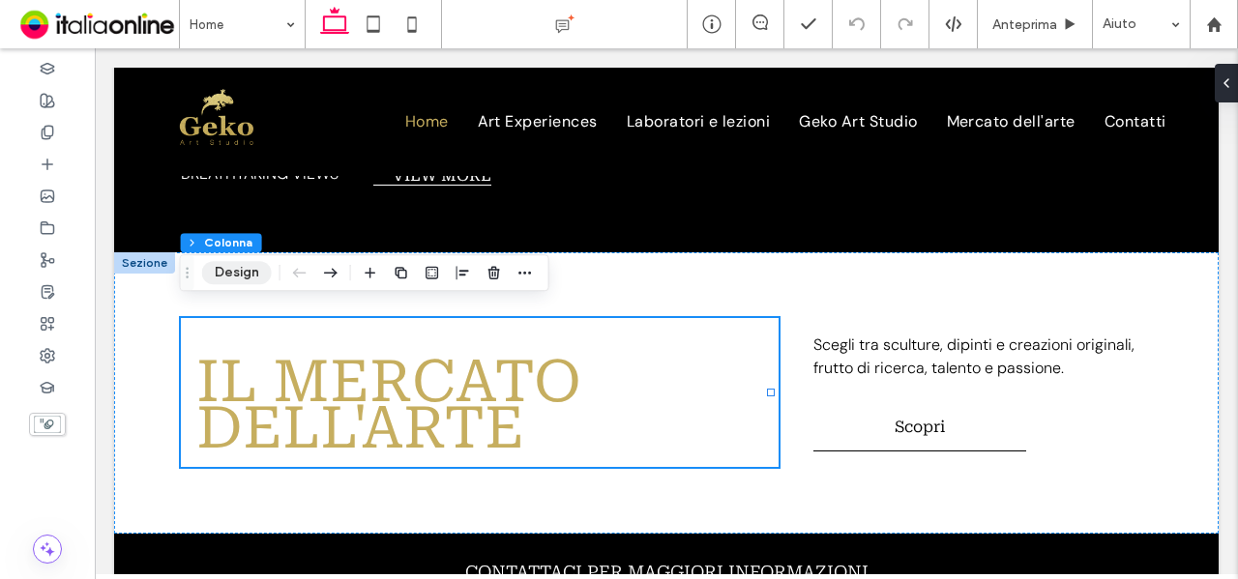
click at [230, 273] on button "Design" at bounding box center [237, 272] width 70 height 23
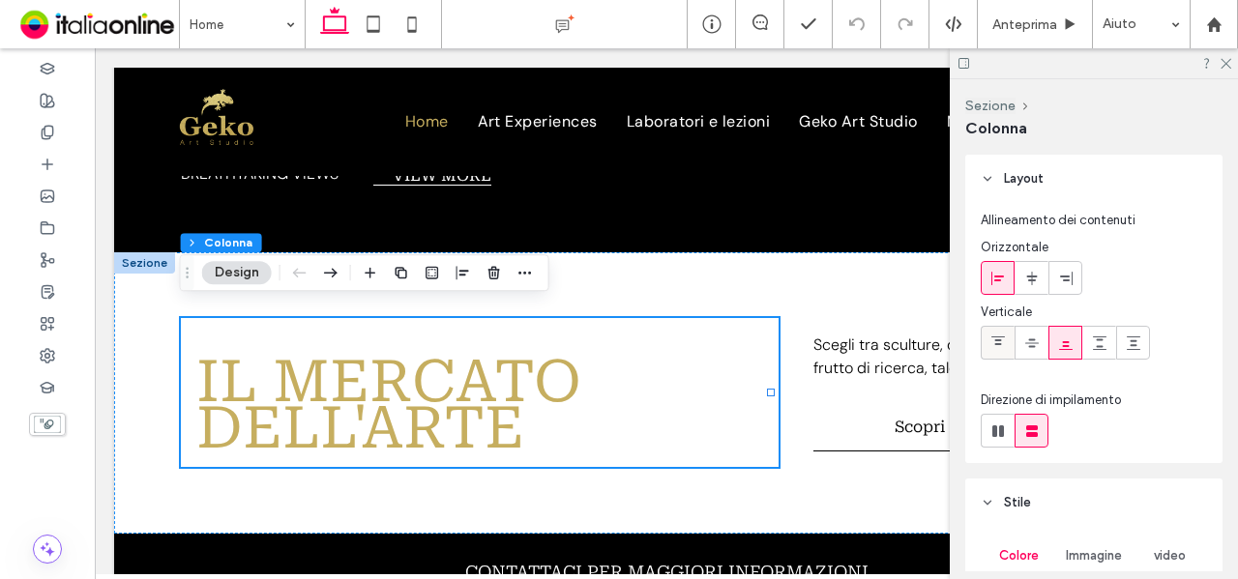
click at [1014, 333] on div at bounding box center [998, 343] width 32 height 32
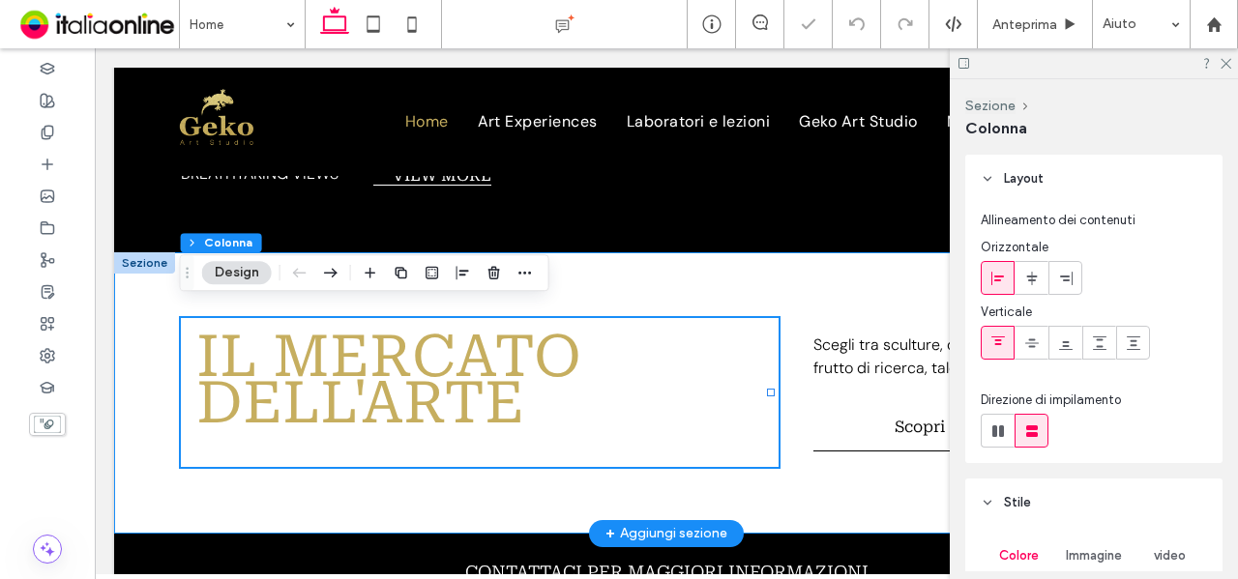
click at [816, 266] on div "il mercato dell'arte Scegli tra sculture, dipinti e creazioni originali, frutto…" at bounding box center [666, 392] width 1105 height 281
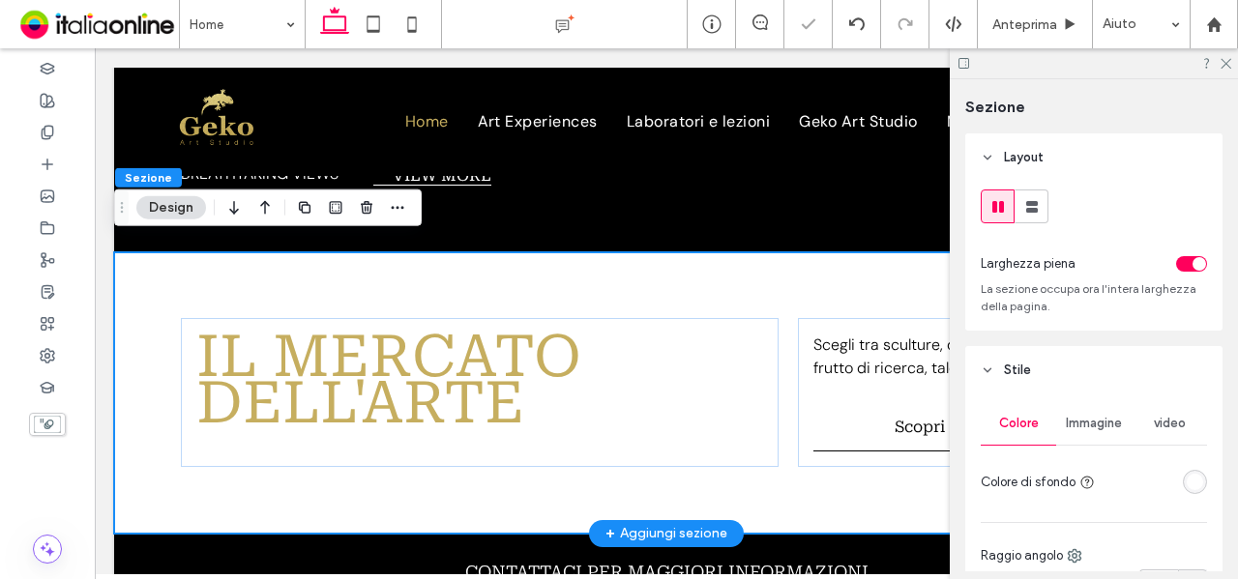
click at [772, 487] on div "il mercato dell'arte Scegli tra sculture, dipinti e creazioni originali, frutto…" at bounding box center [666, 392] width 1105 height 281
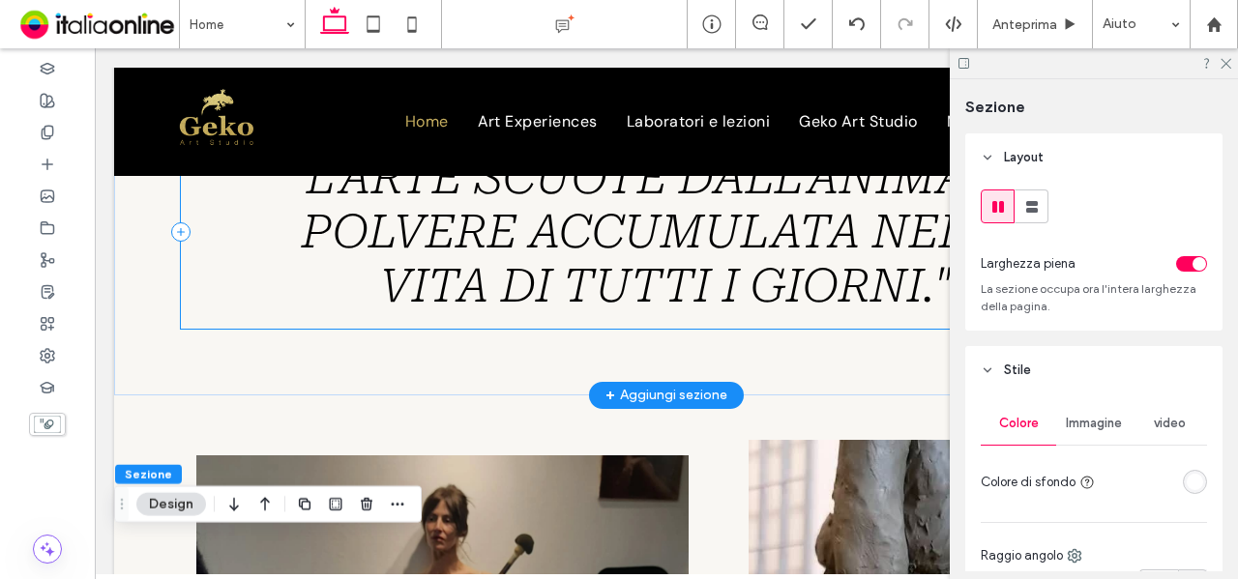
scroll to position [1934, 0]
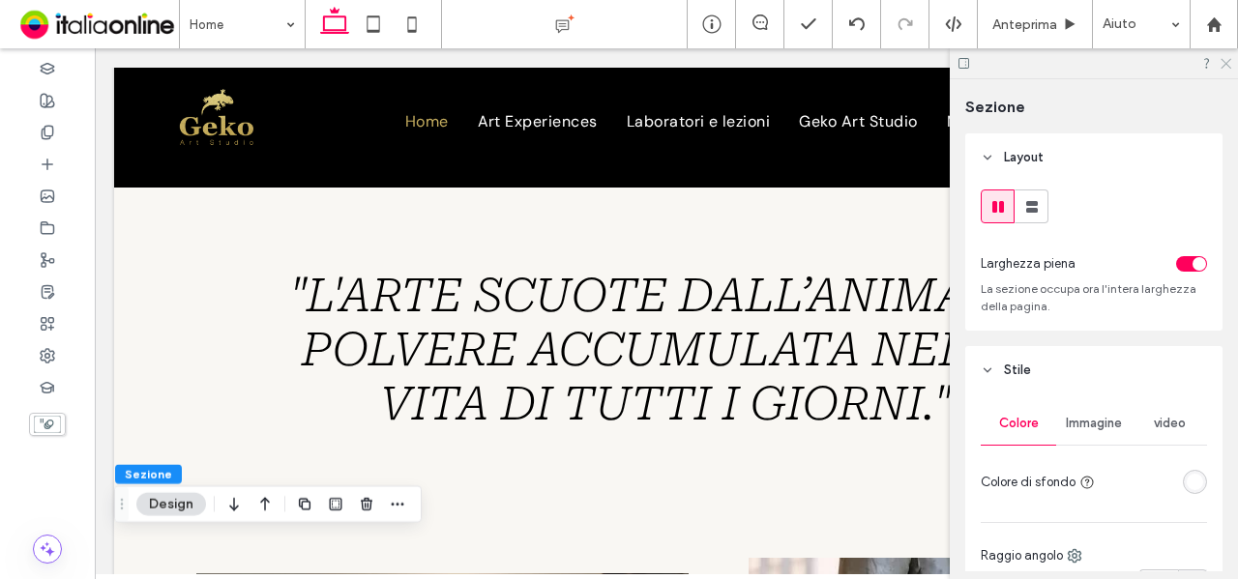
drag, startPoint x: 1230, startPoint y: 65, endPoint x: 784, endPoint y: 118, distance: 449.1
click at [1230, 65] on icon at bounding box center [1225, 62] width 13 height 13
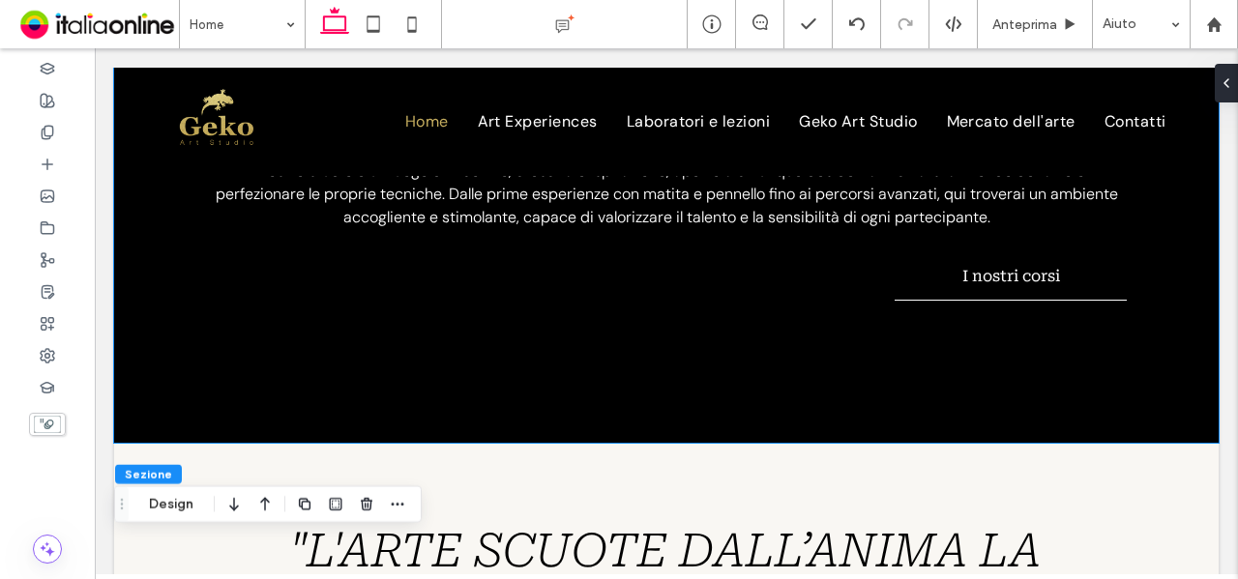
scroll to position [1548, 0]
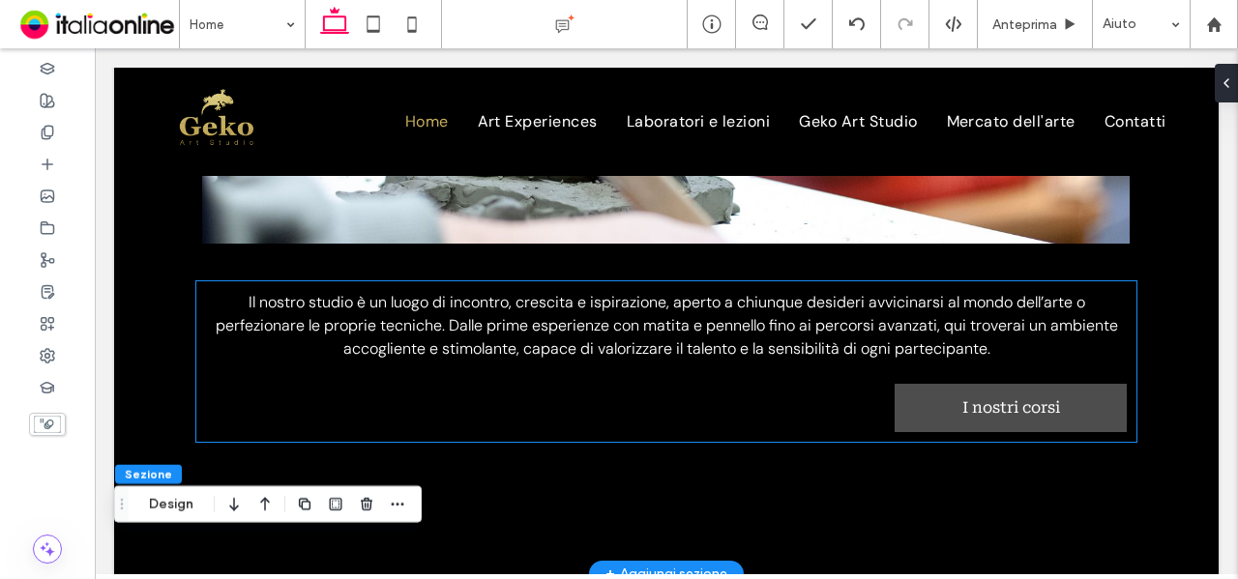
click at [1049, 398] on link "I nostri corsi" at bounding box center [1011, 408] width 232 height 48
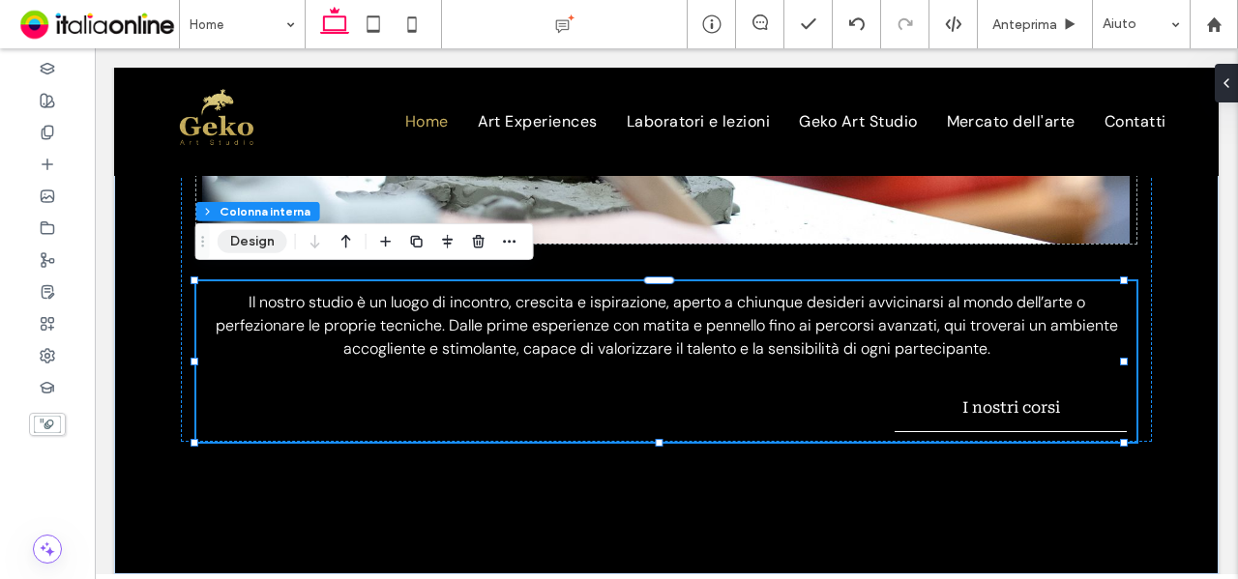
click at [239, 243] on button "Design" at bounding box center [253, 241] width 70 height 23
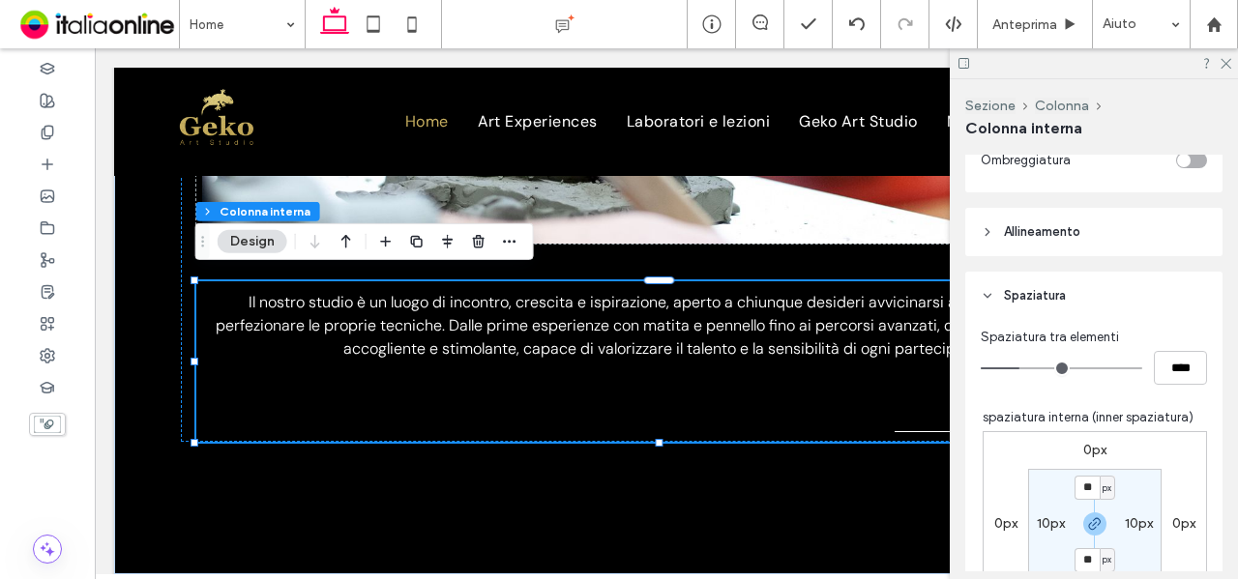
scroll to position [774, 0]
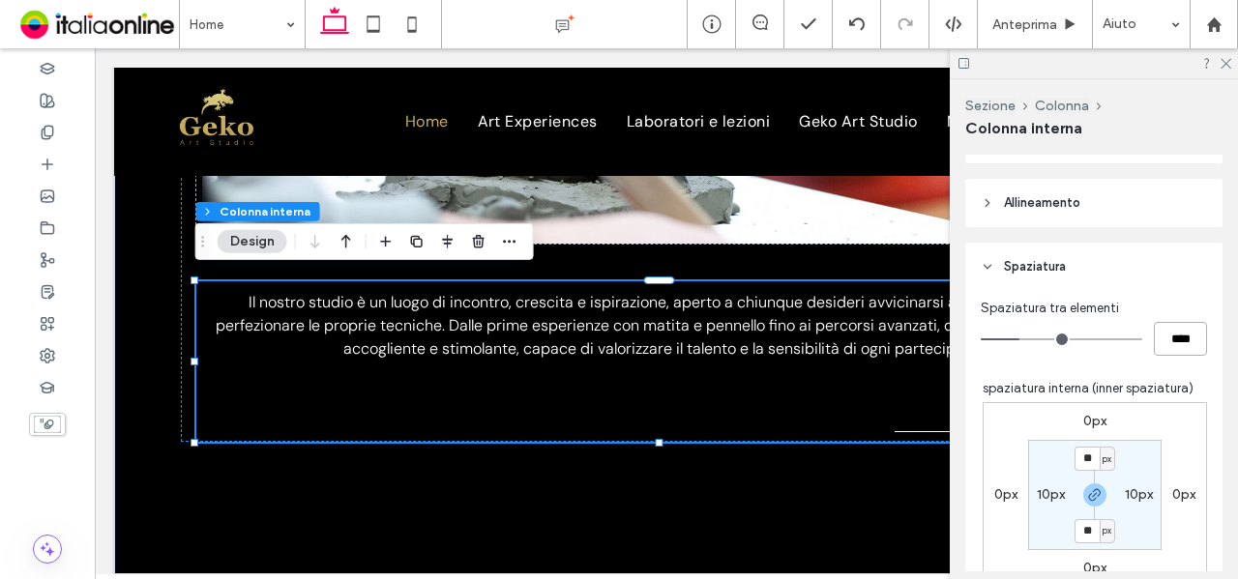
click at [1167, 334] on input "****" at bounding box center [1180, 339] width 53 height 34
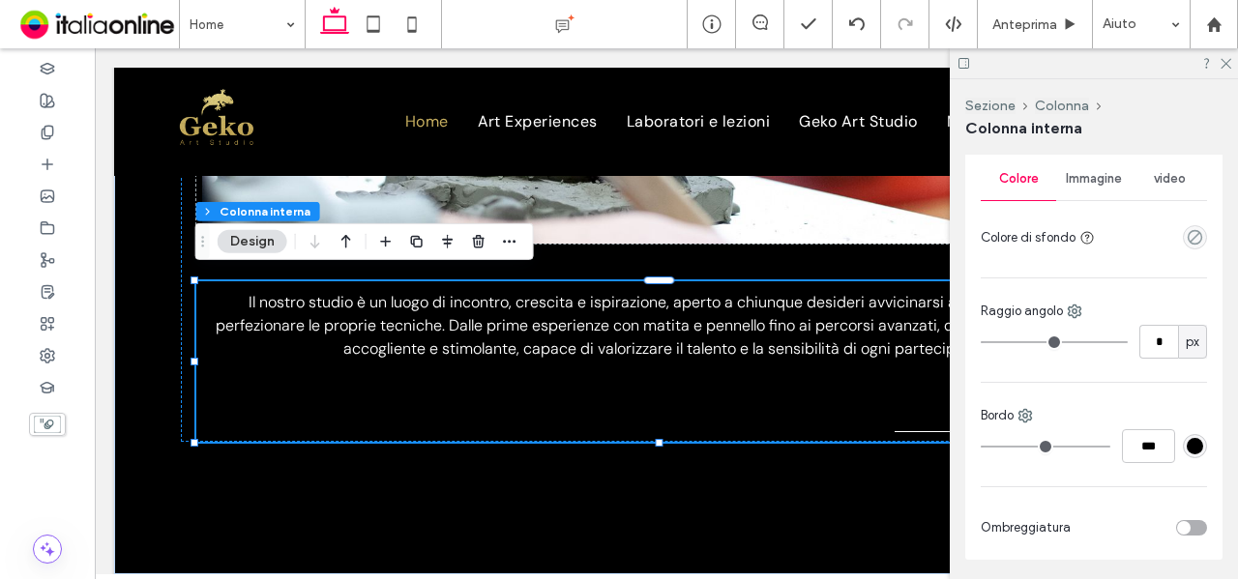
scroll to position [0, 0]
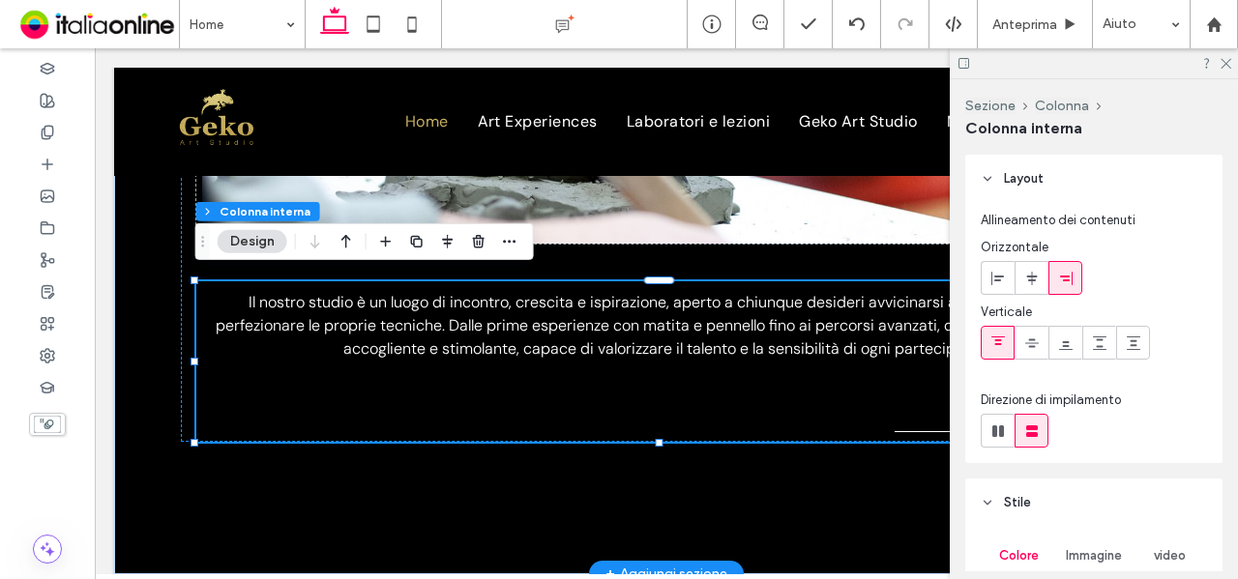
click at [796, 403] on div "Il nostro studio è un luogo di incontro, crescita e ispirazione, aperto a chiun…" at bounding box center [666, 361] width 941 height 161
click at [914, 398] on link "I nostri corsi" at bounding box center [1011, 408] width 232 height 48
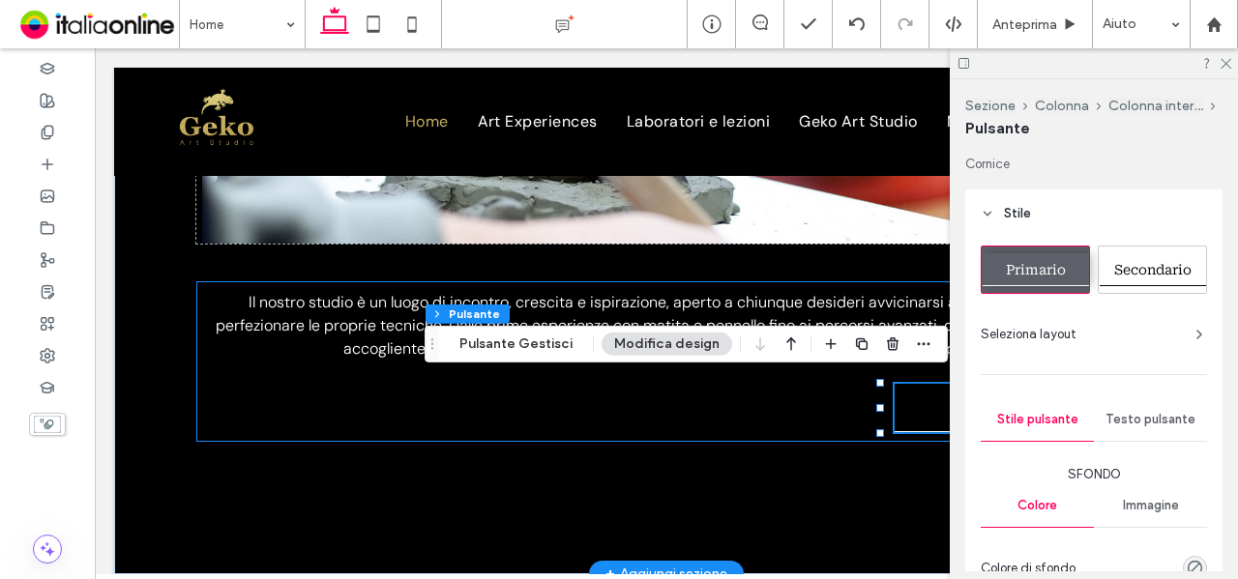
click at [834, 407] on div "Il nostro studio è un luogo di incontro, crescita e ispirazione, aperto a chiun…" at bounding box center [666, 361] width 941 height 161
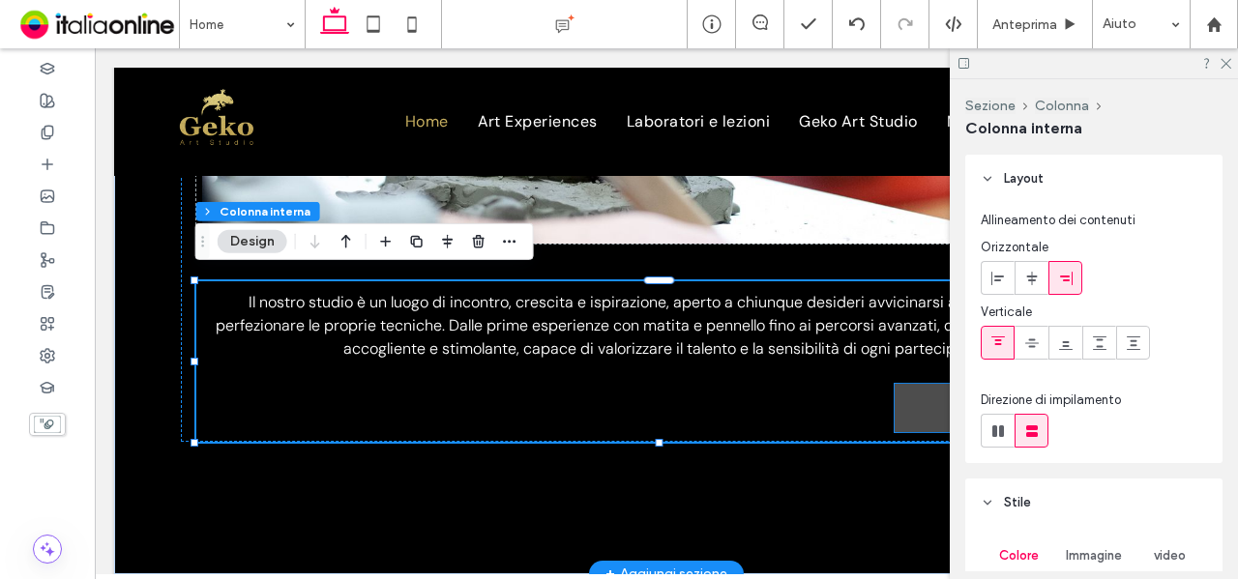
click at [895, 404] on link "I nostri corsi" at bounding box center [1011, 408] width 232 height 48
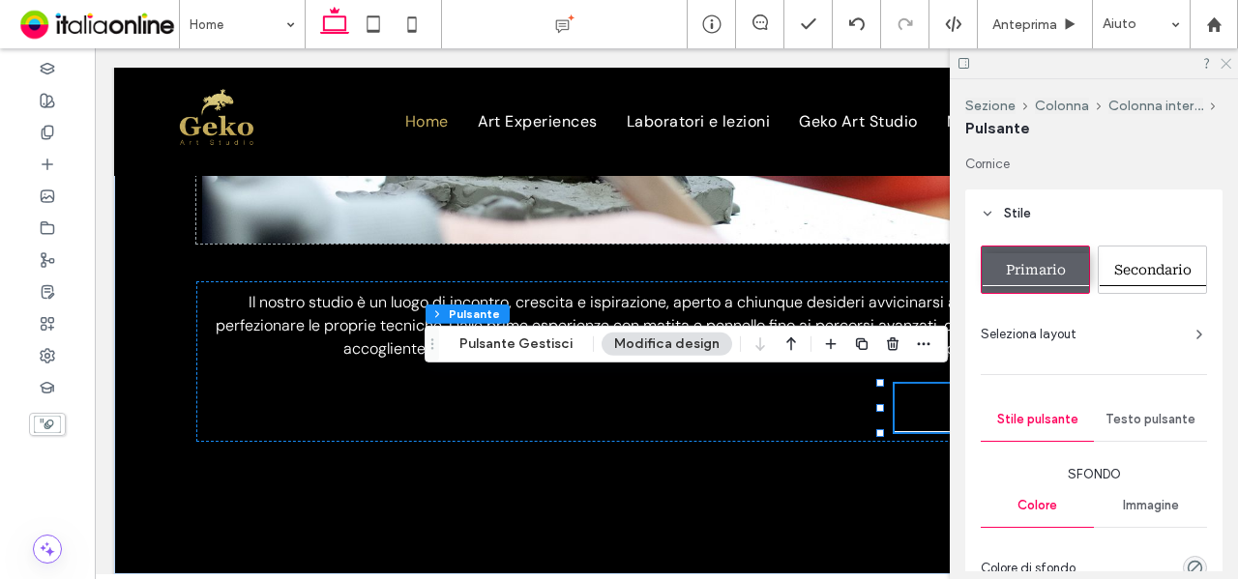
click at [1224, 63] on icon at bounding box center [1225, 62] width 13 height 13
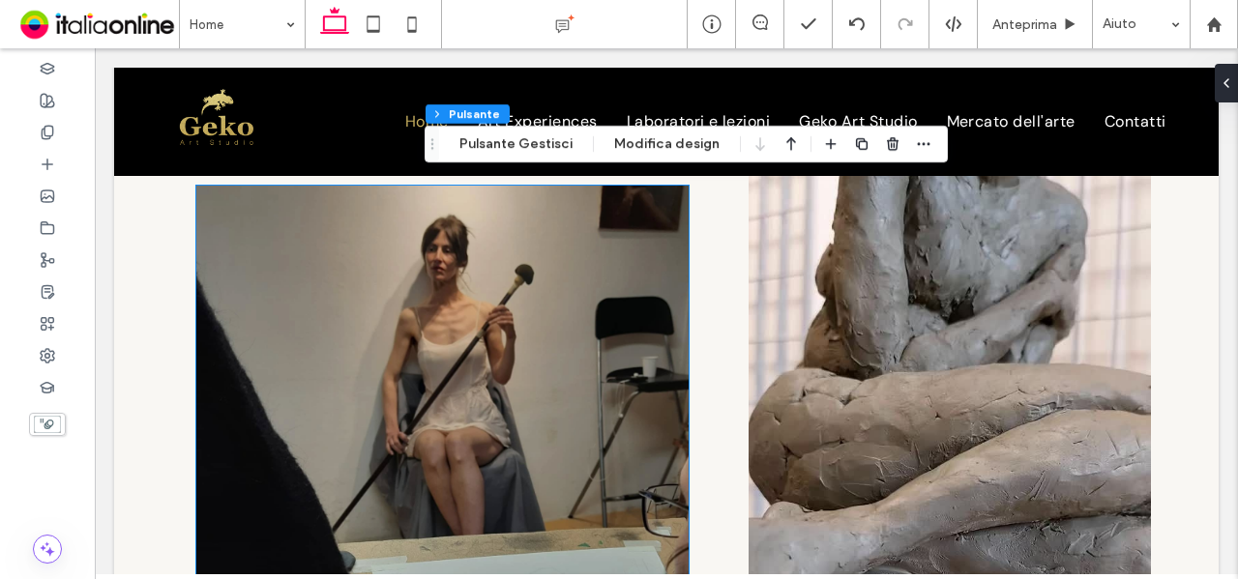
scroll to position [2225, 0]
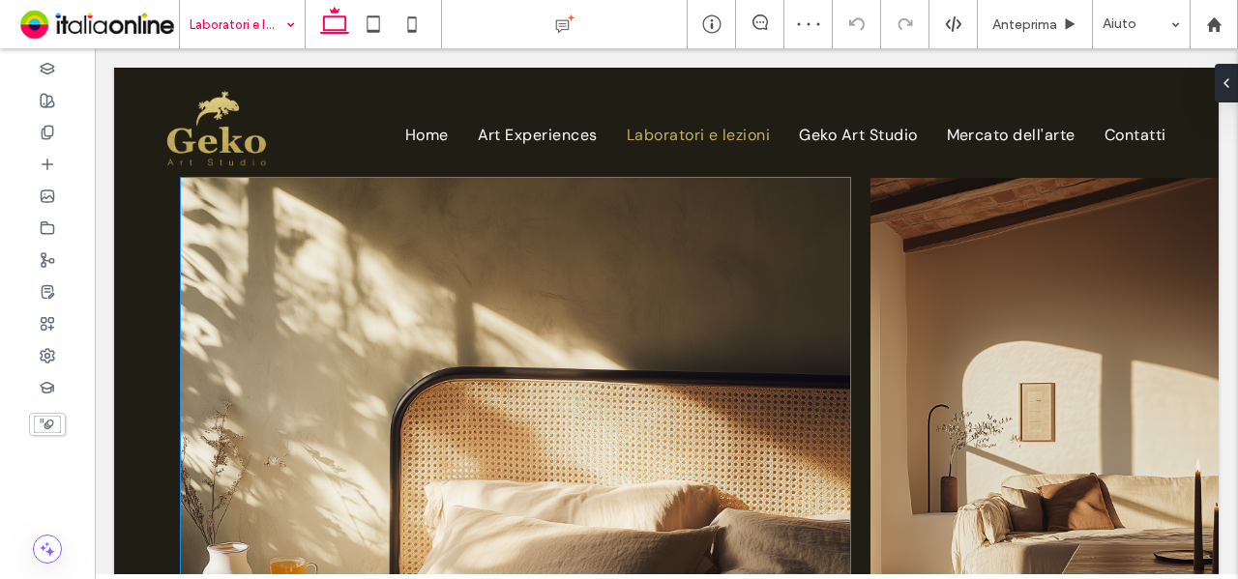
click at [703, 353] on img at bounding box center [516, 444] width 670 height 532
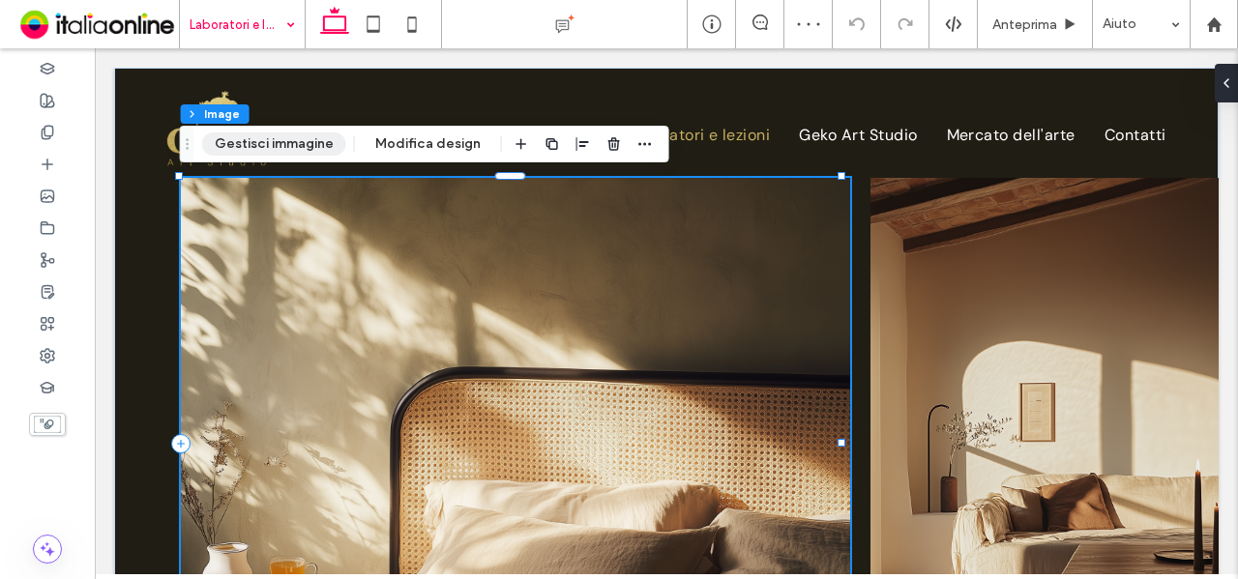
drag, startPoint x: 274, startPoint y: 144, endPoint x: 706, endPoint y: 306, distance: 461.5
click at [274, 144] on button "Gestisci immagine" at bounding box center [274, 144] width 144 height 23
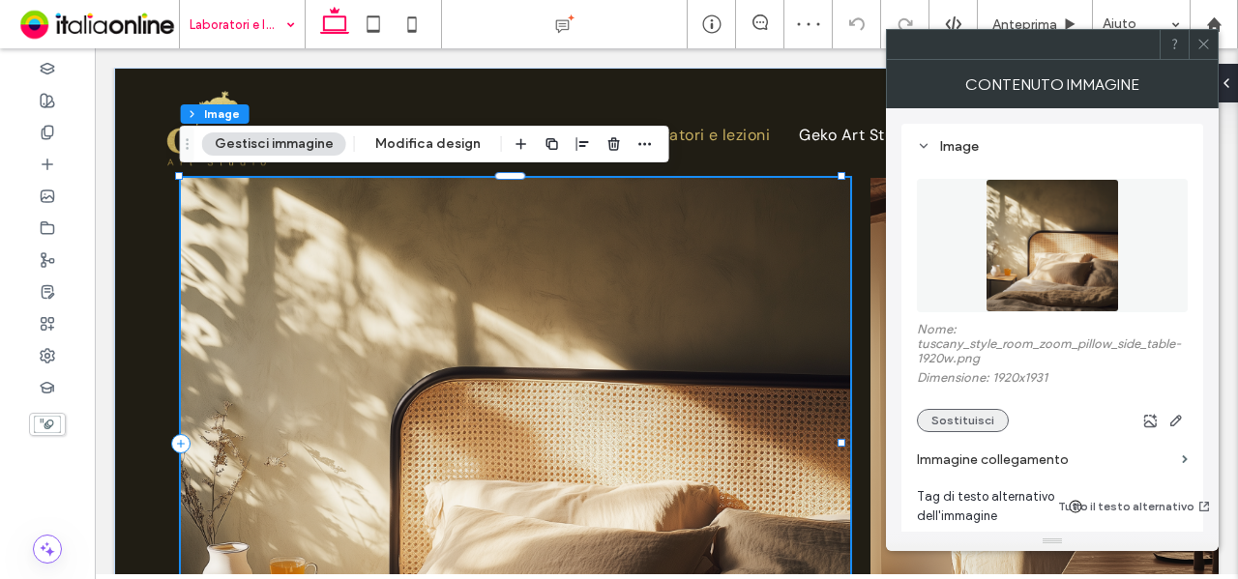
click at [989, 425] on button "Sostituisci" at bounding box center [963, 420] width 92 height 23
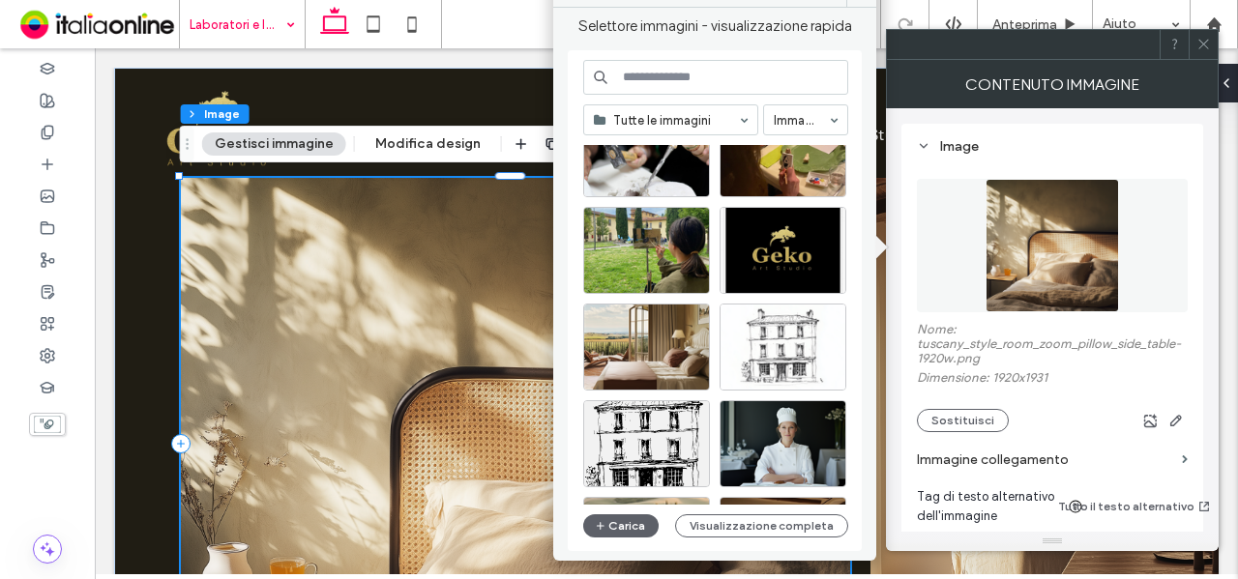
scroll to position [1137, 0]
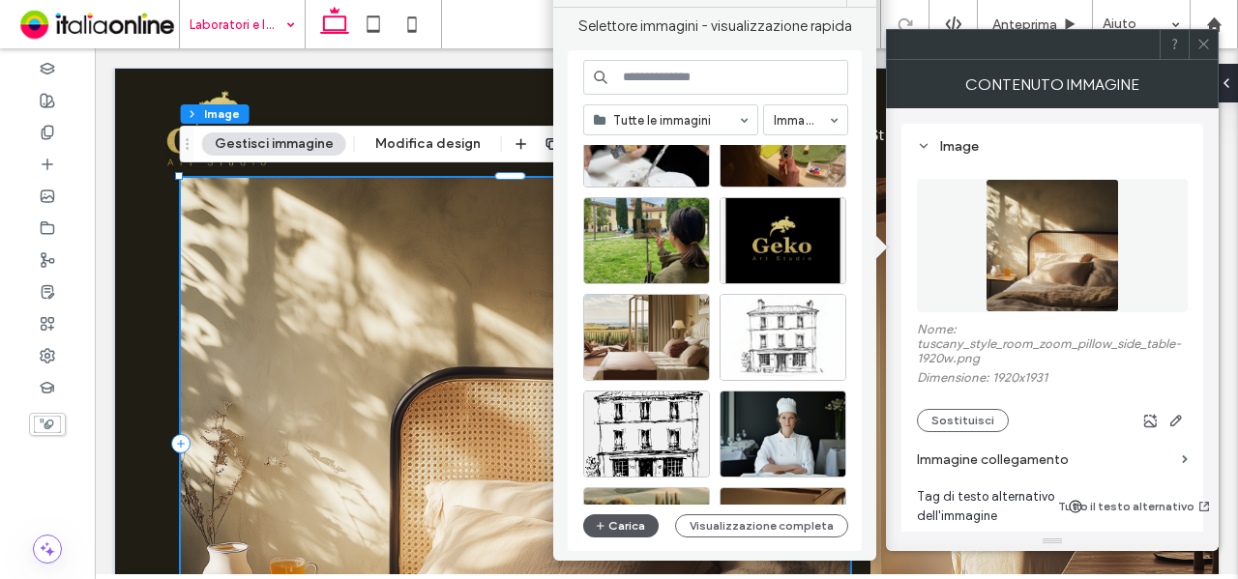
click at [646, 531] on button "Carica" at bounding box center [620, 526] width 75 height 23
click at [631, 526] on button "Carica" at bounding box center [620, 526] width 75 height 23
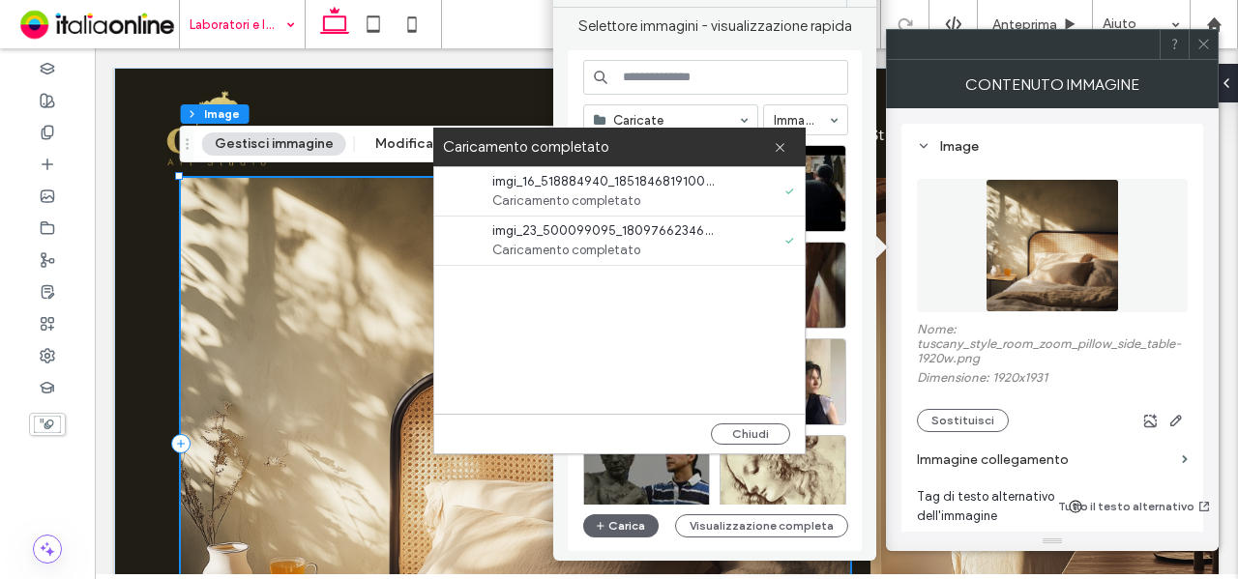
click at [789, 428] on div "Chiudi" at bounding box center [750, 434] width 79 height 21
click at [776, 432] on button "Chiudi" at bounding box center [750, 434] width 79 height 21
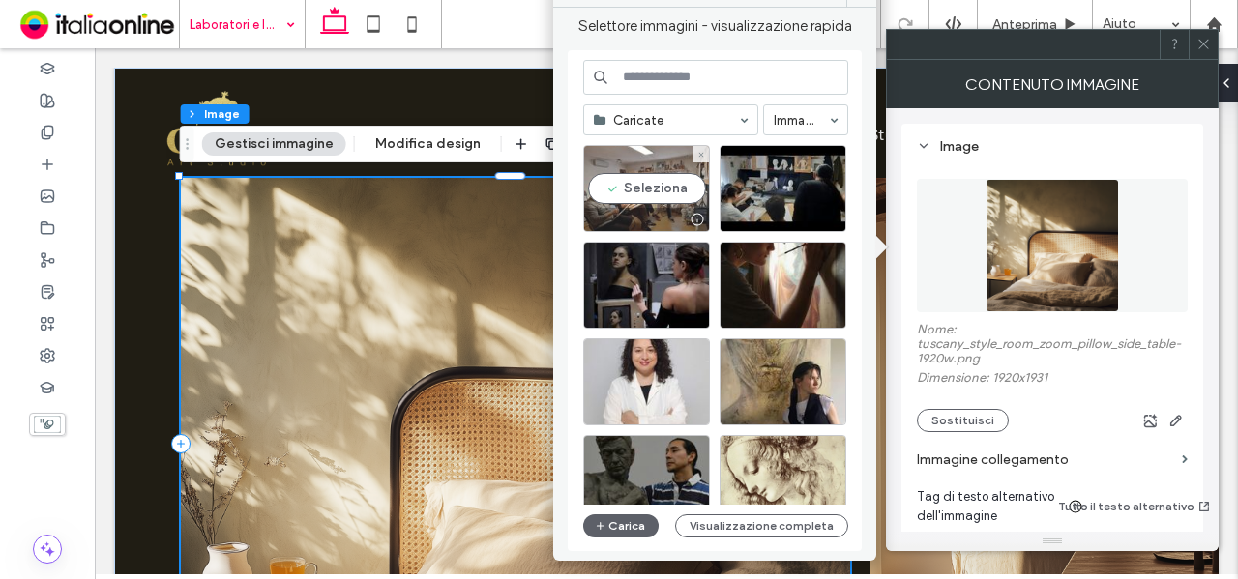
click at [667, 180] on div "Seleziona" at bounding box center [646, 188] width 127 height 87
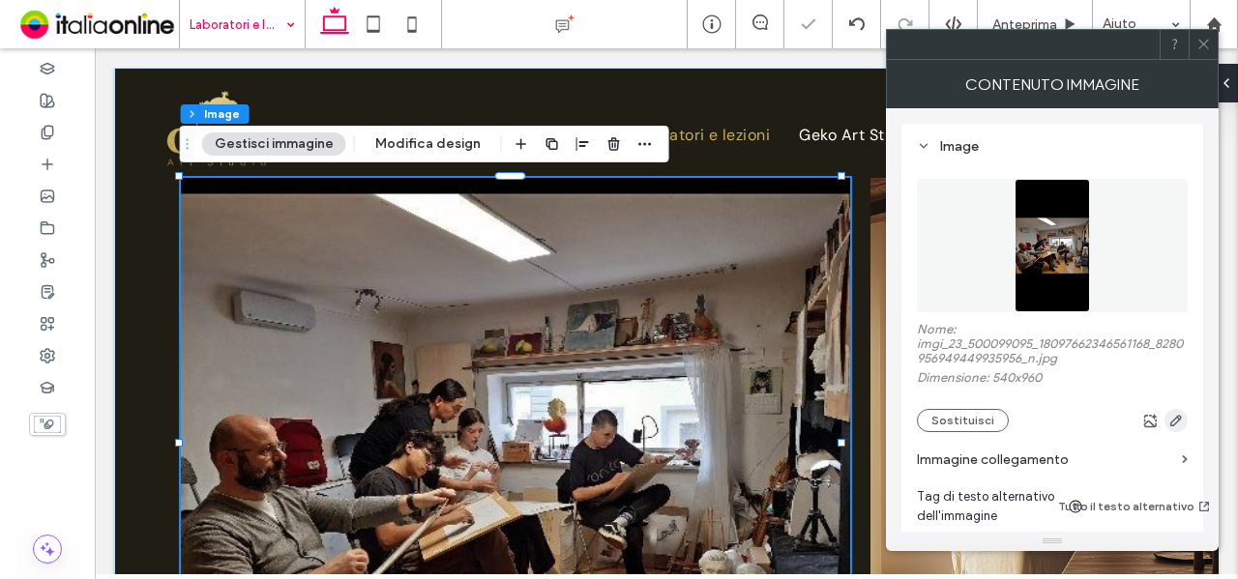
click at [1176, 426] on use "button" at bounding box center [1176, 421] width 12 height 12
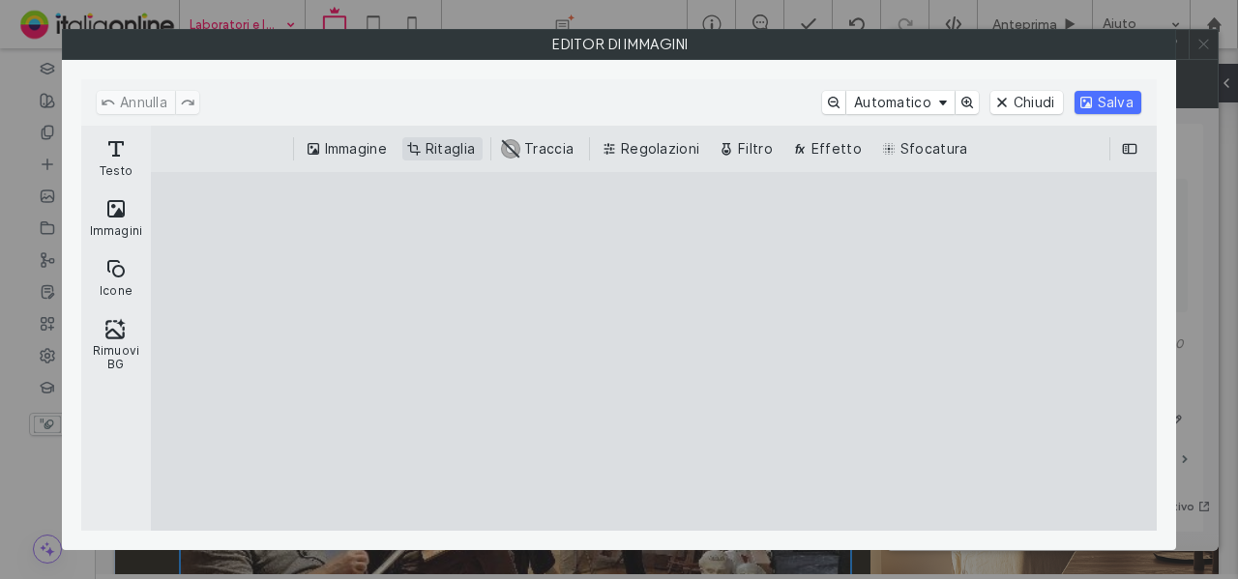
click at [412, 154] on button "Ritaglia" at bounding box center [442, 148] width 80 height 23
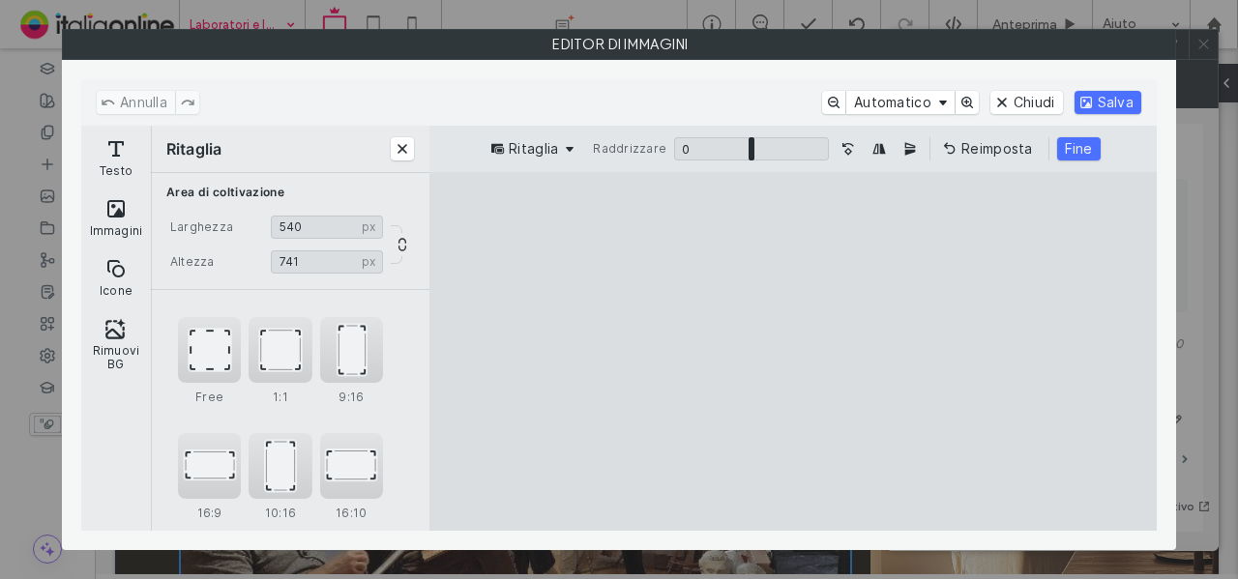
drag, startPoint x: 872, startPoint y: 206, endPoint x: 907, endPoint y: 274, distance: 76.1
click at [793, 352] on cesdk-canvas "Editor / piattaforma / website builder canvas" at bounding box center [793, 352] width 0 height 0
drag, startPoint x: 898, startPoint y: 519, endPoint x: 969, endPoint y: 419, distance: 123.5
click at [793, 352] on cesdk-canvas "Editor / piattaforma / website builder canvas" at bounding box center [793, 352] width 0 height 0
type input "***"
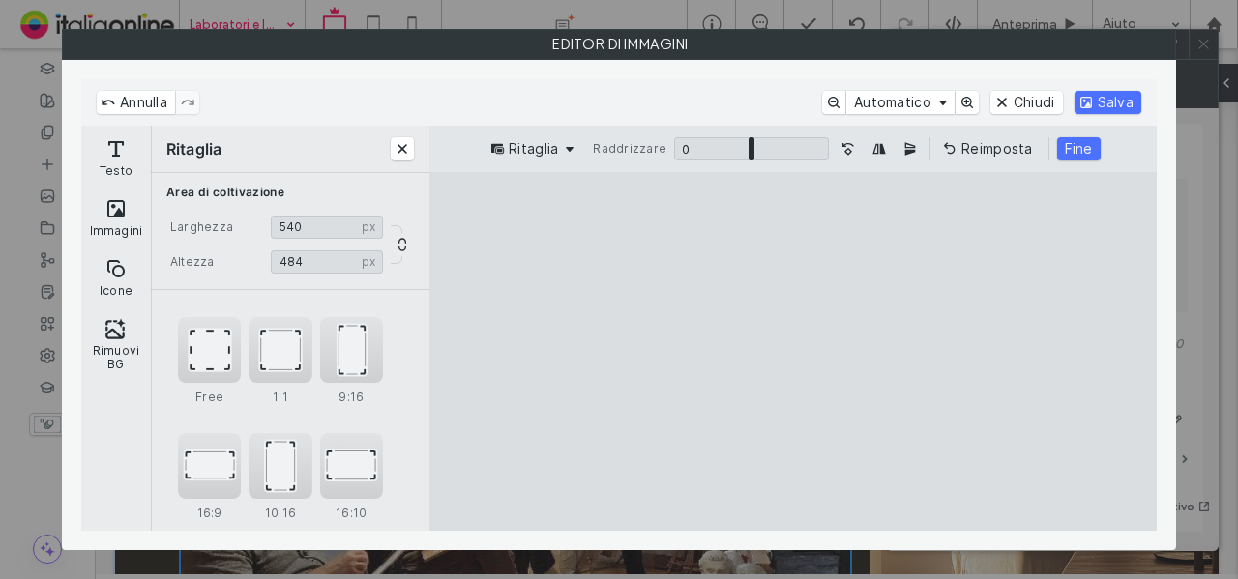
drag, startPoint x: 949, startPoint y: 207, endPoint x: 959, endPoint y: 215, distance: 12.4
click at [793, 352] on cesdk-canvas "Editor / piattaforma / website builder canvas" at bounding box center [793, 352] width 0 height 0
click at [1120, 93] on button "Salva" at bounding box center [1108, 102] width 67 height 23
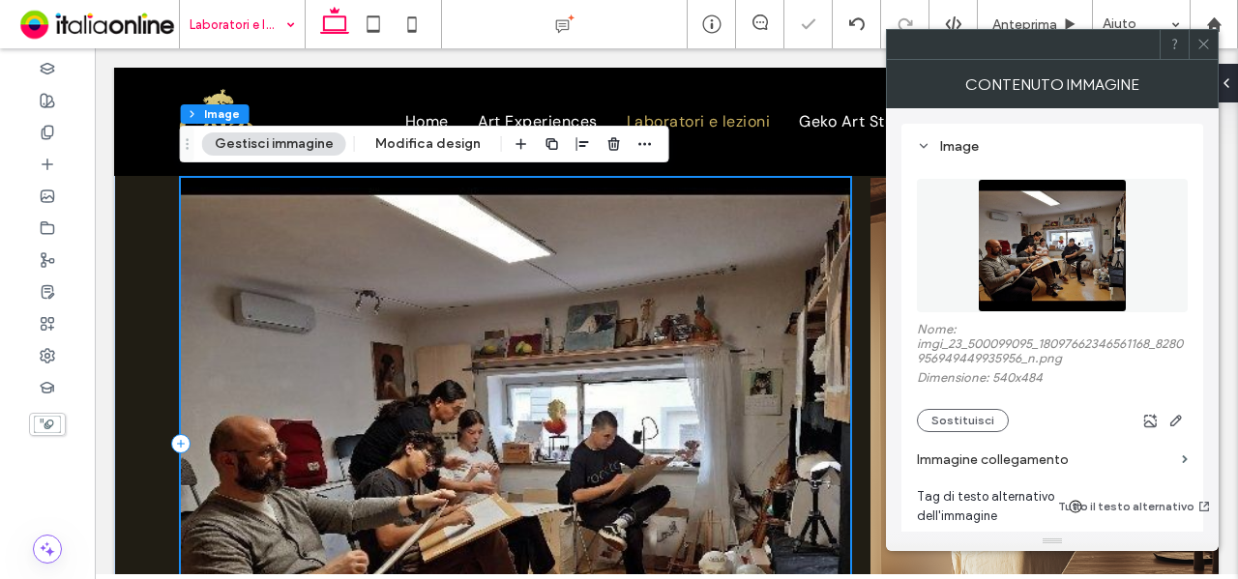
scroll to position [193, 0]
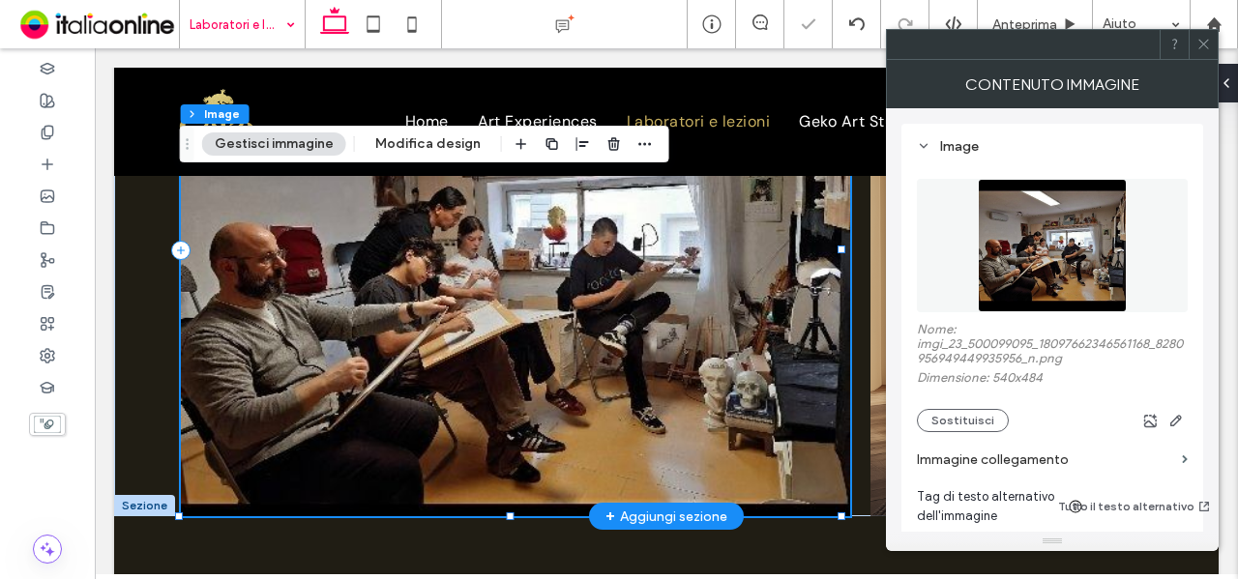
click at [783, 441] on img at bounding box center [516, 251] width 670 height 532
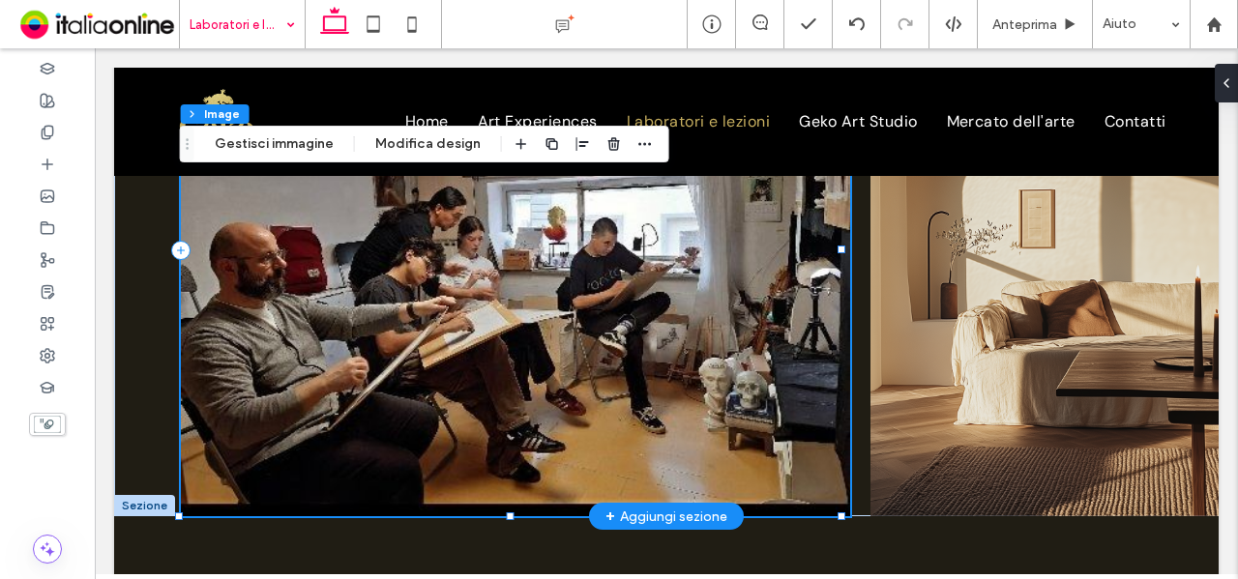
click at [797, 443] on img at bounding box center [516, 251] width 670 height 532
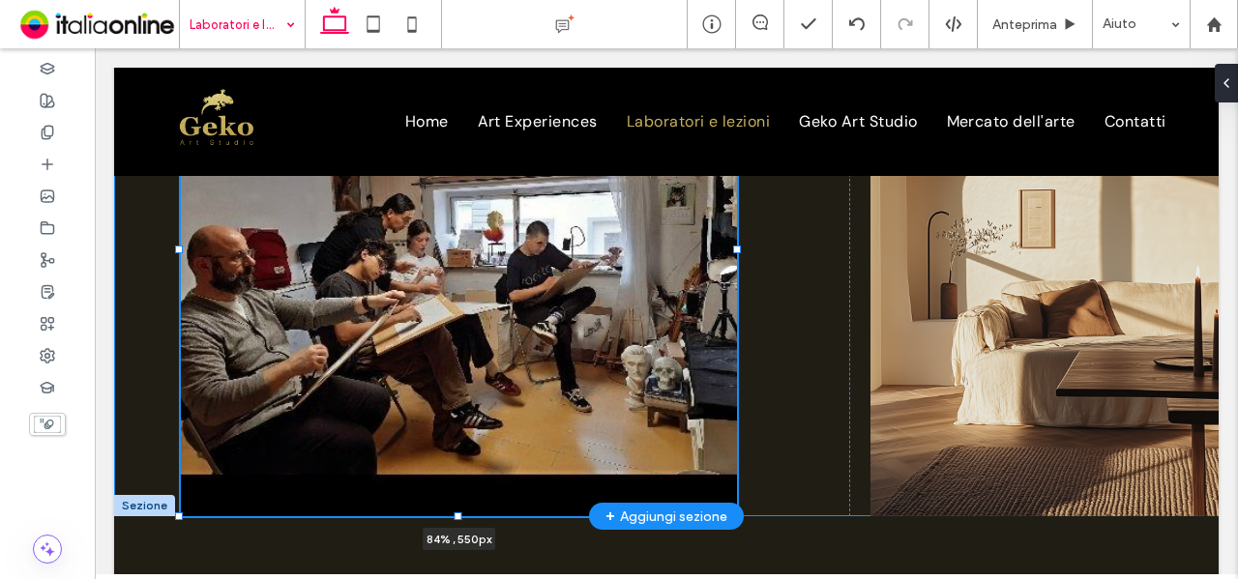
drag, startPoint x: 843, startPoint y: 247, endPoint x: 739, endPoint y: 231, distance: 105.6
click at [739, 231] on div "84% , 550px" at bounding box center [666, 195] width 1105 height 642
type input "**"
type input "****"
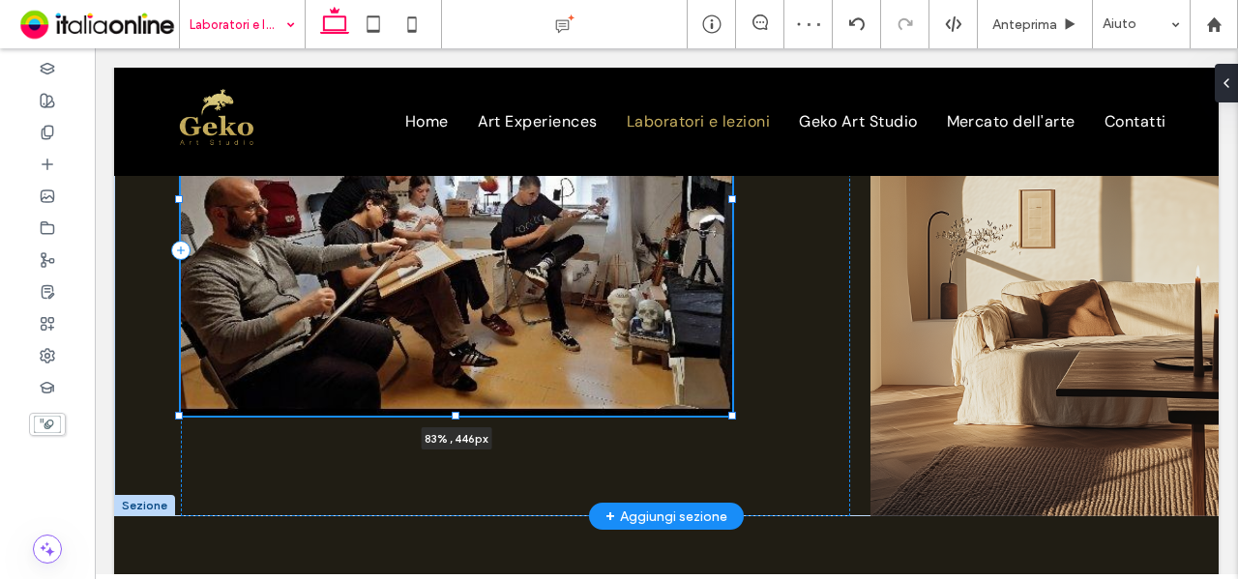
drag, startPoint x: 737, startPoint y: 516, endPoint x: 732, endPoint y: 415, distance: 100.7
click at [732, 415] on div at bounding box center [732, 416] width 8 height 8
type input "**"
type input "****"
type input "***"
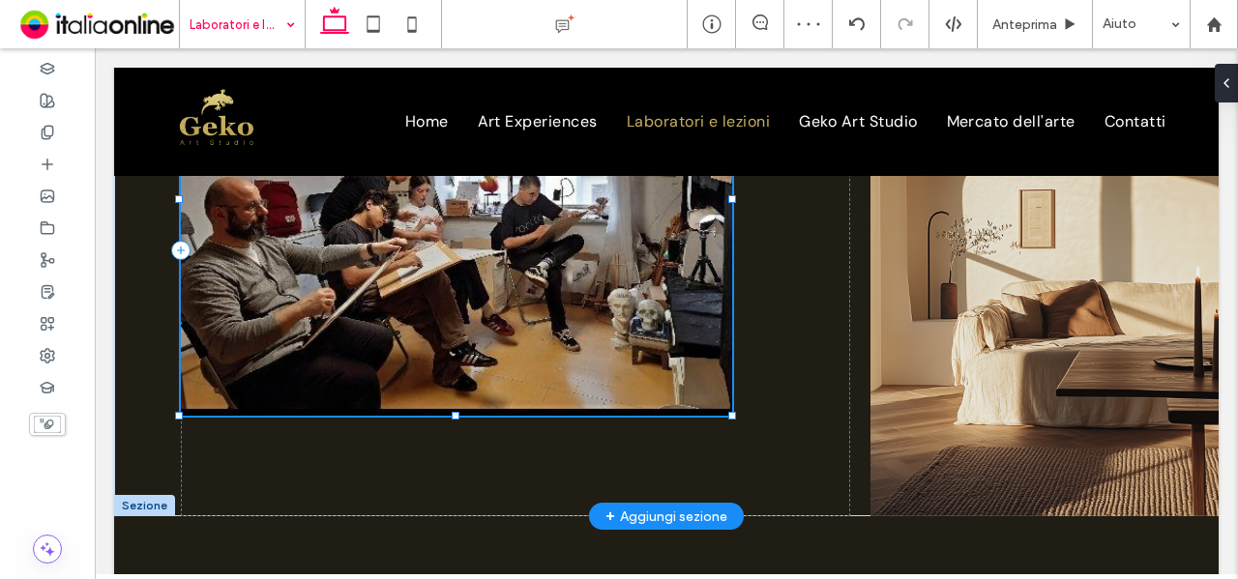
type input "***"
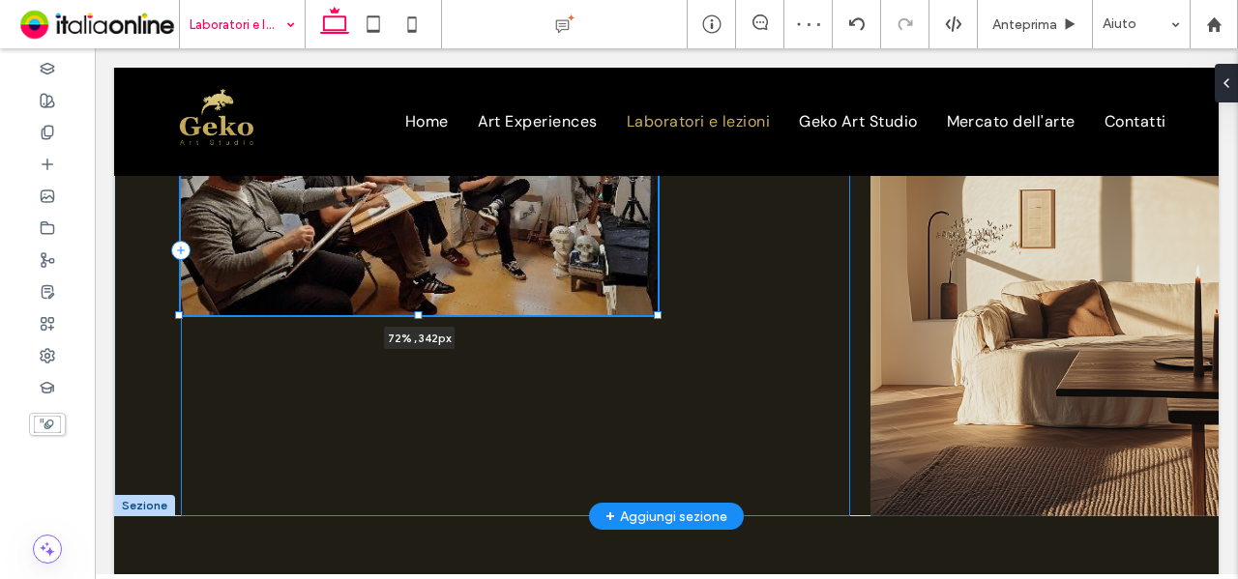
drag, startPoint x: 734, startPoint y: 417, endPoint x: 660, endPoint y: 316, distance: 125.2
click at [660, 316] on div at bounding box center [658, 315] width 8 height 8
type input "**"
type input "****"
type input "***"
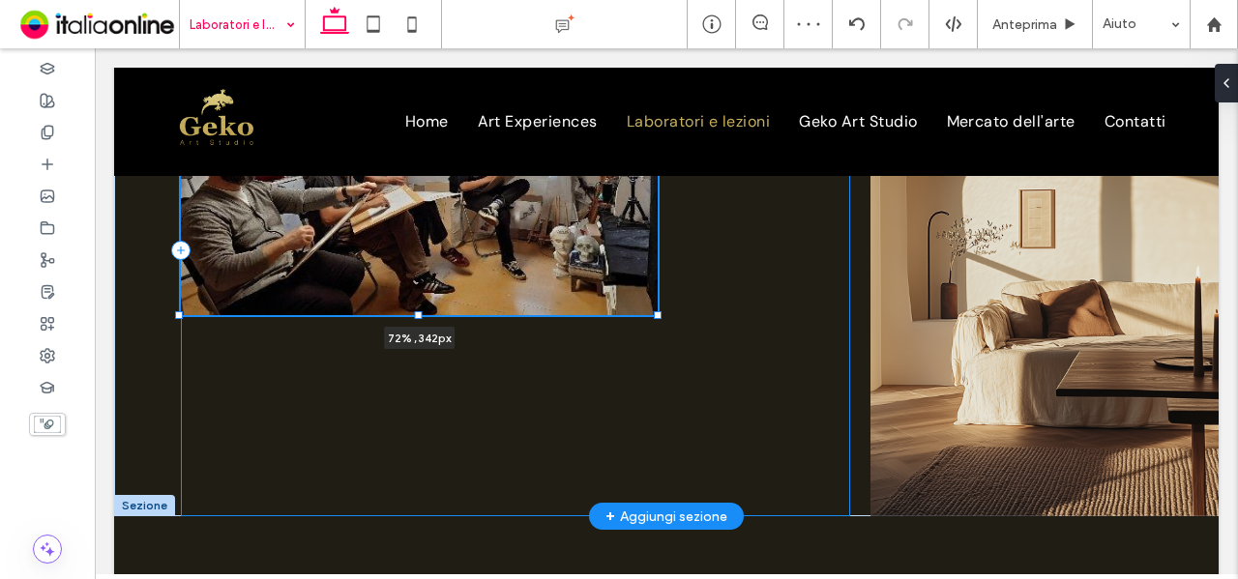
type input "***"
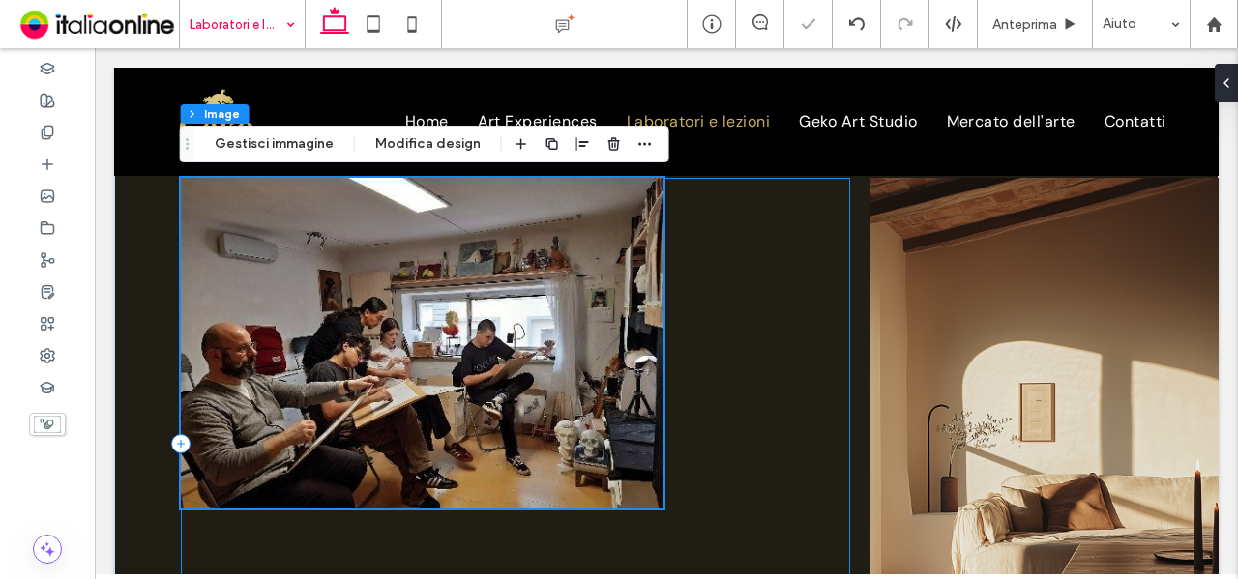
scroll to position [0, 0]
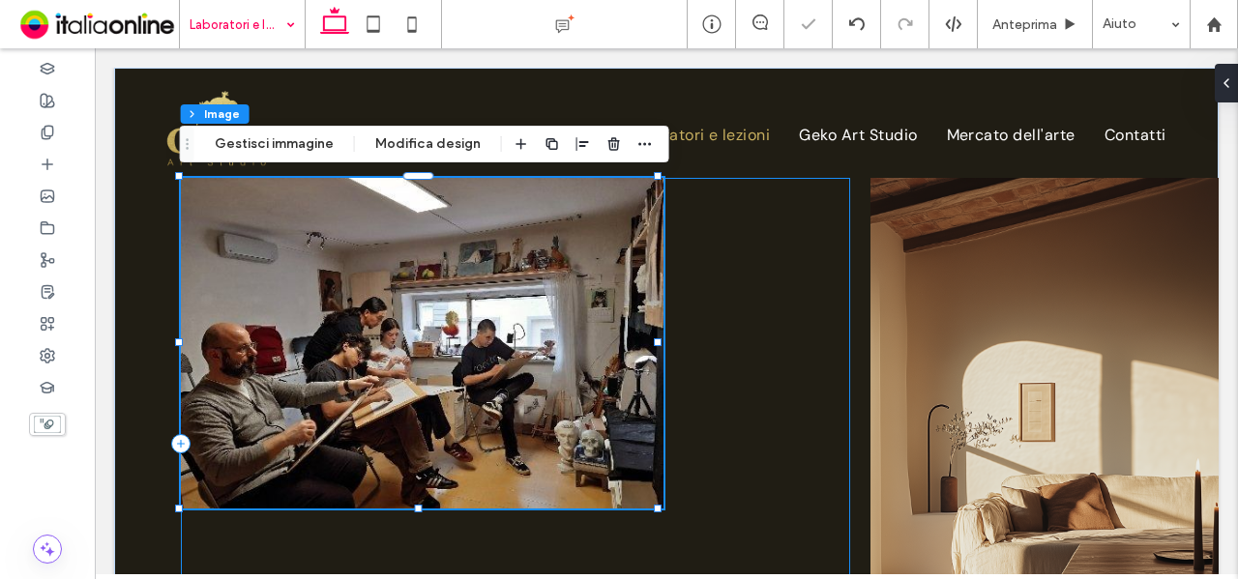
click at [799, 427] on div "72% , 342px" at bounding box center [516, 444] width 670 height 532
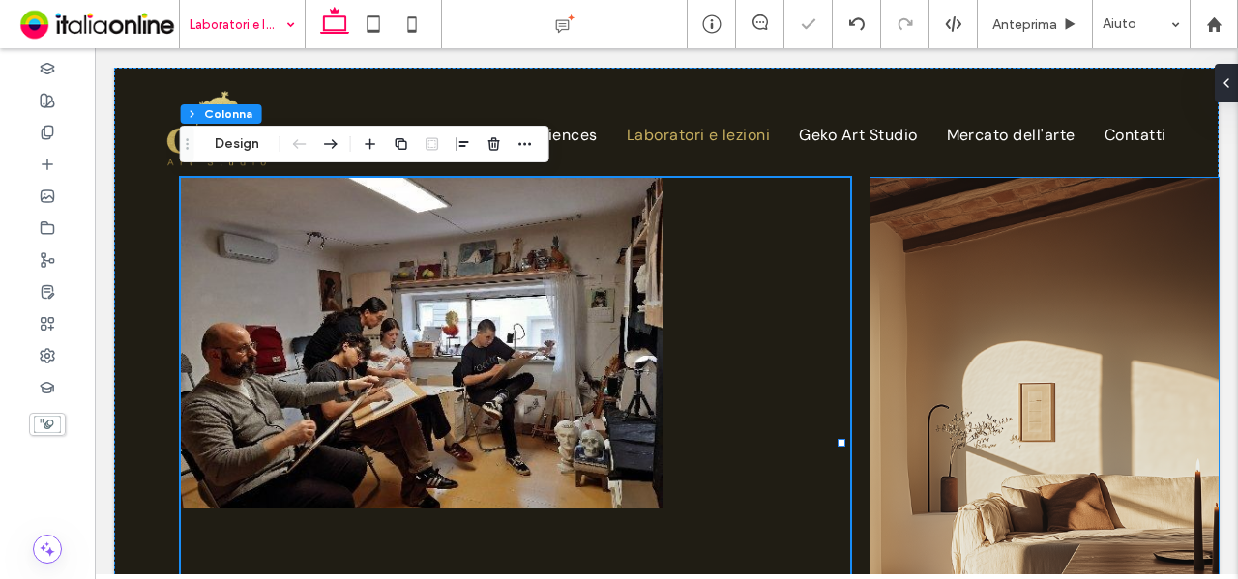
click at [1037, 316] on img at bounding box center [1044, 444] width 347 height 532
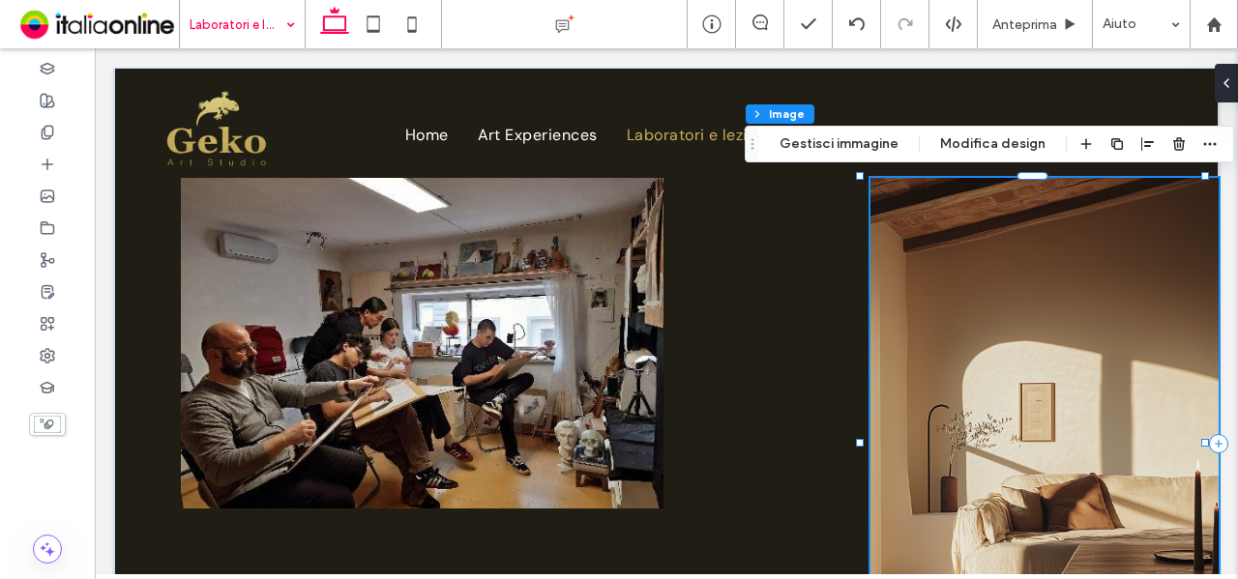
click at [1027, 344] on img at bounding box center [1044, 444] width 347 height 532
click at [815, 136] on button "Gestisci immagine" at bounding box center [839, 144] width 144 height 23
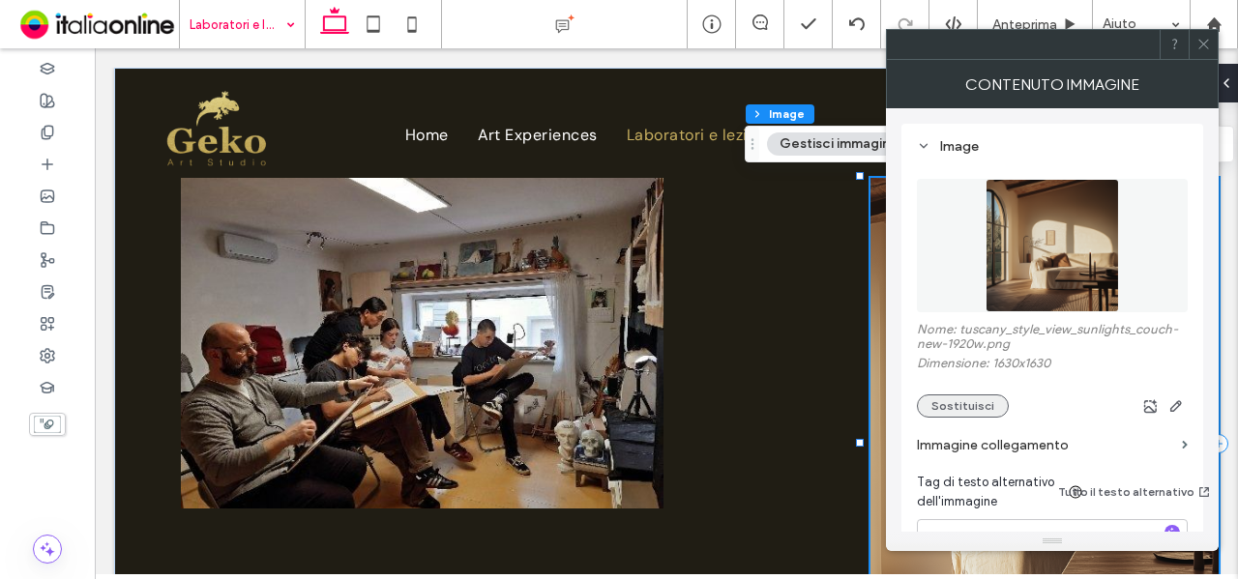
click at [975, 407] on button "Sostituisci" at bounding box center [963, 406] width 92 height 23
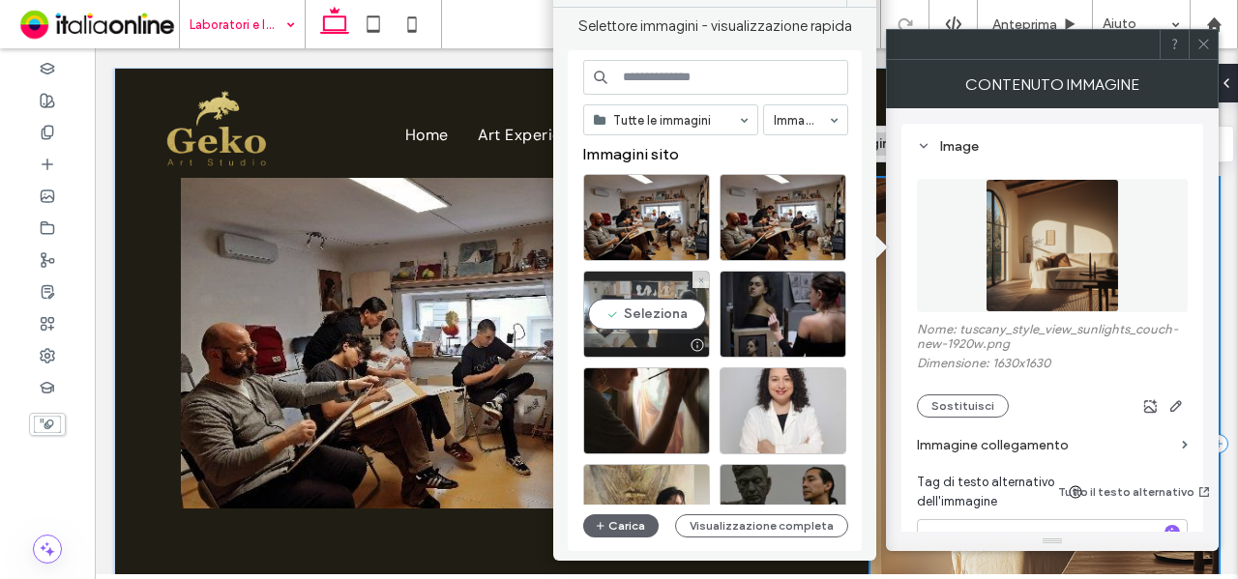
click at [650, 322] on div "Seleziona" at bounding box center [646, 314] width 127 height 87
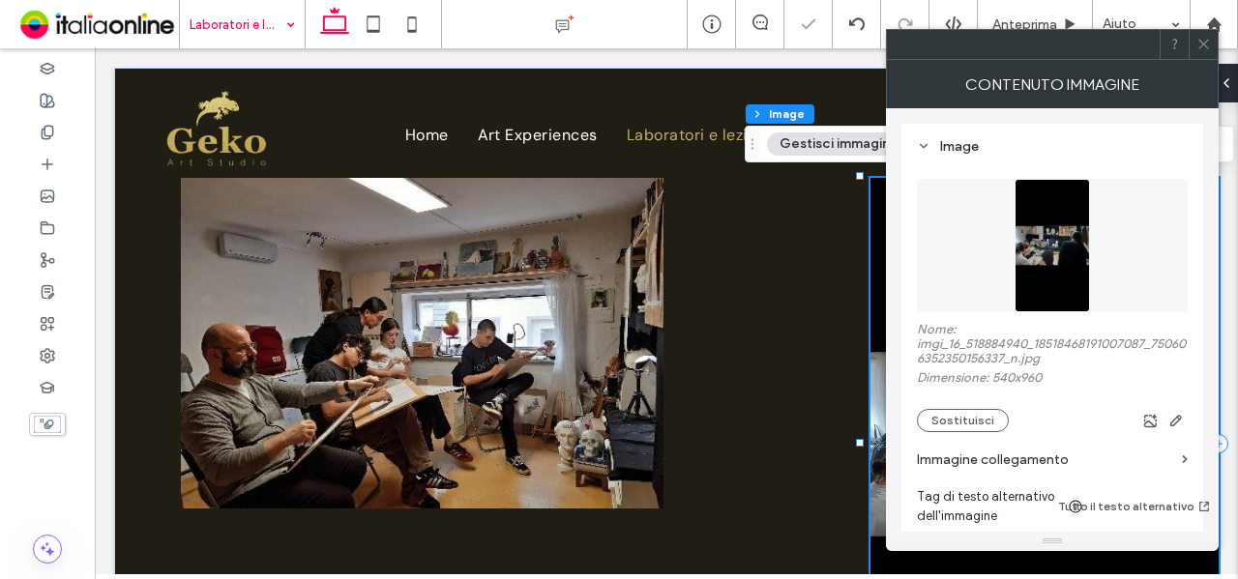
click at [1206, 42] on icon at bounding box center [1203, 44] width 15 height 15
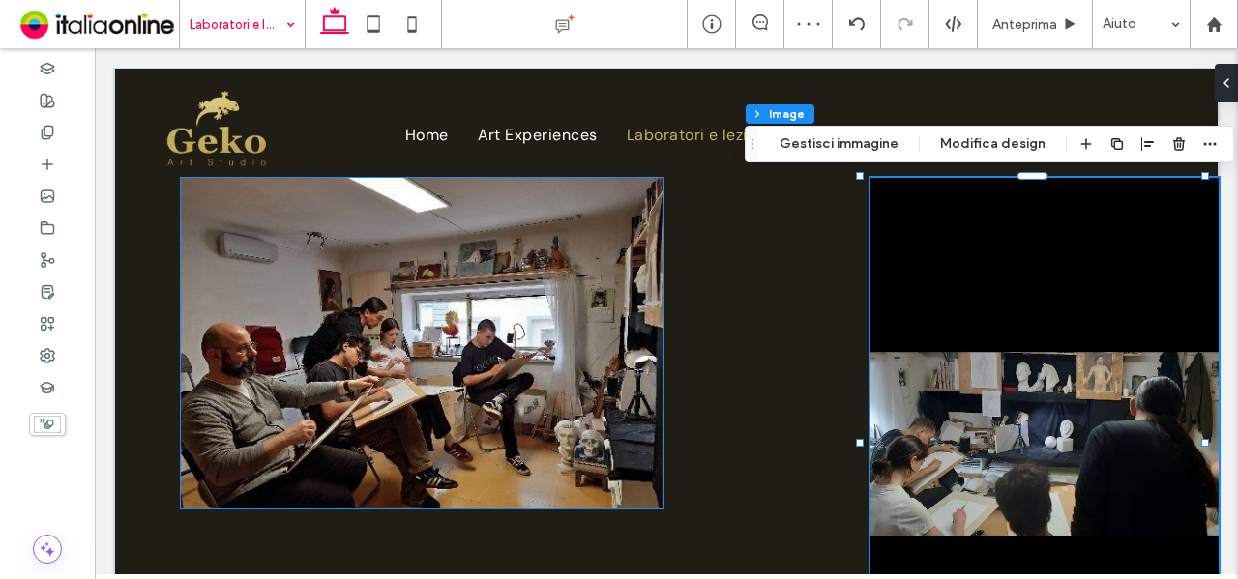
click at [445, 355] on img at bounding box center [423, 343] width 484 height 331
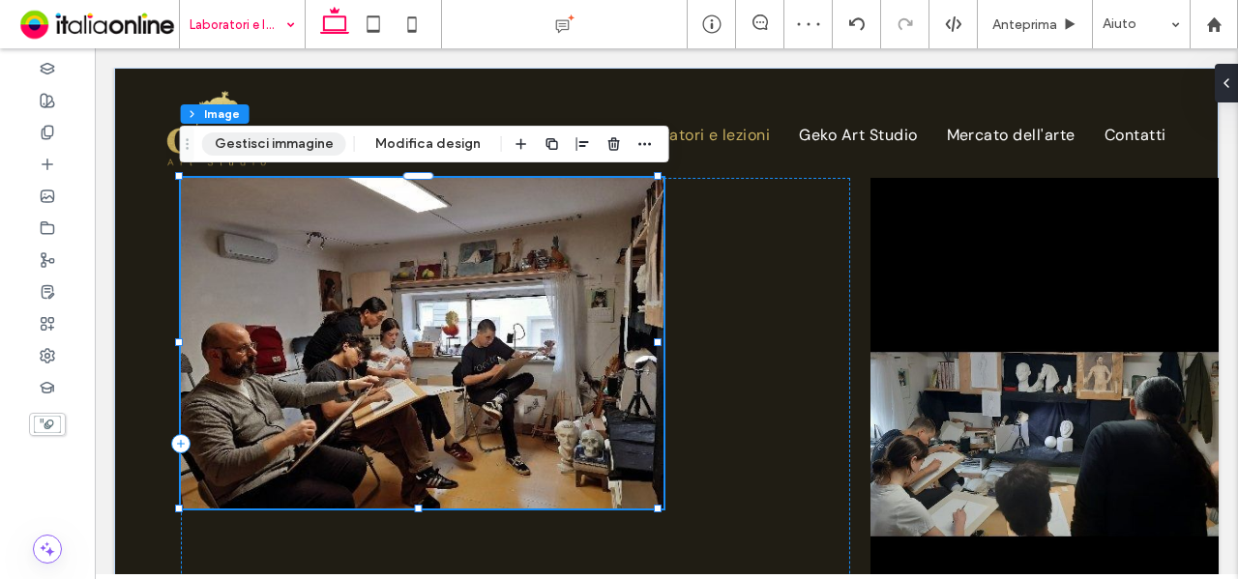
drag, startPoint x: 263, startPoint y: 138, endPoint x: 492, endPoint y: 143, distance: 229.3
click at [263, 138] on button "Gestisci immagine" at bounding box center [274, 144] width 144 height 23
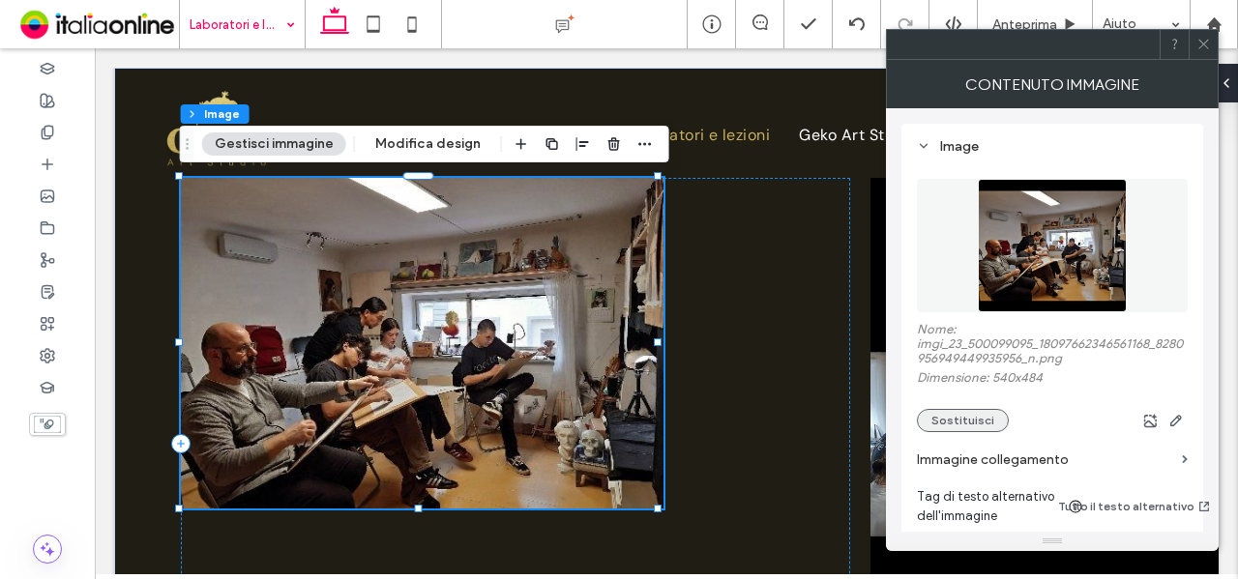
click at [991, 415] on button "Sostituisci" at bounding box center [963, 420] width 92 height 23
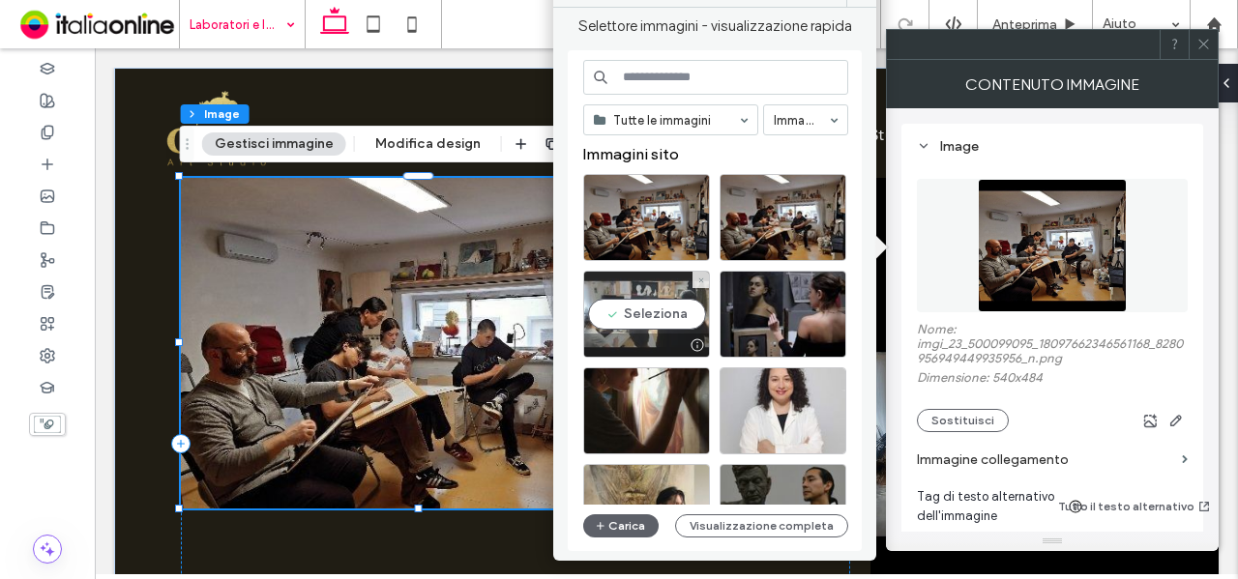
click at [610, 302] on div "Seleziona" at bounding box center [646, 314] width 127 height 87
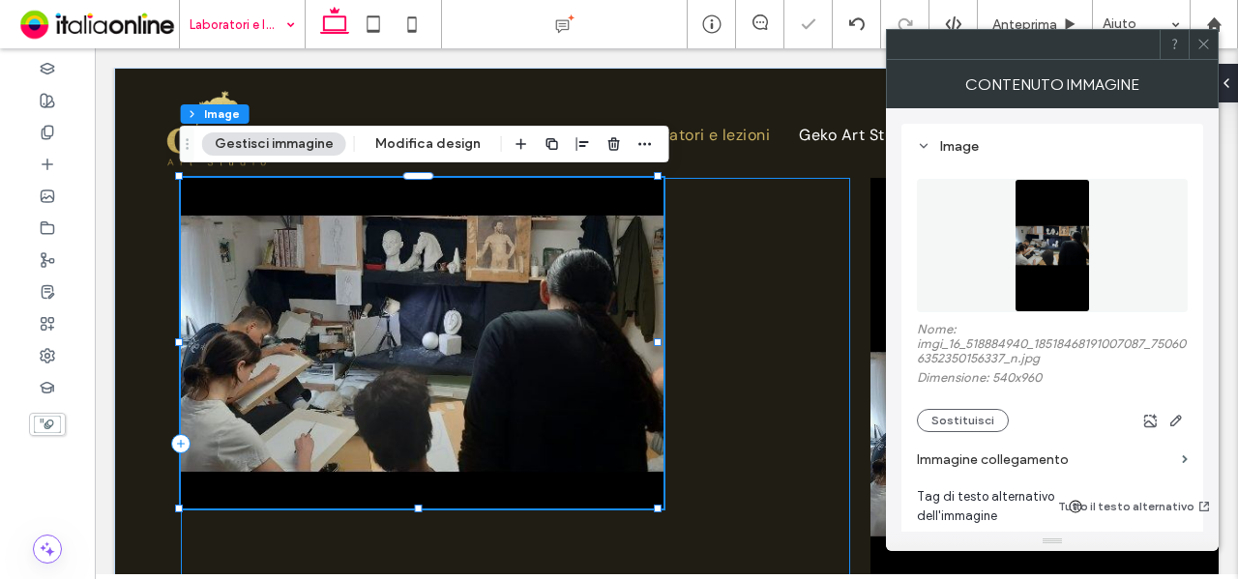
click at [814, 361] on div at bounding box center [516, 444] width 670 height 532
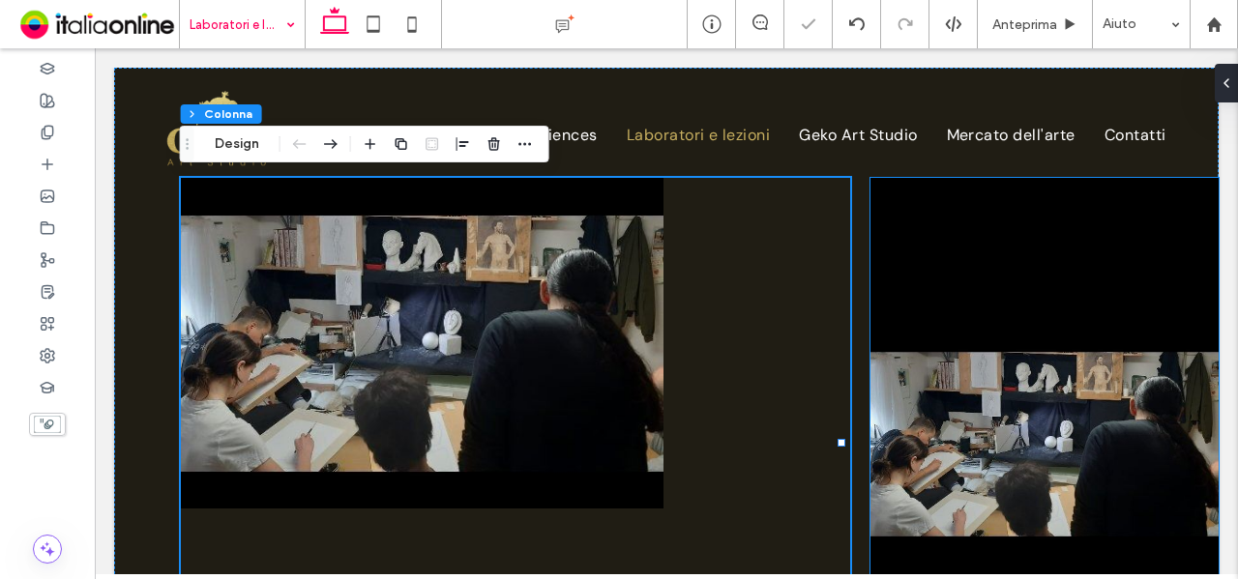
drag, startPoint x: 886, startPoint y: 362, endPoint x: 869, endPoint y: 359, distance: 17.7
click at [886, 362] on img at bounding box center [1044, 444] width 347 height 532
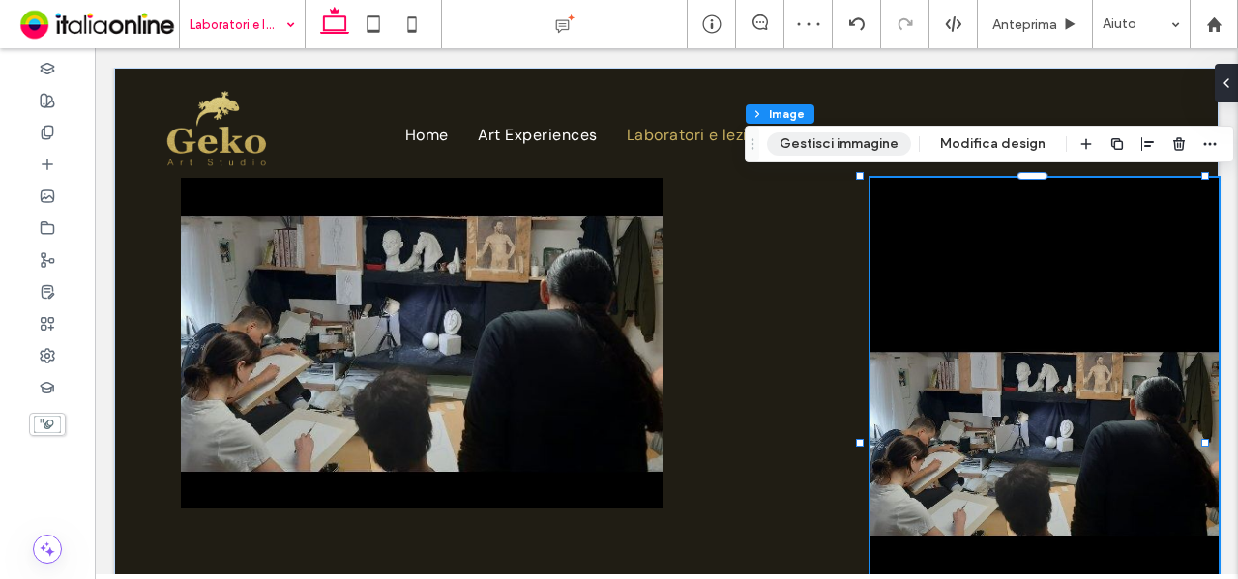
click at [814, 138] on button "Gestisci immagine" at bounding box center [839, 144] width 144 height 23
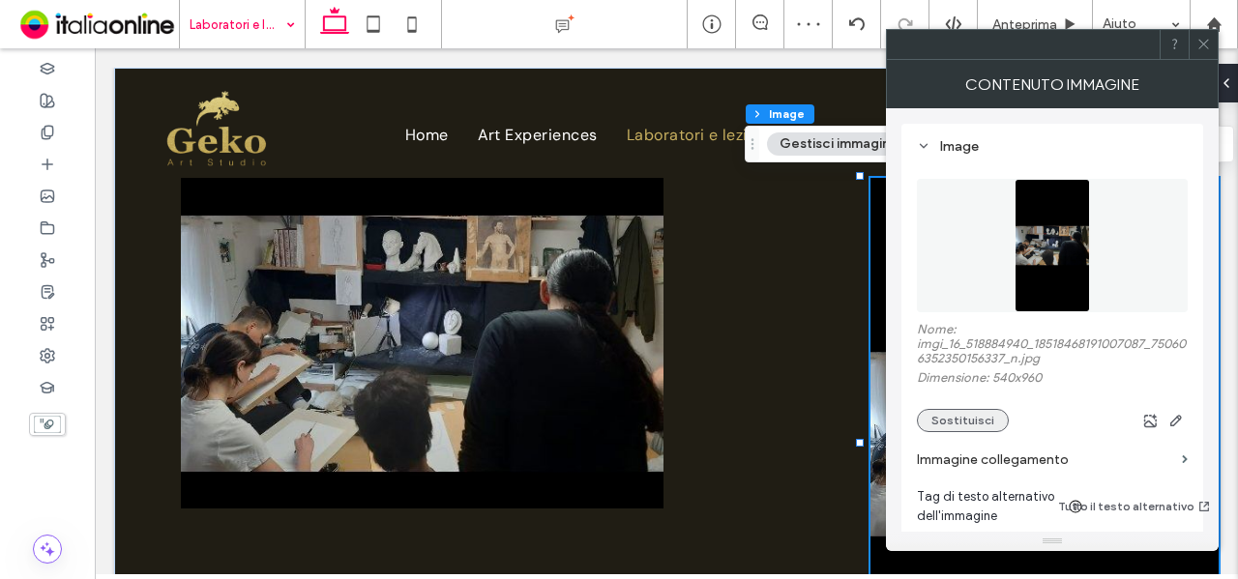
click at [983, 422] on button "Sostituisci" at bounding box center [963, 420] width 92 height 23
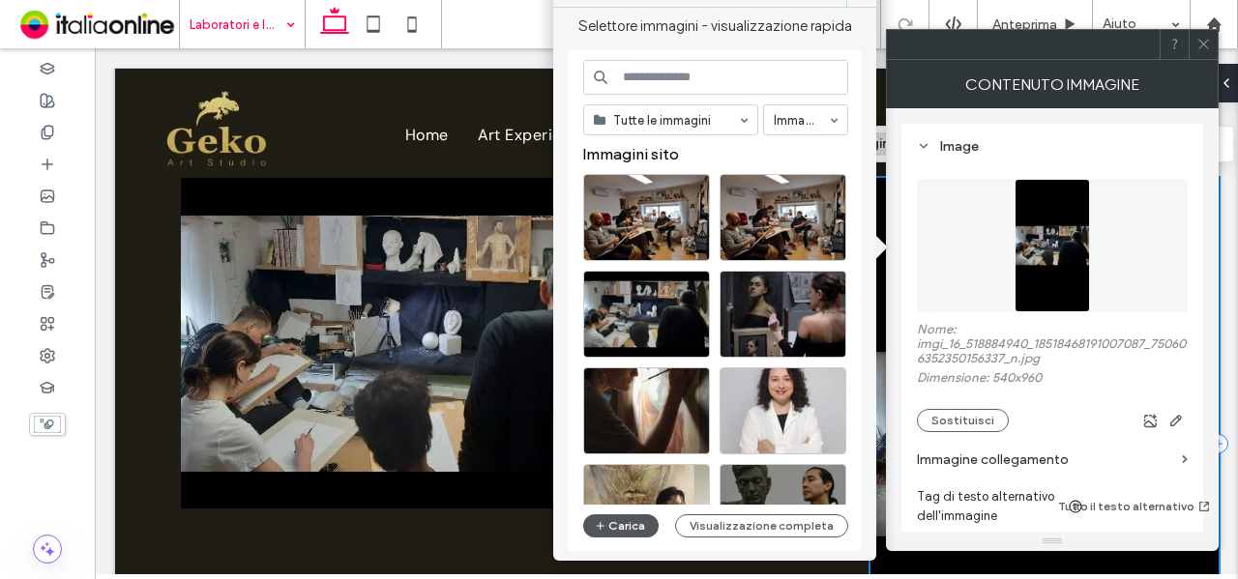
click at [631, 525] on button "Carica" at bounding box center [620, 526] width 75 height 23
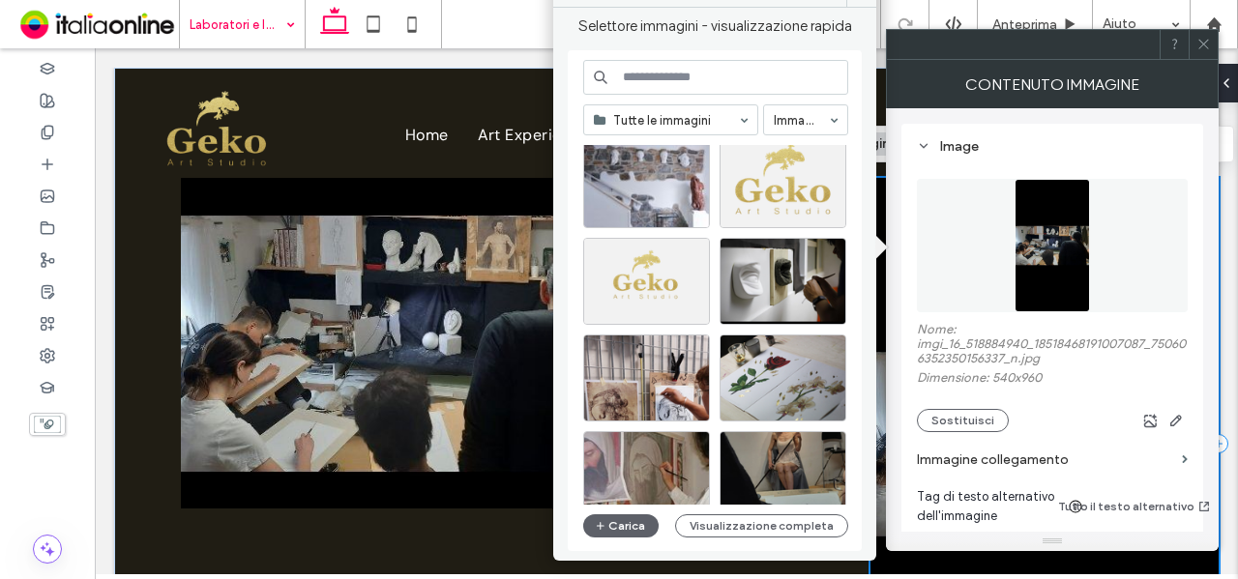
scroll to position [829, 0]
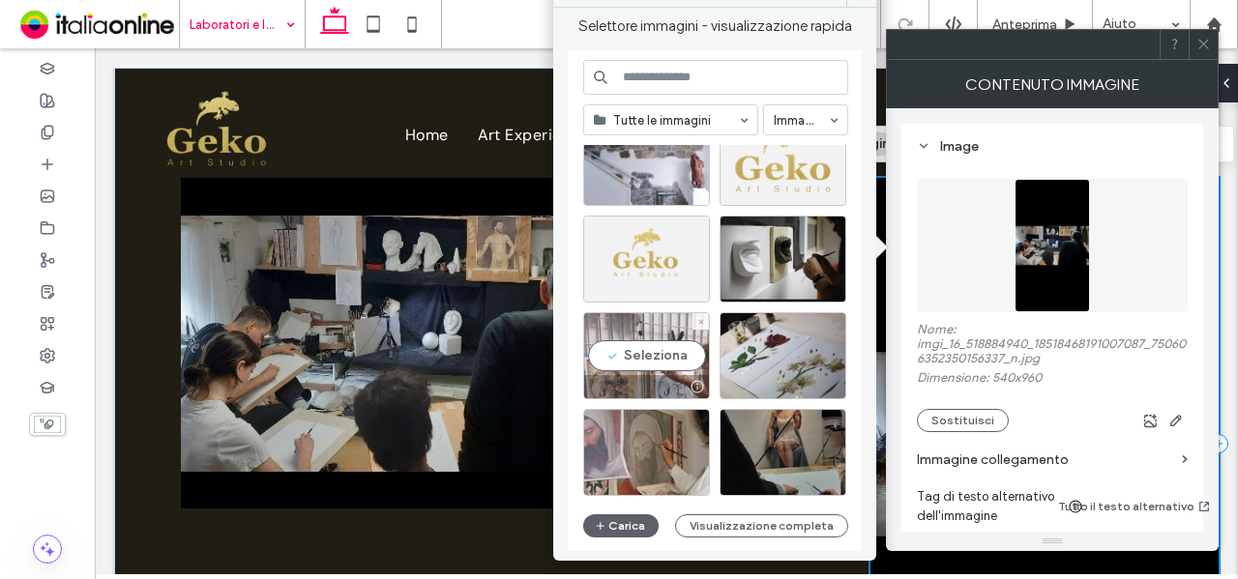
click at [639, 370] on div "Seleziona" at bounding box center [646, 355] width 127 height 87
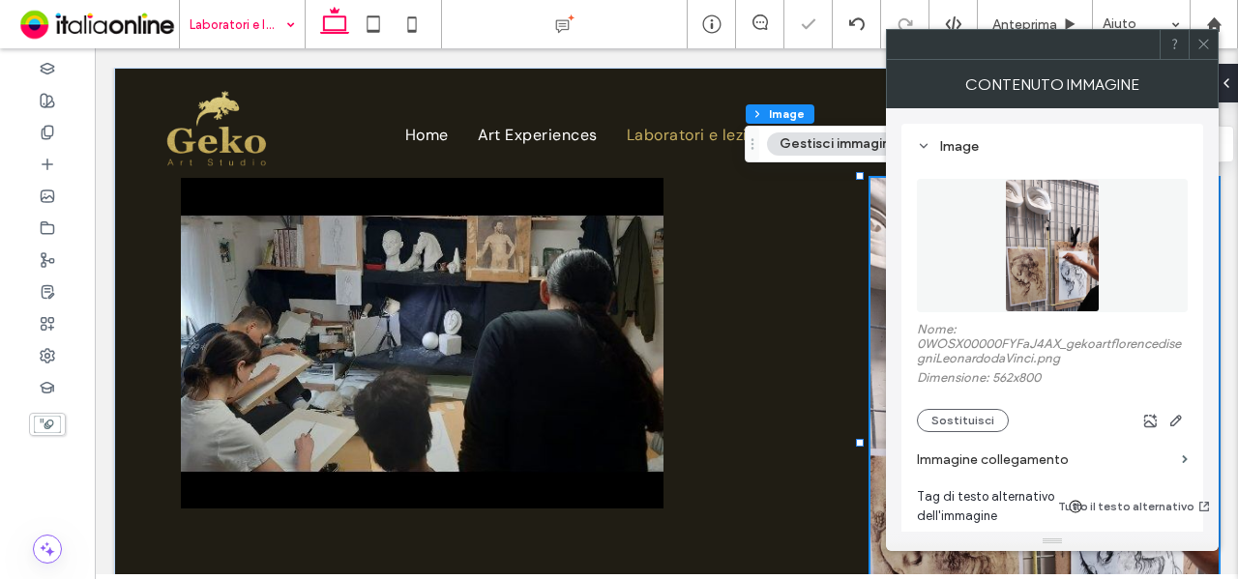
click at [1201, 45] on use at bounding box center [1203, 45] width 10 height 10
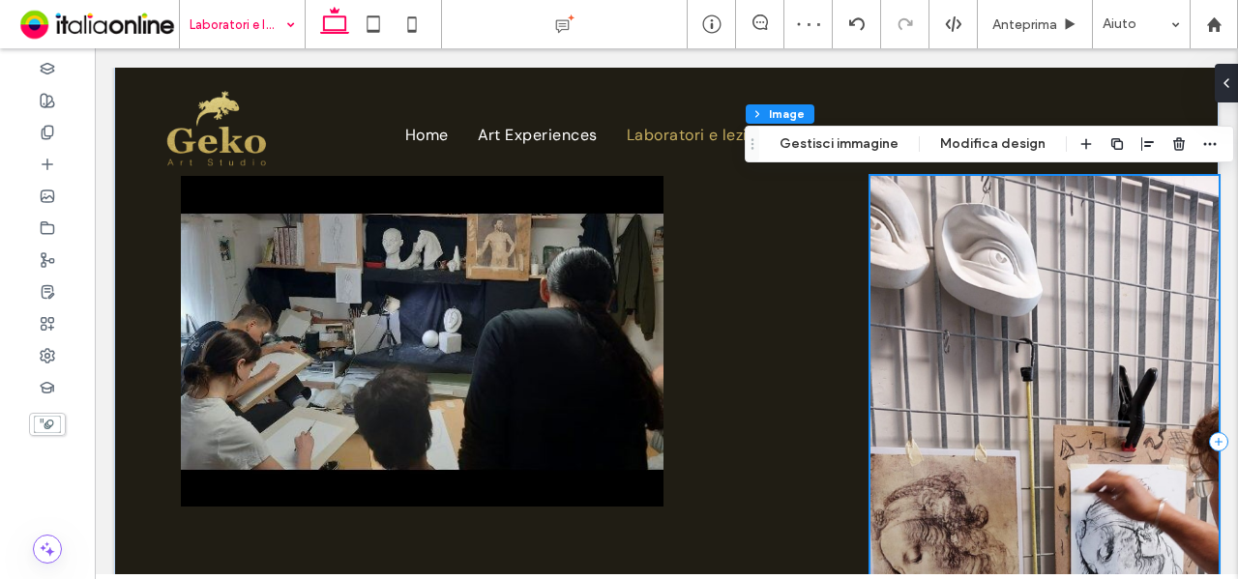
scroll to position [0, 0]
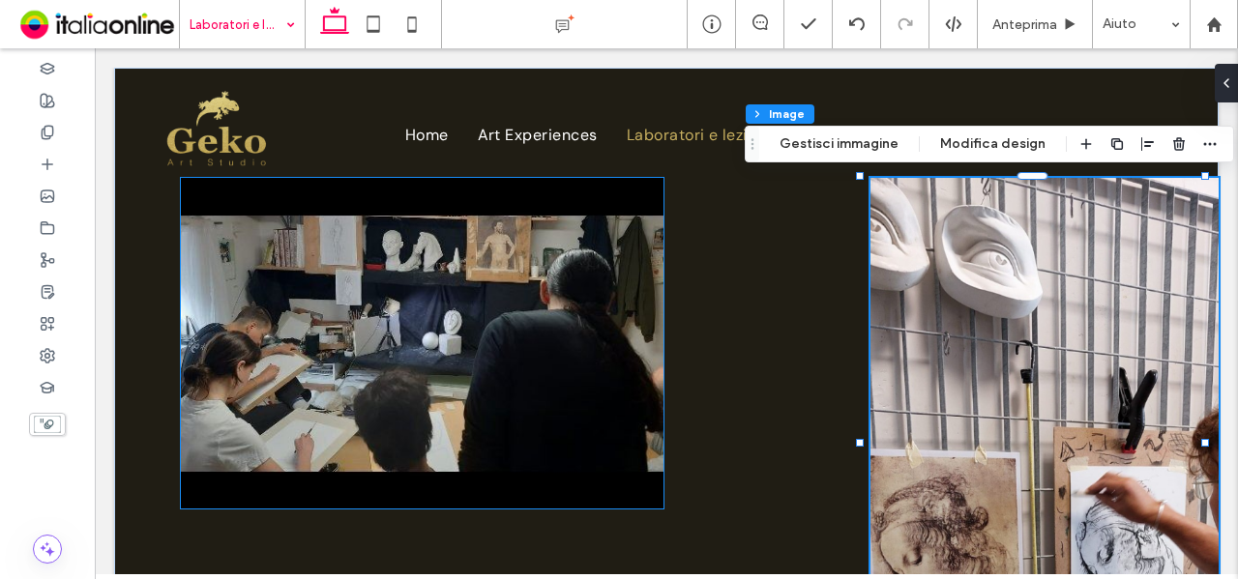
click at [455, 341] on img at bounding box center [423, 343] width 484 height 331
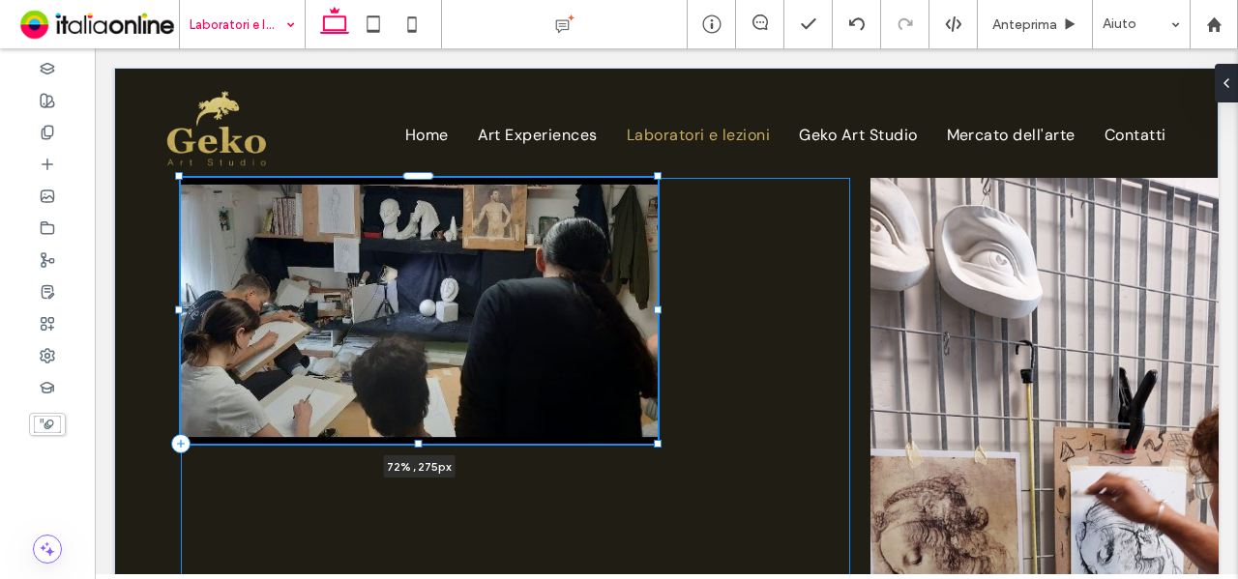
drag, startPoint x: 416, startPoint y: 508, endPoint x: 427, endPoint y: 443, distance: 65.7
click at [181, 178] on div at bounding box center [180, 177] width 1 height 1
type input "***"
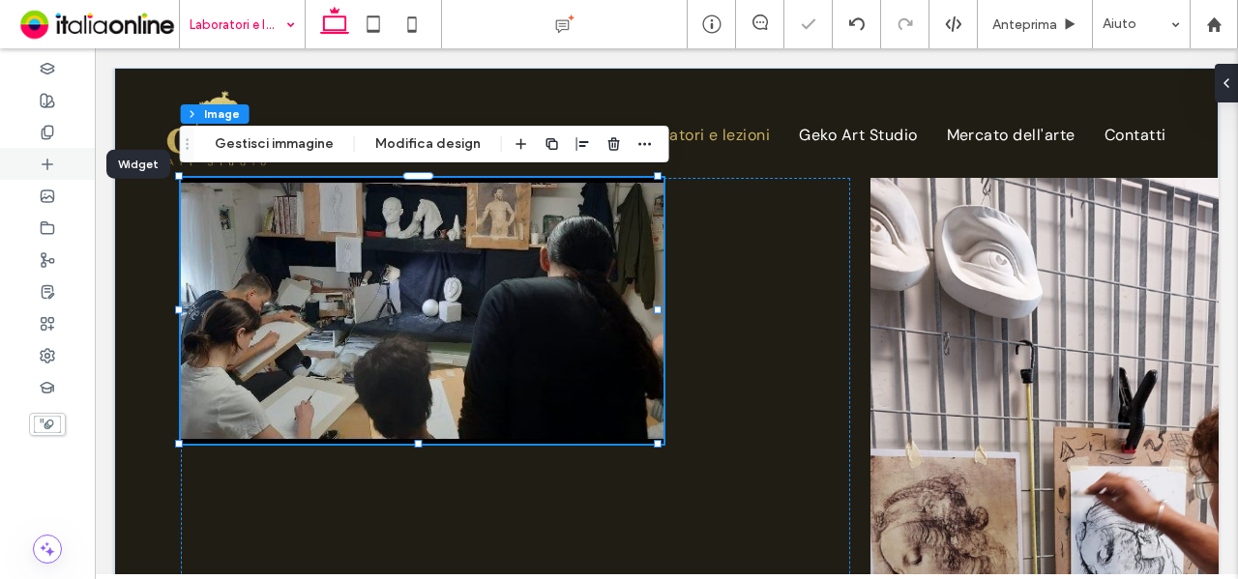
click at [44, 169] on icon at bounding box center [47, 164] width 15 height 15
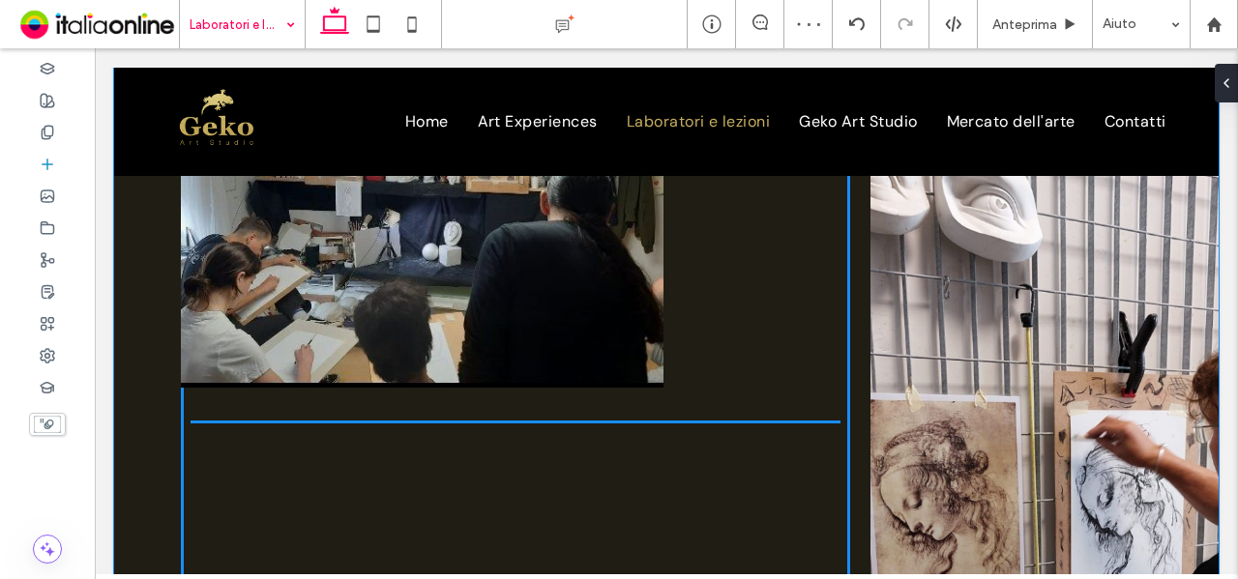
scroll to position [67, 0]
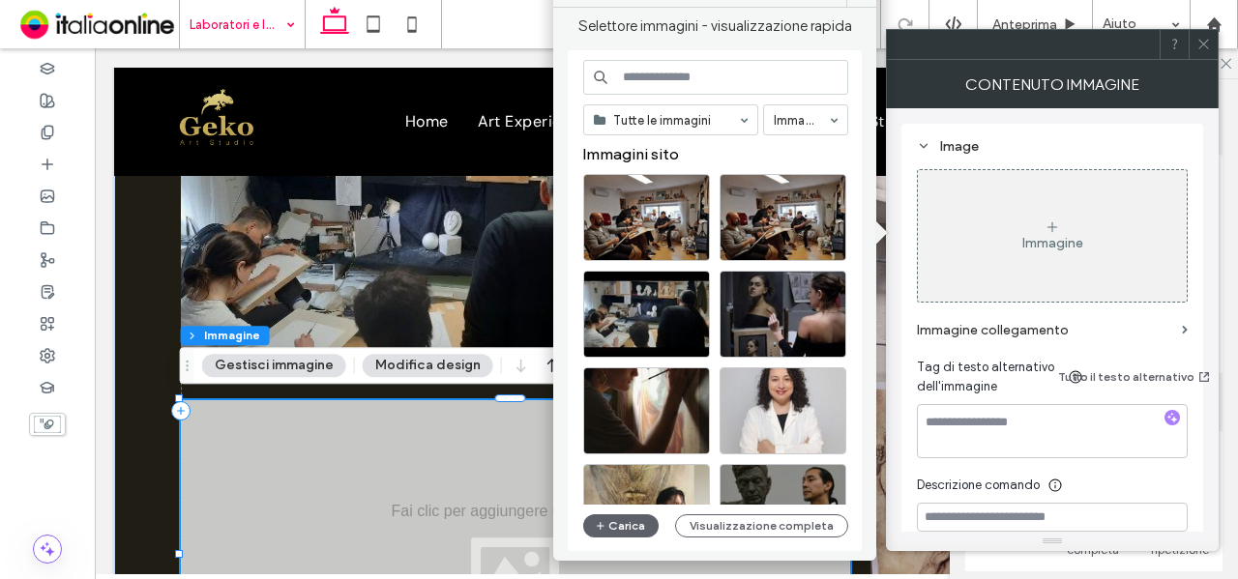
click at [1008, 218] on div "Immagine" at bounding box center [1052, 236] width 269 height 128
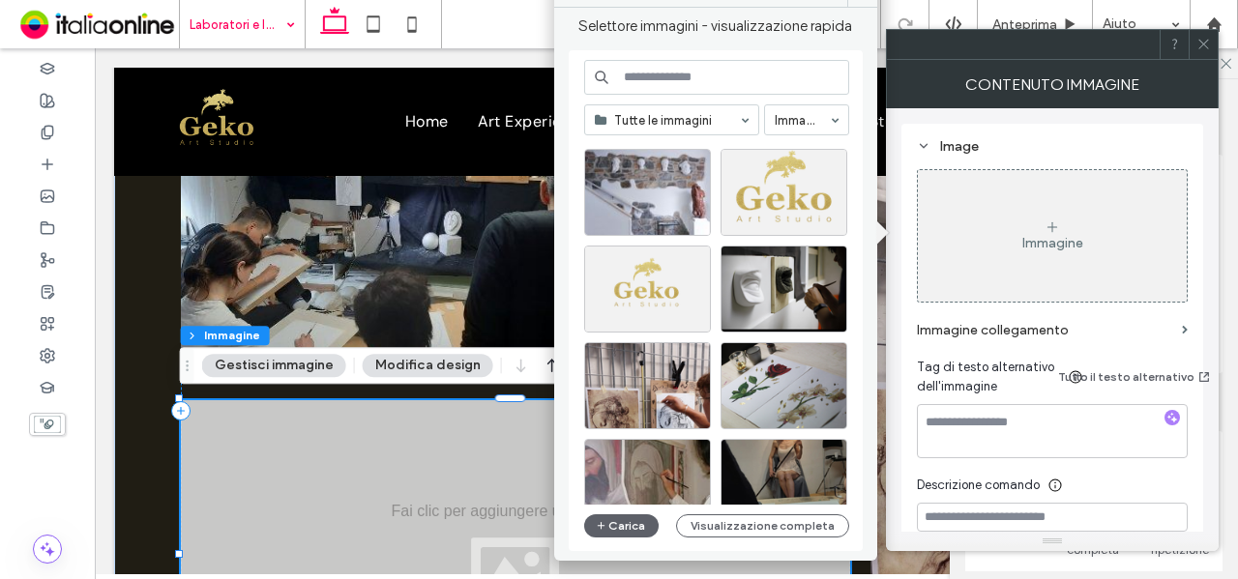
scroll to position [829, 0]
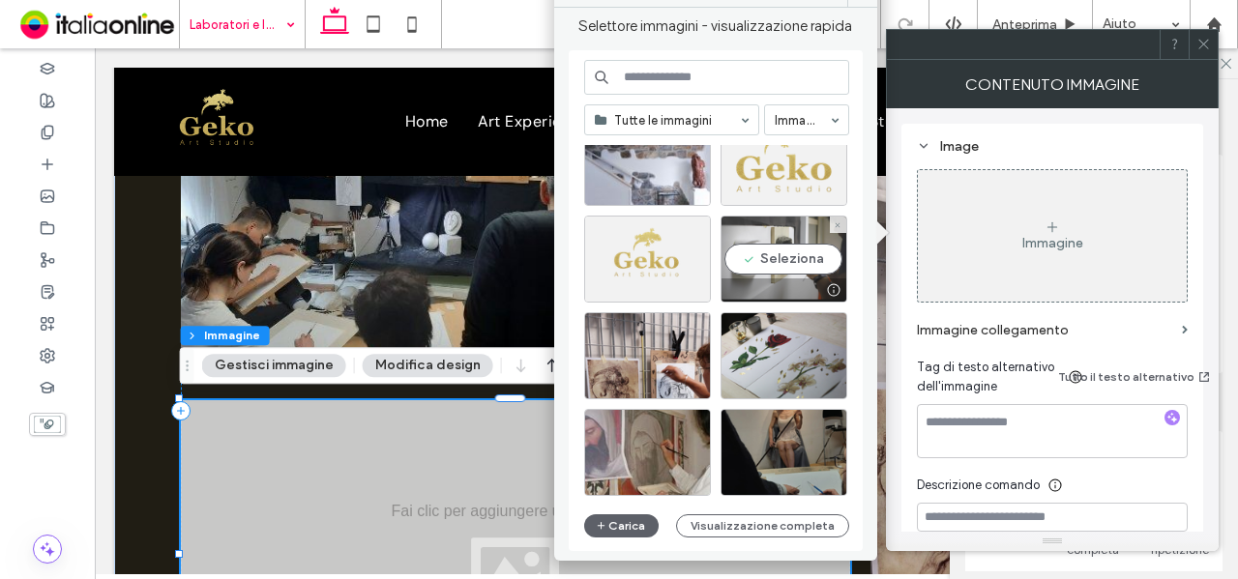
click at [800, 247] on div "Seleziona" at bounding box center [784, 259] width 127 height 87
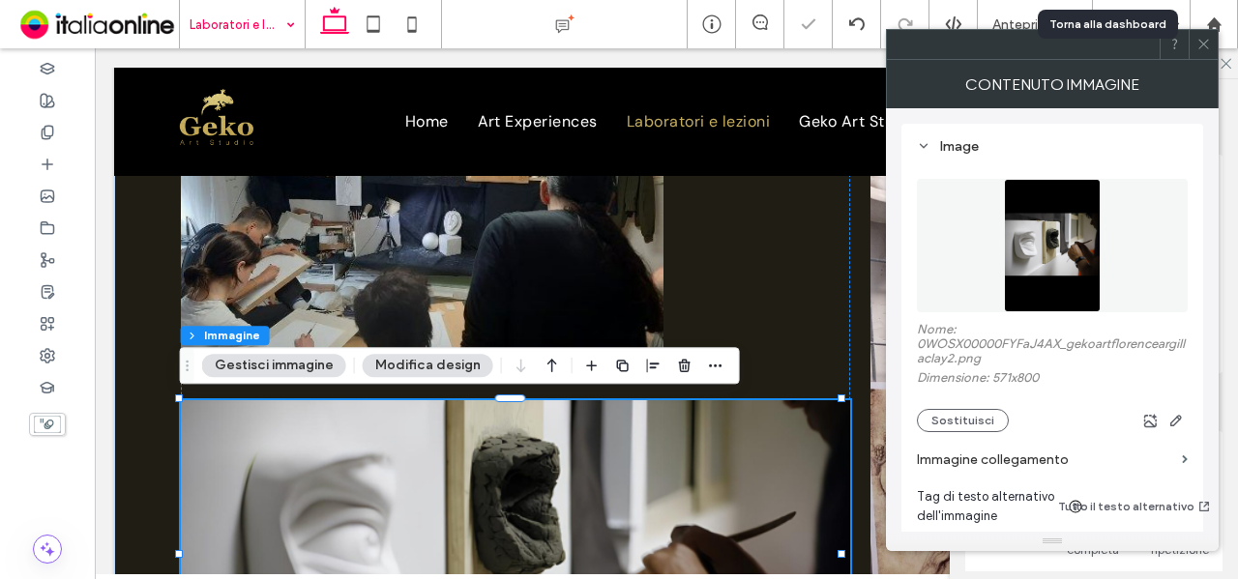
click at [1204, 40] on icon at bounding box center [1203, 44] width 15 height 15
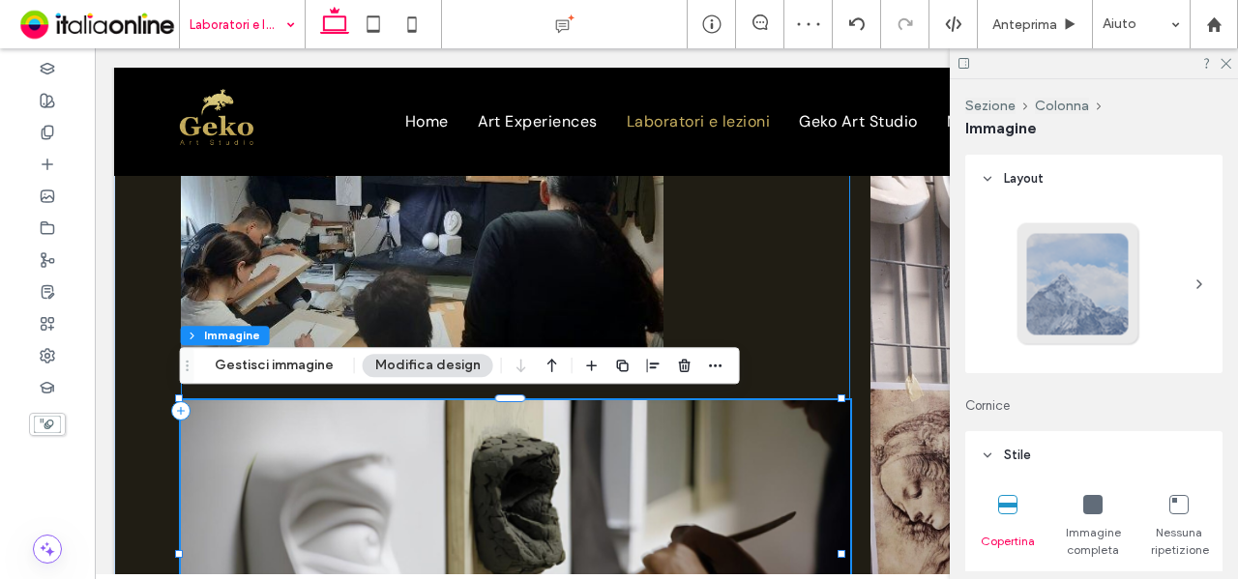
click at [807, 316] on div at bounding box center [516, 410] width 670 height 599
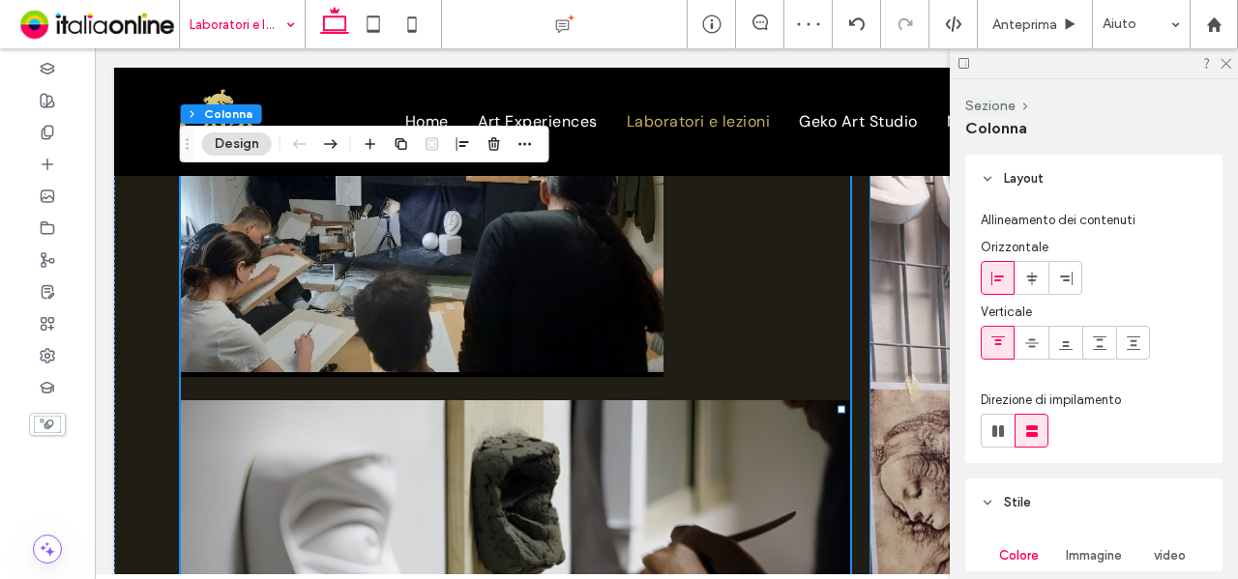
click at [880, 341] on img at bounding box center [1044, 377] width 347 height 532
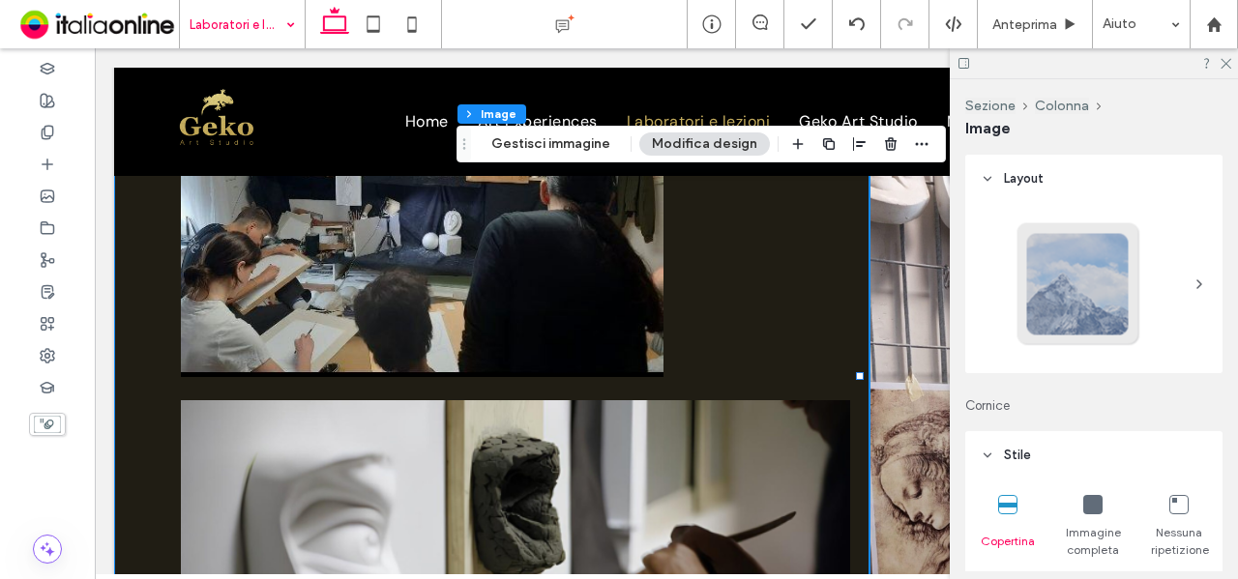
click at [123, 427] on div at bounding box center [666, 355] width 1105 height 709
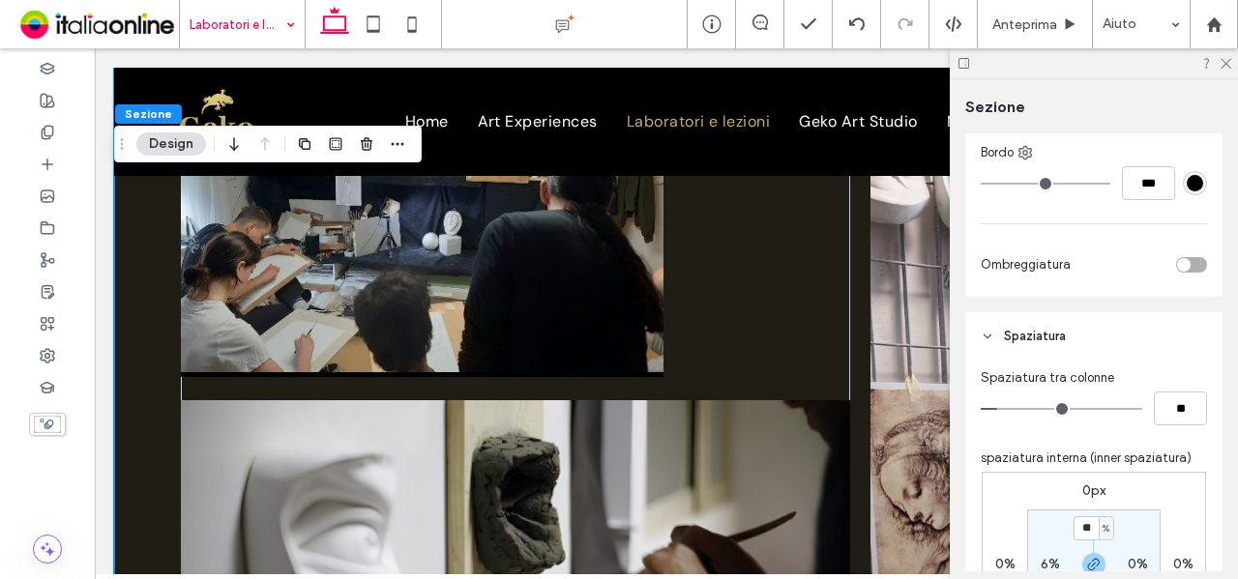
scroll to position [1064, 0]
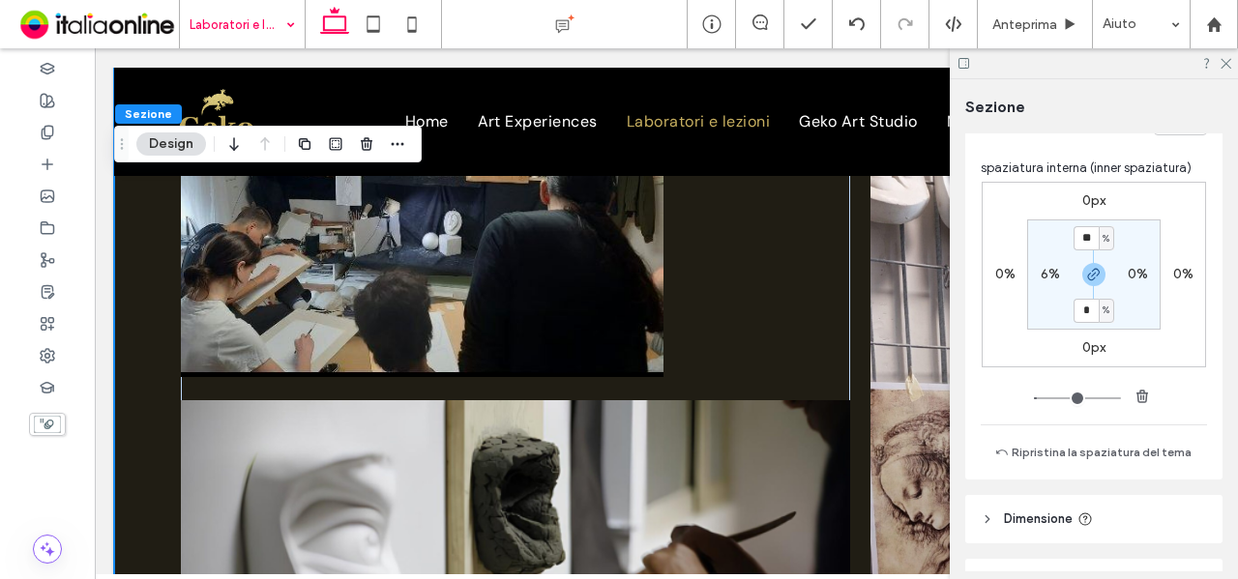
click at [1129, 277] on label "0%" at bounding box center [1138, 274] width 20 height 16
type input "*"
click at [1134, 238] on section "10% * % 0% * %" at bounding box center [1093, 275] width 133 height 110
click at [1136, 268] on input "*" at bounding box center [1129, 274] width 25 height 24
type input "*"
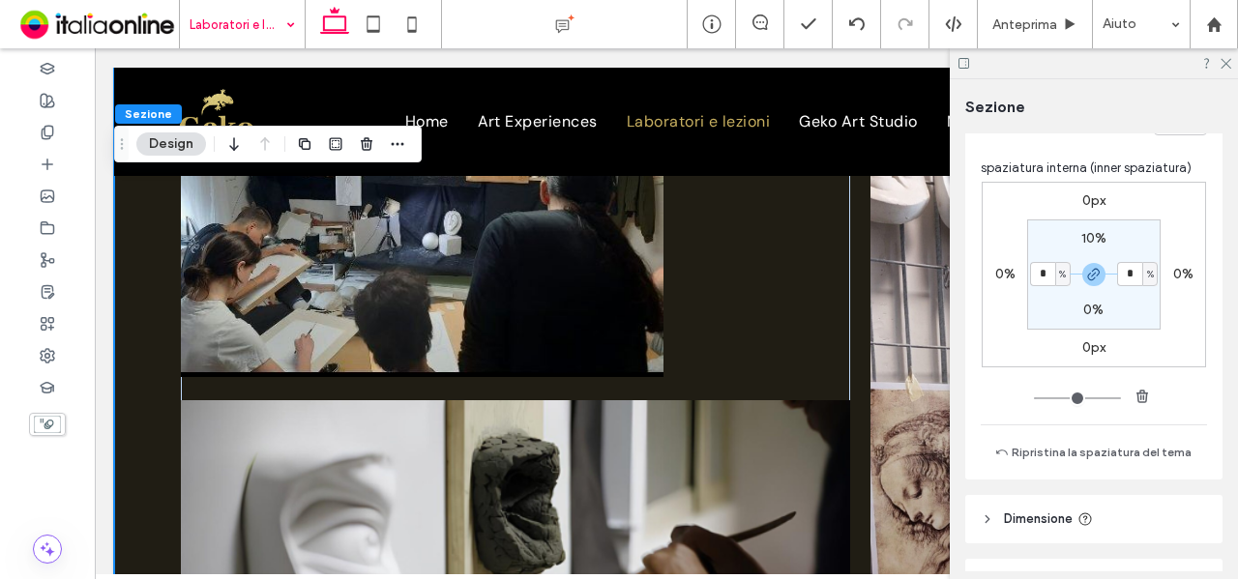
click at [1129, 235] on section "10% * % 0% * %" at bounding box center [1093, 275] width 133 height 110
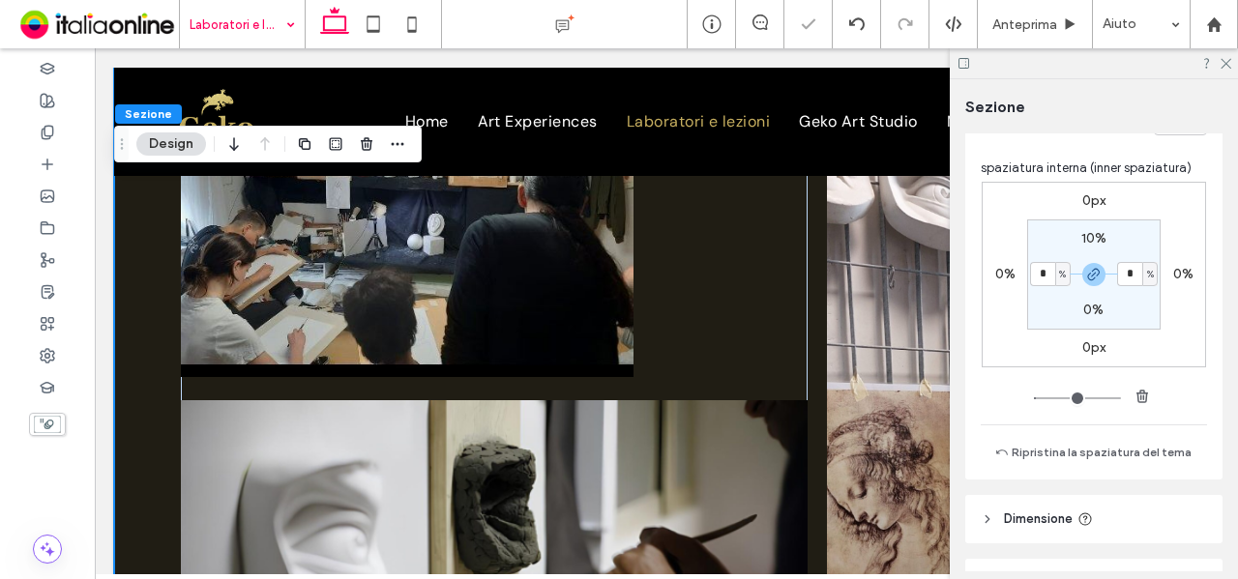
click at [1074, 237] on div "10%" at bounding box center [1094, 238] width 44 height 17
click at [1089, 242] on label "10%" at bounding box center [1093, 238] width 25 height 16
type input "**"
click at [1084, 239] on input "**" at bounding box center [1086, 238] width 25 height 24
type input "**"
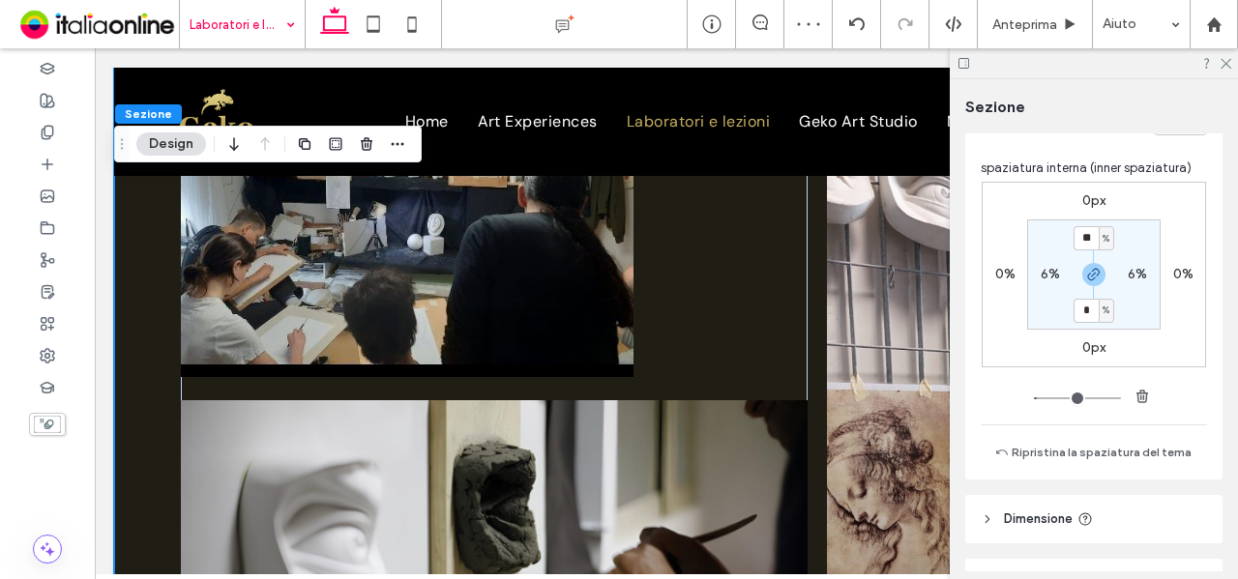
type input "**"
click at [1132, 229] on section "** % 6% ** % 6%" at bounding box center [1093, 275] width 133 height 110
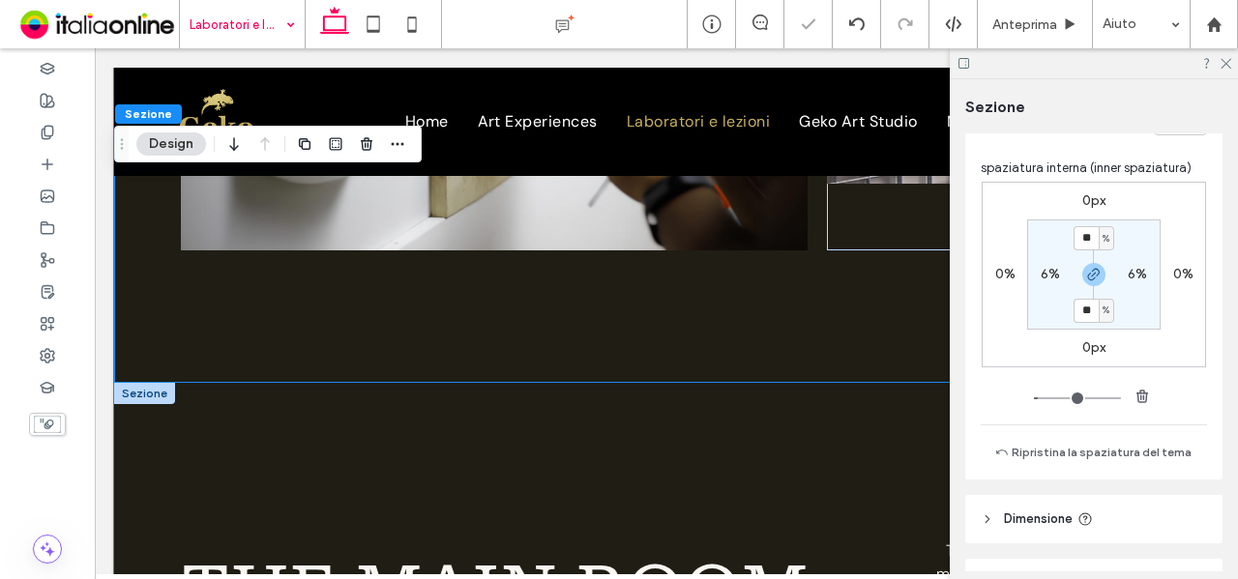
scroll to position [550, 0]
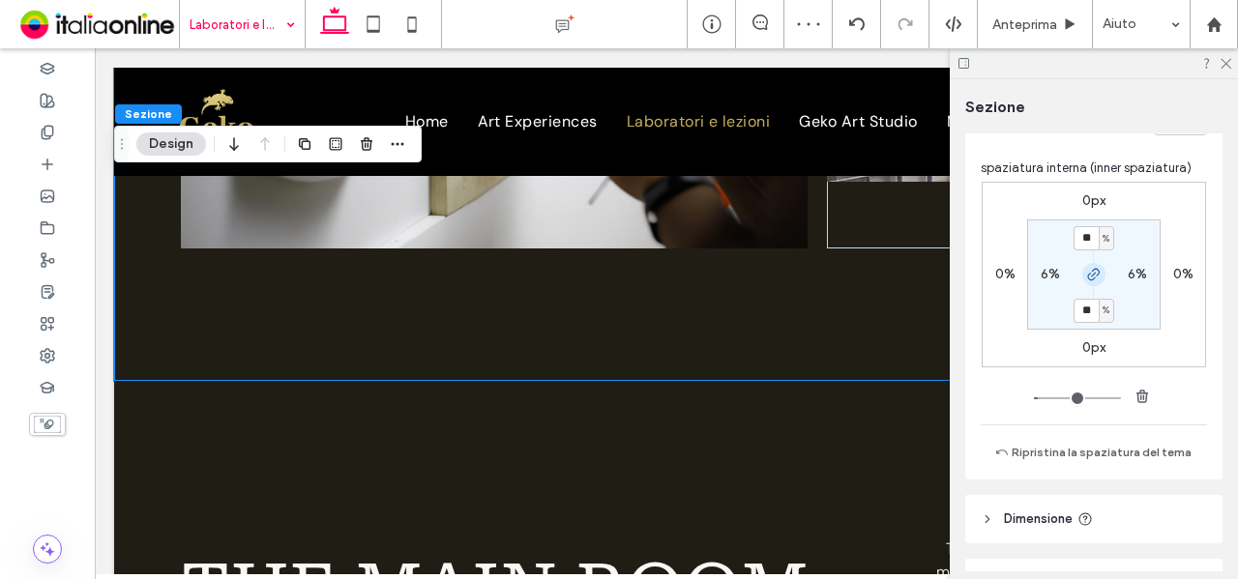
click at [1089, 275] on icon "button" at bounding box center [1093, 274] width 15 height 15
click at [1086, 306] on label "12%" at bounding box center [1093, 310] width 24 height 16
type input "*"
click at [1141, 304] on section "12% 6% * % 6%" at bounding box center [1093, 275] width 133 height 110
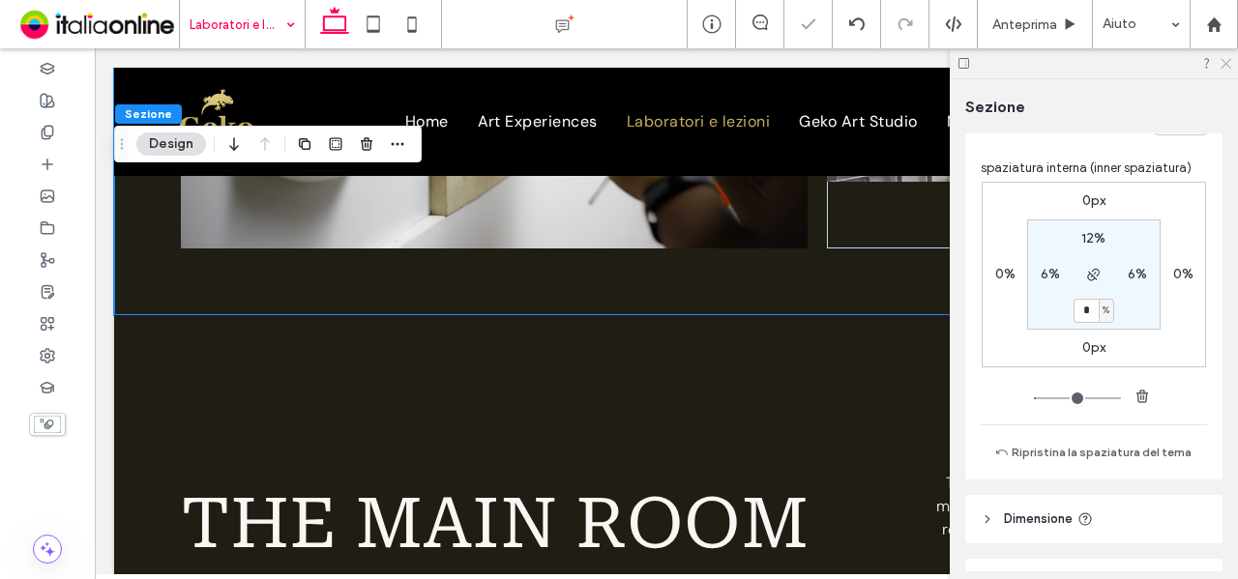
click at [1227, 59] on icon at bounding box center [1225, 62] width 13 height 13
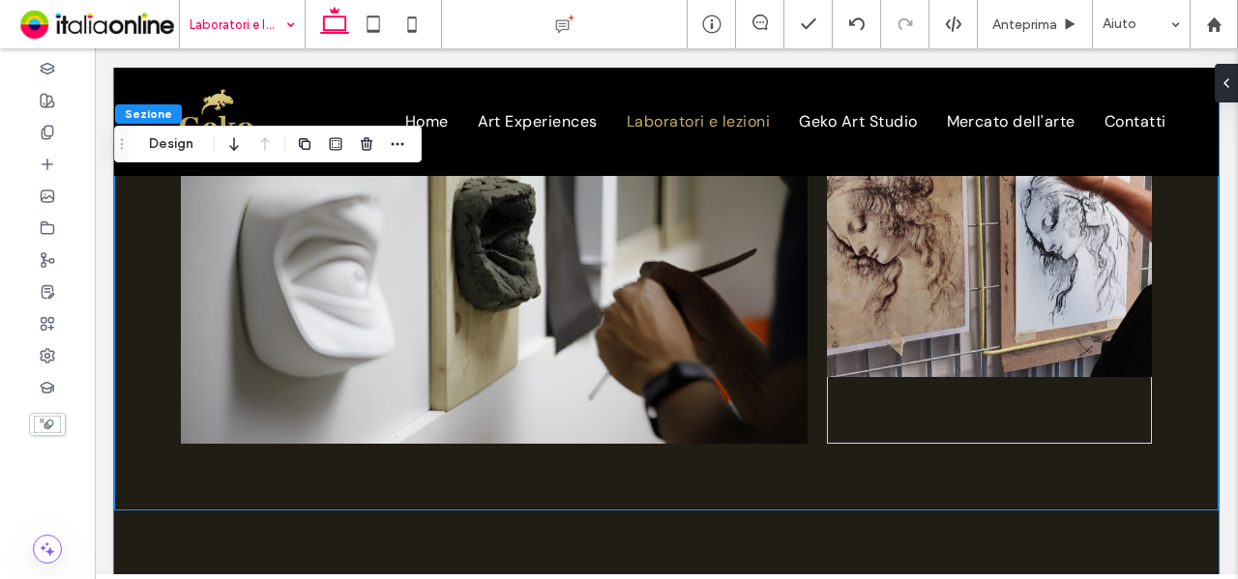
scroll to position [580, 0]
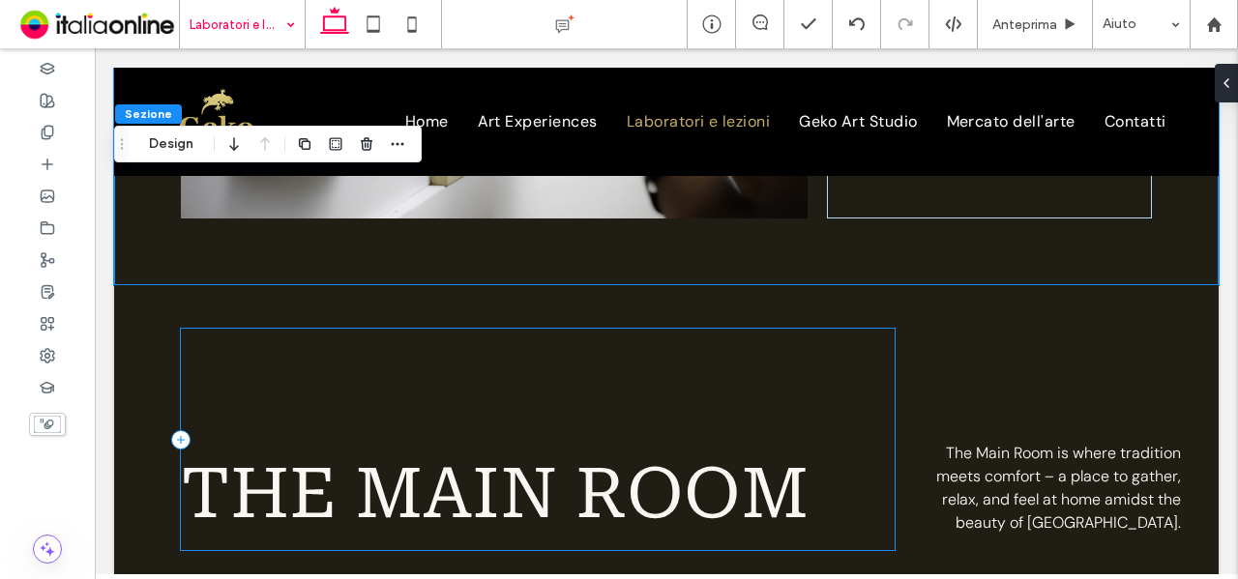
click at [346, 363] on div "The Main Room" at bounding box center [538, 439] width 715 height 221
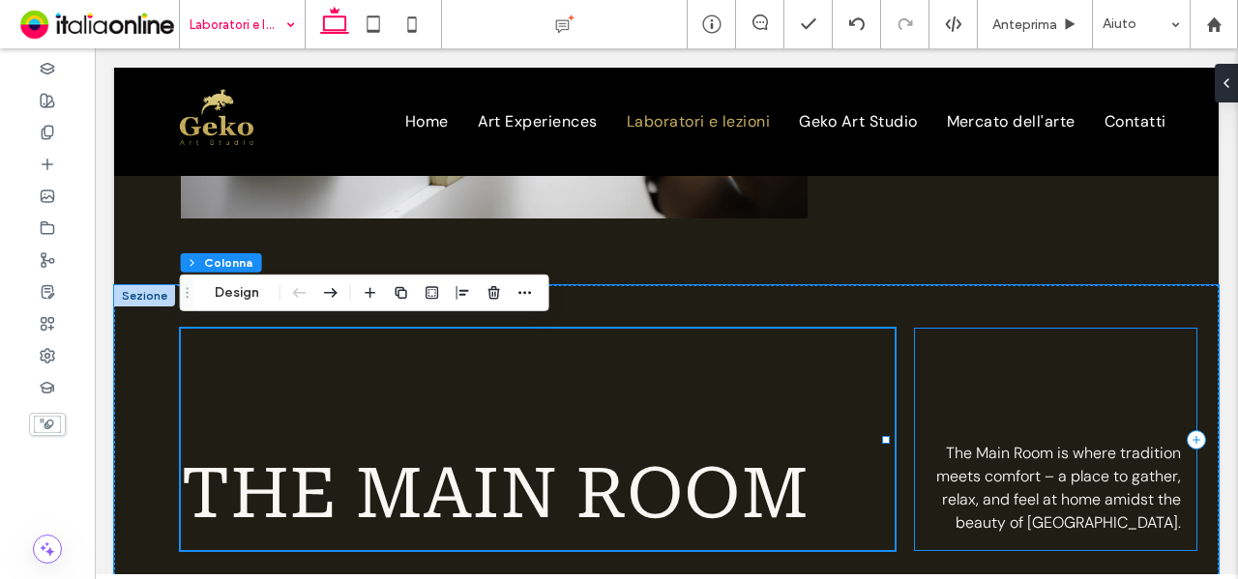
click at [1008, 426] on div "The Main Room is where tradition meets comfort – a place to gather, relax, and …" at bounding box center [1055, 439] width 281 height 221
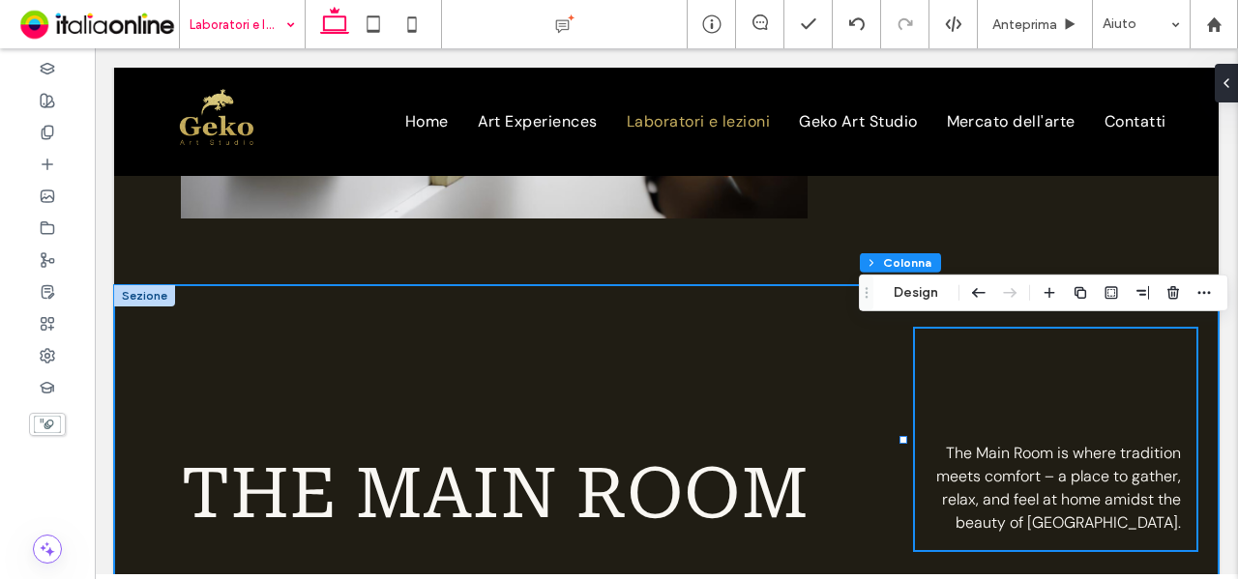
click at [725, 298] on div "The Main Room The Main Room is where tradition meets comfort – a place to gathe…" at bounding box center [666, 440] width 1105 height 310
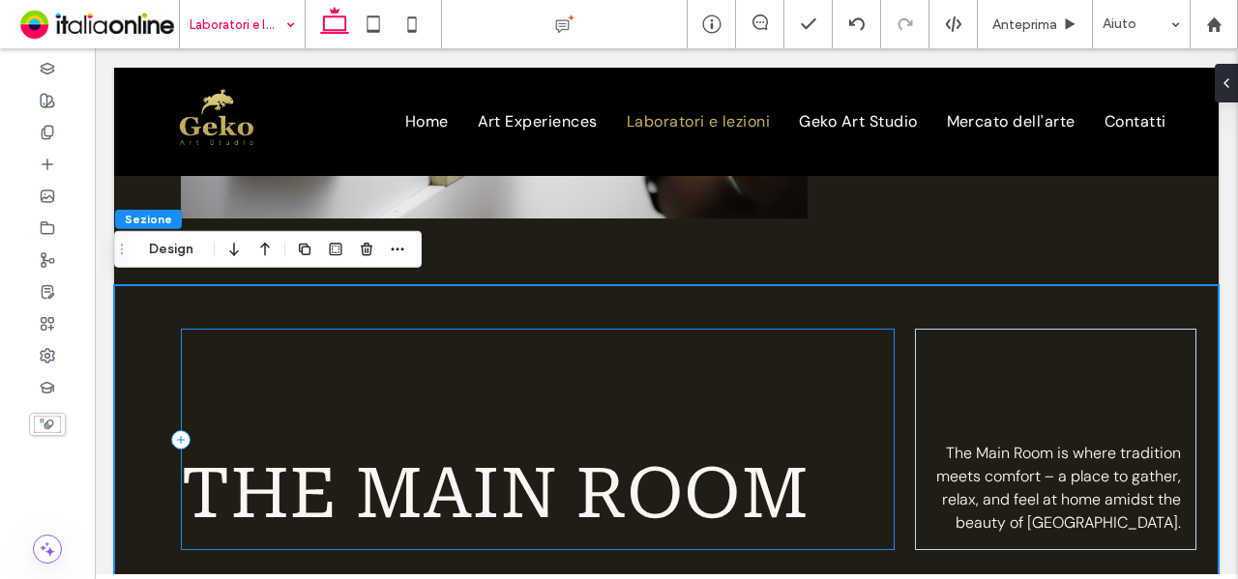
click at [294, 363] on div "The Main Room" at bounding box center [538, 439] width 715 height 221
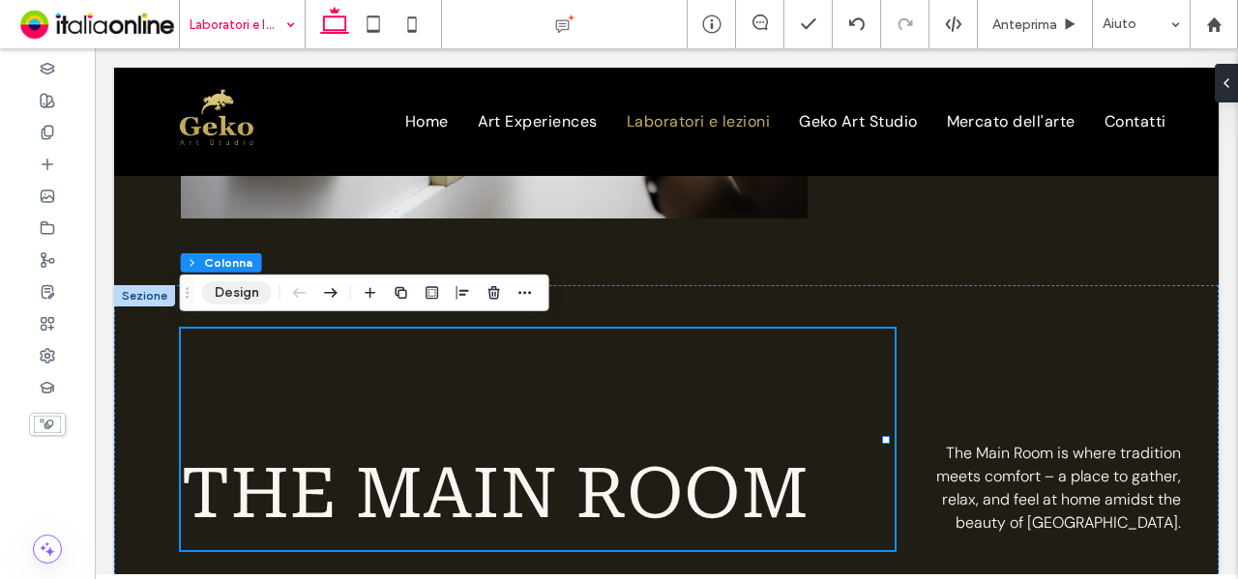
click at [220, 285] on button "Design" at bounding box center [237, 292] width 70 height 23
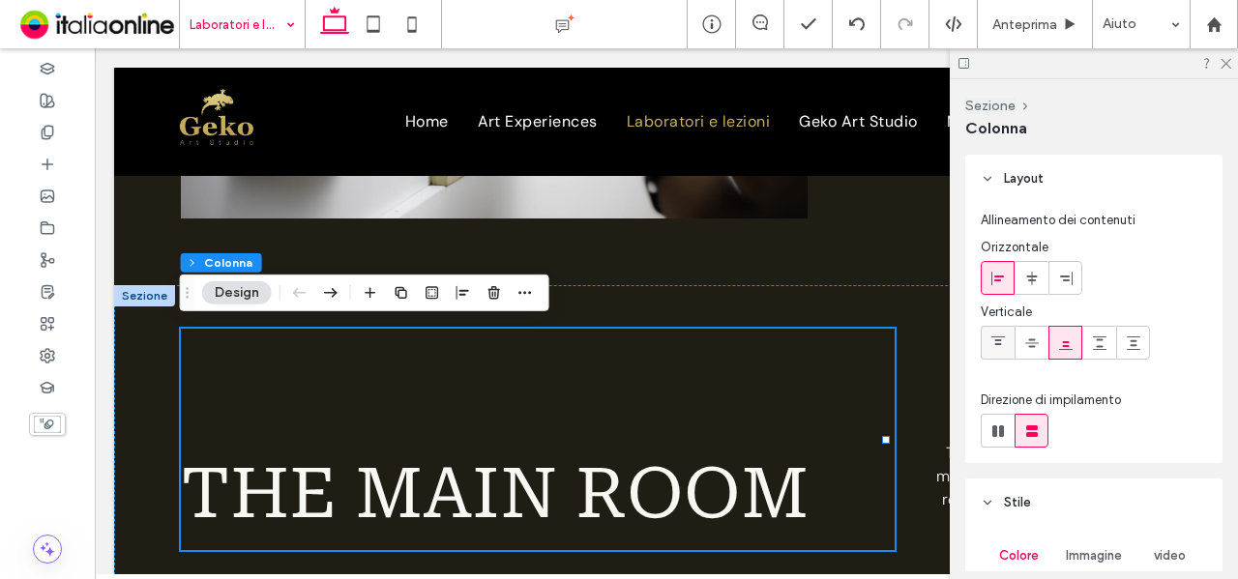
click at [996, 344] on icon at bounding box center [997, 343] width 15 height 15
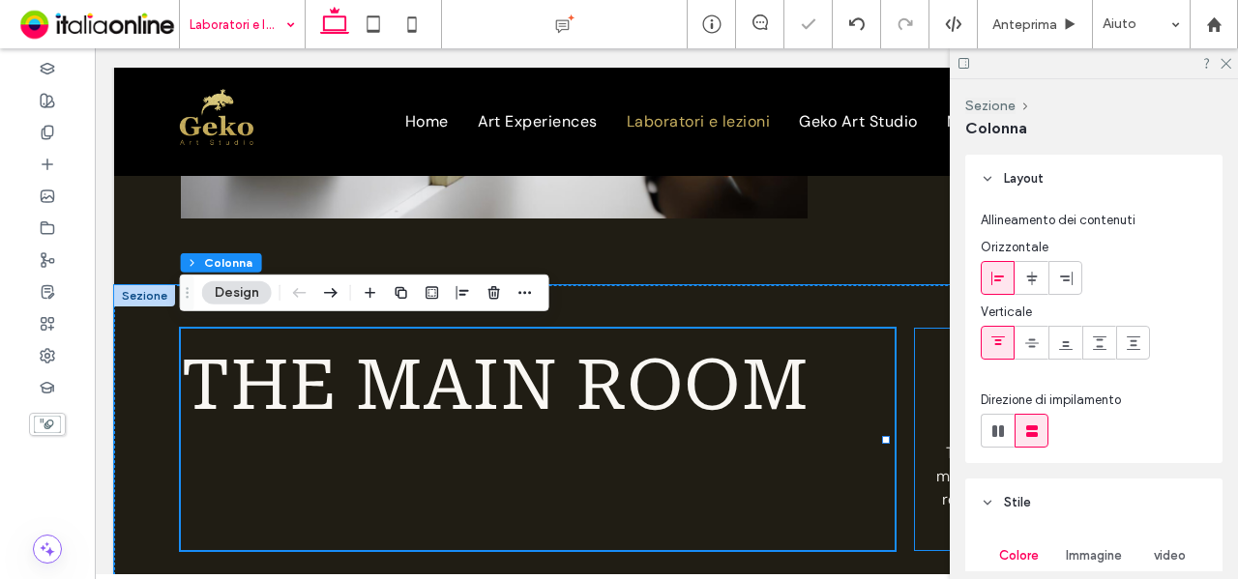
click at [915, 369] on div "The Main Room is where tradition meets comfort – a place to gather, relax, and …" at bounding box center [1055, 439] width 281 height 221
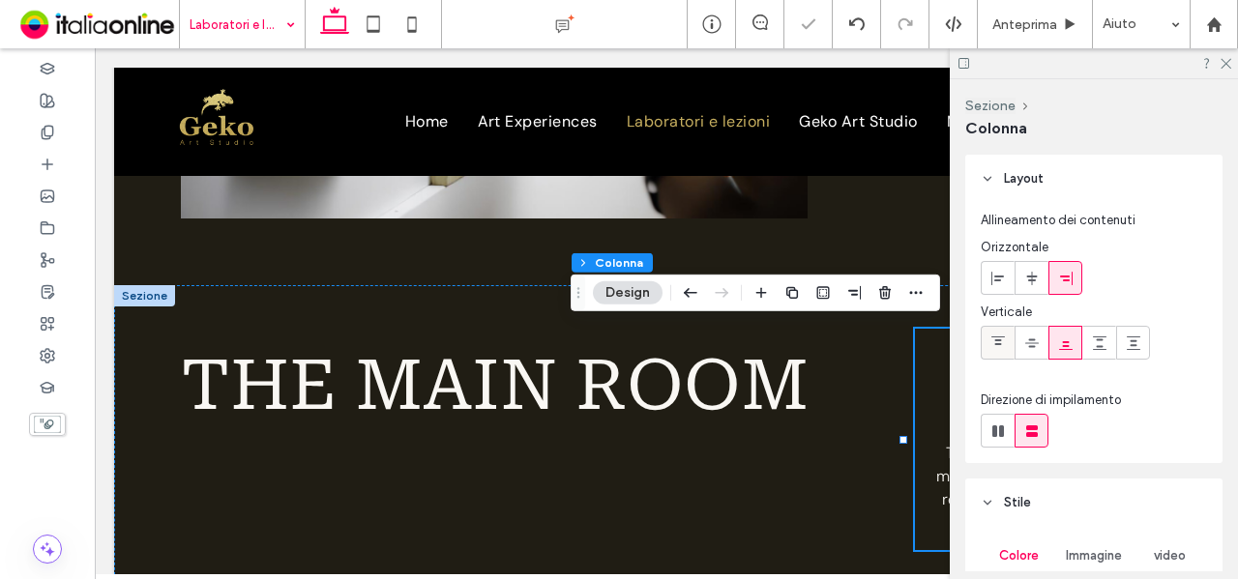
click at [996, 340] on icon at bounding box center [997, 343] width 15 height 15
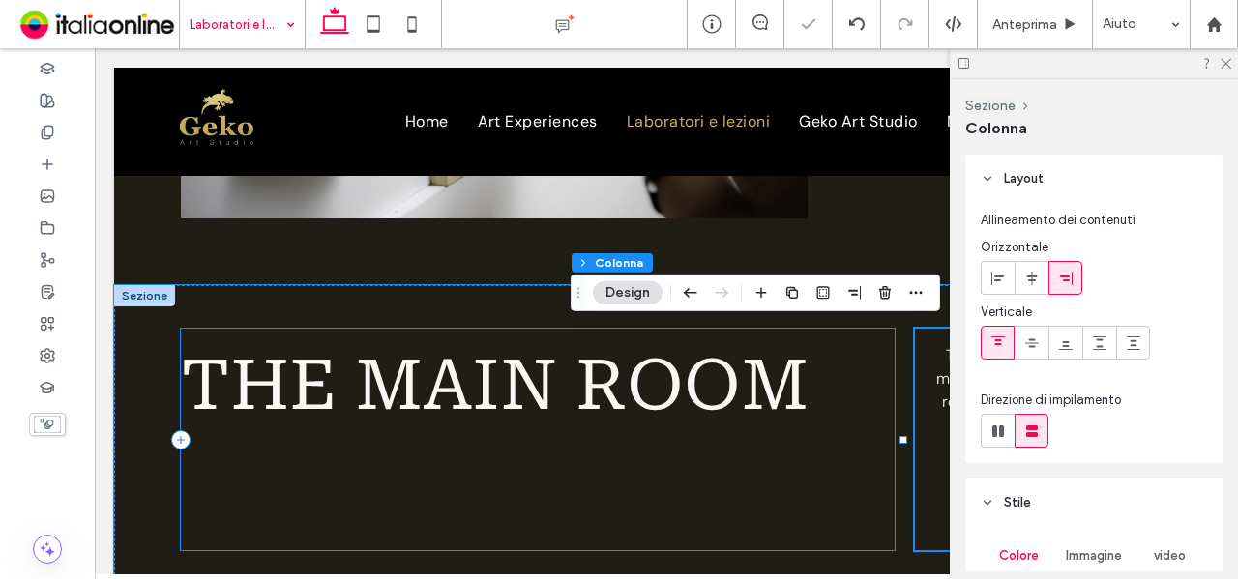
click at [778, 432] on div "The Main Room" at bounding box center [538, 439] width 715 height 221
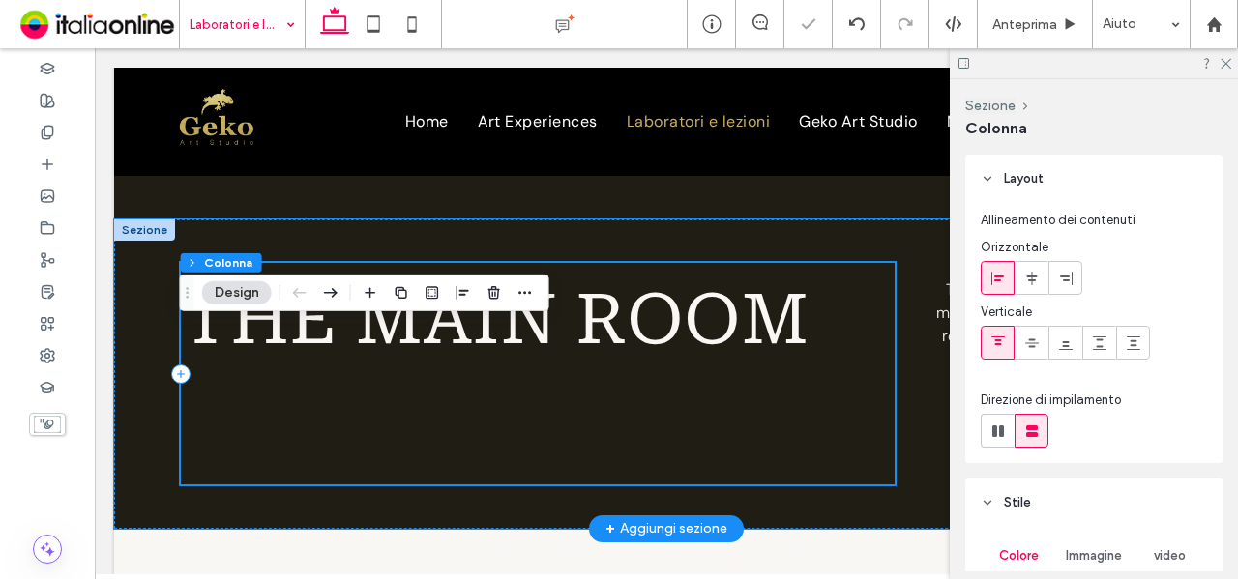
scroll to position [677, 0]
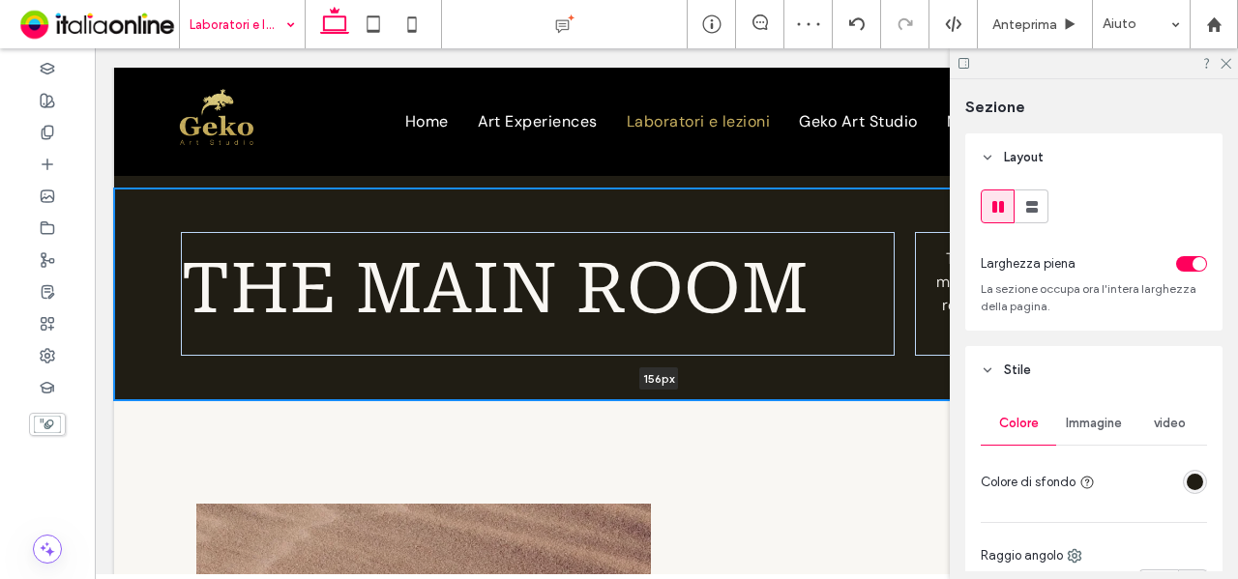
drag, startPoint x: 851, startPoint y: 493, endPoint x: 814, endPoint y: 355, distance: 143.1
click at [851, 332] on div "The Main Room The Main Room is where tradition meets comfort – a place to gathe…" at bounding box center [666, 295] width 1105 height 212
type input "***"
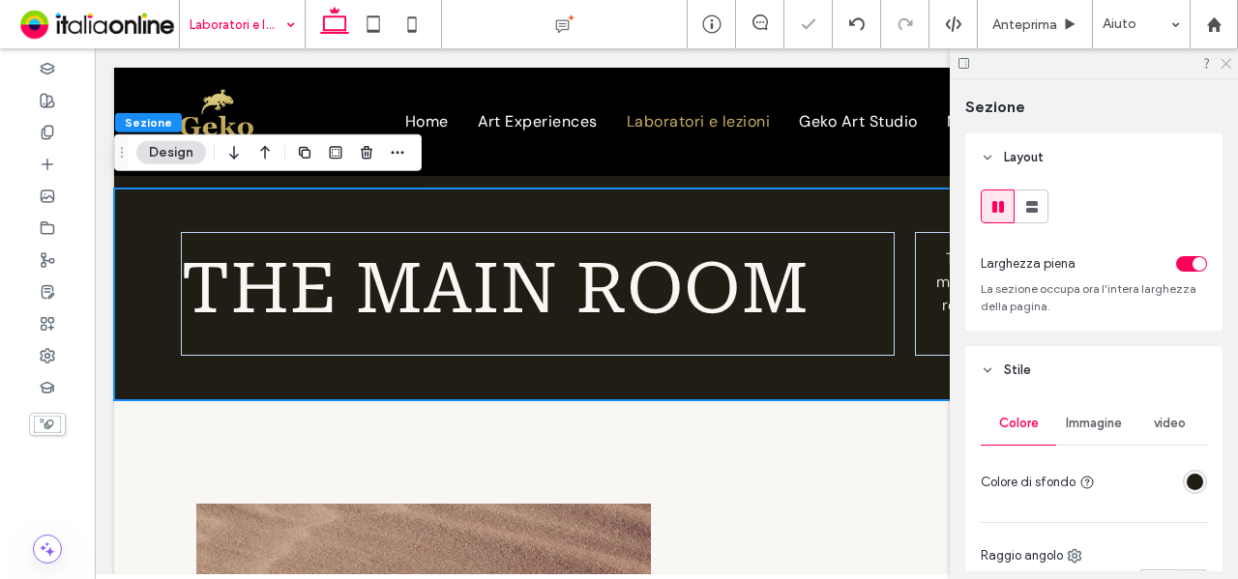
click at [1229, 57] on icon at bounding box center [1225, 62] width 13 height 13
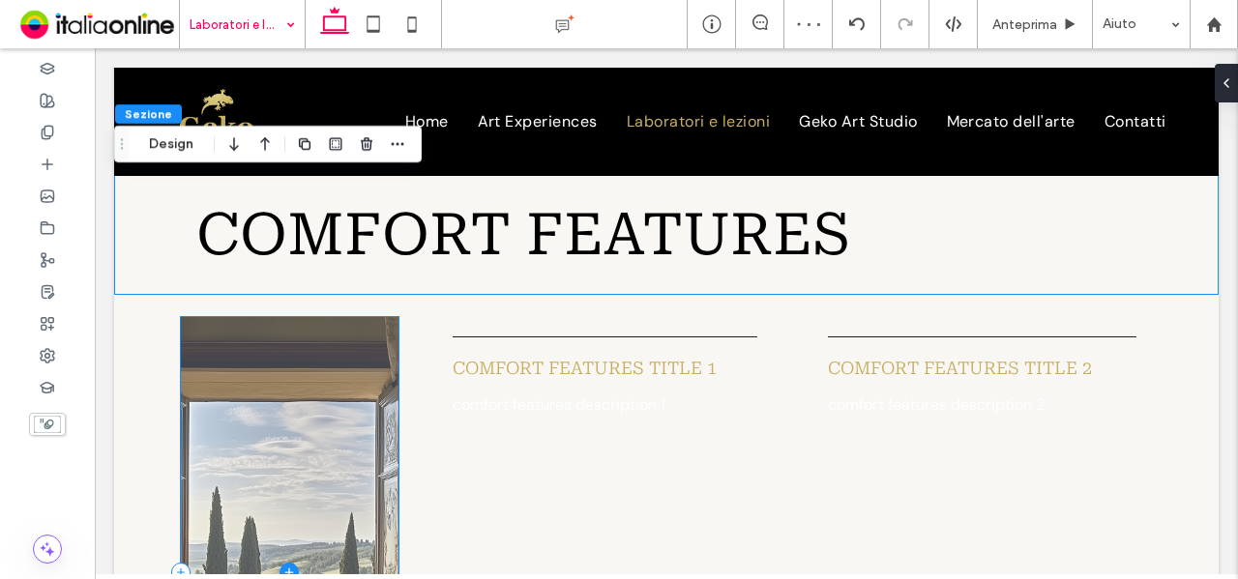
scroll to position [1644, 0]
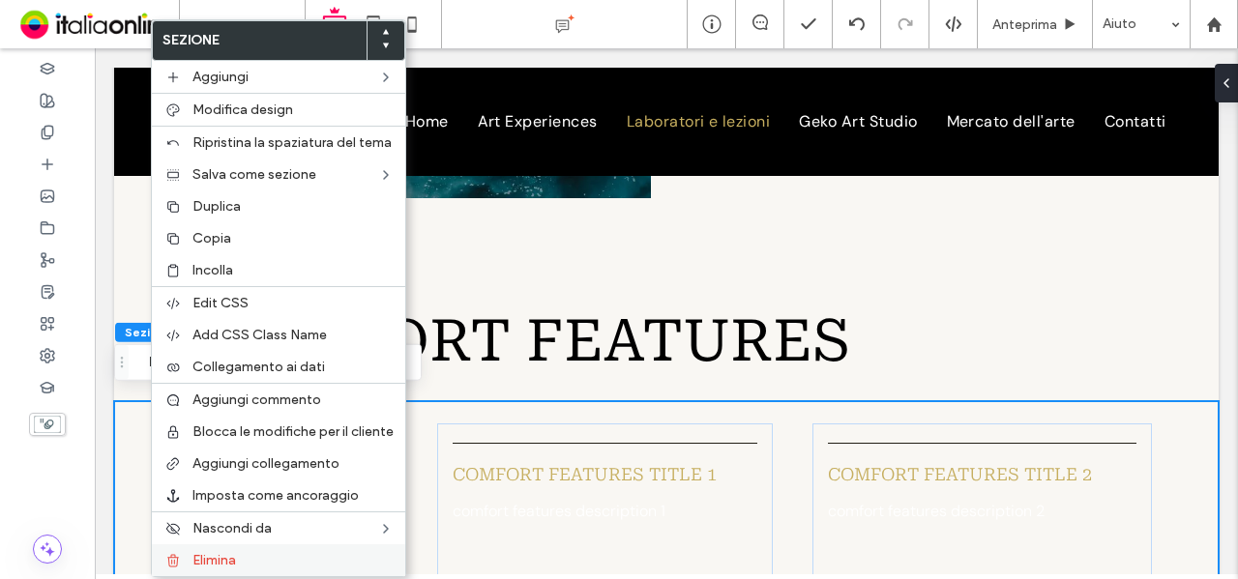
click at [197, 552] on span "Elimina" at bounding box center [214, 560] width 44 height 16
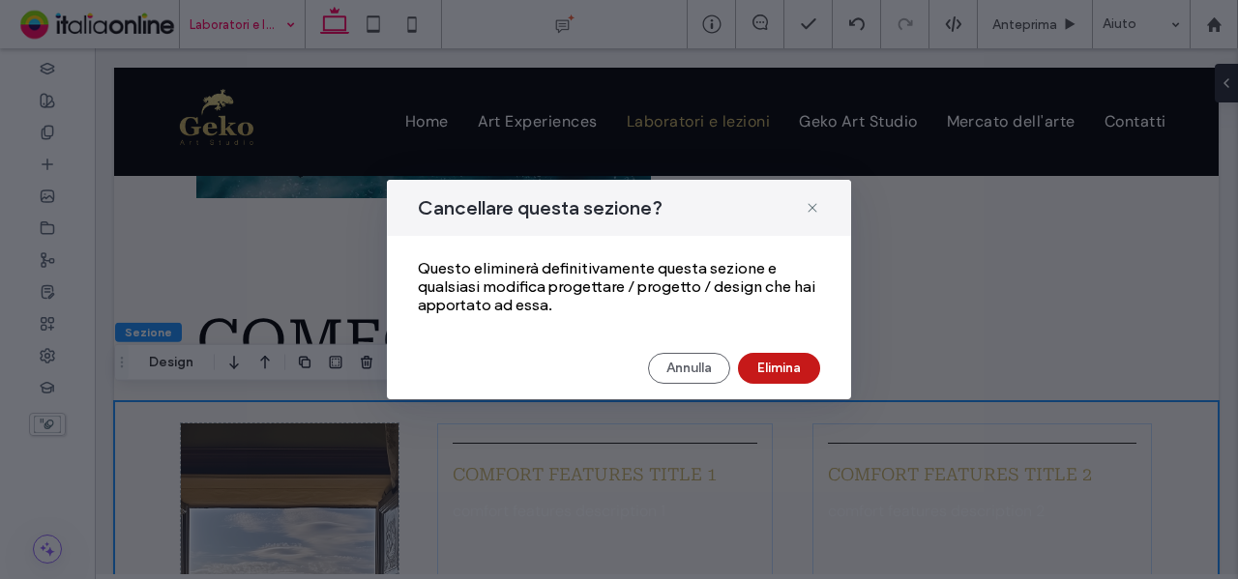
click at [789, 362] on button "Elimina" at bounding box center [779, 368] width 82 height 31
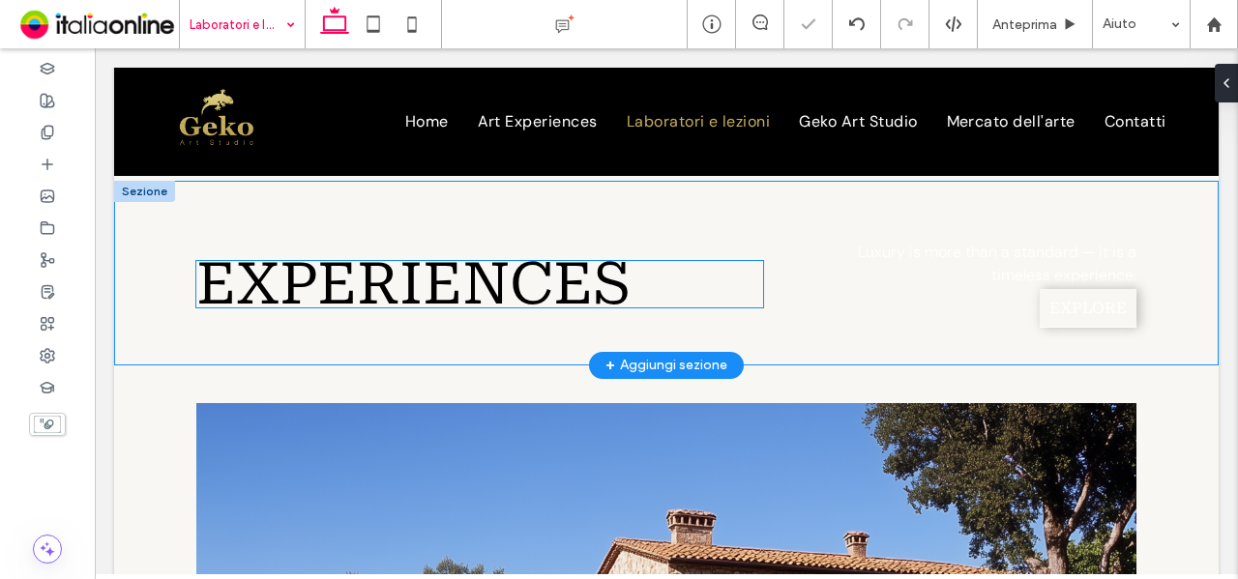
scroll to position [1741, 0]
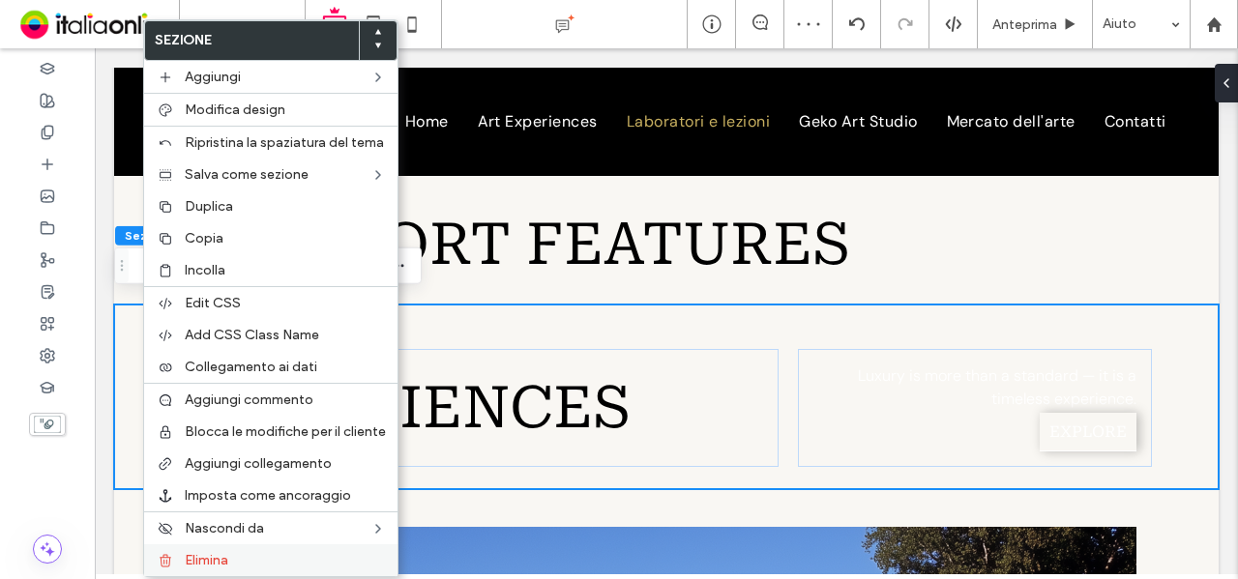
click at [251, 552] on label "Elimina" at bounding box center [285, 560] width 201 height 16
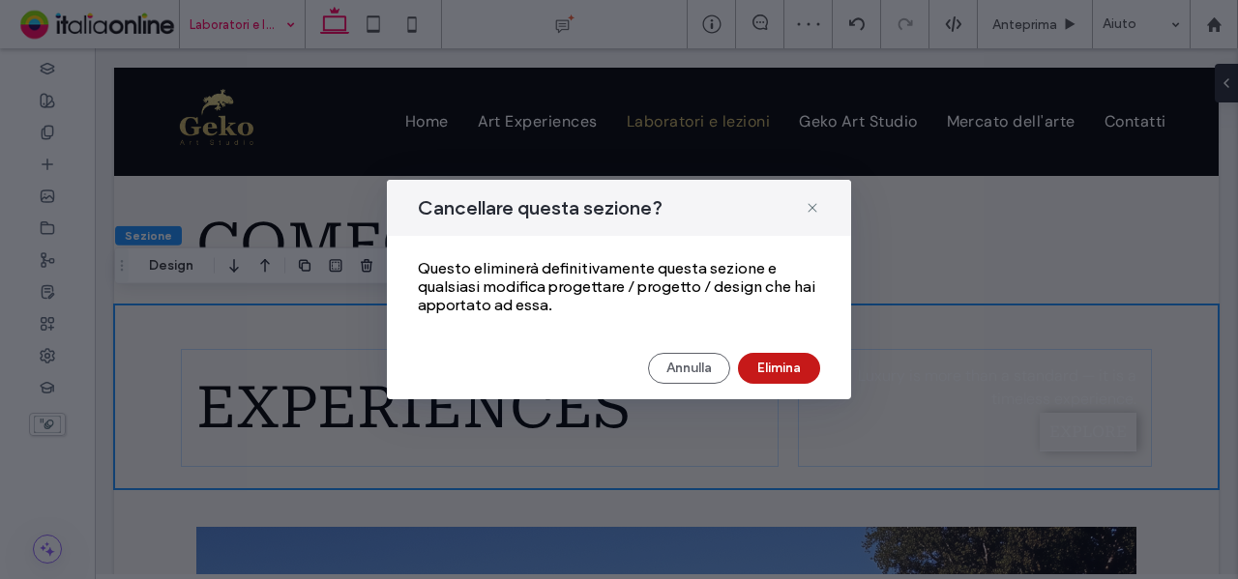
click at [780, 356] on button "Elimina" at bounding box center [779, 368] width 82 height 31
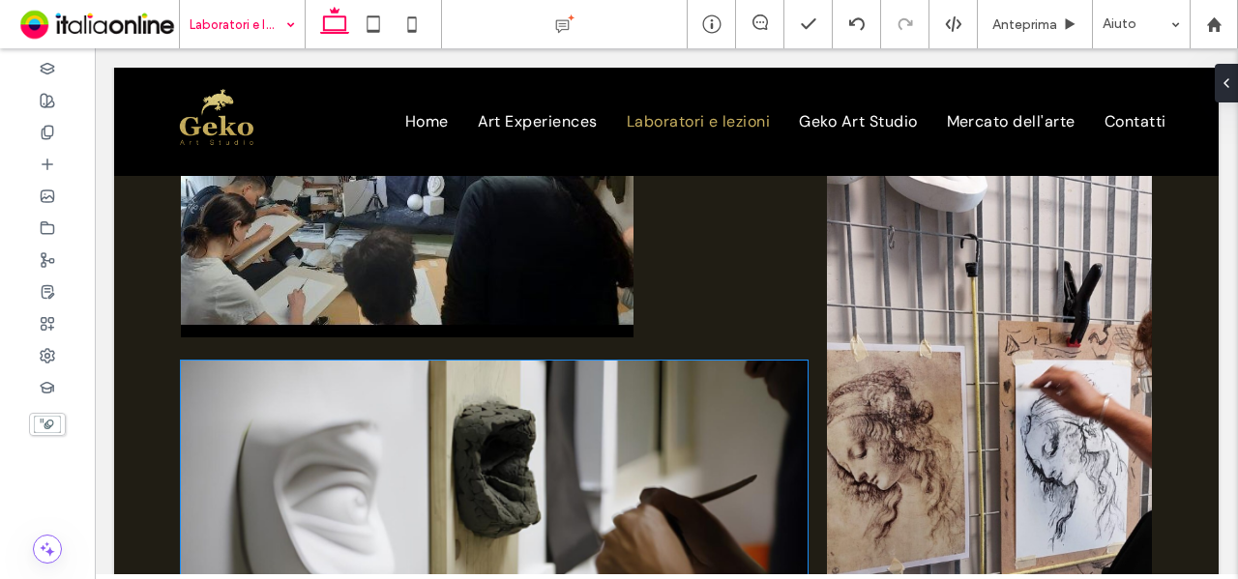
scroll to position [290, 0]
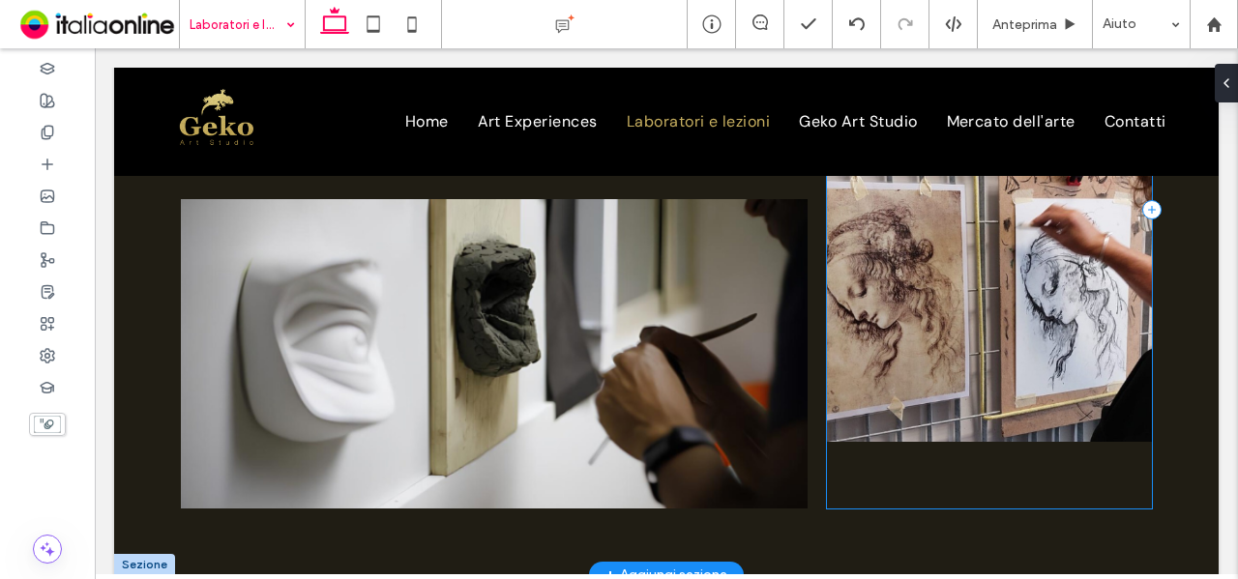
click at [876, 462] on div at bounding box center [989, 209] width 325 height 599
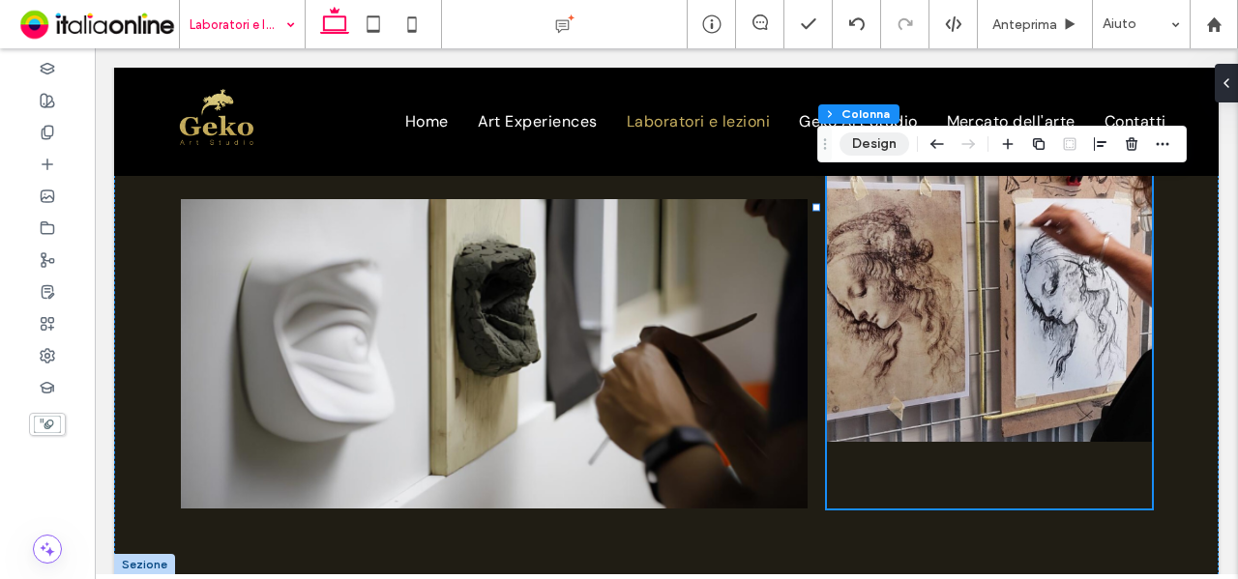
click at [888, 149] on button "Design" at bounding box center [875, 144] width 70 height 23
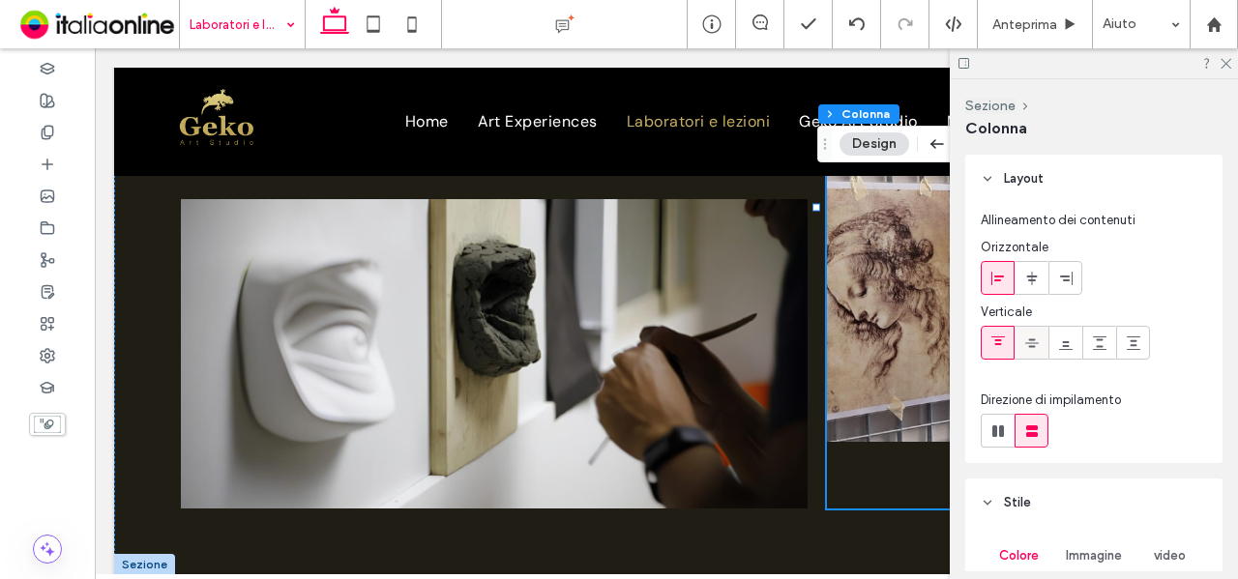
click at [1034, 339] on use at bounding box center [1032, 343] width 14 height 9
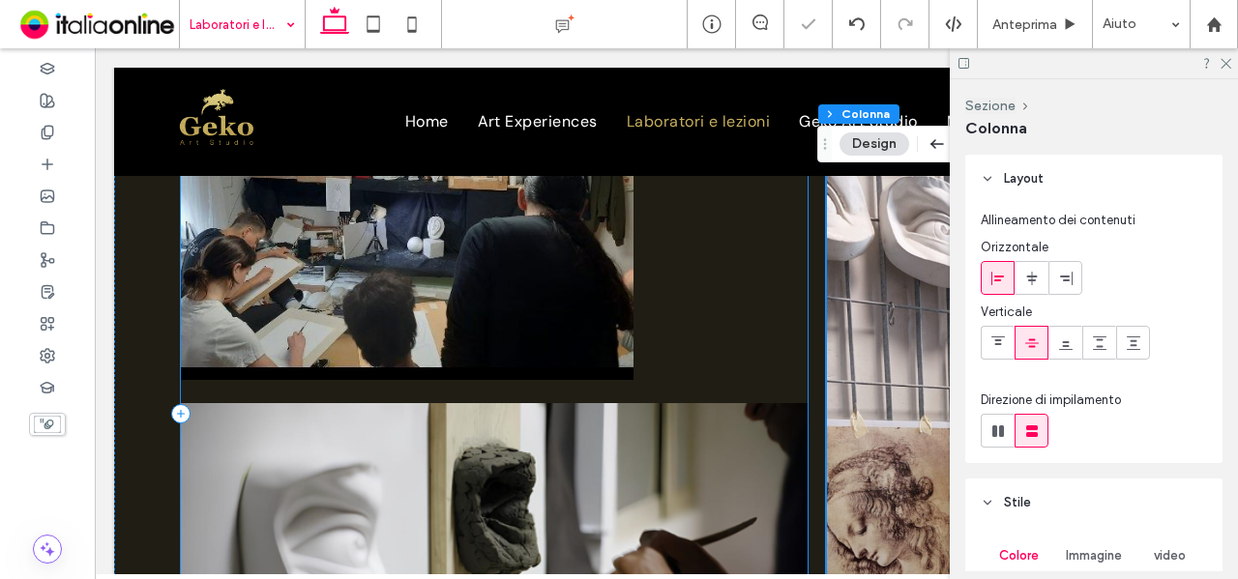
scroll to position [0, 0]
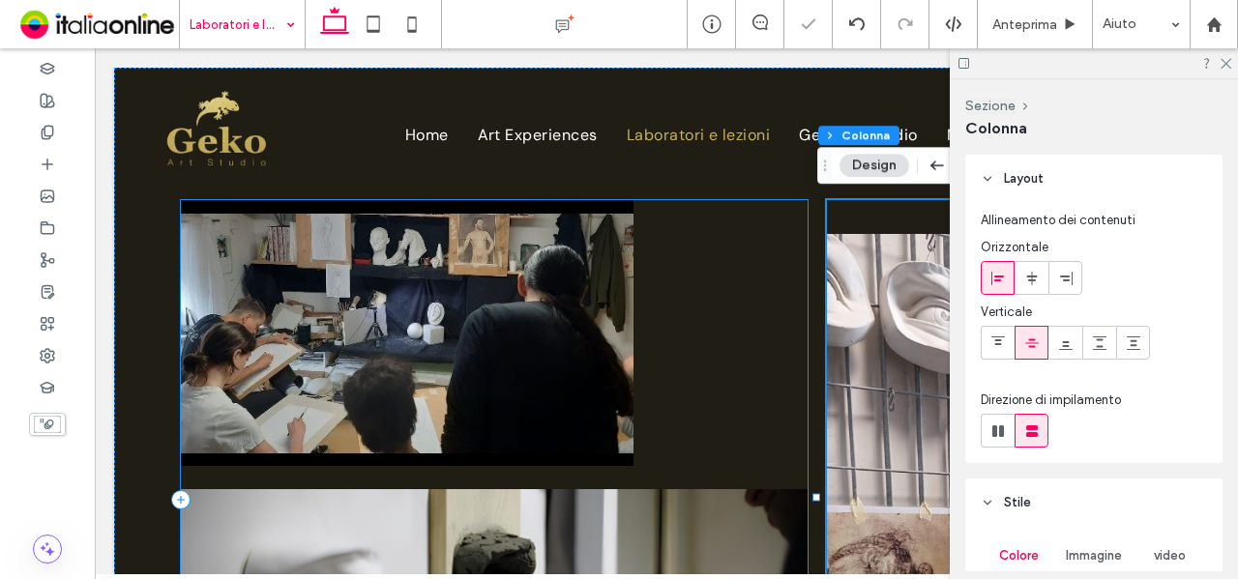
click at [776, 309] on div at bounding box center [494, 499] width 627 height 599
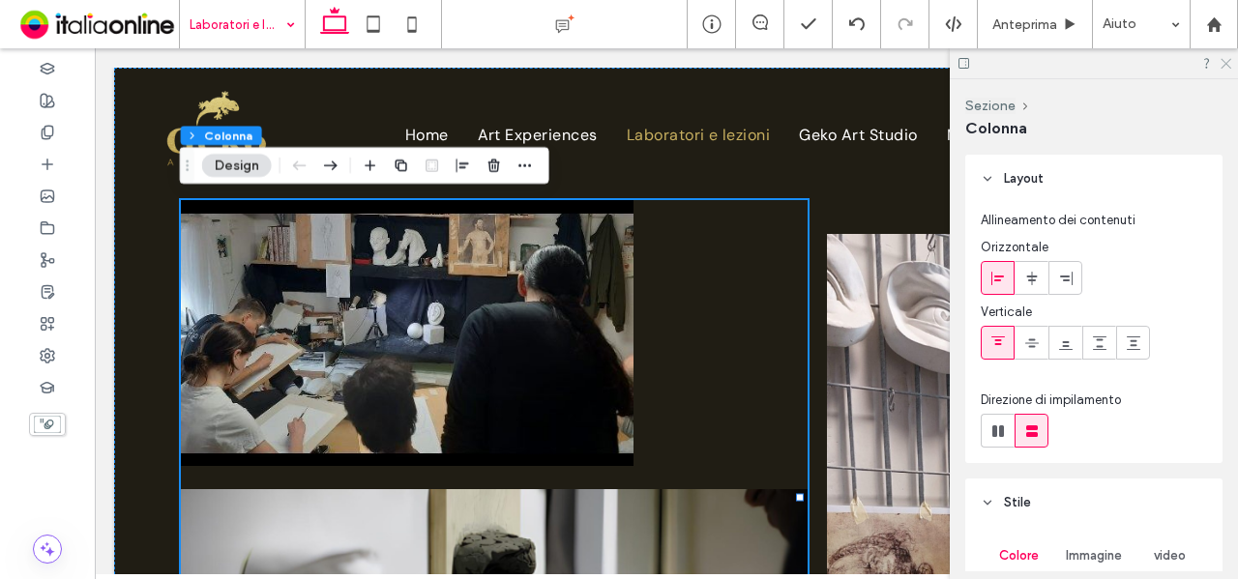
click at [1226, 65] on use at bounding box center [1226, 64] width 11 height 11
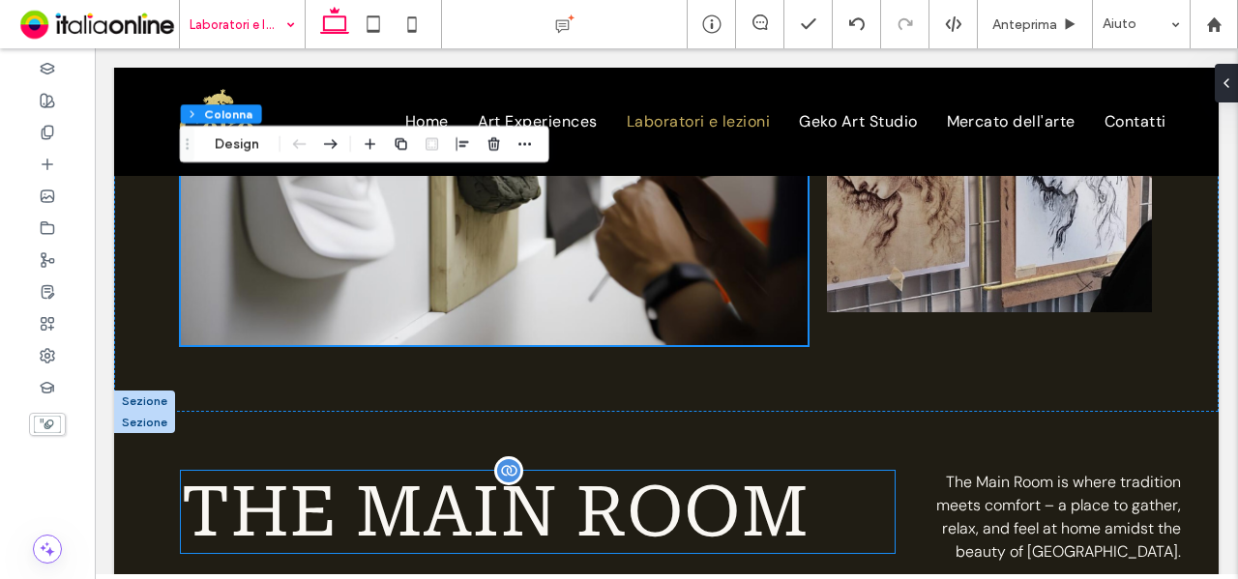
scroll to position [484, 0]
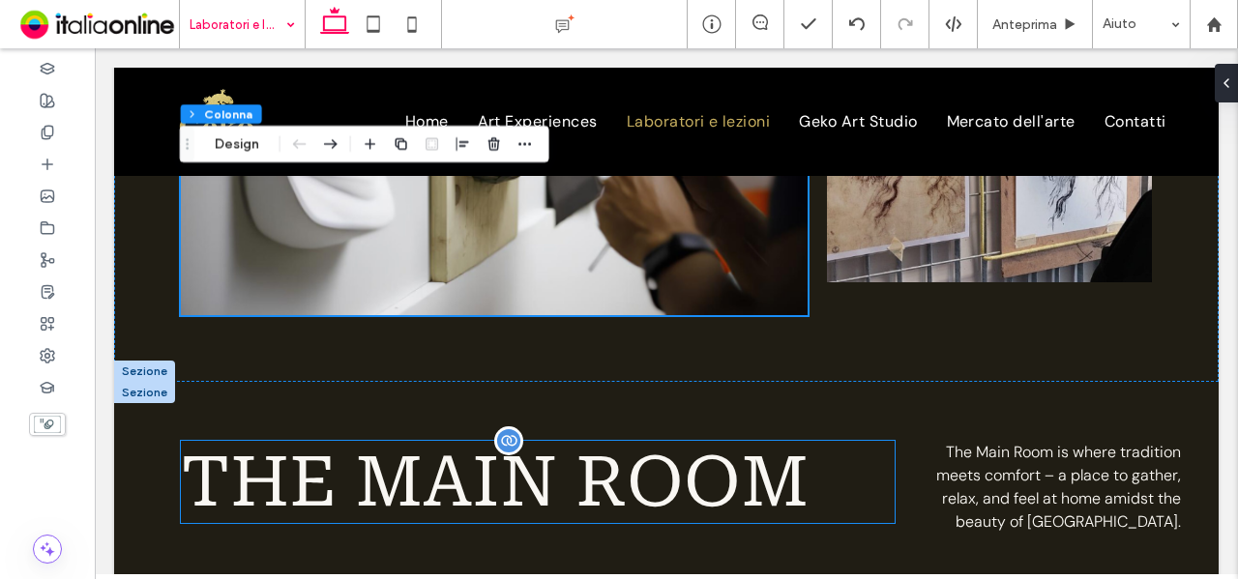
click at [340, 506] on span "The Main Room" at bounding box center [495, 482] width 628 height 82
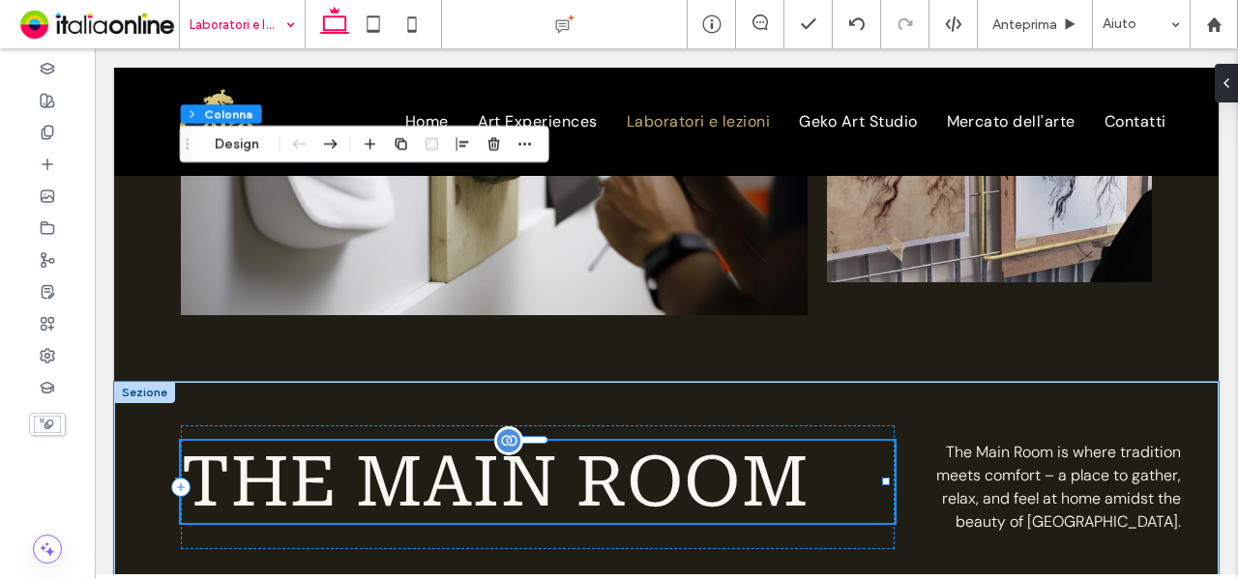
click at [340, 506] on span "The Main Room" at bounding box center [495, 482] width 628 height 82
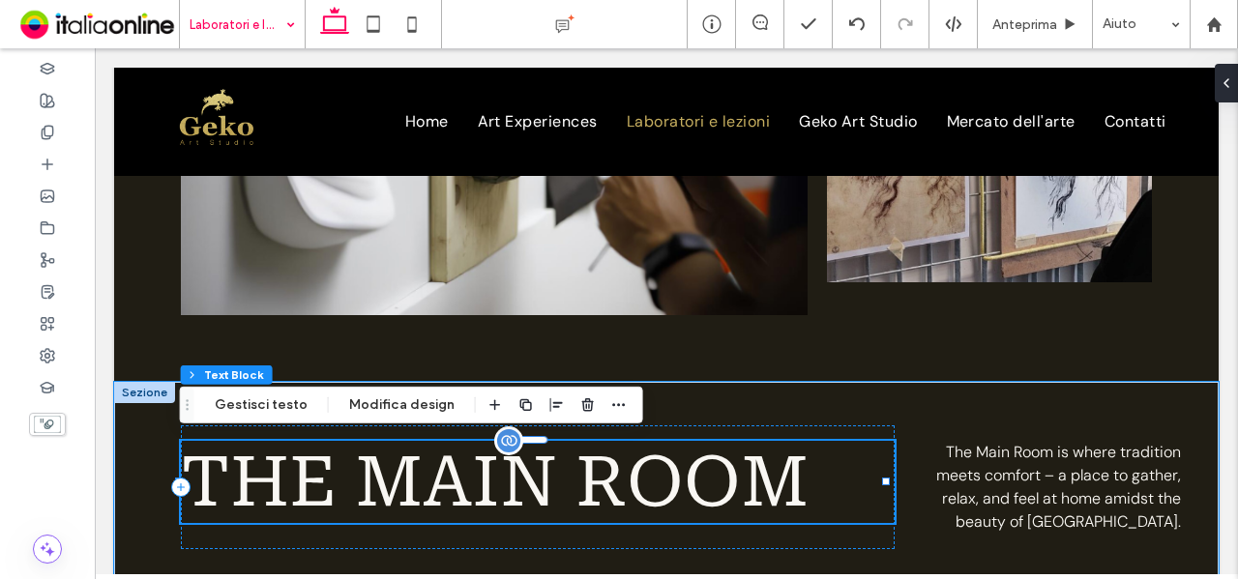
click at [340, 506] on span "The Main Room" at bounding box center [495, 482] width 628 height 82
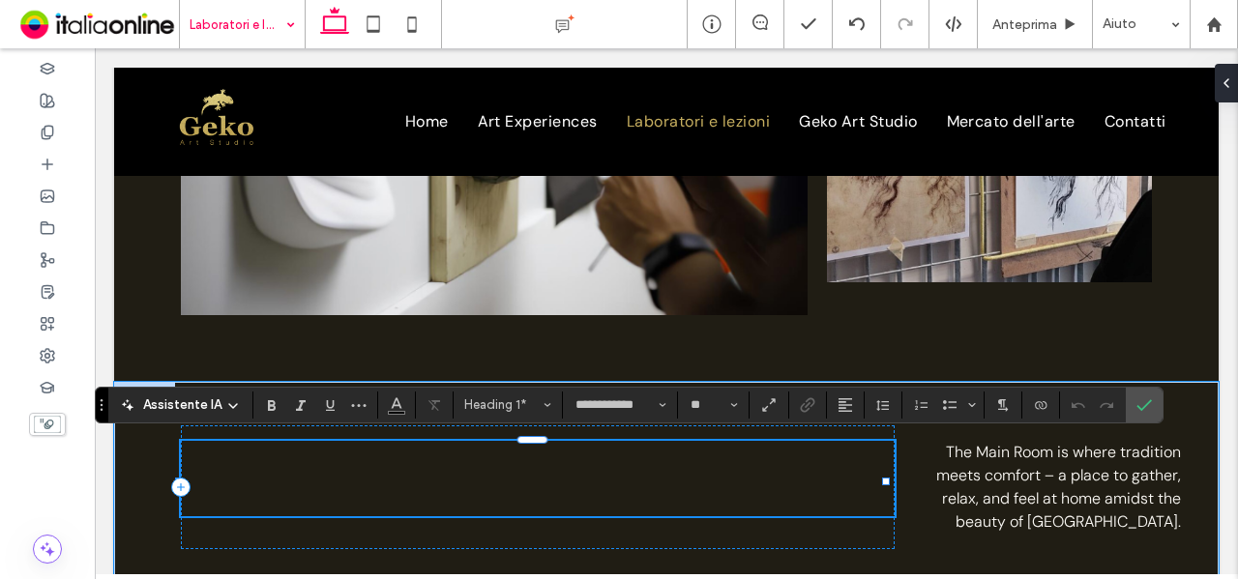
click at [323, 478] on h1 "﻿" at bounding box center [538, 478] width 715 height 75
drag, startPoint x: 340, startPoint y: 506, endPoint x: 323, endPoint y: 478, distance: 33.0
click at [323, 478] on h1 "﻿" at bounding box center [538, 478] width 715 height 75
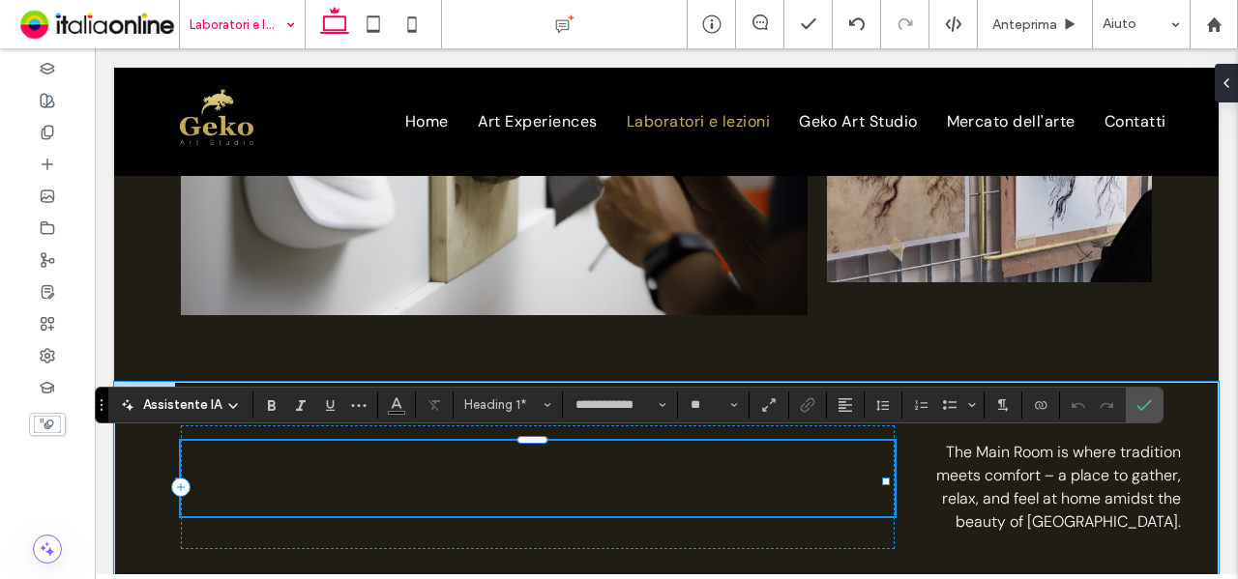
click at [335, 465] on h1 "﻿" at bounding box center [538, 478] width 715 height 75
drag, startPoint x: 335, startPoint y: 465, endPoint x: 346, endPoint y: 433, distance: 34.0
click at [335, 465] on h1 "﻿" at bounding box center [538, 478] width 715 height 75
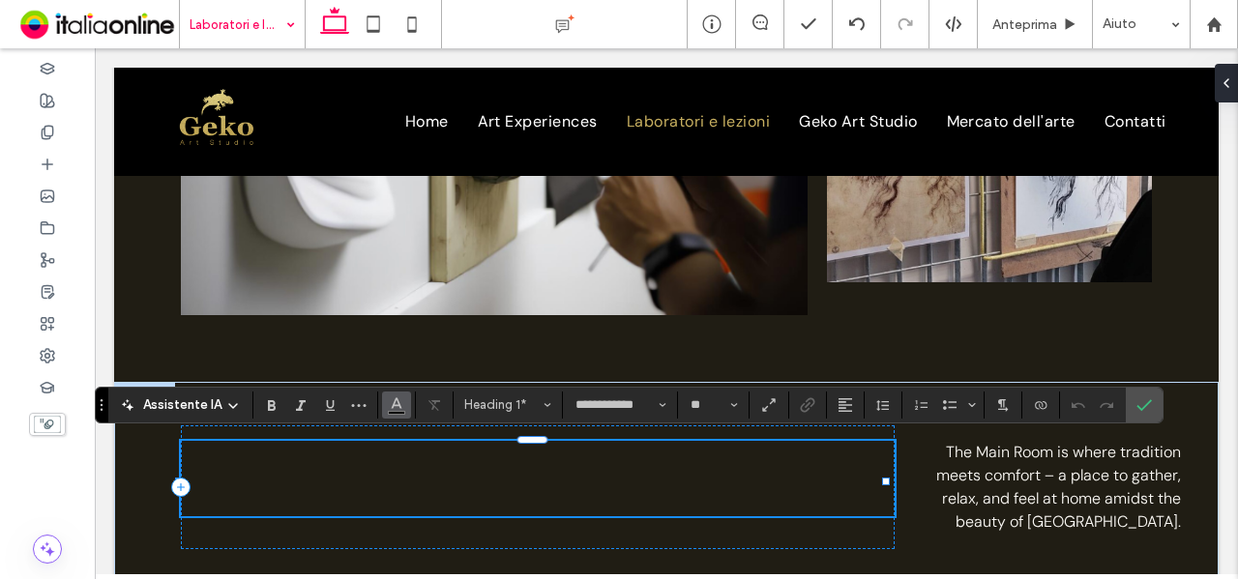
click at [392, 394] on span "Colore" at bounding box center [396, 403] width 15 height 25
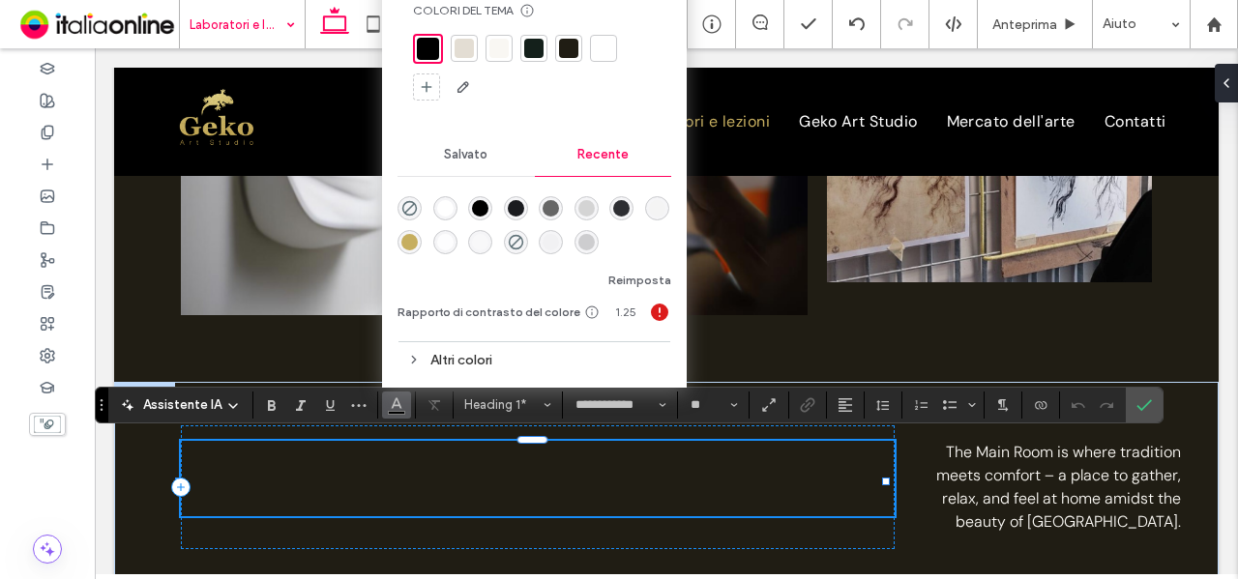
click at [404, 241] on div "rgba(198, 174, 95, 1)" at bounding box center [409, 242] width 16 height 16
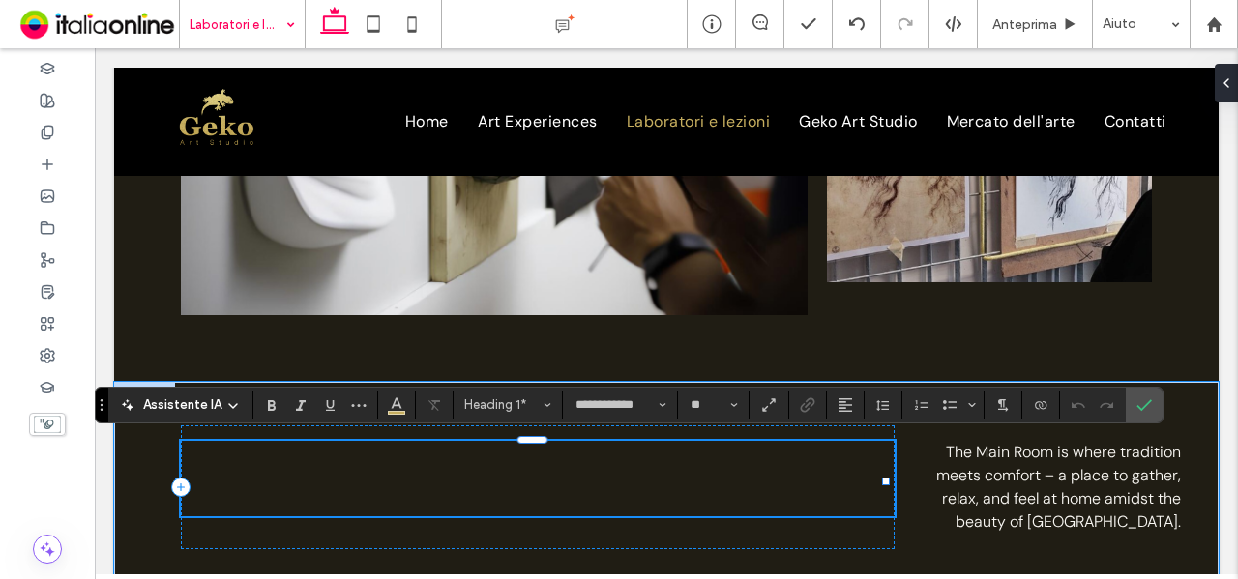
click at [400, 451] on h1 "﻿" at bounding box center [538, 478] width 715 height 75
click at [250, 452] on h1 "﻿" at bounding box center [538, 478] width 715 height 75
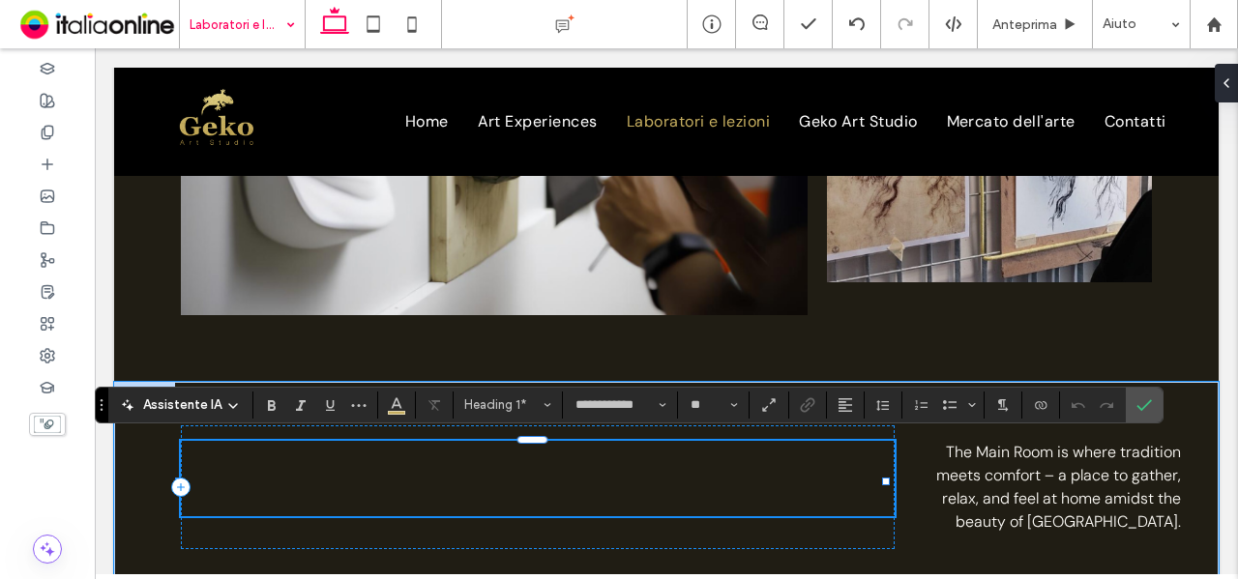
click at [250, 452] on h1 "﻿" at bounding box center [538, 478] width 715 height 75
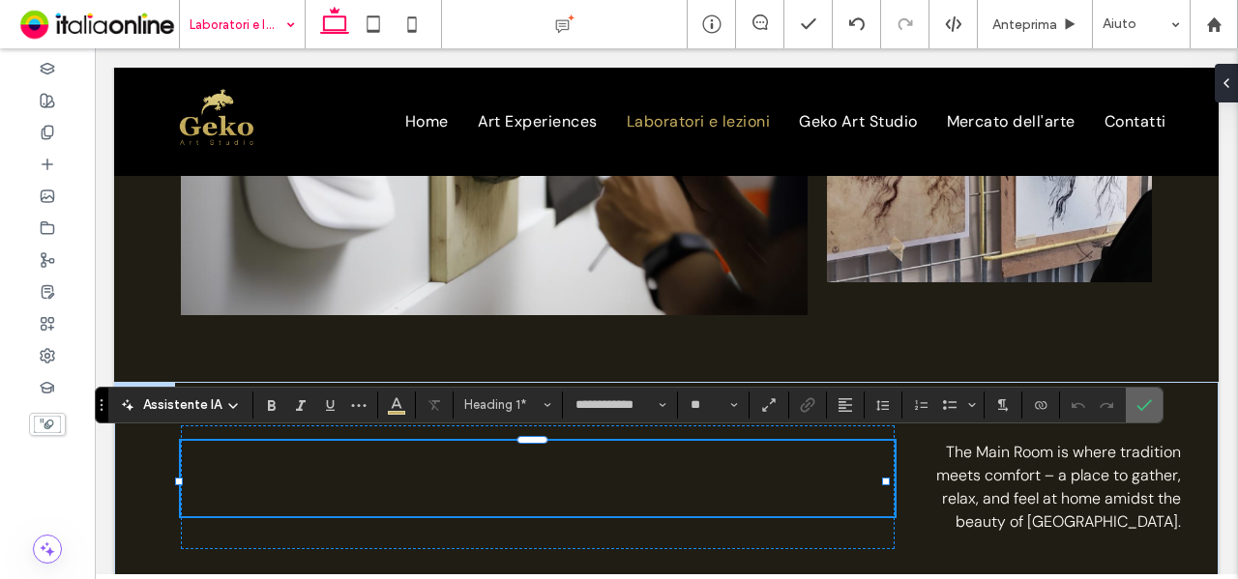
click at [1137, 413] on span "Conferma" at bounding box center [1141, 405] width 9 height 35
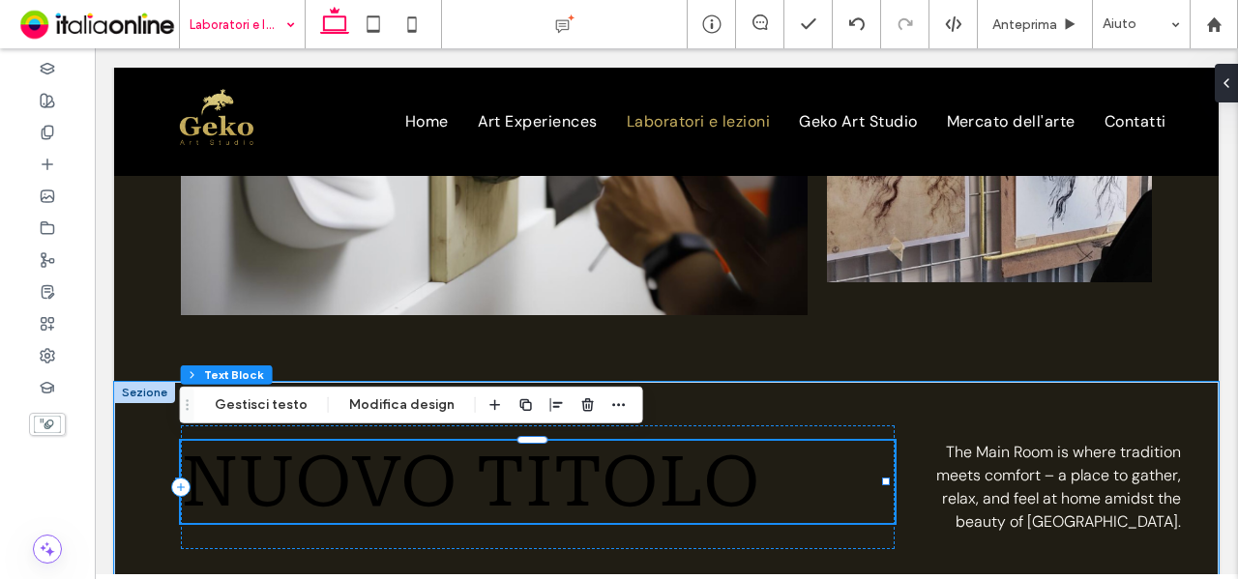
click at [590, 473] on h1 "Nuovo titolo" at bounding box center [538, 482] width 715 height 82
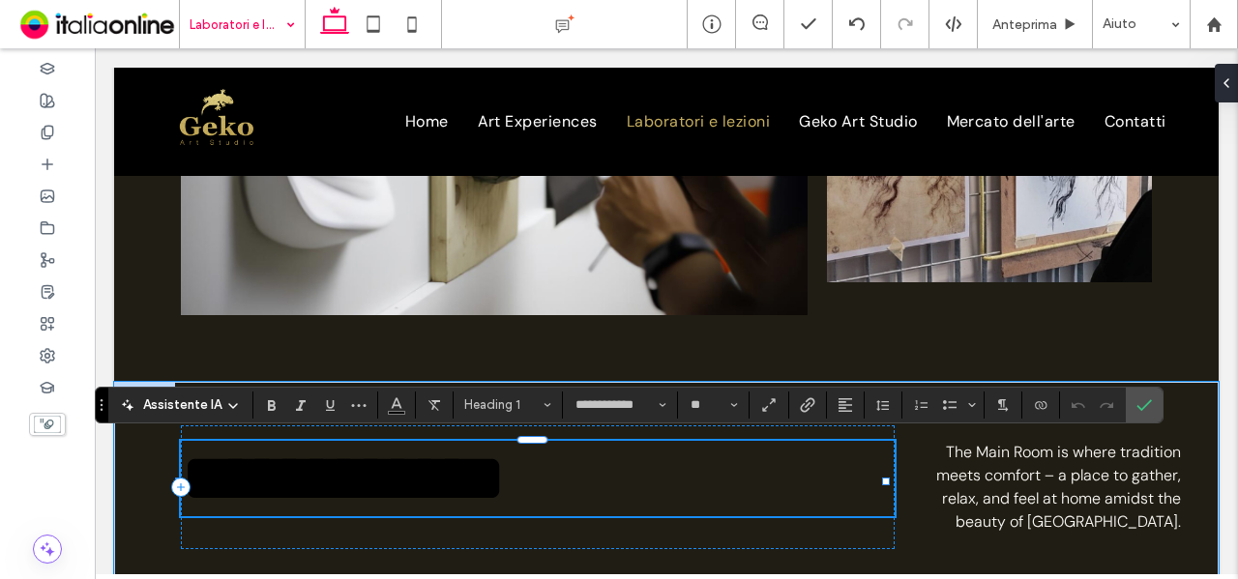
click at [506, 473] on span "**********" at bounding box center [343, 478] width 325 height 69
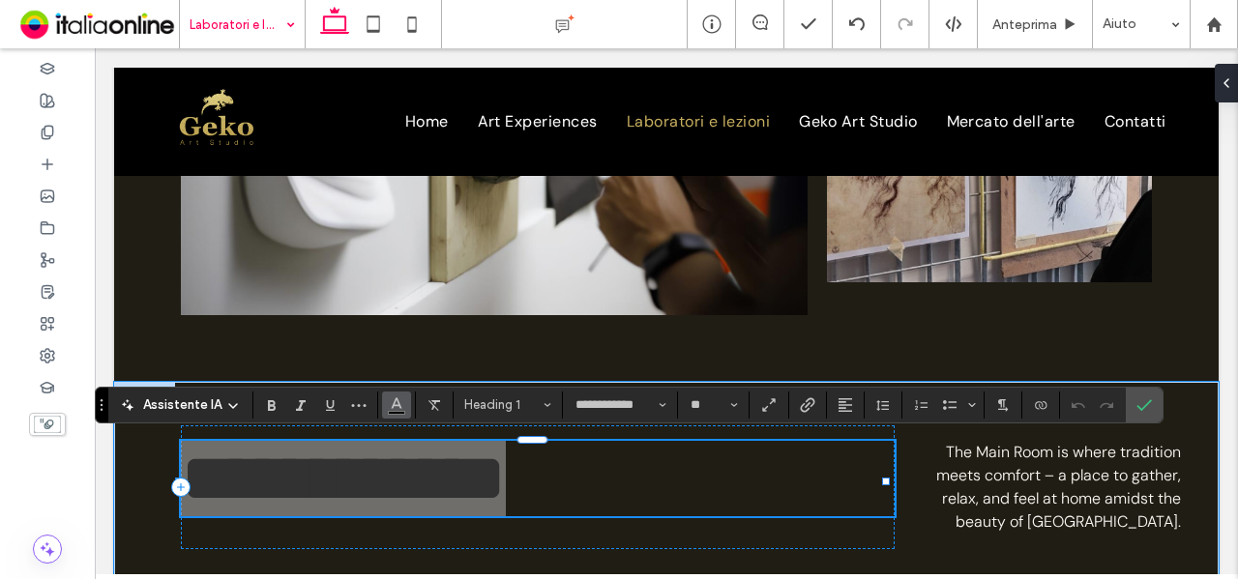
click at [404, 415] on button "Colore" at bounding box center [396, 405] width 29 height 27
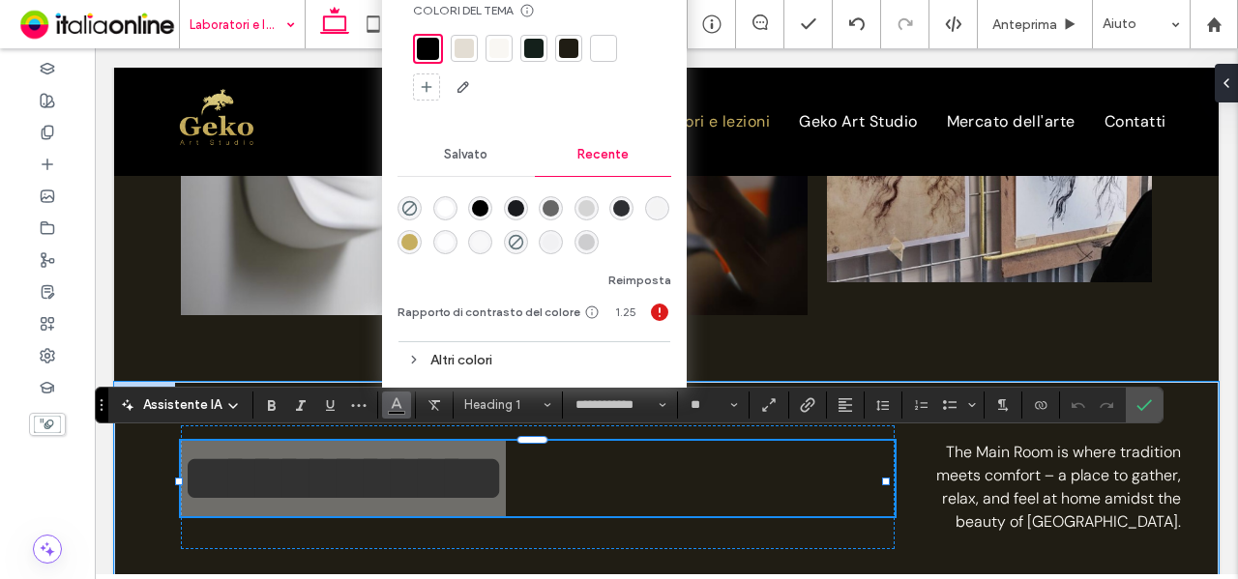
click at [439, 197] on div "rgba(255, 255, 255, 1)" at bounding box center [445, 208] width 24 height 24
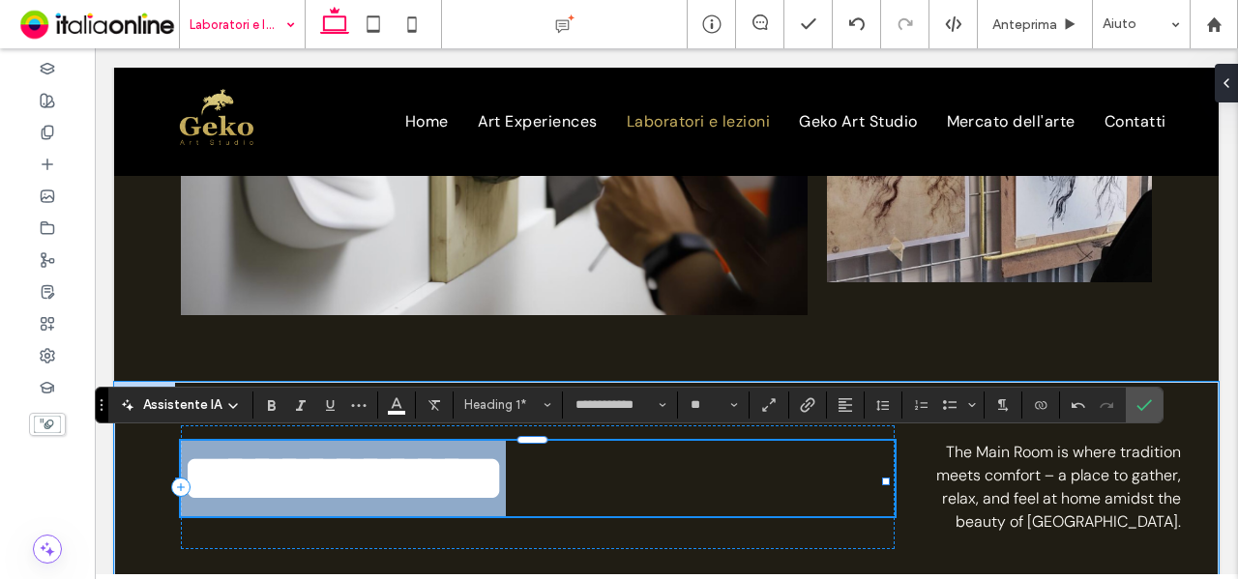
drag, startPoint x: 448, startPoint y: 453, endPoint x: 395, endPoint y: 467, distance: 55.1
click at [448, 453] on span "**********" at bounding box center [343, 478] width 325 height 69
drag, startPoint x: 244, startPoint y: 470, endPoint x: 808, endPoint y: 469, distance: 563.9
click at [808, 469] on h1 "**********" at bounding box center [538, 478] width 715 height 75
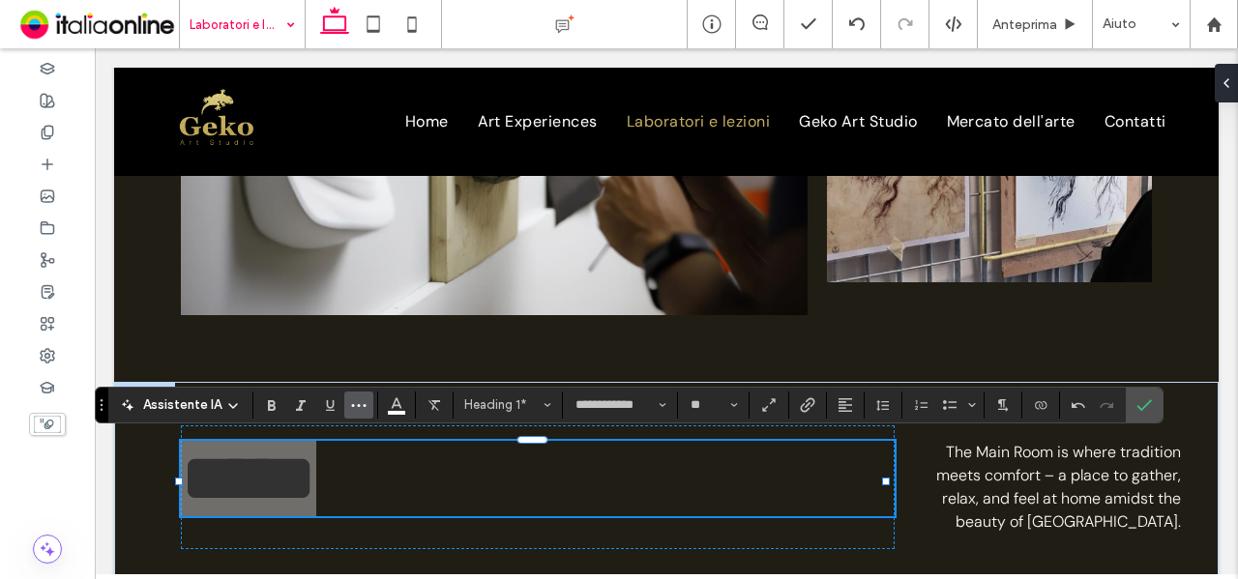
click at [351, 402] on icon "Altro" at bounding box center [358, 405] width 15 height 15
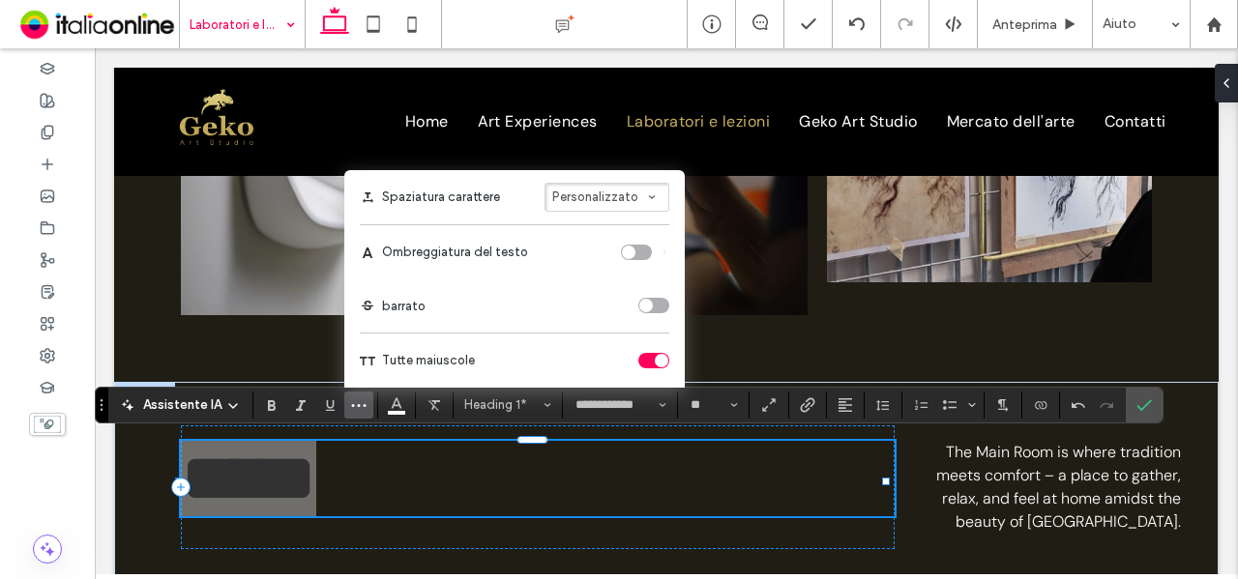
click at [655, 364] on div "toggle" at bounding box center [662, 361] width 14 height 14
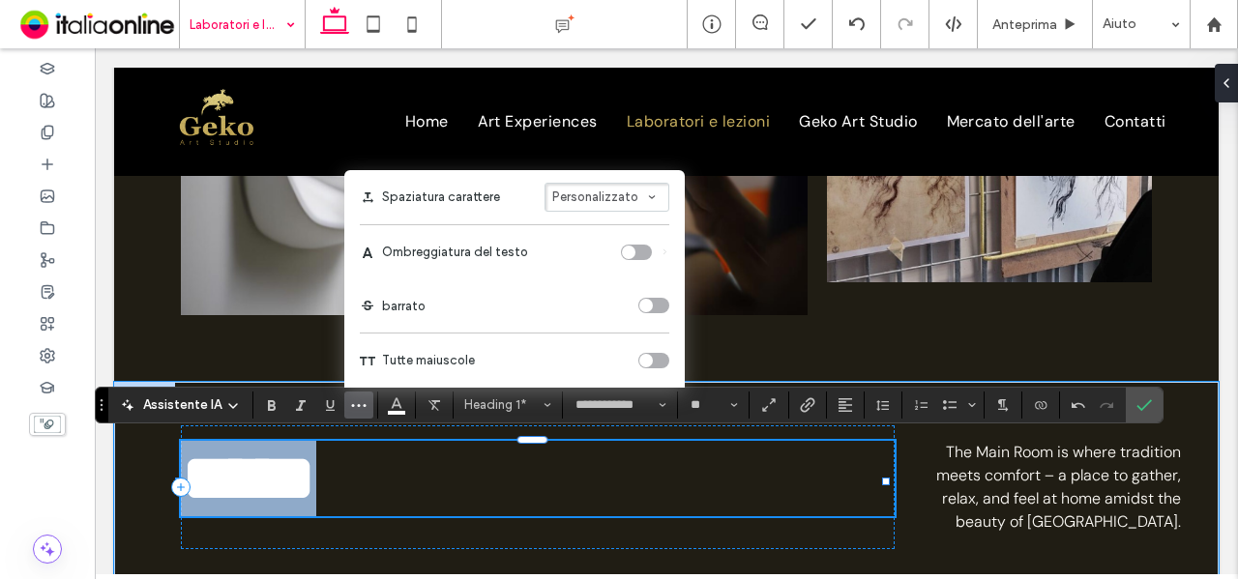
drag, startPoint x: 362, startPoint y: 481, endPoint x: 404, endPoint y: 481, distance: 42.6
click at [316, 481] on span "*****" at bounding box center [248, 478] width 135 height 69
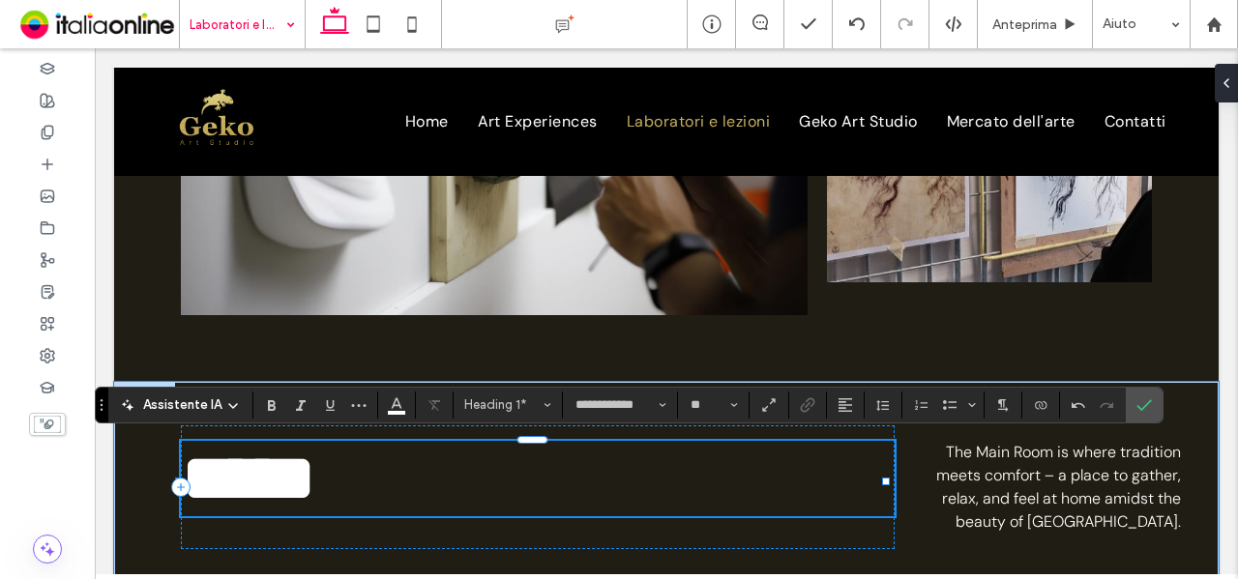
click at [420, 480] on h1 "*****" at bounding box center [538, 478] width 715 height 75
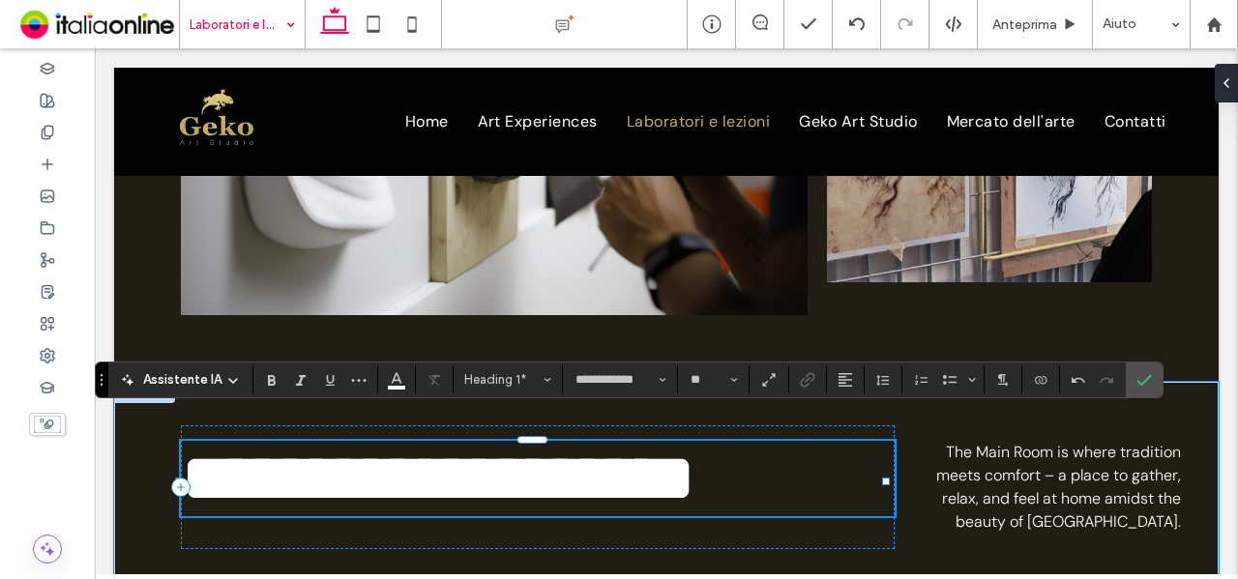
scroll to position [509, 0]
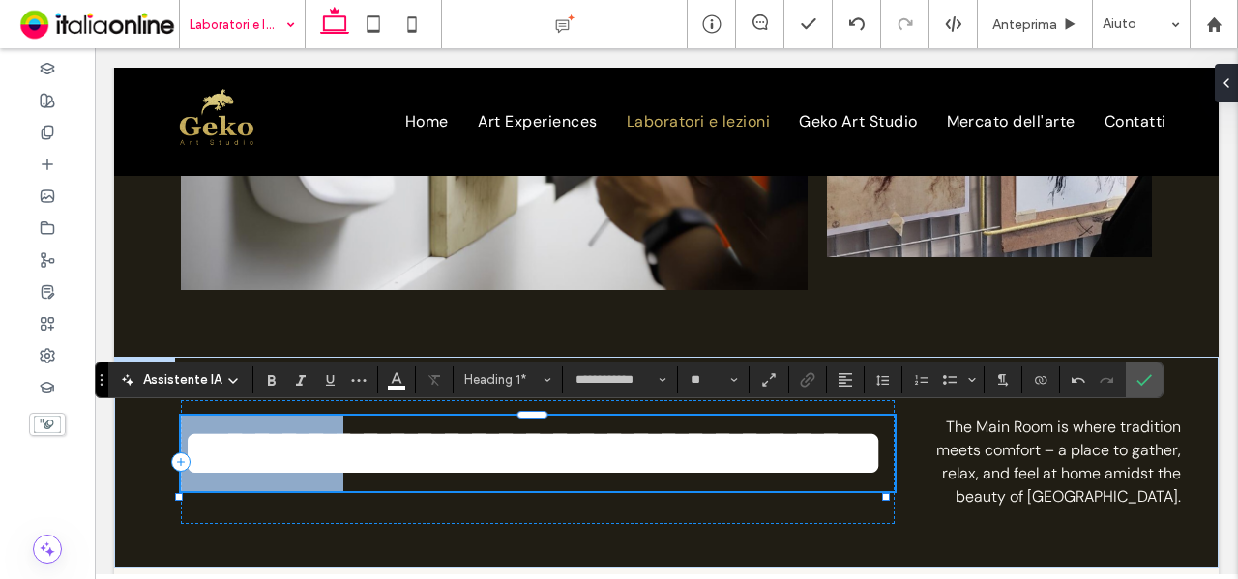
drag, startPoint x: 231, startPoint y: 463, endPoint x: 62, endPoint y: 463, distance: 169.3
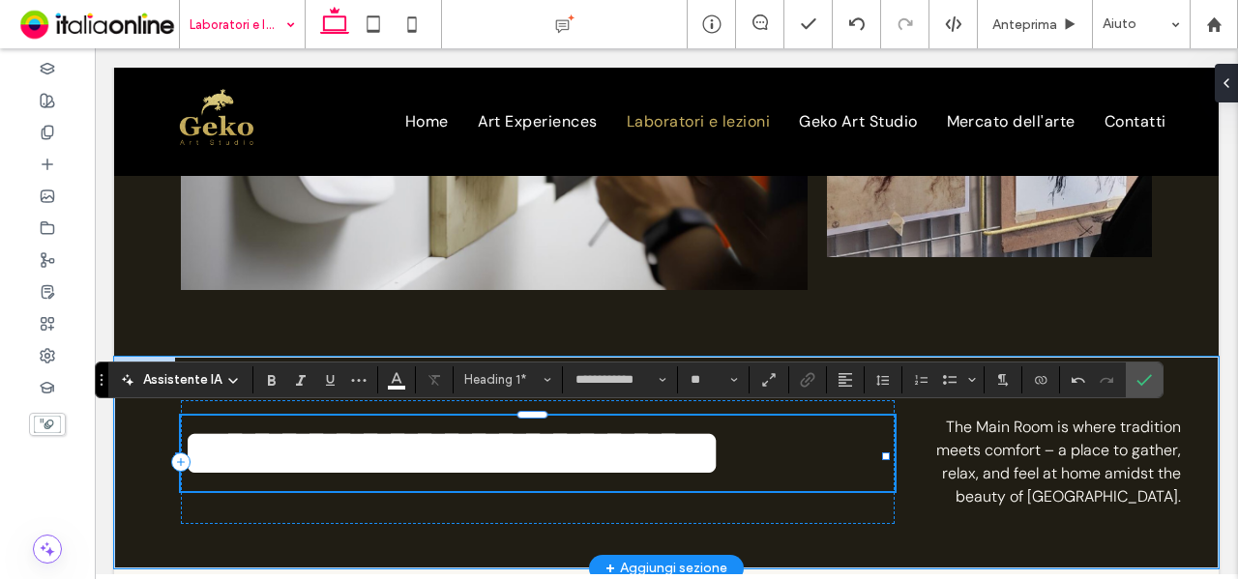
click at [723, 452] on span "**********" at bounding box center [452, 453] width 542 height 69
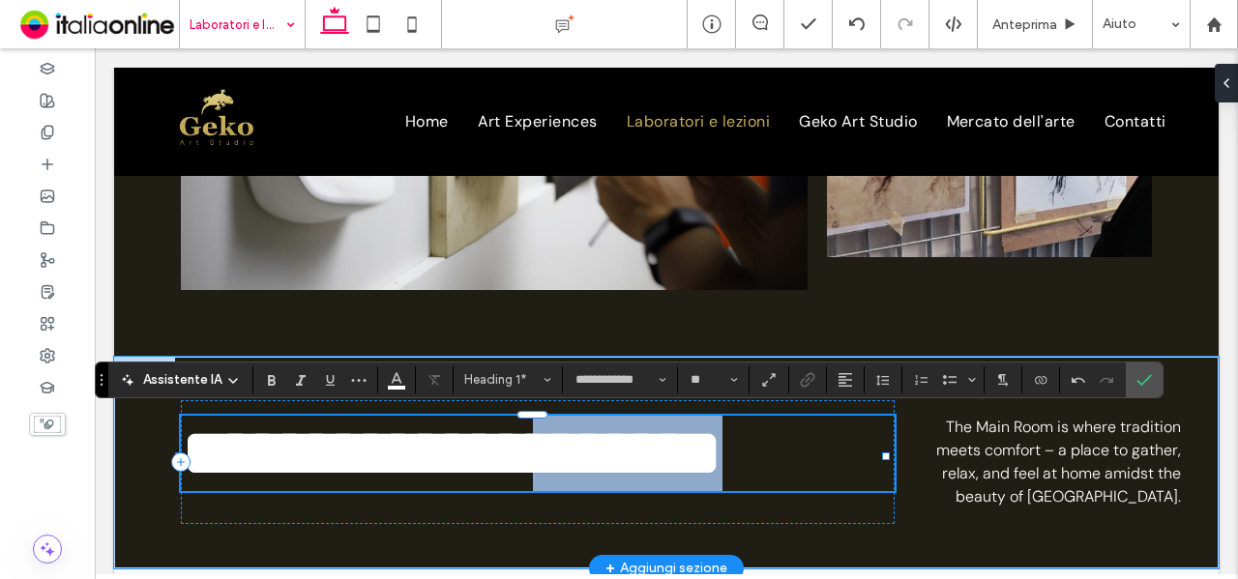
click at [723, 452] on span "**********" at bounding box center [452, 453] width 542 height 69
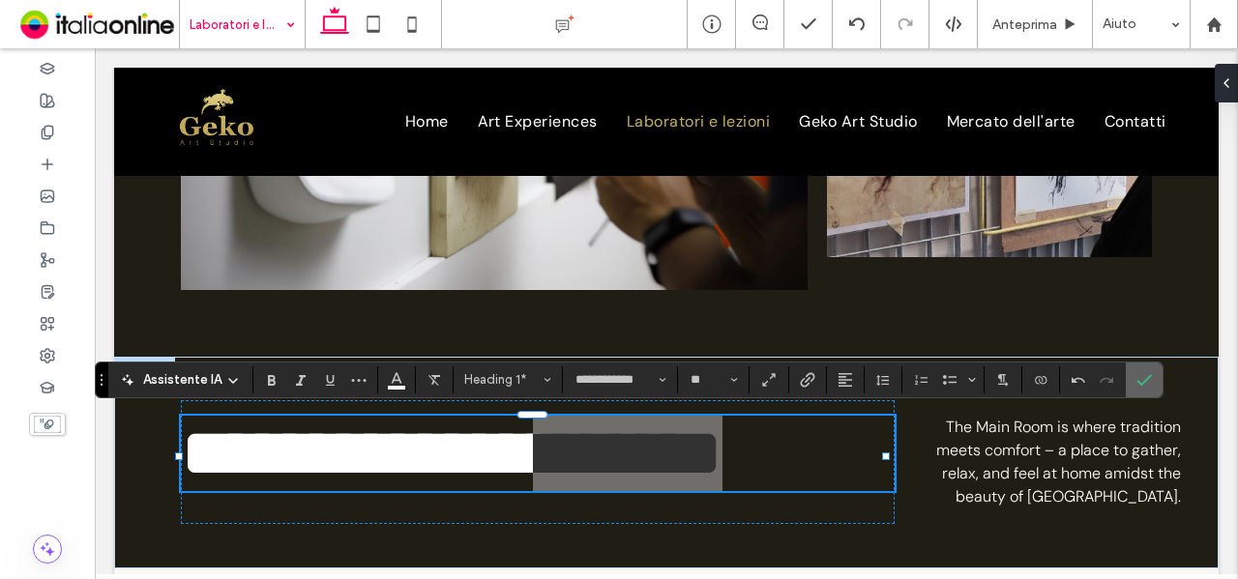
click at [1142, 388] on span "Conferma" at bounding box center [1144, 380] width 15 height 33
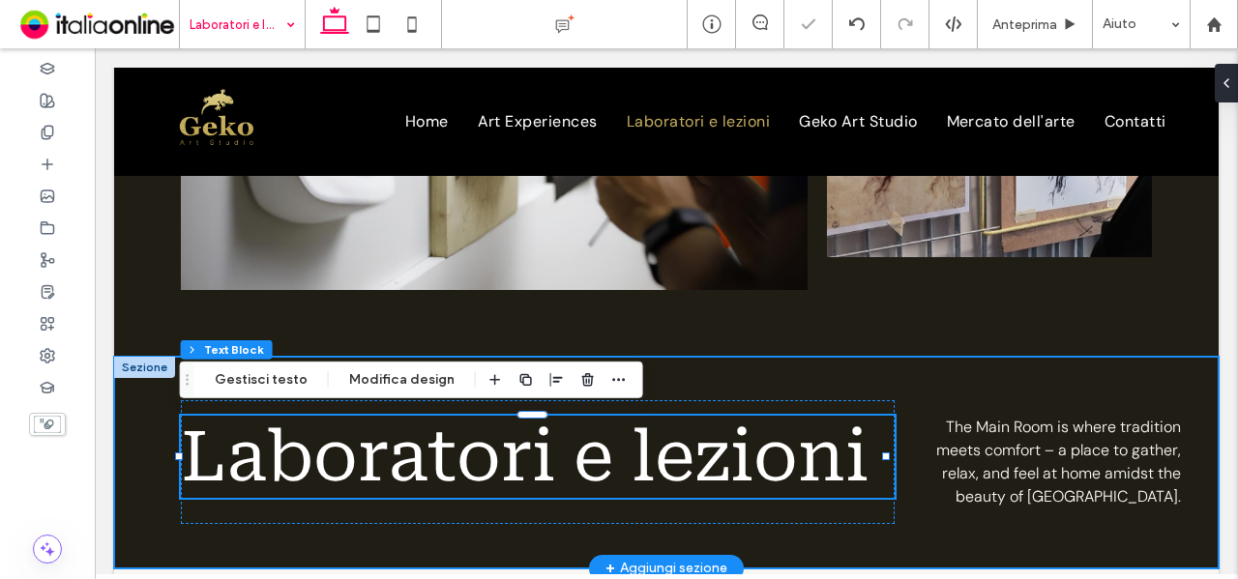
click at [765, 367] on div "Laboratori e lezioni The Main Room is where tradition meets comfort – a place t…" at bounding box center [666, 463] width 1105 height 212
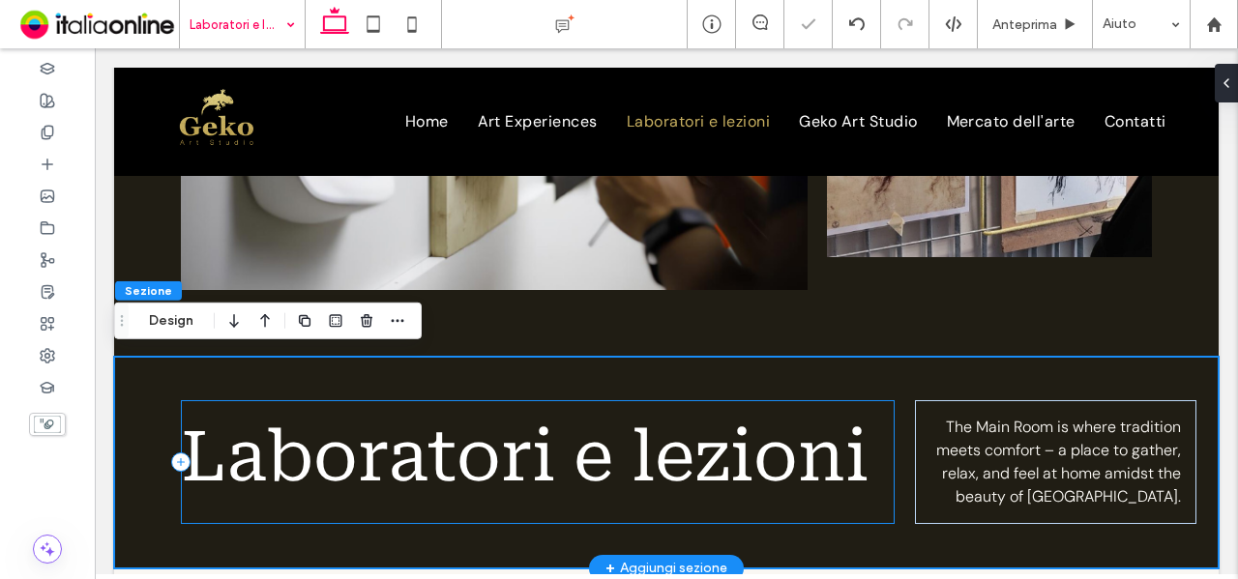
click at [772, 514] on div "Laboratori e lezioni" at bounding box center [538, 462] width 715 height 124
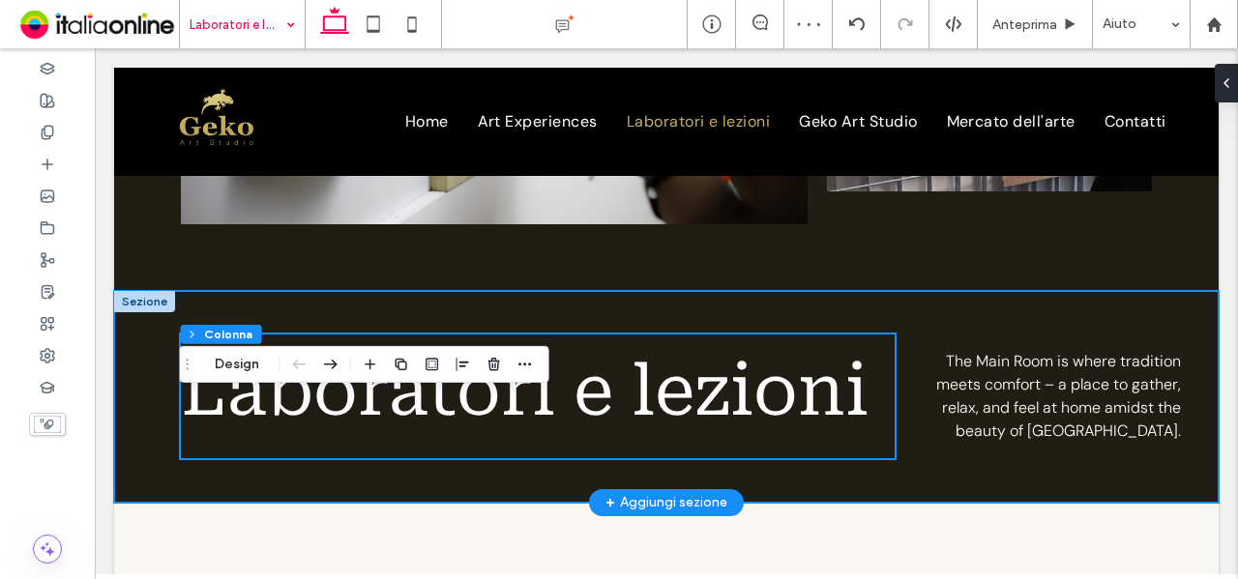
scroll to position [605, 0]
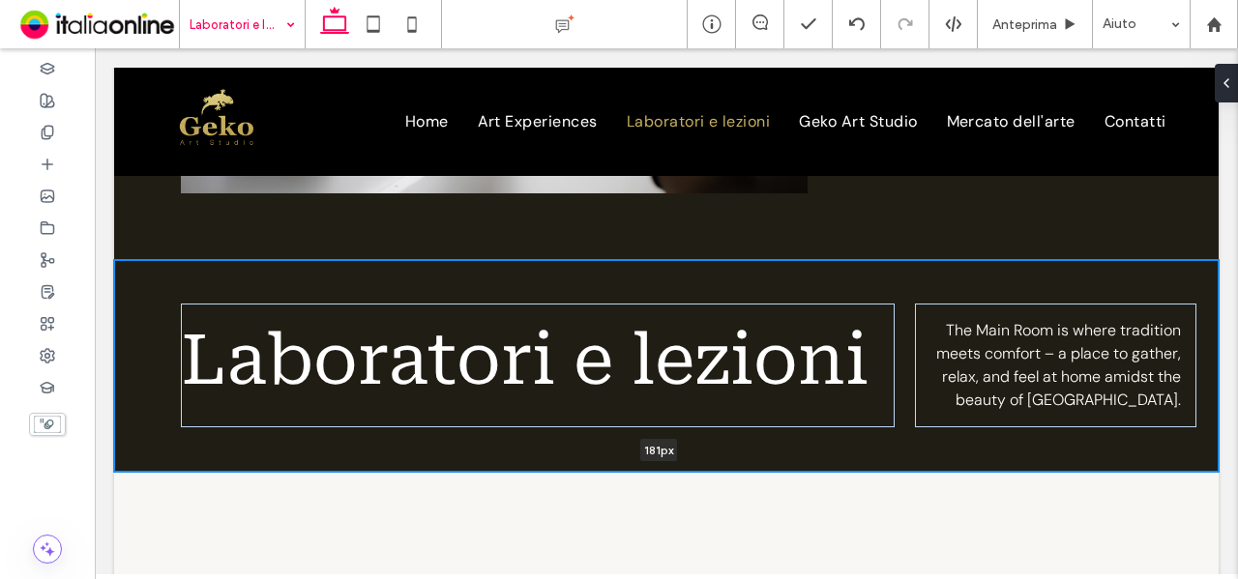
drag, startPoint x: 874, startPoint y: 466, endPoint x: 880, endPoint y: 430, distance: 36.3
click at [880, 430] on div "Laboratori e lezioni The Main Room is where tradition meets comfort – a place t…" at bounding box center [666, 366] width 1105 height 212
type input "***"
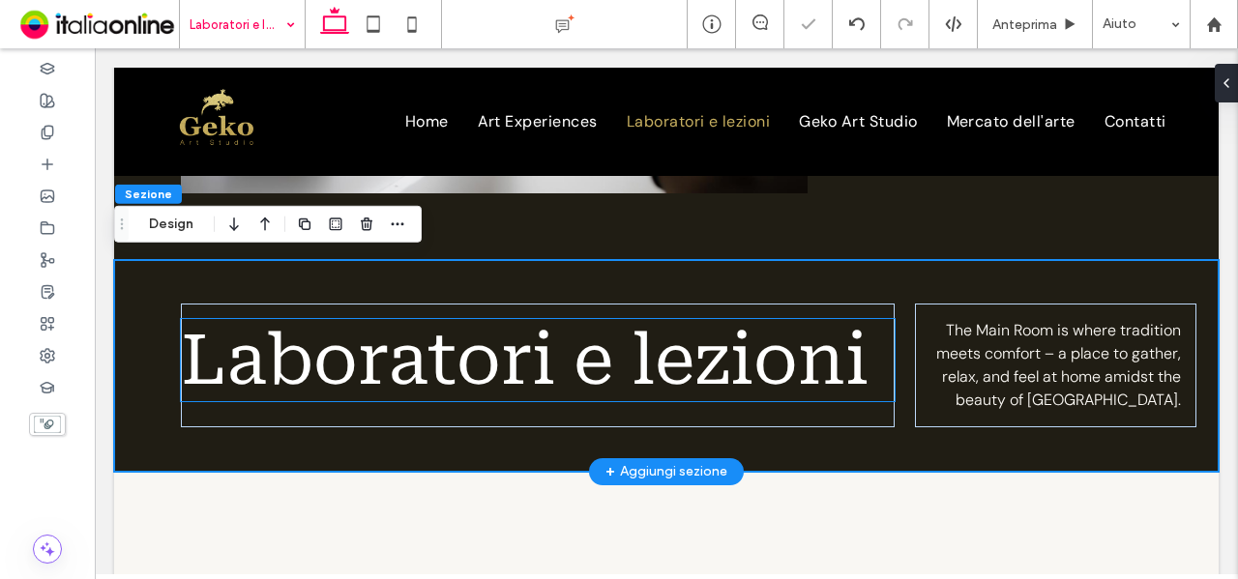
click at [827, 371] on span "Laboratori e lezioni" at bounding box center [525, 360] width 688 height 82
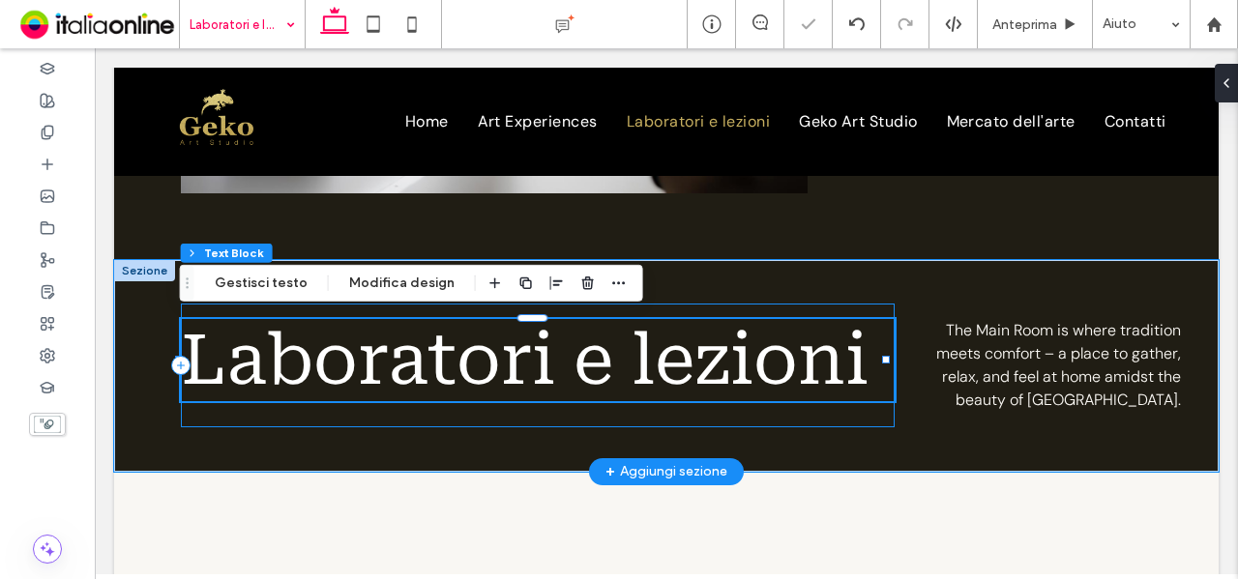
click at [826, 415] on div "Laboratori e lezioni" at bounding box center [538, 366] width 715 height 124
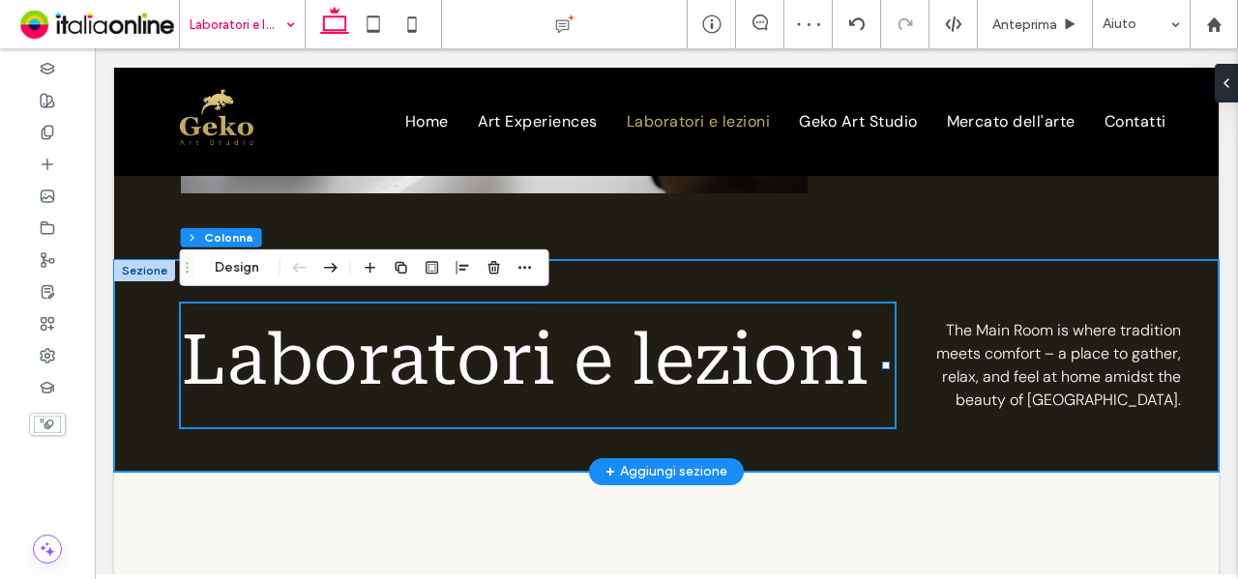
click at [654, 264] on div "Laboratori e lezioni The Main Room is where tradition meets comfort – a place t…" at bounding box center [666, 366] width 1105 height 212
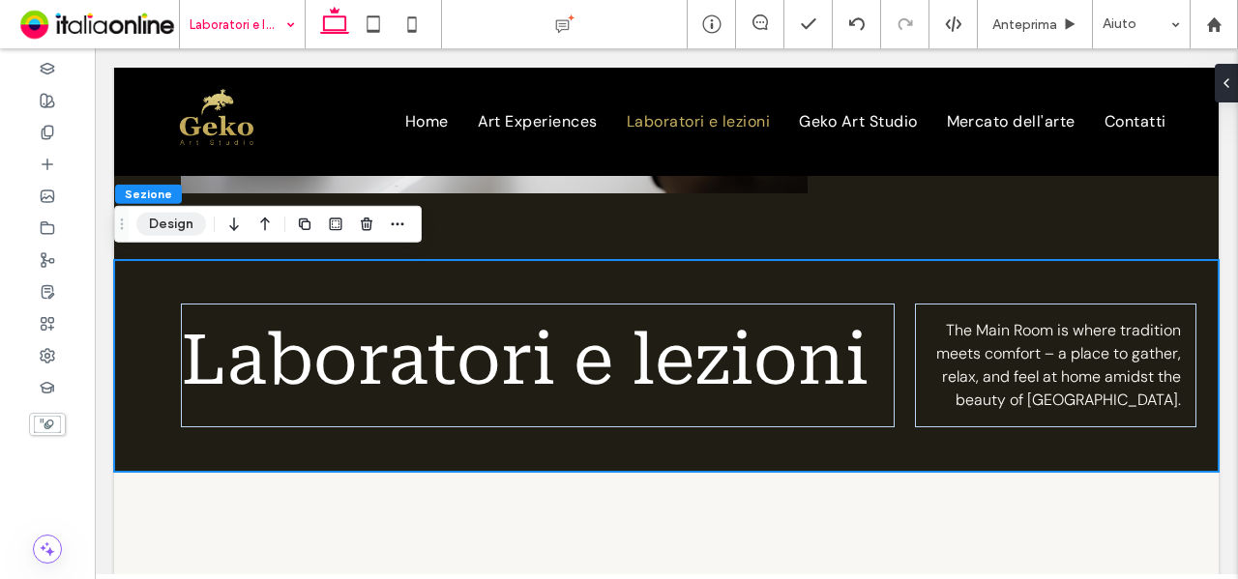
click at [152, 225] on button "Design" at bounding box center [171, 224] width 70 height 23
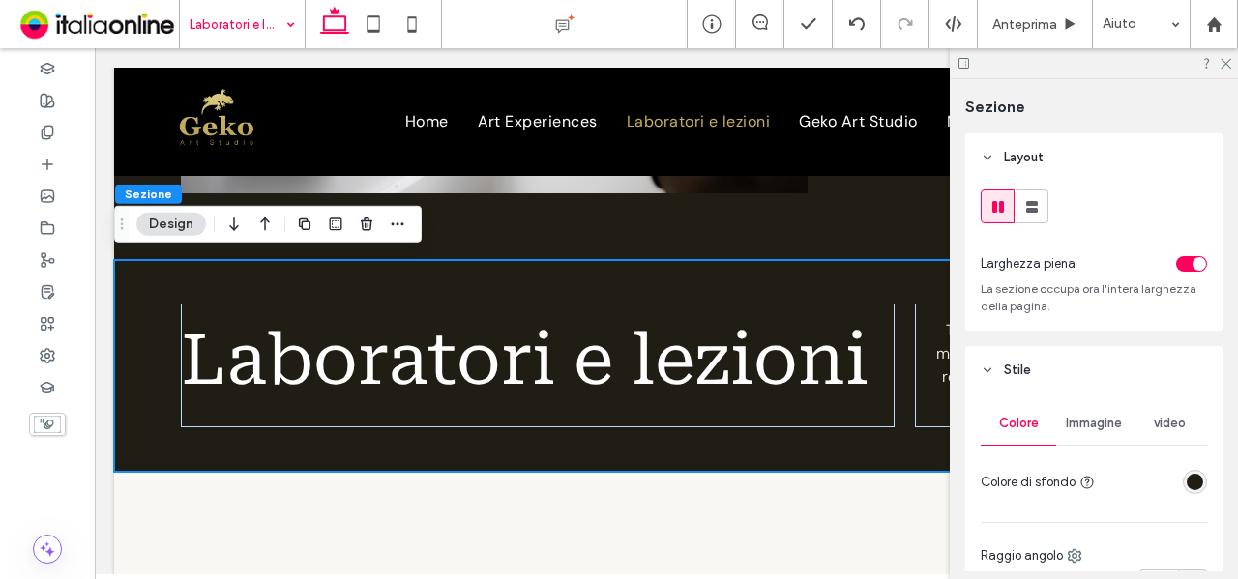
scroll to position [97, 0]
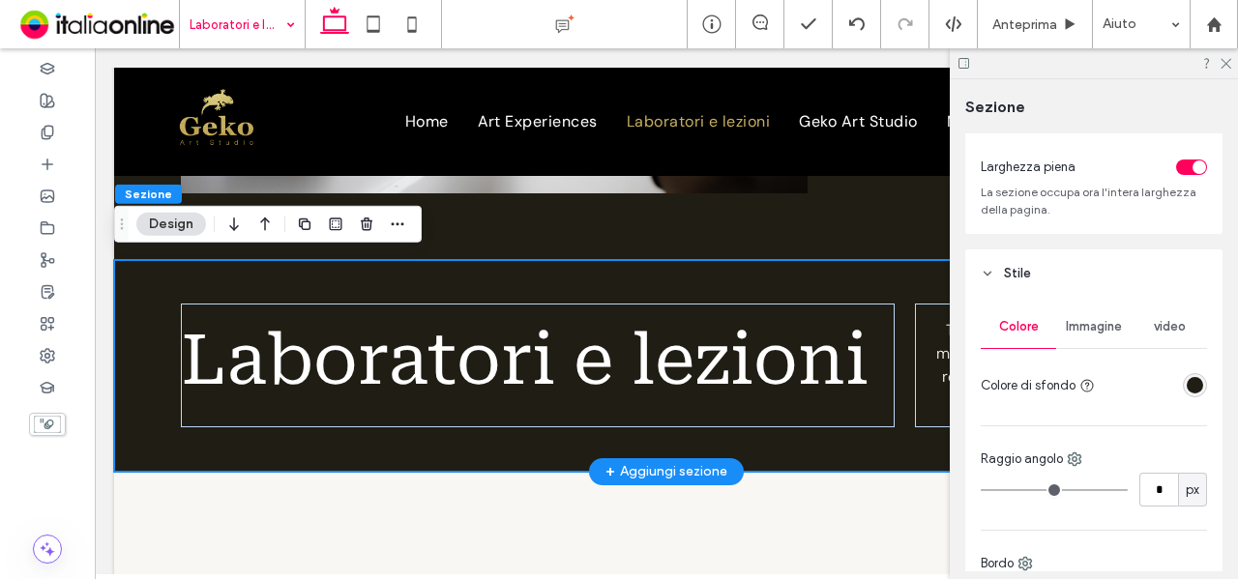
click at [306, 280] on div "Laboratori e lezioni The Main Room is where tradition meets comfort – a place t…" at bounding box center [666, 366] width 1105 height 212
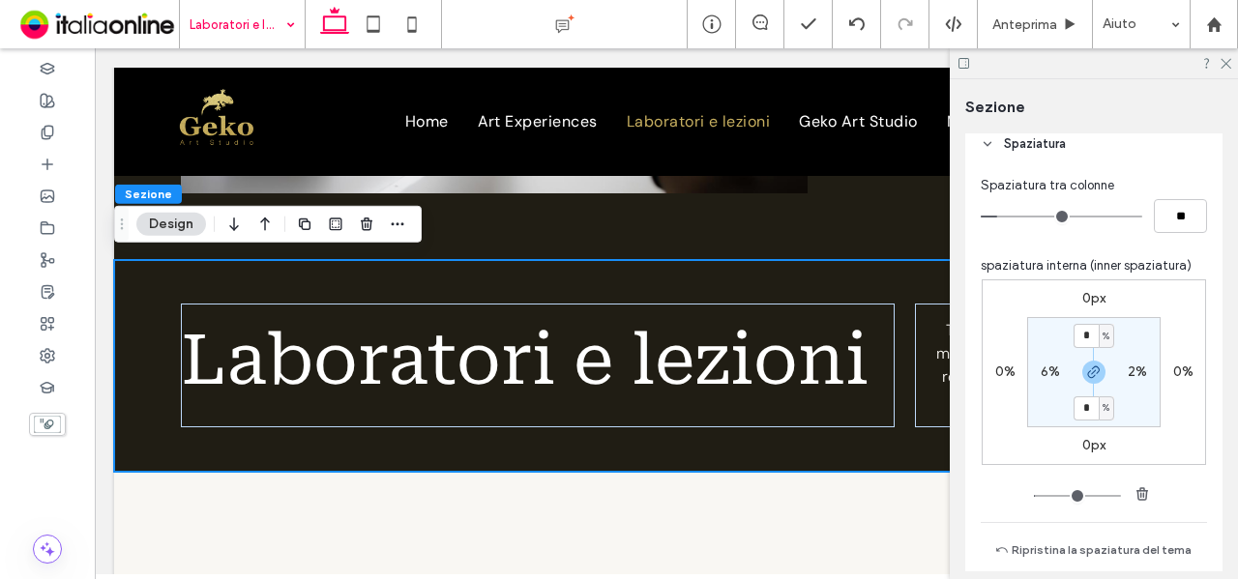
scroll to position [967, 0]
click at [834, 280] on div "Laboratori e lezioni The Main Room is where tradition meets comfort – a place t…" at bounding box center [666, 366] width 1105 height 212
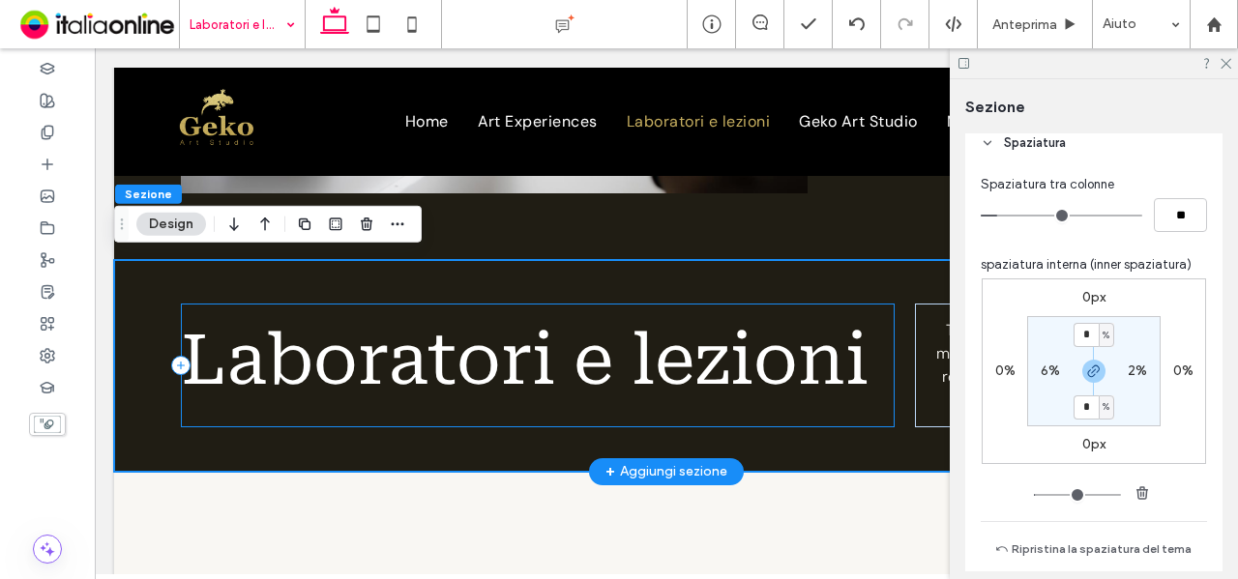
click at [345, 407] on div "Laboratori e lezioni" at bounding box center [538, 366] width 715 height 124
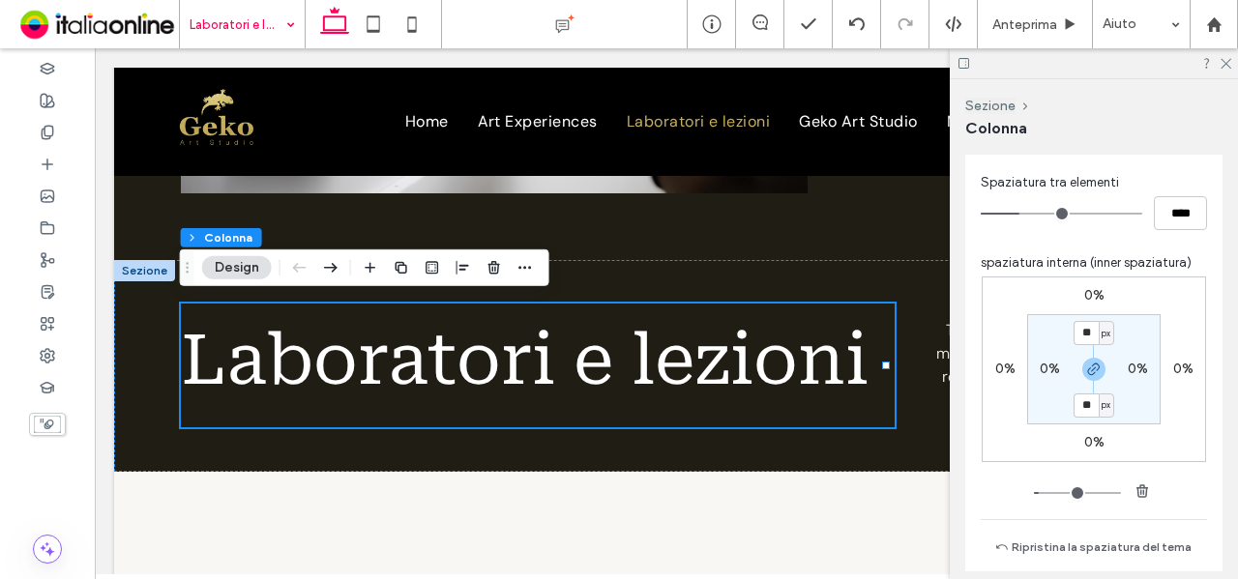
scroll to position [774, 0]
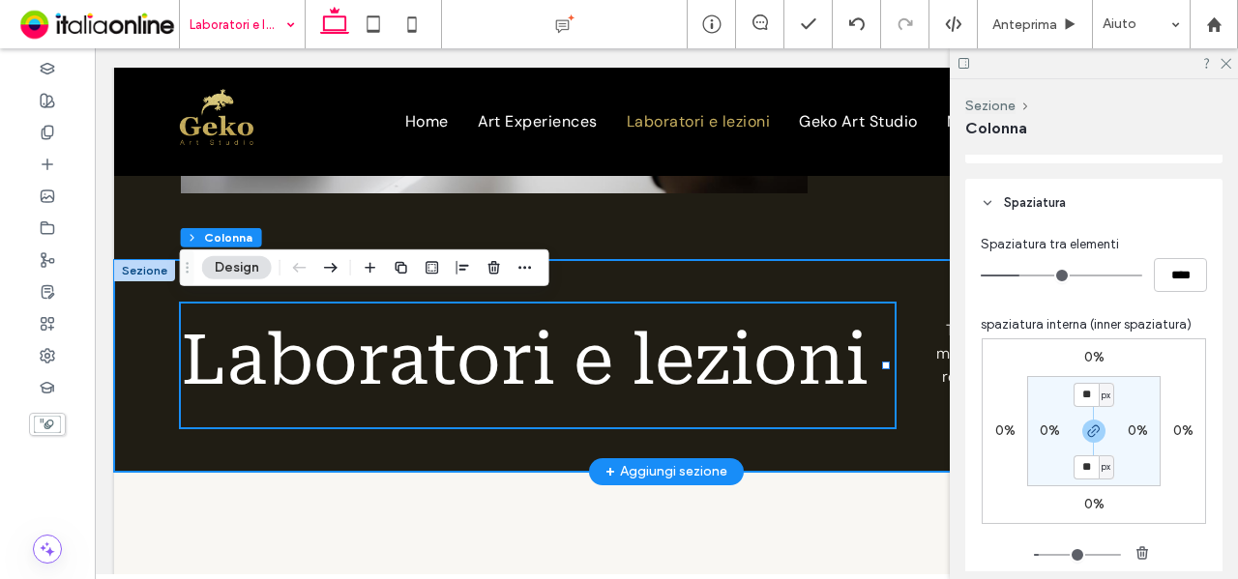
click at [779, 455] on div "Laboratori e lezioni The Main Room is where tradition meets comfort – a place t…" at bounding box center [666, 366] width 1105 height 212
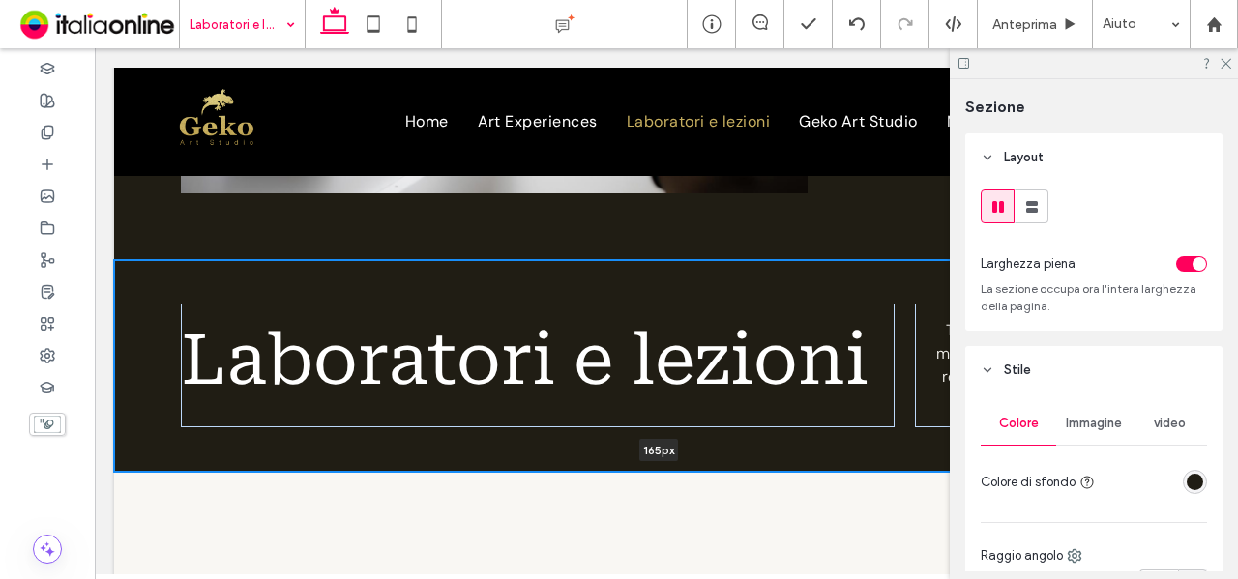
drag, startPoint x: 797, startPoint y: 471, endPoint x: 784, endPoint y: 420, distance: 52.8
click at [784, 420] on div "Laboratori e lezioni The Main Room is where tradition meets comfort – a place t…" at bounding box center [666, 366] width 1105 height 212
type input "***"
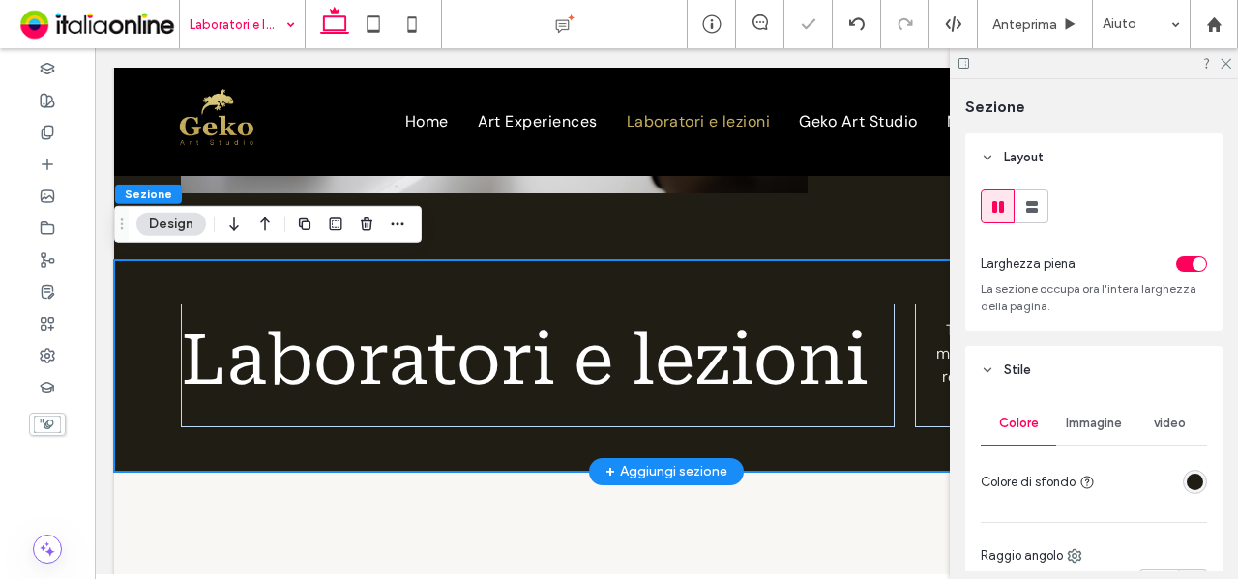
click at [785, 420] on div "Laboratori e lezioni" at bounding box center [538, 366] width 715 height 124
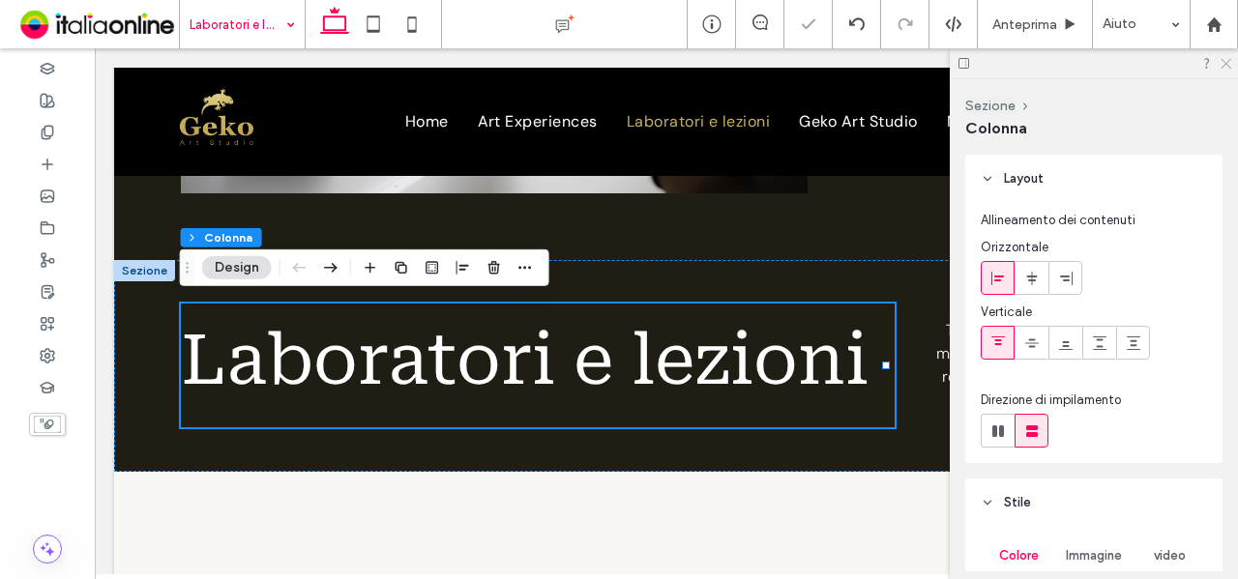
click at [1228, 57] on icon at bounding box center [1225, 62] width 13 height 13
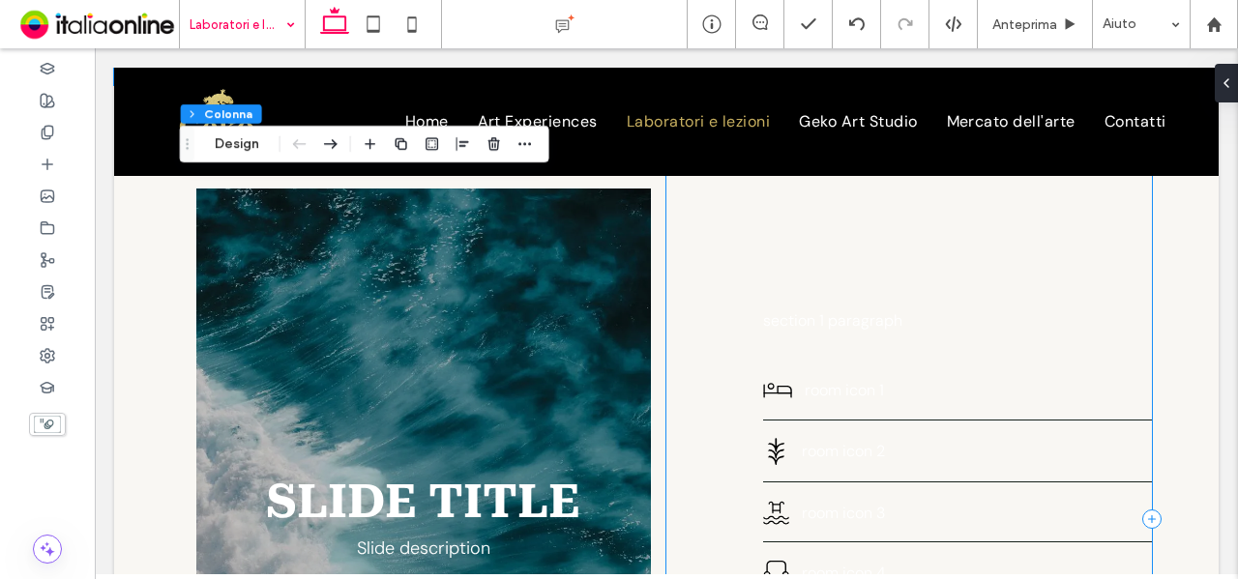
scroll to position [896, 0]
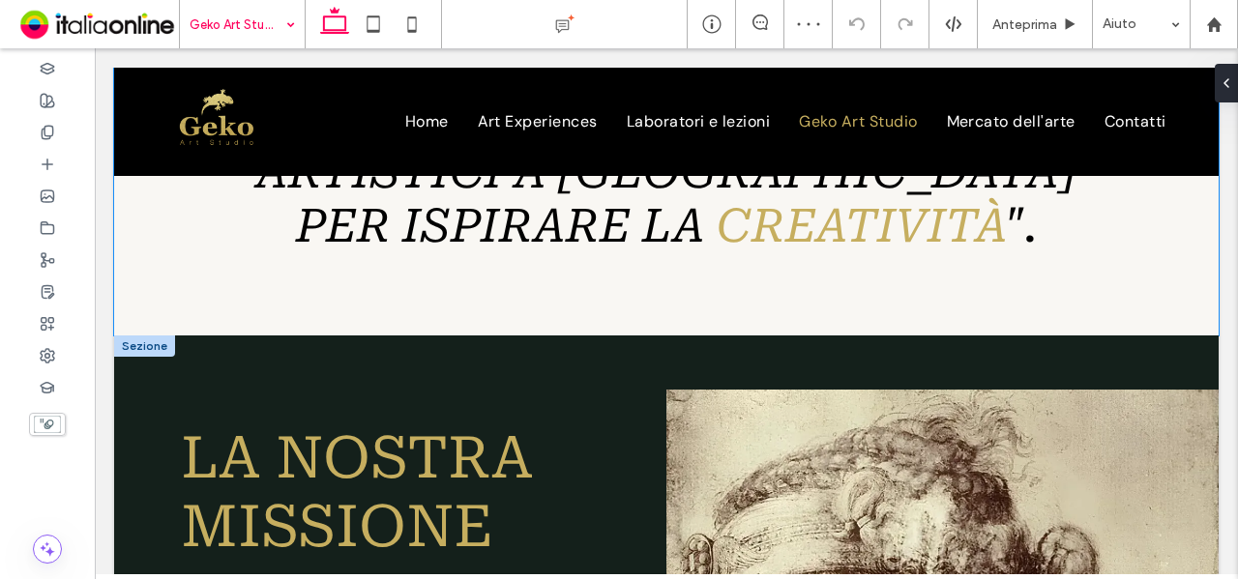
scroll to position [1328, 0]
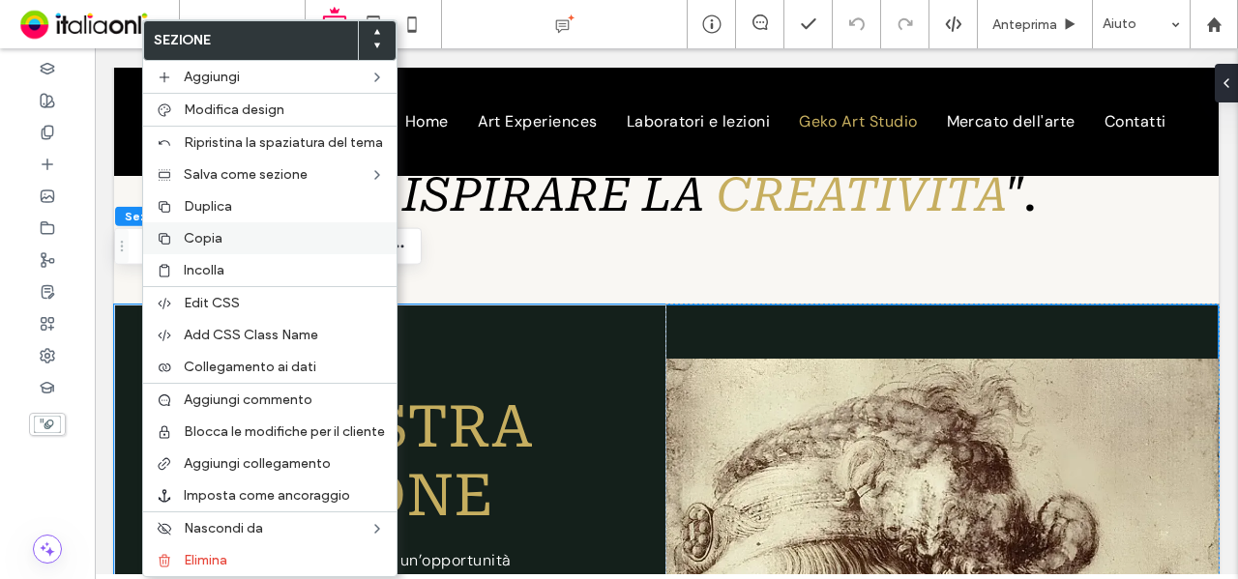
click at [208, 233] on span "Copia" at bounding box center [203, 238] width 39 height 16
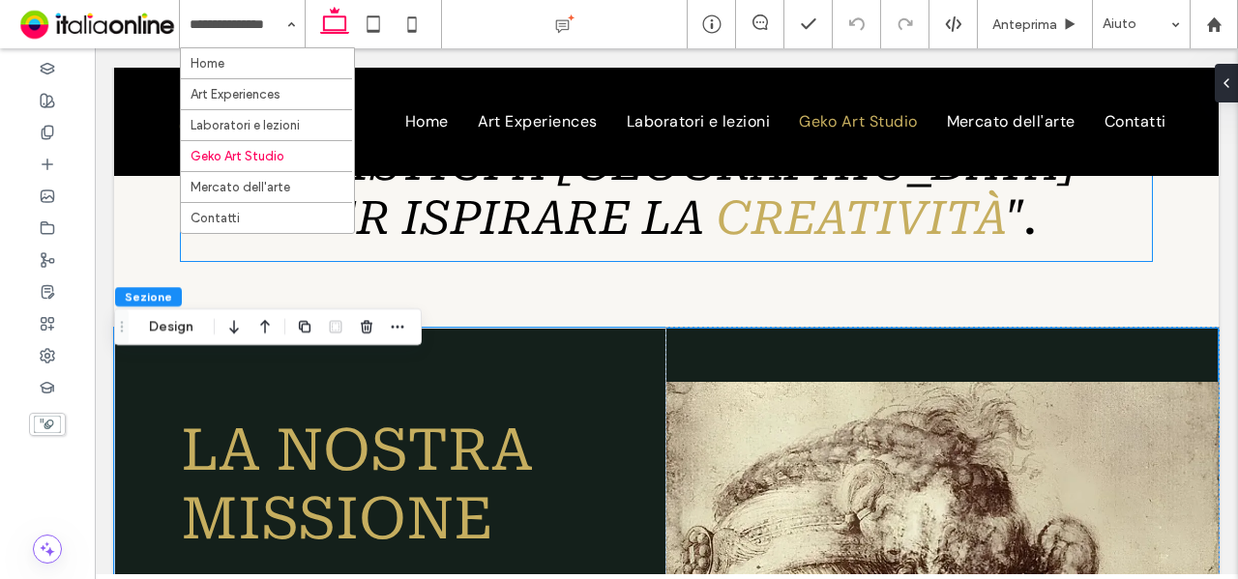
scroll to position [1135, 0]
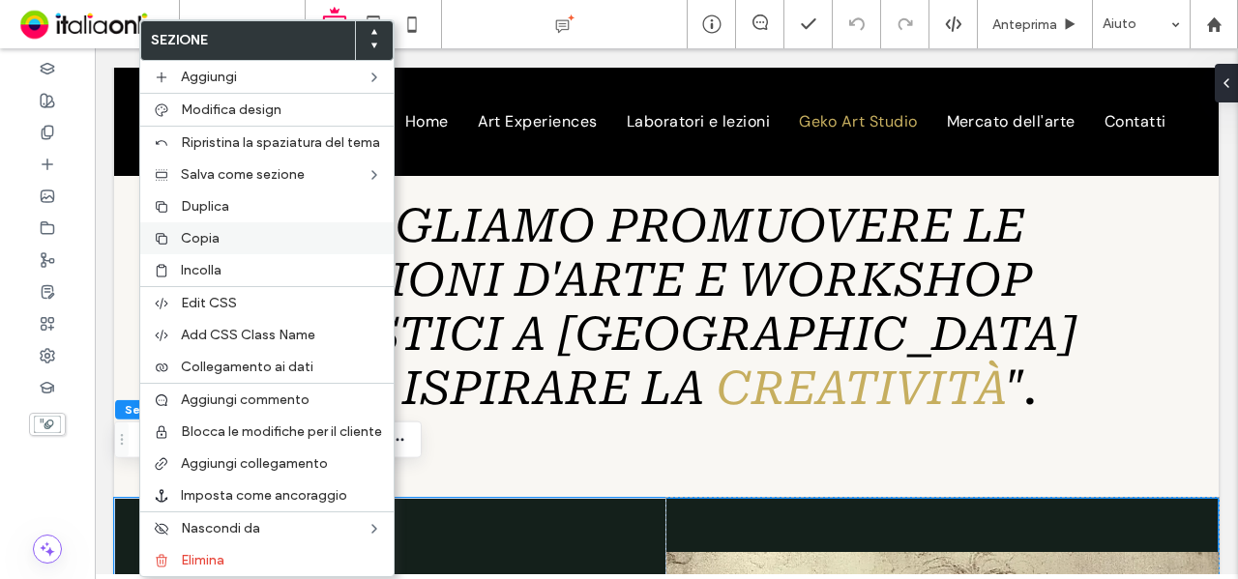
click at [215, 243] on div "Copia" at bounding box center [266, 238] width 253 height 32
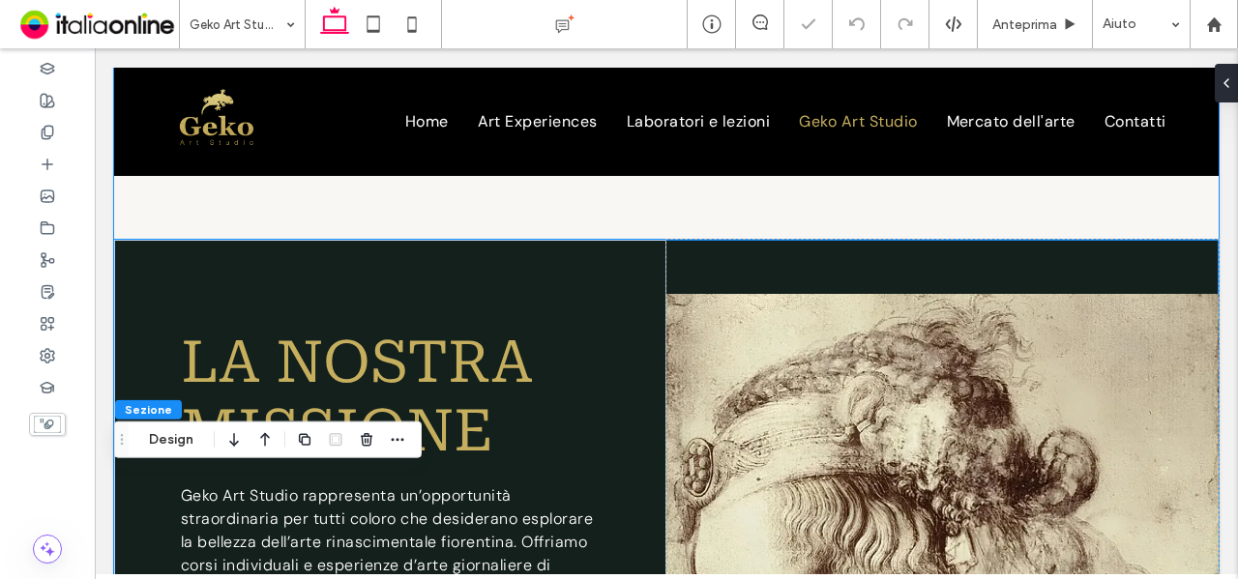
scroll to position [1715, 0]
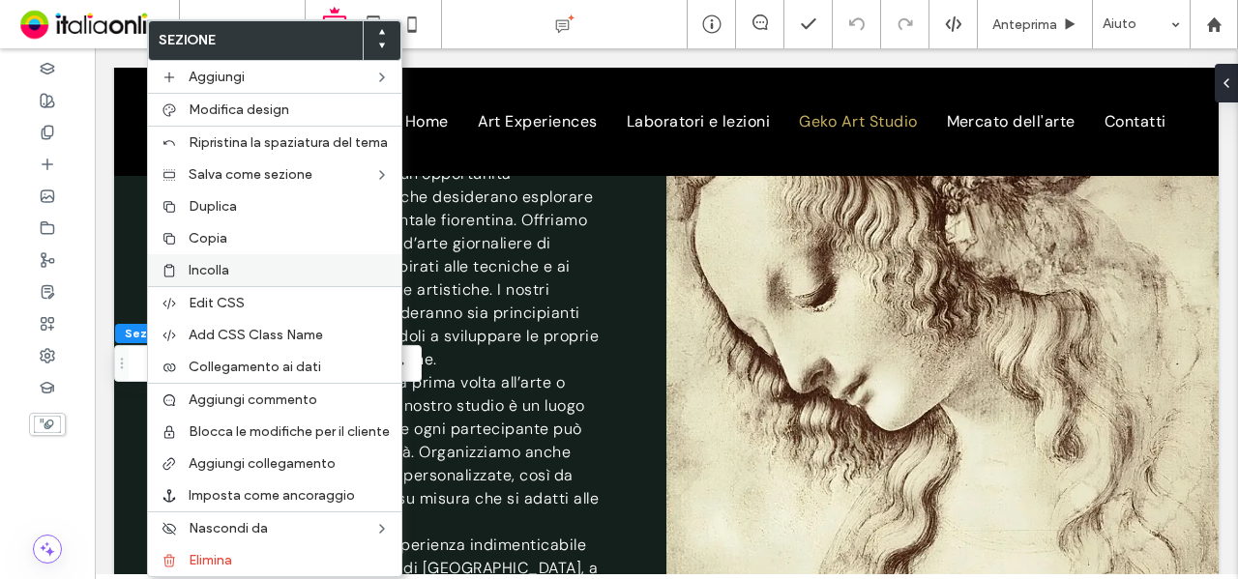
click at [265, 276] on div "Incolla" at bounding box center [274, 270] width 253 height 32
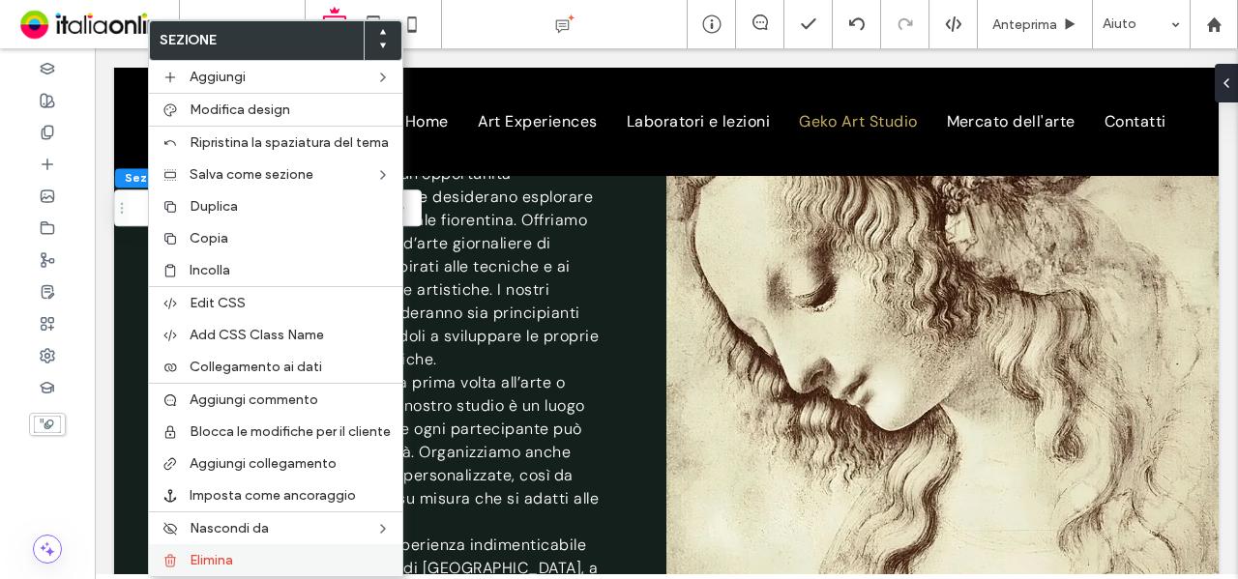
click at [318, 552] on label "Elimina" at bounding box center [290, 560] width 201 height 16
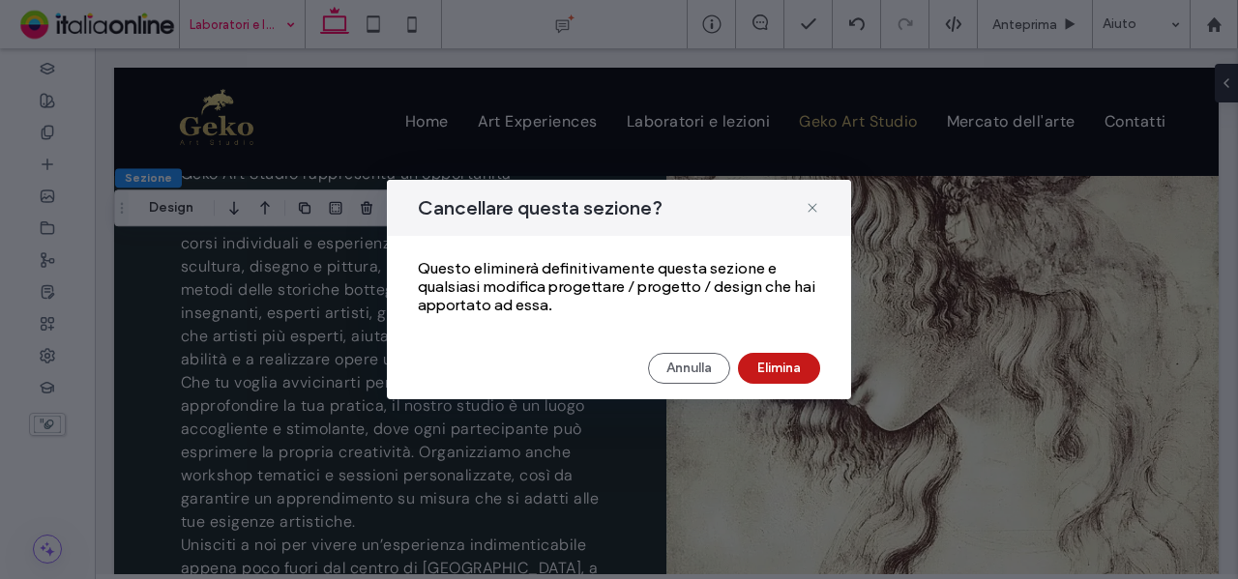
click at [778, 359] on button "Elimina" at bounding box center [779, 368] width 82 height 31
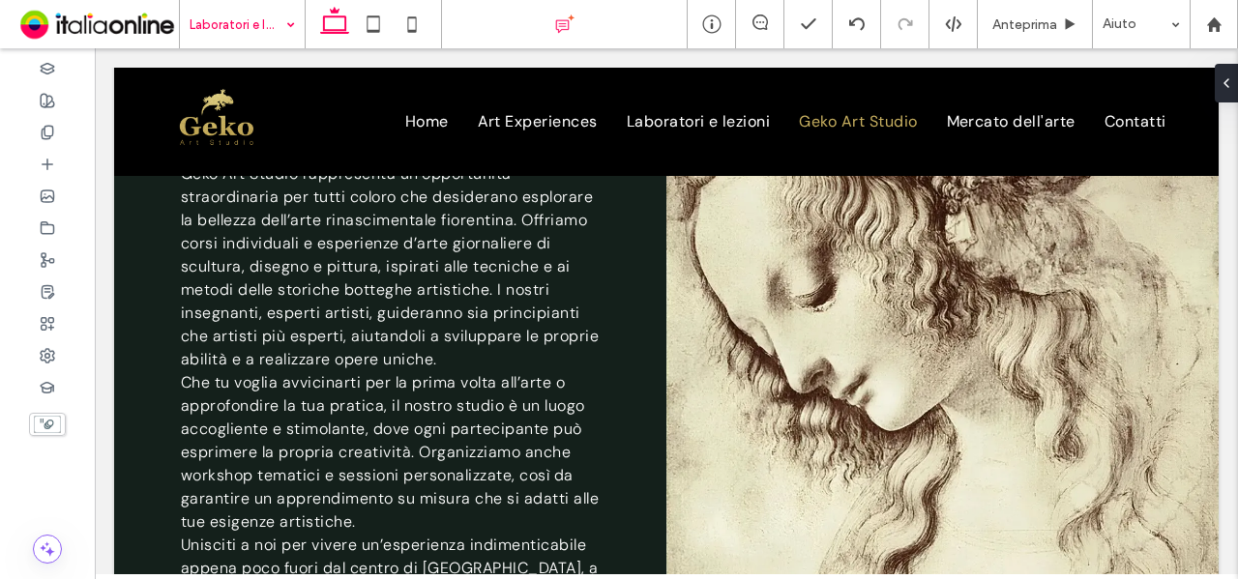
type input "*******"
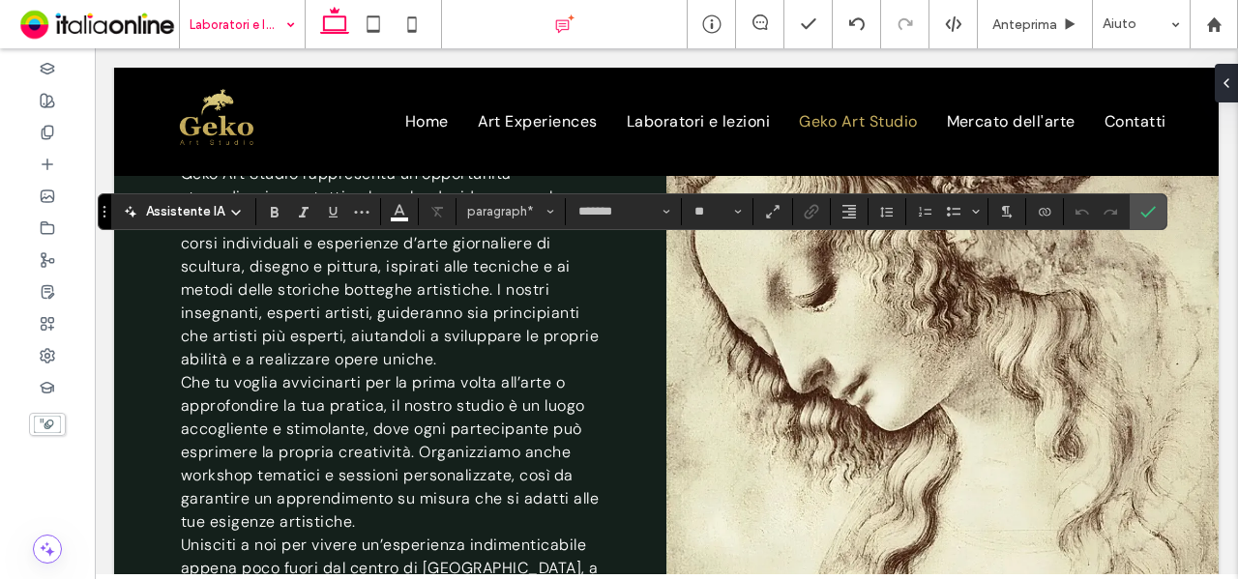
type input "**"
click at [1140, 212] on icon "Conferma" at bounding box center [1147, 211] width 15 height 15
click at [1140, 222] on span "Conferma" at bounding box center [1144, 211] width 9 height 35
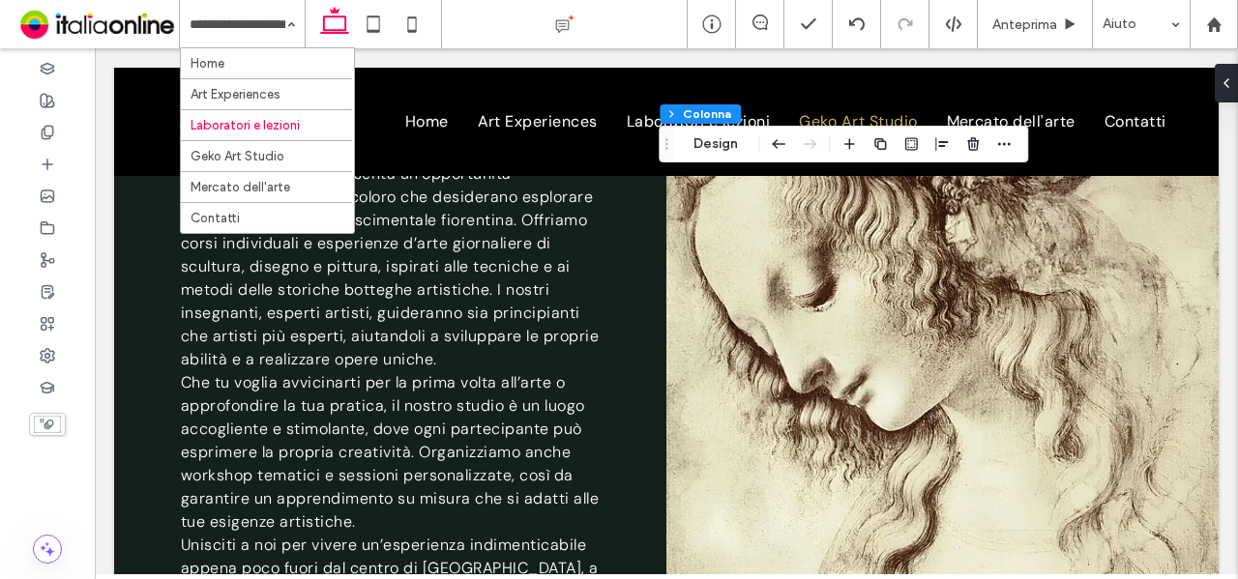
drag, startPoint x: 259, startPoint y: 88, endPoint x: 499, endPoint y: 182, distance: 257.6
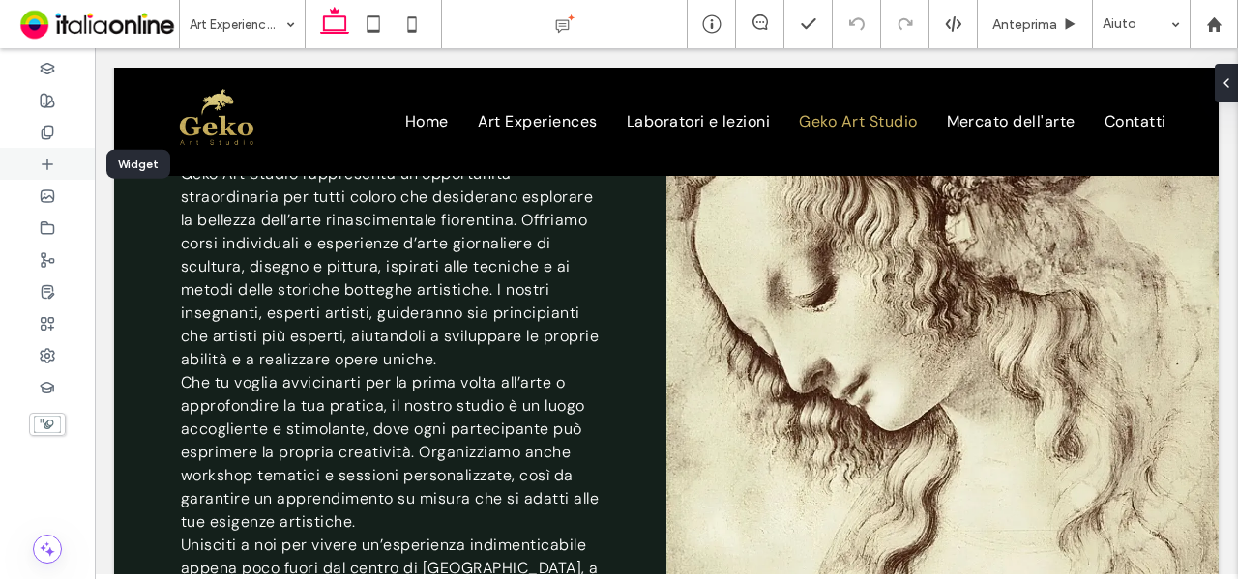
click at [46, 165] on icon at bounding box center [47, 164] width 15 height 15
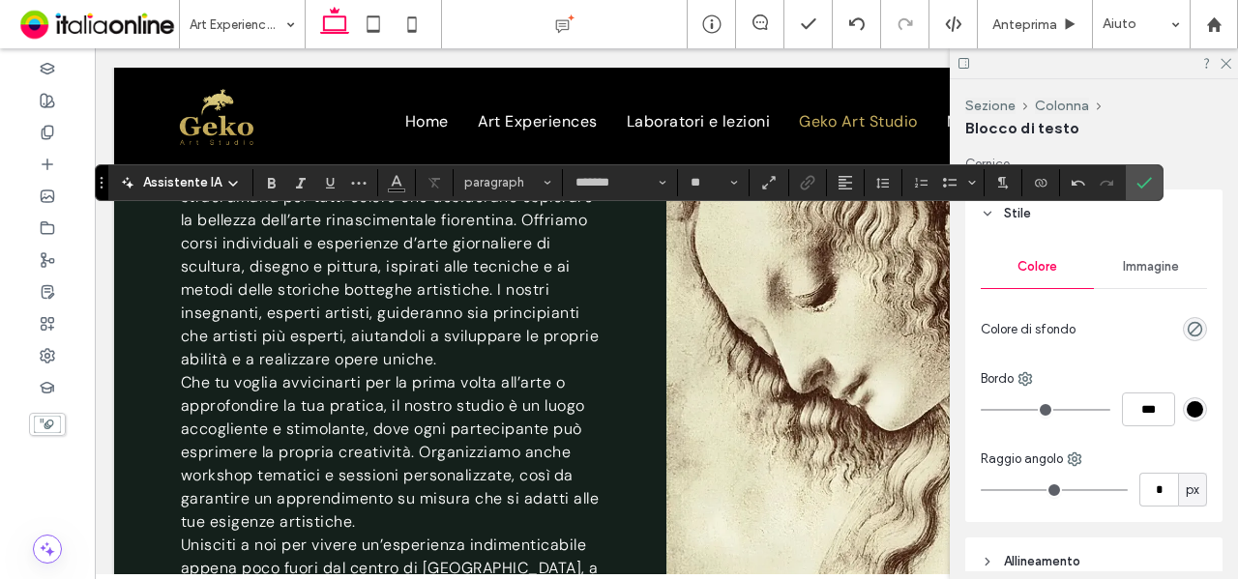
type input "**"
click at [1140, 173] on span "Conferma" at bounding box center [1144, 182] width 15 height 33
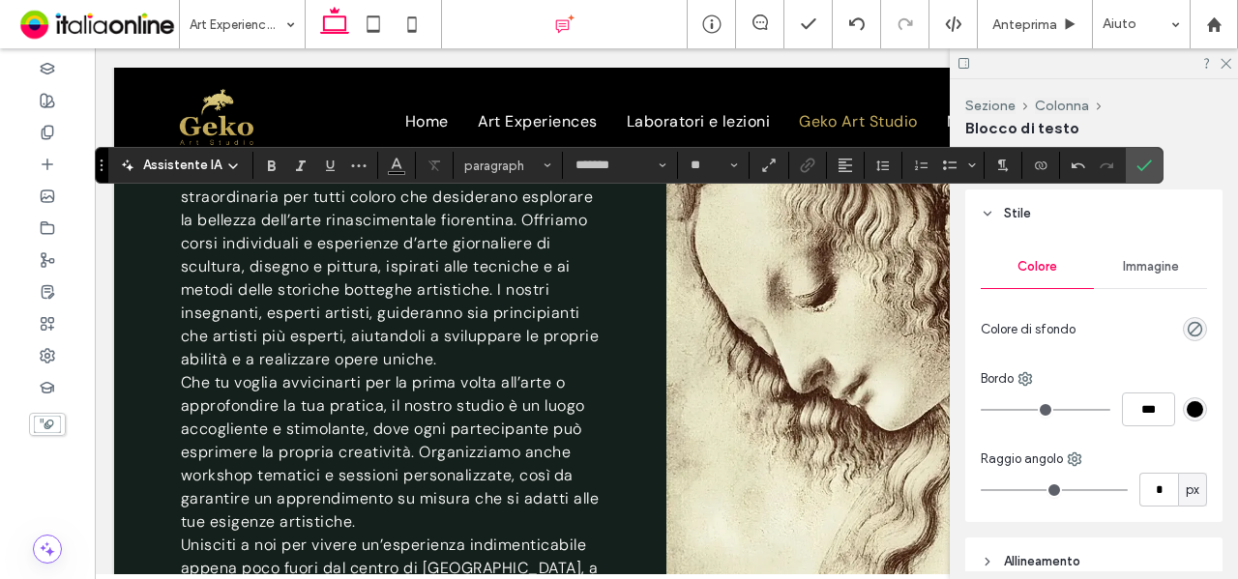
type input "**"
click at [1137, 168] on icon "Conferma" at bounding box center [1144, 165] width 15 height 15
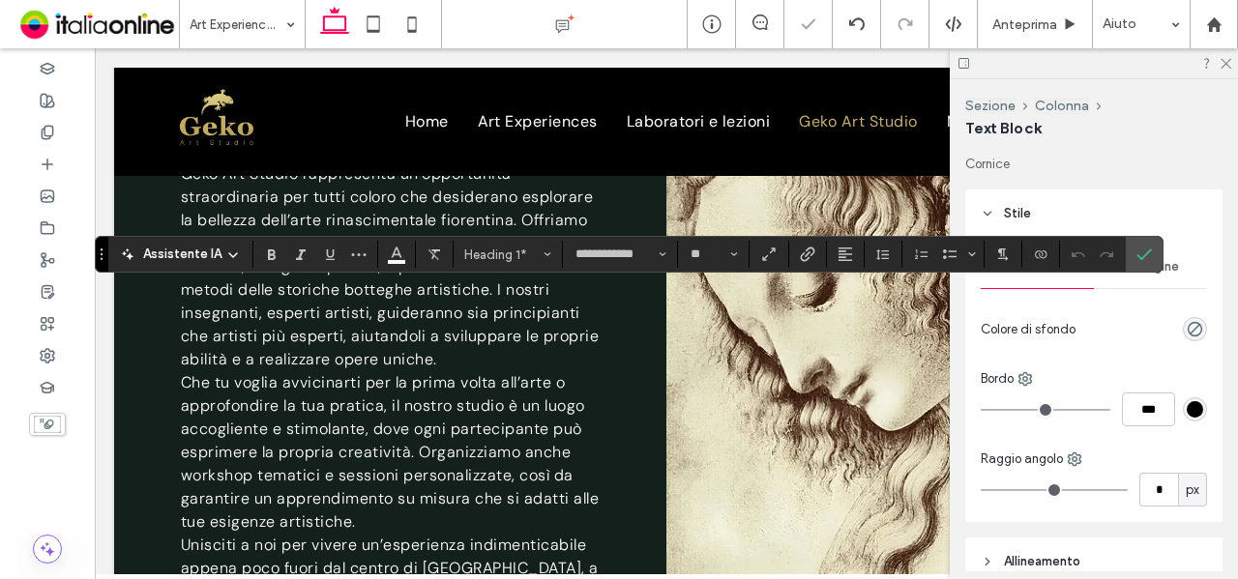
type input "*******"
type input "**"
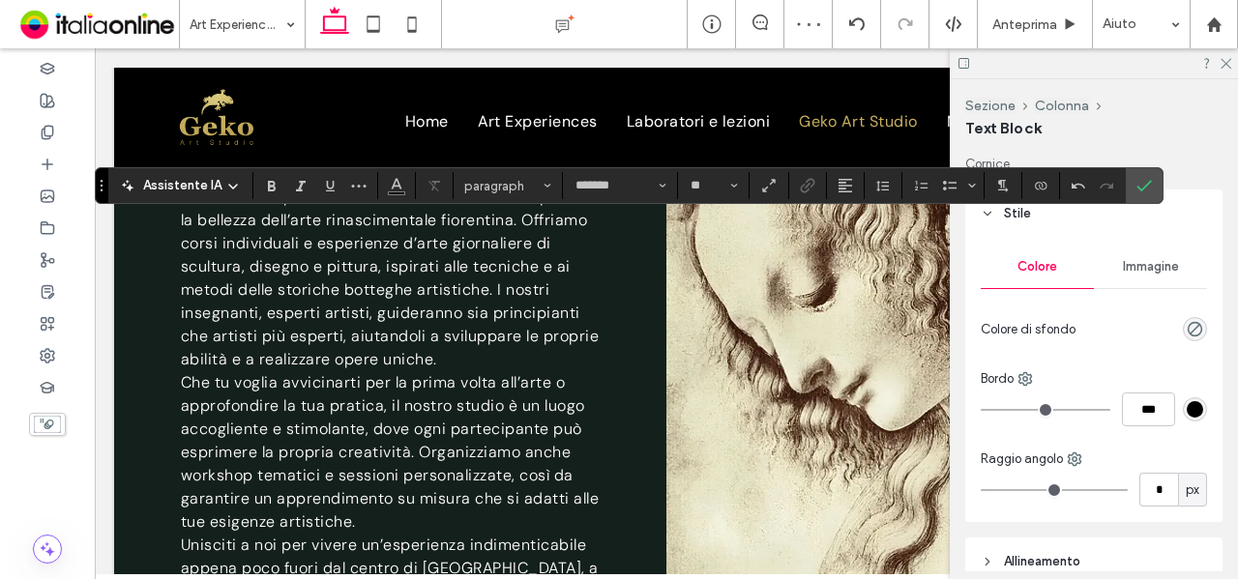
type input "**********"
type input "**"
click at [389, 184] on icon "Colore" at bounding box center [396, 183] width 15 height 15
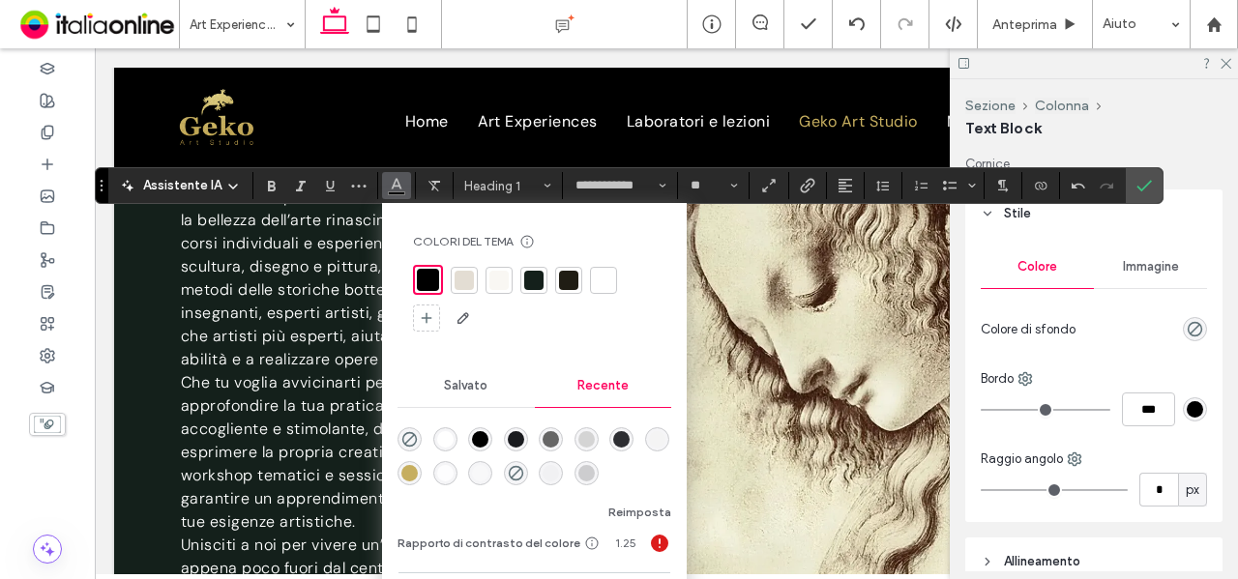
click at [439, 441] on div "rgba(255, 255, 255, 1)" at bounding box center [445, 439] width 16 height 16
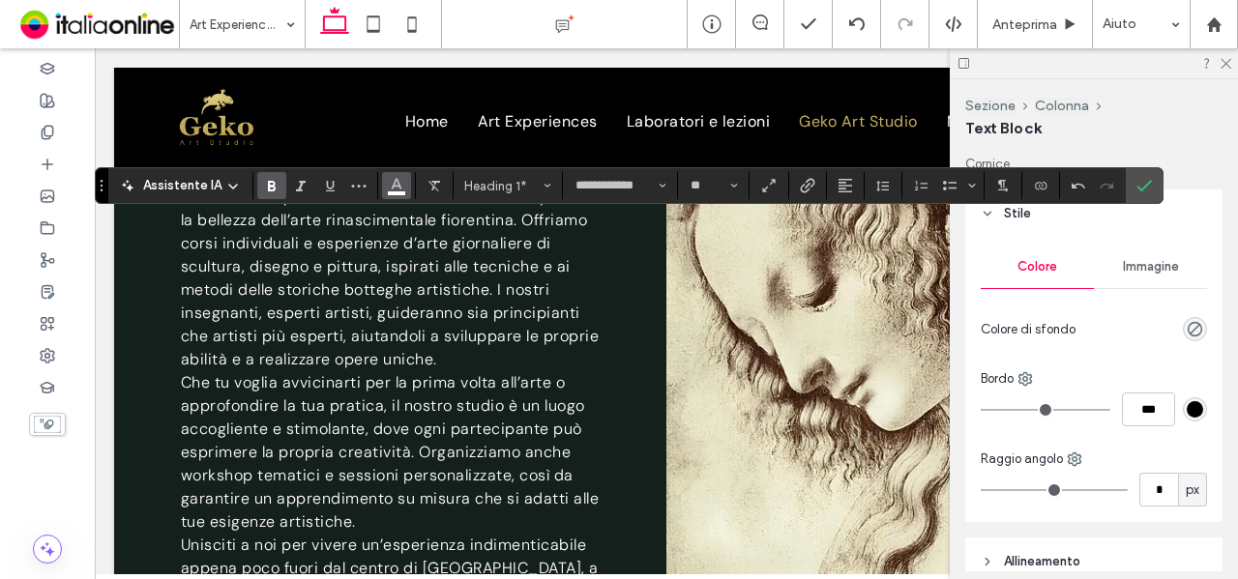
click at [395, 192] on icon "Colore" at bounding box center [396, 183] width 15 height 15
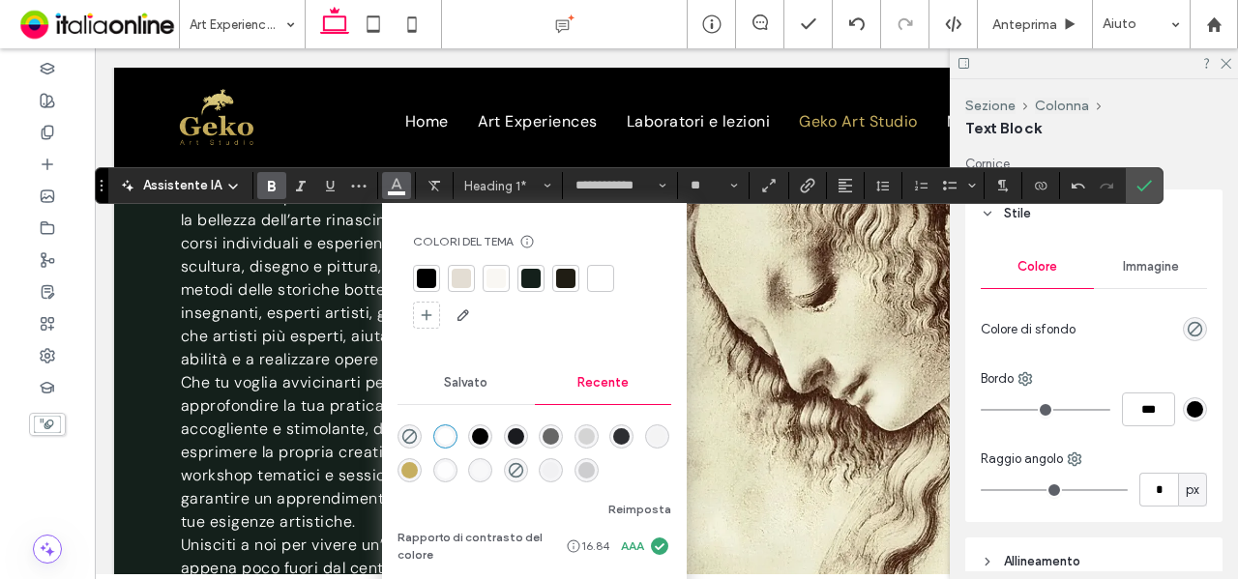
click at [404, 469] on div "rgba(198, 174, 95, 1)" at bounding box center [409, 470] width 16 height 16
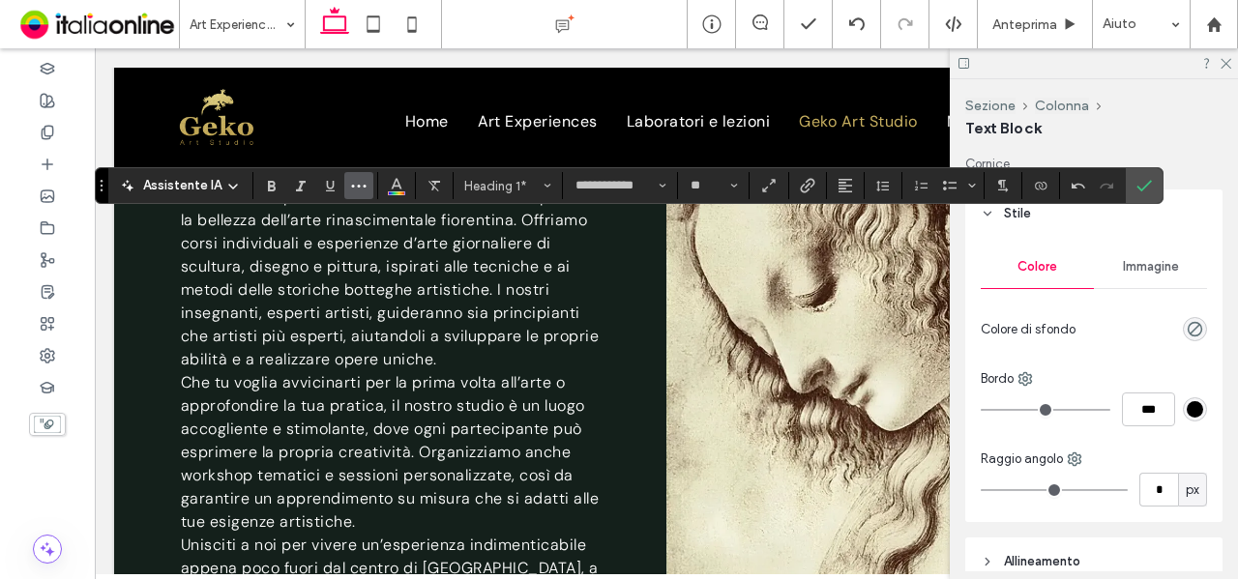
click at [361, 188] on icon "Altro" at bounding box center [358, 185] width 15 height 15
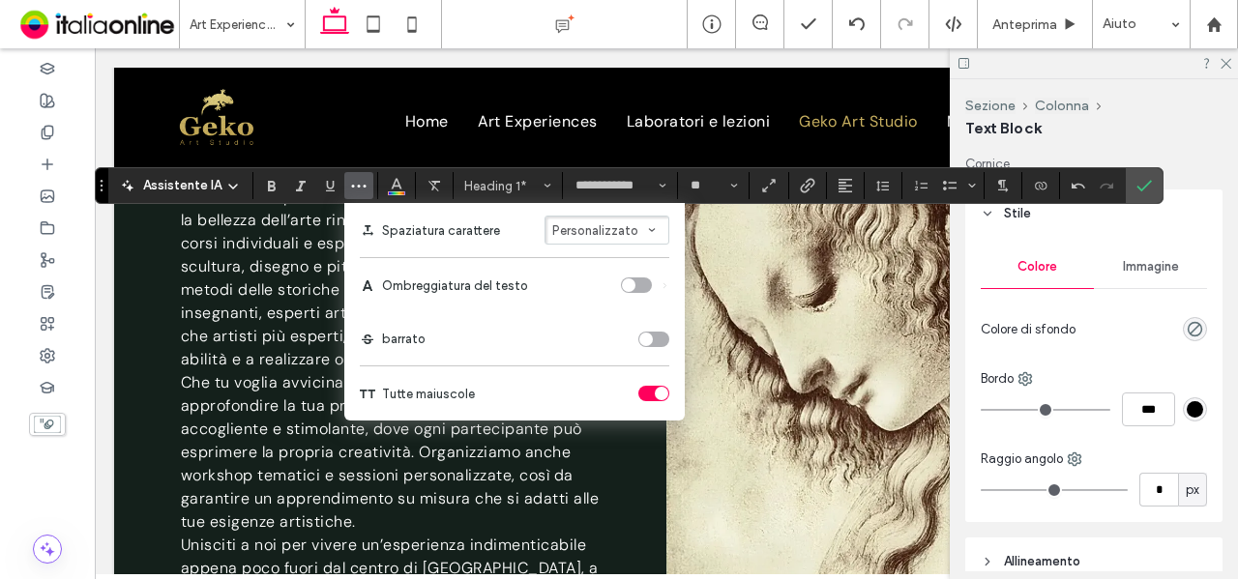
click at [655, 394] on div "toggle" at bounding box center [662, 394] width 14 height 14
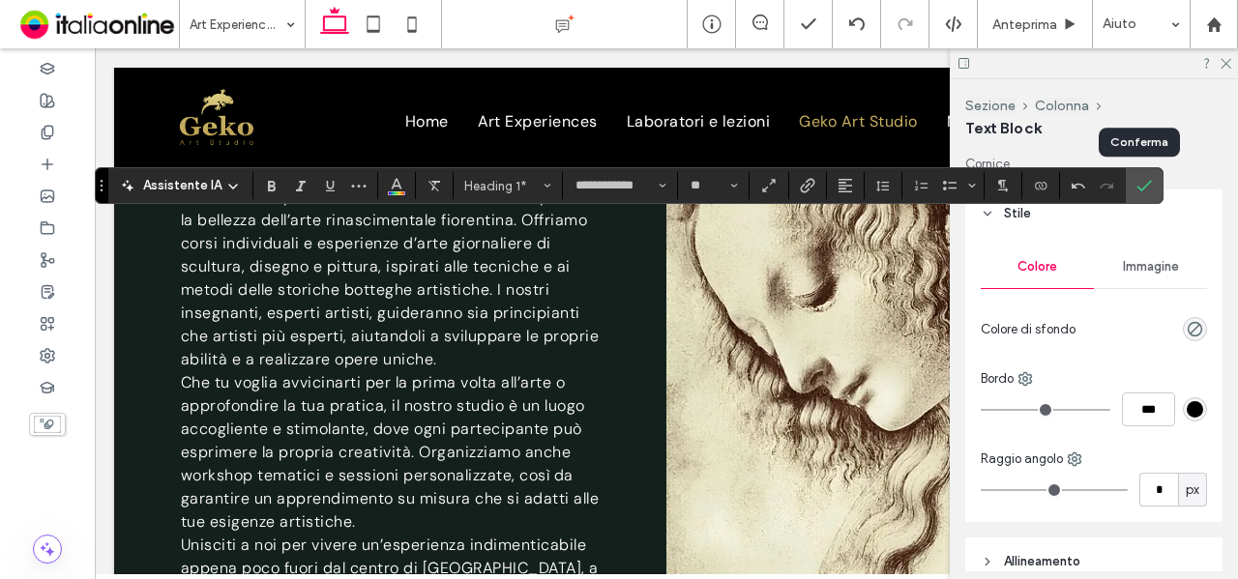
drag, startPoint x: 1144, startPoint y: 182, endPoint x: 1139, endPoint y: 195, distance: 14.4
click at [1144, 182] on use "Conferma" at bounding box center [1144, 187] width 15 height 12
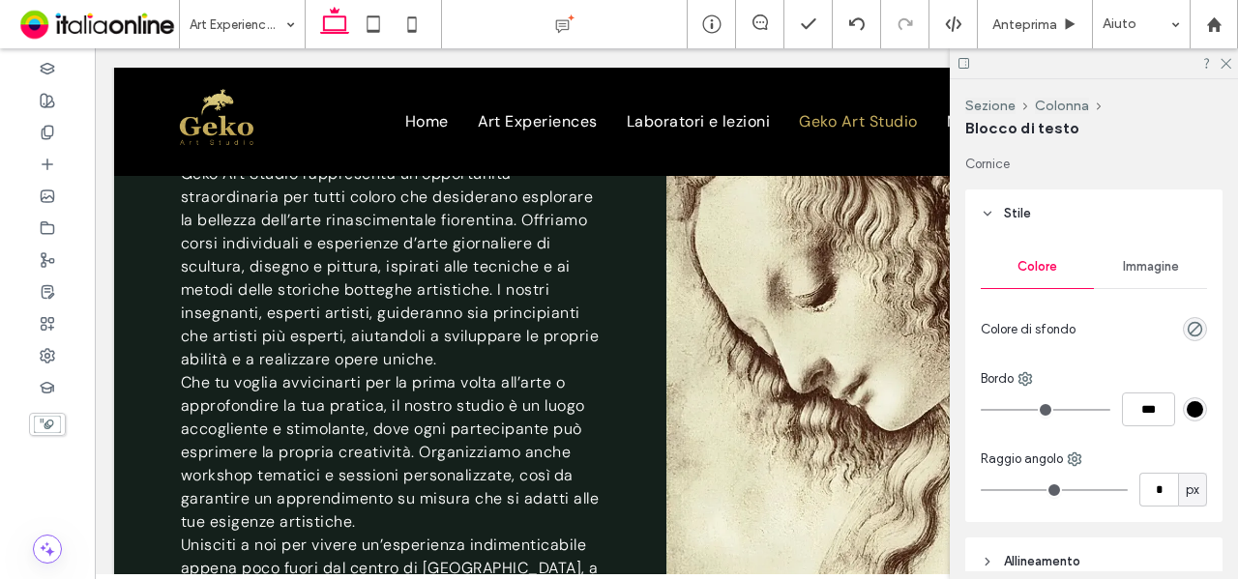
type input "*******"
type input "**"
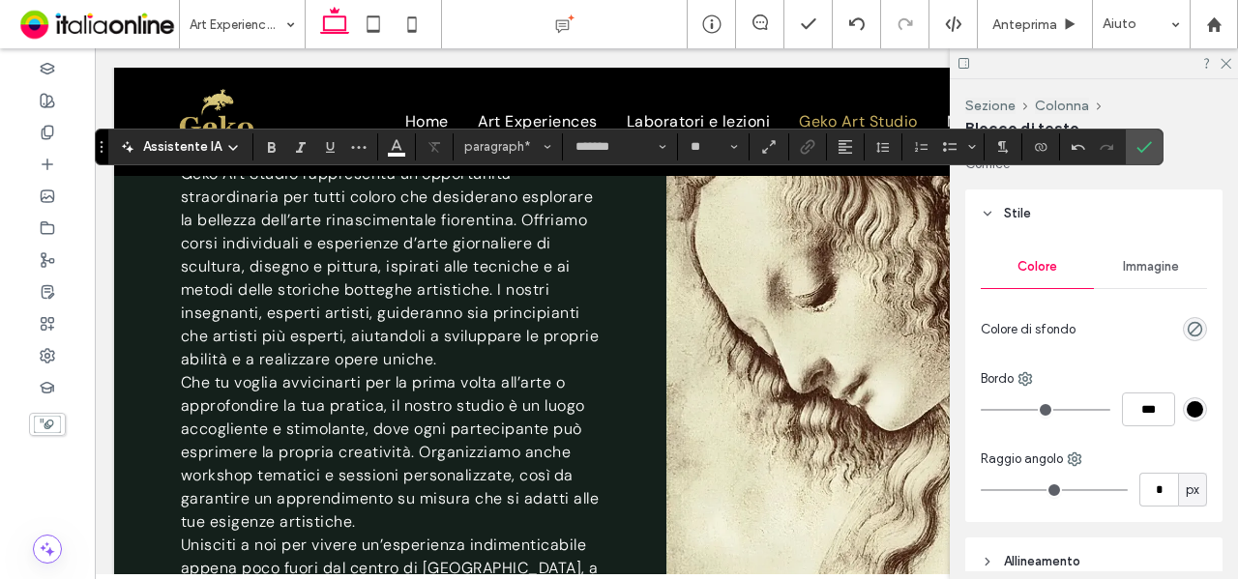
drag, startPoint x: 1134, startPoint y: 158, endPoint x: 1114, endPoint y: 169, distance: 22.6
click at [1137, 158] on span "Conferma" at bounding box center [1141, 147] width 9 height 35
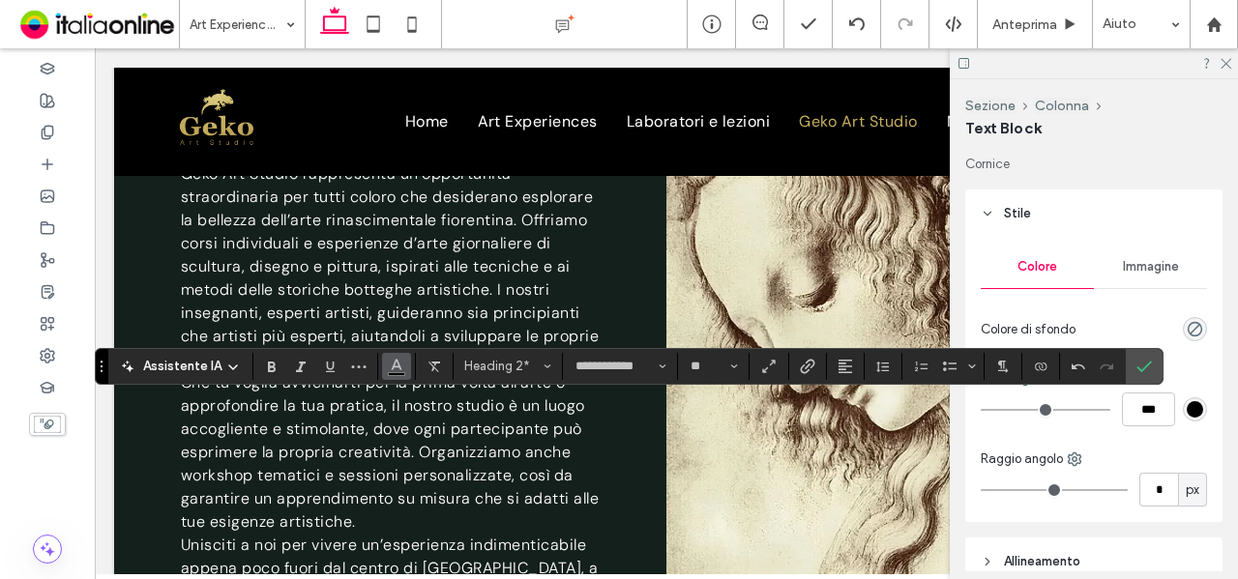
click at [383, 369] on button "Colore" at bounding box center [396, 366] width 29 height 27
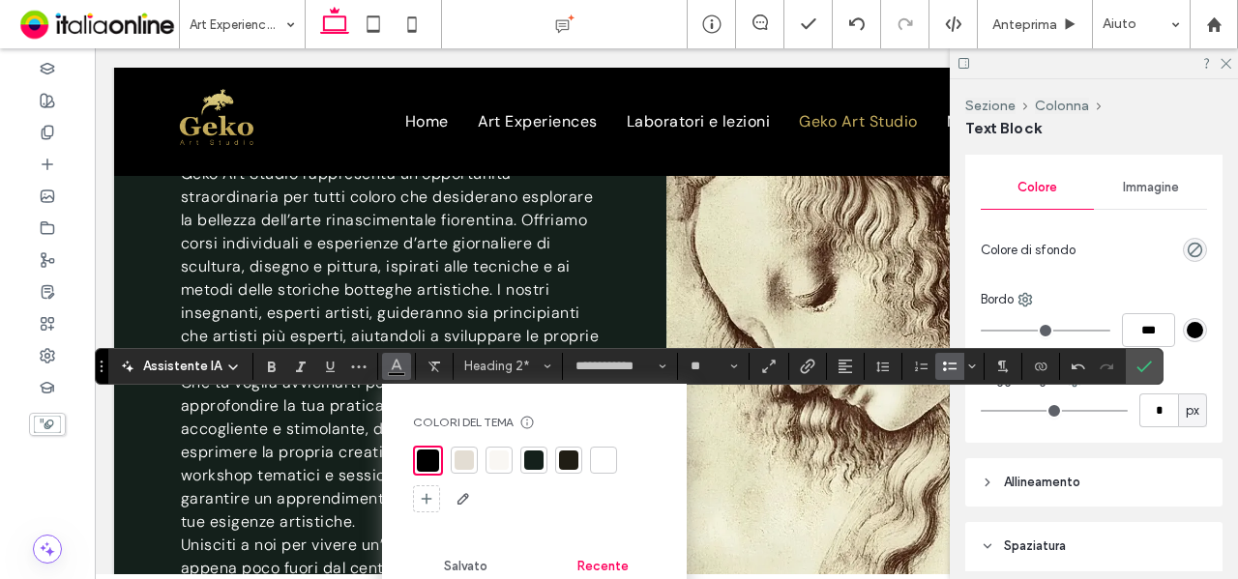
scroll to position [290, 0]
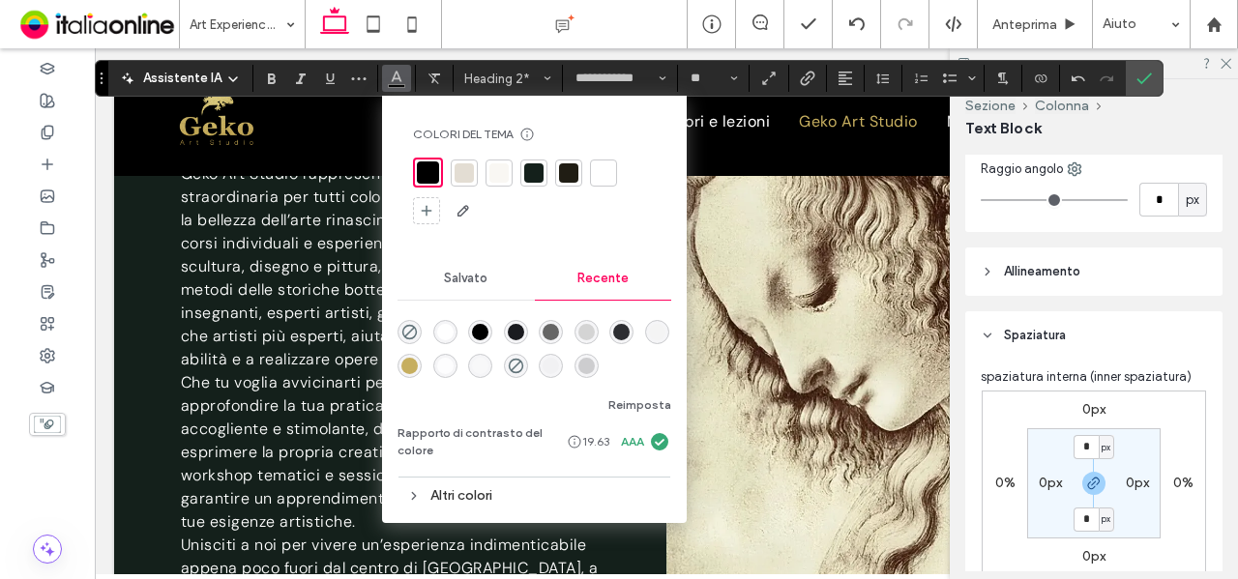
drag, startPoint x: 403, startPoint y: 365, endPoint x: 1011, endPoint y: 144, distance: 646.2
click at [403, 365] on div "rgba(198, 174, 95, 1)" at bounding box center [409, 366] width 16 height 16
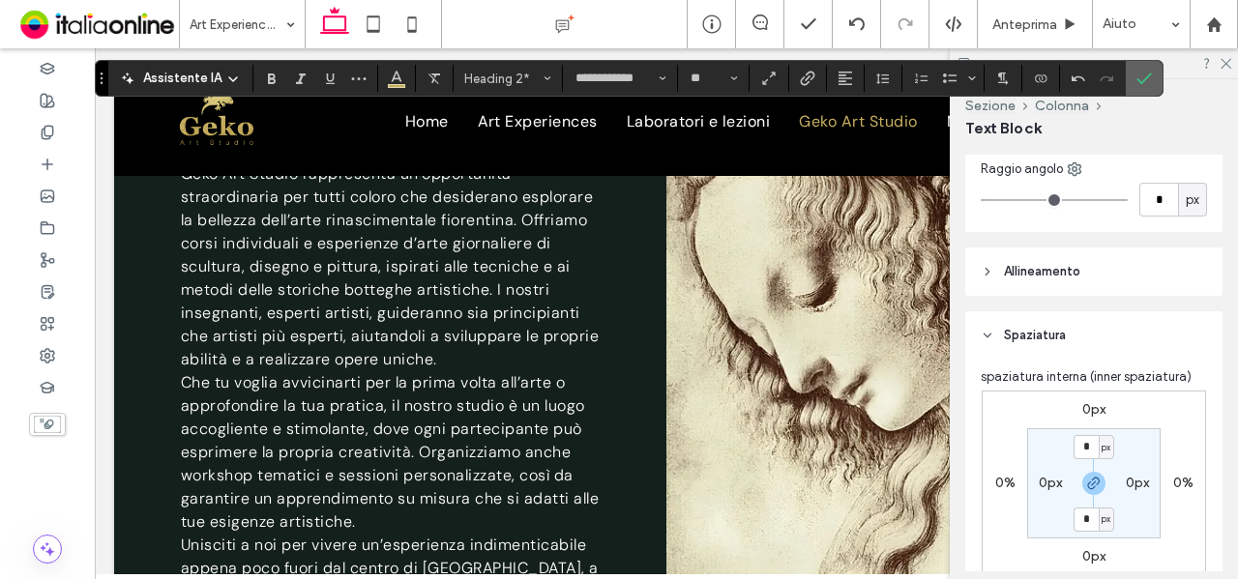
click at [1130, 82] on label "Conferma" at bounding box center [1144, 78] width 29 height 35
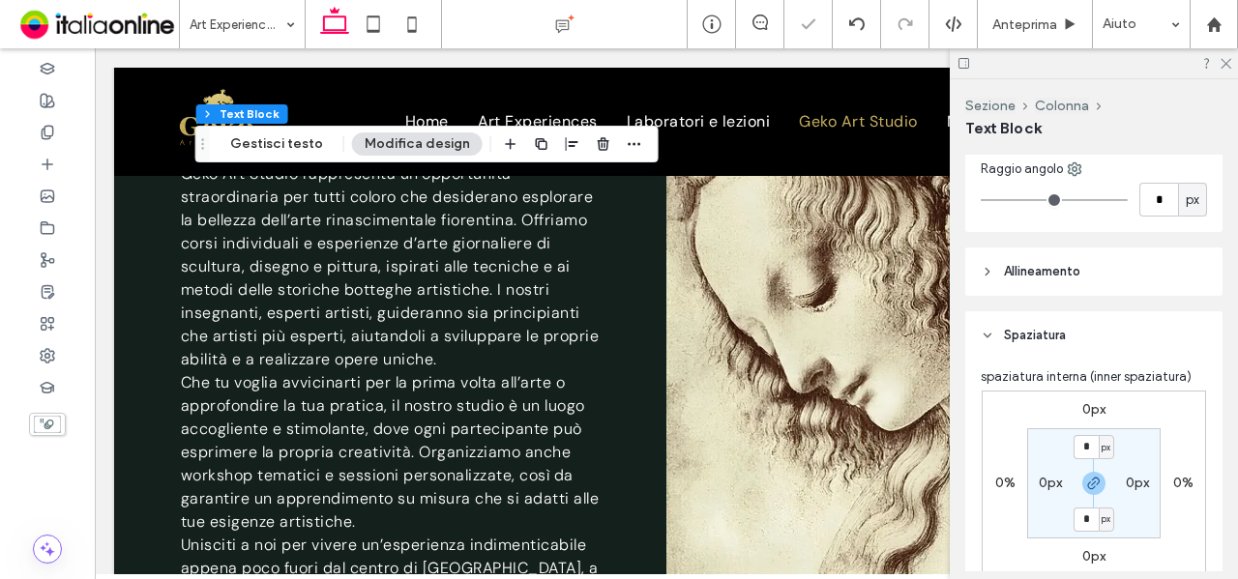
scroll to position [0, 0]
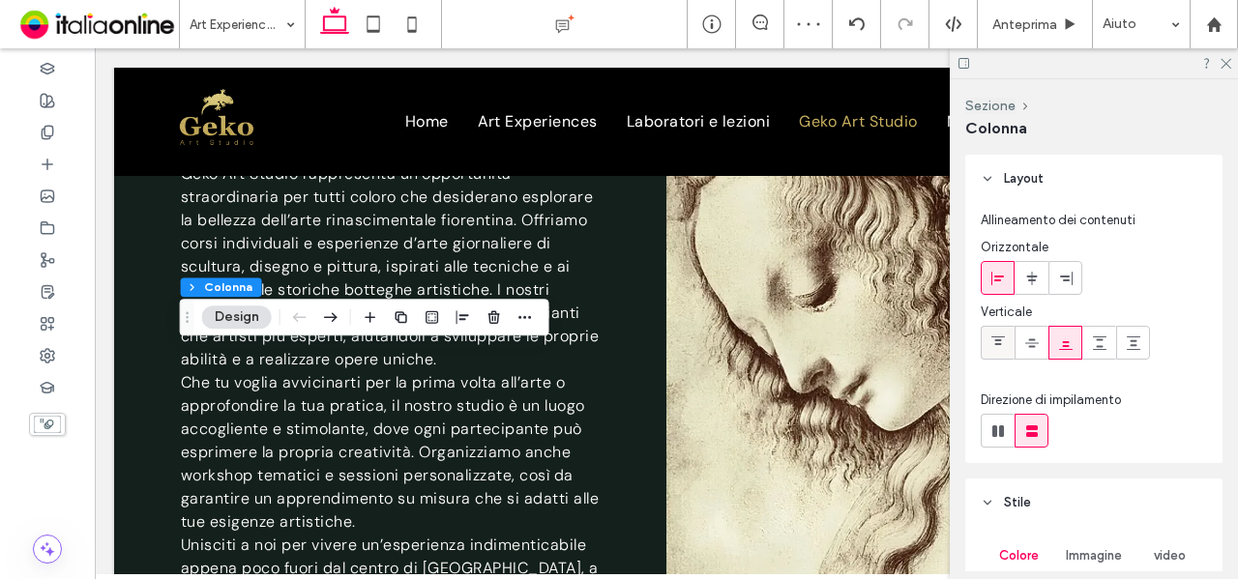
click at [1004, 333] on span at bounding box center [997, 343] width 15 height 32
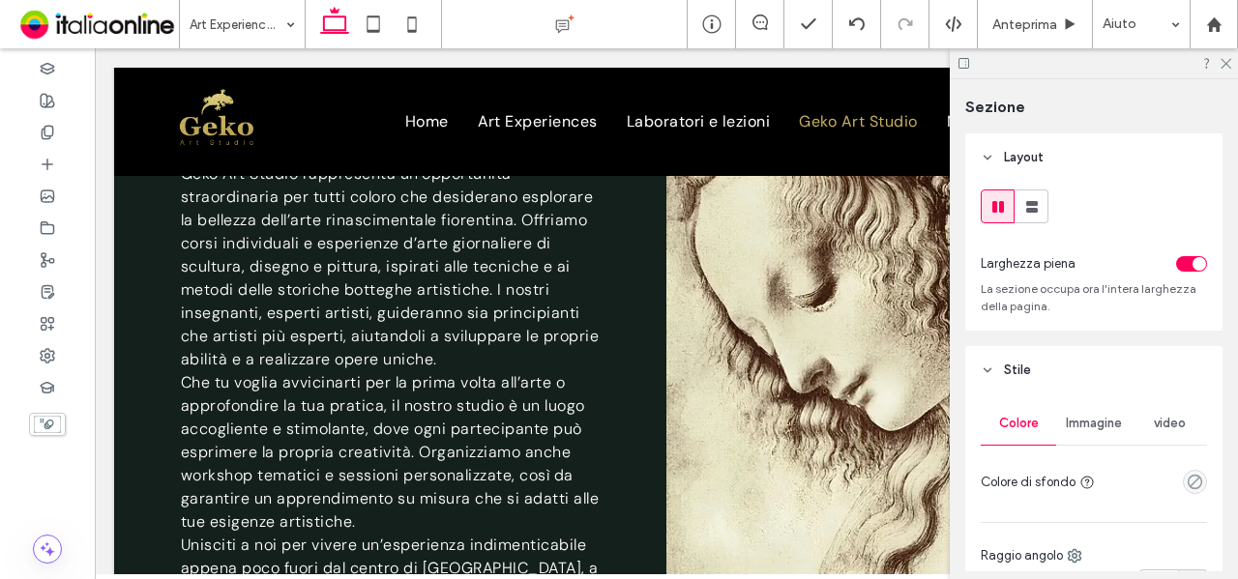
type input "***"
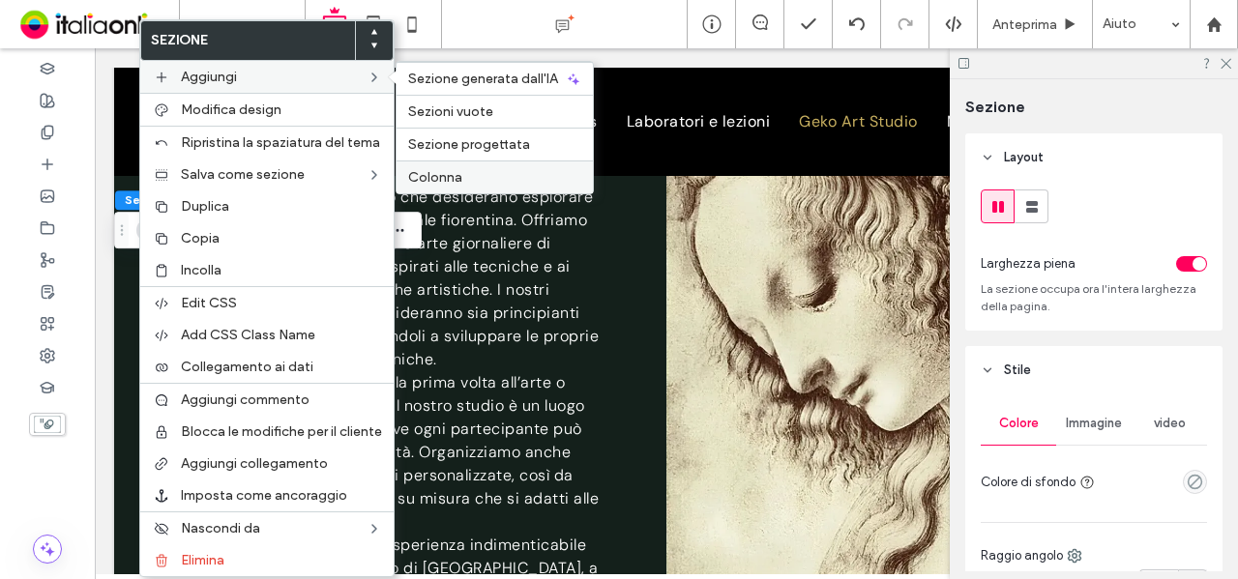
click at [506, 169] on label "Colonna" at bounding box center [494, 177] width 173 height 16
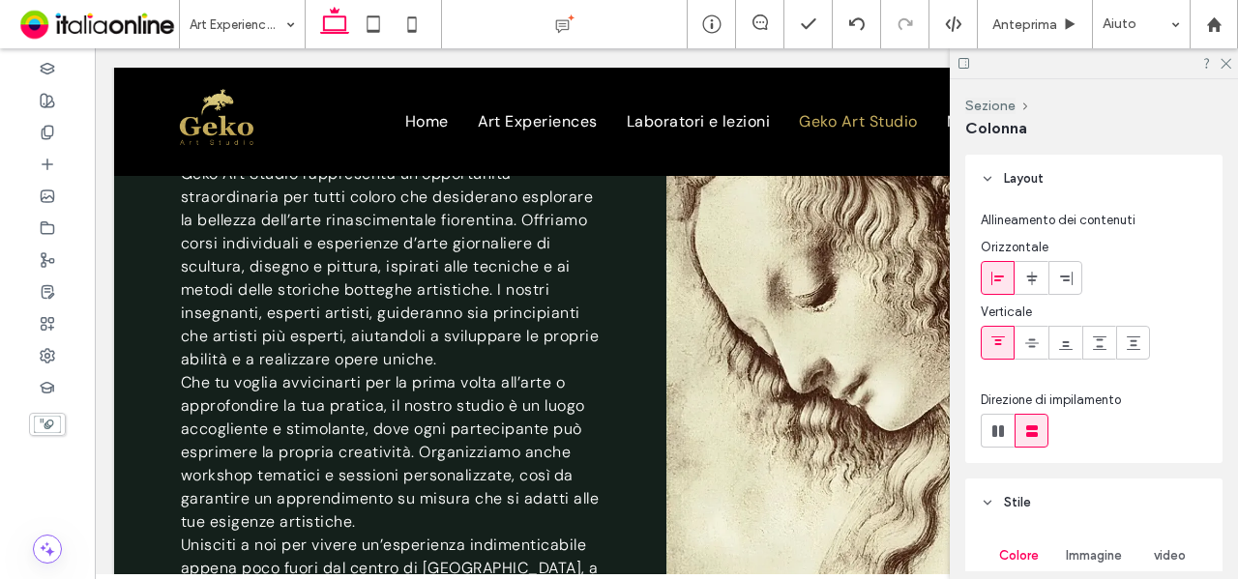
type input "**"
type input "*****"
type input "**"
type input "*****"
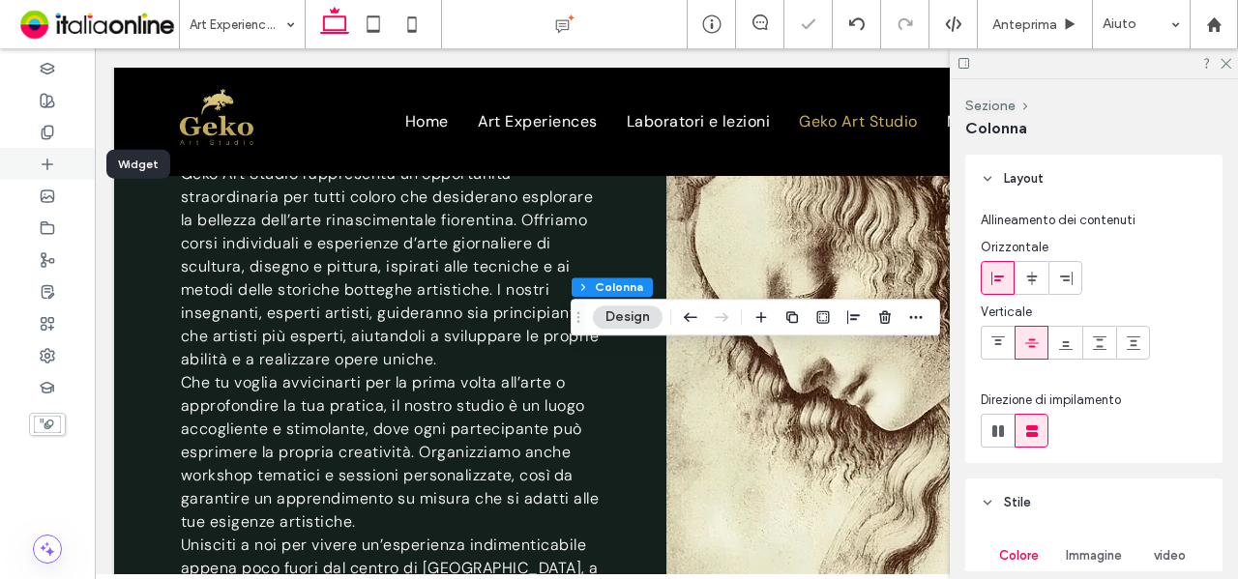
click at [42, 167] on icon at bounding box center [47, 164] width 15 height 15
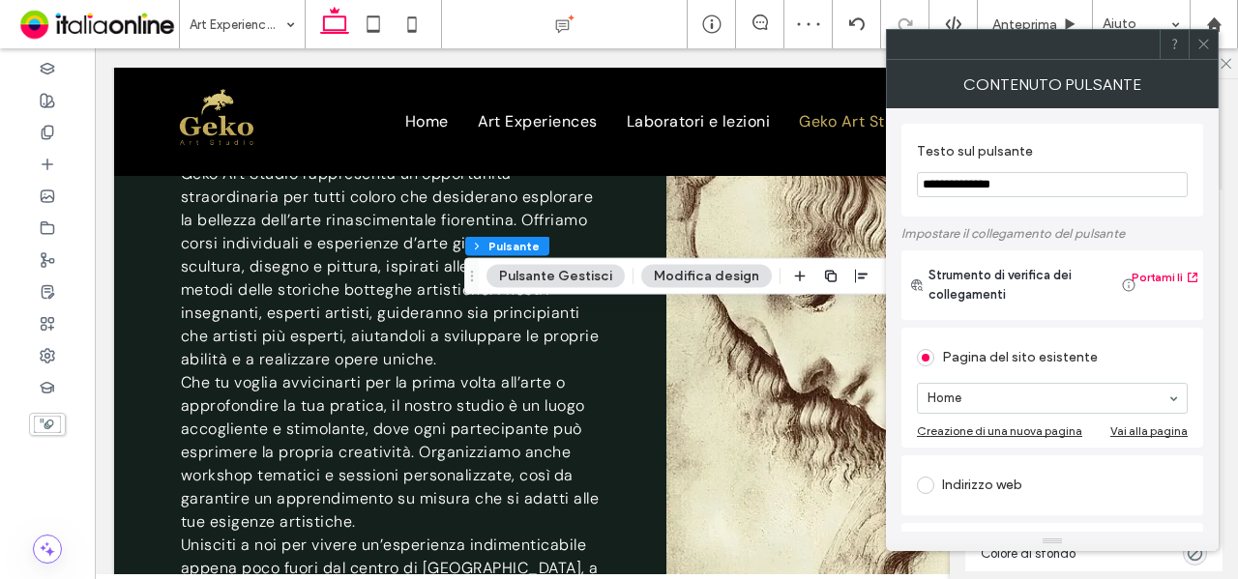
type input "**"
click at [1068, 185] on input "**********" at bounding box center [1052, 184] width 271 height 25
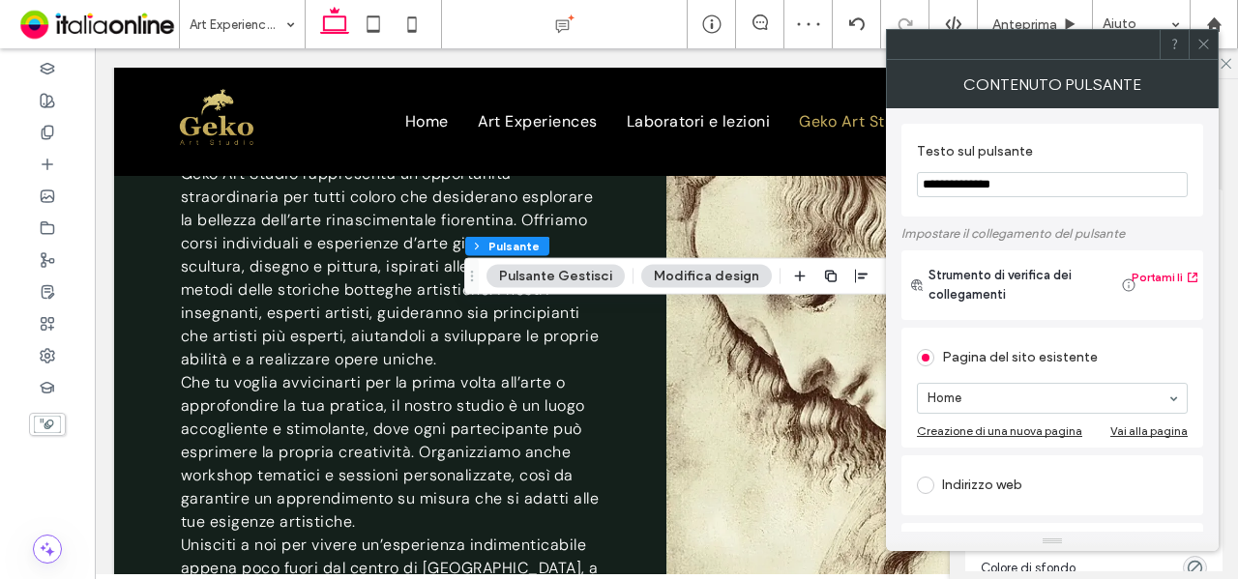
click at [1068, 185] on input "**********" at bounding box center [1052, 184] width 271 height 25
click at [922, 185] on input "**********" at bounding box center [1052, 184] width 271 height 25
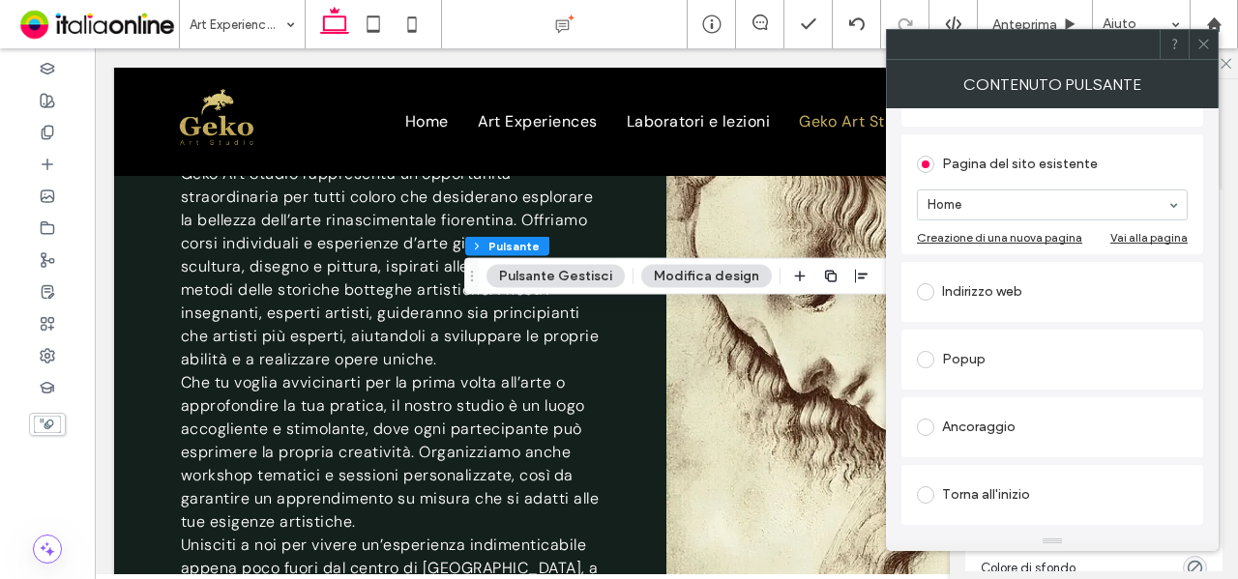
type input "**********"
click at [1039, 289] on div "Indirizzo web" at bounding box center [1052, 292] width 271 height 31
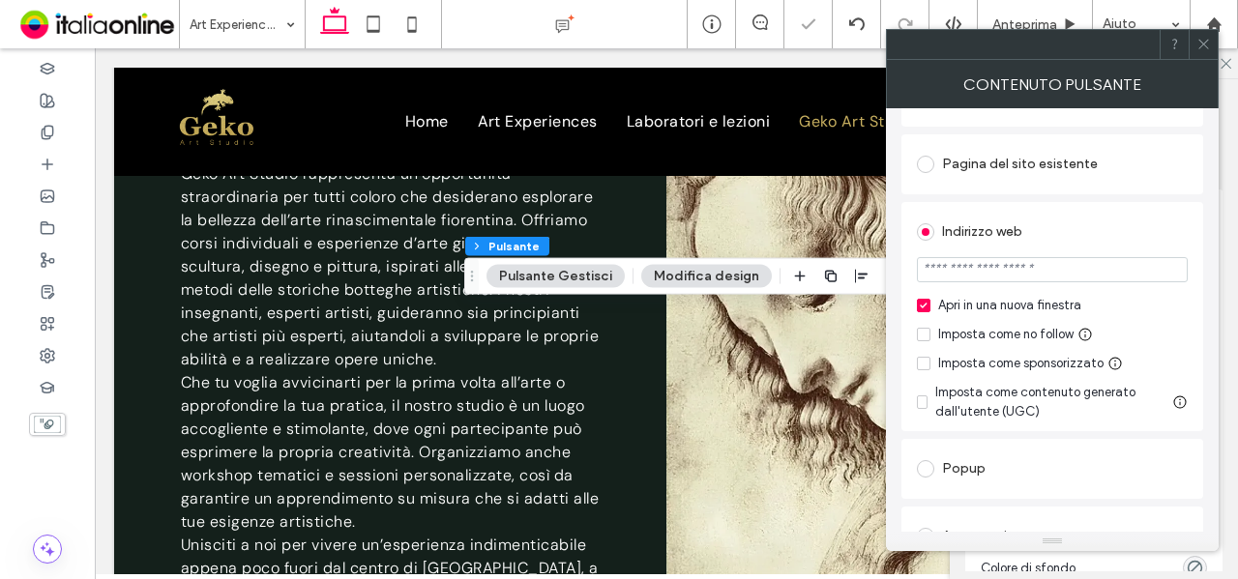
click at [1060, 271] on input "url" at bounding box center [1052, 269] width 271 height 25
paste input "**********"
type input "**********"
click at [1068, 229] on div "Indirizzo web" at bounding box center [1052, 232] width 271 height 31
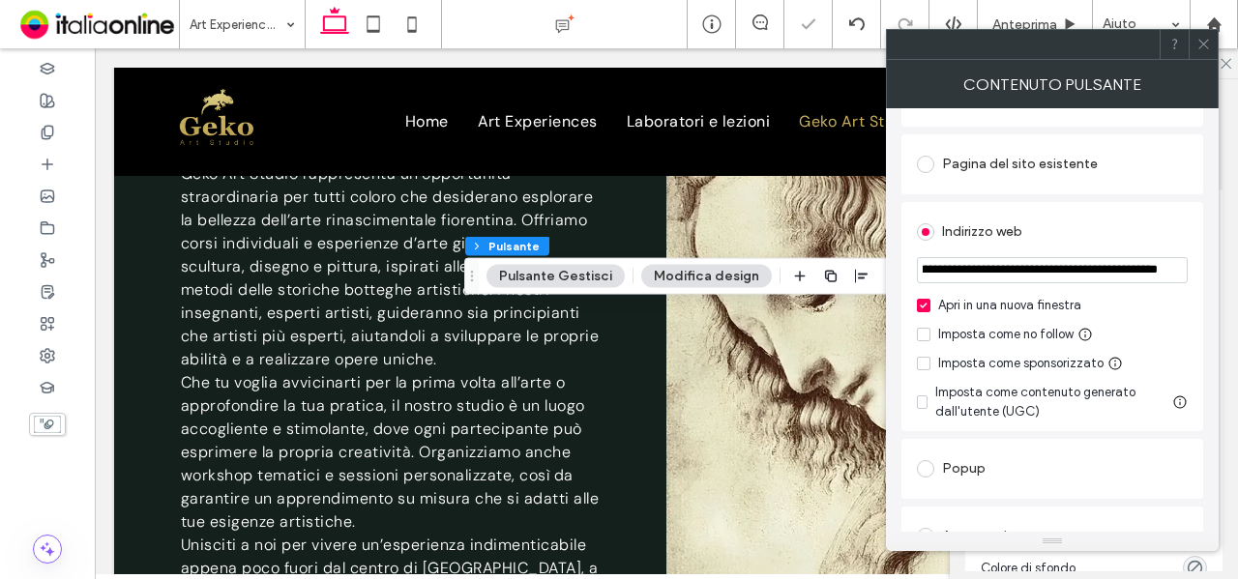
scroll to position [0, 0]
click at [538, 281] on button "Pulsante Gestisci" at bounding box center [556, 276] width 138 height 23
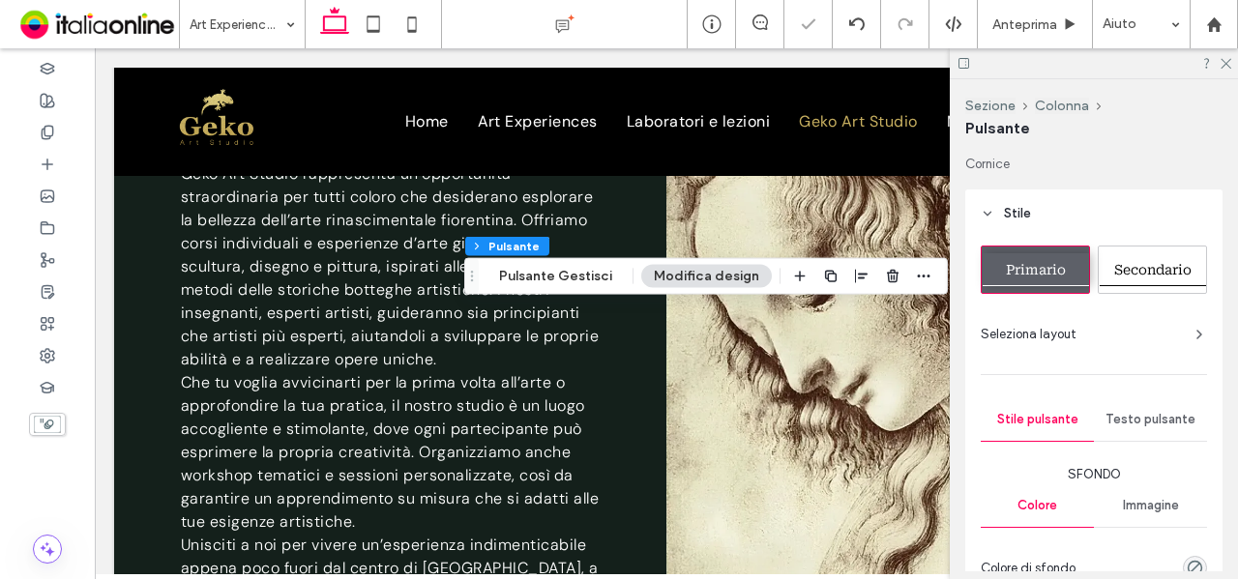
click at [1148, 265] on span "Secondario" at bounding box center [1152, 269] width 77 height 15
type input "*"
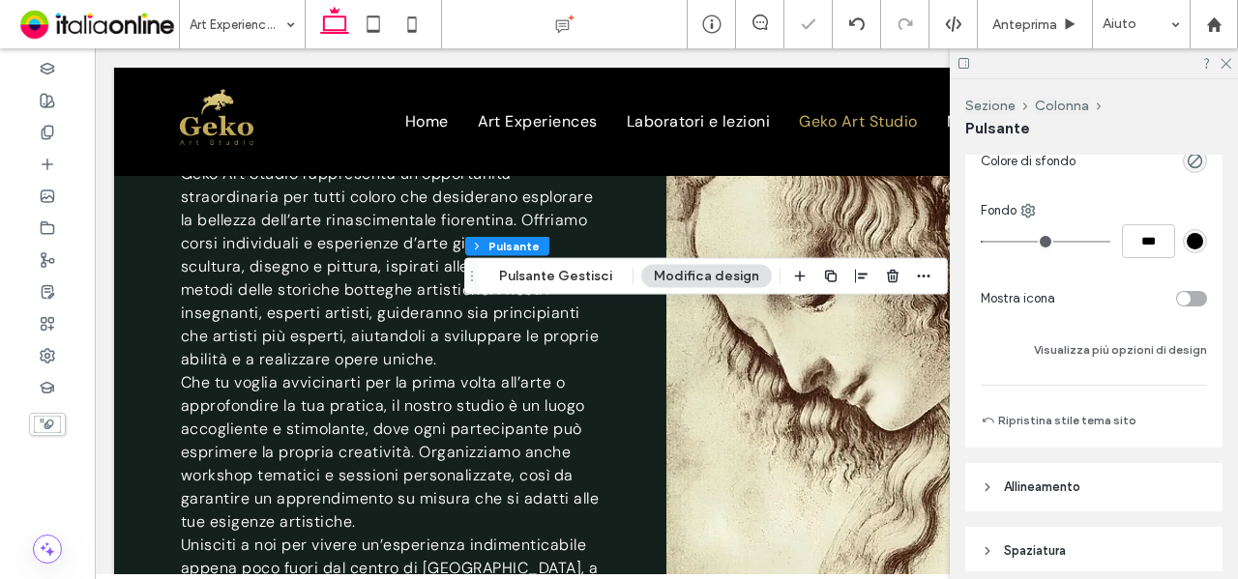
scroll to position [677, 0]
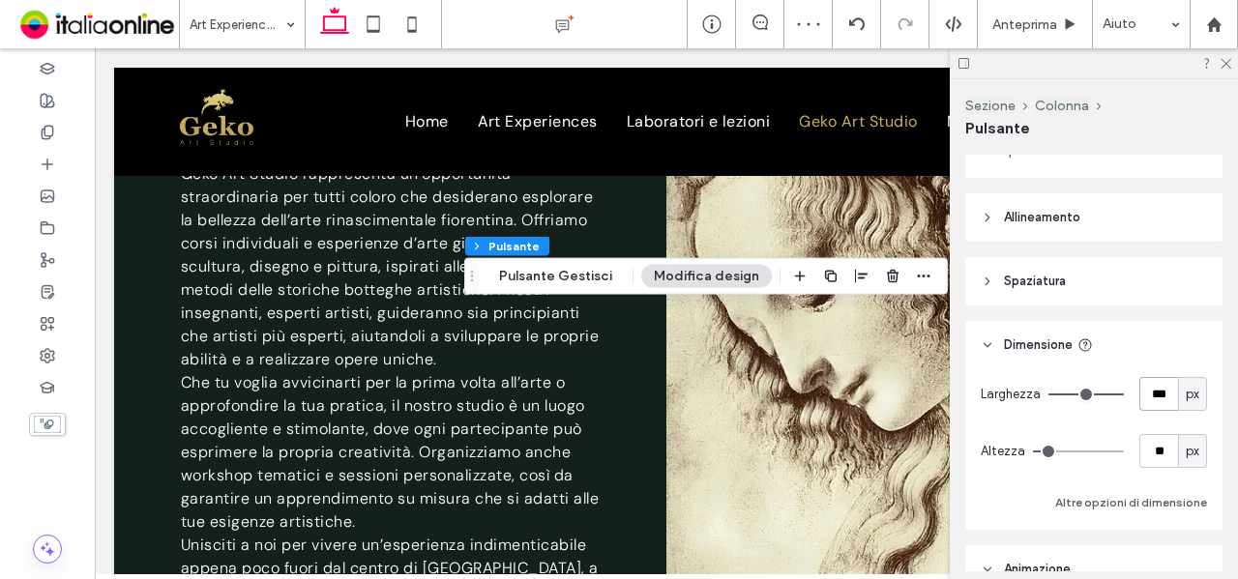
drag, startPoint x: 1157, startPoint y: 388, endPoint x: 1131, endPoint y: 392, distance: 26.4
click at [1139, 388] on input "***" at bounding box center [1158, 394] width 39 height 34
type input "***"
type input "**"
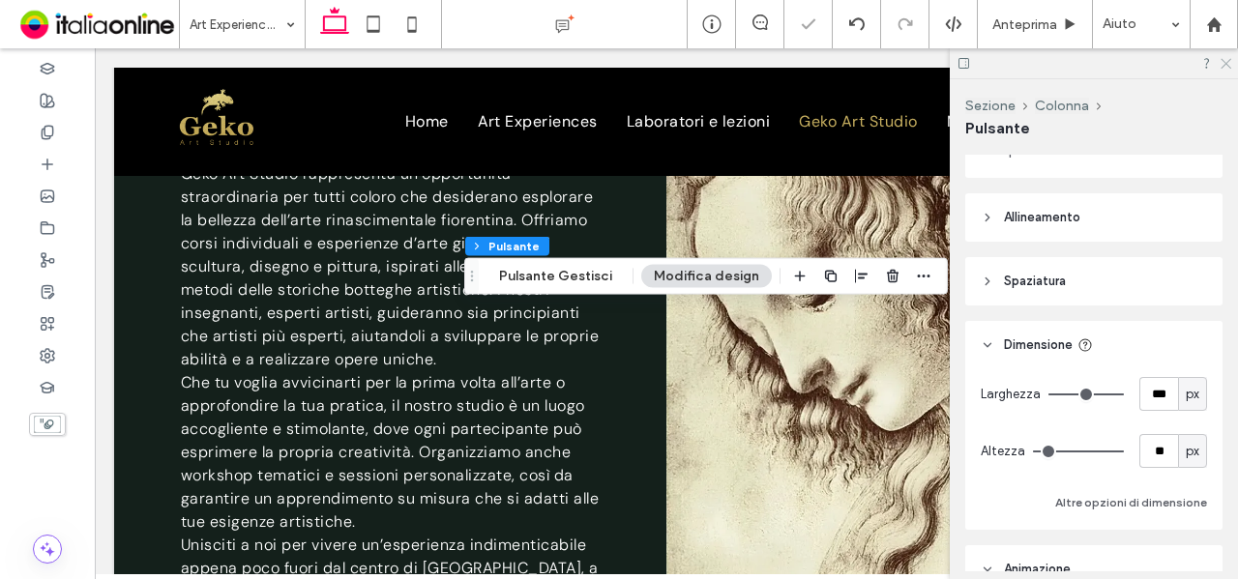
click at [1225, 64] on use at bounding box center [1226, 64] width 11 height 11
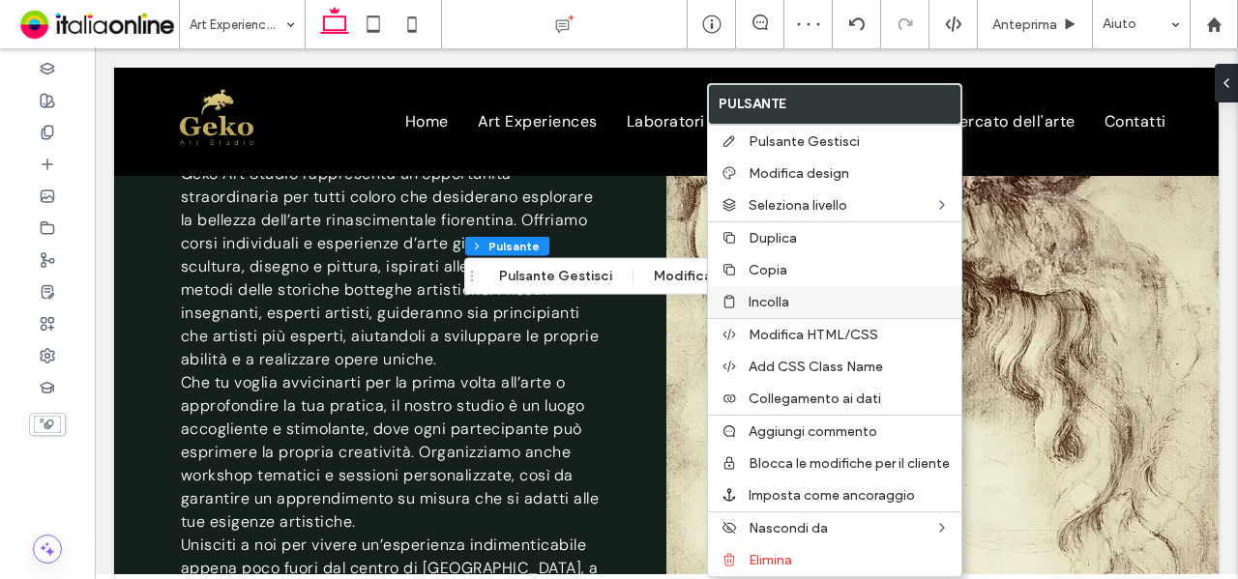
drag, startPoint x: 768, startPoint y: 262, endPoint x: 854, endPoint y: 288, distance: 90.0
click at [768, 262] on span "Copia" at bounding box center [768, 270] width 39 height 16
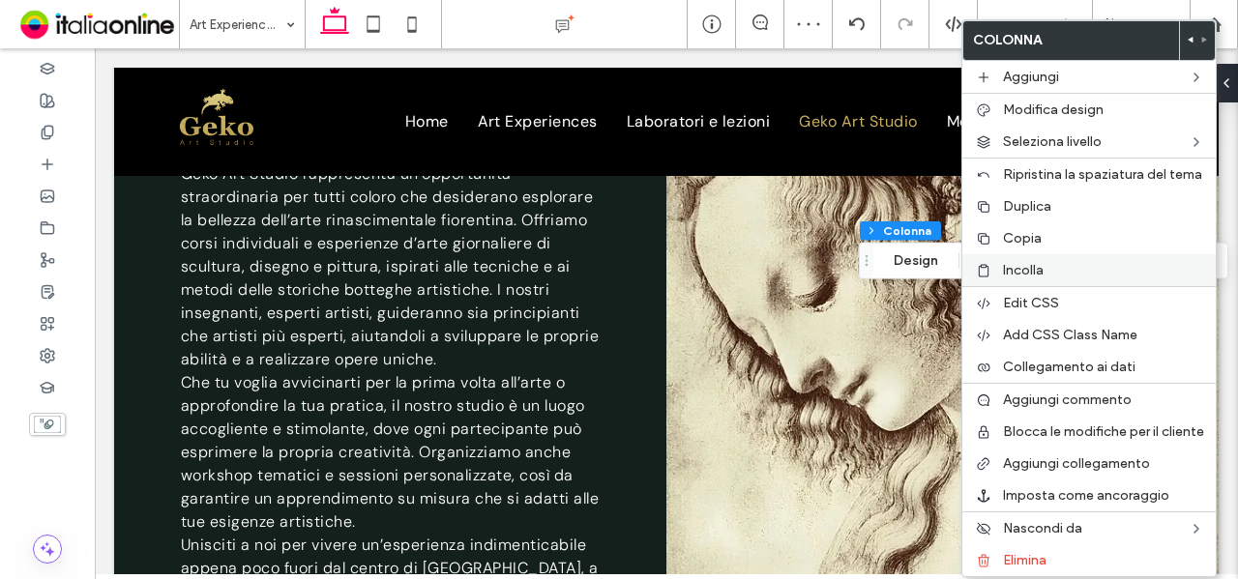
click at [1002, 271] on div "Incolla" at bounding box center [1088, 270] width 253 height 32
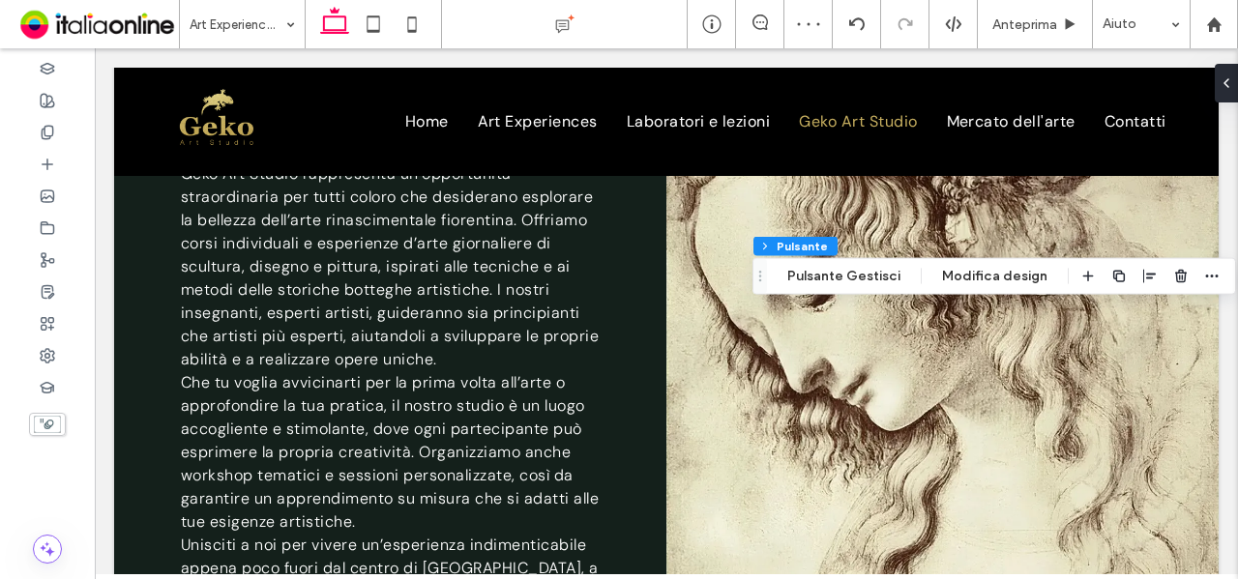
type input "*"
click at [826, 274] on button "Pulsante Gestisci" at bounding box center [844, 276] width 138 height 23
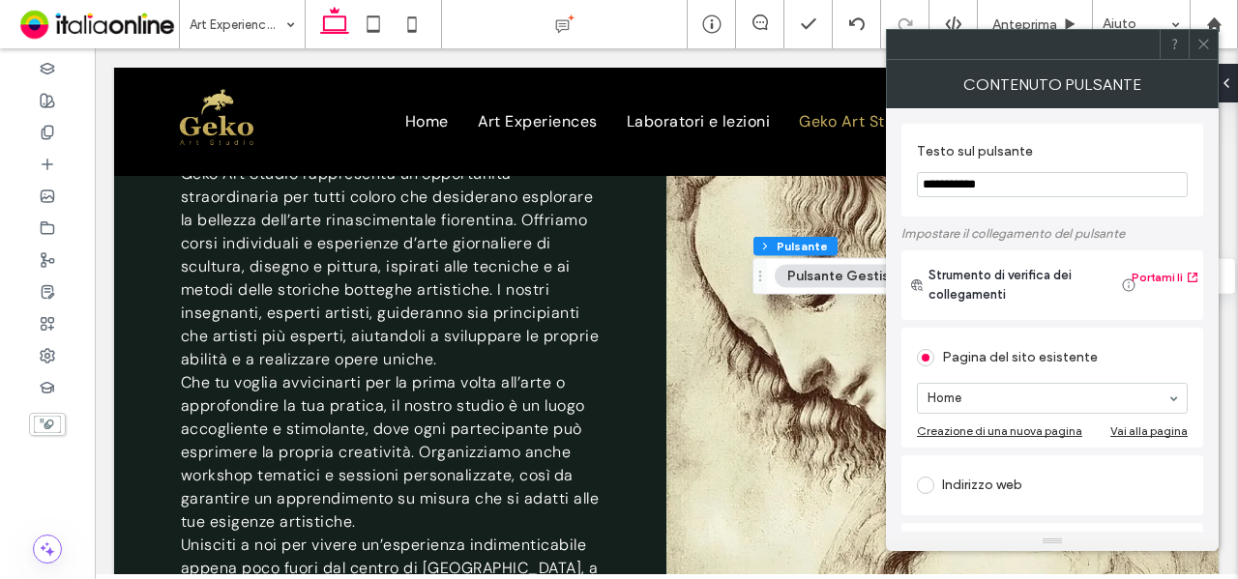
click at [1035, 181] on input "**********" at bounding box center [1052, 184] width 271 height 25
click at [930, 188] on input "**********" at bounding box center [1052, 184] width 271 height 25
type input "**********"
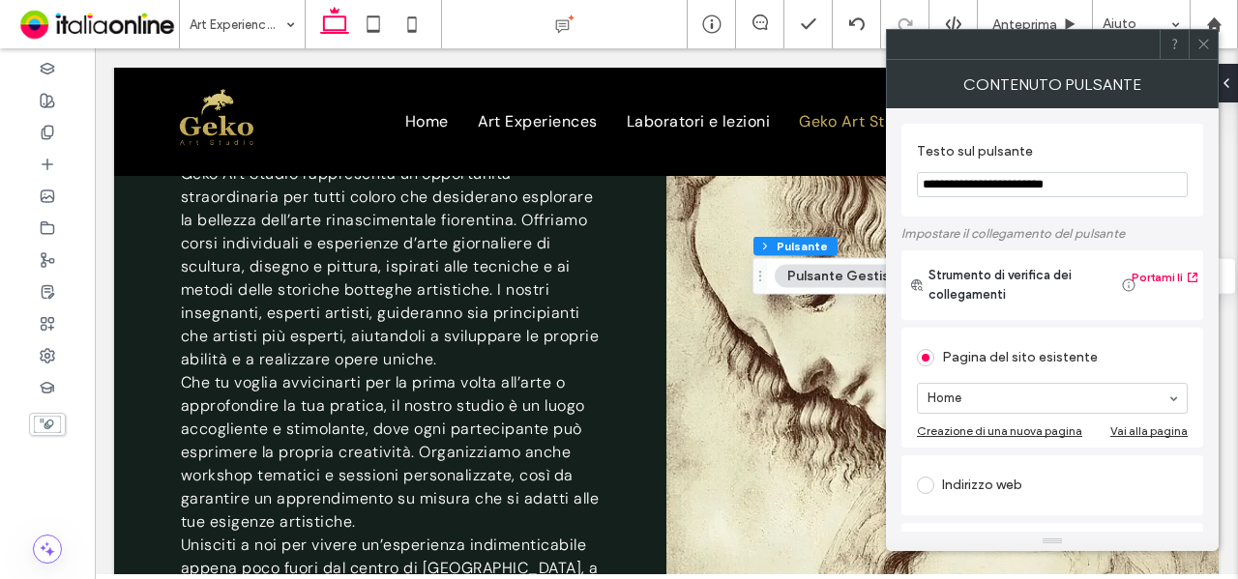
click at [1207, 53] on span at bounding box center [1203, 44] width 15 height 29
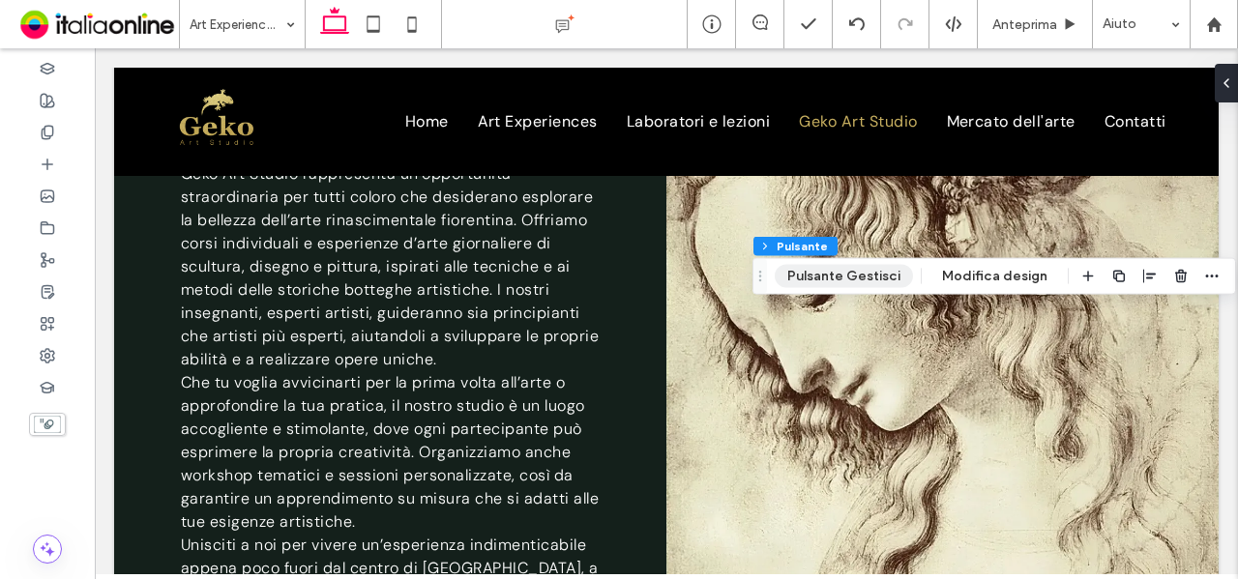
type input "*"
click at [880, 274] on button "Pulsante Gestisci" at bounding box center [844, 276] width 138 height 23
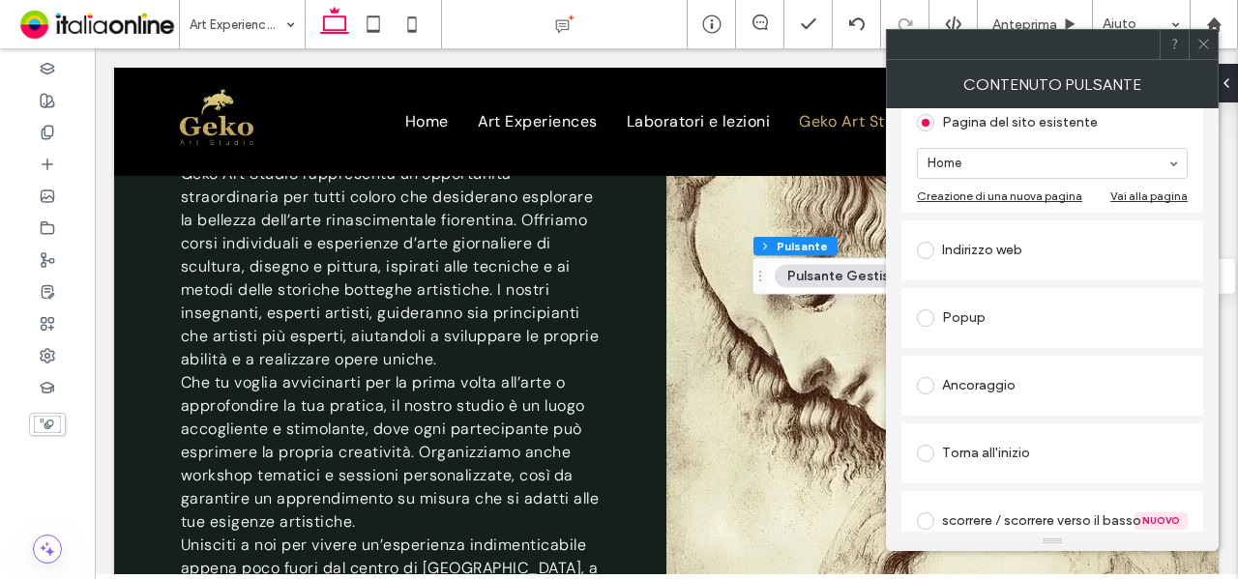
scroll to position [290, 0]
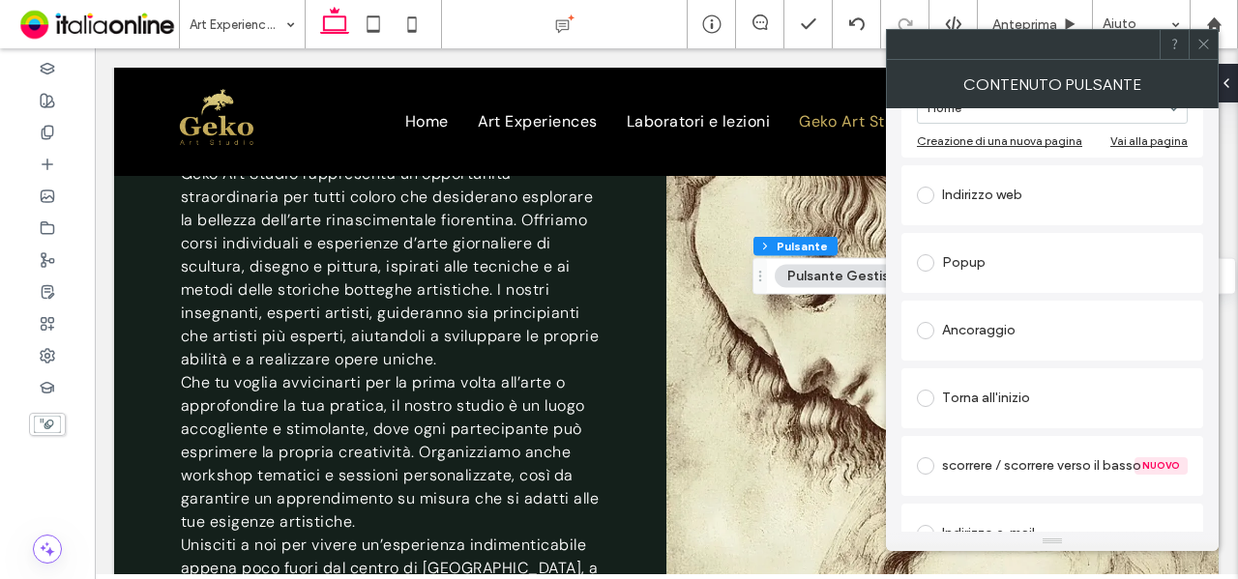
click at [1039, 202] on div "Indirizzo web" at bounding box center [1052, 195] width 271 height 31
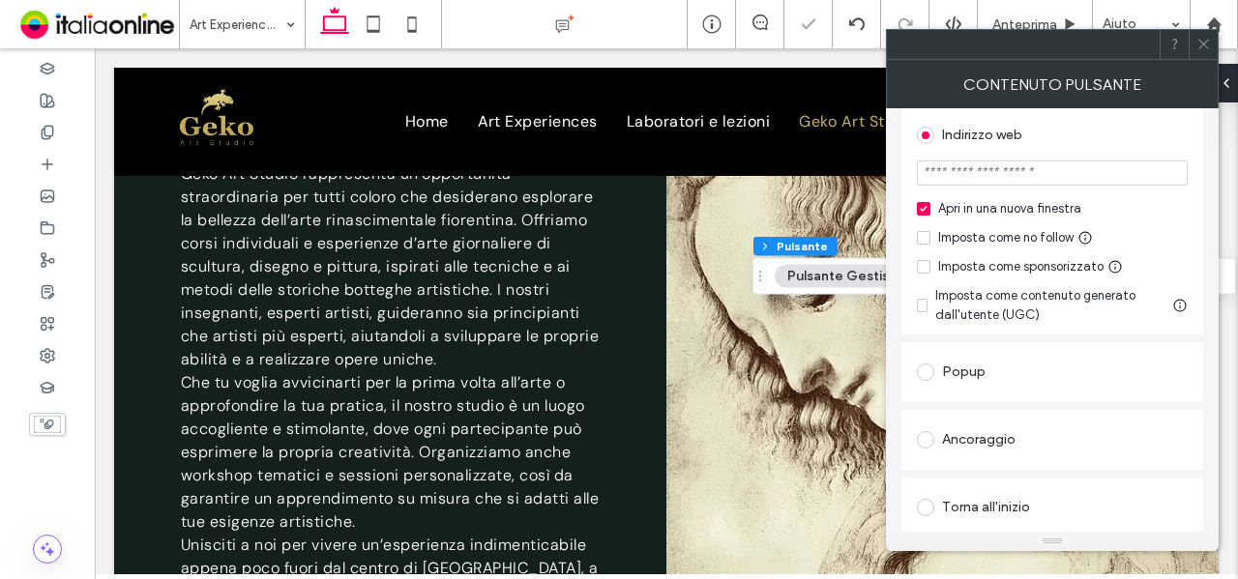
drag, startPoint x: 1063, startPoint y: 177, endPoint x: 1086, endPoint y: 162, distance: 27.9
click at [1063, 177] on input "url" at bounding box center [1052, 173] width 271 height 25
paste input "**********"
type input "**********"
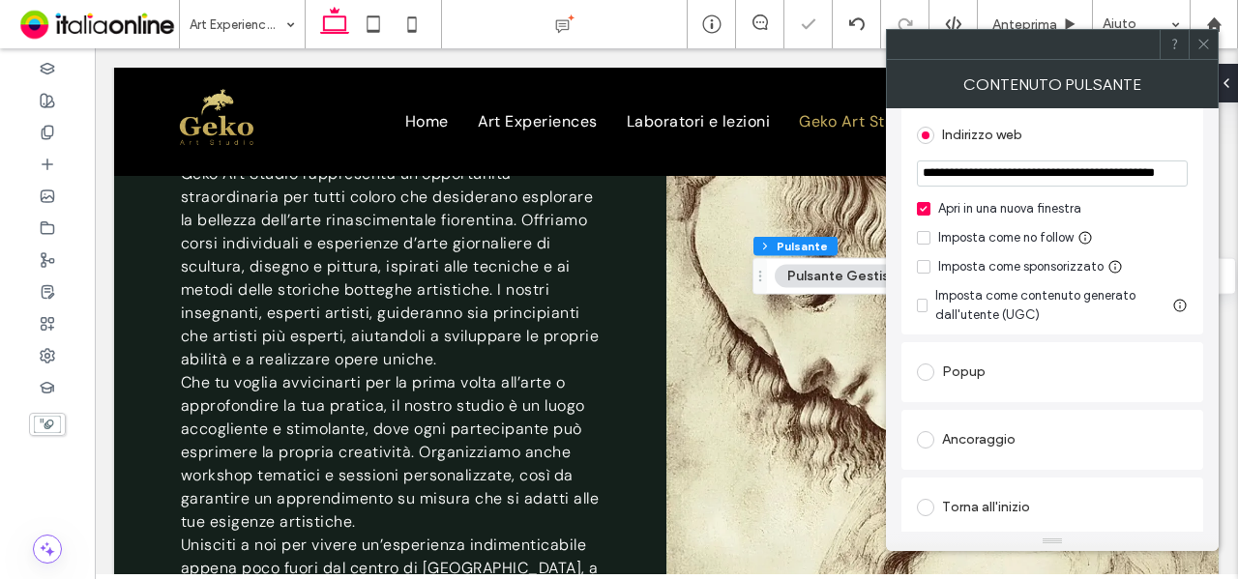
click at [1096, 139] on div "Indirizzo web" at bounding box center [1052, 135] width 271 height 31
drag, startPoint x: 1204, startPoint y: 51, endPoint x: 1026, endPoint y: 51, distance: 178.0
click at [1204, 51] on span at bounding box center [1203, 44] width 15 height 29
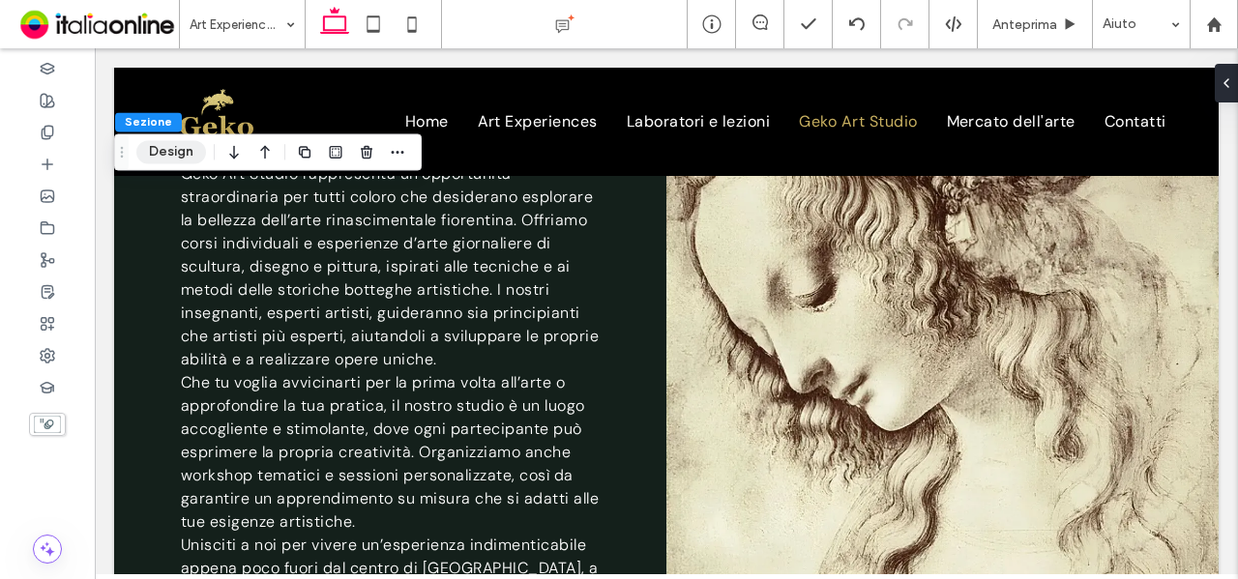
click at [170, 156] on button "Design" at bounding box center [171, 151] width 70 height 23
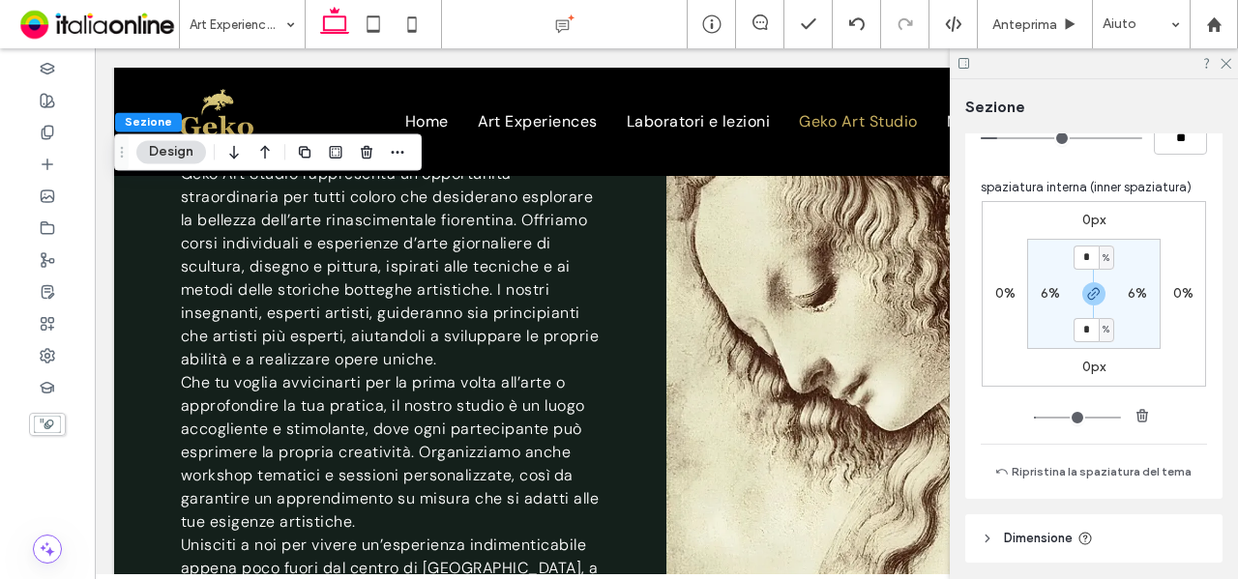
scroll to position [1064, 0]
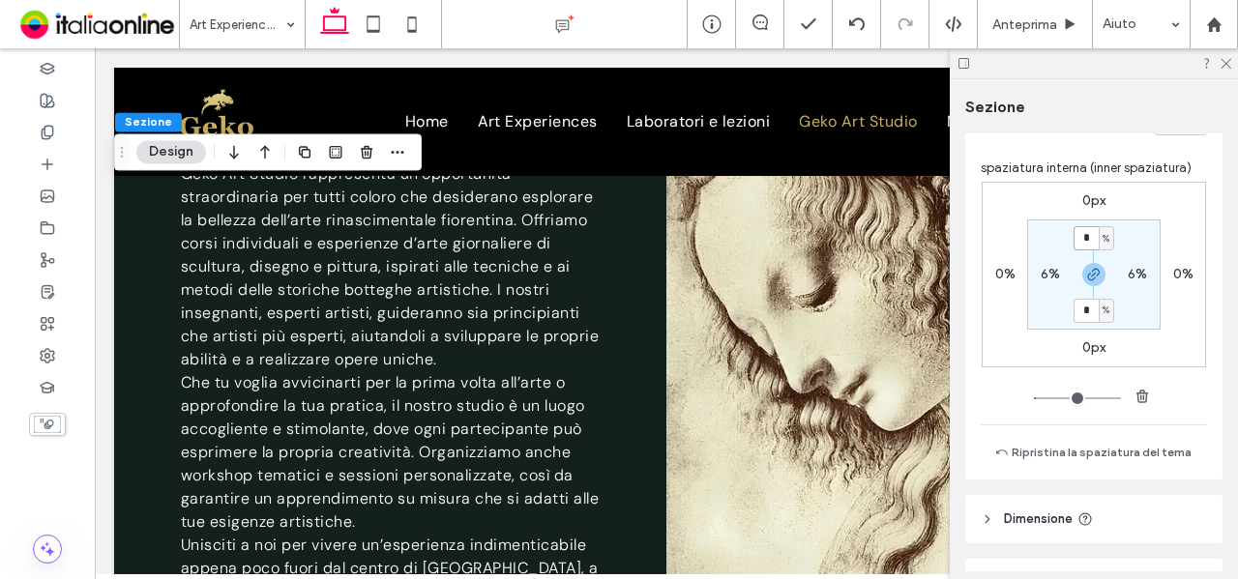
click at [1081, 233] on input "*" at bounding box center [1086, 238] width 25 height 24
type input "*"
click at [1135, 234] on section "* % 6% * % 6%" at bounding box center [1093, 275] width 133 height 110
type input "*"
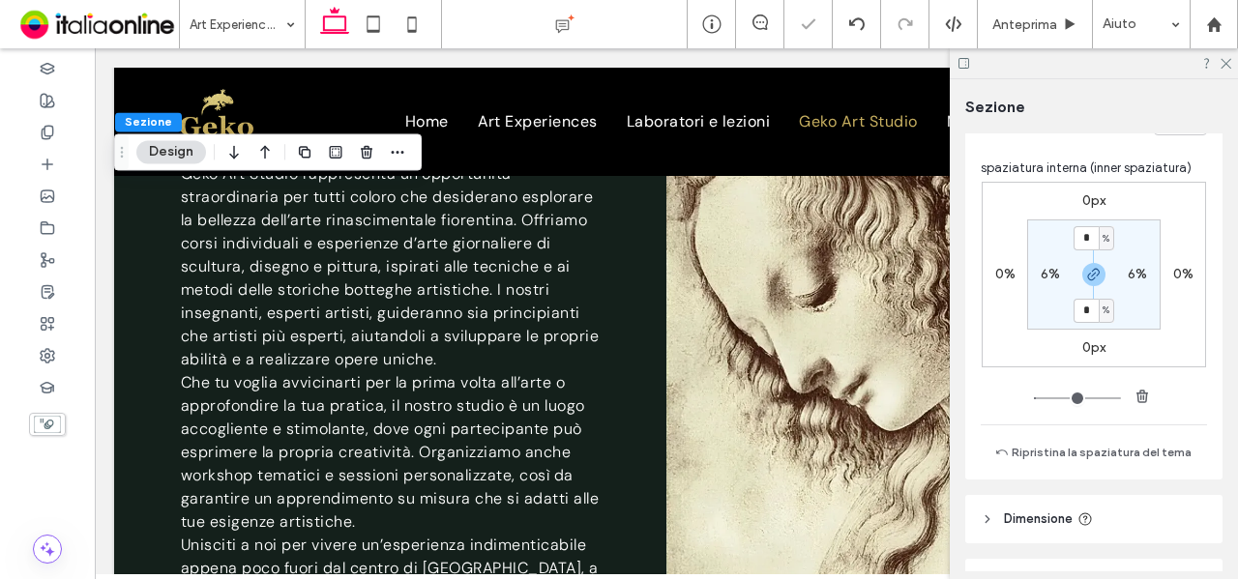
click at [1101, 302] on div "%" at bounding box center [1107, 310] width 12 height 19
click at [1095, 264] on span "button" at bounding box center [1093, 274] width 23 height 23
click at [1084, 310] on label "6%" at bounding box center [1093, 310] width 19 height 16
type input "*"
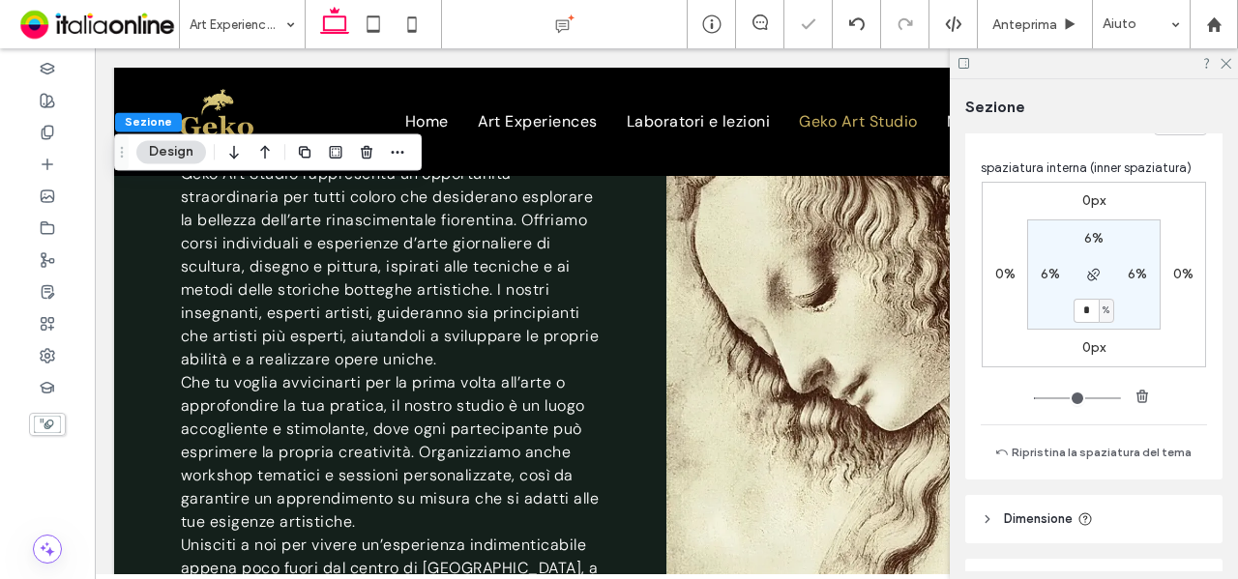
click at [1124, 317] on section "6% 6% * % 6%" at bounding box center [1093, 275] width 133 height 110
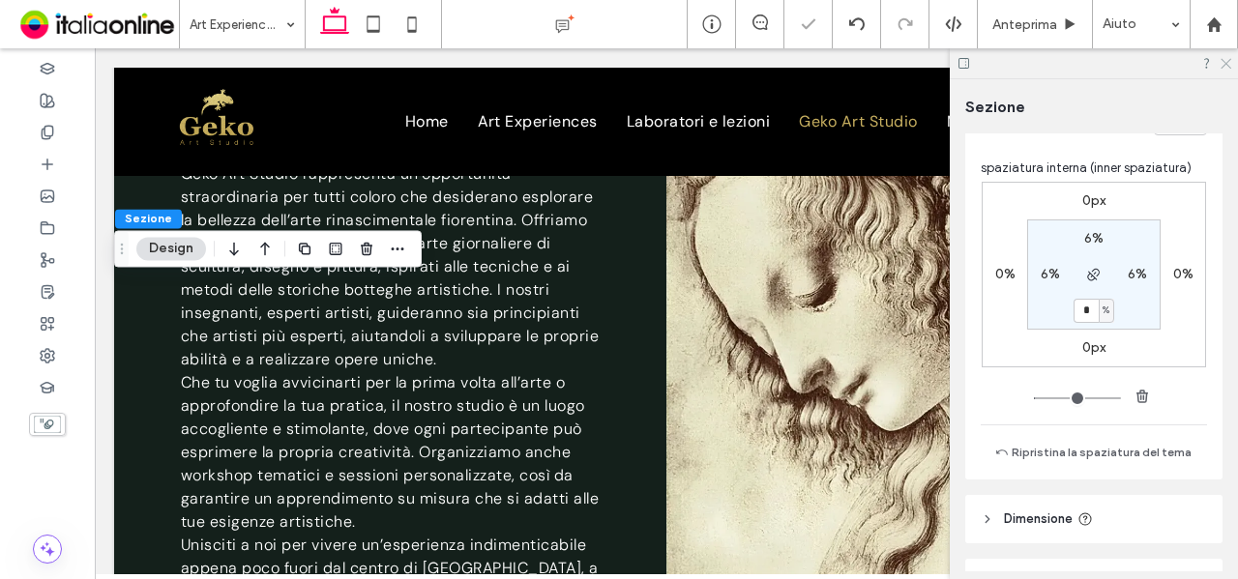
click at [1225, 68] on icon at bounding box center [1225, 62] width 13 height 13
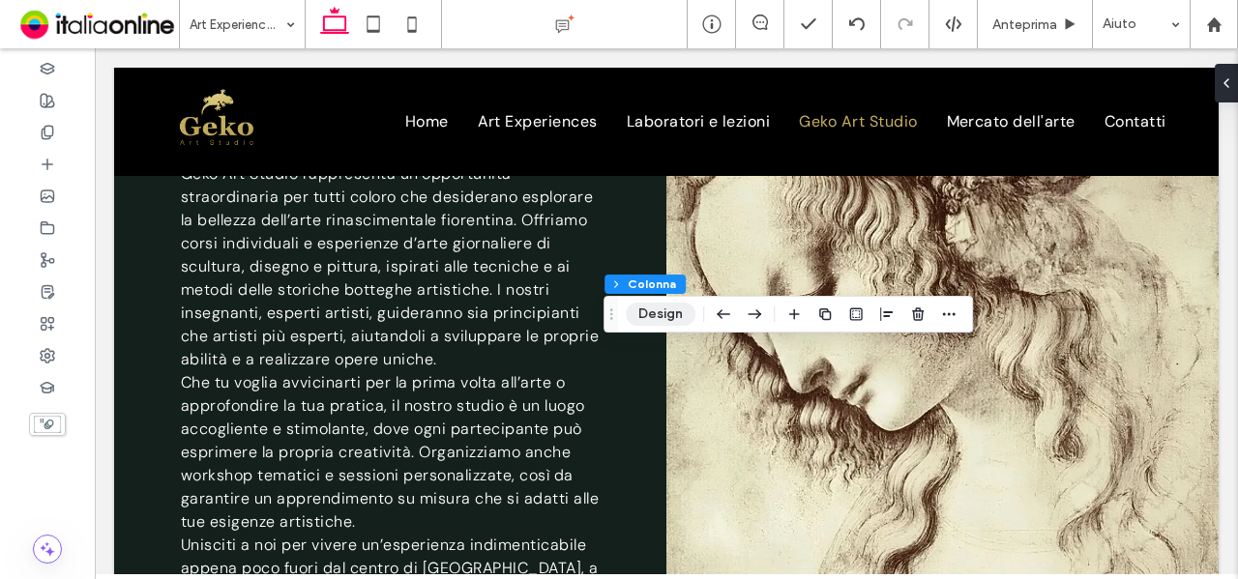
click at [665, 319] on button "Design" at bounding box center [661, 314] width 70 height 23
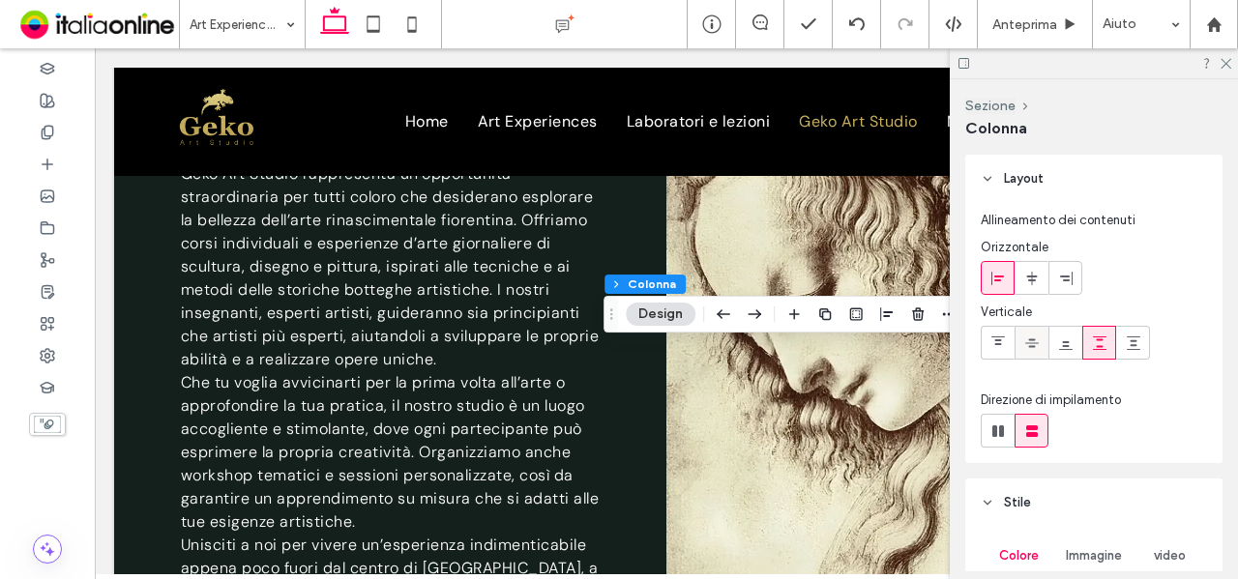
click at [1033, 343] on icon at bounding box center [1031, 343] width 15 height 15
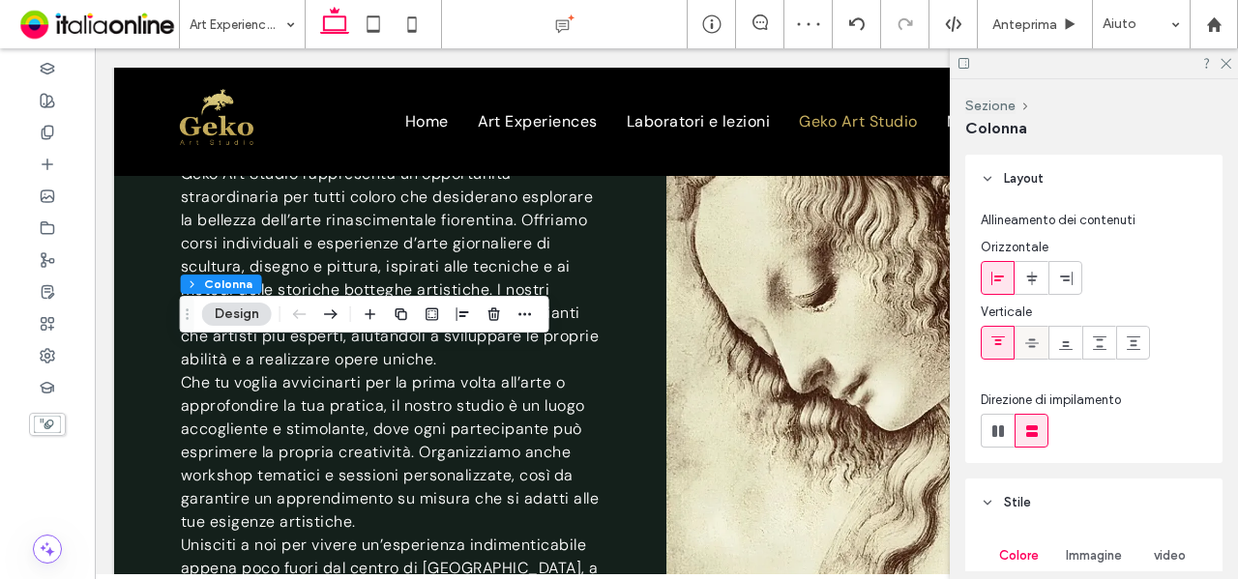
click at [1039, 342] on div at bounding box center [1032, 343] width 32 height 32
click at [1225, 63] on use at bounding box center [1226, 64] width 11 height 11
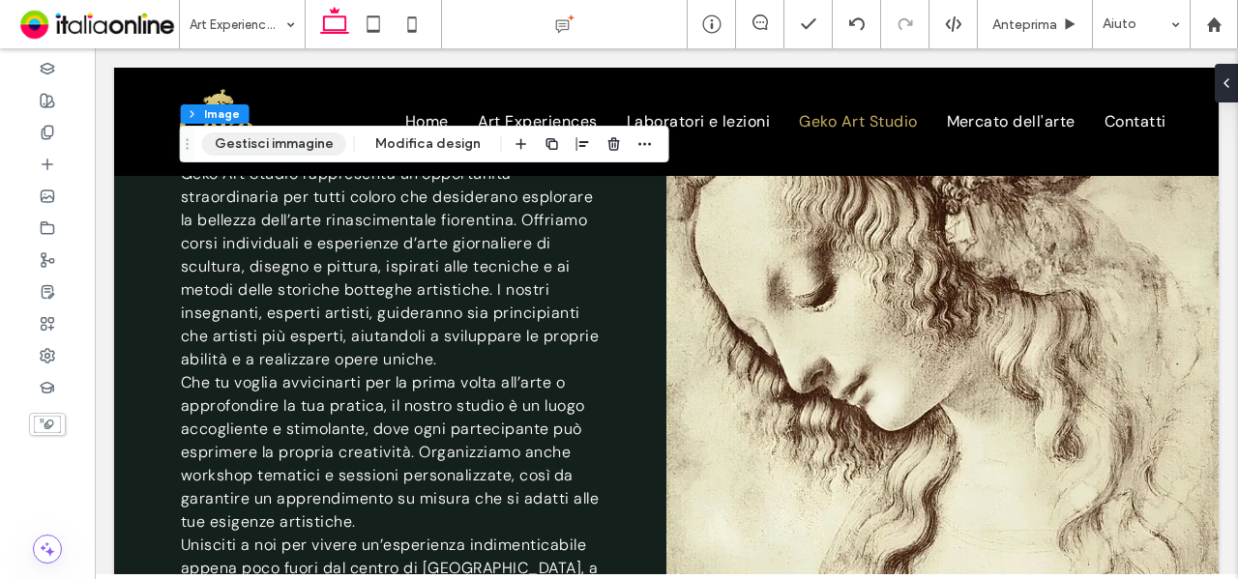
click at [282, 136] on button "Gestisci immagine" at bounding box center [274, 144] width 144 height 23
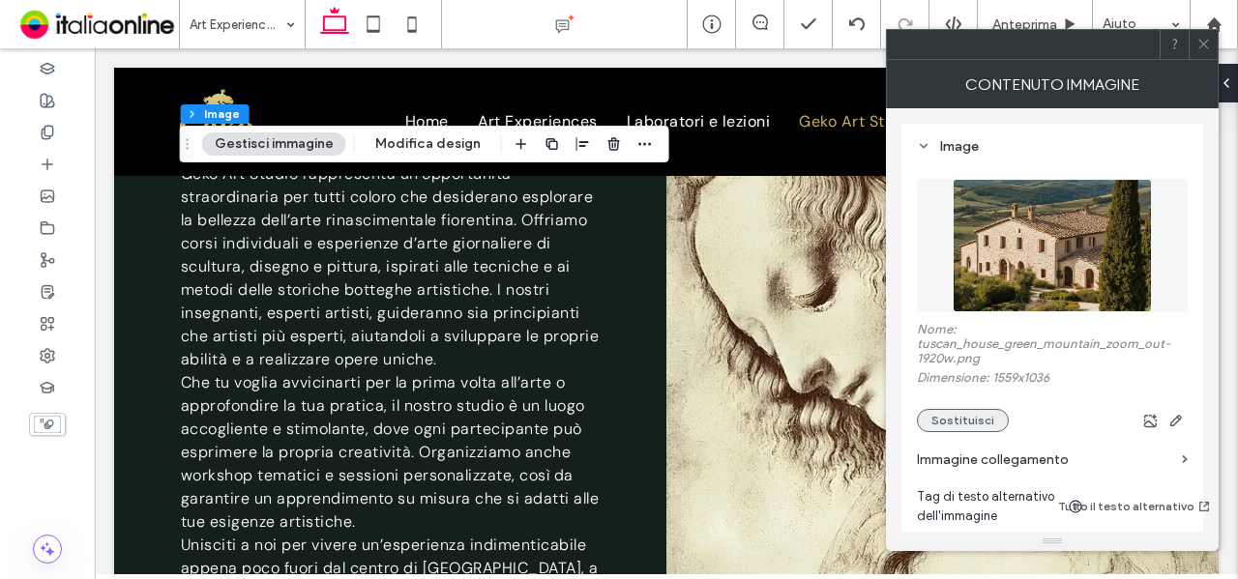
click at [986, 426] on button "Sostituisci" at bounding box center [963, 420] width 92 height 23
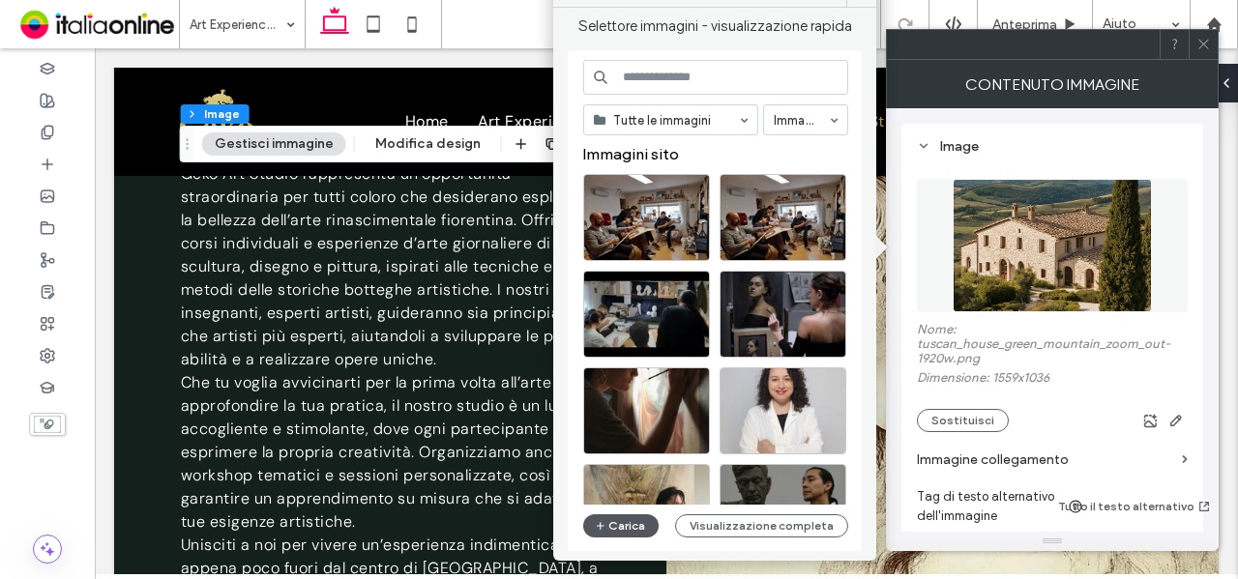
click at [619, 527] on button "Carica" at bounding box center [620, 526] width 75 height 23
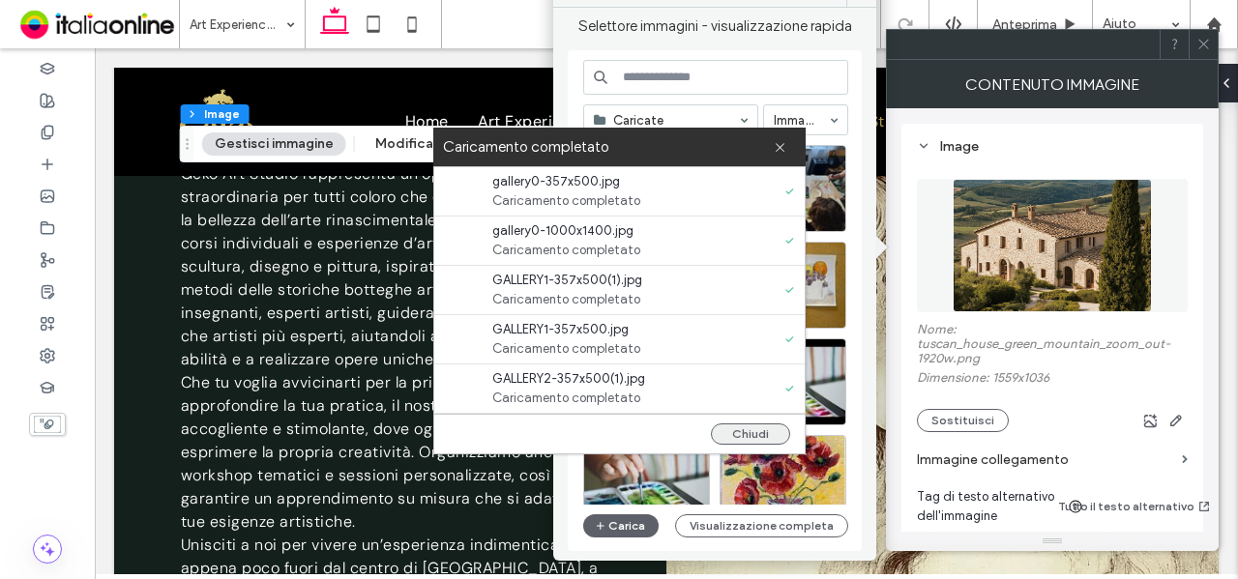
click at [751, 427] on button "Chiudi" at bounding box center [750, 434] width 79 height 21
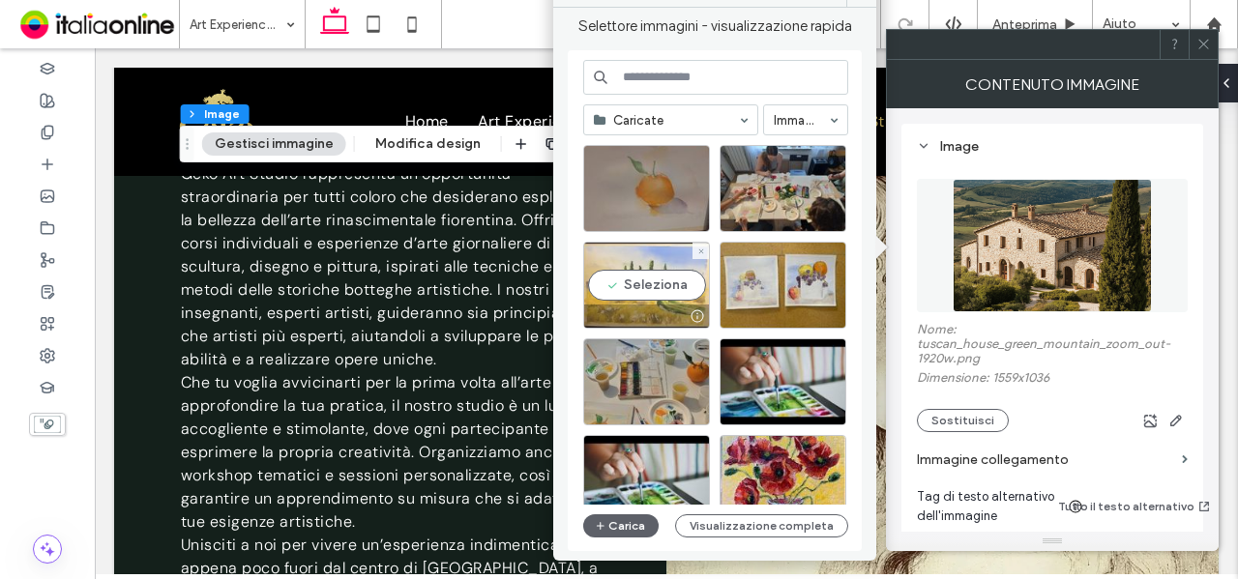
click at [653, 264] on div "Seleziona" at bounding box center [646, 285] width 127 height 87
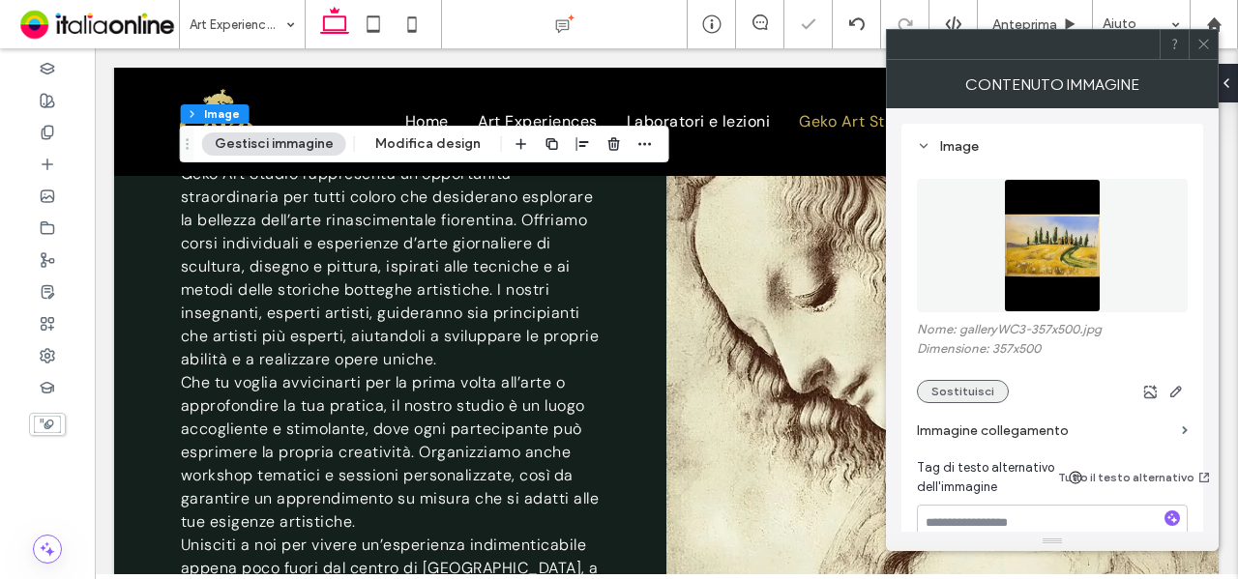
click at [960, 400] on button "Sostituisci" at bounding box center [963, 391] width 92 height 23
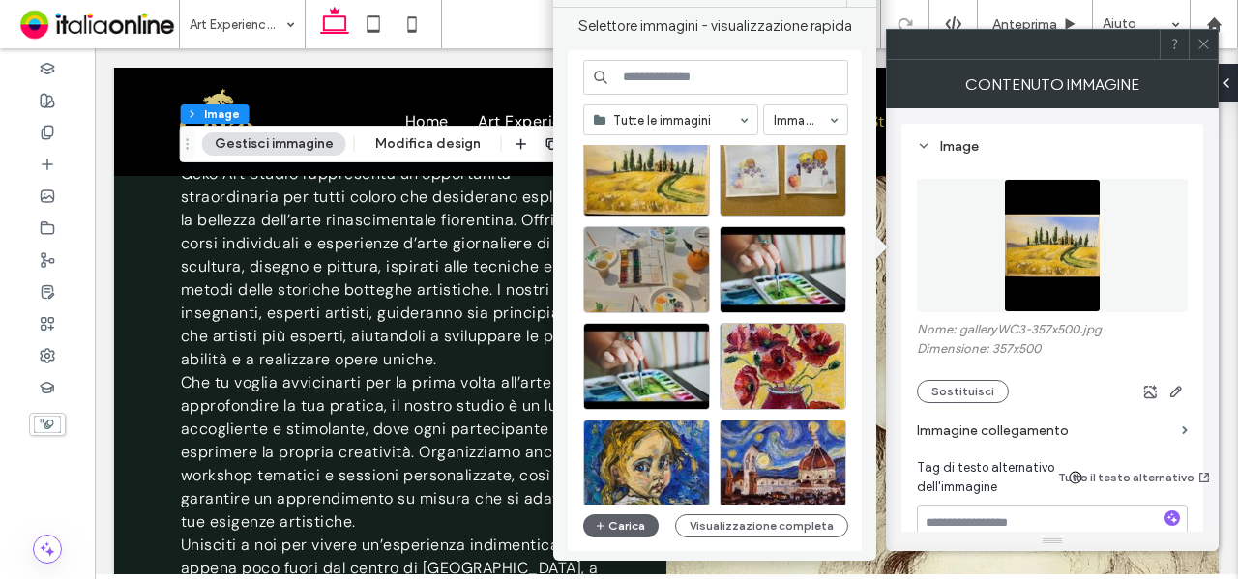
scroll to position [193, 0]
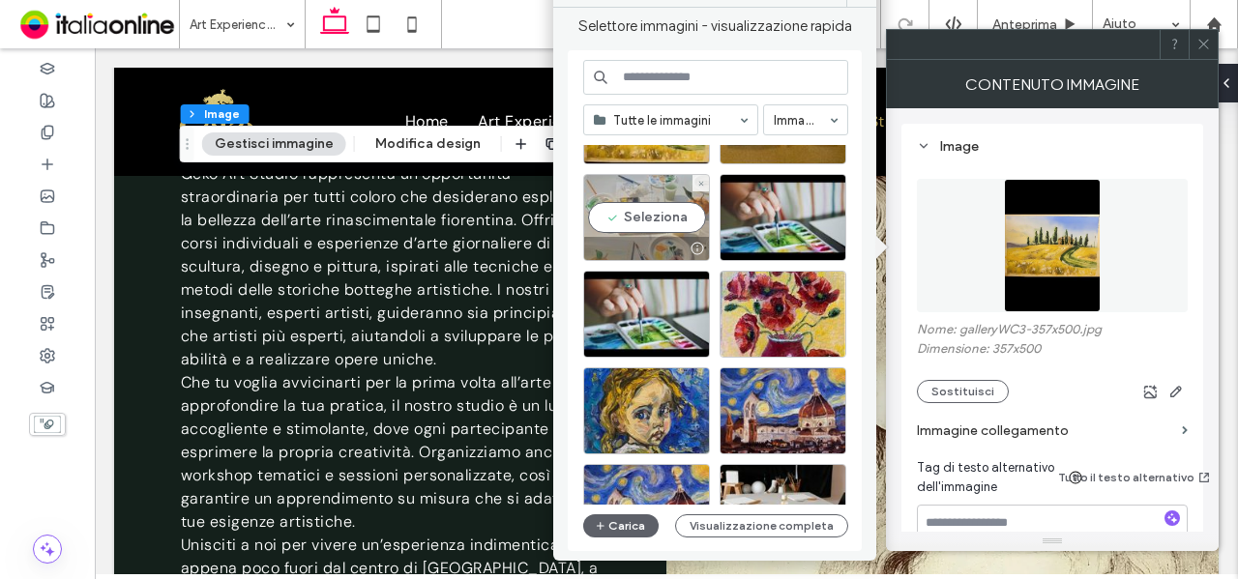
click at [673, 238] on div at bounding box center [646, 248] width 125 height 23
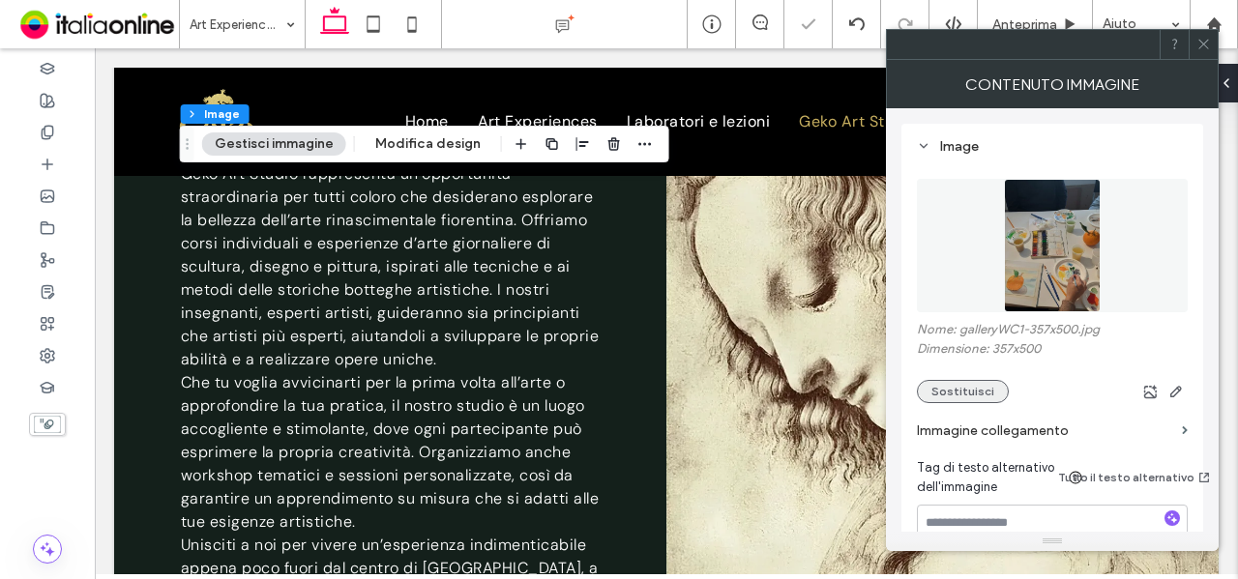
click at [949, 380] on button "Sostituisci" at bounding box center [963, 391] width 92 height 23
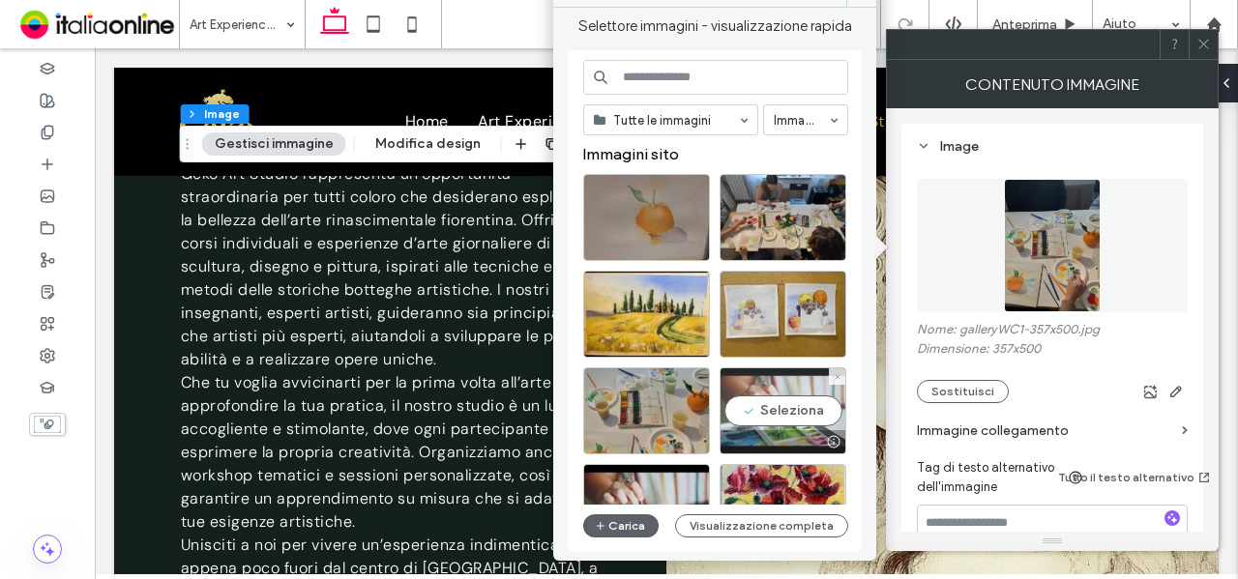
click at [770, 408] on div "Seleziona" at bounding box center [783, 411] width 127 height 87
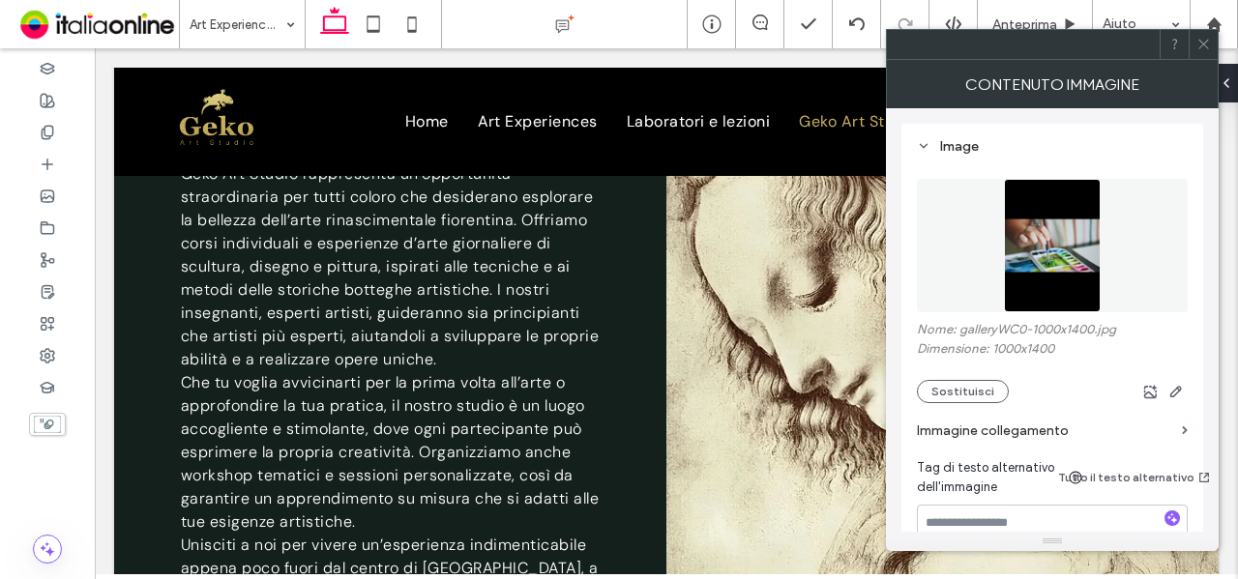
type input "***"
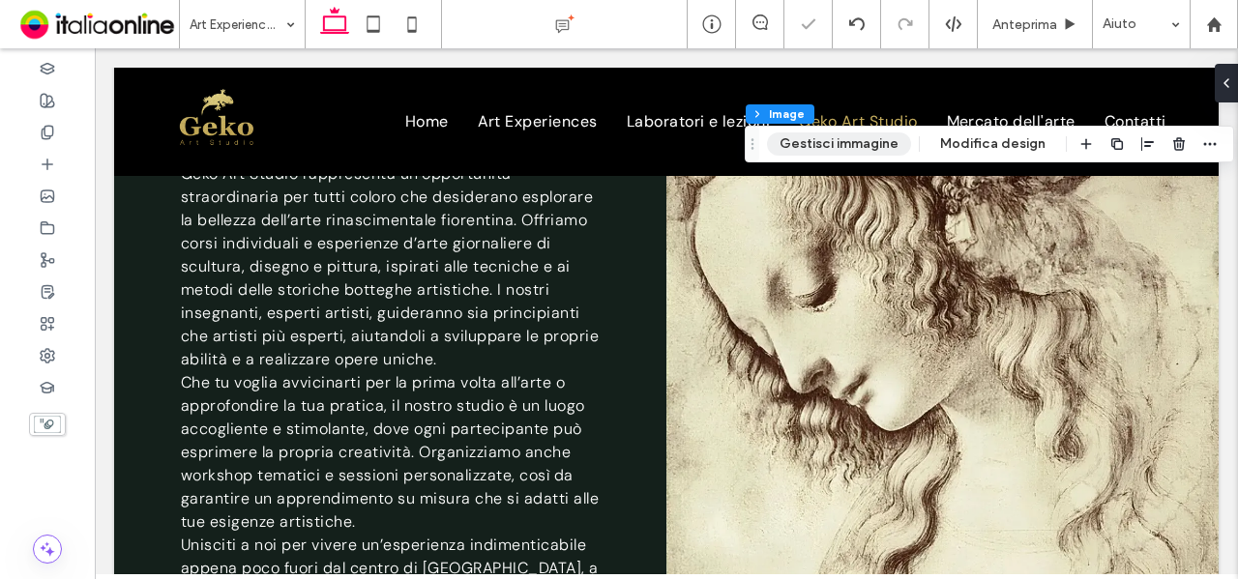
click at [822, 146] on button "Gestisci immagine" at bounding box center [839, 144] width 144 height 23
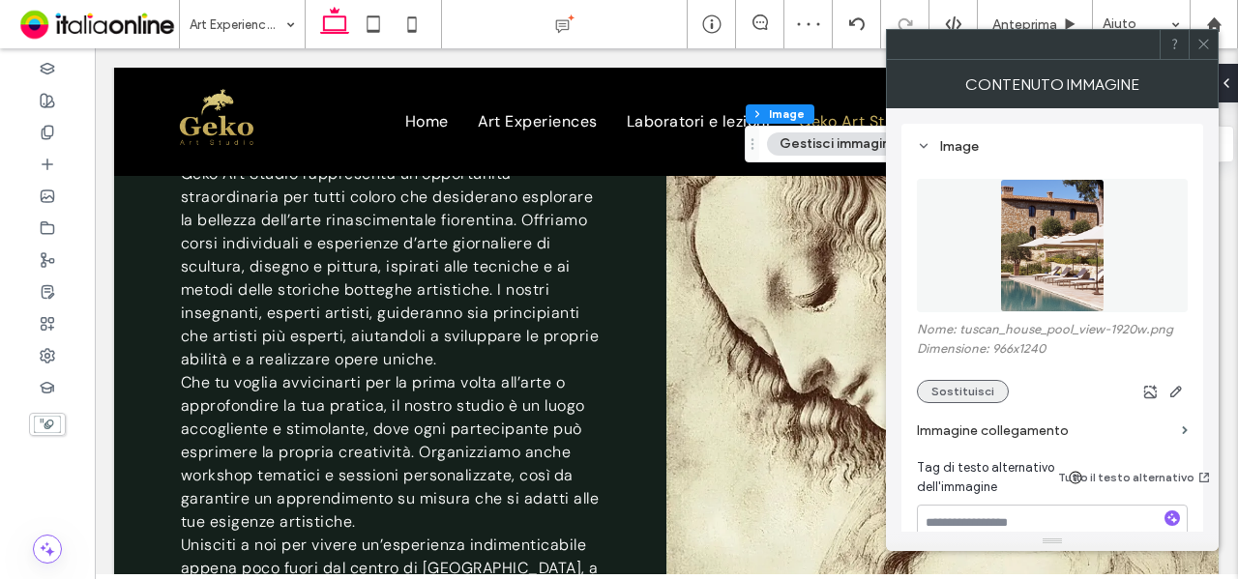
click at [961, 391] on button "Sostituisci" at bounding box center [963, 391] width 92 height 23
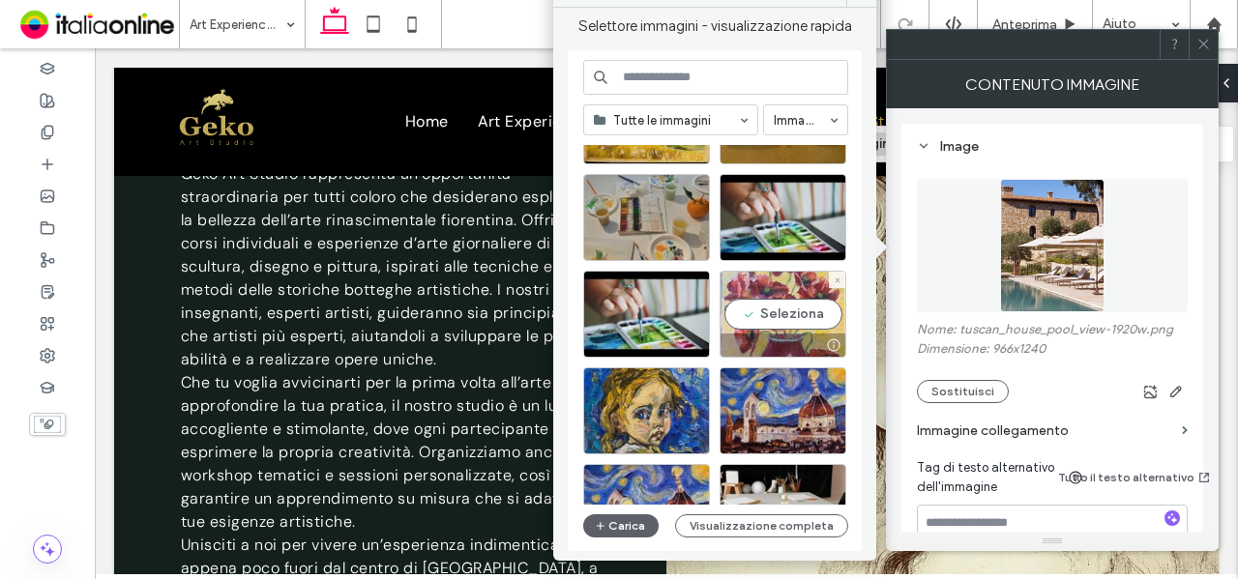
click at [724, 295] on div "Seleziona" at bounding box center [783, 314] width 127 height 87
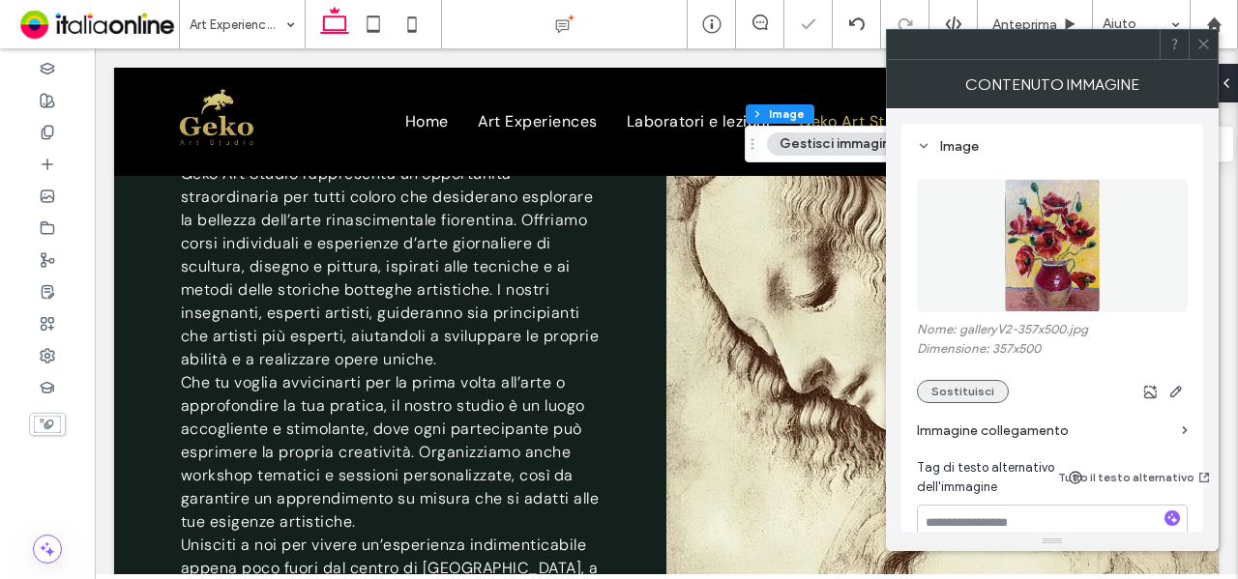
drag, startPoint x: 1205, startPoint y: 45, endPoint x: 998, endPoint y: 399, distance: 409.3
click at [1205, 45] on use at bounding box center [1203, 45] width 10 height 10
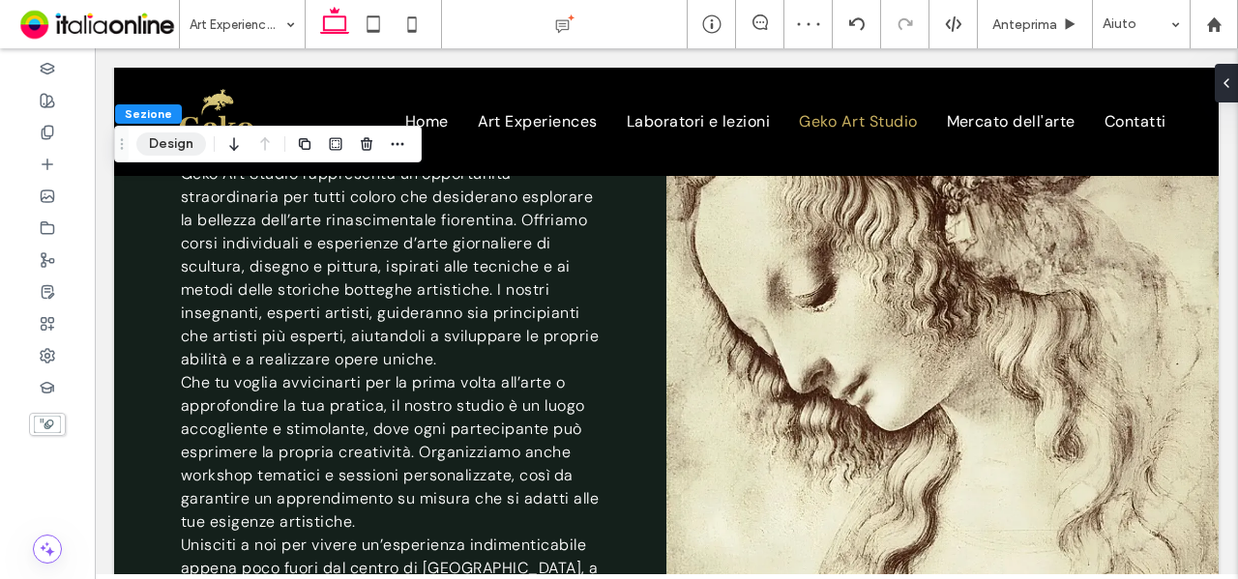
click at [178, 140] on button "Design" at bounding box center [171, 144] width 70 height 23
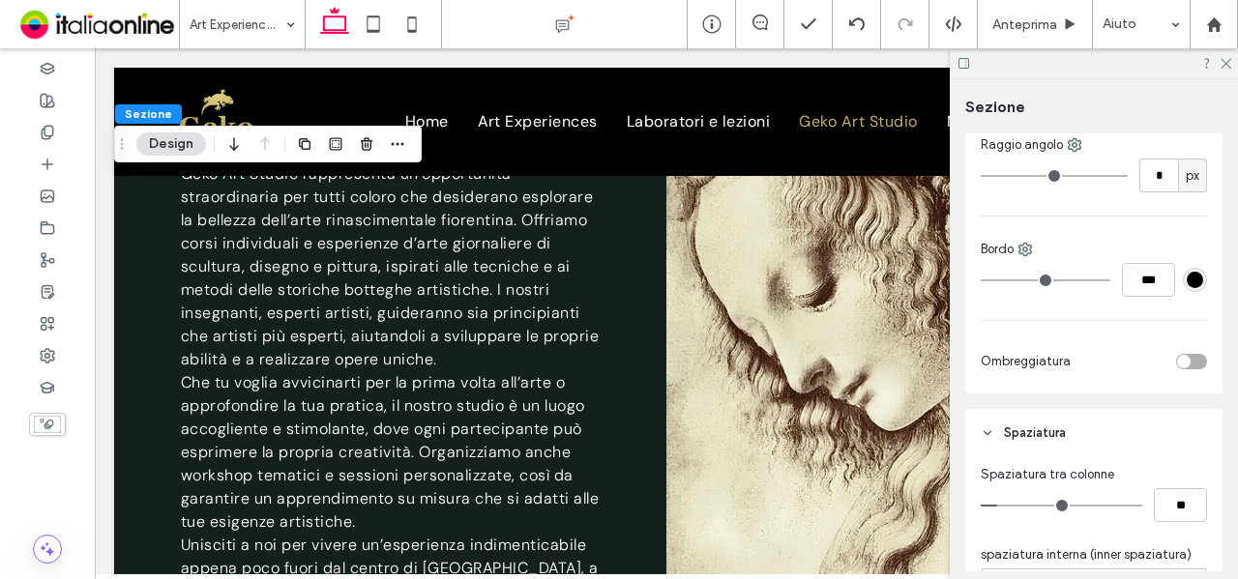
scroll to position [871, 0]
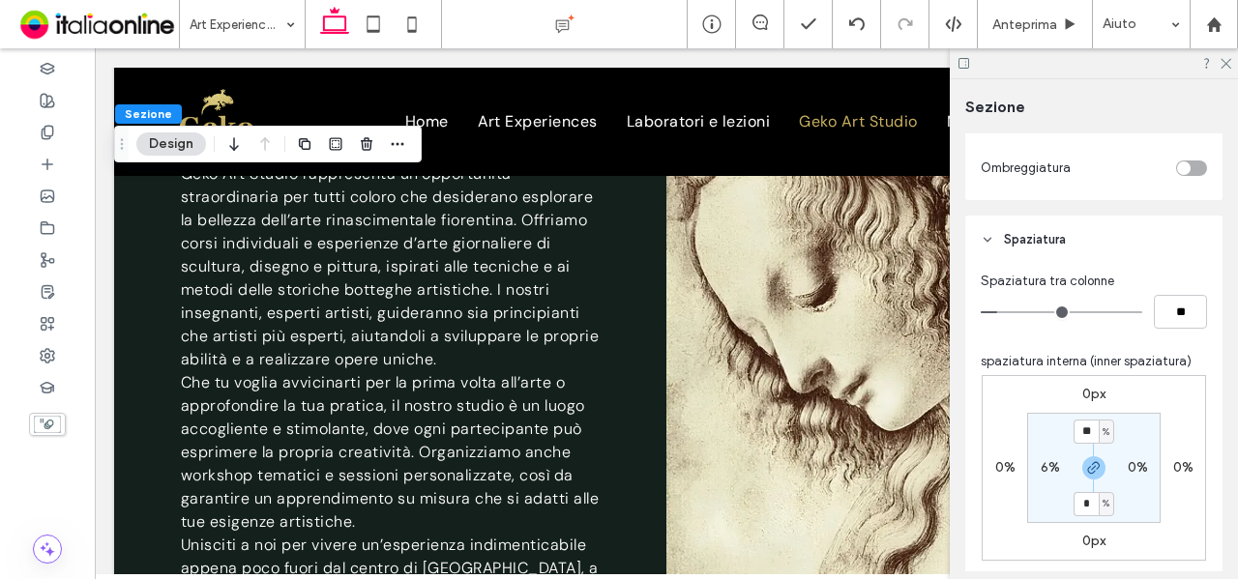
click at [1128, 471] on label "0%" at bounding box center [1138, 467] width 20 height 16
type input "*"
drag, startPoint x: 1134, startPoint y: 451, endPoint x: 1141, endPoint y: 439, distance: 13.9
click at [1134, 451] on section "10% * % 0% * %" at bounding box center [1093, 468] width 133 height 110
click at [1123, 462] on input "*" at bounding box center [1129, 468] width 25 height 24
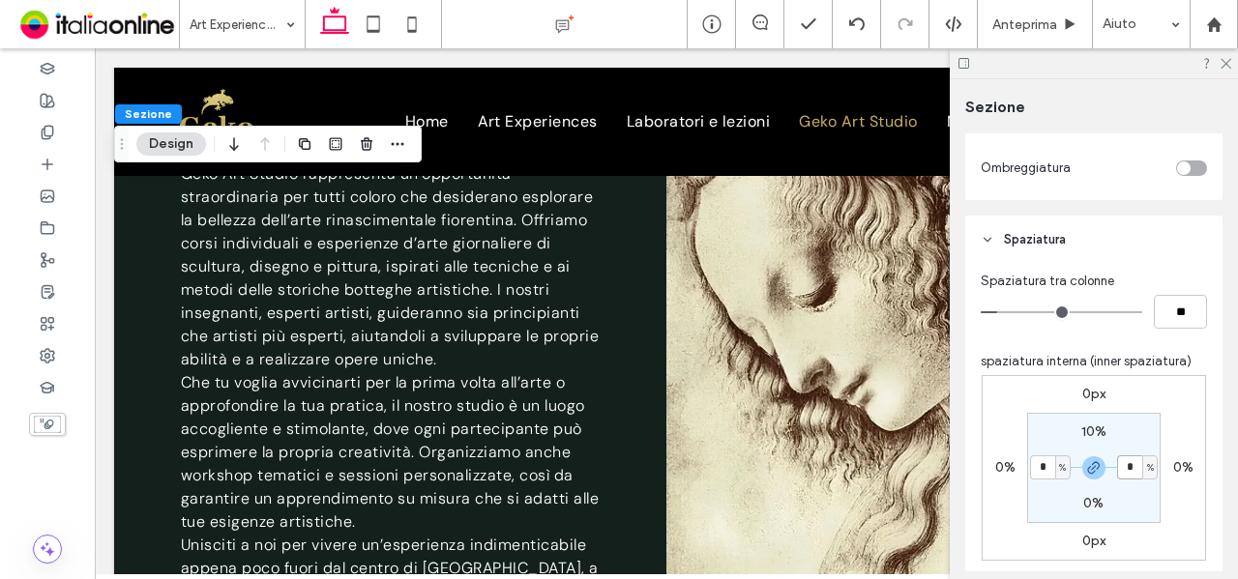
type input "*"
click at [1132, 433] on section "10% * % 0% * %" at bounding box center [1093, 468] width 133 height 110
click at [1083, 425] on label "10%" at bounding box center [1093, 432] width 25 height 16
type input "**"
click at [1089, 428] on input "**" at bounding box center [1086, 432] width 25 height 24
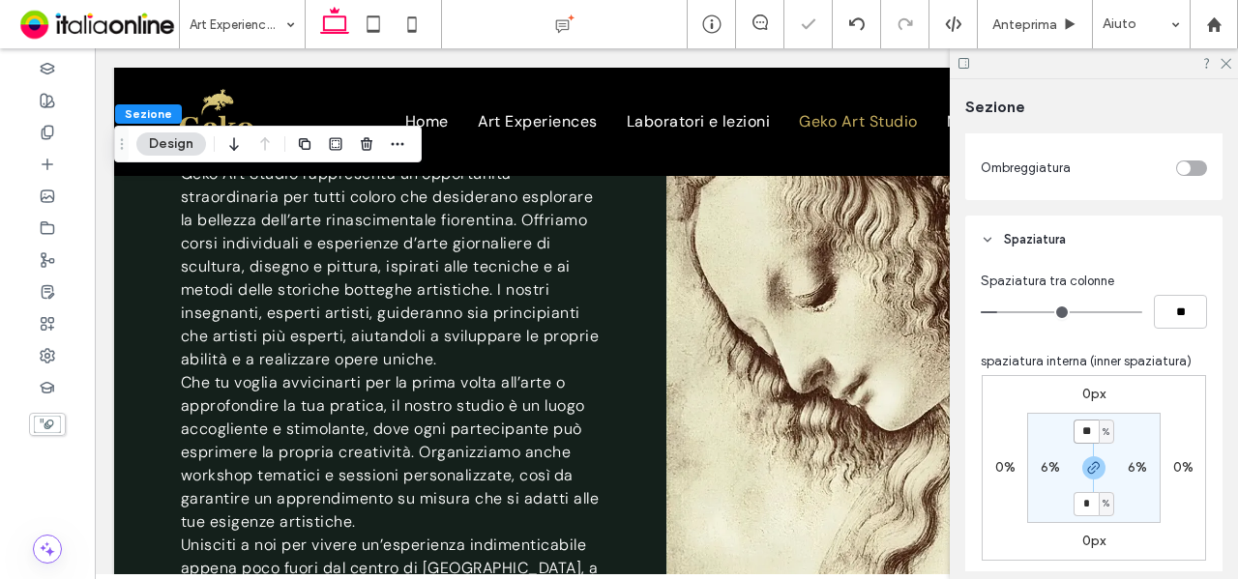
type input "**"
drag, startPoint x: 1132, startPoint y: 417, endPoint x: 1084, endPoint y: 479, distance: 78.0
click at [1132, 417] on section "** % 6% ** % 6%" at bounding box center [1093, 468] width 133 height 110
click at [1085, 500] on input "**" at bounding box center [1086, 504] width 25 height 24
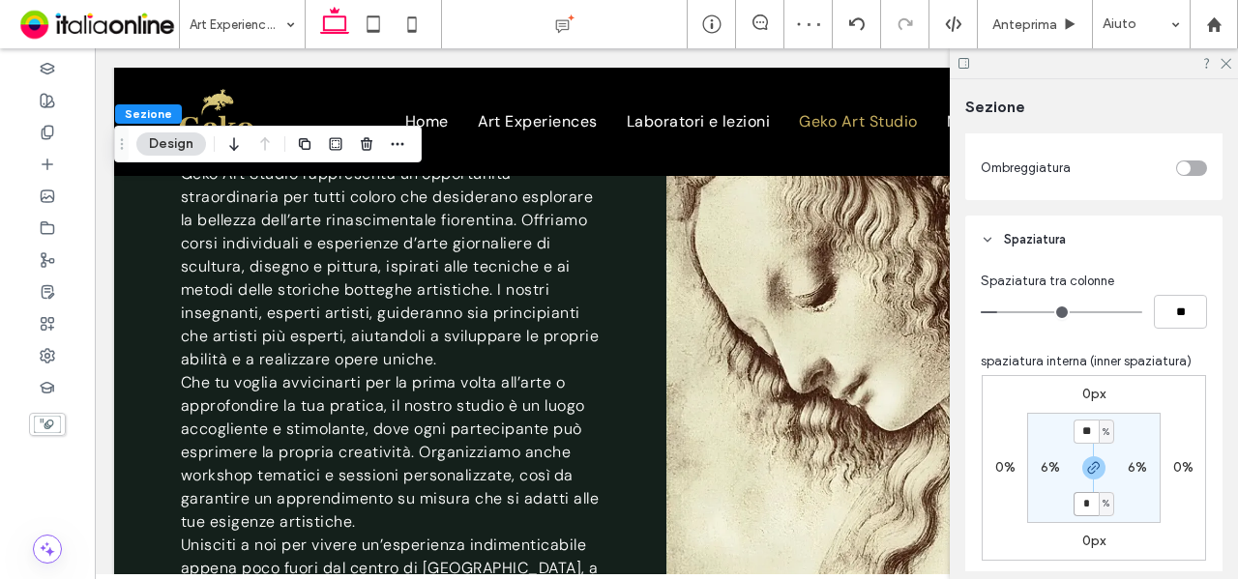
type input "*"
click at [1139, 504] on section "* % 6% * % 6%" at bounding box center [1093, 468] width 133 height 110
click at [1079, 434] on input "*" at bounding box center [1086, 432] width 25 height 24
type input "**"
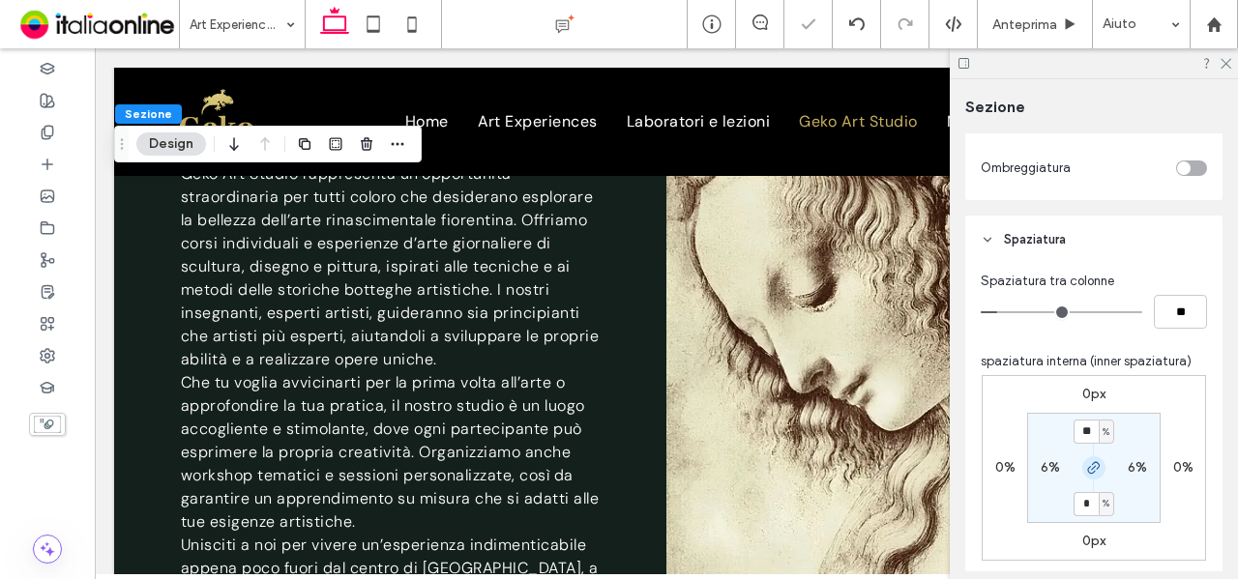
type input "**"
drag, startPoint x: 1082, startPoint y: 465, endPoint x: 1091, endPoint y: 487, distance: 23.0
click at [1086, 465] on icon "button" at bounding box center [1093, 467] width 15 height 15
drag, startPoint x: 1087, startPoint y: 501, endPoint x: 1112, endPoint y: 516, distance: 29.0
click at [1087, 501] on label "12%" at bounding box center [1093, 503] width 24 height 16
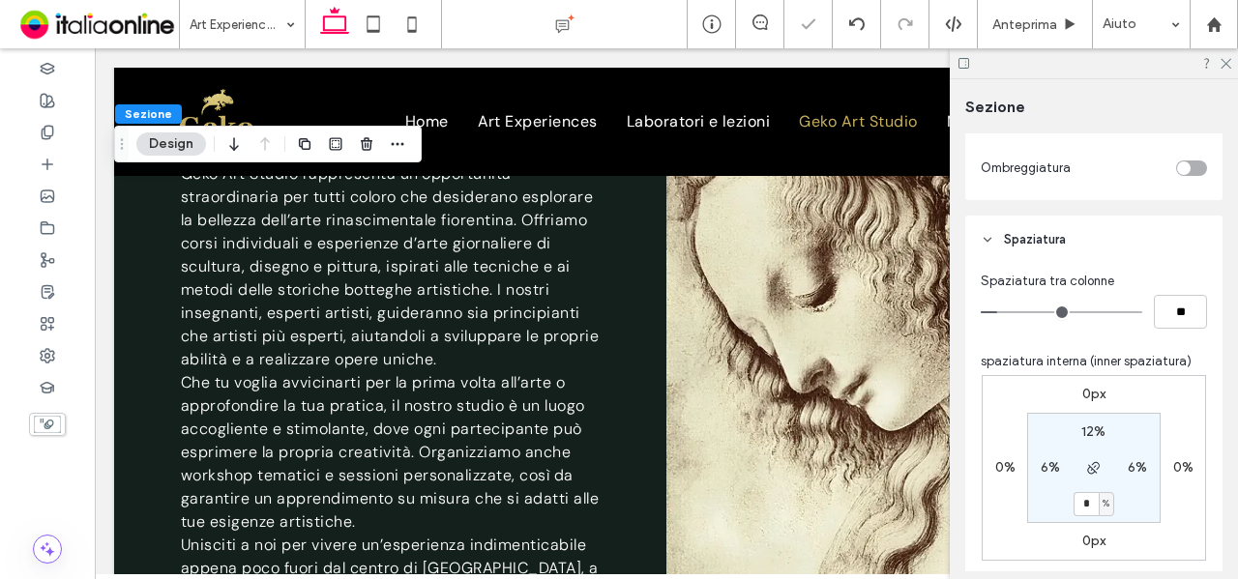
type input "*"
click at [1136, 496] on section "12% 6% * % 6%" at bounding box center [1093, 468] width 133 height 110
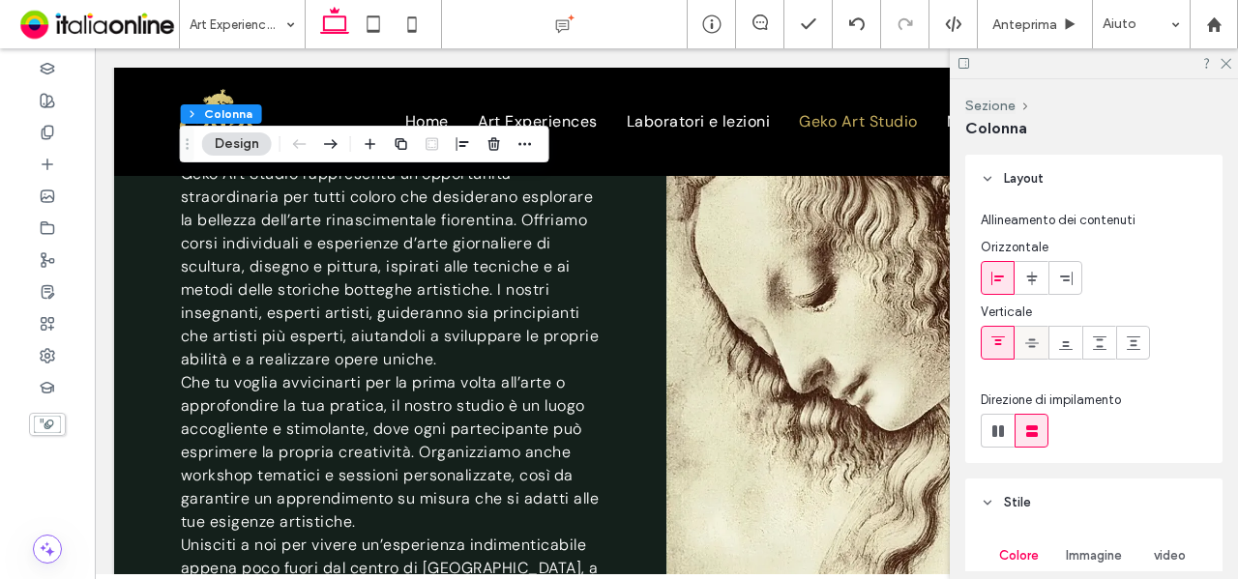
click at [1035, 348] on icon at bounding box center [1031, 343] width 15 height 15
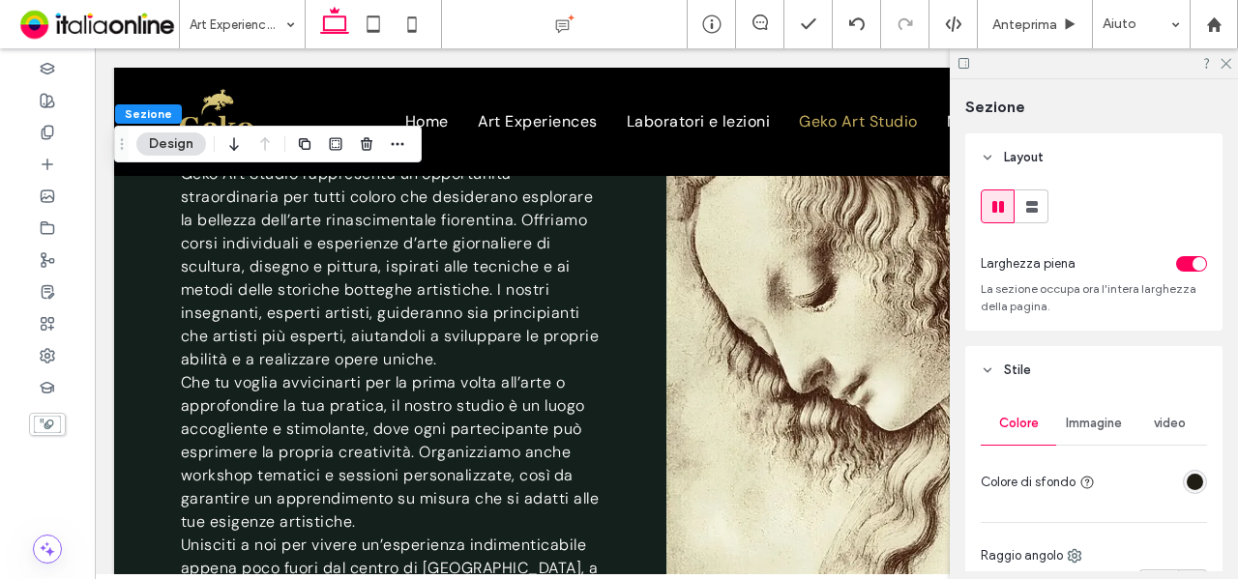
click at [1187, 487] on div "rgba(32, 29, 20, 1)" at bounding box center [1195, 482] width 16 height 16
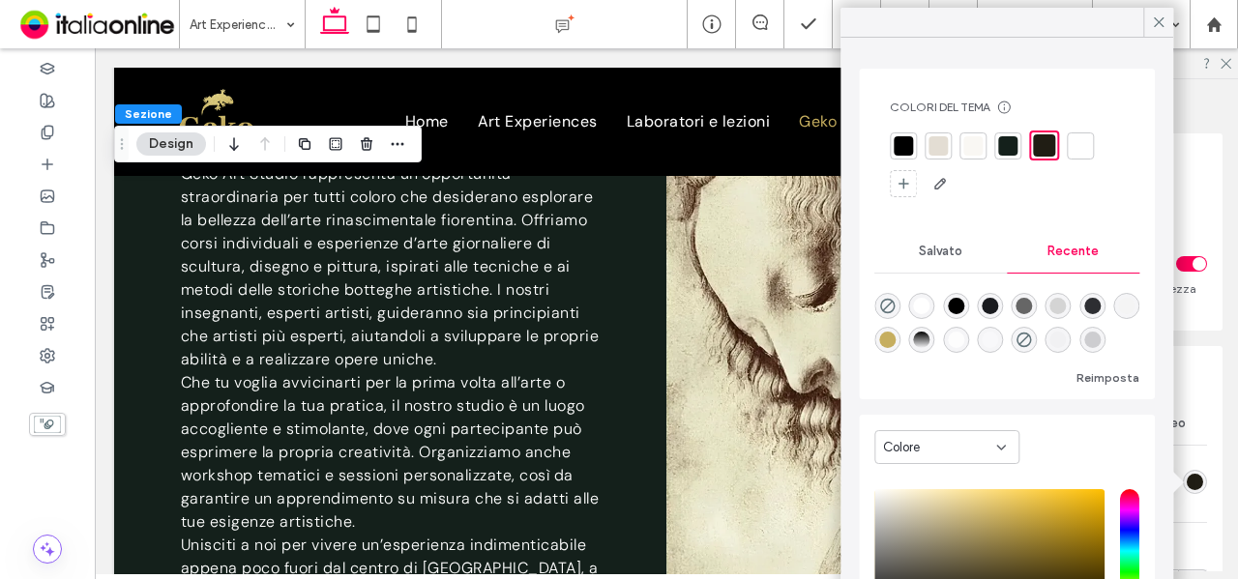
click at [912, 146] on div at bounding box center [903, 145] width 19 height 19
click at [1226, 61] on icon at bounding box center [1225, 62] width 13 height 13
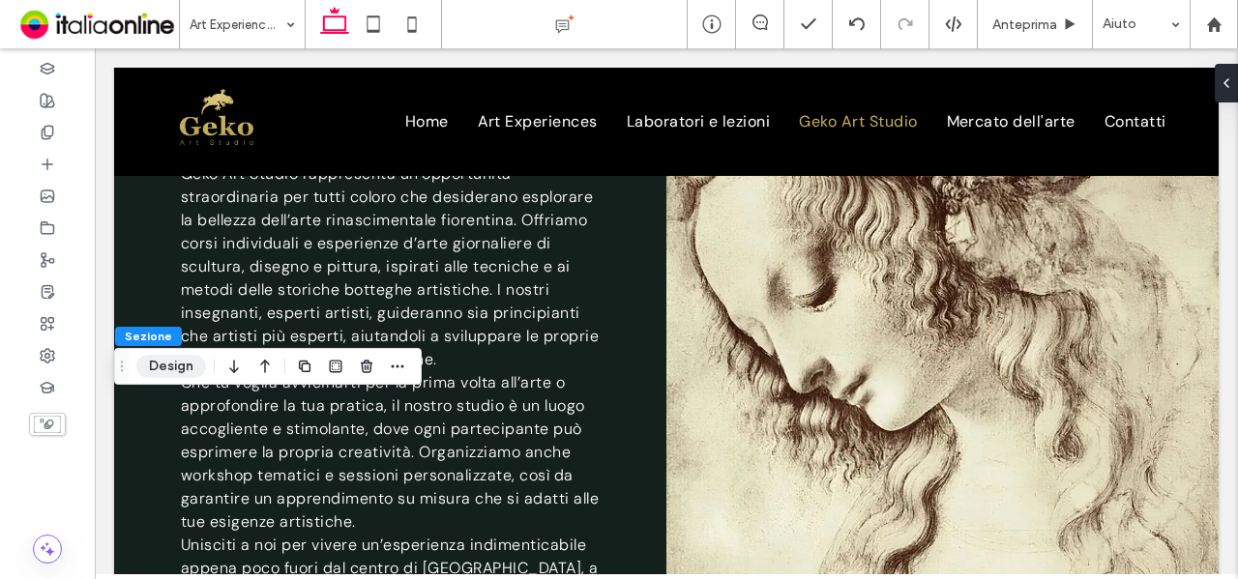
click at [197, 365] on button "Design" at bounding box center [171, 366] width 70 height 23
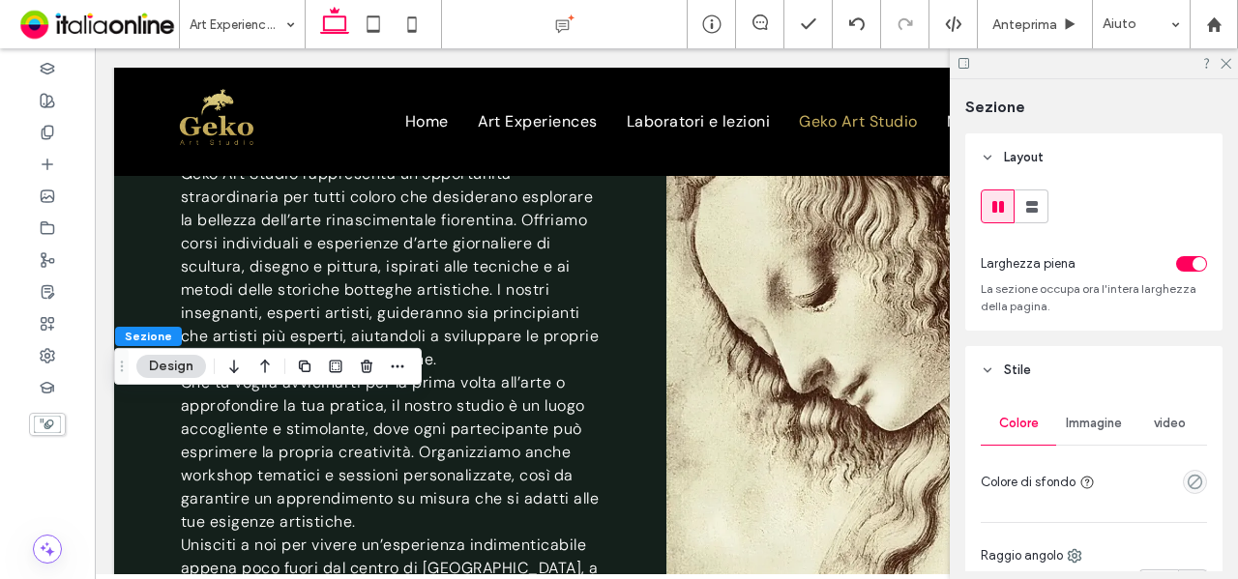
click at [1186, 470] on div at bounding box center [1195, 482] width 24 height 24
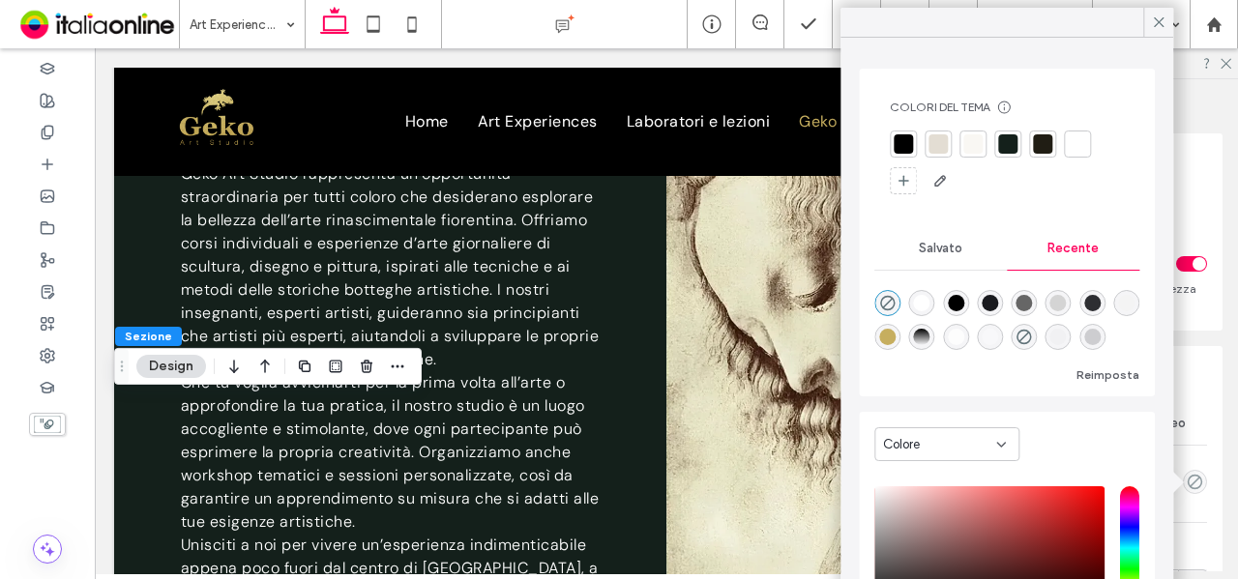
click at [958, 305] on div "rgba(0, 0, 0, 1)" at bounding box center [956, 303] width 16 height 16
type input "***"
type input "****"
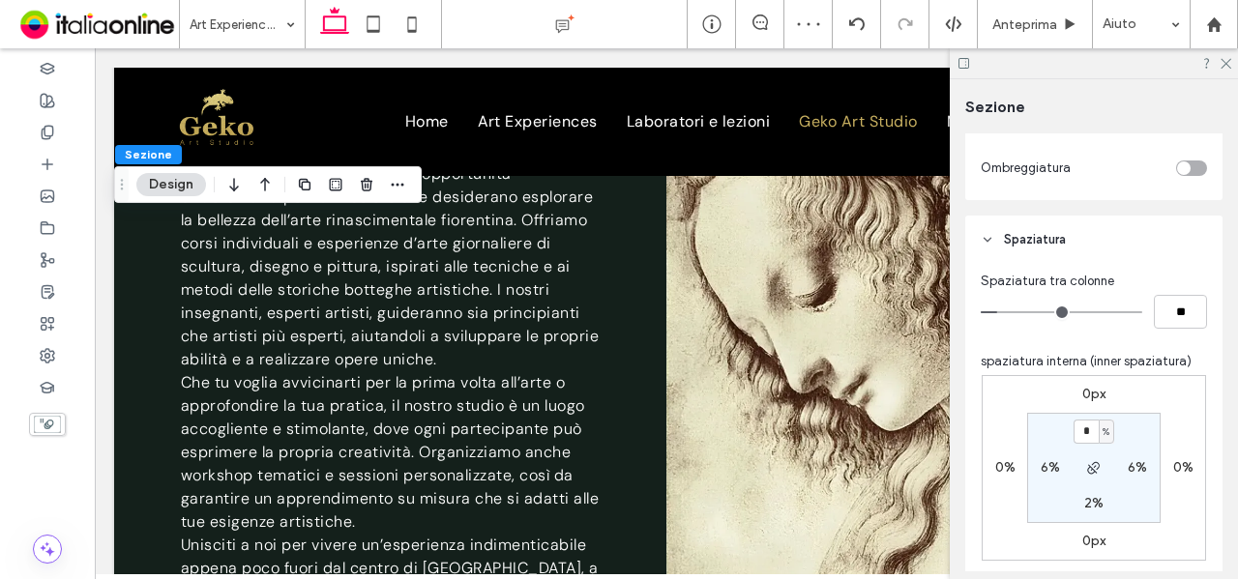
click at [1094, 499] on label "2%" at bounding box center [1093, 503] width 19 height 16
type input "*"
click at [1139, 487] on section "6% 6% * % 6%" at bounding box center [1093, 468] width 133 height 110
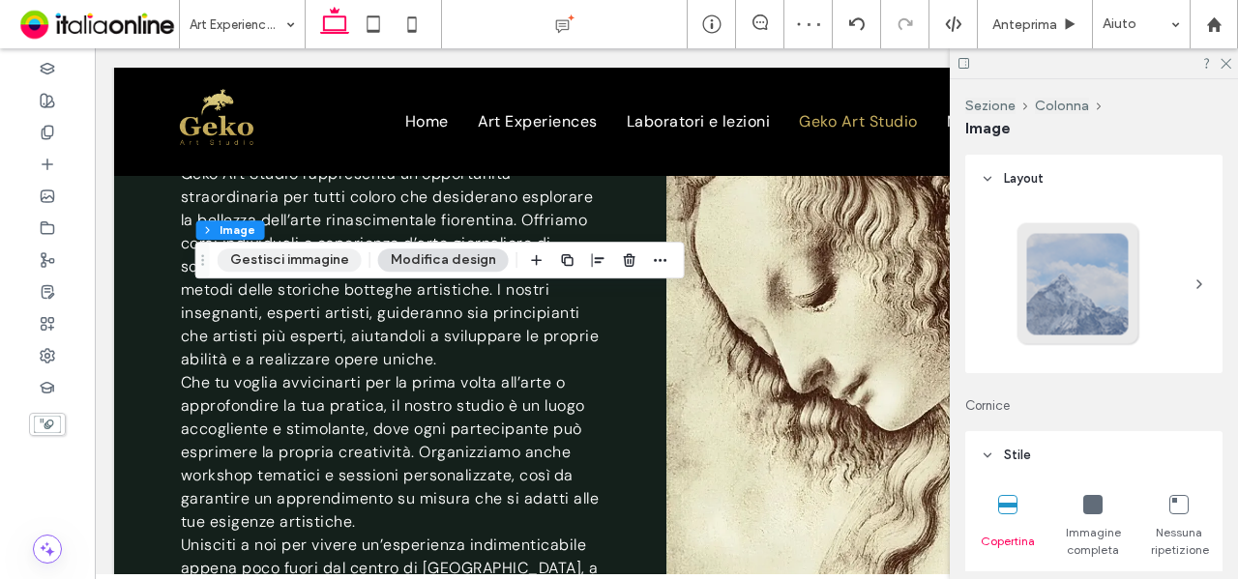
click at [283, 260] on button "Gestisci immagine" at bounding box center [290, 260] width 144 height 23
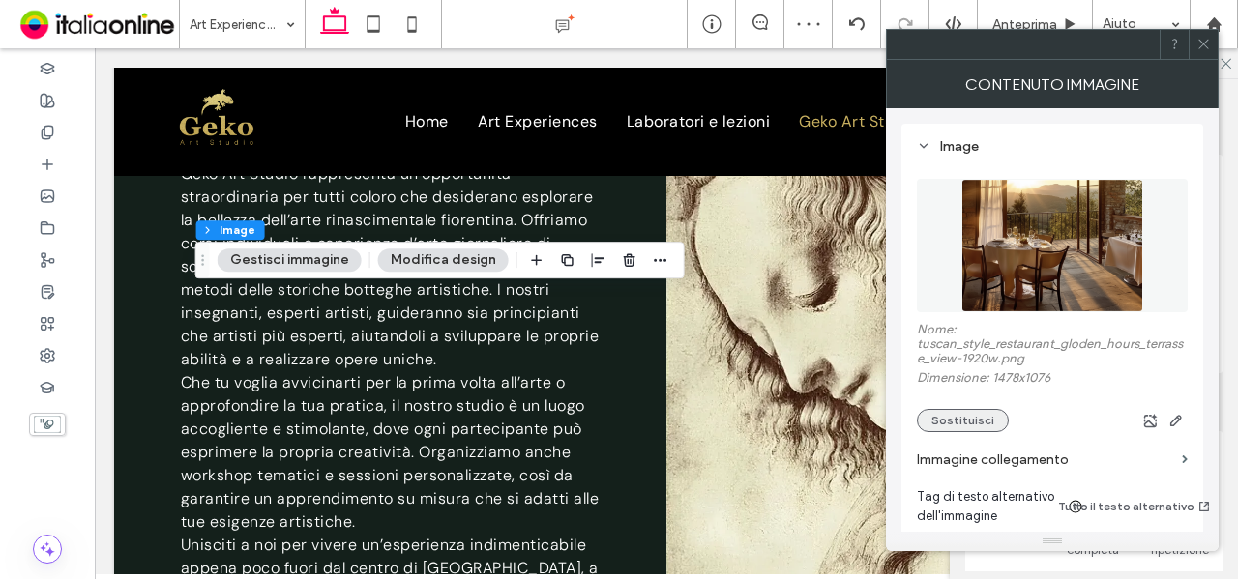
click at [994, 422] on button "Sostituisci" at bounding box center [963, 420] width 92 height 23
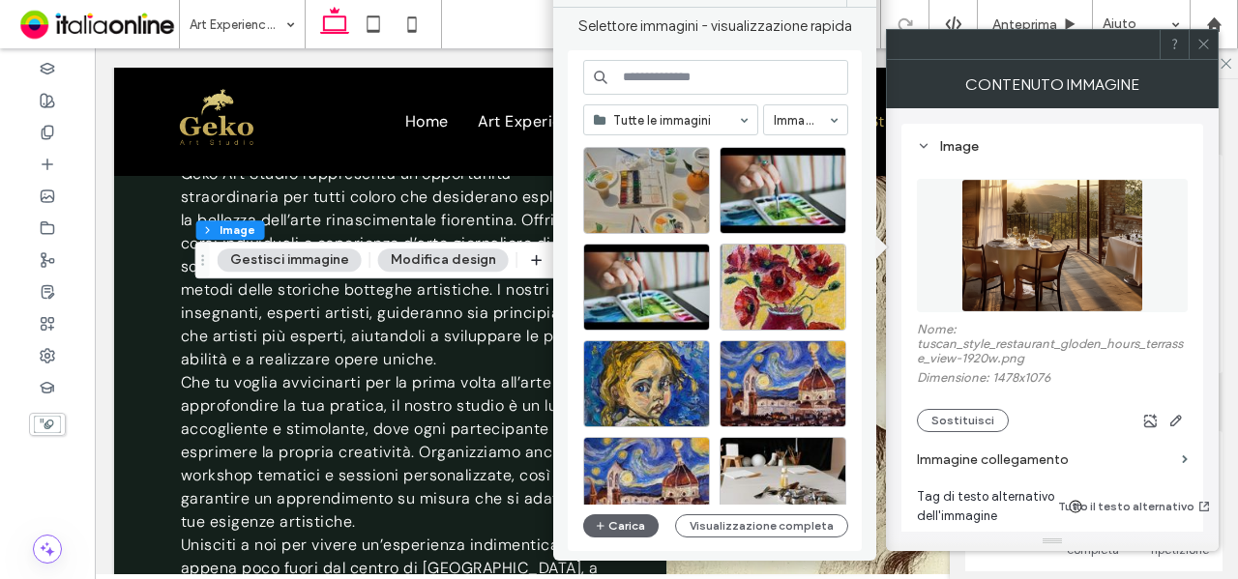
scroll to position [290, 0]
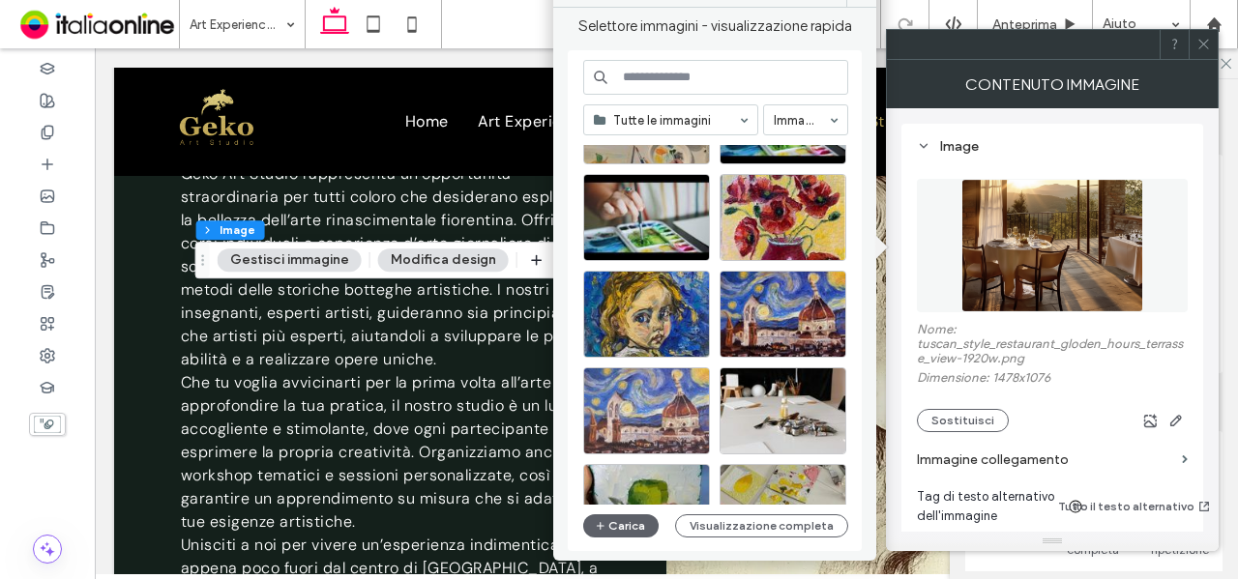
click at [660, 402] on div at bounding box center [646, 411] width 127 height 87
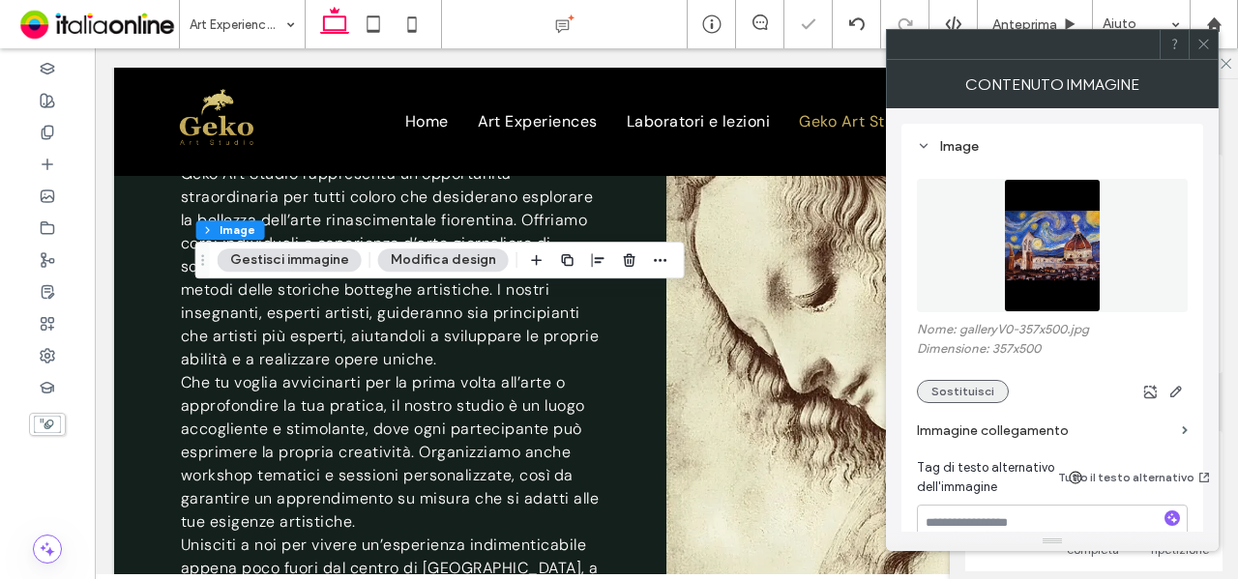
click at [969, 394] on button "Sostituisci" at bounding box center [963, 391] width 92 height 23
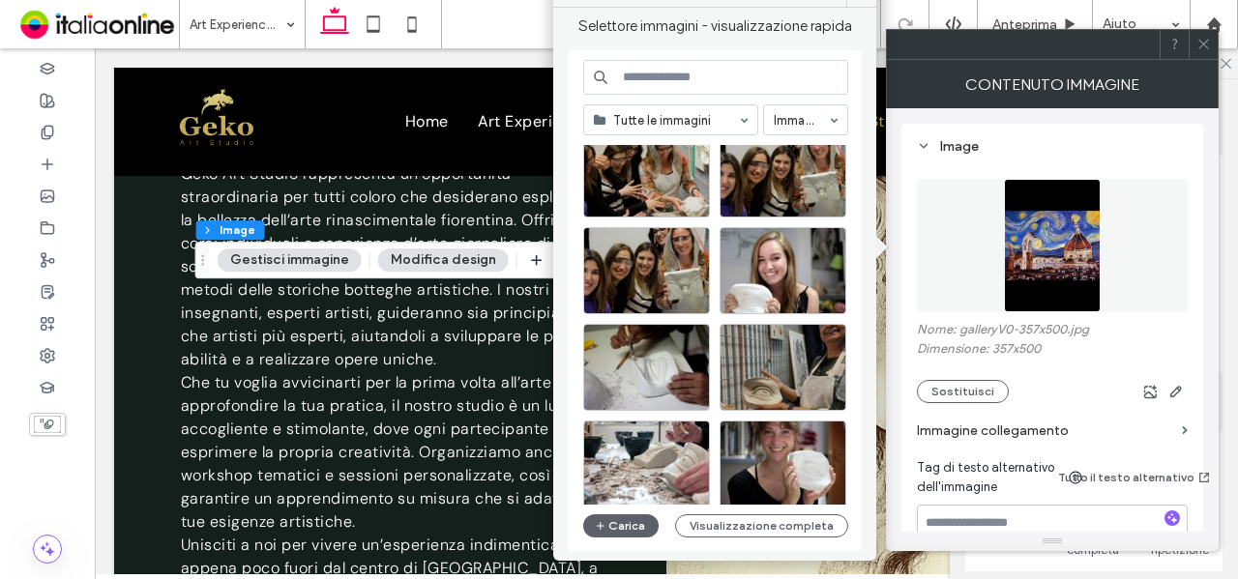
scroll to position [1119, 0]
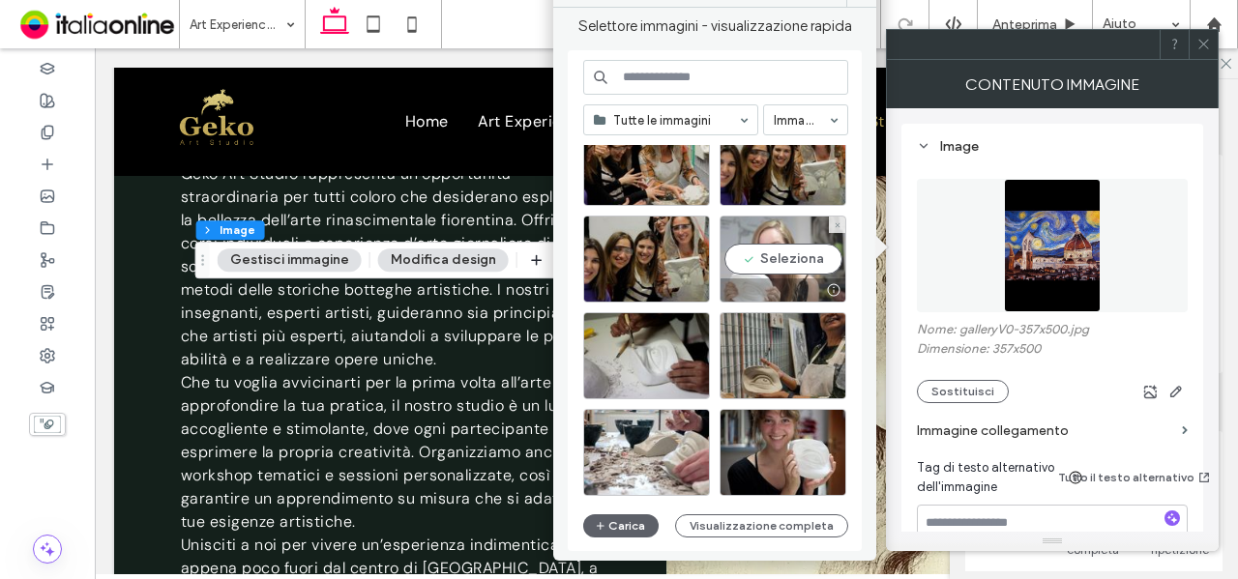
click at [768, 270] on div "Seleziona" at bounding box center [783, 259] width 127 height 87
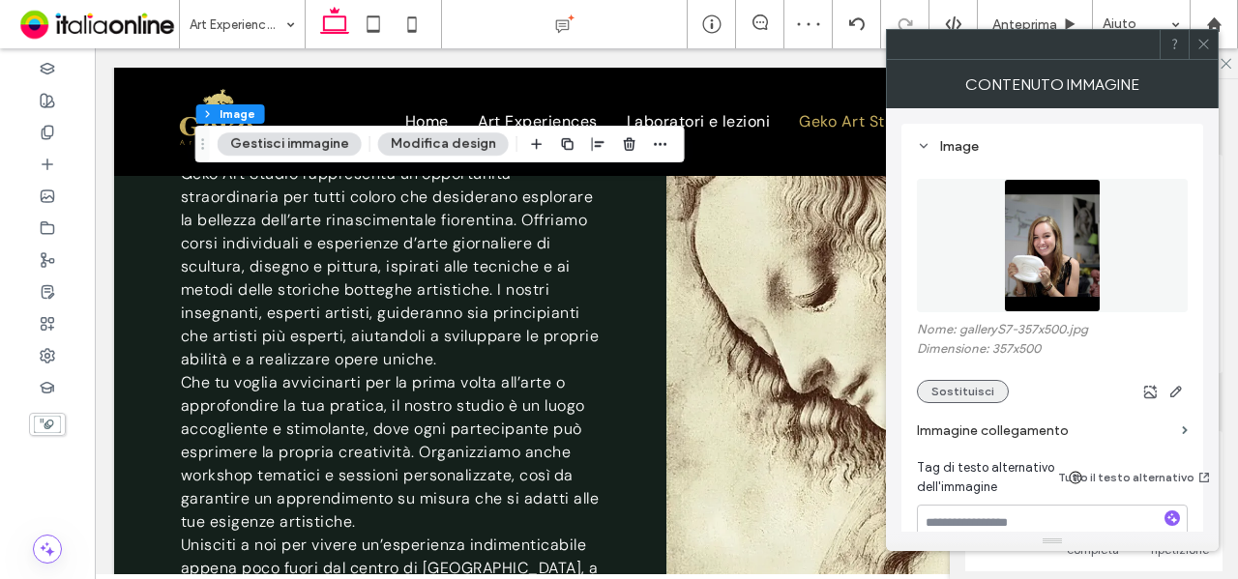
click at [973, 399] on button "Sostituisci" at bounding box center [963, 391] width 92 height 23
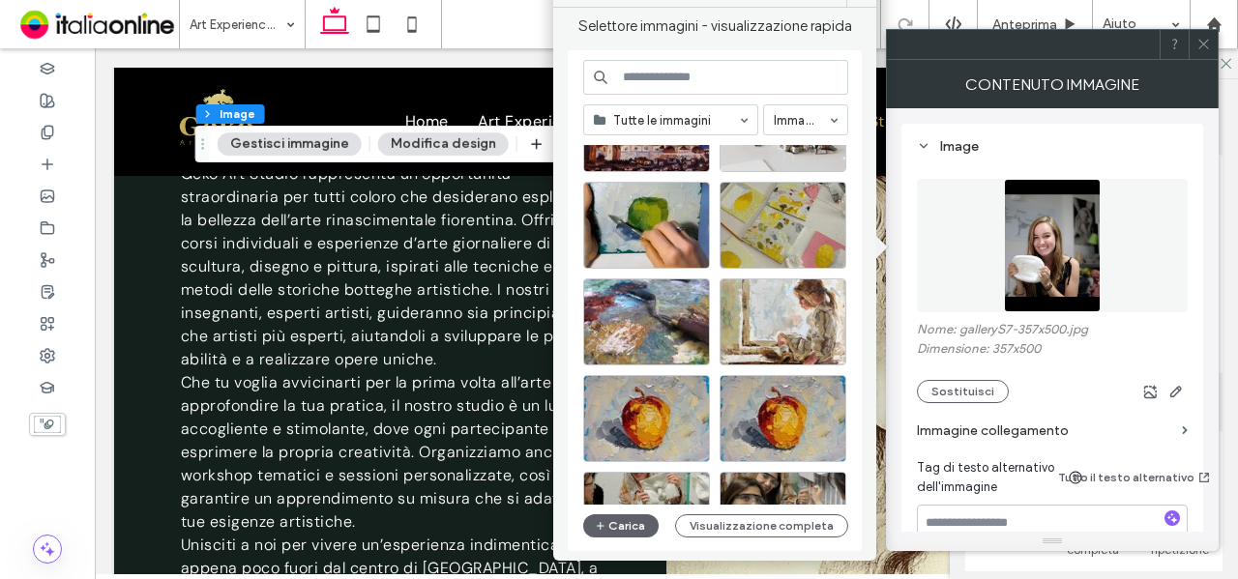
scroll to position [677, 0]
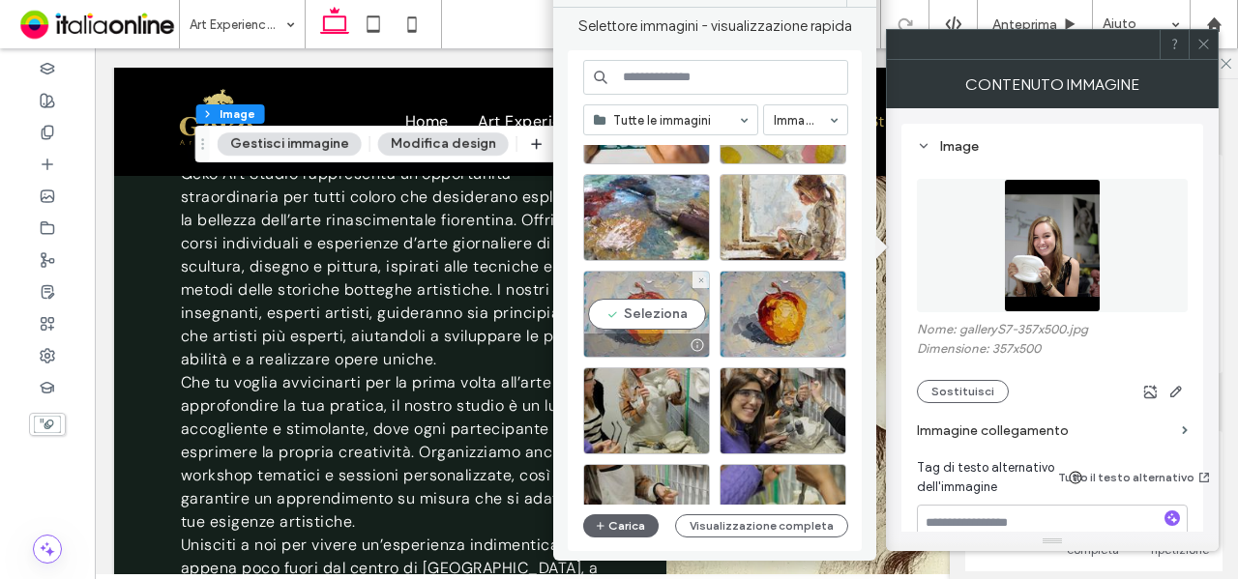
click at [629, 332] on div "Seleziona" at bounding box center [646, 314] width 127 height 87
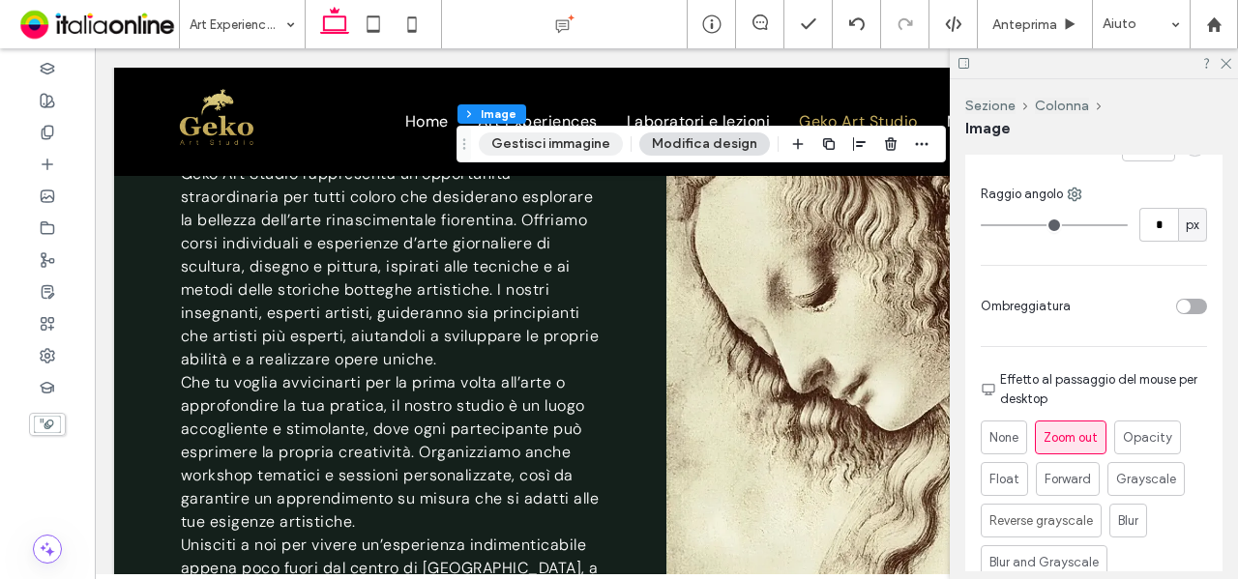
click at [541, 151] on button "Gestisci immagine" at bounding box center [551, 144] width 144 height 23
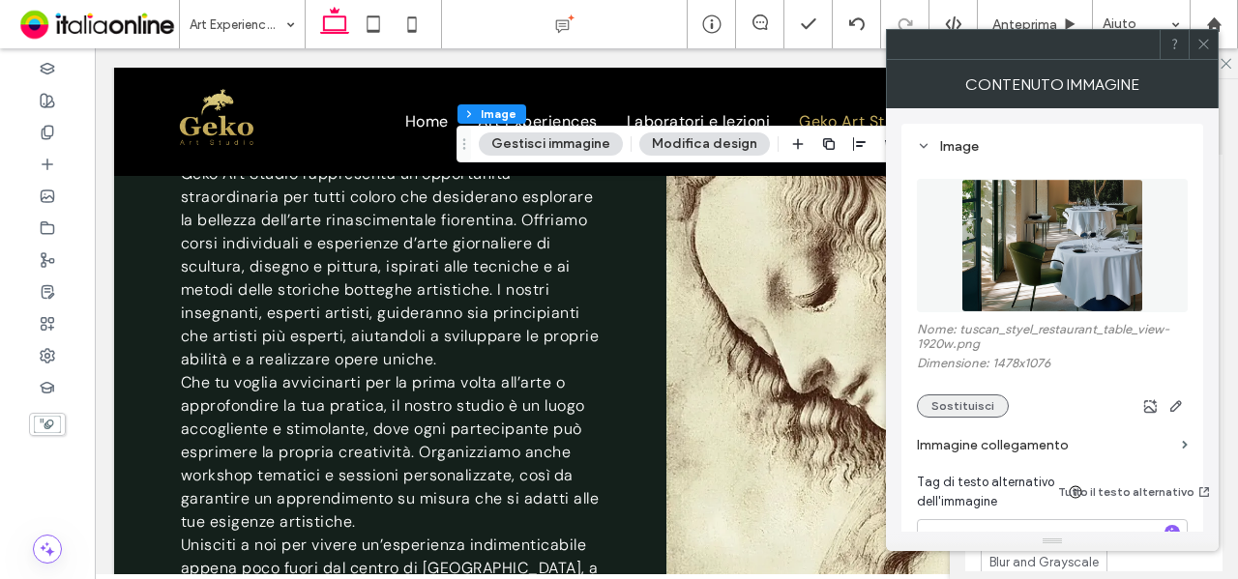
click at [979, 417] on button "Sostituisci" at bounding box center [963, 406] width 92 height 23
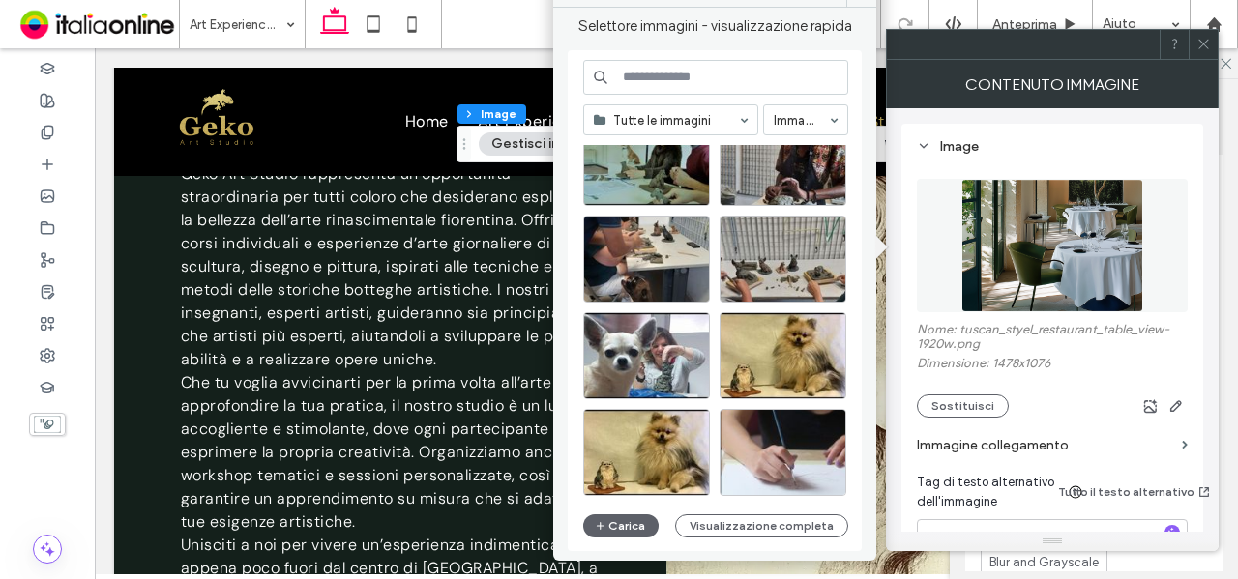
scroll to position [2473, 0]
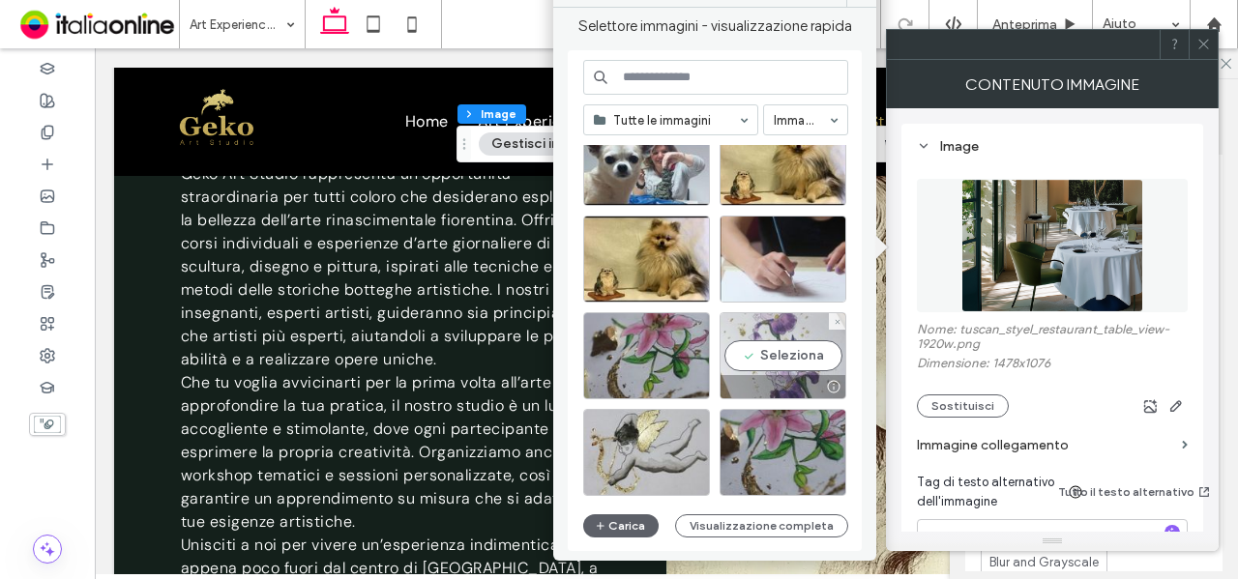
click at [807, 340] on div "Seleziona" at bounding box center [783, 355] width 127 height 87
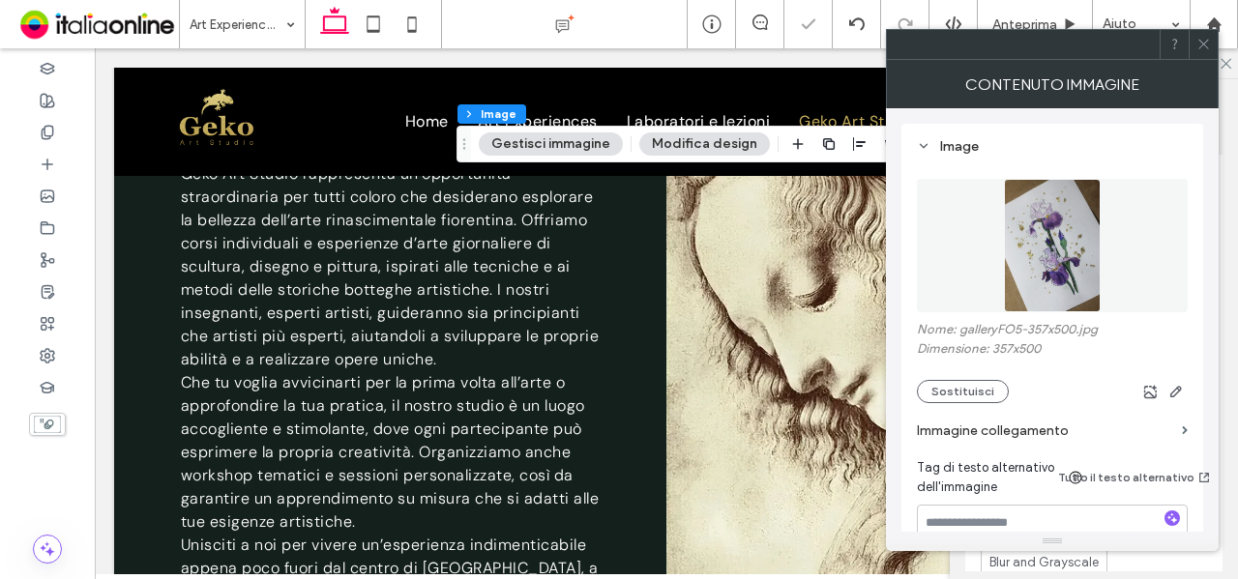
click at [1201, 45] on use at bounding box center [1203, 45] width 10 height 10
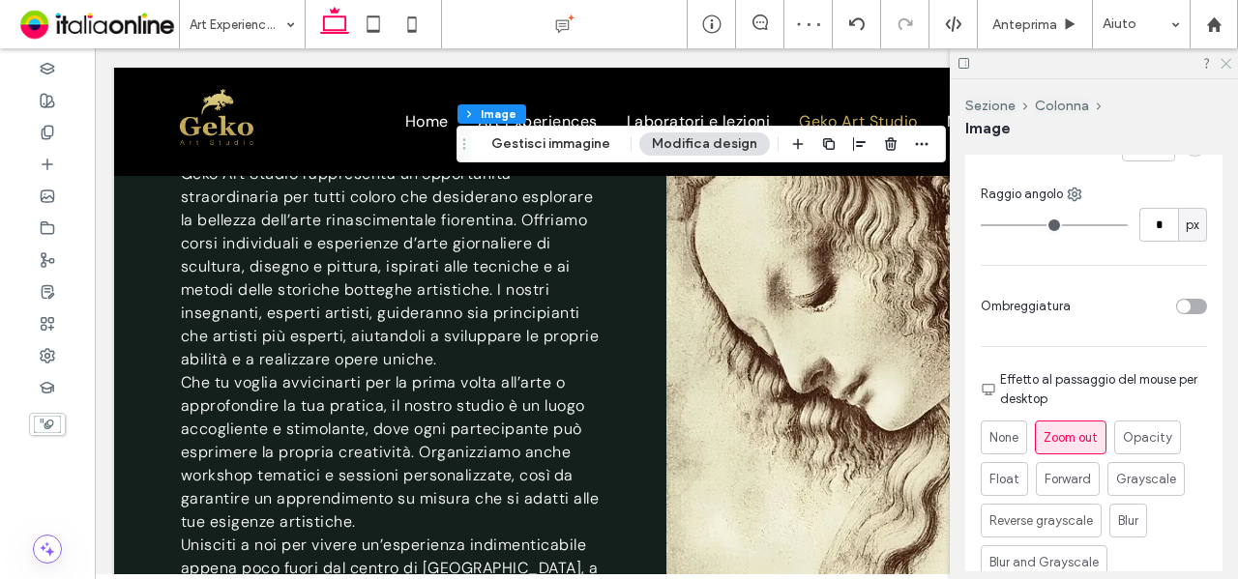
click at [1225, 63] on icon at bounding box center [1225, 62] width 13 height 13
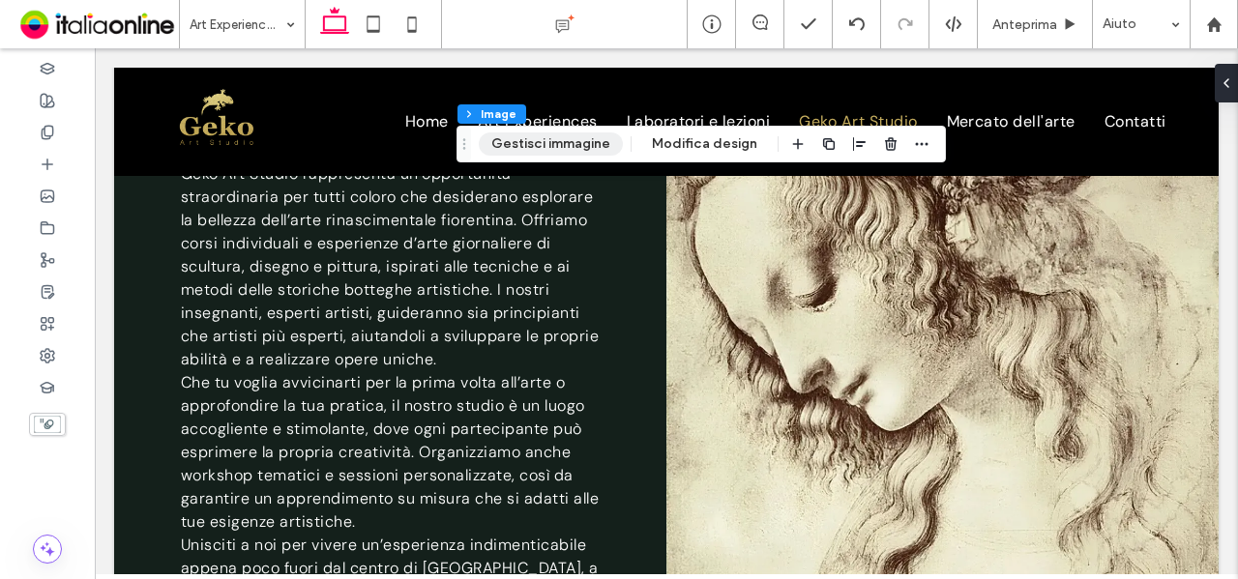
click at [602, 138] on button "Gestisci immagine" at bounding box center [551, 144] width 144 height 23
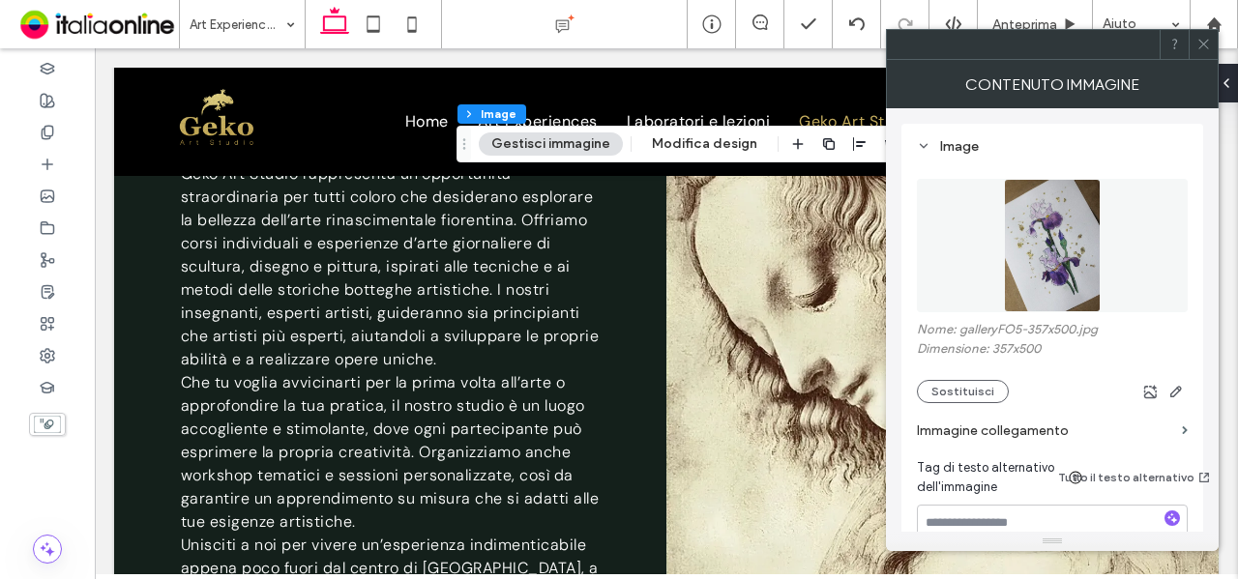
click at [971, 403] on section "Immagine collegamento" at bounding box center [1052, 430] width 271 height 55
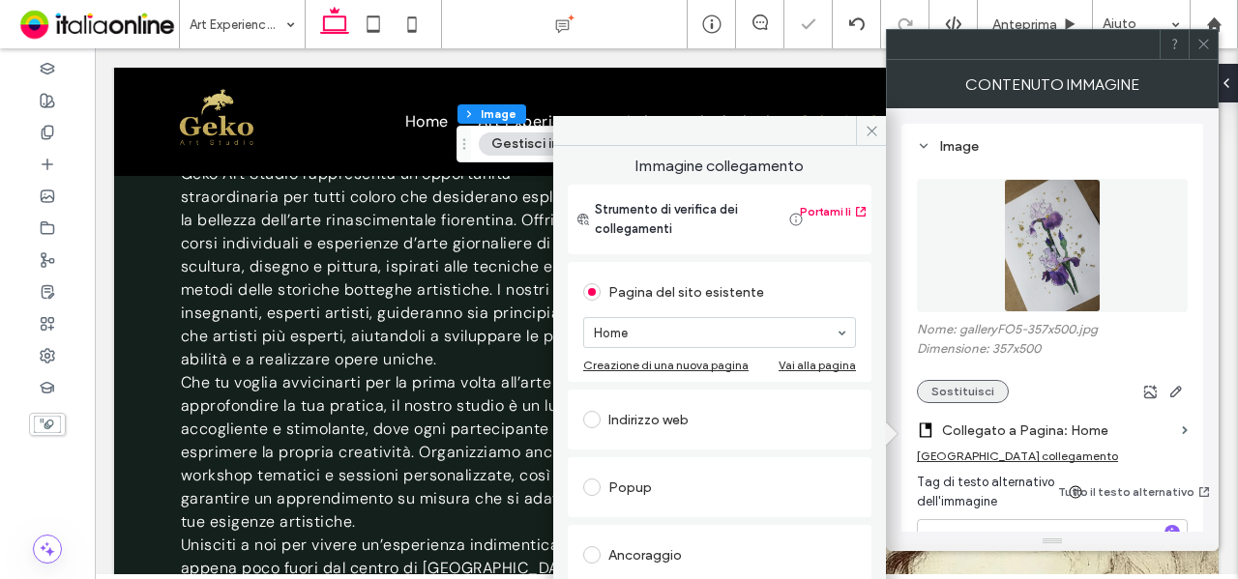
click at [971, 388] on button "Sostituisci" at bounding box center [963, 391] width 92 height 23
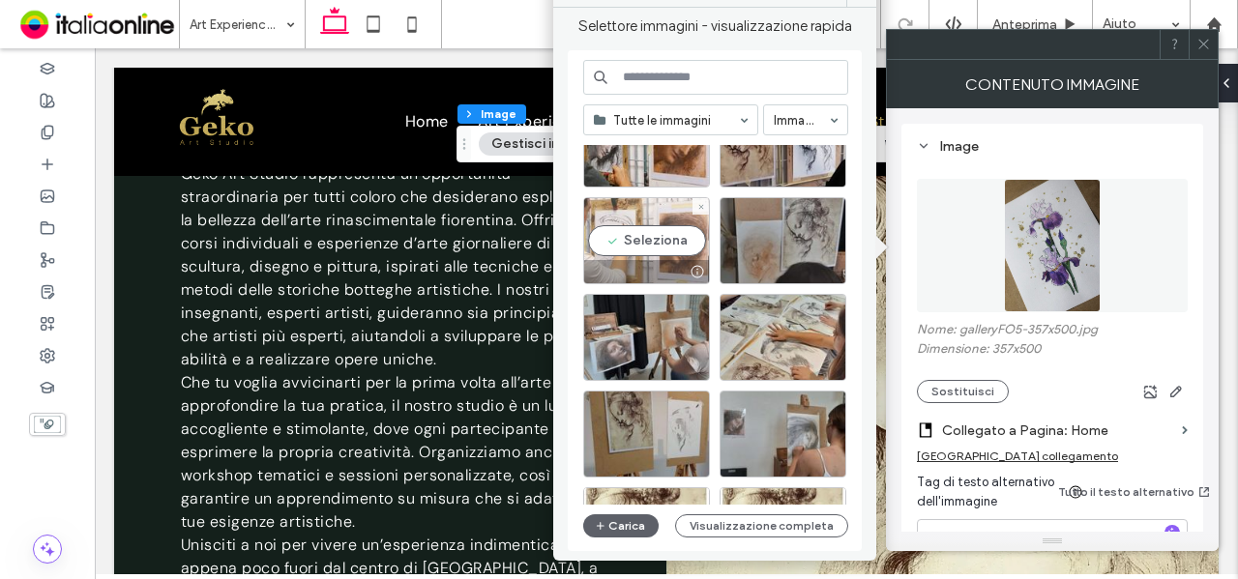
scroll to position [1621, 0]
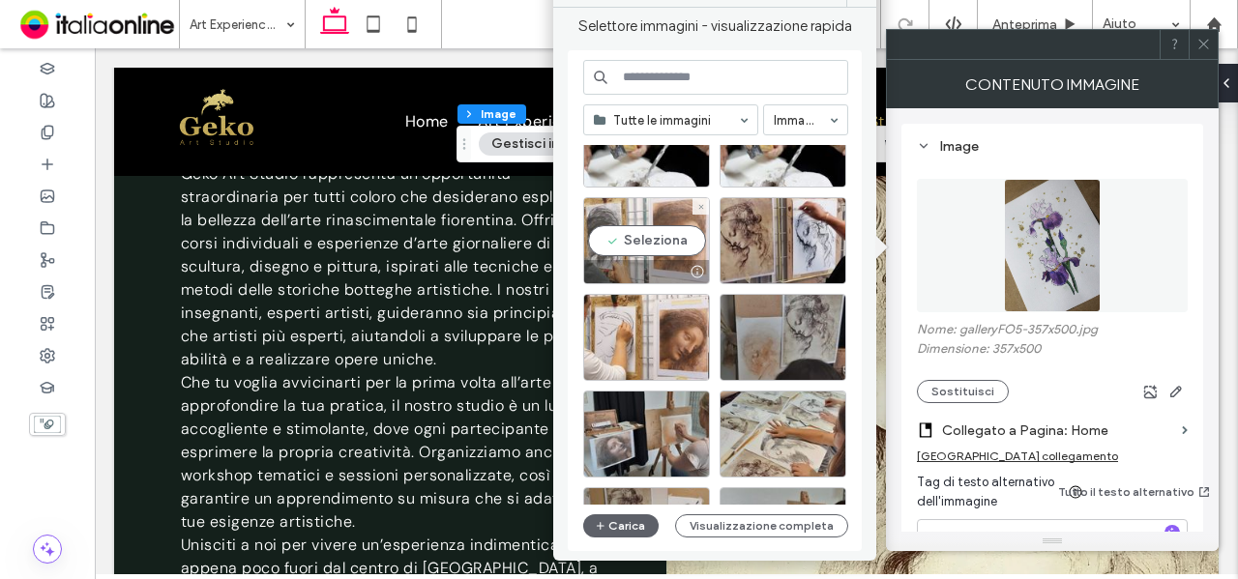
drag, startPoint x: 692, startPoint y: 272, endPoint x: 642, endPoint y: 269, distance: 49.4
click at [642, 269] on div at bounding box center [646, 271] width 125 height 23
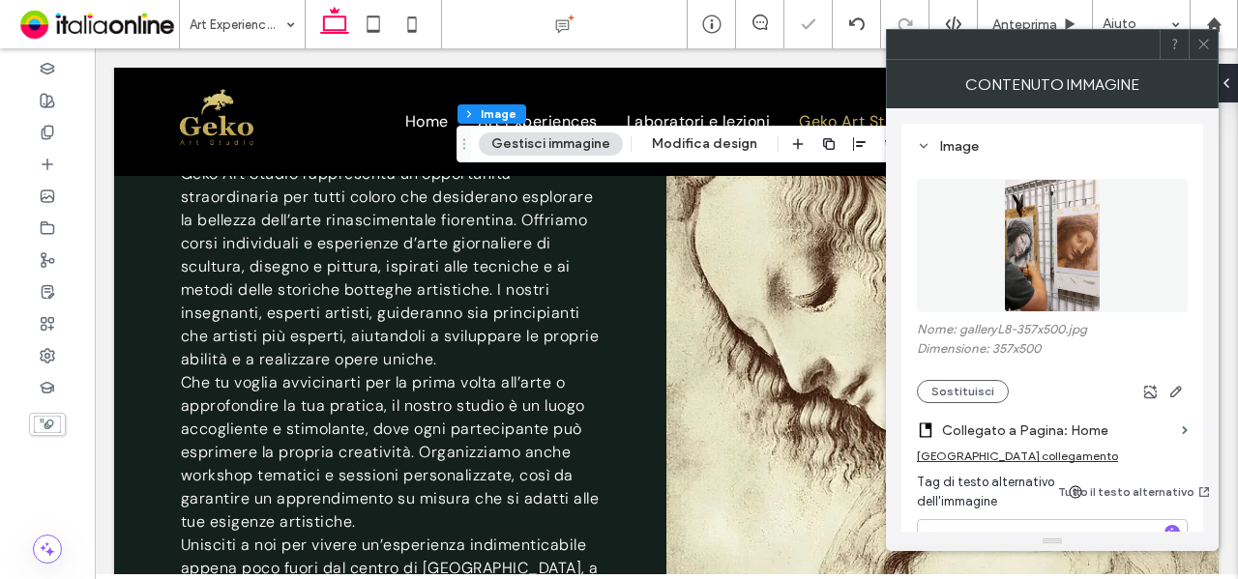
click at [1216, 40] on div at bounding box center [1203, 44] width 29 height 29
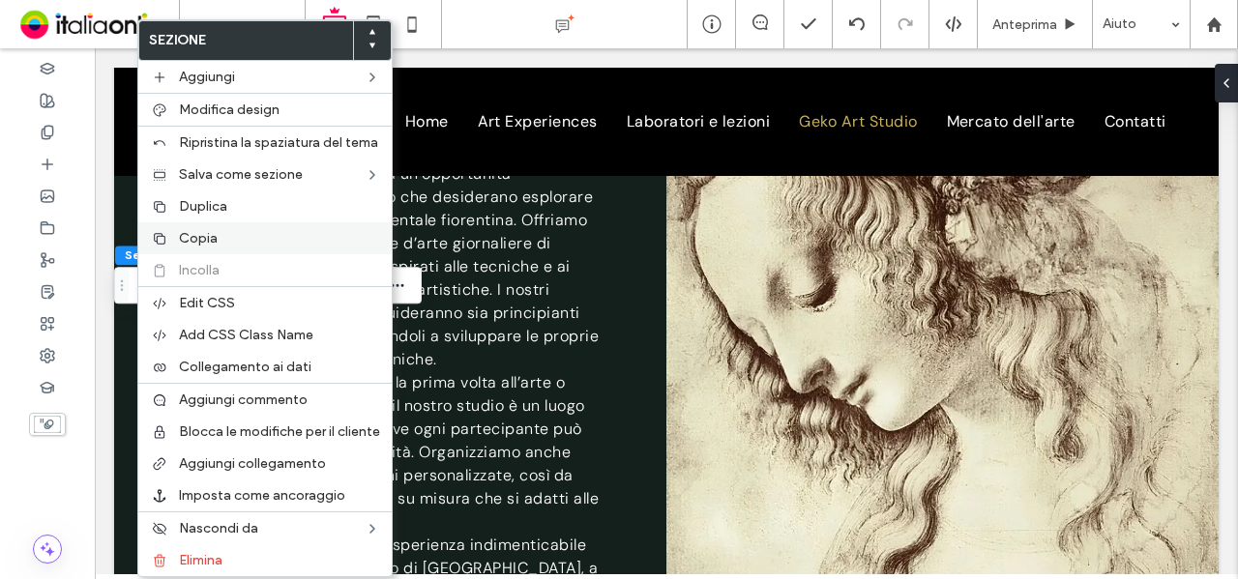
click at [217, 225] on div "Copia" at bounding box center [264, 238] width 253 height 32
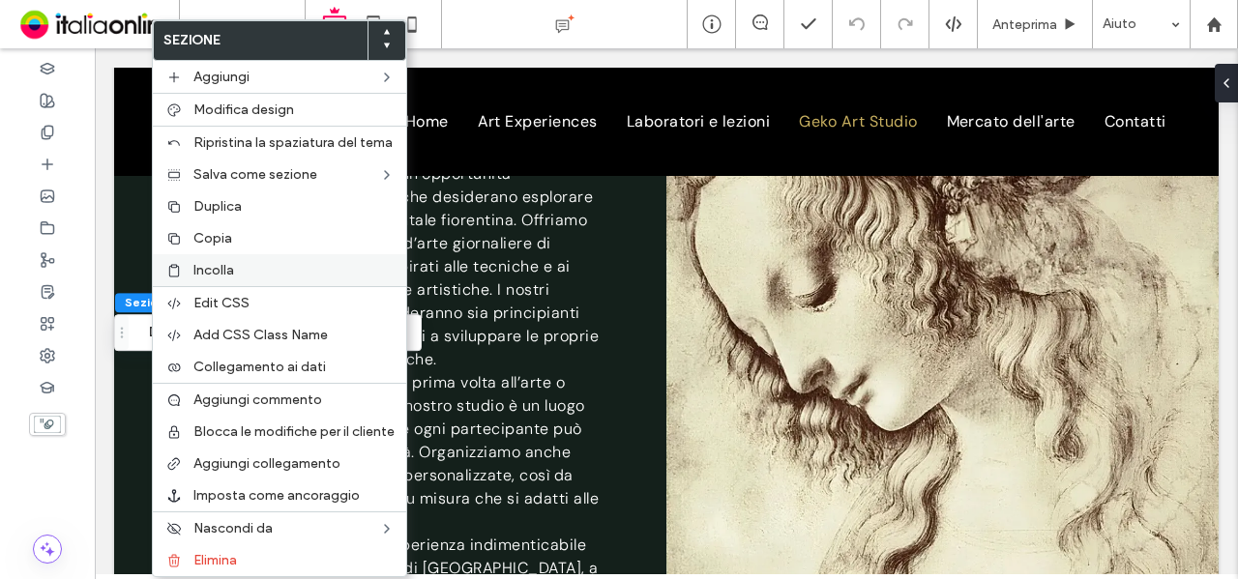
click at [211, 262] on span "Incolla" at bounding box center [213, 270] width 41 height 16
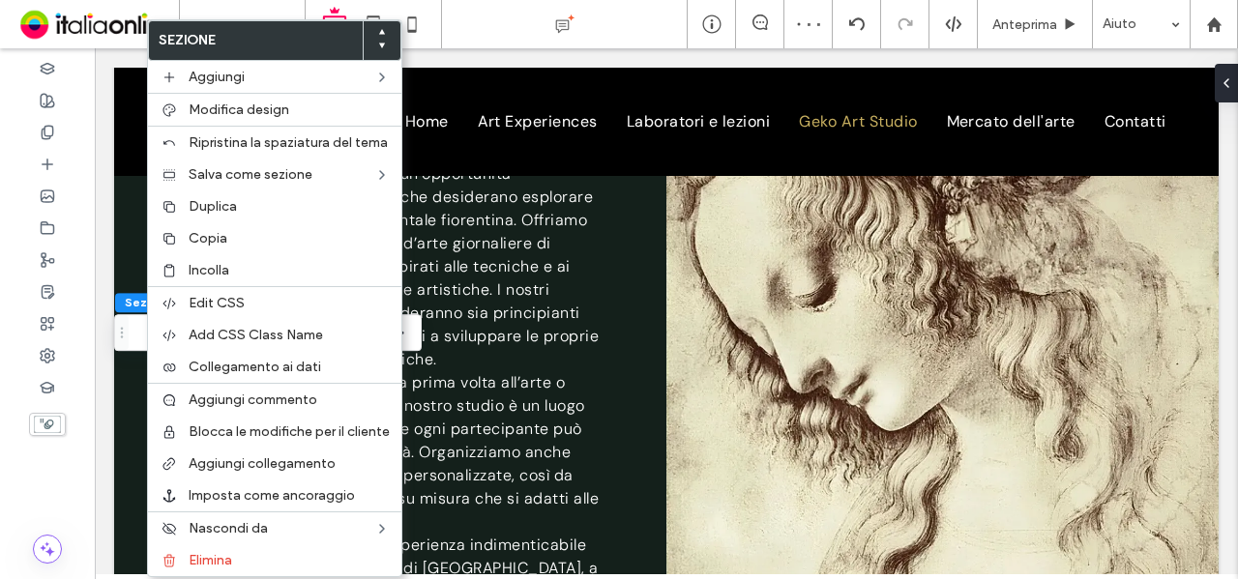
click at [381, 46] on use at bounding box center [382, 46] width 6 height 5
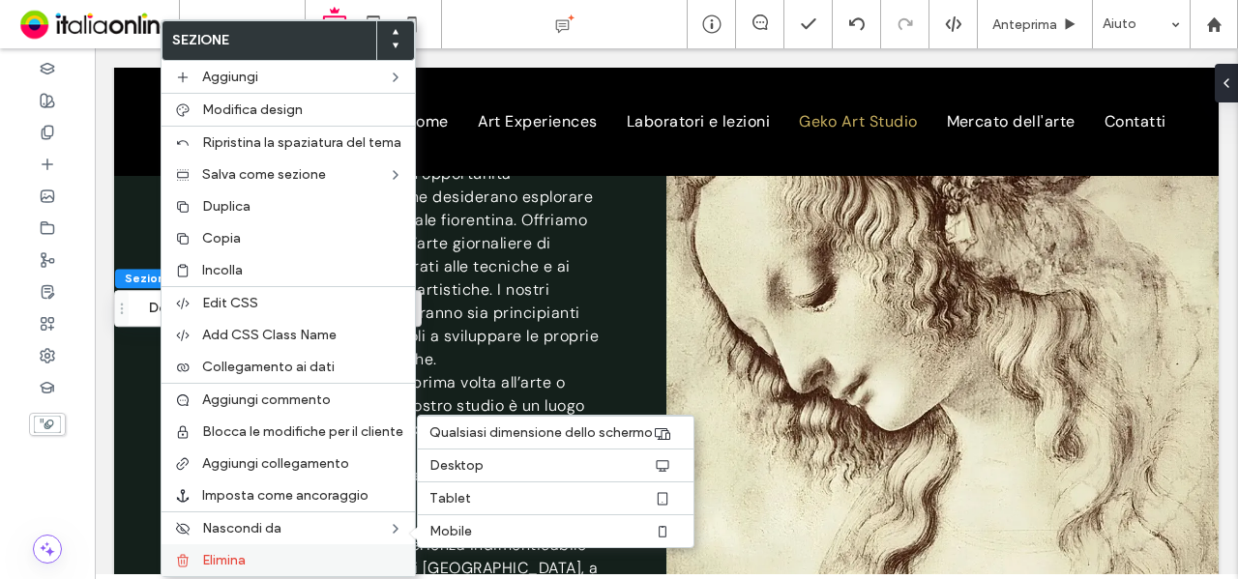
click at [263, 564] on div "Elimina" at bounding box center [288, 561] width 253 height 32
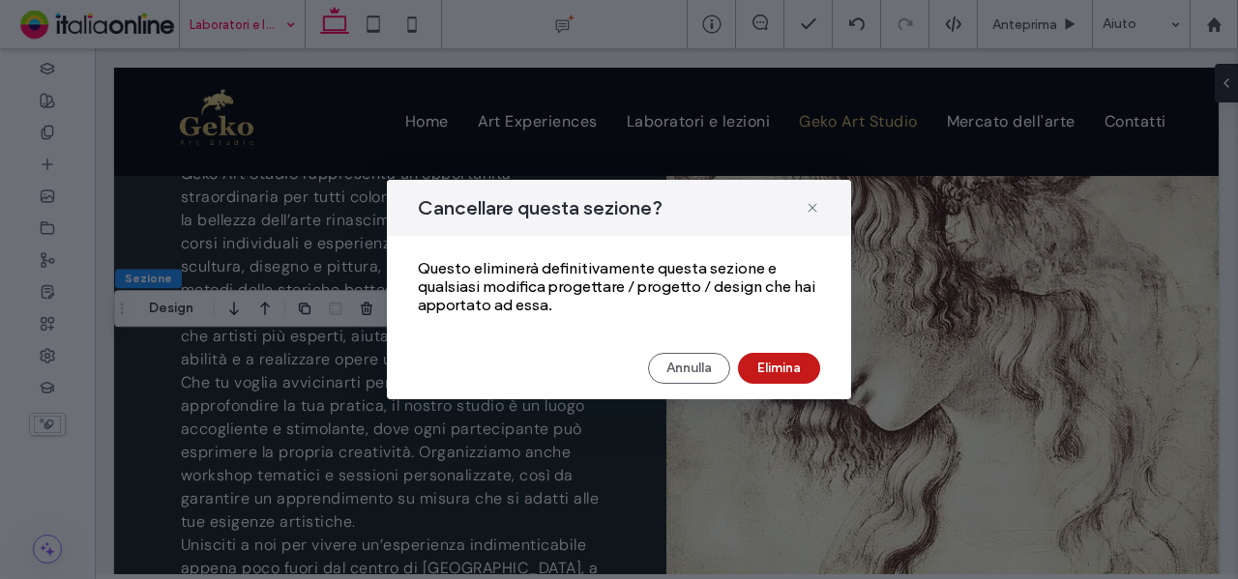
click at [777, 363] on button "Elimina" at bounding box center [779, 368] width 82 height 31
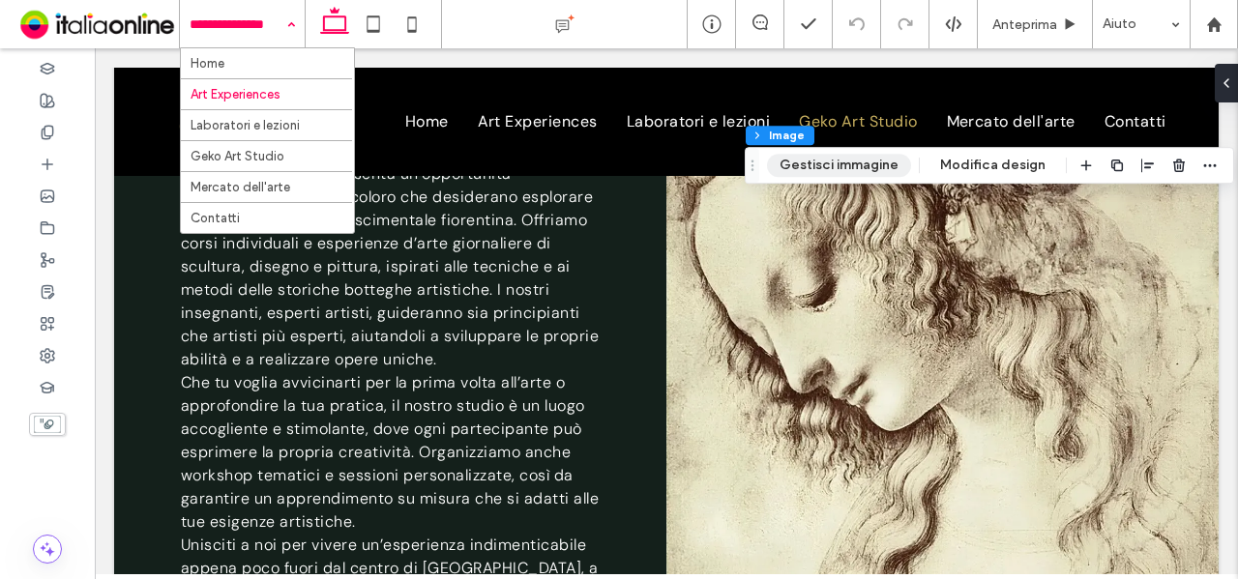
click at [855, 162] on button "Gestisci immagine" at bounding box center [839, 165] width 144 height 23
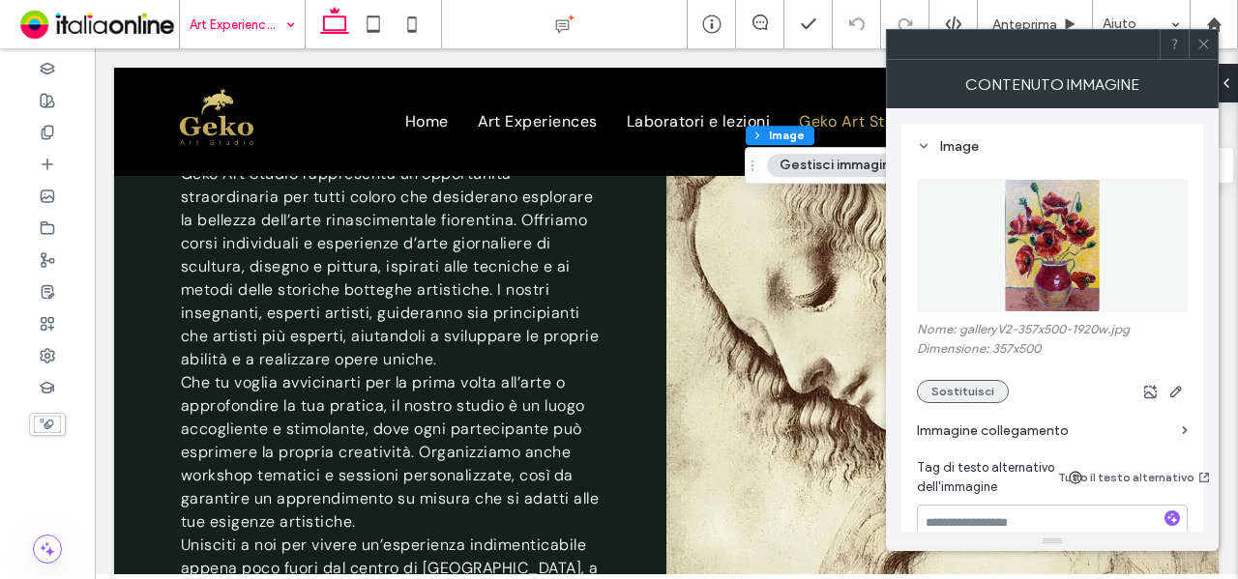
click at [944, 395] on button "Sostituisci" at bounding box center [963, 391] width 92 height 23
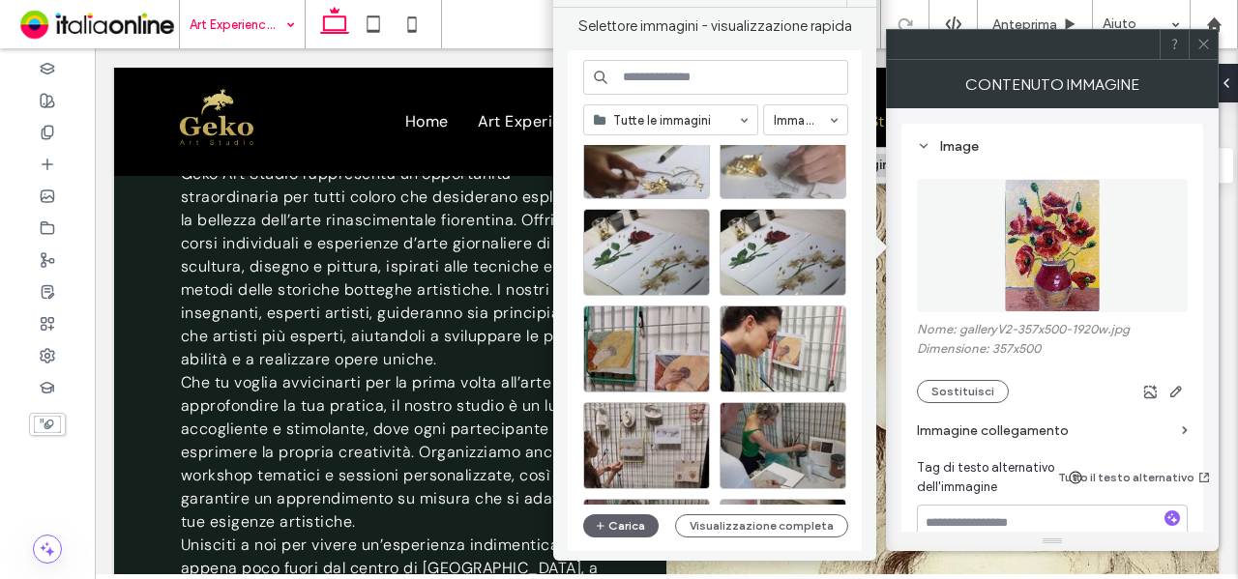
scroll to position [2860, 0]
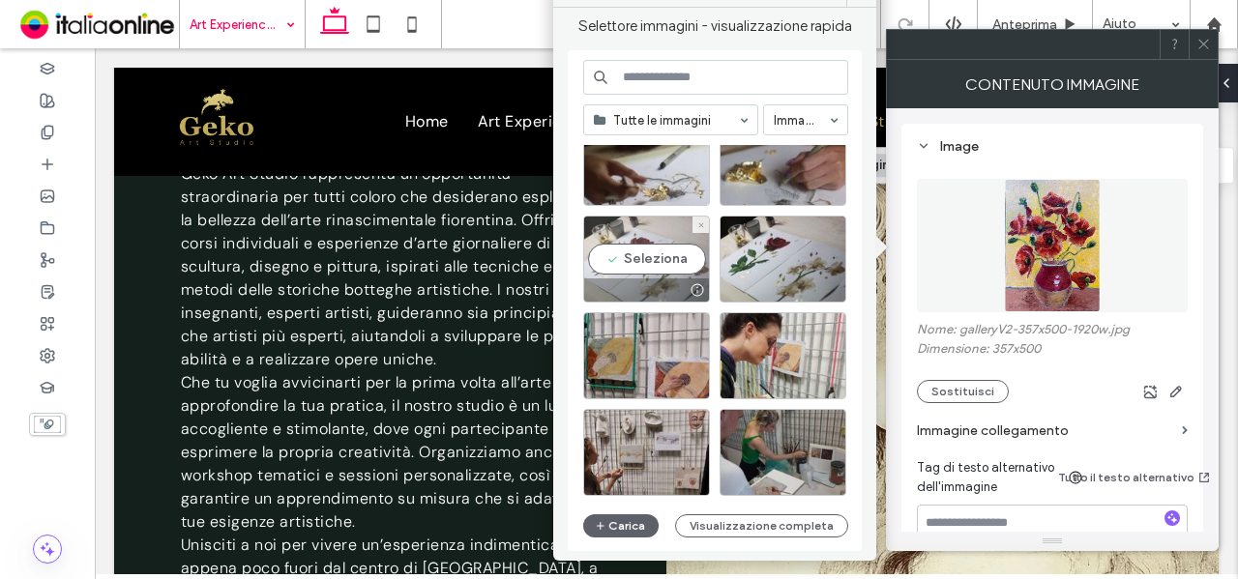
click at [656, 274] on div "Seleziona" at bounding box center [646, 259] width 127 height 87
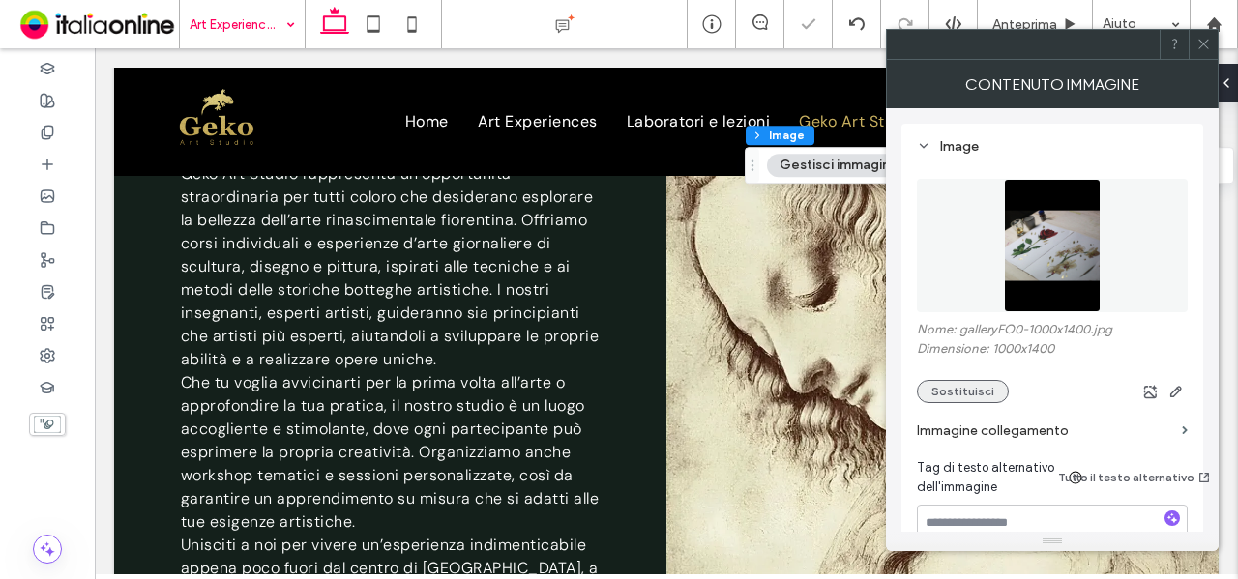
click at [965, 395] on button "Sostituisci" at bounding box center [963, 391] width 92 height 23
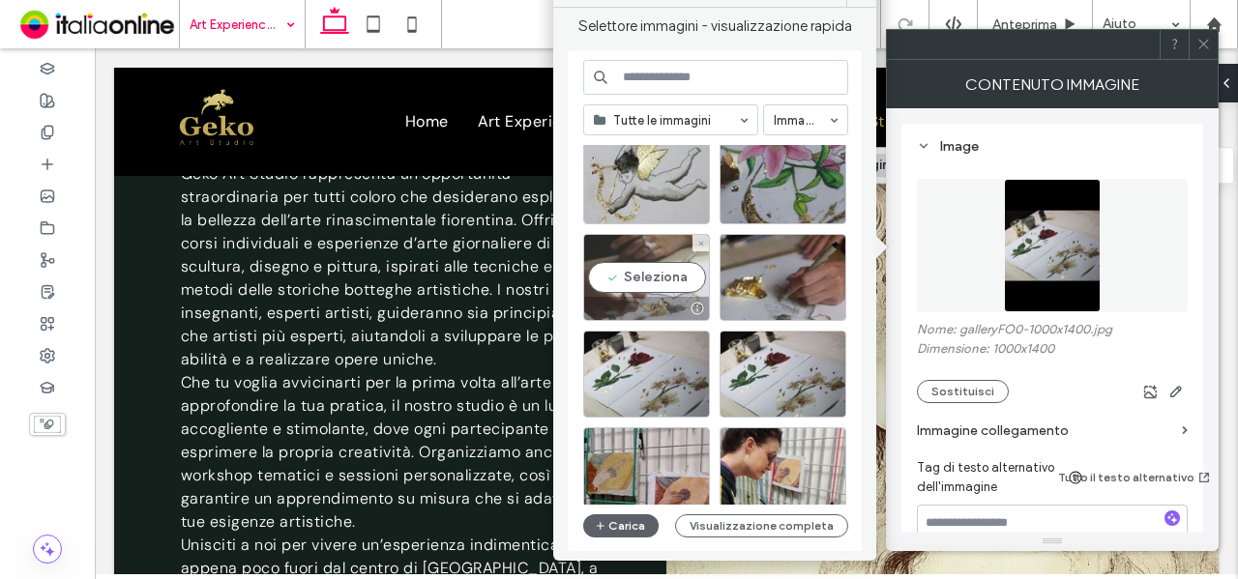
scroll to position [2763, 0]
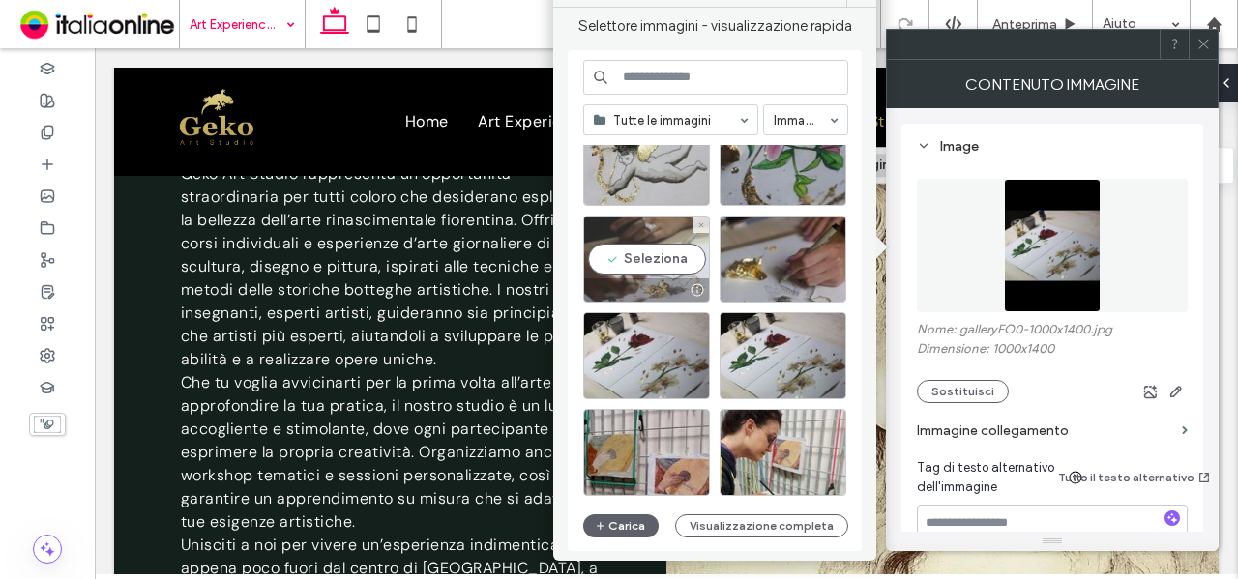
click at [671, 268] on div "Seleziona" at bounding box center [646, 259] width 127 height 87
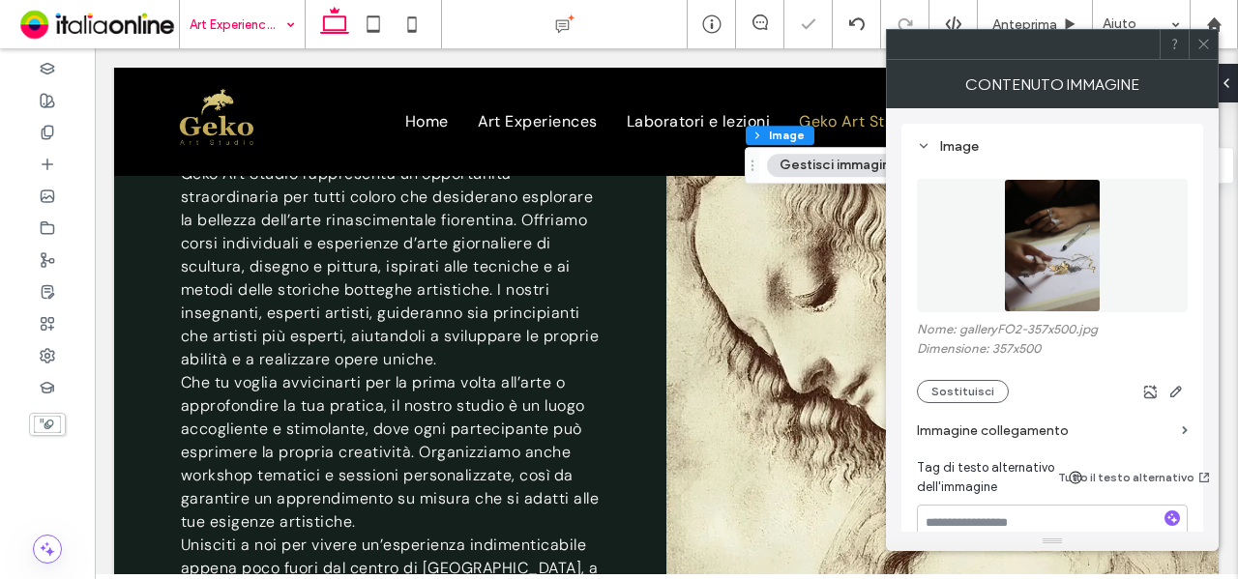
drag, startPoint x: 1211, startPoint y: 43, endPoint x: 1237, endPoint y: 86, distance: 50.8
click at [1211, 43] on icon at bounding box center [1203, 44] width 15 height 15
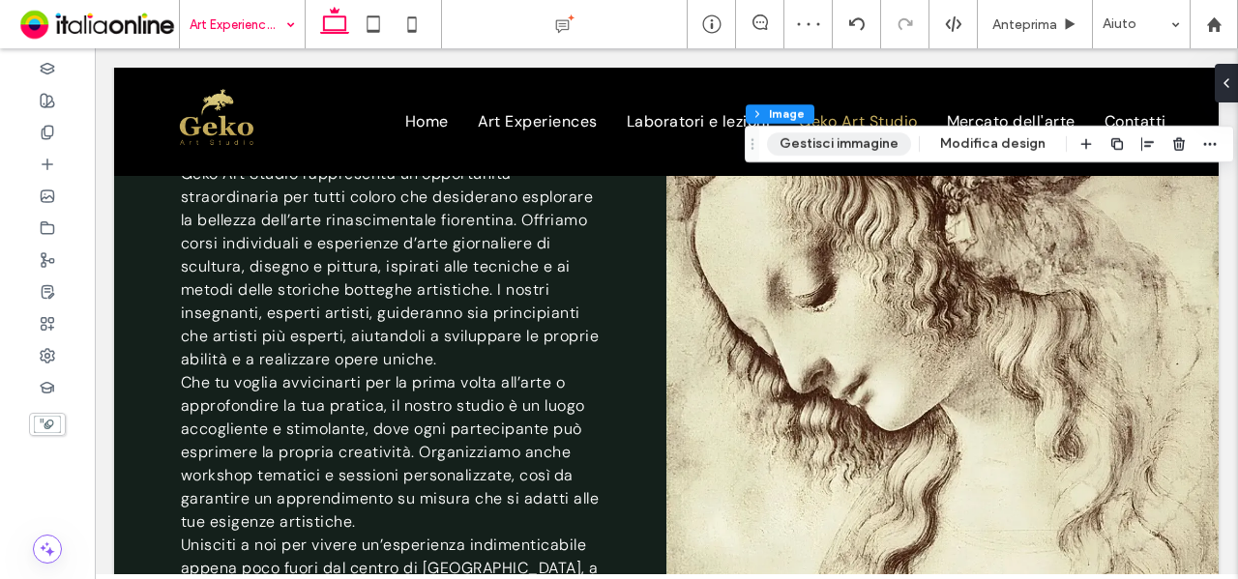
click at [845, 143] on button "Gestisci immagine" at bounding box center [839, 144] width 144 height 23
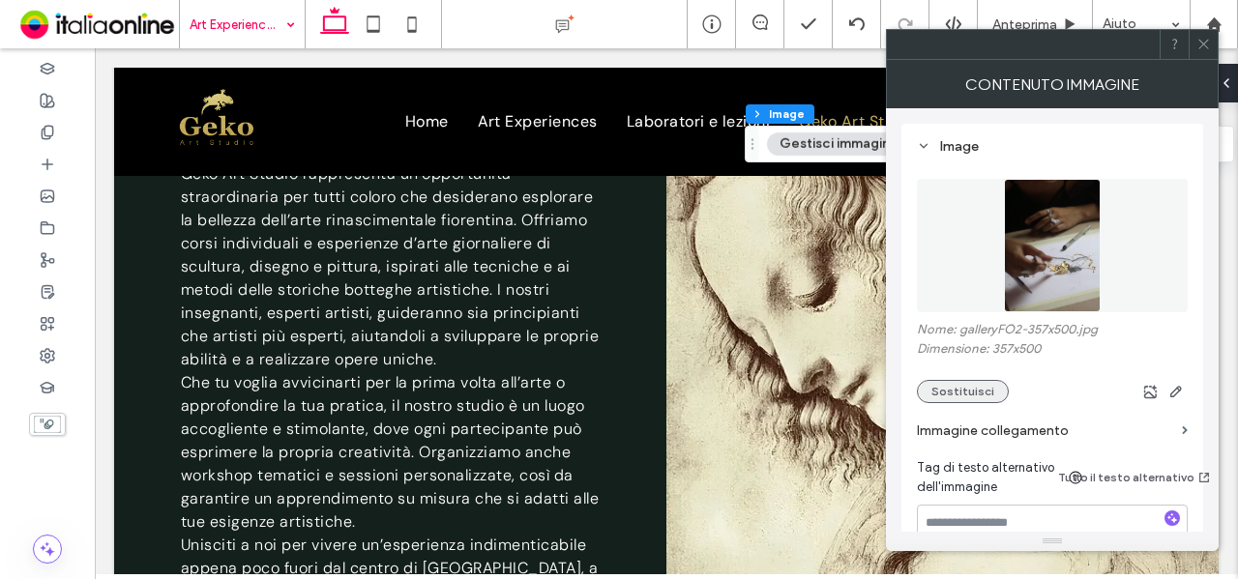
click at [982, 386] on button "Sostituisci" at bounding box center [963, 391] width 92 height 23
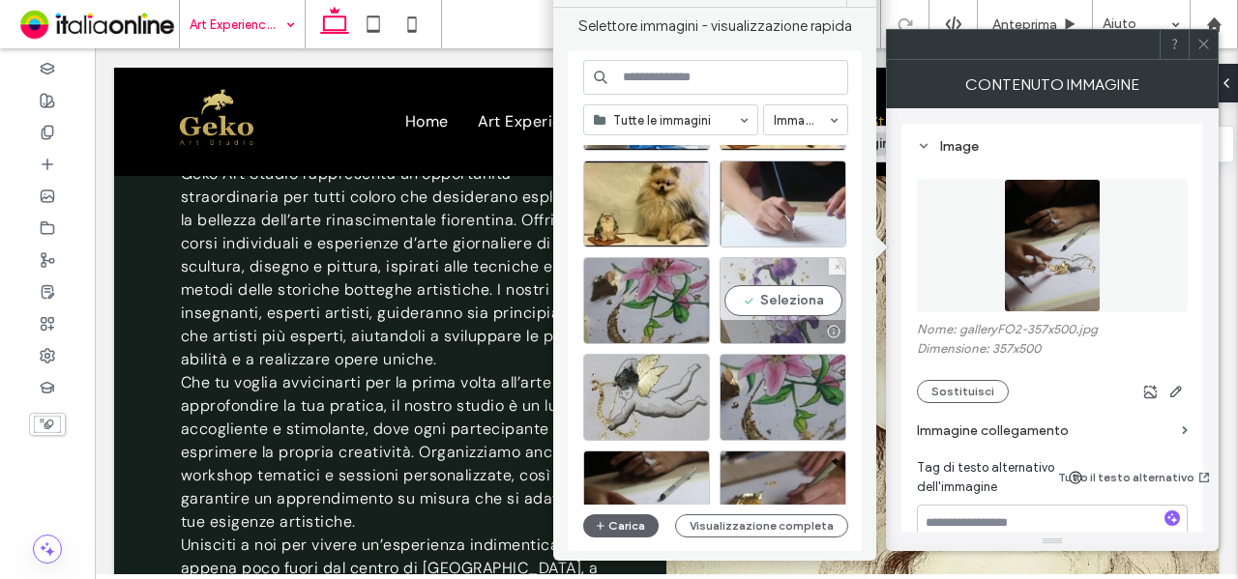
scroll to position [2473, 0]
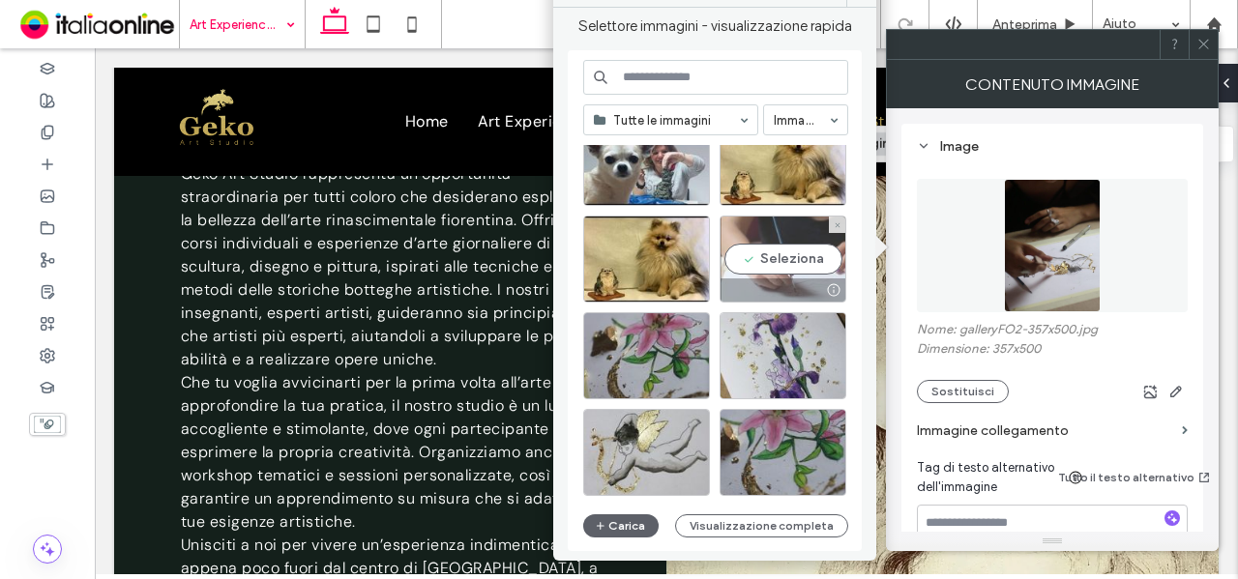
click at [795, 256] on div "Seleziona" at bounding box center [783, 259] width 127 height 87
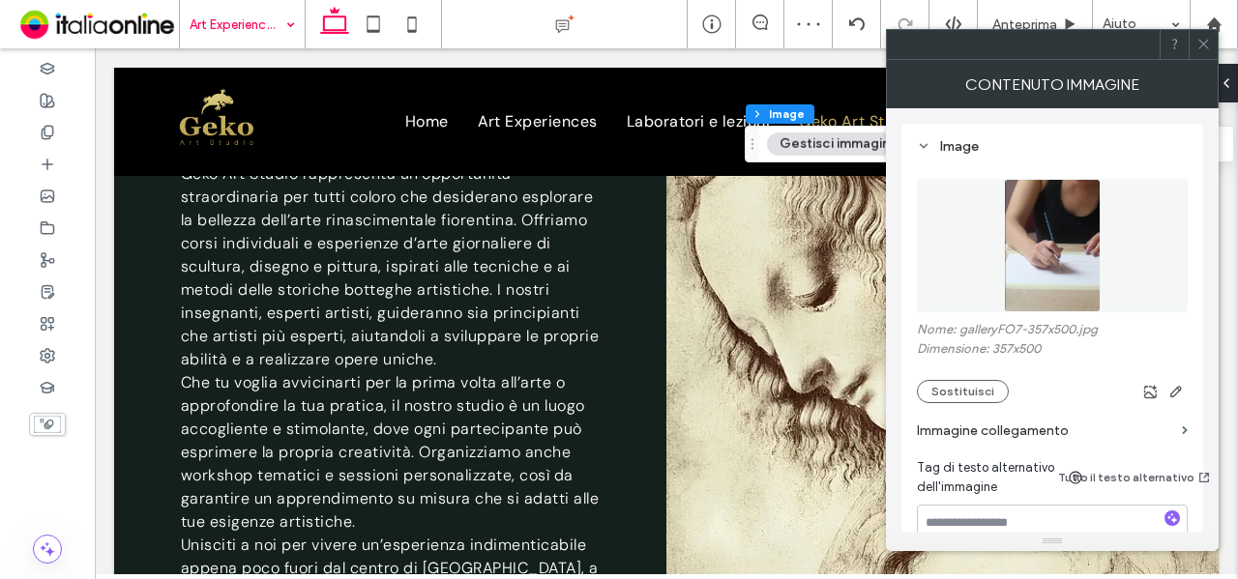
click at [1208, 43] on icon at bounding box center [1203, 44] width 15 height 15
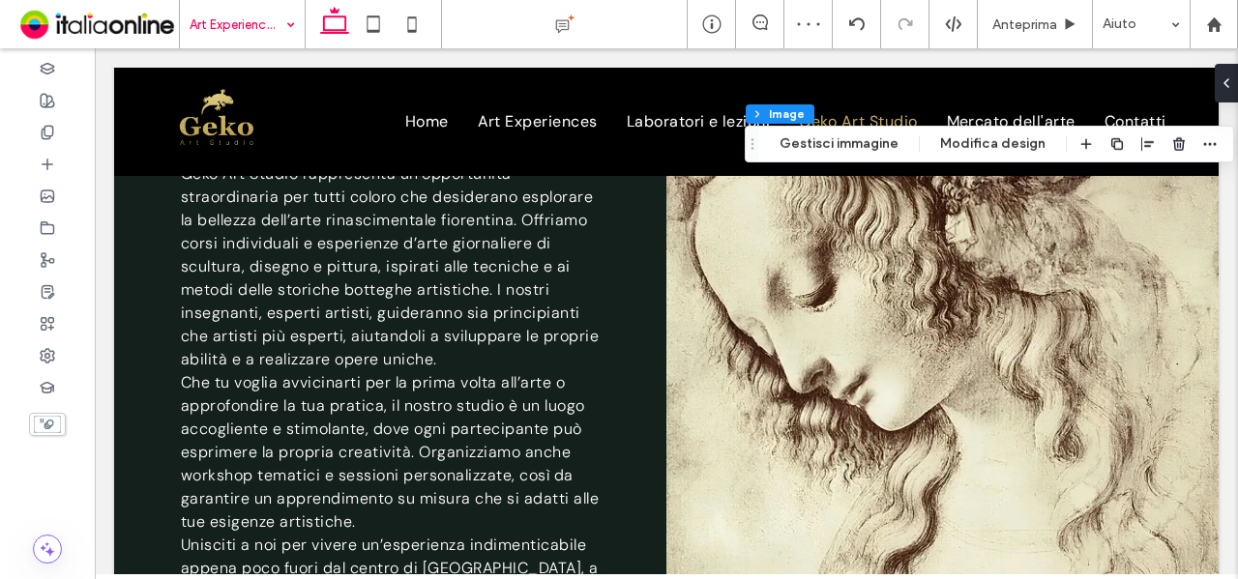
click at [814, 131] on div "Sezione Colonna Image Gestisci immagine Modifica design" at bounding box center [989, 144] width 489 height 37
click at [828, 140] on button "Gestisci immagine" at bounding box center [839, 144] width 144 height 23
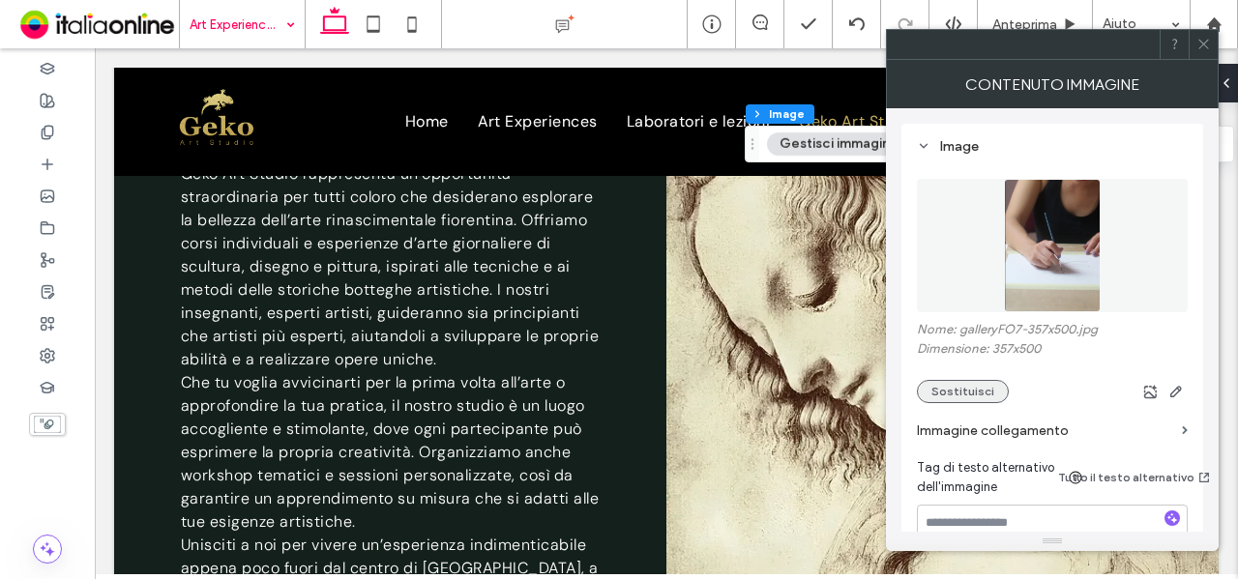
click at [967, 390] on button "Sostituisci" at bounding box center [963, 391] width 92 height 23
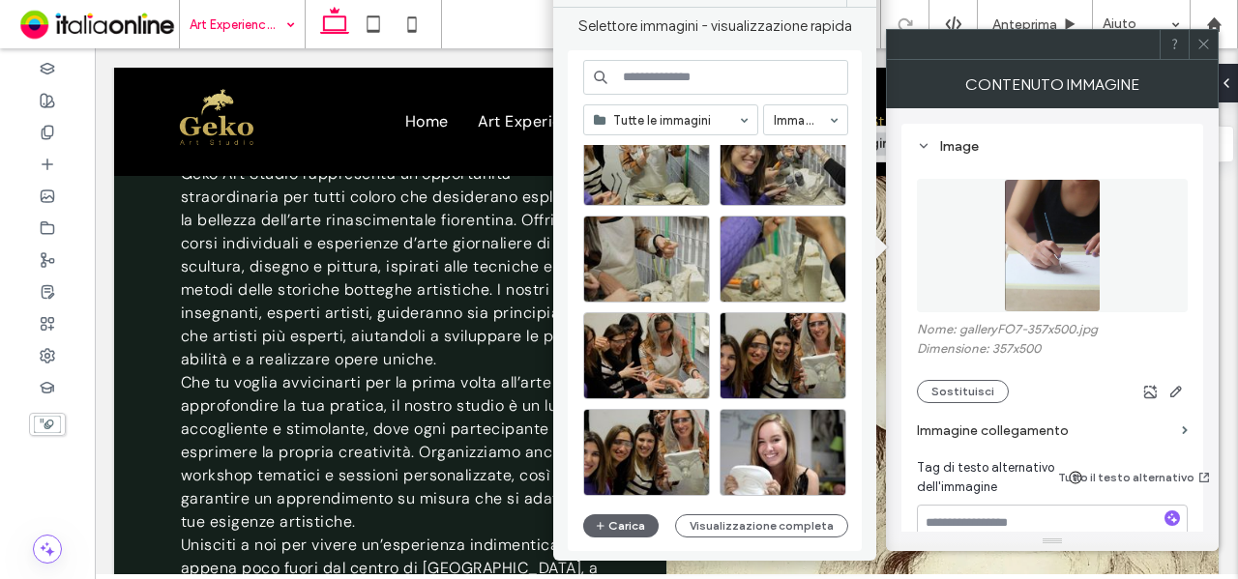
scroll to position [635, 0]
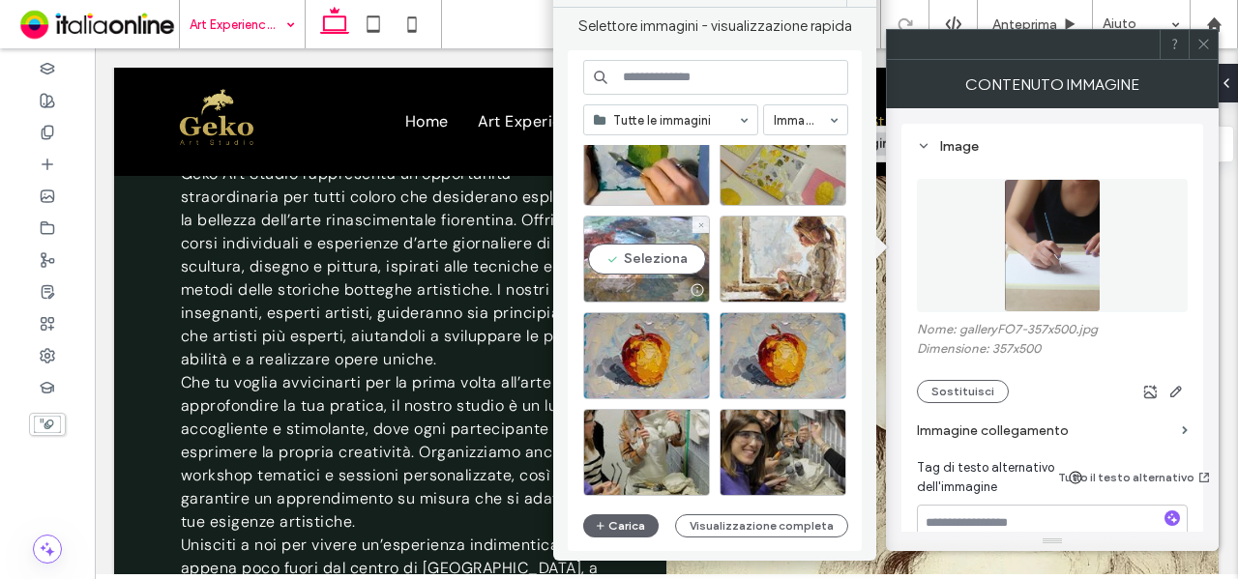
drag, startPoint x: 672, startPoint y: 299, endPoint x: 636, endPoint y: 283, distance: 39.0
click at [636, 283] on div at bounding box center [646, 290] width 125 height 23
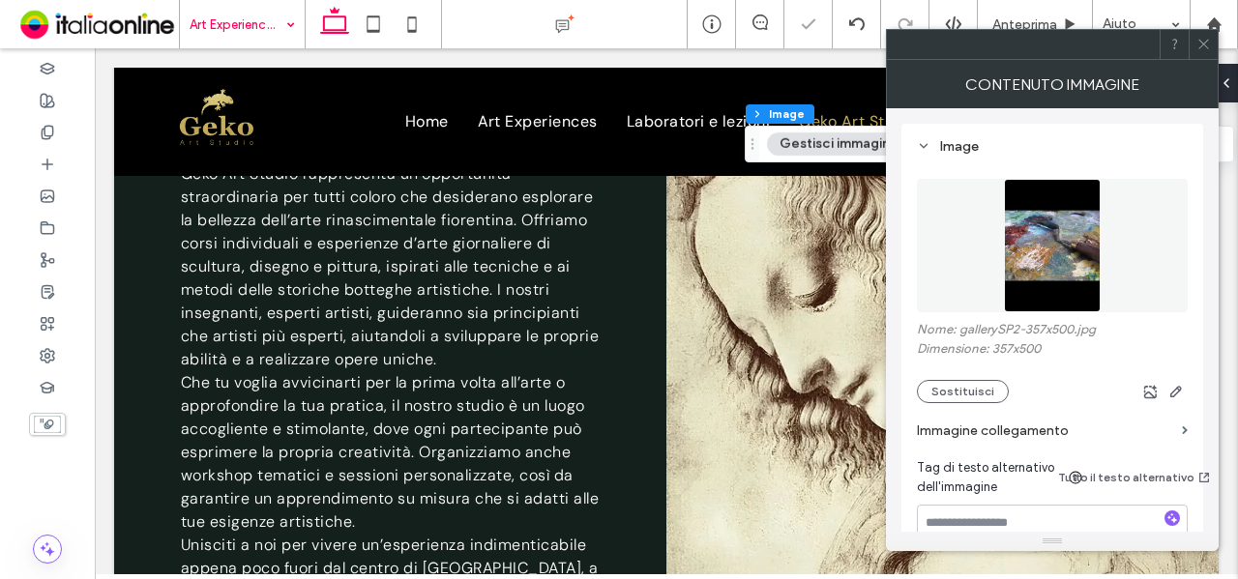
click at [1202, 38] on icon at bounding box center [1203, 44] width 15 height 15
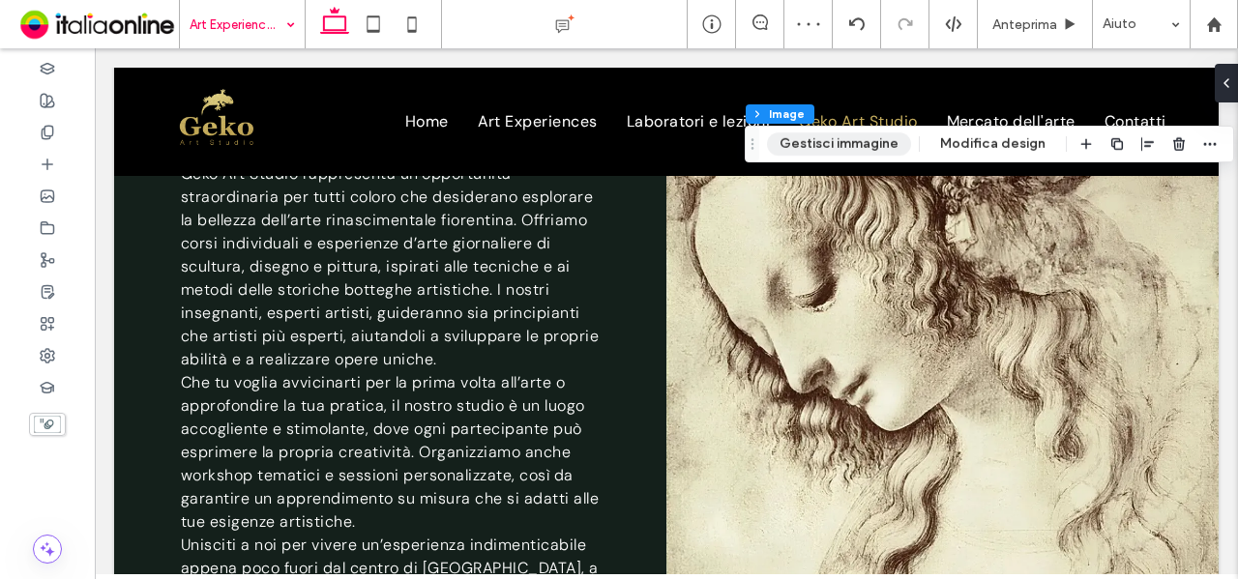
click at [842, 144] on button "Gestisci immagine" at bounding box center [839, 144] width 144 height 23
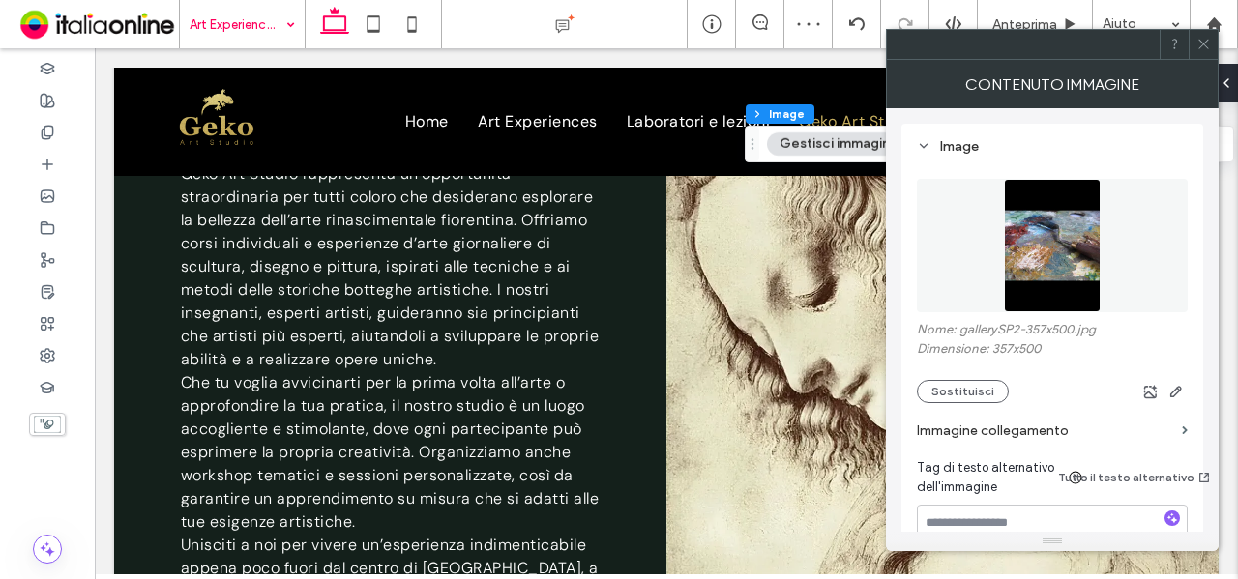
click at [1009, 382] on div at bounding box center [1098, 391] width 179 height 23
click at [983, 393] on button "Sostituisci" at bounding box center [963, 391] width 92 height 23
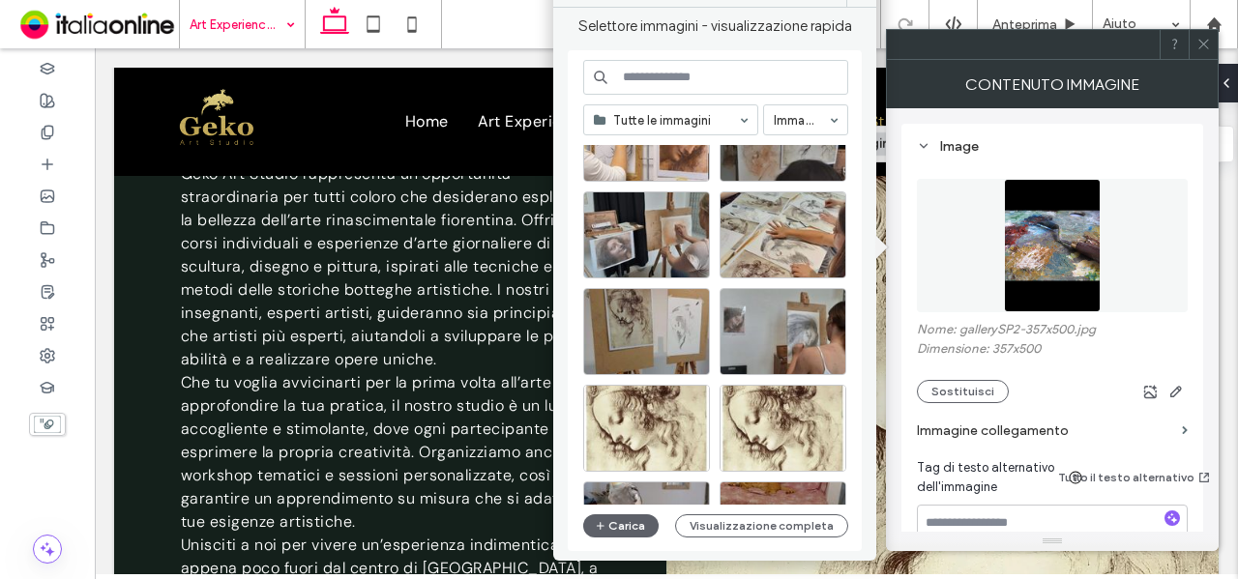
scroll to position [1815, 0]
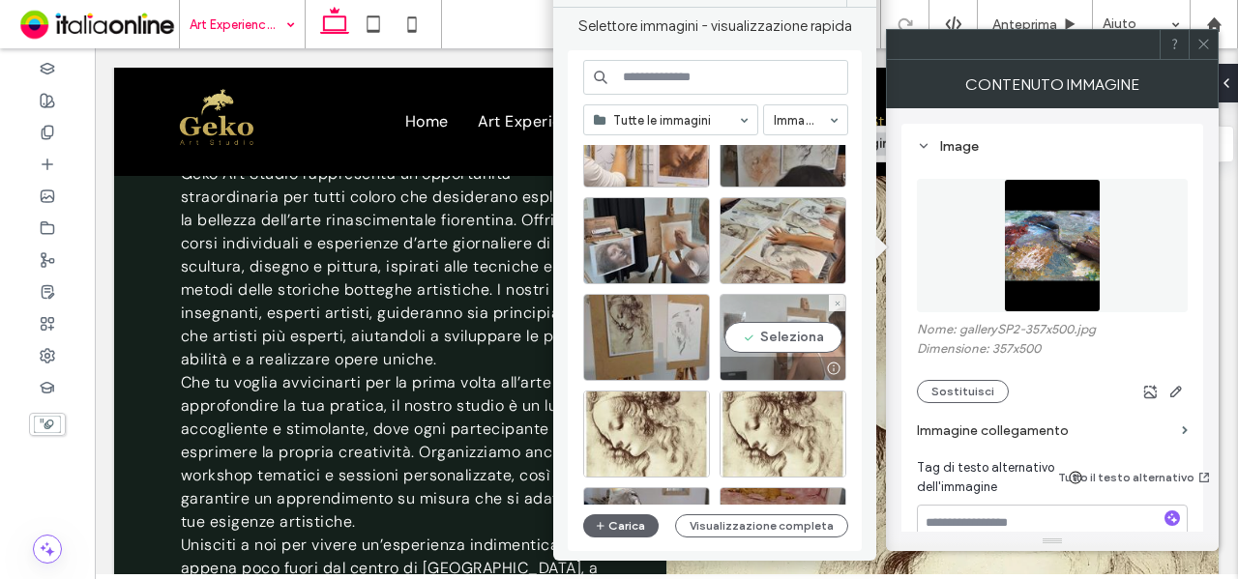
click at [785, 357] on div at bounding box center [783, 368] width 125 height 23
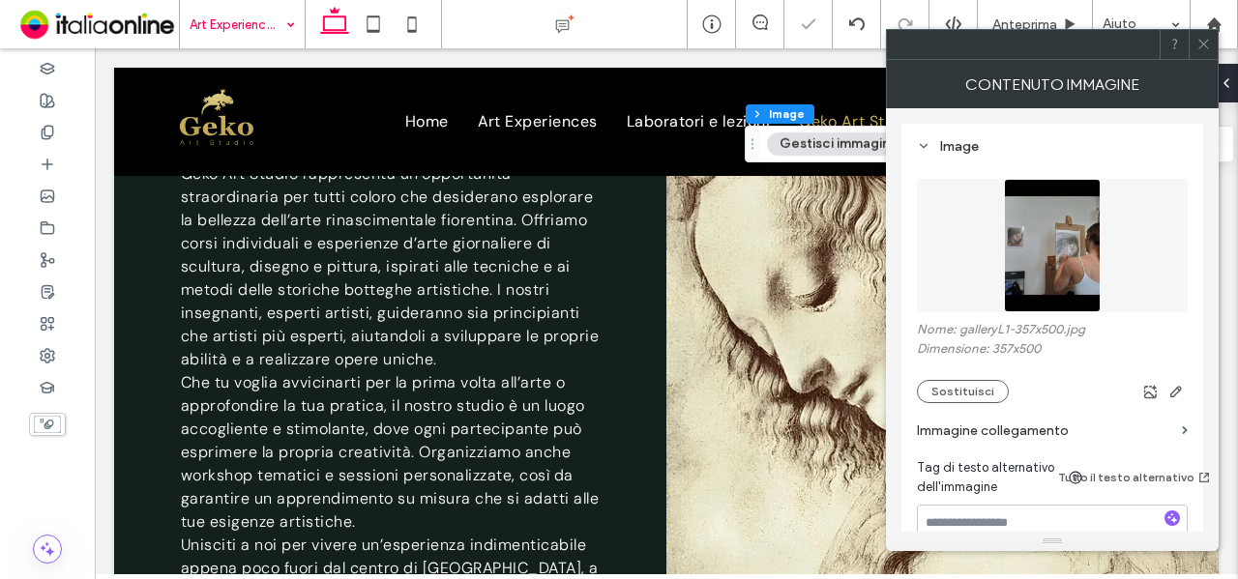
click at [1203, 37] on icon at bounding box center [1203, 44] width 15 height 15
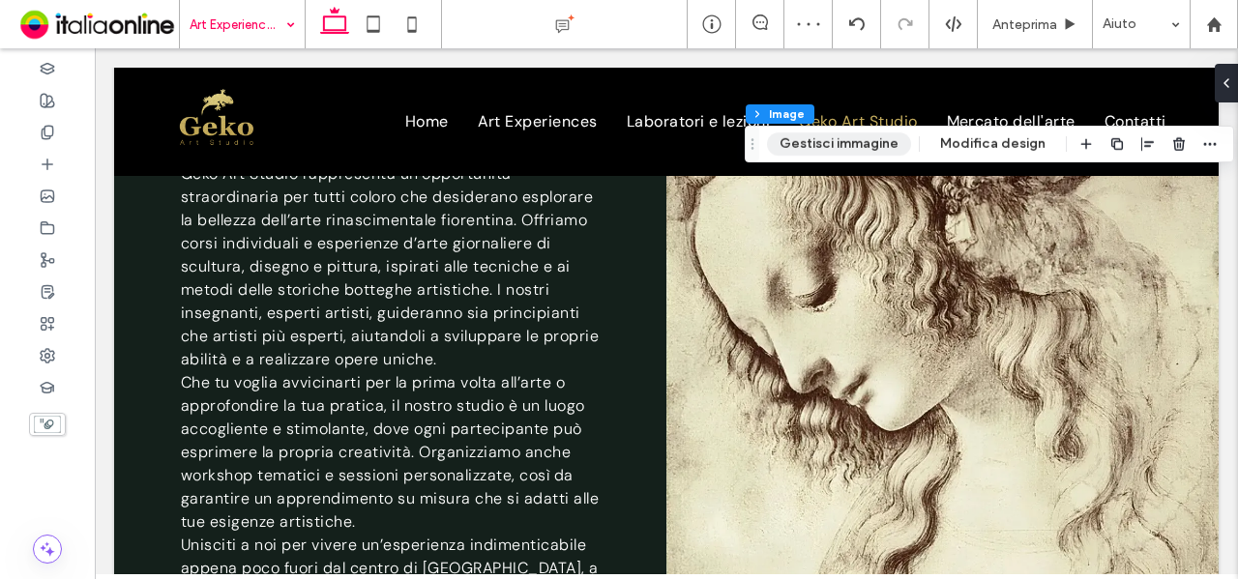
click at [847, 142] on button "Gestisci immagine" at bounding box center [839, 144] width 144 height 23
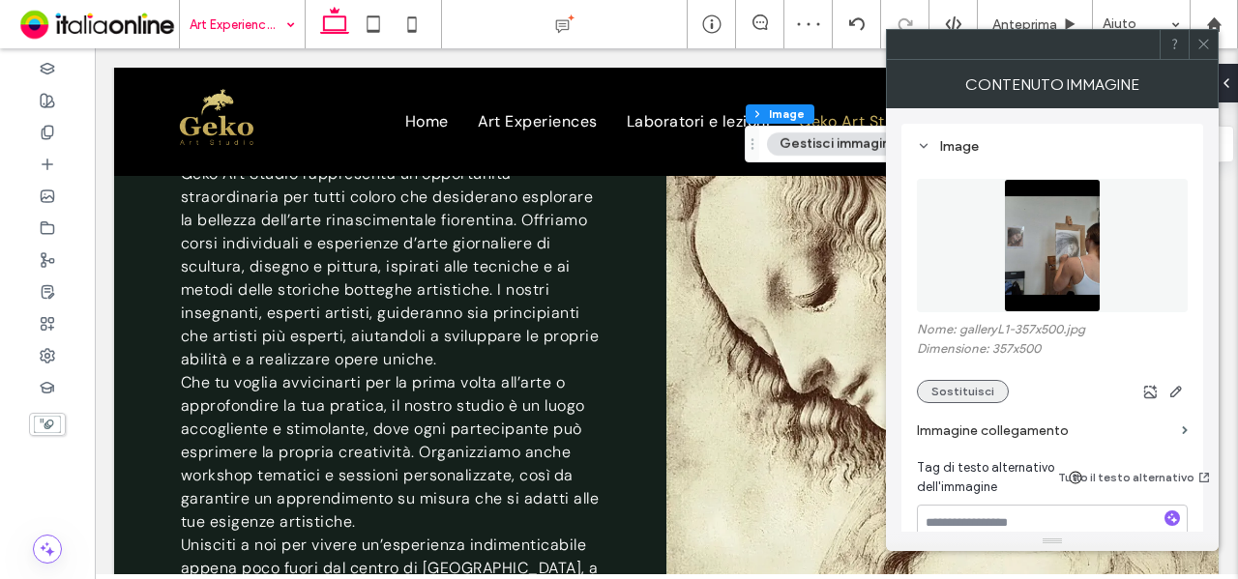
click at [960, 384] on button "Sostituisci" at bounding box center [963, 391] width 92 height 23
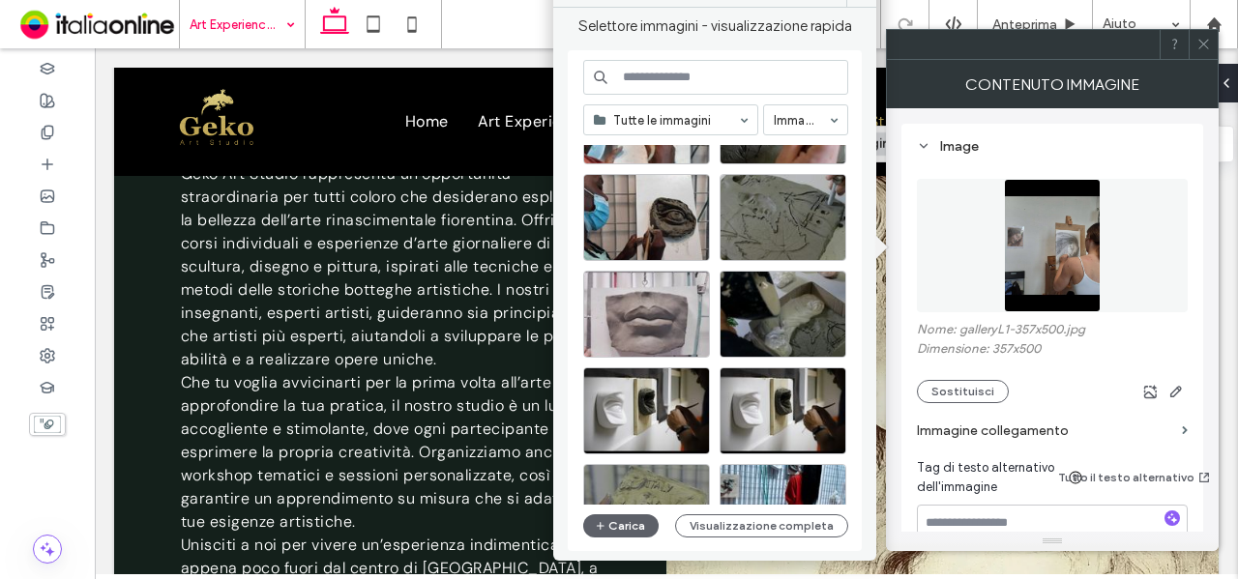
scroll to position [3537, 0]
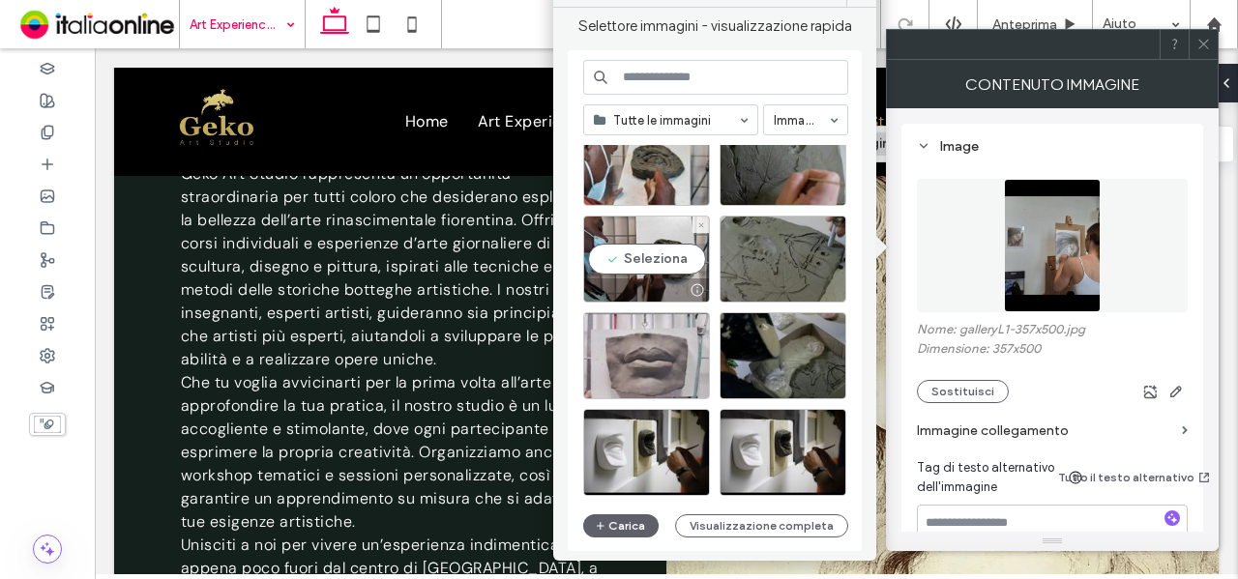
click at [681, 273] on div "Seleziona" at bounding box center [646, 259] width 127 height 87
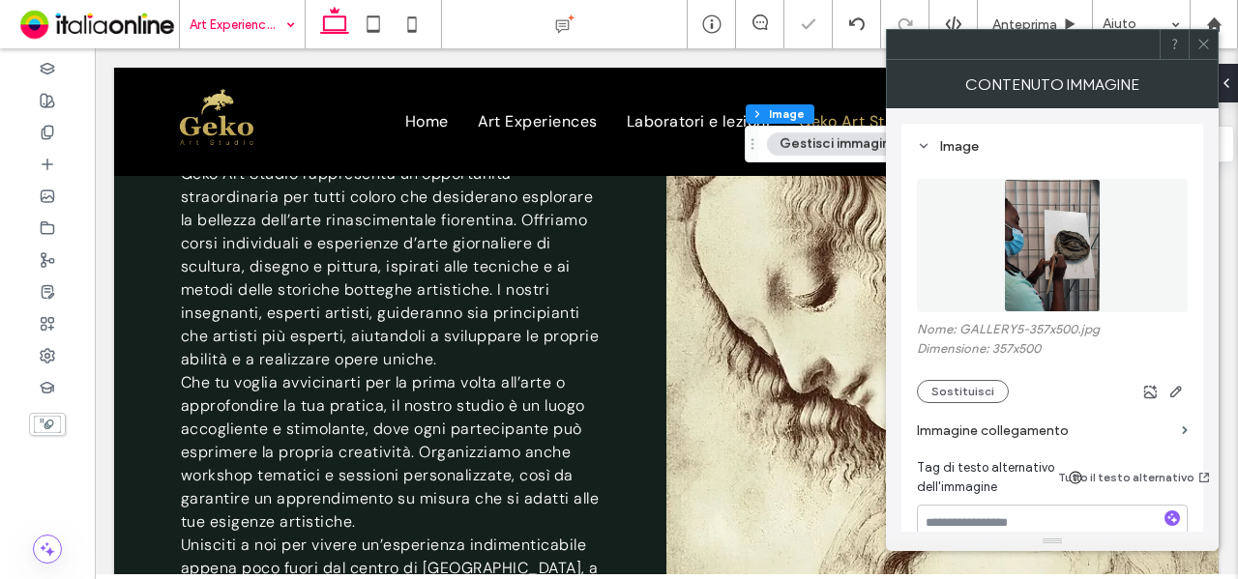
click at [1199, 51] on span at bounding box center [1203, 44] width 15 height 29
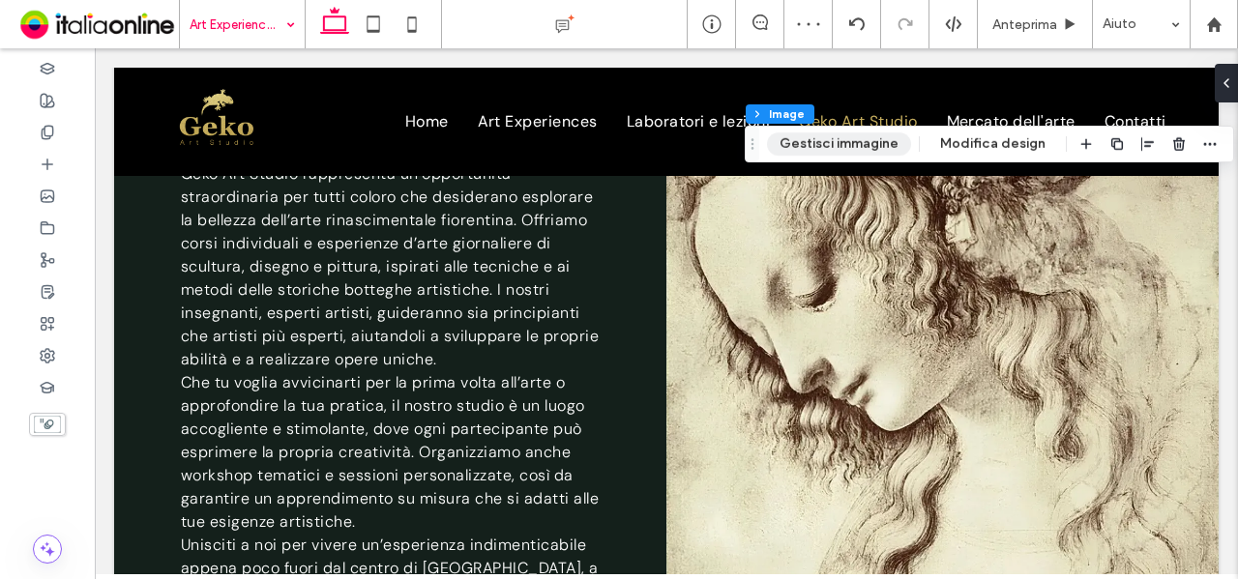
click at [855, 150] on button "Gestisci immagine" at bounding box center [839, 144] width 144 height 23
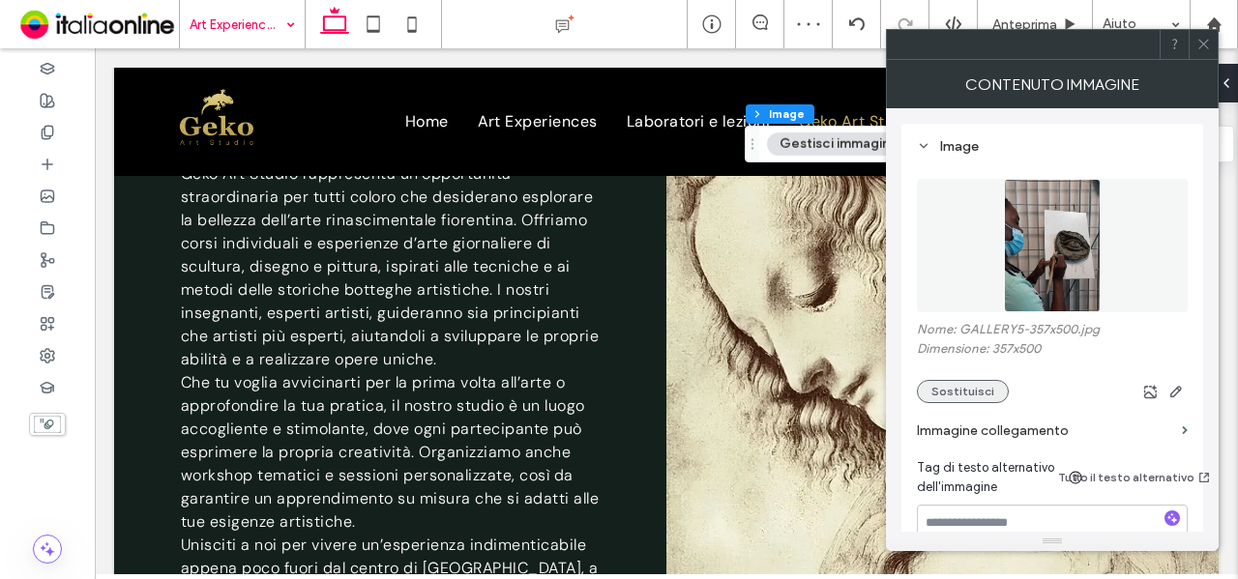
click at [939, 390] on button "Sostituisci" at bounding box center [963, 391] width 92 height 23
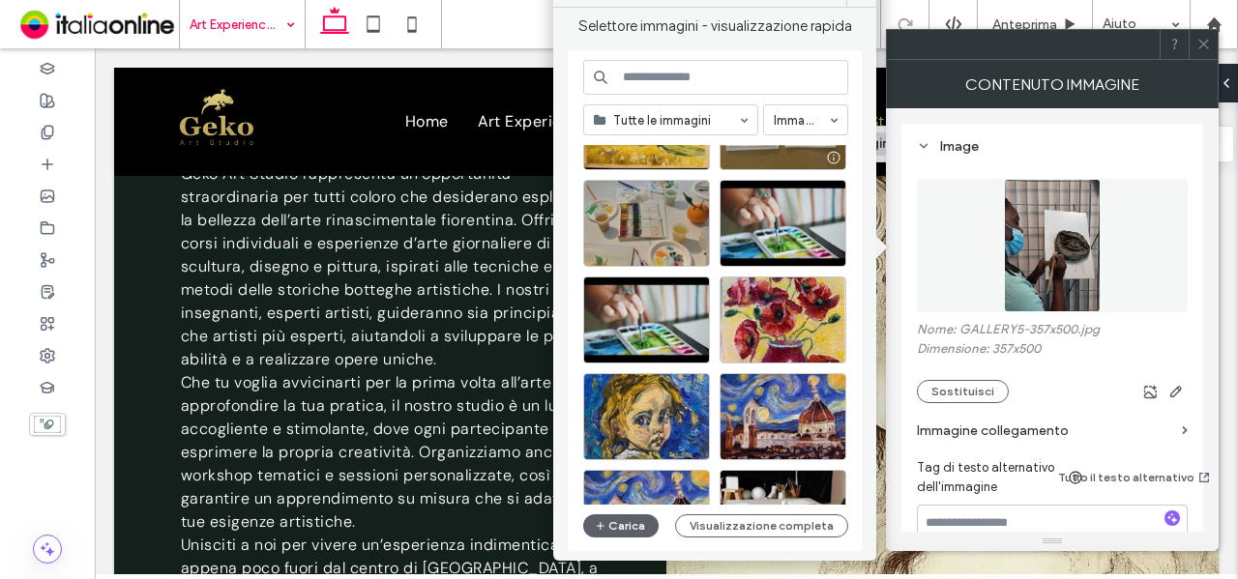
scroll to position [193, 0]
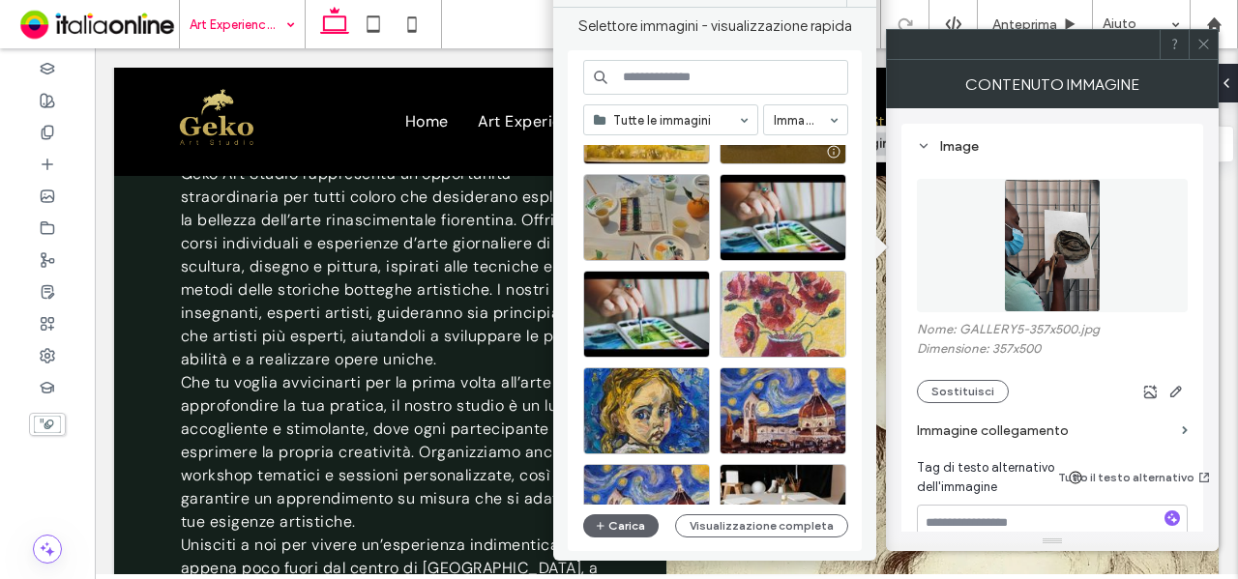
click at [779, 307] on div at bounding box center [783, 314] width 127 height 87
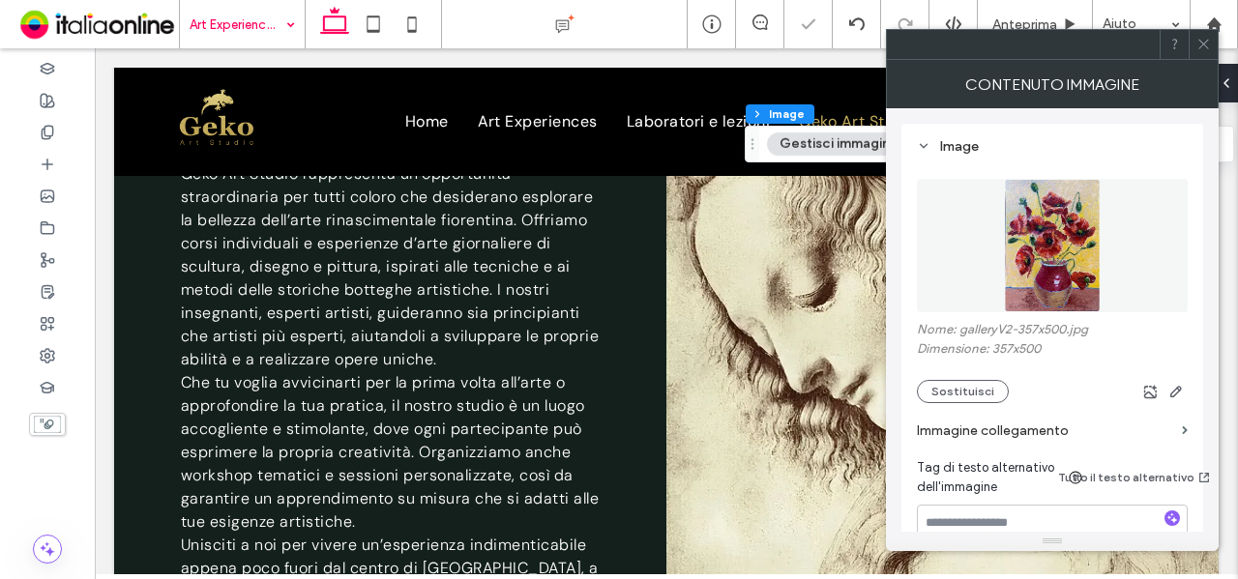
click at [1205, 51] on span at bounding box center [1203, 44] width 15 height 29
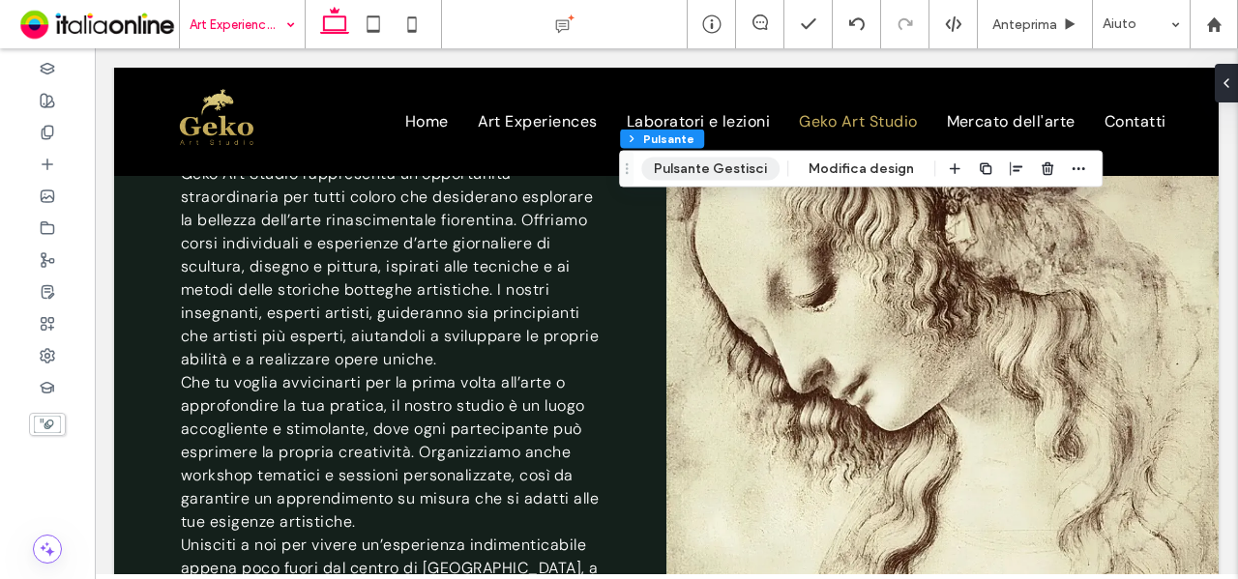
click at [691, 160] on button "Pulsante Gestisci" at bounding box center [710, 169] width 138 height 23
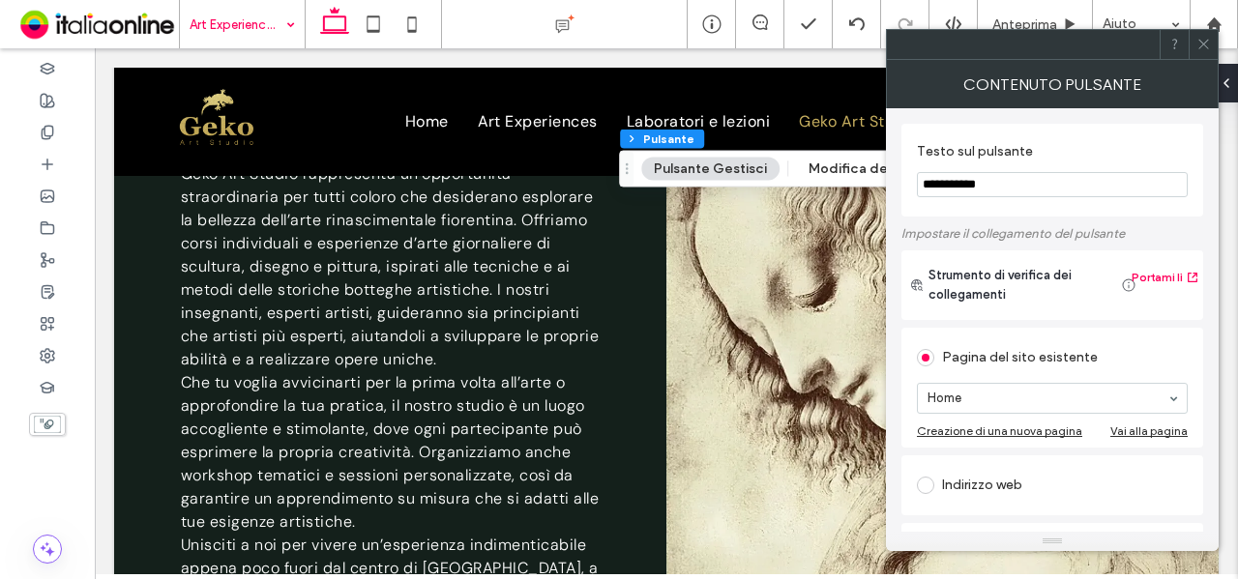
click at [925, 191] on input "**********" at bounding box center [1052, 184] width 271 height 25
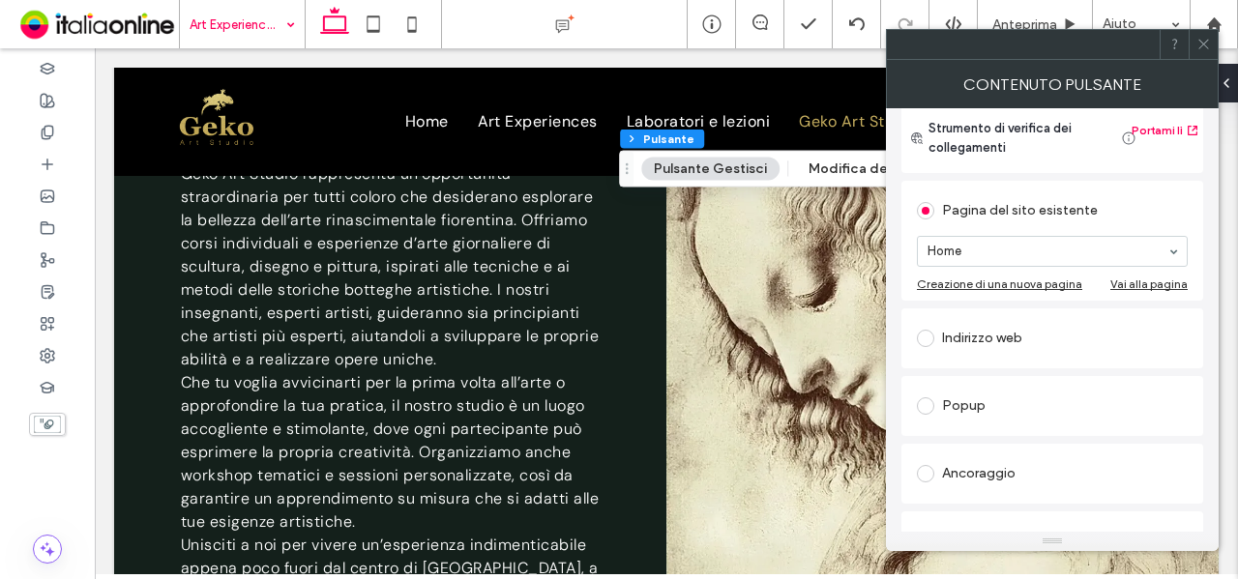
scroll to position [290, 0]
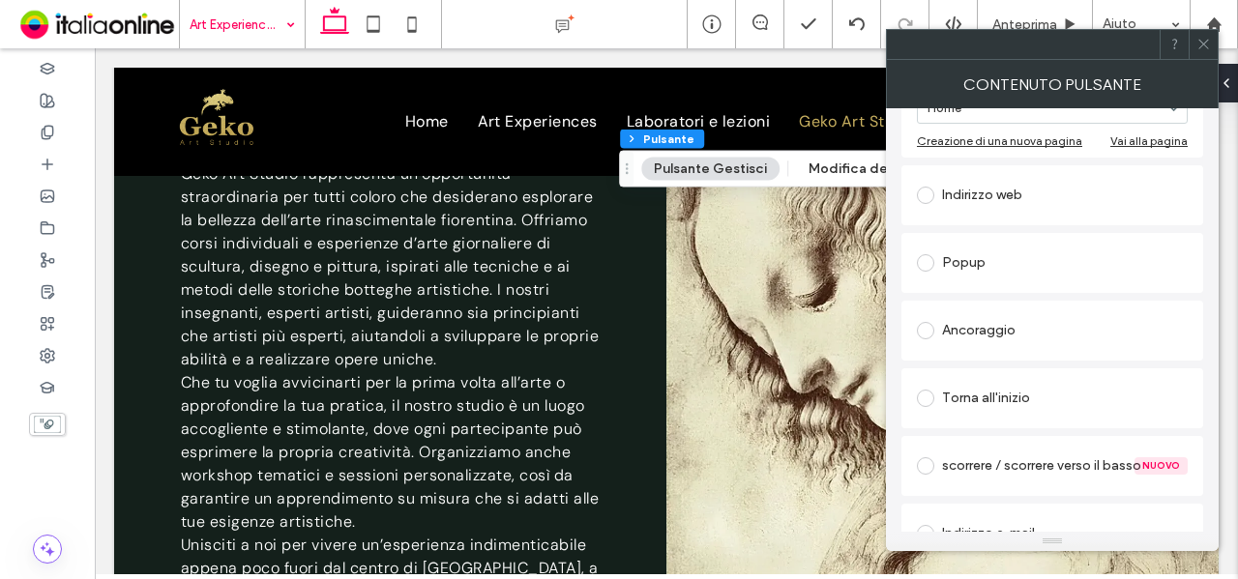
type input "**********"
click at [1010, 204] on div "Indirizzo web" at bounding box center [1052, 195] width 271 height 31
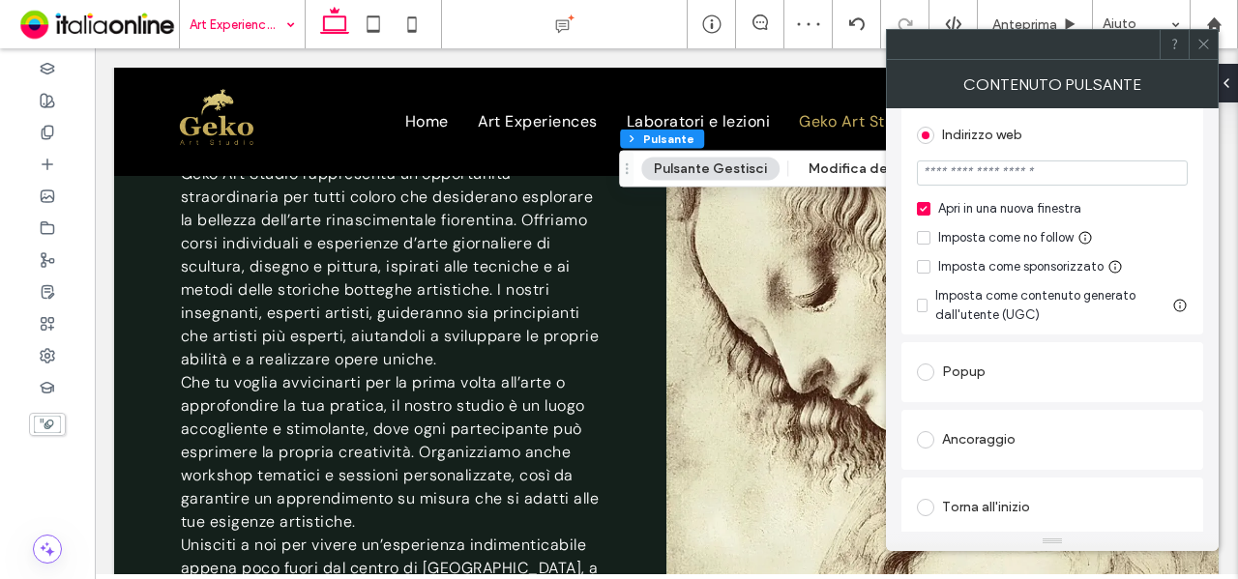
click at [1090, 170] on input "url" at bounding box center [1052, 173] width 271 height 25
paste input "**********"
type input "**********"
click at [1107, 140] on div "Indirizzo web" at bounding box center [1052, 135] width 271 height 31
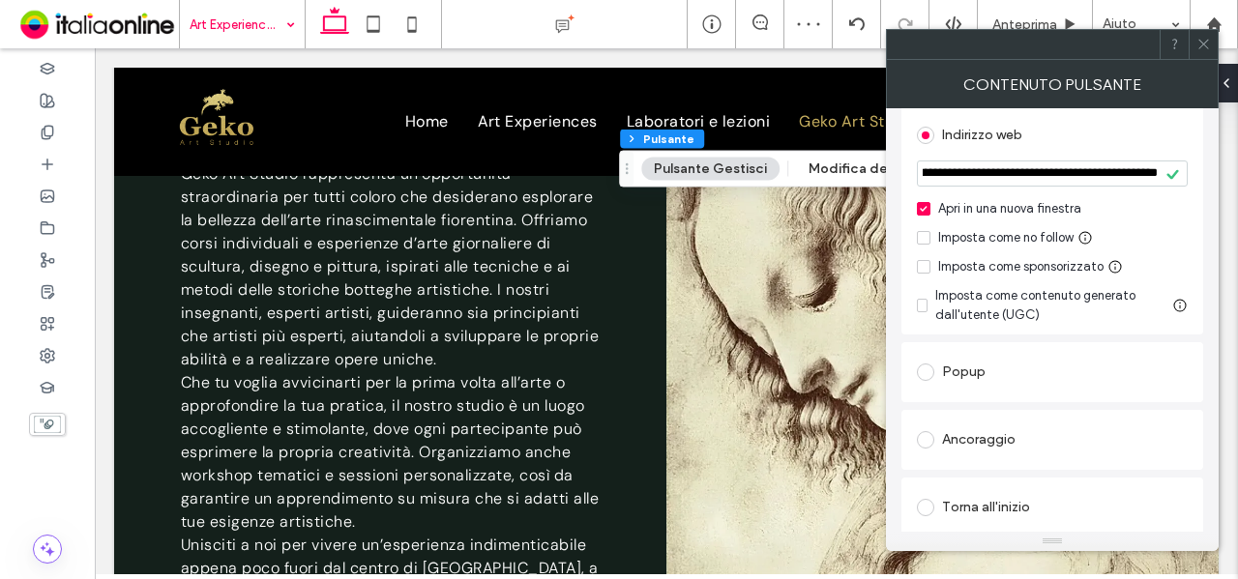
scroll to position [0, 0]
drag, startPoint x: 1203, startPoint y: 39, endPoint x: 965, endPoint y: 201, distance: 288.1
click at [1203, 39] on icon at bounding box center [1203, 44] width 15 height 15
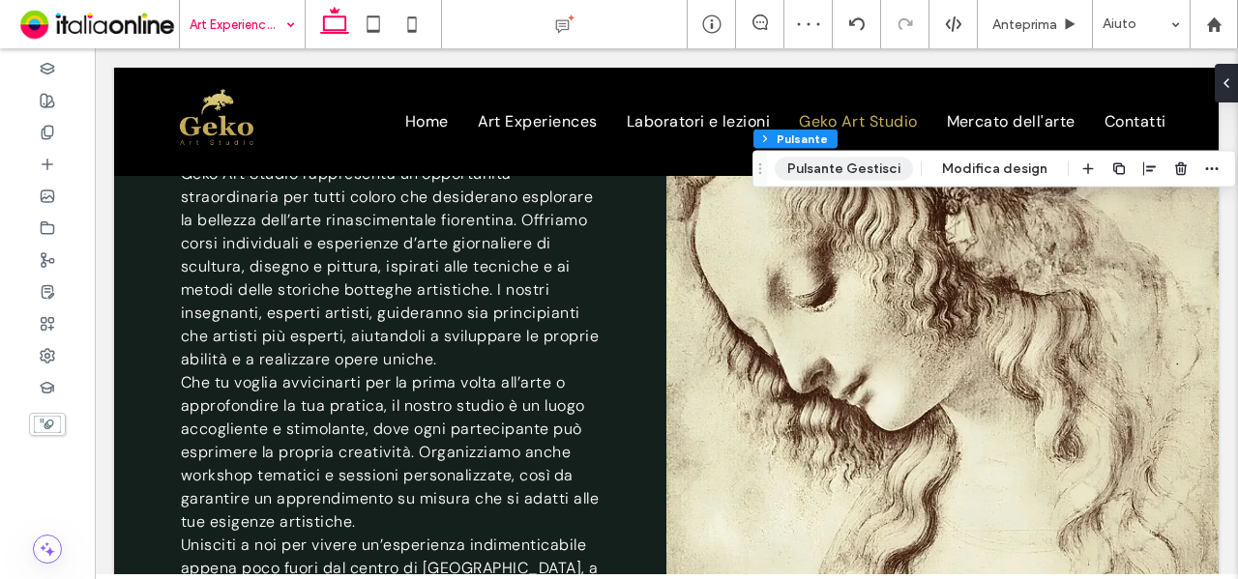
click at [884, 173] on button "Pulsante Gestisci" at bounding box center [844, 169] width 138 height 23
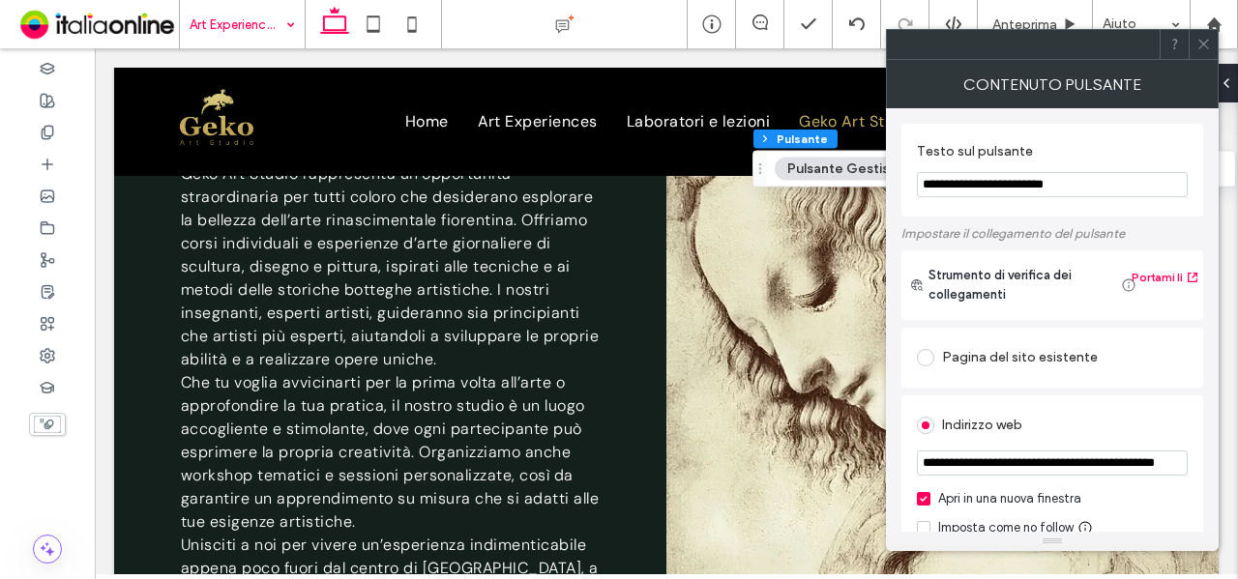
click at [1205, 42] on use at bounding box center [1203, 45] width 10 height 10
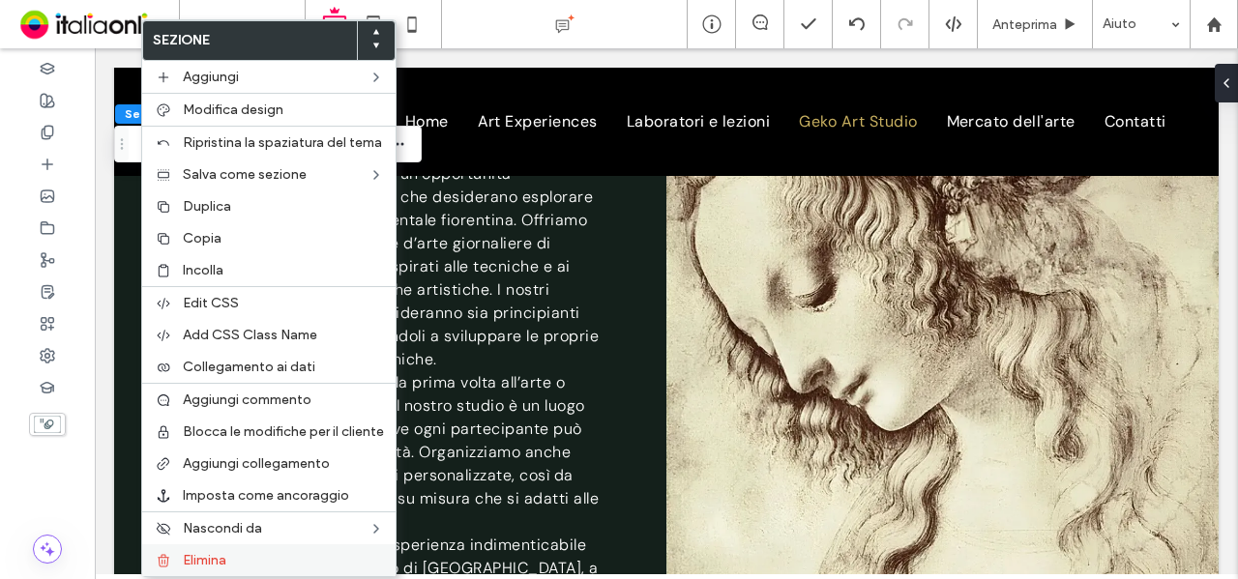
click at [205, 545] on div "Elimina" at bounding box center [268, 561] width 253 height 32
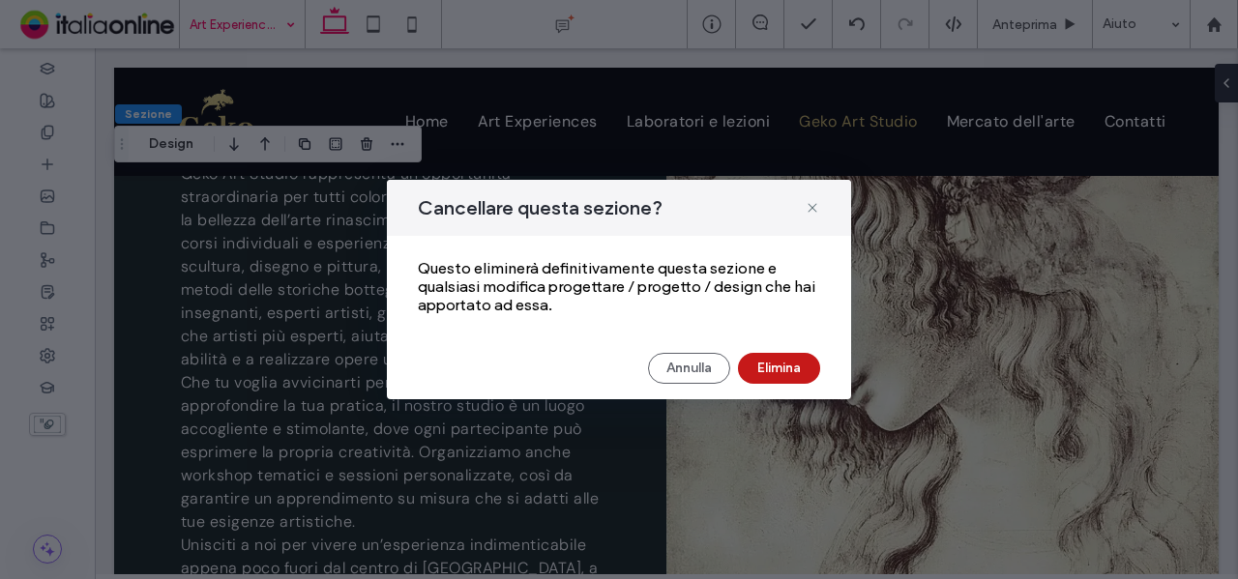
click at [783, 370] on button "Elimina" at bounding box center [779, 368] width 82 height 31
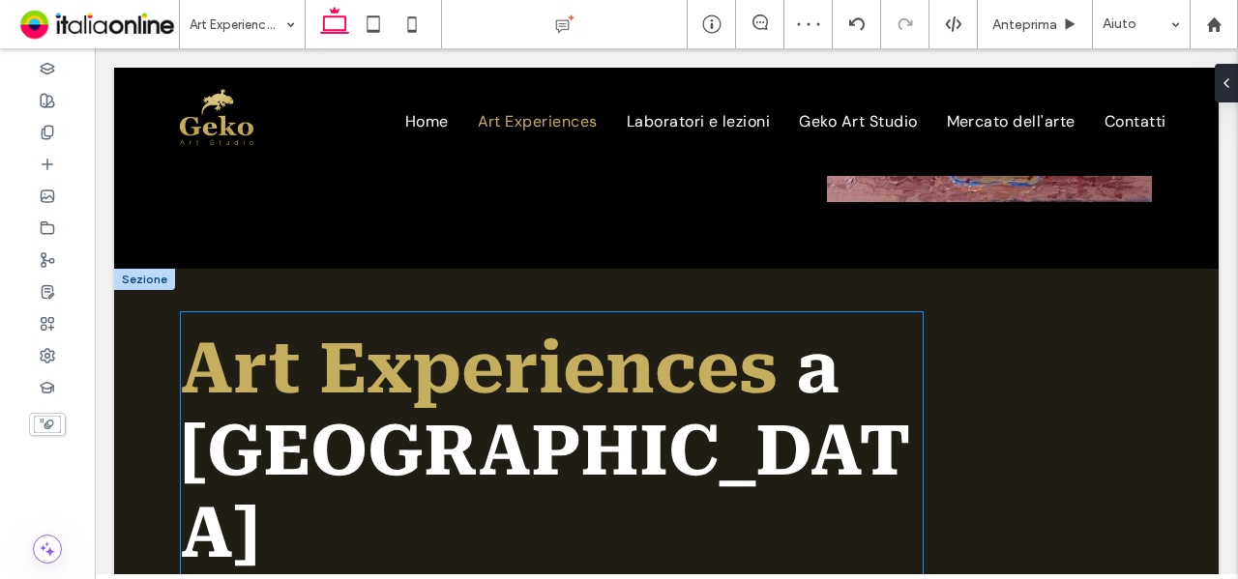
scroll to position [433, 0]
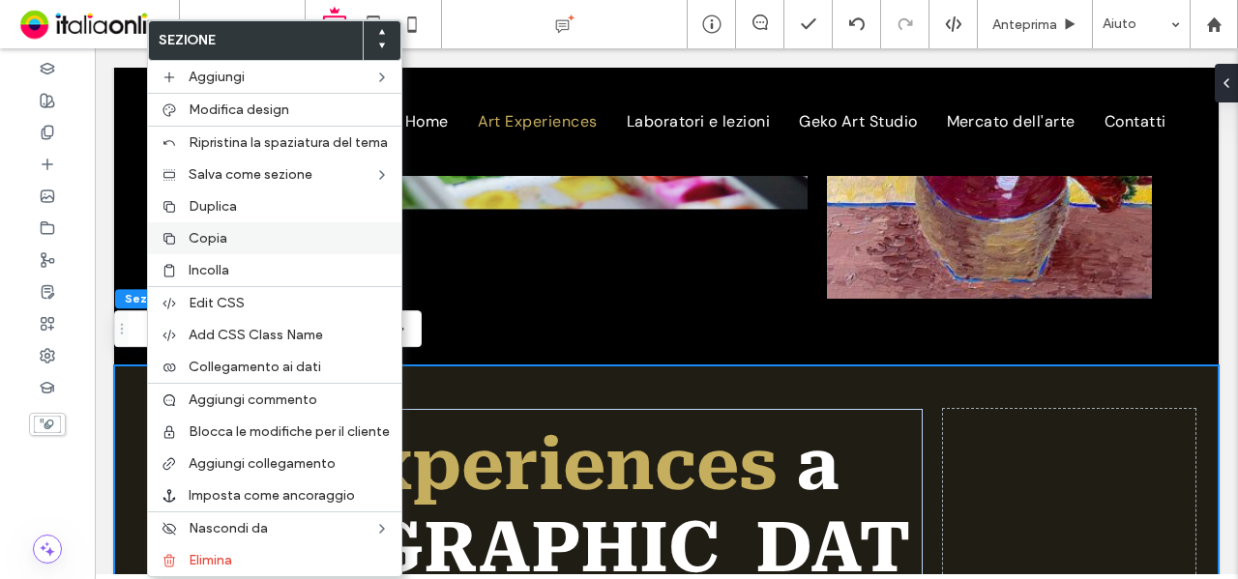
click at [226, 222] on div "Copia" at bounding box center [274, 238] width 253 height 32
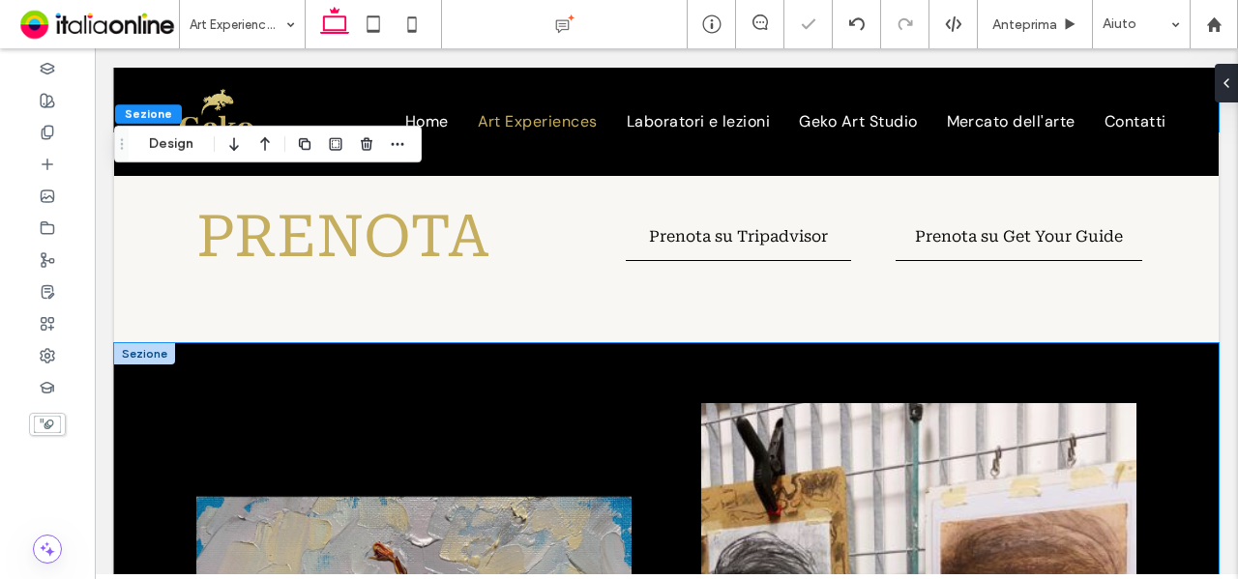
scroll to position [1304, 0]
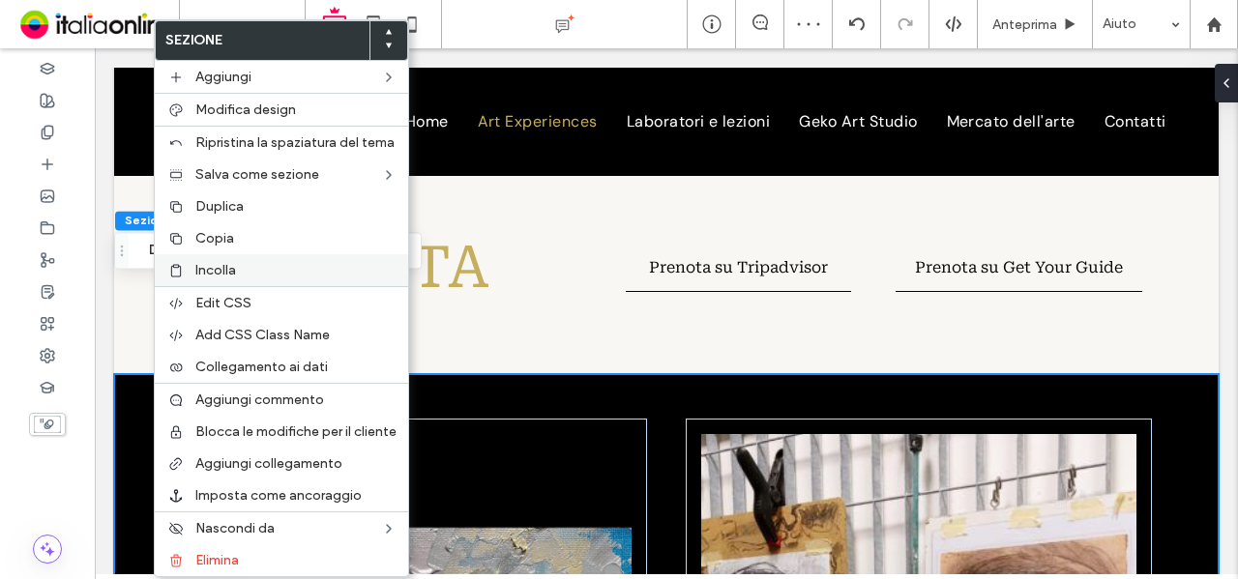
click at [257, 262] on label "Incolla" at bounding box center [295, 270] width 201 height 16
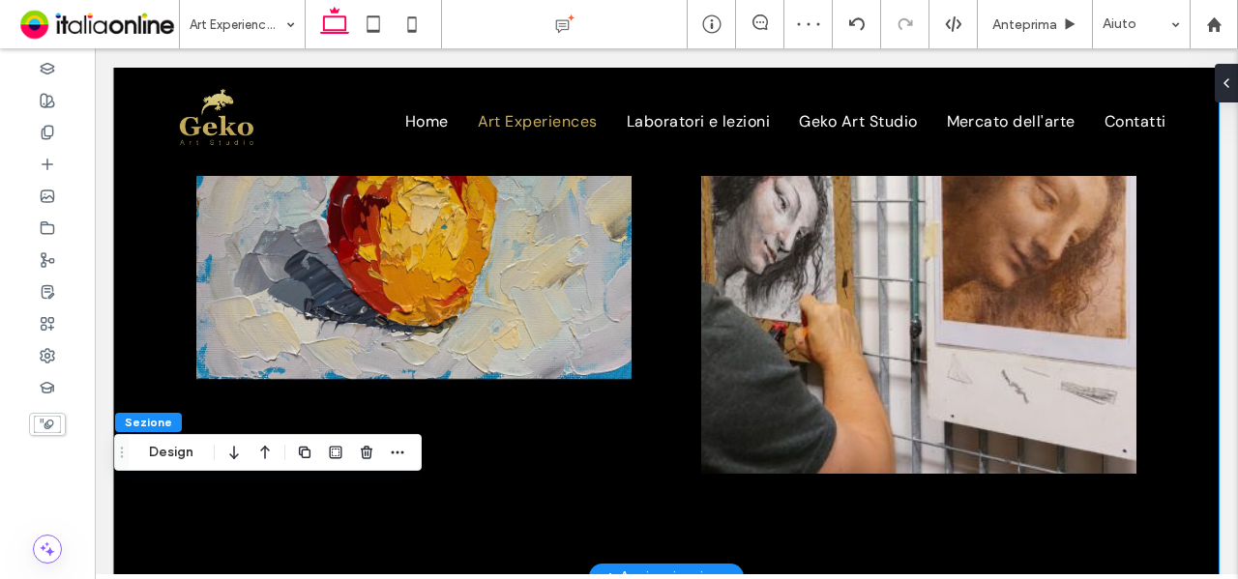
scroll to position [1314, 0]
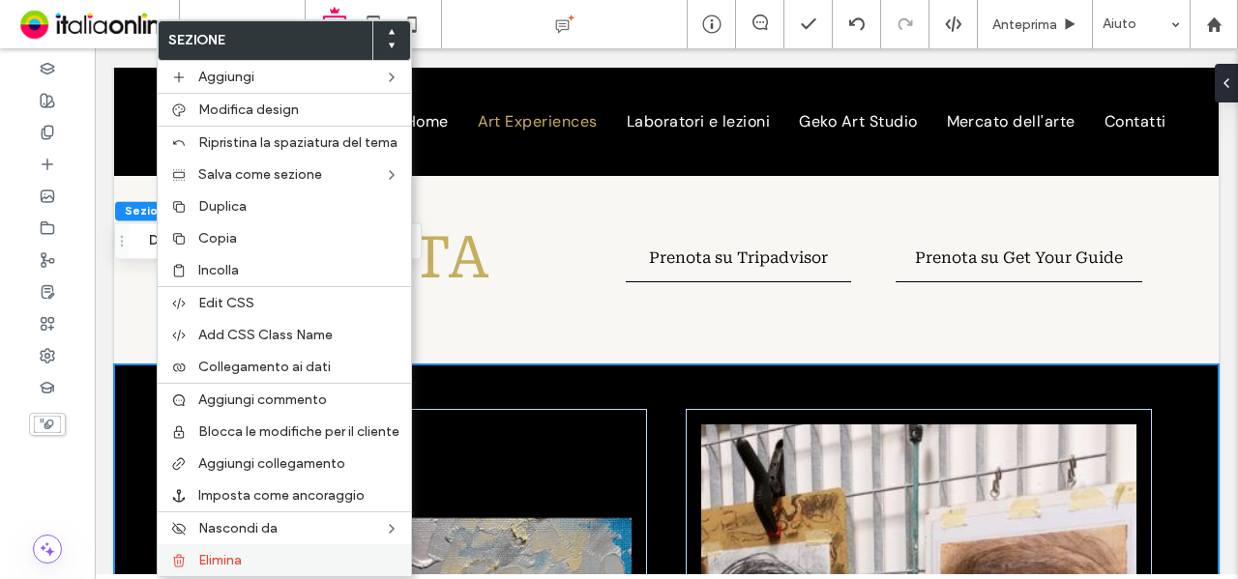
click at [248, 545] on div "Elimina" at bounding box center [284, 561] width 253 height 32
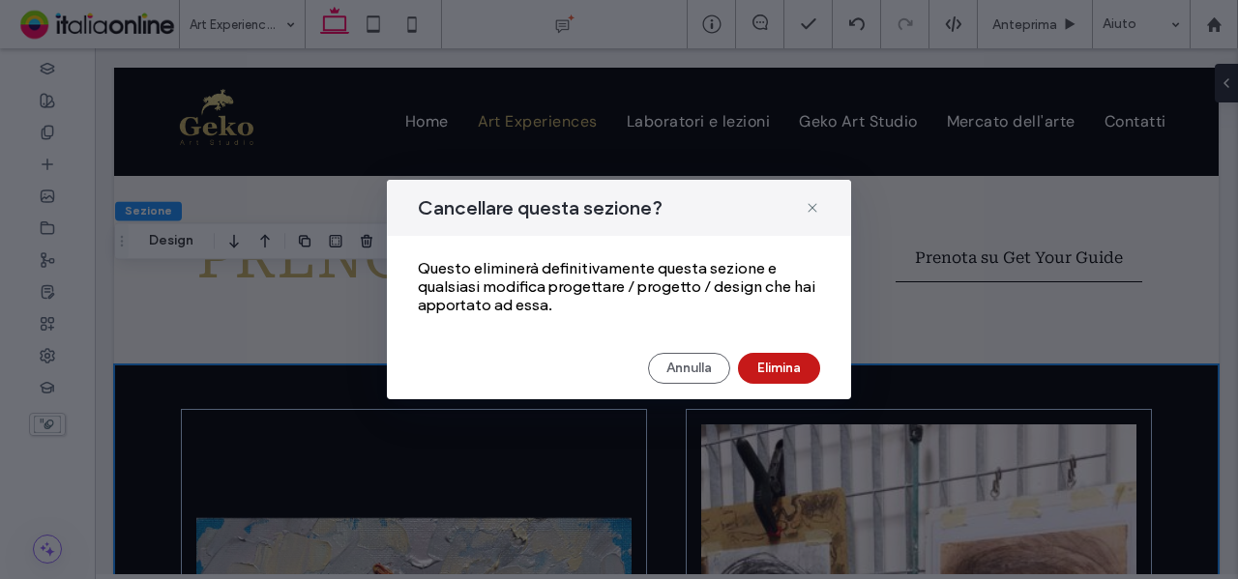
click at [796, 369] on button "Elimina" at bounding box center [779, 368] width 82 height 31
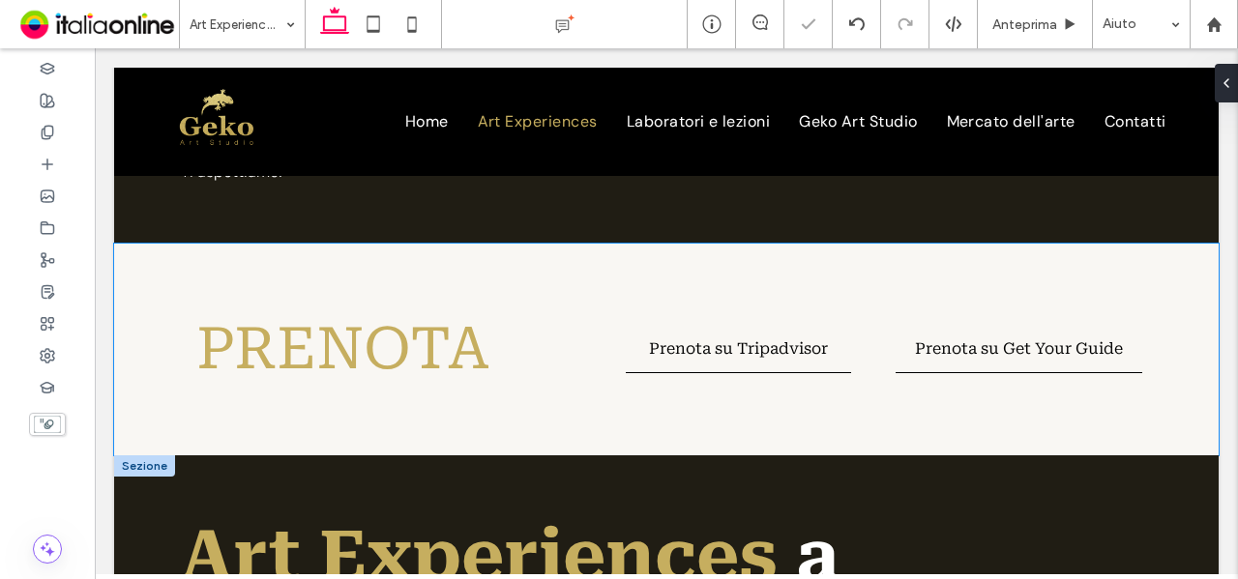
scroll to position [1120, 0]
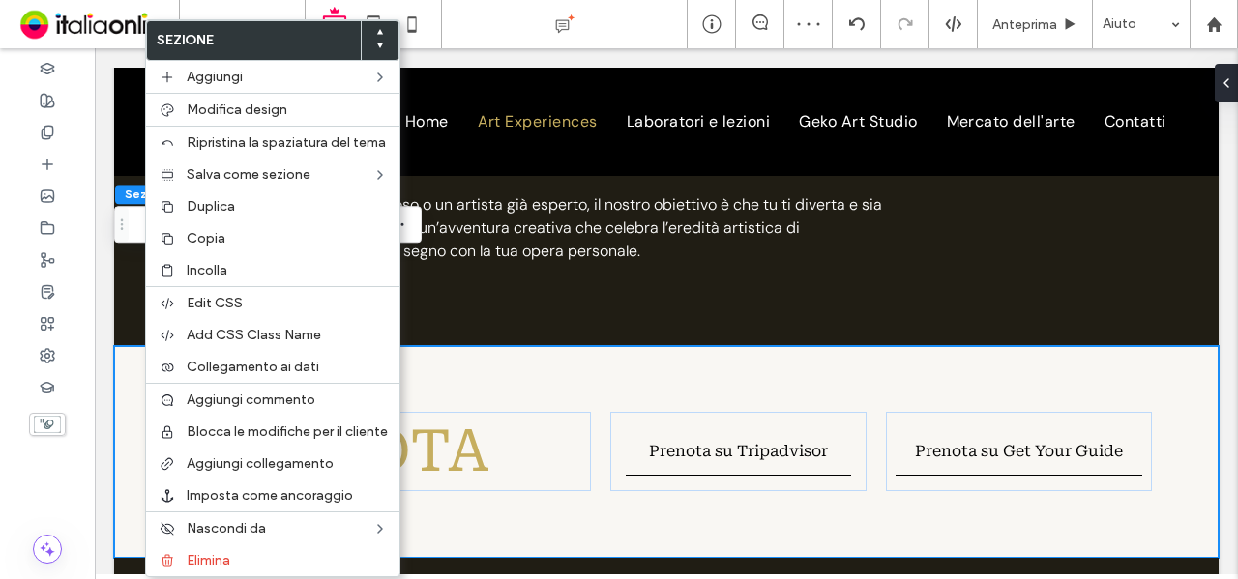
click at [380, 44] on use at bounding box center [380, 46] width 6 height 5
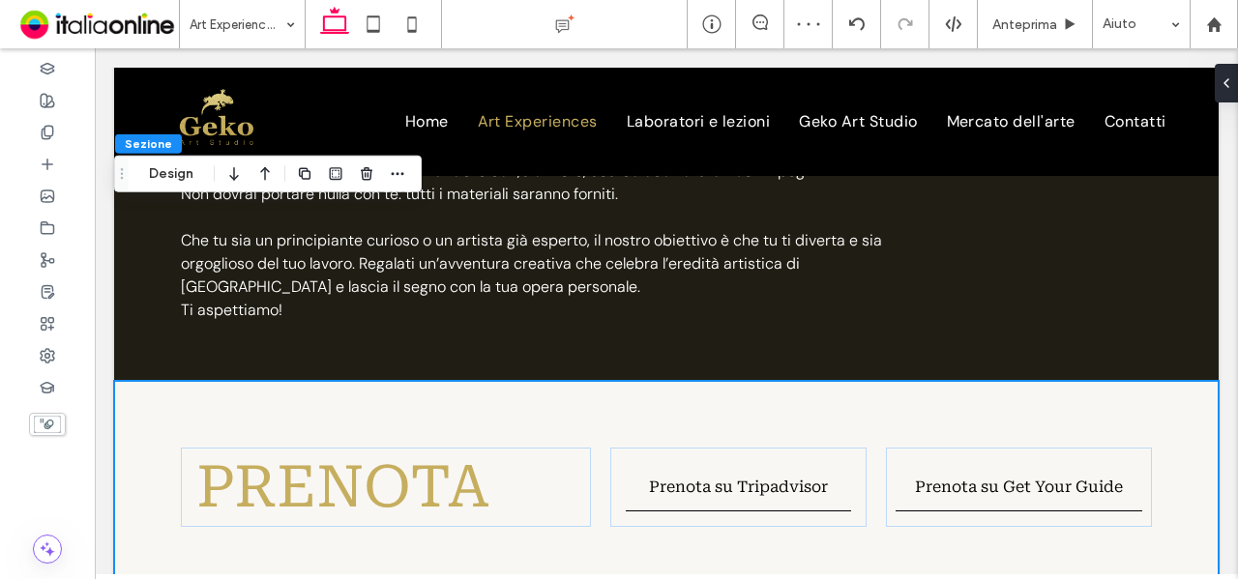
scroll to position [1754, 0]
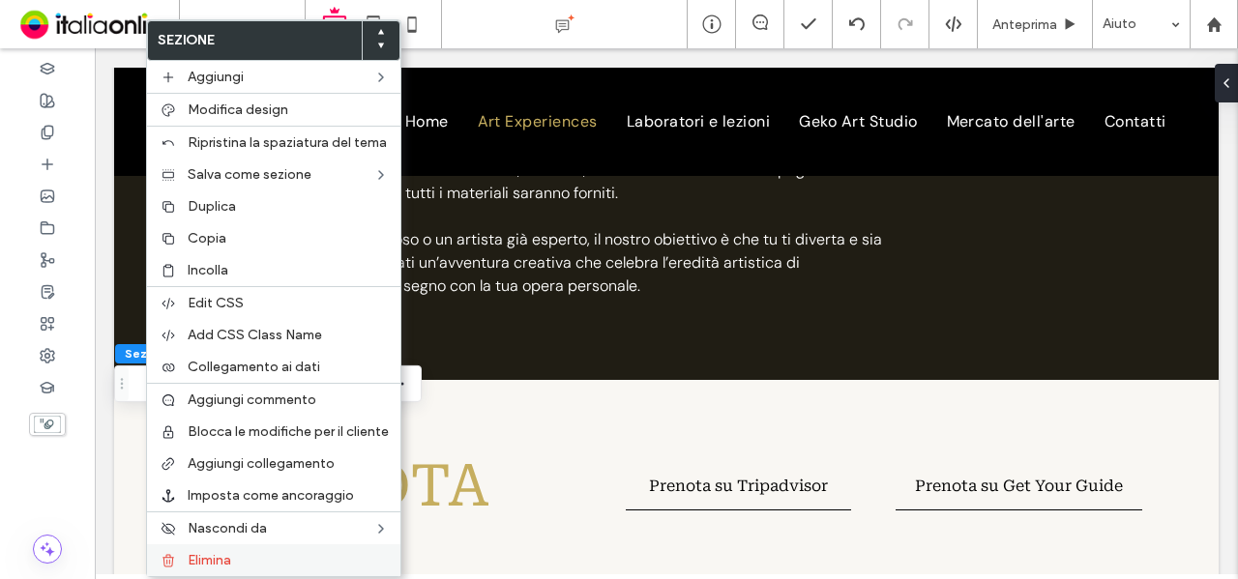
click at [248, 552] on label "Elimina" at bounding box center [288, 560] width 201 height 16
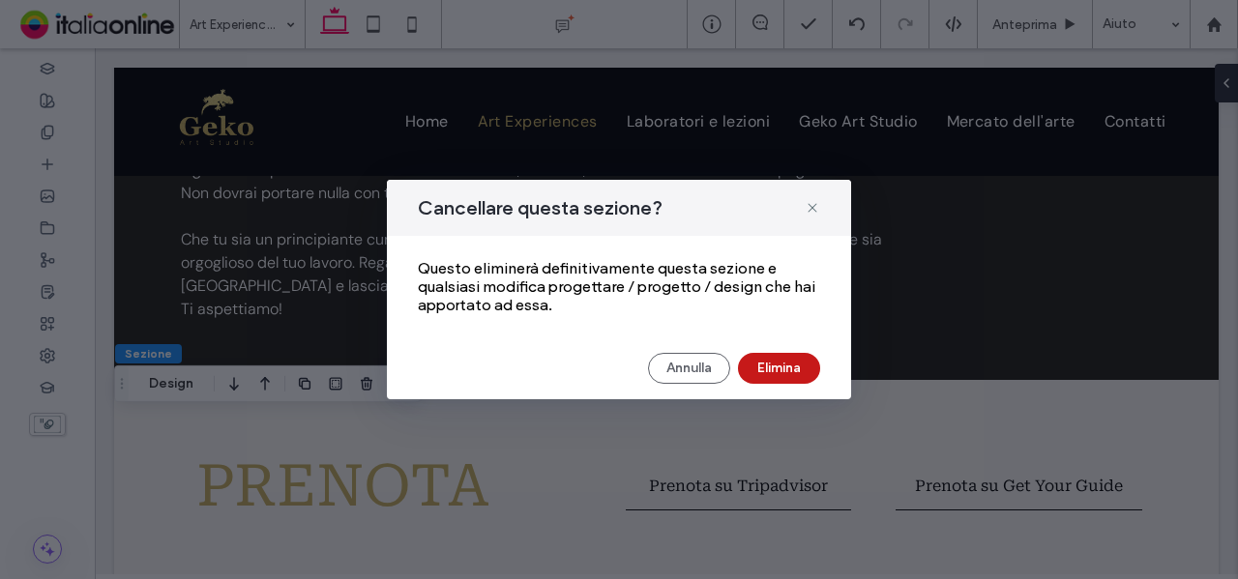
click at [798, 368] on button "Elimina" at bounding box center [779, 368] width 82 height 31
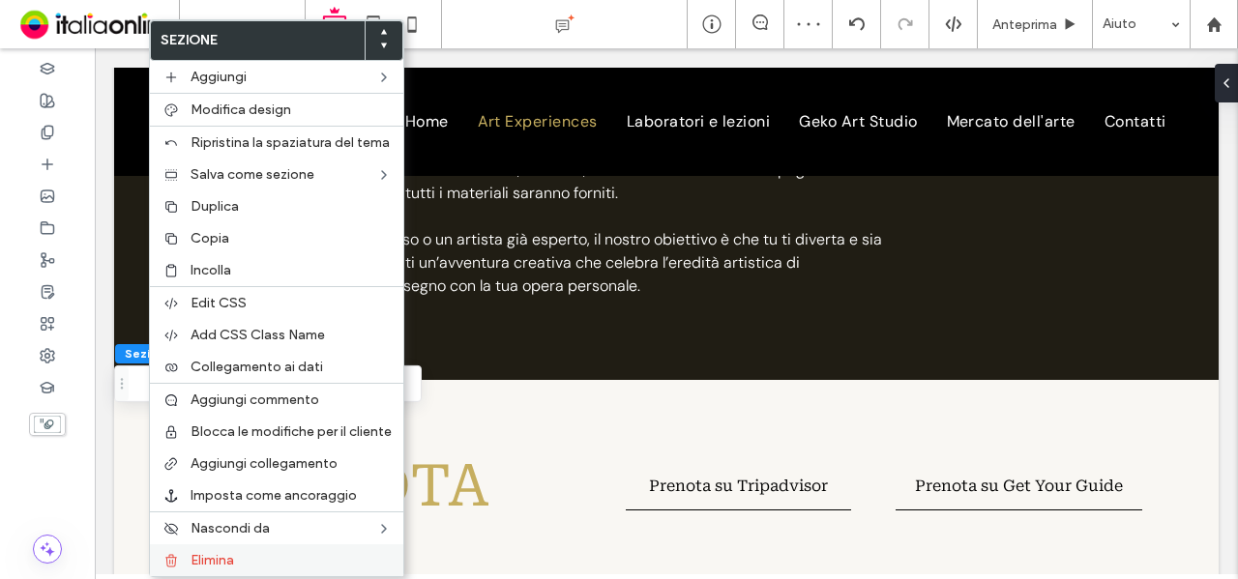
click at [273, 555] on label "Elimina" at bounding box center [291, 560] width 201 height 16
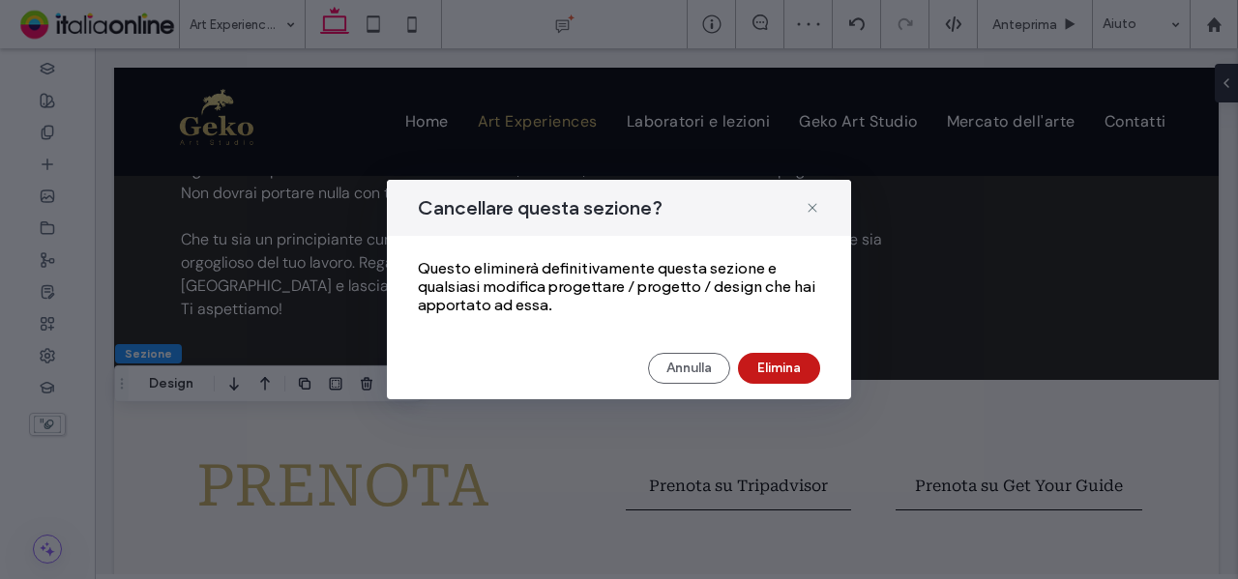
click at [783, 372] on button "Elimina" at bounding box center [779, 368] width 82 height 31
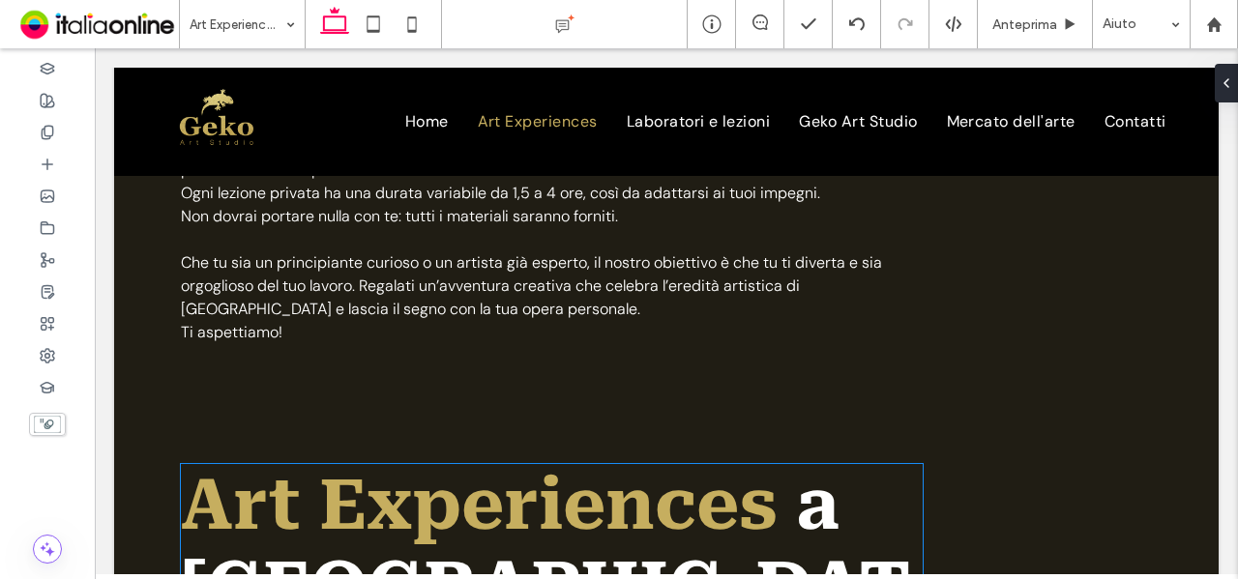
scroll to position [1064, 0]
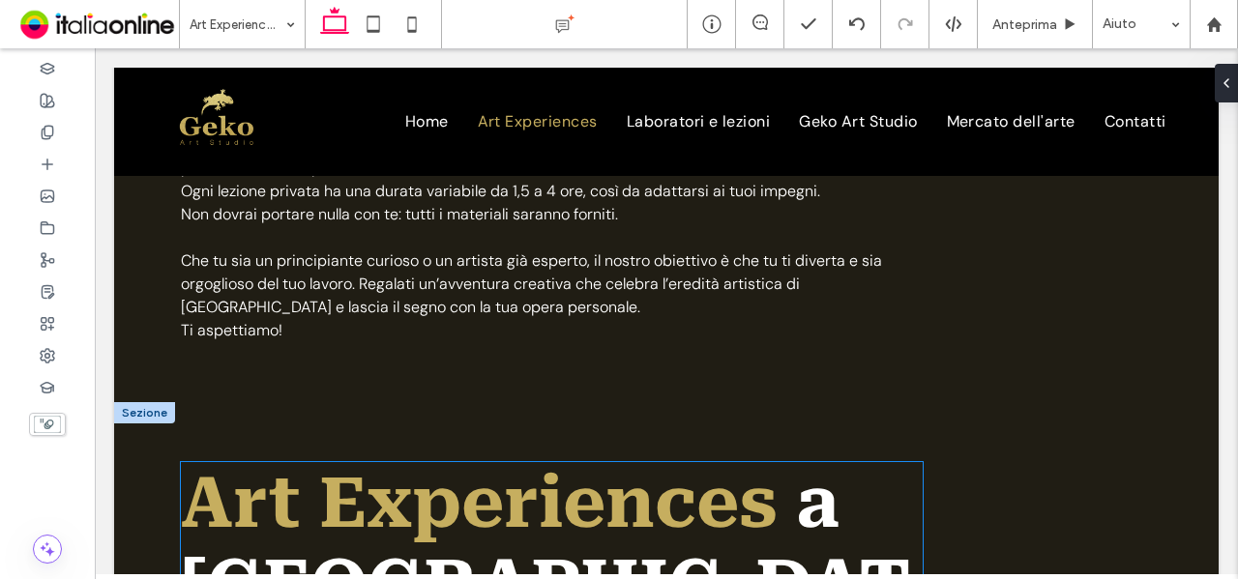
click at [584, 462] on strong "Art Experiences" at bounding box center [479, 503] width 597 height 82
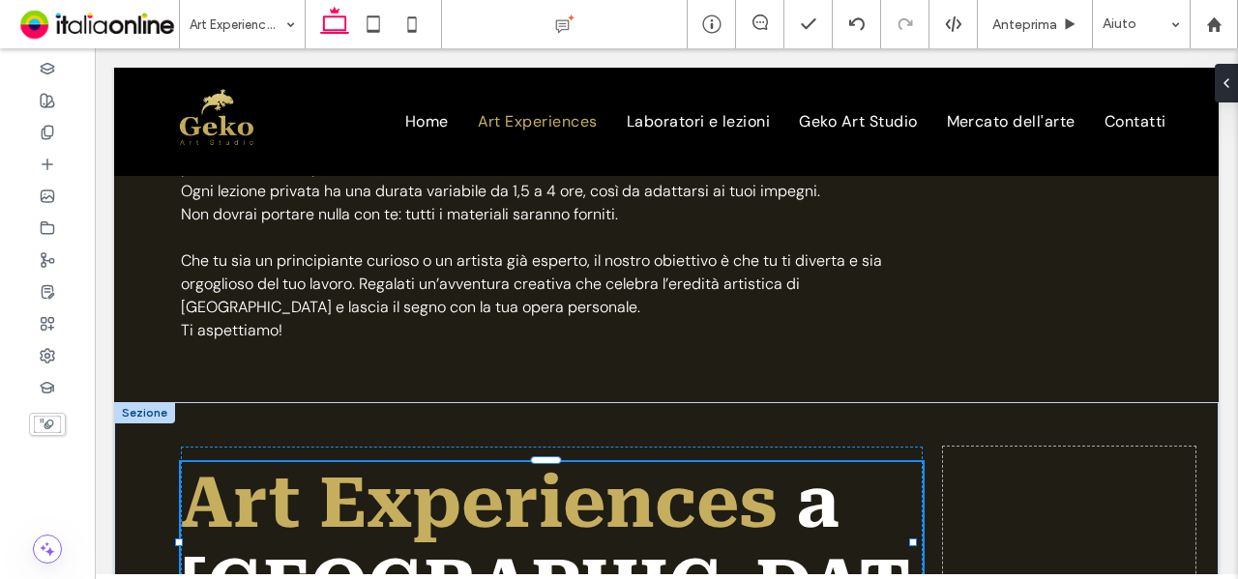
click at [584, 462] on strong "Art Experiences" at bounding box center [479, 503] width 597 height 82
type input "**********"
type input "**"
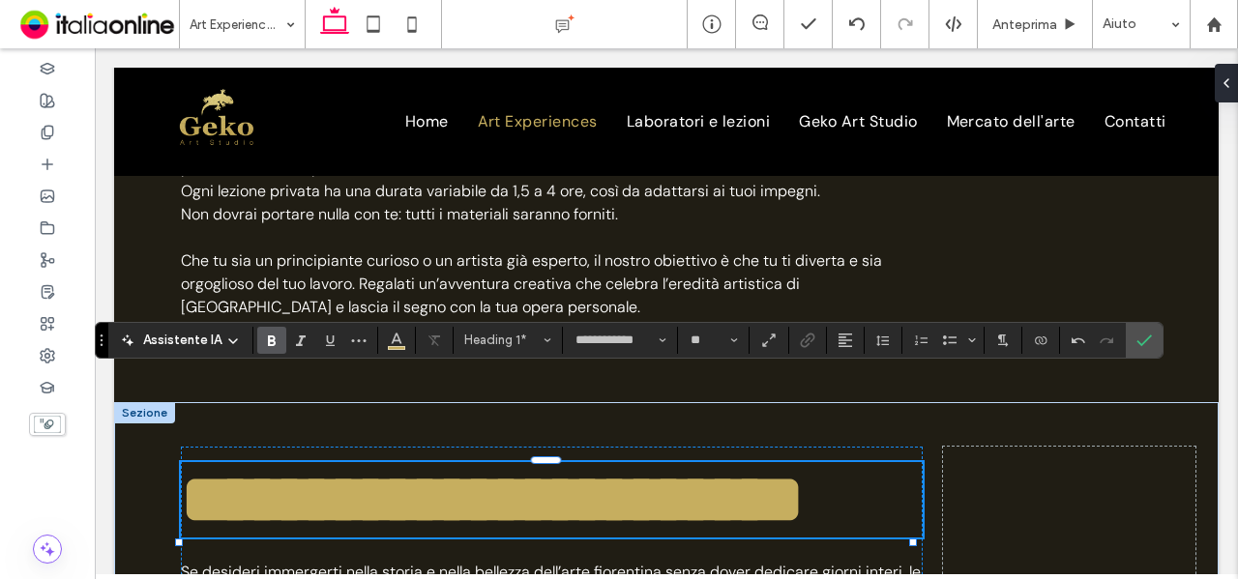
drag, startPoint x: 253, startPoint y: 419, endPoint x: 40, endPoint y: 448, distance: 215.7
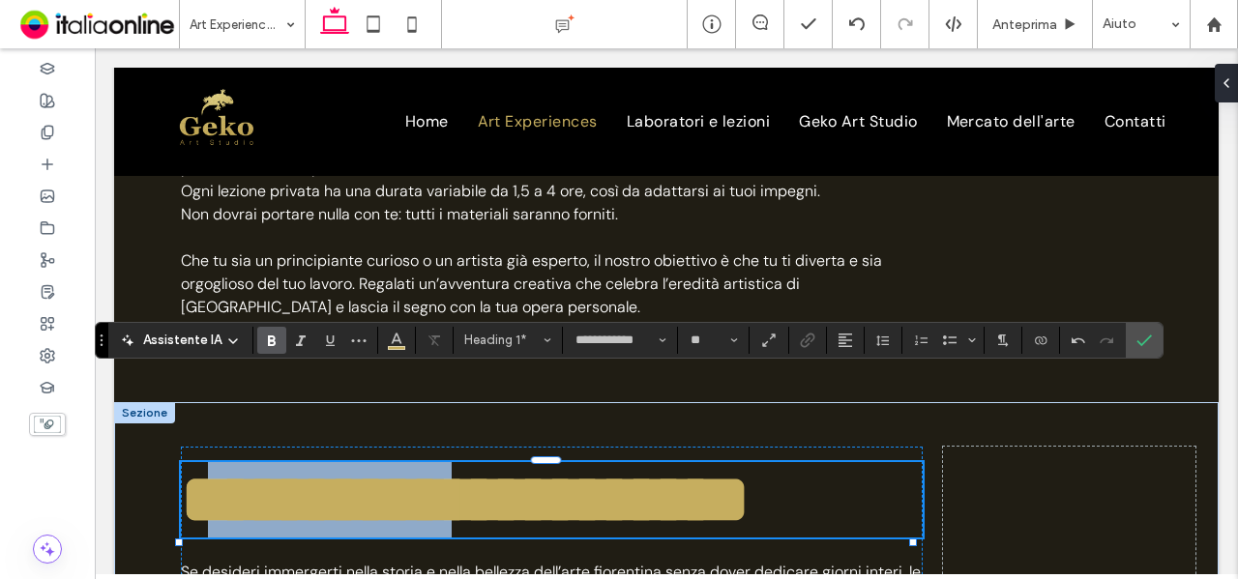
drag, startPoint x: 544, startPoint y: 423, endPoint x: 211, endPoint y: 425, distance: 332.7
click at [211, 462] on h1 "**********" at bounding box center [552, 499] width 742 height 75
click at [355, 465] on font "**********" at bounding box center [465, 499] width 569 height 69
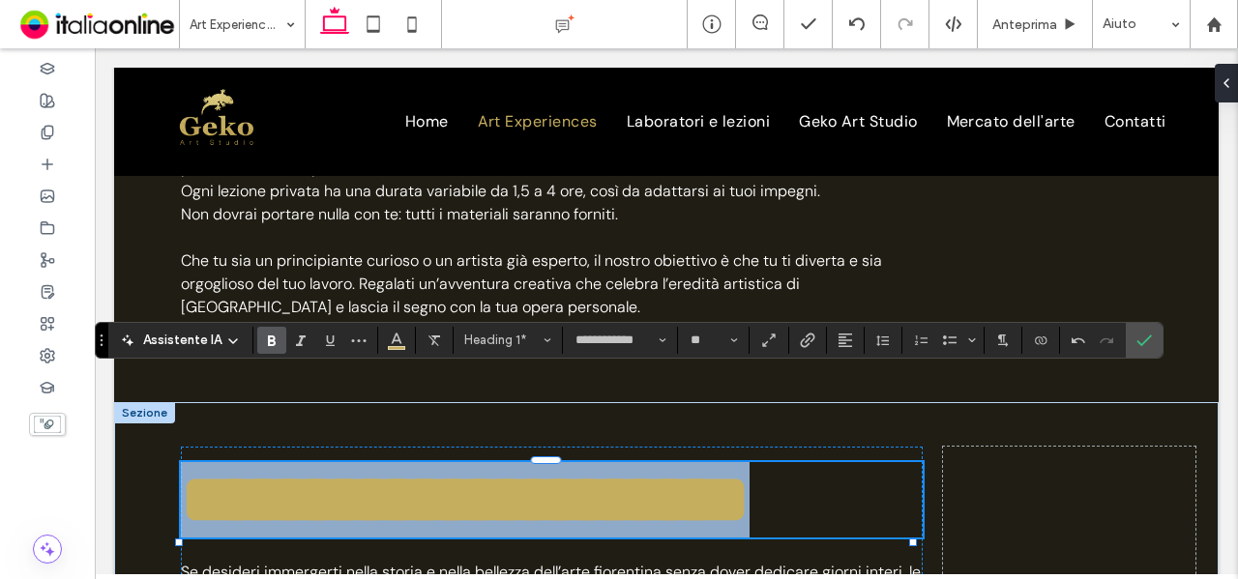
click at [355, 465] on font "**********" at bounding box center [465, 499] width 569 height 69
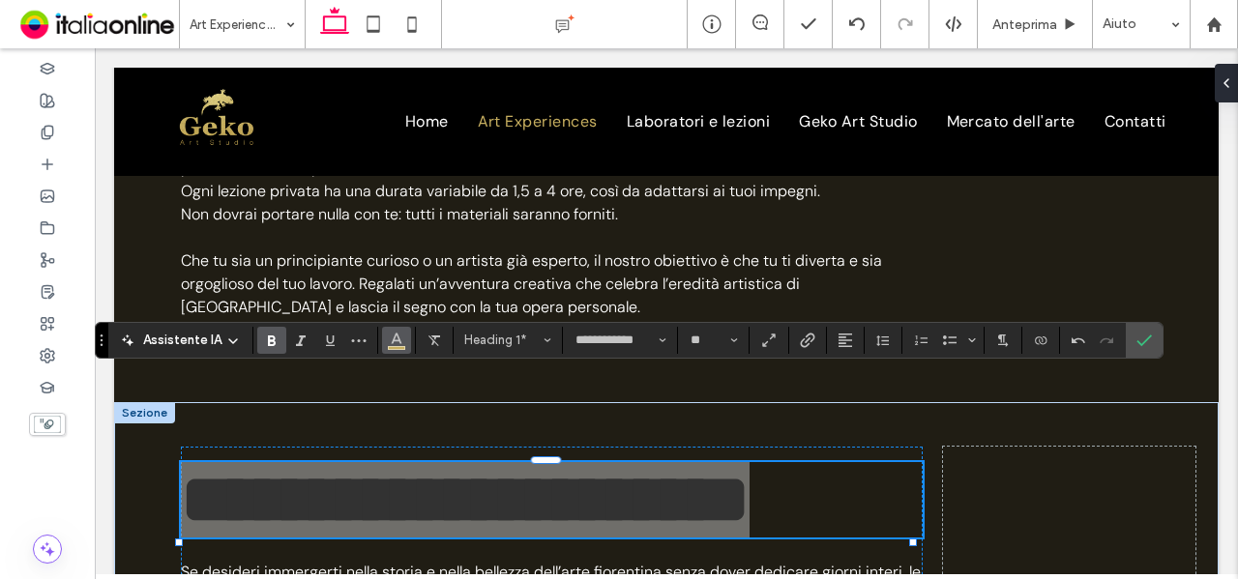
click at [399, 337] on icon "Colore" at bounding box center [396, 338] width 15 height 15
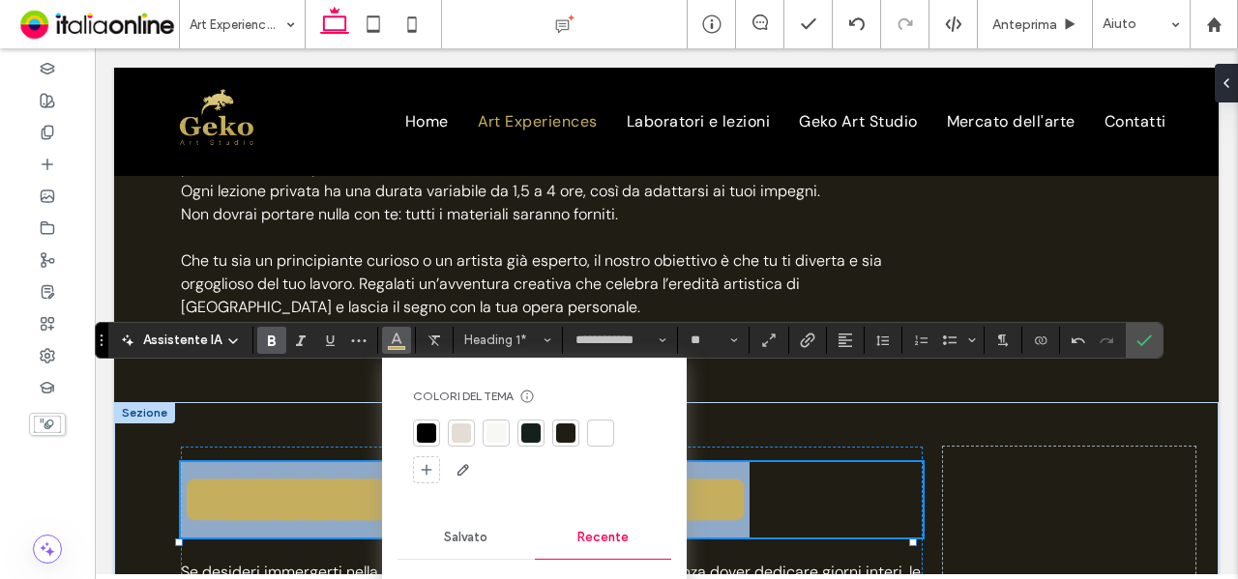
click at [304, 465] on font "**********" at bounding box center [465, 499] width 569 height 69
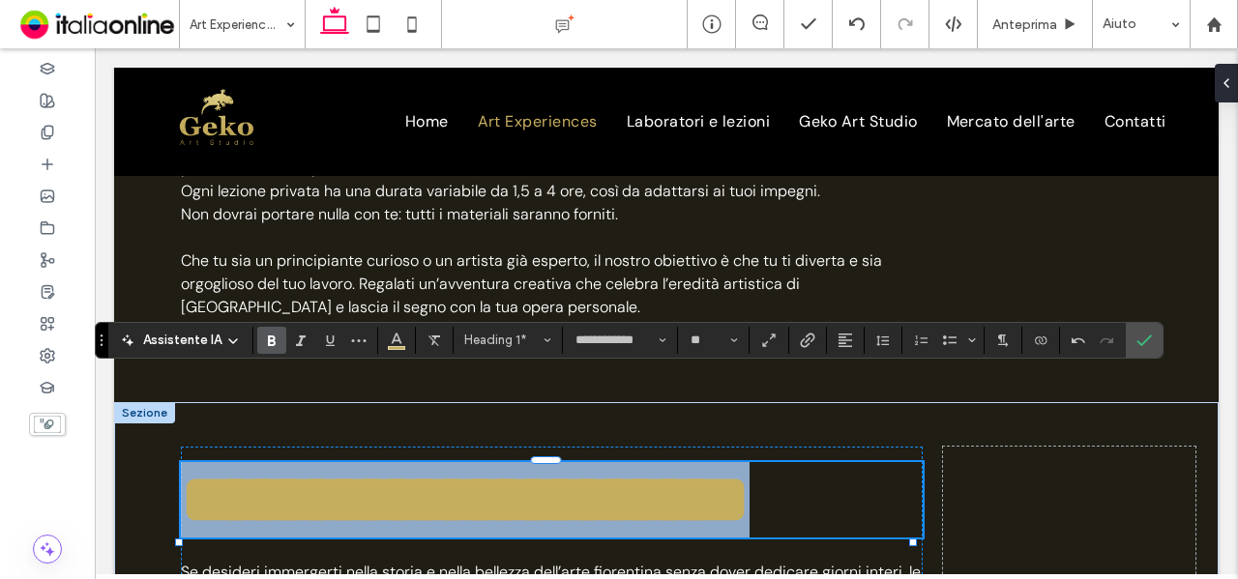
click at [199, 465] on font "**********" at bounding box center [465, 499] width 569 height 69
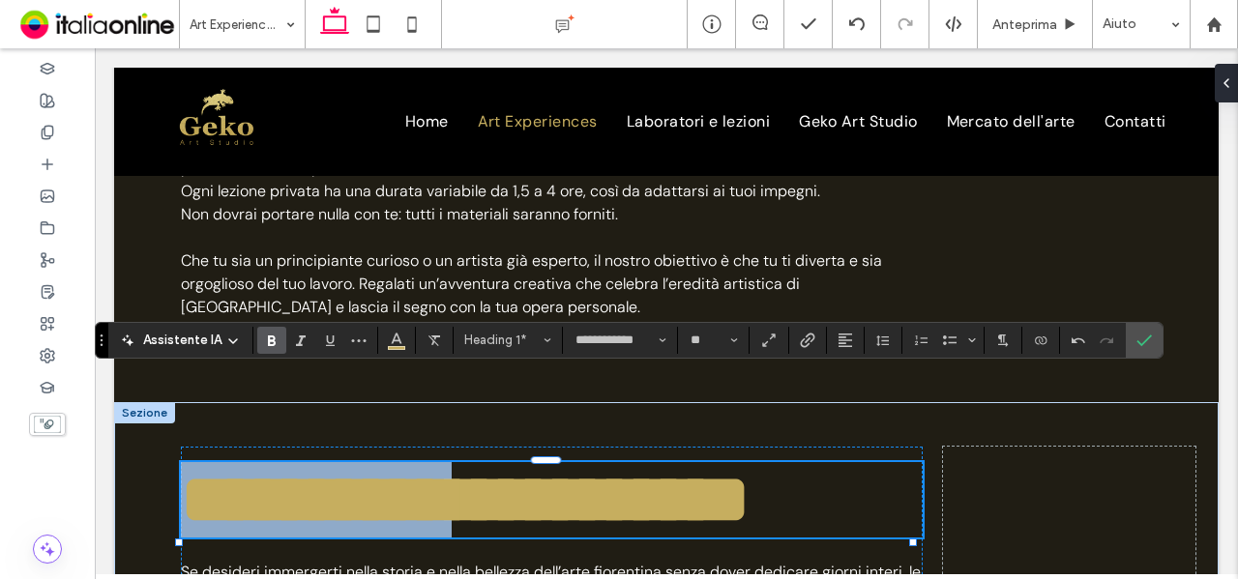
drag, startPoint x: 190, startPoint y: 418, endPoint x: 664, endPoint y: 418, distance: 474.0
click at [664, 462] on h1 "**********" at bounding box center [552, 499] width 742 height 75
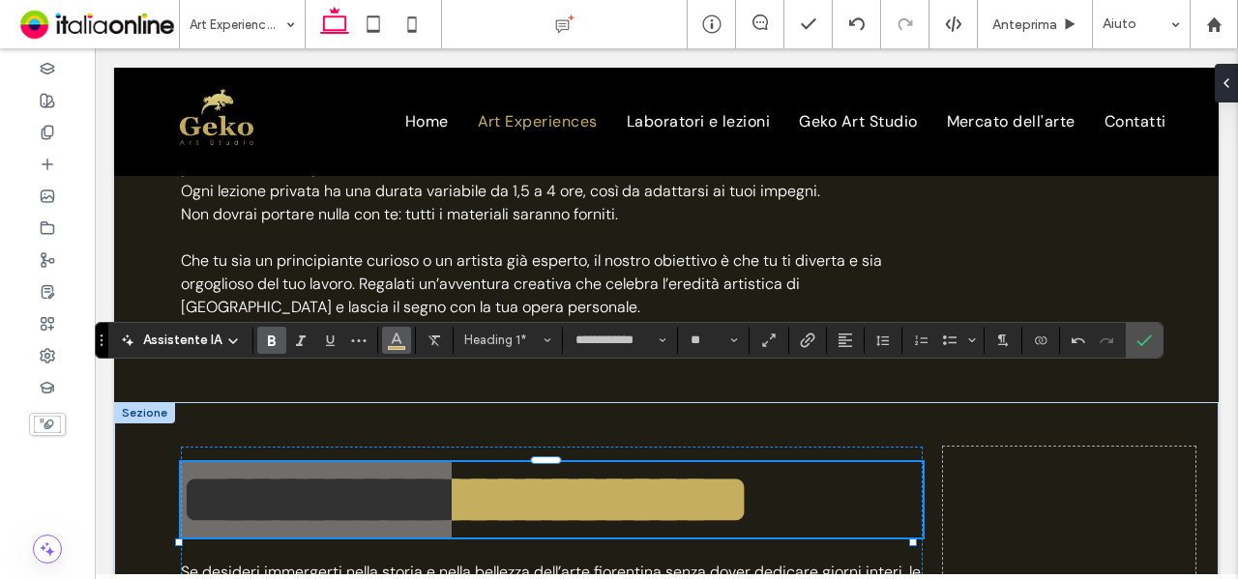
click at [399, 340] on icon "Colore" at bounding box center [396, 338] width 15 height 15
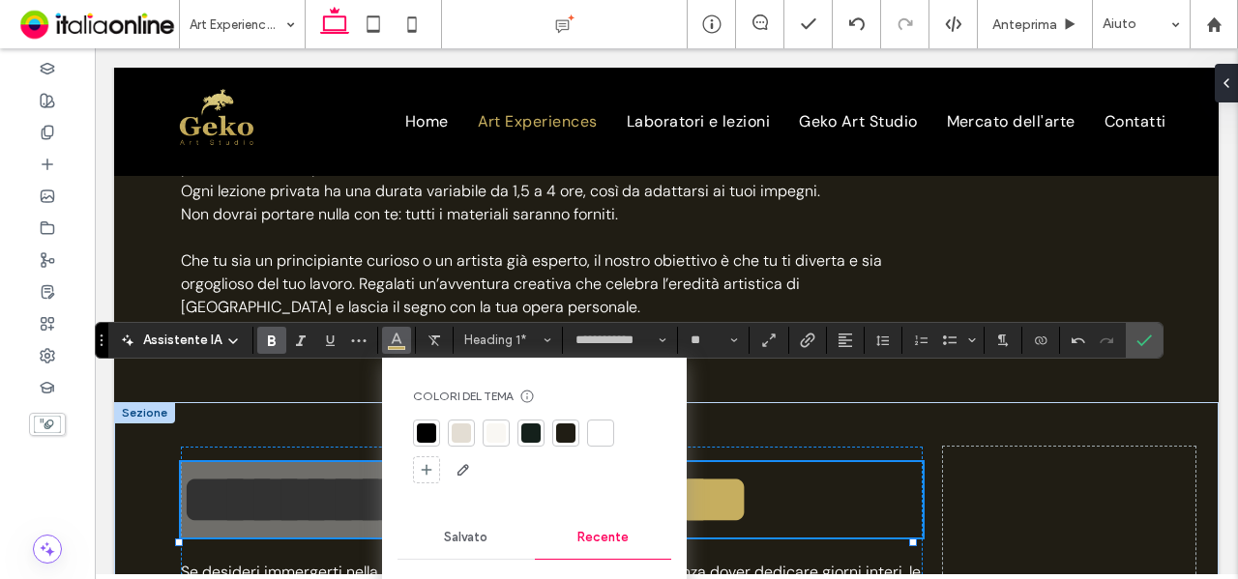
click at [493, 429] on div at bounding box center [496, 433] width 19 height 19
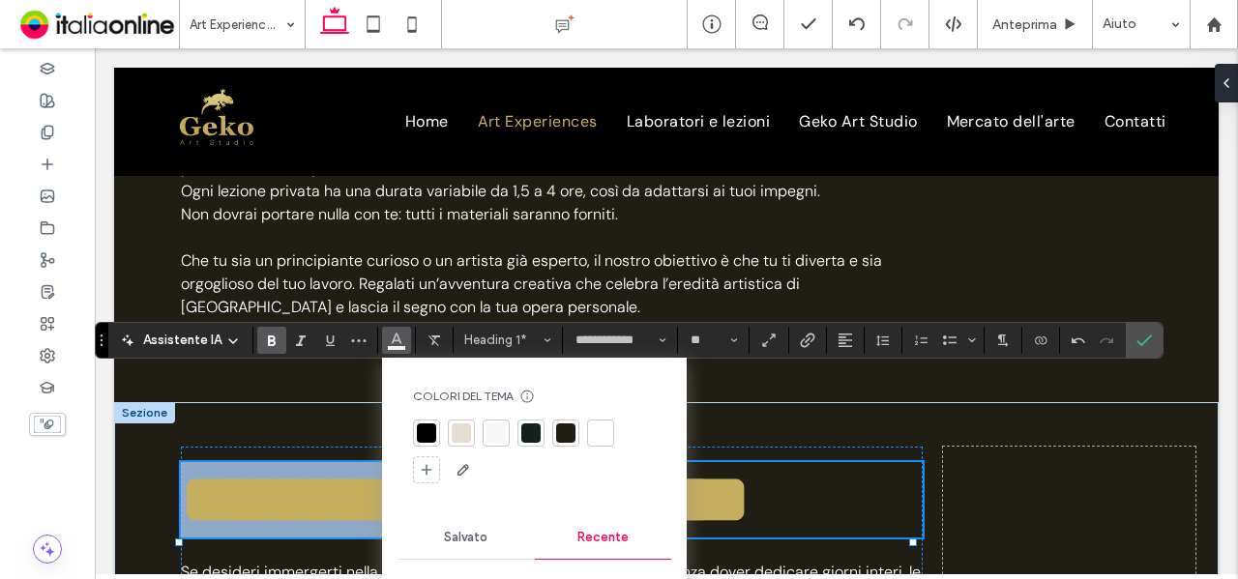
click at [696, 462] on h1 "**********" at bounding box center [552, 499] width 742 height 75
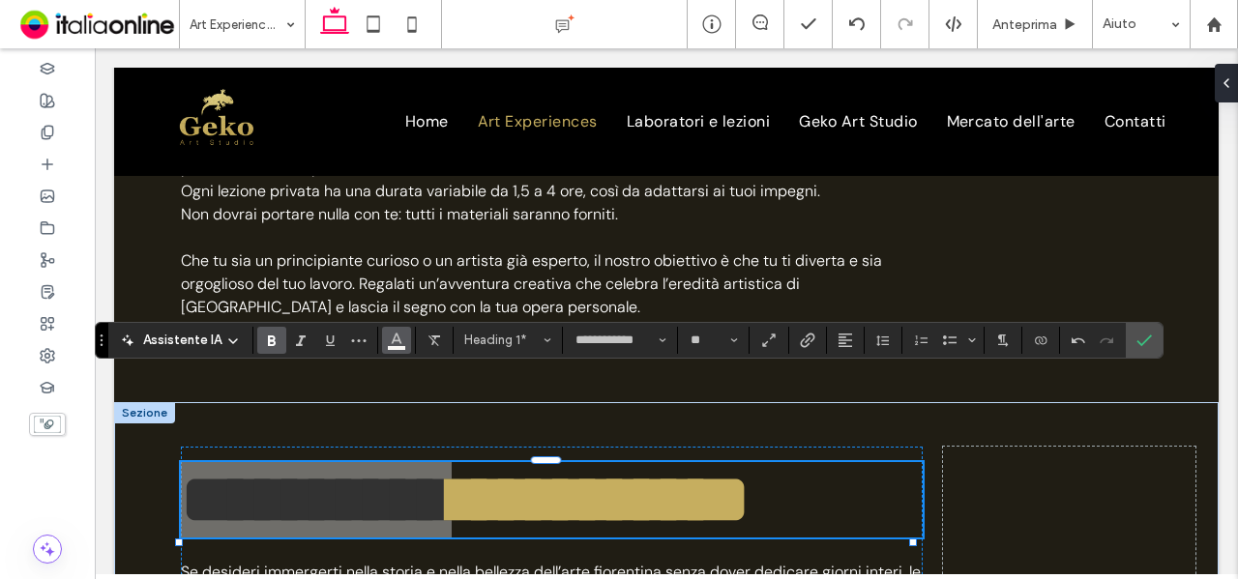
click at [397, 349] on span "Colore" at bounding box center [396, 338] width 15 height 25
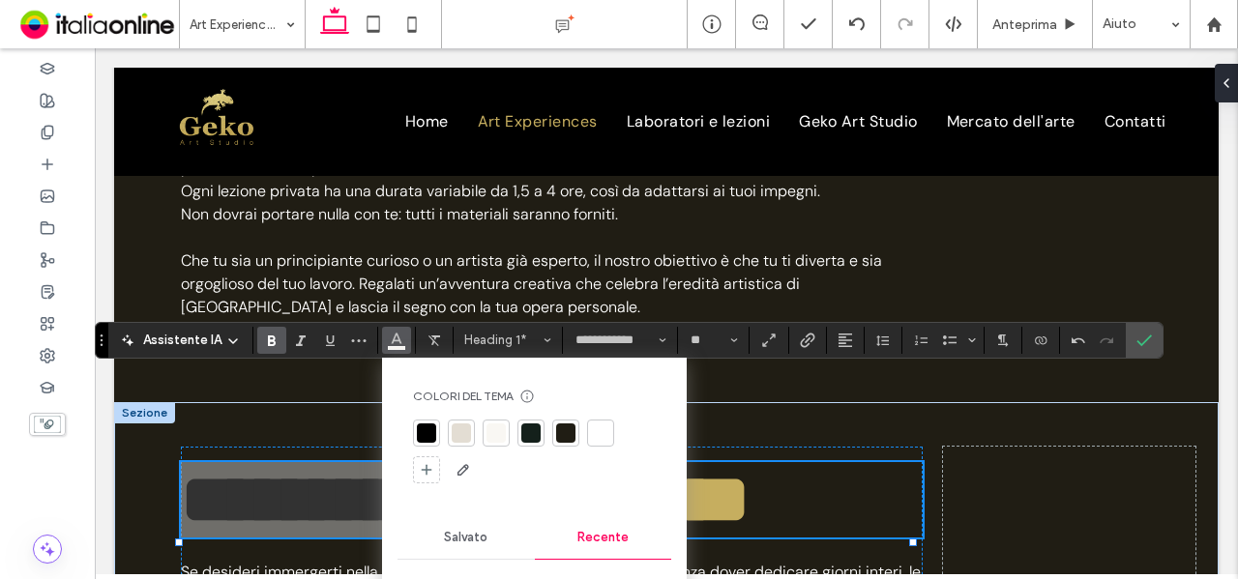
drag, startPoint x: 605, startPoint y: 435, endPoint x: 619, endPoint y: 385, distance: 52.1
click at [605, 435] on div at bounding box center [600, 433] width 19 height 19
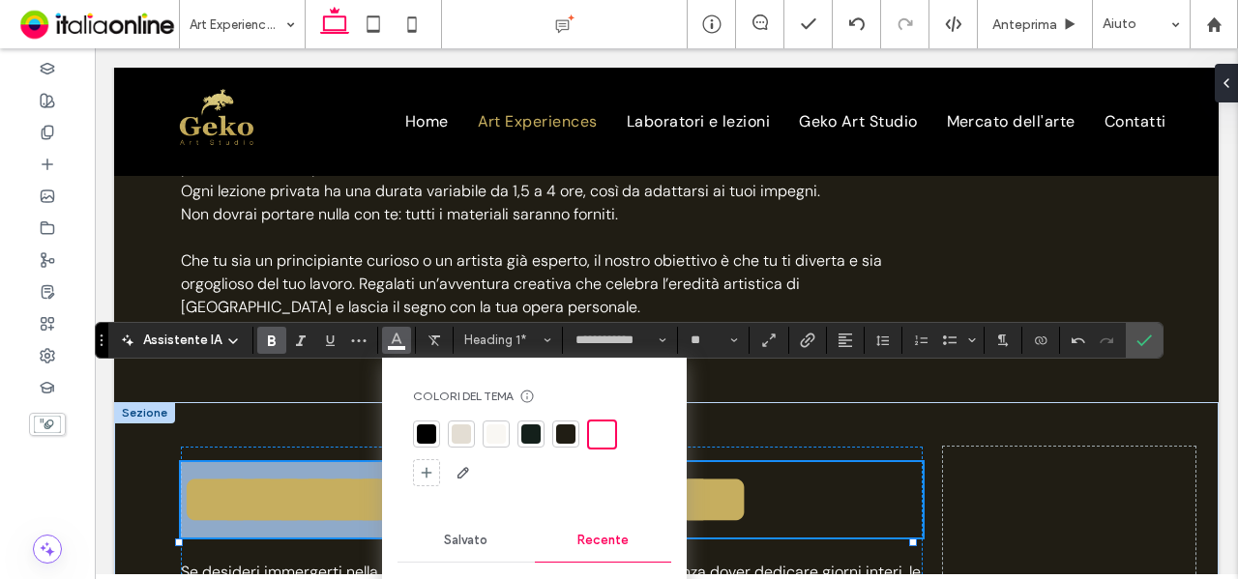
click at [724, 462] on h1 "**********" at bounding box center [552, 499] width 742 height 75
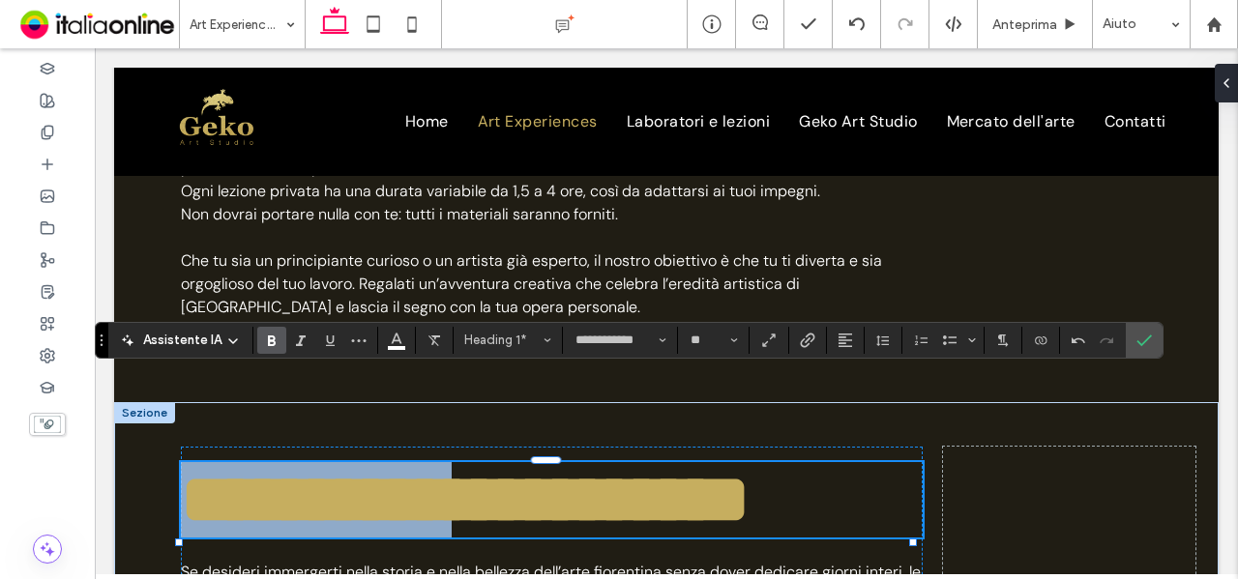
click at [721, 462] on h1 "**********" at bounding box center [552, 499] width 742 height 75
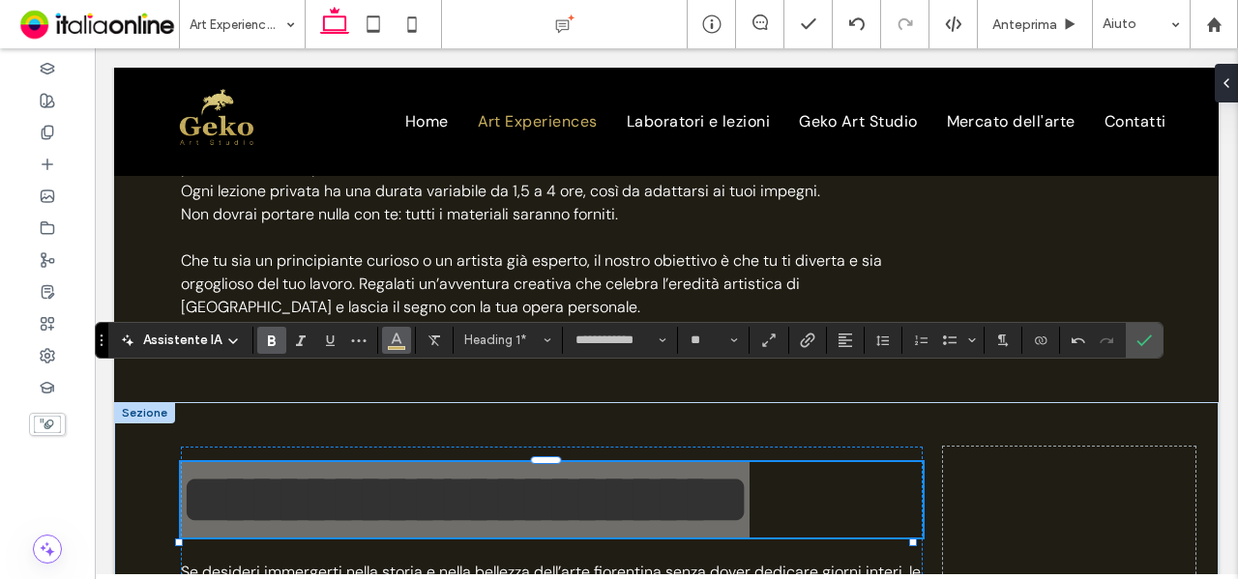
click at [392, 343] on use "Colore" at bounding box center [397, 338] width 11 height 11
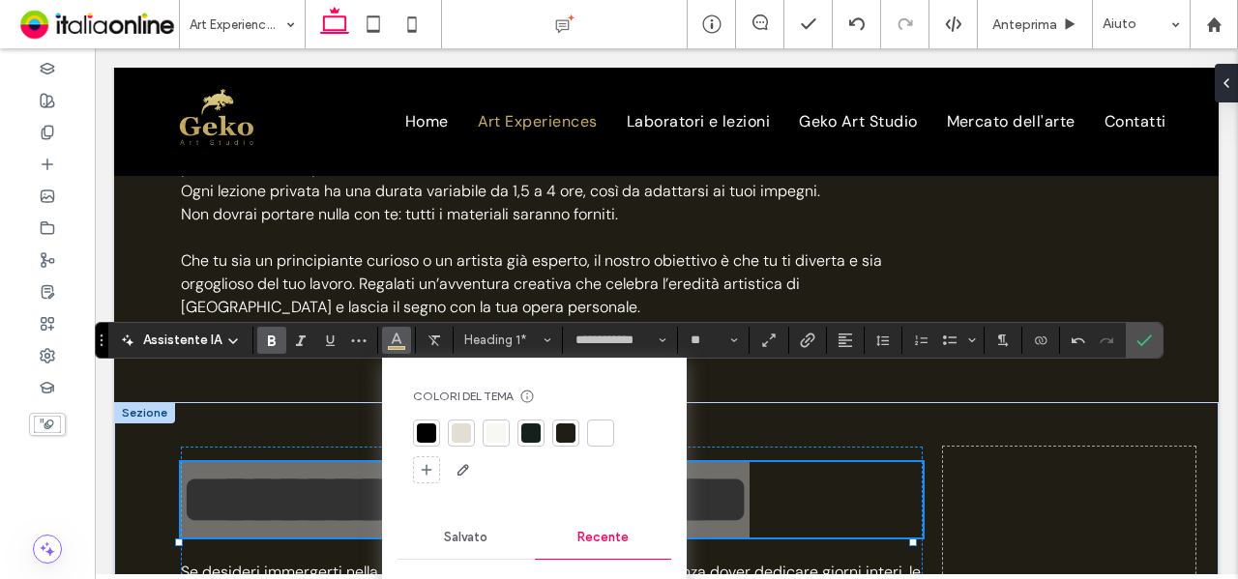
click at [591, 429] on div at bounding box center [600, 433] width 19 height 19
click at [275, 336] on icon "Grassetto" at bounding box center [271, 340] width 15 height 15
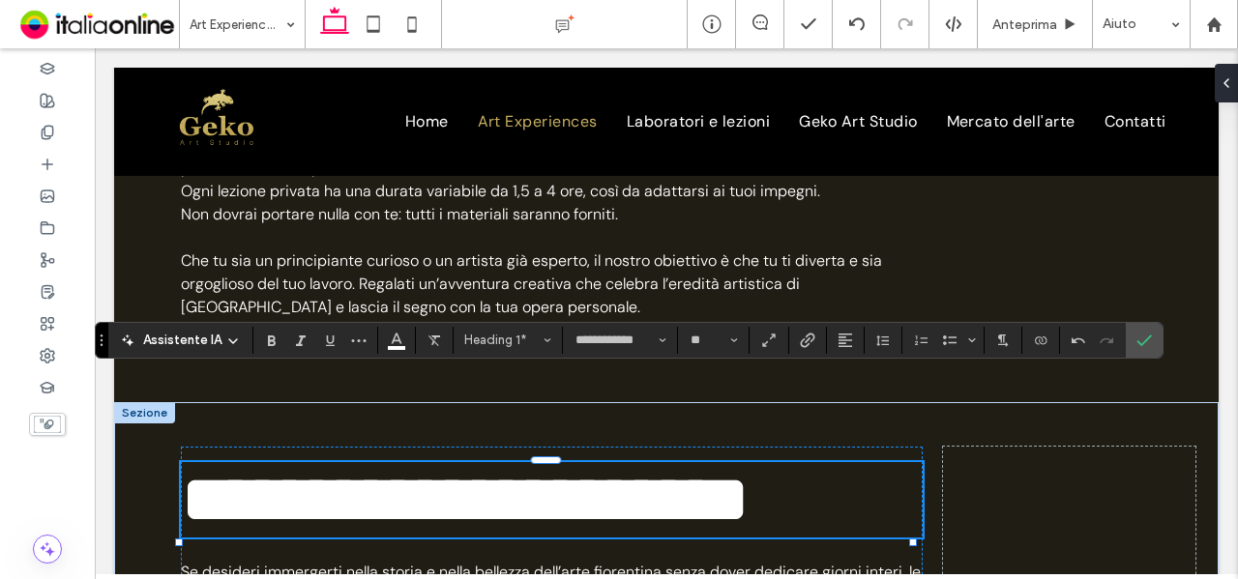
click at [719, 462] on h1 "**********" at bounding box center [552, 499] width 742 height 75
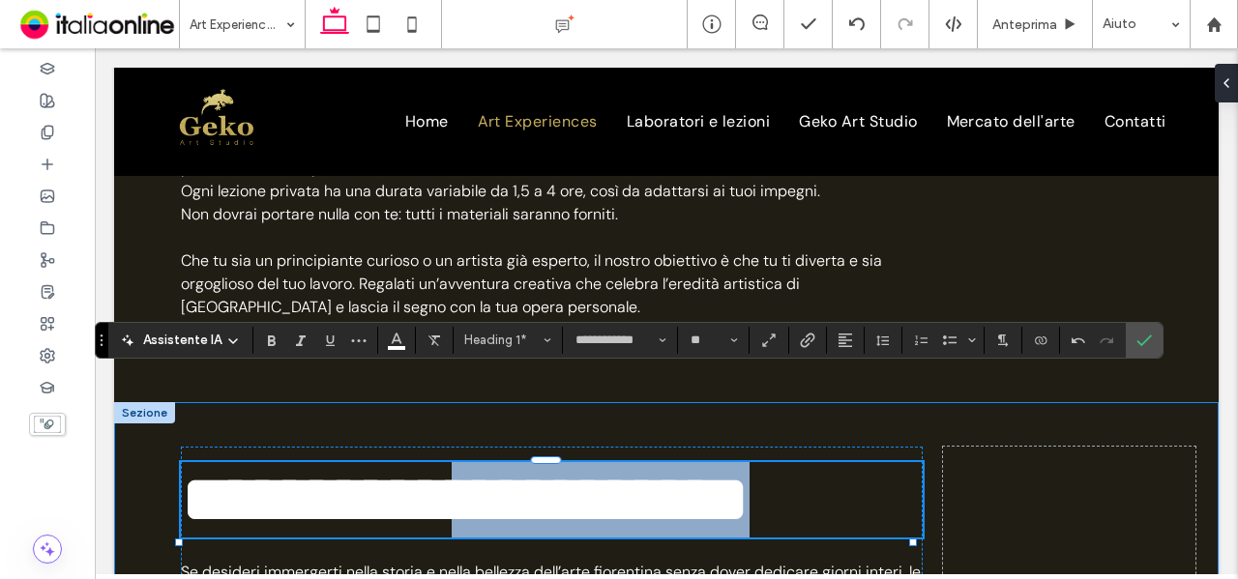
drag, startPoint x: 628, startPoint y: 475, endPoint x: 181, endPoint y: 485, distance: 447.0
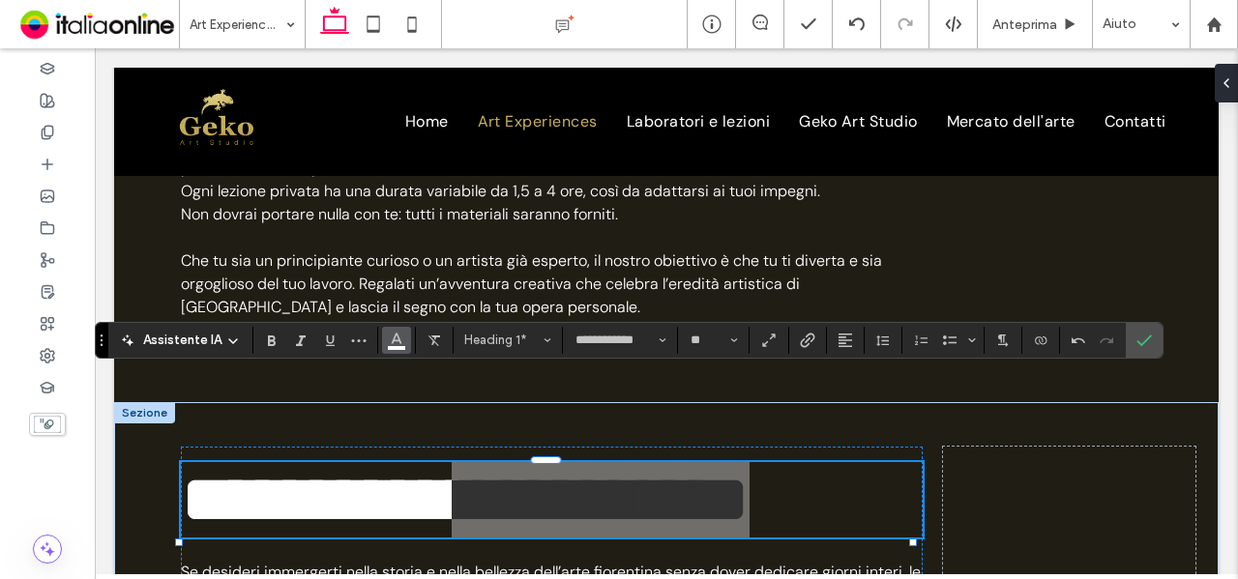
click at [396, 347] on span "Colore" at bounding box center [396, 338] width 15 height 25
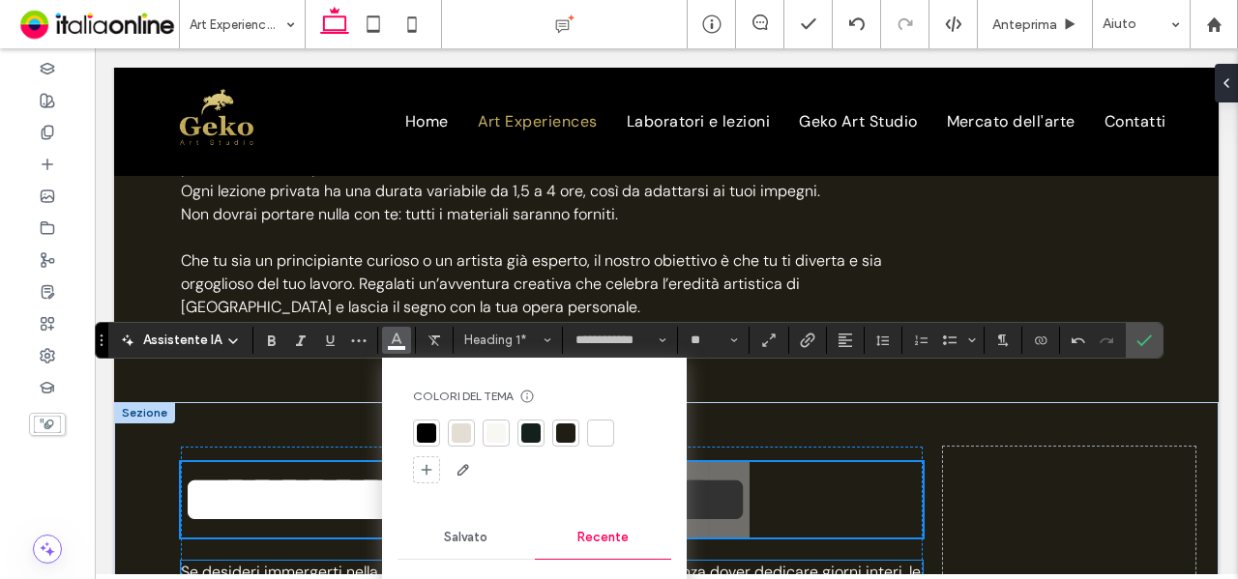
scroll to position [1257, 0]
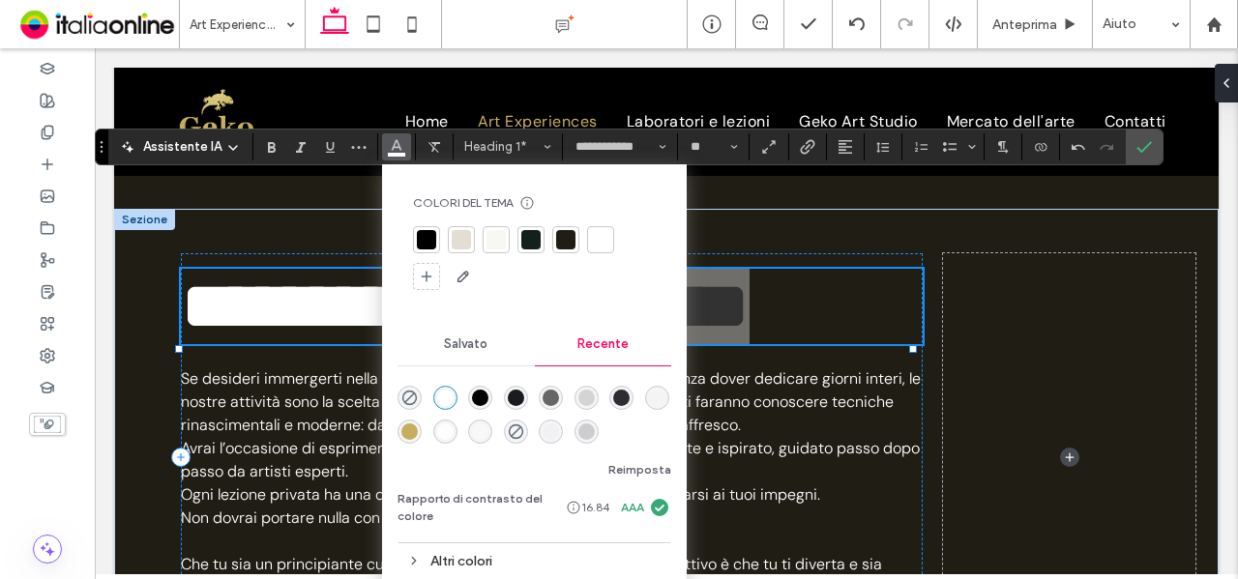
click at [407, 437] on div "rgba(198, 174, 95, 1)" at bounding box center [409, 432] width 16 height 16
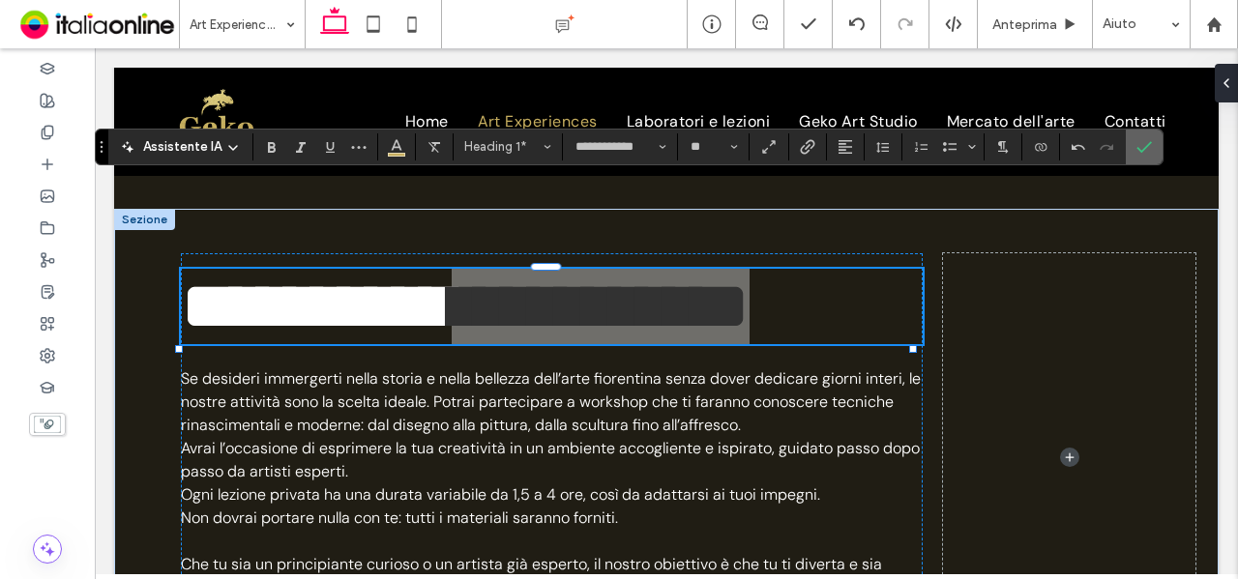
click at [1137, 156] on span "Conferma" at bounding box center [1141, 147] width 9 height 35
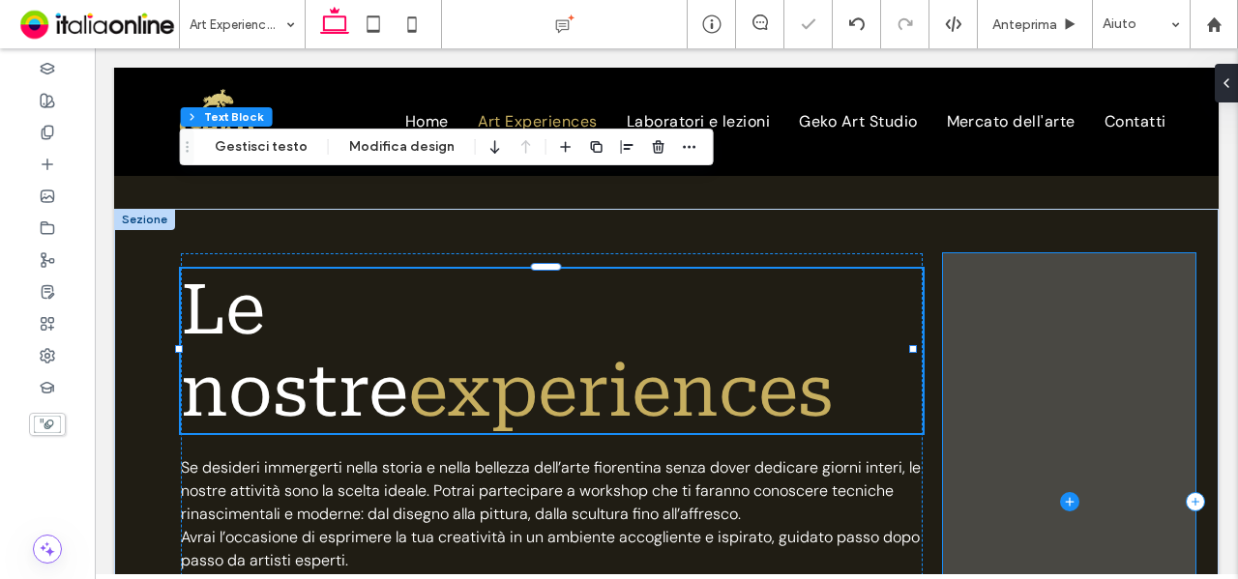
click at [1059, 261] on span at bounding box center [1069, 501] width 253 height 497
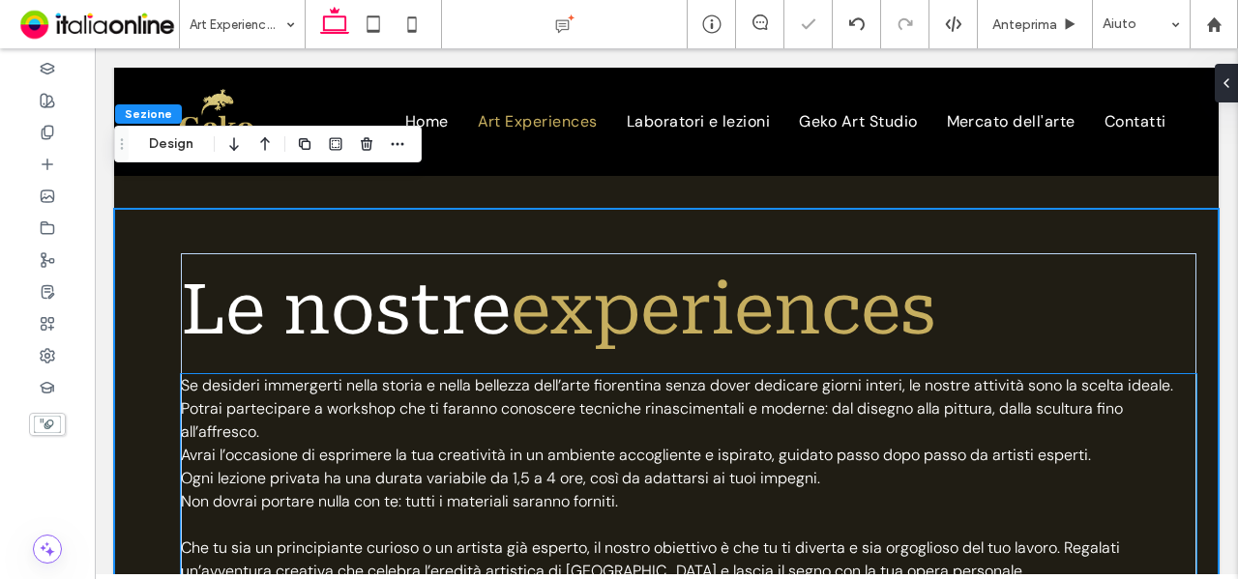
click at [1042, 445] on span "Avrai l’occasione di esprimere la tua creatività in un ambiente accogliente e i…" at bounding box center [636, 455] width 910 height 20
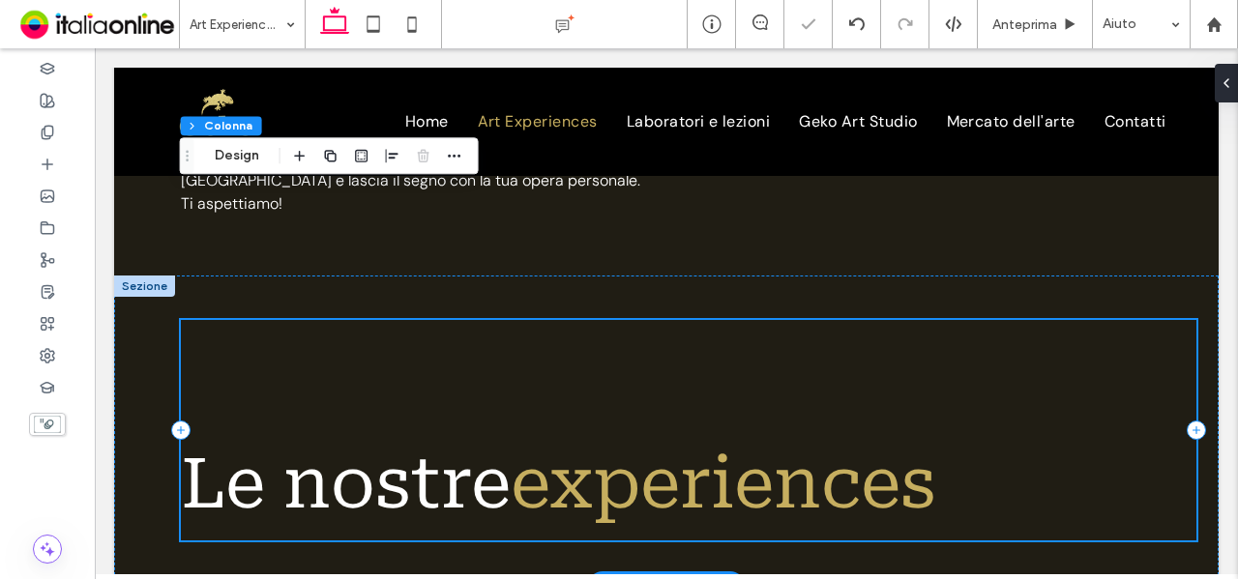
scroll to position [1161, 0]
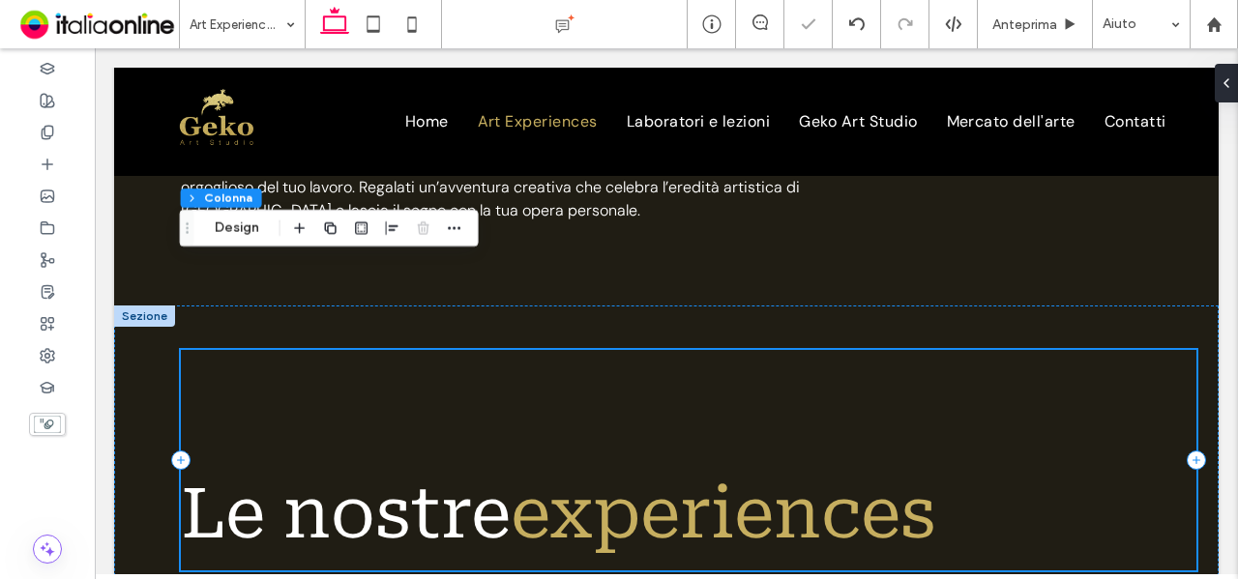
click at [723, 350] on div "Le nostre experiences" at bounding box center [689, 460] width 1017 height 221
drag, startPoint x: 234, startPoint y: 230, endPoint x: 245, endPoint y: 230, distance: 10.6
click at [234, 230] on button "Design" at bounding box center [237, 228] width 70 height 23
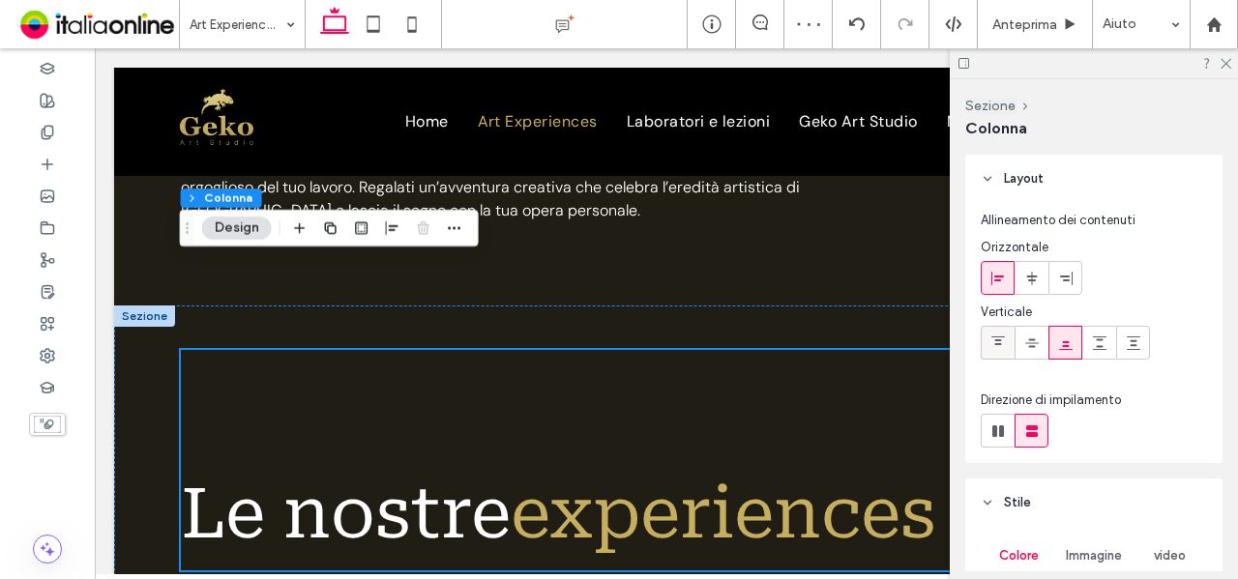
click at [988, 336] on div at bounding box center [998, 343] width 32 height 32
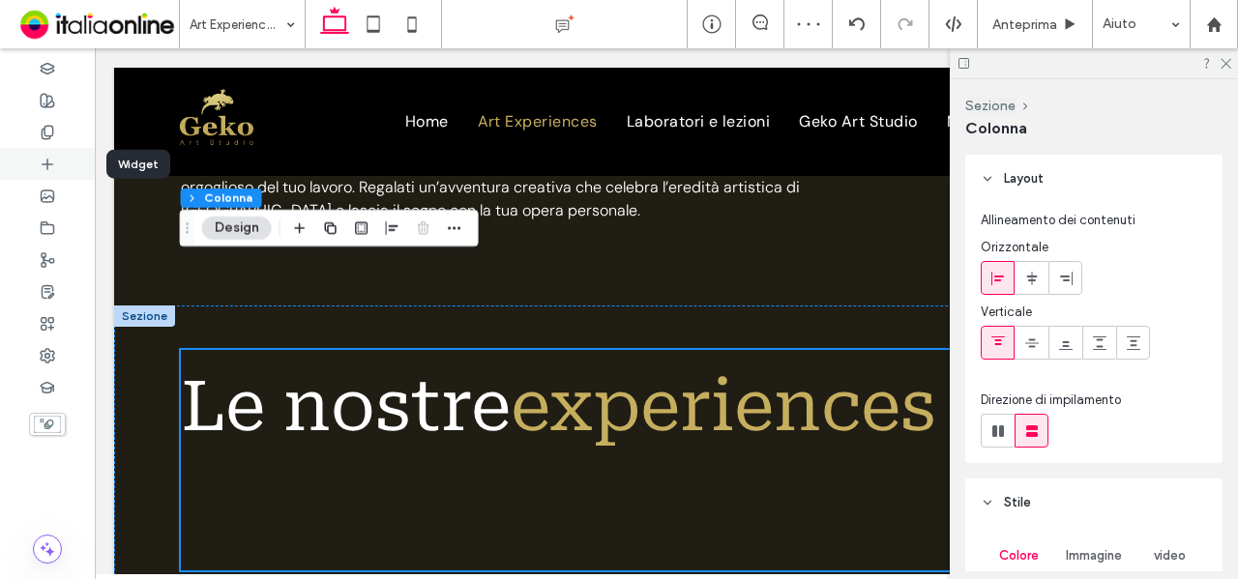
click at [41, 165] on icon at bounding box center [47, 164] width 15 height 15
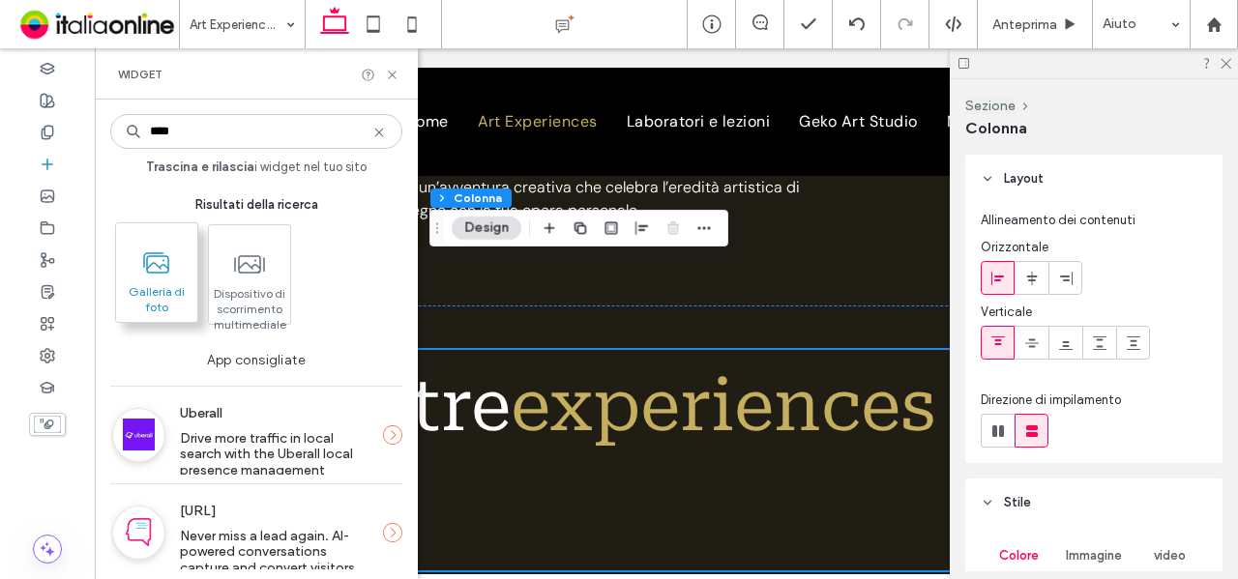
type input "****"
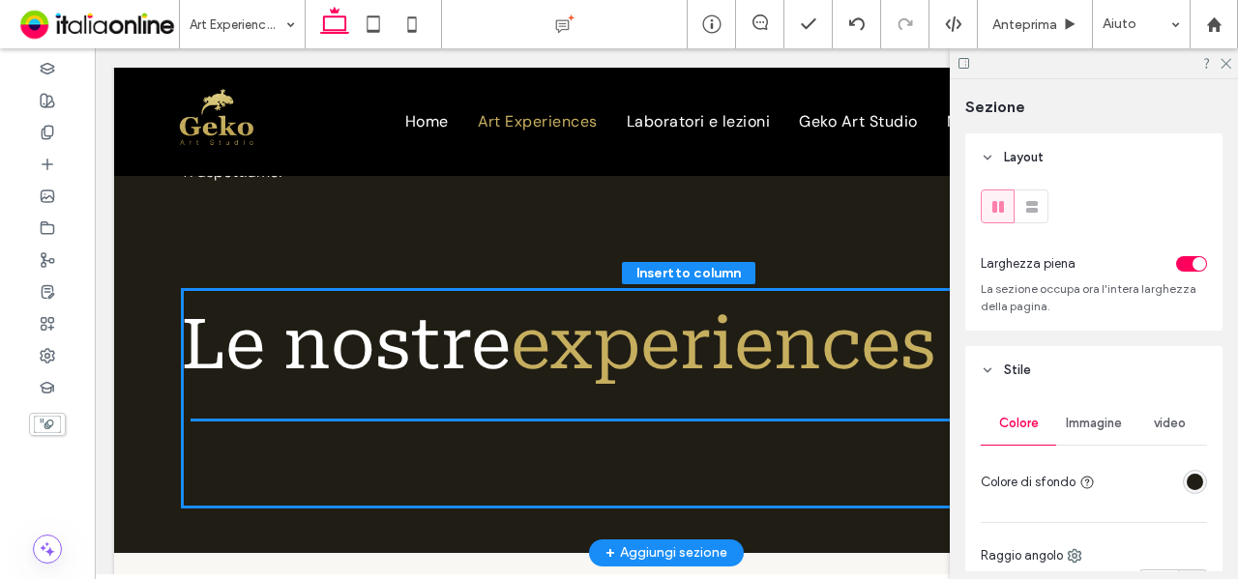
scroll to position [1227, 0]
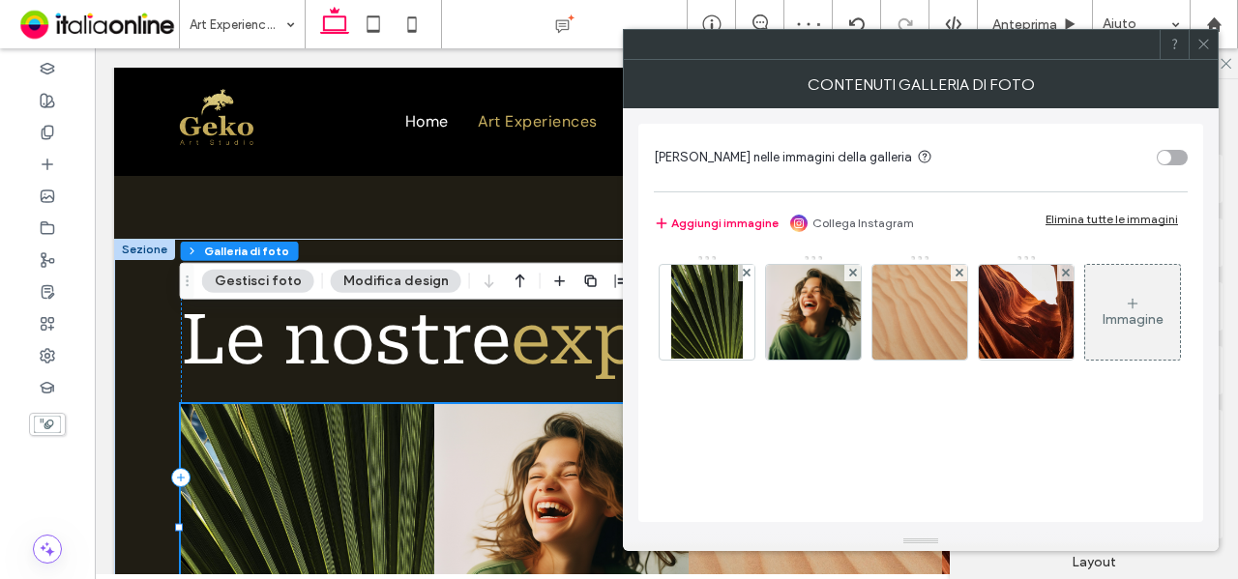
click at [1119, 215] on div "Elimina tutte le immagini" at bounding box center [1112, 219] width 133 height 15
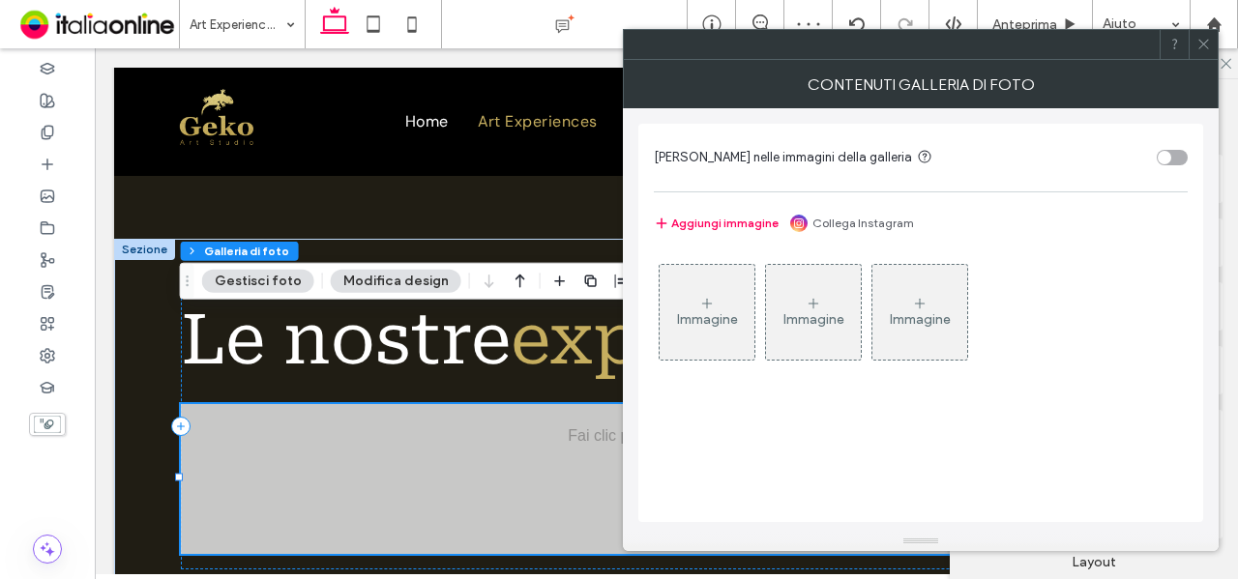
click at [749, 299] on div "Immagine" at bounding box center [707, 312] width 95 height 91
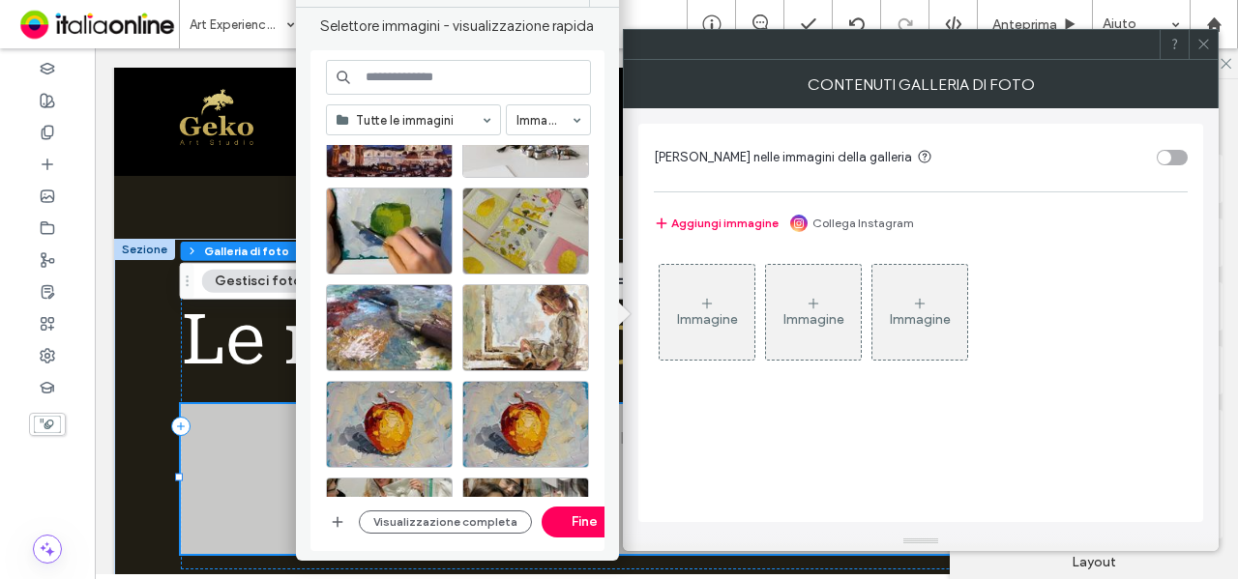
scroll to position [580, 0]
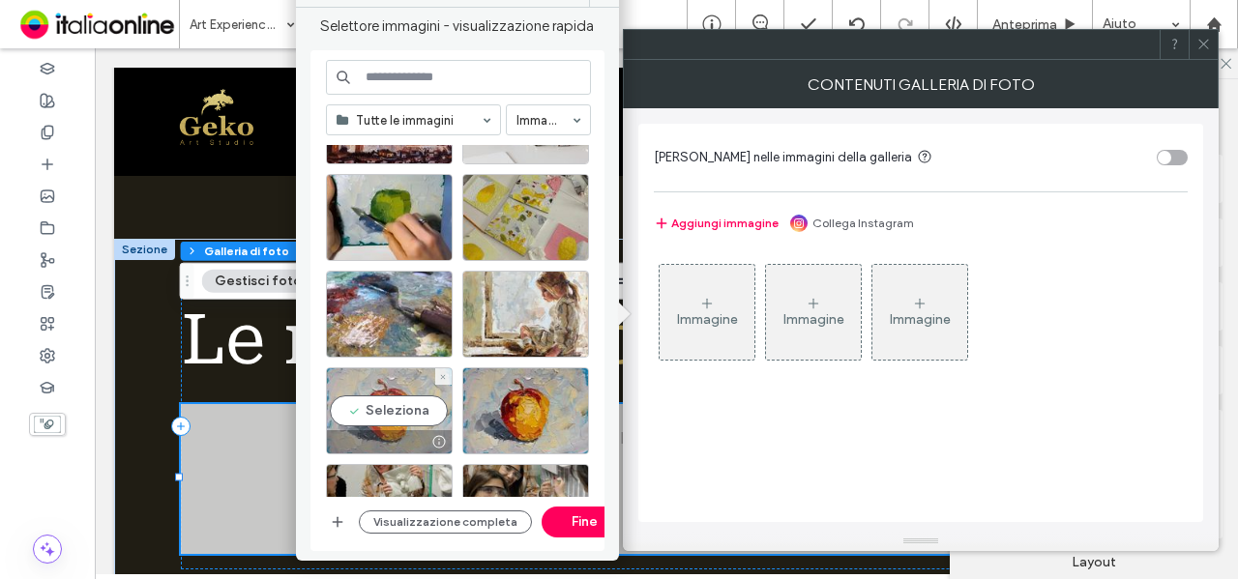
click at [400, 417] on div "Seleziona" at bounding box center [389, 411] width 127 height 87
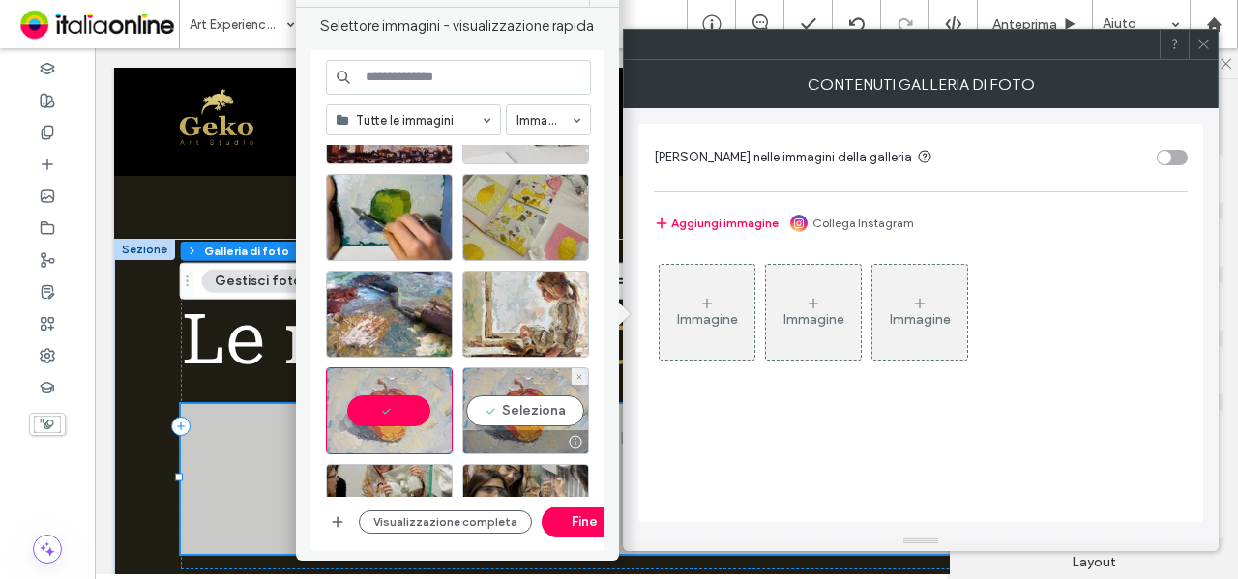
click at [546, 399] on div "Seleziona" at bounding box center [525, 411] width 127 height 87
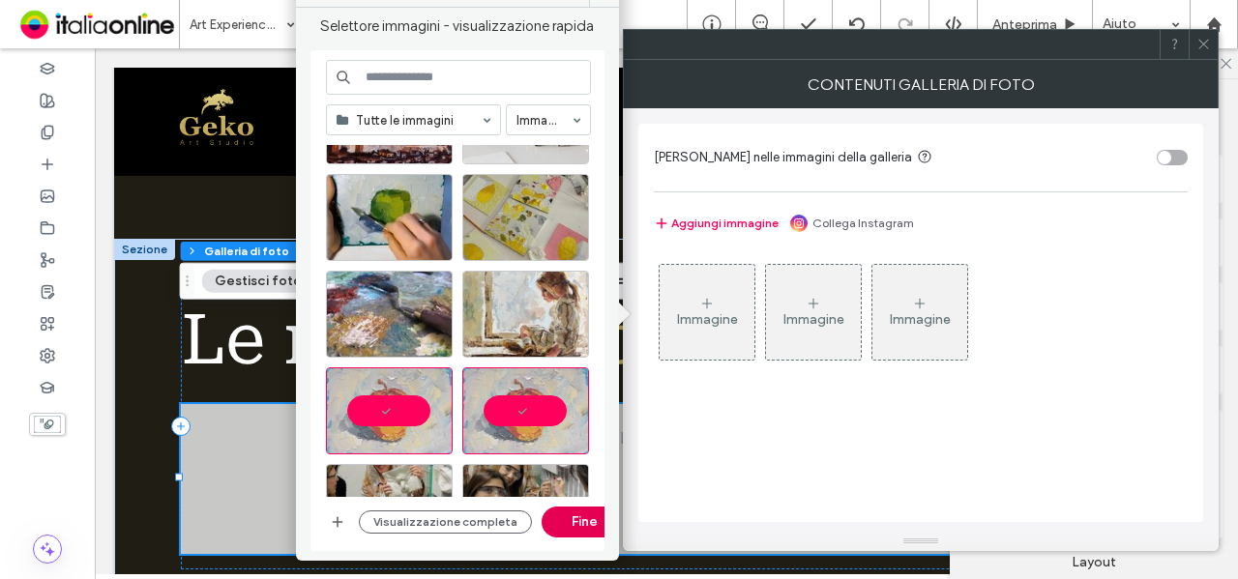
click at [577, 521] on button "Fine" at bounding box center [585, 522] width 87 height 31
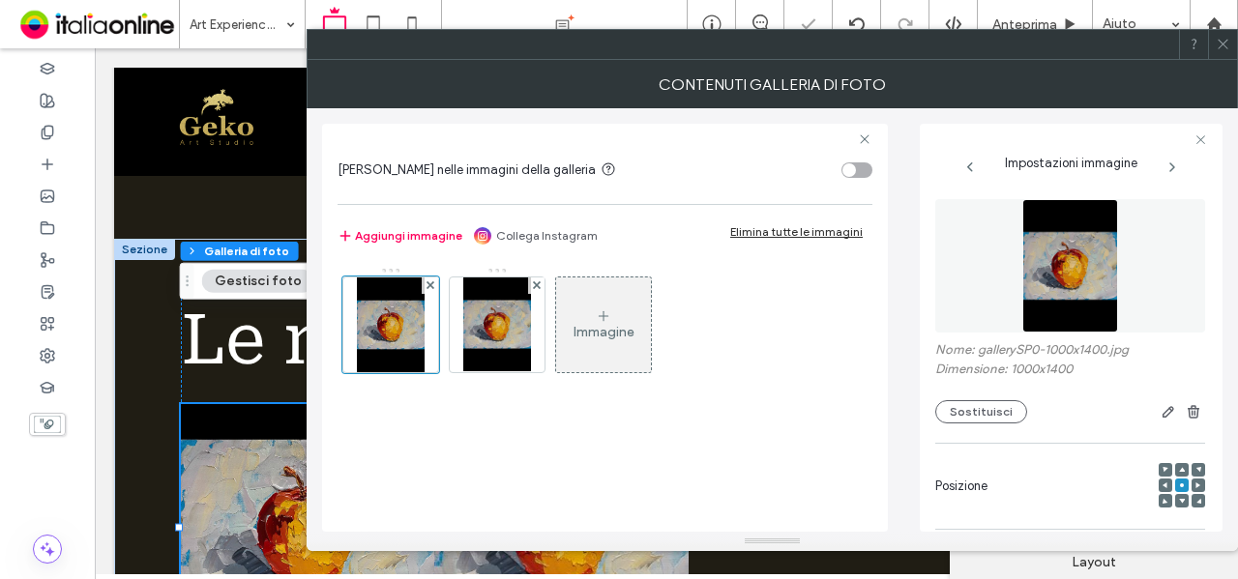
click at [621, 328] on div "Immagine" at bounding box center [604, 332] width 61 height 16
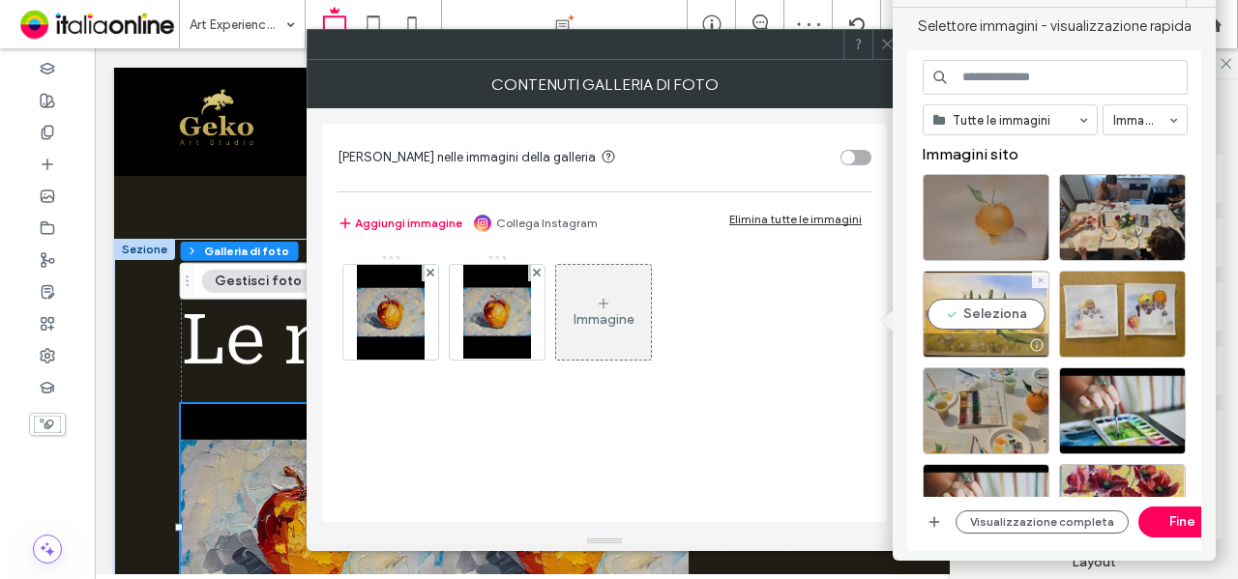
click at [1003, 312] on div "Seleziona" at bounding box center [986, 314] width 127 height 87
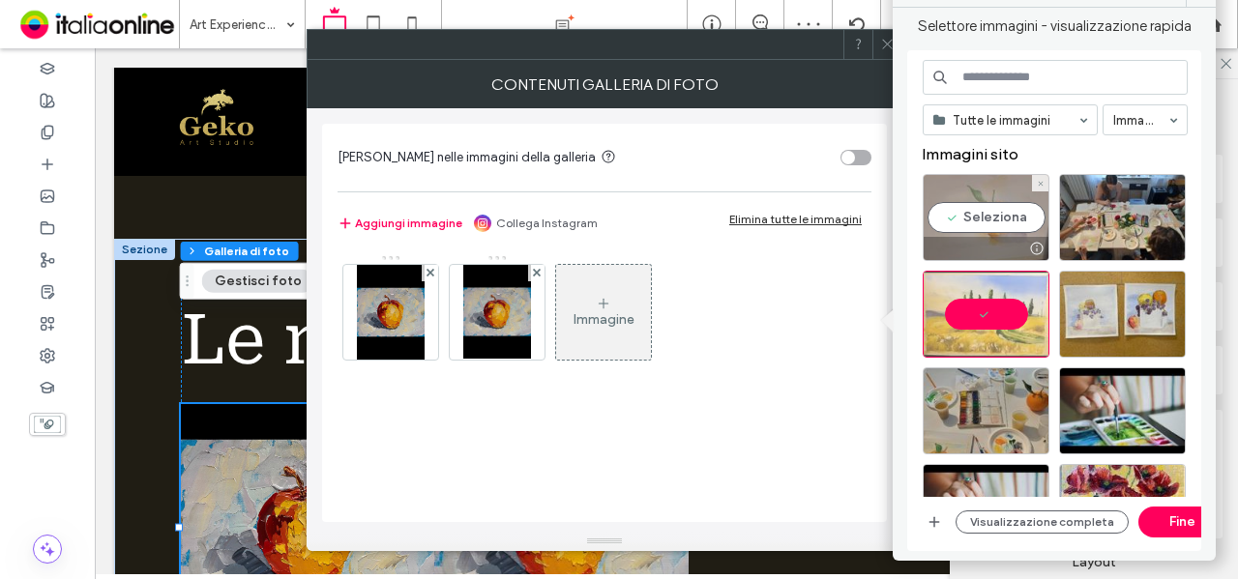
click at [1000, 243] on div at bounding box center [986, 248] width 125 height 23
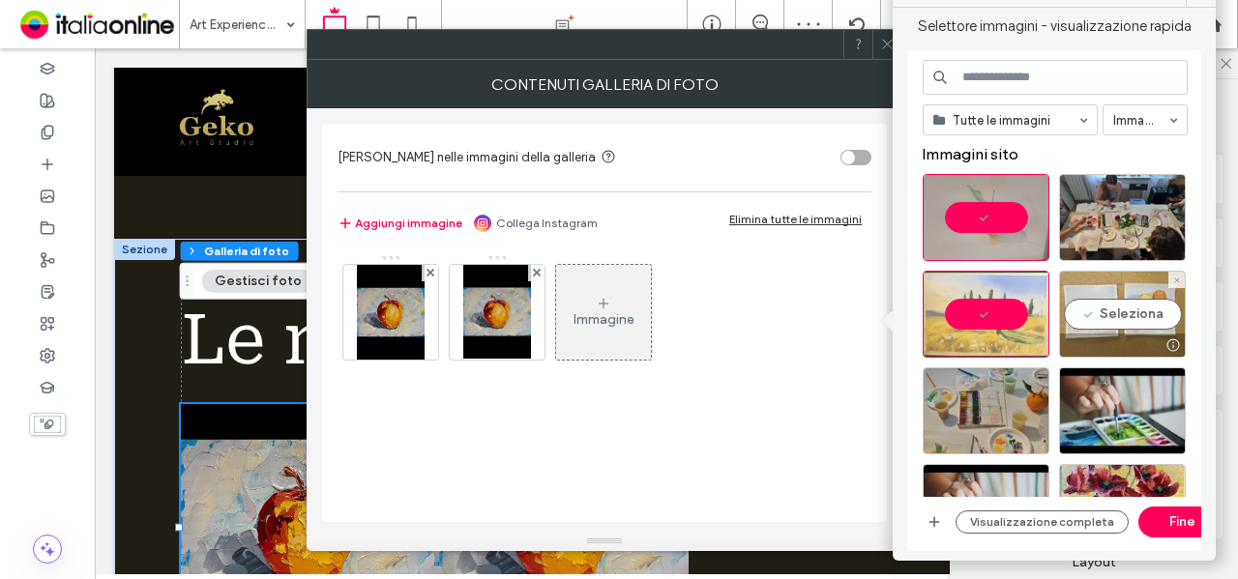
click at [1128, 340] on div at bounding box center [1122, 345] width 125 height 23
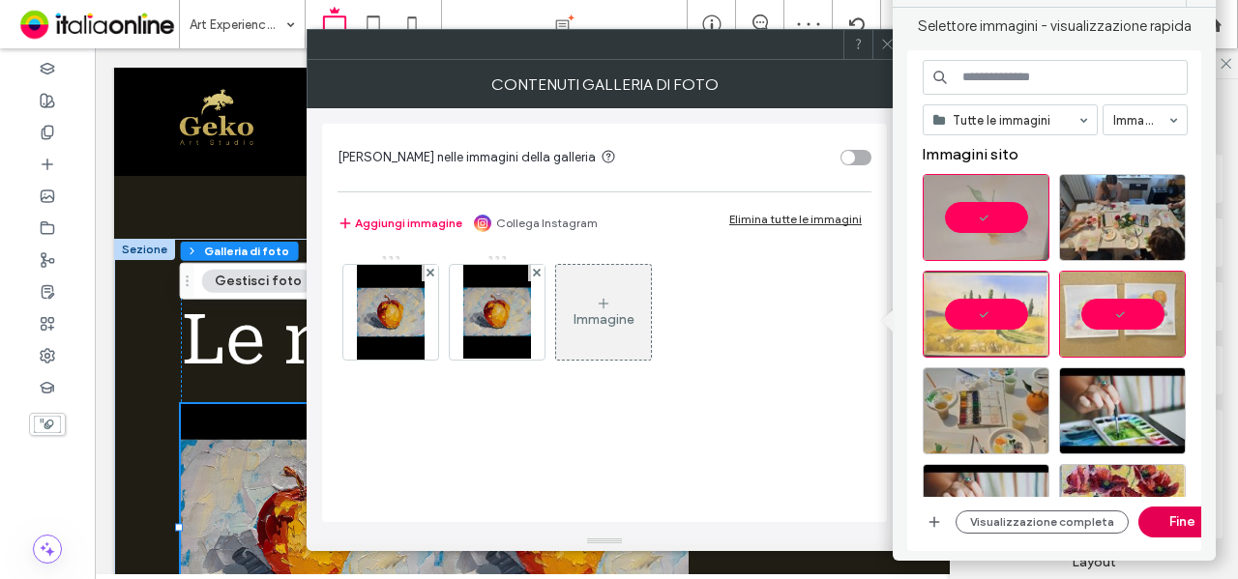
click at [1179, 518] on button "Fine" at bounding box center [1181, 522] width 87 height 31
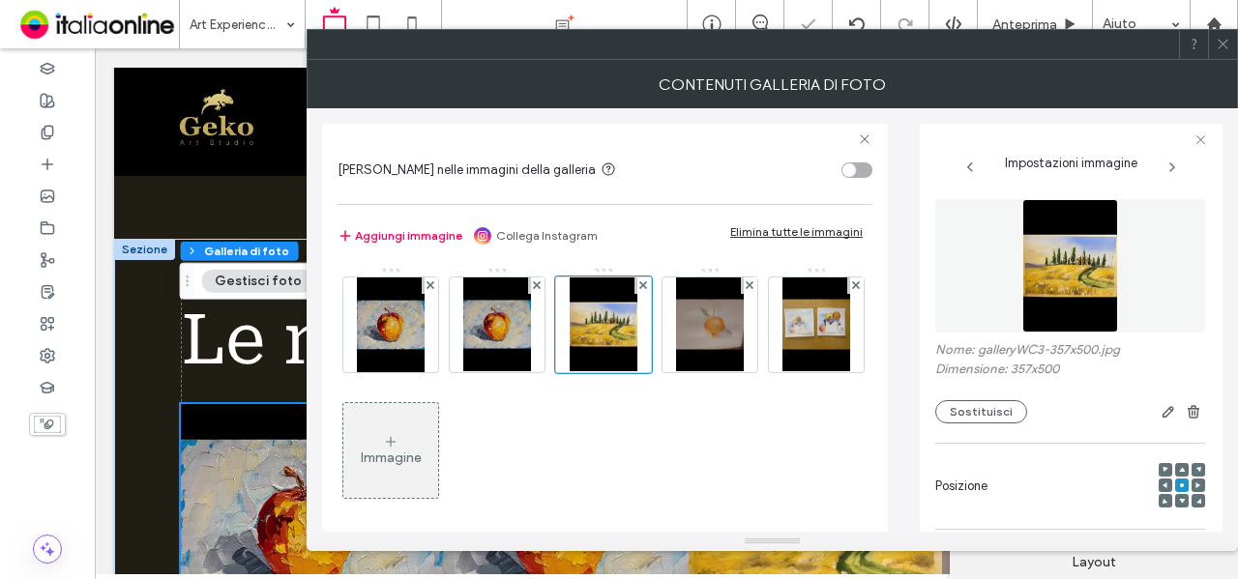
click at [1225, 43] on use at bounding box center [1223, 45] width 10 height 10
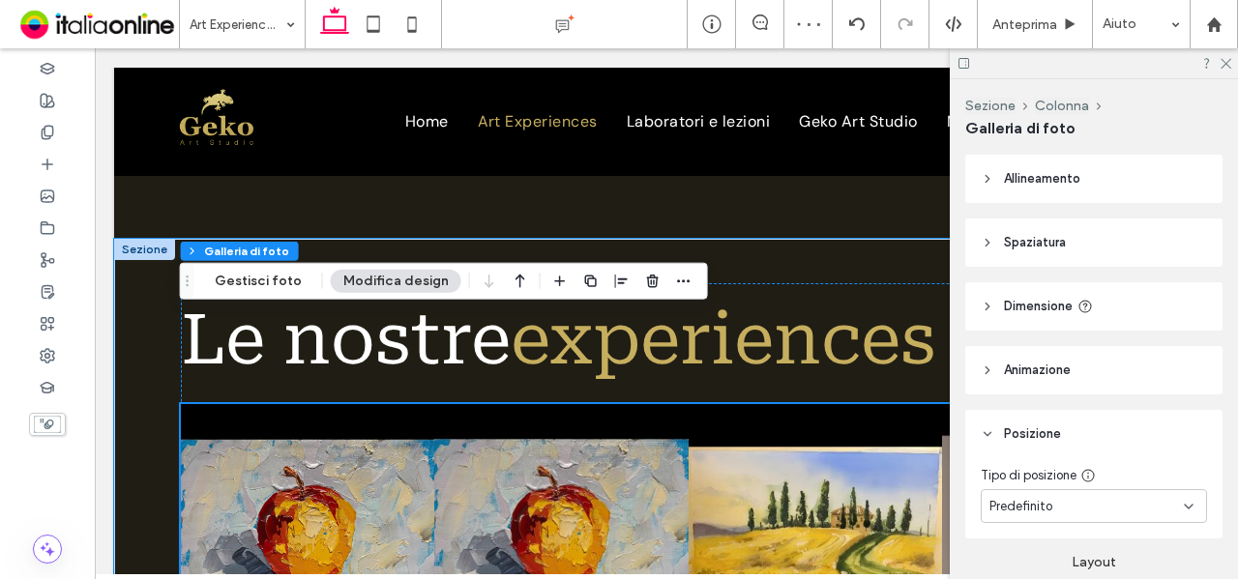
scroll to position [1131, 0]
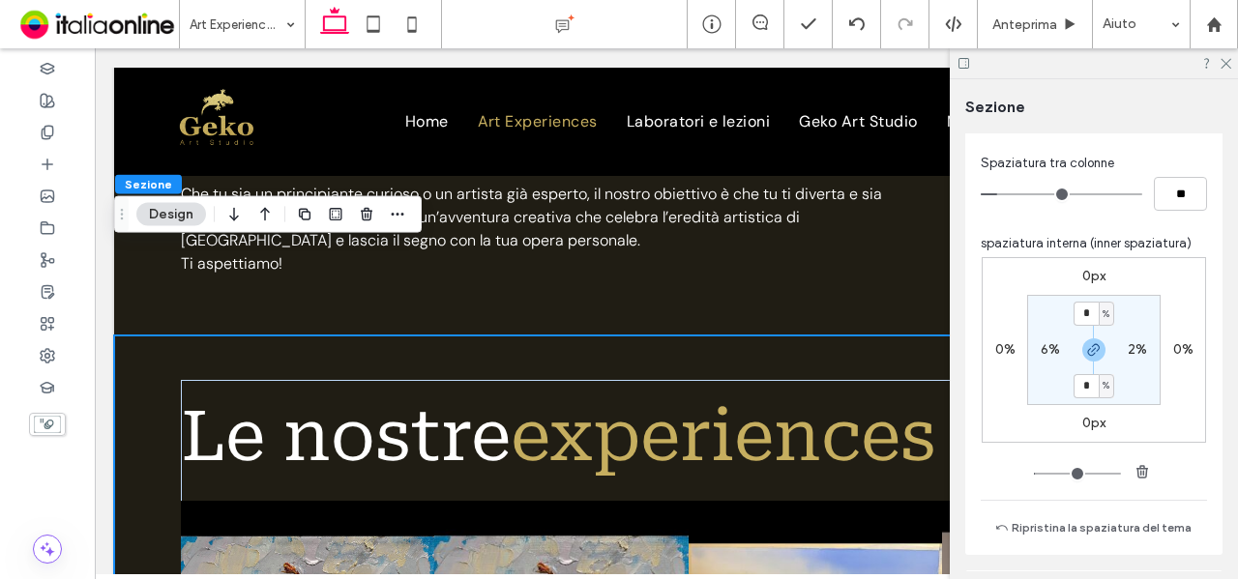
scroll to position [1064, 0]
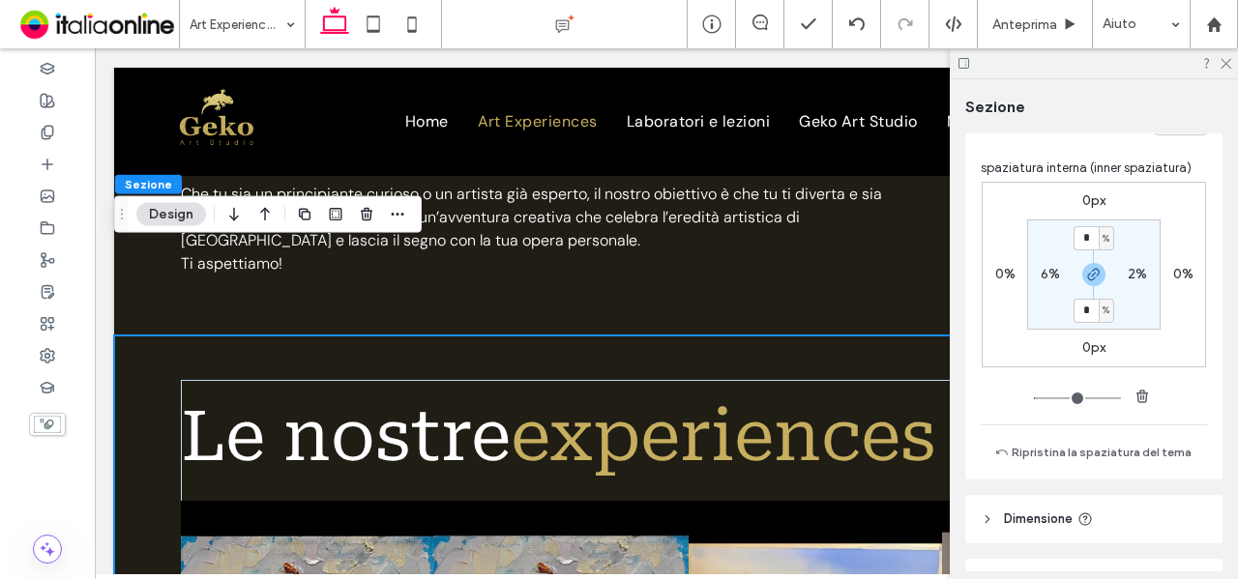
click at [1132, 270] on label "2%" at bounding box center [1137, 274] width 19 height 16
type input "*"
click at [1132, 270] on input "*" at bounding box center [1129, 274] width 25 height 24
type input "*"
click at [1129, 254] on section "4% * % 4% * %" at bounding box center [1093, 275] width 133 height 110
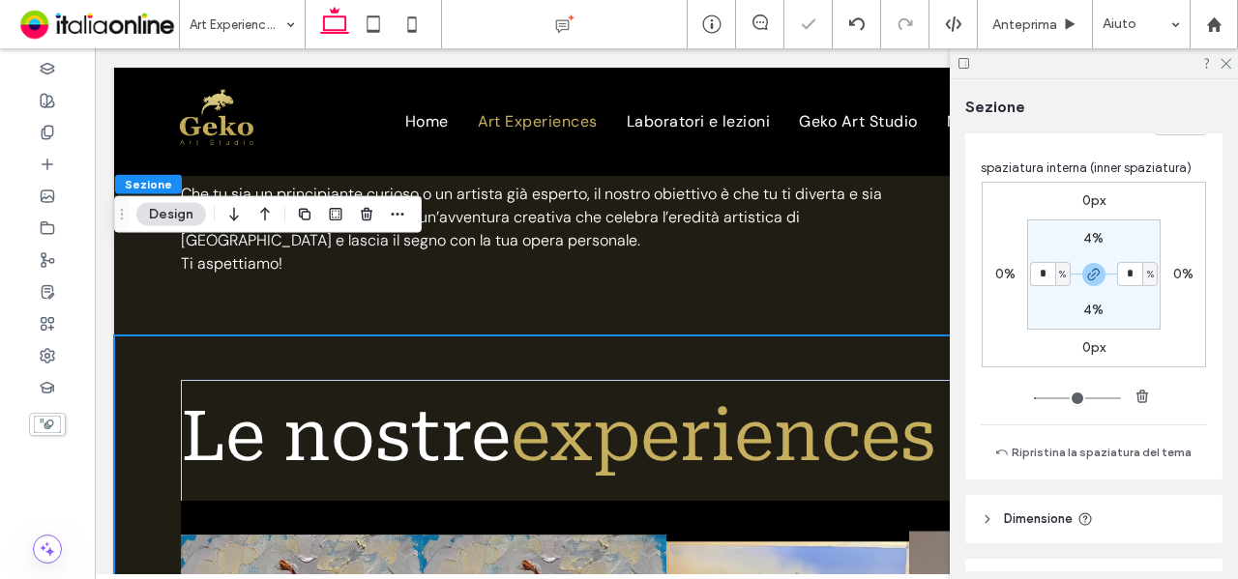
click at [1083, 235] on label "4%" at bounding box center [1093, 238] width 20 height 16
type input "*"
click at [1084, 235] on input "*" at bounding box center [1086, 238] width 25 height 24
type input "*"
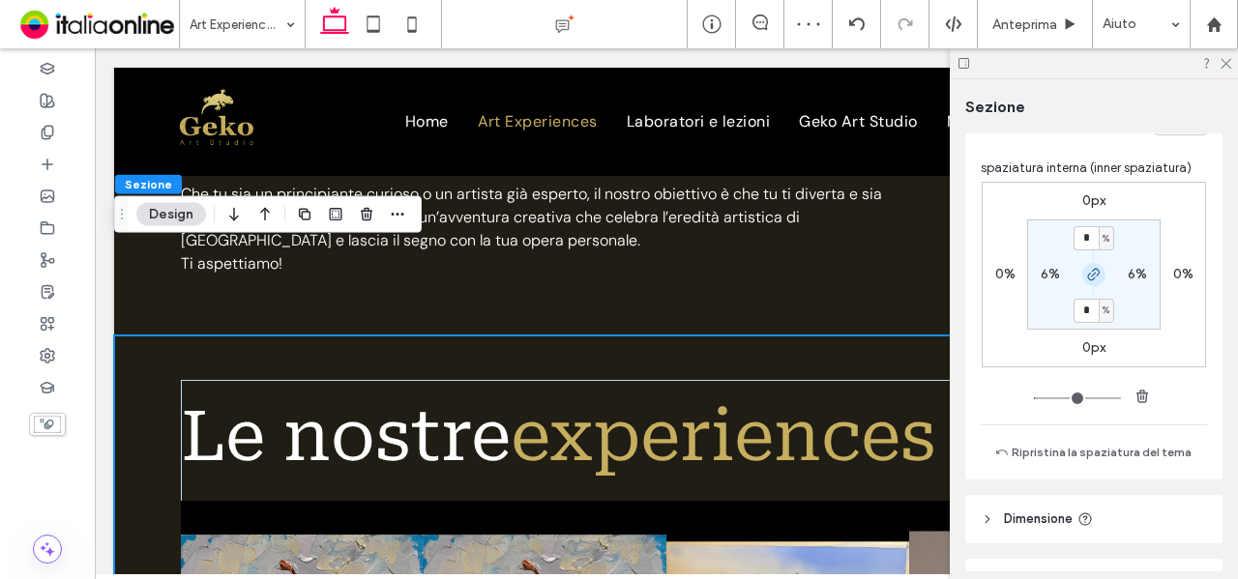
click at [1088, 270] on use "button" at bounding box center [1094, 275] width 12 height 12
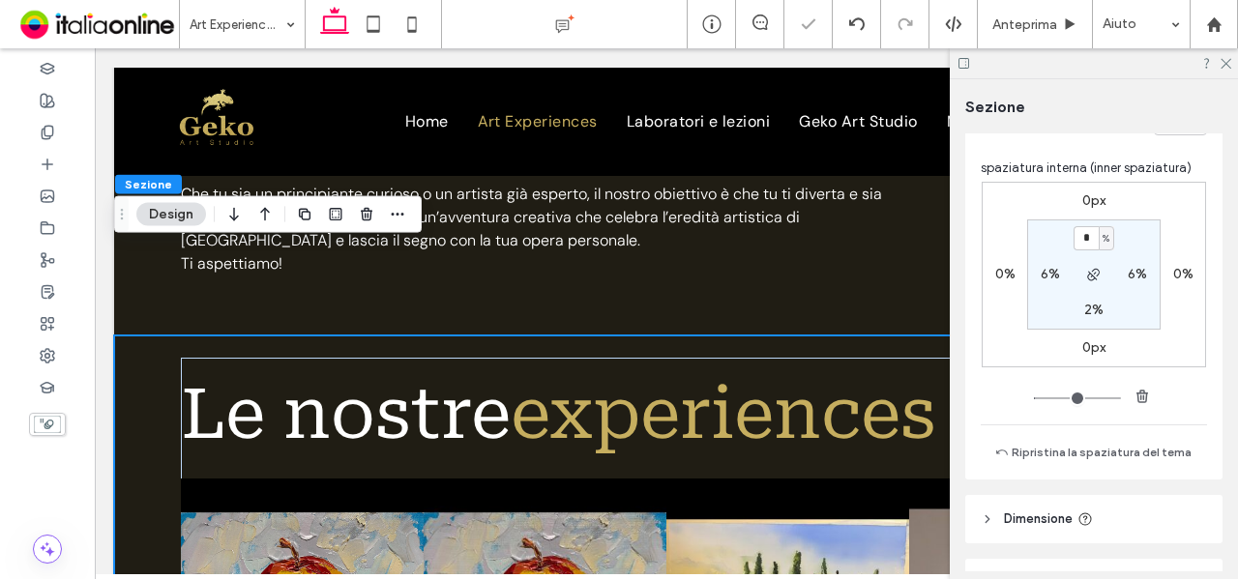
click at [1087, 310] on label "2%" at bounding box center [1093, 310] width 19 height 16
type input "*"
click at [1132, 303] on section "2% 6% * % 6%" at bounding box center [1093, 275] width 133 height 110
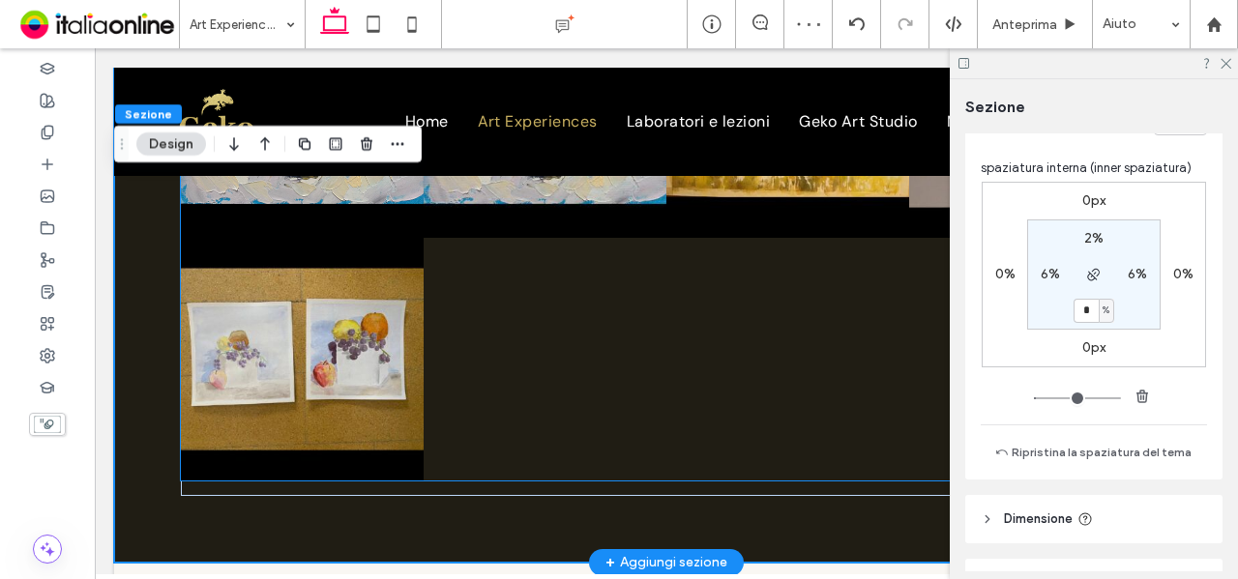
click at [563, 316] on div at bounding box center [545, 359] width 243 height 243
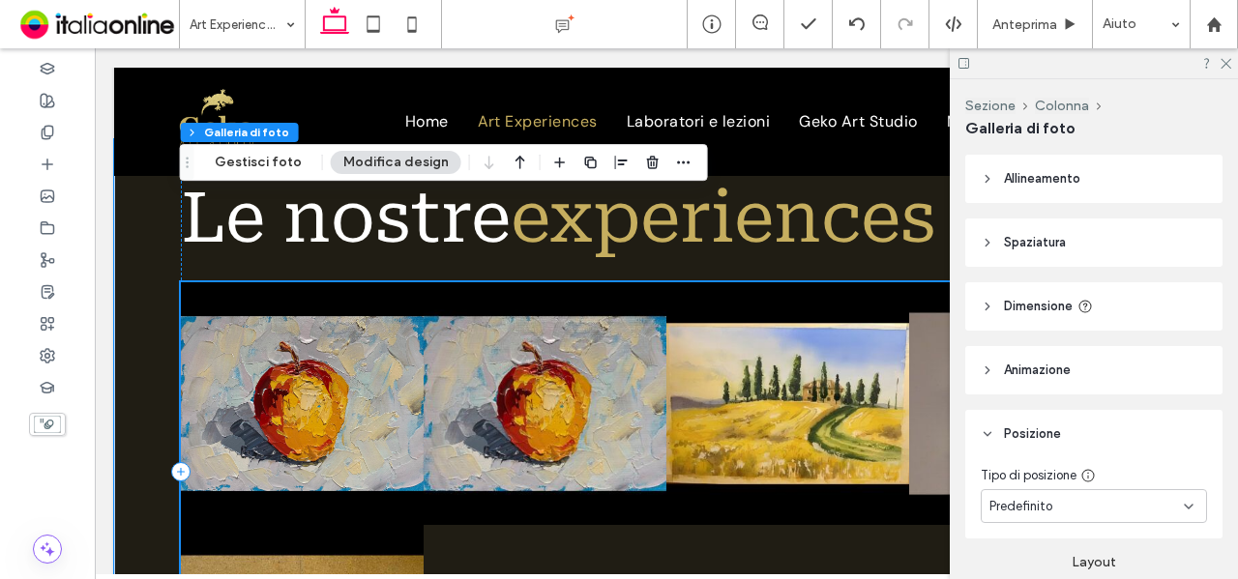
scroll to position [1324, 0]
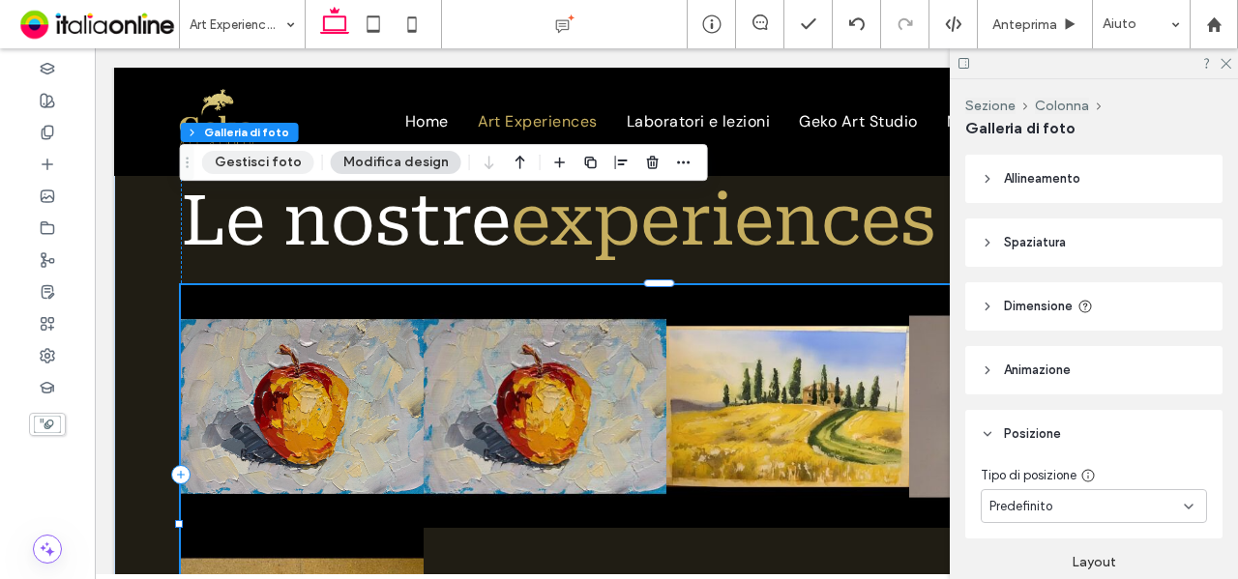
click at [269, 162] on button "Gestisci foto" at bounding box center [258, 162] width 112 height 23
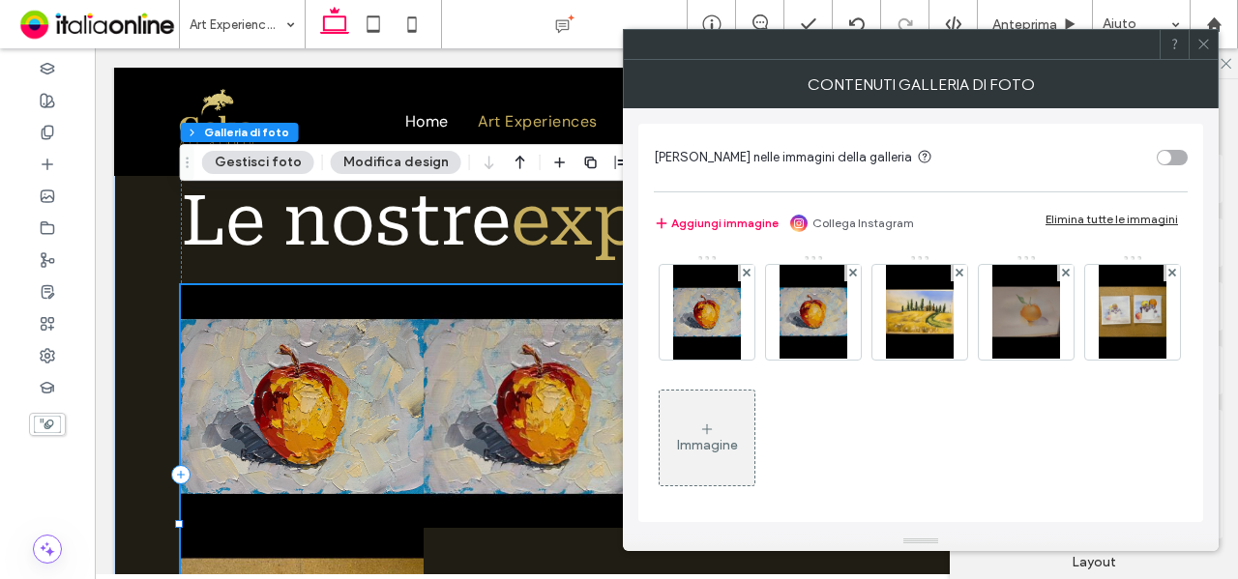
click at [1198, 45] on icon at bounding box center [1203, 44] width 15 height 15
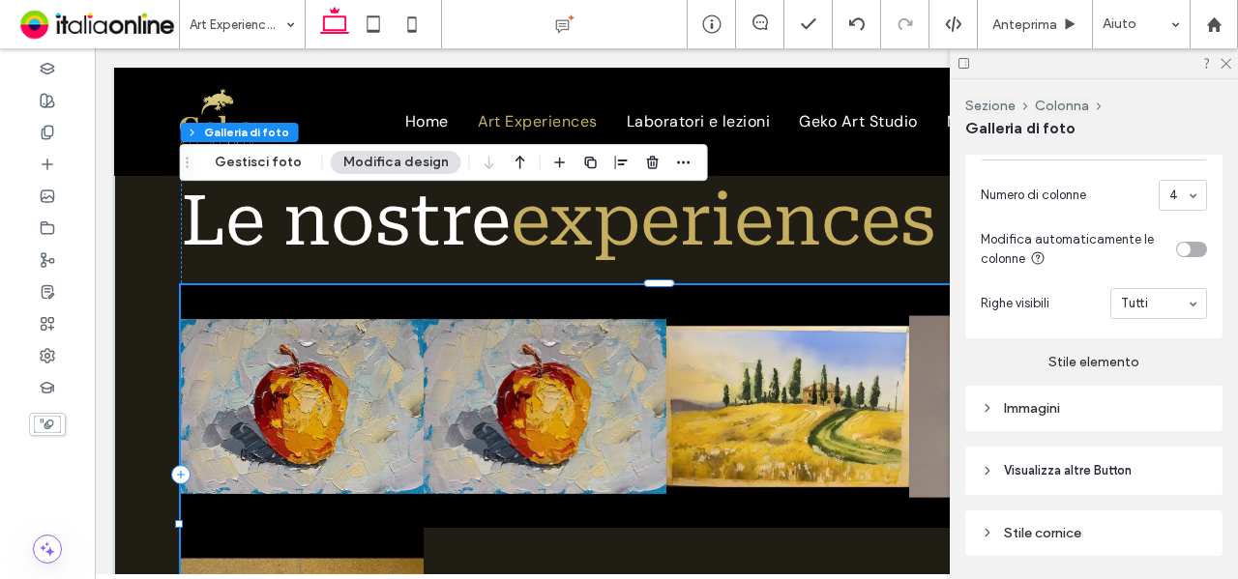
scroll to position [1035, 0]
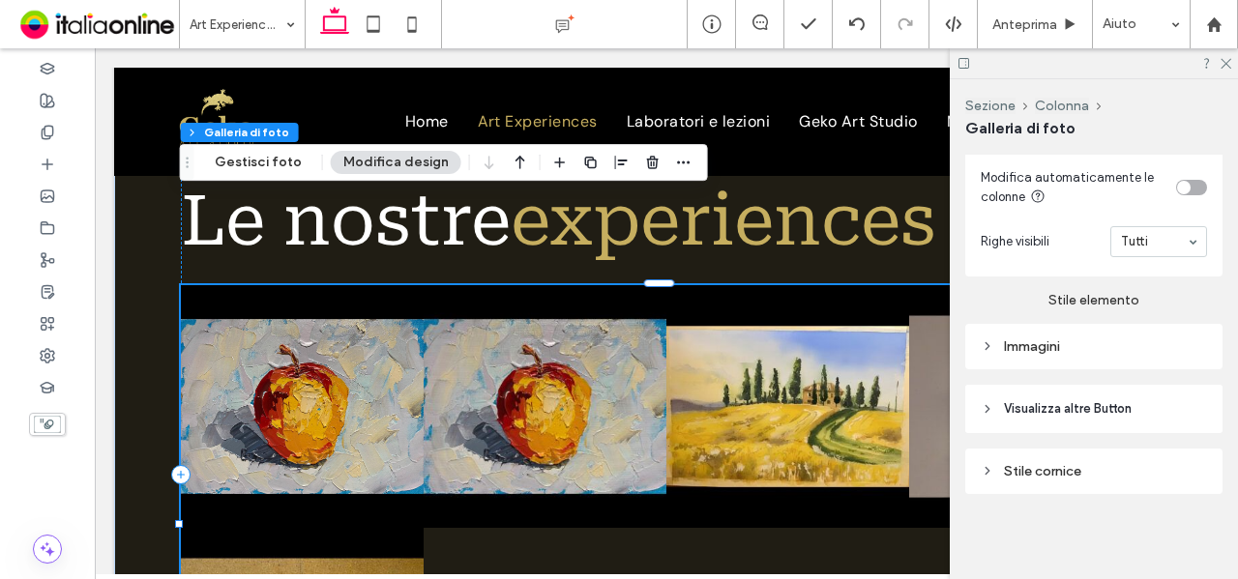
click at [1144, 345] on div "Immagini" at bounding box center [1094, 347] width 226 height 16
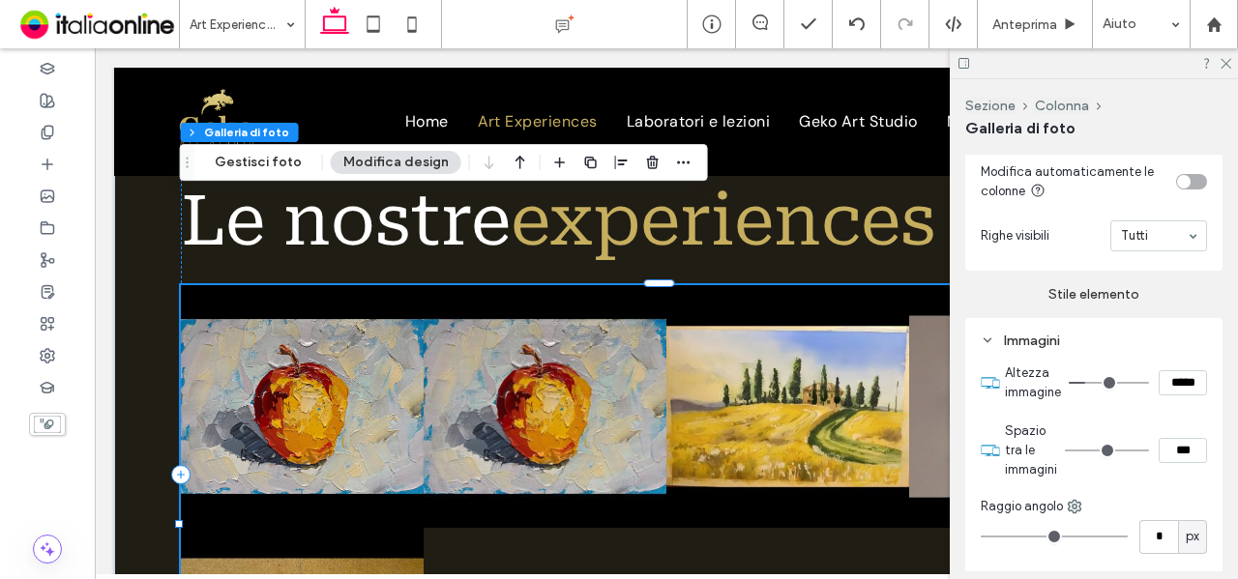
click at [1156, 489] on section "Spazio tra le immagini ***" at bounding box center [1106, 450] width 202 height 77
click at [1161, 454] on input "***" at bounding box center [1183, 450] width 48 height 25
type input "****"
type input "**"
click at [1161, 428] on section "Spazio tra le immagini ****" at bounding box center [1106, 450] width 202 height 77
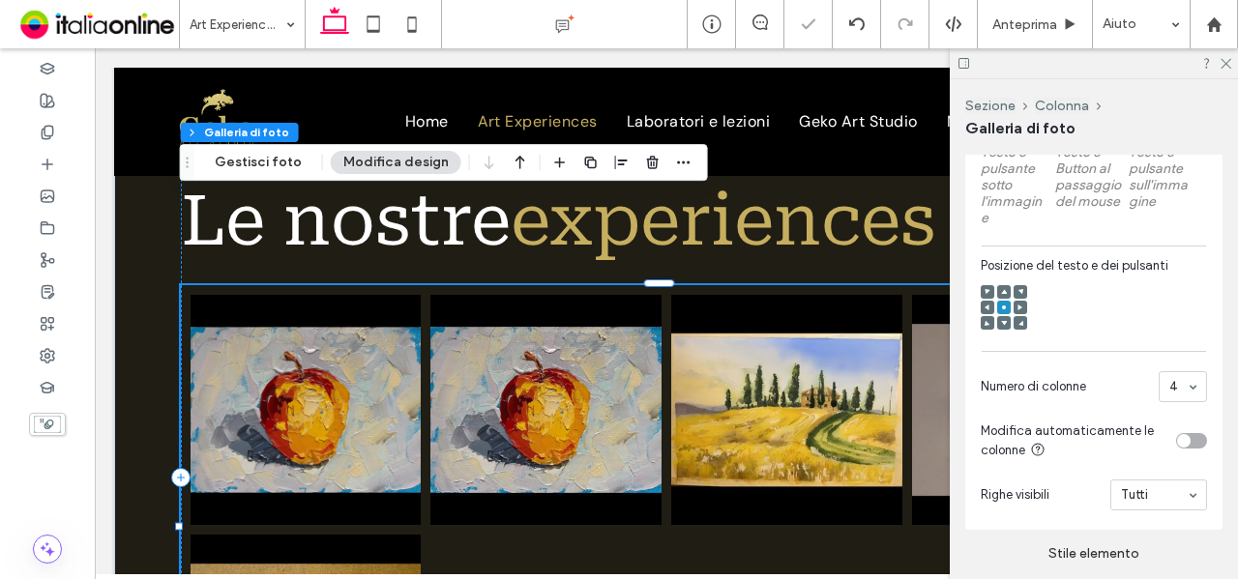
scroll to position [648, 0]
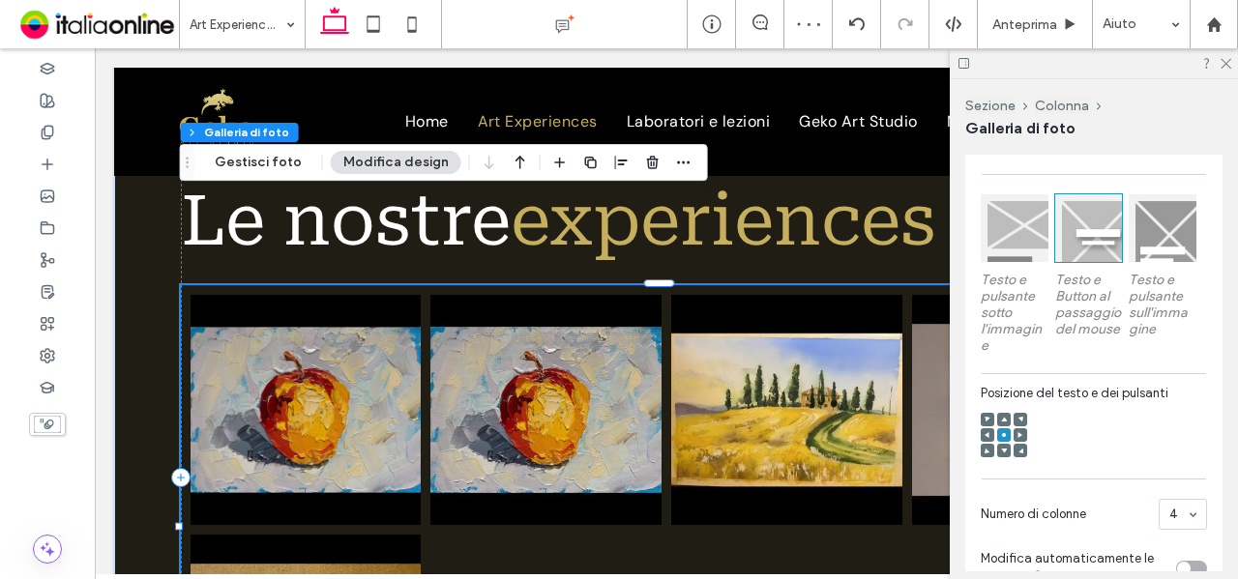
click at [1024, 252] on div at bounding box center [1015, 228] width 68 height 68
click at [987, 427] on span at bounding box center [988, 420] width 6 height 14
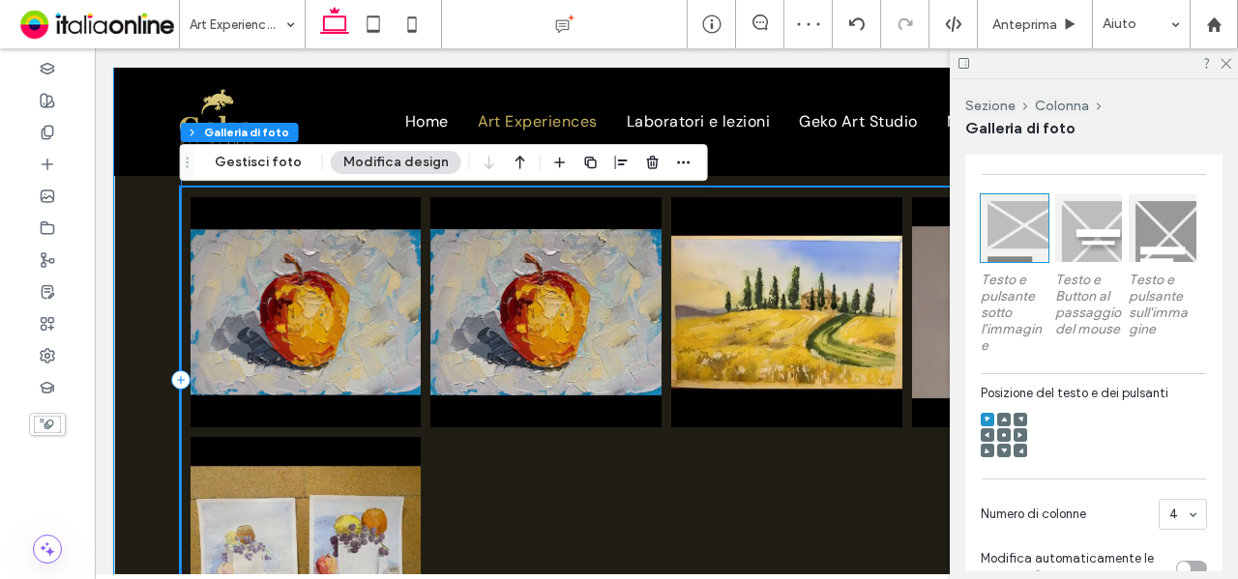
scroll to position [1518, 0]
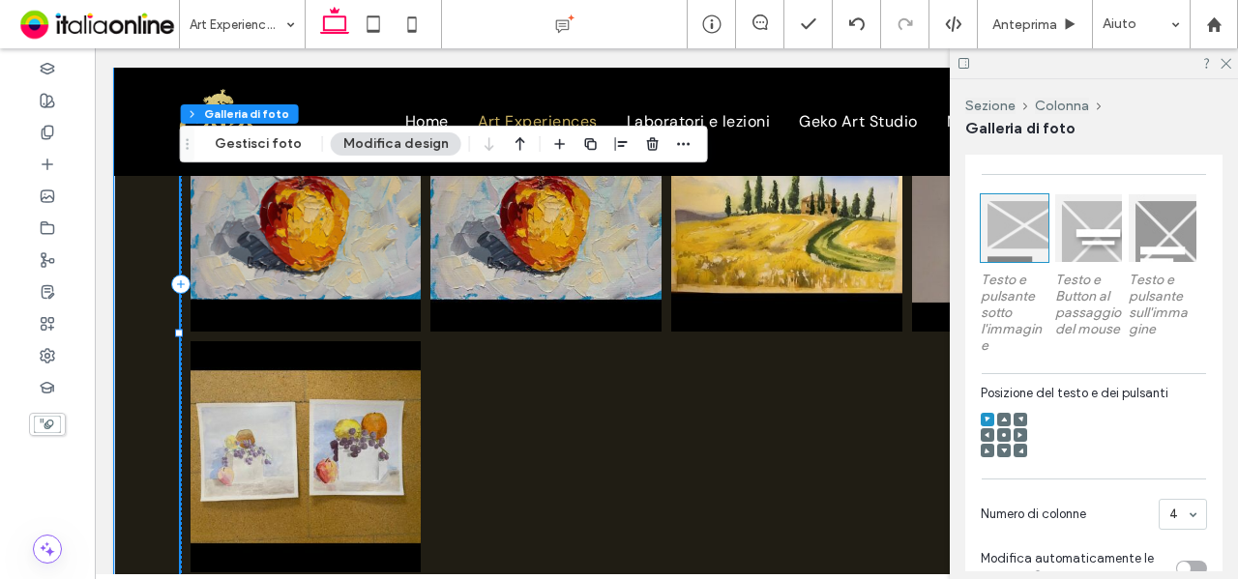
click at [348, 202] on link at bounding box center [306, 217] width 231 height 231
click at [250, 137] on button "Gestisci foto" at bounding box center [258, 144] width 112 height 23
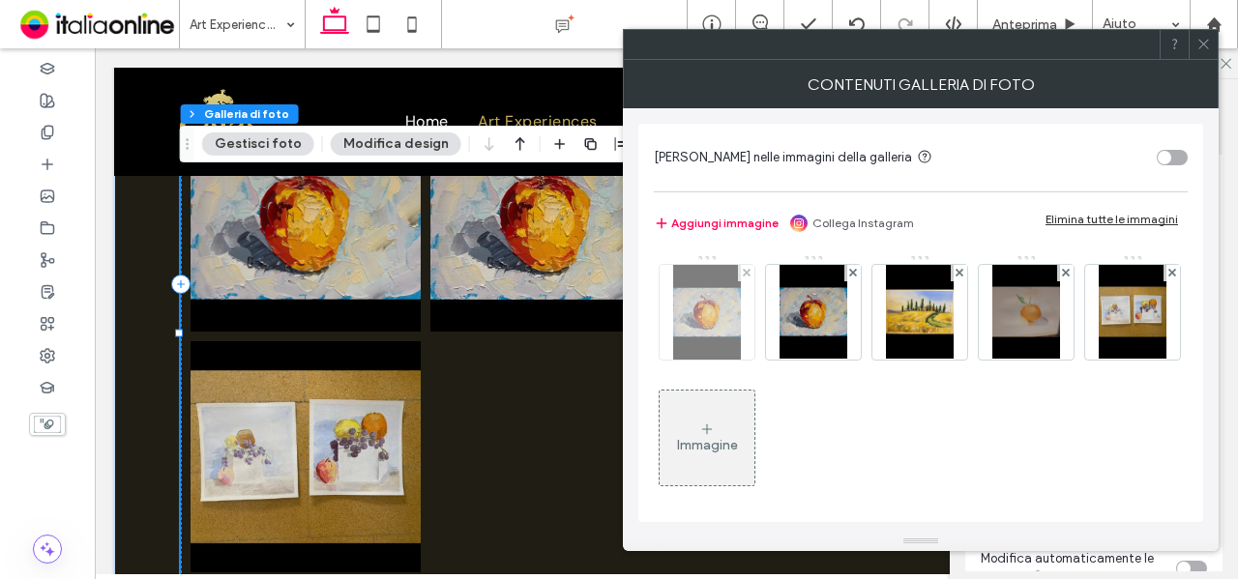
click at [716, 322] on img at bounding box center [707, 312] width 68 height 95
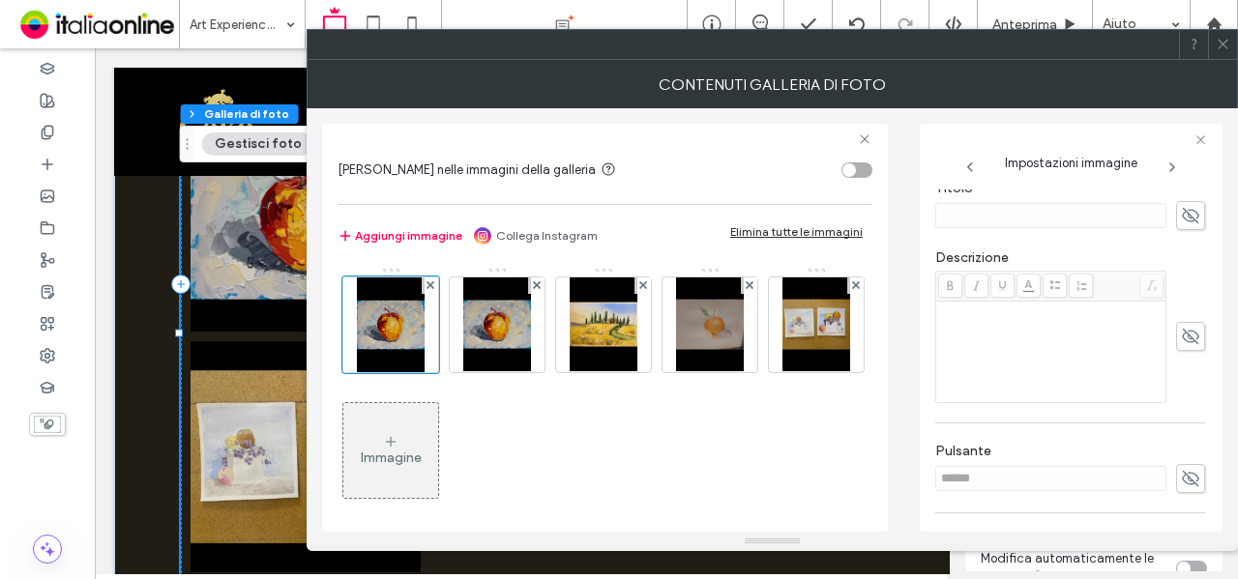
scroll to position [290, 0]
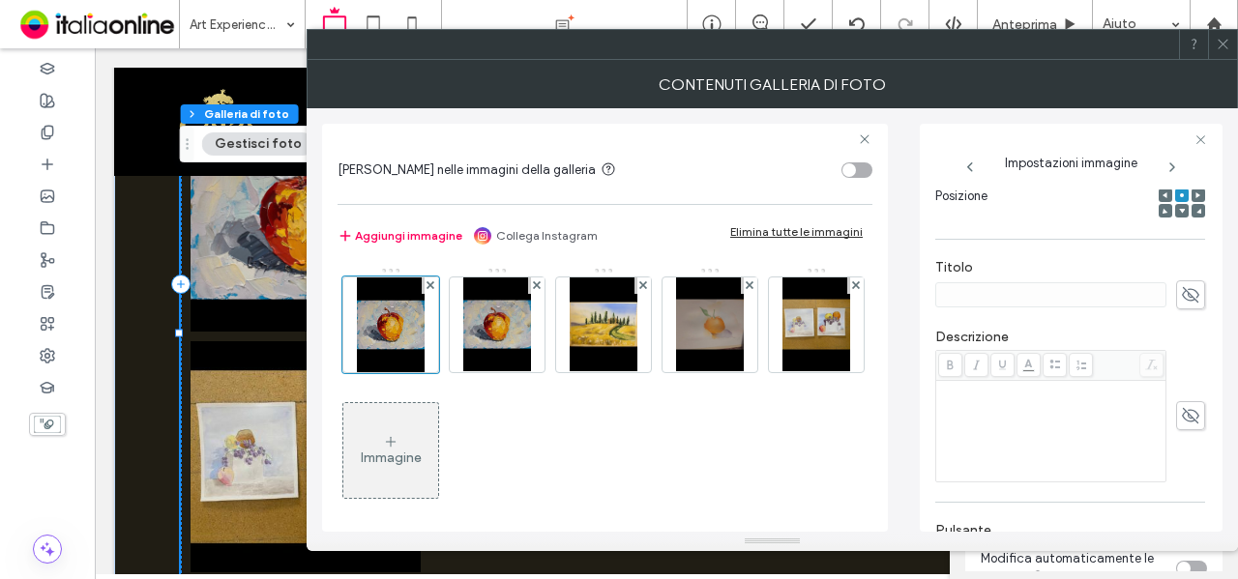
click at [1176, 309] on span at bounding box center [1190, 295] width 29 height 29
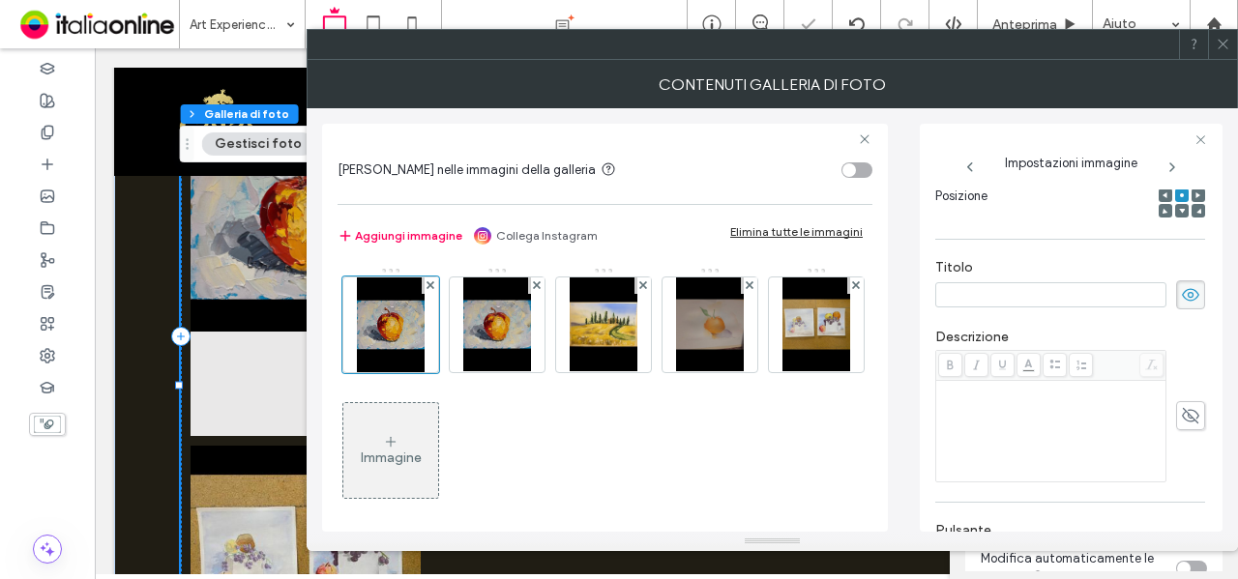
paste input "**********"
type input "**********"
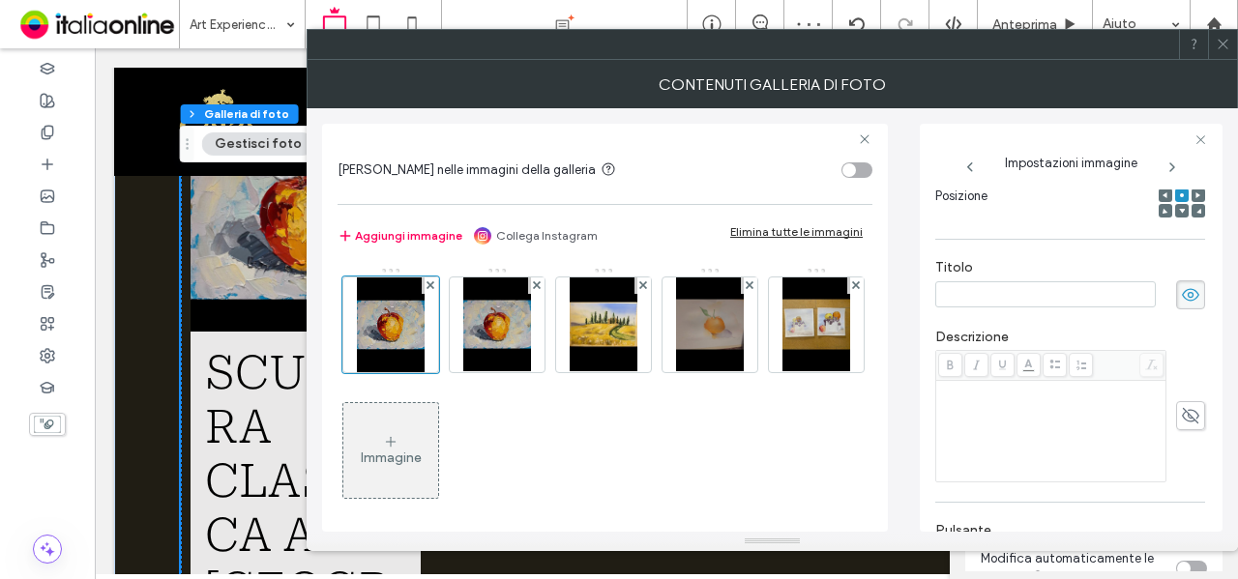
scroll to position [0, 0]
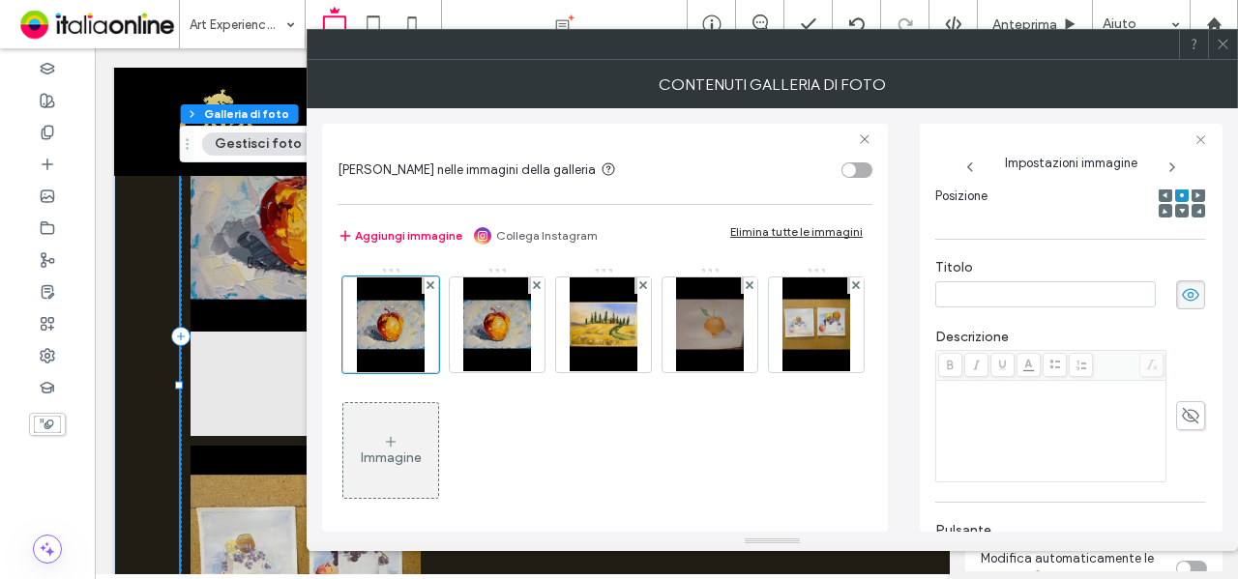
paste input "**********"
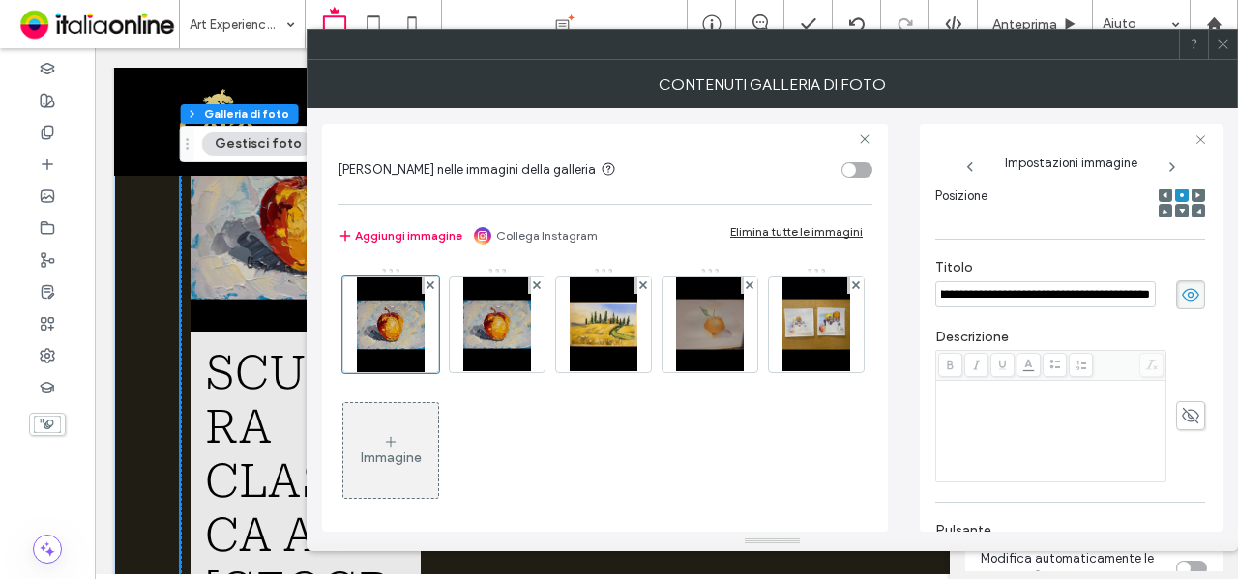
type input "**********"
click at [1046, 256] on div "**********" at bounding box center [1070, 285] width 270 height 70
click at [493, 326] on img at bounding box center [497, 325] width 68 height 95
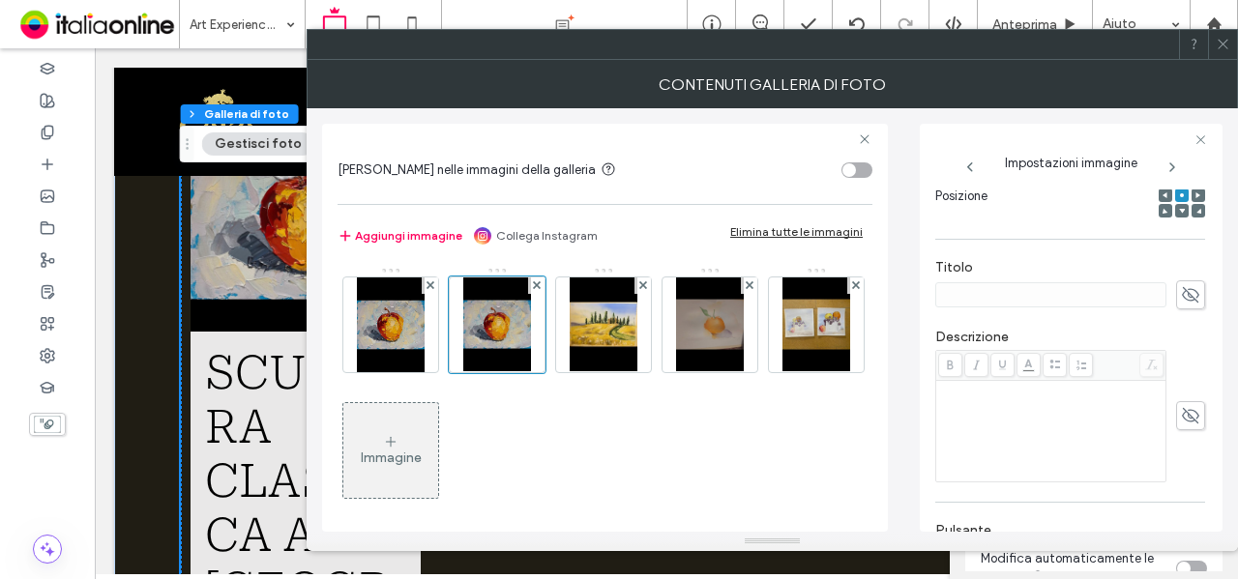
drag, startPoint x: 1178, startPoint y: 294, endPoint x: 1147, endPoint y: 294, distance: 31.0
click at [1182, 294] on use at bounding box center [1190, 294] width 17 height 15
paste input "**********"
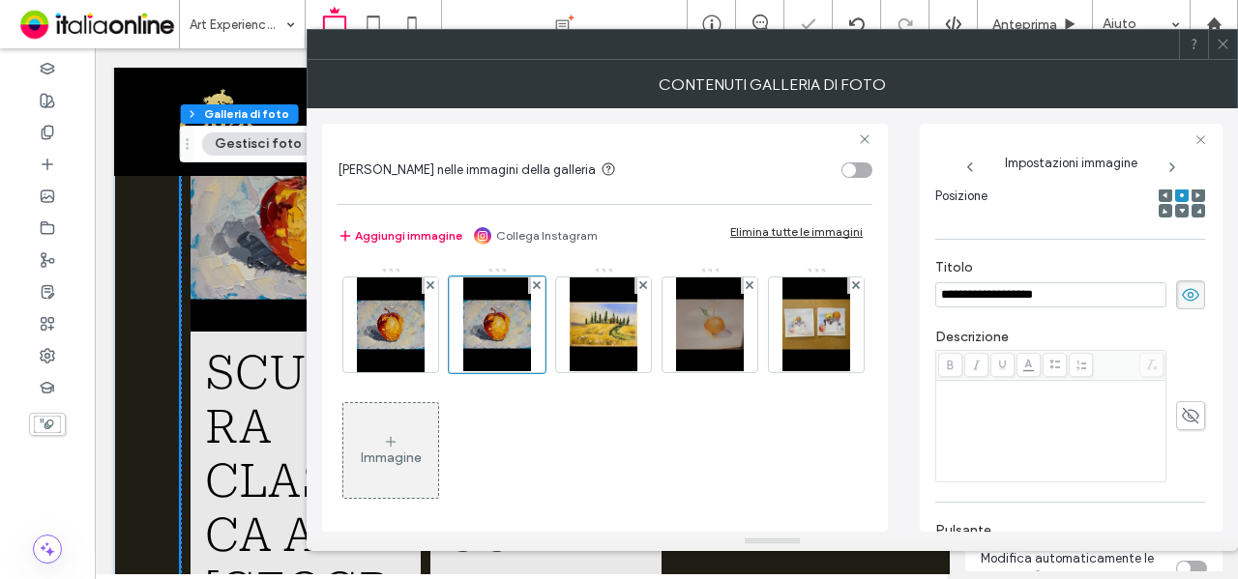
type input "**********"
click at [1019, 251] on div "**********" at bounding box center [1070, 285] width 270 height 70
click at [618, 329] on img at bounding box center [604, 325] width 68 height 95
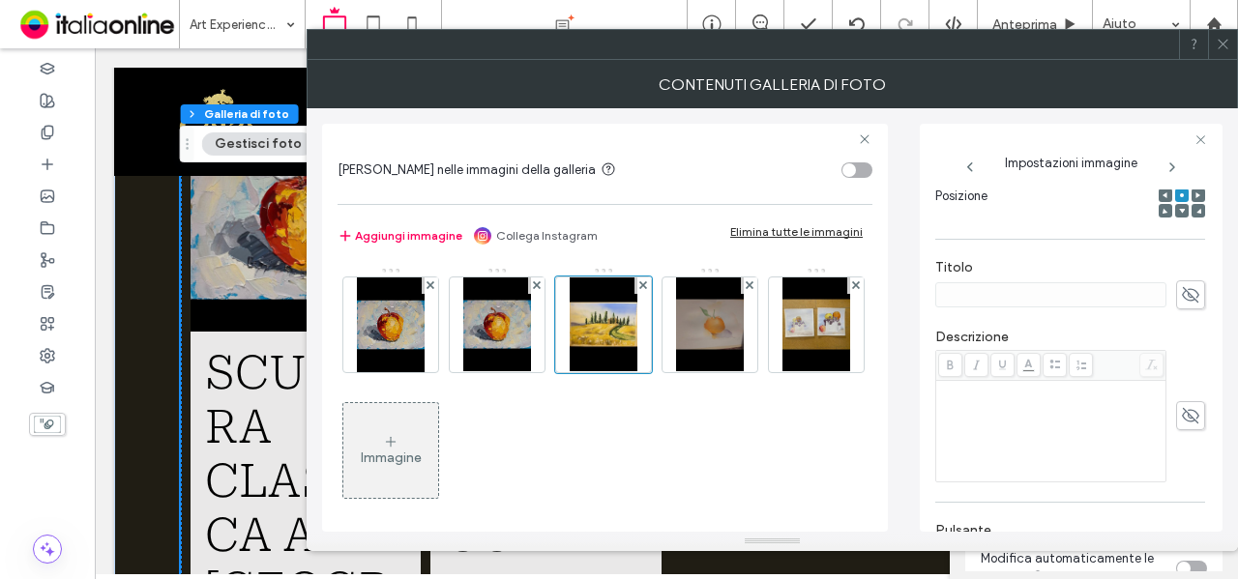
click at [1181, 299] on icon at bounding box center [1190, 294] width 19 height 21
click at [981, 303] on input at bounding box center [1050, 294] width 231 height 25
paste input "**********"
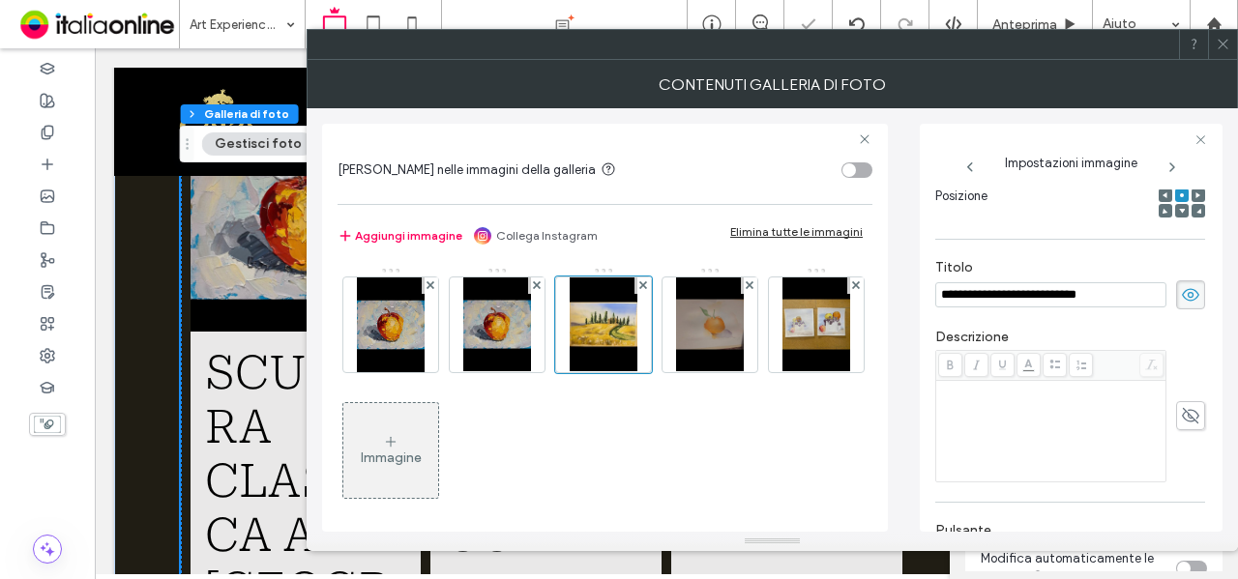
type input "**********"
click at [1019, 266] on label "Titolo" at bounding box center [1070, 269] width 270 height 21
click at [715, 322] on img at bounding box center [710, 325] width 68 height 95
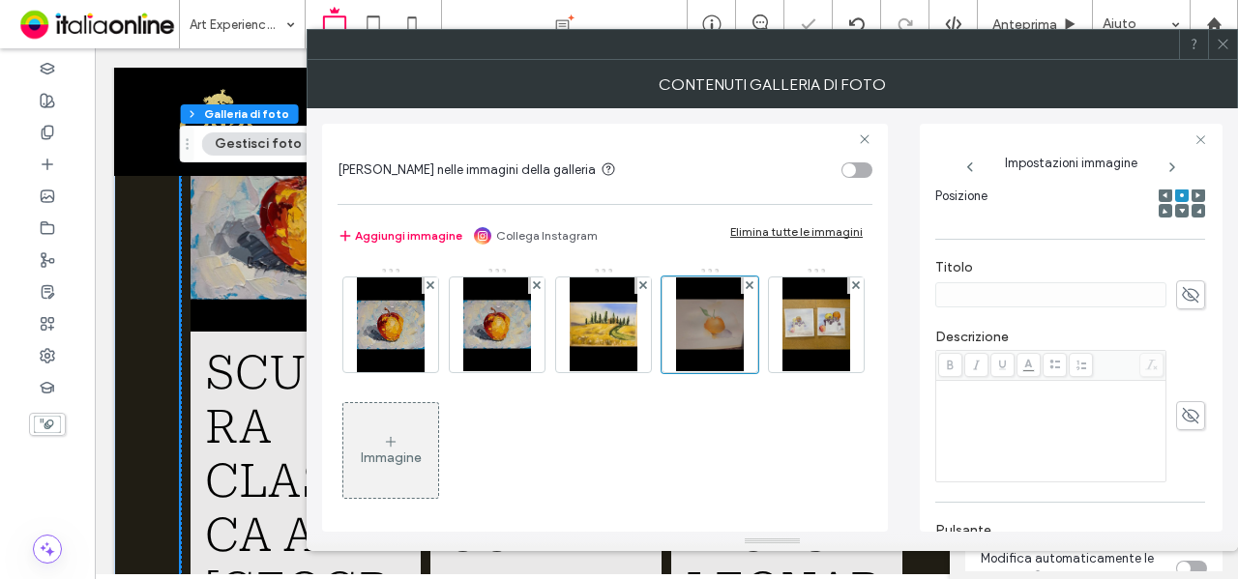
click at [1185, 289] on icon at bounding box center [1190, 294] width 19 height 21
paste input "**********"
type input "**********"
click at [1083, 243] on div "**********" at bounding box center [1070, 320] width 270 height 842
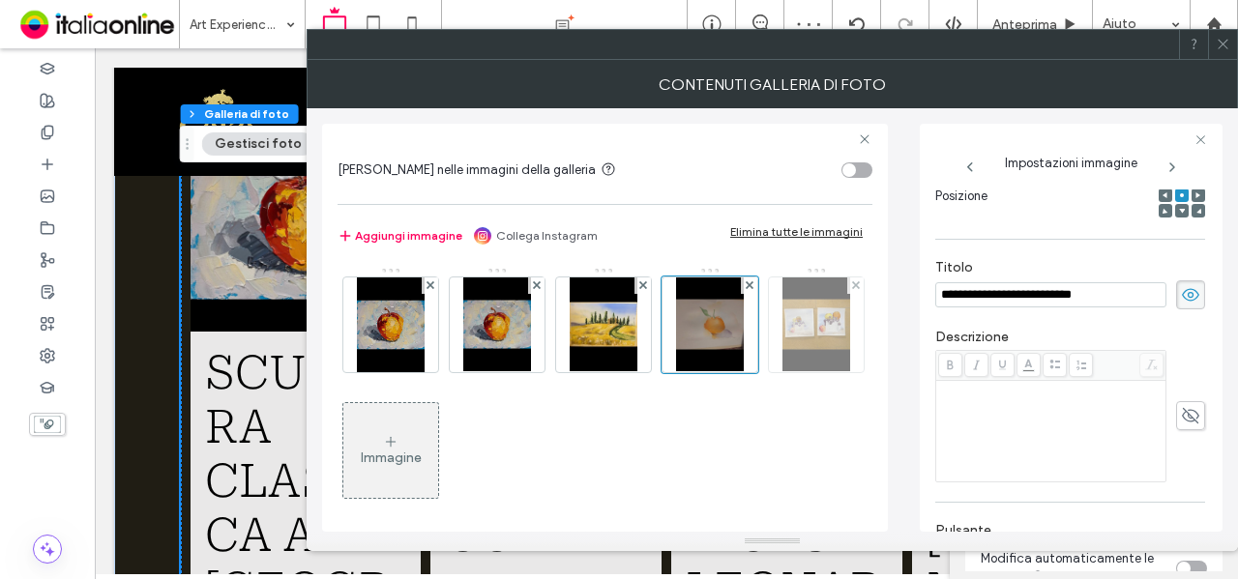
click at [783, 372] on img at bounding box center [817, 325] width 68 height 95
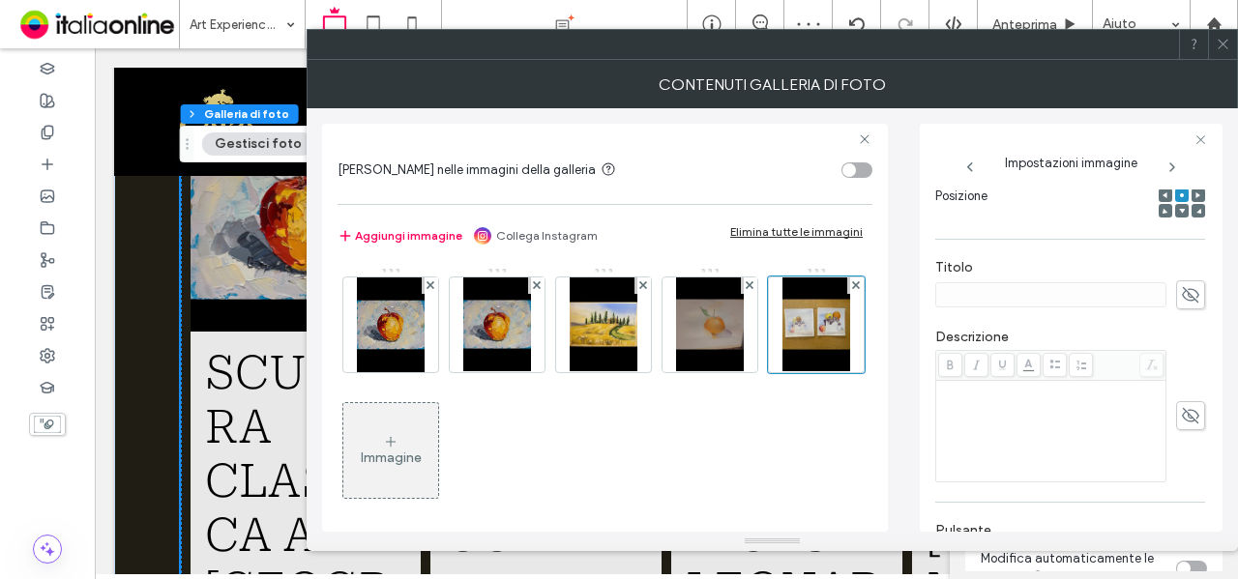
click at [1181, 299] on icon at bounding box center [1190, 294] width 19 height 21
paste input "**********"
type input "**********"
drag, startPoint x: 1071, startPoint y: 266, endPoint x: 952, endPoint y: 107, distance: 198.3
click at [1071, 266] on label "Titolo" at bounding box center [1070, 269] width 270 height 21
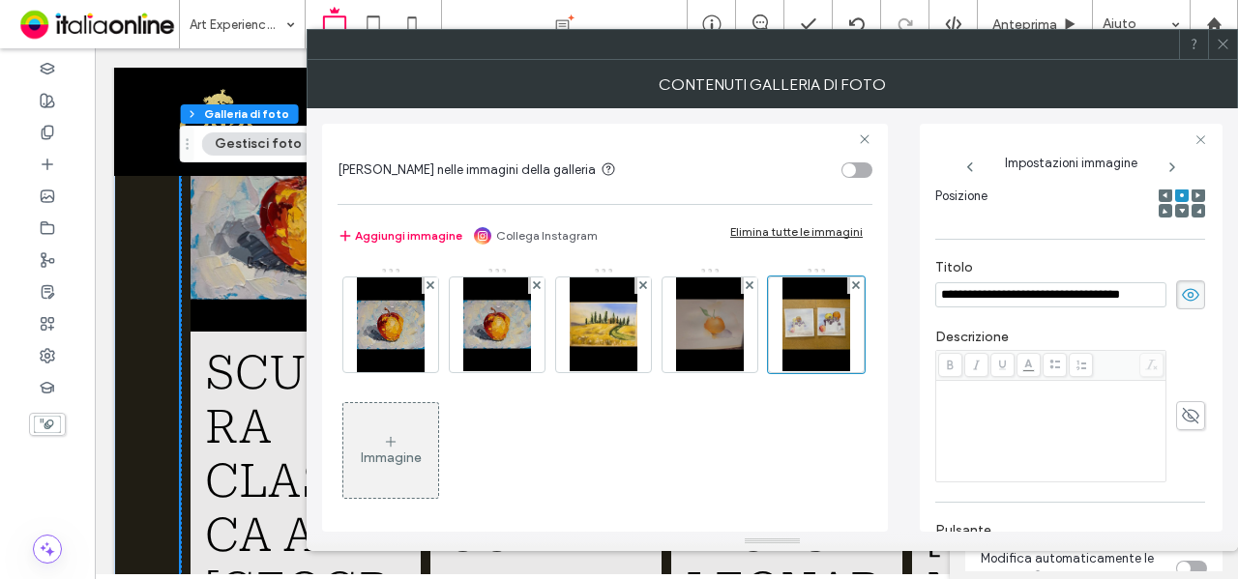
click at [438, 447] on div "Immagine" at bounding box center [390, 450] width 95 height 91
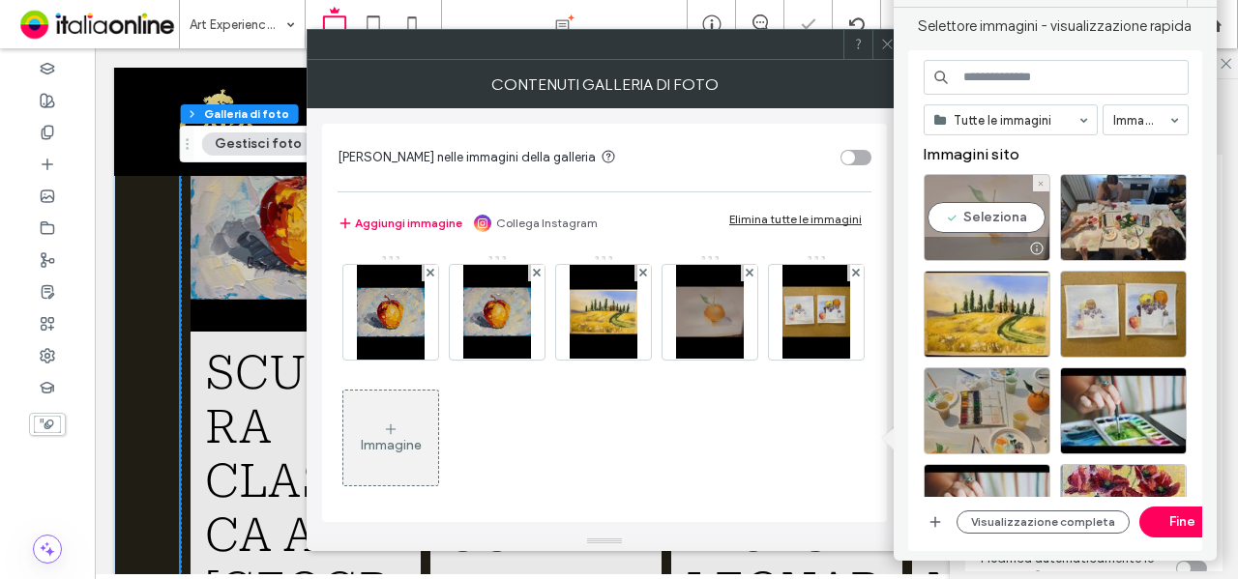
click at [990, 230] on div "Seleziona" at bounding box center [987, 217] width 127 height 87
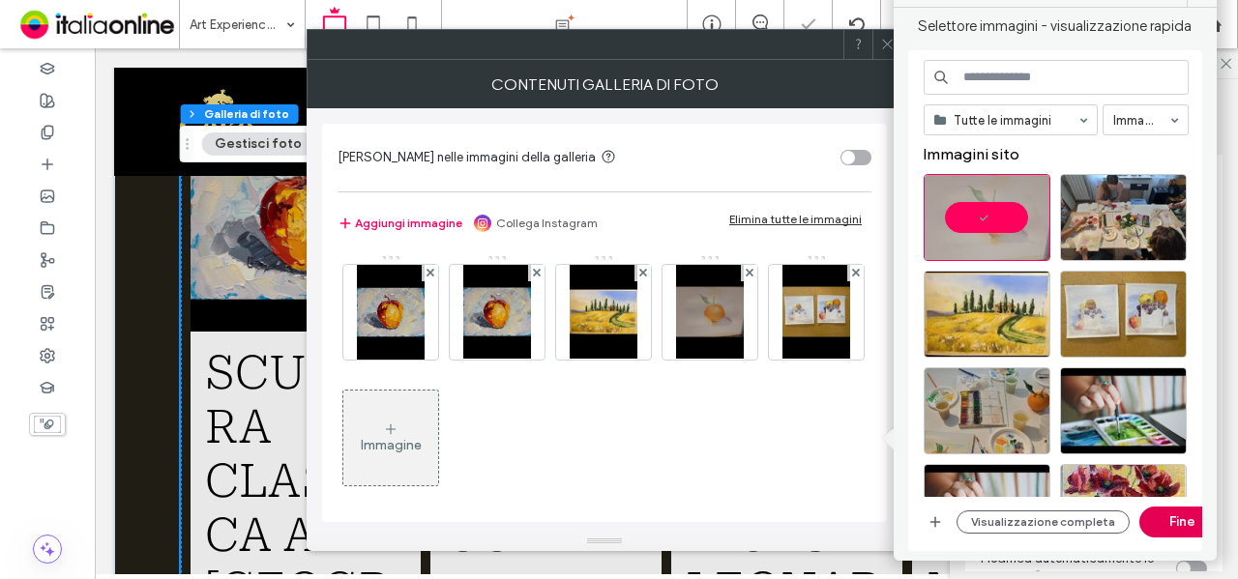
click at [1171, 512] on button "Fine" at bounding box center [1182, 522] width 87 height 31
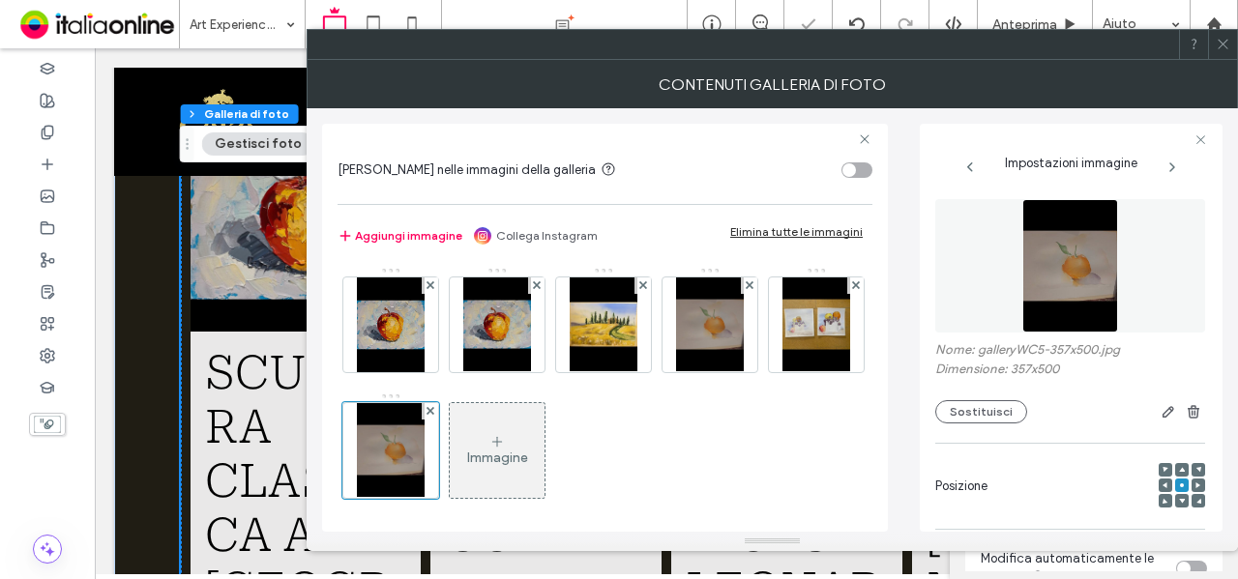
scroll to position [290, 0]
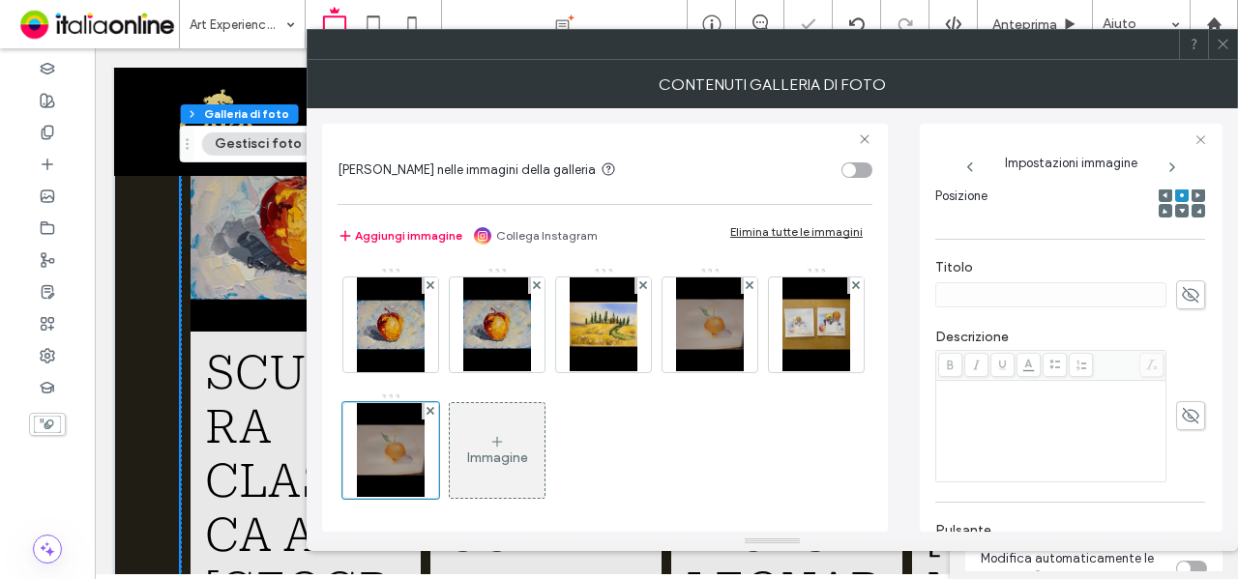
click at [1181, 287] on icon at bounding box center [1190, 294] width 19 height 21
paste input "**********"
type input "**********"
click at [1095, 259] on label "Titolo" at bounding box center [1070, 269] width 270 height 21
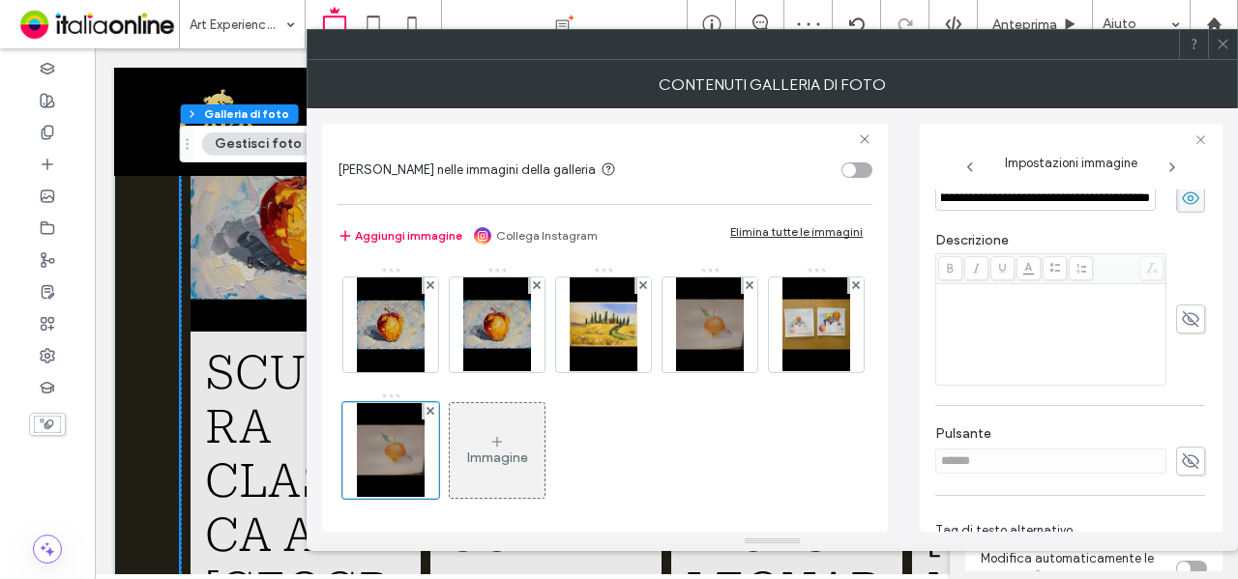
scroll to position [510, 0]
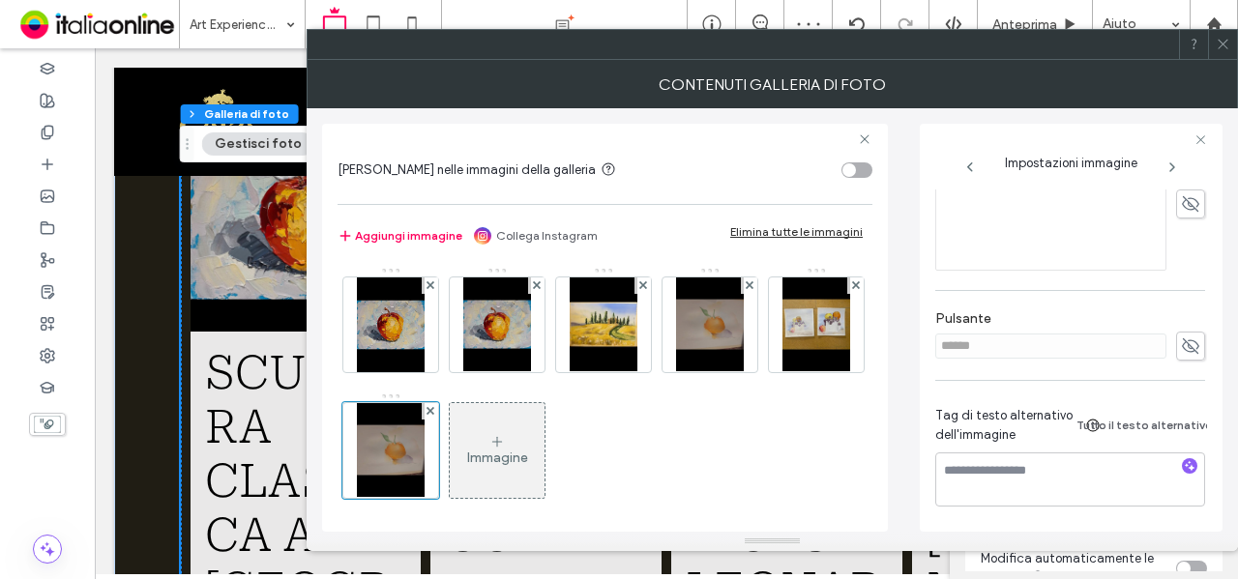
click at [1232, 38] on div at bounding box center [1222, 44] width 29 height 29
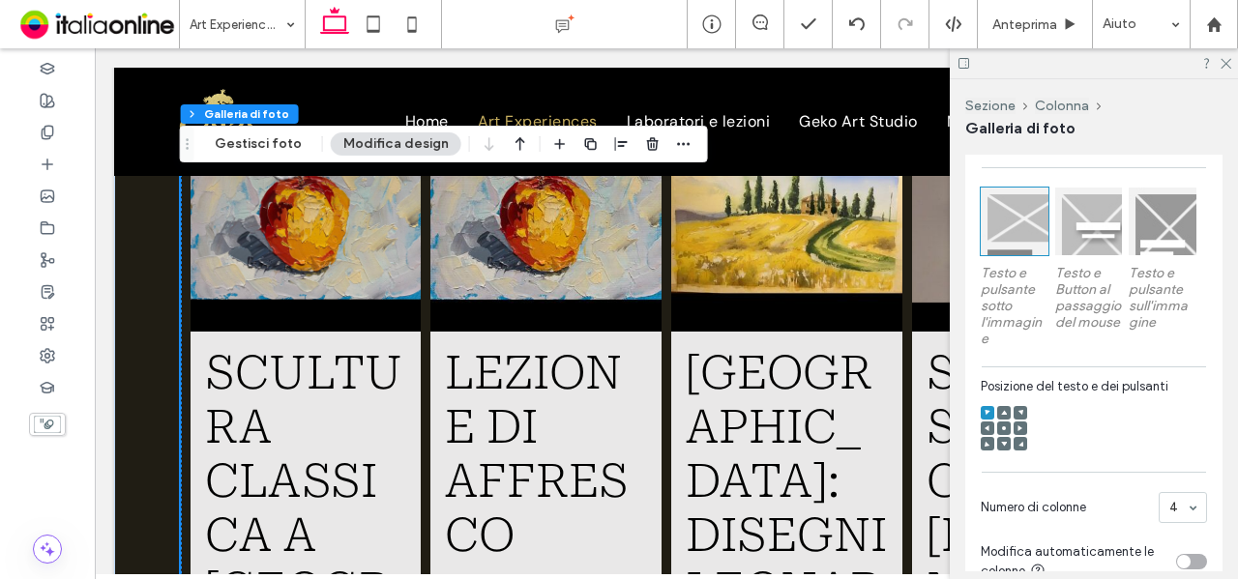
scroll to position [648, 0]
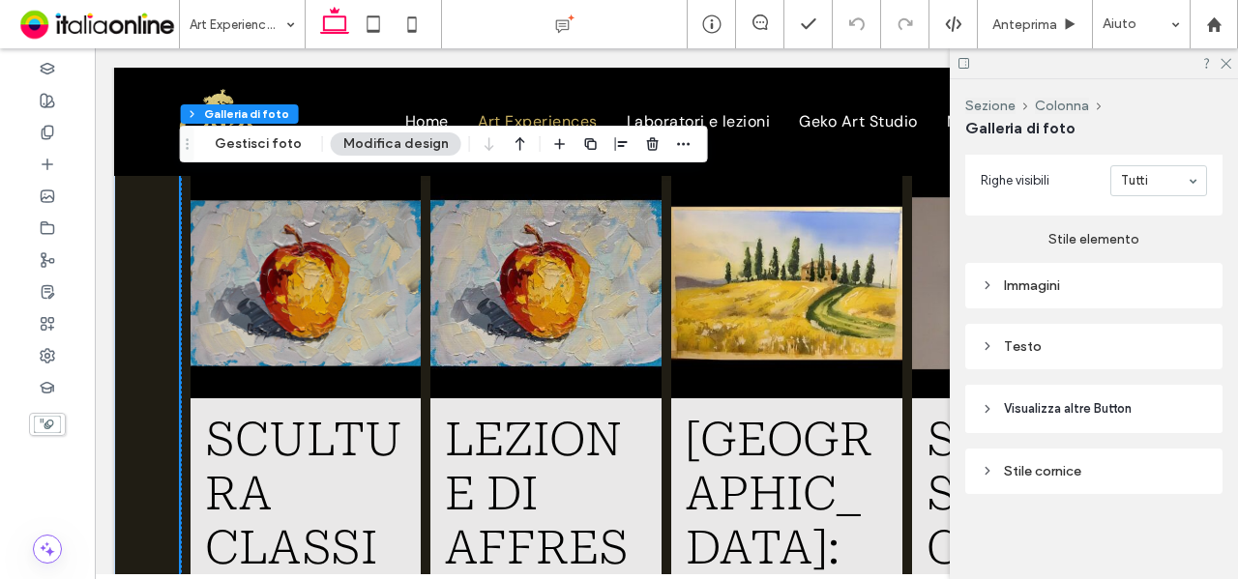
scroll to position [1096, 0]
click at [1083, 336] on div "Testo" at bounding box center [1094, 347] width 226 height 26
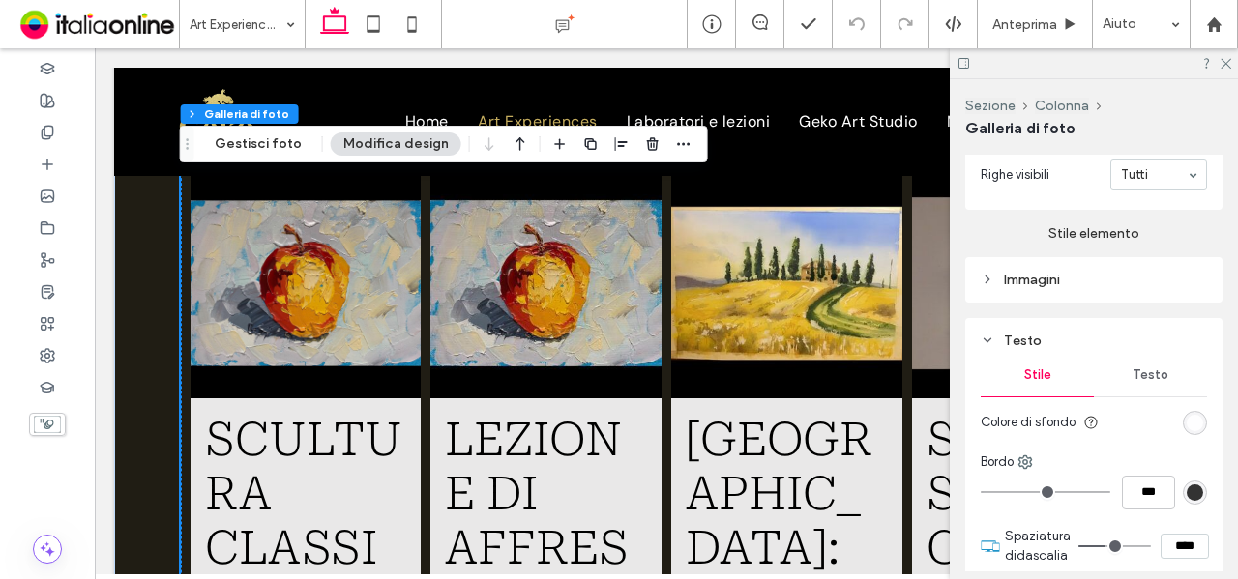
scroll to position [1289, 0]
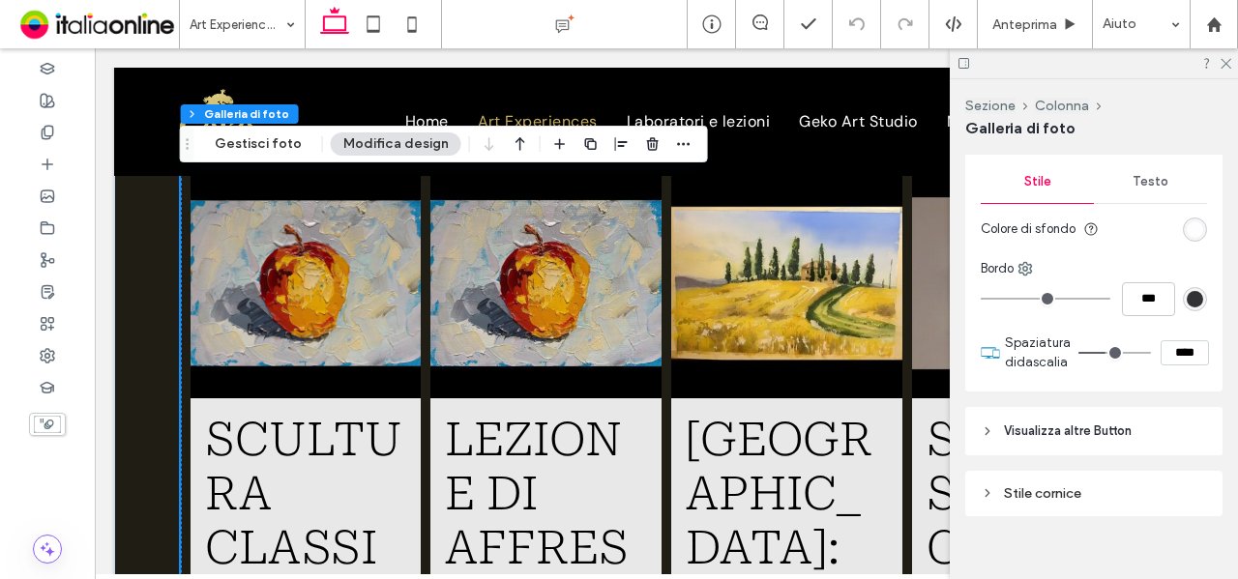
click at [1155, 171] on div "Testo" at bounding box center [1150, 182] width 113 height 43
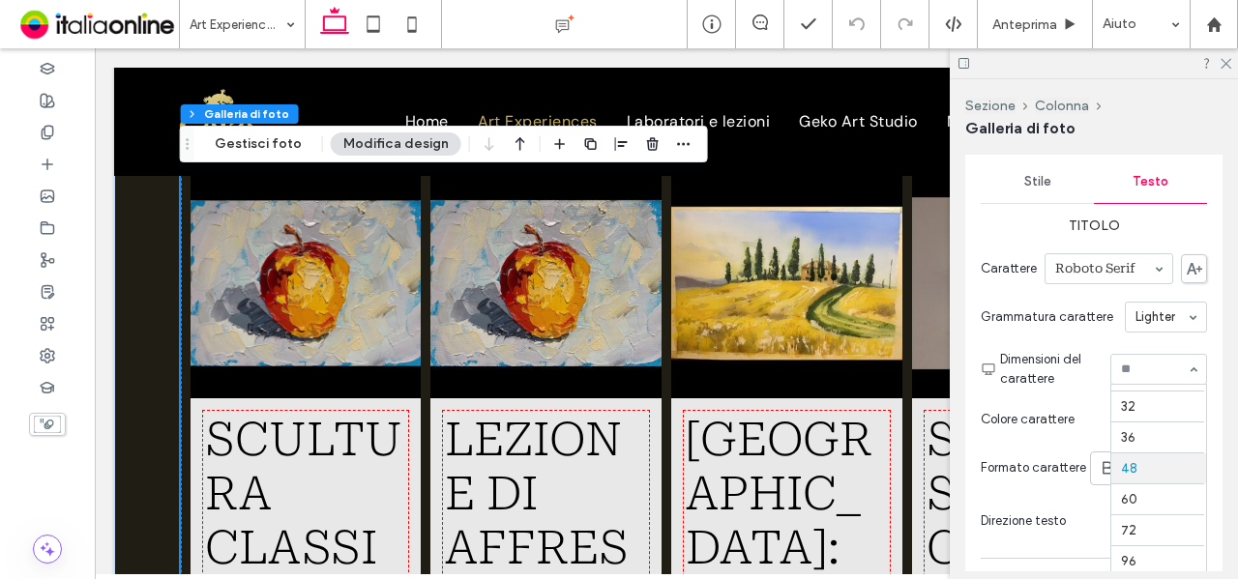
scroll to position [217, 0]
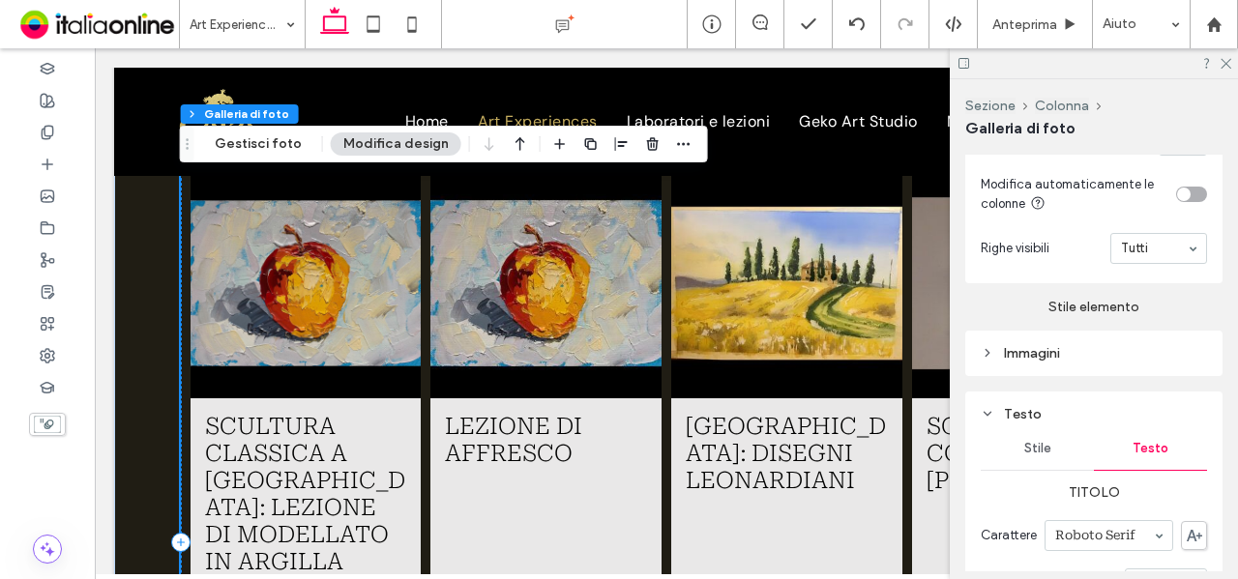
drag, startPoint x: 1048, startPoint y: 453, endPoint x: 1170, endPoint y: 452, distance: 121.9
click at [1048, 453] on div "Stile" at bounding box center [1037, 449] width 113 height 43
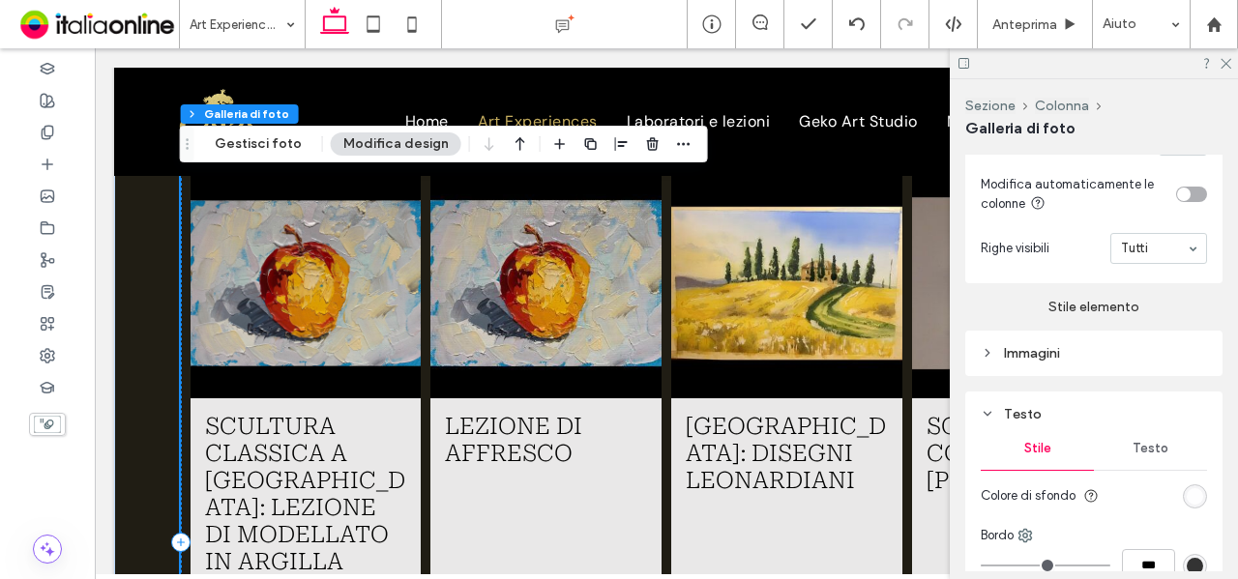
scroll to position [1216, 0]
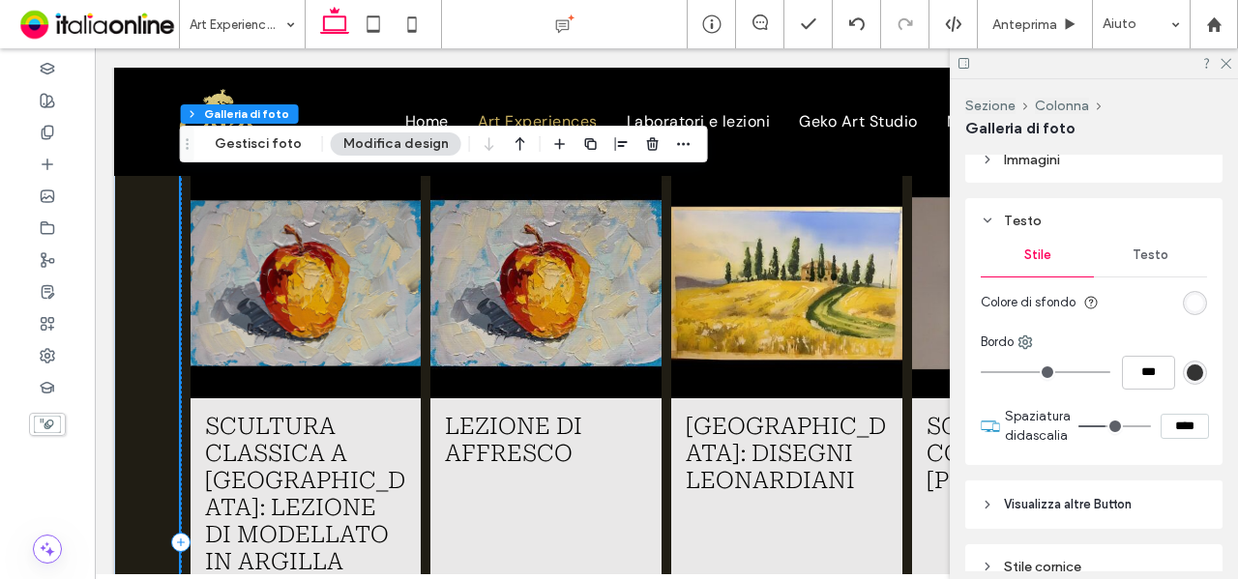
click at [1187, 306] on div "rgba(255, 255, 255, 0.9)" at bounding box center [1195, 303] width 16 height 16
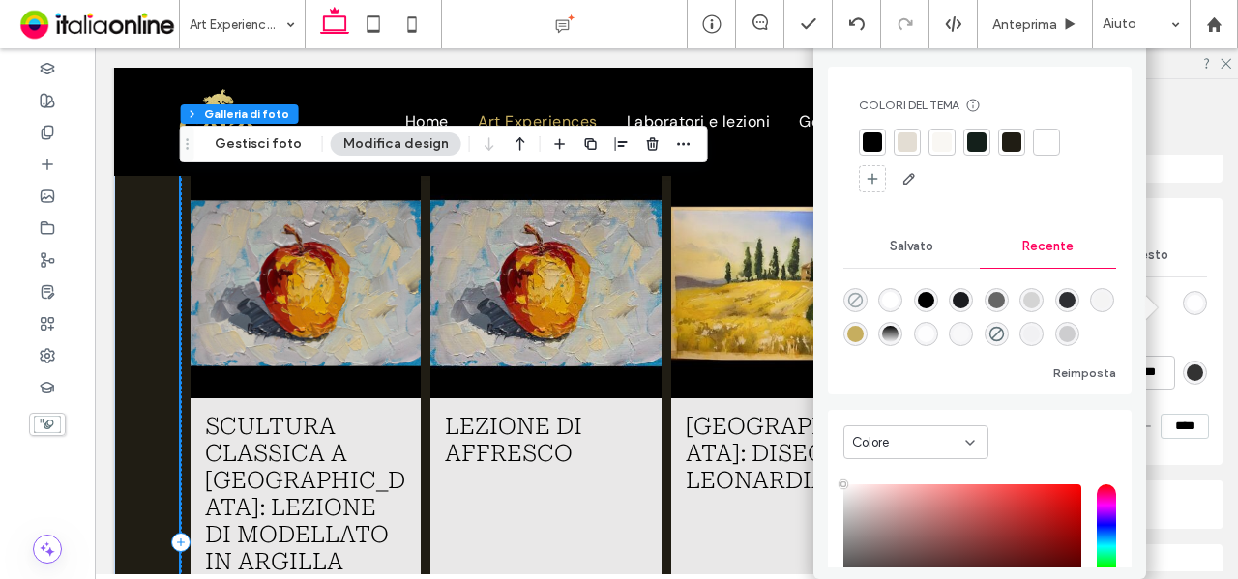
click at [851, 303] on icon "rgba(0, 0, 0, 0)" at bounding box center [855, 300] width 16 height 16
type input "*******"
type input "*"
type input "**"
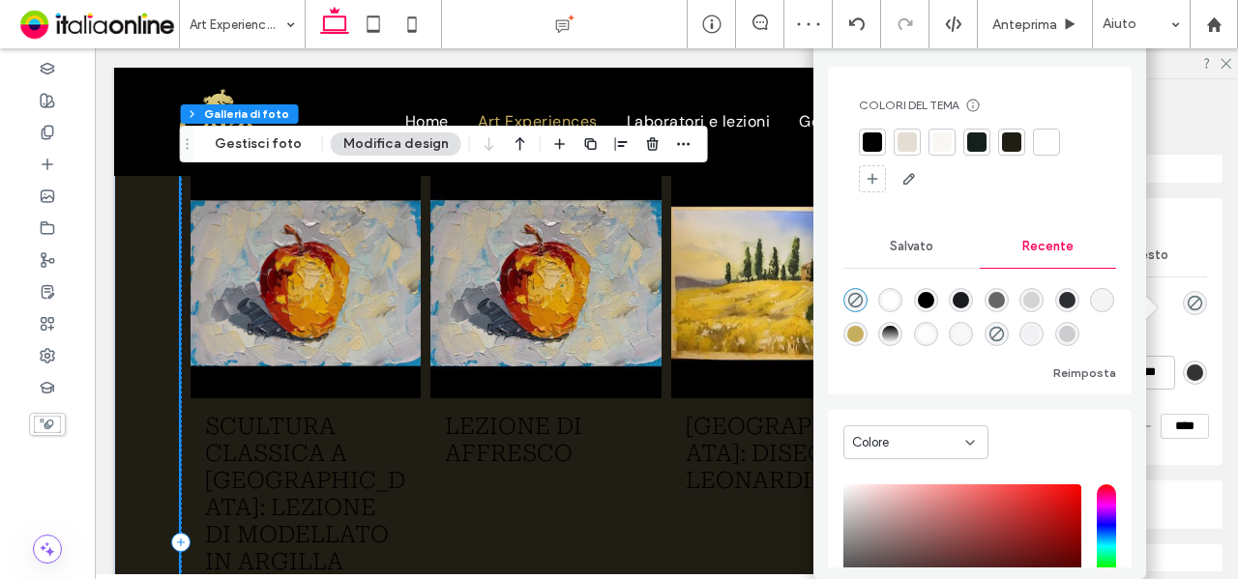
click at [1177, 270] on div "Testo" at bounding box center [1150, 255] width 113 height 43
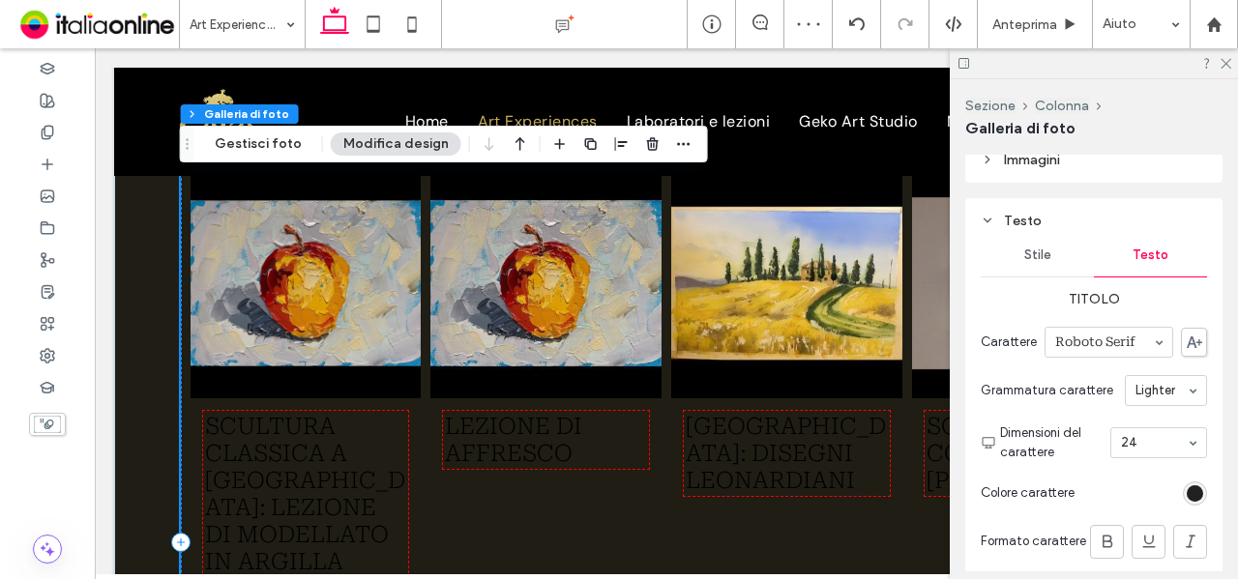
click at [1187, 497] on div "rgb(0, 0, 0)" at bounding box center [1195, 494] width 16 height 16
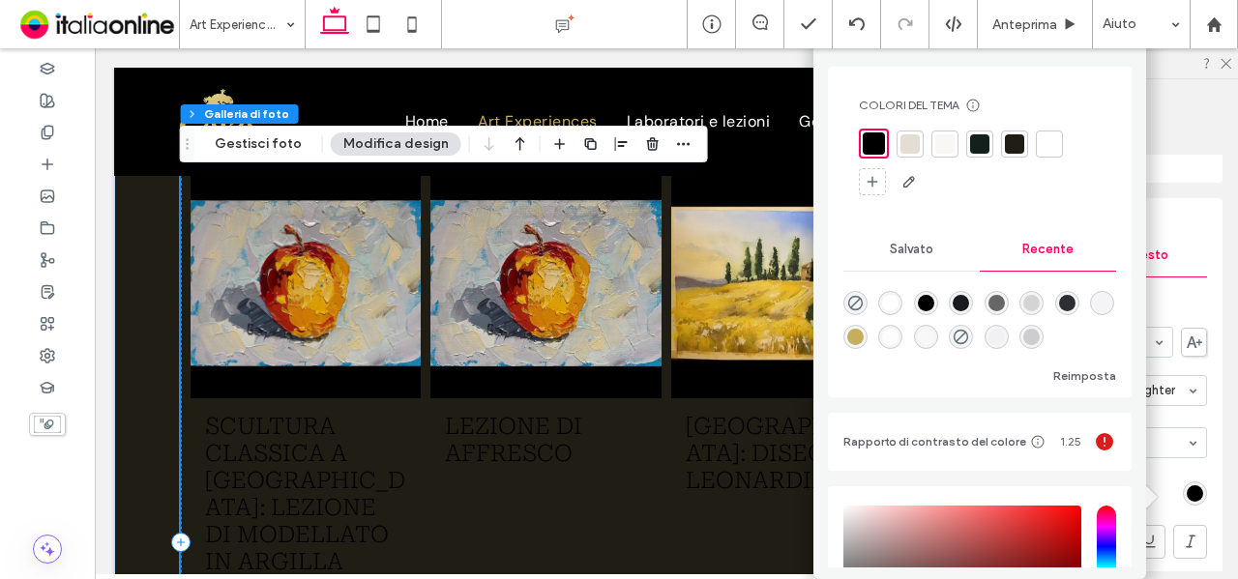
click at [864, 342] on div "rgba(198, 174, 95, 1)" at bounding box center [855, 337] width 16 height 16
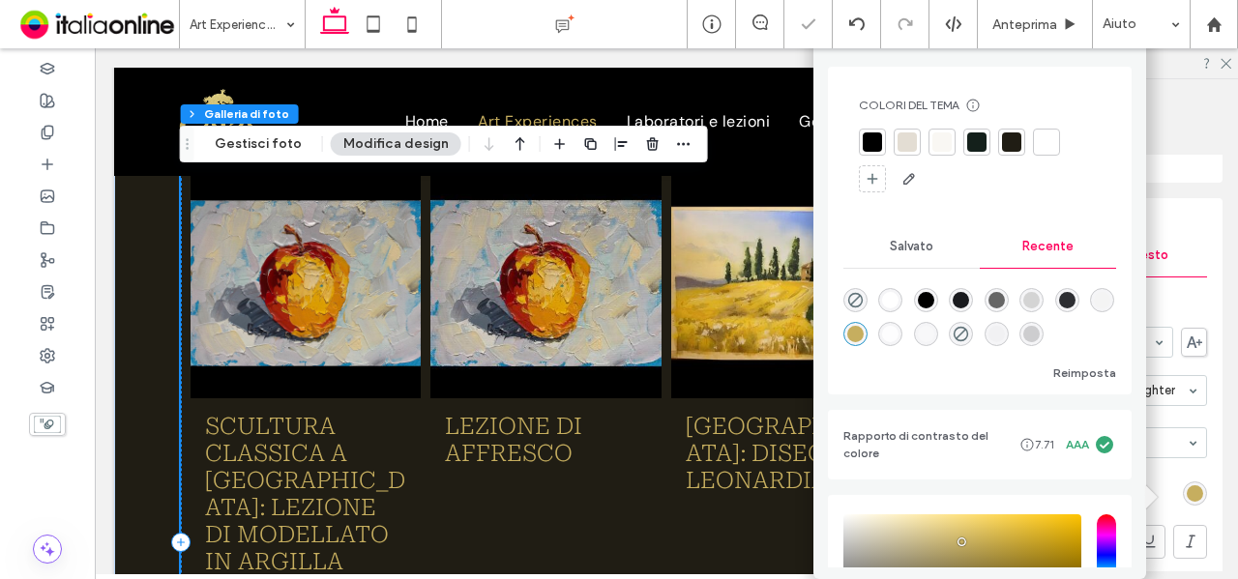
click at [900, 285] on div at bounding box center [979, 315] width 273 height 73
click at [899, 294] on div "rgba(255, 255, 255, 1)" at bounding box center [890, 300] width 16 height 16
type input "*******"
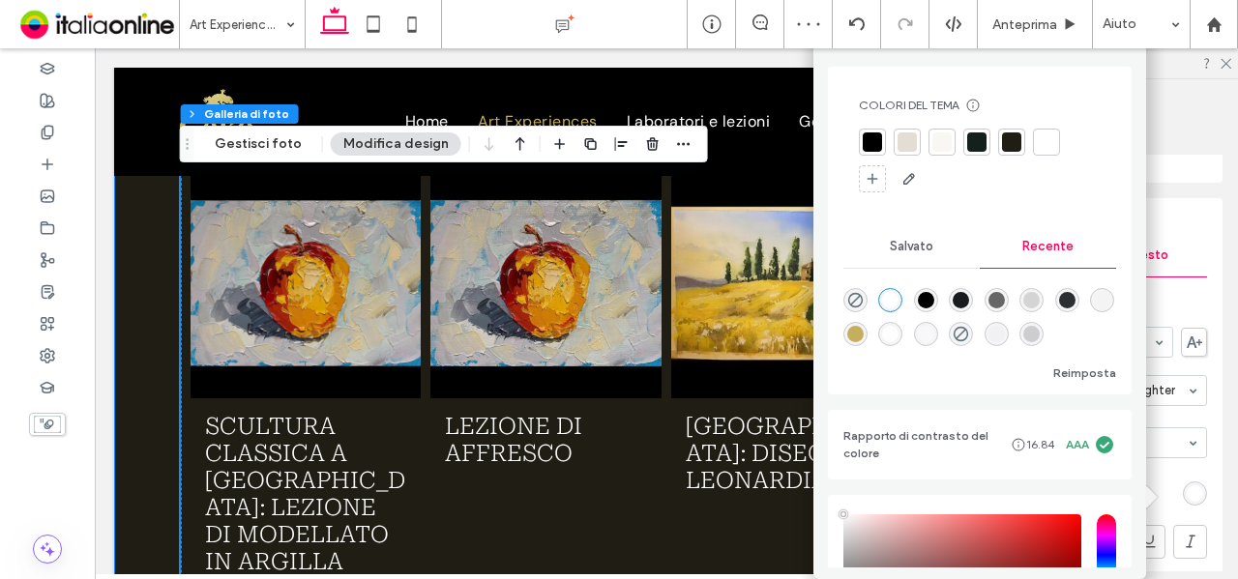
click at [158, 396] on div "Le nostre experiences Scultura classica a Firenze: lezione di modellato in argi…" at bounding box center [666, 564] width 1105 height 1099
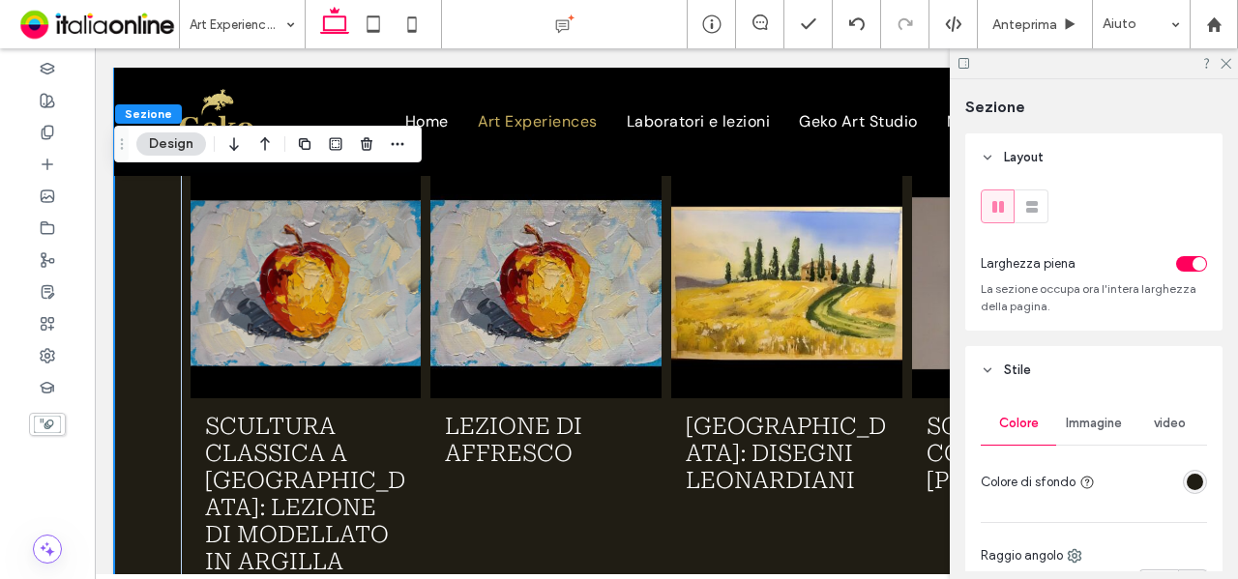
click at [1187, 485] on div "rgba(32, 29, 20, 1)" at bounding box center [1195, 482] width 16 height 16
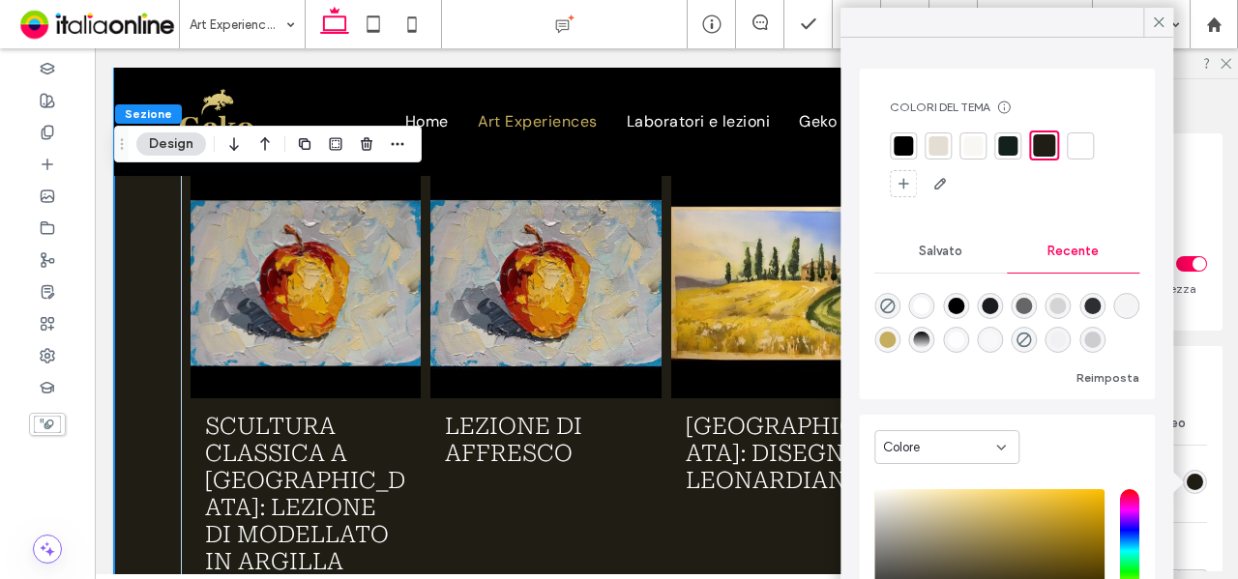
click at [898, 146] on div at bounding box center [903, 145] width 19 height 19
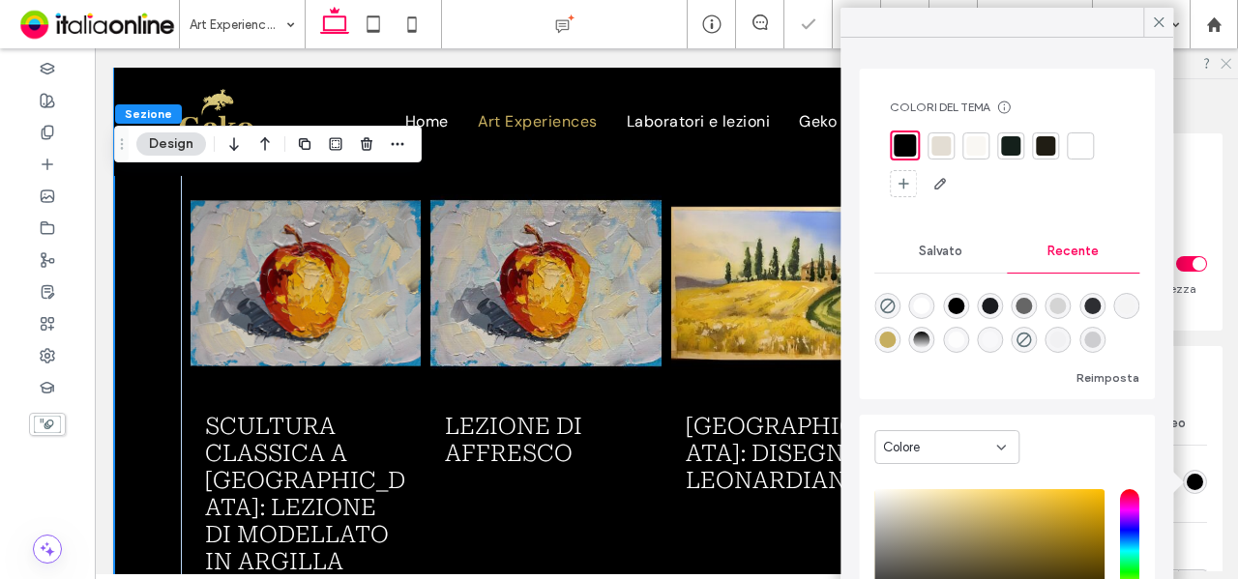
click at [1226, 65] on use at bounding box center [1226, 64] width 11 height 11
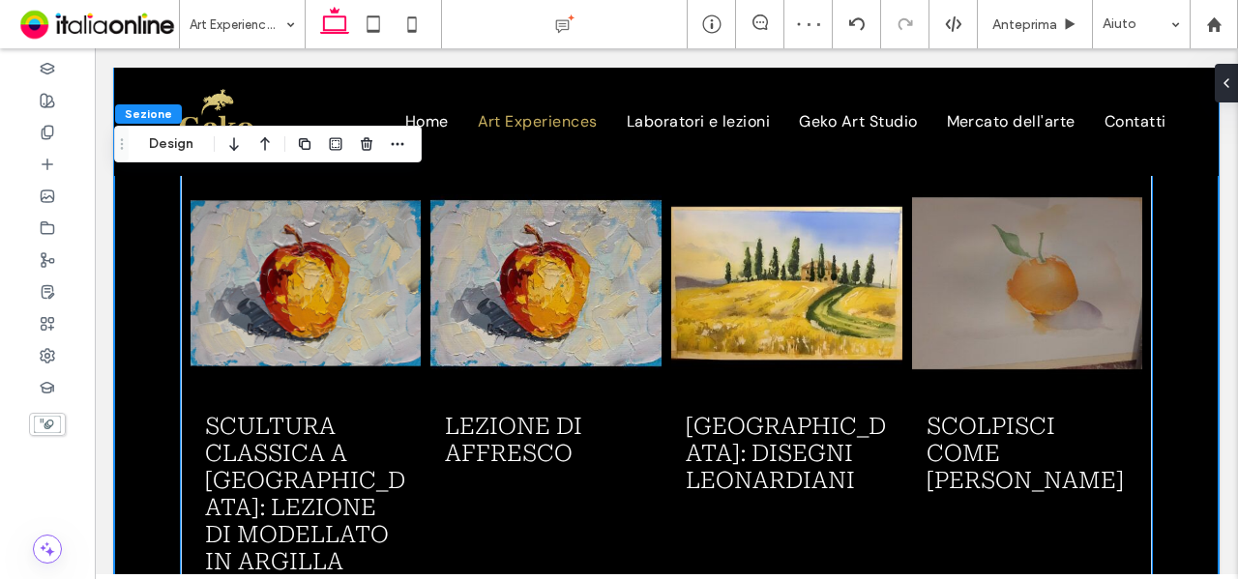
click at [592, 438] on span "Lezione di Affresco Button" at bounding box center [545, 495] width 231 height 192
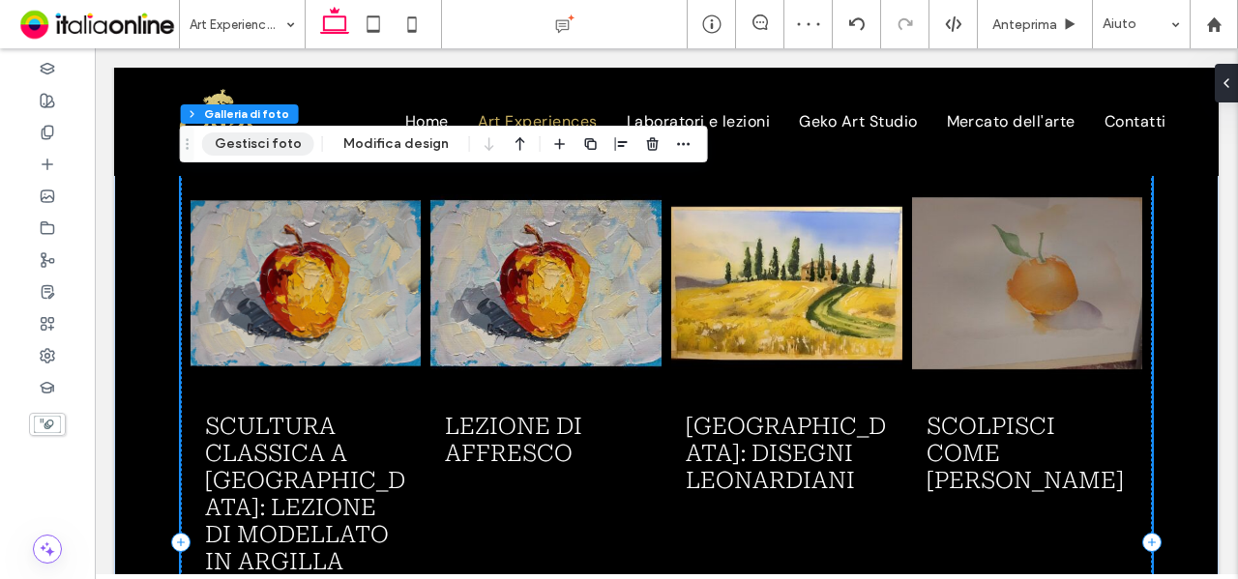
click at [281, 145] on button "Gestisci foto" at bounding box center [258, 144] width 112 height 23
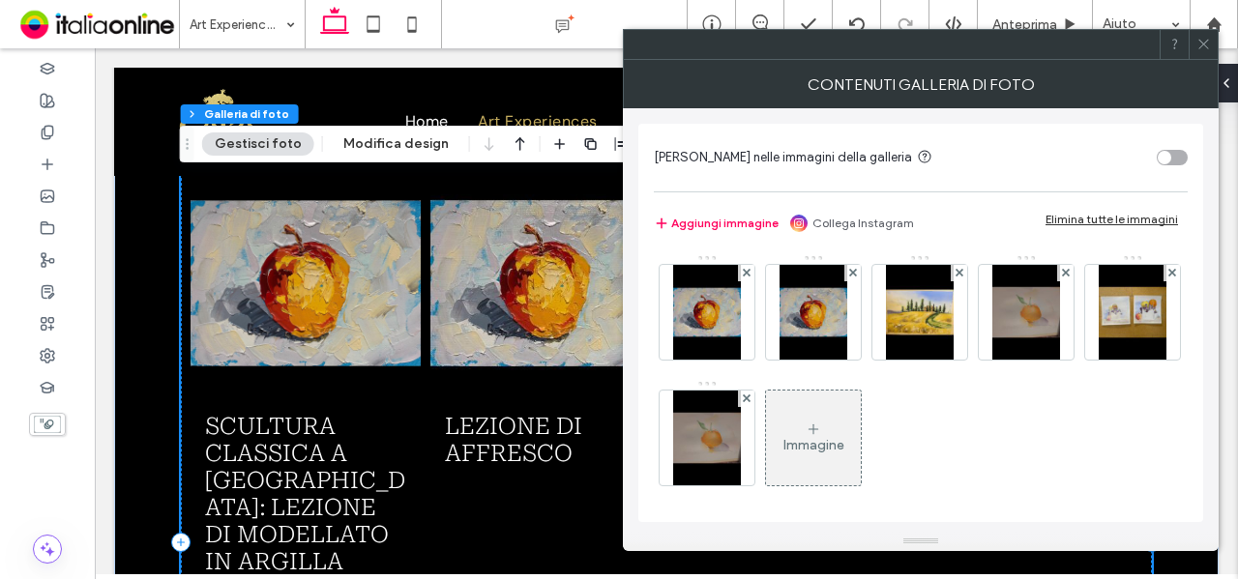
click at [1203, 51] on span at bounding box center [1203, 44] width 15 height 29
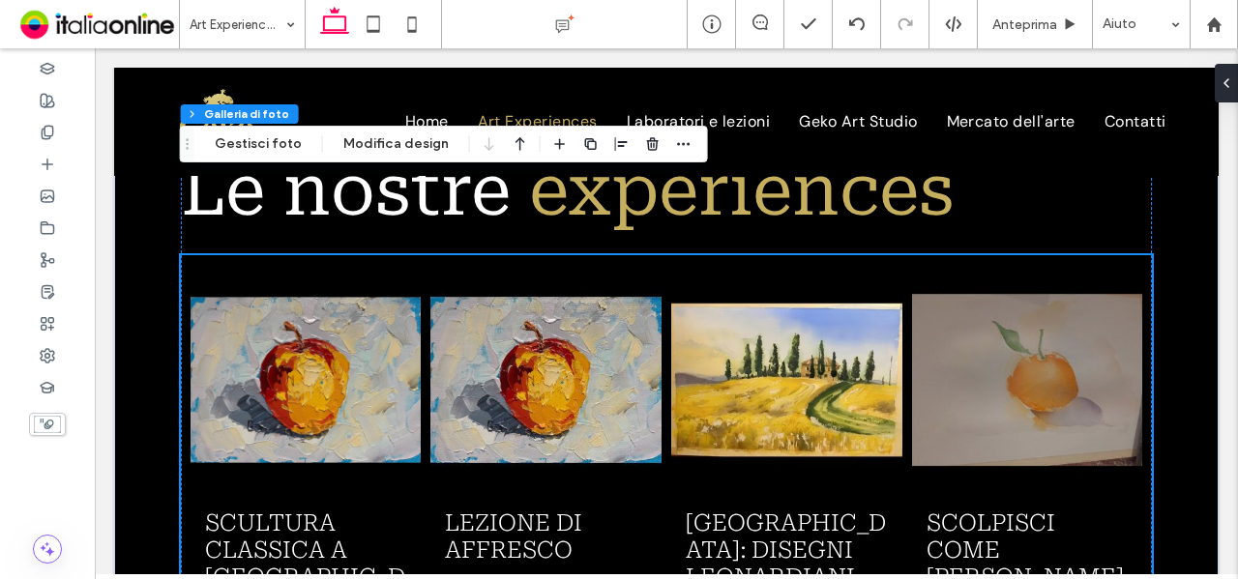
scroll to position [1644, 0]
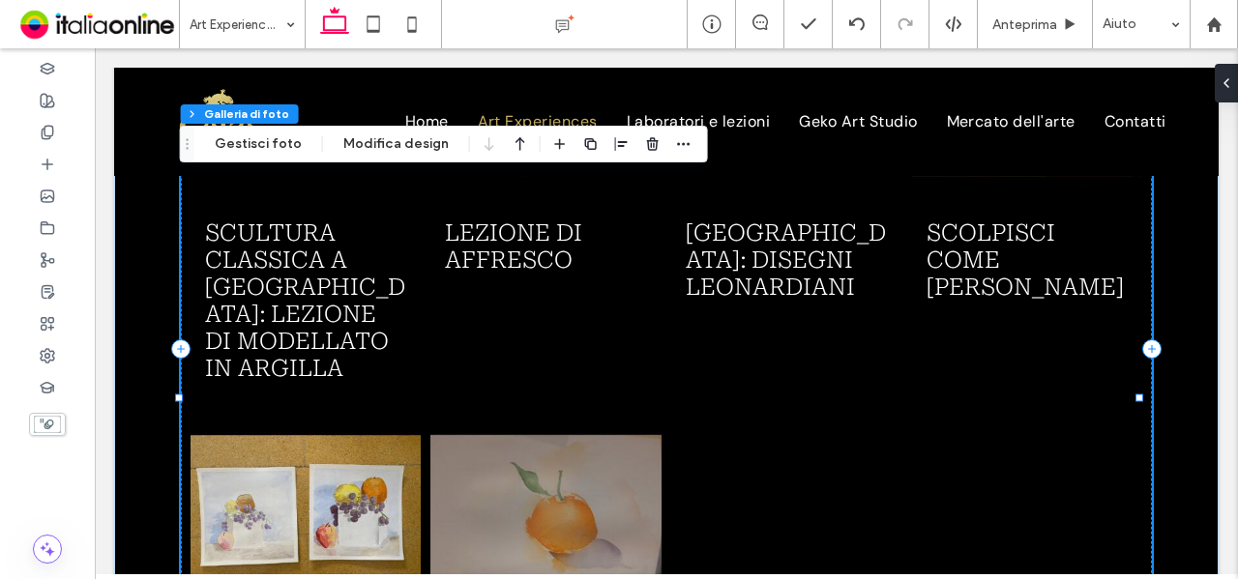
click at [575, 418] on link at bounding box center [545, 521] width 231 height 231
click at [302, 151] on button "Gestisci foto" at bounding box center [258, 144] width 112 height 23
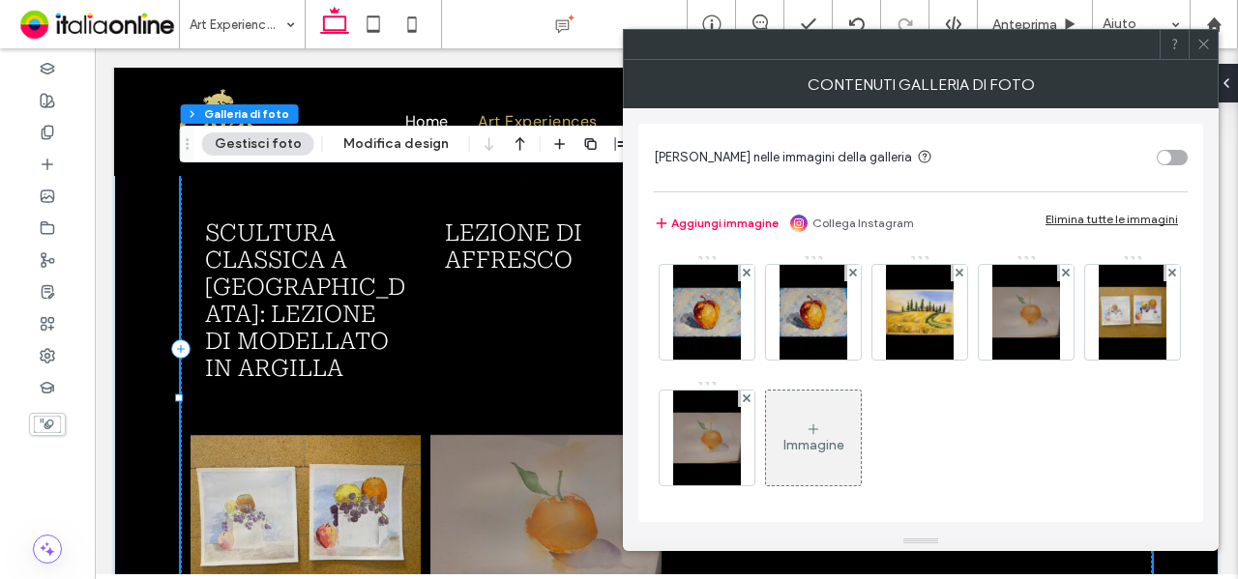
click at [821, 427] on icon at bounding box center [813, 429] width 15 height 15
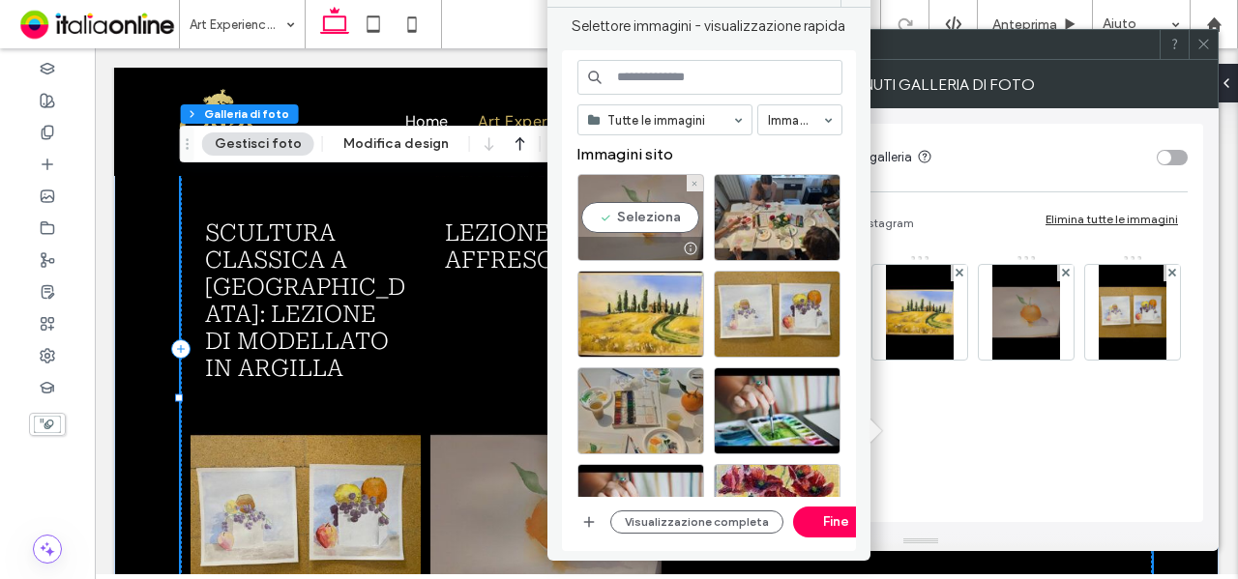
click at [648, 218] on div "Seleziona" at bounding box center [640, 217] width 127 height 87
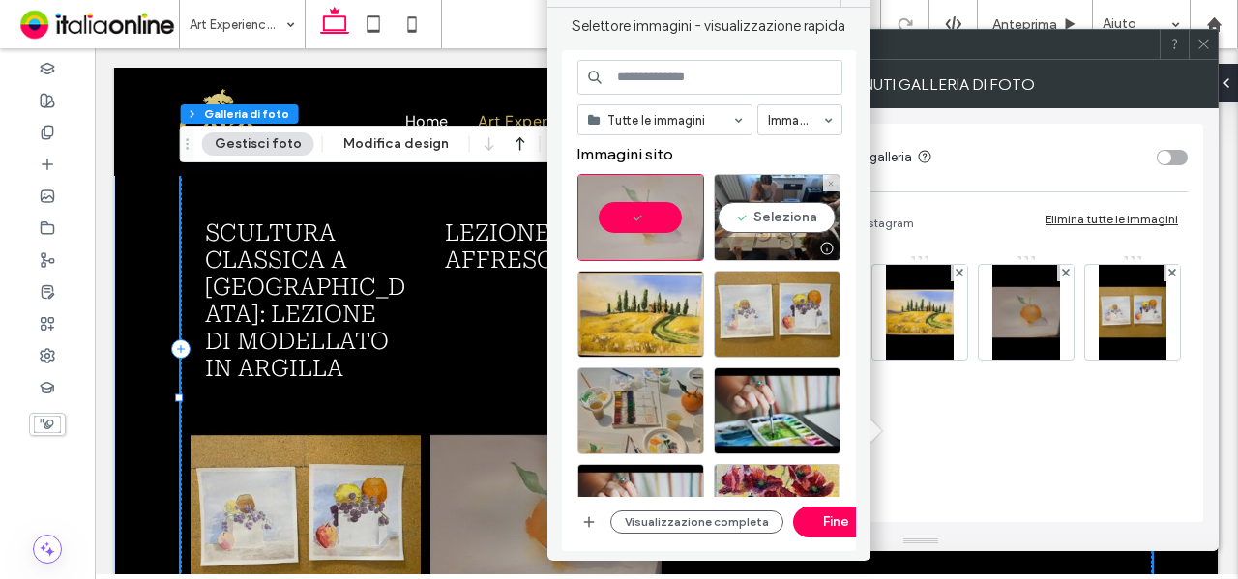
click at [841, 222] on div "Seleziona" at bounding box center [717, 222] width 280 height 97
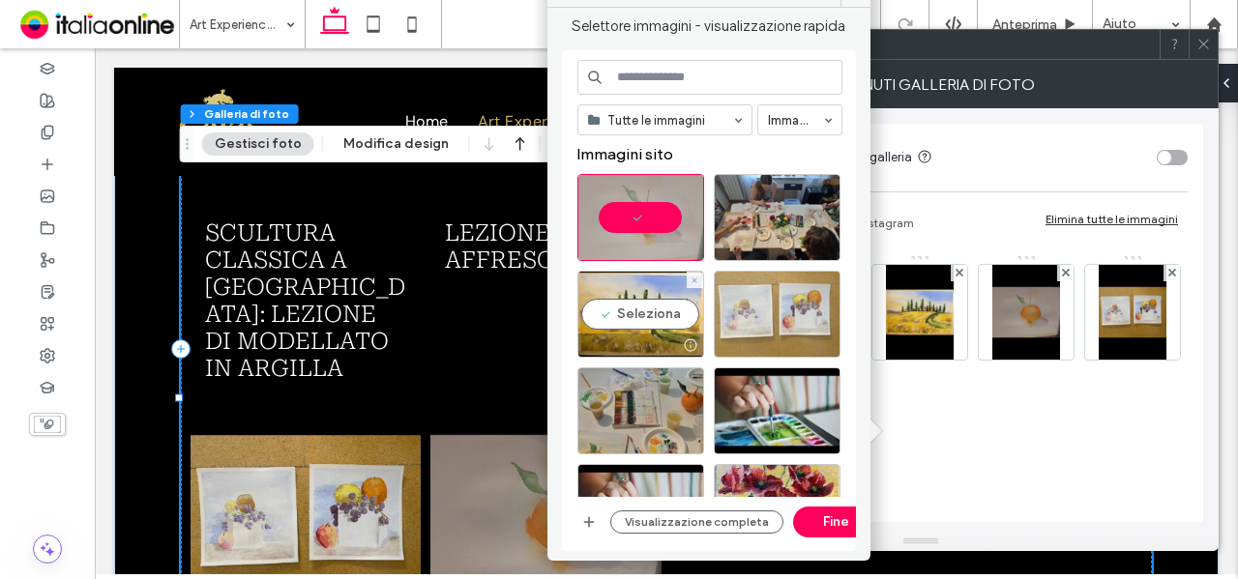
drag, startPoint x: 673, startPoint y: 321, endPoint x: 795, endPoint y: 315, distance: 122.0
click at [673, 321] on div "Seleziona" at bounding box center [640, 314] width 127 height 87
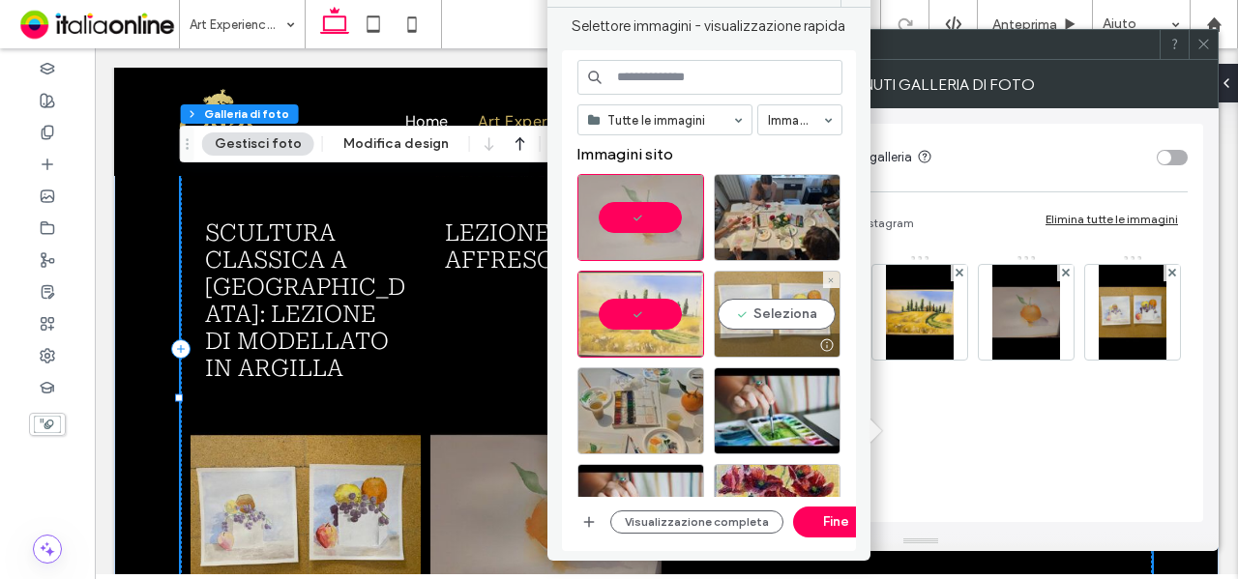
click at [804, 315] on div "Seleziona" at bounding box center [777, 314] width 127 height 87
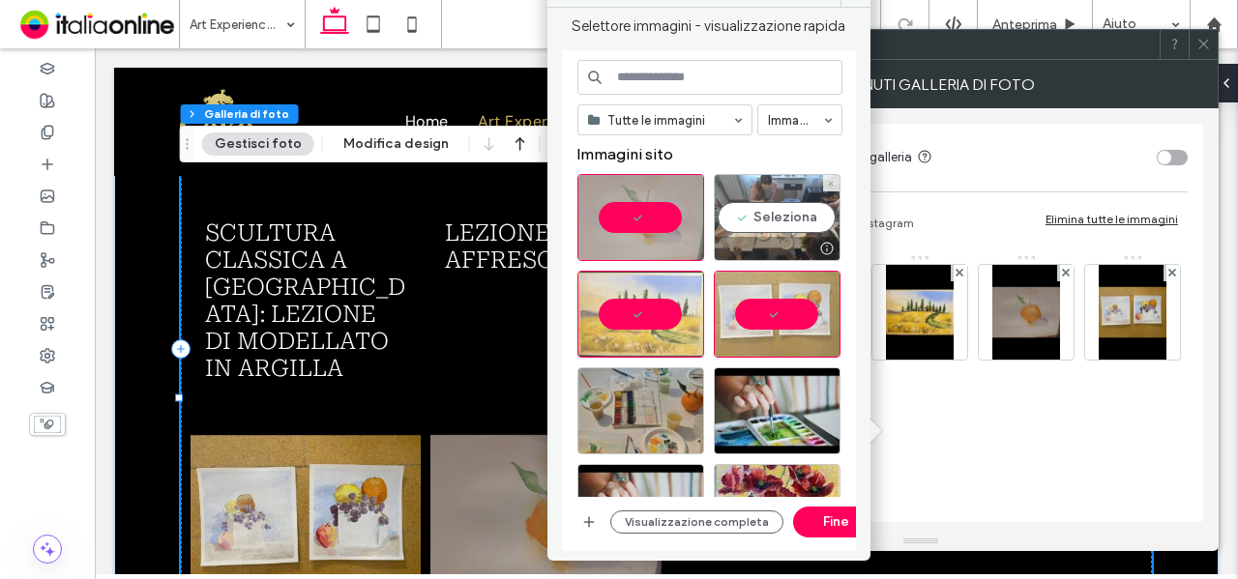
click at [803, 233] on div "Seleziona" at bounding box center [777, 217] width 127 height 87
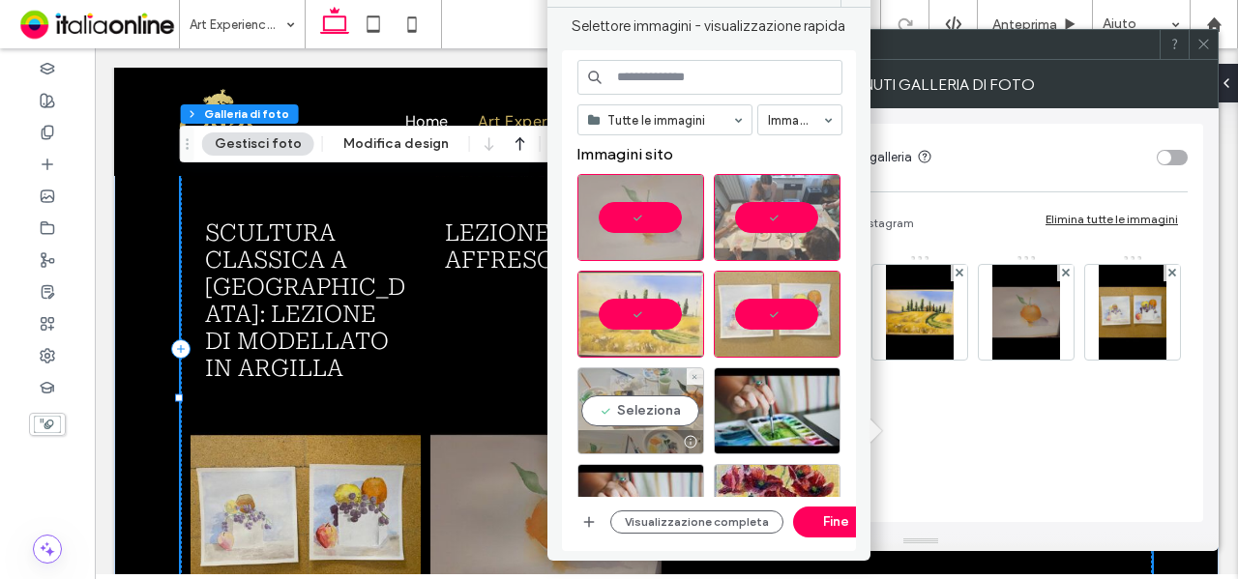
click at [638, 401] on div "Seleziona" at bounding box center [640, 411] width 127 height 87
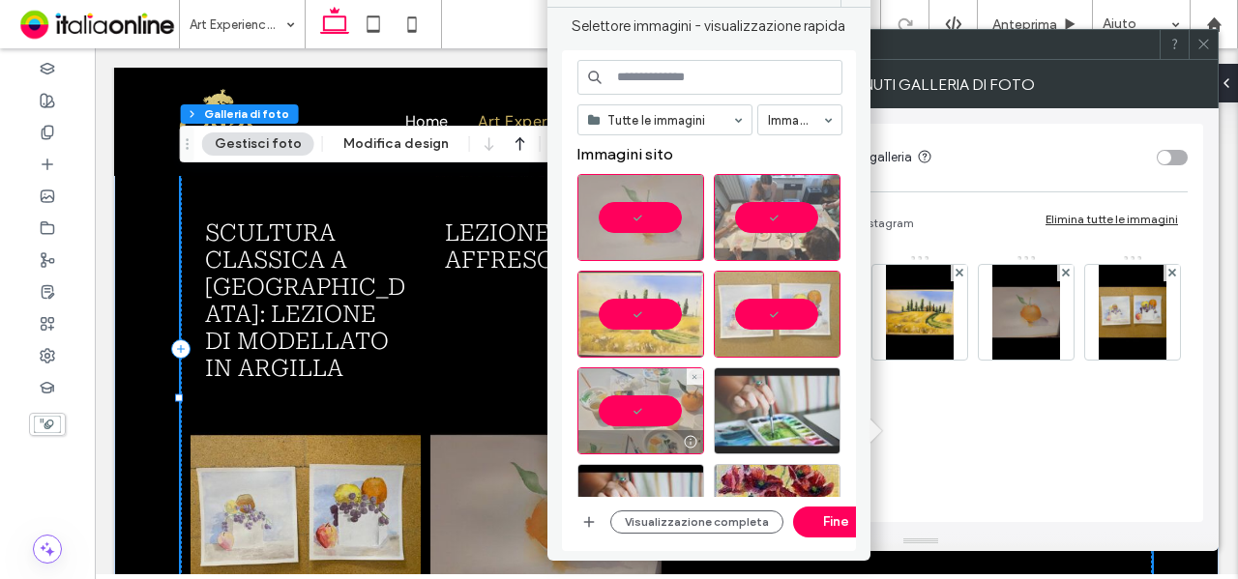
drag, startPoint x: 763, startPoint y: 401, endPoint x: 700, endPoint y: 437, distance: 72.3
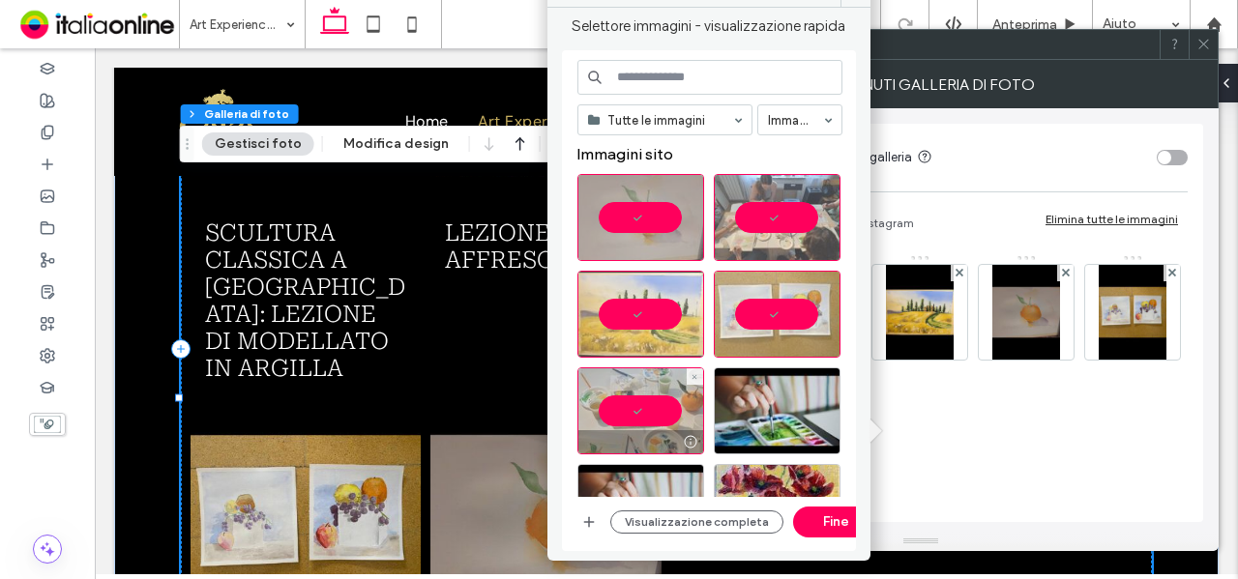
click at [763, 401] on div at bounding box center [777, 411] width 127 height 87
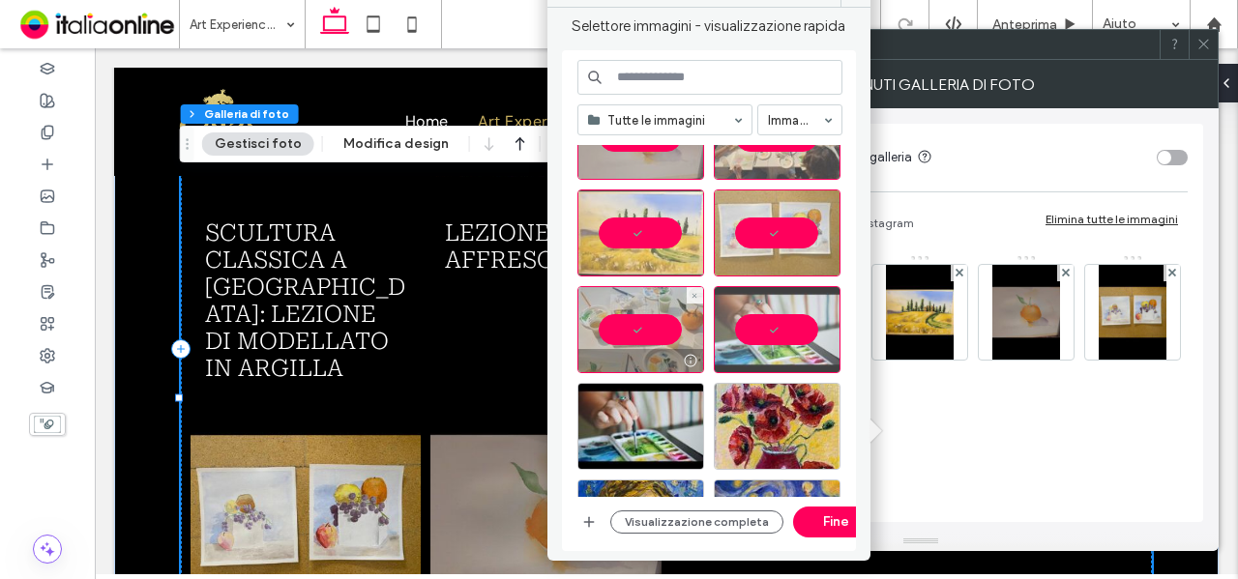
scroll to position [290, 0]
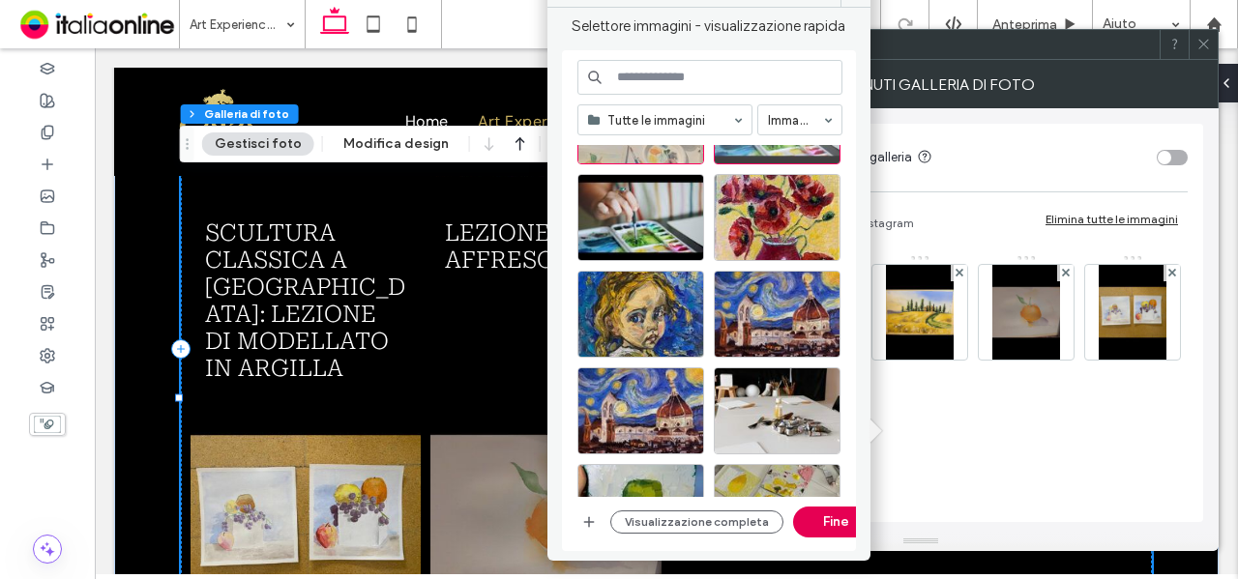
click at [822, 518] on button "Fine" at bounding box center [836, 522] width 87 height 31
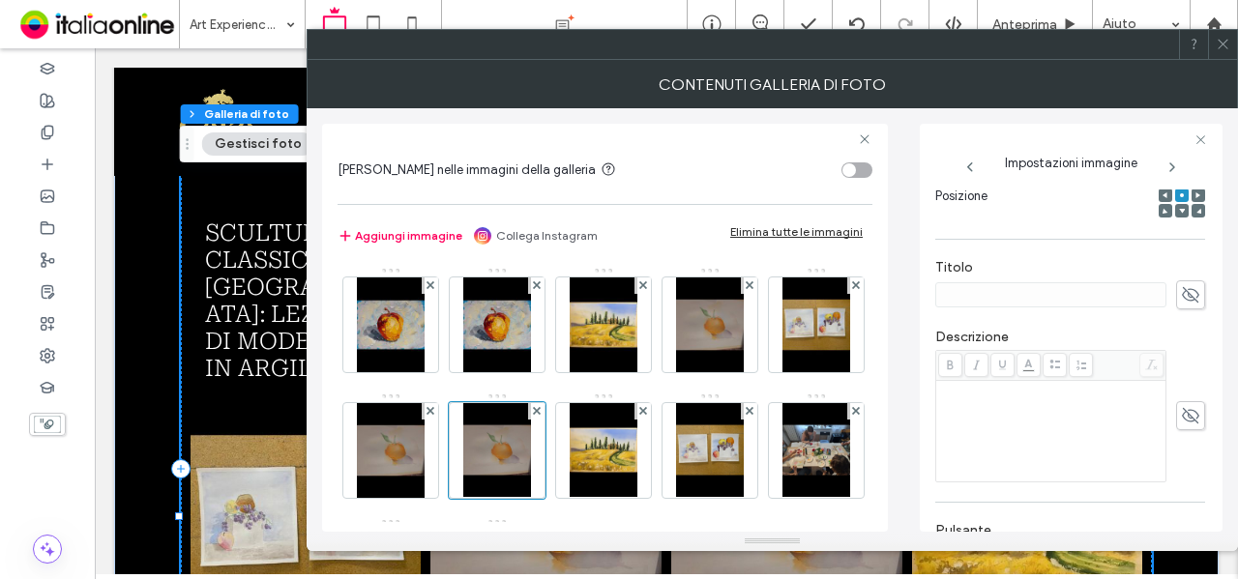
click at [1192, 290] on span at bounding box center [1190, 295] width 29 height 29
paste input "**********"
type input "**********"
click at [991, 252] on div "**********" at bounding box center [1070, 285] width 270 height 70
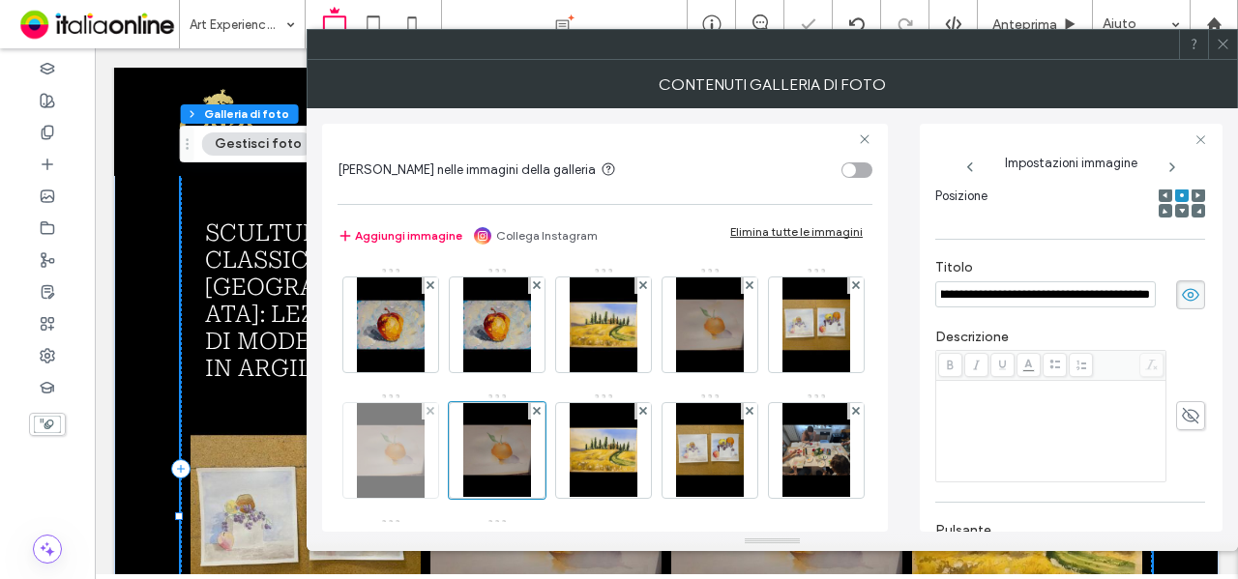
click at [425, 457] on img at bounding box center [391, 450] width 68 height 95
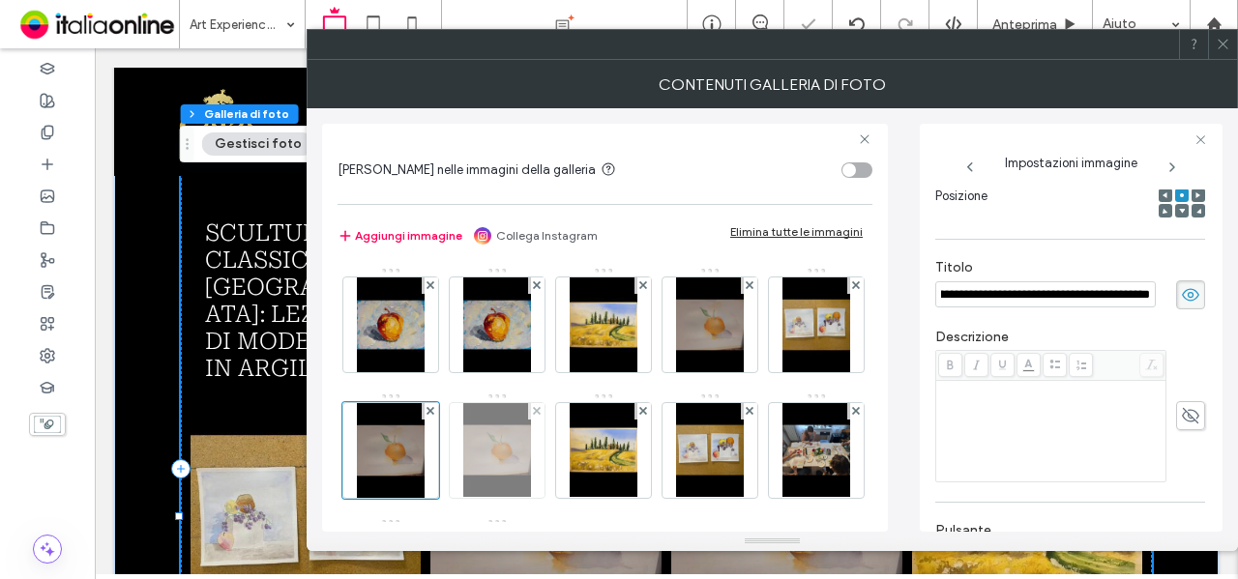
click at [531, 454] on img at bounding box center [497, 450] width 68 height 95
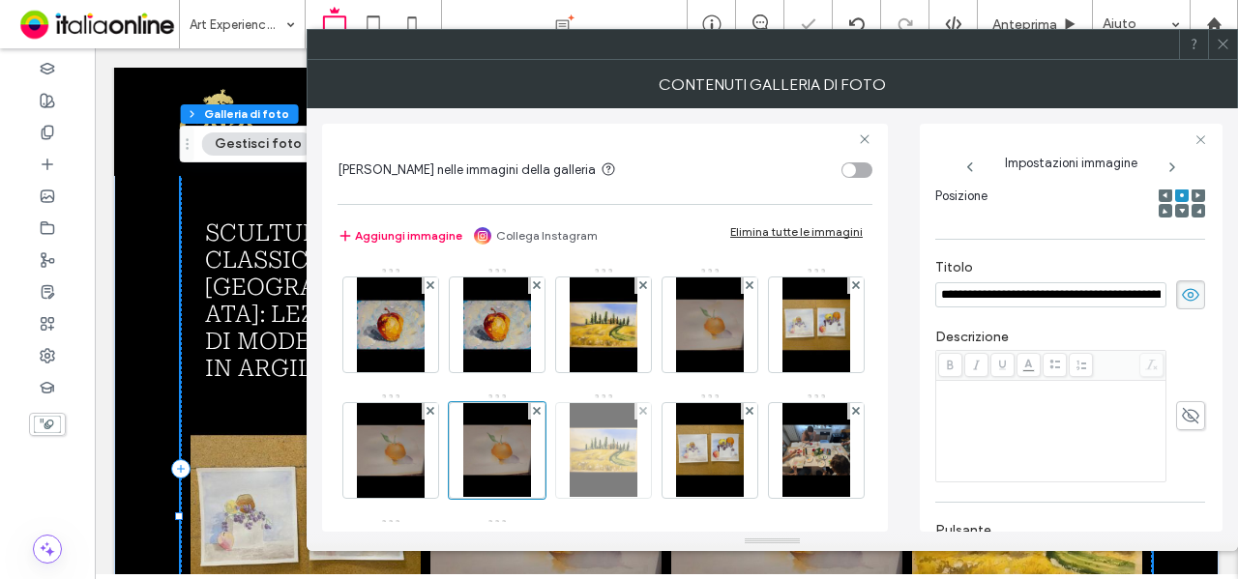
scroll to position [0, 141]
click at [637, 454] on img at bounding box center [604, 450] width 68 height 95
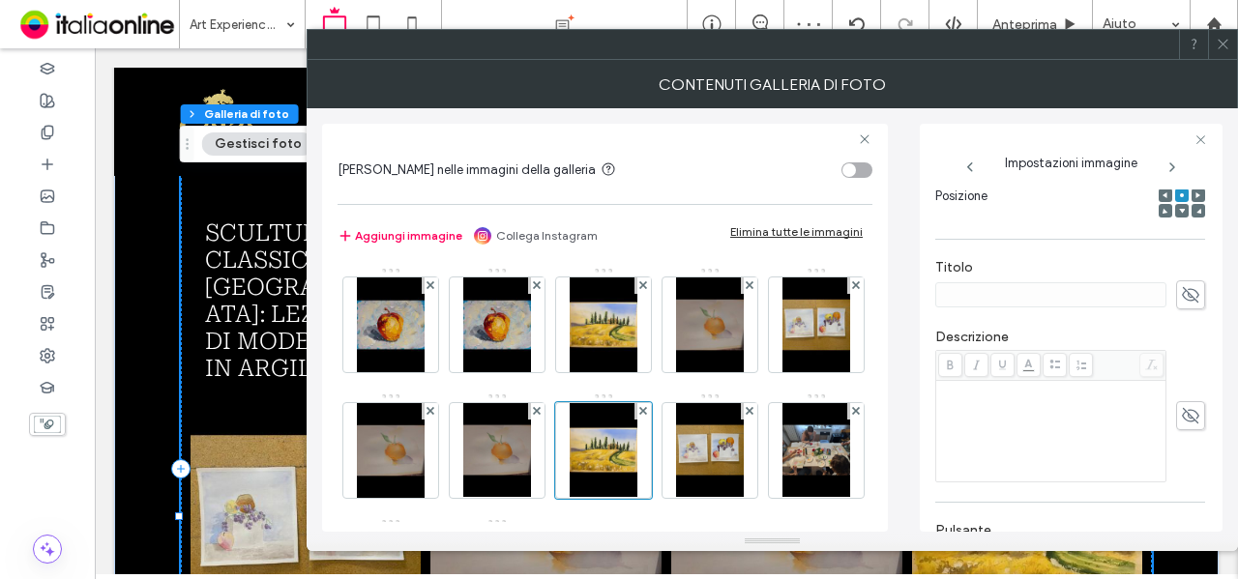
click at [1191, 299] on span at bounding box center [1190, 295] width 29 height 29
paste input "**********"
type input "**********"
click at [1031, 245] on div "**********" at bounding box center [1070, 320] width 270 height 842
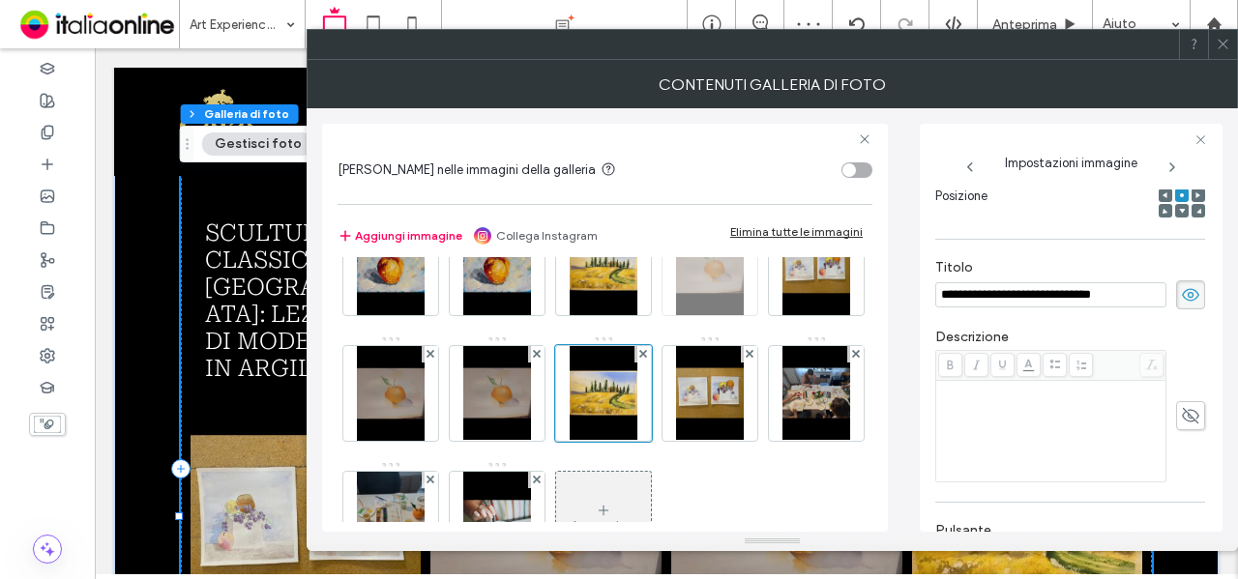
scroll to position [193, 0]
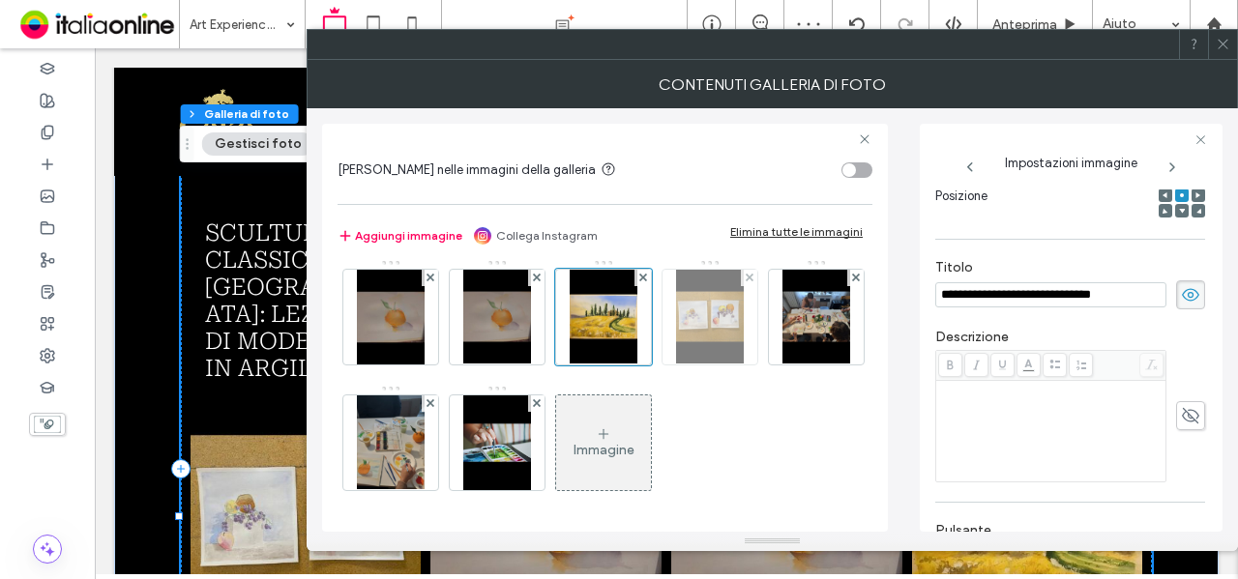
click at [676, 365] on img at bounding box center [710, 317] width 68 height 95
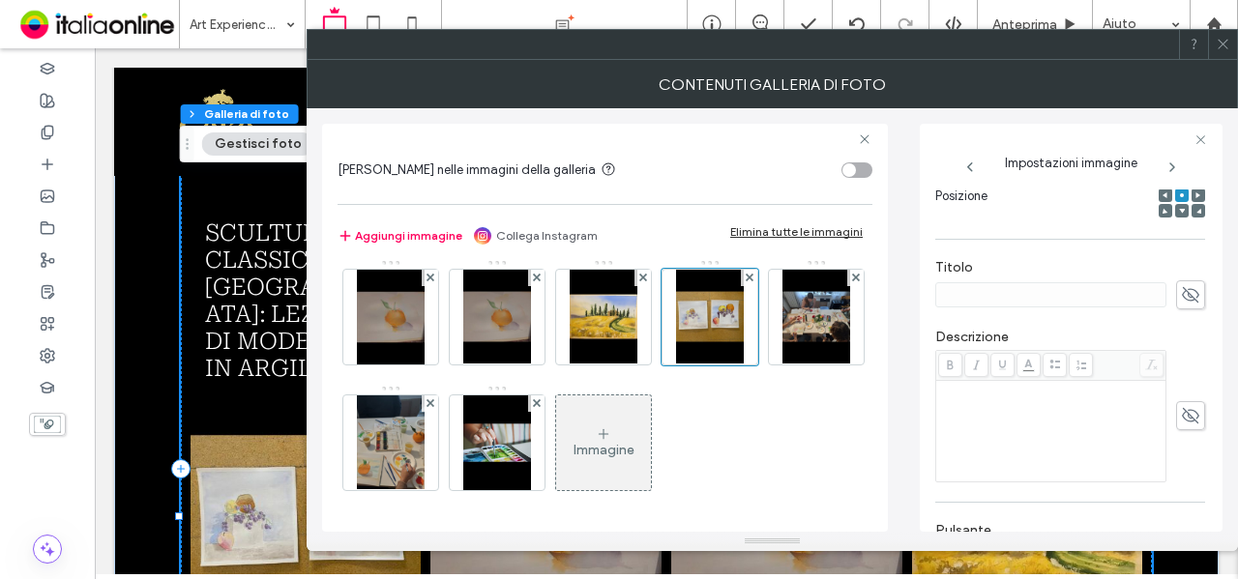
click at [1181, 287] on icon at bounding box center [1190, 294] width 19 height 21
paste input "**********"
type input "**********"
click at [1041, 247] on div "**********" at bounding box center [1070, 320] width 270 height 842
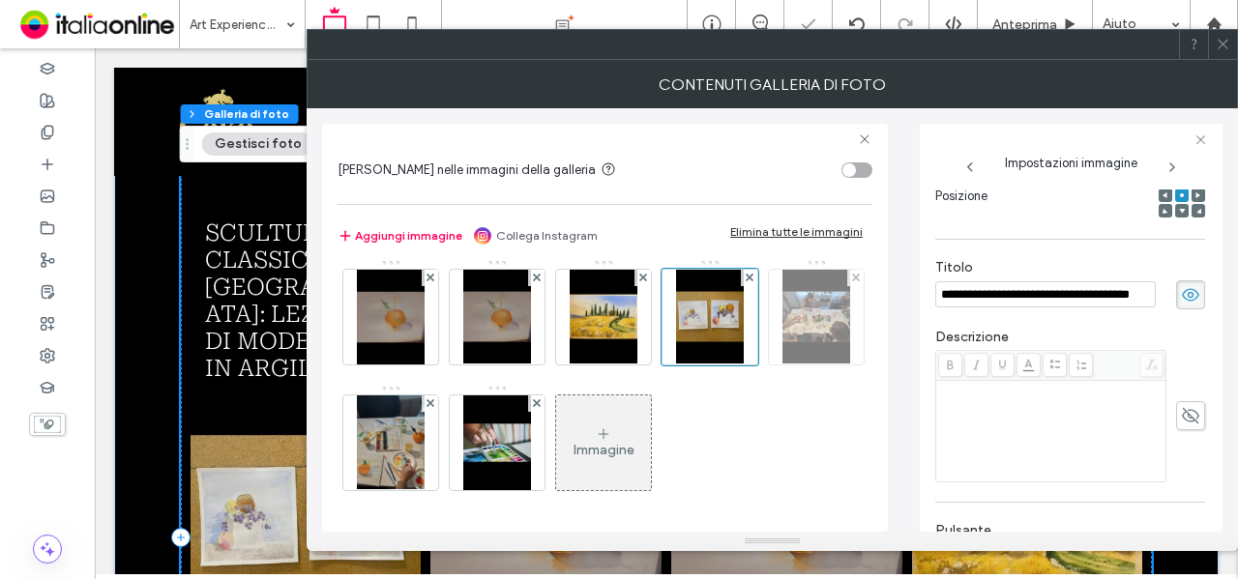
click at [769, 365] on div at bounding box center [816, 317] width 95 height 95
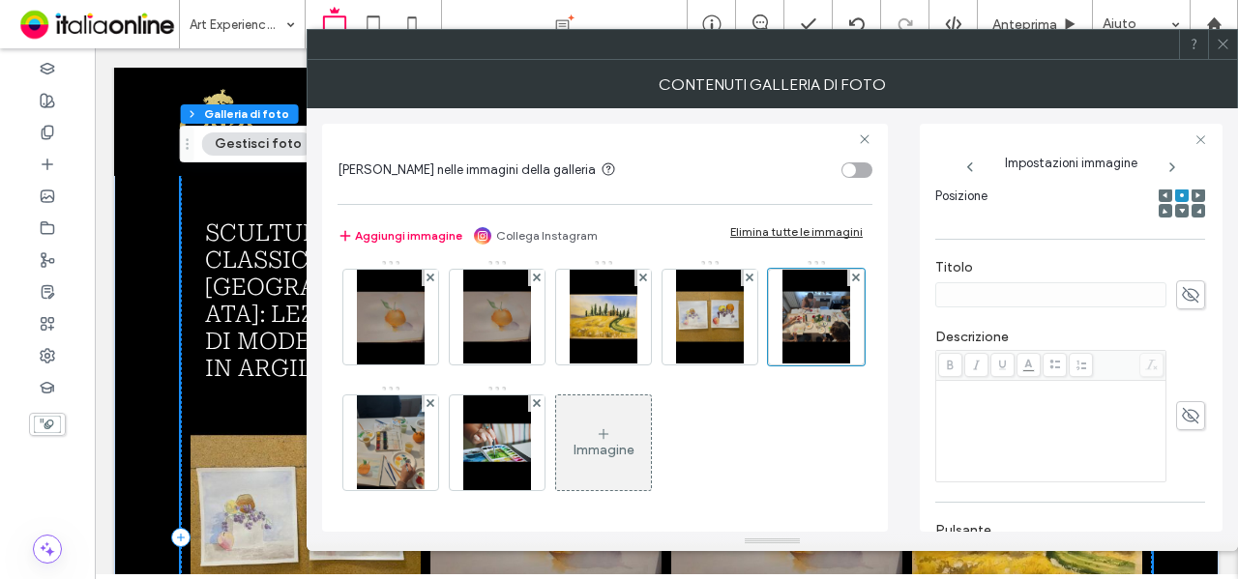
click at [1161, 295] on div at bounding box center [1070, 295] width 270 height 29
drag, startPoint x: 1170, startPoint y: 295, endPoint x: 1052, endPoint y: 270, distance: 120.7
click at [1181, 295] on icon at bounding box center [1190, 294] width 19 height 21
click at [1182, 292] on use at bounding box center [1190, 294] width 17 height 15
paste input "**********"
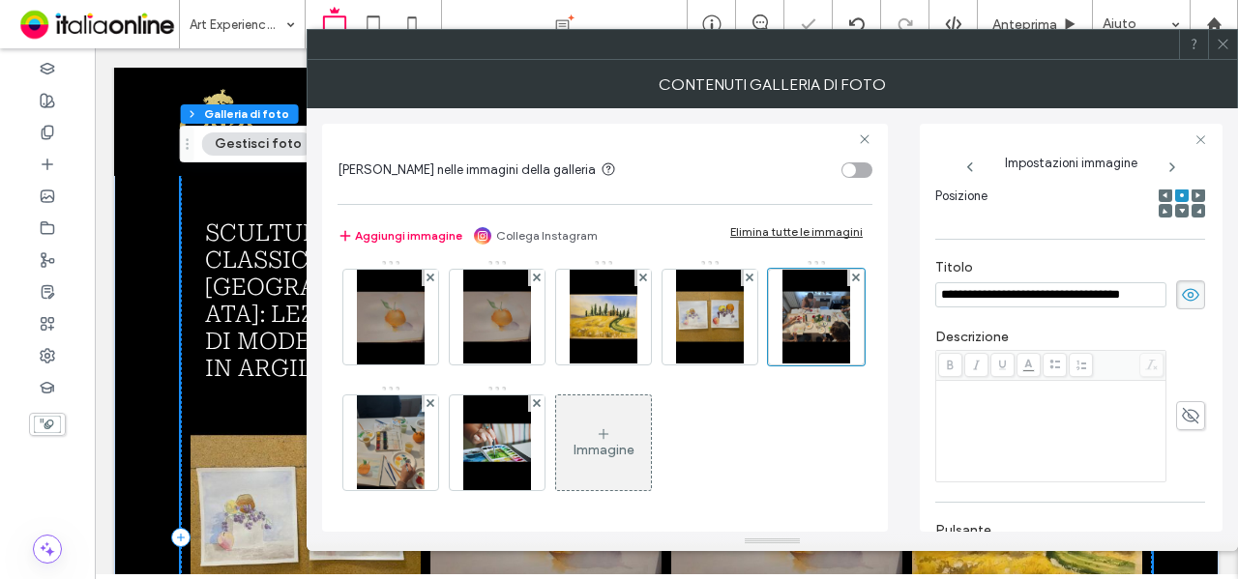
type input "**********"
click at [1114, 244] on div "**********" at bounding box center [1070, 320] width 270 height 842
click at [540, 399] on use at bounding box center [536, 403] width 8 height 8
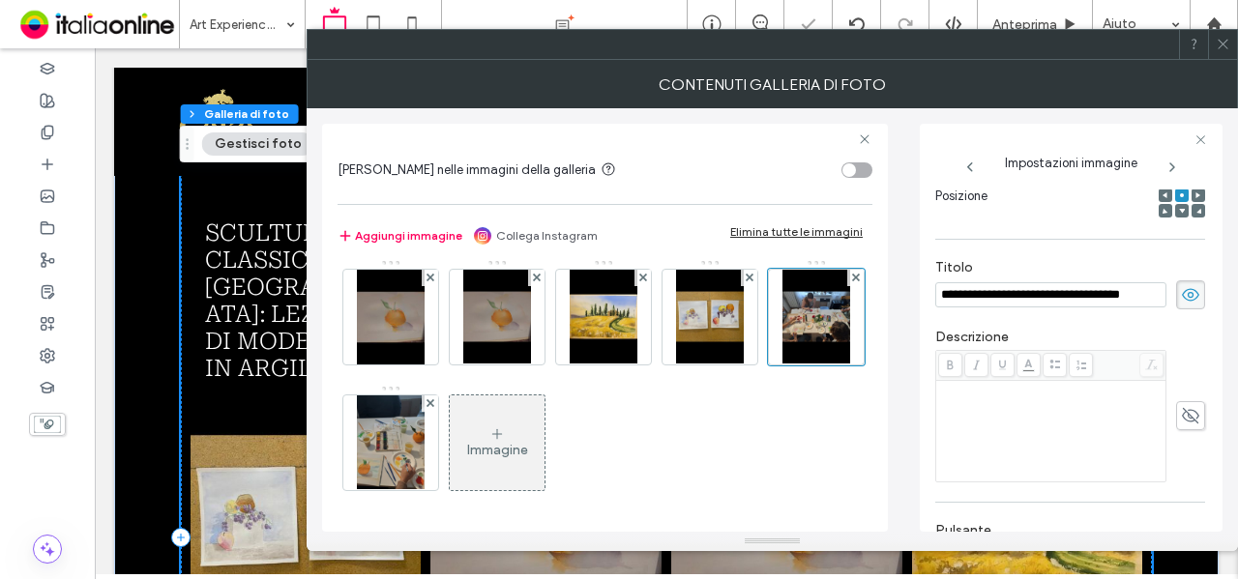
scroll to position [131, 0]
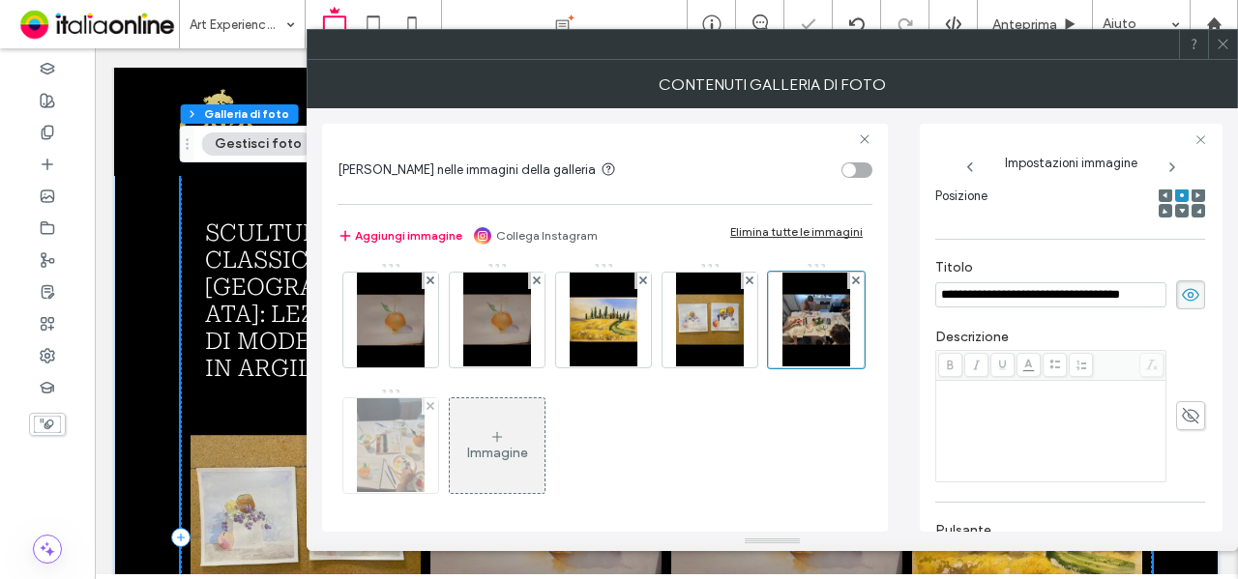
click at [425, 426] on img at bounding box center [391, 446] width 68 height 95
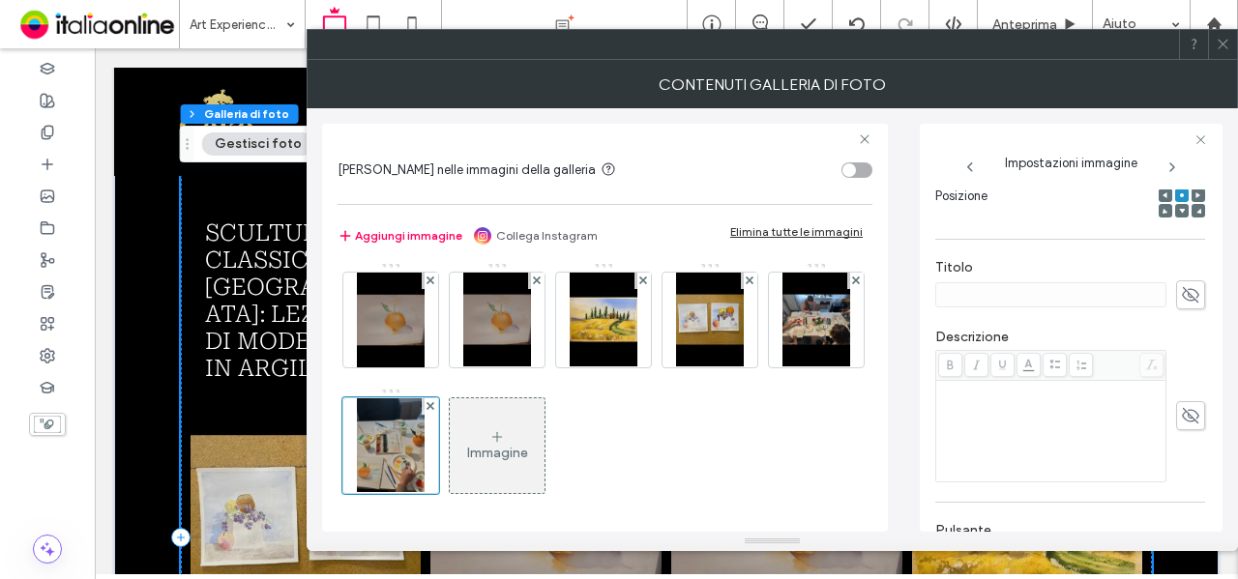
click at [1182, 295] on icon at bounding box center [1190, 294] width 19 height 21
paste input "**********"
type input "**********"
click at [1098, 251] on div "**********" at bounding box center [1070, 285] width 270 height 70
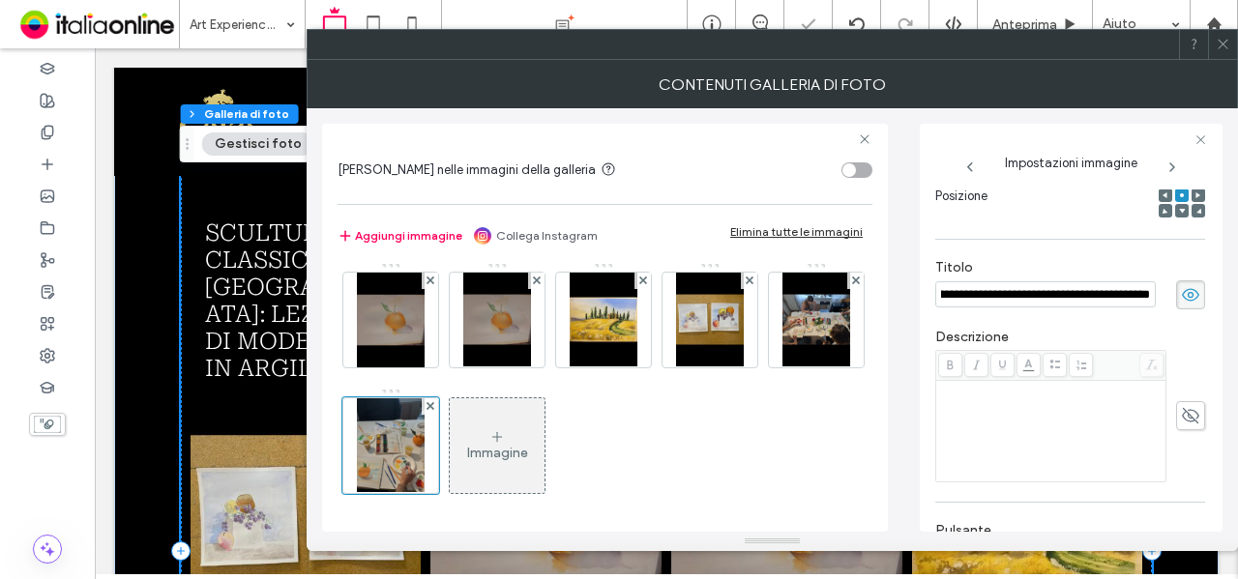
click at [1223, 49] on icon at bounding box center [1223, 44] width 15 height 15
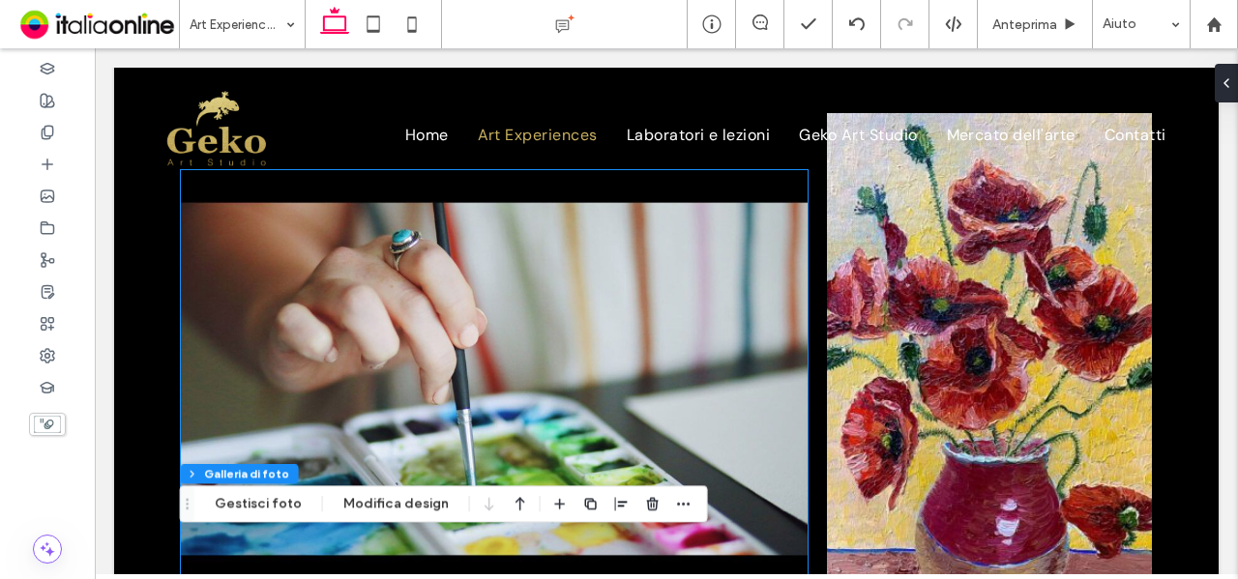
scroll to position [0, 0]
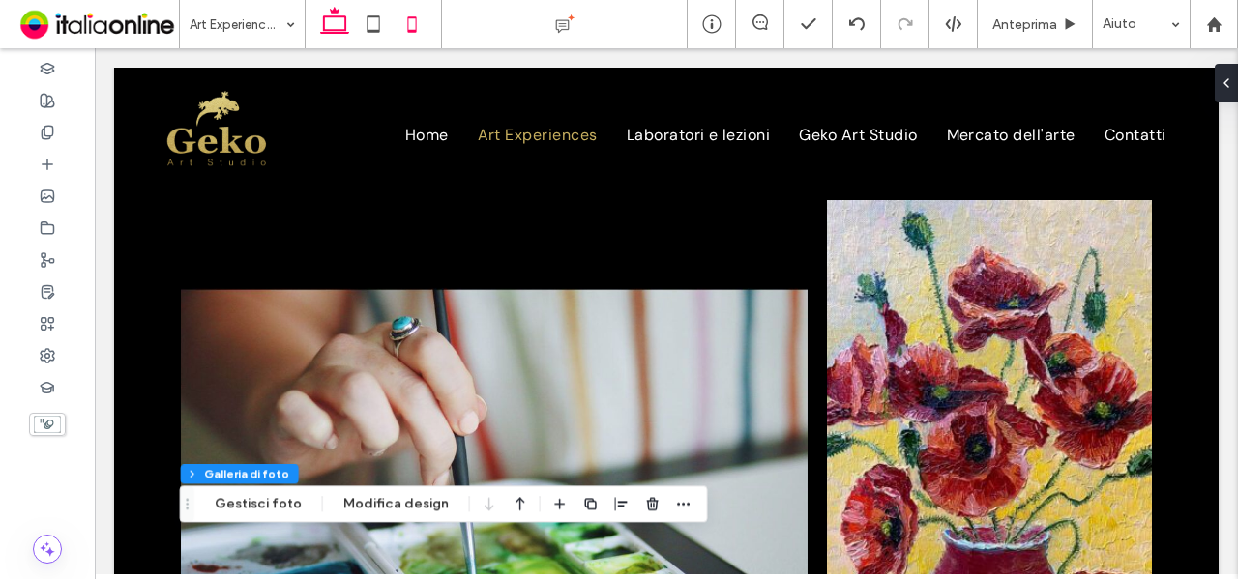
click at [416, 19] on icon at bounding box center [412, 24] width 39 height 39
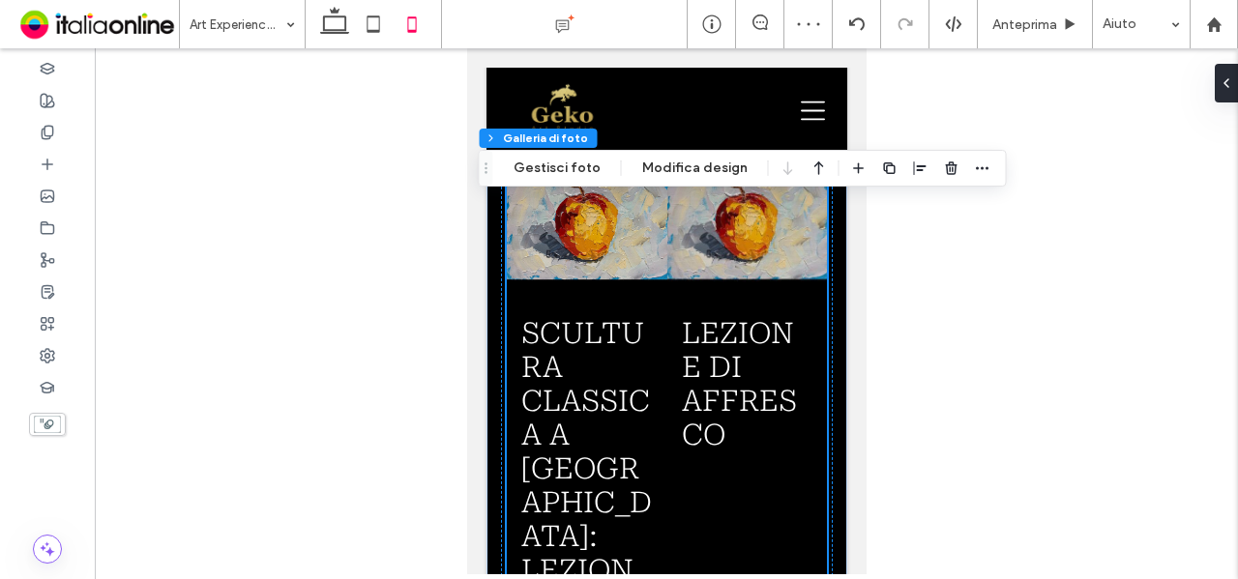
scroll to position [1451, 0]
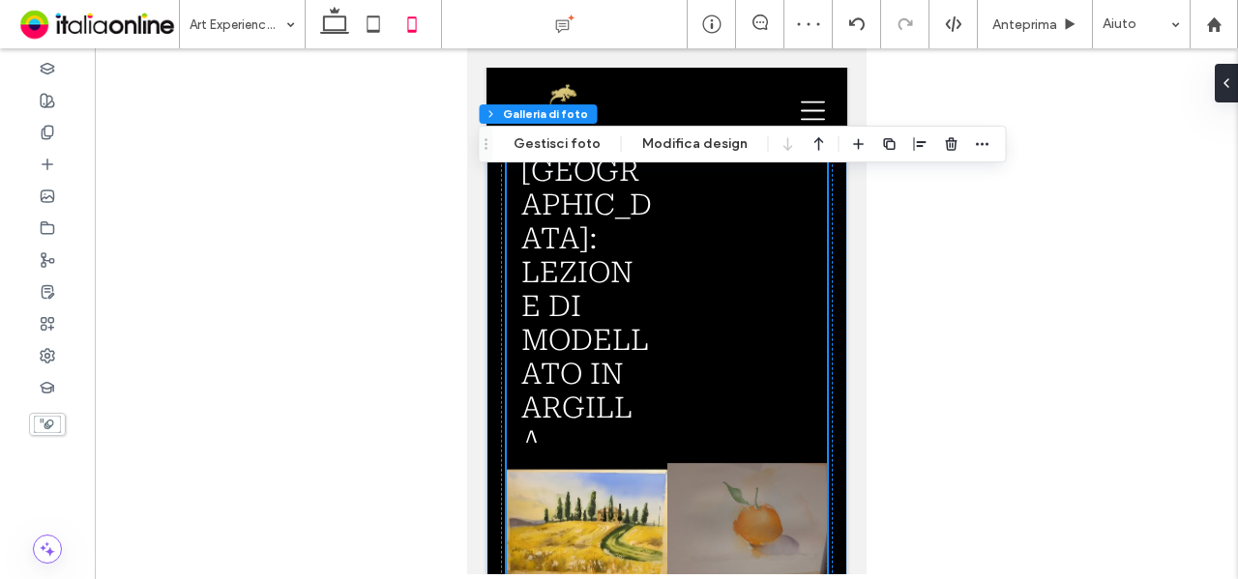
click at [763, 356] on span "Lezione di Affresco Button" at bounding box center [746, 223] width 161 height 439
click at [632, 147] on button "Modifica design" at bounding box center [695, 144] width 131 height 23
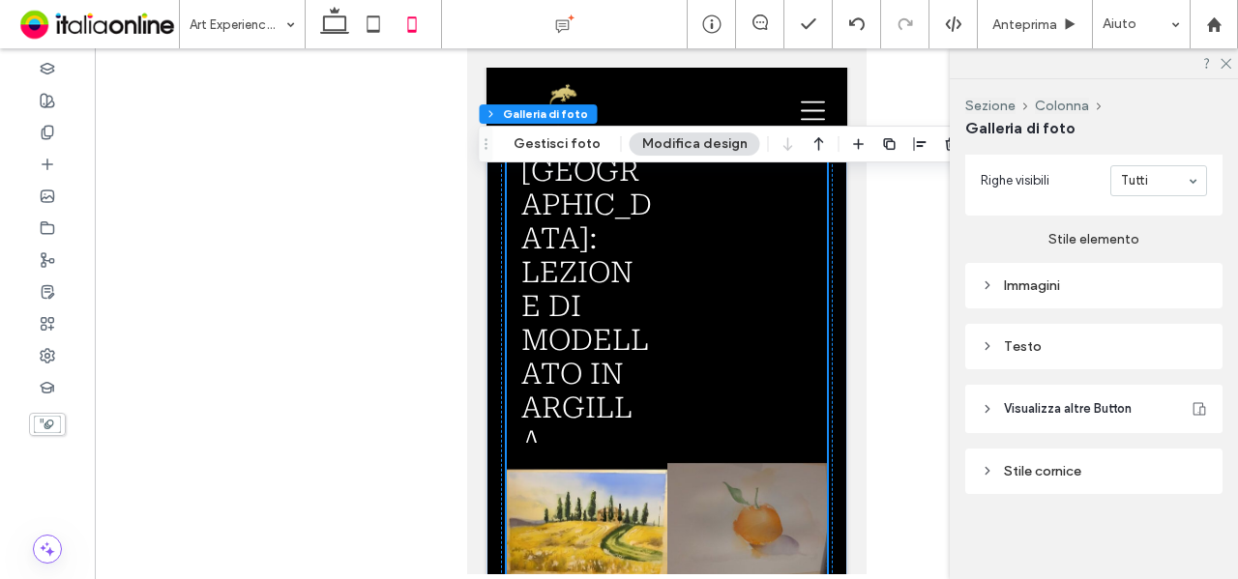
click at [1080, 352] on div "Testo" at bounding box center [1094, 347] width 226 height 16
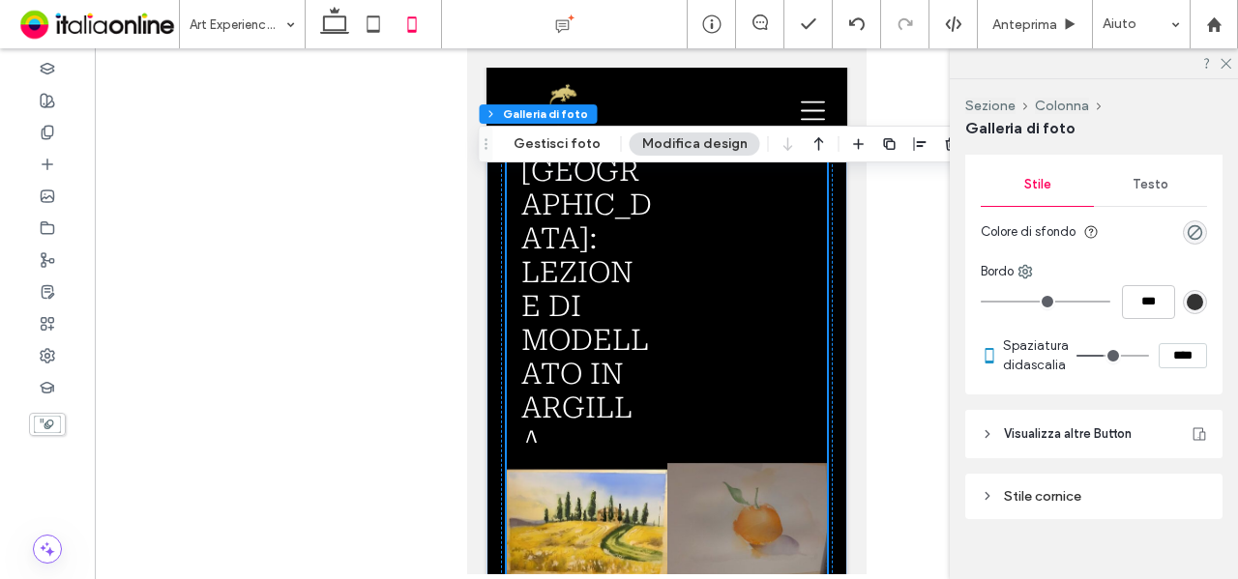
scroll to position [1289, 0]
click at [1161, 172] on div "Testo" at bounding box center [1150, 182] width 113 height 43
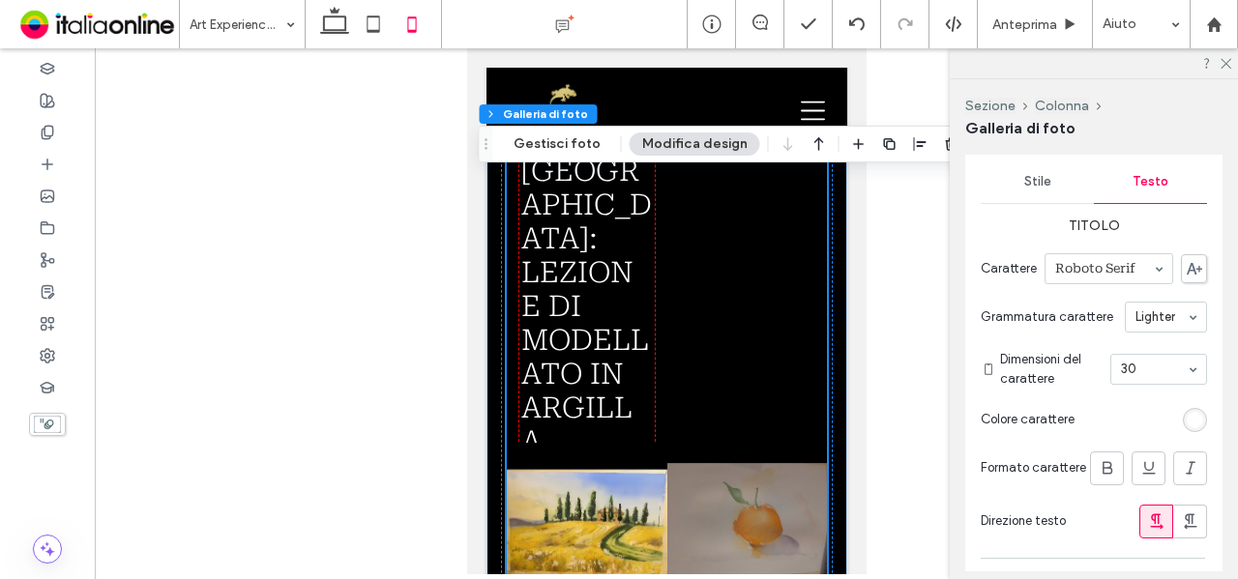
drag, startPoint x: 1155, startPoint y: 370, endPoint x: 1150, endPoint y: 380, distance: 10.8
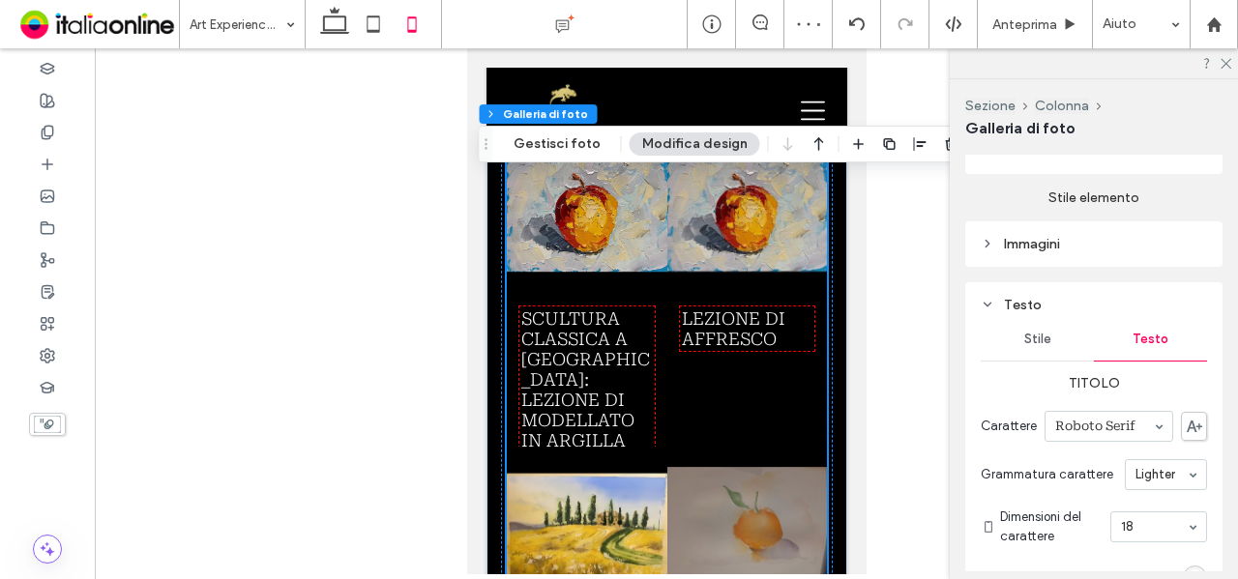
scroll to position [1119, 0]
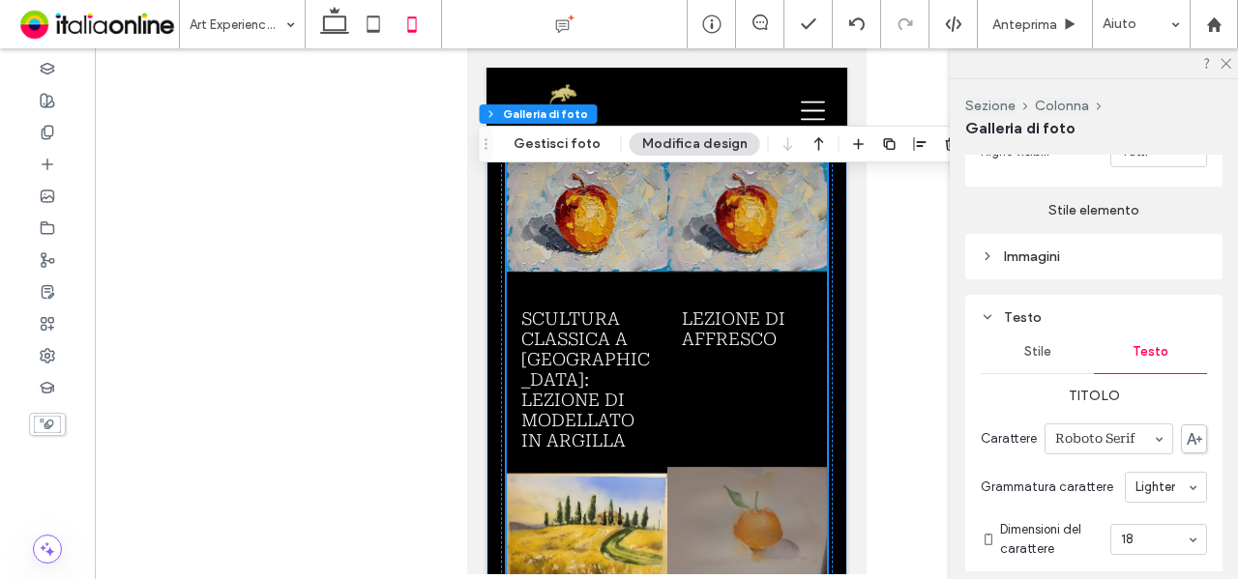
click at [1059, 265] on div "Immagini" at bounding box center [1094, 257] width 226 height 16
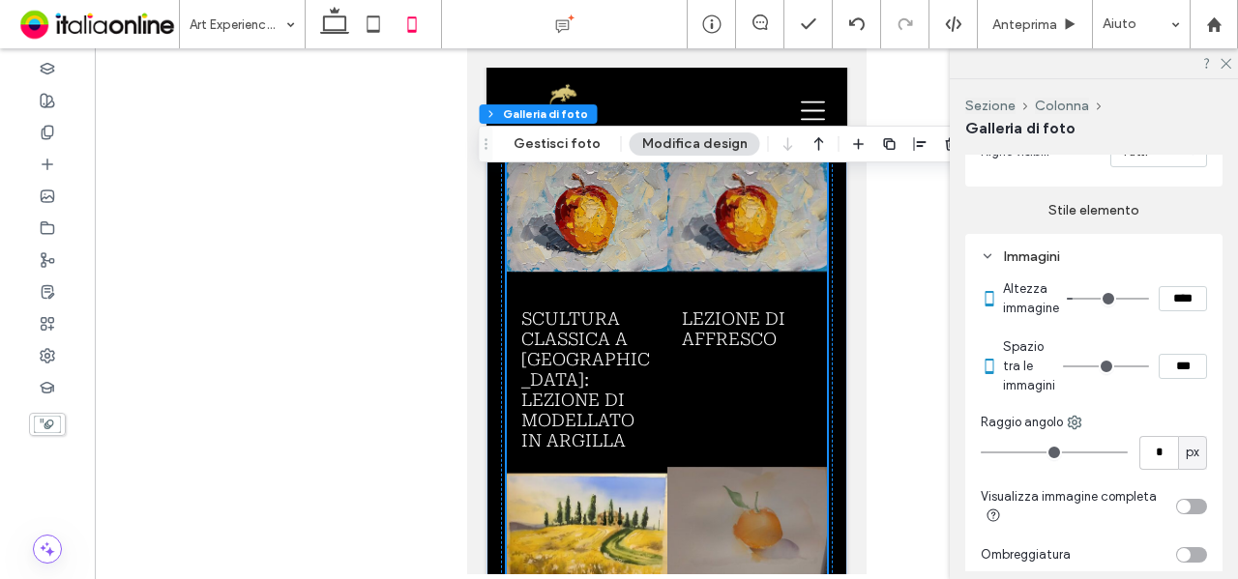
scroll to position [1216, 0]
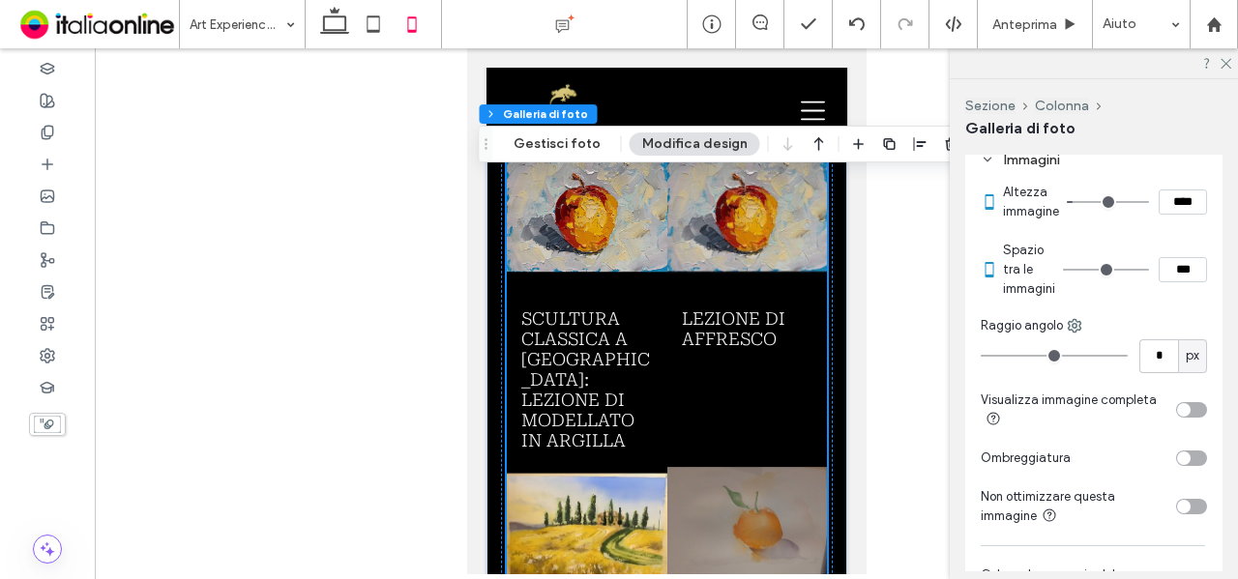
click at [1175, 282] on input "***" at bounding box center [1183, 269] width 48 height 25
drag, startPoint x: 1166, startPoint y: 276, endPoint x: 1146, endPoint y: 268, distance: 20.8
click at [1159, 272] on input "***" at bounding box center [1183, 269] width 48 height 25
type input "***"
type input "*"
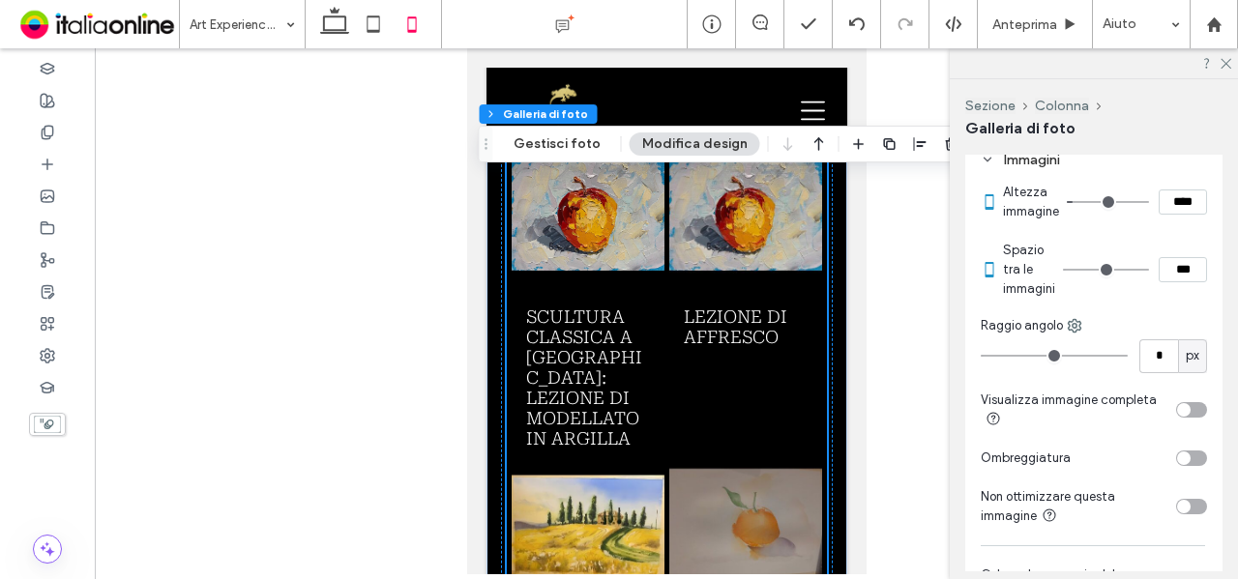
click at [1160, 252] on section "Spazio tra le immagini ***" at bounding box center [1105, 269] width 204 height 77
click at [1230, 65] on icon at bounding box center [1225, 62] width 13 height 13
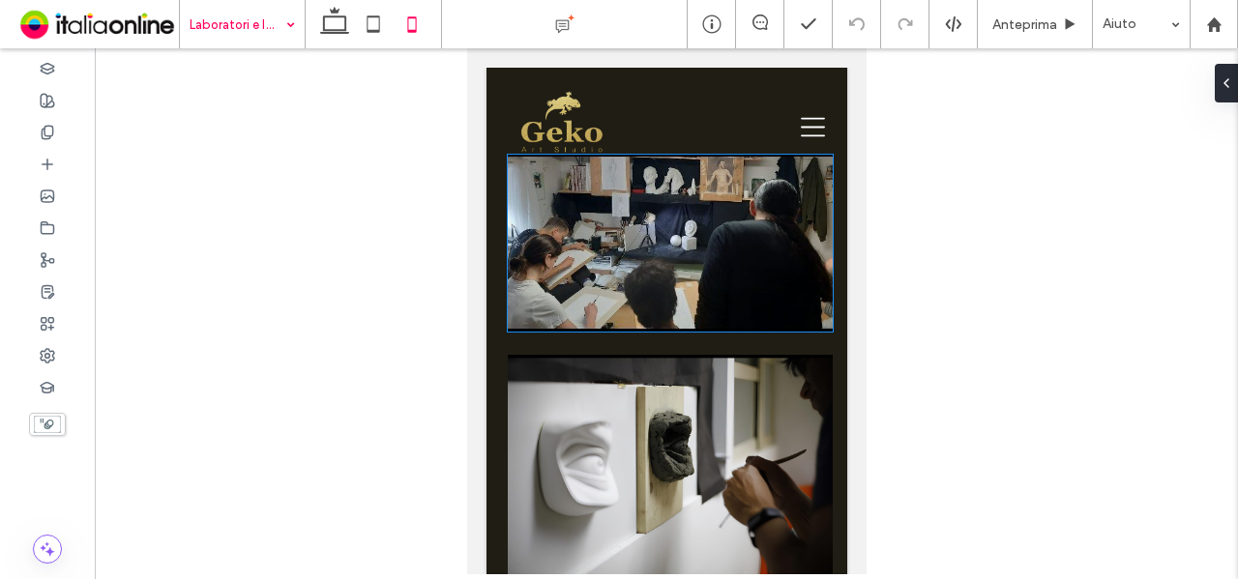
click at [714, 289] on img at bounding box center [669, 243] width 325 height 177
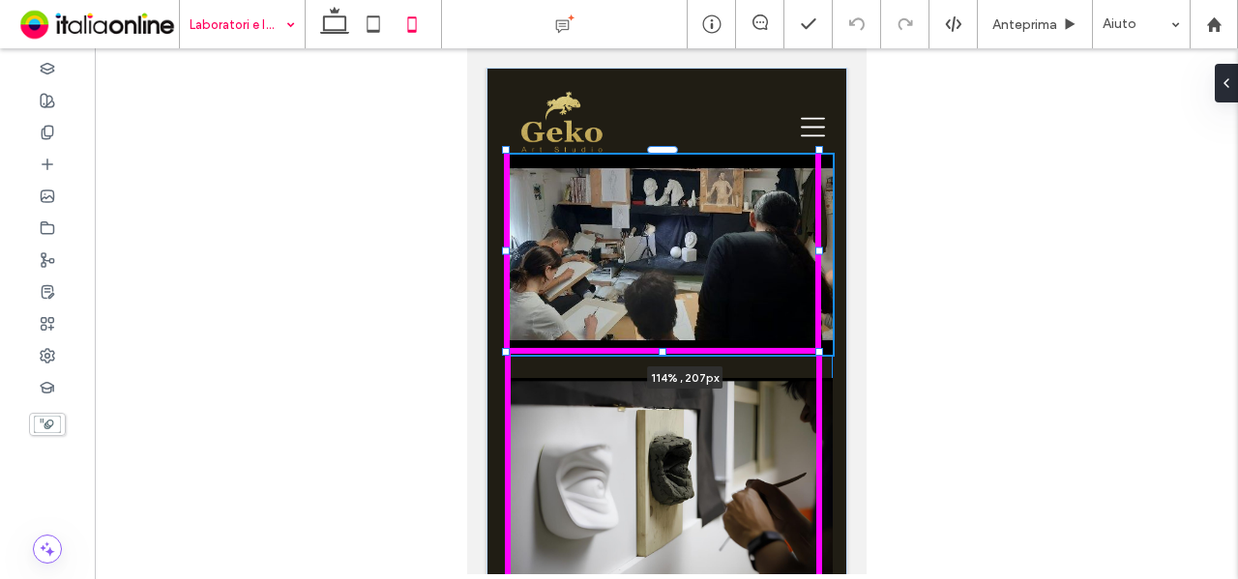
drag, startPoint x: 817, startPoint y: 328, endPoint x: 839, endPoint y: 347, distance: 28.8
type input "***"
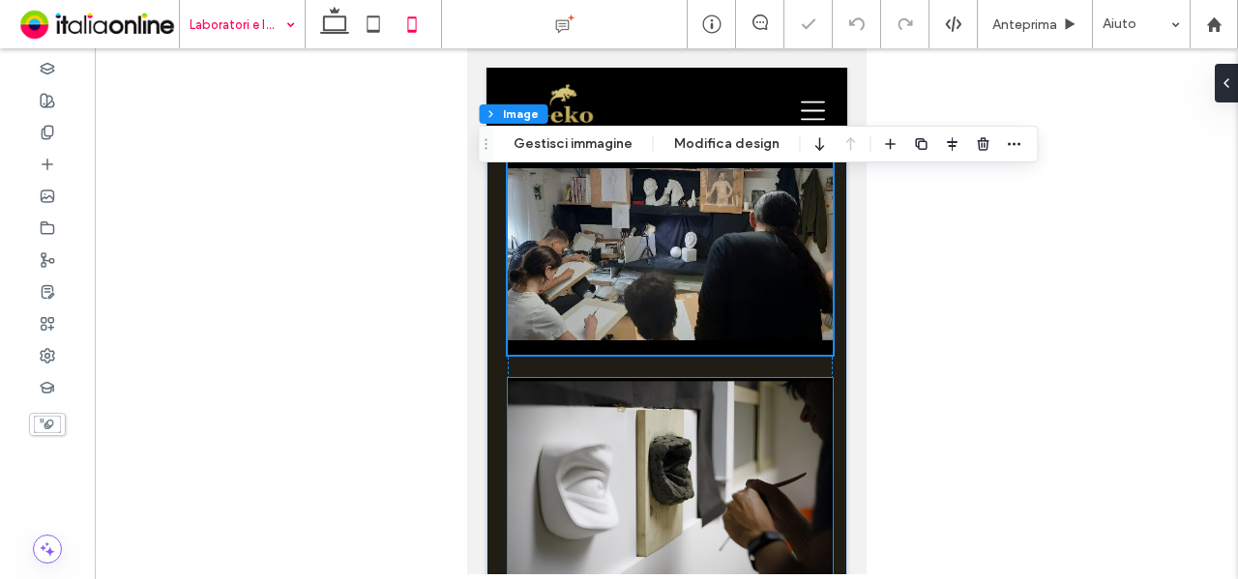
scroll to position [193, 0]
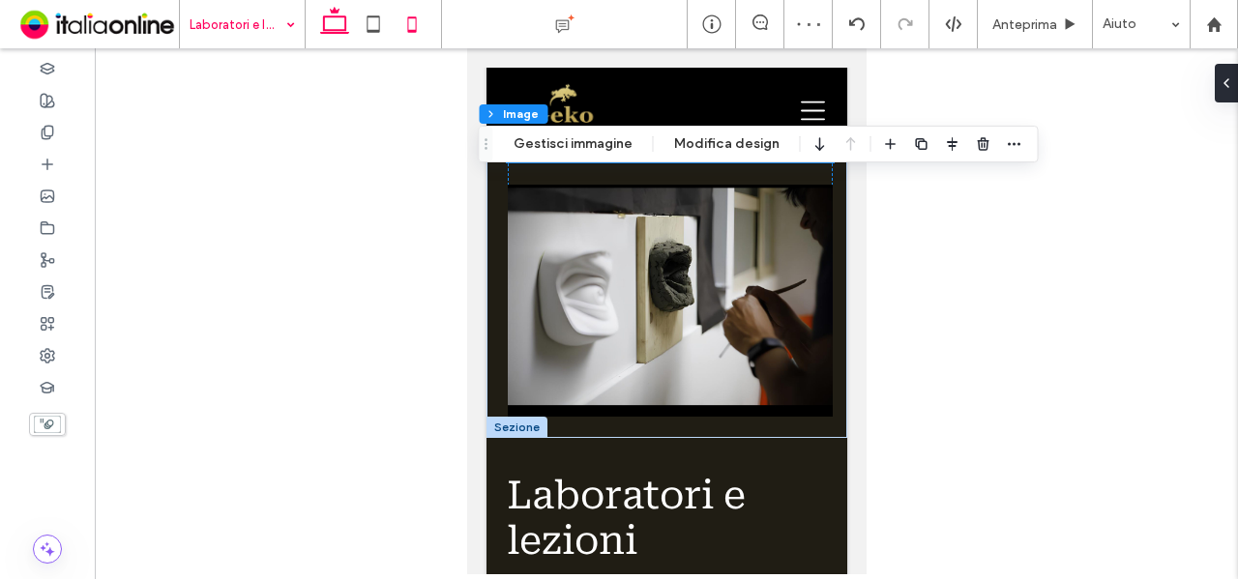
click at [329, 22] on icon at bounding box center [334, 24] width 39 height 39
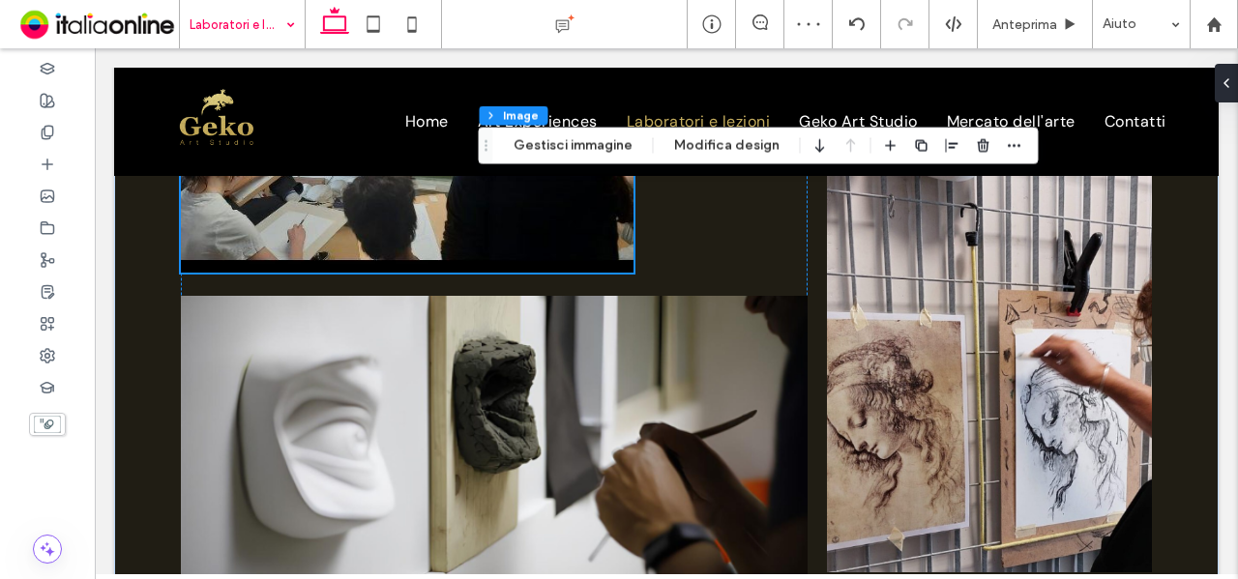
type input "**"
type input "****"
type input "***"
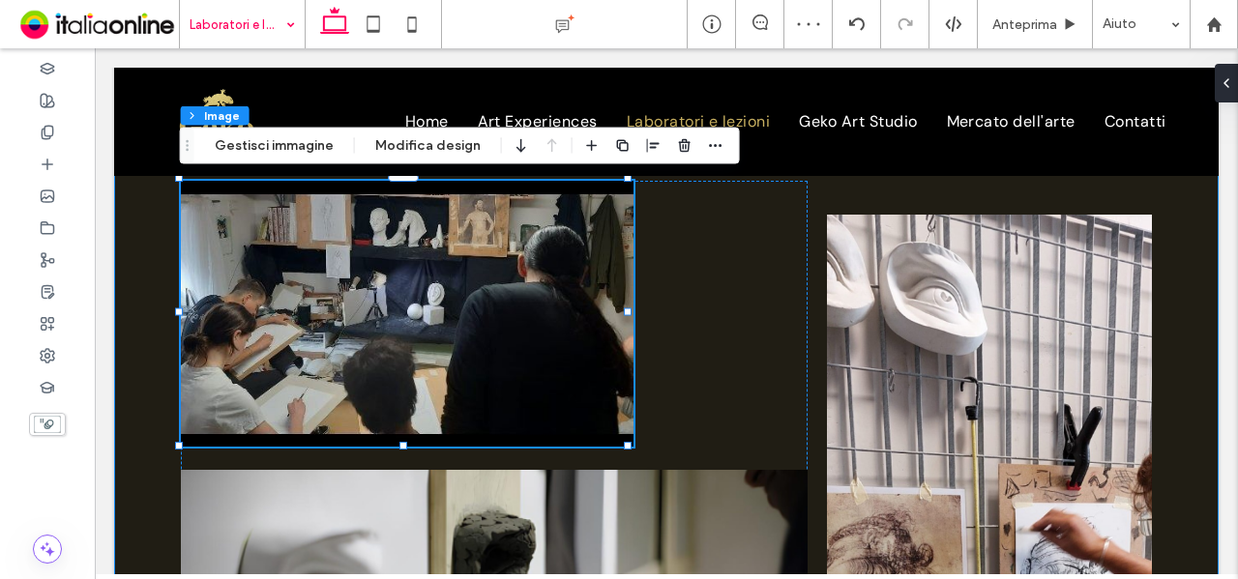
click at [157, 326] on div at bounding box center [666, 447] width 1105 height 798
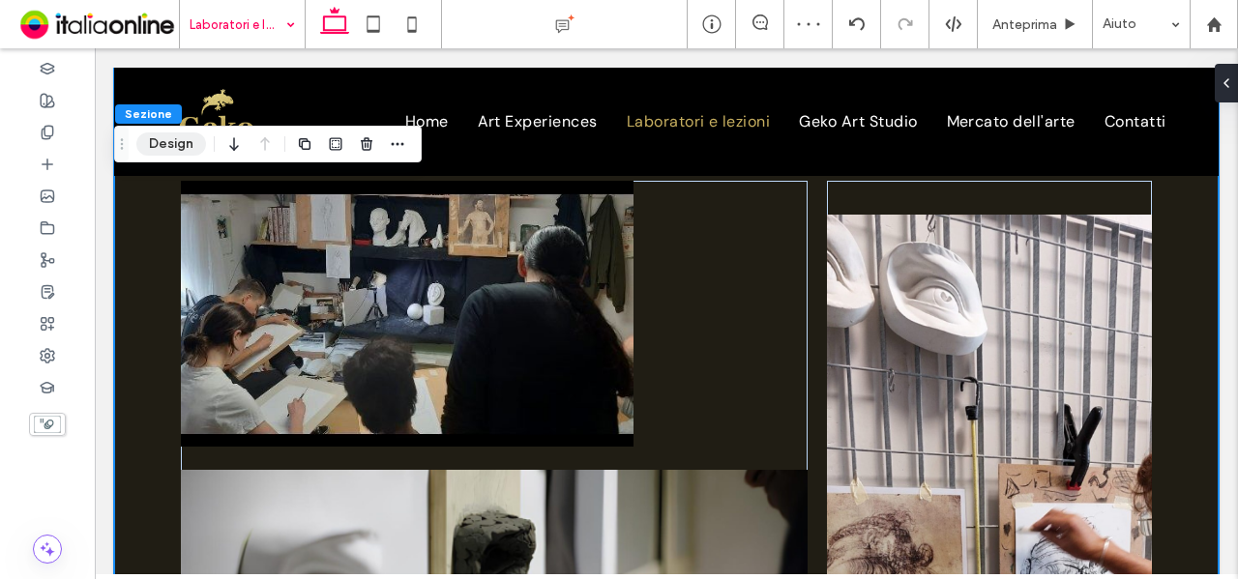
click at [188, 146] on button "Design" at bounding box center [171, 144] width 70 height 23
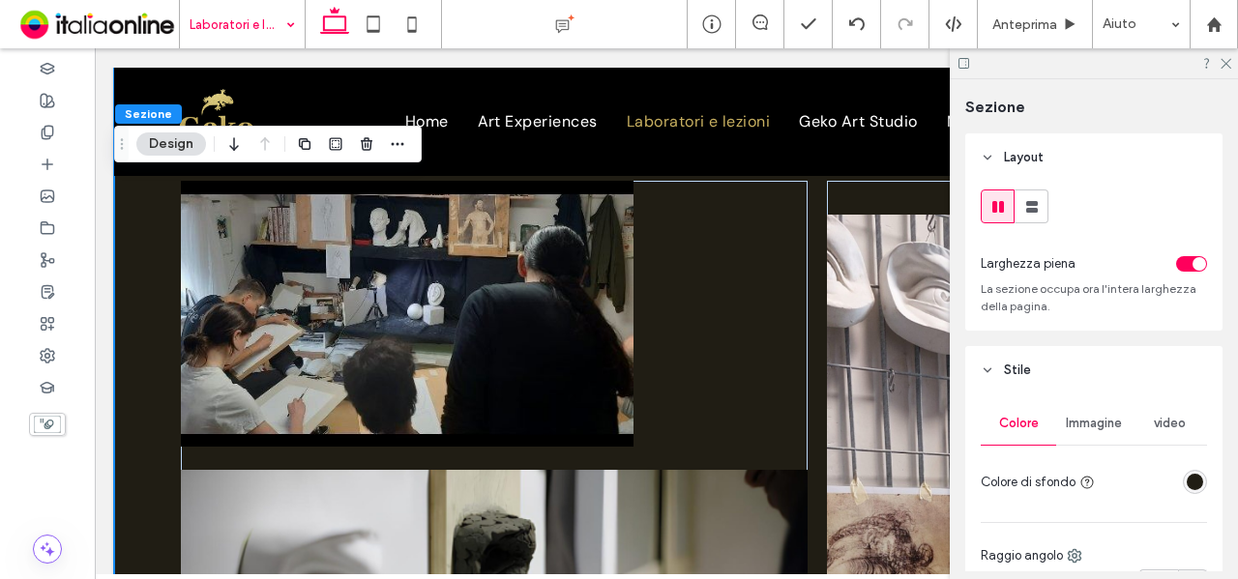
click at [1188, 481] on div "rgba(32, 29, 20, 1)" at bounding box center [1195, 482] width 16 height 16
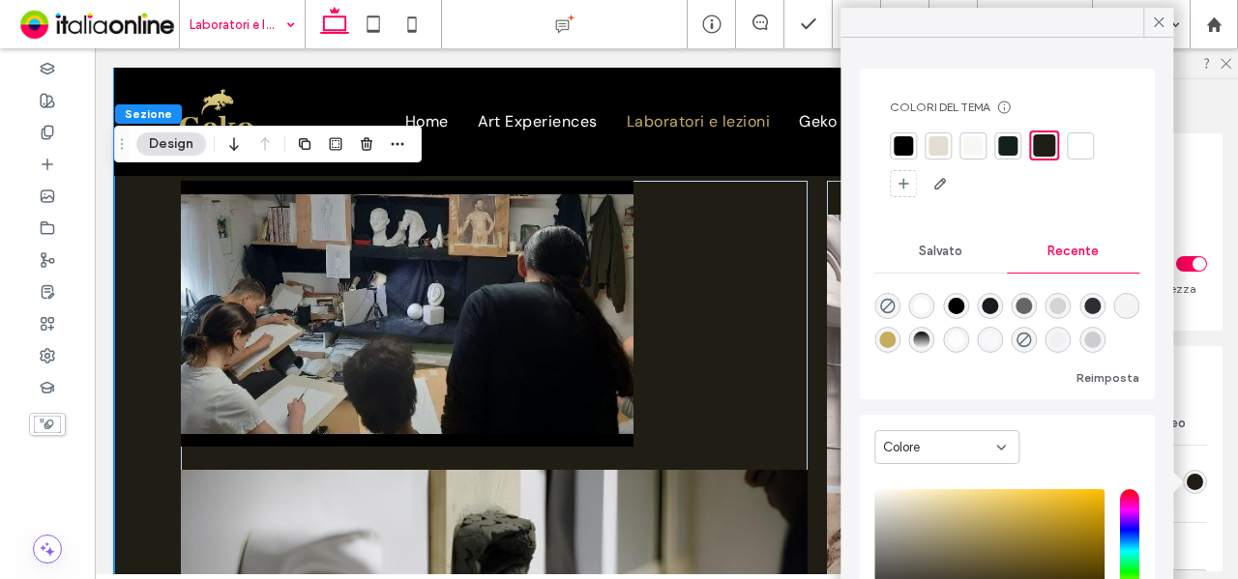
click at [901, 141] on div at bounding box center [903, 145] width 19 height 19
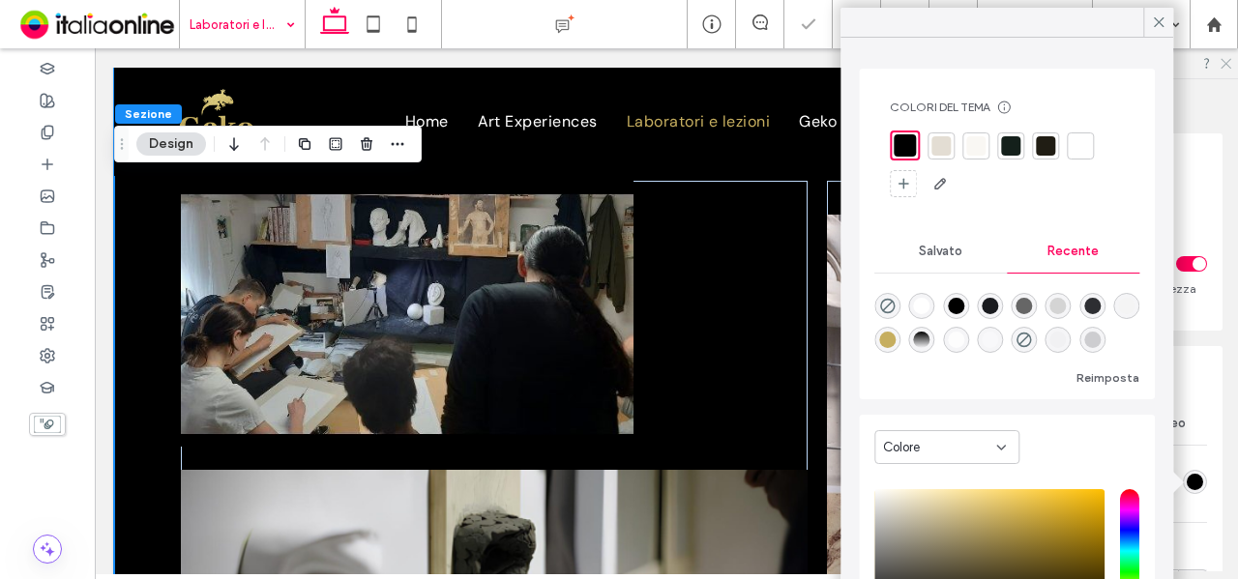
click at [1225, 57] on icon at bounding box center [1225, 62] width 13 height 13
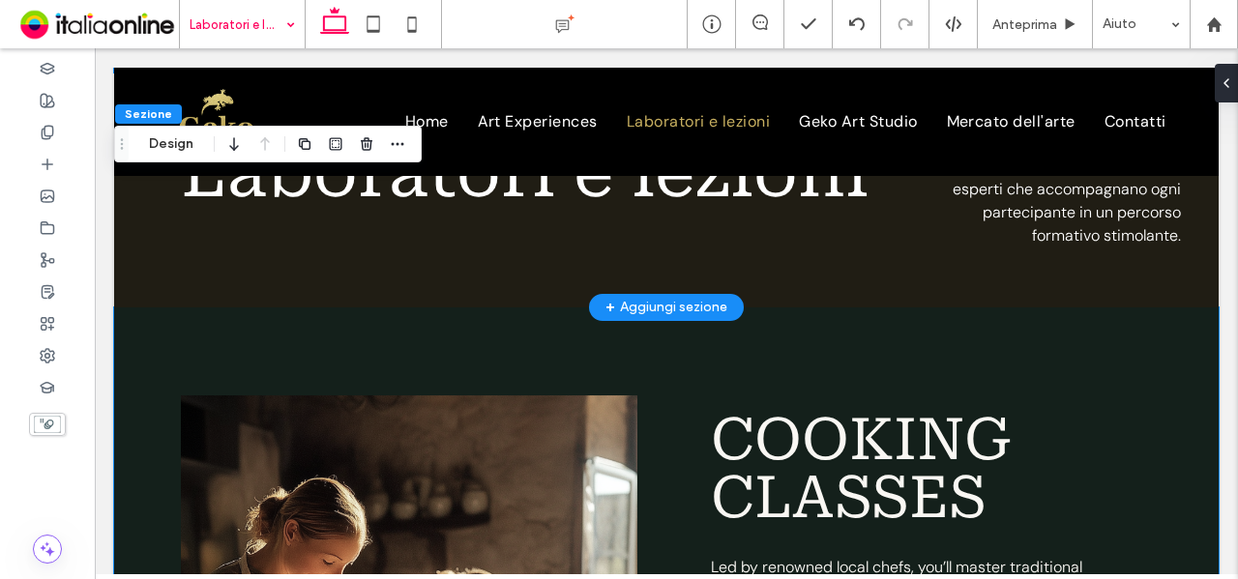
scroll to position [890, 0]
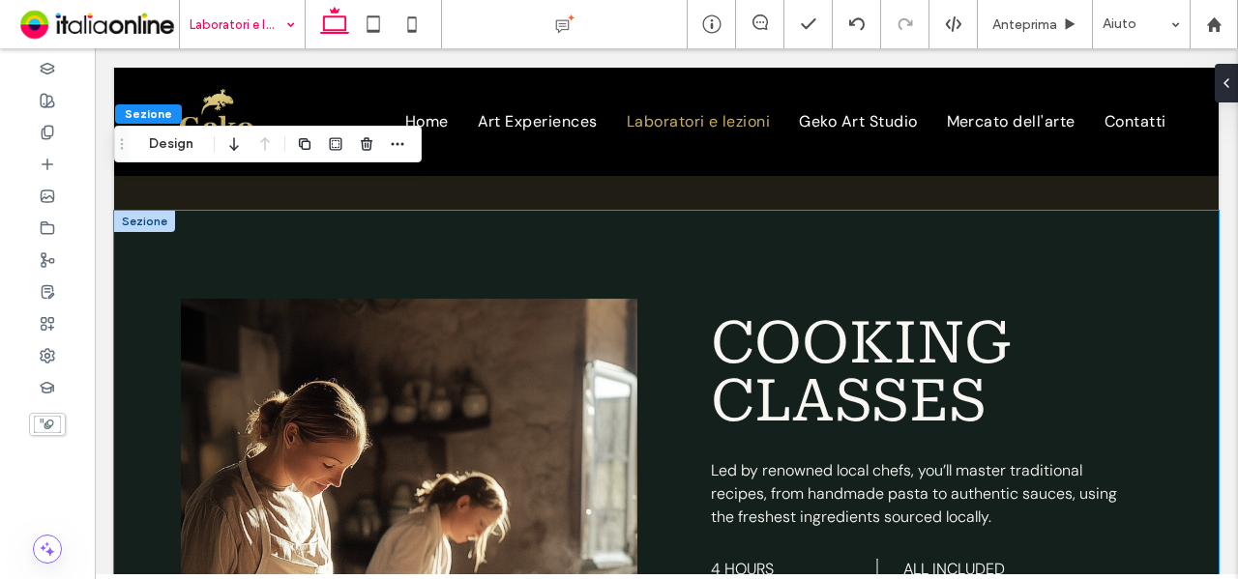
click at [549, 241] on div "cooking classes Led by renowned local chefs, you’ll master traditional recipes,…" at bounding box center [666, 575] width 1105 height 729
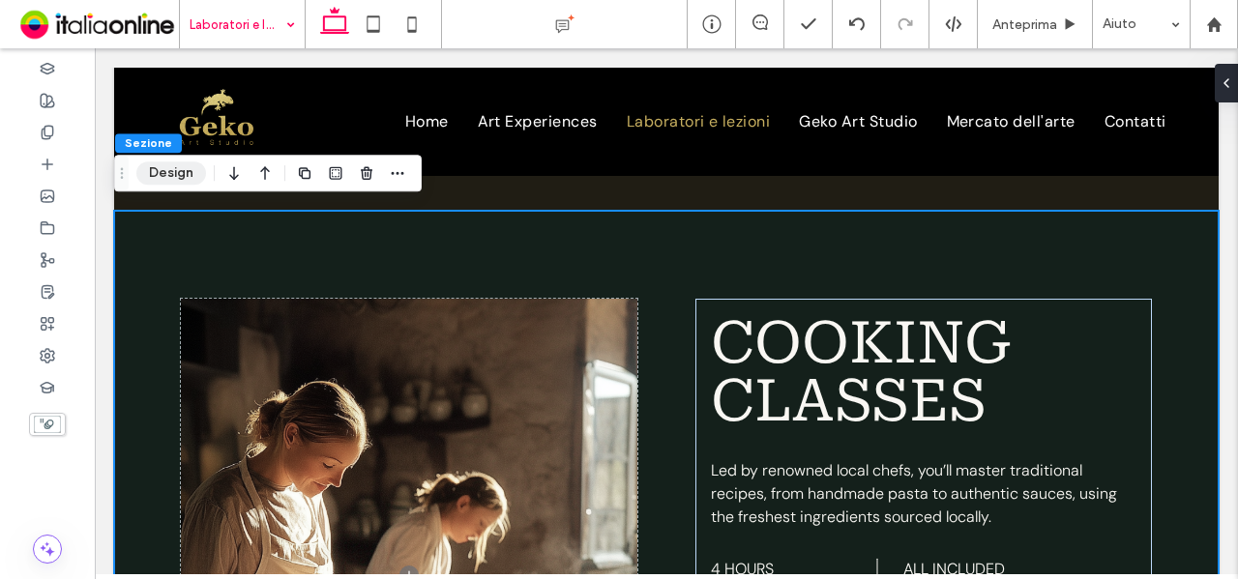
click at [163, 174] on button "Design" at bounding box center [171, 173] width 70 height 23
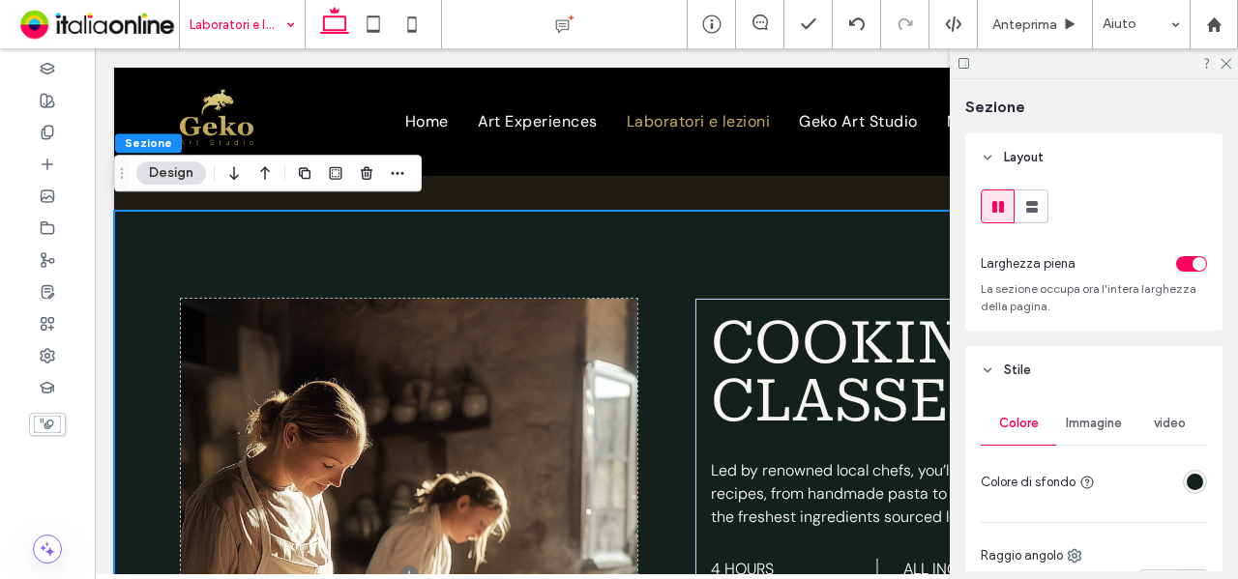
click at [1191, 479] on div "rgba(20, 32, 27, 1)" at bounding box center [1195, 482] width 16 height 16
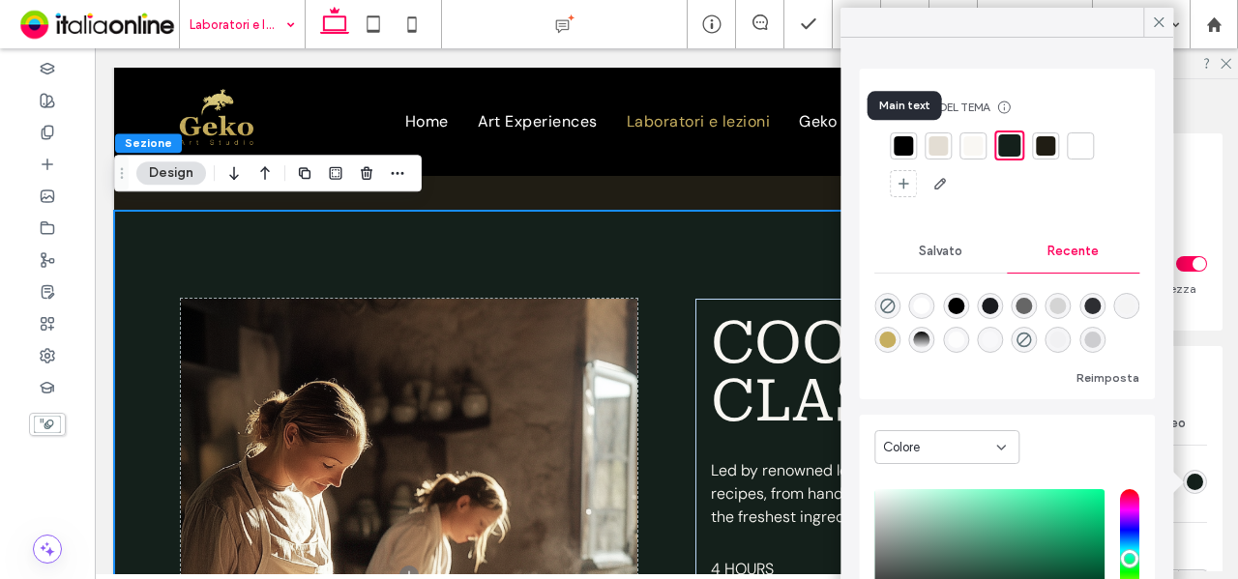
click at [906, 144] on div at bounding box center [903, 145] width 19 height 19
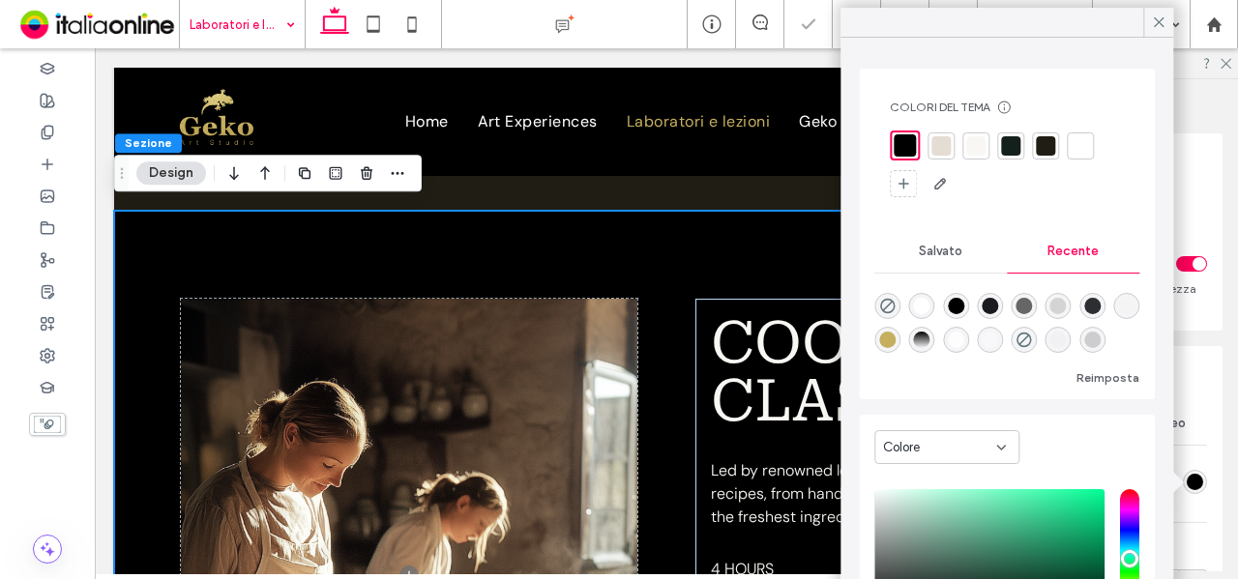
drag, startPoint x: 1161, startPoint y: 21, endPoint x: 1181, endPoint y: 49, distance: 34.6
click at [1161, 21] on icon at bounding box center [1158, 22] width 17 height 17
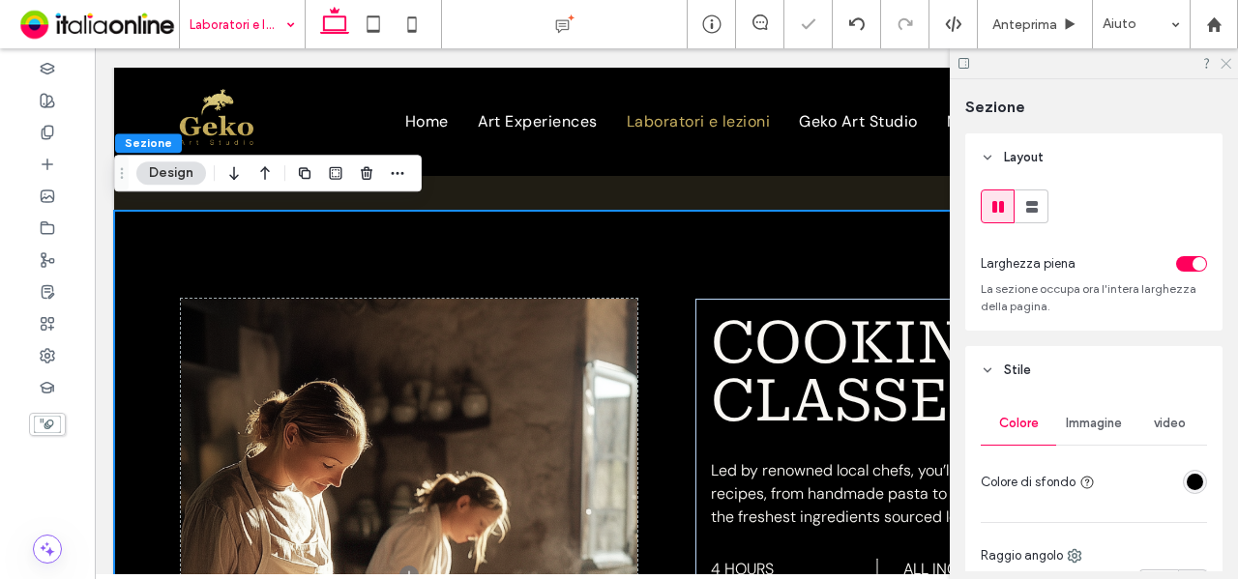
click at [1227, 65] on use at bounding box center [1226, 64] width 11 height 11
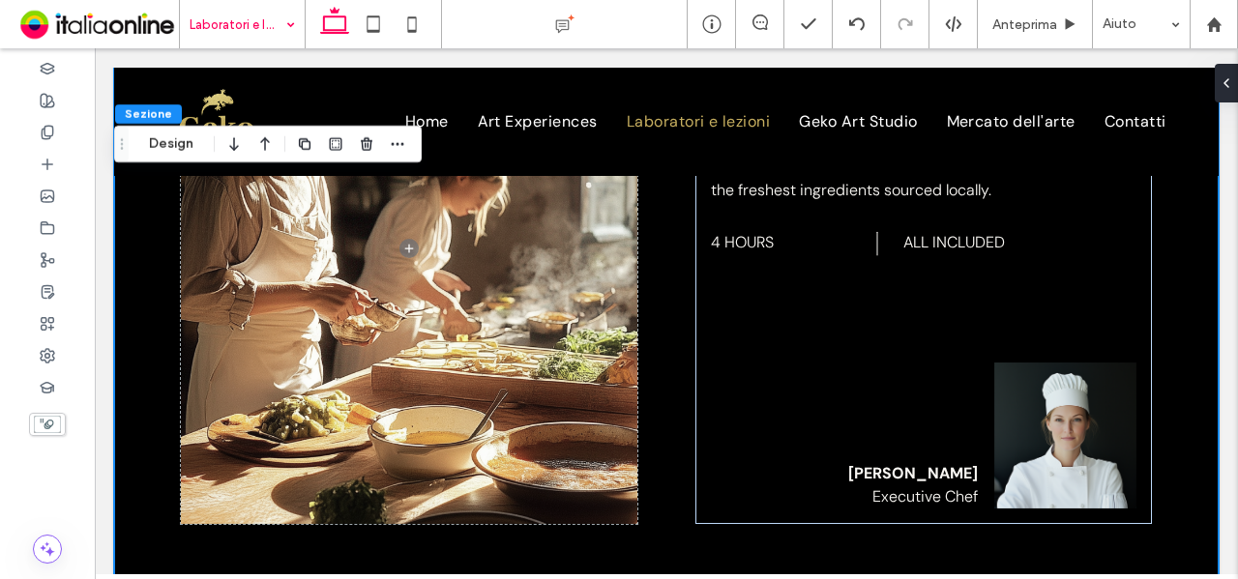
scroll to position [987, 0]
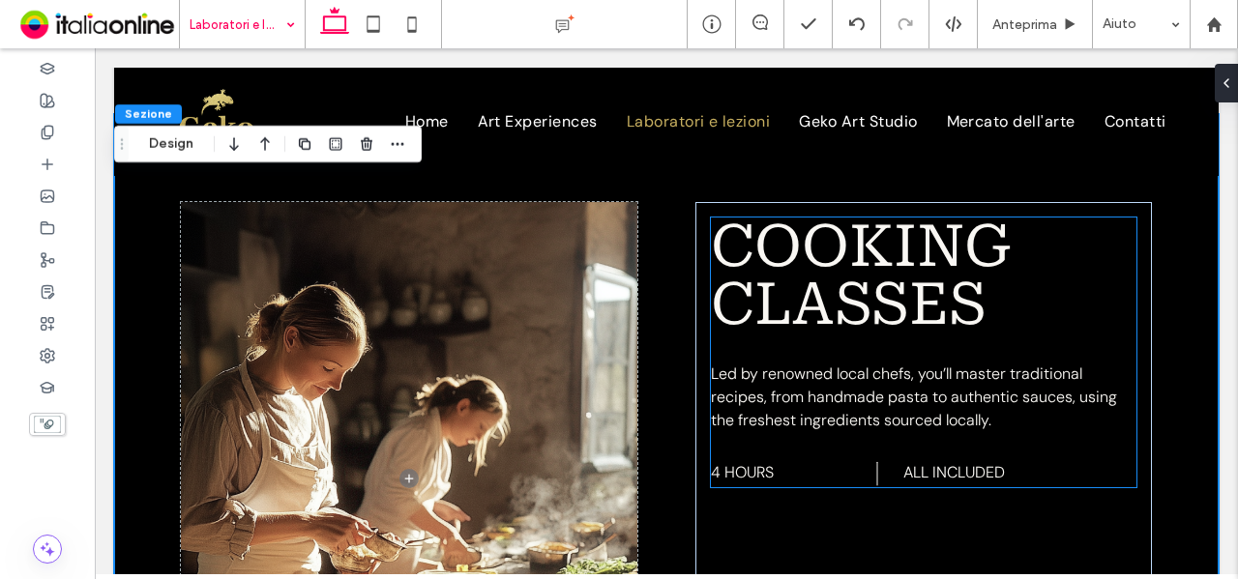
click at [843, 237] on span "cooking classes" at bounding box center [869, 275] width 316 height 127
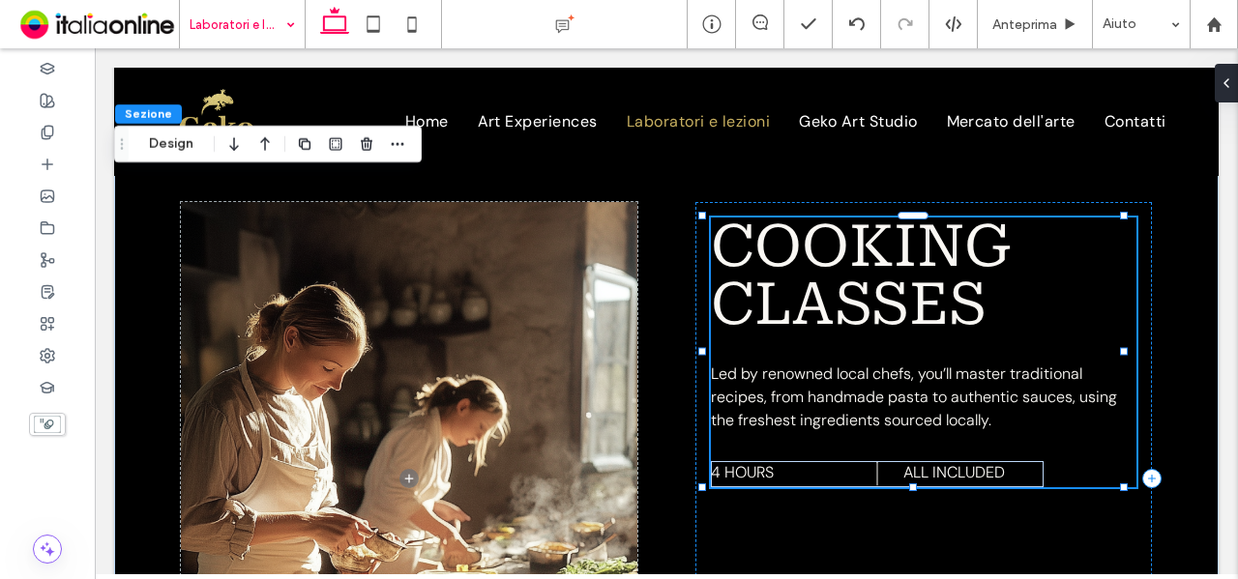
click at [843, 237] on span "cooking classes" at bounding box center [869, 275] width 316 height 127
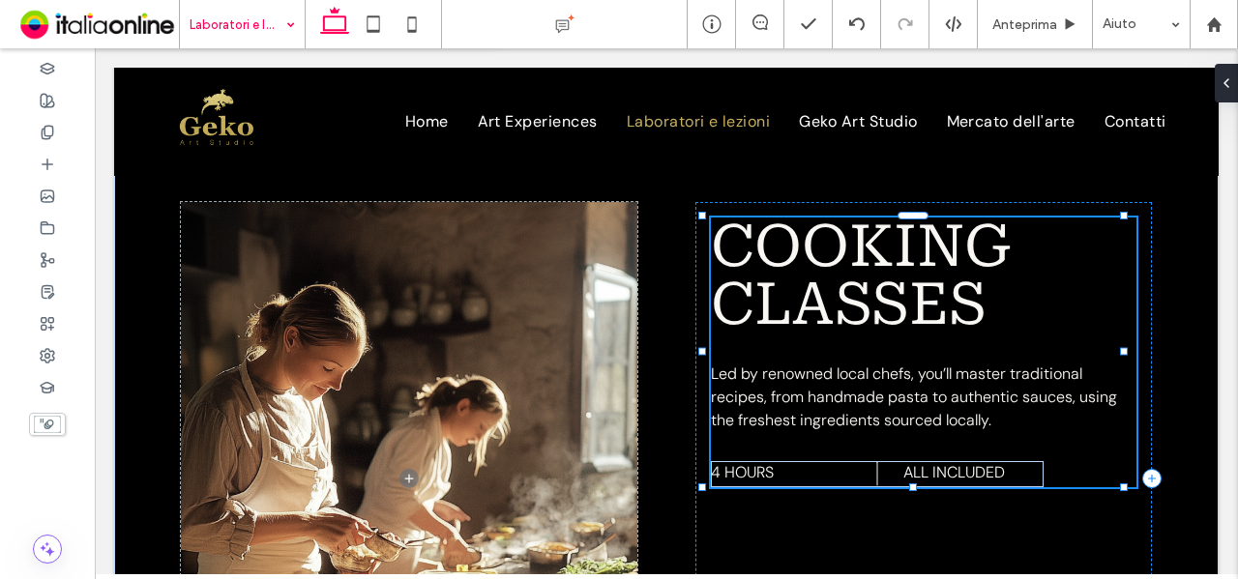
click at [843, 237] on div "cooking classes" at bounding box center [924, 276] width 426 height 116
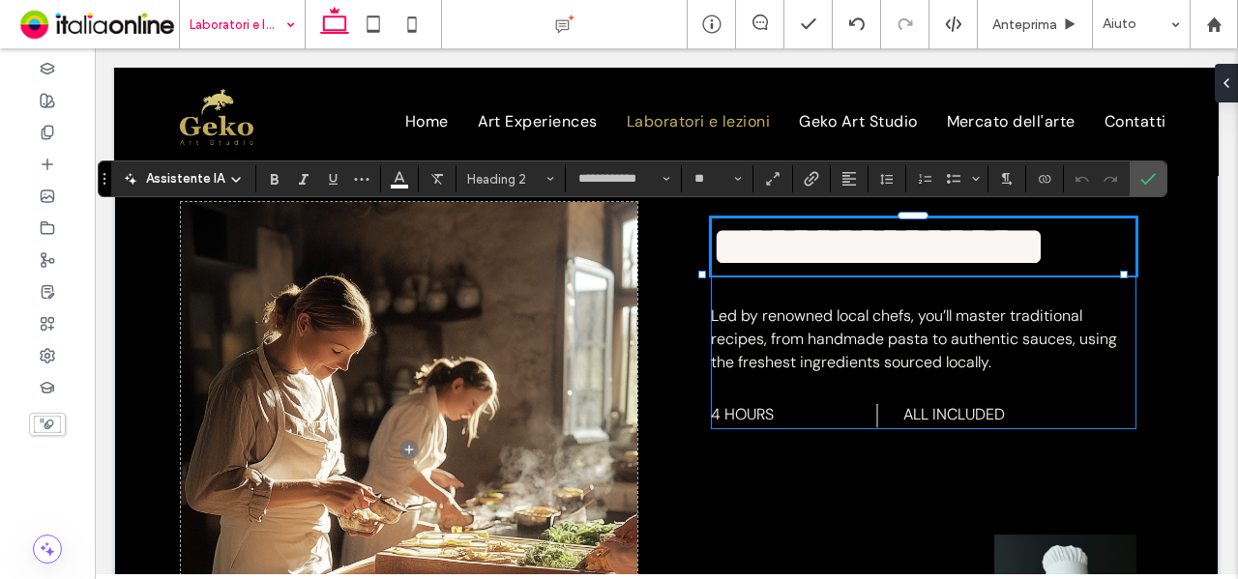
click at [876, 252] on span "**********" at bounding box center [879, 247] width 336 height 58
click at [1050, 276] on h2 "**********" at bounding box center [924, 247] width 426 height 58
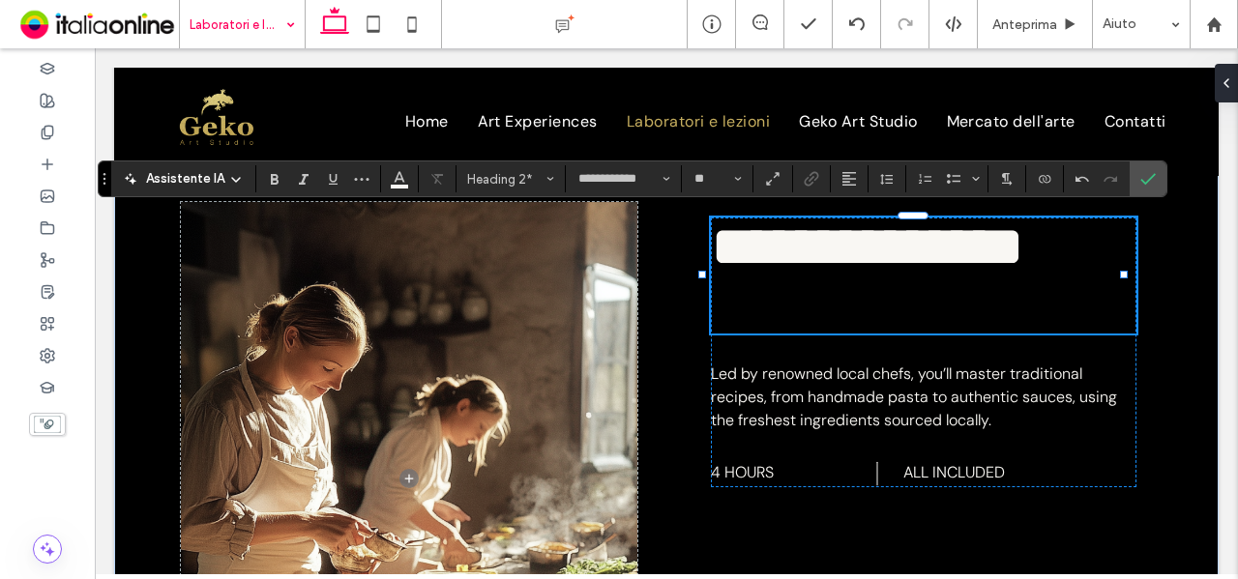
click at [1050, 276] on h2 "**********" at bounding box center [921, 247] width 420 height 58
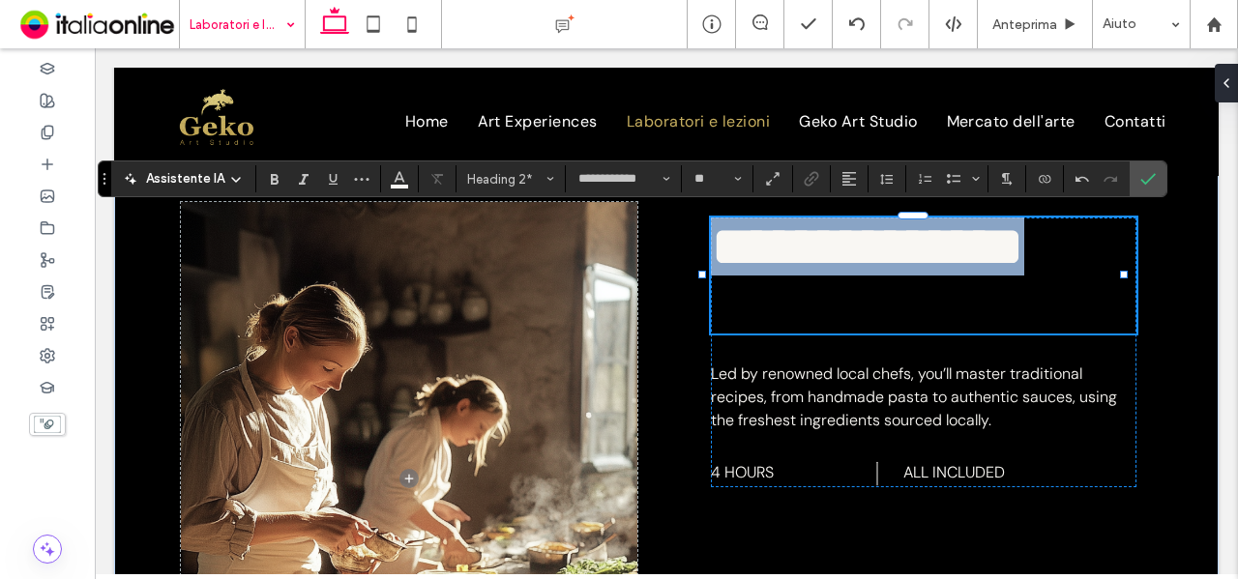
click at [1050, 276] on h2 "**********" at bounding box center [921, 247] width 420 height 58
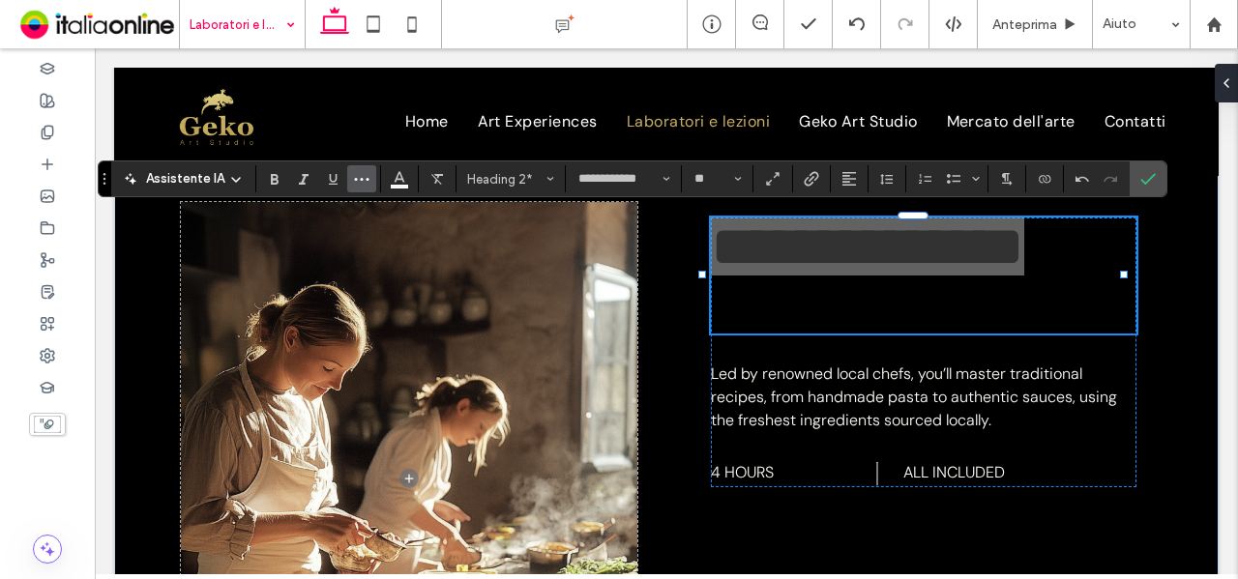
click at [360, 187] on icon "Altro" at bounding box center [361, 178] width 15 height 15
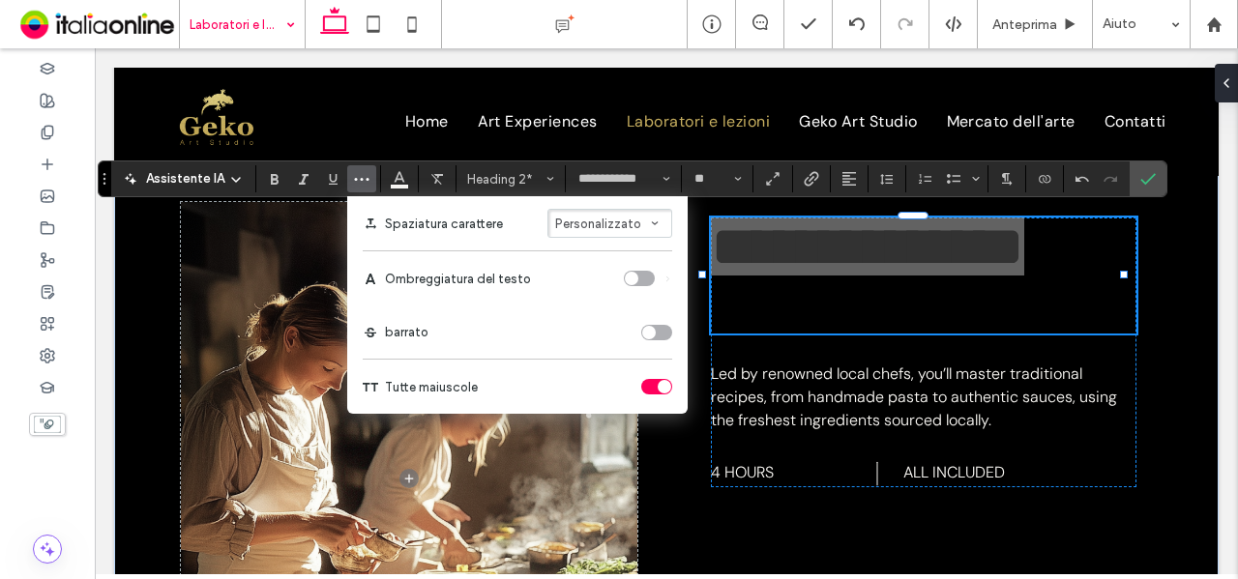
click at [661, 392] on div "toggle" at bounding box center [665, 387] width 14 height 14
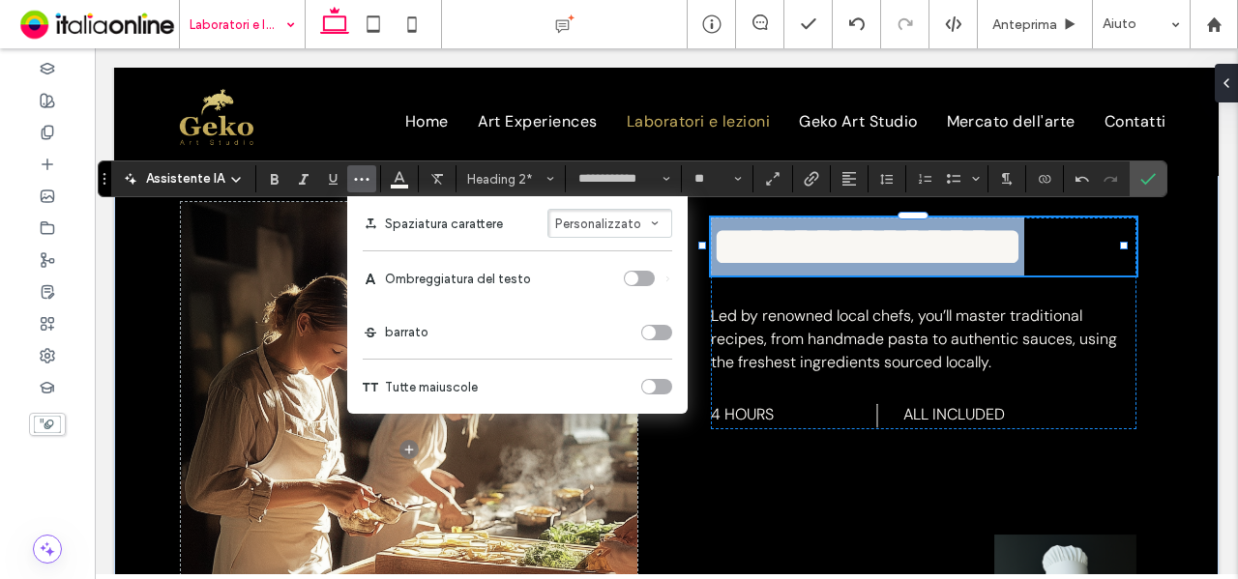
click at [745, 250] on span "**********" at bounding box center [867, 247] width 313 height 58
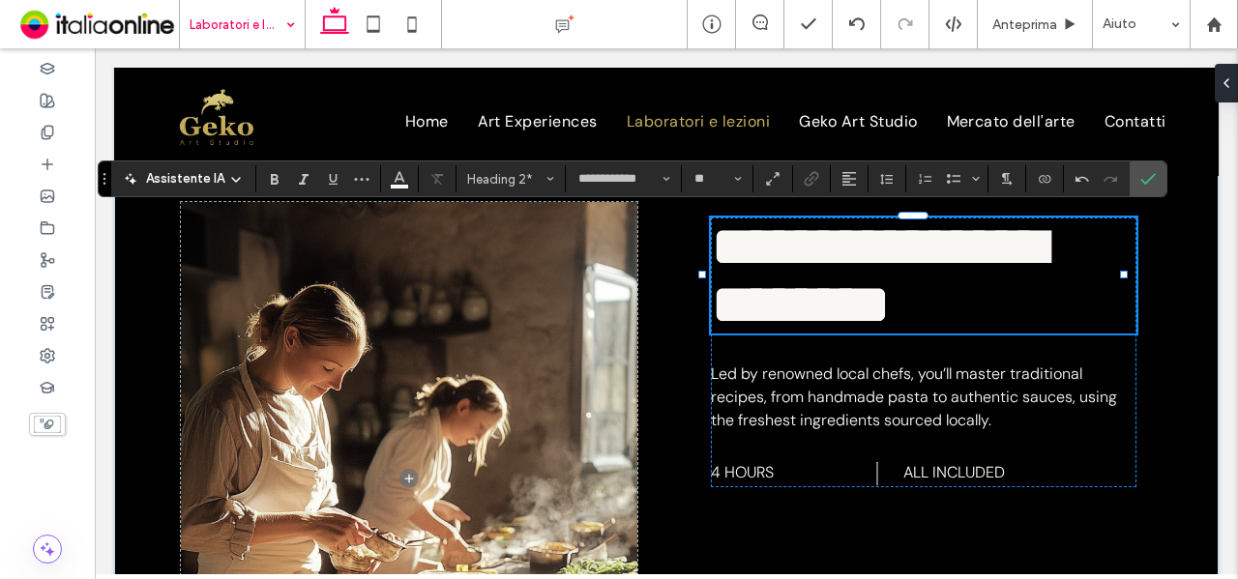
scroll to position [4, 0]
click at [780, 236] on span "**********" at bounding box center [878, 276] width 335 height 116
click at [1144, 171] on icon "Conferma" at bounding box center [1147, 178] width 15 height 15
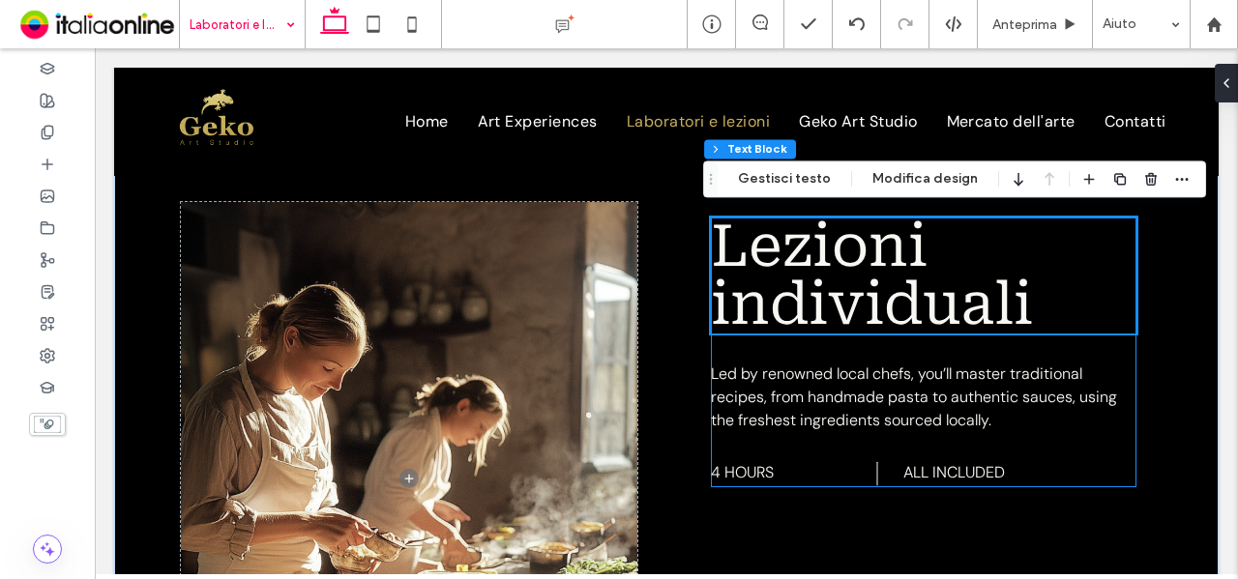
scroll to position [890, 0]
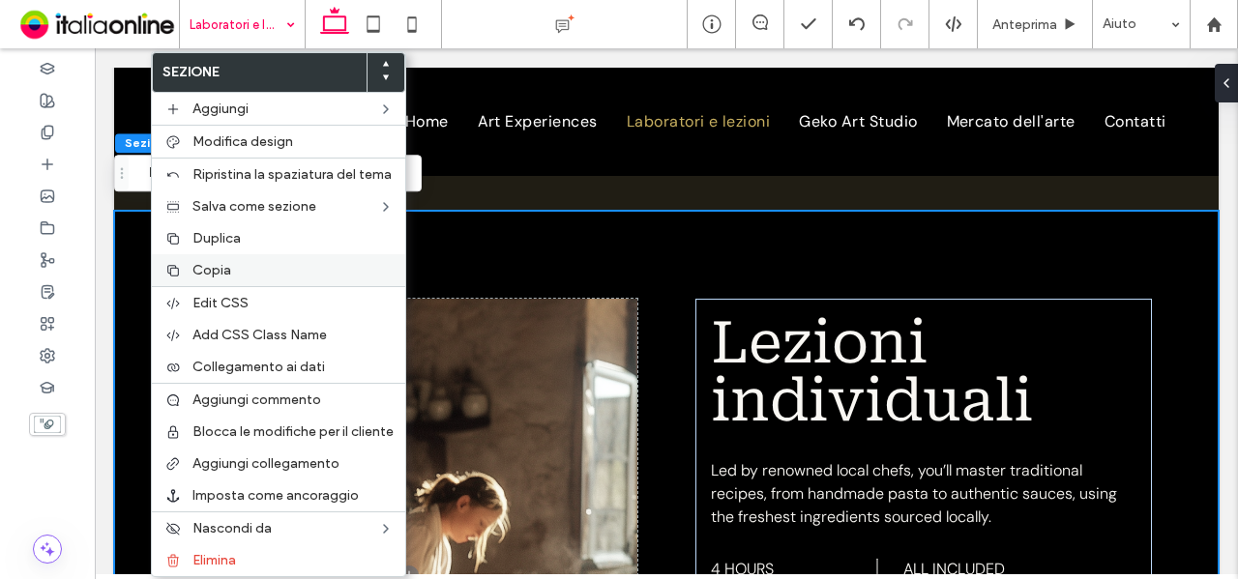
click at [225, 268] on span "Copia" at bounding box center [211, 270] width 39 height 16
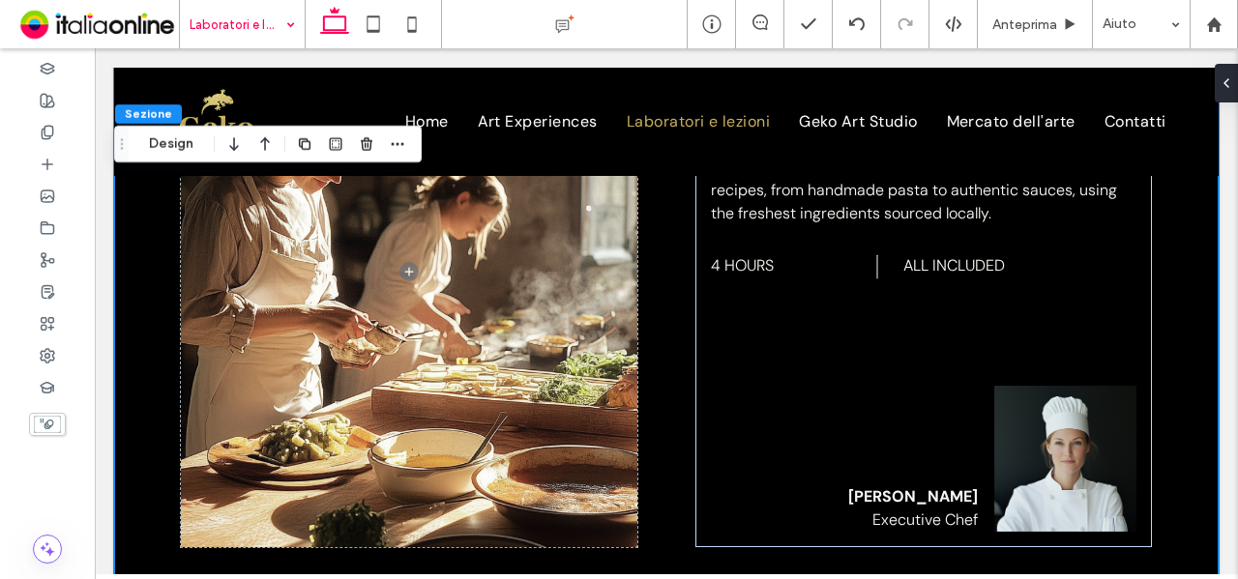
scroll to position [1180, 0]
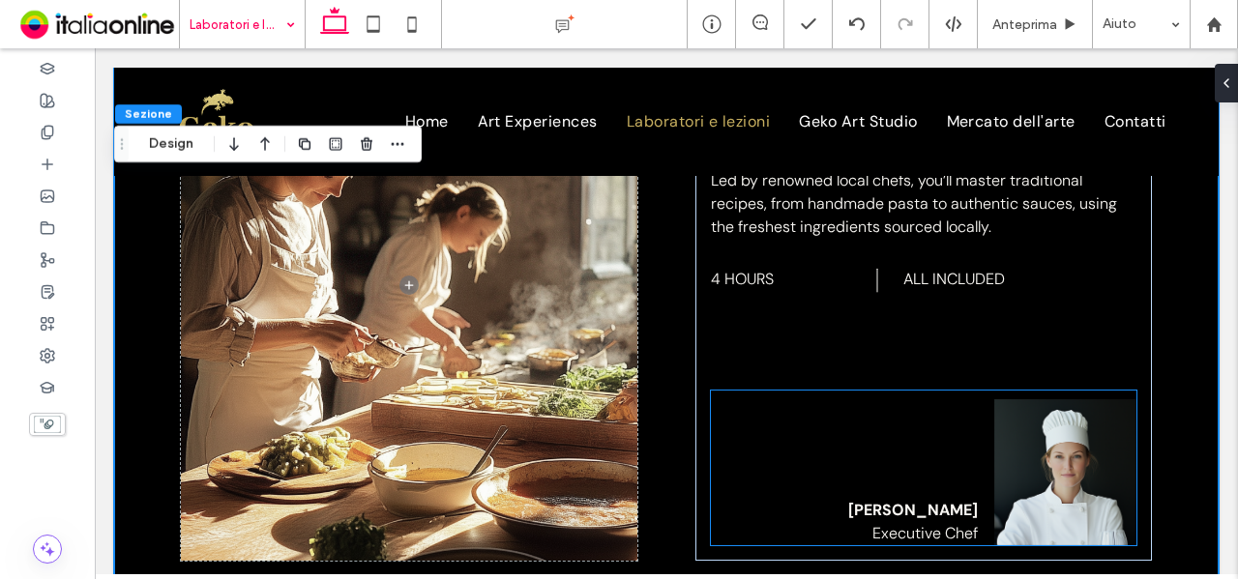
click at [848, 443] on div "Marianne Lomboi Executive Chef" at bounding box center [924, 468] width 426 height 155
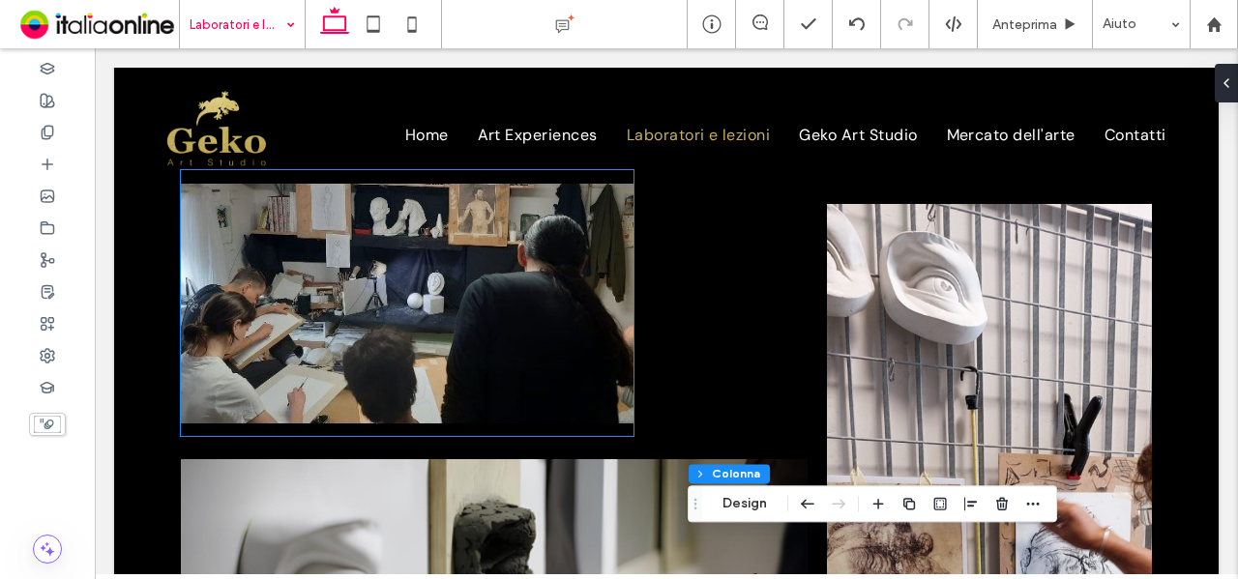
scroll to position [0, 0]
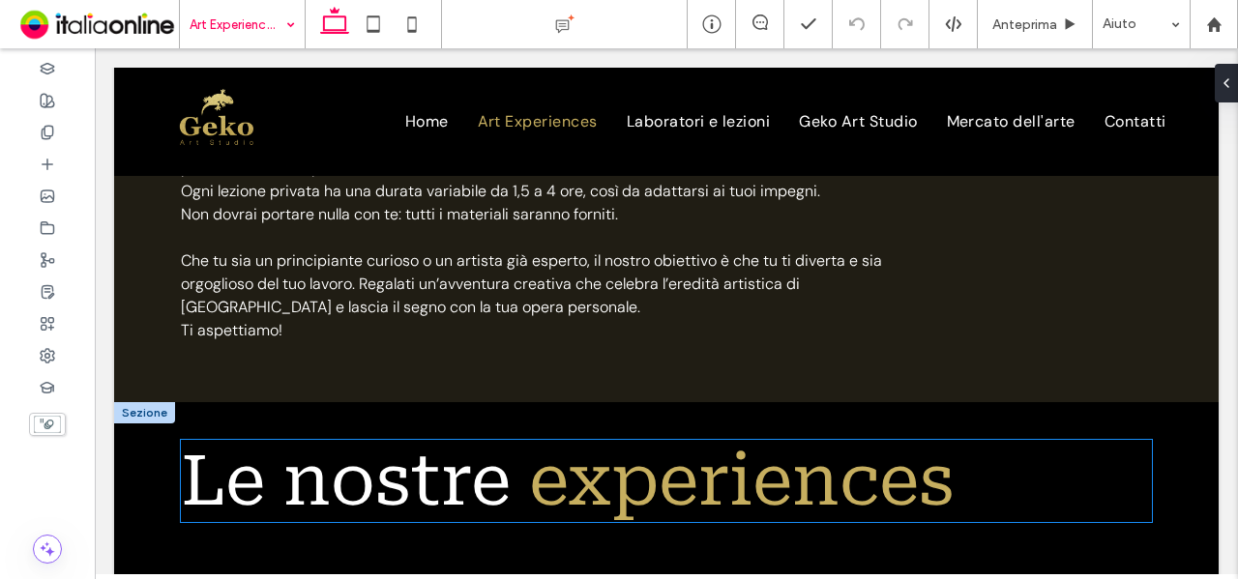
scroll to position [1161, 0]
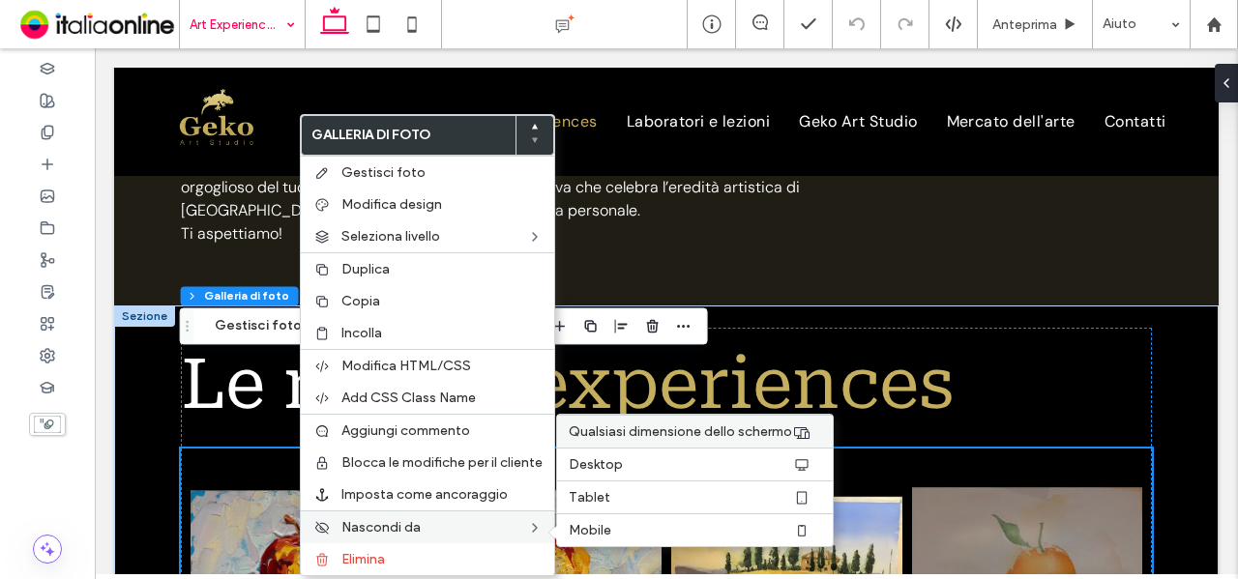
click at [625, 425] on span "Qualsiasi dimensione dello schermo" at bounding box center [680, 432] width 223 height 16
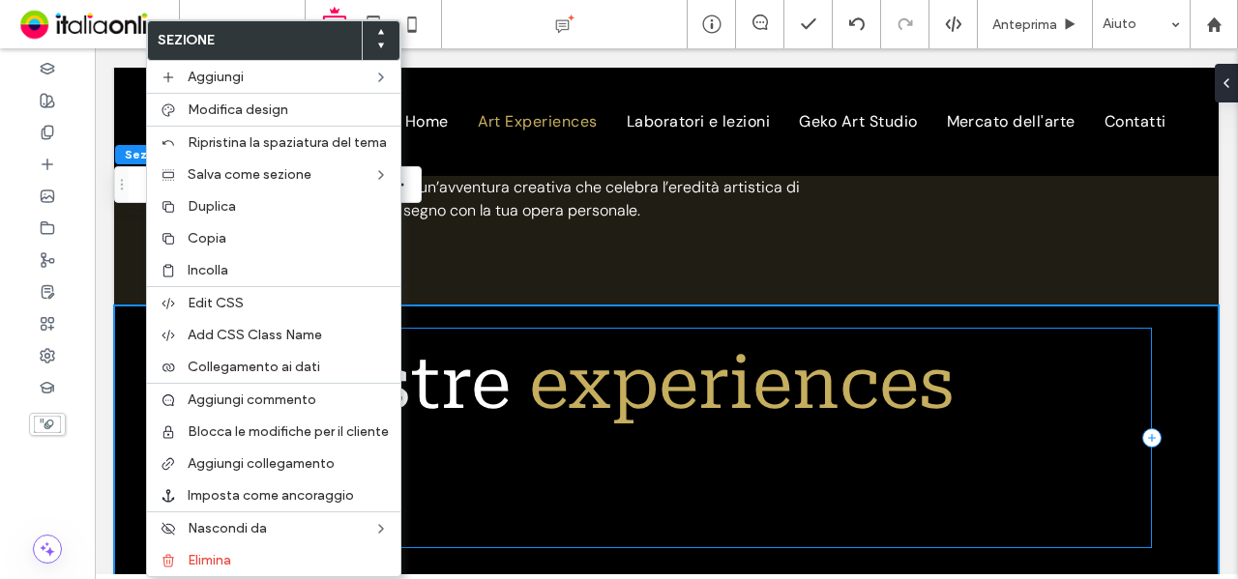
click at [605, 453] on div "Le nostre experiences Scultura classica a Firenze: lezione di modellato in argi…" at bounding box center [667, 438] width 972 height 221
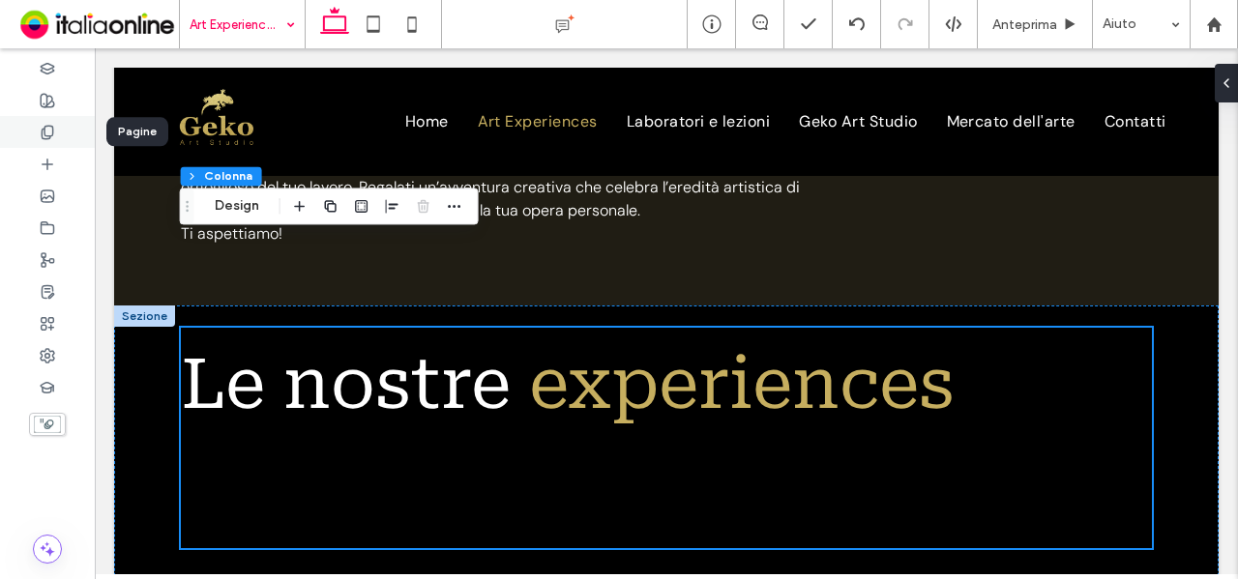
click at [79, 146] on div at bounding box center [47, 132] width 95 height 32
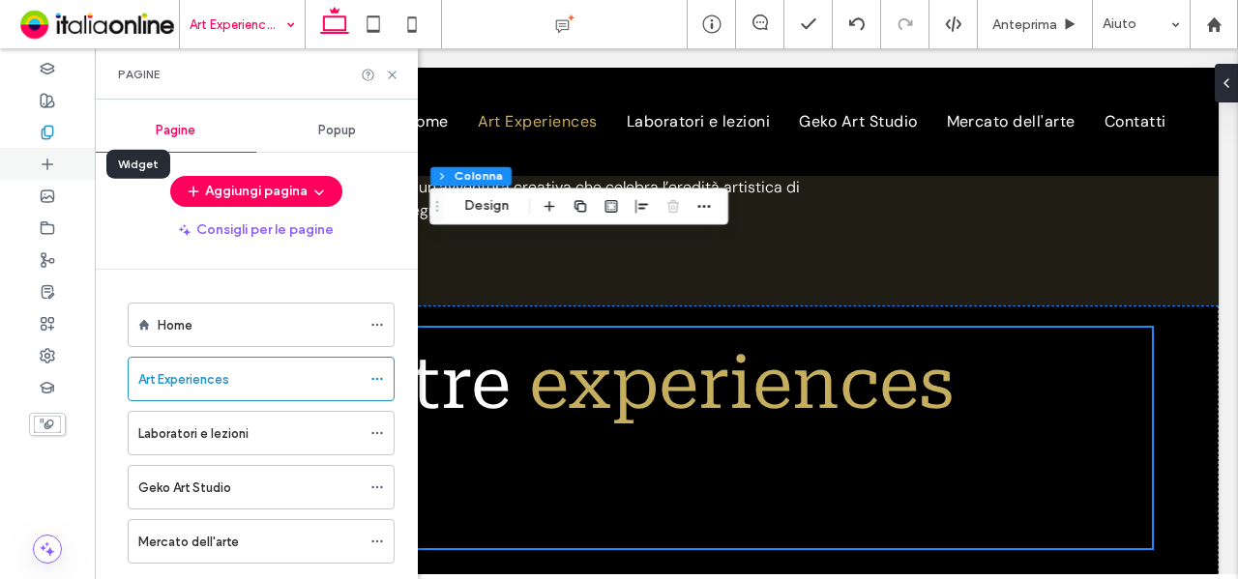
click at [74, 158] on div at bounding box center [47, 164] width 95 height 32
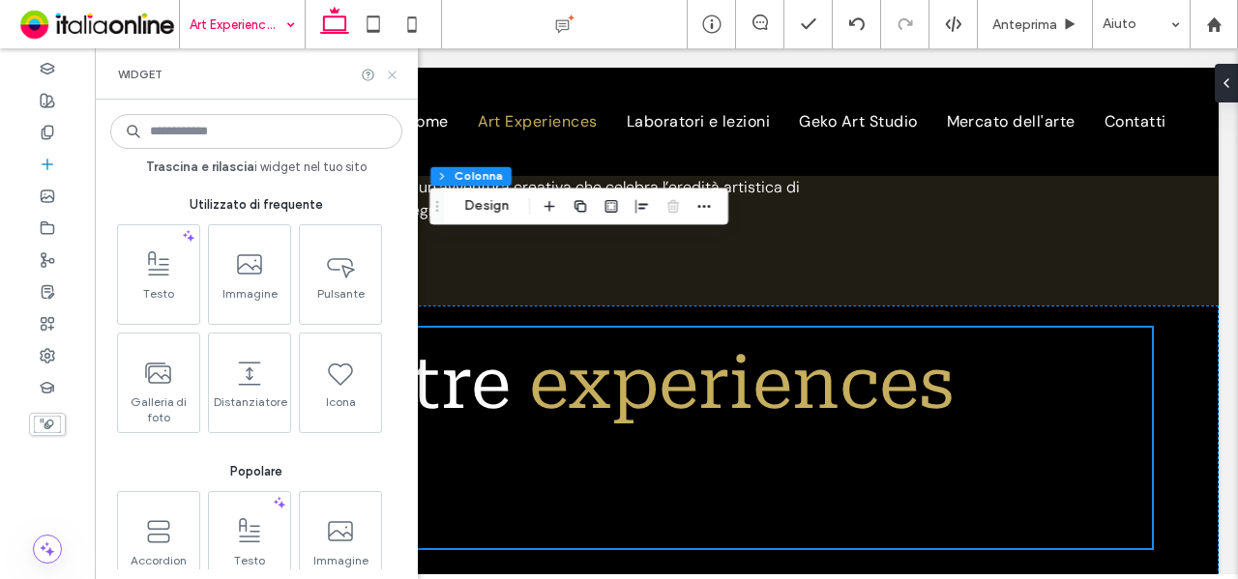
click at [391, 76] on icon at bounding box center [392, 75] width 15 height 15
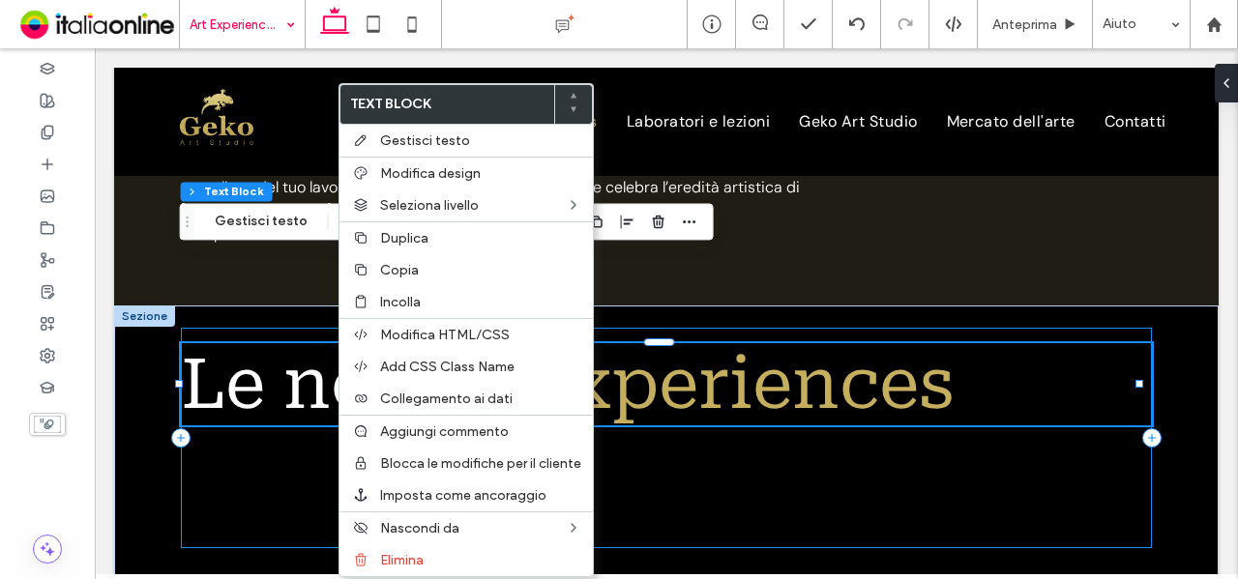
click at [265, 355] on div "Le nostre experiences Scultura classica a Firenze: lezione di modellato in argi…" at bounding box center [667, 438] width 972 height 221
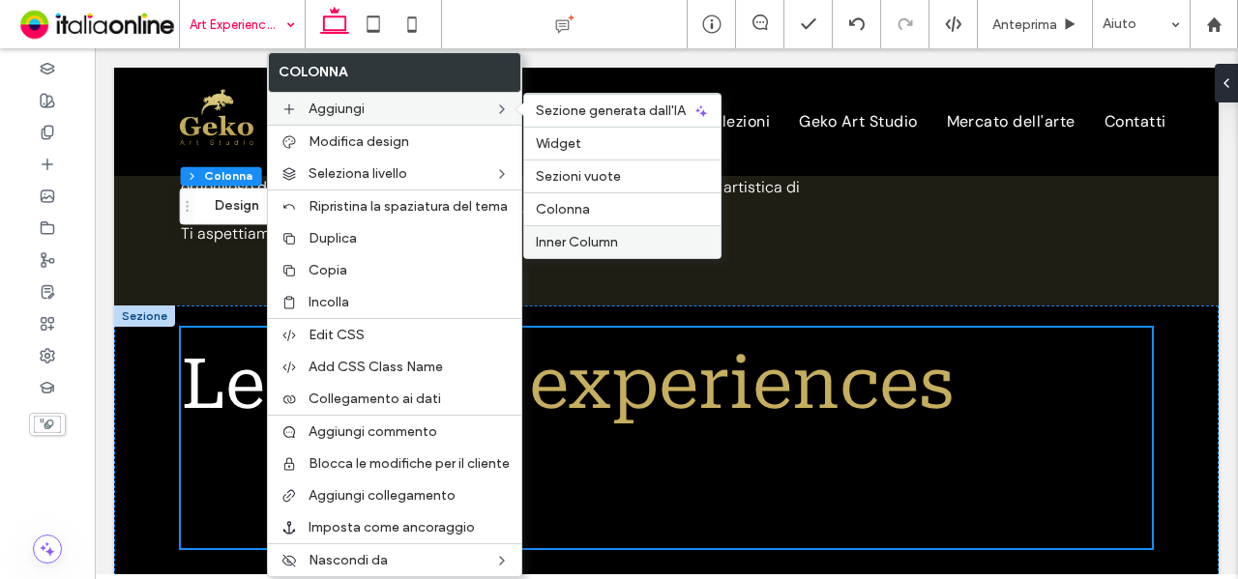
click at [643, 241] on label "Inner Column" at bounding box center [622, 242] width 173 height 16
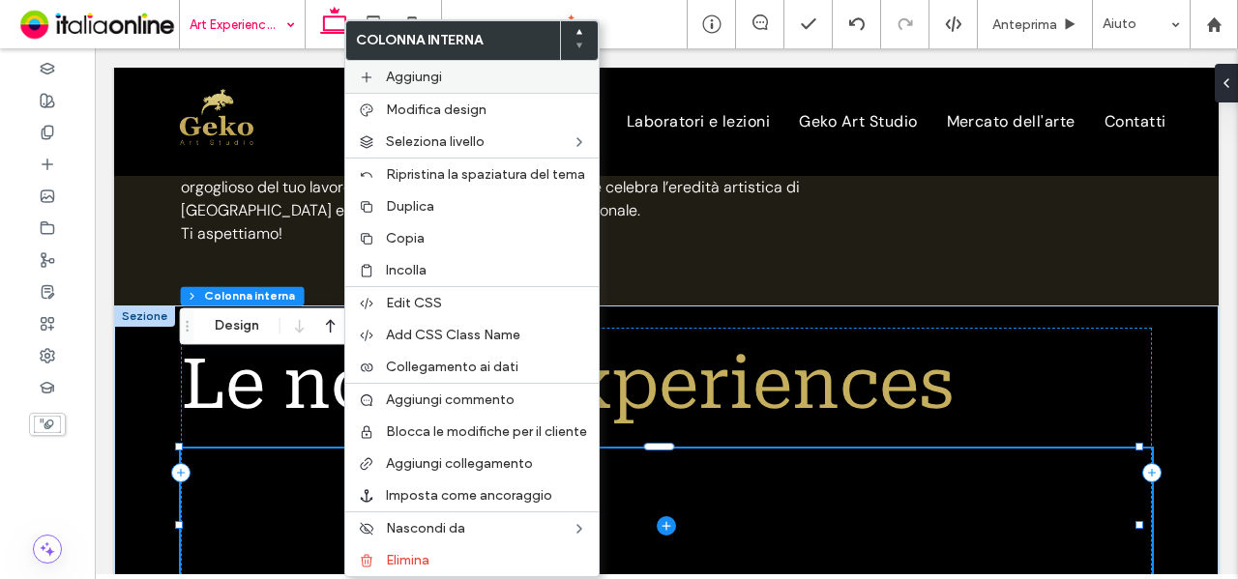
click at [522, 74] on label "Aggiungi" at bounding box center [486, 77] width 201 height 16
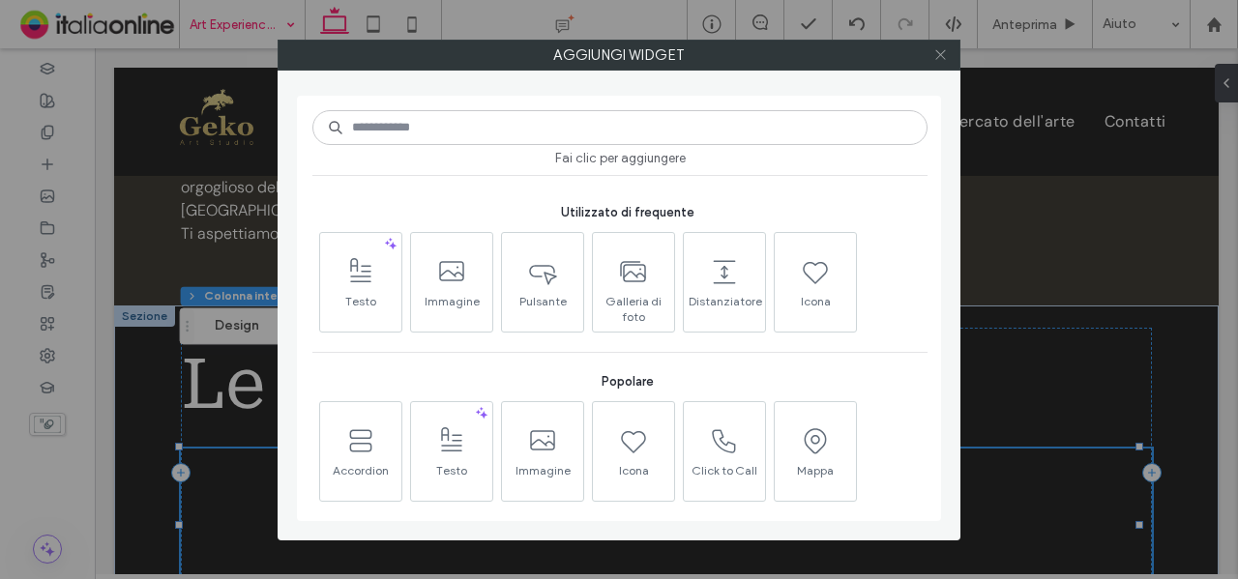
click at [938, 60] on icon at bounding box center [940, 54] width 15 height 15
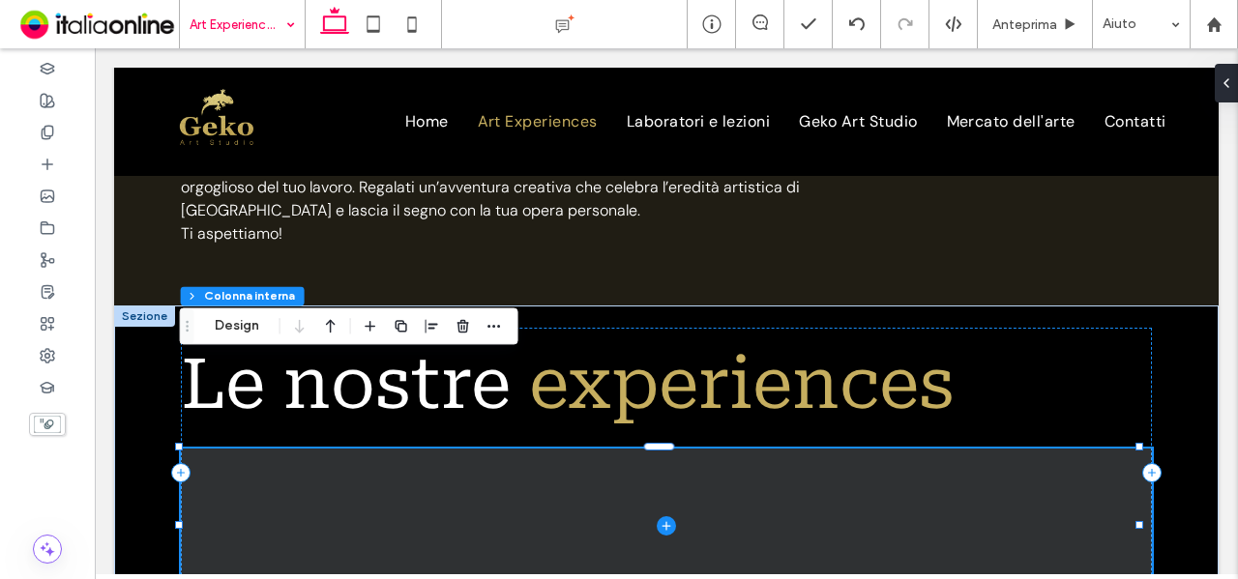
click at [354, 449] on span at bounding box center [667, 526] width 972 height 155
click at [657, 517] on icon at bounding box center [666, 526] width 19 height 19
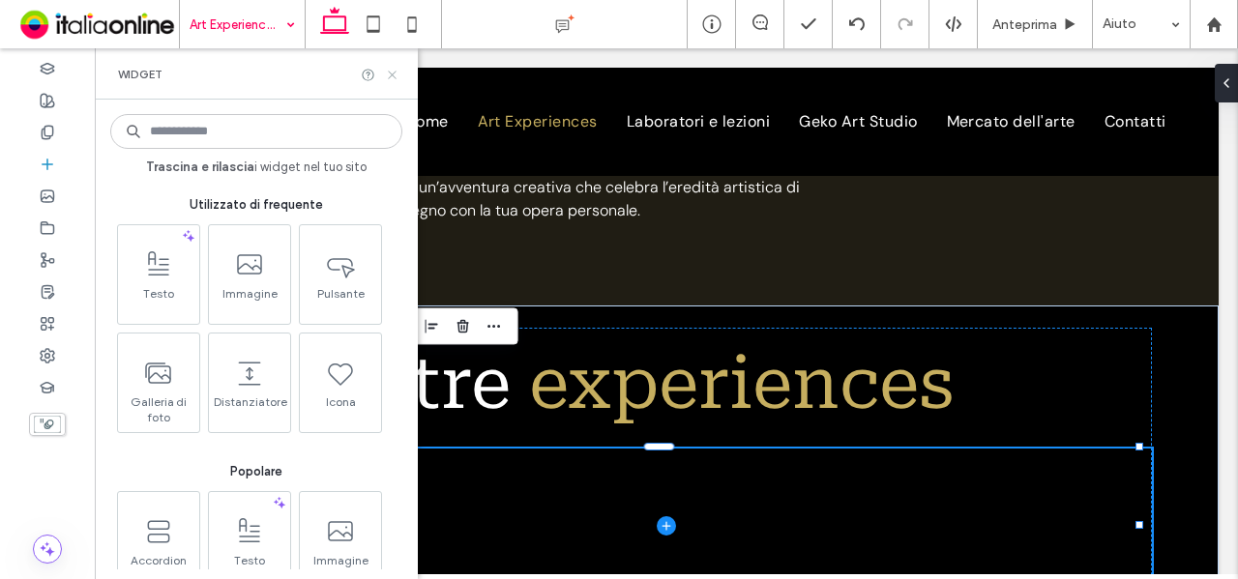
click at [388, 74] on icon at bounding box center [392, 75] width 15 height 15
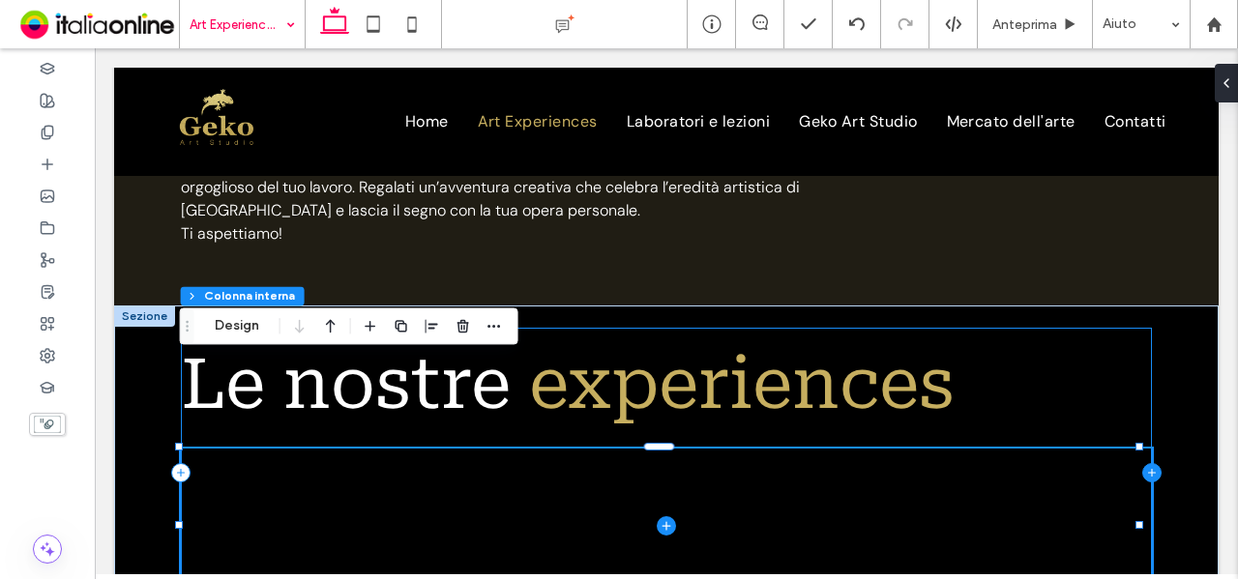
click at [1142, 463] on icon at bounding box center [1151, 472] width 19 height 19
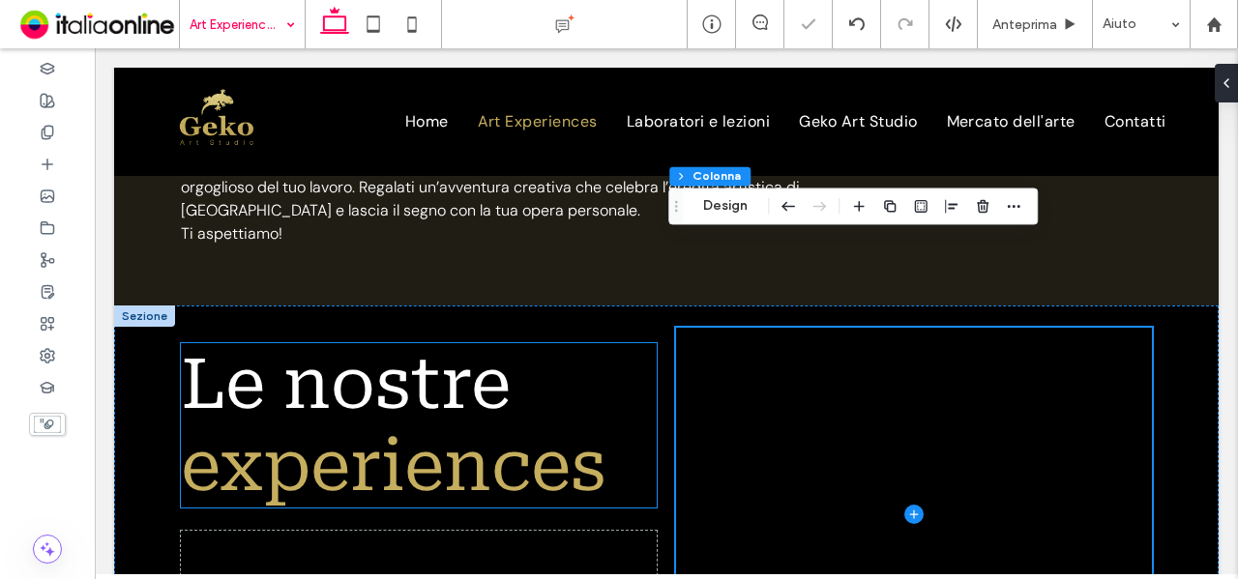
scroll to position [1064, 0]
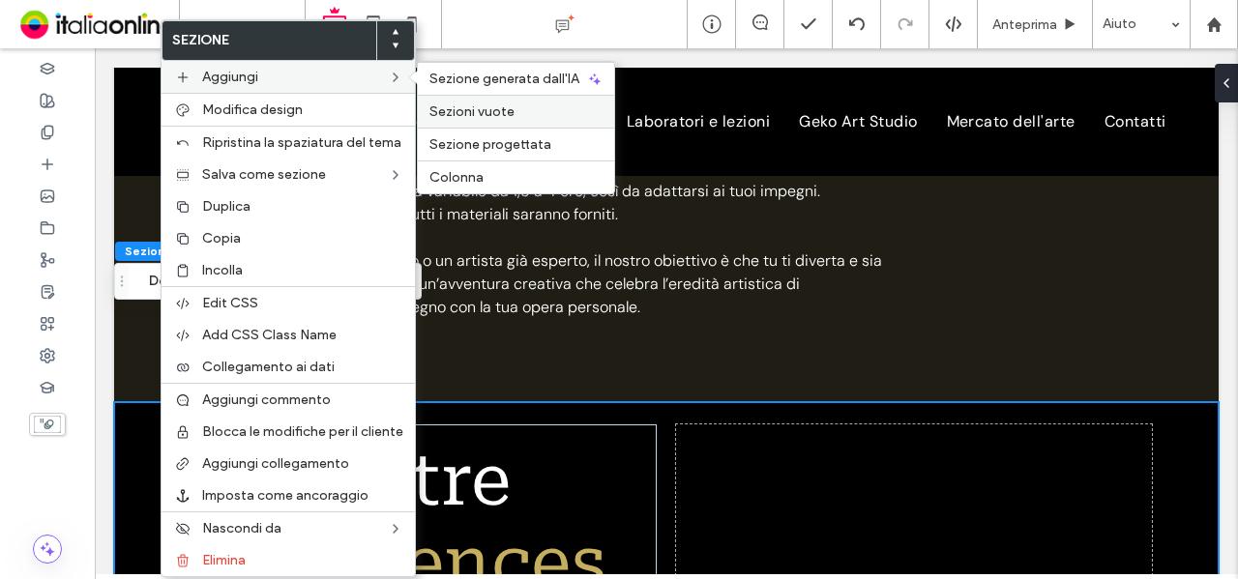
click at [483, 117] on div "Sezioni vuote" at bounding box center [516, 111] width 196 height 33
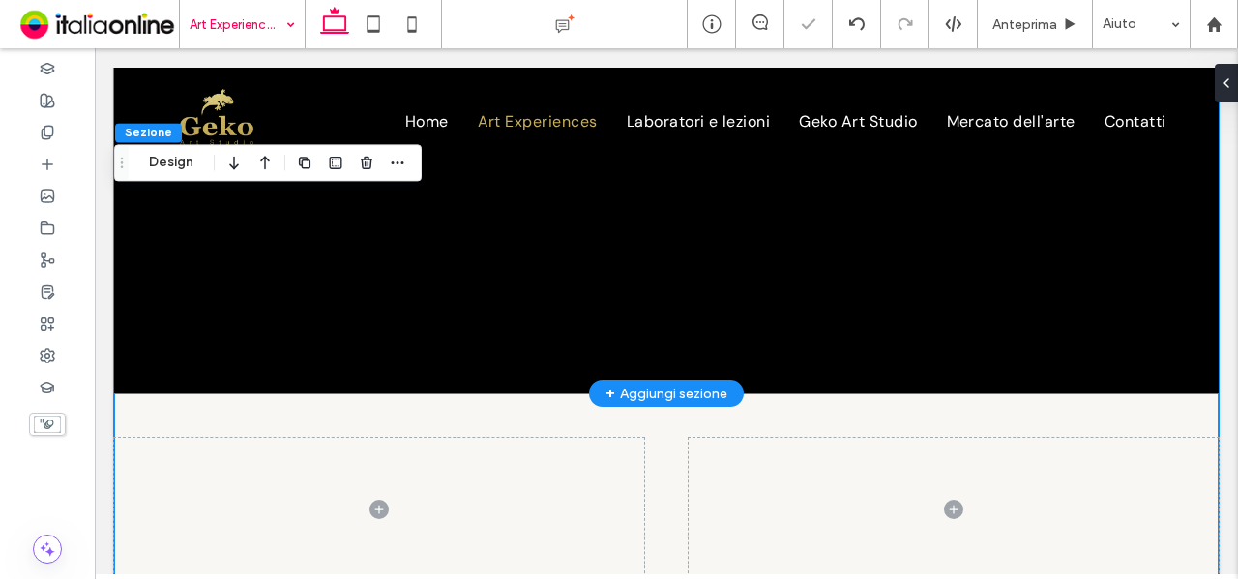
scroll to position [1447, 0]
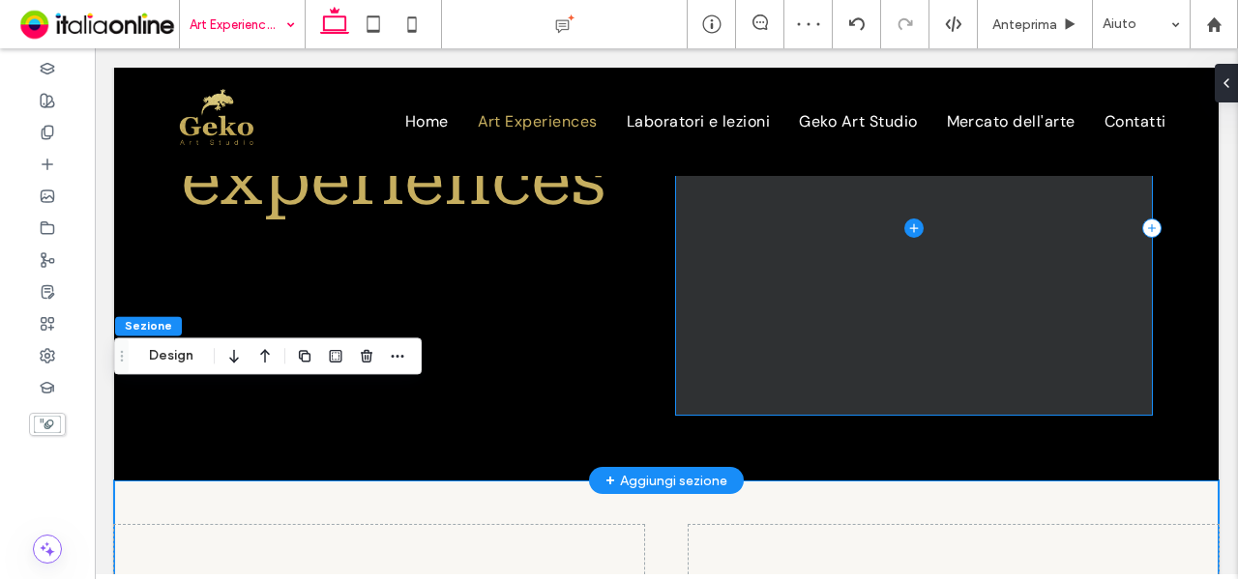
click at [884, 258] on span at bounding box center [914, 228] width 476 height 373
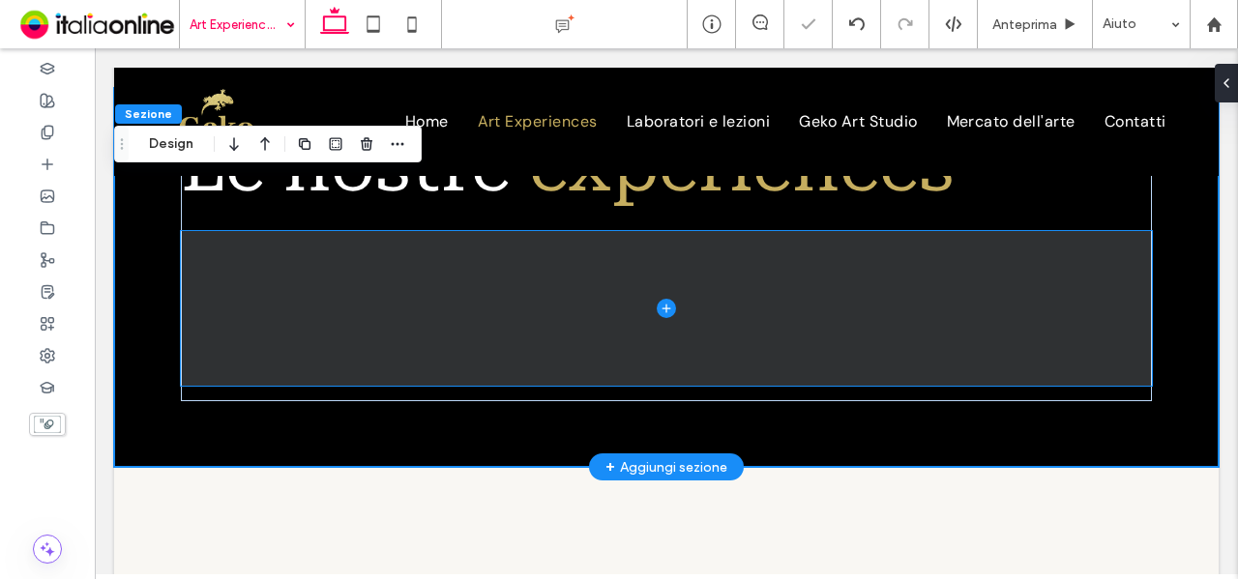
scroll to position [1350, 0]
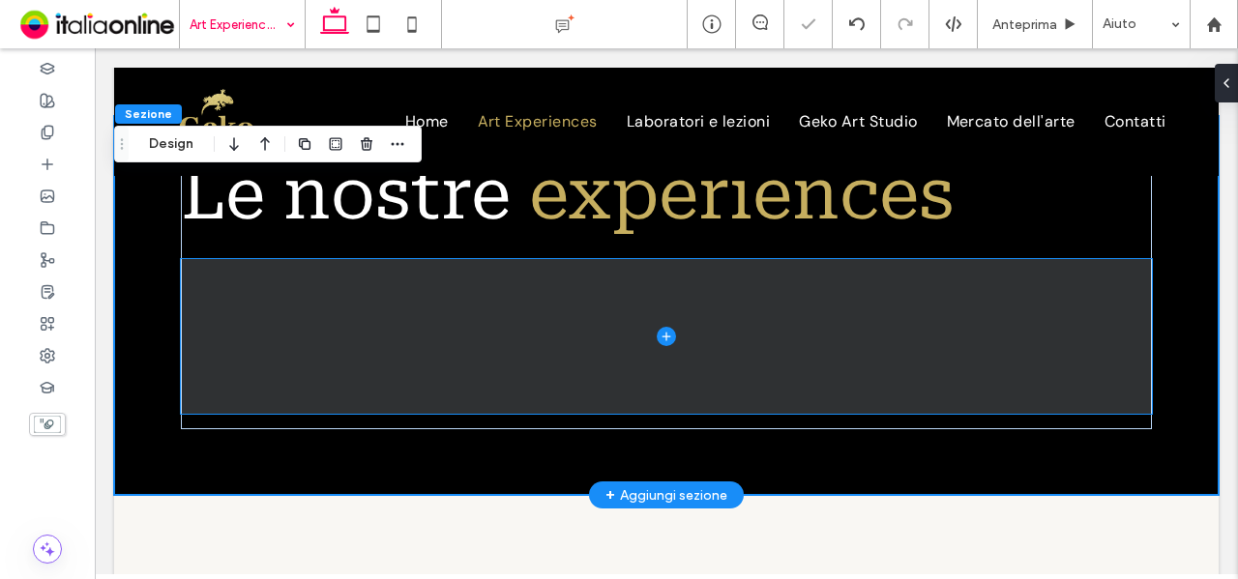
click at [886, 287] on span at bounding box center [667, 336] width 972 height 155
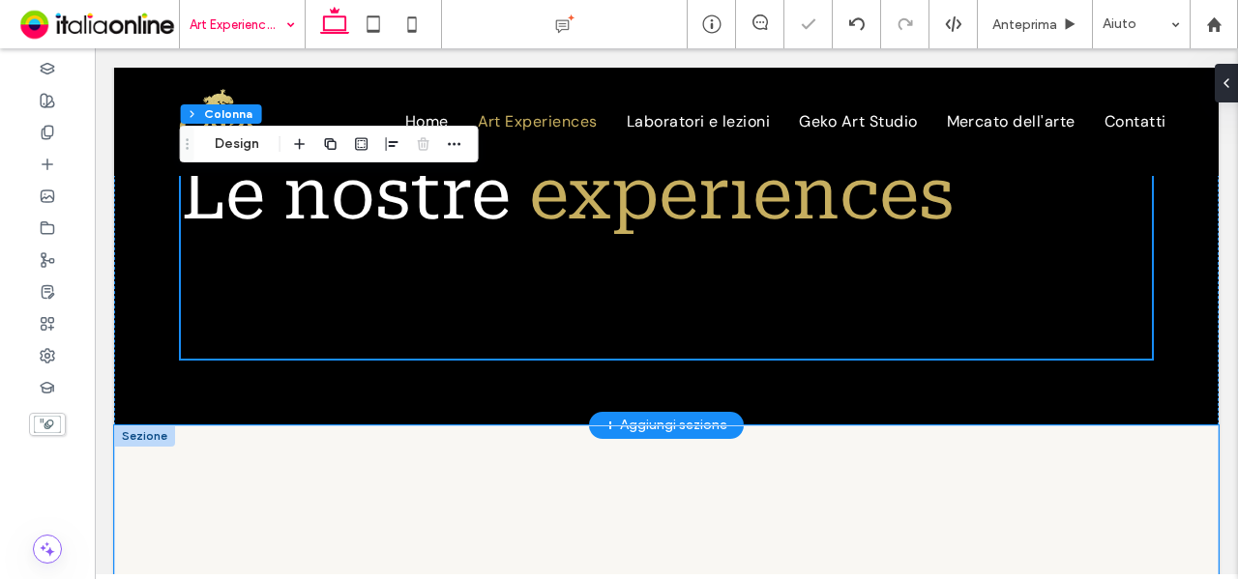
click at [270, 426] on div at bounding box center [666, 542] width 1105 height 232
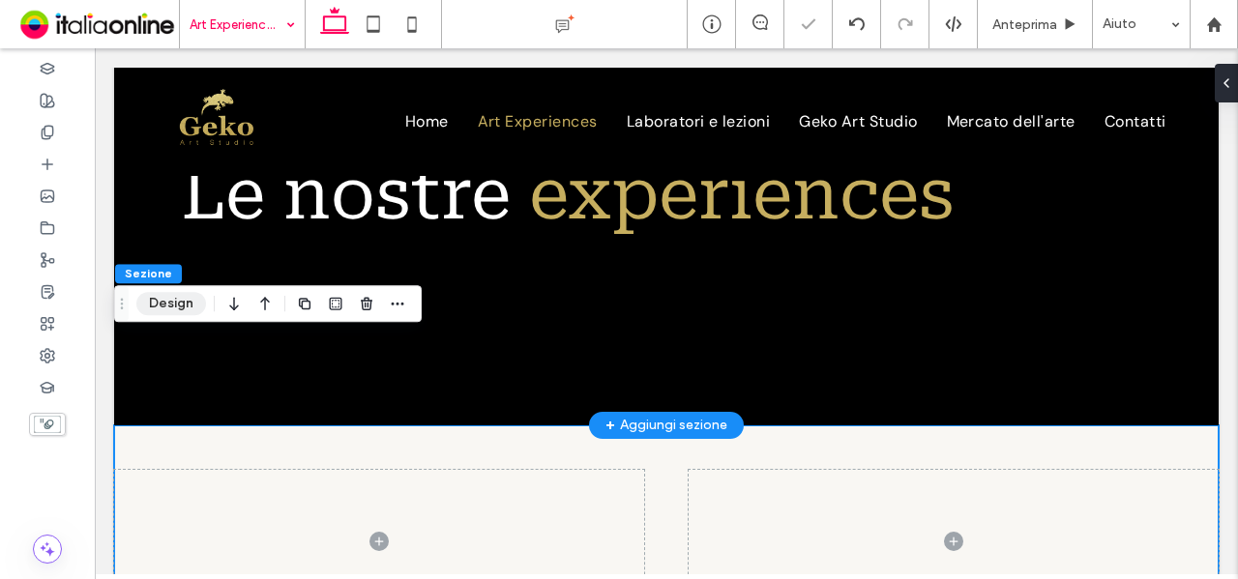
click at [177, 303] on button "Design" at bounding box center [171, 303] width 70 height 23
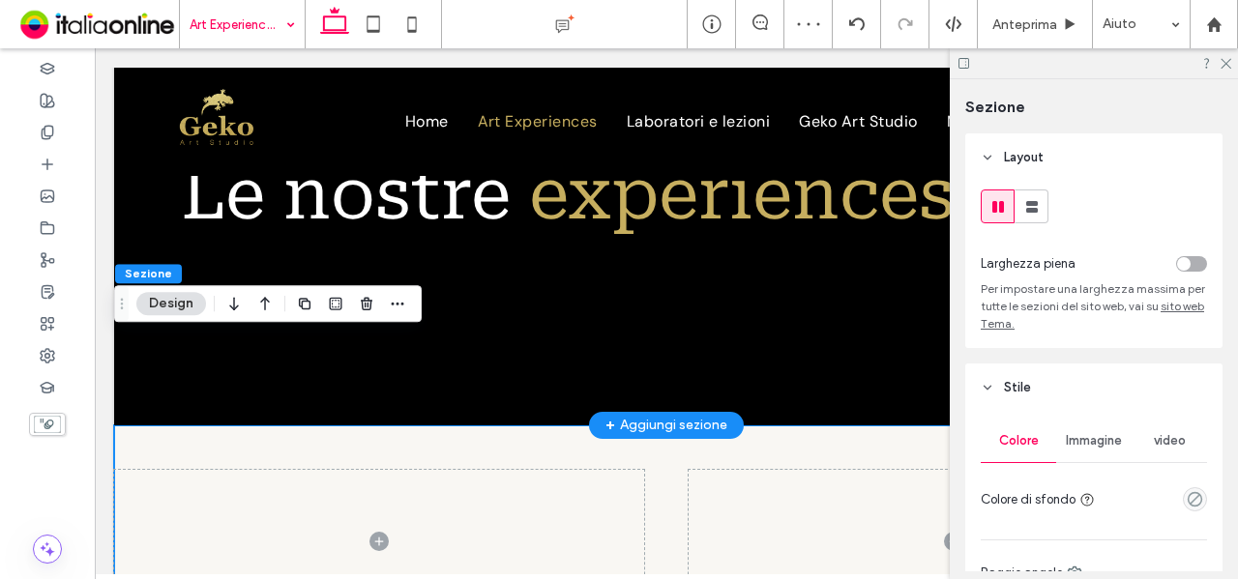
click at [1186, 509] on div "empty color" at bounding box center [1195, 499] width 24 height 24
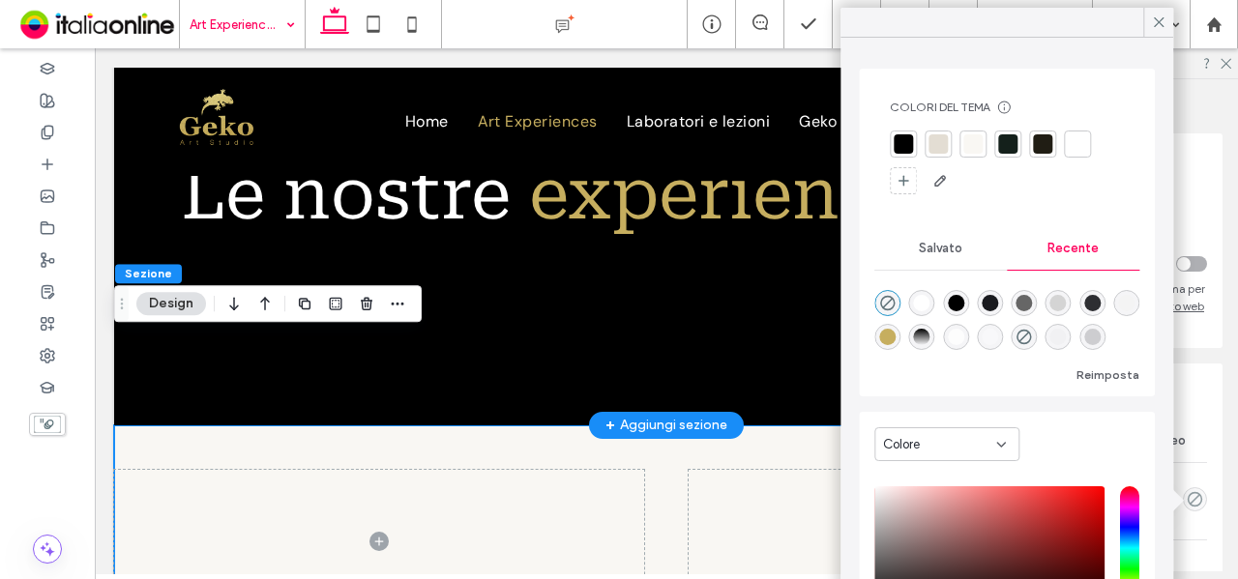
click at [897, 146] on div at bounding box center [903, 143] width 19 height 19
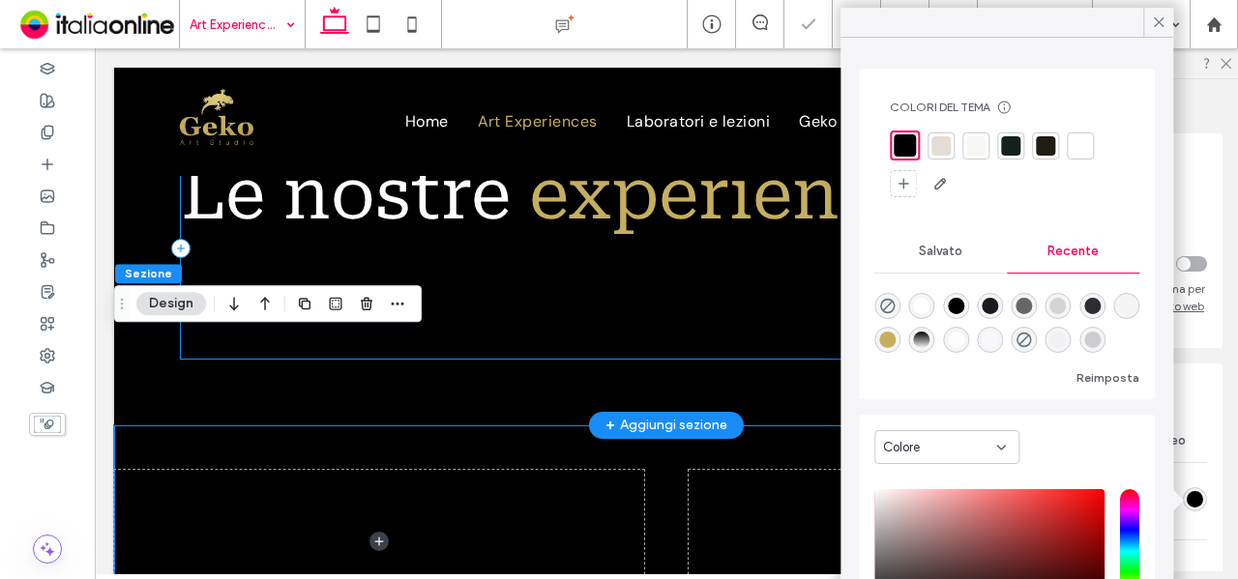
click at [742, 227] on div "Le nostre experiences Scultura classica a Firenze: lezione di modellato in argi…" at bounding box center [667, 248] width 972 height 221
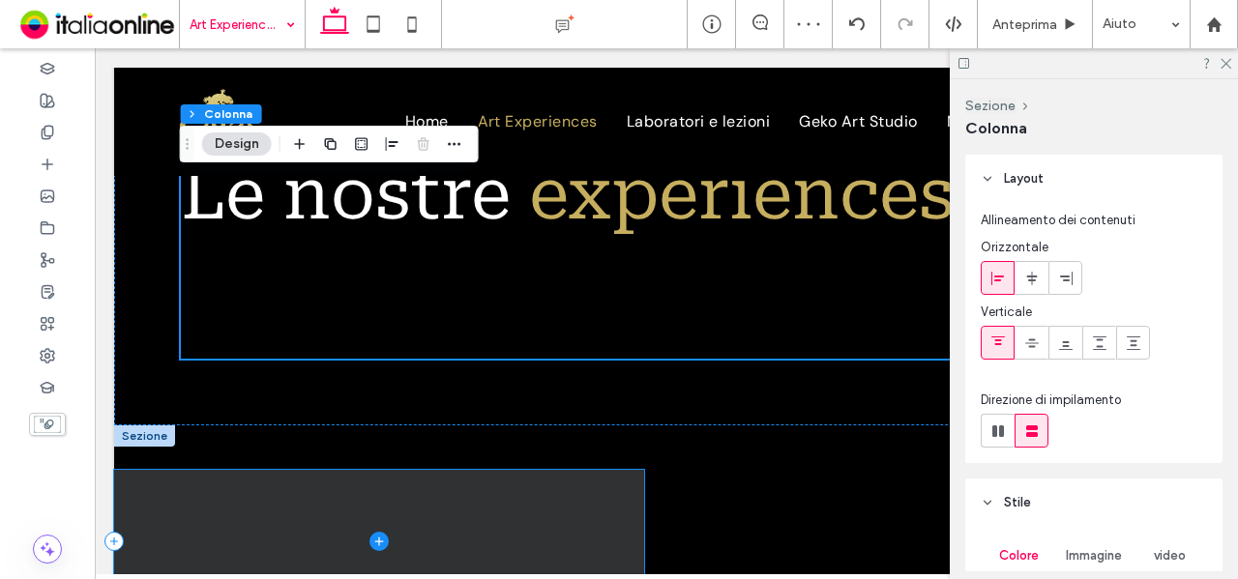
click at [487, 470] on span at bounding box center [379, 542] width 530 height 144
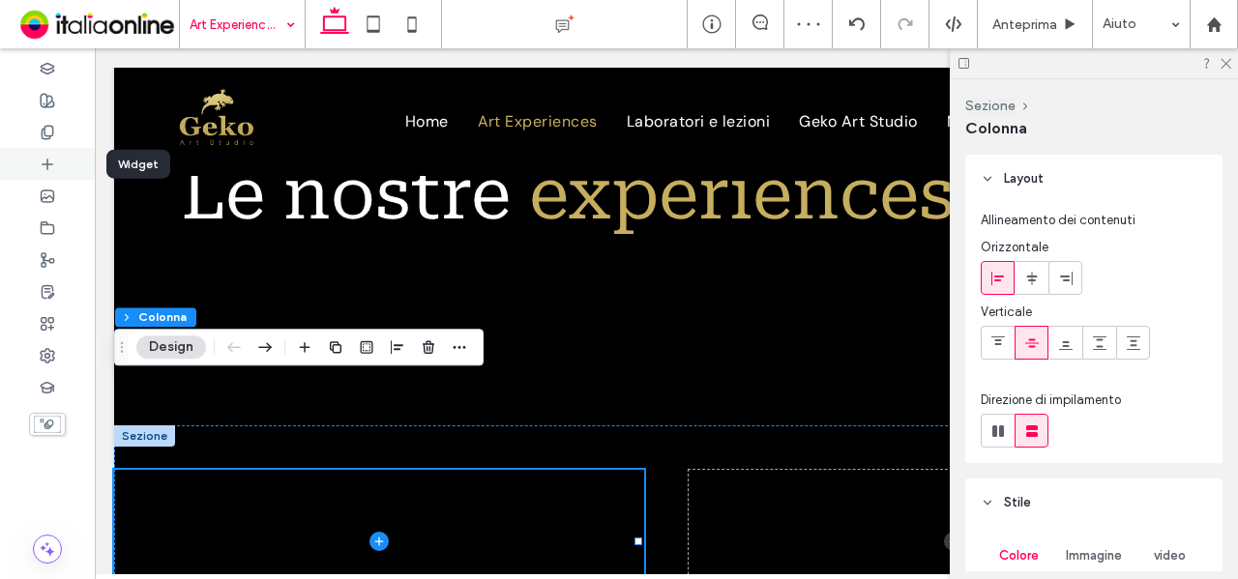
click at [57, 158] on div at bounding box center [47, 164] width 95 height 32
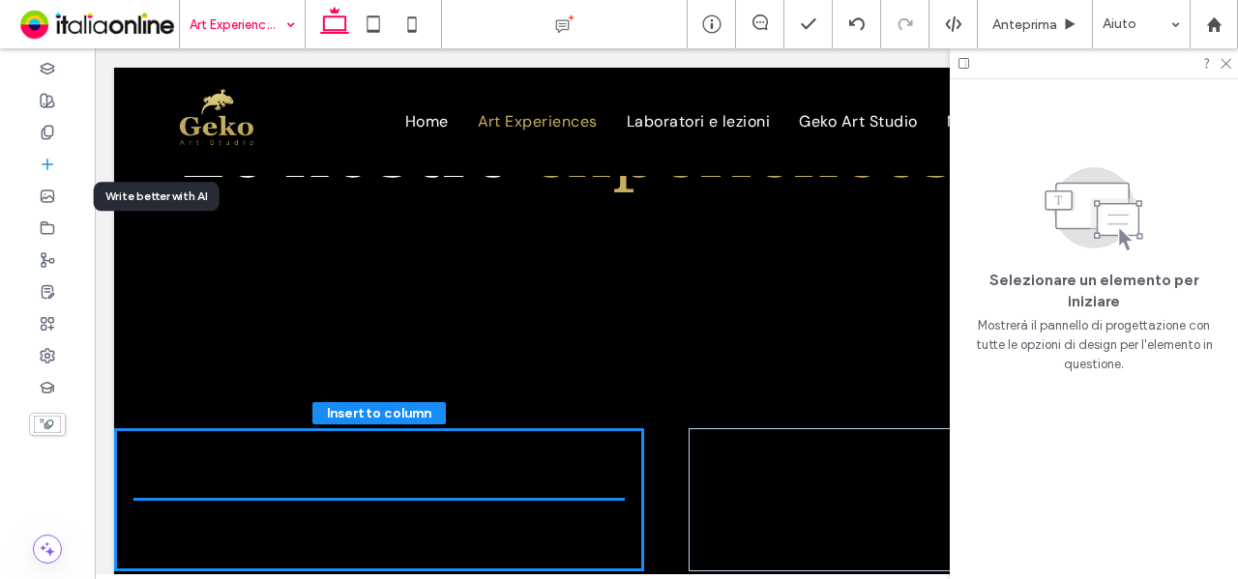
scroll to position [1397, 0]
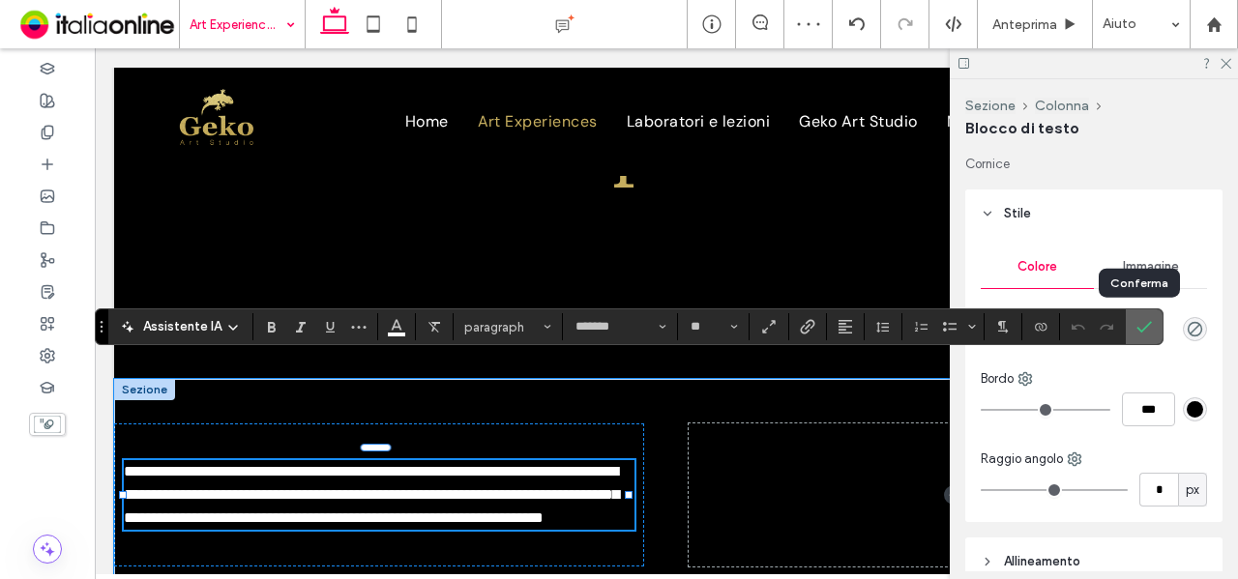
click at [1143, 333] on icon "Conferma" at bounding box center [1144, 326] width 15 height 15
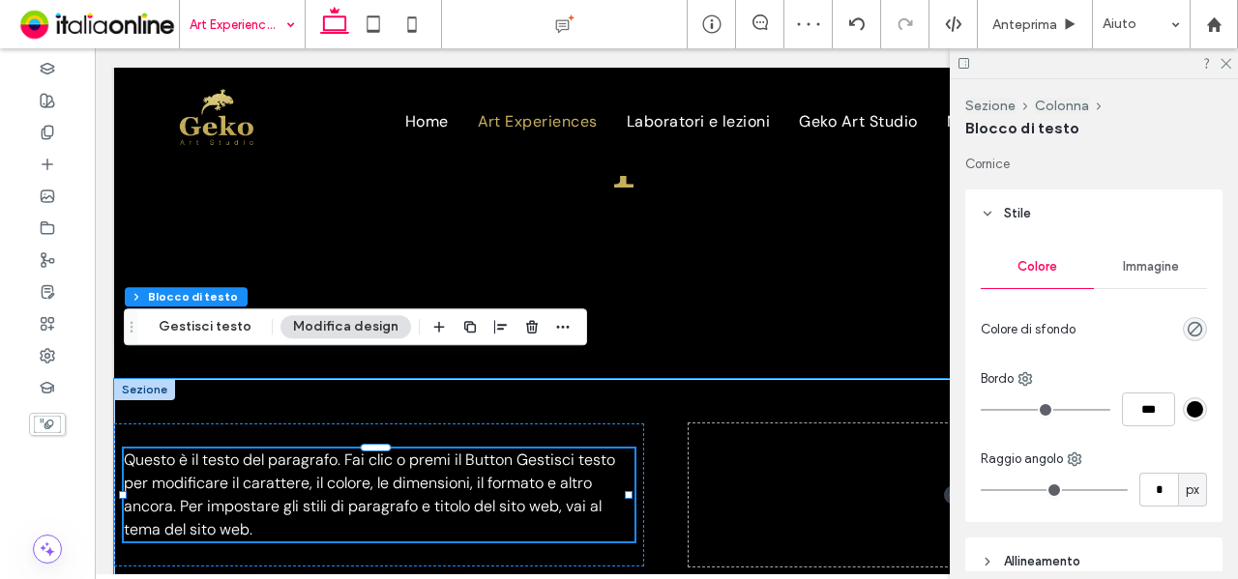
drag, startPoint x: 1231, startPoint y: 63, endPoint x: 1212, endPoint y: 80, distance: 26.0
click at [1231, 63] on div at bounding box center [1094, 63] width 288 height 30
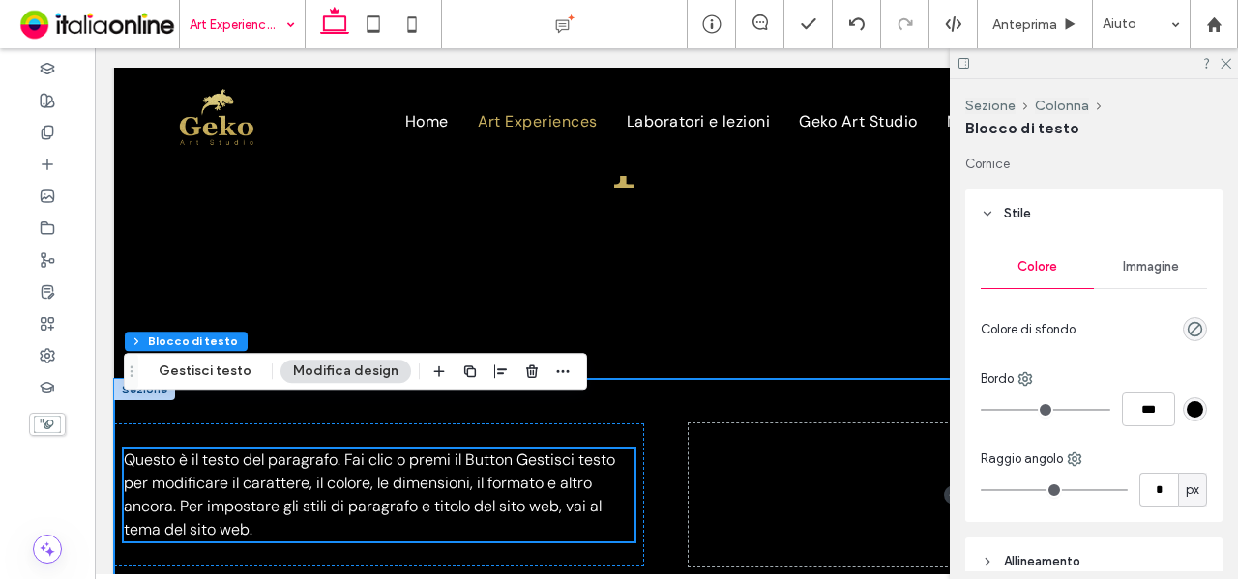
scroll to position [1203, 0]
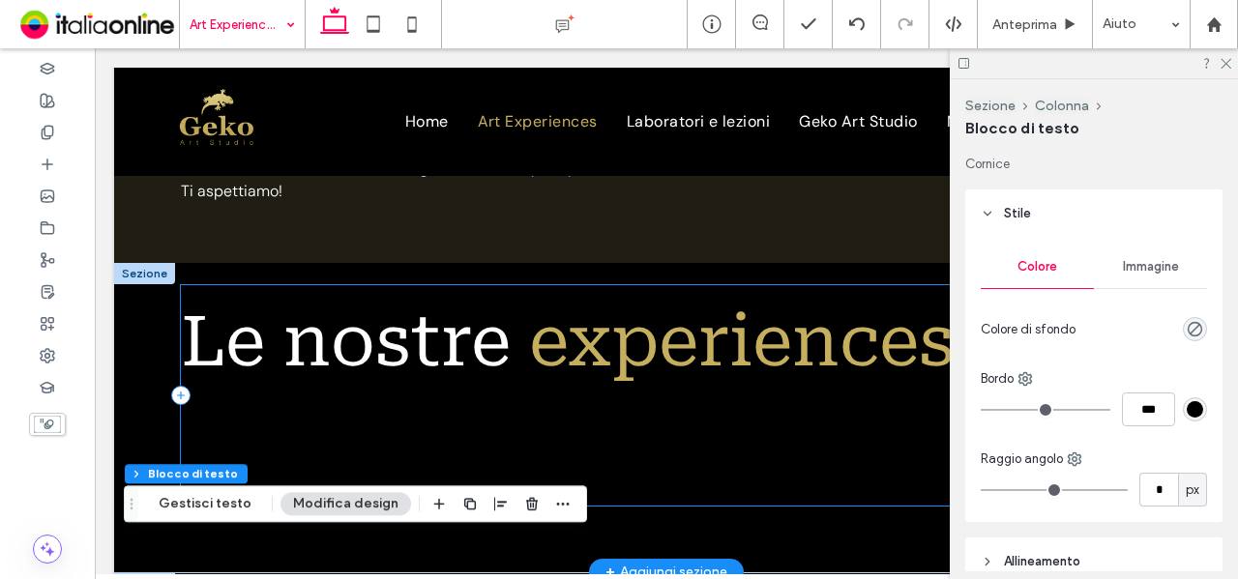
click at [702, 353] on div "Le nostre experiences Scultura classica a Firenze: lezione di modellato in argi…" at bounding box center [667, 395] width 972 height 221
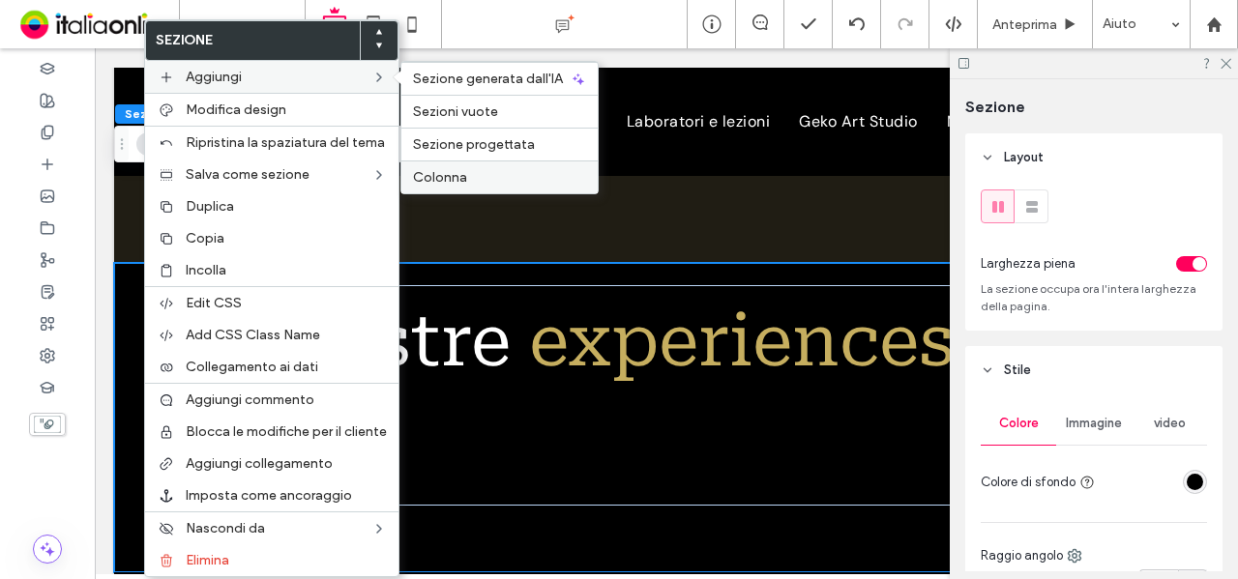
click at [482, 187] on div "Colonna" at bounding box center [499, 177] width 196 height 33
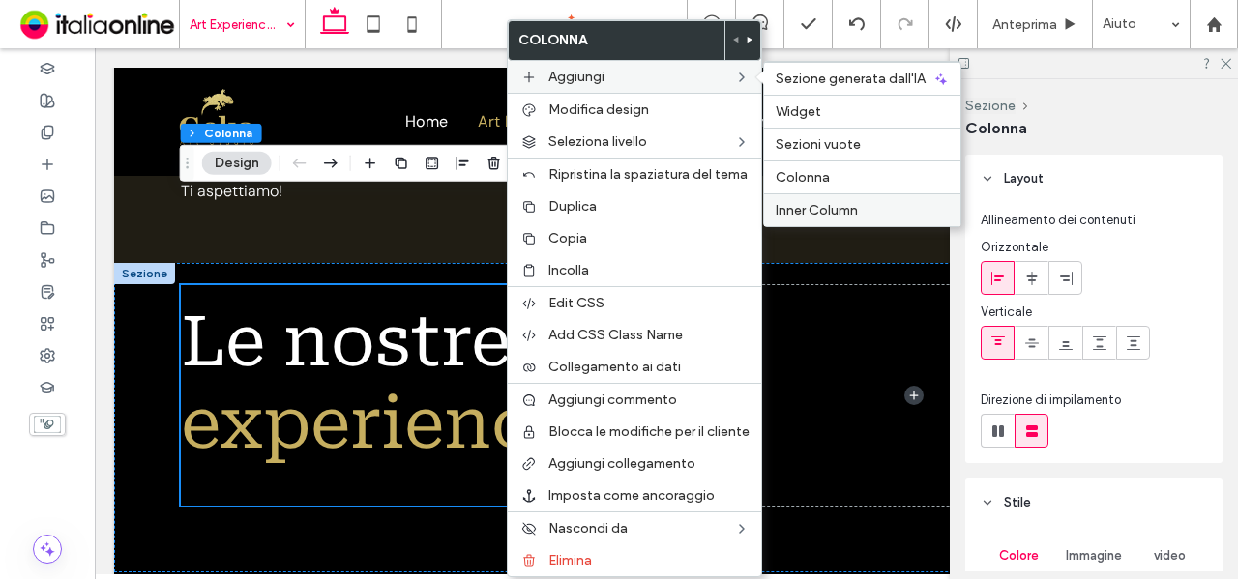
click at [800, 204] on span "Inner Column" at bounding box center [817, 210] width 82 height 16
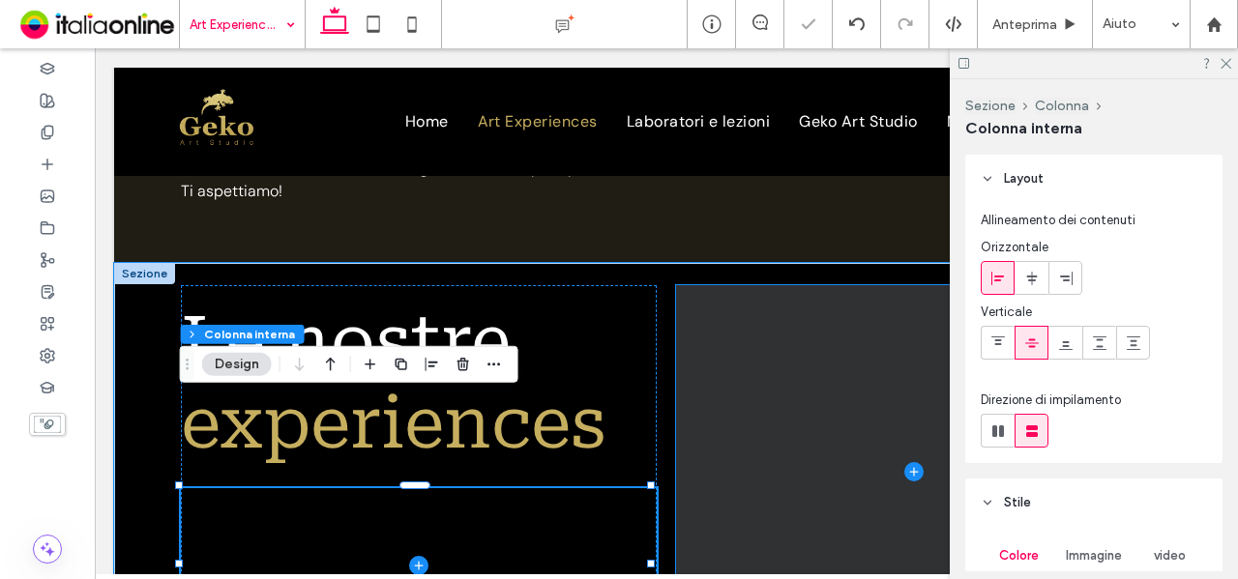
click at [882, 307] on span at bounding box center [914, 471] width 476 height 373
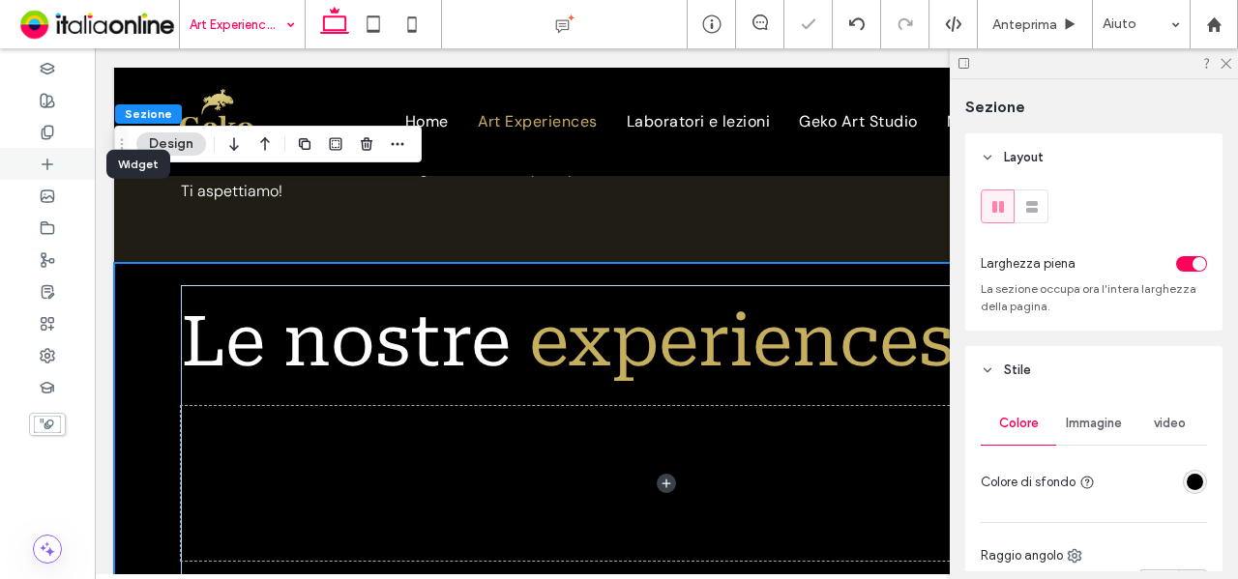
click at [75, 164] on div at bounding box center [47, 164] width 95 height 32
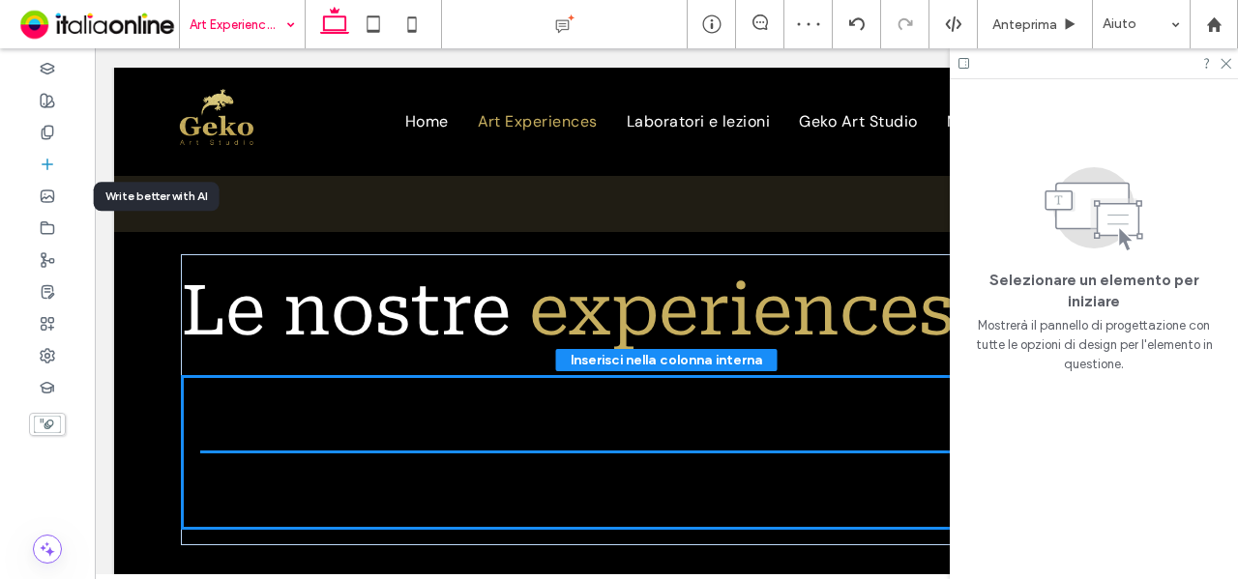
scroll to position [1276, 0]
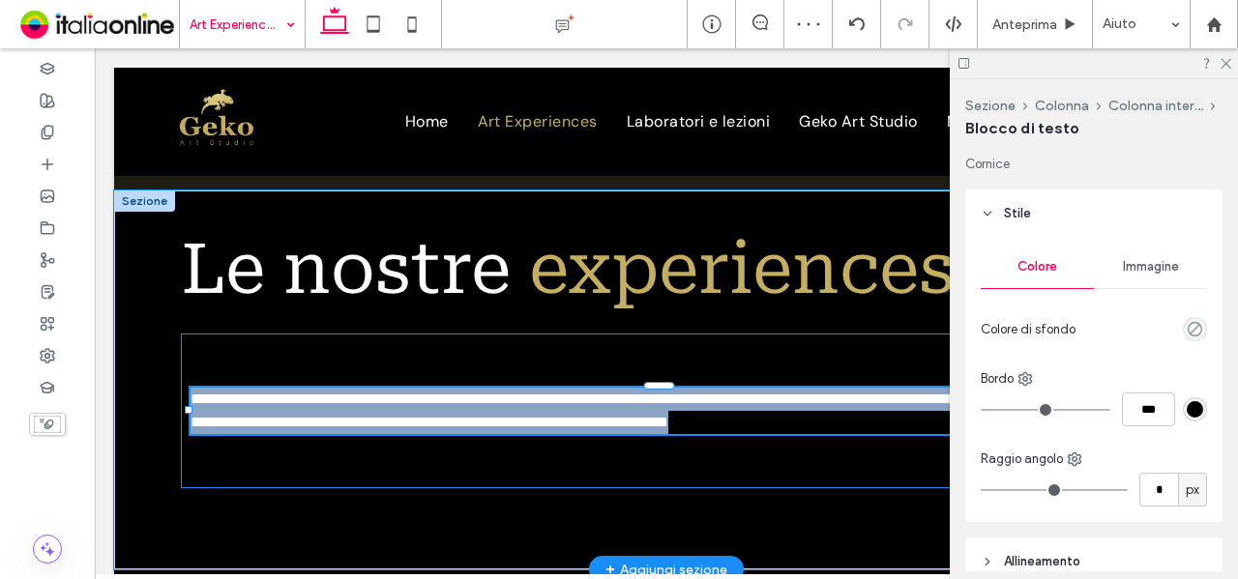
type input "*******"
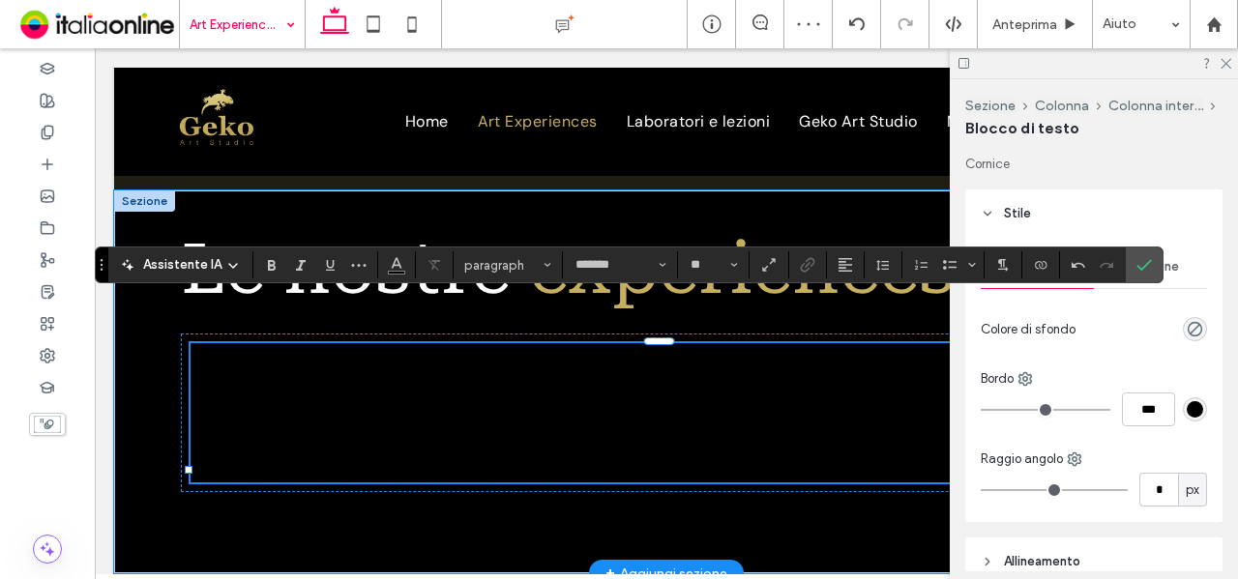
type input "**"
type input "**********"
type input "**"
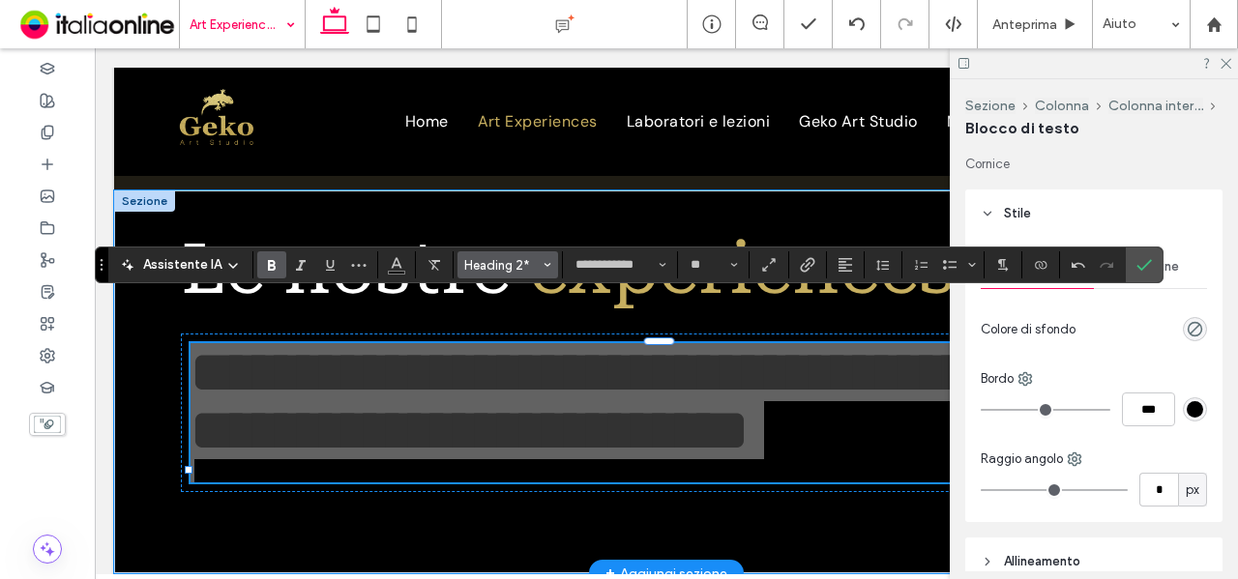
click at [486, 275] on button "Heading 2*" at bounding box center [508, 264] width 101 height 27
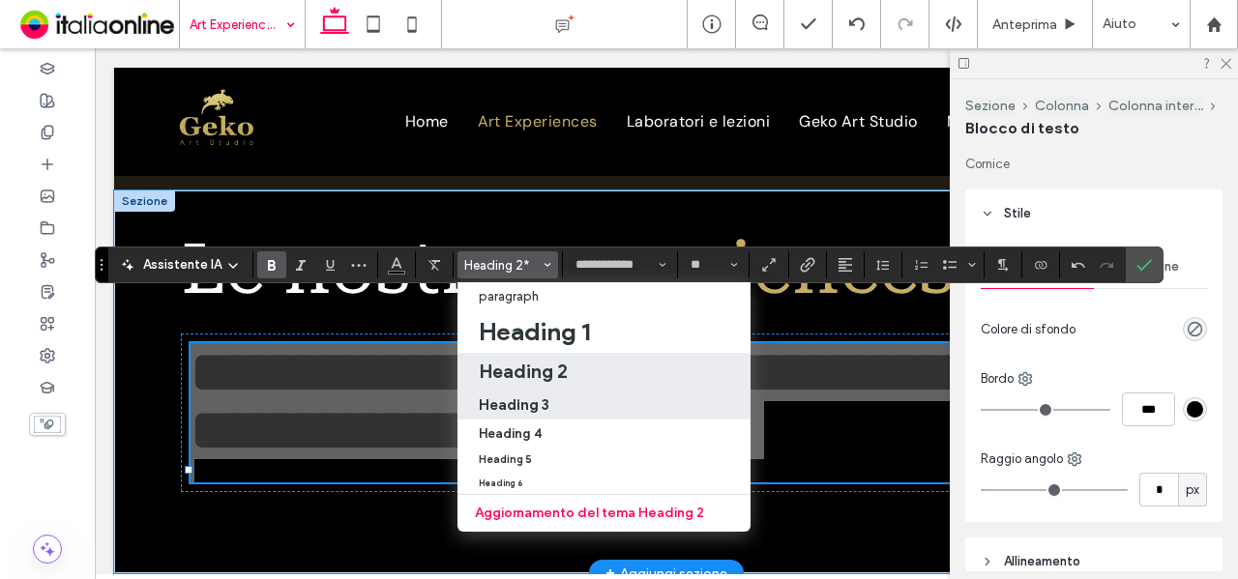
click at [574, 415] on label "Heading 3" at bounding box center [604, 404] width 293 height 31
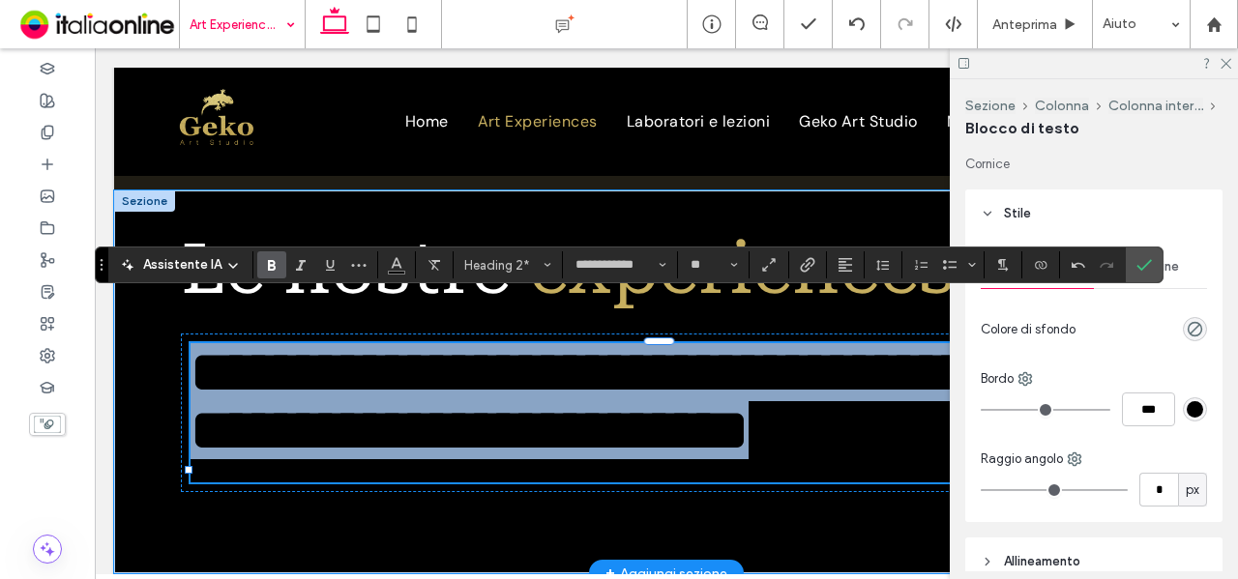
type input "*"
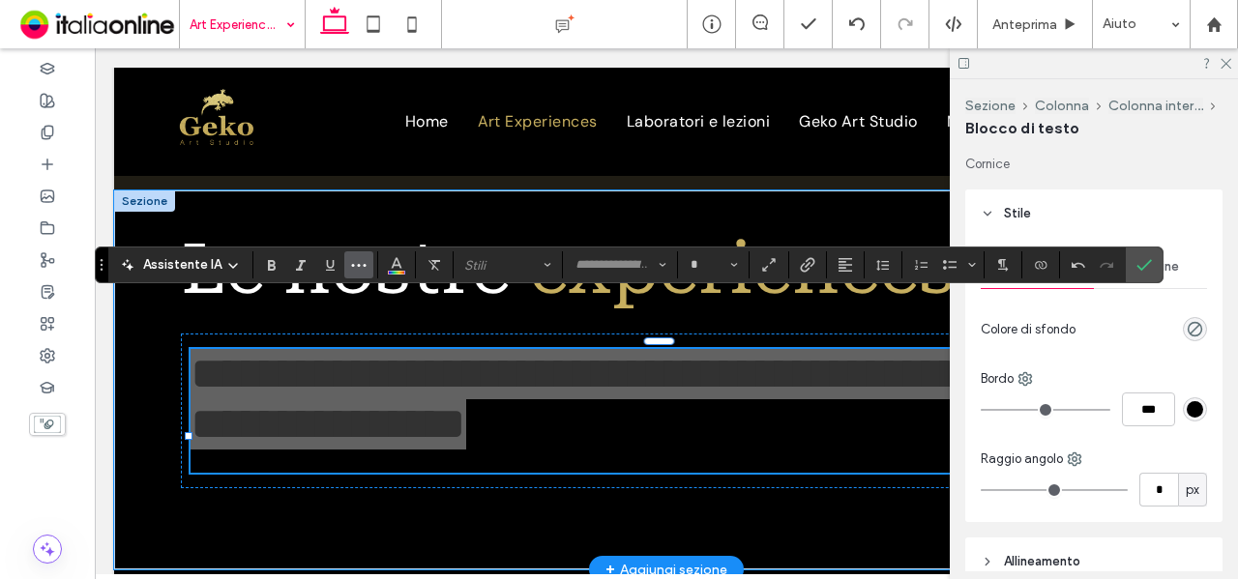
click at [351, 260] on icon "Altro" at bounding box center [358, 264] width 15 height 15
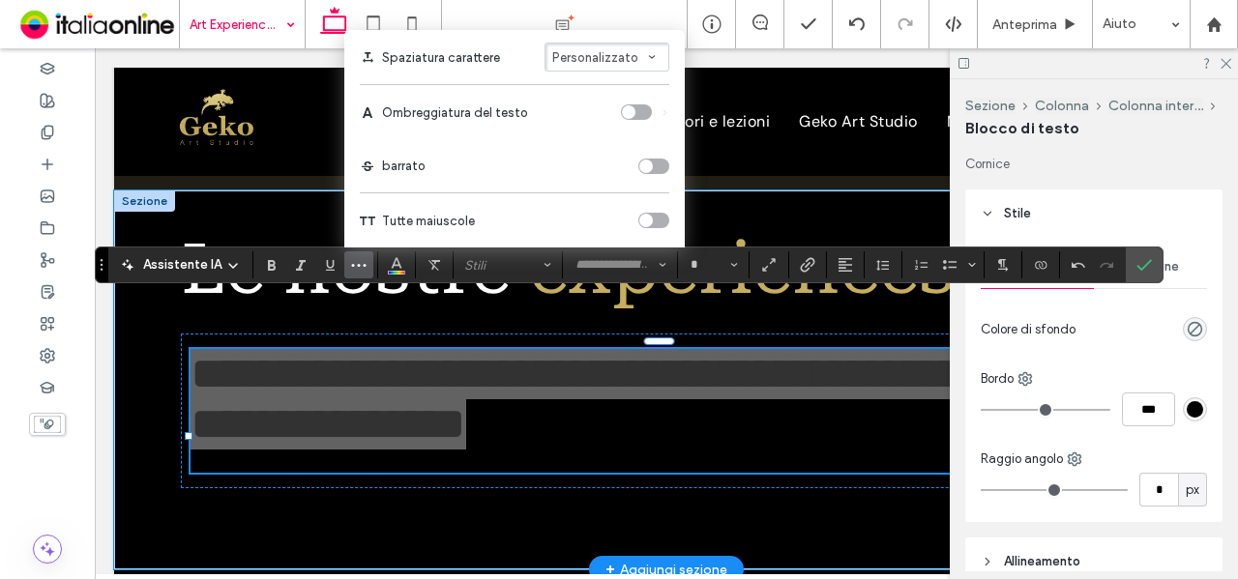
click at [655, 220] on div "toggle" at bounding box center [653, 220] width 31 height 15
click at [657, 220] on div "toggle" at bounding box center [653, 220] width 31 height 15
click at [652, 216] on div "toggle" at bounding box center [653, 220] width 31 height 15
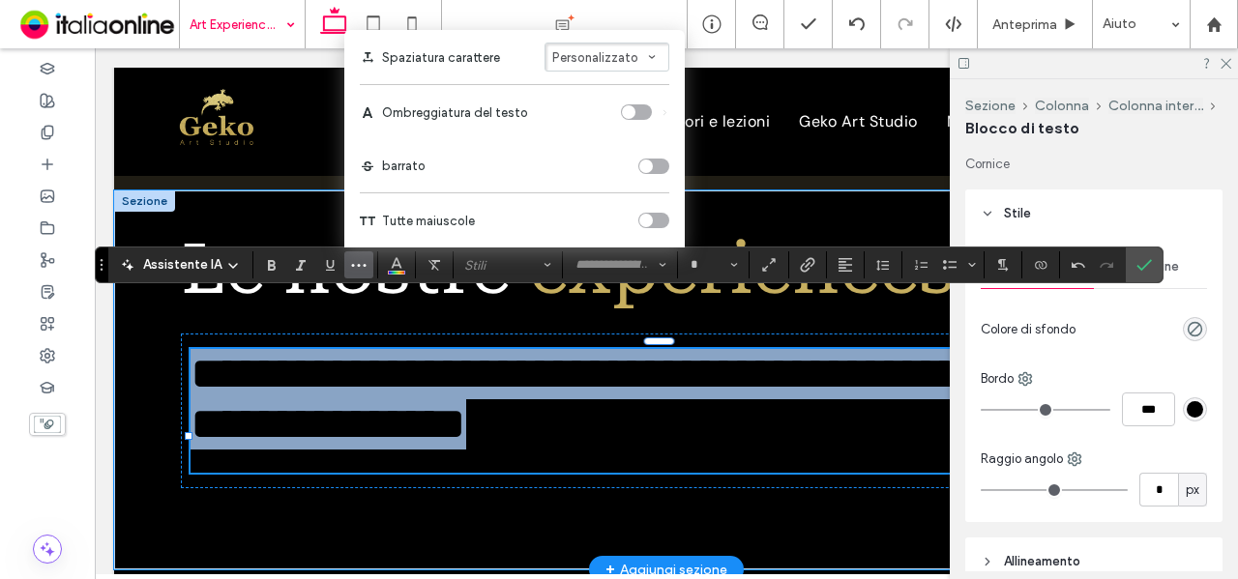
click at [703, 378] on h3 "**********" at bounding box center [667, 399] width 953 height 101
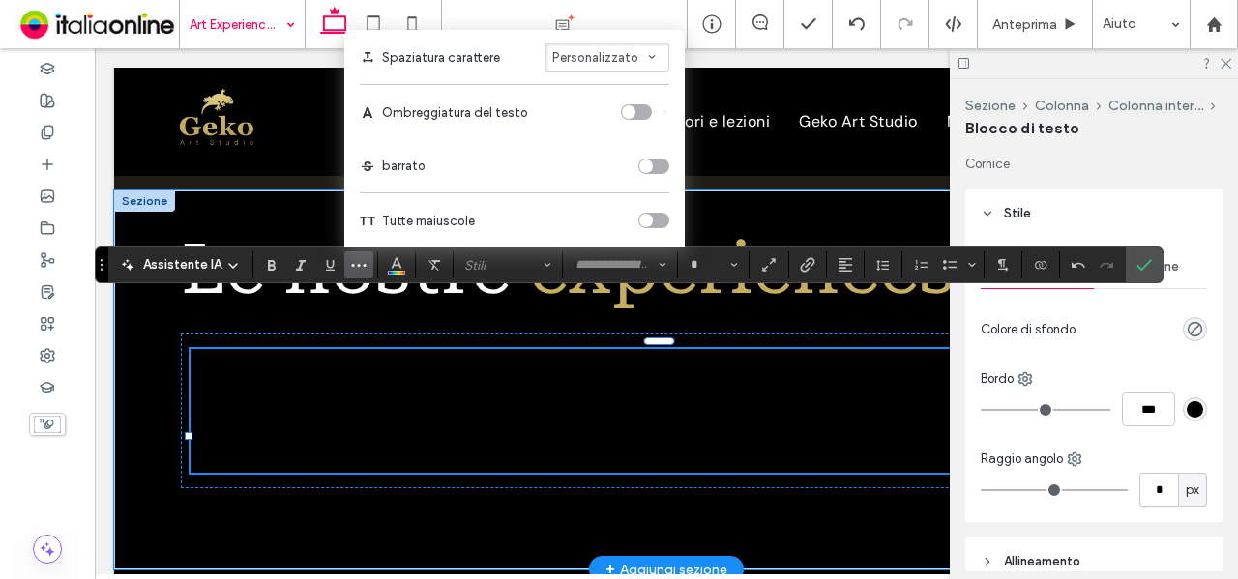
type input "**********"
type input "**"
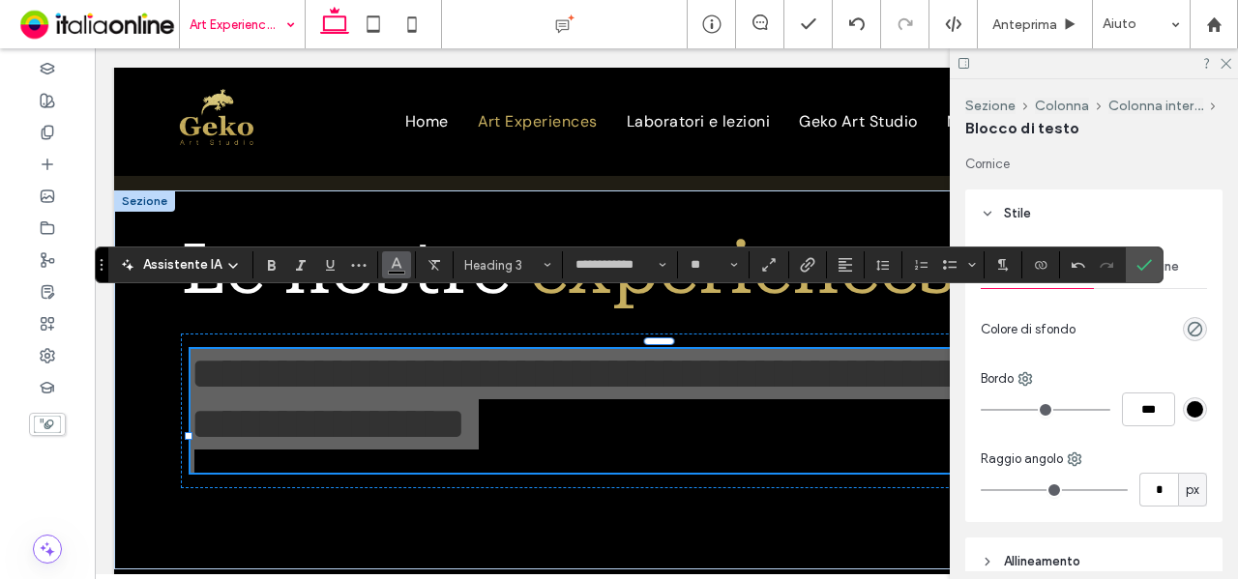
click at [402, 268] on button "Colore" at bounding box center [396, 264] width 29 height 27
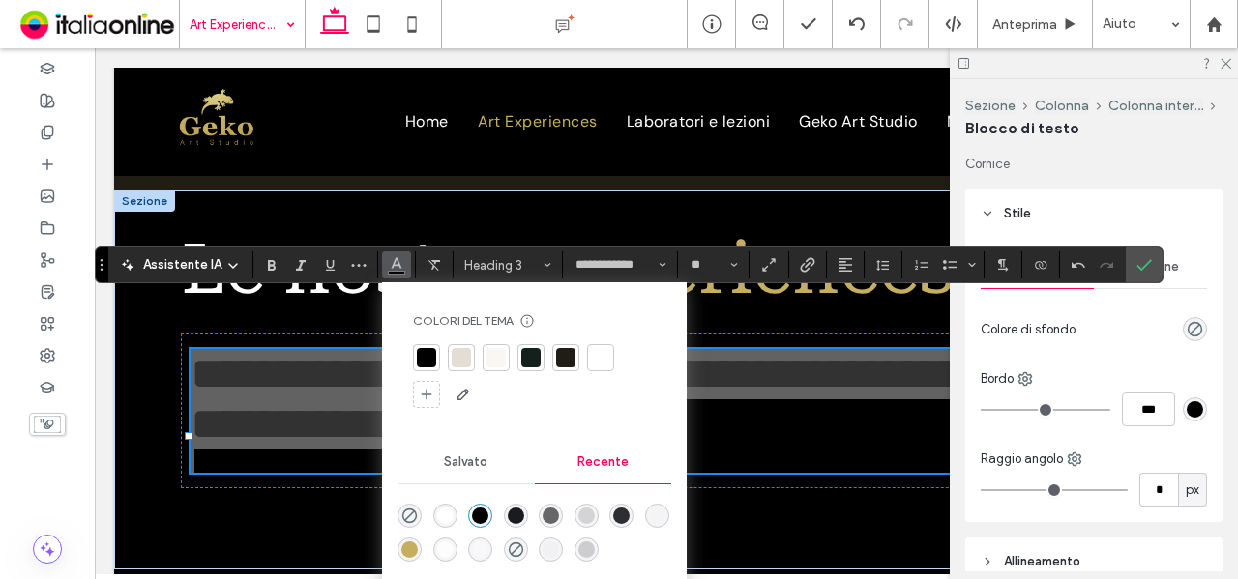
click at [413, 549] on div "rgba(198, 174, 95, 1)" at bounding box center [409, 550] width 16 height 16
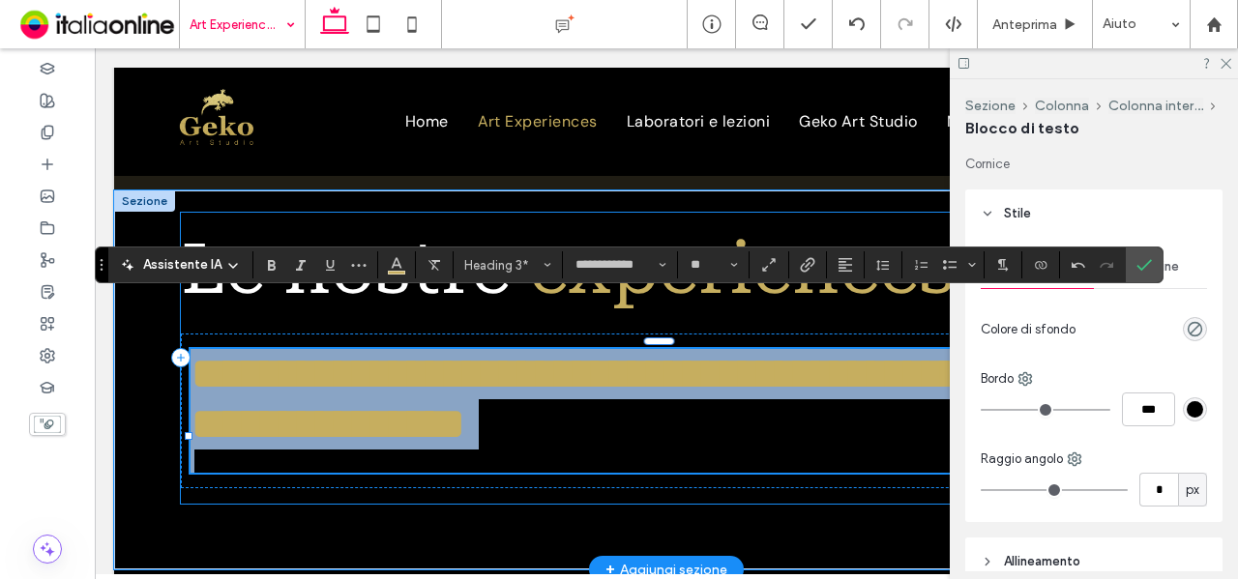
click at [553, 409] on h3 "**********" at bounding box center [667, 399] width 953 height 101
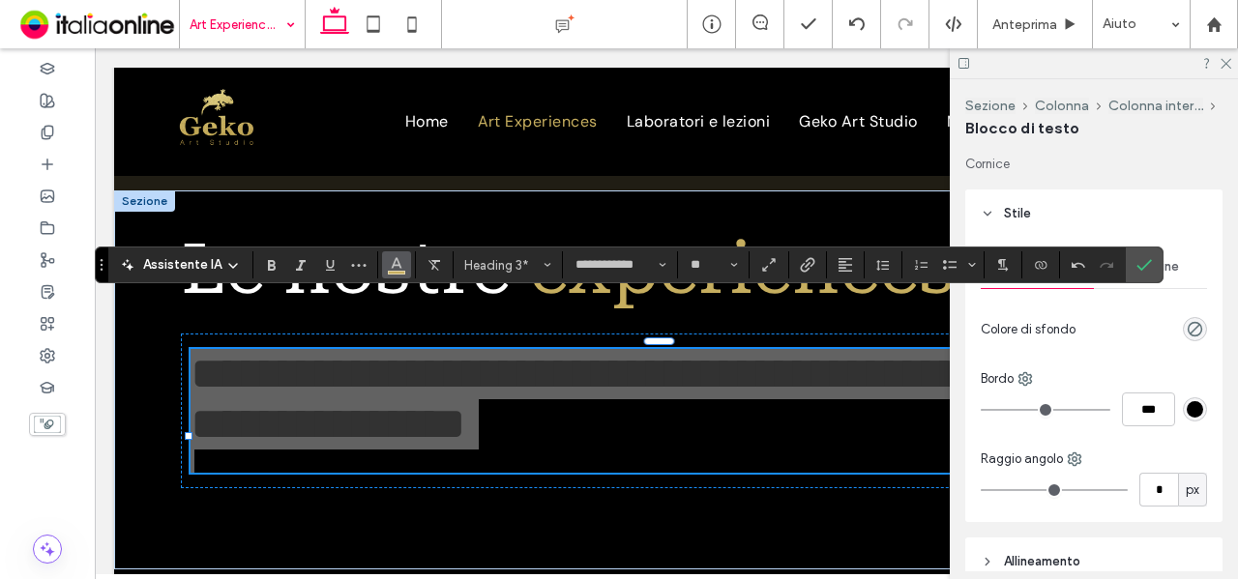
click at [398, 265] on icon "Colore" at bounding box center [396, 262] width 15 height 15
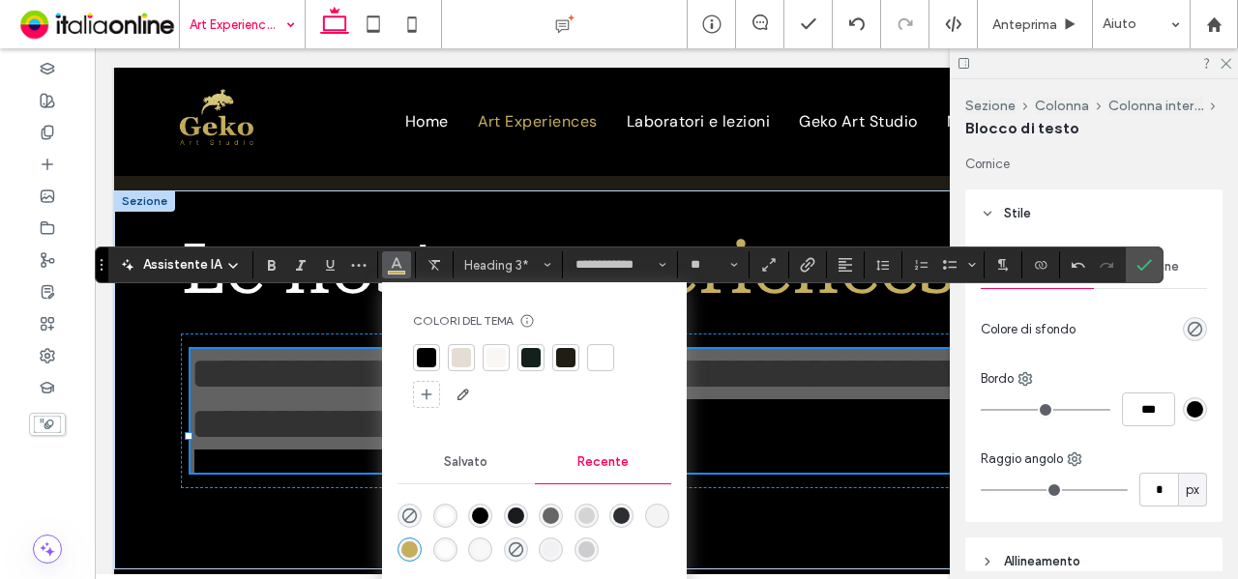
click at [437, 510] on div "rgba(255, 255, 255, 1)" at bounding box center [445, 516] width 16 height 16
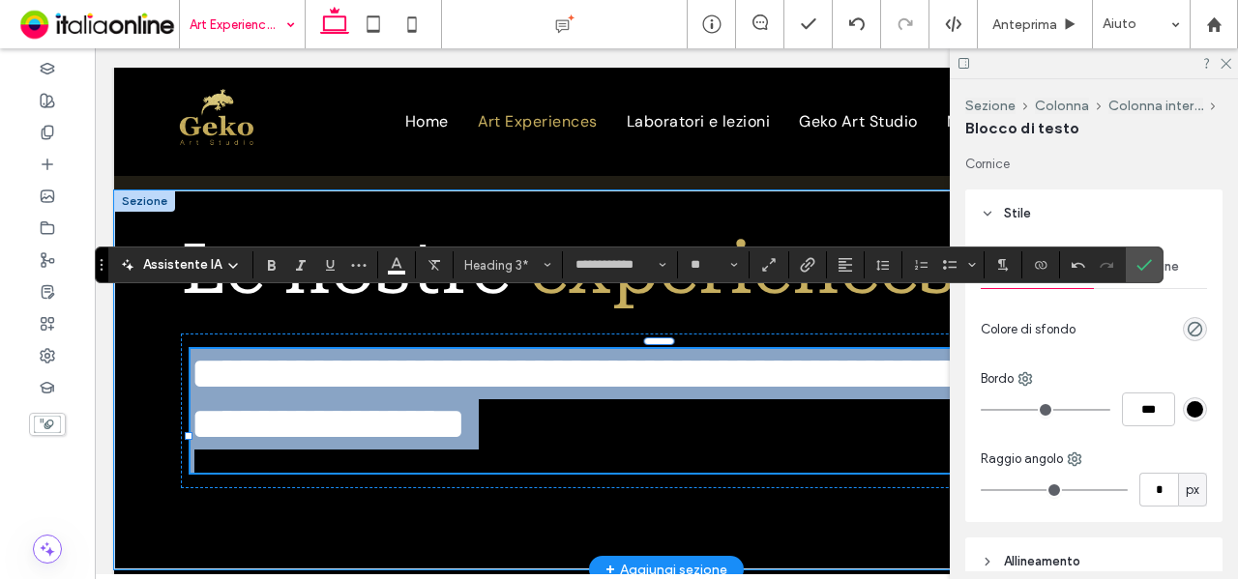
click at [609, 369] on h3 "**********" at bounding box center [667, 399] width 953 height 101
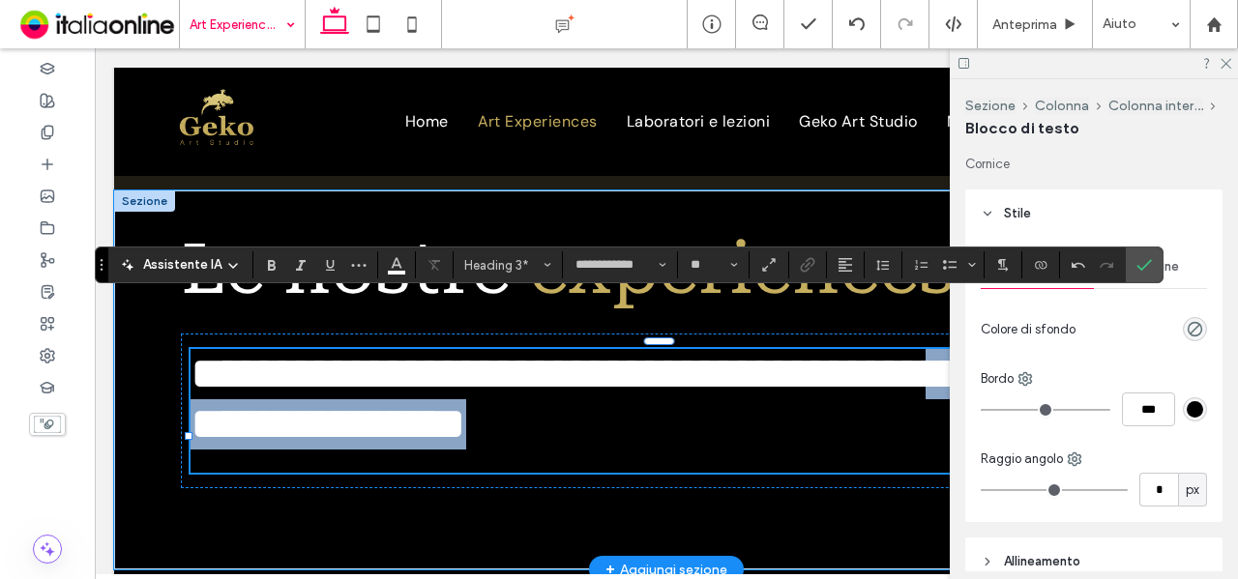
click at [555, 404] on h3 "**********" at bounding box center [667, 399] width 953 height 101
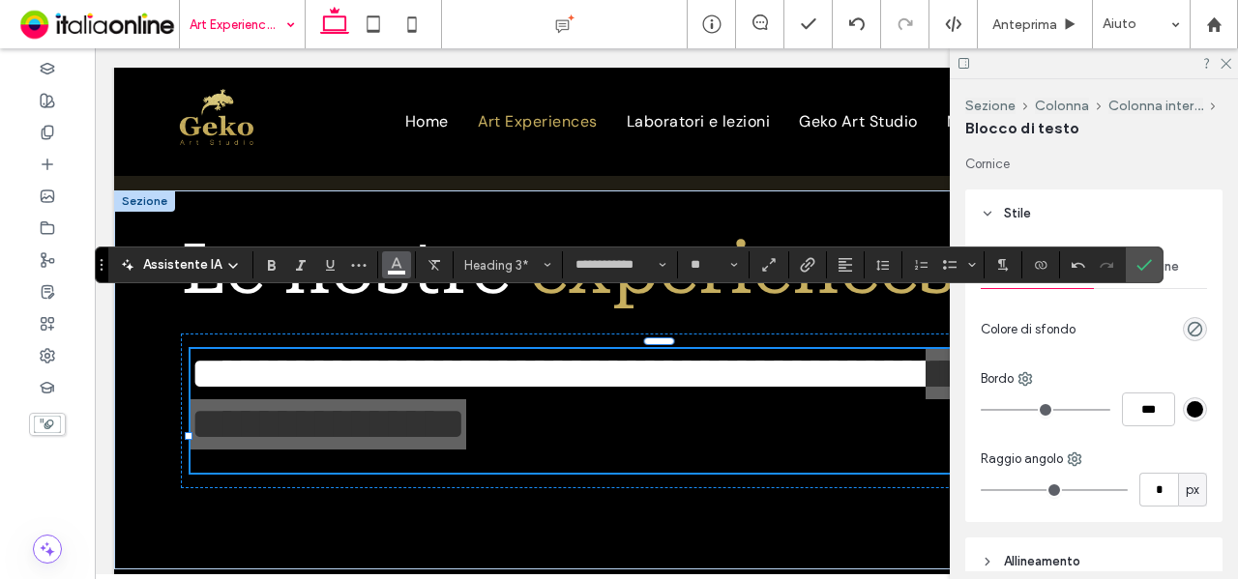
click at [391, 268] on icon "Colore" at bounding box center [396, 262] width 15 height 15
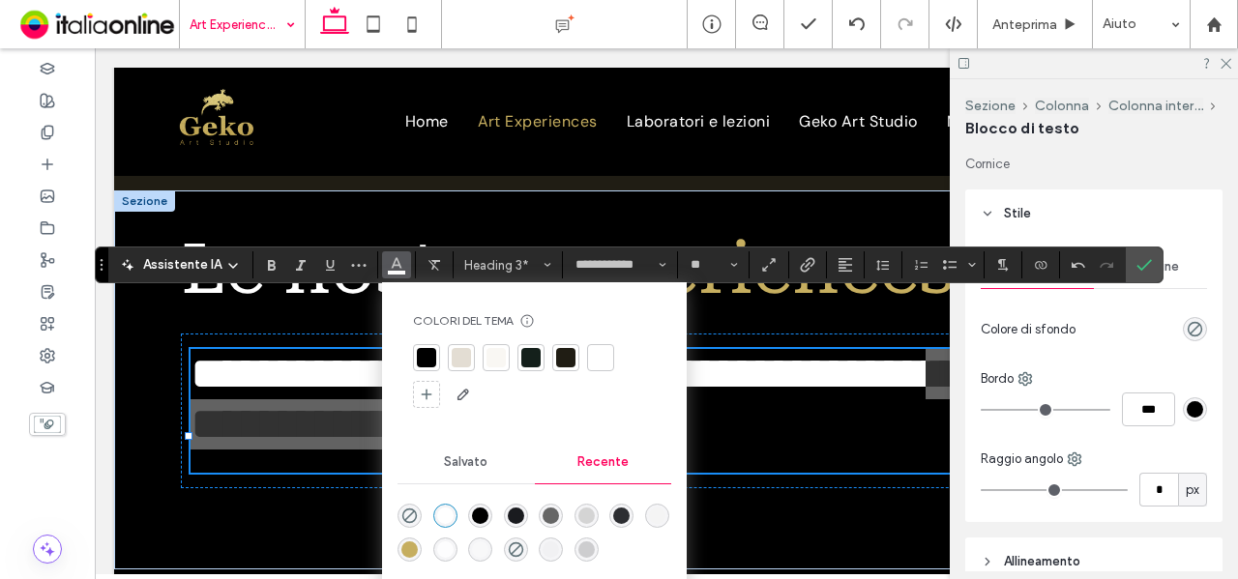
drag, startPoint x: 406, startPoint y: 548, endPoint x: 431, endPoint y: 453, distance: 99.0
click at [406, 548] on div "rgba(198, 174, 95, 1)" at bounding box center [409, 550] width 16 height 16
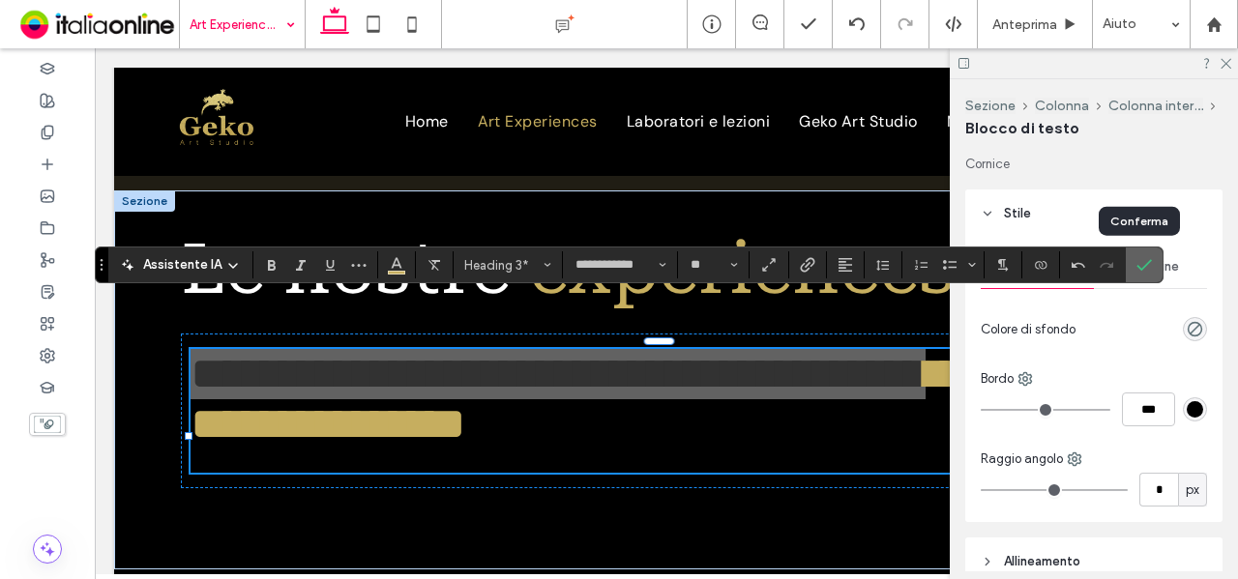
click at [1137, 271] on icon "Conferma" at bounding box center [1144, 264] width 15 height 15
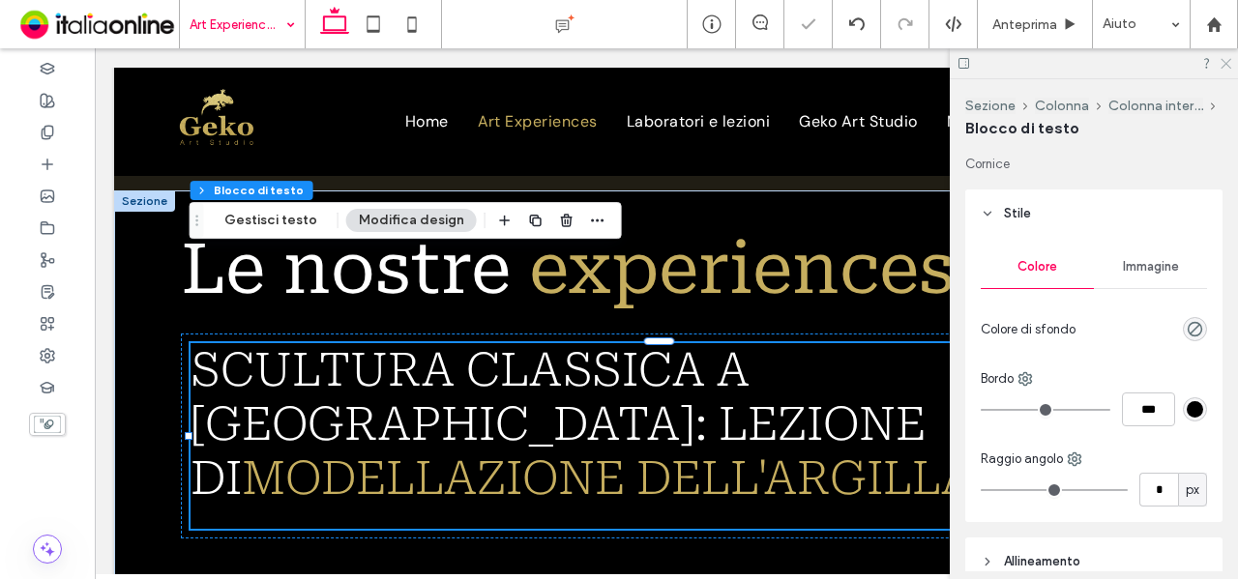
drag, startPoint x: 1224, startPoint y: 65, endPoint x: 766, endPoint y: 218, distance: 482.4
click at [1224, 65] on icon at bounding box center [1225, 62] width 13 height 13
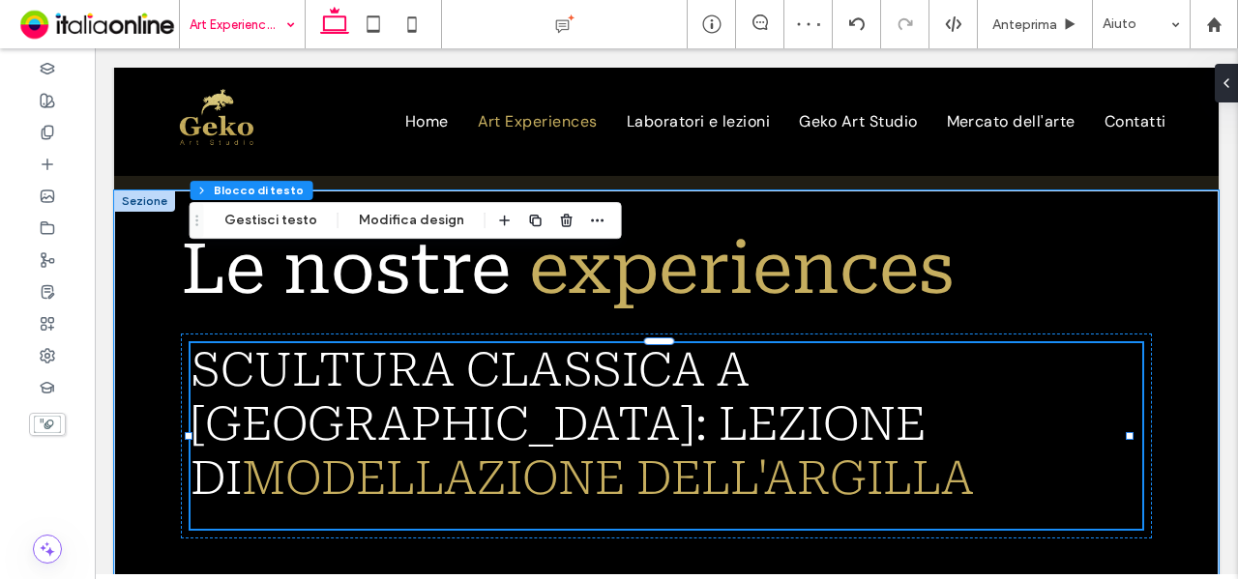
click at [696, 383] on h3 "SCULTURA CLASSICA A FIRENZE: LEZIONE DI MODELLAZIONE DELL'ARGILLA" at bounding box center [667, 424] width 953 height 162
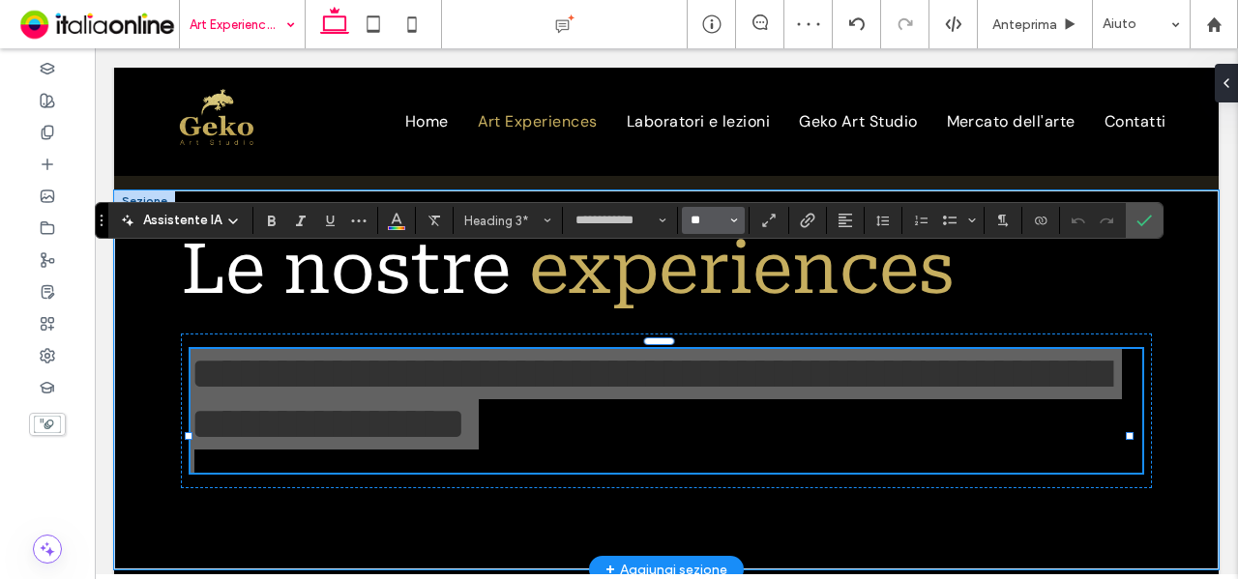
click at [697, 216] on input "**" at bounding box center [708, 220] width 38 height 15
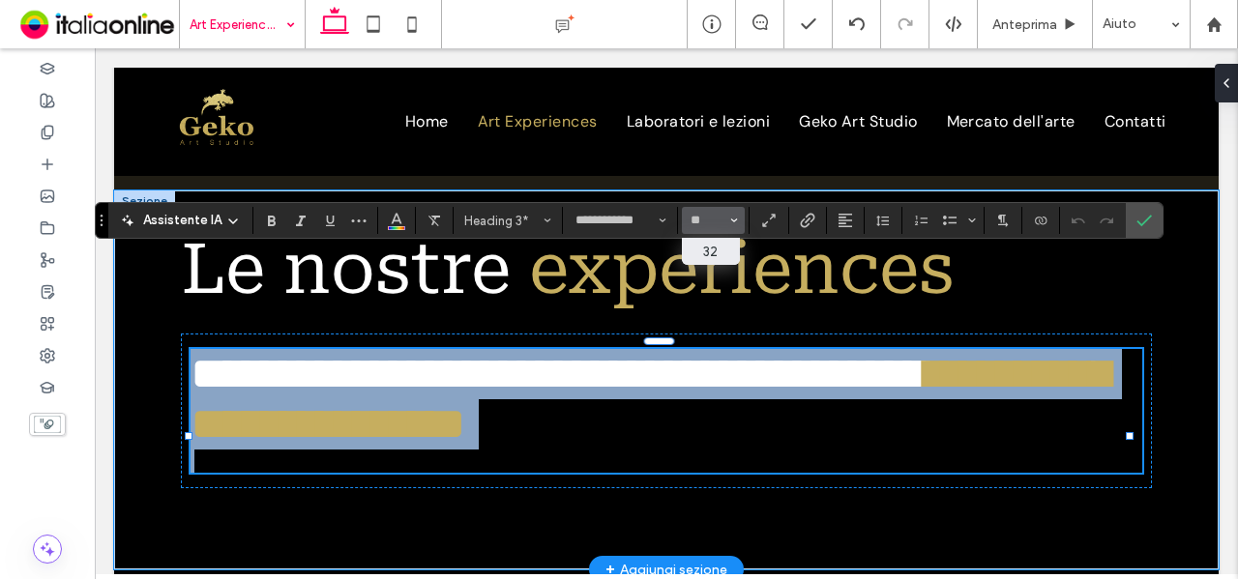
type input "**"
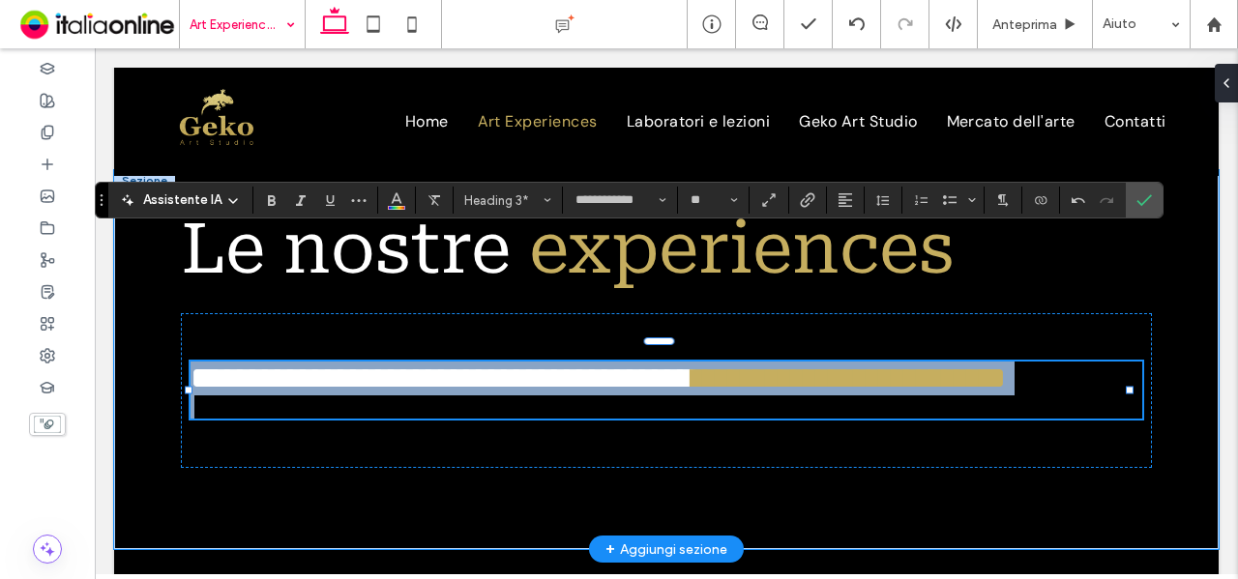
click at [1095, 362] on h3 "**********" at bounding box center [667, 379] width 953 height 34
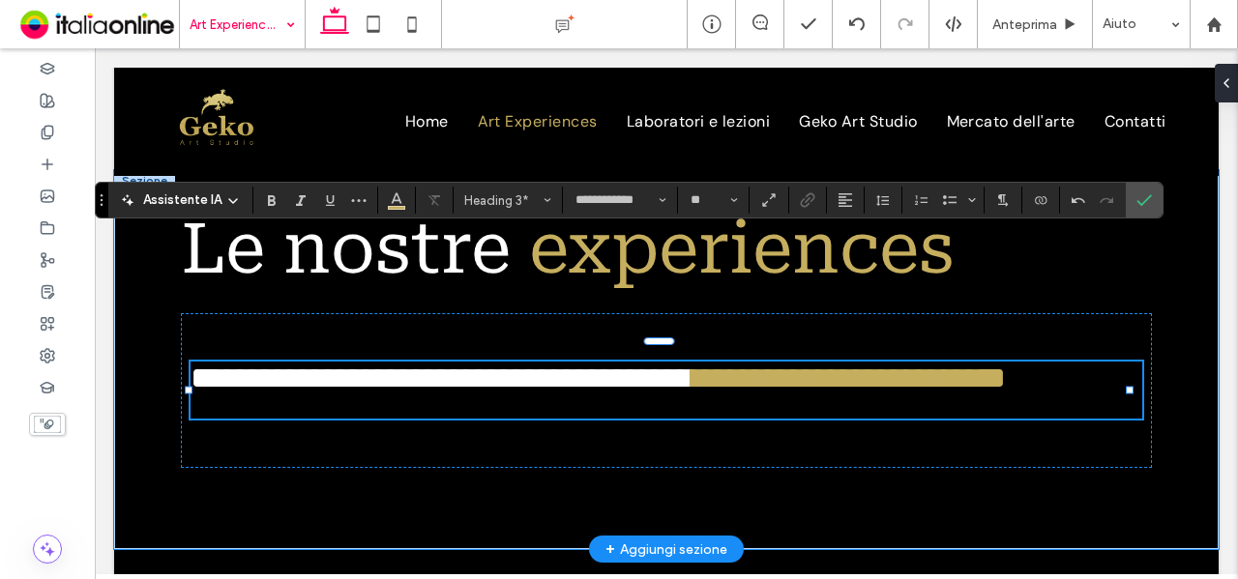
scroll to position [1308, 0]
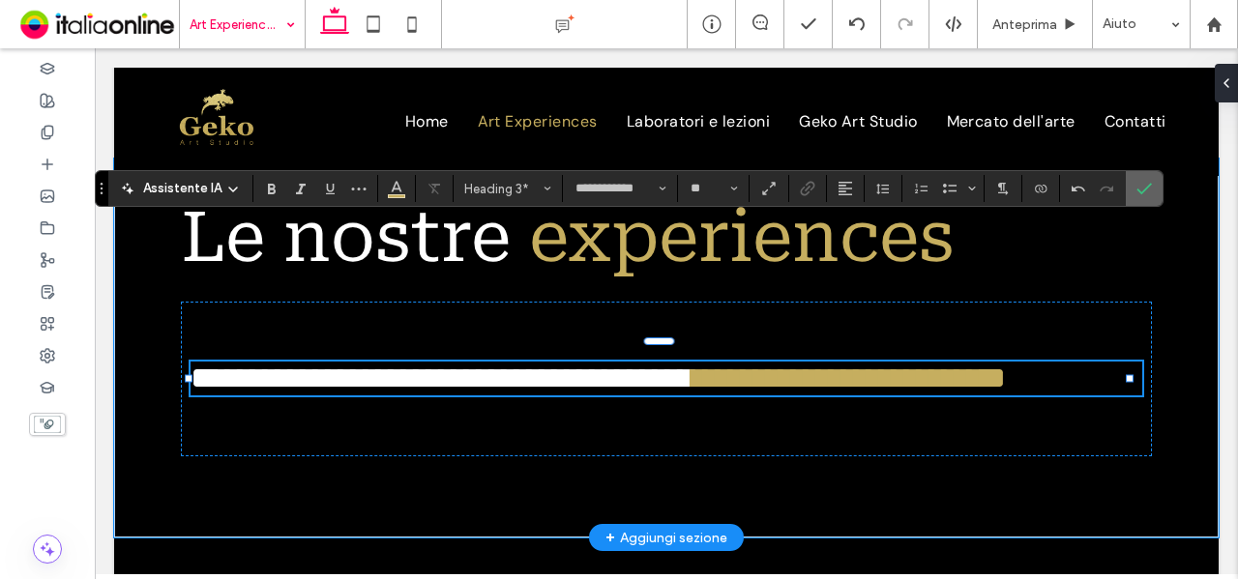
click at [1148, 194] on label "Conferma" at bounding box center [1144, 188] width 29 height 35
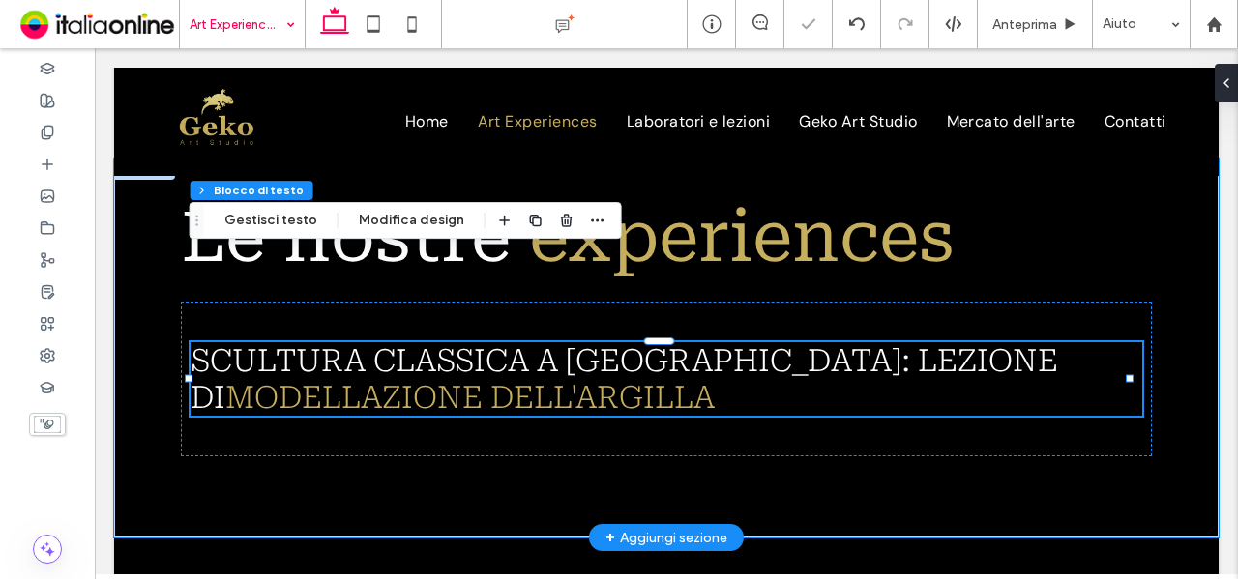
click at [646, 379] on span "MODELLAZIONE DELL'ARGILLA" at bounding box center [469, 397] width 489 height 37
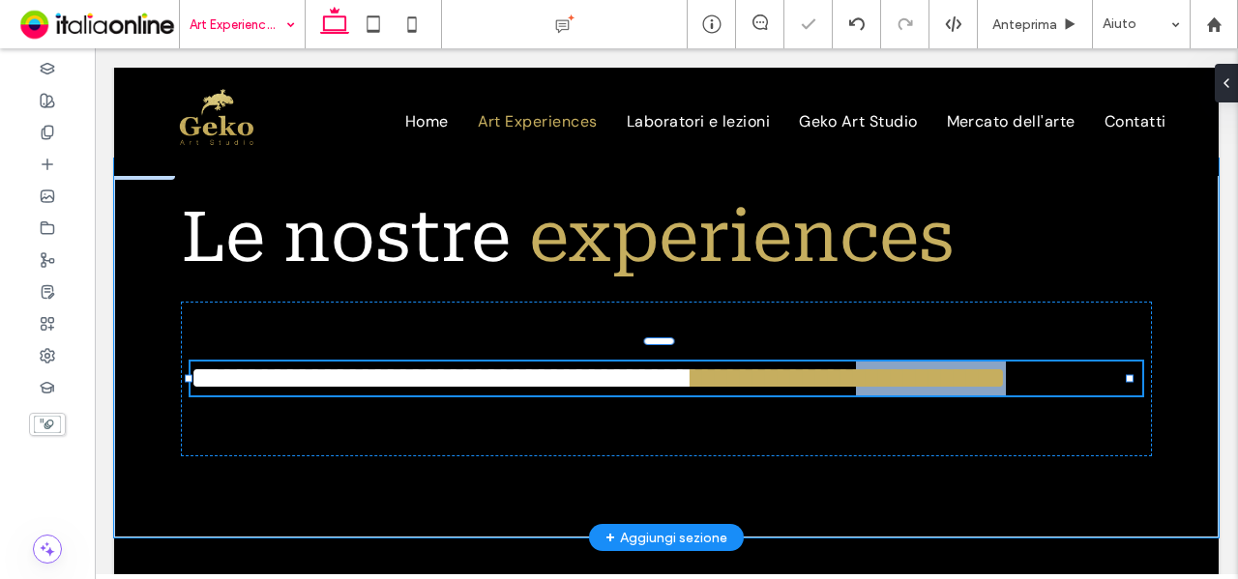
click at [693, 363] on span "**********" at bounding box center [849, 378] width 313 height 31
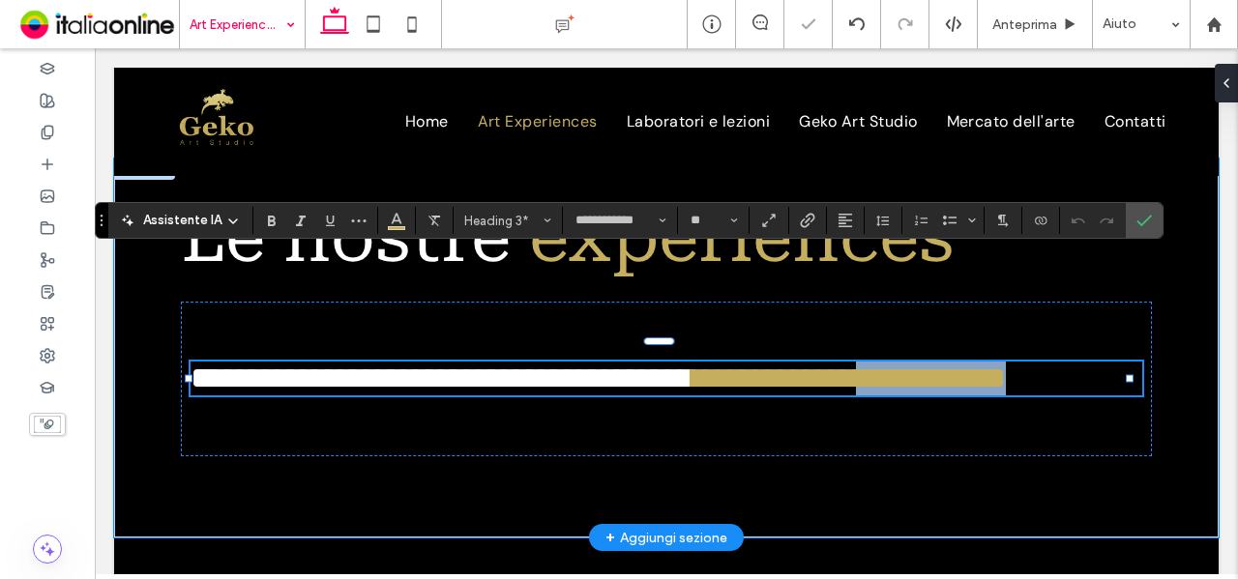
click at [693, 363] on span "**********" at bounding box center [442, 378] width 502 height 31
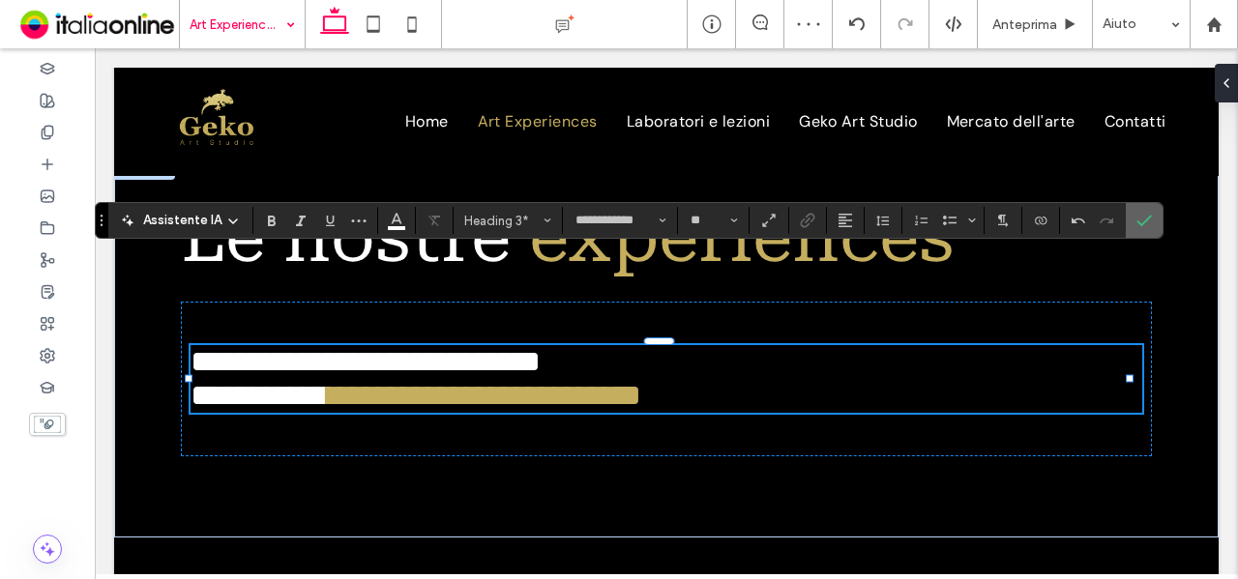
drag, startPoint x: 1128, startPoint y: 224, endPoint x: 1016, endPoint y: 176, distance: 122.2
click at [1130, 224] on label "Conferma" at bounding box center [1144, 220] width 29 height 35
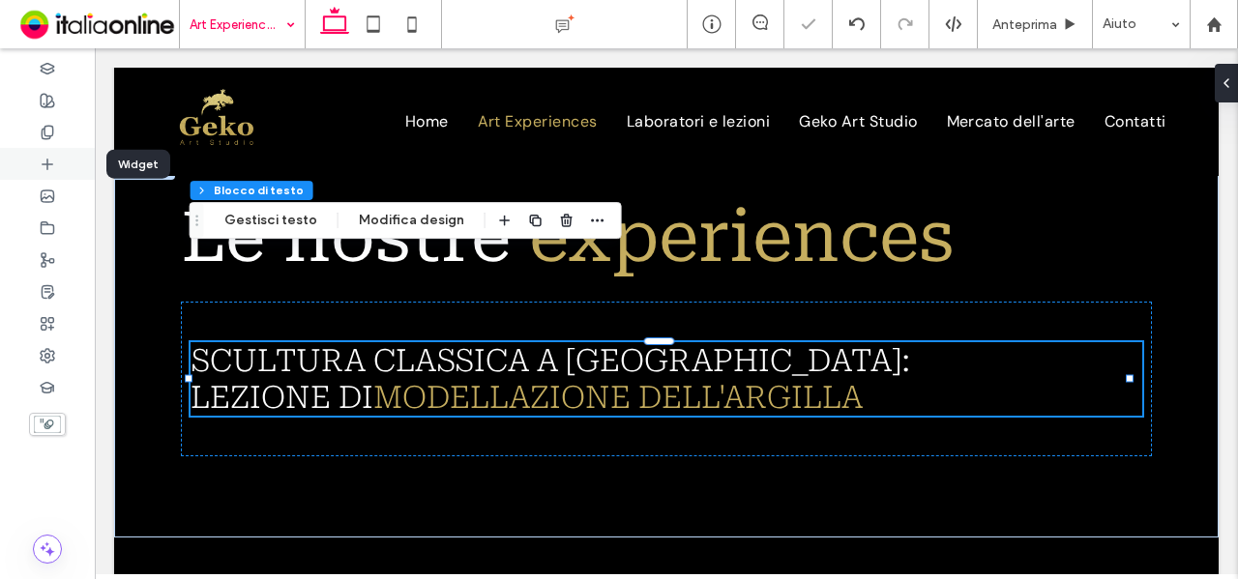
click at [53, 157] on icon at bounding box center [47, 164] width 15 height 15
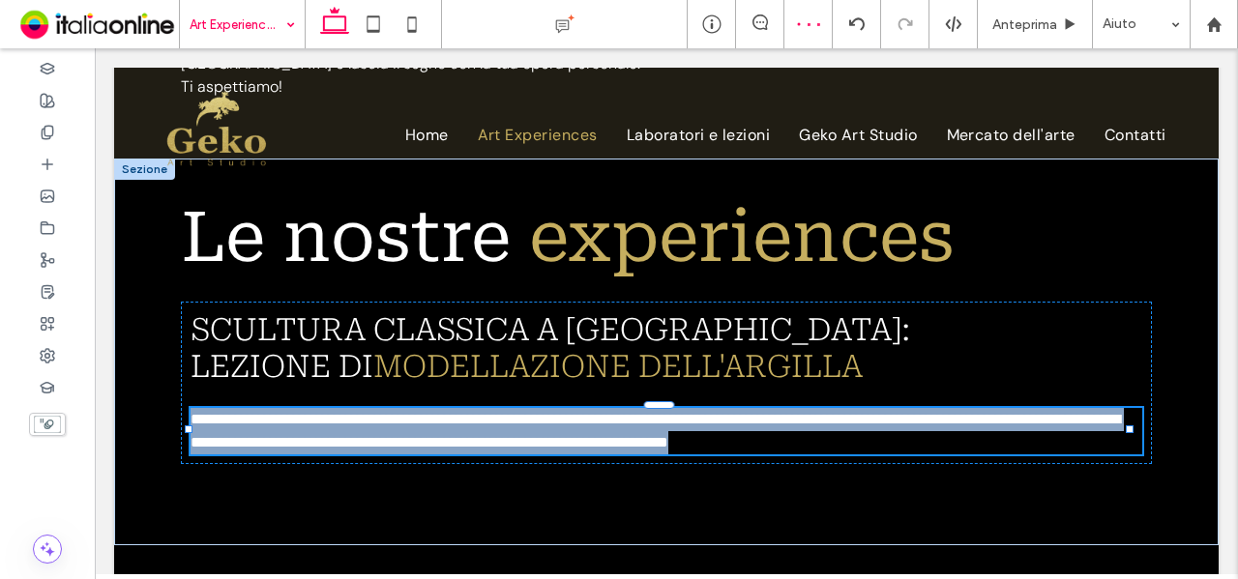
type input "*******"
type input "**"
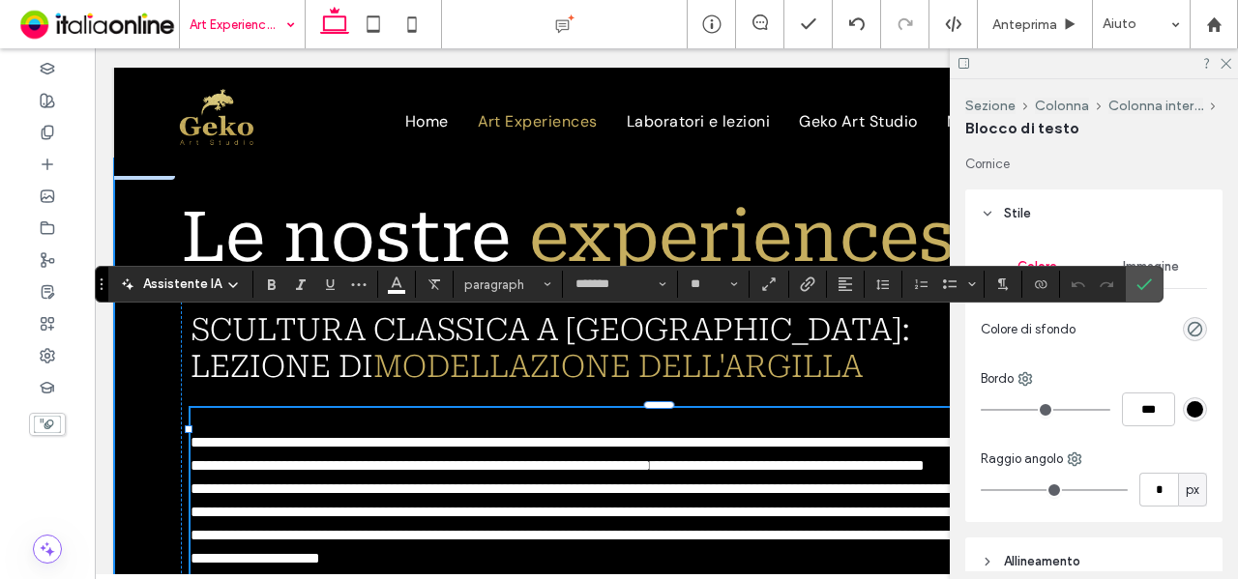
scroll to position [0, 0]
click at [295, 408] on p at bounding box center [667, 419] width 953 height 23
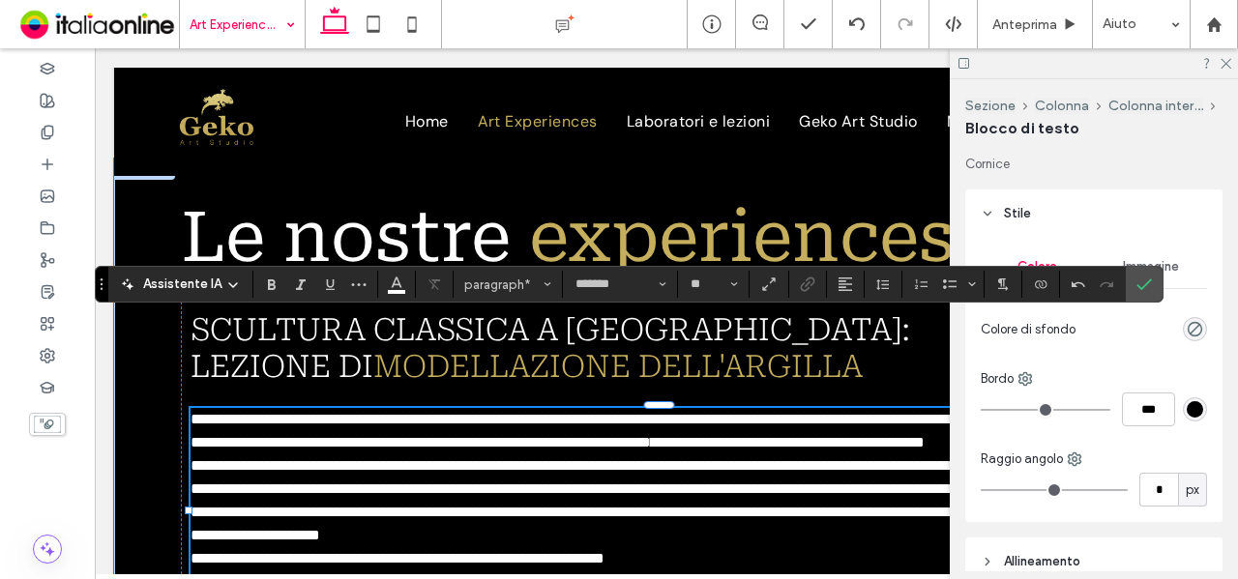
click at [797, 547] on p "**********" at bounding box center [667, 558] width 953 height 23
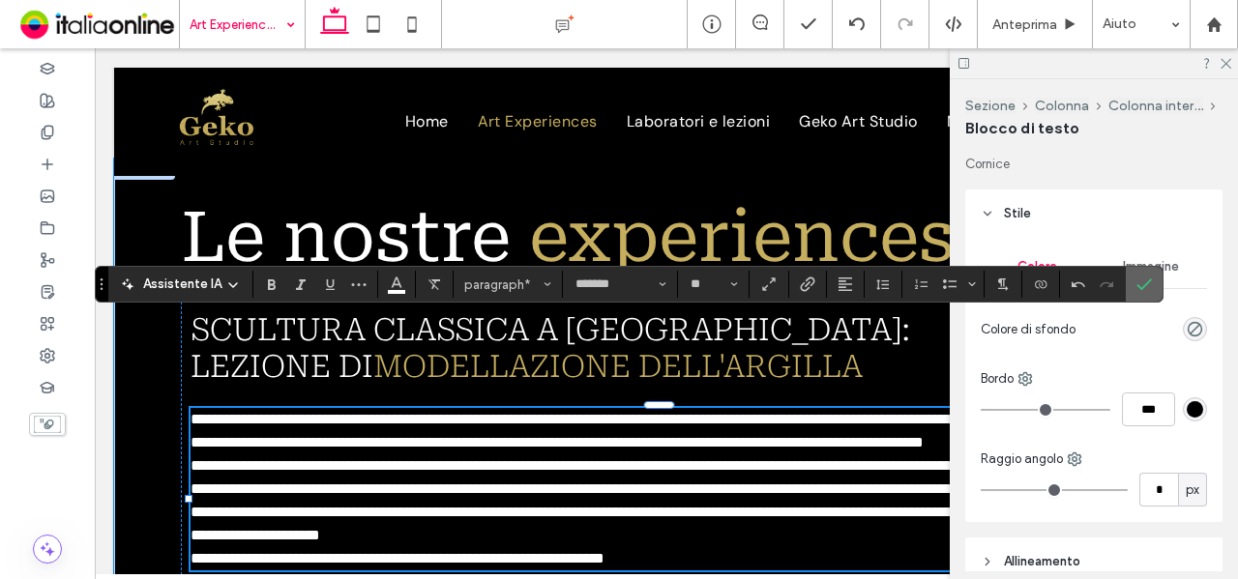
click at [1137, 285] on icon "Conferma" at bounding box center [1144, 284] width 15 height 15
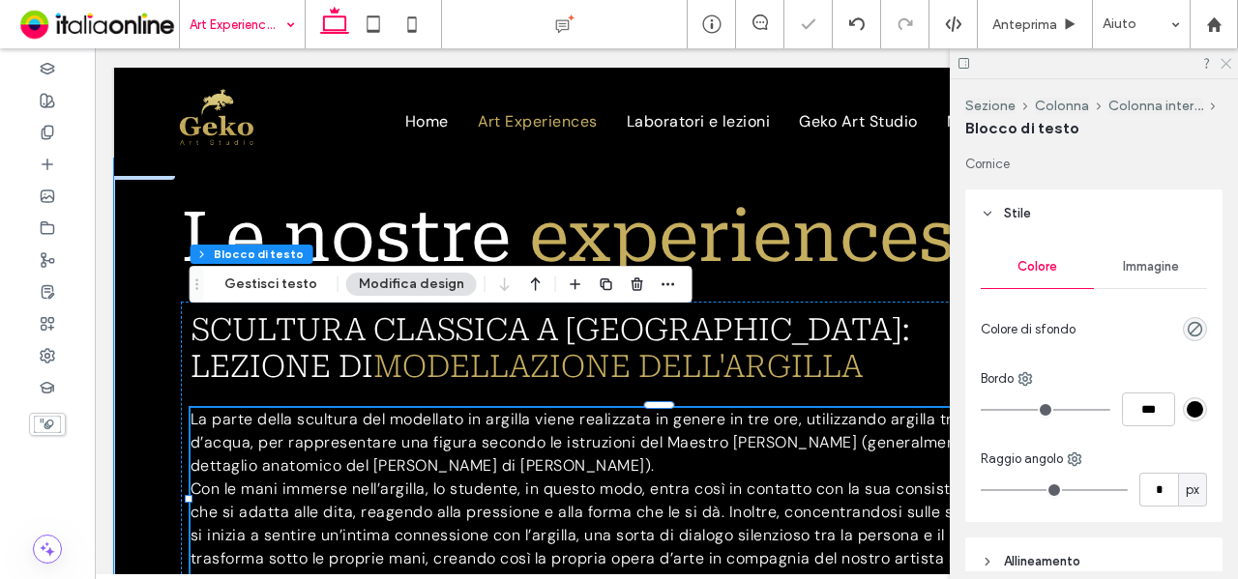
drag, startPoint x: 1230, startPoint y: 59, endPoint x: 1133, endPoint y: 12, distance: 108.6
click at [1230, 59] on use at bounding box center [1226, 64] width 11 height 11
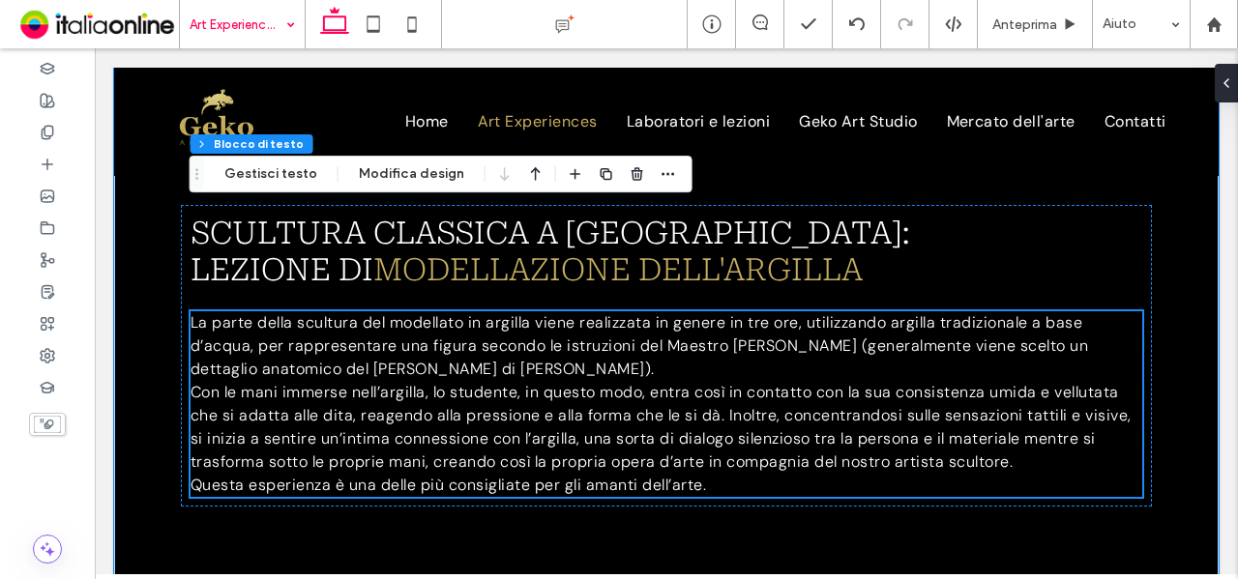
scroll to position [1501, 0]
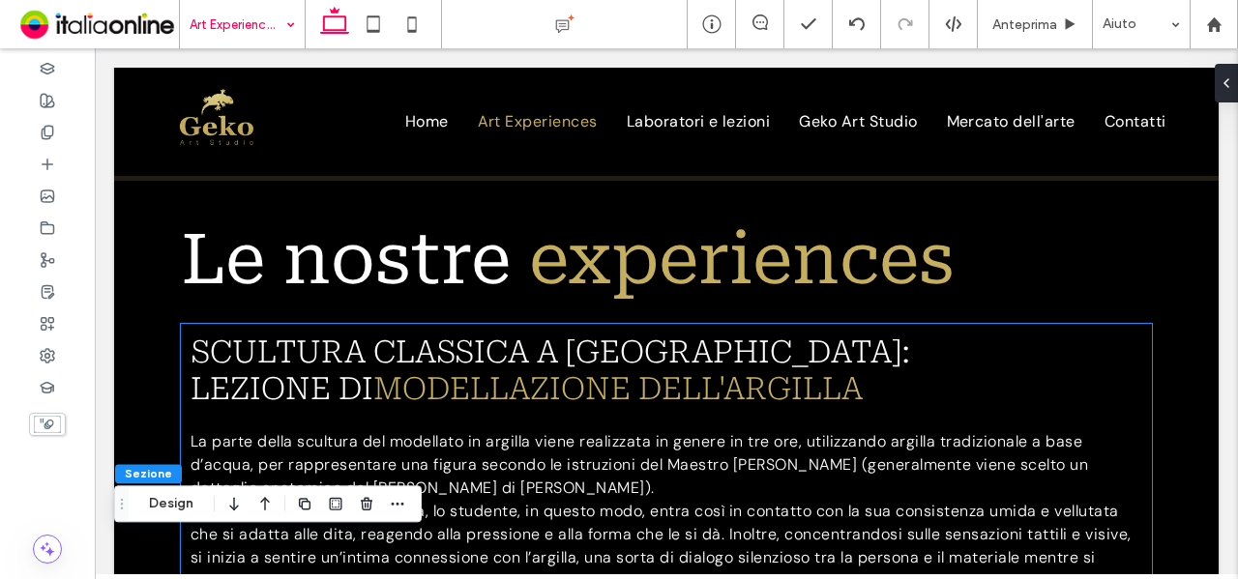
scroll to position [1308, 0]
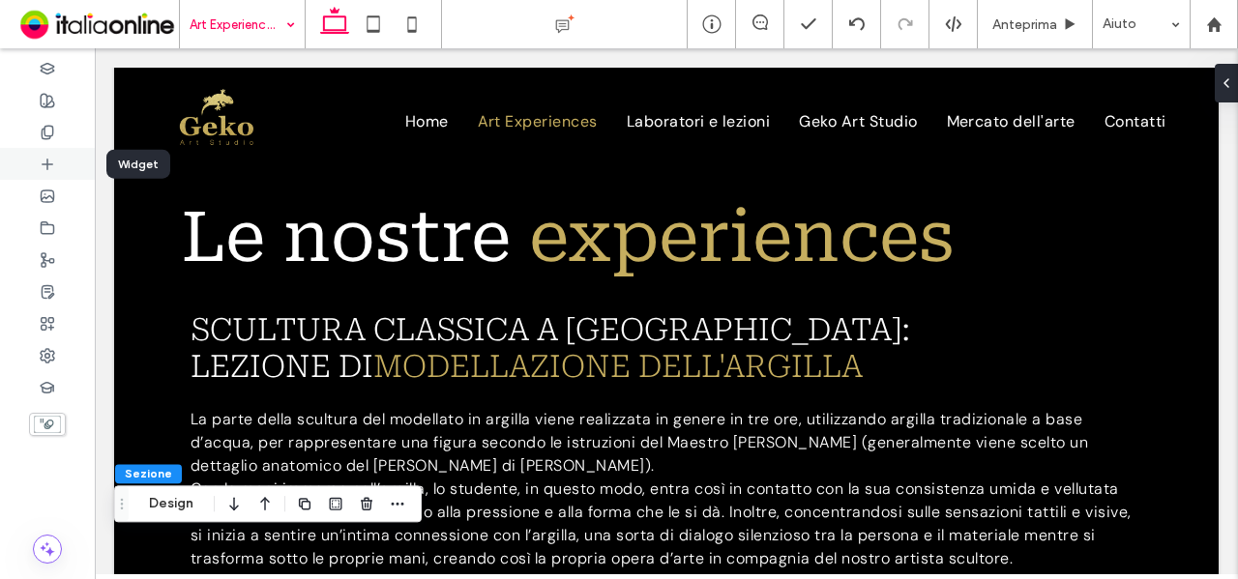
click at [60, 161] on div at bounding box center [47, 164] width 95 height 32
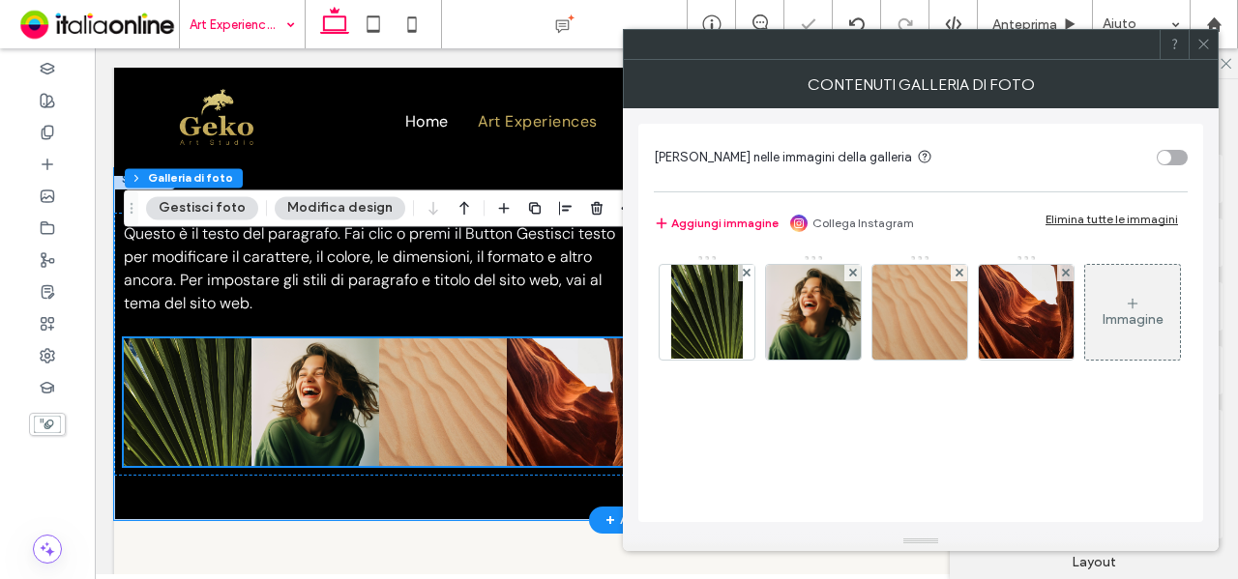
scroll to position [1829, 0]
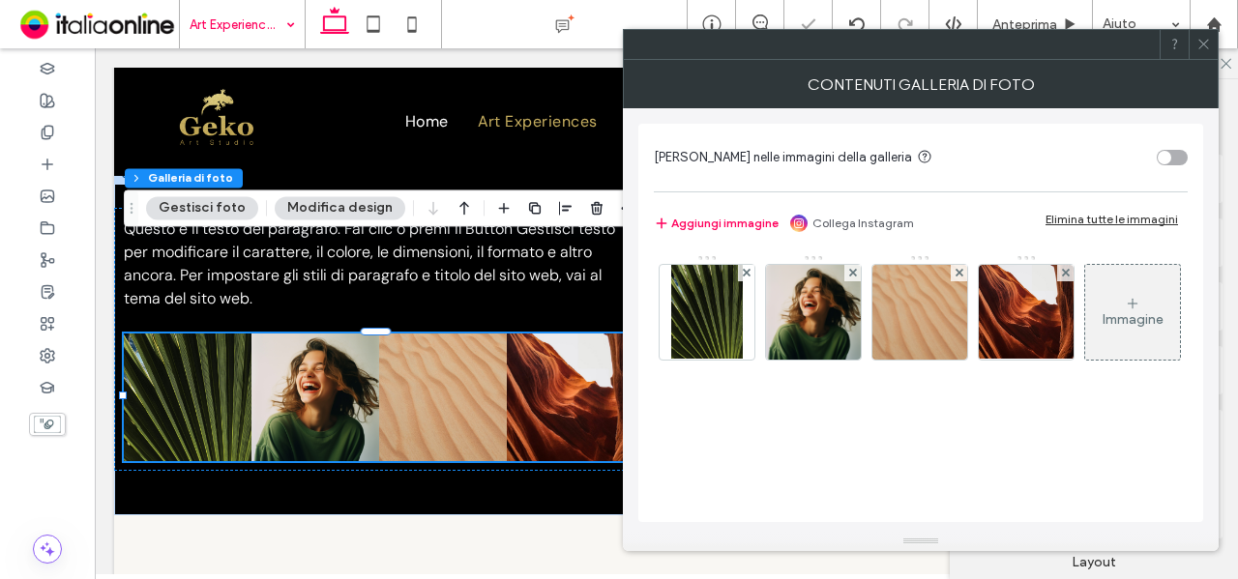
click at [1122, 213] on div "Elimina tutte le immagini" at bounding box center [1112, 219] width 133 height 15
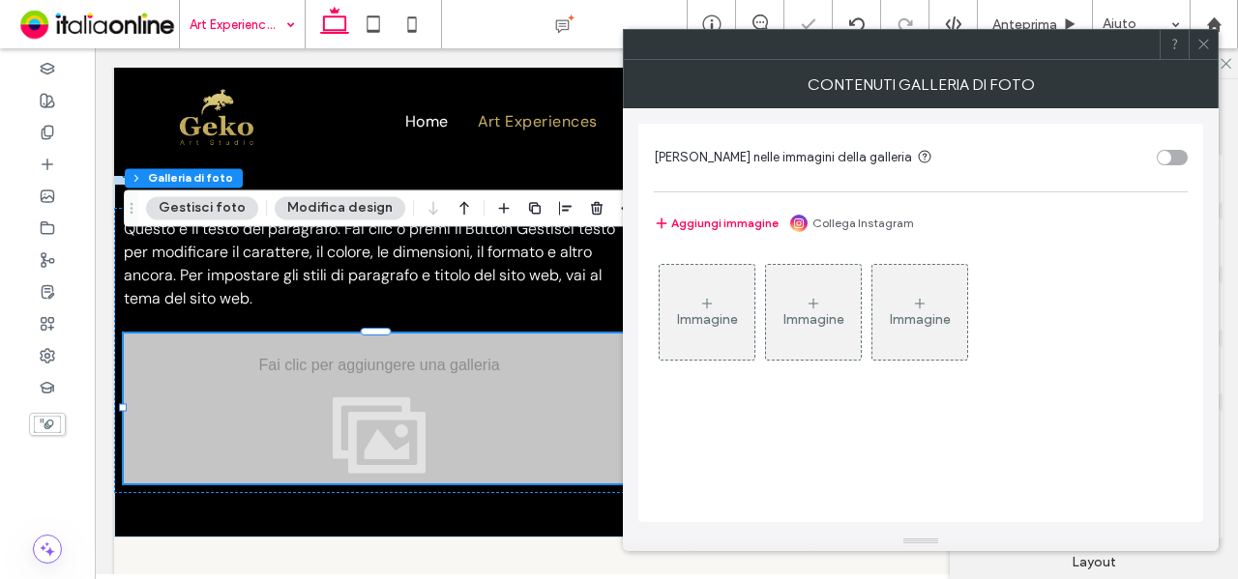
click at [727, 292] on div "Immagine" at bounding box center [707, 312] width 95 height 91
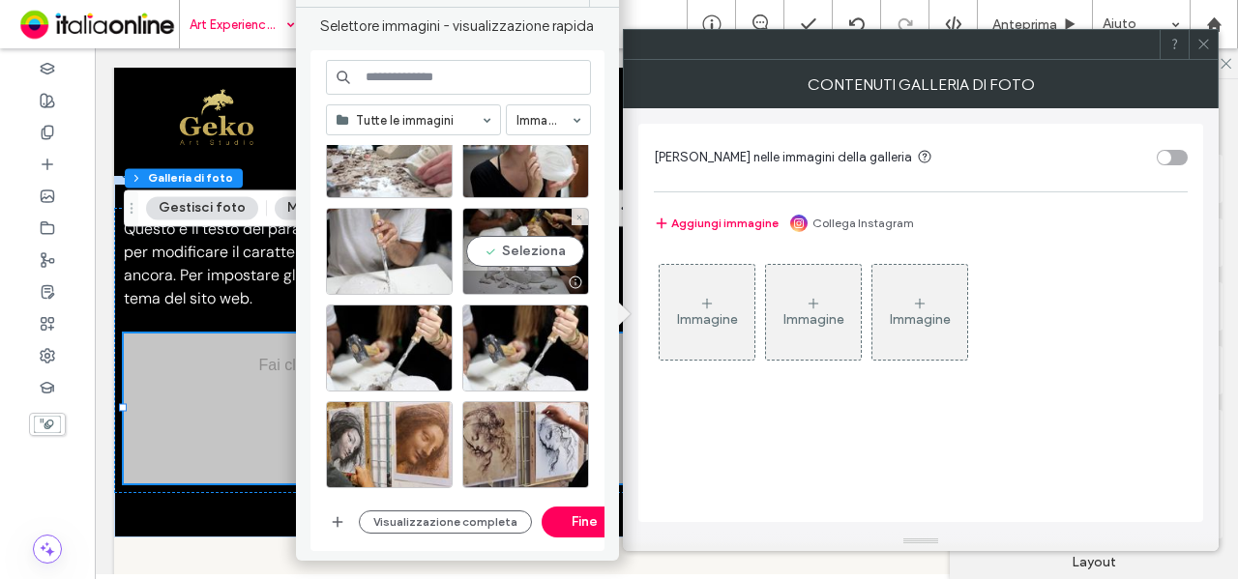
scroll to position [1224, 0]
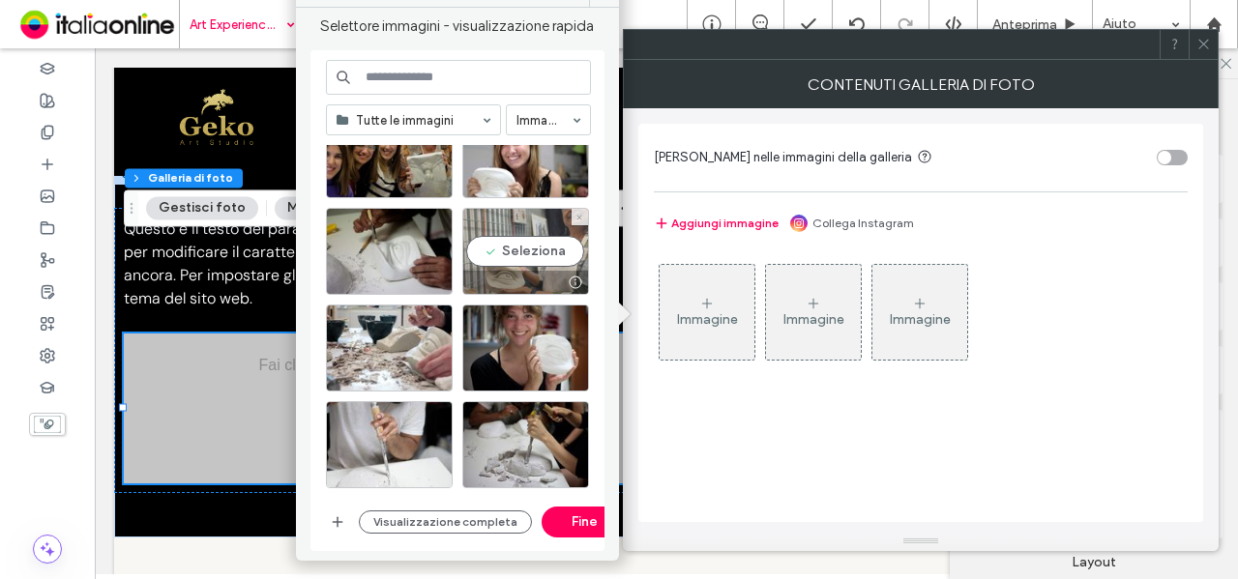
drag, startPoint x: 525, startPoint y: 261, endPoint x: 464, endPoint y: 297, distance: 70.7
click at [525, 261] on div "Seleziona" at bounding box center [525, 251] width 127 height 87
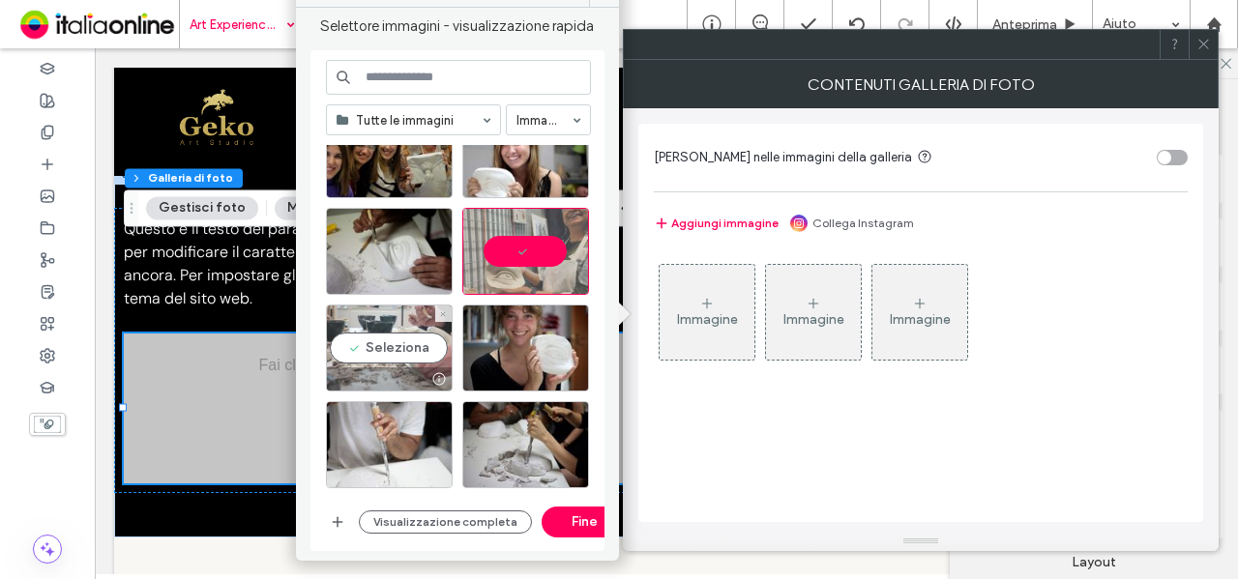
click at [413, 331] on div "Seleziona" at bounding box center [389, 348] width 127 height 87
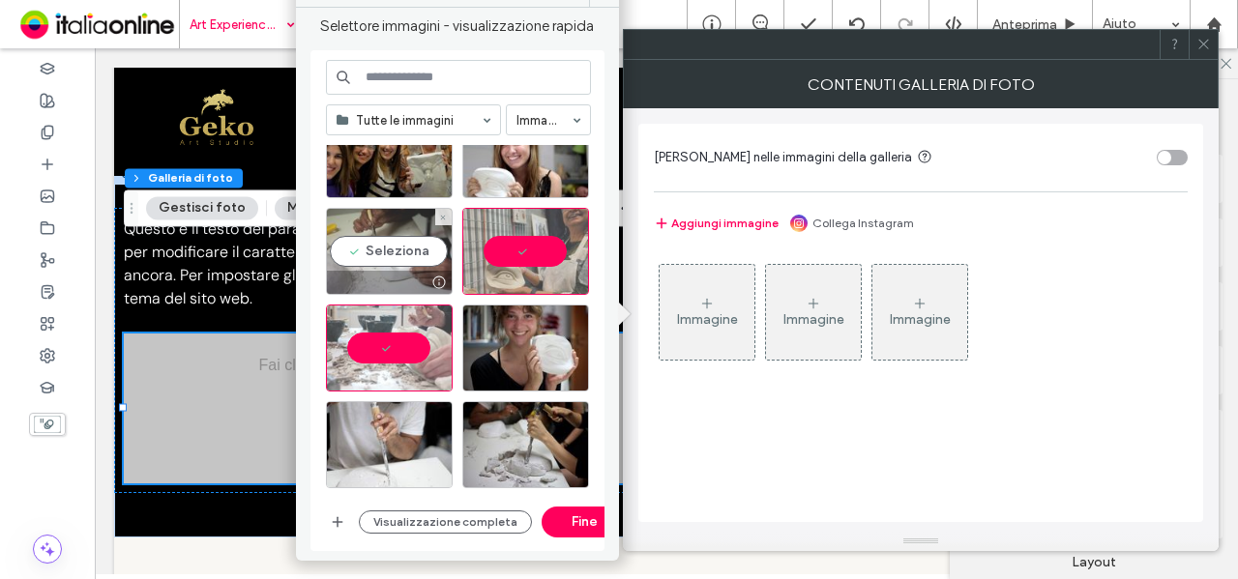
drag, startPoint x: 443, startPoint y: 292, endPoint x: 406, endPoint y: 270, distance: 43.0
click at [406, 271] on div at bounding box center [389, 282] width 125 height 23
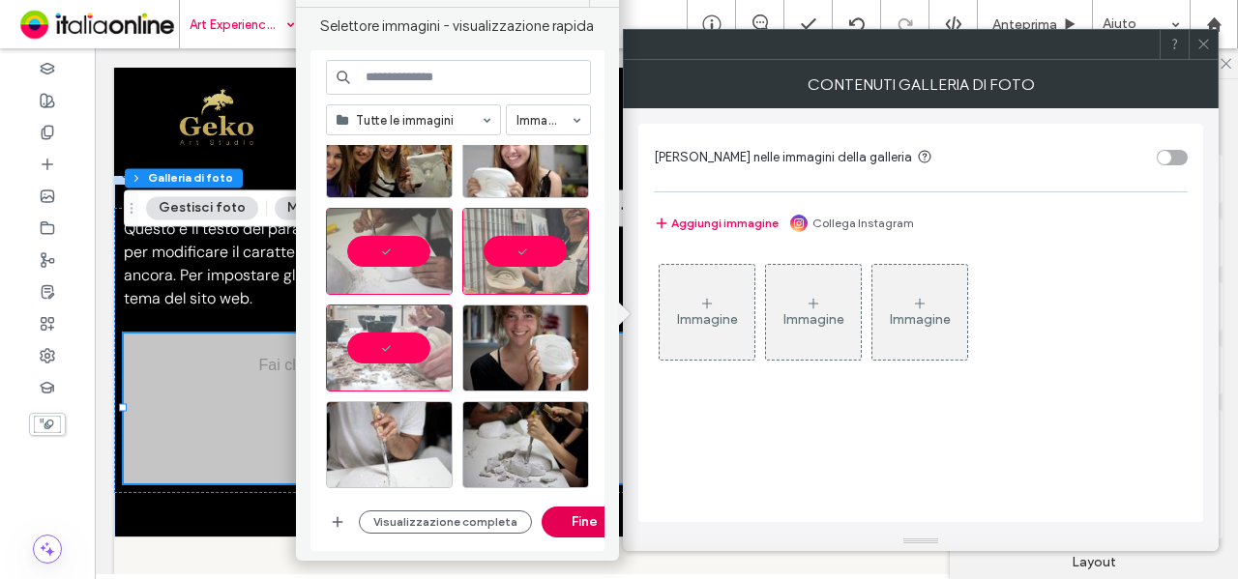
click at [568, 523] on button "Fine" at bounding box center [585, 522] width 87 height 31
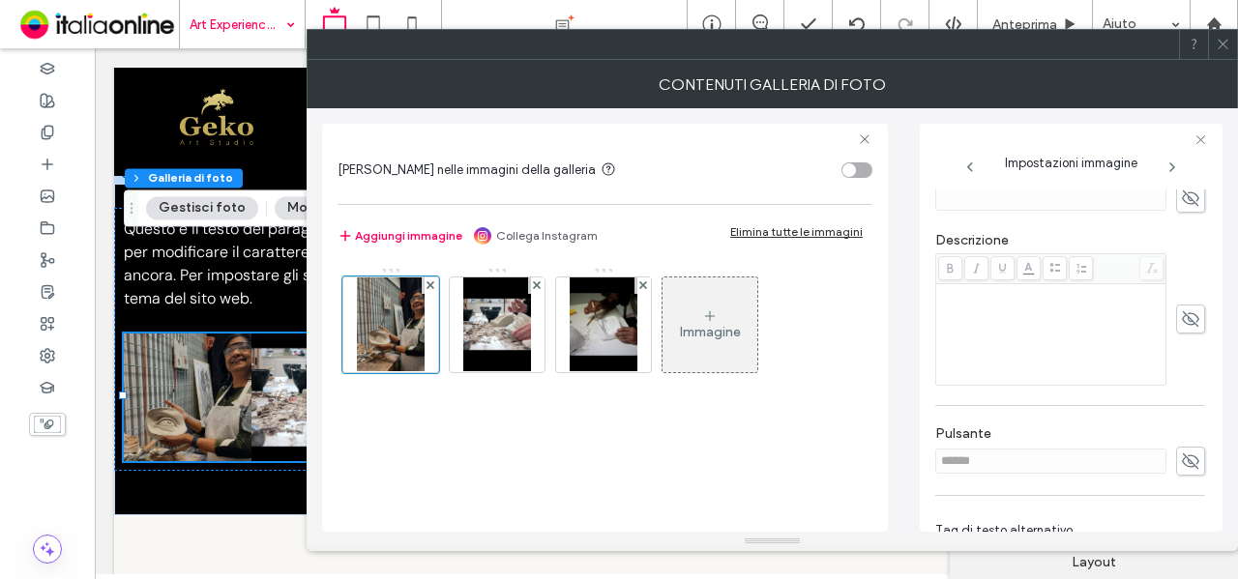
scroll to position [510, 0]
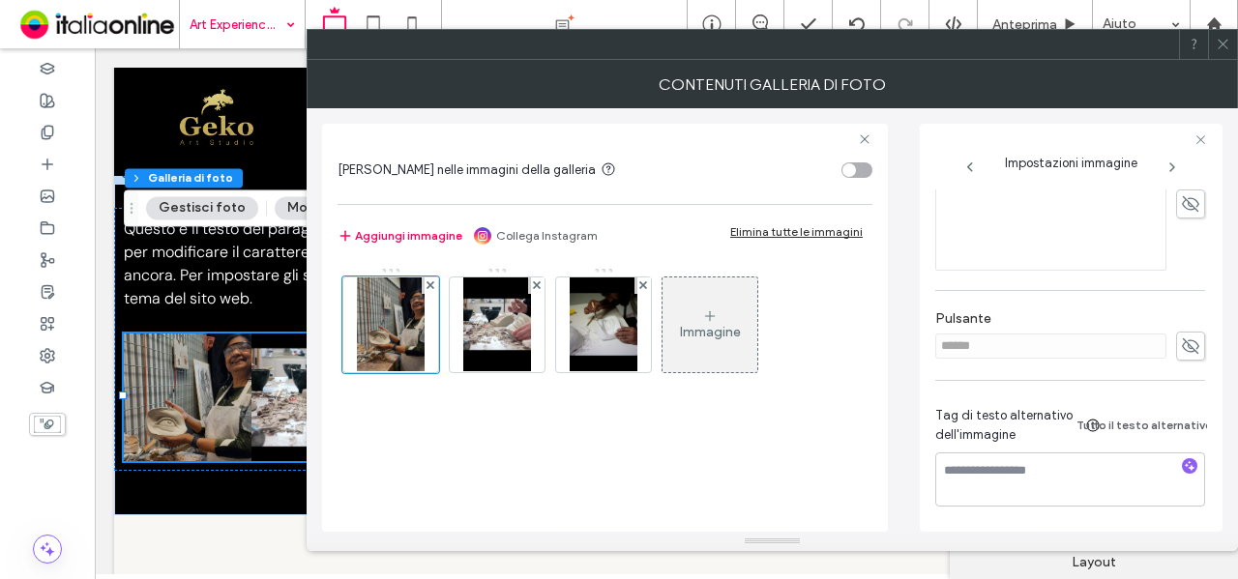
click at [1220, 44] on icon at bounding box center [1223, 44] width 15 height 15
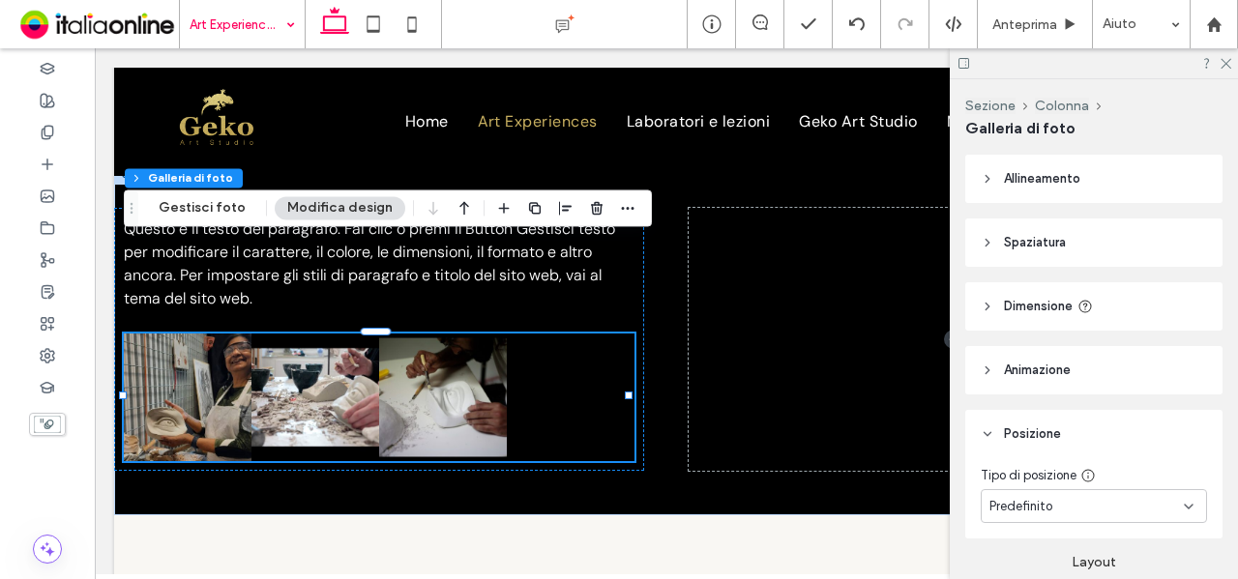
scroll to position [290, 0]
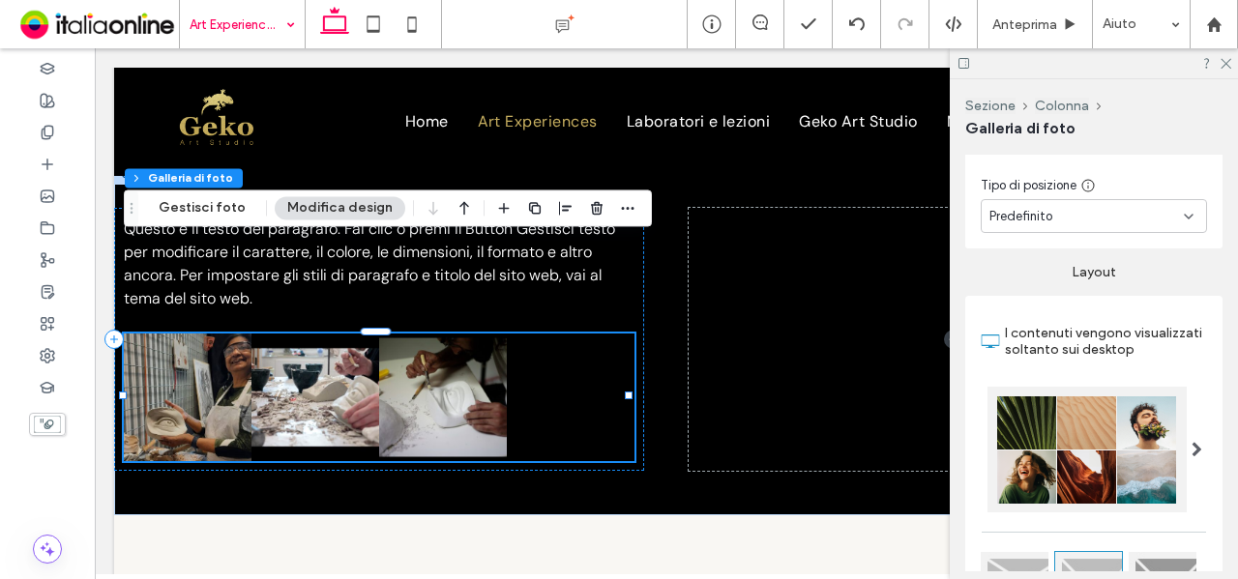
click at [345, 215] on button "Modifica design" at bounding box center [340, 207] width 131 height 23
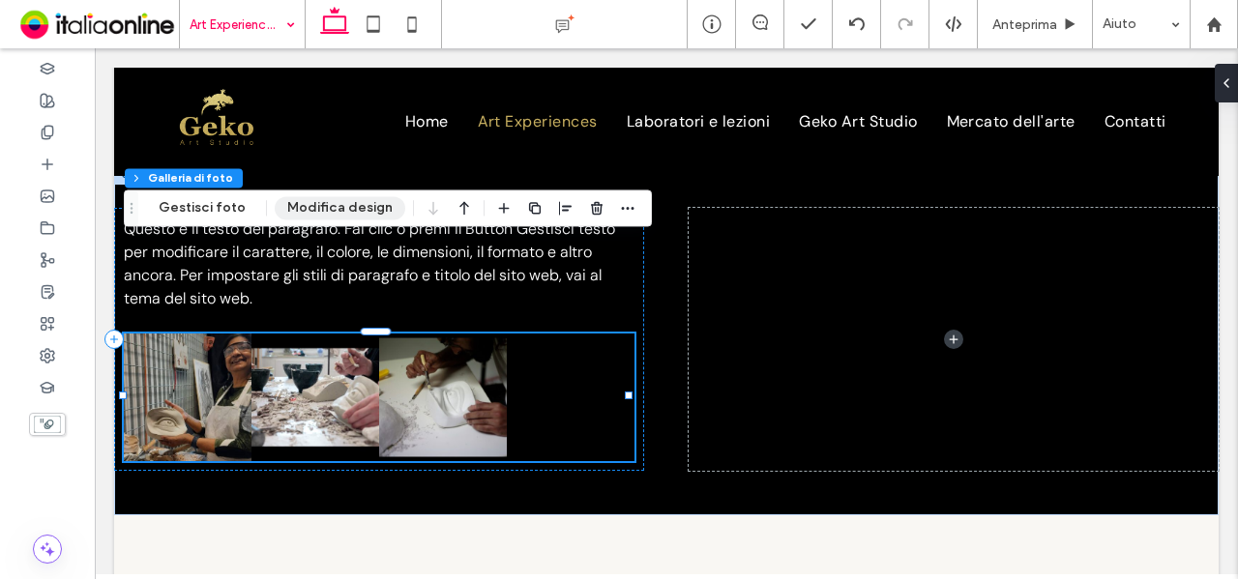
click at [346, 210] on button "Modifica design" at bounding box center [340, 207] width 131 height 23
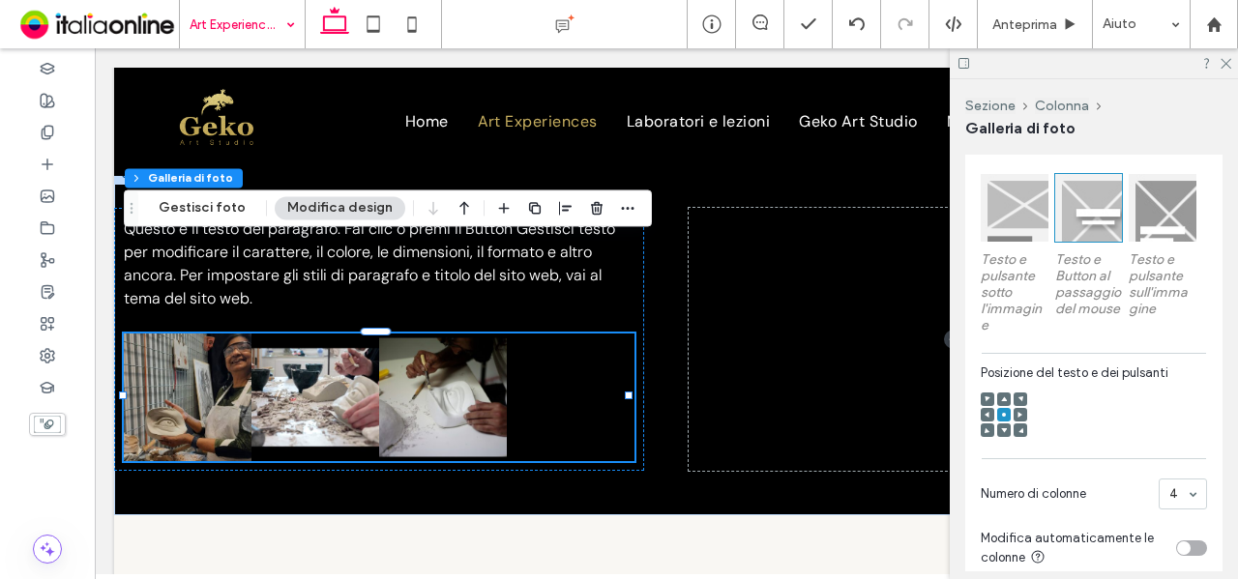
scroll to position [774, 0]
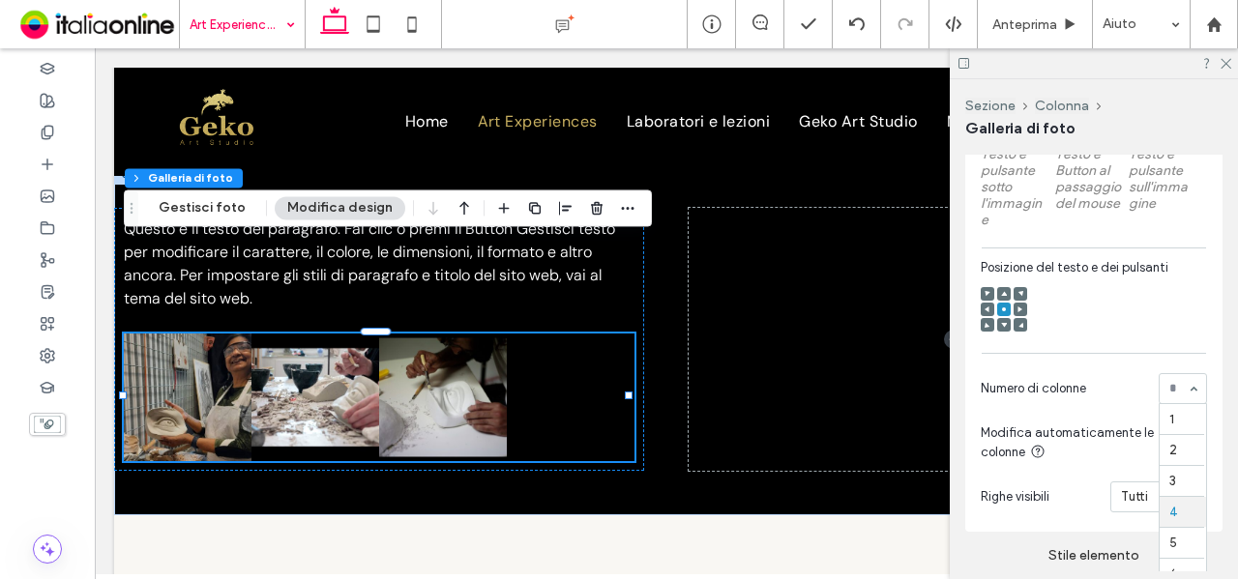
drag, startPoint x: 1163, startPoint y: 403, endPoint x: 1177, endPoint y: 454, distance: 52.3
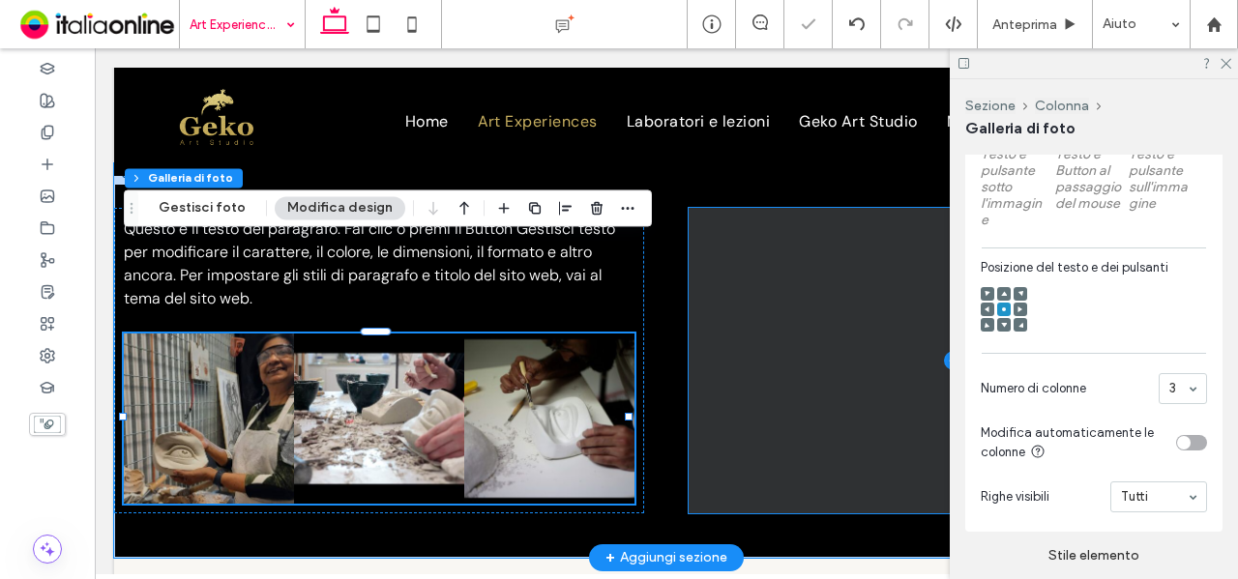
click at [735, 289] on span at bounding box center [954, 361] width 530 height 306
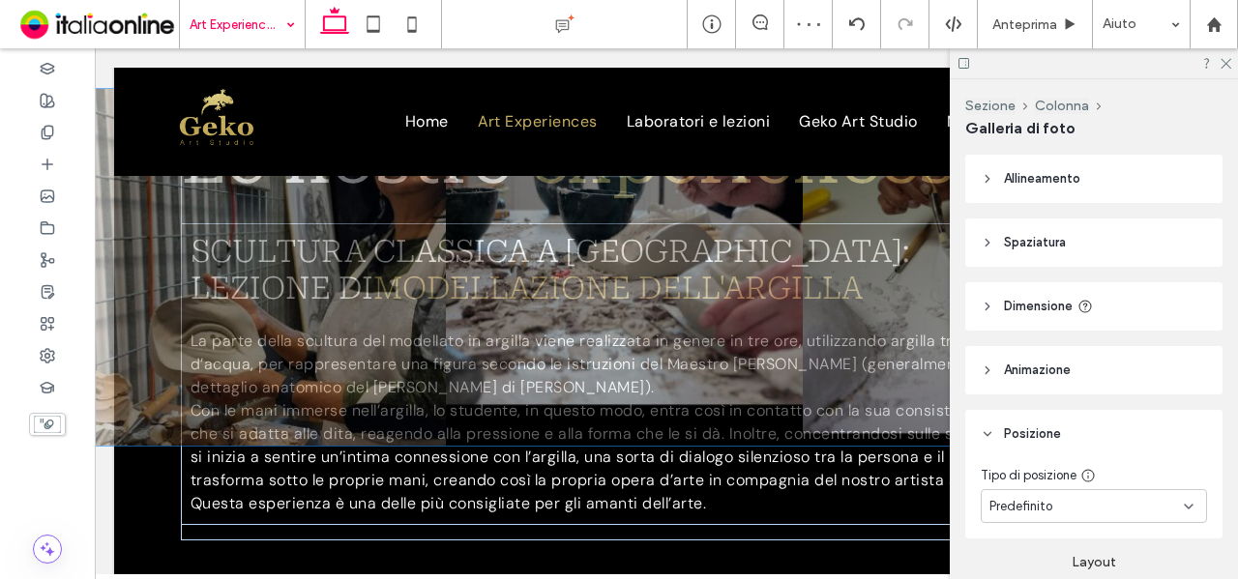
scroll to position [1345, 0]
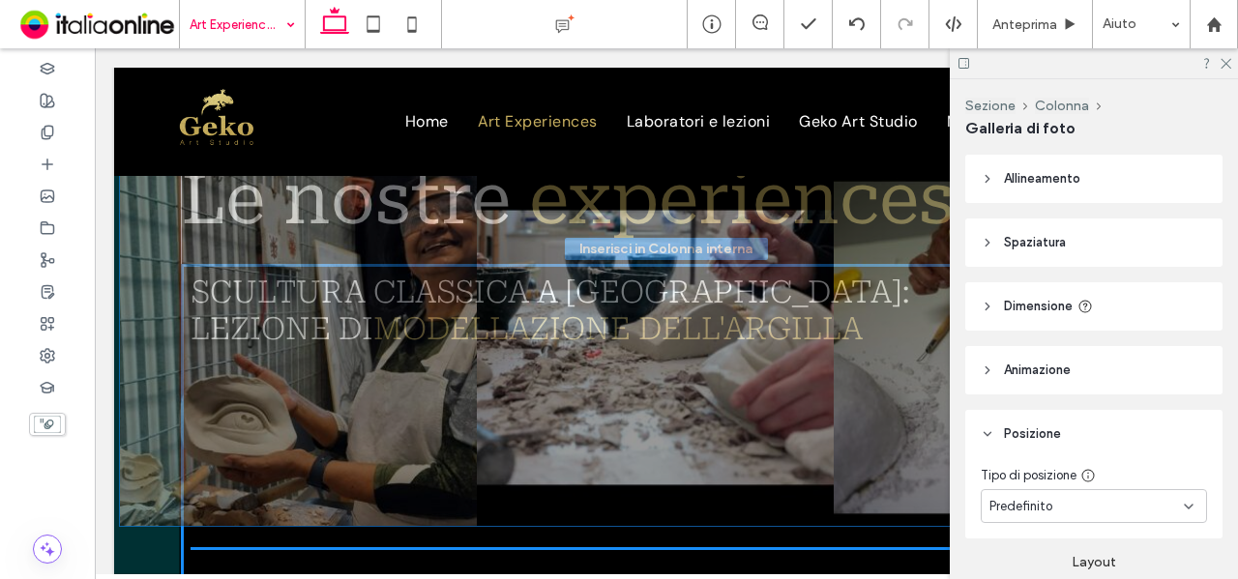
drag, startPoint x: 677, startPoint y: 442, endPoint x: 673, endPoint y: 420, distance: 22.6
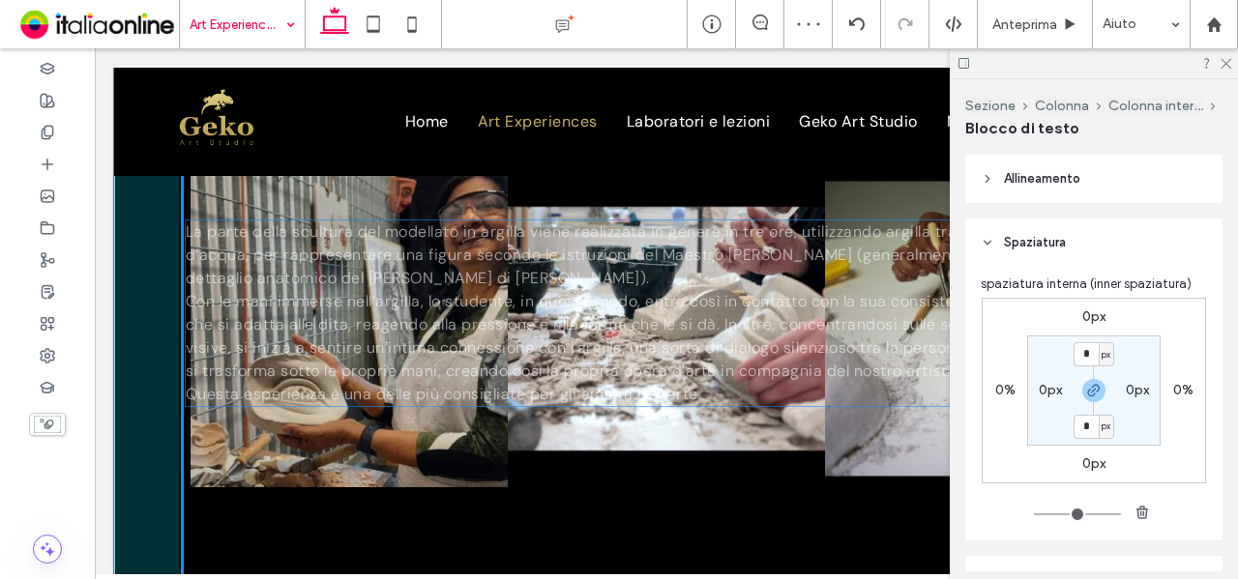
scroll to position [1249, 0]
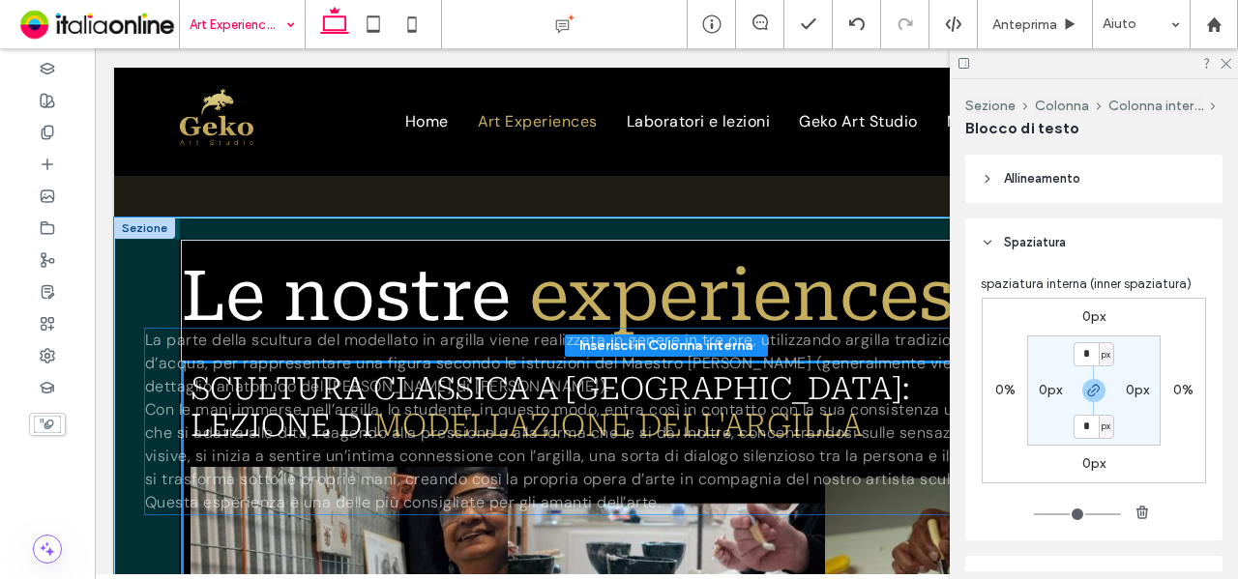
drag, startPoint x: 768, startPoint y: 468, endPoint x: 629, endPoint y: 423, distance: 146.5
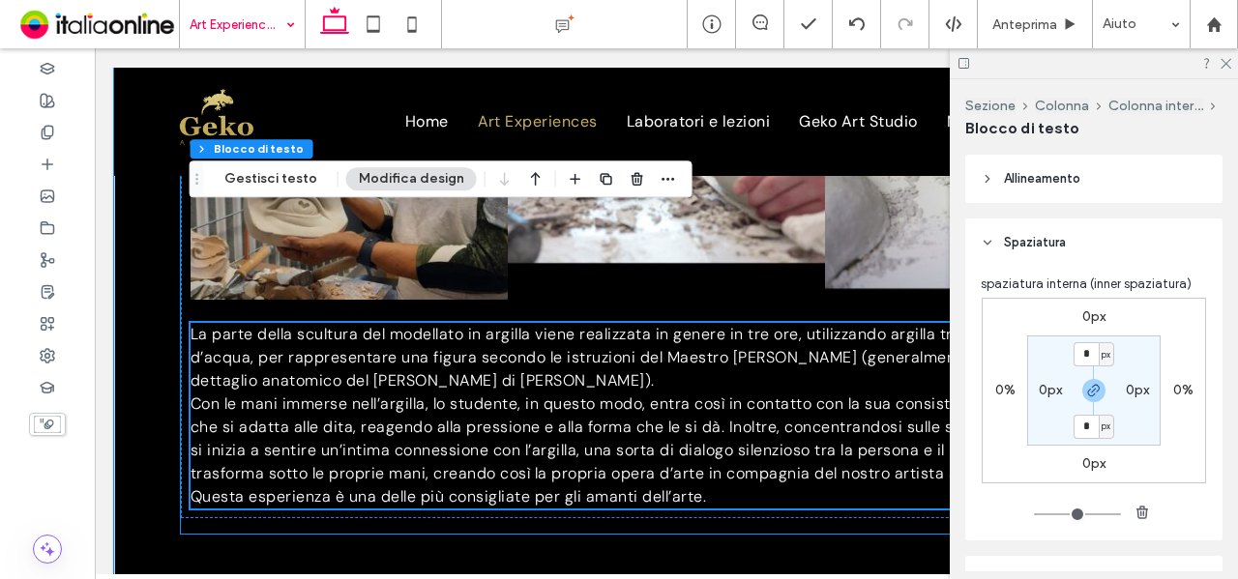
scroll to position [1750, 0]
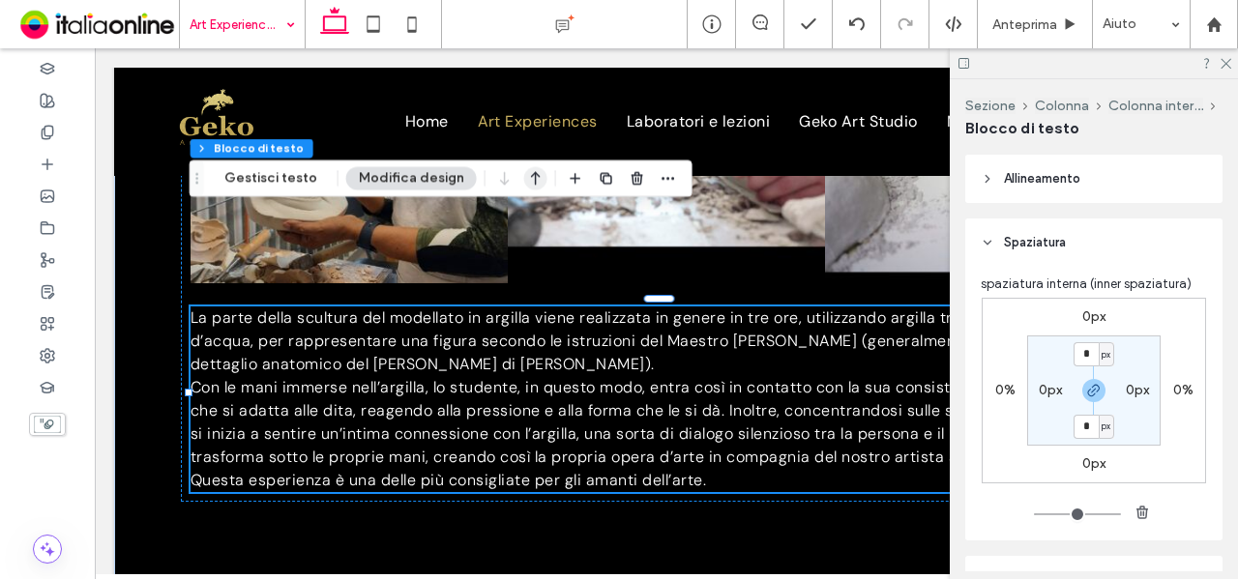
click at [526, 187] on icon "button" at bounding box center [535, 179] width 23 height 35
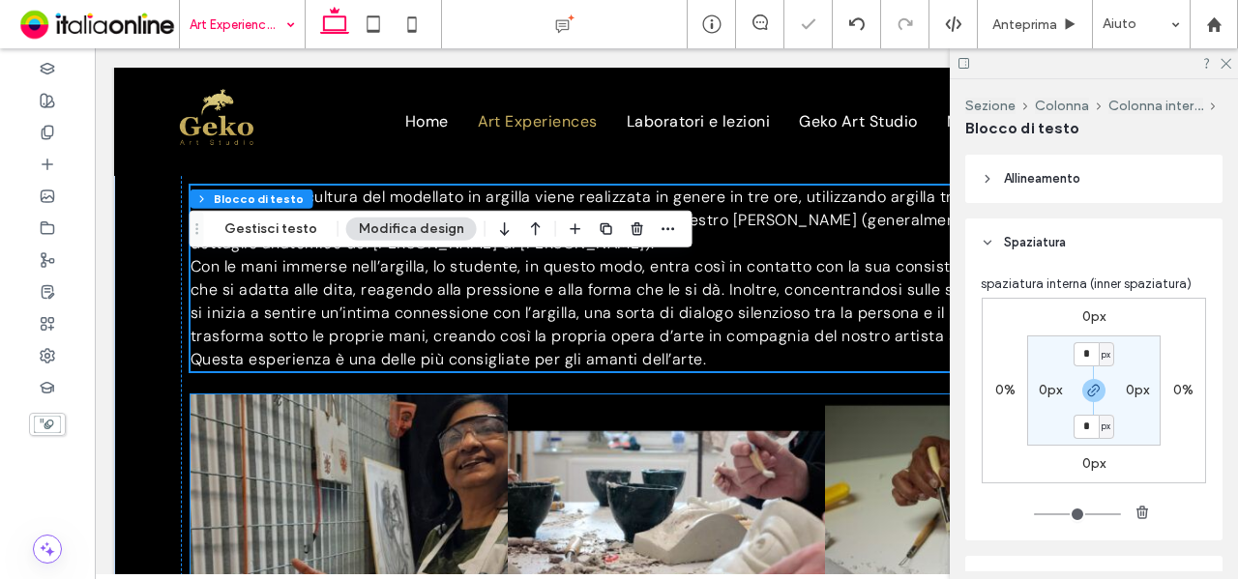
scroll to position [1653, 0]
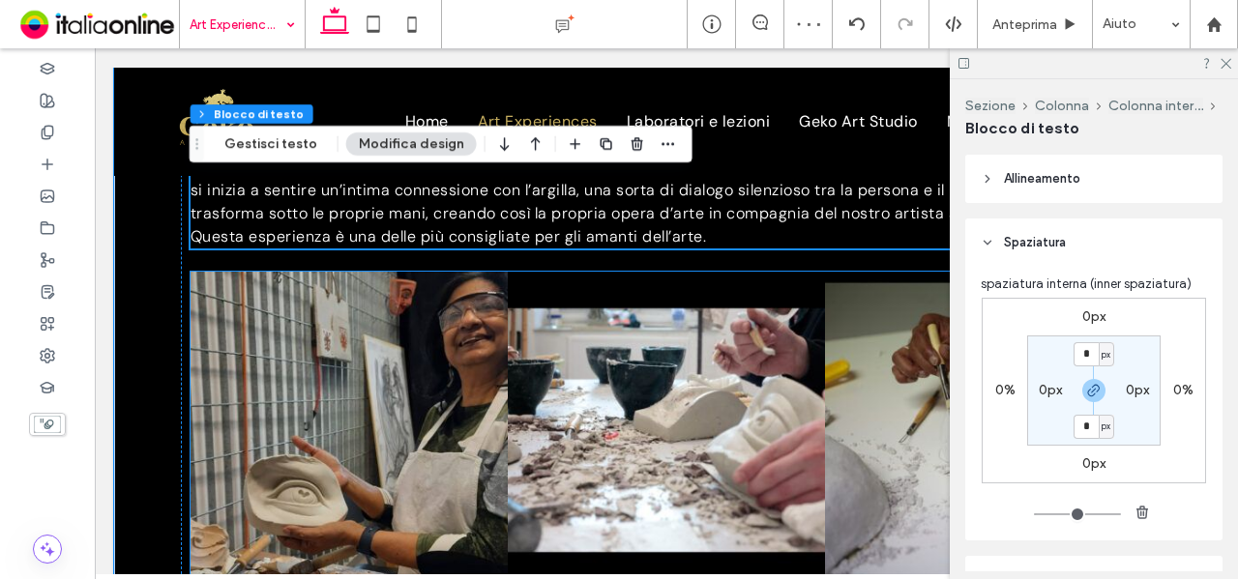
click at [660, 340] on link at bounding box center [666, 430] width 317 height 317
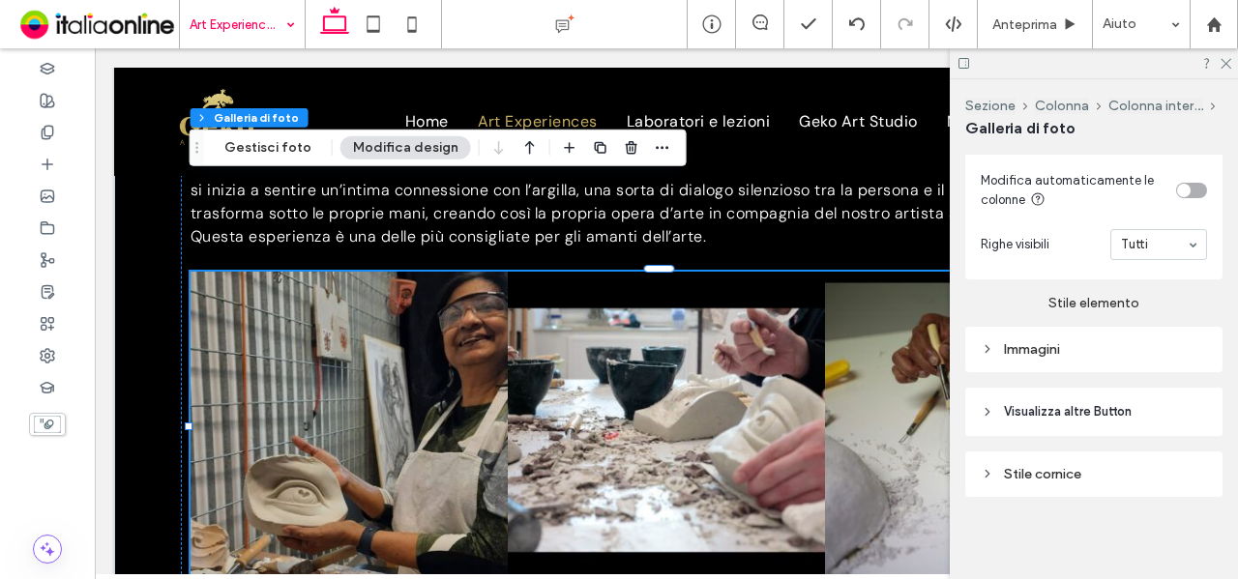
scroll to position [1035, 0]
click at [1126, 338] on div "Immagini" at bounding box center [1094, 347] width 226 height 26
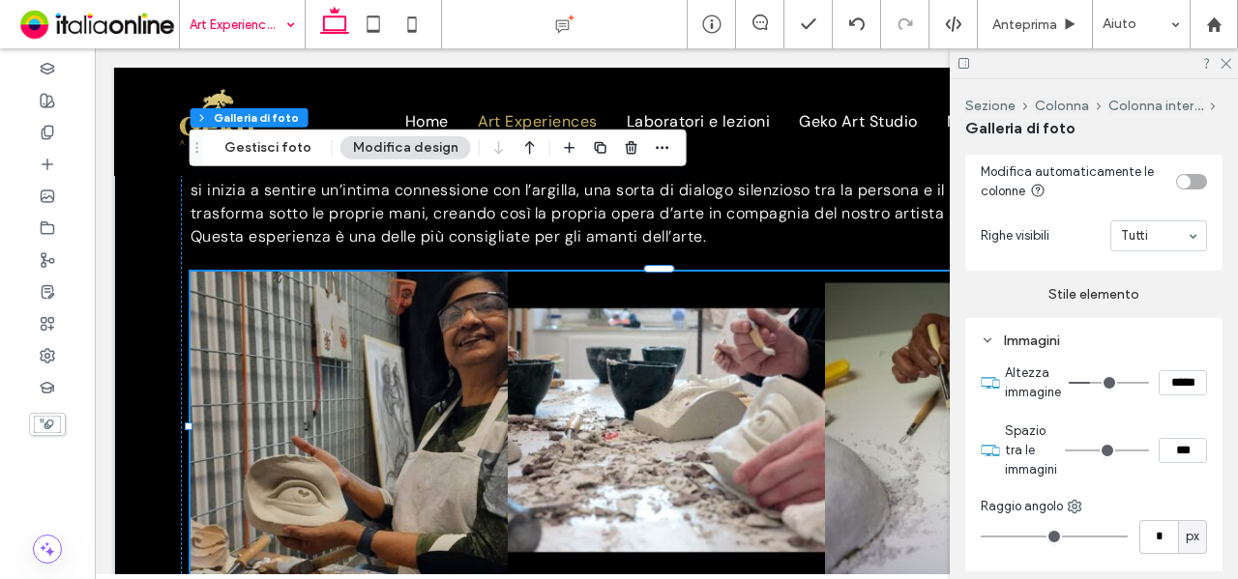
click at [1161, 461] on input "***" at bounding box center [1183, 450] width 48 height 25
type input "****"
type input "**"
click at [1152, 430] on section "Spazio tra le immagini ****" at bounding box center [1106, 450] width 202 height 77
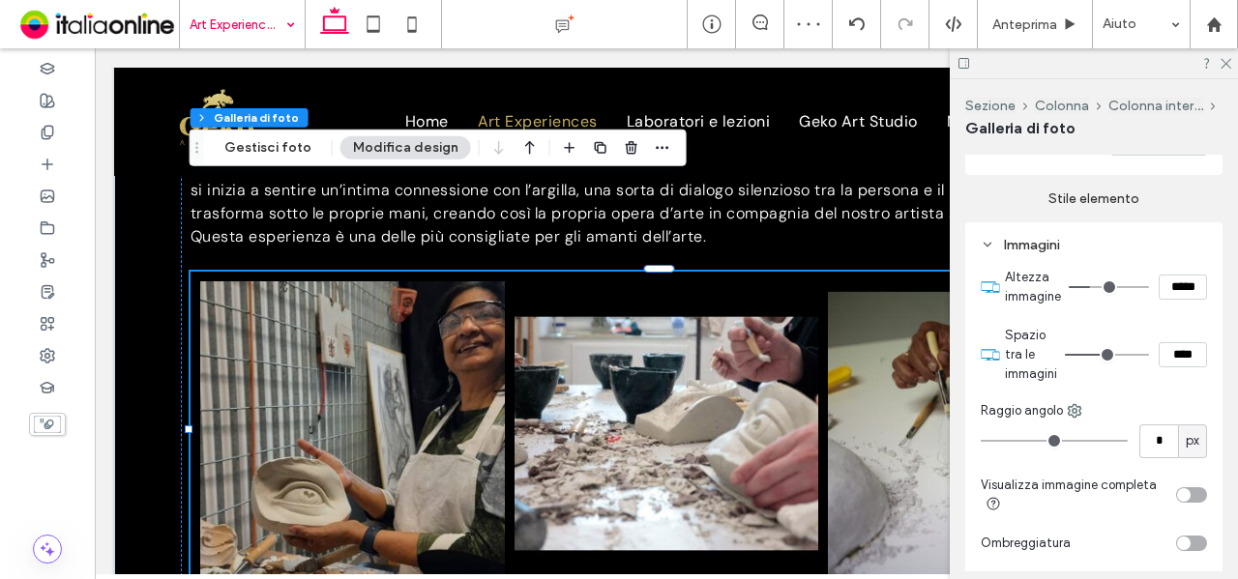
scroll to position [1132, 0]
click at [1188, 494] on div "toggle" at bounding box center [1191, 494] width 31 height 15
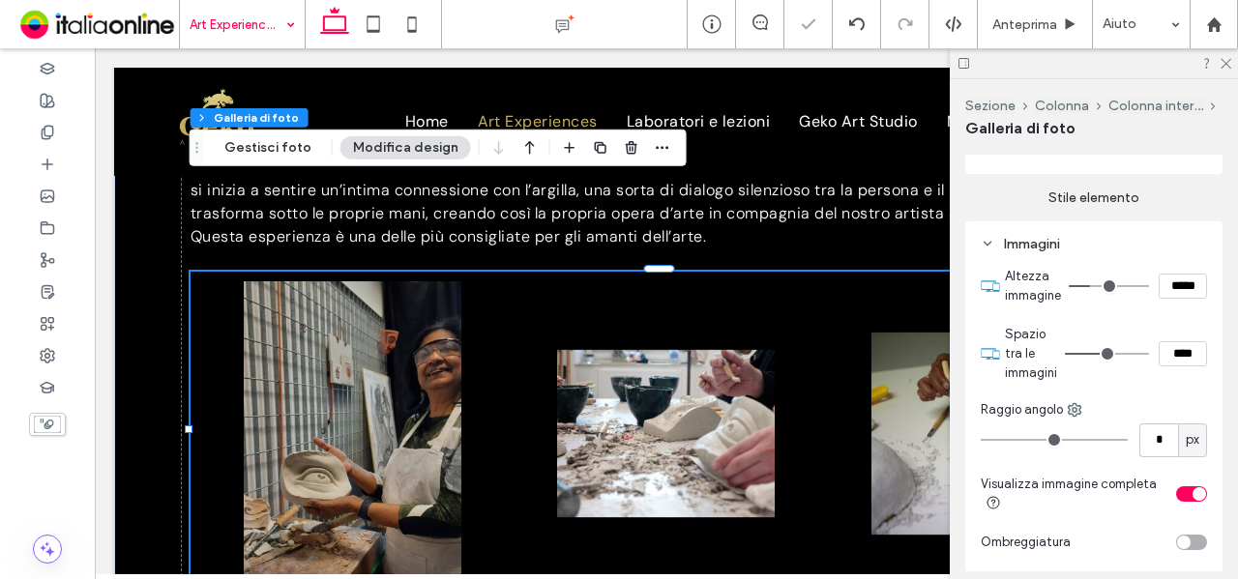
click at [1193, 501] on div "toggle" at bounding box center [1200, 494] width 14 height 14
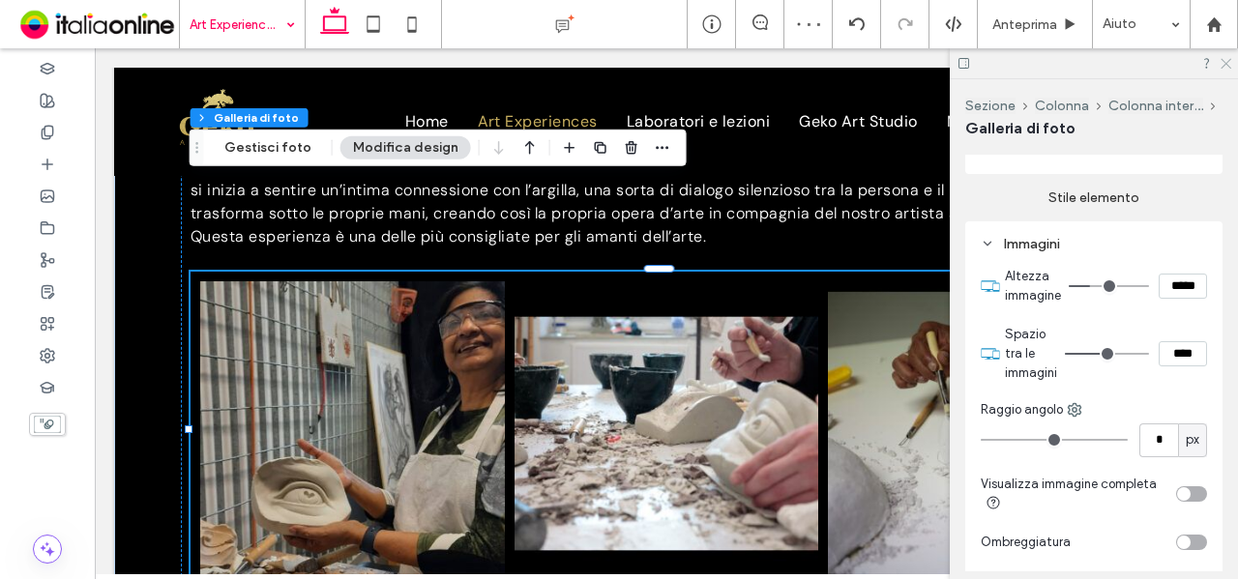
click at [1223, 61] on use at bounding box center [1226, 64] width 11 height 11
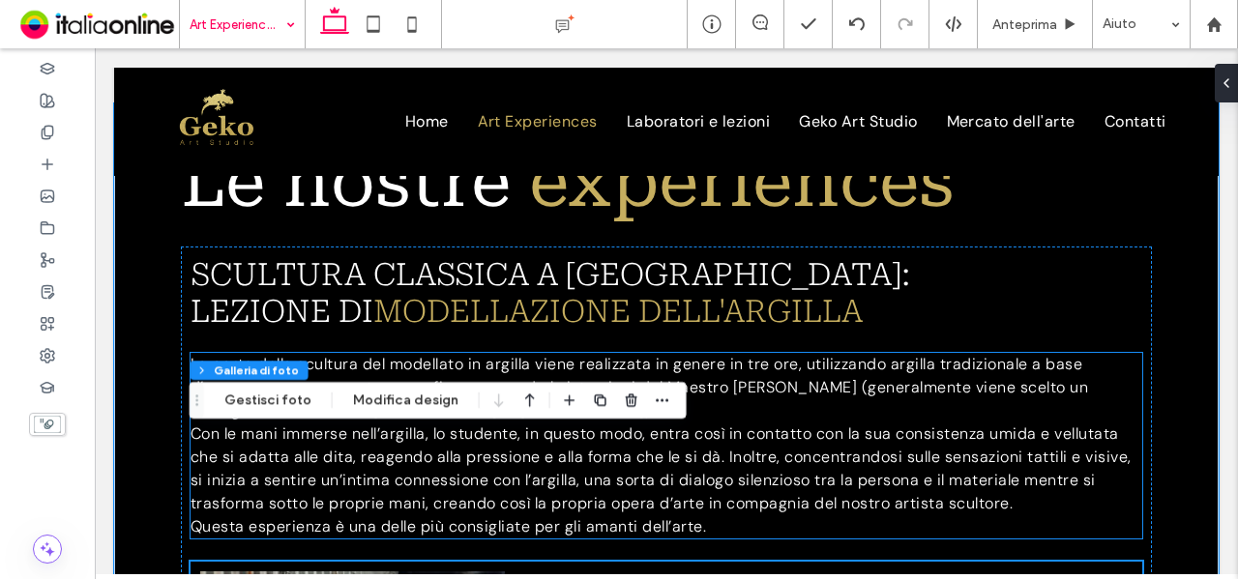
scroll to position [1556, 0]
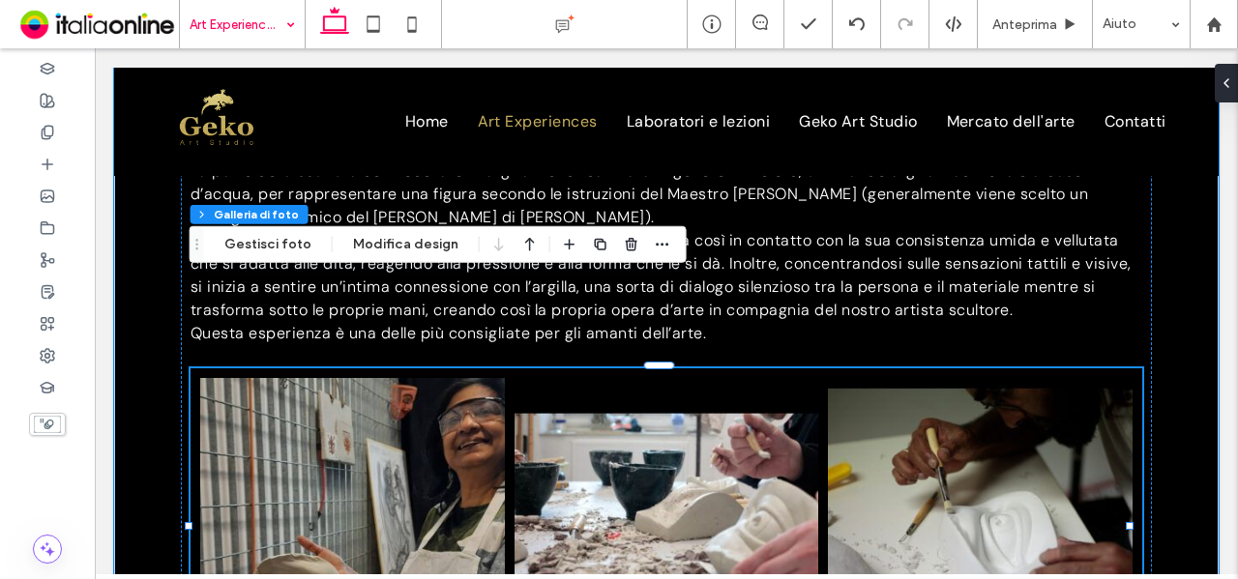
click at [642, 428] on link at bounding box center [667, 530] width 305 height 305
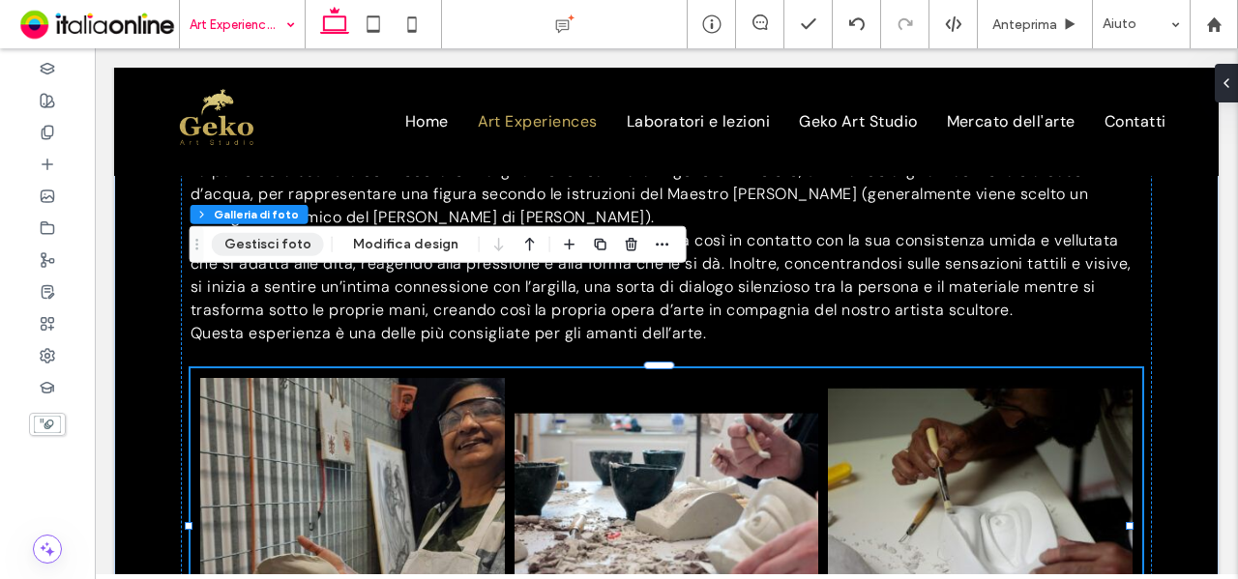
click at [269, 241] on button "Gestisci foto" at bounding box center [268, 244] width 112 height 23
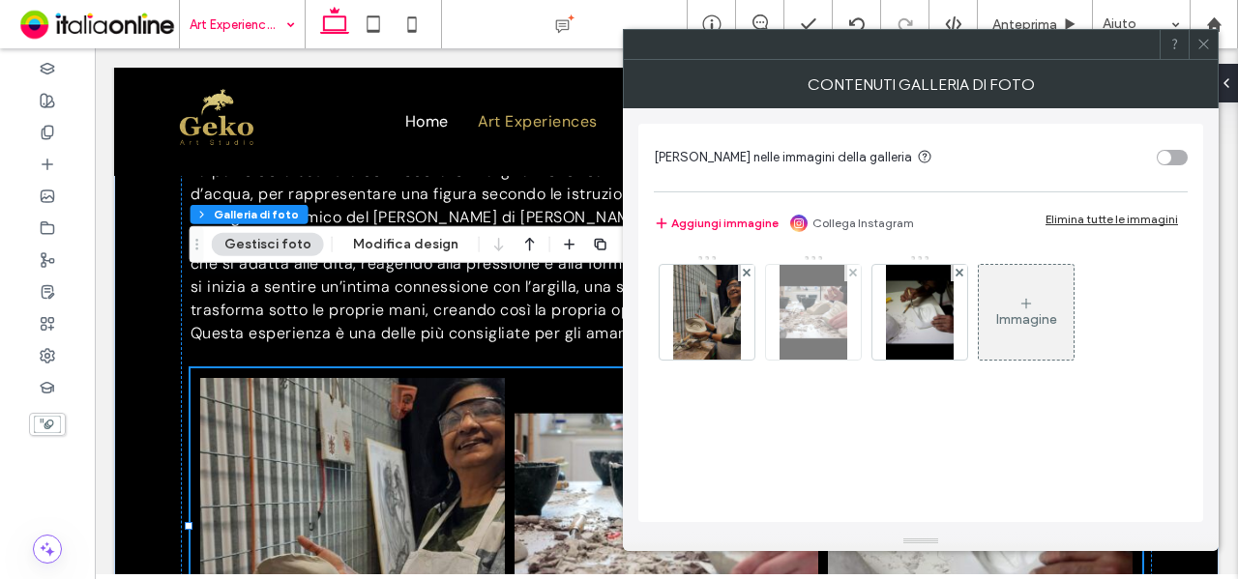
click at [823, 330] on img at bounding box center [814, 312] width 68 height 95
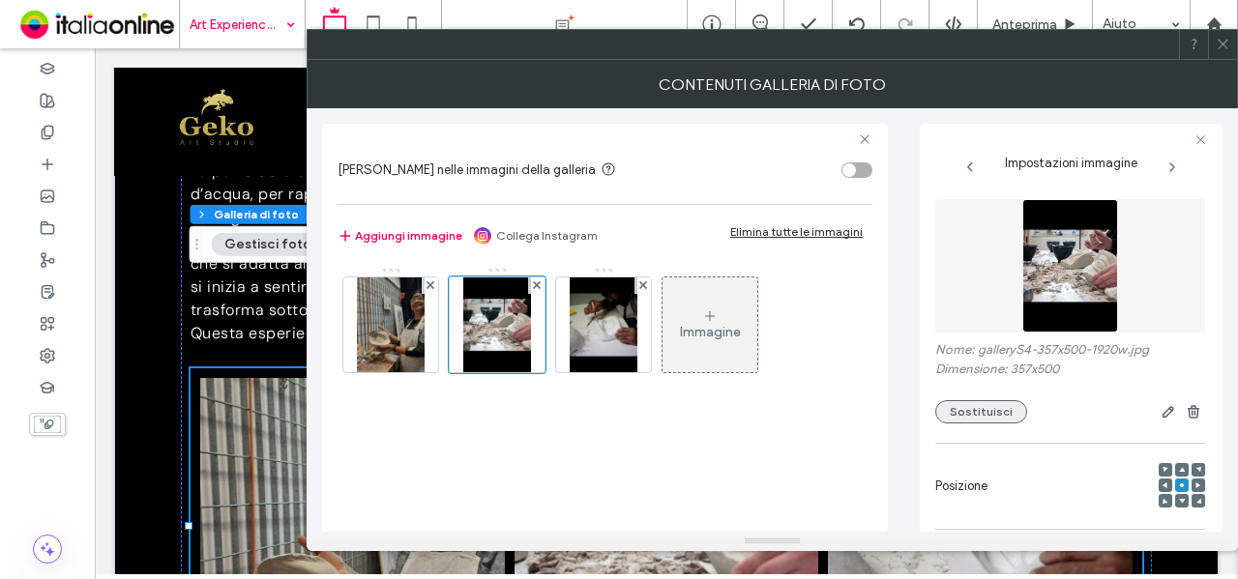
click at [991, 410] on button "Sostituisci" at bounding box center [981, 411] width 92 height 23
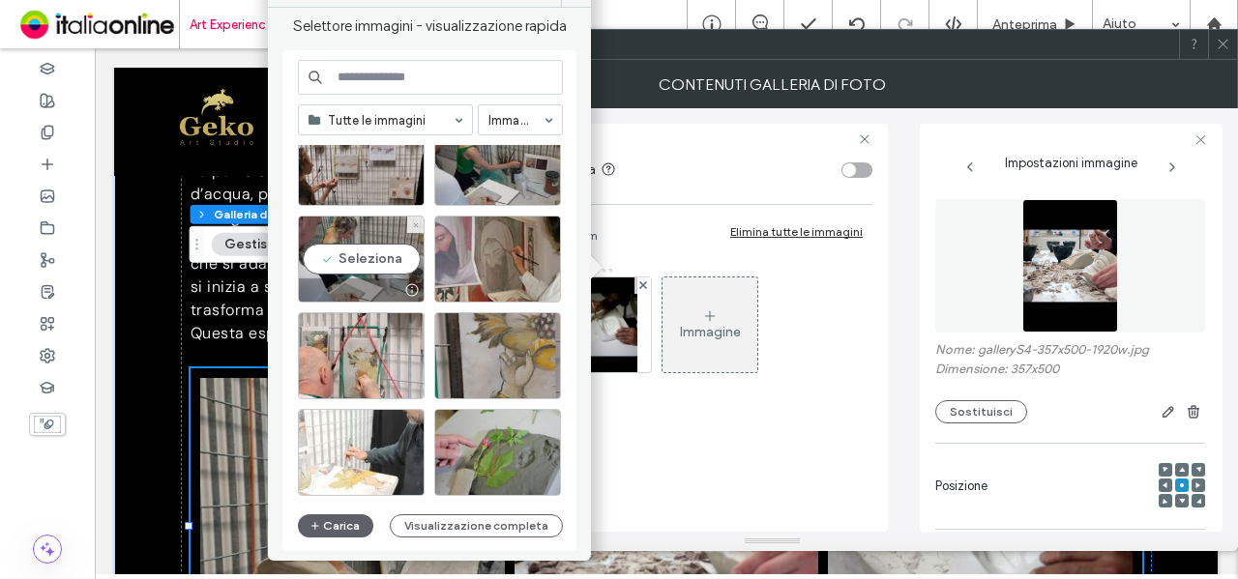
scroll to position [3440, 0]
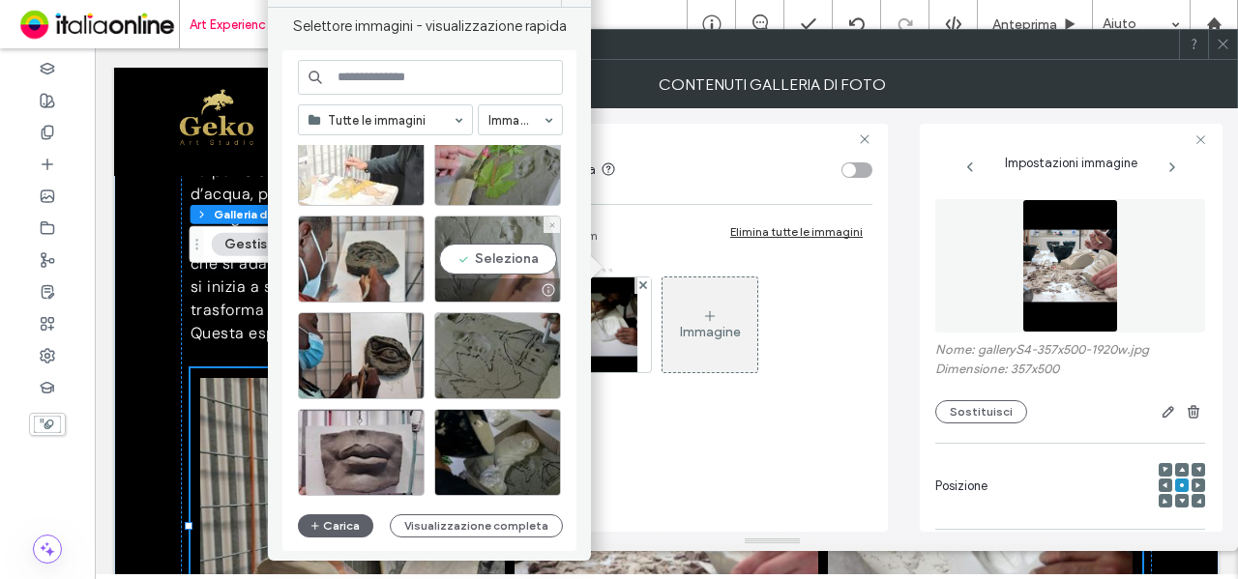
click at [513, 243] on div "Seleziona" at bounding box center [497, 259] width 127 height 87
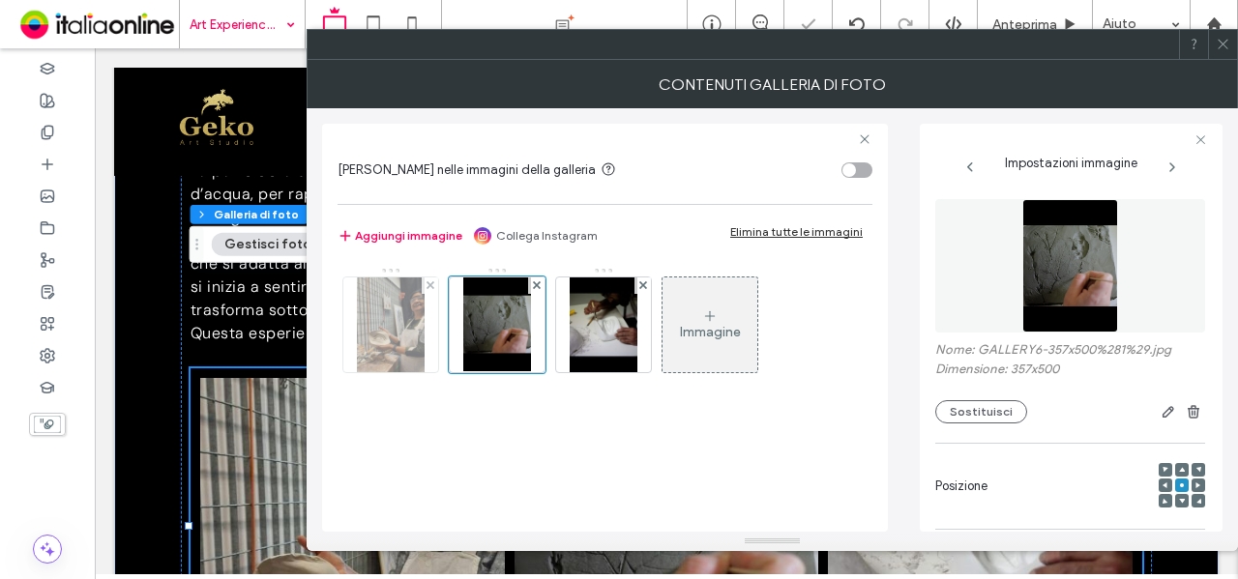
click at [393, 338] on img at bounding box center [391, 325] width 68 height 95
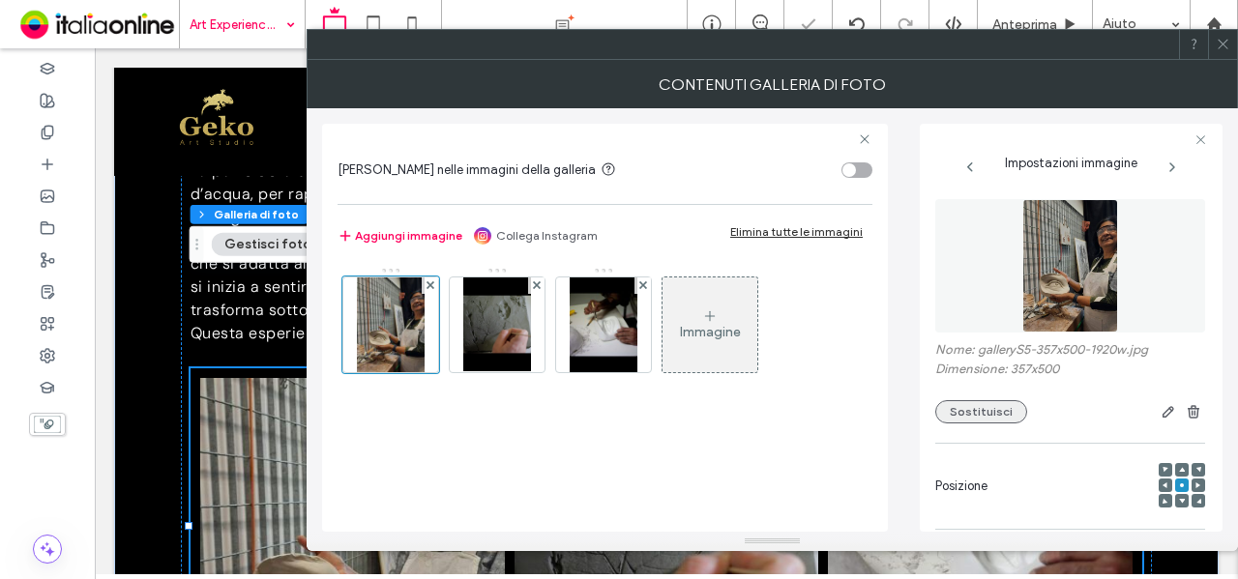
click at [1005, 412] on button "Sostituisci" at bounding box center [981, 411] width 92 height 23
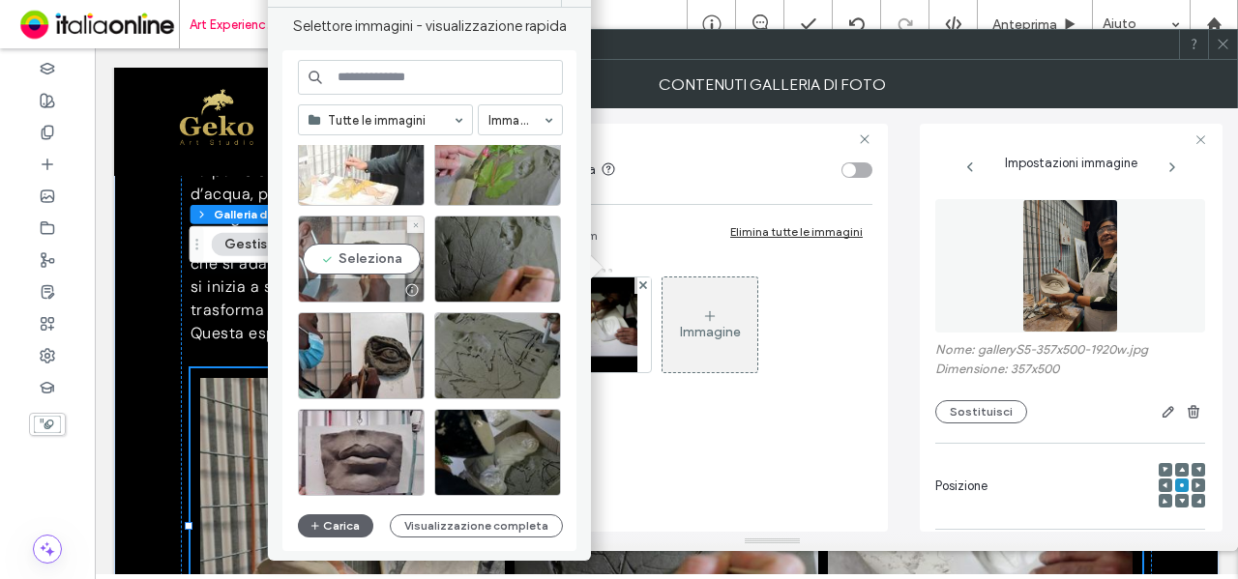
click at [358, 249] on div "Seleziona" at bounding box center [361, 259] width 127 height 87
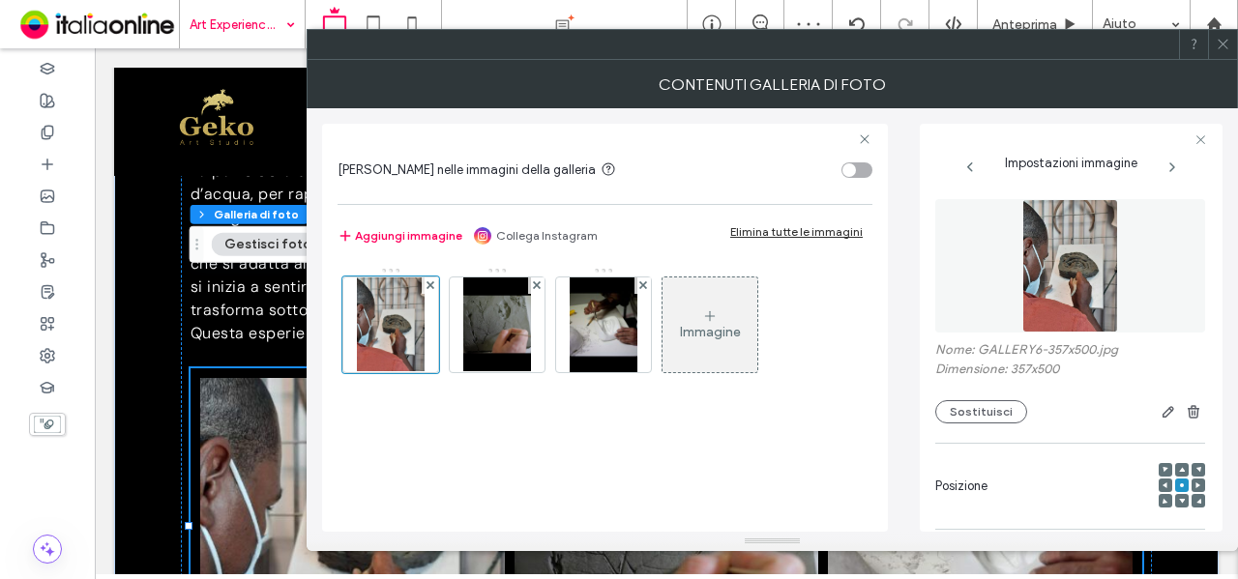
click at [1223, 46] on icon at bounding box center [1223, 44] width 15 height 15
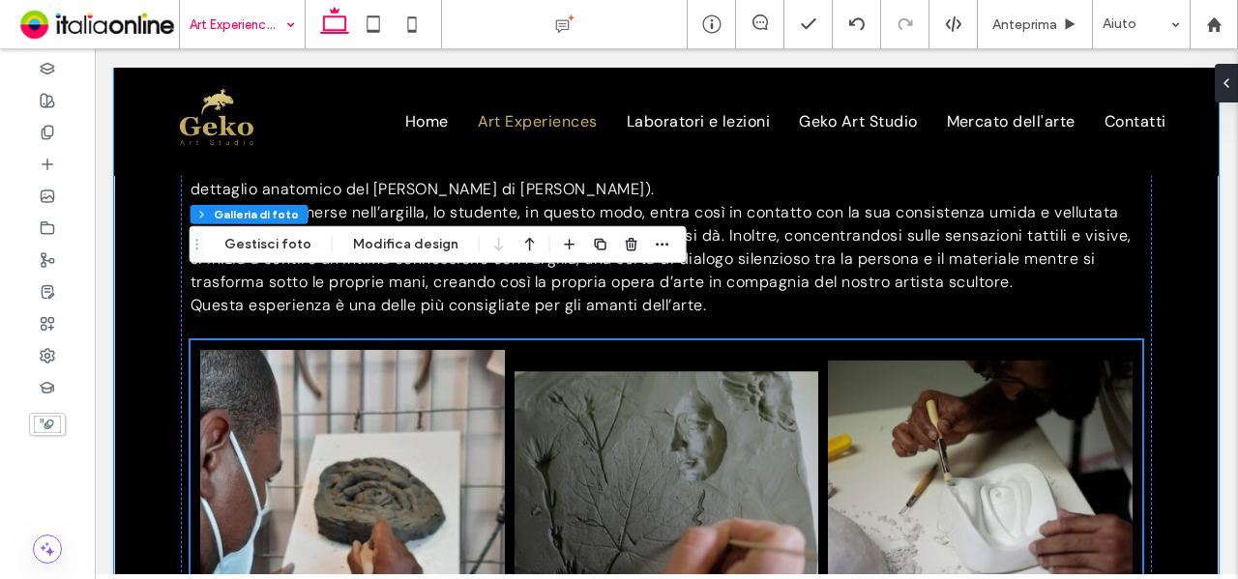
scroll to position [1556, 0]
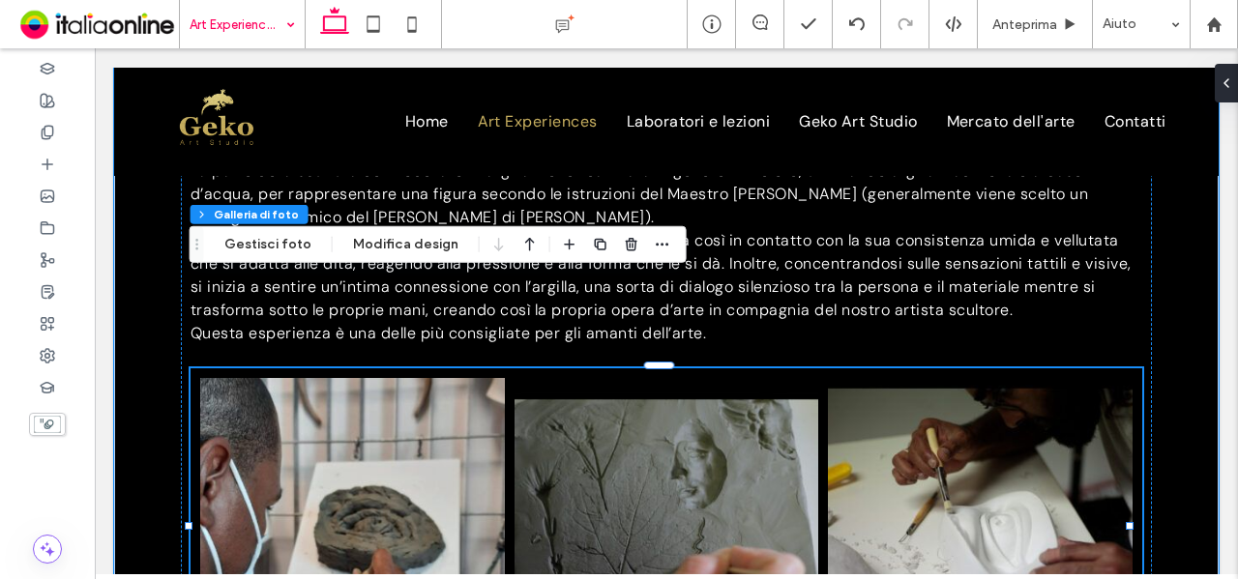
click at [684, 407] on link at bounding box center [667, 530] width 305 height 305
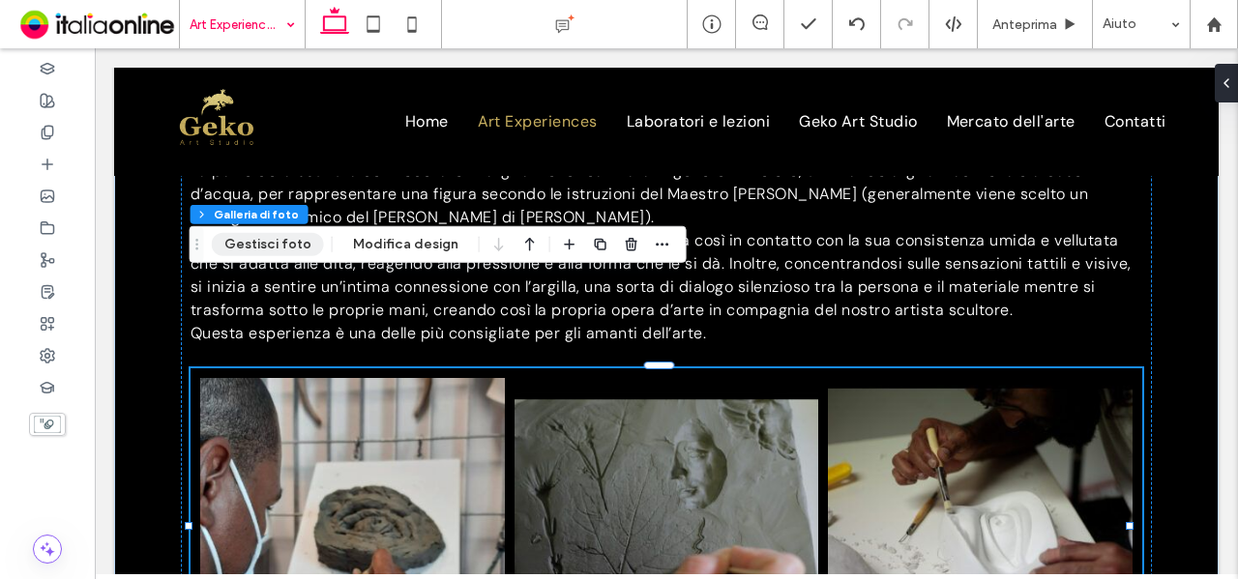
click at [253, 239] on button "Gestisci foto" at bounding box center [268, 244] width 112 height 23
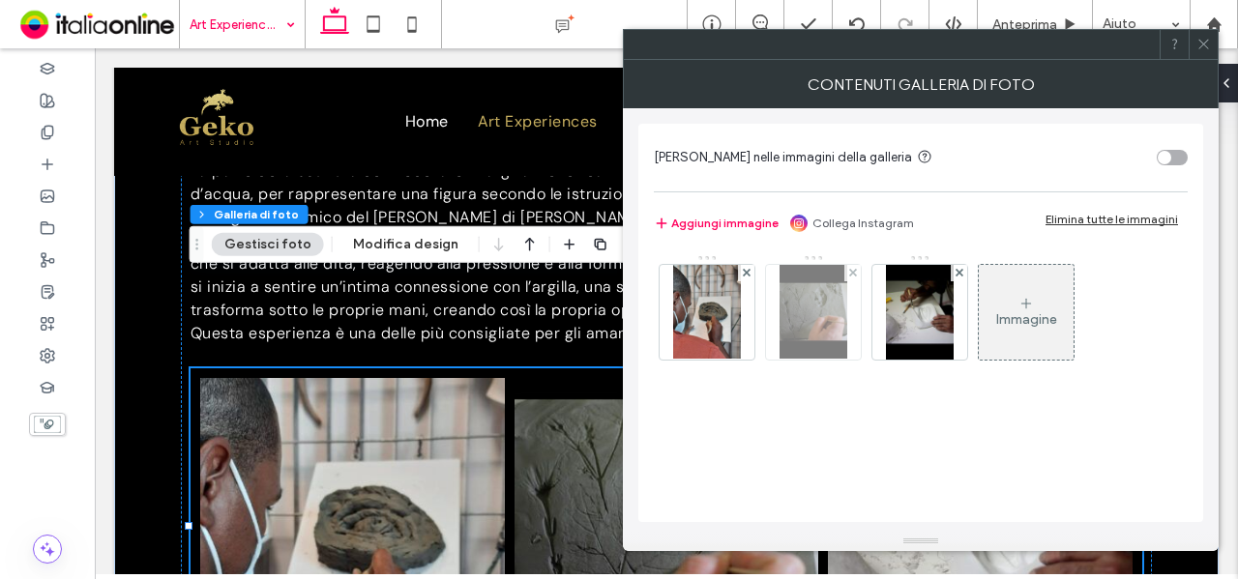
click at [850, 310] on div at bounding box center [813, 312] width 95 height 95
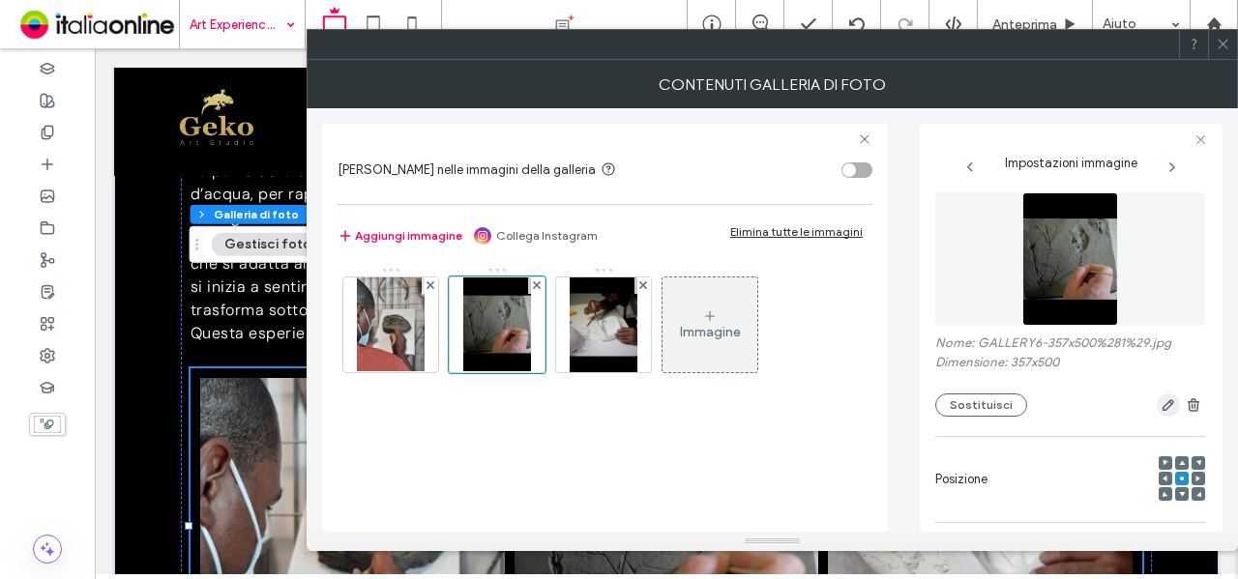
scroll to position [0, 0]
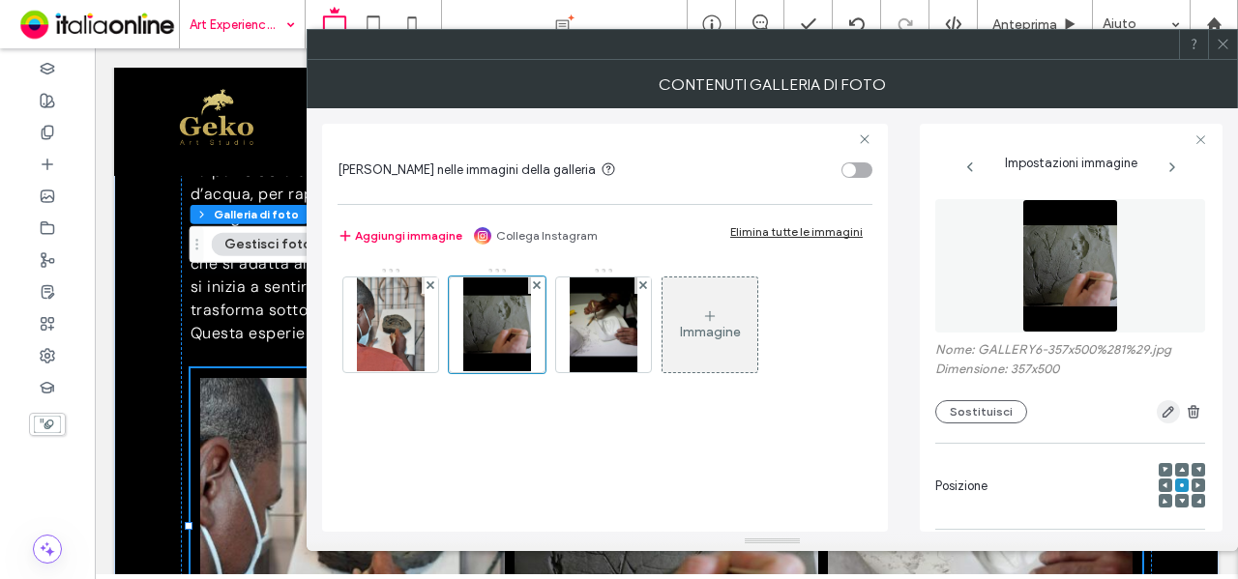
click at [1161, 407] on icon "button" at bounding box center [1168, 411] width 15 height 15
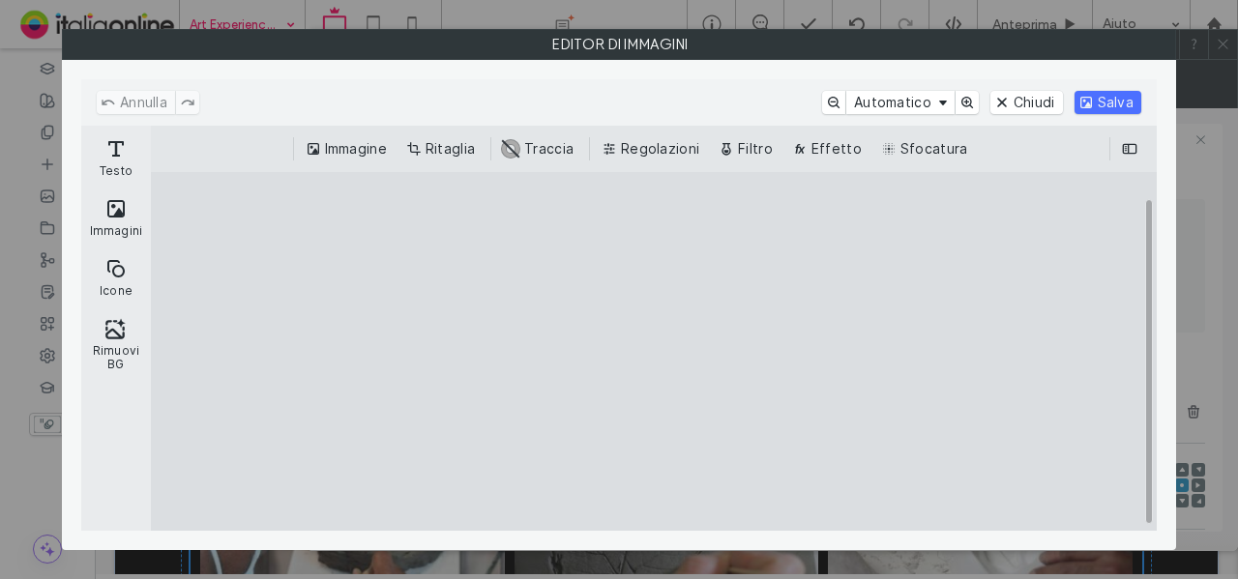
drag, startPoint x: 463, startPoint y: 145, endPoint x: 544, endPoint y: 163, distance: 82.4
click at [463, 145] on button "Ritaglia" at bounding box center [442, 148] width 80 height 23
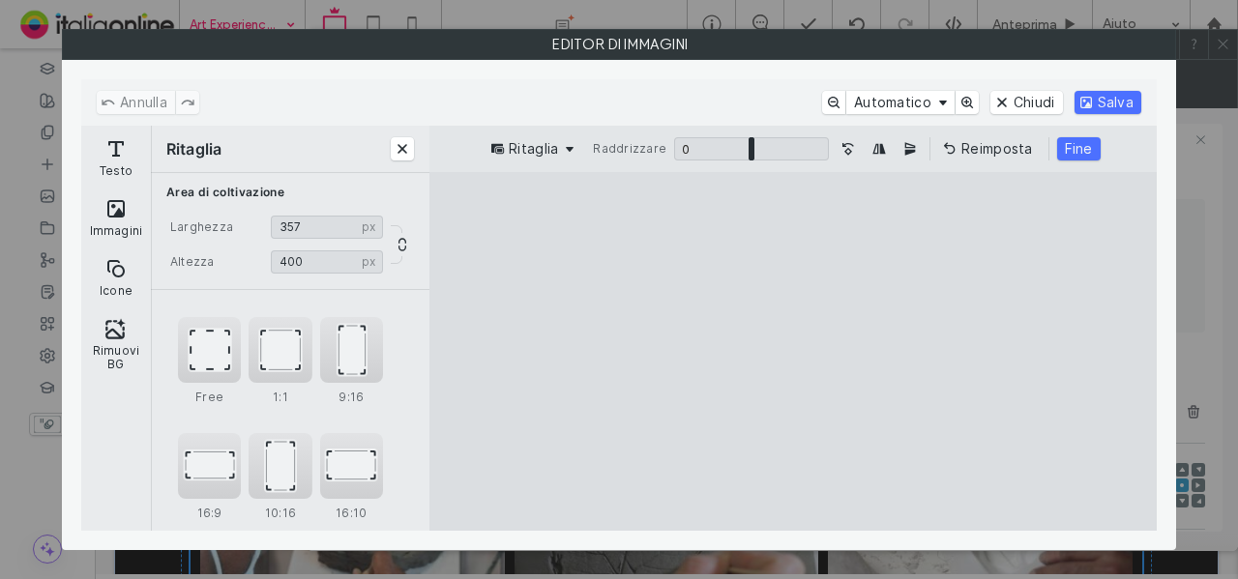
drag, startPoint x: 894, startPoint y: 208, endPoint x: 929, endPoint y: 266, distance: 67.7
click at [793, 352] on cesdk-canvas "Editor / piattaforma / website builder canvas" at bounding box center [793, 352] width 0 height 0
type input "***"
drag, startPoint x: 924, startPoint y: 517, endPoint x: 980, endPoint y: 444, distance: 91.7
click at [793, 352] on cesdk-canvas "Editor / piattaforma / website builder canvas" at bounding box center [793, 352] width 0 height 0
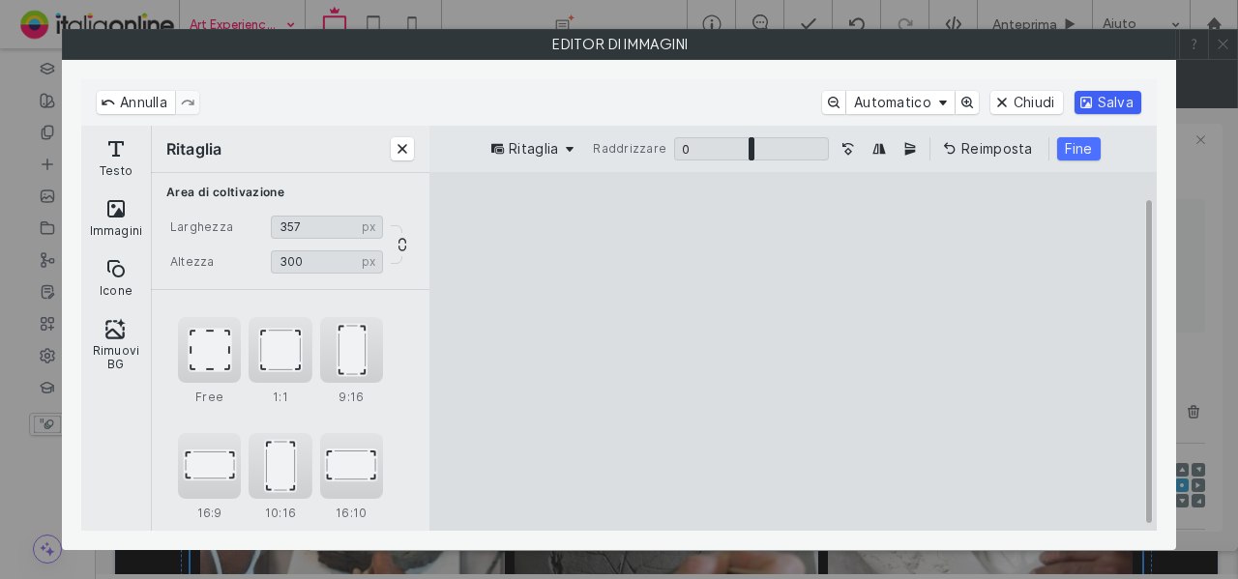
click at [1126, 101] on button "Salva" at bounding box center [1108, 102] width 67 height 23
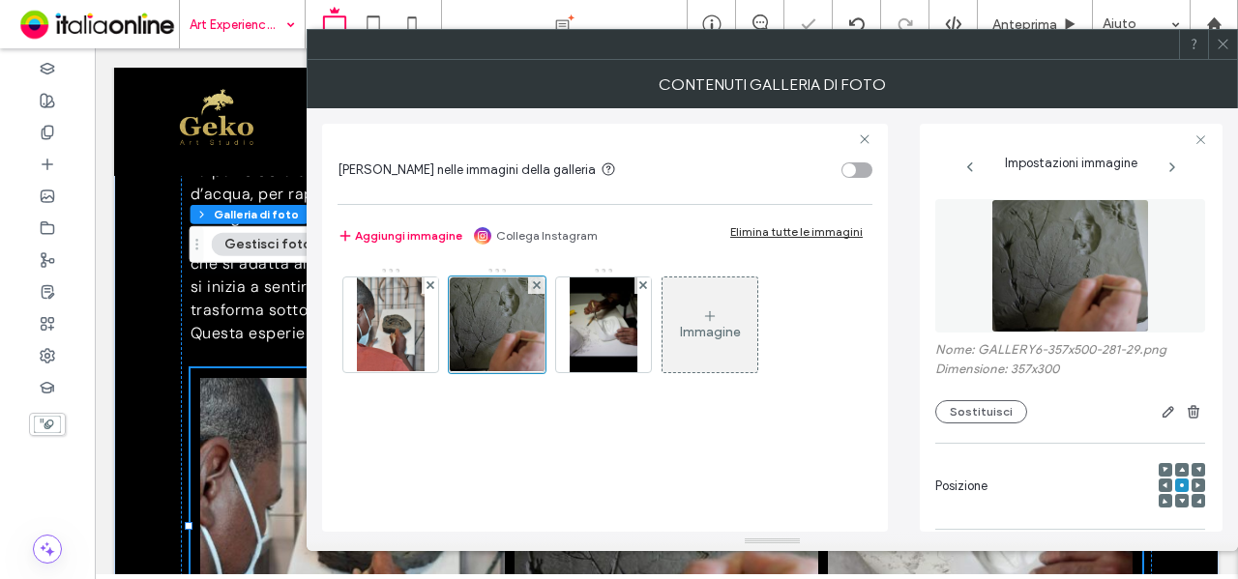
click at [1222, 42] on use at bounding box center [1223, 45] width 10 height 10
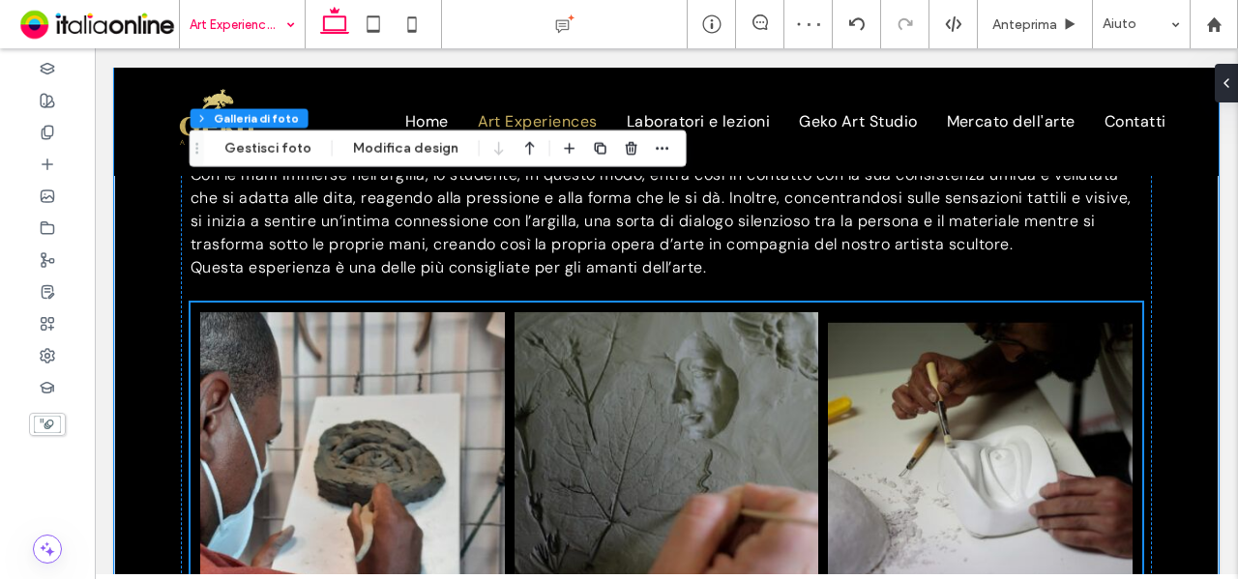
scroll to position [1653, 0]
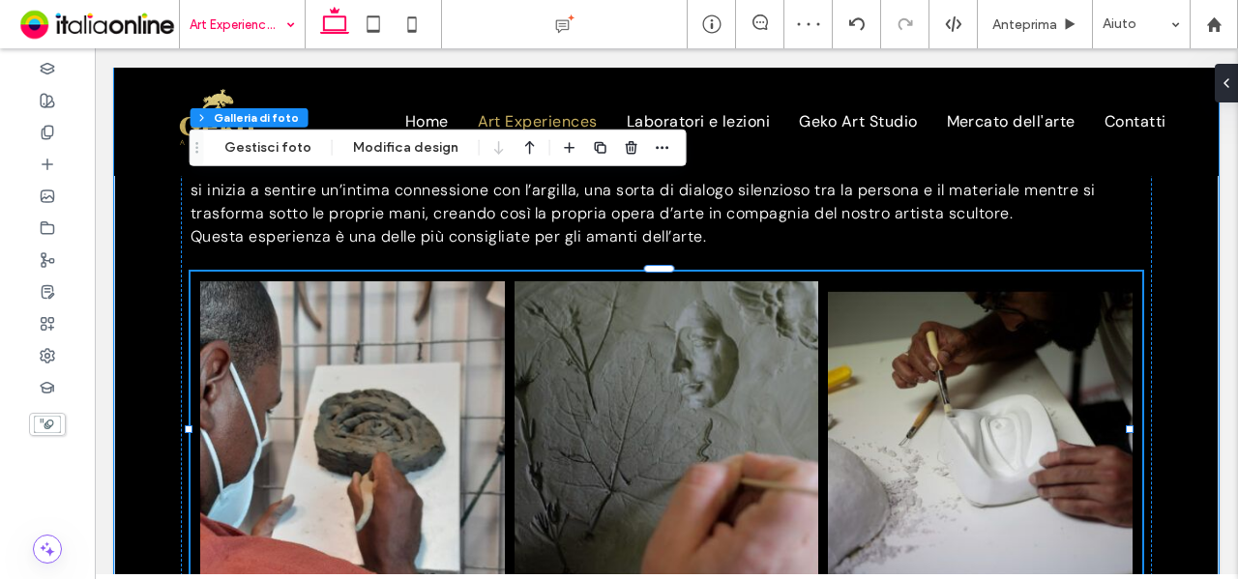
click at [969, 349] on link at bounding box center [980, 433] width 305 height 305
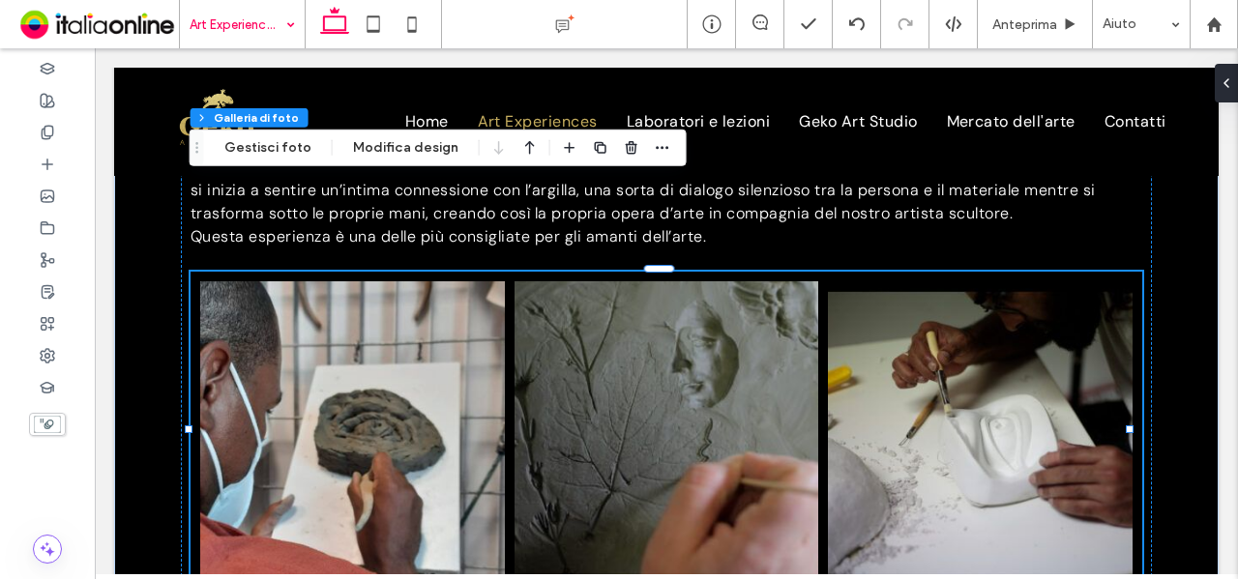
click at [299, 134] on div "Sezione Colonna Colonna interna Galleria di foto Gestisci foto Modifica design" at bounding box center [438, 148] width 497 height 37
click at [296, 143] on button "Gestisci foto" at bounding box center [268, 147] width 112 height 23
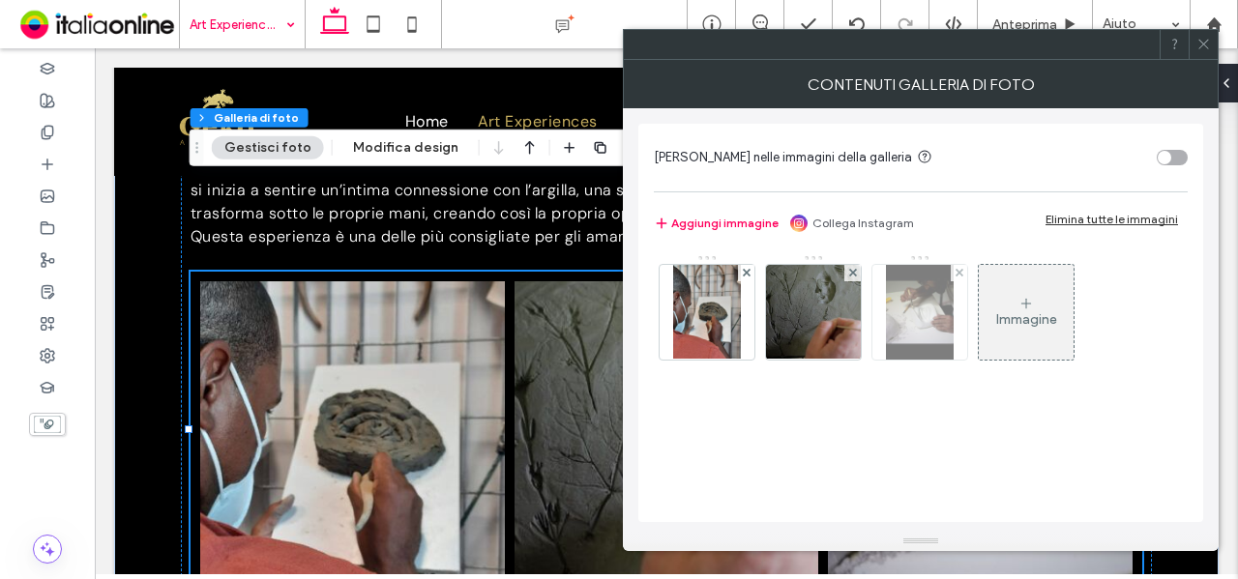
click at [907, 318] on img at bounding box center [920, 312] width 68 height 95
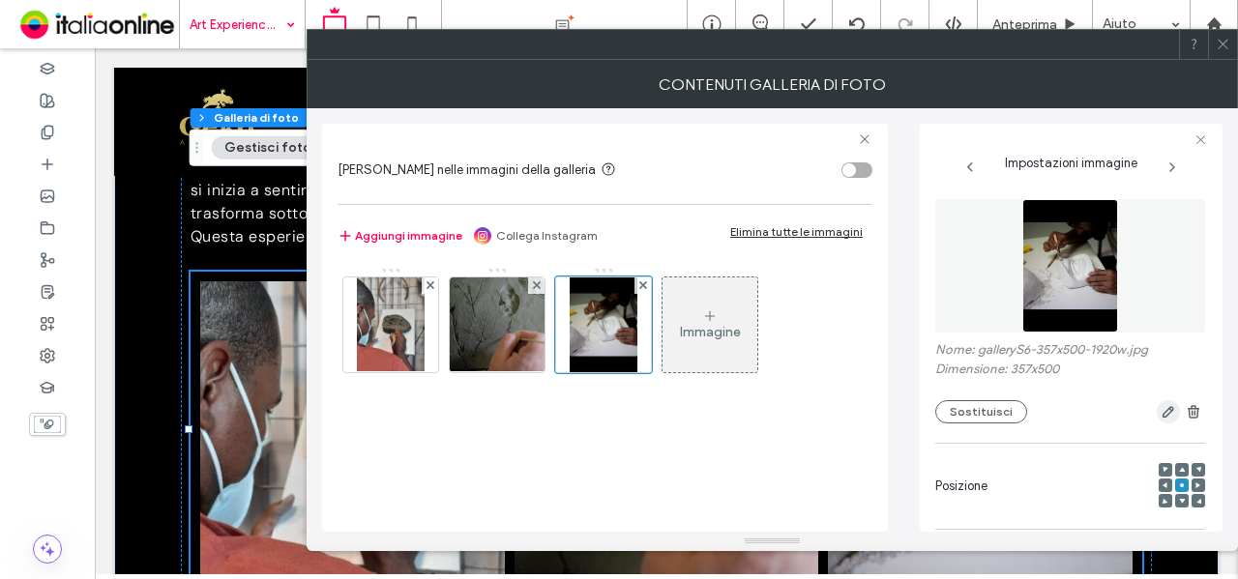
click at [1162, 417] on icon "button" at bounding box center [1168, 411] width 15 height 15
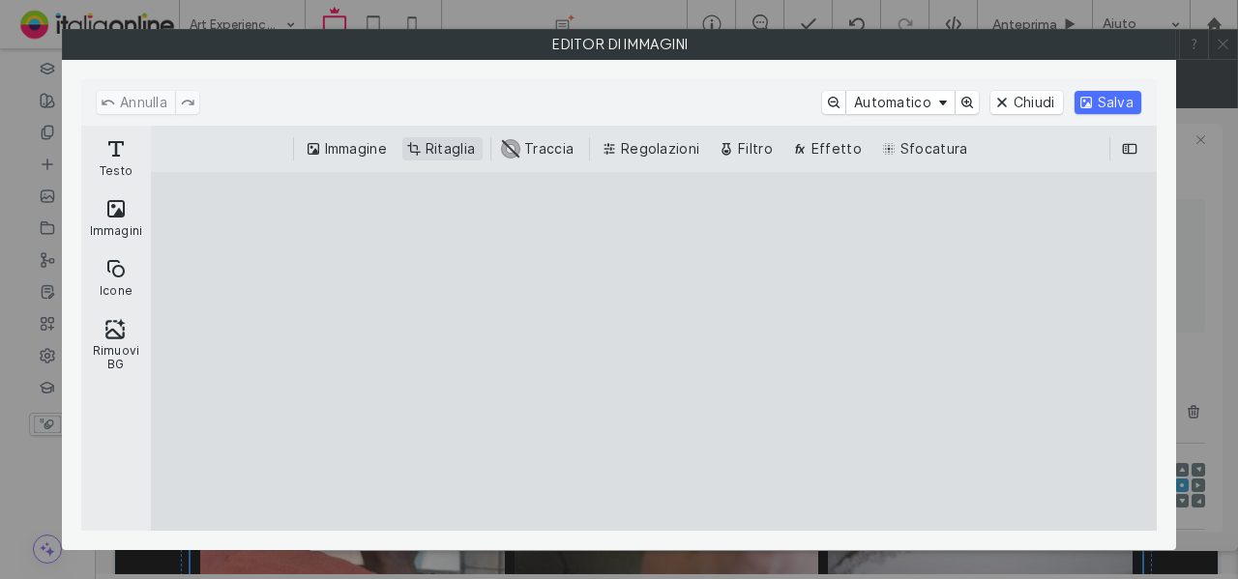
click at [441, 151] on button "Ritaglia" at bounding box center [442, 148] width 80 height 23
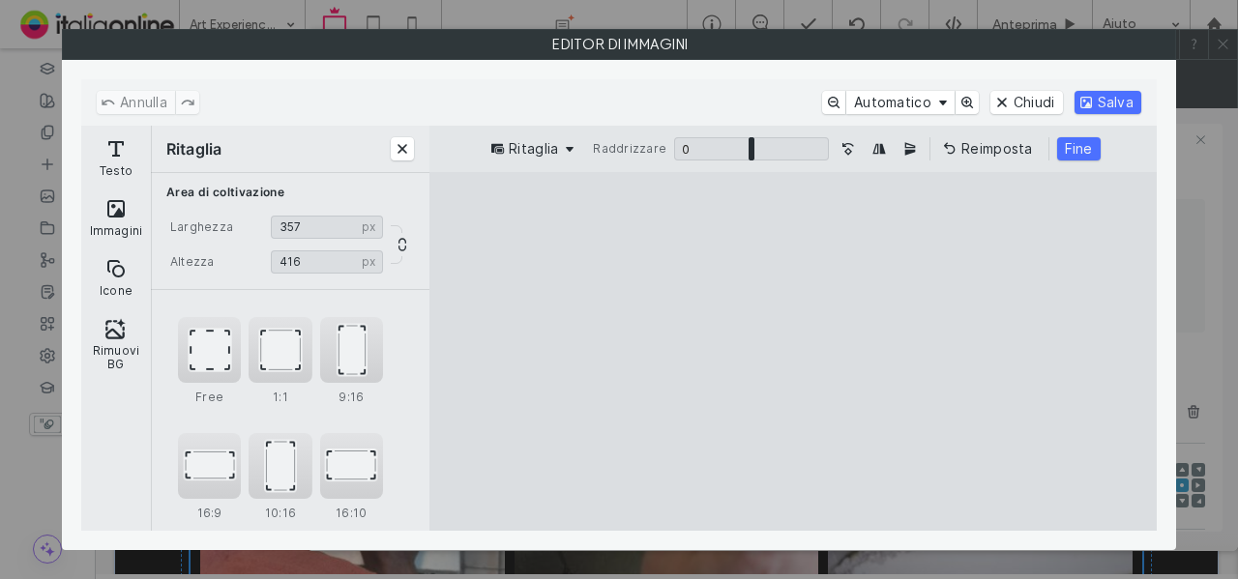
drag, startPoint x: 899, startPoint y: 210, endPoint x: 948, endPoint y: 295, distance: 98.4
click at [793, 352] on cesdk-canvas "Editor / piattaforma / website builder canvas" at bounding box center [793, 352] width 0 height 0
type input "***"
drag, startPoint x: 914, startPoint y: 516, endPoint x: 996, endPoint y: 458, distance: 100.6
click at [793, 352] on cesdk-canvas "Editor / piattaforma / website builder canvas" at bounding box center [793, 352] width 0 height 0
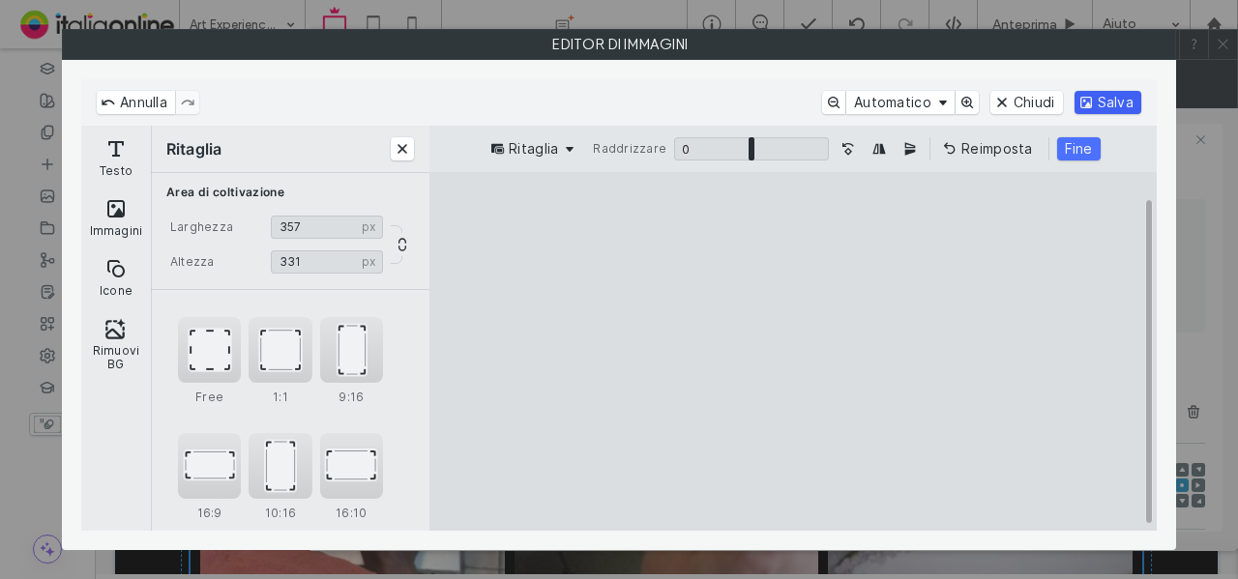
click at [1119, 103] on button "Salva" at bounding box center [1108, 102] width 67 height 23
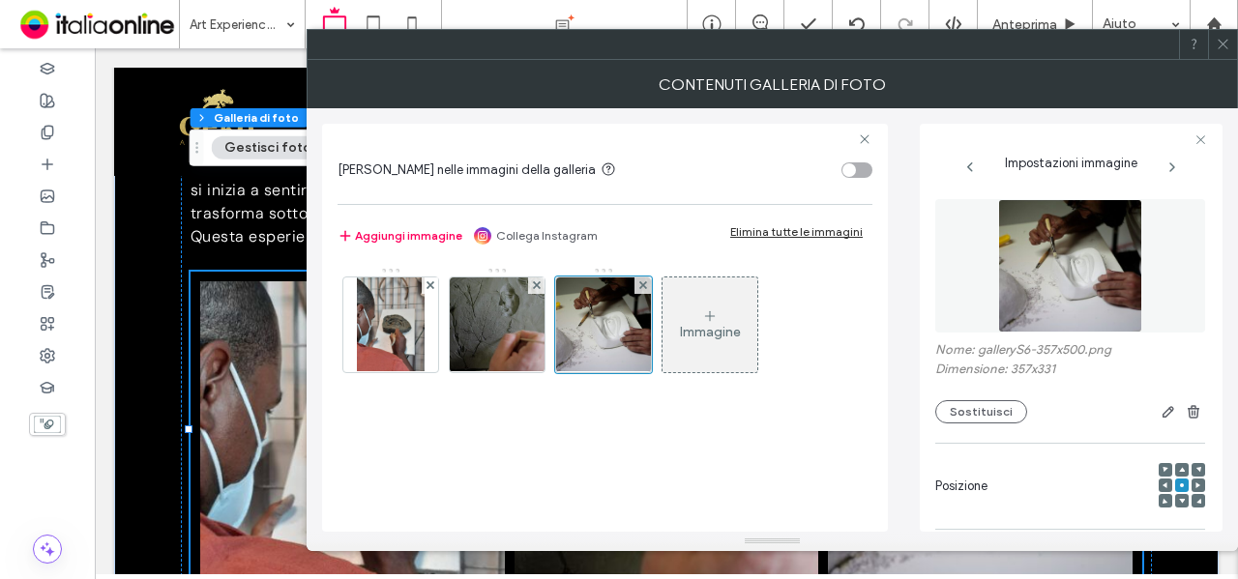
click at [1230, 43] on div at bounding box center [1222, 44] width 29 height 29
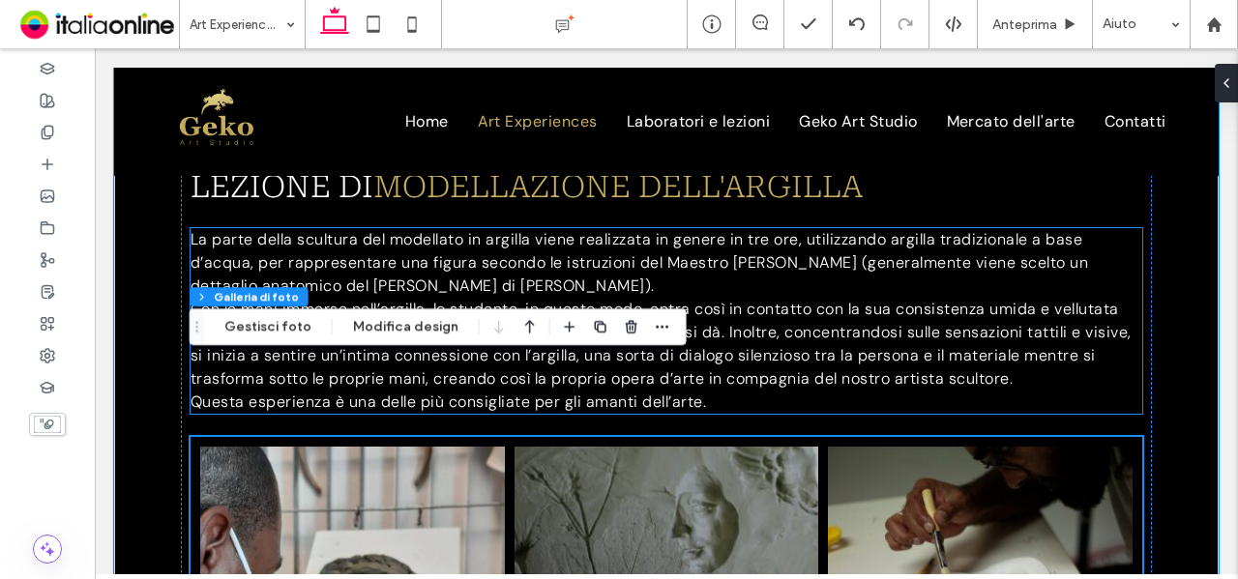
scroll to position [1750, 0]
